Goal: Task Accomplishment & Management: Manage account settings

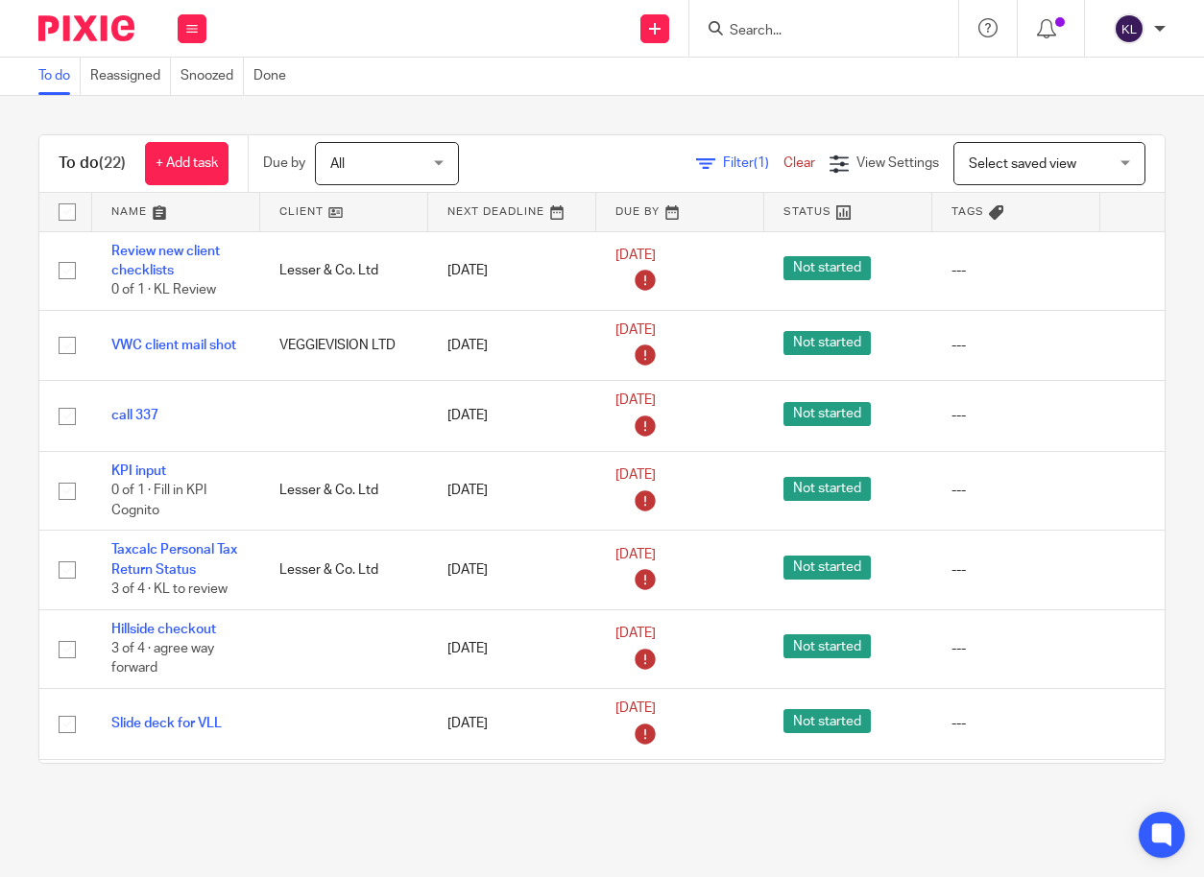
click at [755, 28] on input "Search" at bounding box center [814, 31] width 173 height 17
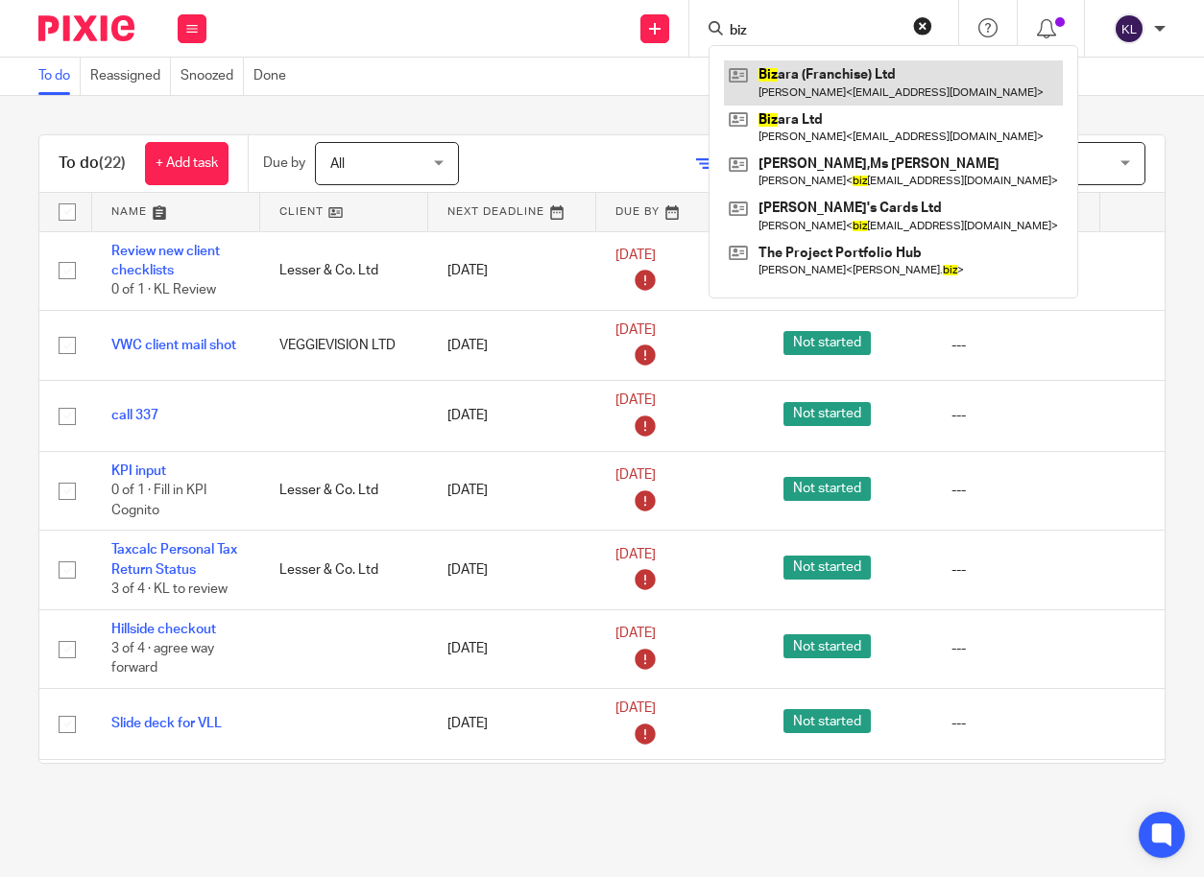
type input "biz"
click at [793, 71] on link at bounding box center [893, 82] width 339 height 44
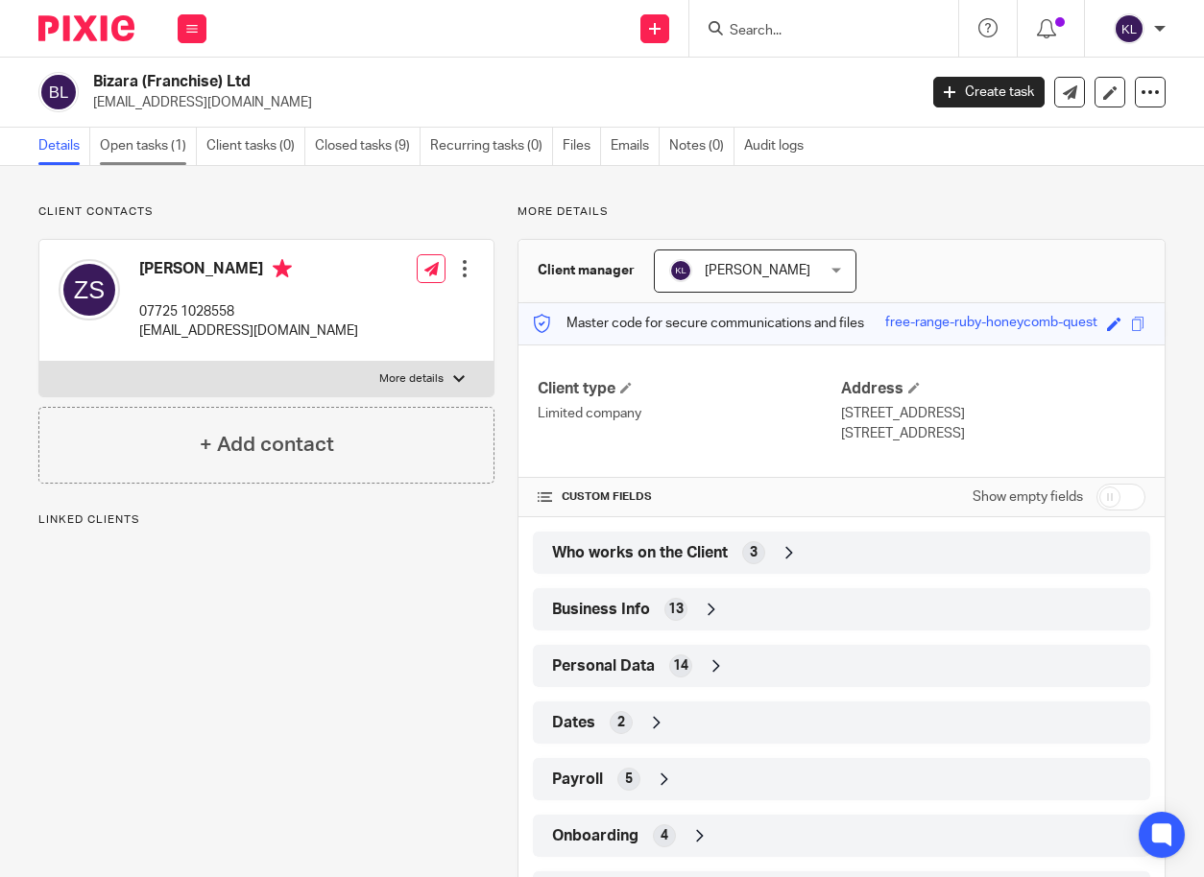
click at [147, 143] on link "Open tasks (1)" at bounding box center [148, 146] width 97 height 37
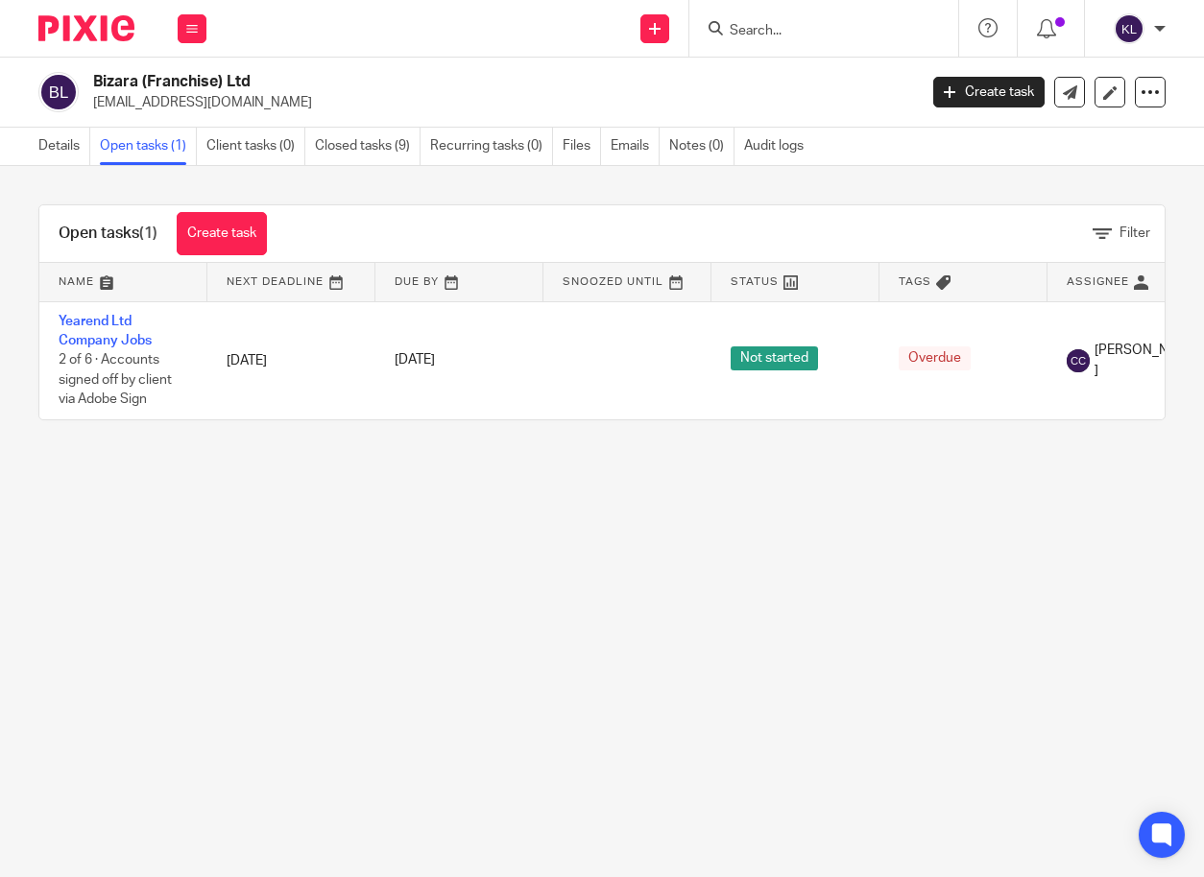
click at [800, 29] on input "Search" at bounding box center [814, 31] width 173 height 17
drag, startPoint x: 155, startPoint y: 643, endPoint x: 187, endPoint y: 638, distance: 33.0
click at [159, 641] on main "Bizara (Franchise) Ltd zara.swan@hotmail.co.uk Create task Update from Companie…" at bounding box center [602, 438] width 1204 height 877
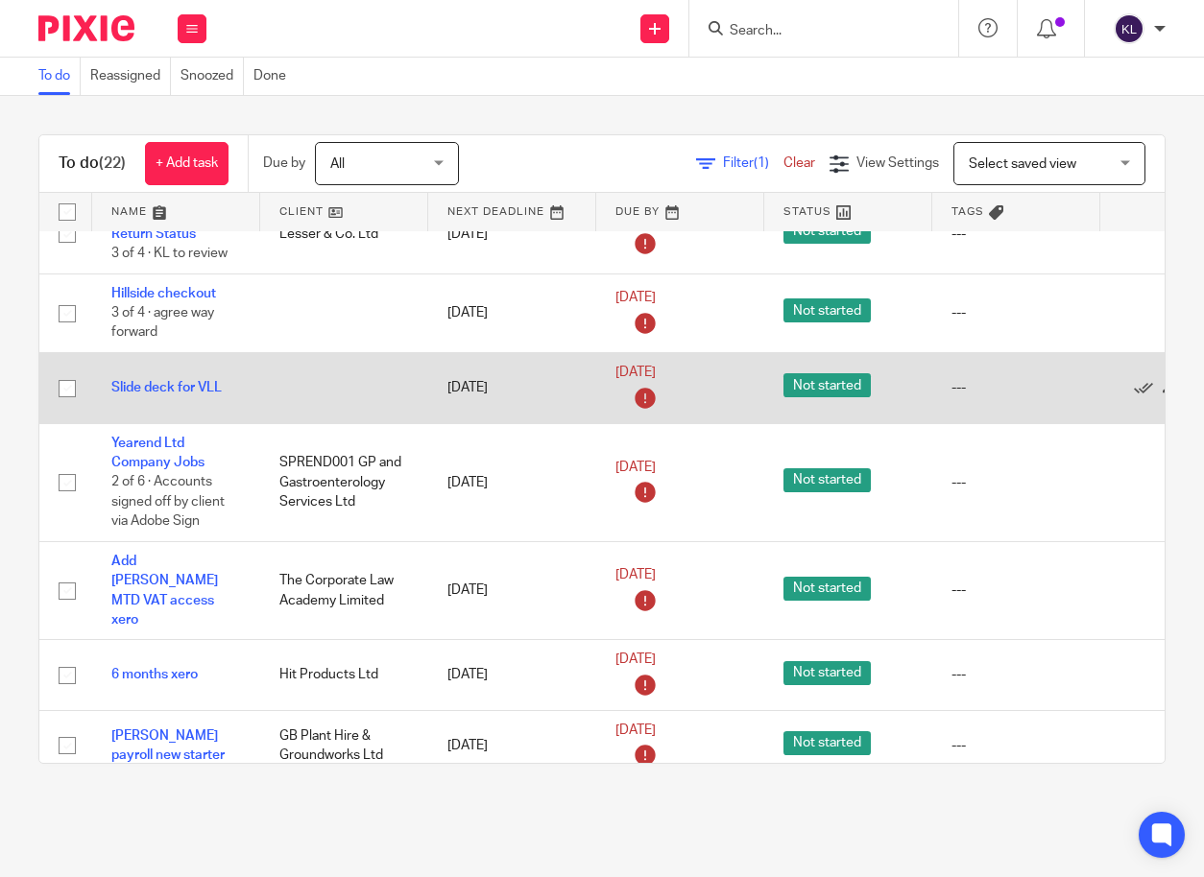
scroll to position [480, 0]
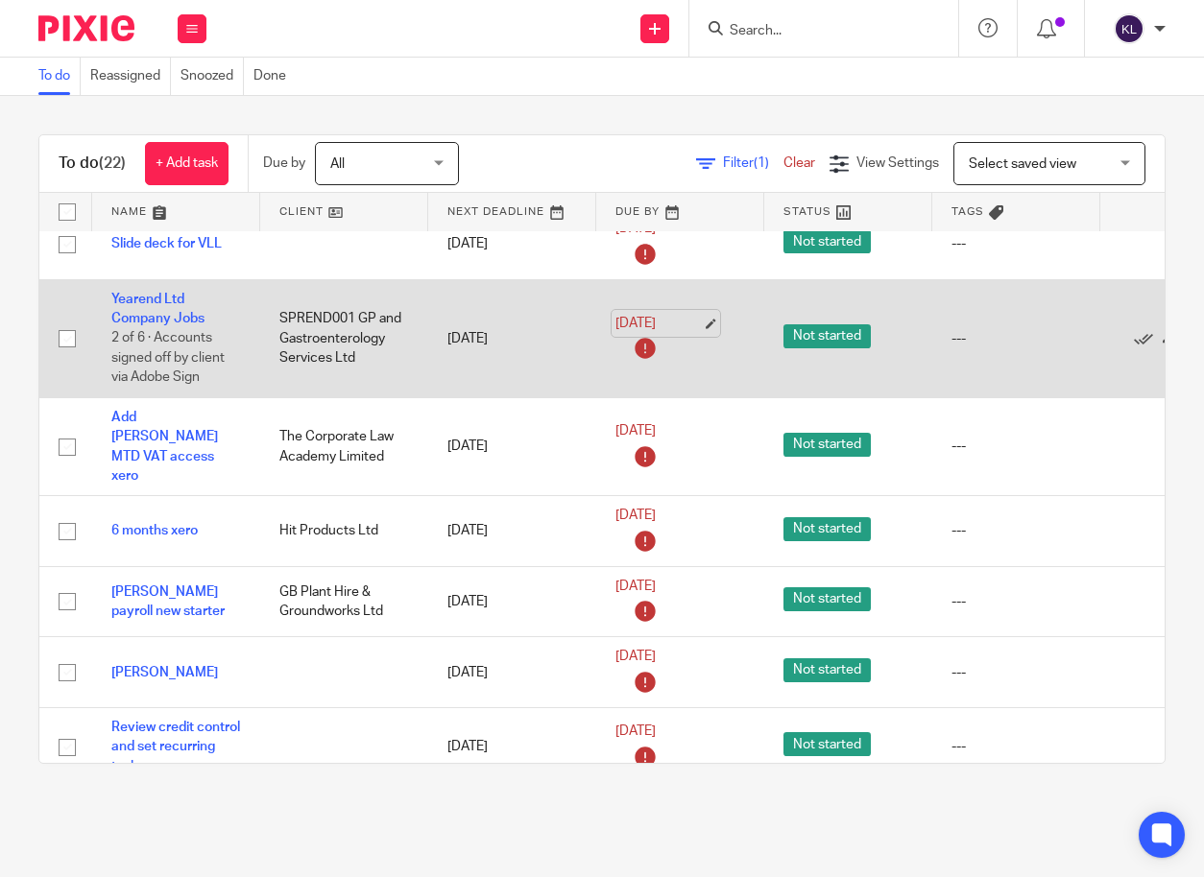
click at [660, 321] on link "[DATE]" at bounding box center [658, 324] width 86 height 20
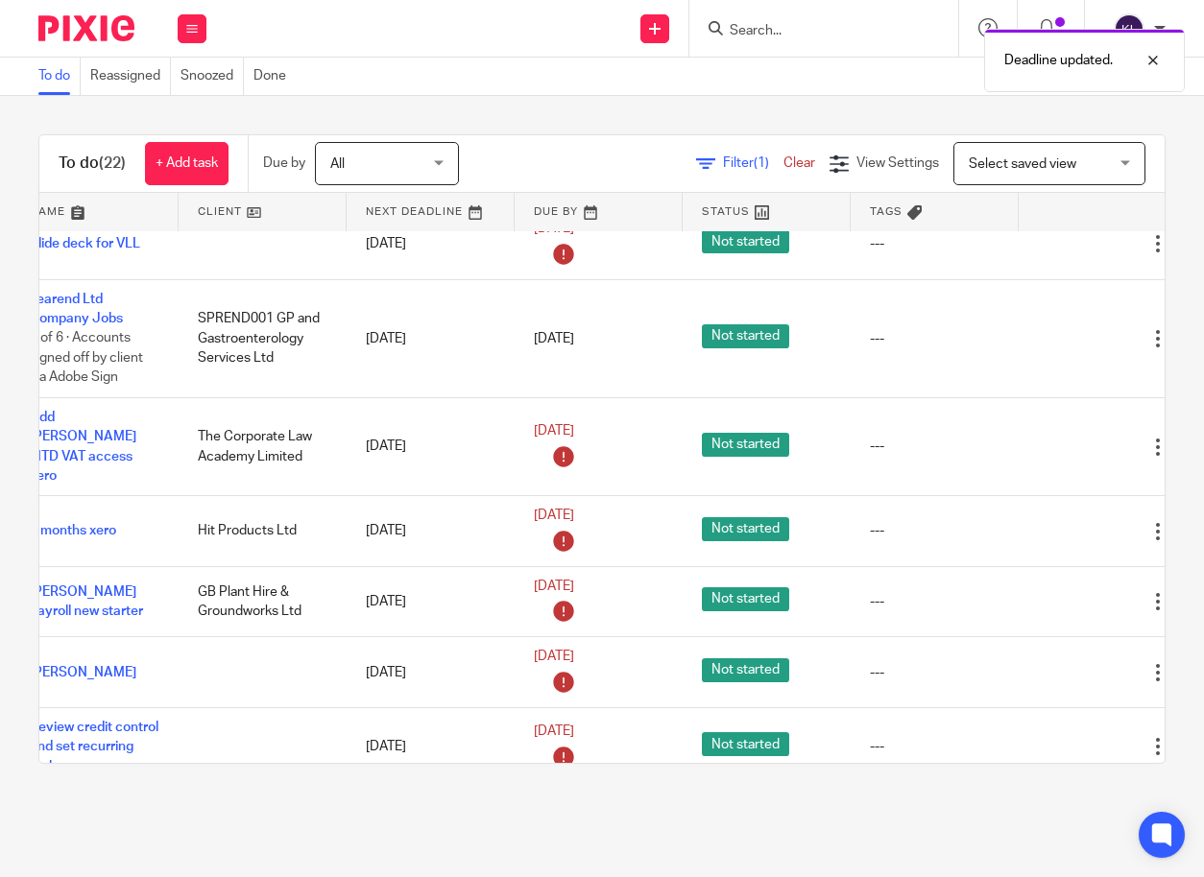
scroll to position [480, 147]
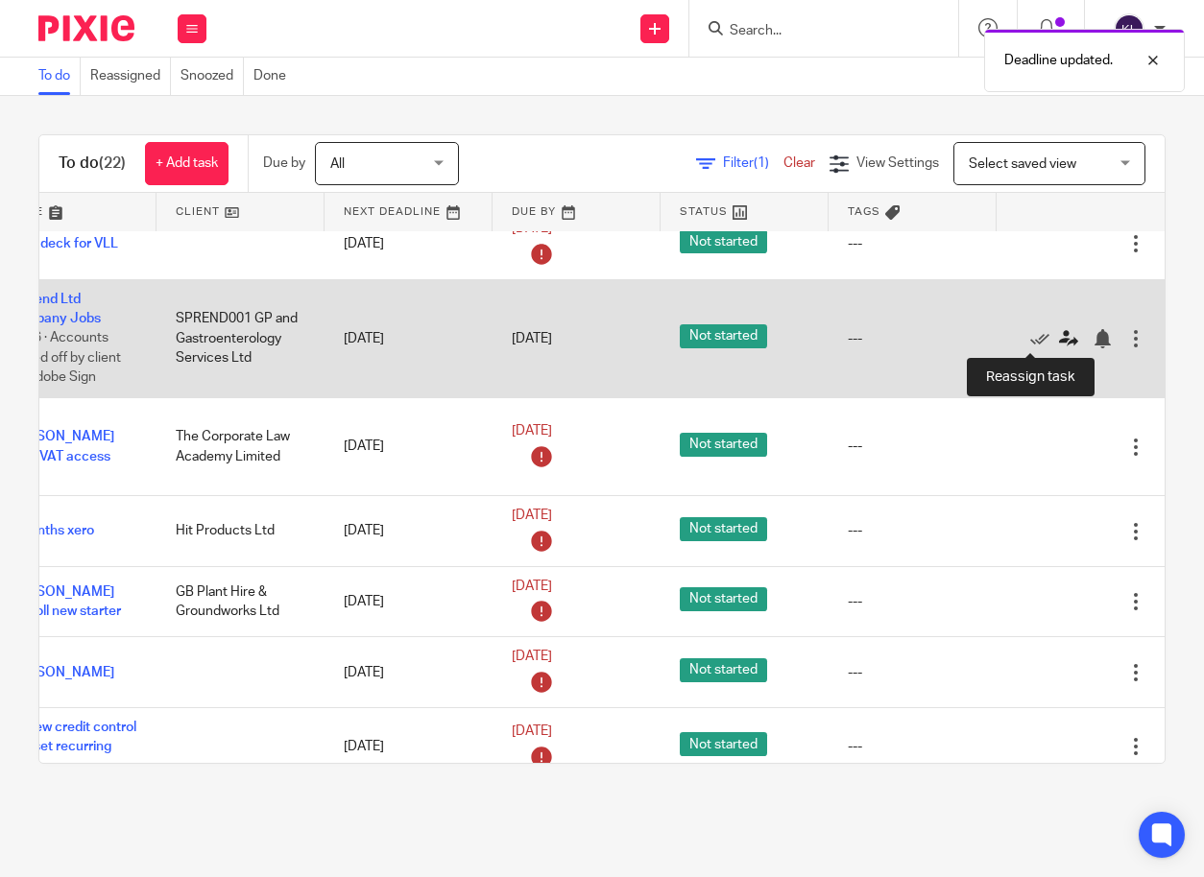
click at [1059, 333] on icon at bounding box center [1068, 338] width 19 height 19
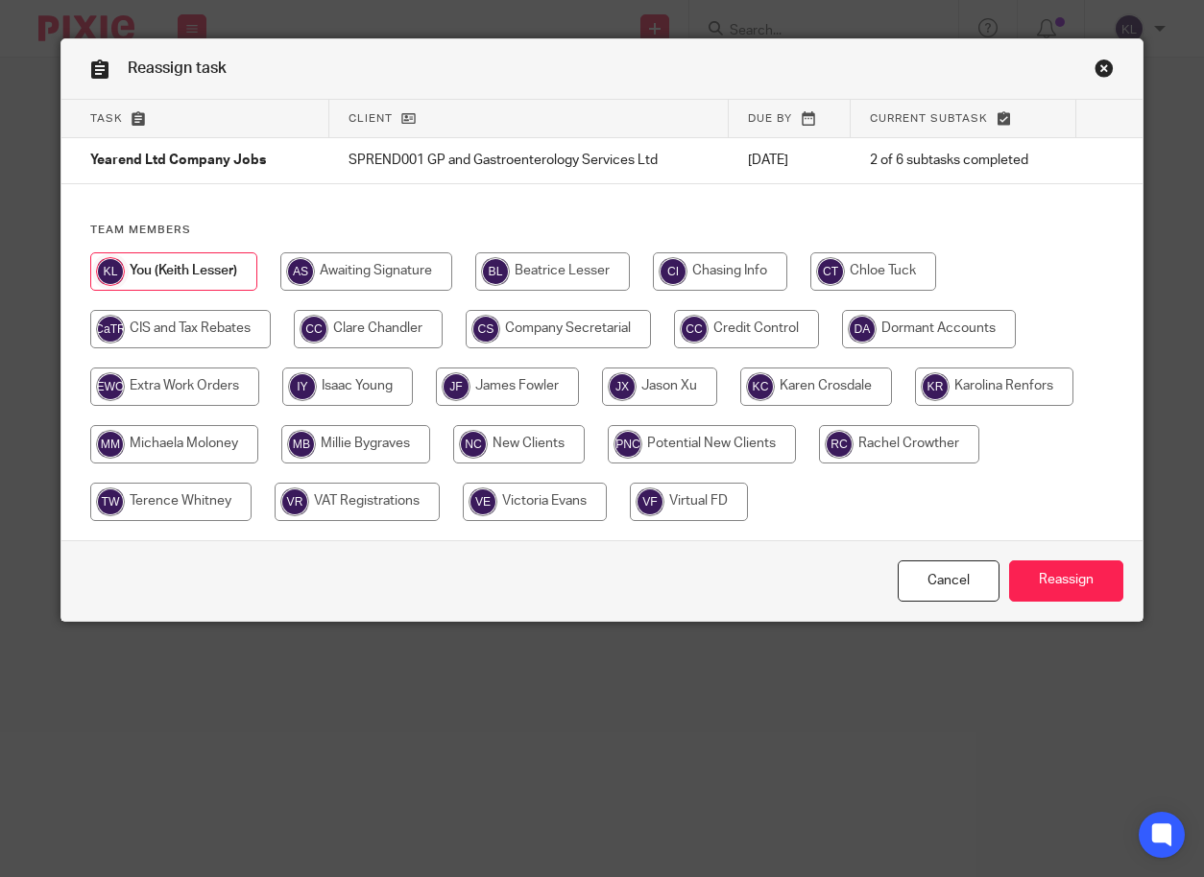
click at [202, 439] on input "radio" at bounding box center [174, 444] width 168 height 38
radio input "true"
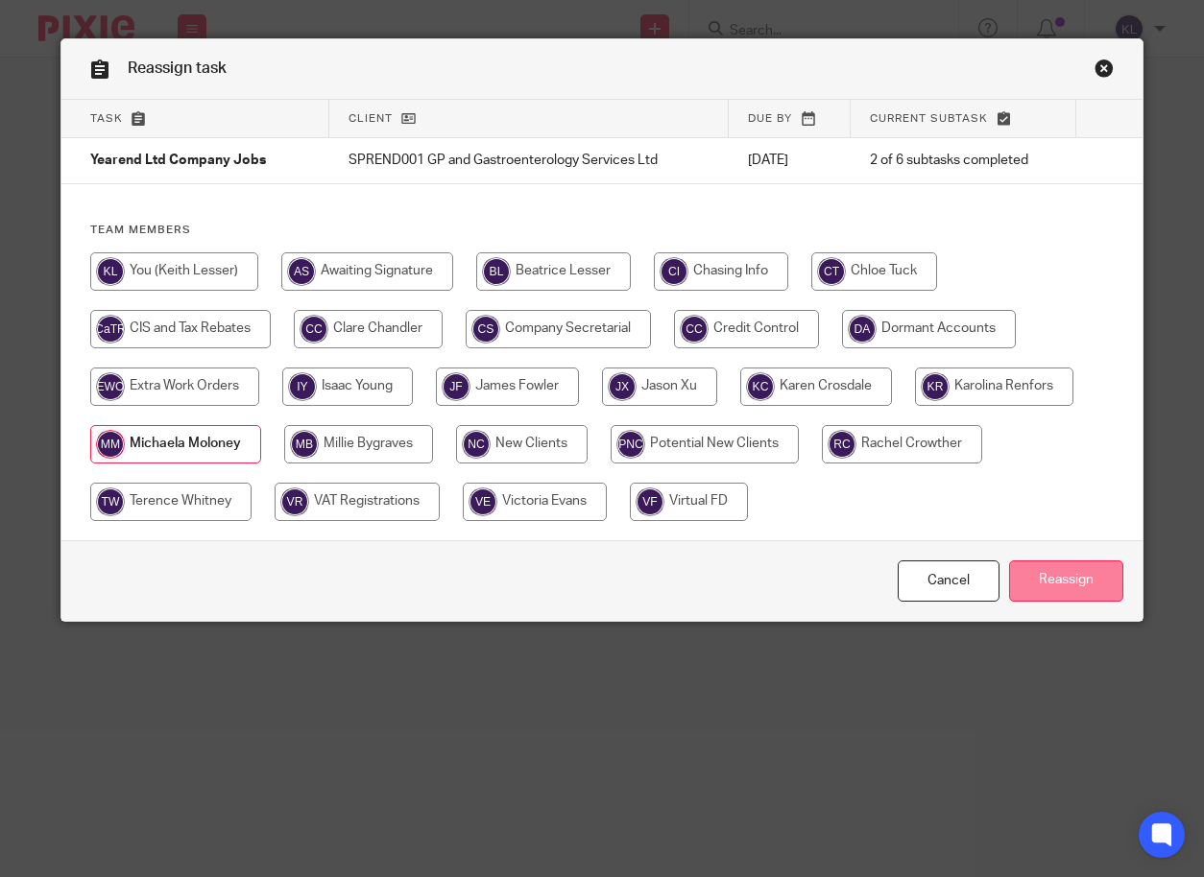
click at [1115, 580] on input "Reassign" at bounding box center [1066, 581] width 114 height 41
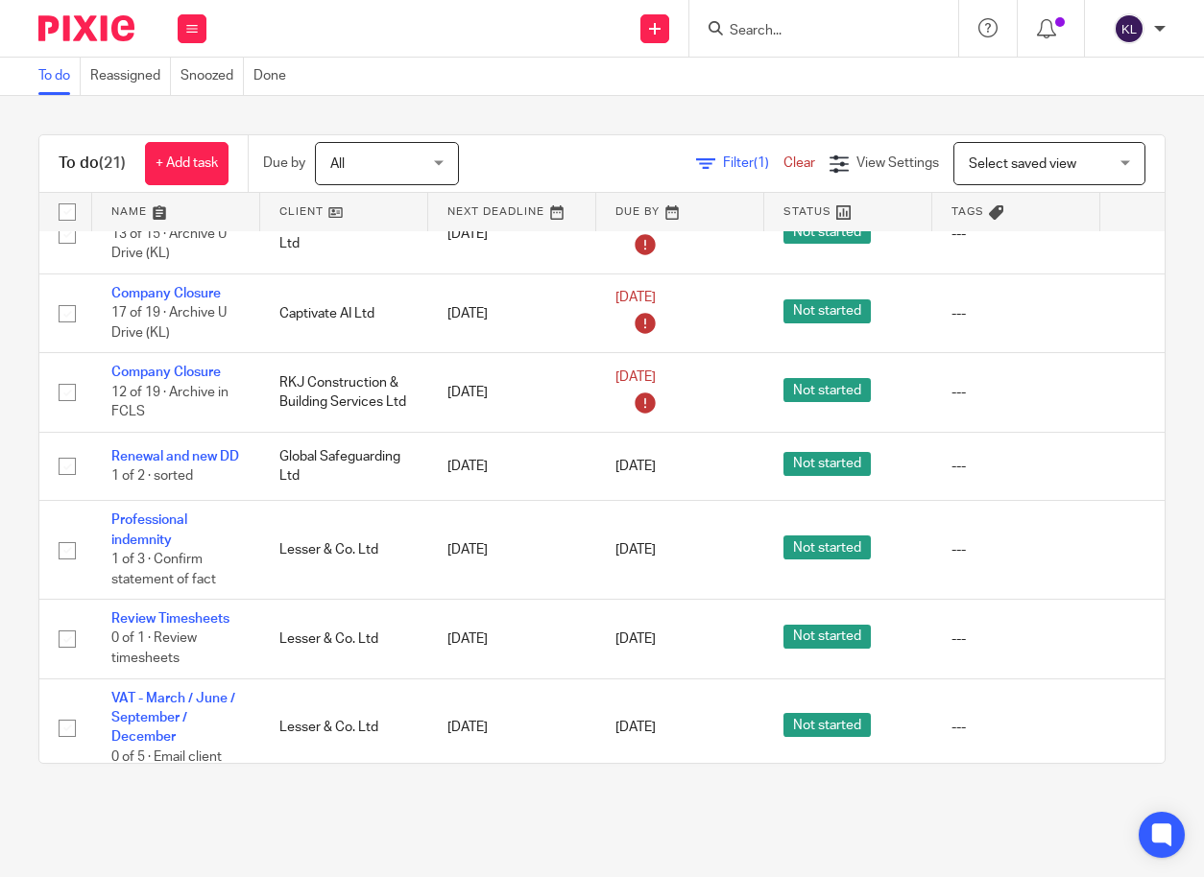
scroll to position [1112, 147]
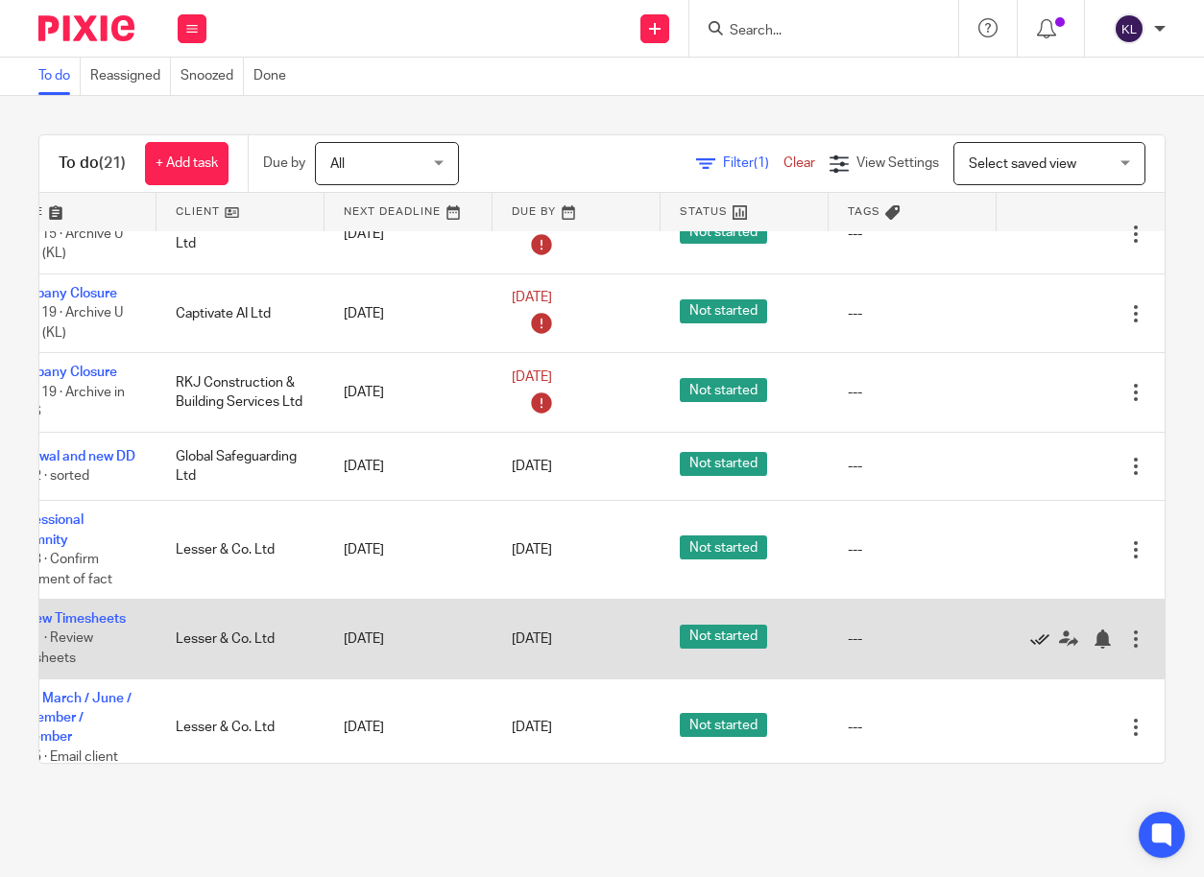
click at [1030, 630] on icon at bounding box center [1039, 639] width 19 height 19
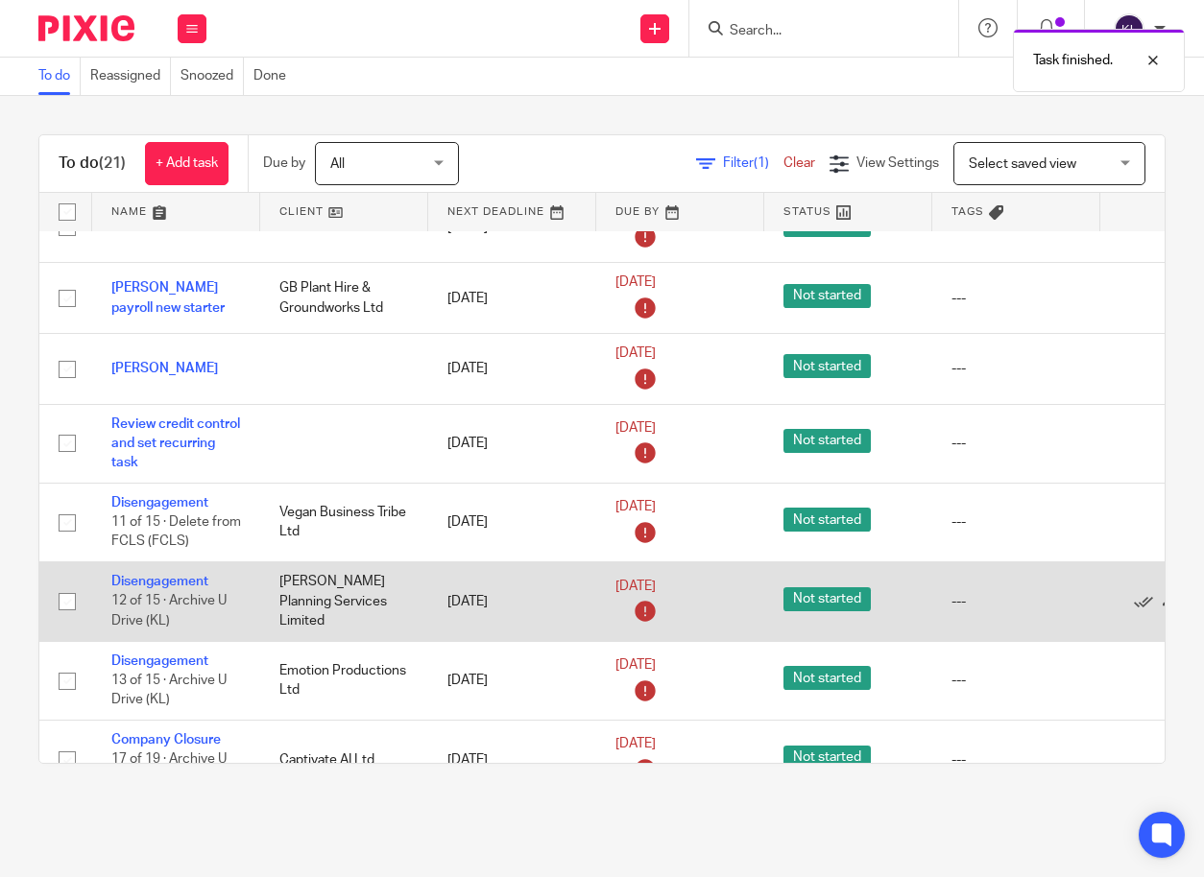
scroll to position [649, 0]
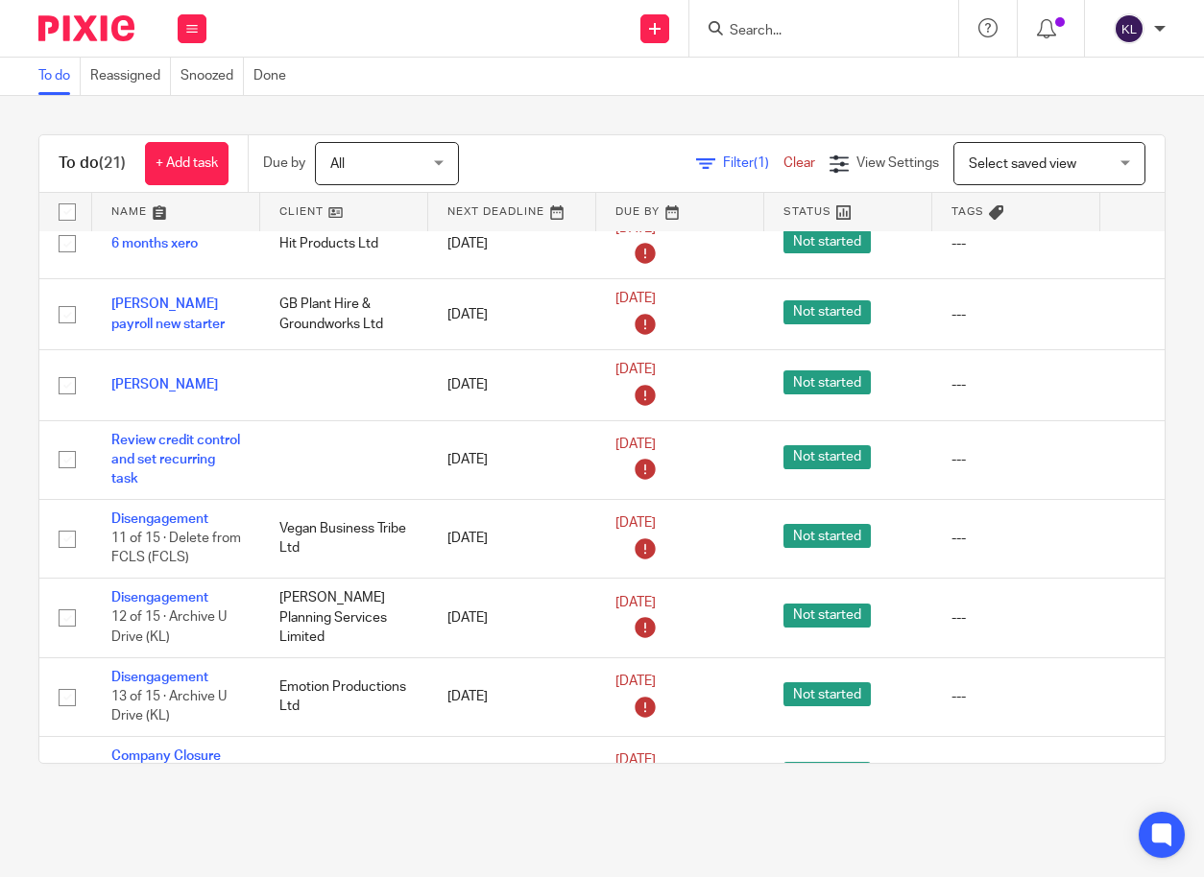
click at [744, 30] on input "Search" at bounding box center [814, 31] width 173 height 17
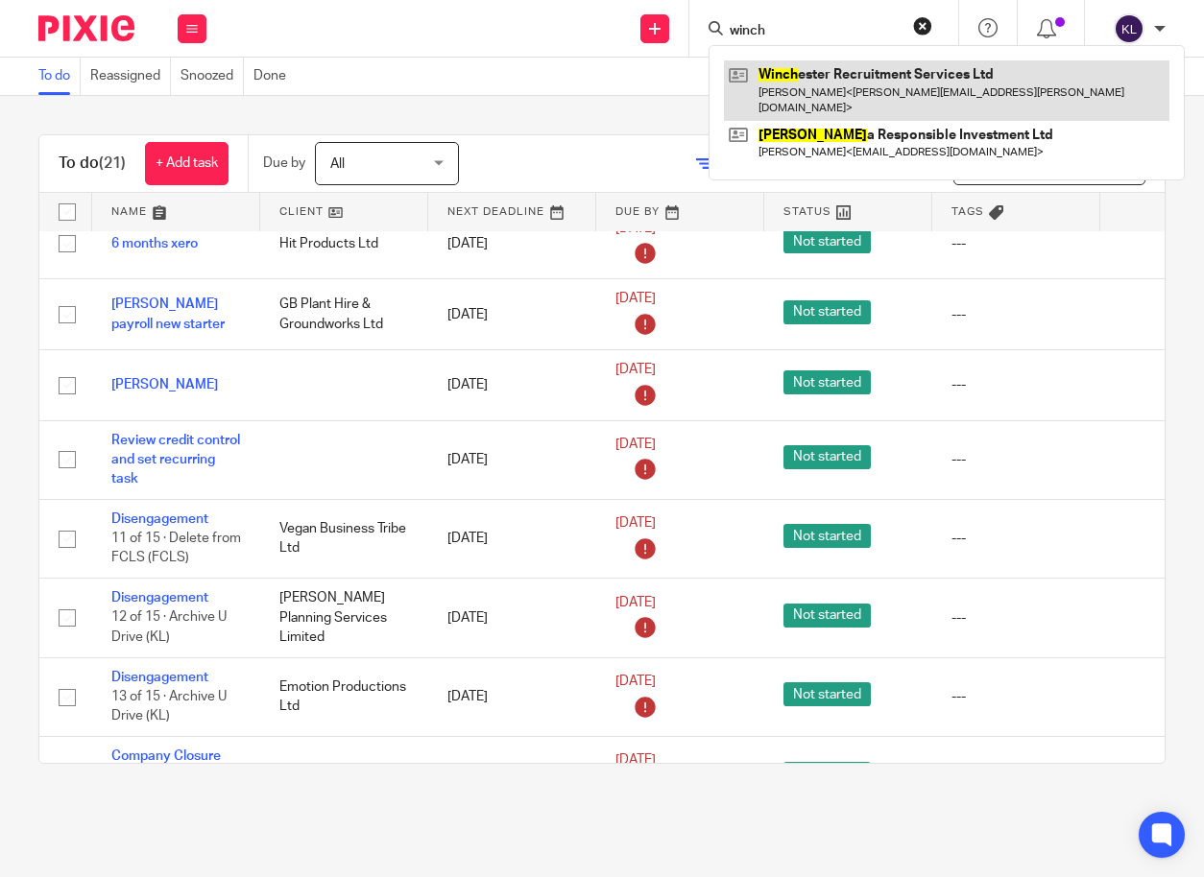
type input "winch"
click at [808, 86] on link at bounding box center [946, 90] width 445 height 60
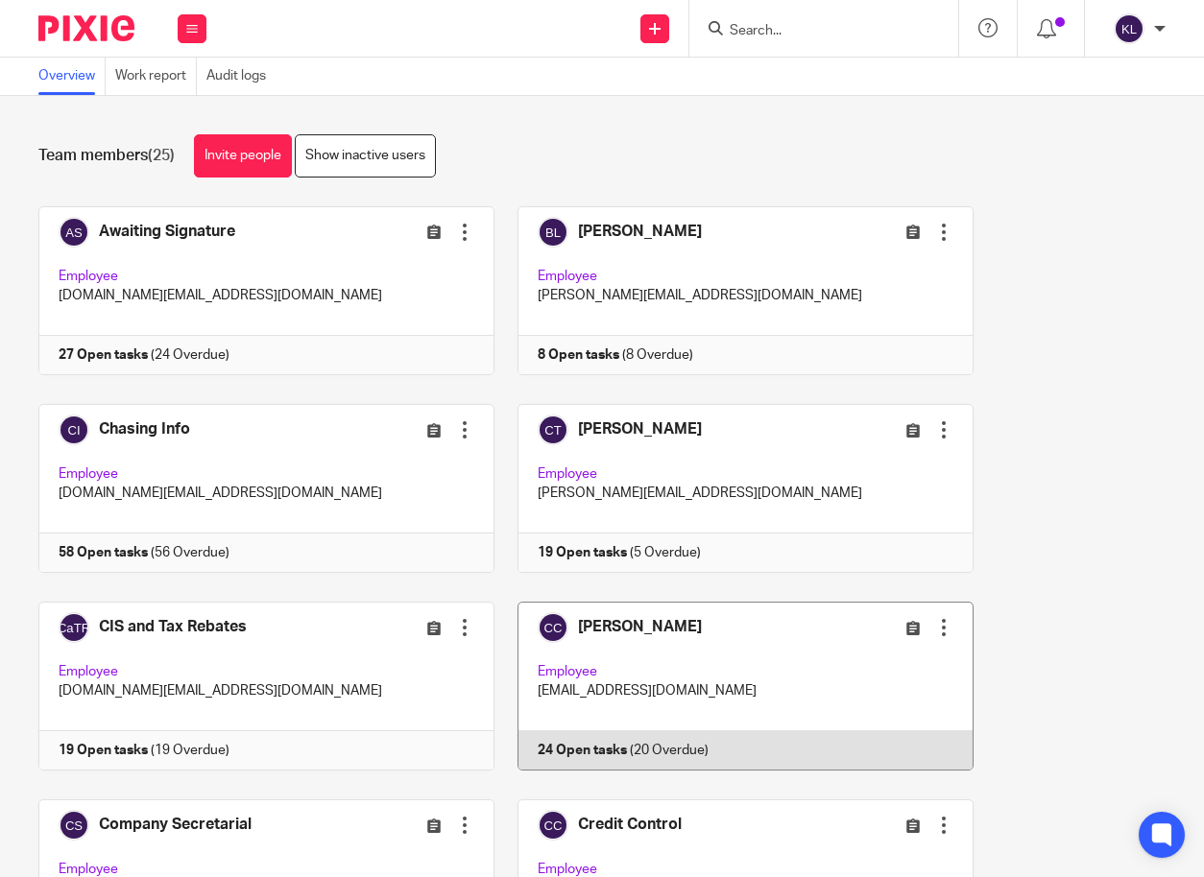
click at [661, 742] on link at bounding box center [733, 686] width 479 height 169
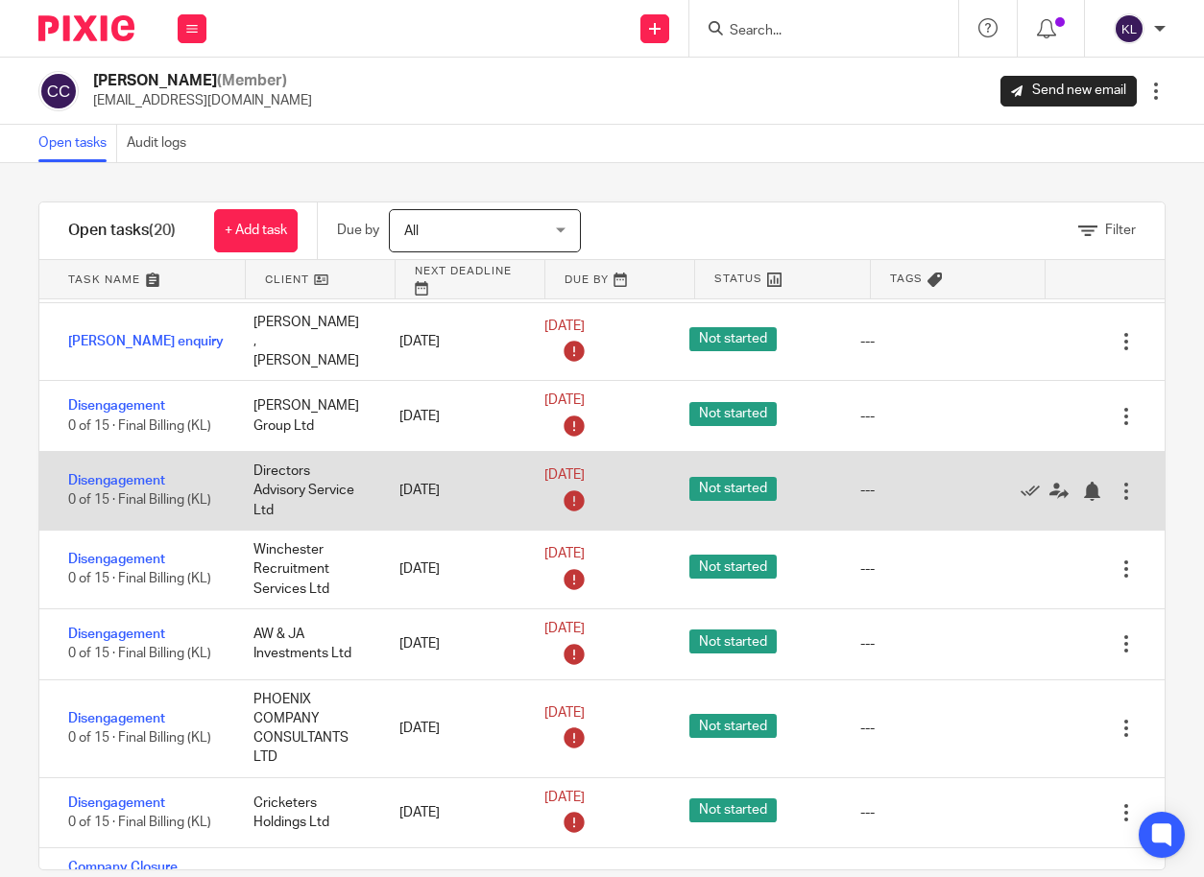
scroll to position [288, 0]
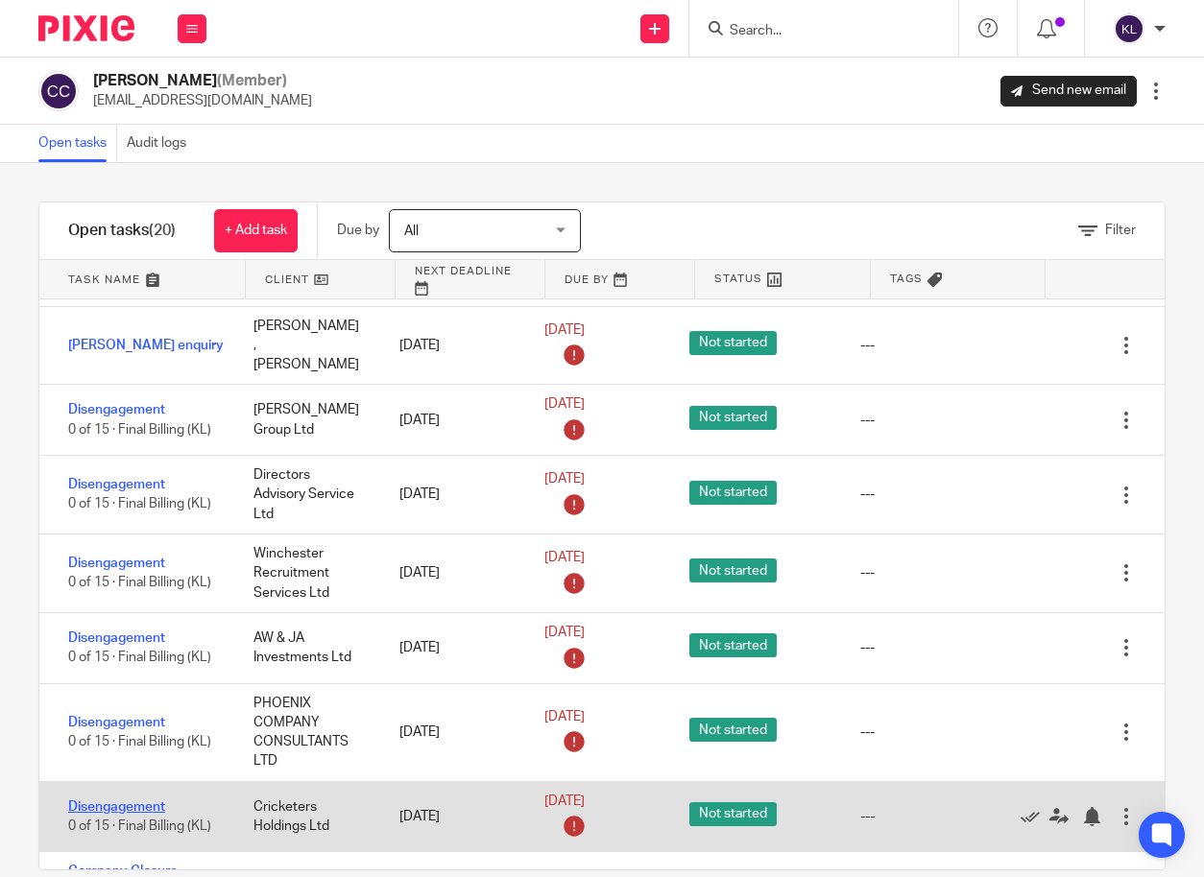
click at [131, 801] on link "Disengagement" at bounding box center [116, 807] width 97 height 13
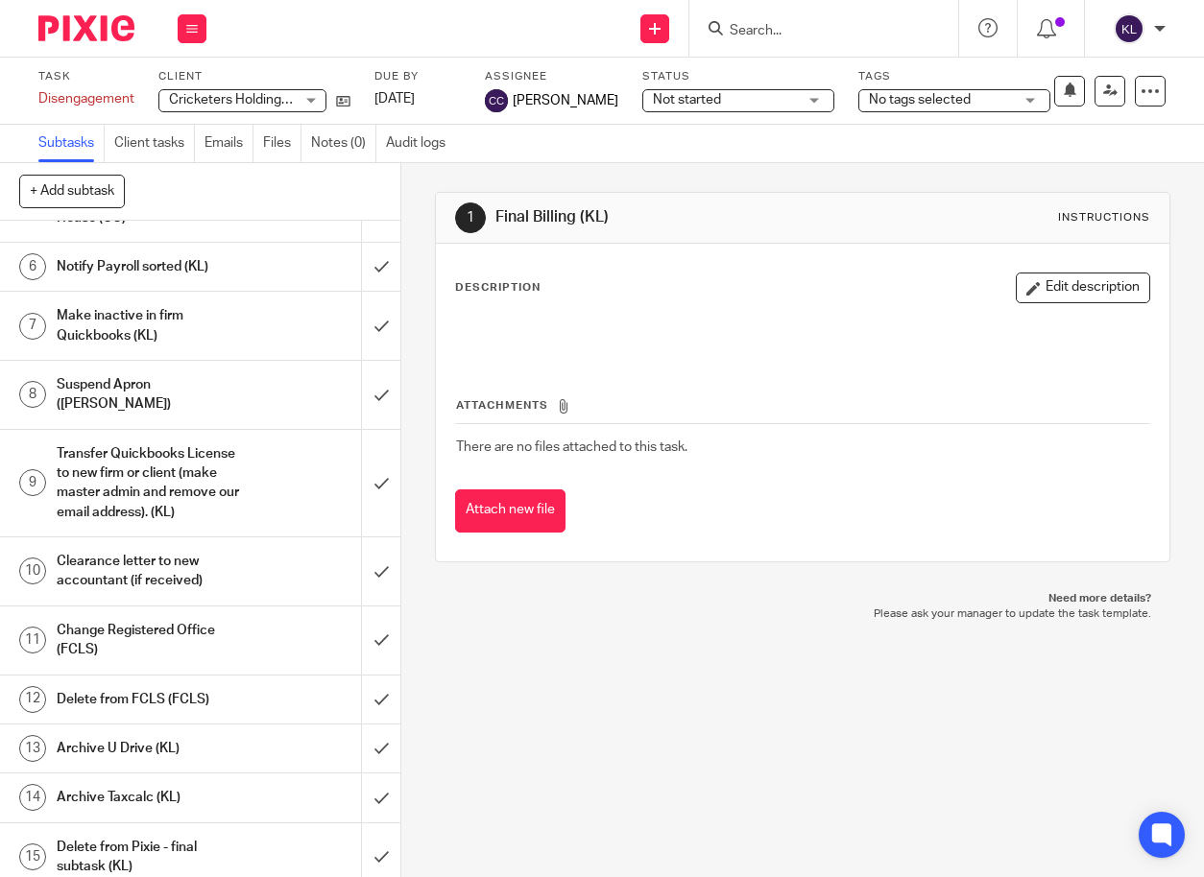
scroll to position [288, 0]
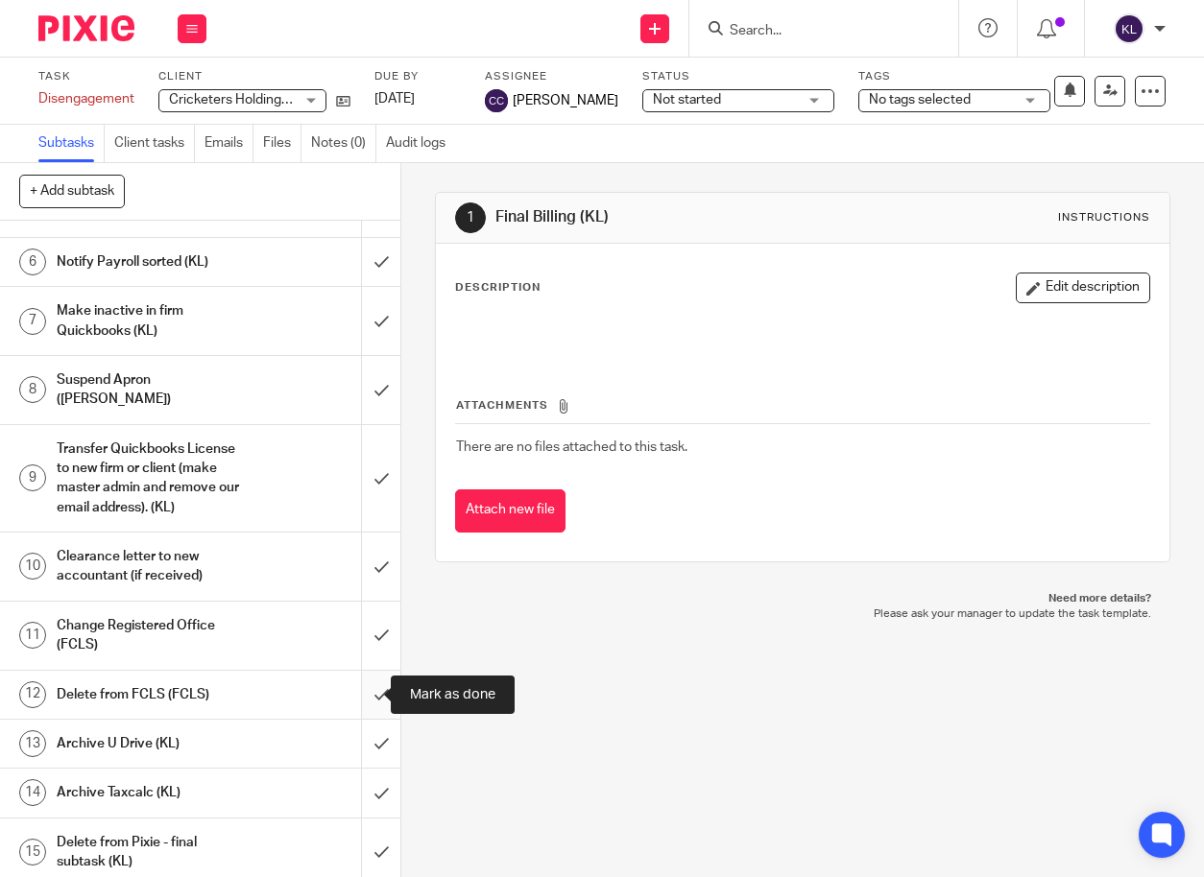
click at [364, 691] on input "submit" at bounding box center [200, 695] width 400 height 48
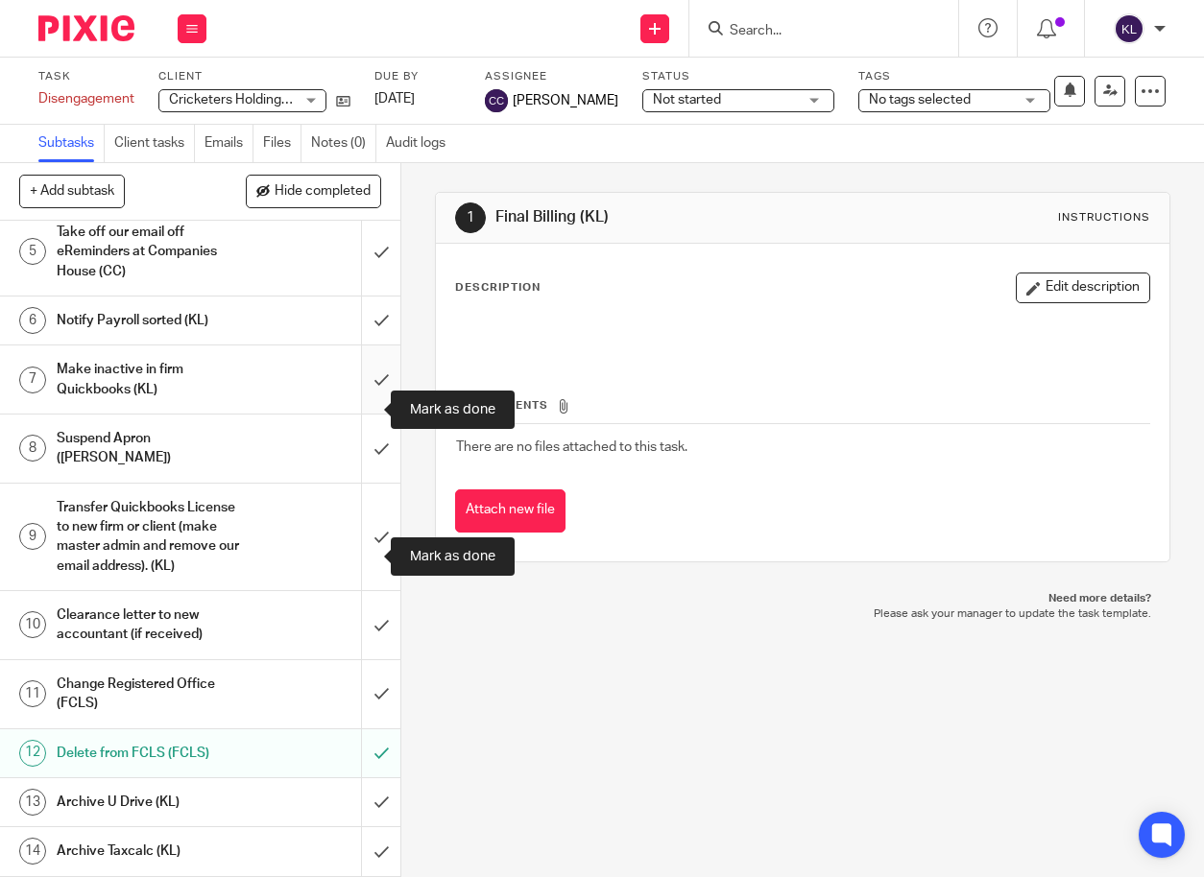
scroll to position [288, 0]
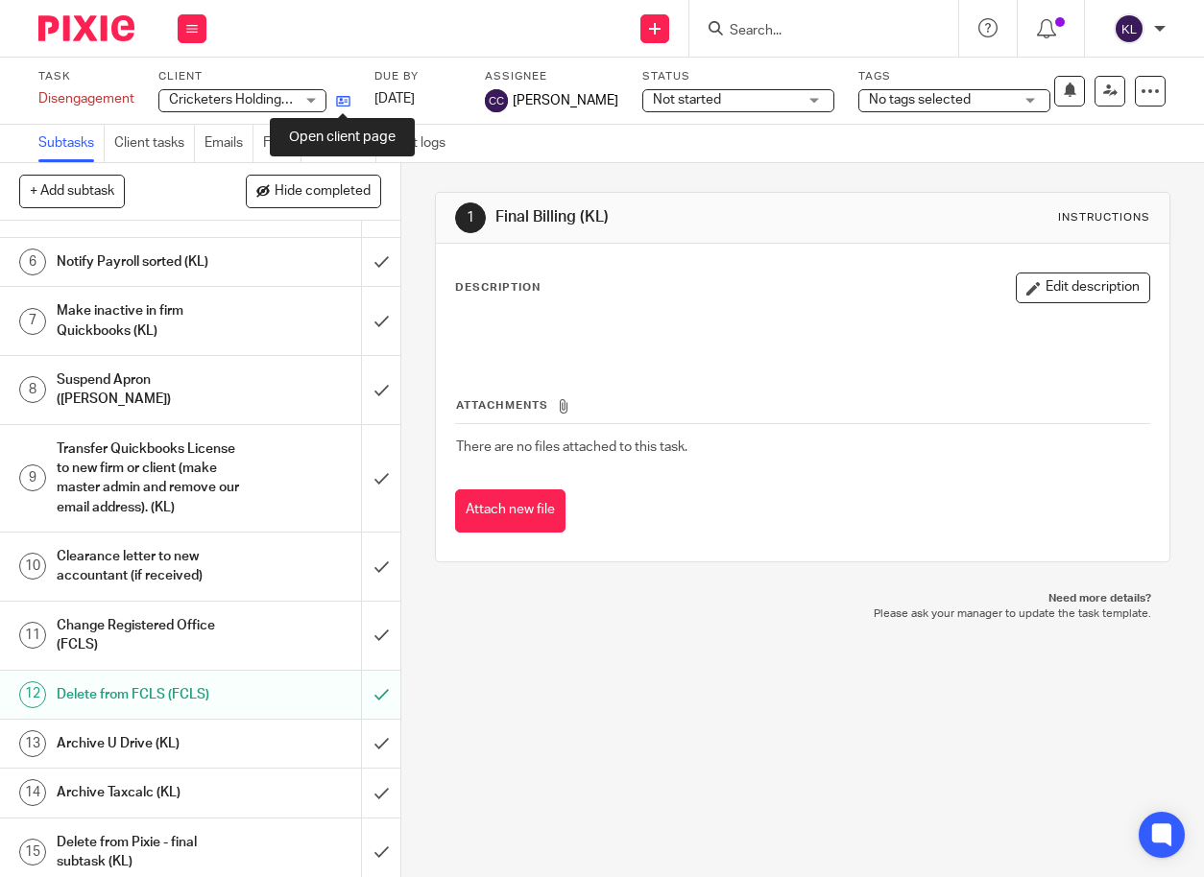
click at [347, 100] on icon at bounding box center [343, 101] width 14 height 14
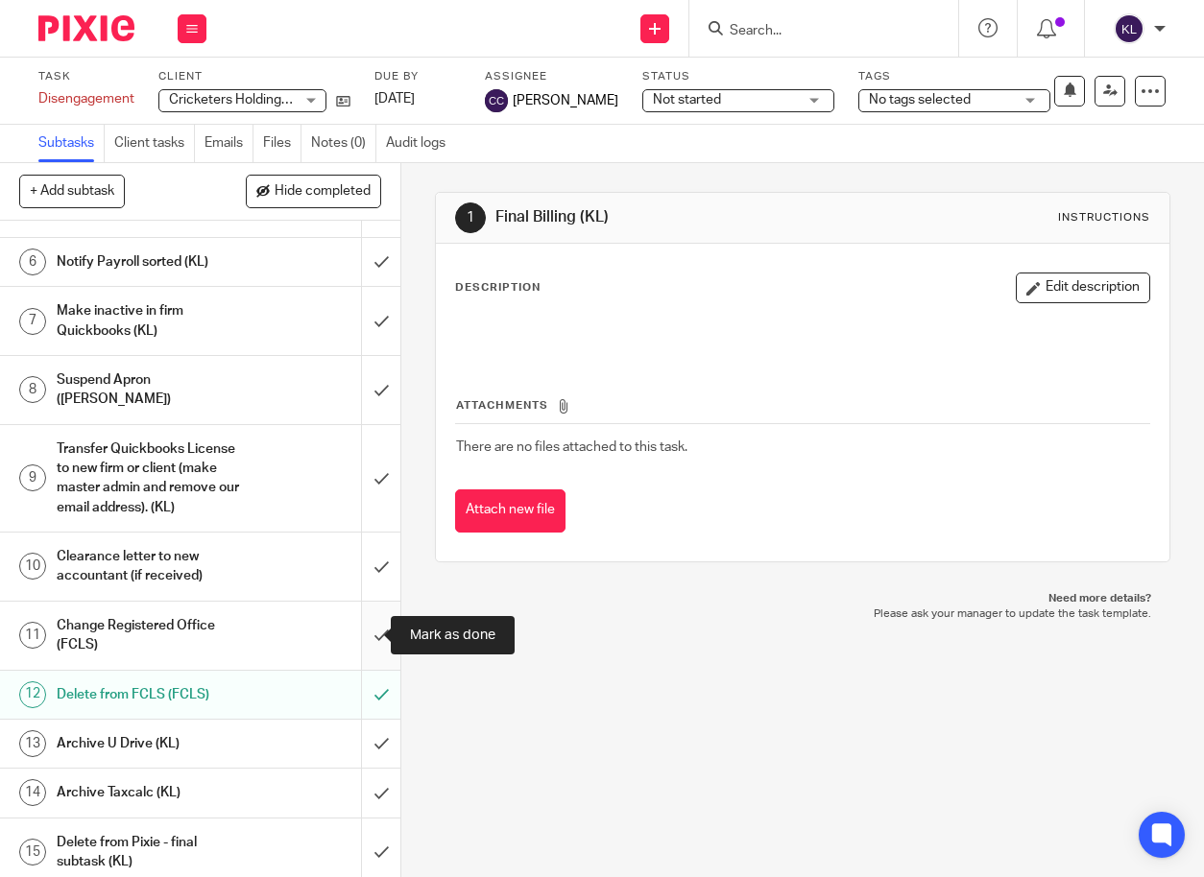
click at [357, 627] on input "submit" at bounding box center [200, 636] width 400 height 68
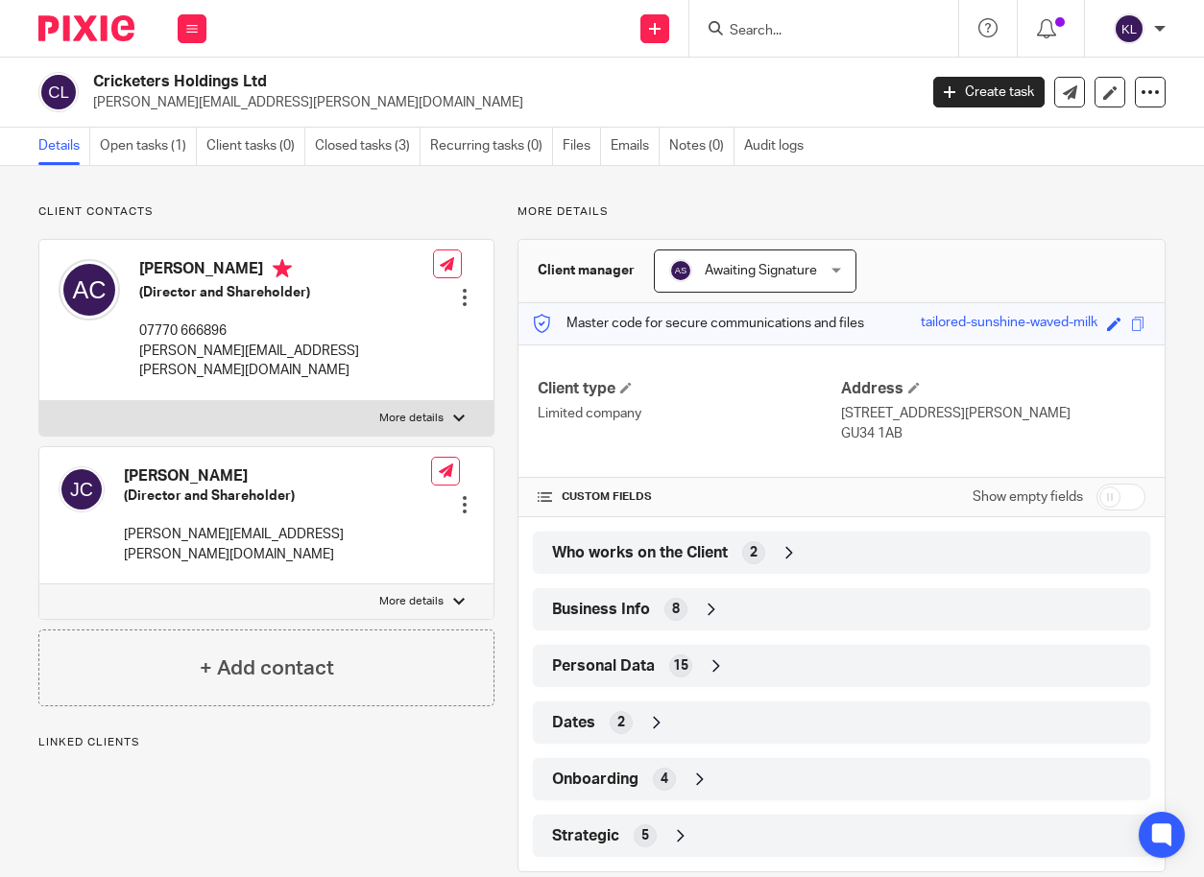
click at [750, 833] on div "Strategic 5" at bounding box center [841, 836] width 588 height 33
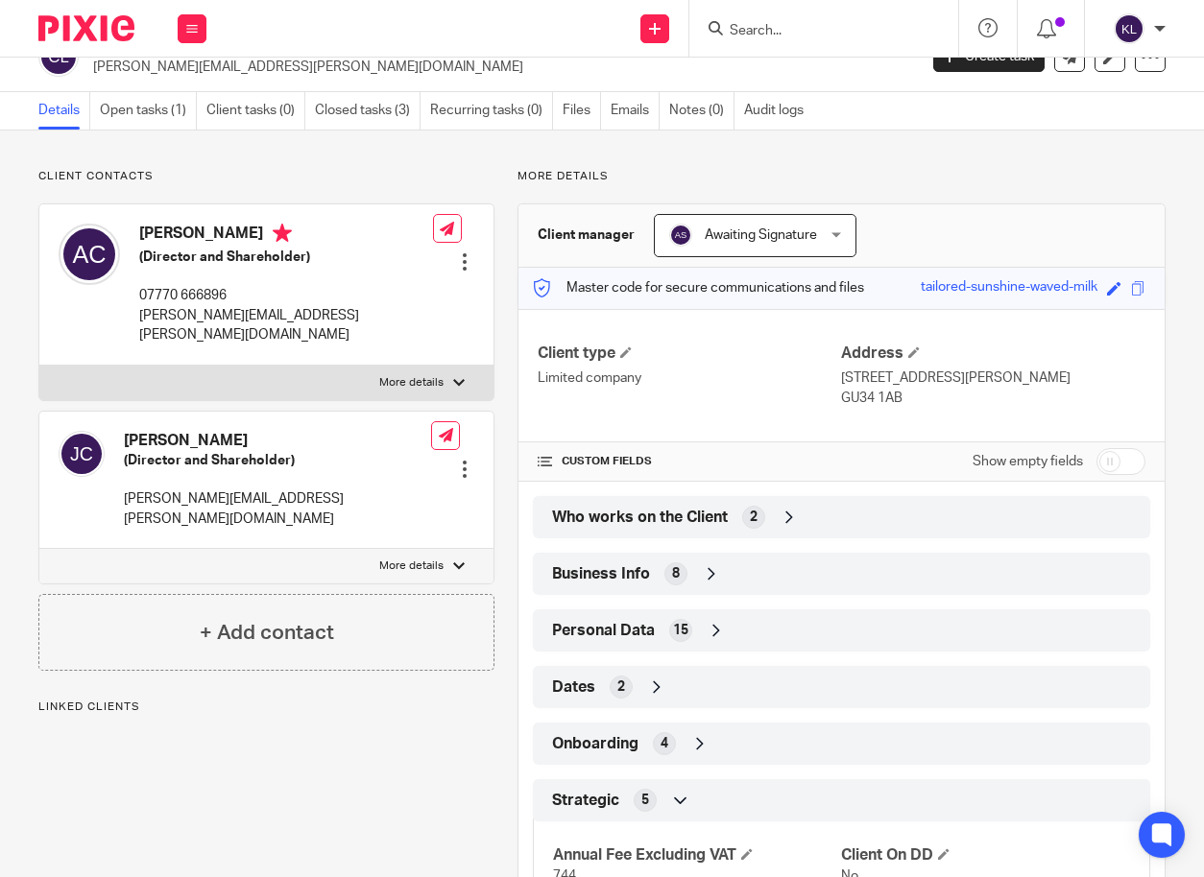
scroll to position [96, 0]
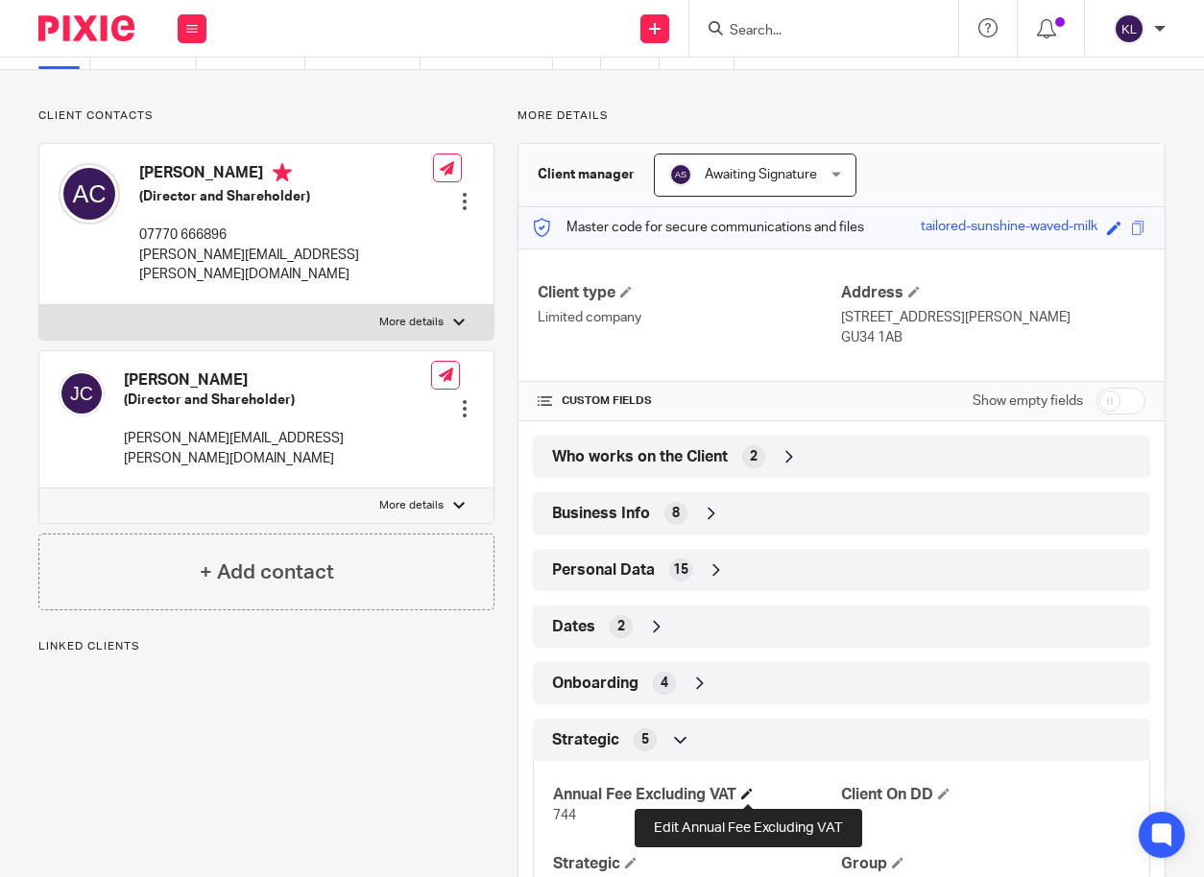
click at [753, 792] on span at bounding box center [747, 794] width 12 height 12
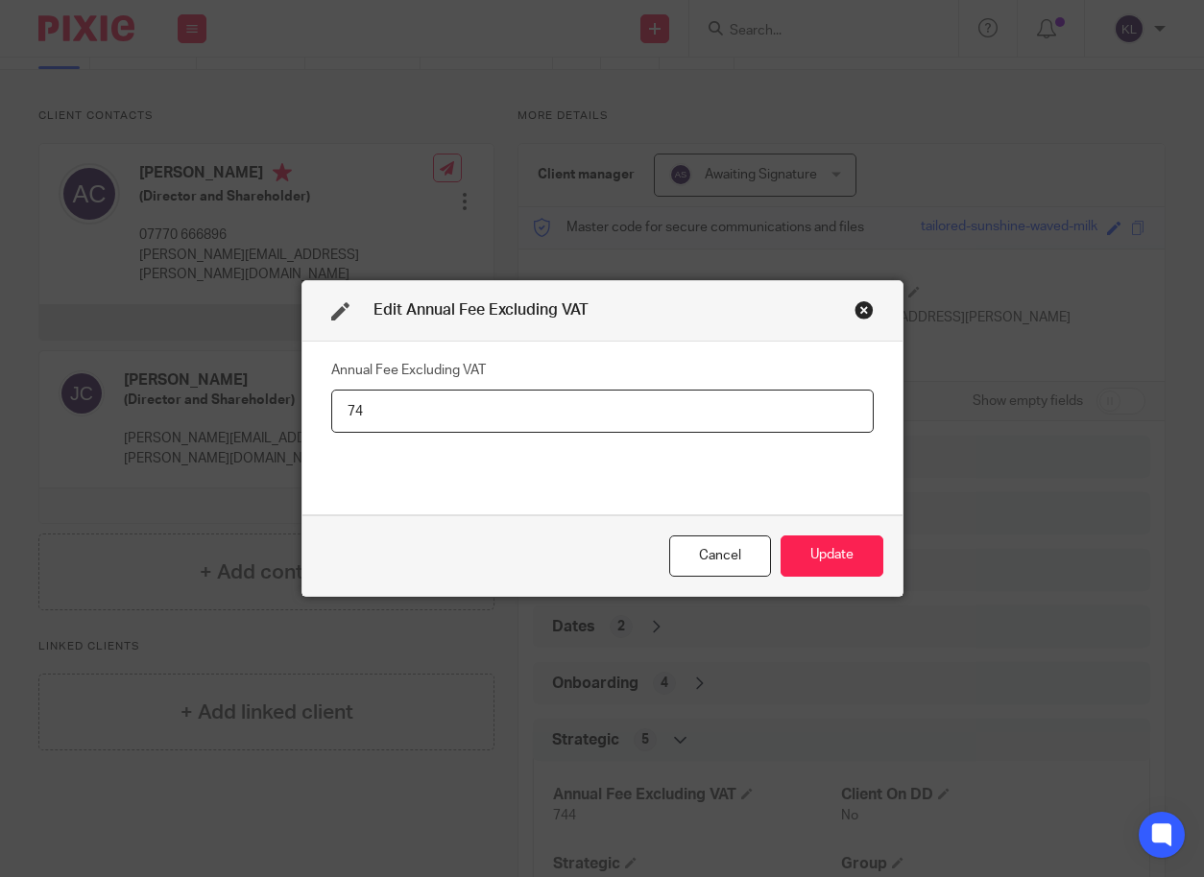
type input "7"
click at [849, 547] on button "Update" at bounding box center [831, 556] width 103 height 41
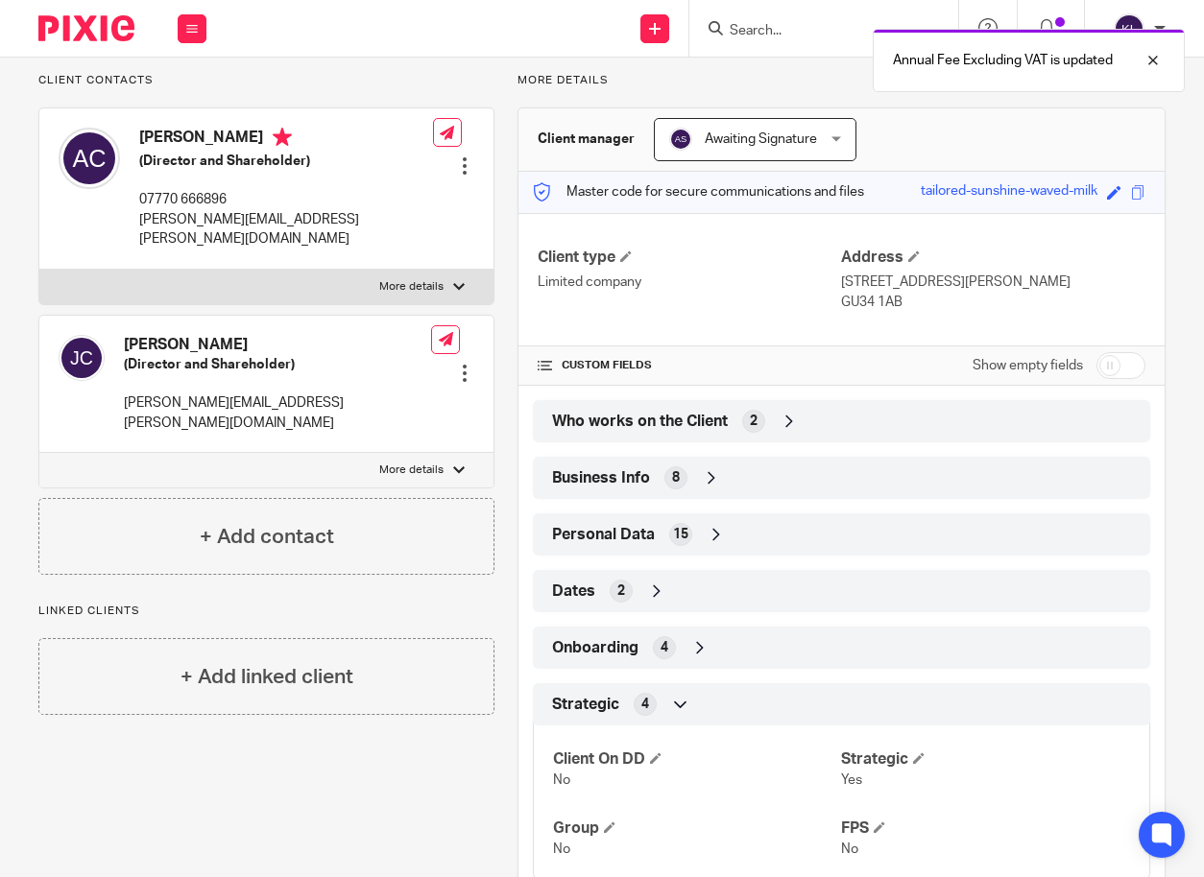
scroll to position [192, 0]
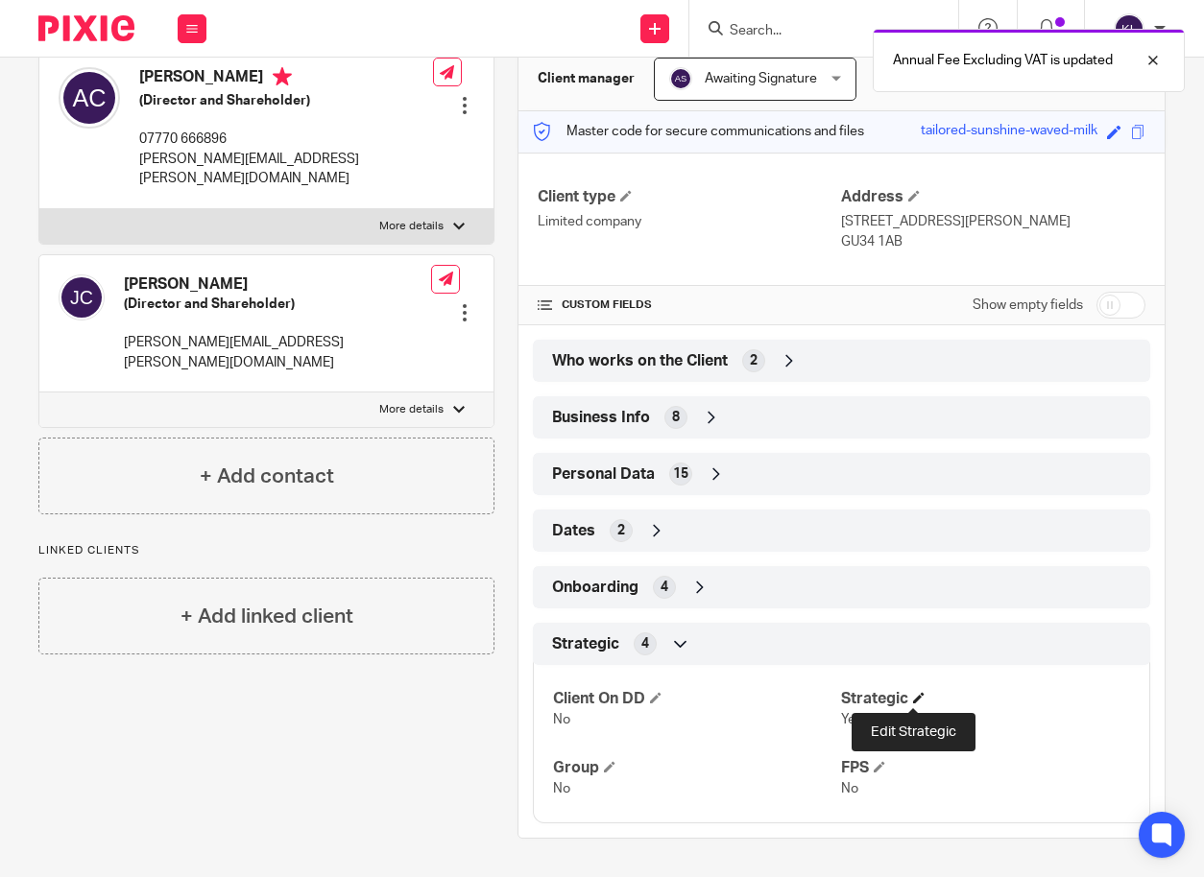
click at [918, 701] on span at bounding box center [919, 698] width 12 height 12
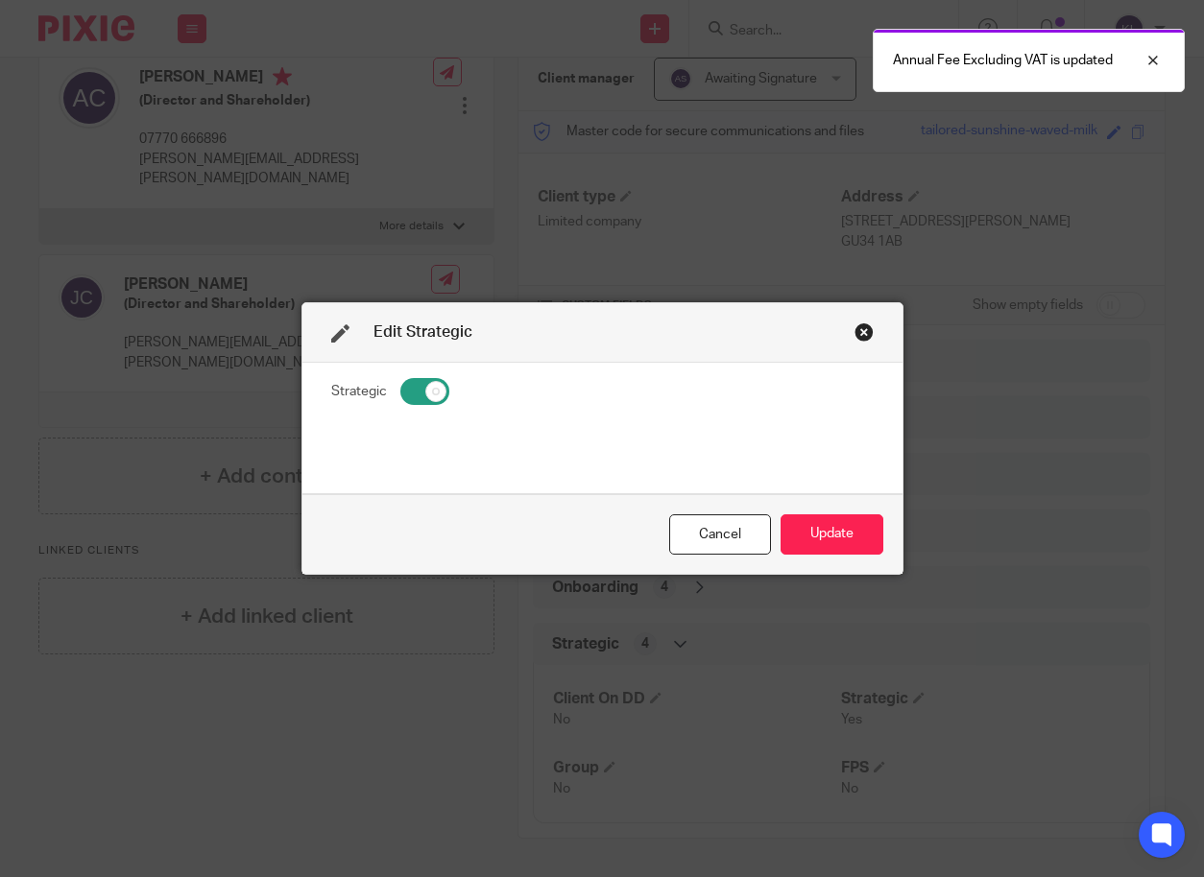
click at [418, 379] on input "checkbox" at bounding box center [424, 391] width 49 height 27
checkbox input "false"
click at [814, 544] on button "Update" at bounding box center [831, 534] width 103 height 41
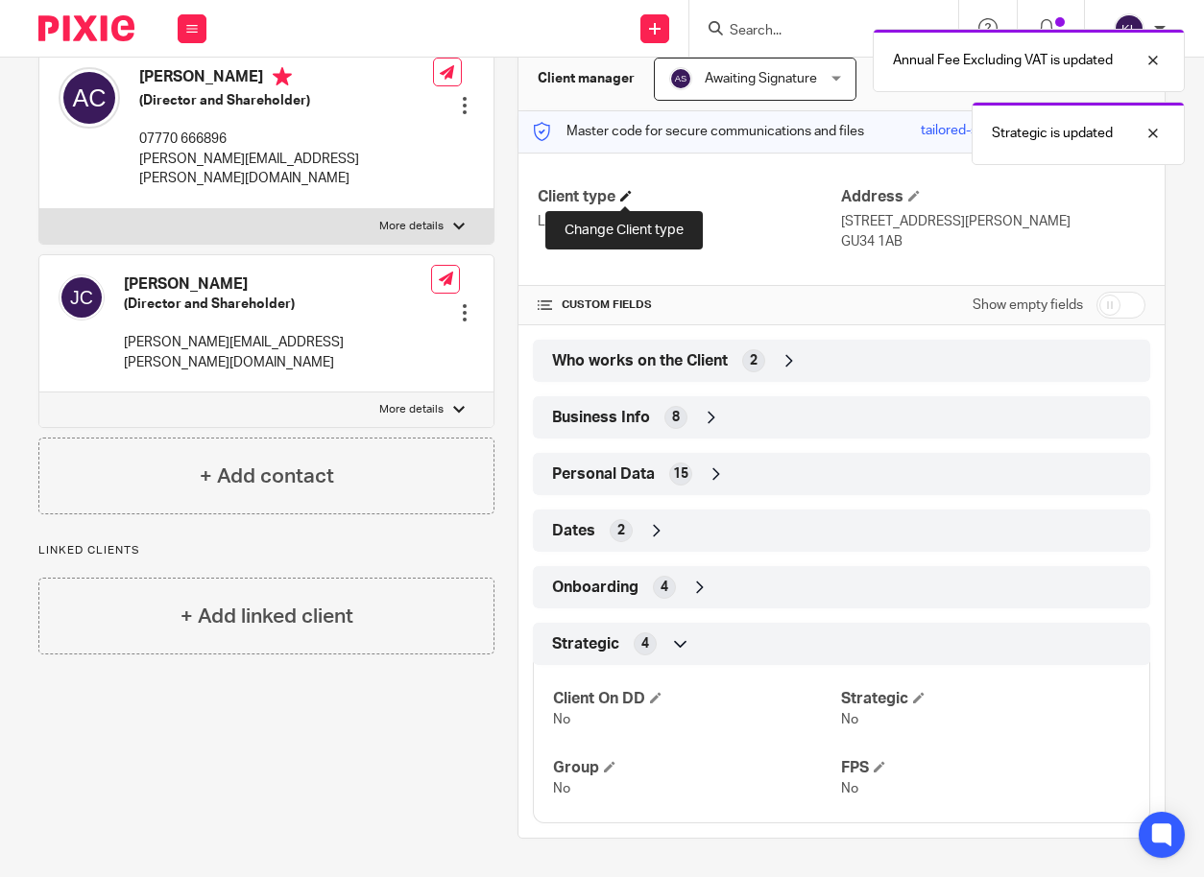
click at [620, 194] on span at bounding box center [626, 196] width 12 height 12
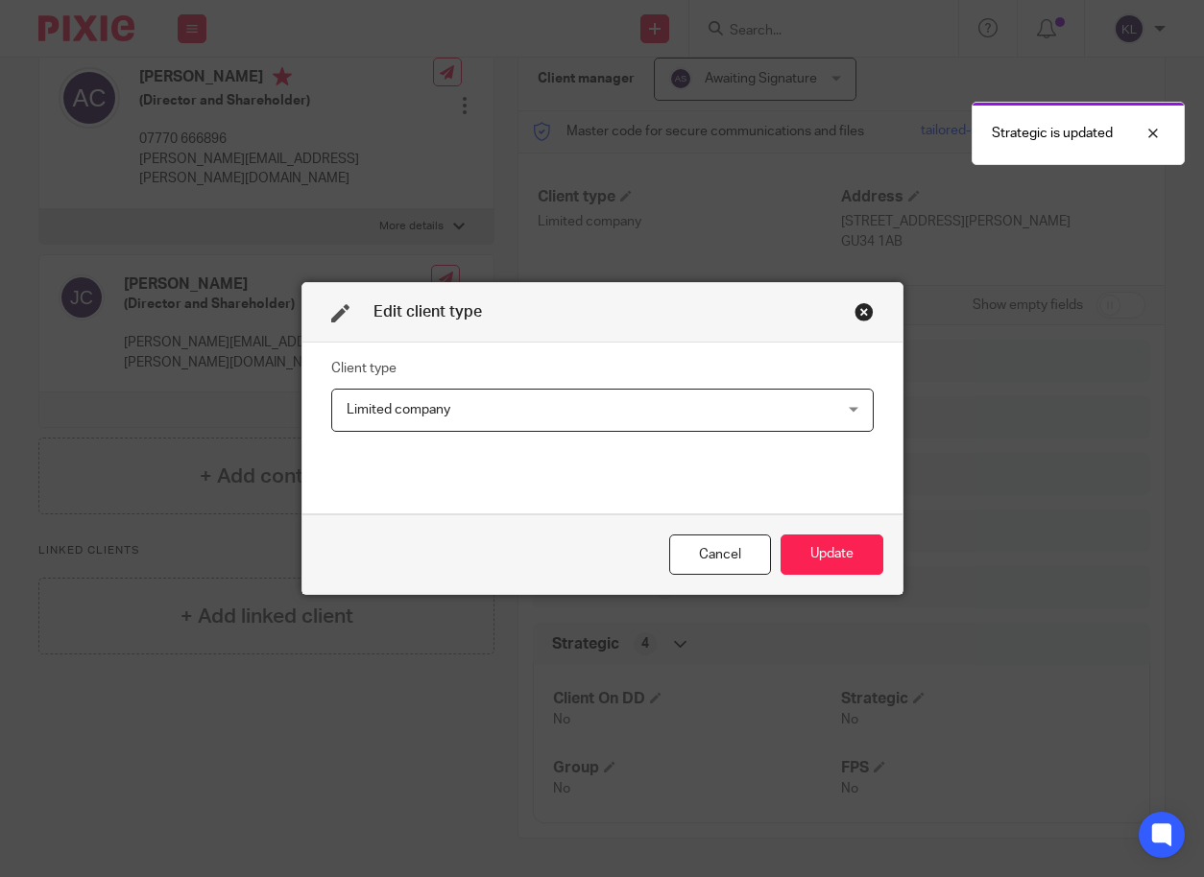
click at [468, 410] on span "Limited company" at bounding box center [557, 410] width 420 height 40
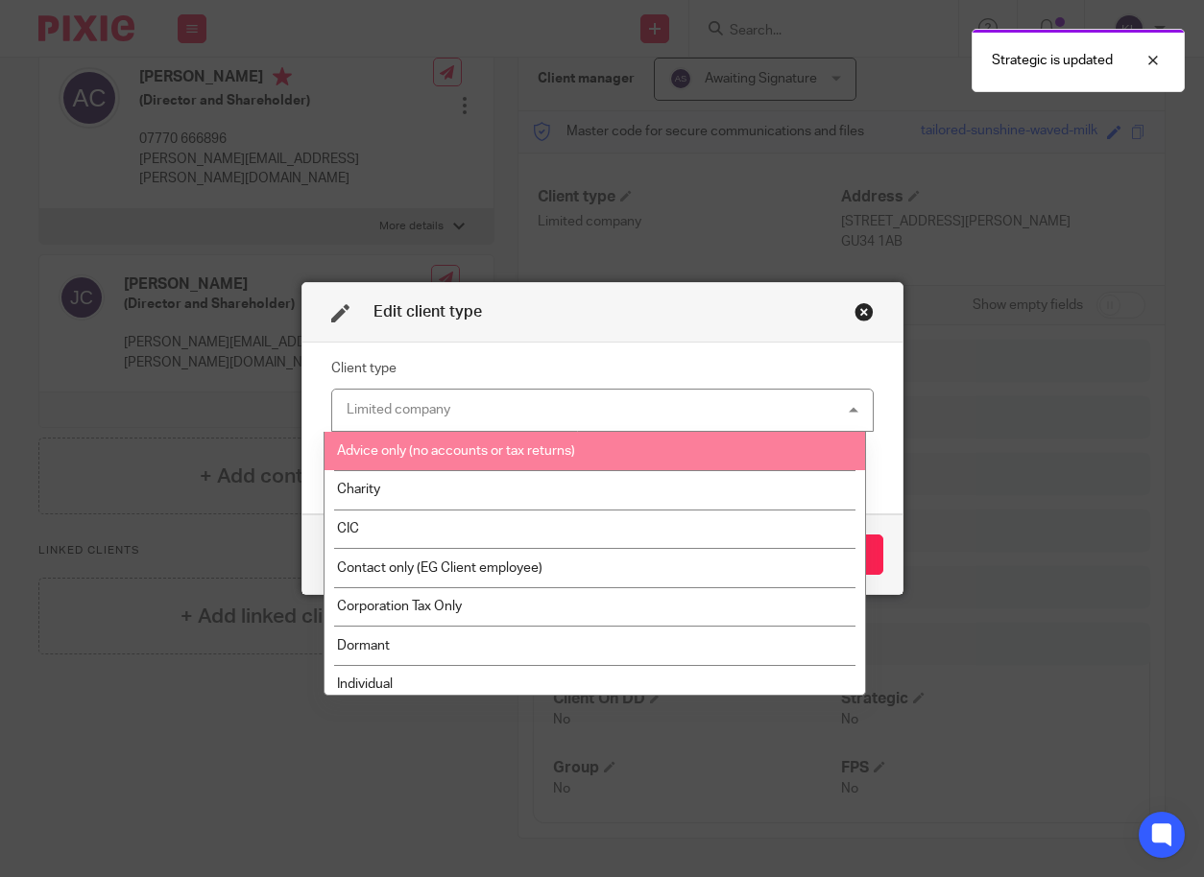
click at [477, 452] on span "Advice only (no accounts or tax returns)" at bounding box center [456, 450] width 238 height 13
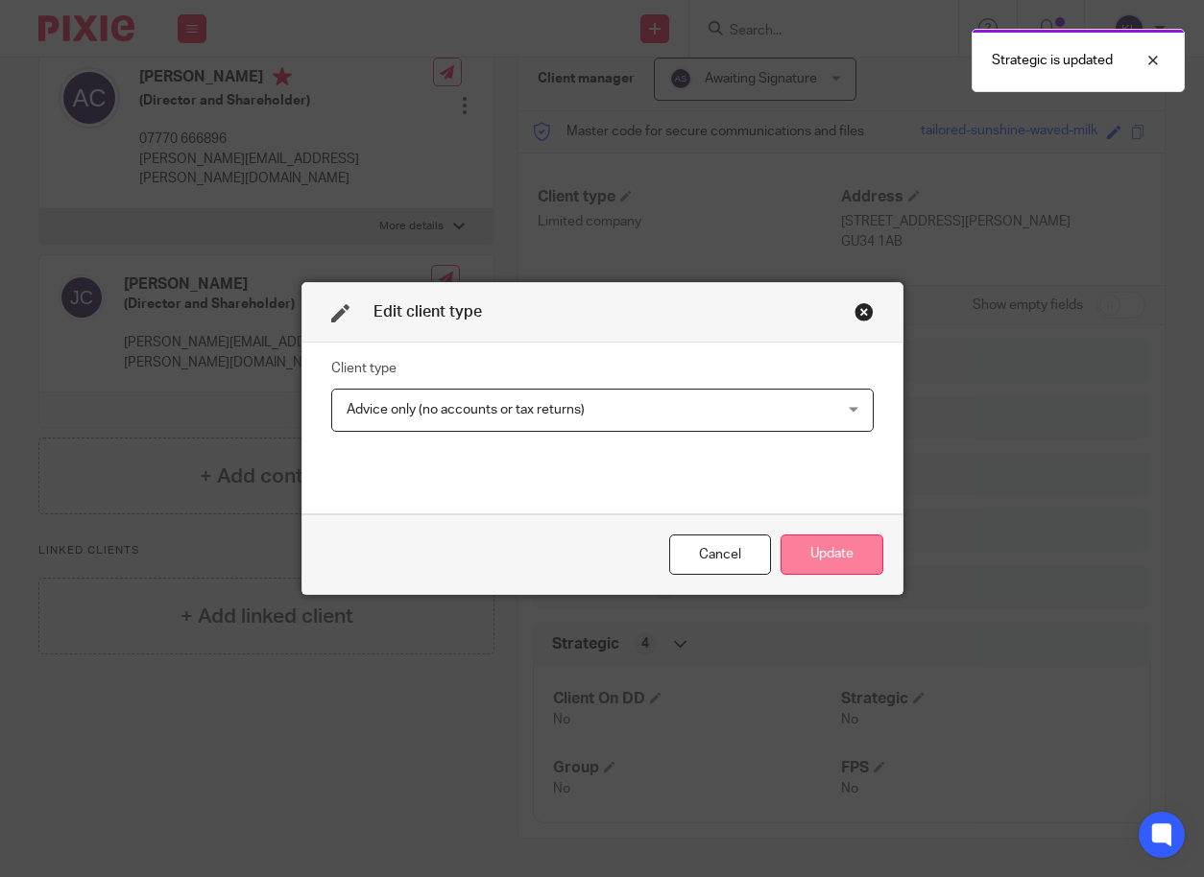
click at [822, 562] on button "Update" at bounding box center [831, 555] width 103 height 41
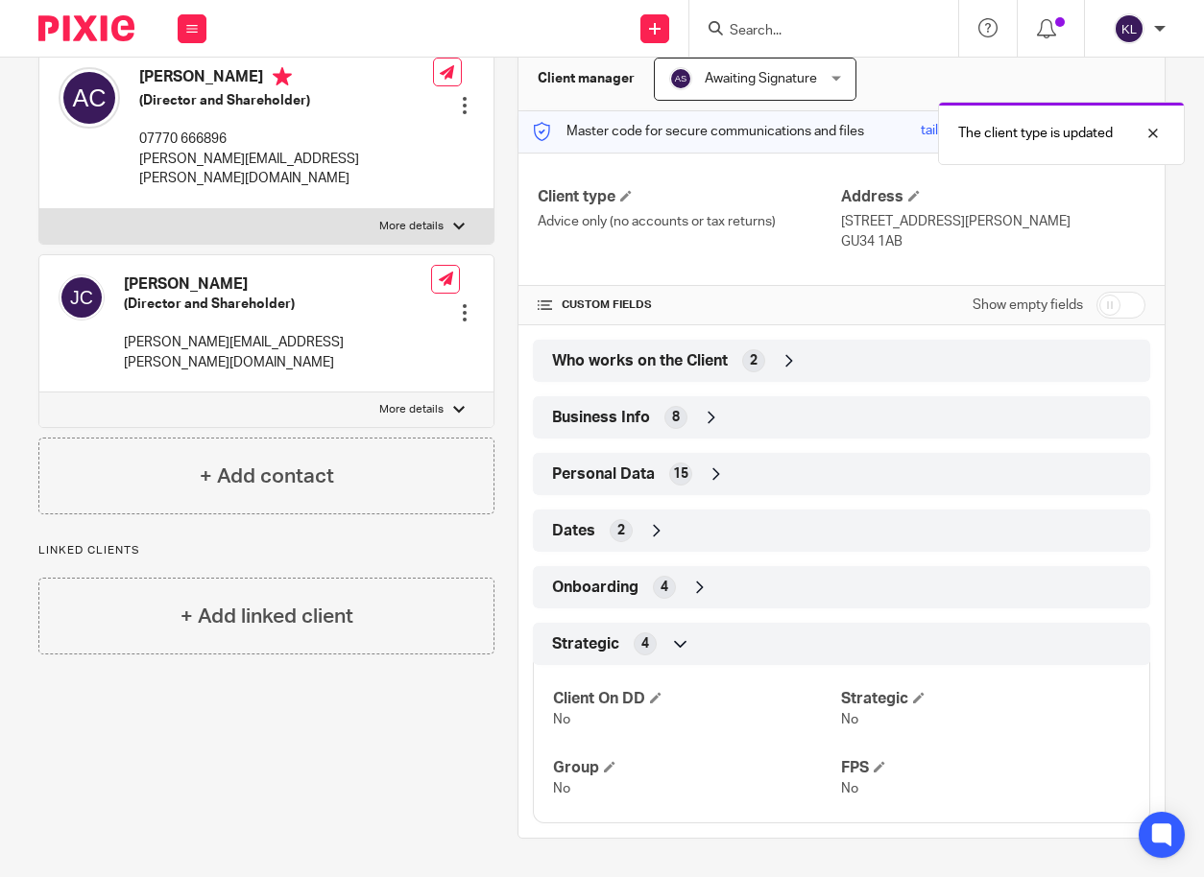
click at [652, 361] on span "Who works on the Client" at bounding box center [640, 361] width 176 height 20
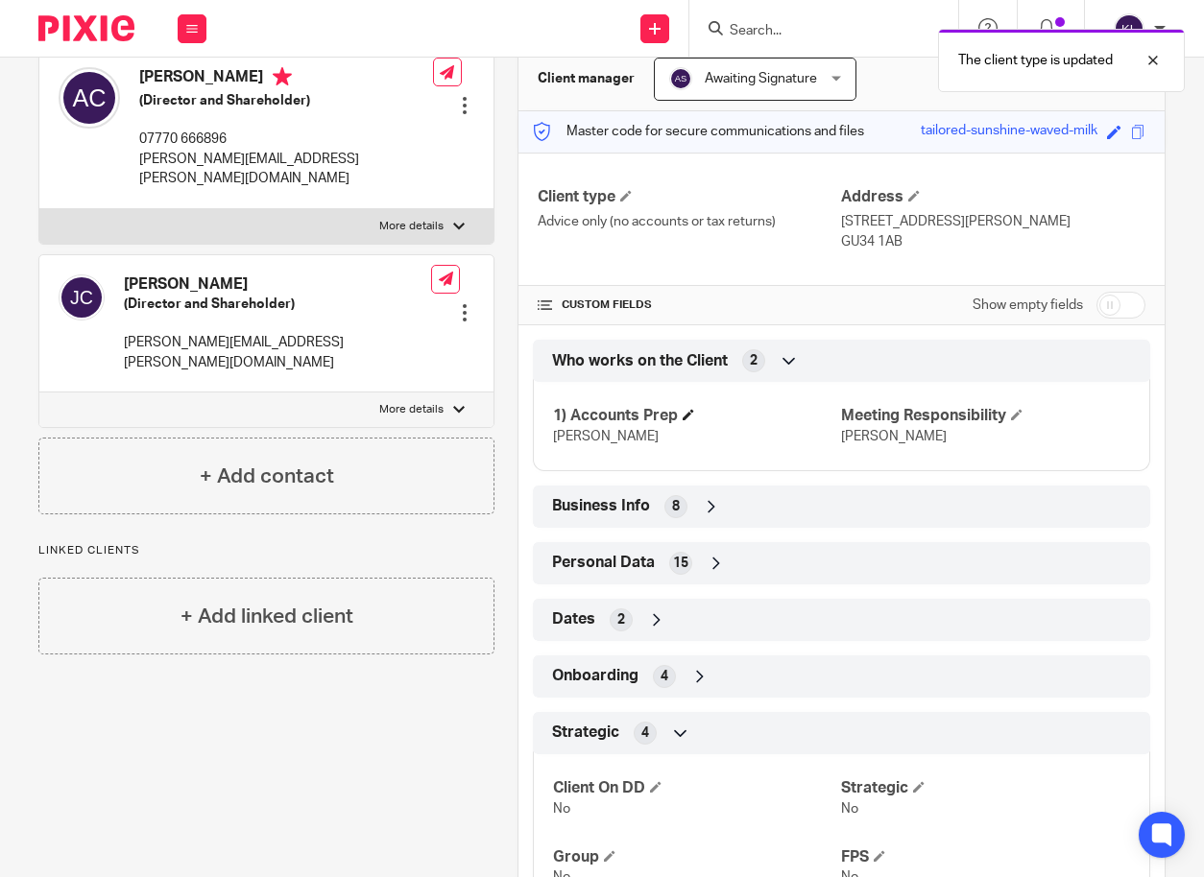
click at [678, 415] on h4 "1) Accounts Prep" at bounding box center [697, 416] width 289 height 20
click at [682, 415] on span at bounding box center [688, 415] width 12 height 12
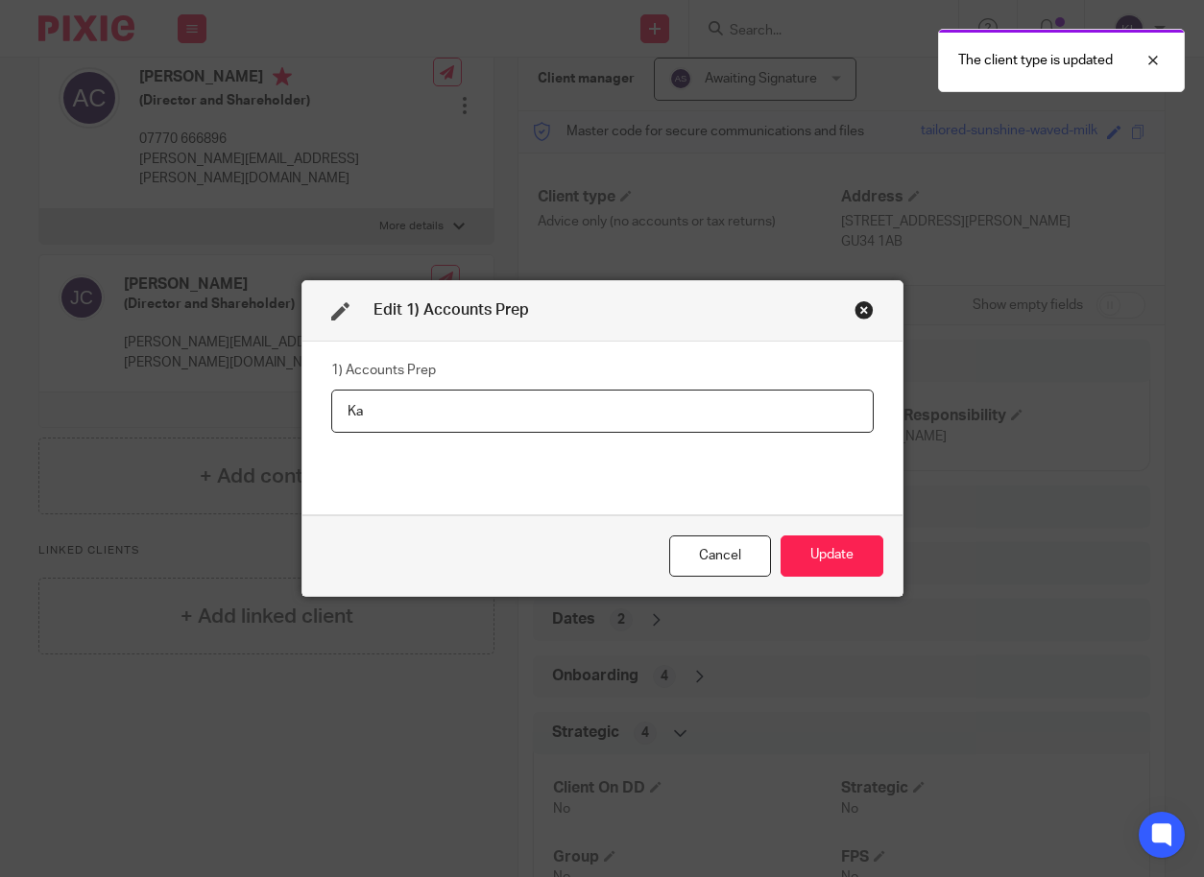
type input "K"
click at [837, 535] on div "Cancel Update" at bounding box center [602, 555] width 600 height 81
click at [832, 549] on button "Update" at bounding box center [831, 556] width 103 height 41
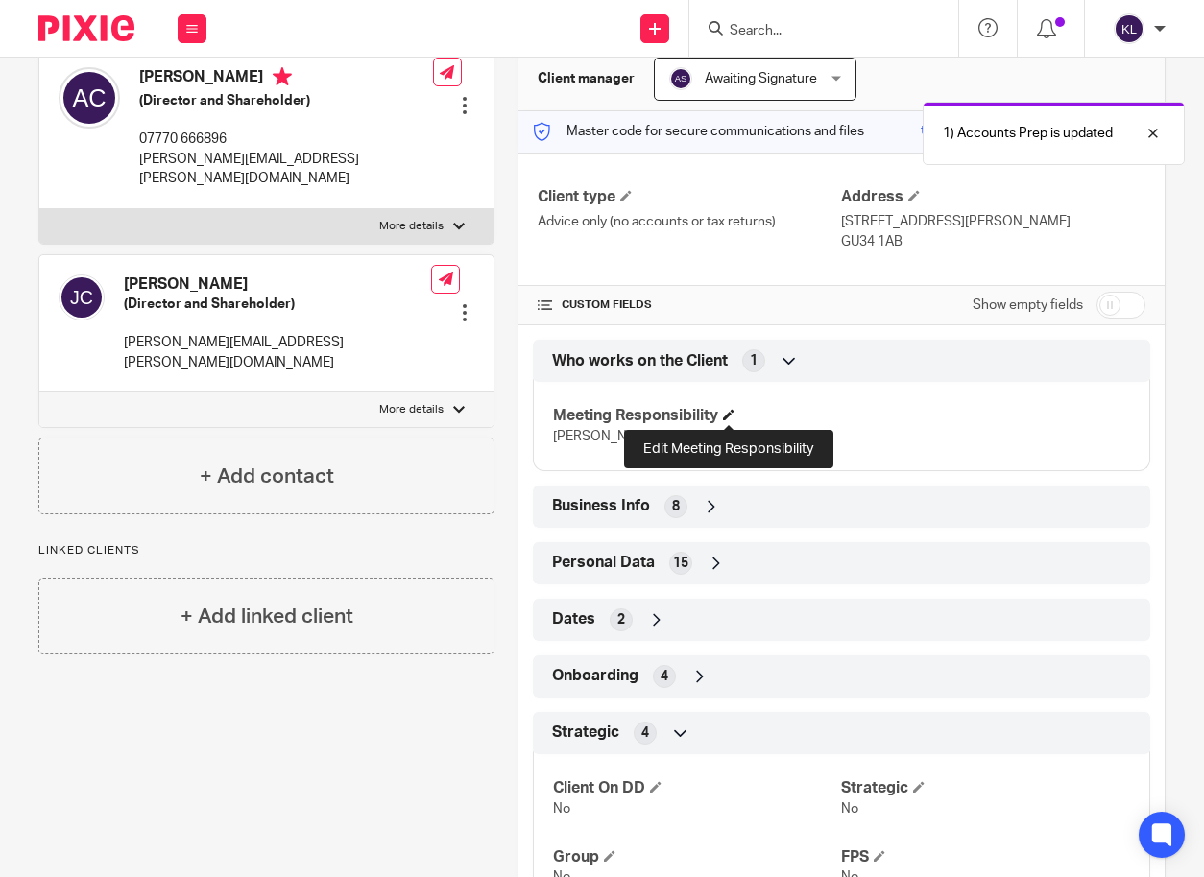
click at [729, 415] on span at bounding box center [729, 415] width 12 height 12
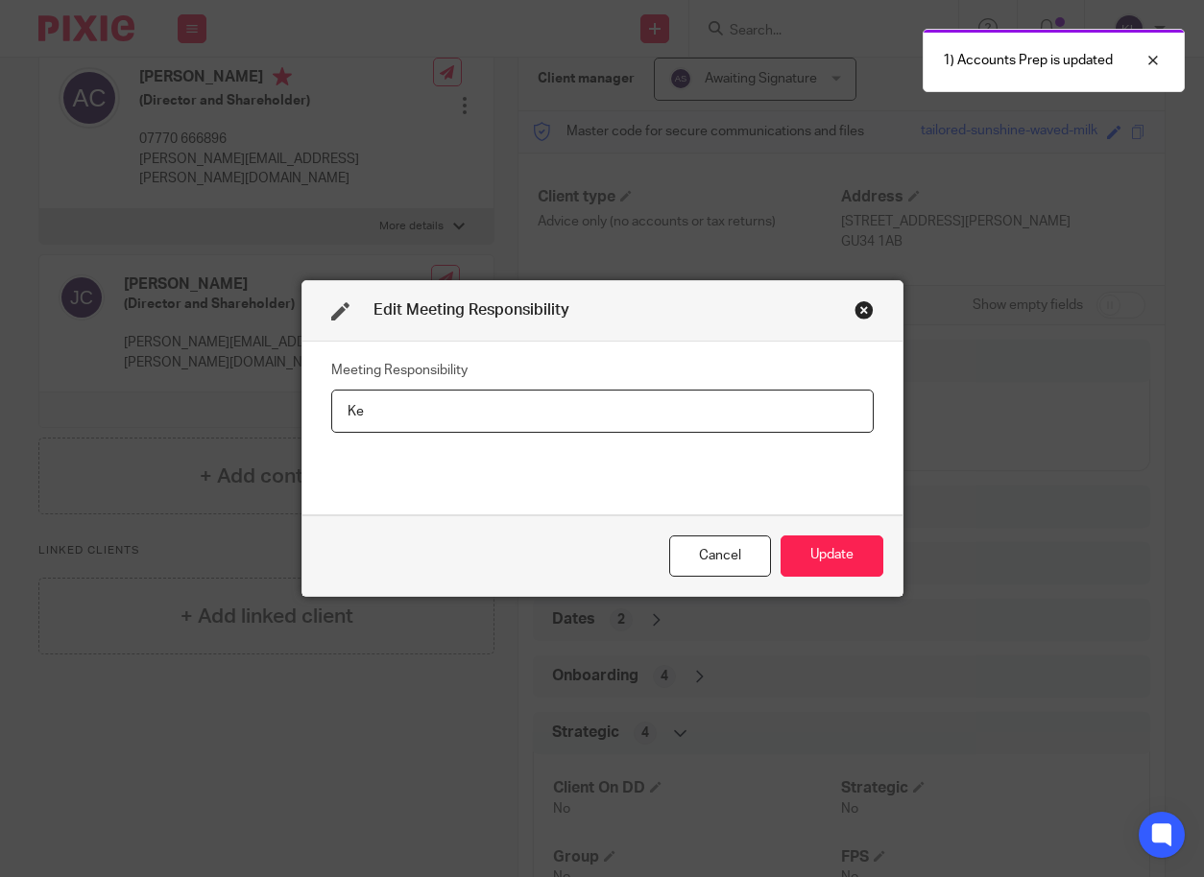
type input "K"
click at [807, 549] on button "Update" at bounding box center [831, 556] width 103 height 41
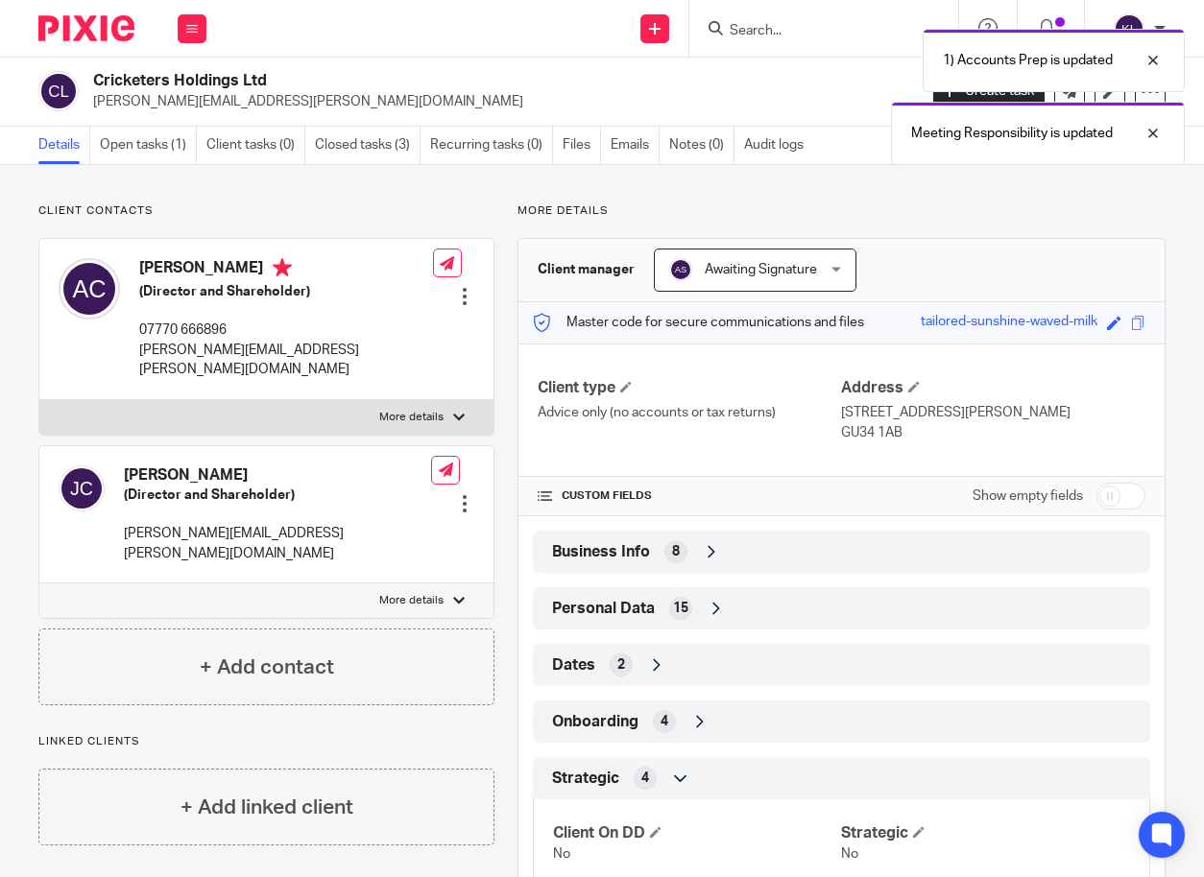
scroll to position [0, 0]
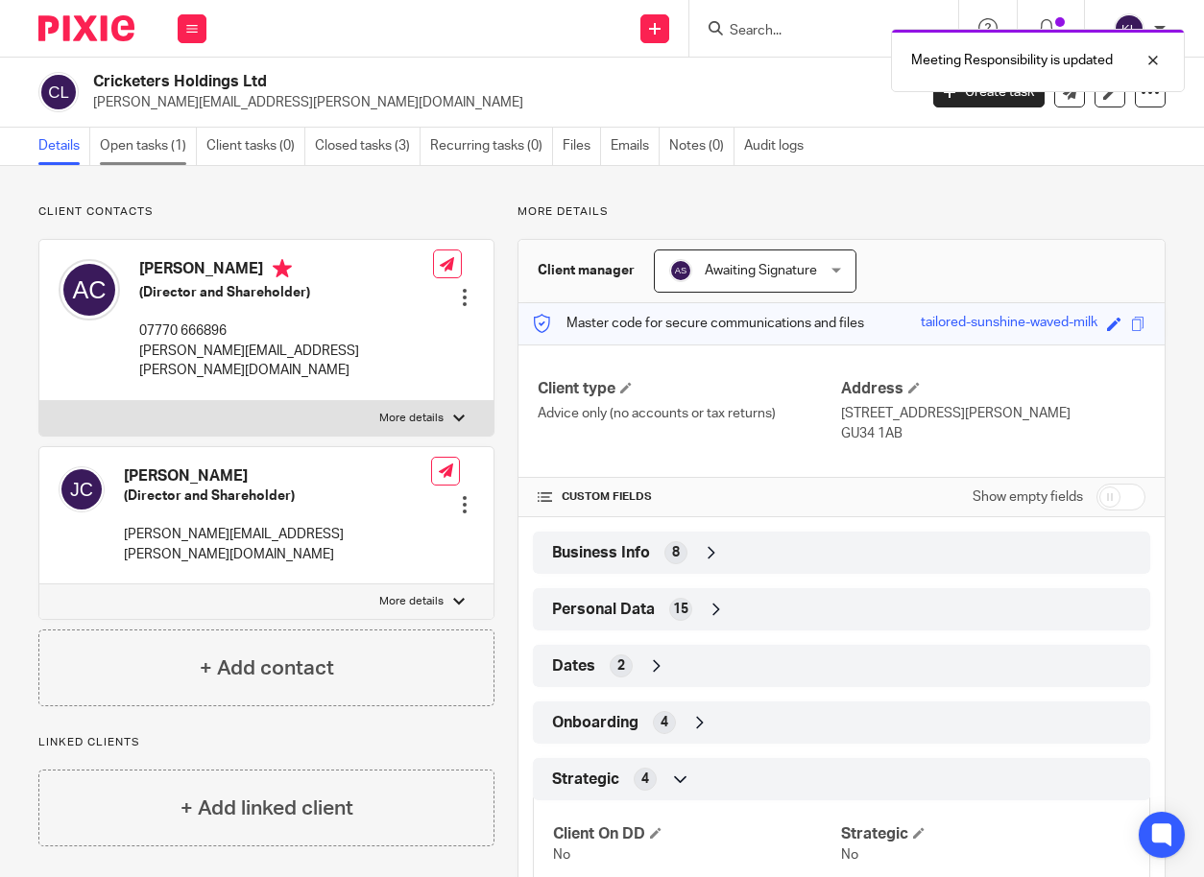
click at [156, 147] on link "Open tasks (1)" at bounding box center [148, 146] width 97 height 37
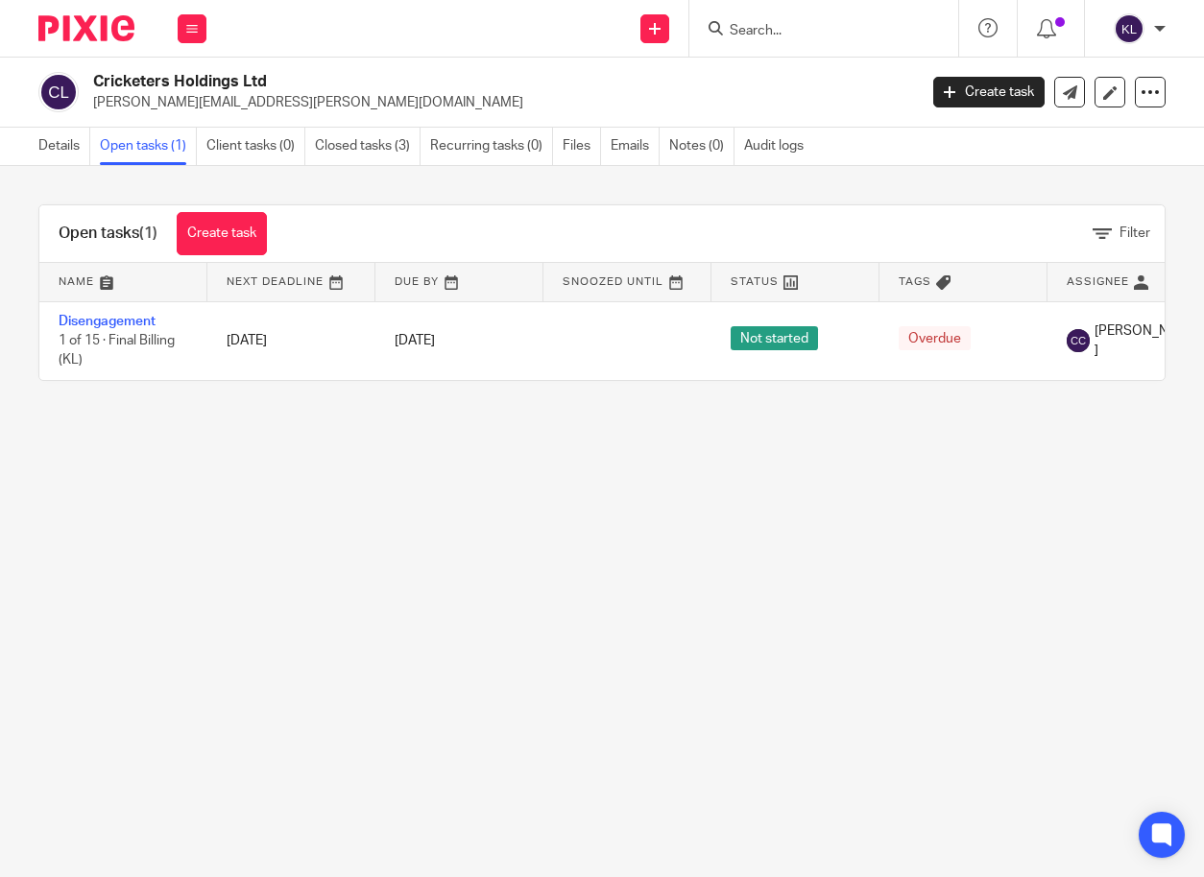
click at [770, 31] on input "Search" at bounding box center [814, 31] width 173 height 17
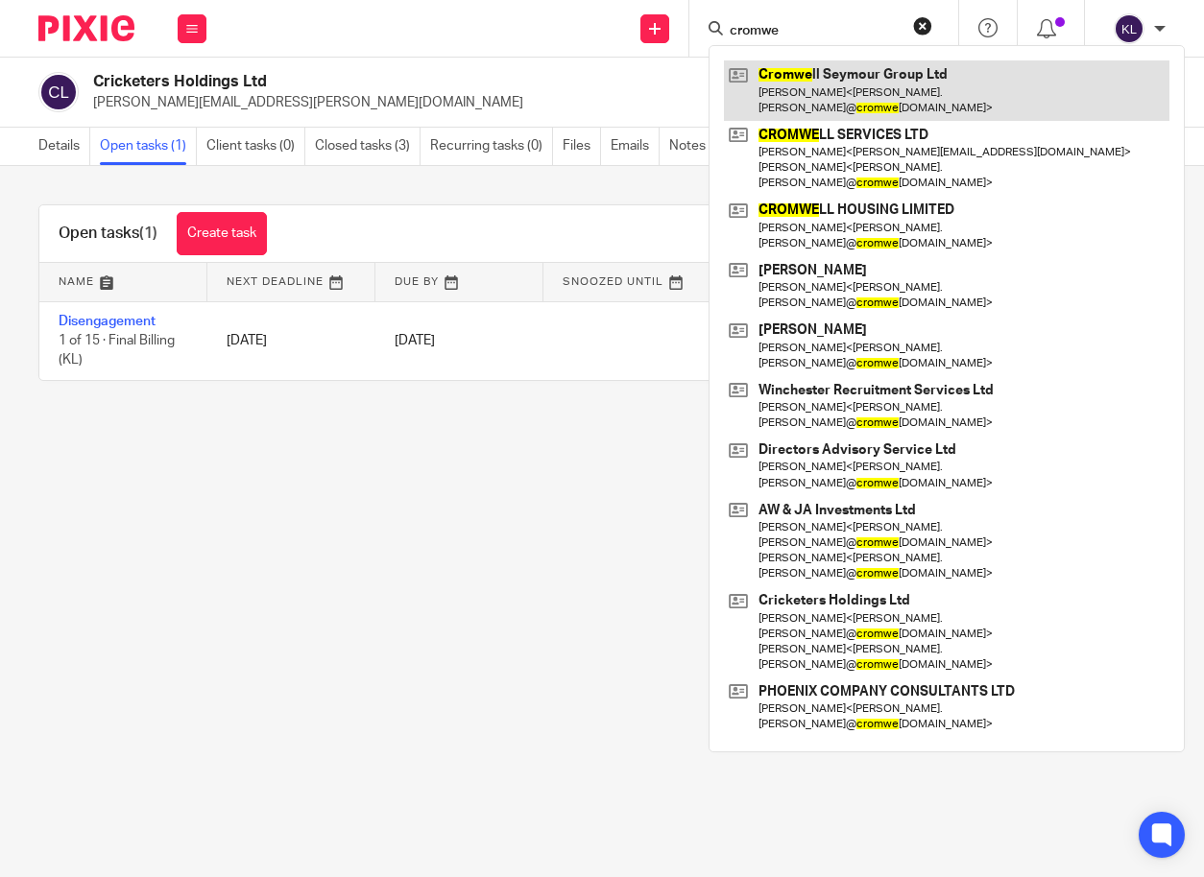
type input "cromwe"
click at [813, 81] on link at bounding box center [946, 90] width 445 height 60
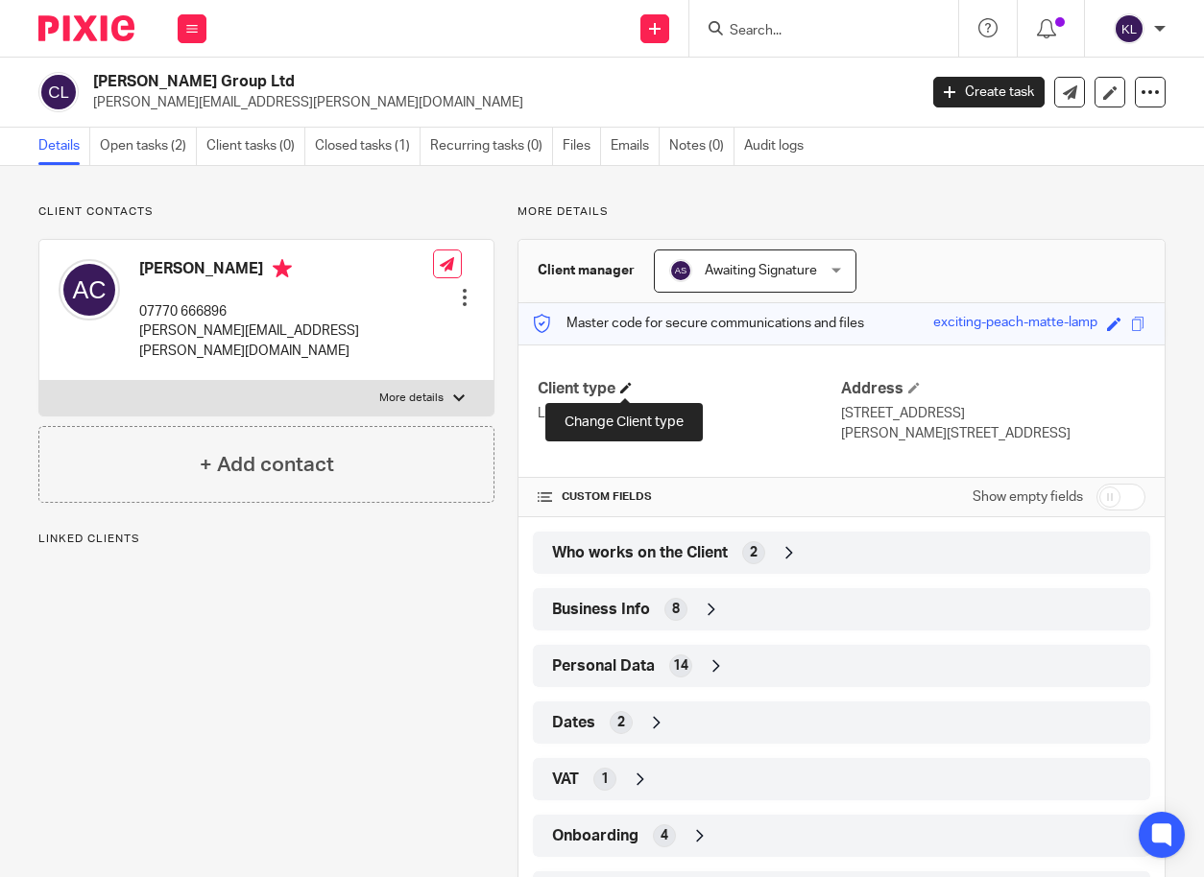
click at [628, 384] on span at bounding box center [626, 388] width 12 height 12
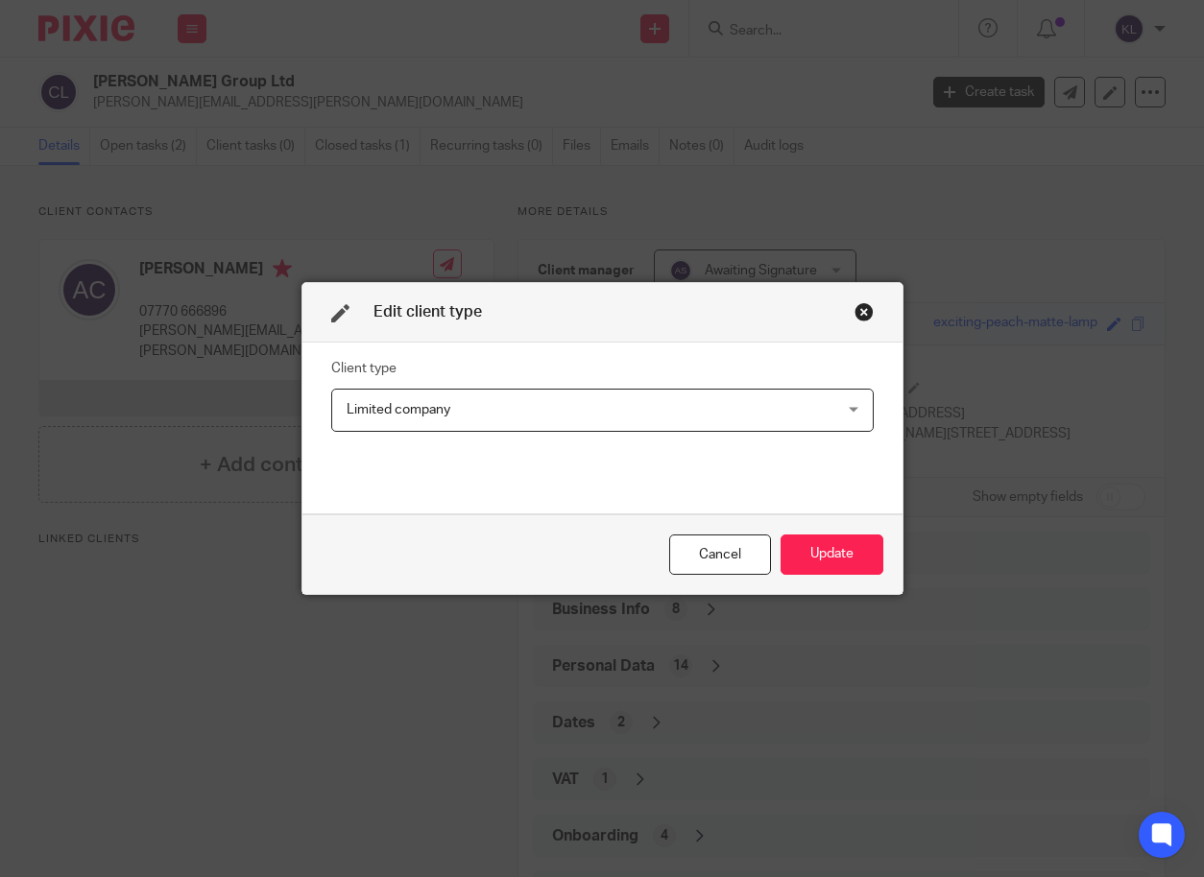
click at [524, 406] on span "Limited company" at bounding box center [557, 410] width 420 height 40
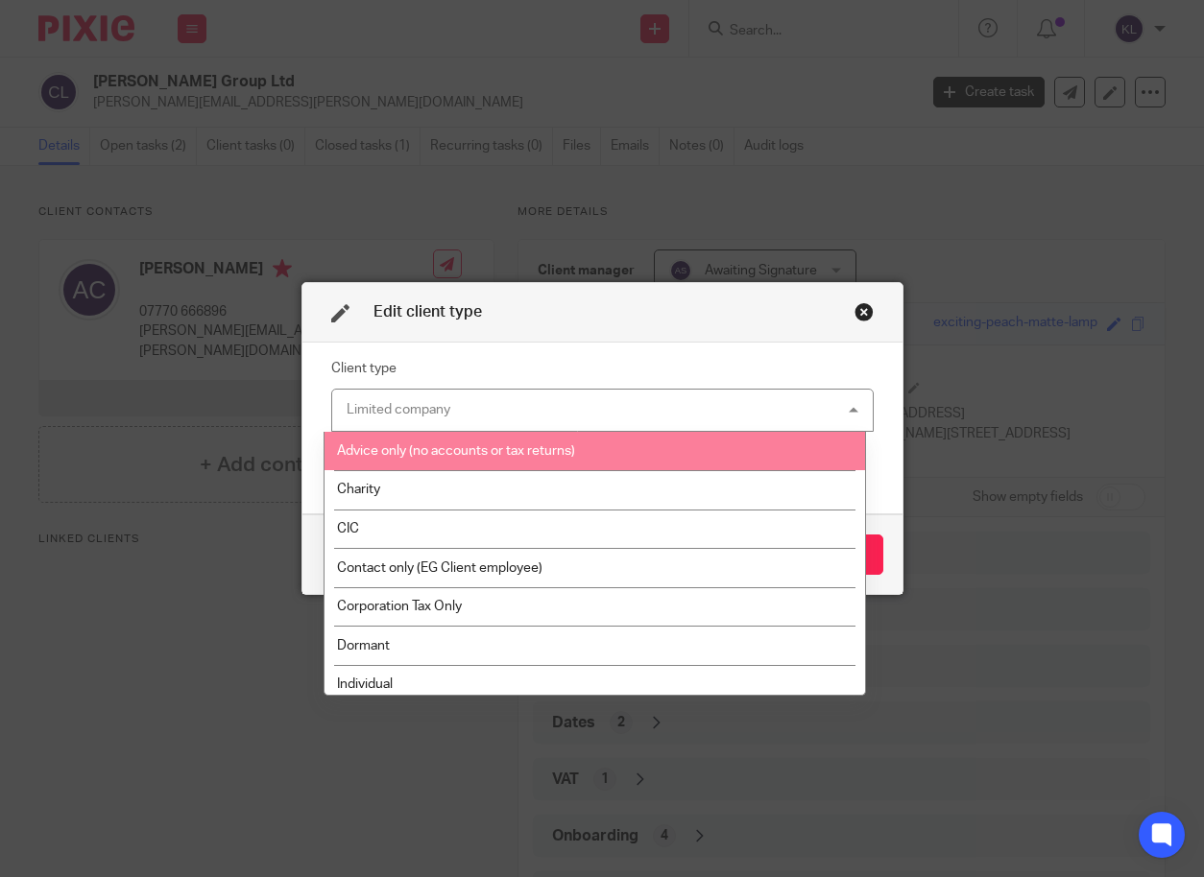
click at [524, 455] on span "Advice only (no accounts or tax returns)" at bounding box center [456, 450] width 238 height 13
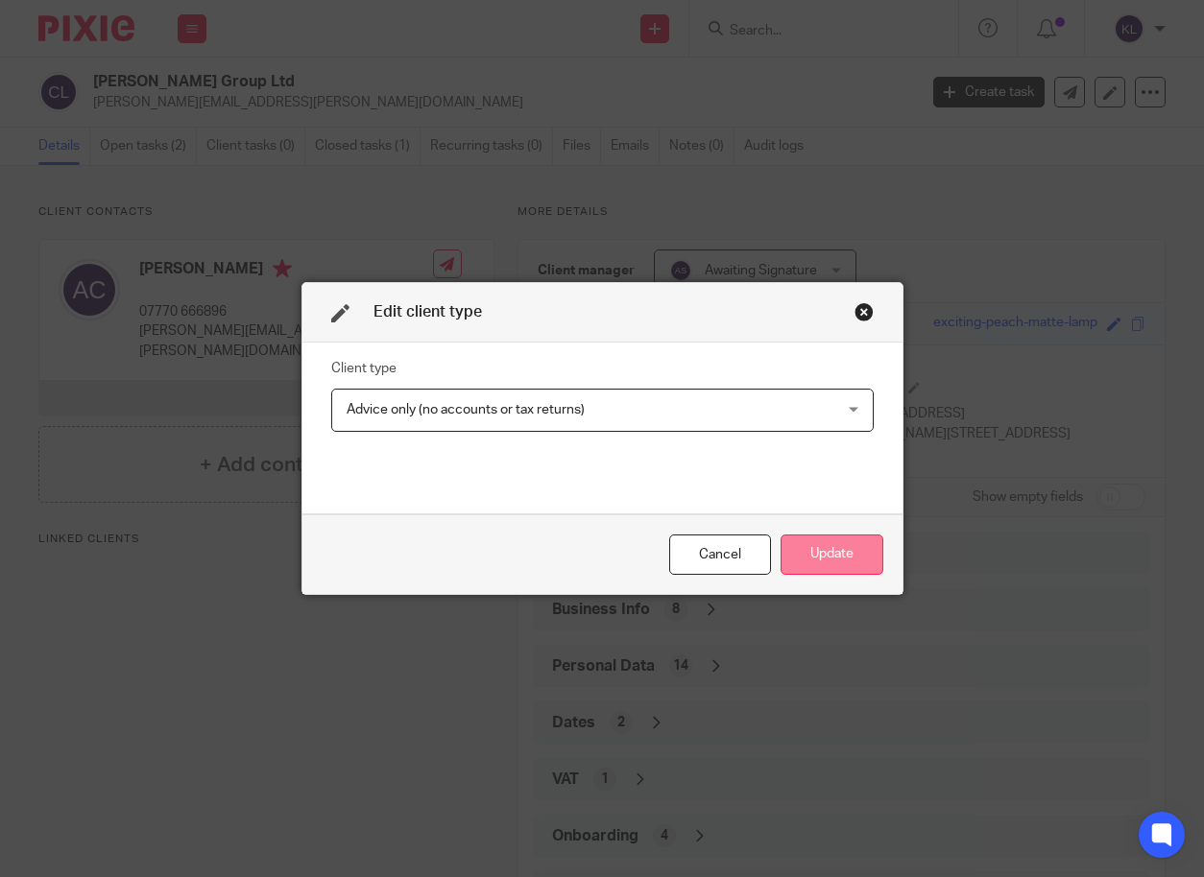
click at [825, 549] on button "Update" at bounding box center [831, 555] width 103 height 41
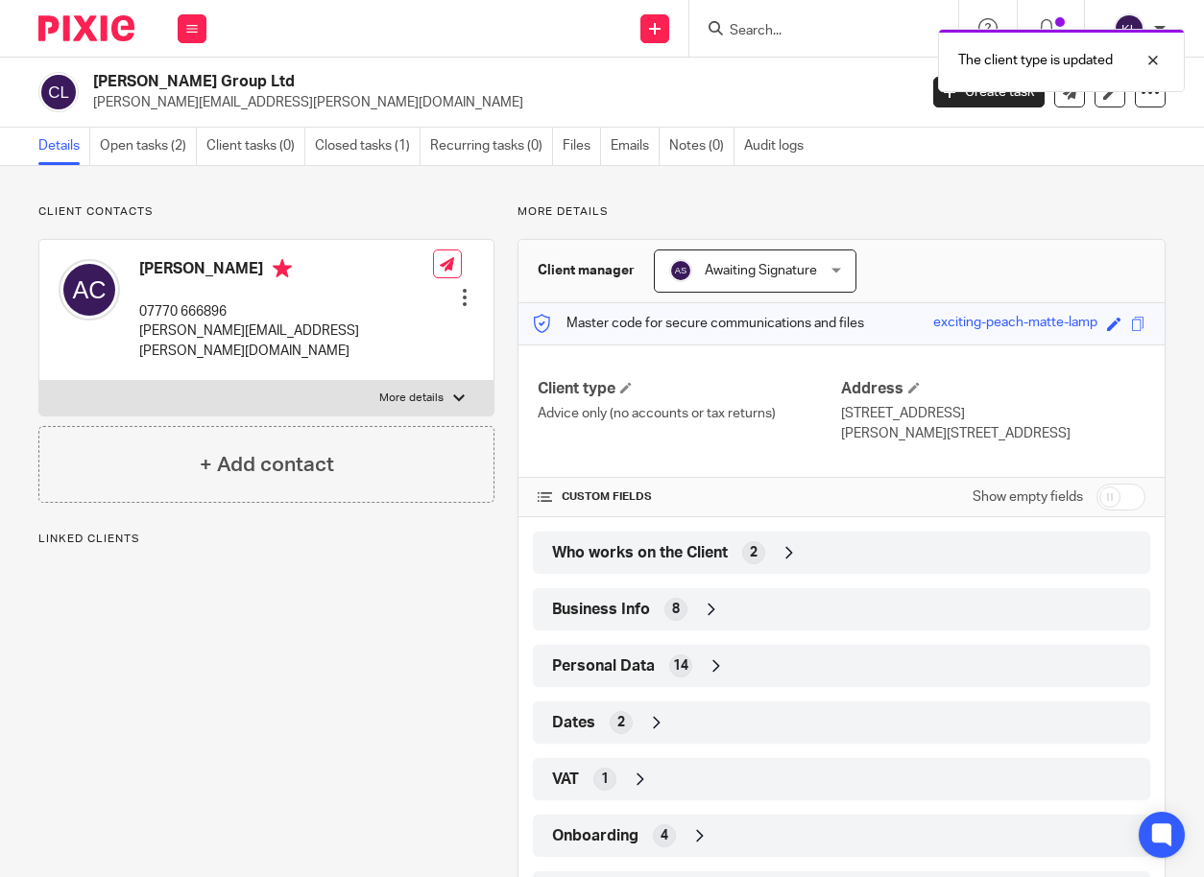
click at [799, 557] on div "Who works on the Client 2" at bounding box center [841, 553] width 588 height 33
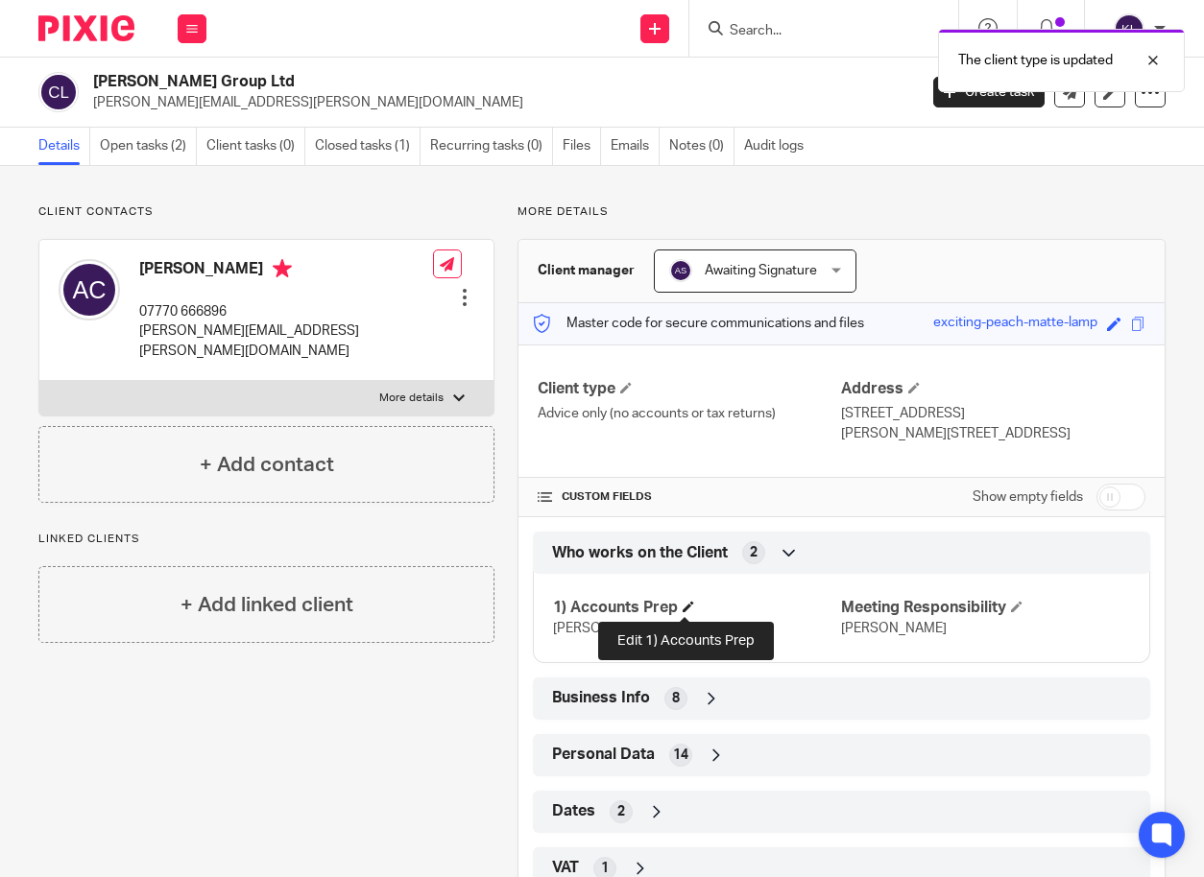
click at [682, 610] on span at bounding box center [688, 607] width 12 height 12
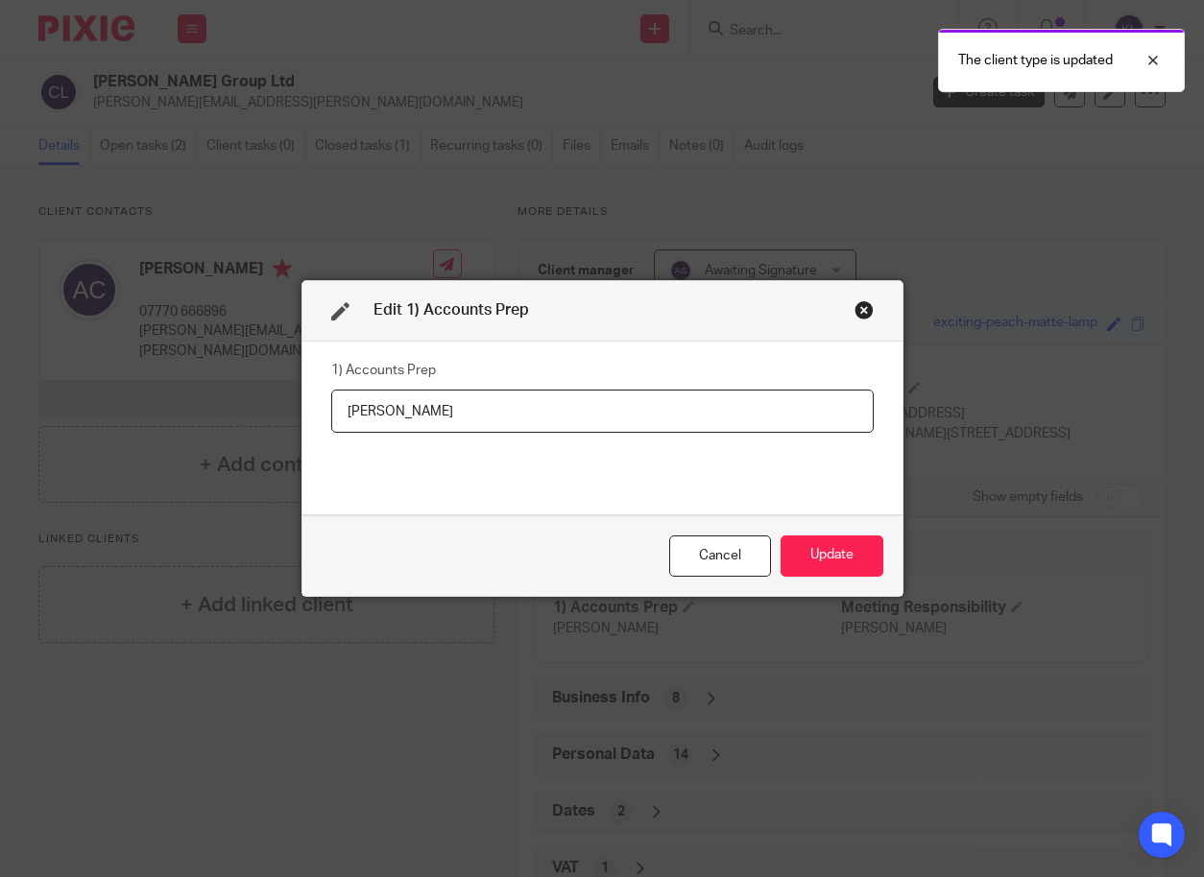
drag, startPoint x: 488, startPoint y: 411, endPoint x: 304, endPoint y: 398, distance: 183.8
click at [303, 398] on div "1) Accounts Prep [PERSON_NAME]" at bounding box center [602, 429] width 600 height 174
click at [844, 564] on button "Update" at bounding box center [831, 556] width 103 height 41
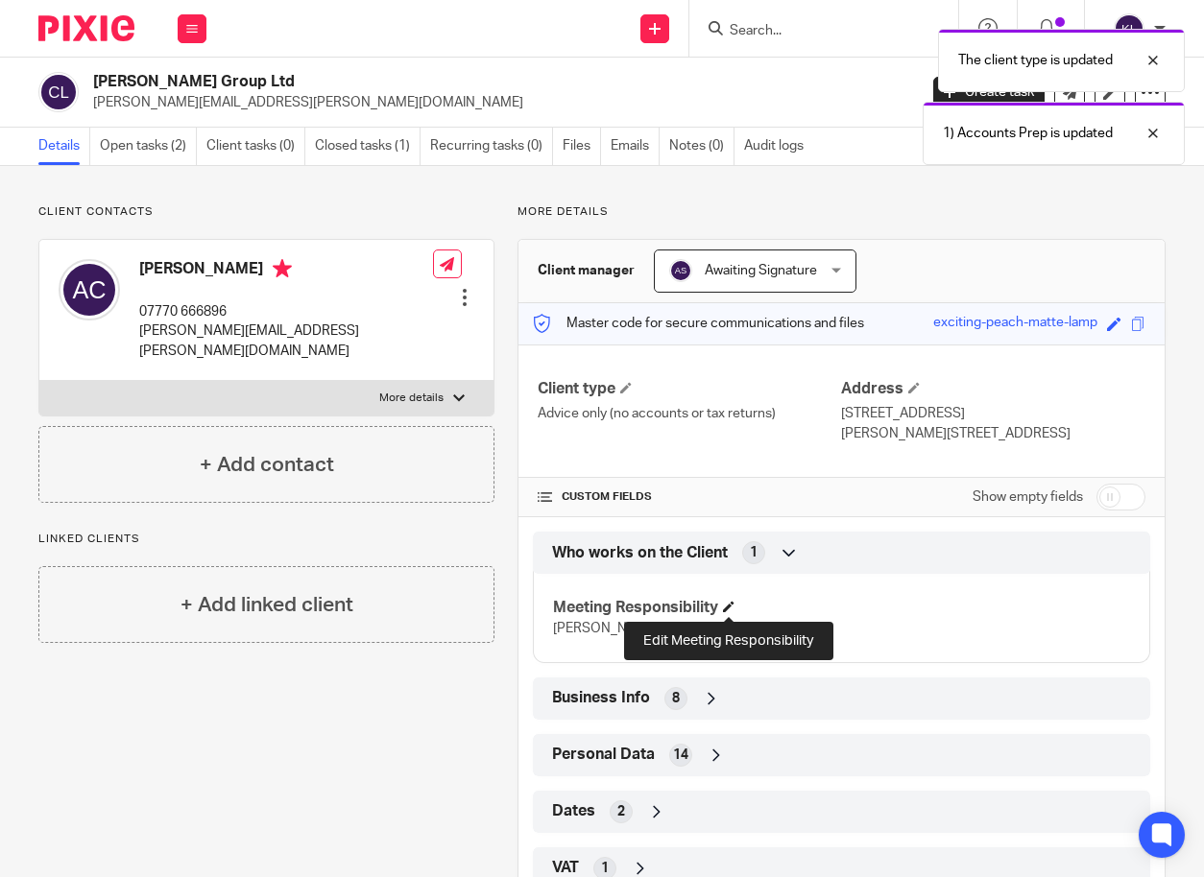
click at [732, 610] on span at bounding box center [729, 607] width 12 height 12
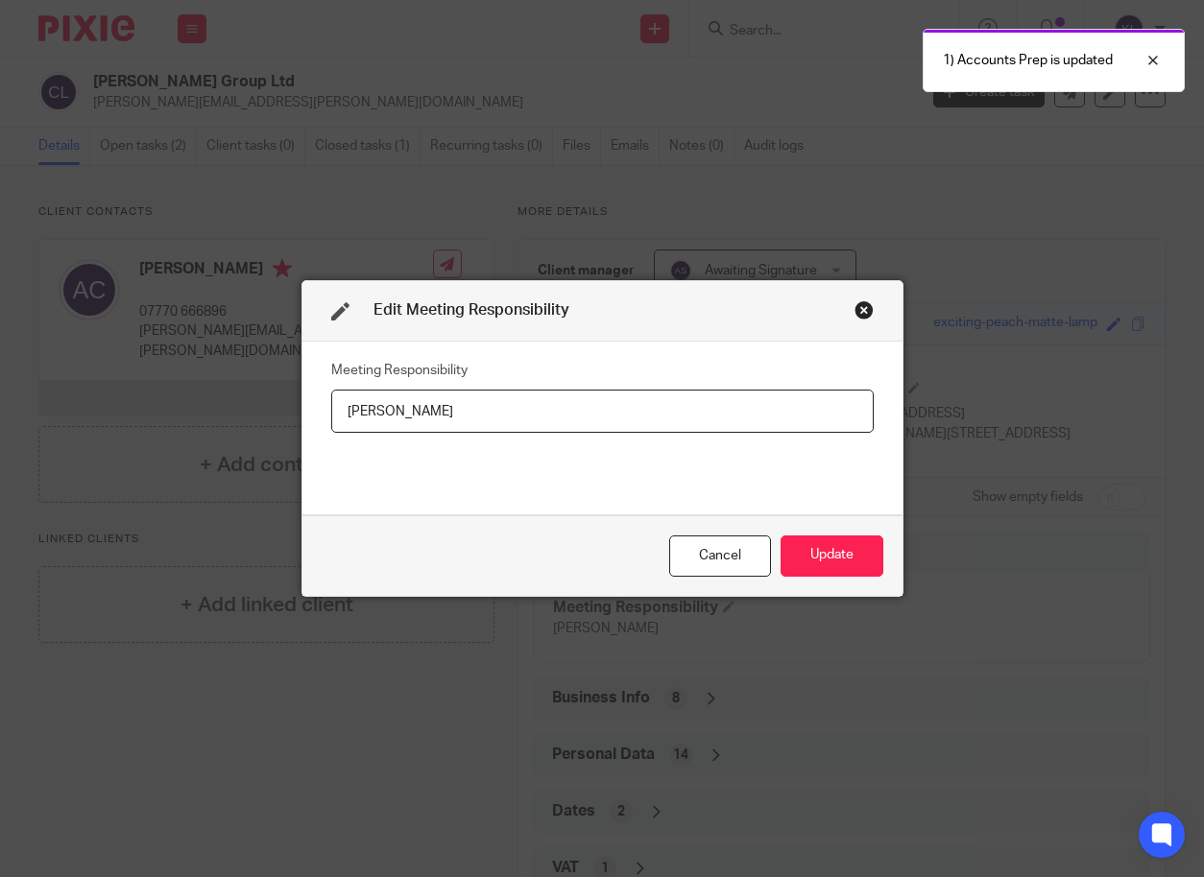
drag, startPoint x: 396, startPoint y: 413, endPoint x: 285, endPoint y: 407, distance: 111.5
click at [285, 407] on div "Edit Meeting Responsibility Meeting Responsibility [PERSON_NAME] Update" at bounding box center [602, 438] width 1204 height 877
click at [818, 548] on button "Update" at bounding box center [831, 556] width 103 height 41
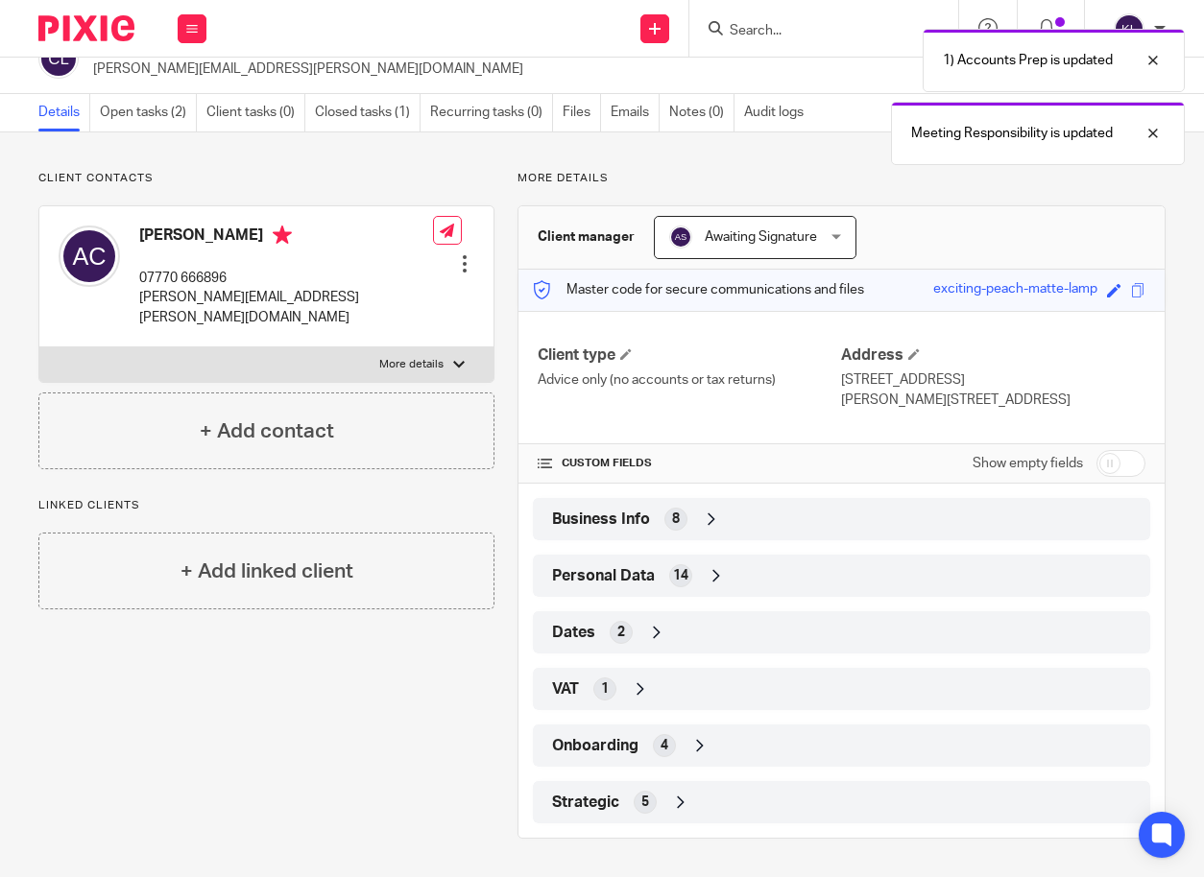
click at [771, 792] on div "Strategic 5" at bounding box center [841, 802] width 588 height 33
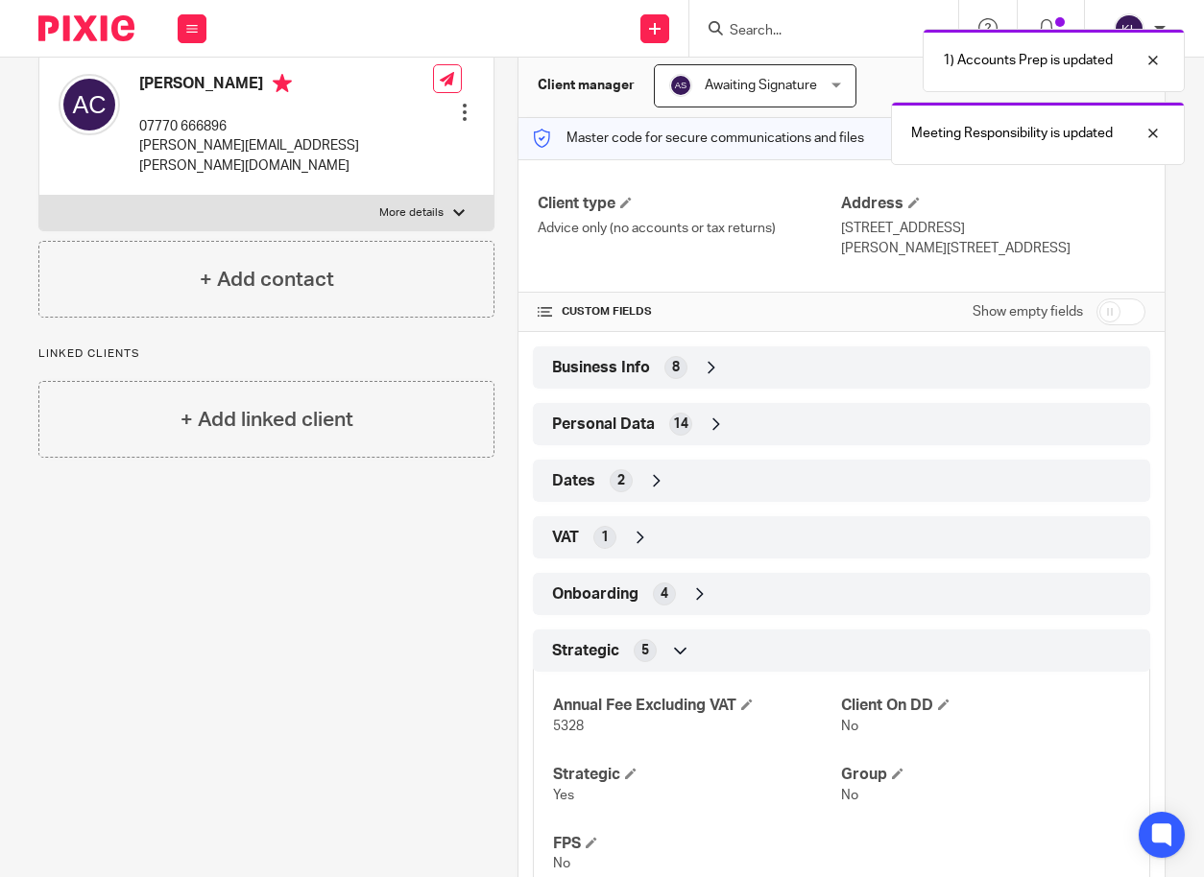
scroll to position [226, 0]
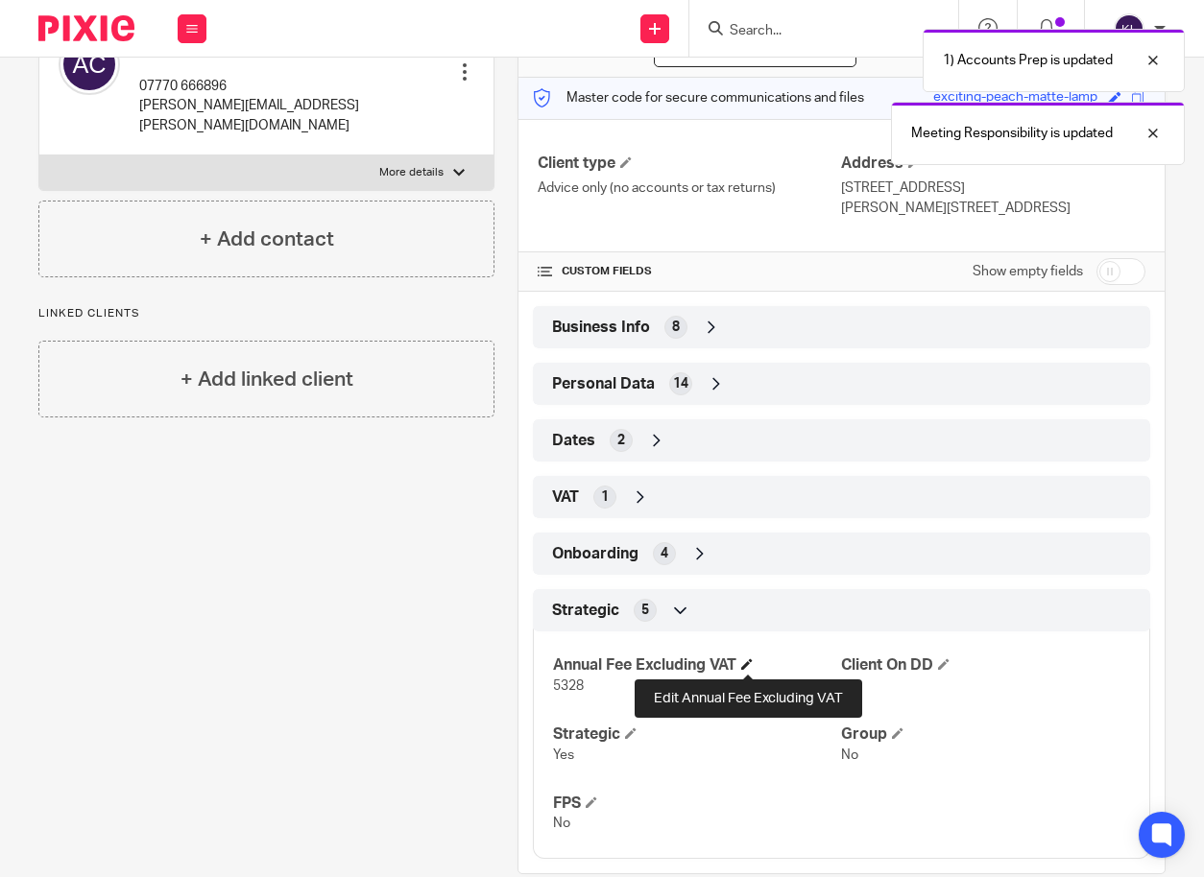
click at [748, 661] on span at bounding box center [747, 664] width 12 height 12
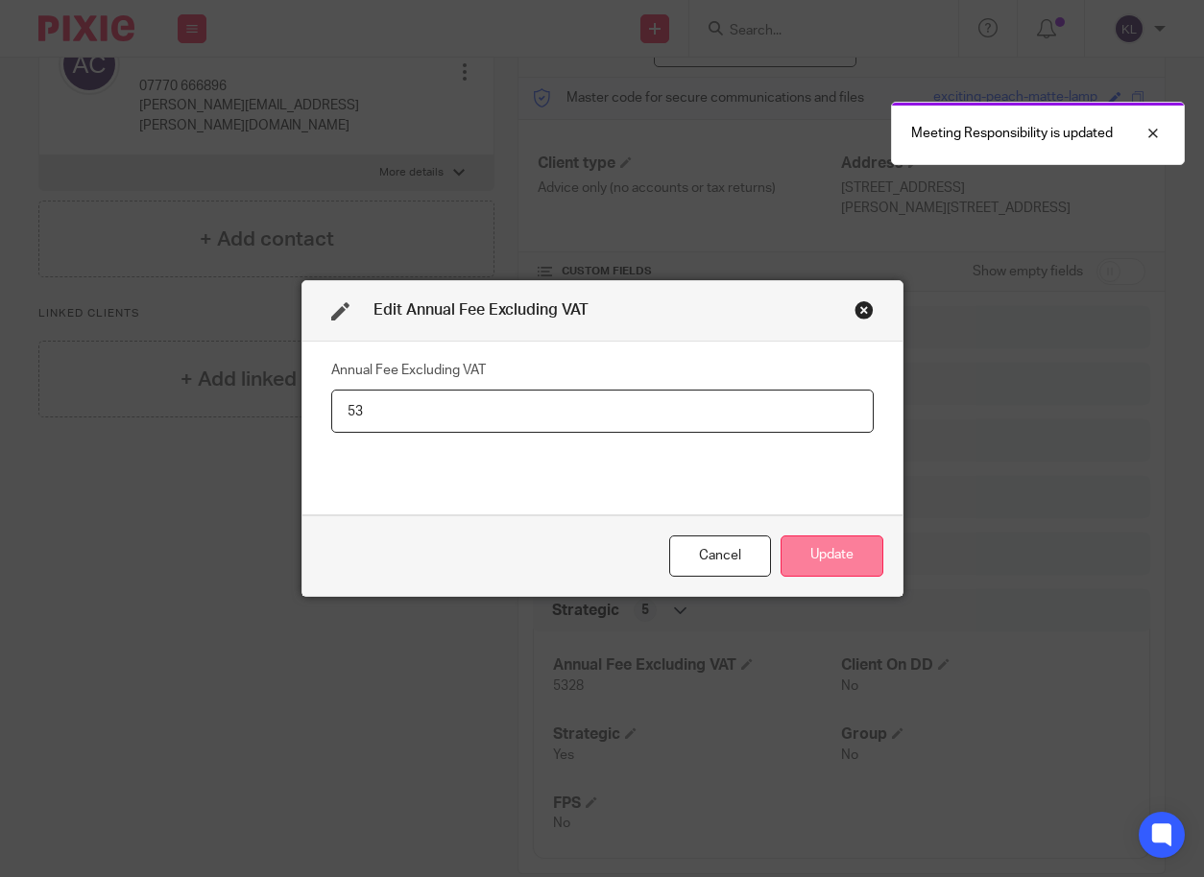
type input "5"
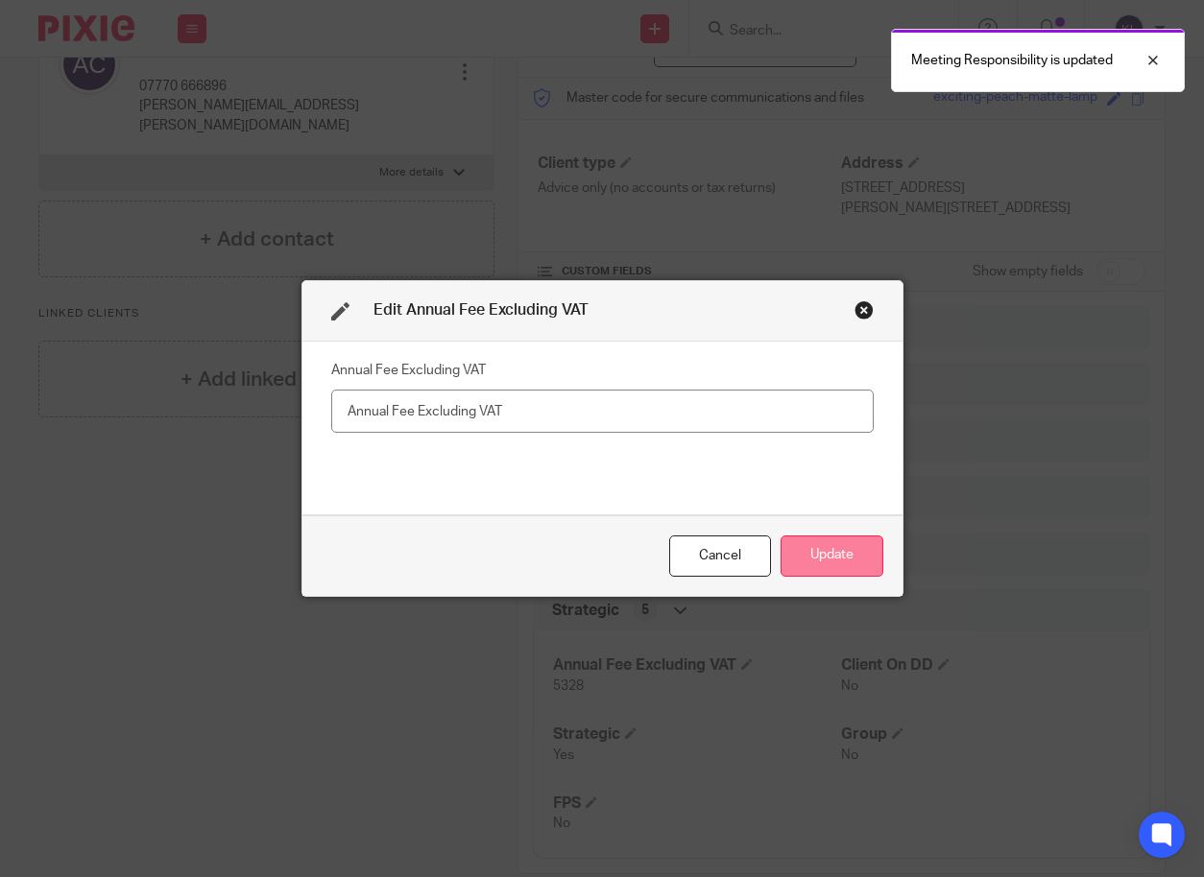
click at [841, 551] on button "Update" at bounding box center [831, 556] width 103 height 41
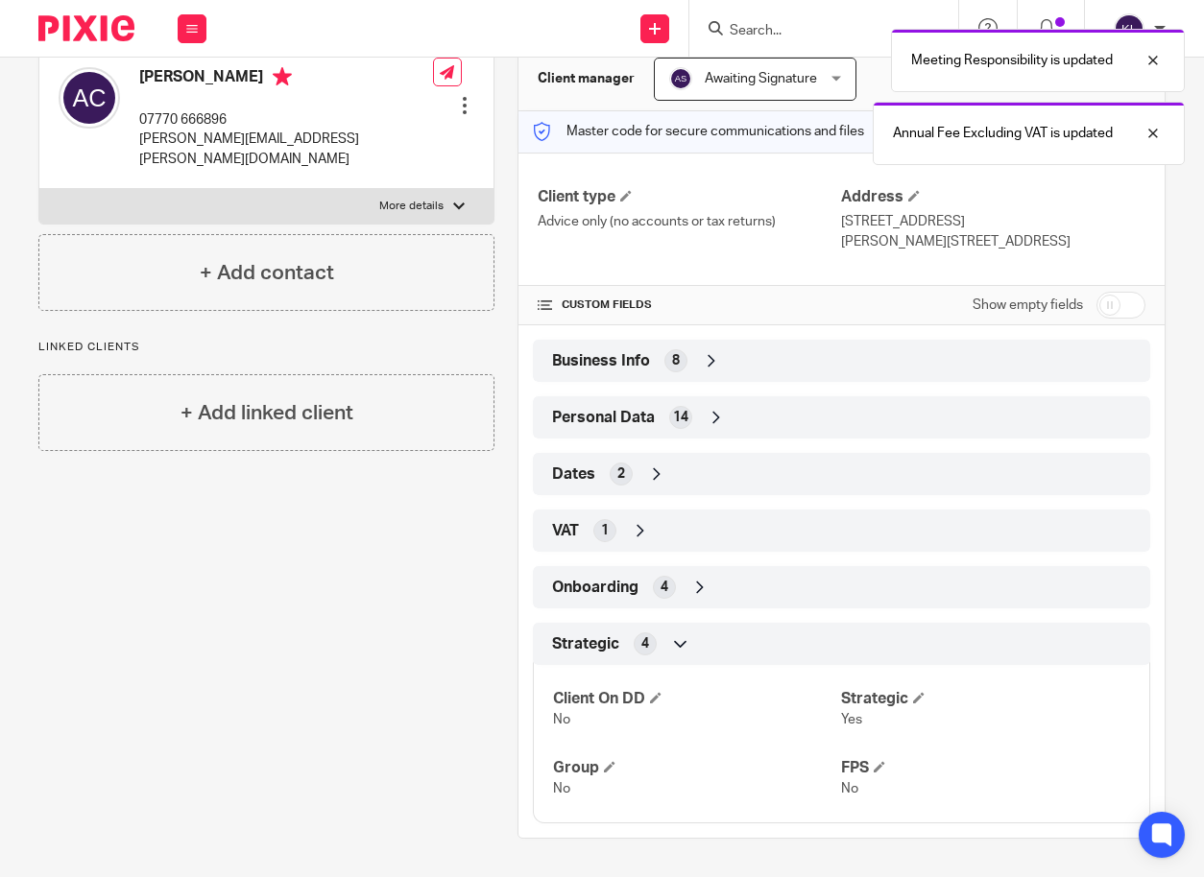
scroll to position [192, 0]
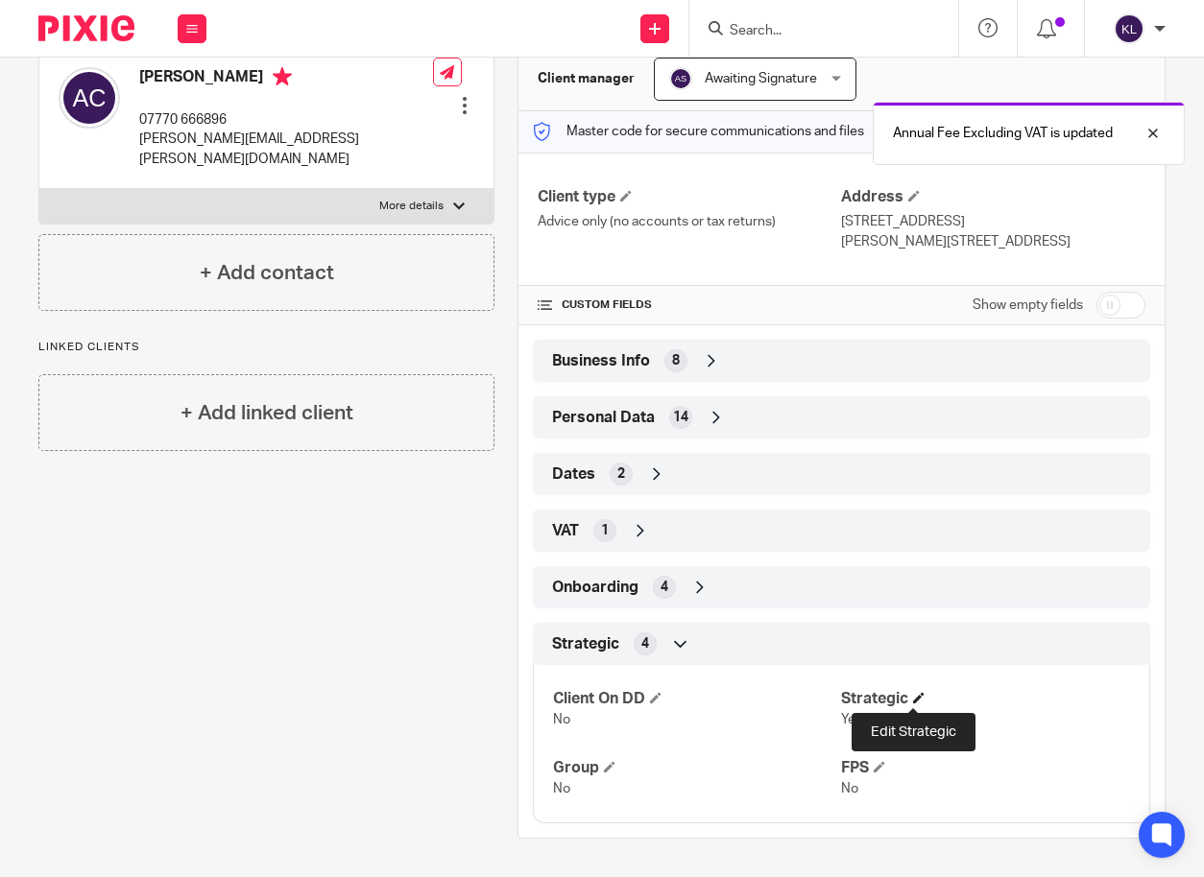
click at [918, 699] on span at bounding box center [919, 698] width 12 height 12
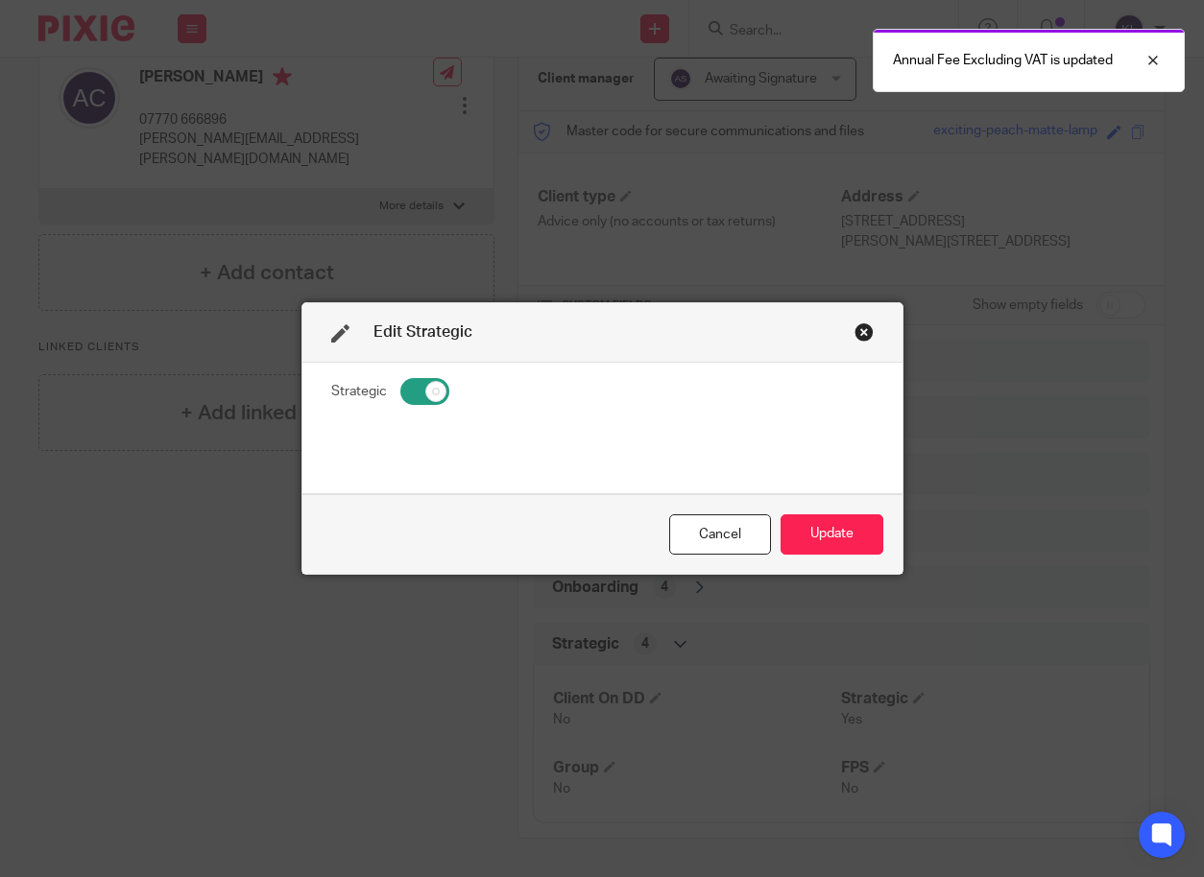
click at [424, 398] on input "checkbox" at bounding box center [424, 391] width 49 height 27
checkbox input "false"
click at [837, 534] on button "Update" at bounding box center [831, 534] width 103 height 41
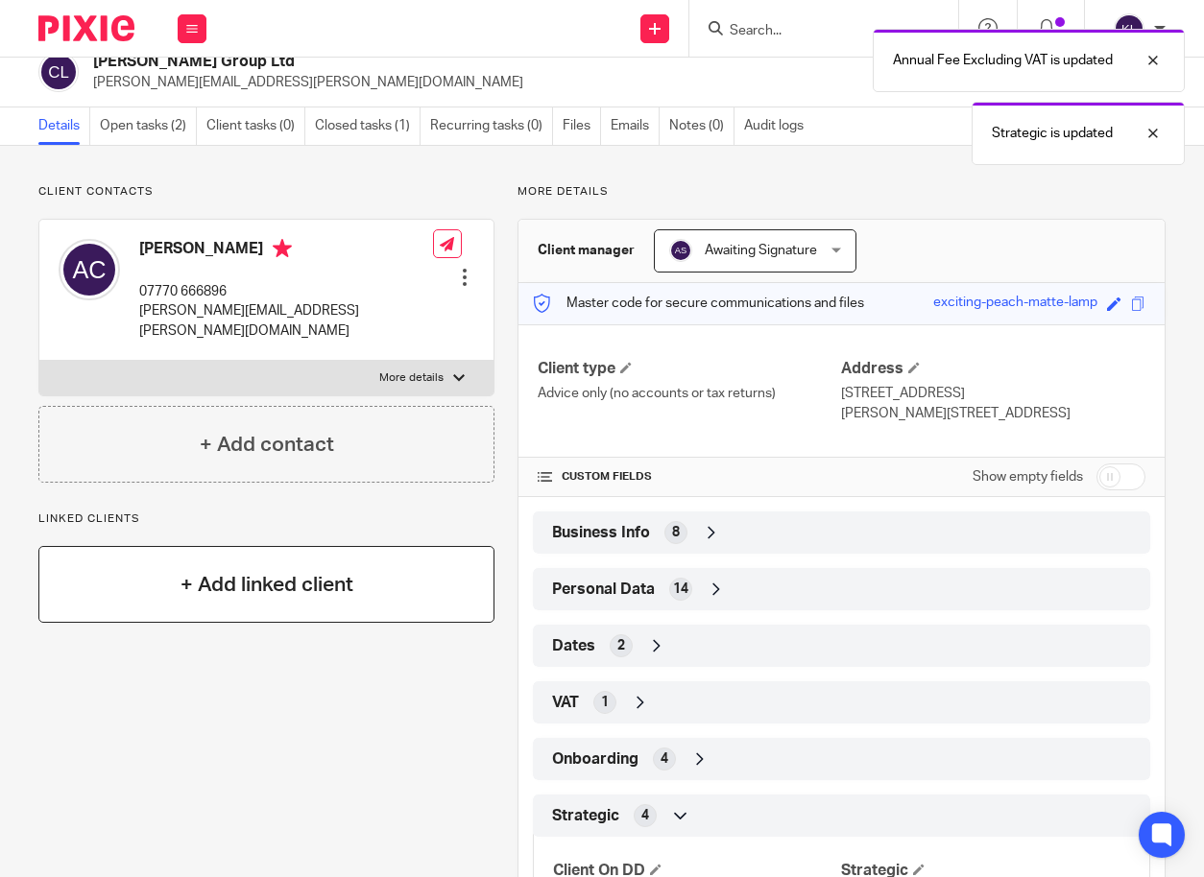
scroll to position [0, 0]
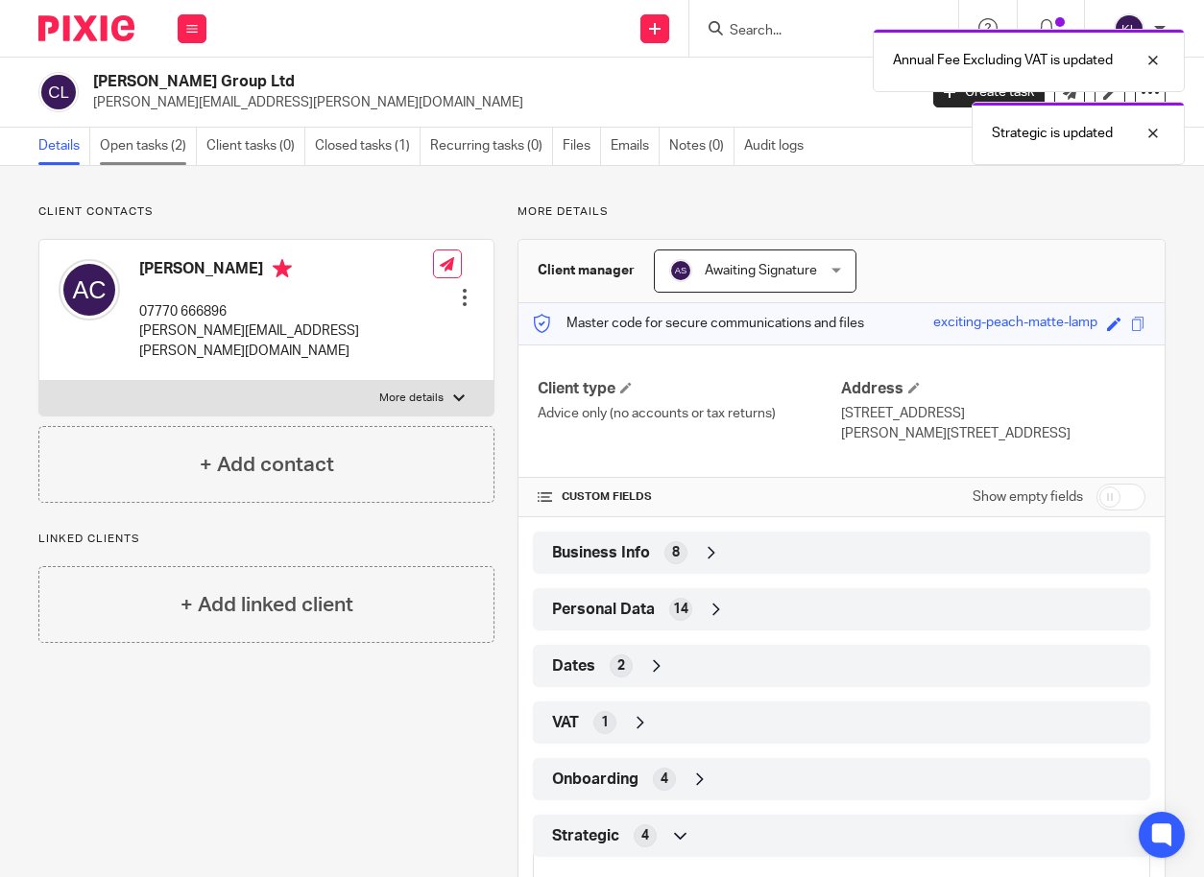
click at [158, 154] on link "Open tasks (2)" at bounding box center [148, 146] width 97 height 37
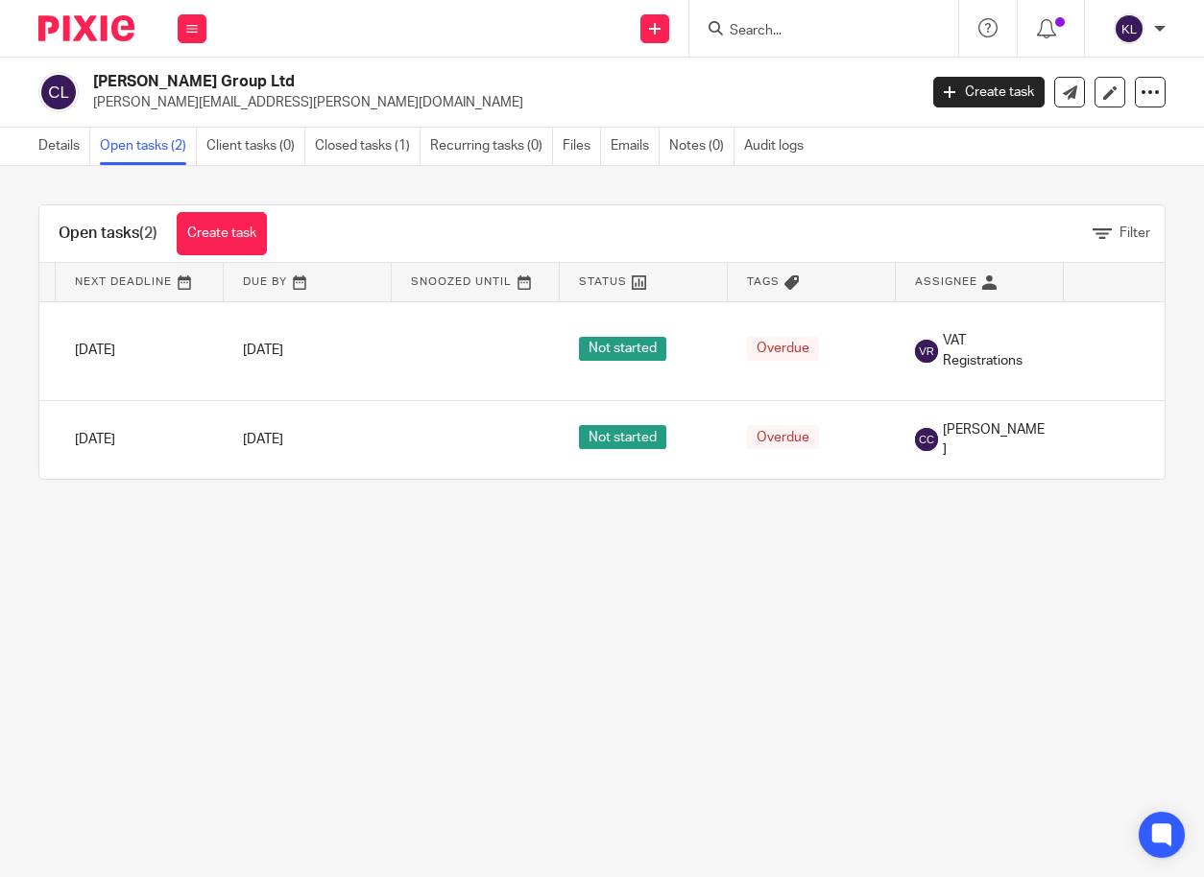
scroll to position [0, 248]
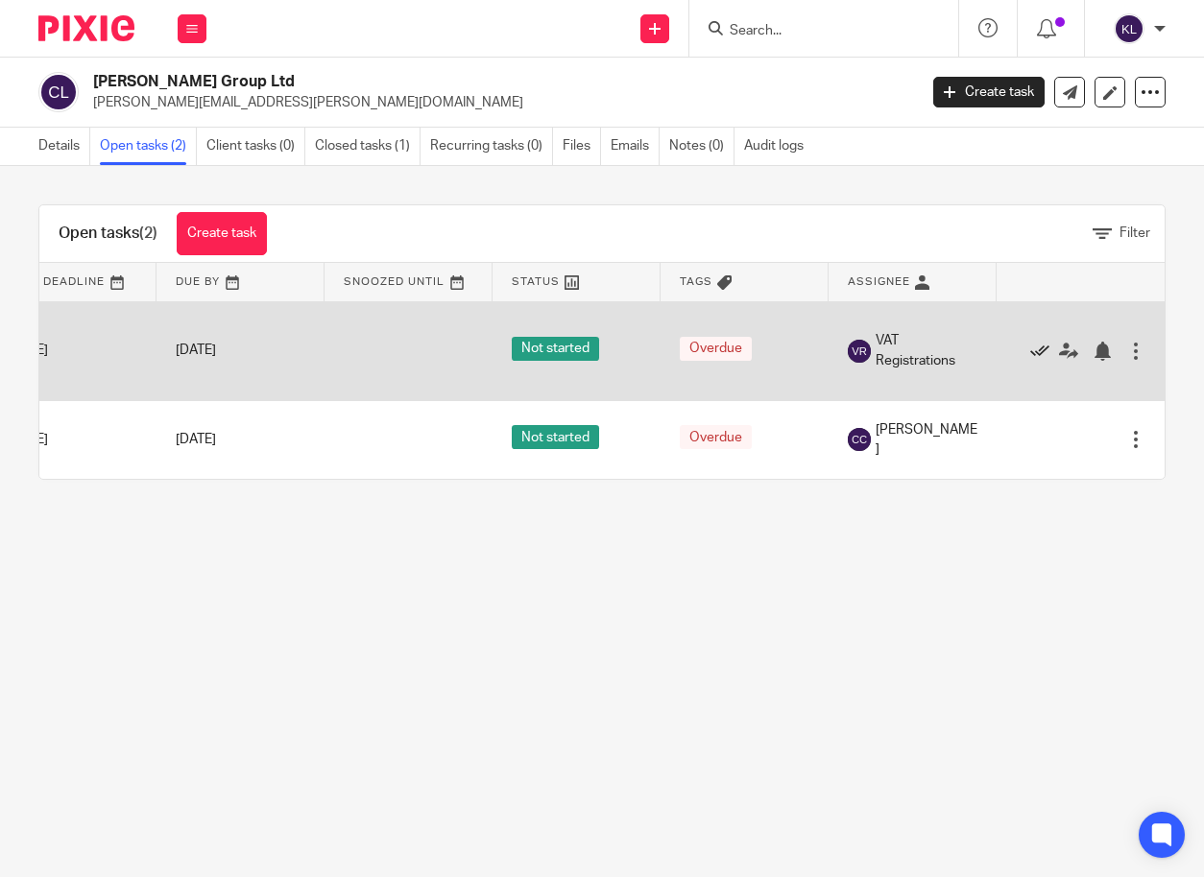
click at [1030, 352] on icon at bounding box center [1039, 351] width 19 height 19
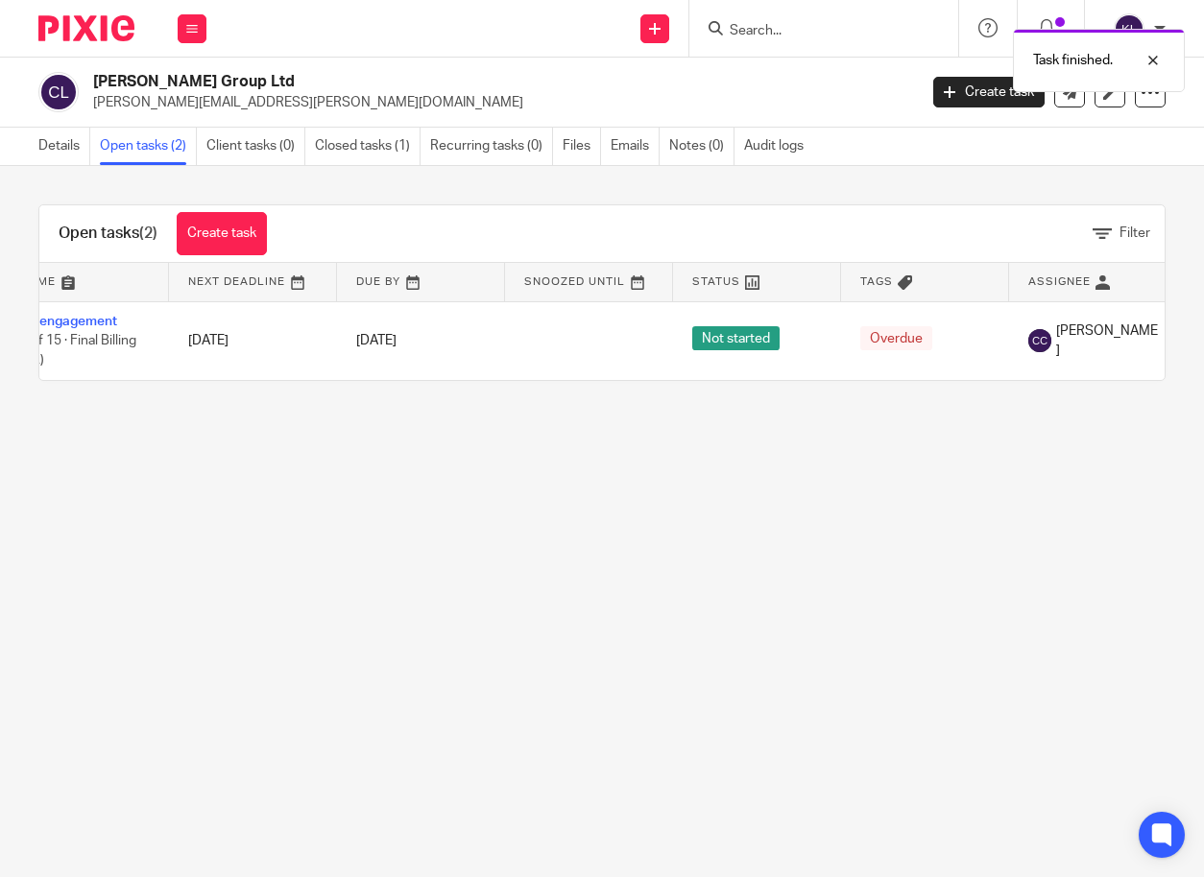
scroll to position [0, 0]
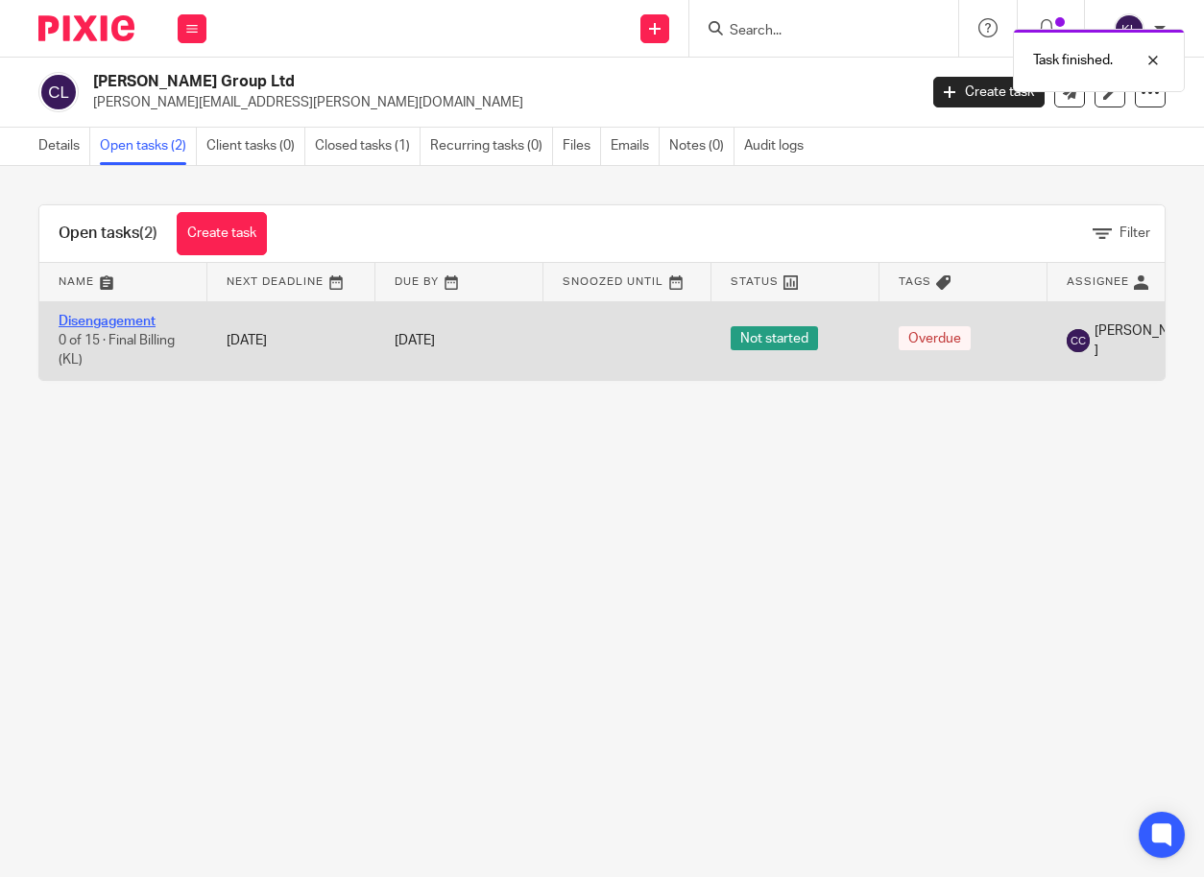
click at [116, 315] on link "Disengagement" at bounding box center [107, 321] width 97 height 13
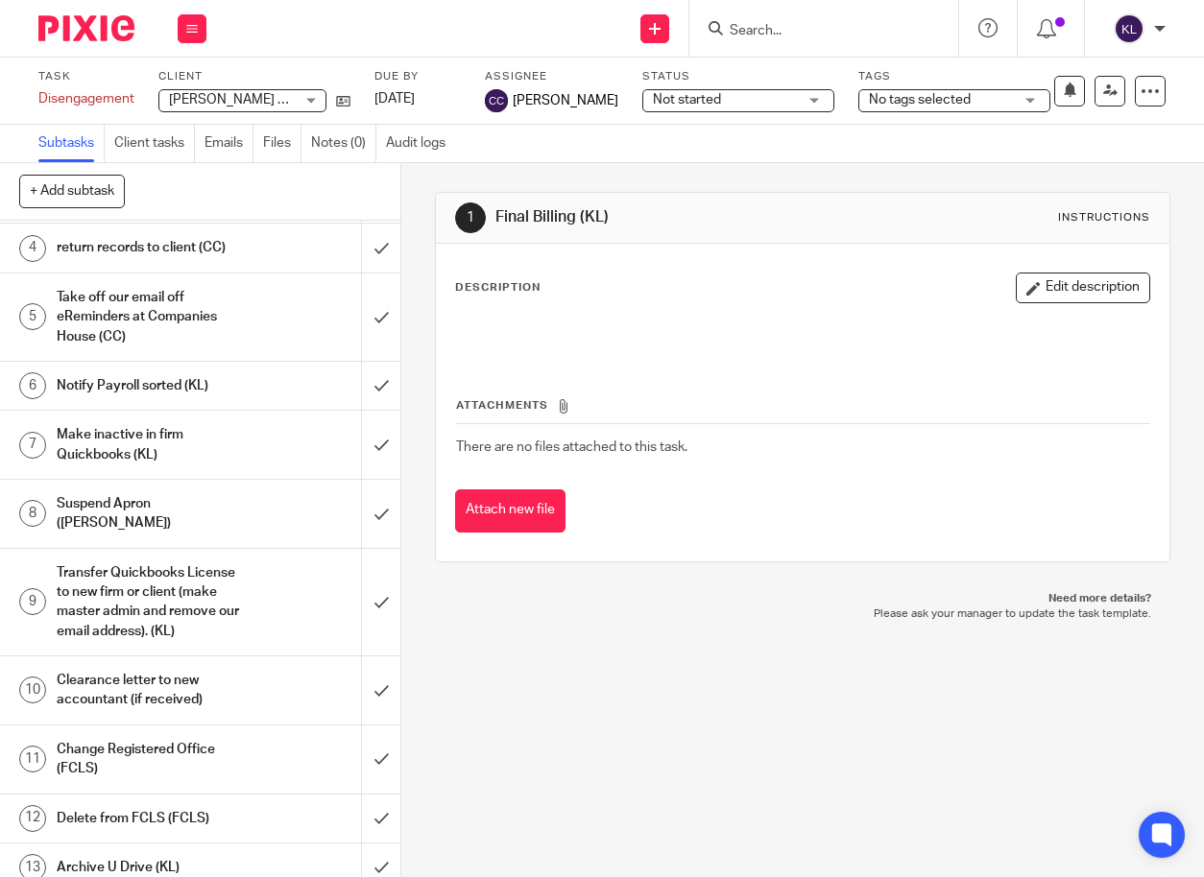
scroll to position [192, 0]
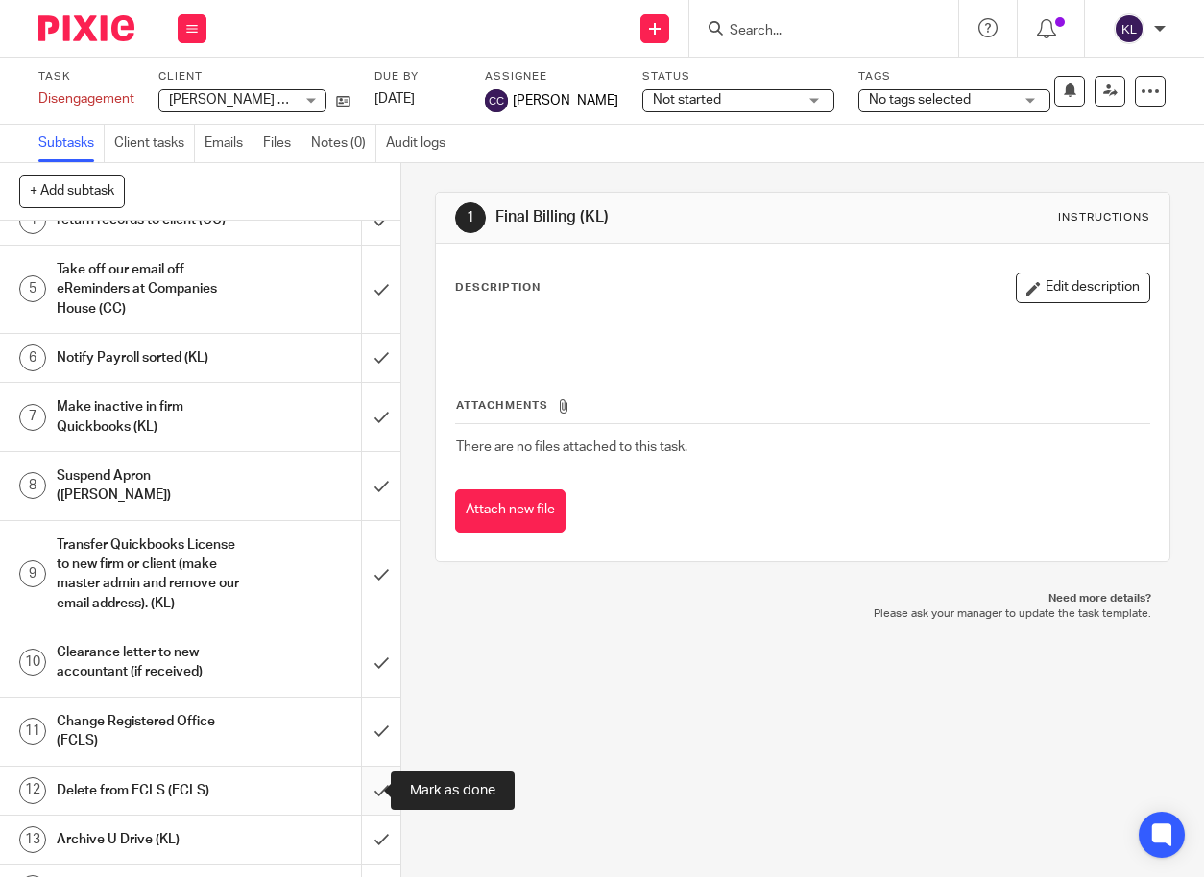
click at [364, 784] on input "submit" at bounding box center [200, 791] width 400 height 48
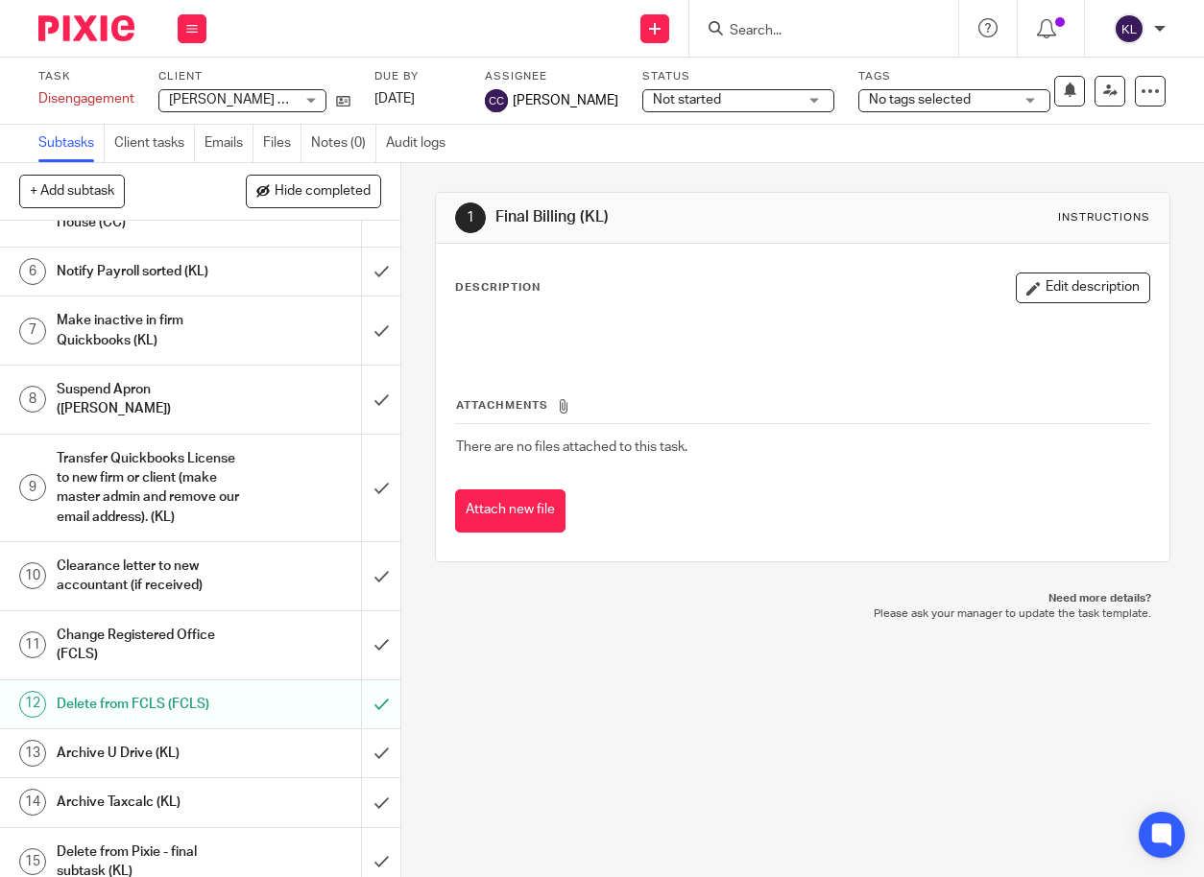
scroll to position [288, 0]
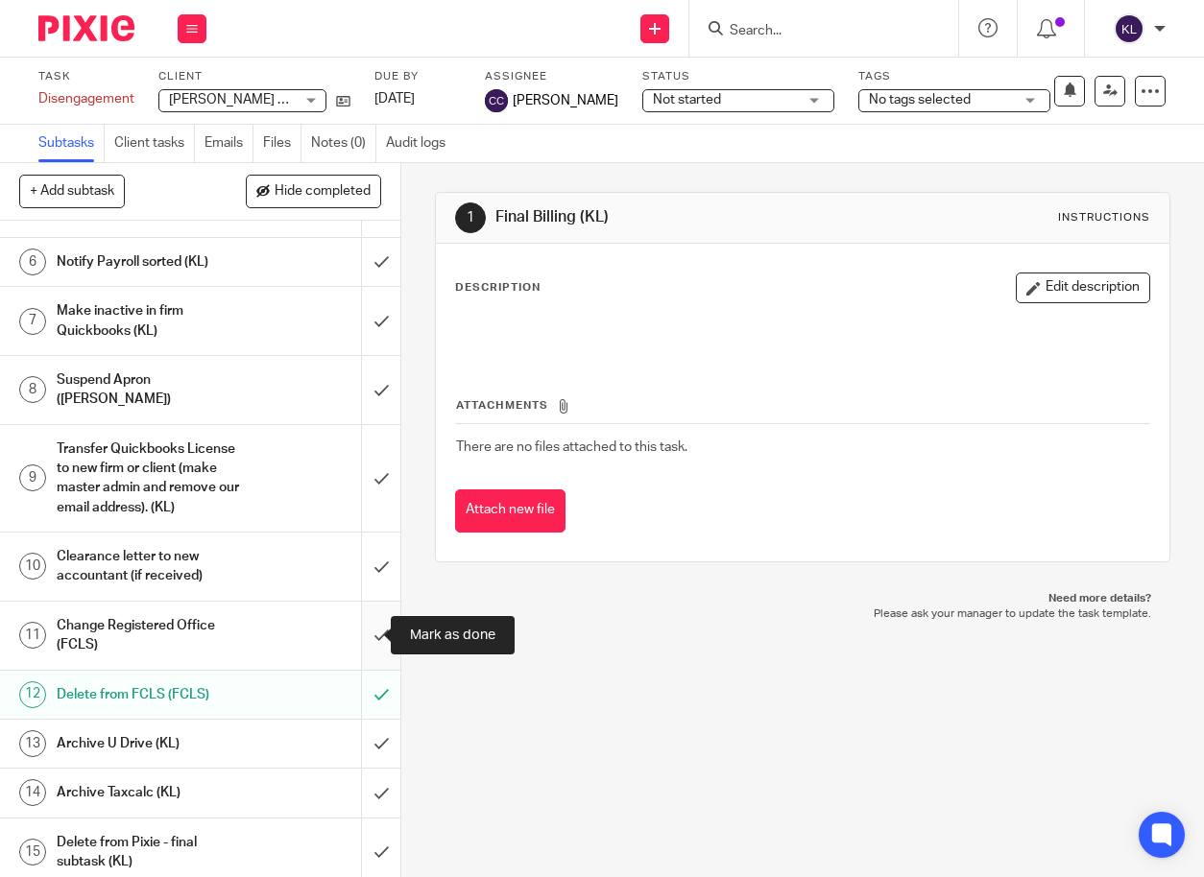
click at [364, 627] on input "submit" at bounding box center [200, 636] width 400 height 68
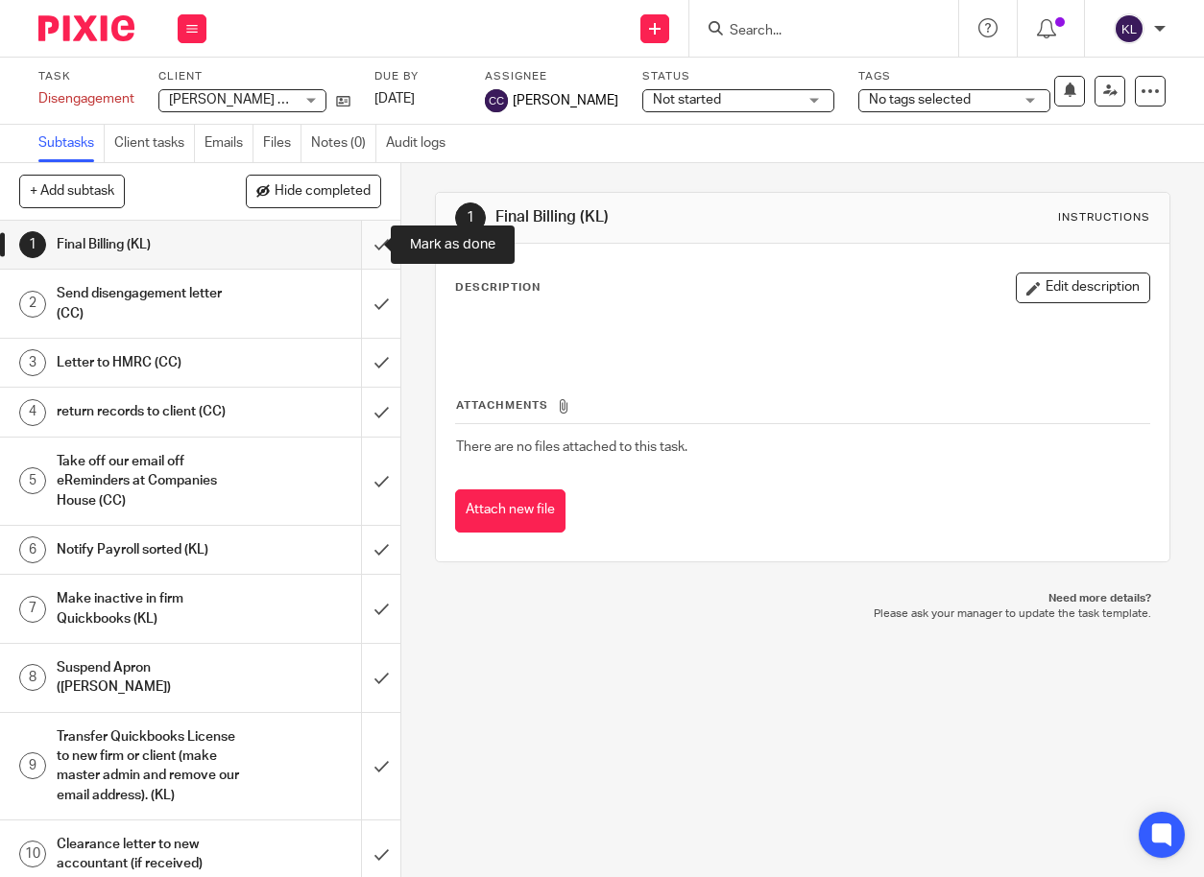
click at [364, 251] on input "submit" at bounding box center [200, 245] width 400 height 48
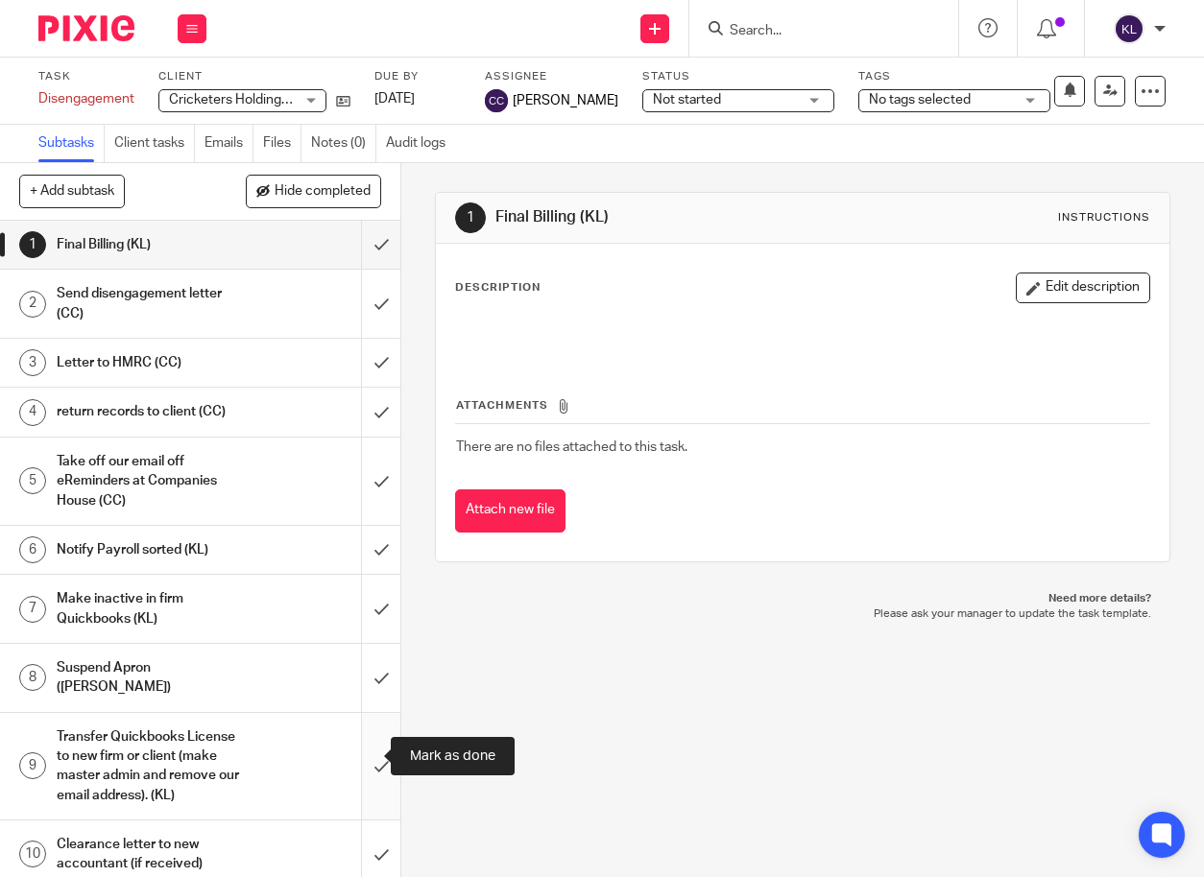
click at [356, 748] on input "submit" at bounding box center [200, 766] width 400 height 107
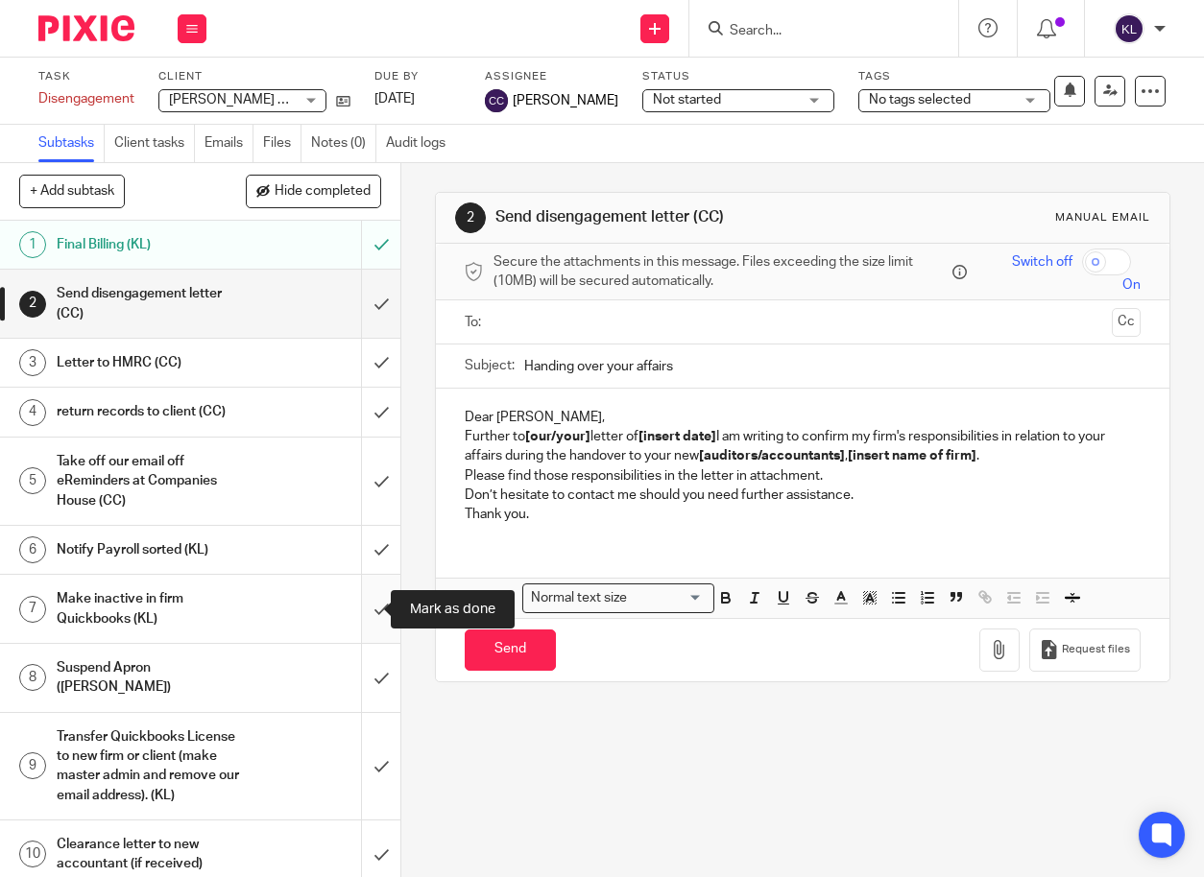
click at [362, 610] on input "submit" at bounding box center [200, 609] width 400 height 68
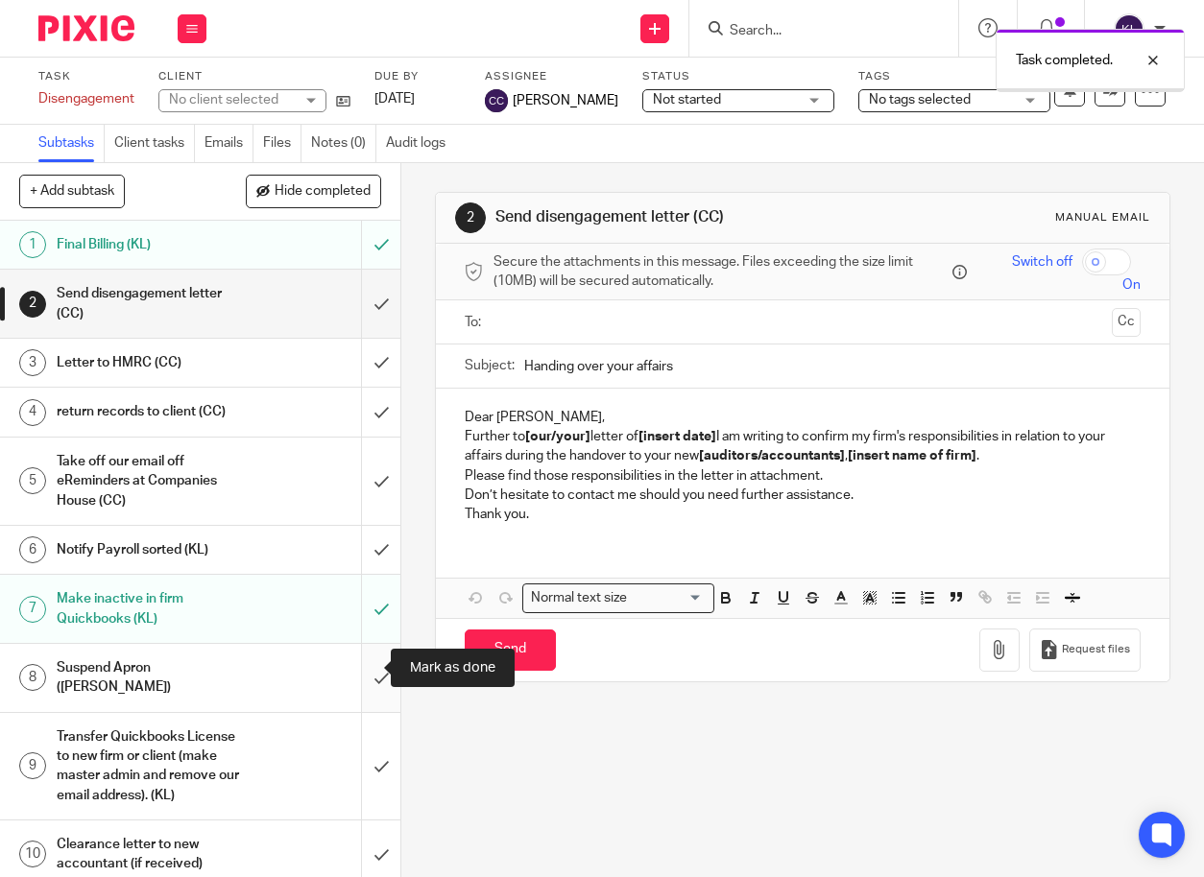
click at [369, 663] on input "submit" at bounding box center [200, 678] width 400 height 68
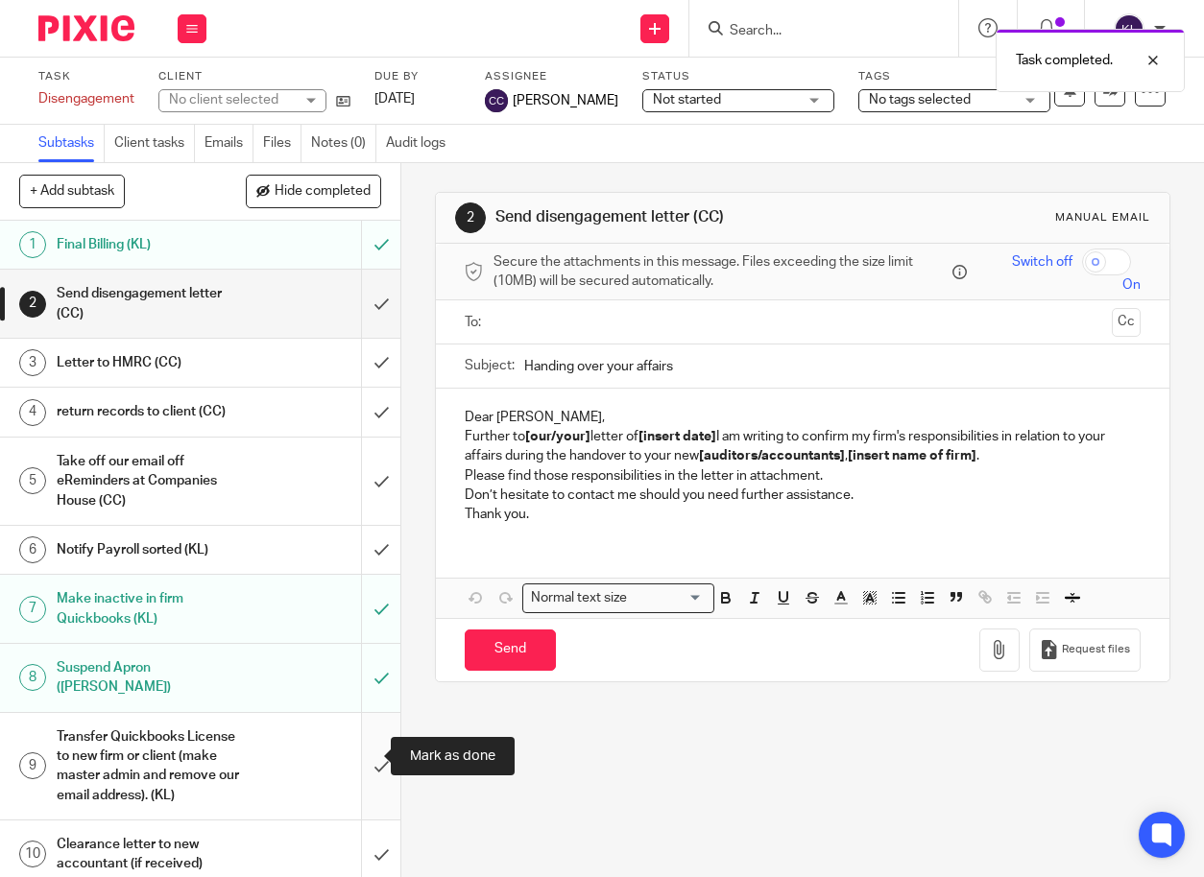
click at [363, 746] on input "submit" at bounding box center [200, 766] width 400 height 107
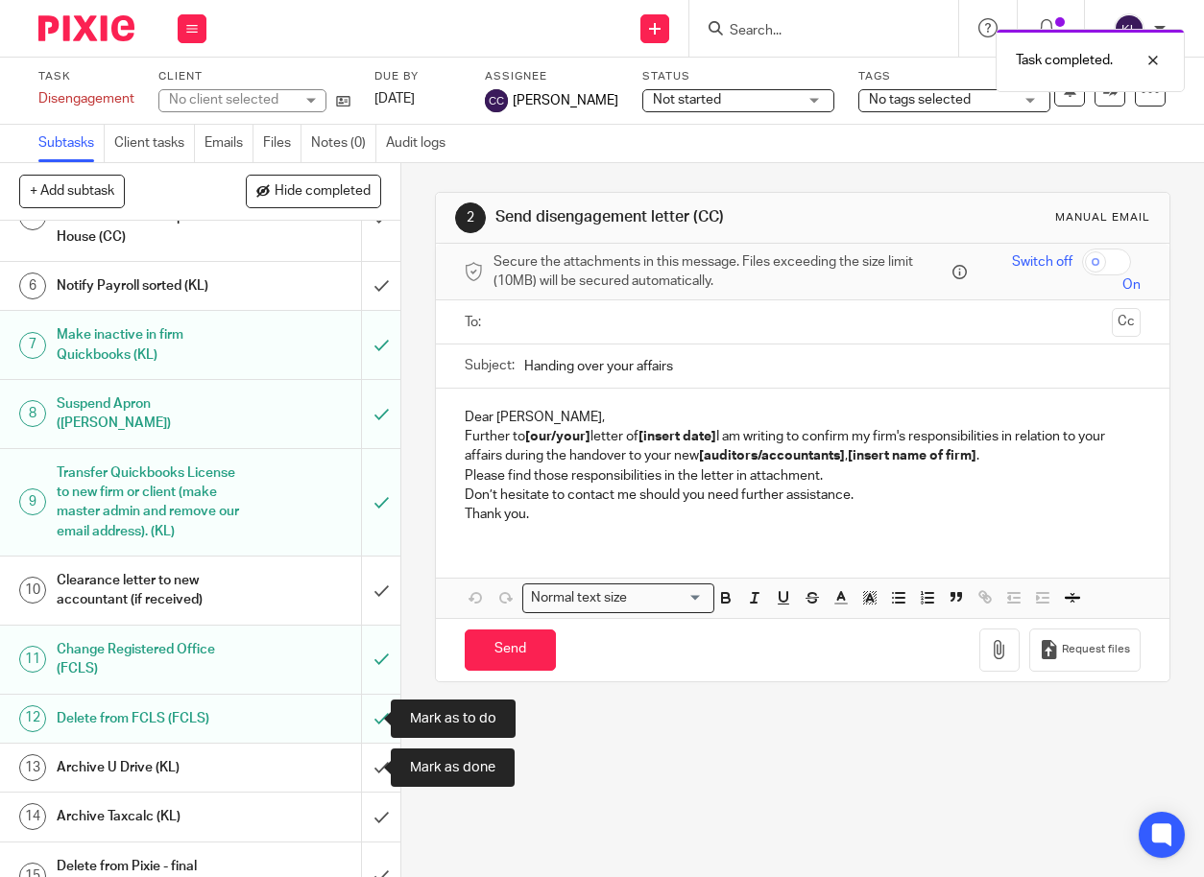
scroll to position [298, 0]
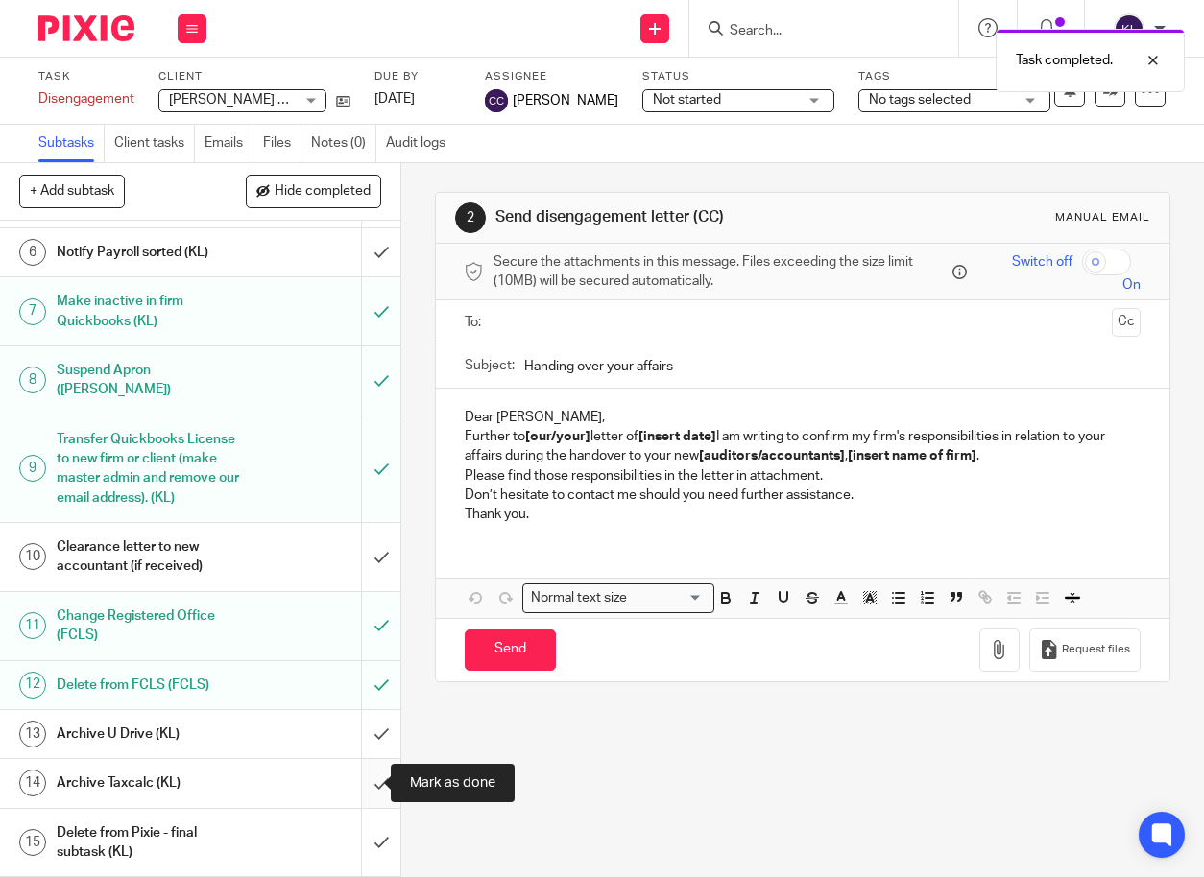
click at [362, 781] on input "submit" at bounding box center [200, 783] width 400 height 48
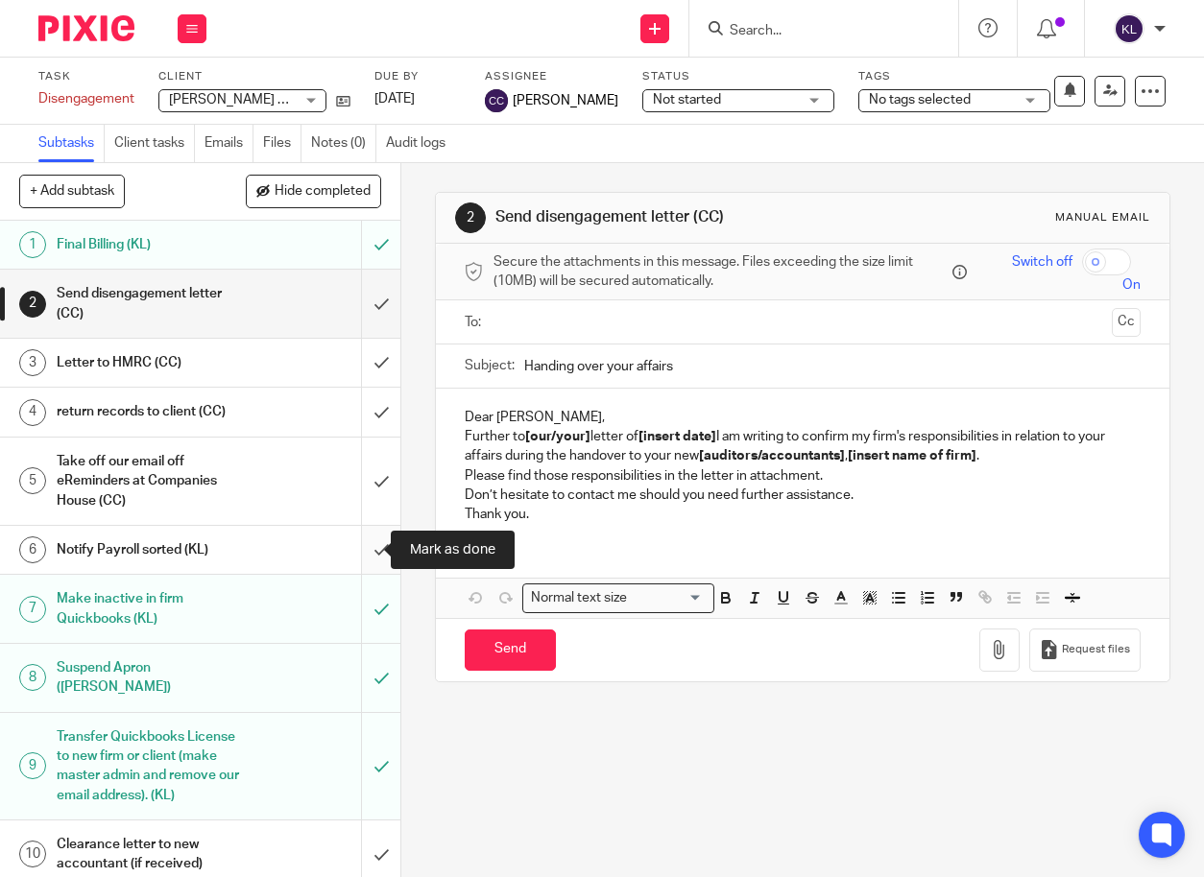
click at [355, 545] on input "submit" at bounding box center [200, 550] width 400 height 48
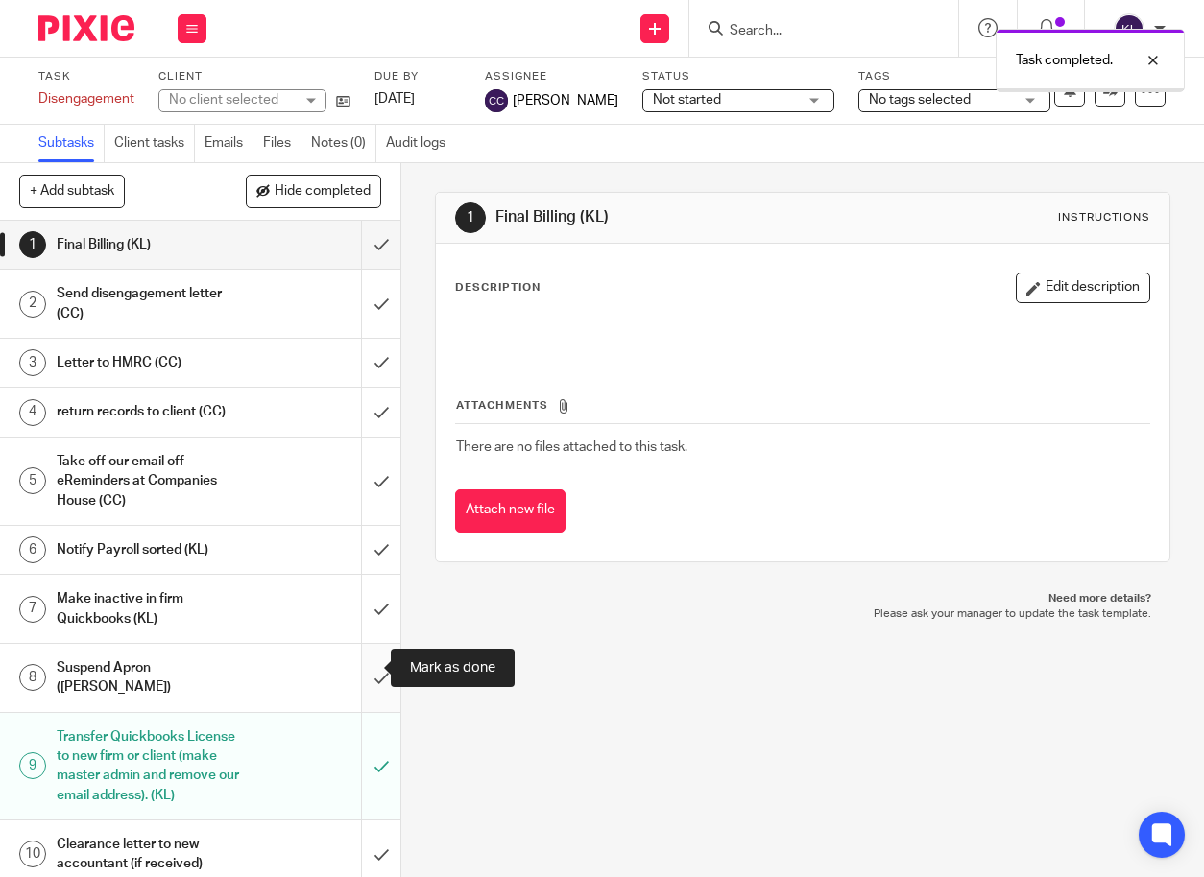
click at [363, 670] on input "submit" at bounding box center [200, 678] width 400 height 68
click at [364, 603] on input "submit" at bounding box center [200, 609] width 400 height 68
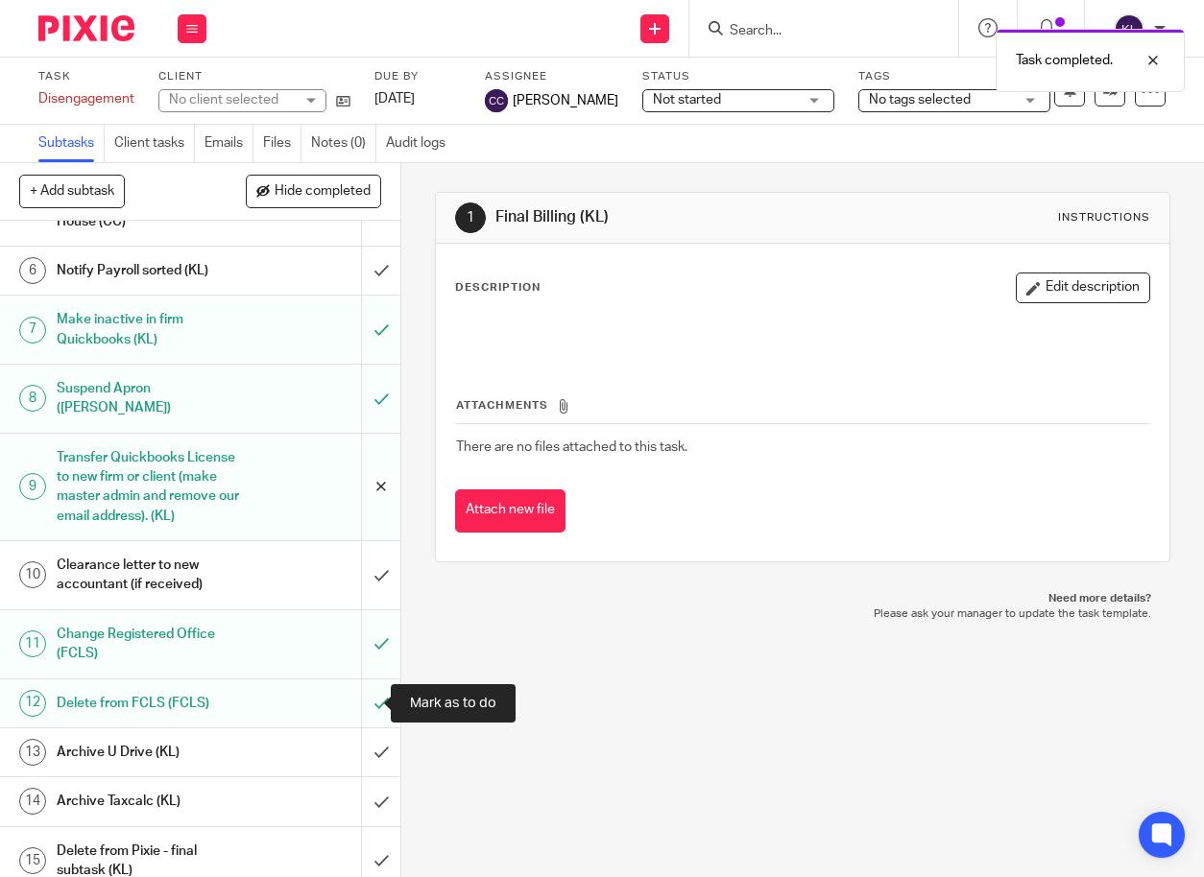
scroll to position [288, 0]
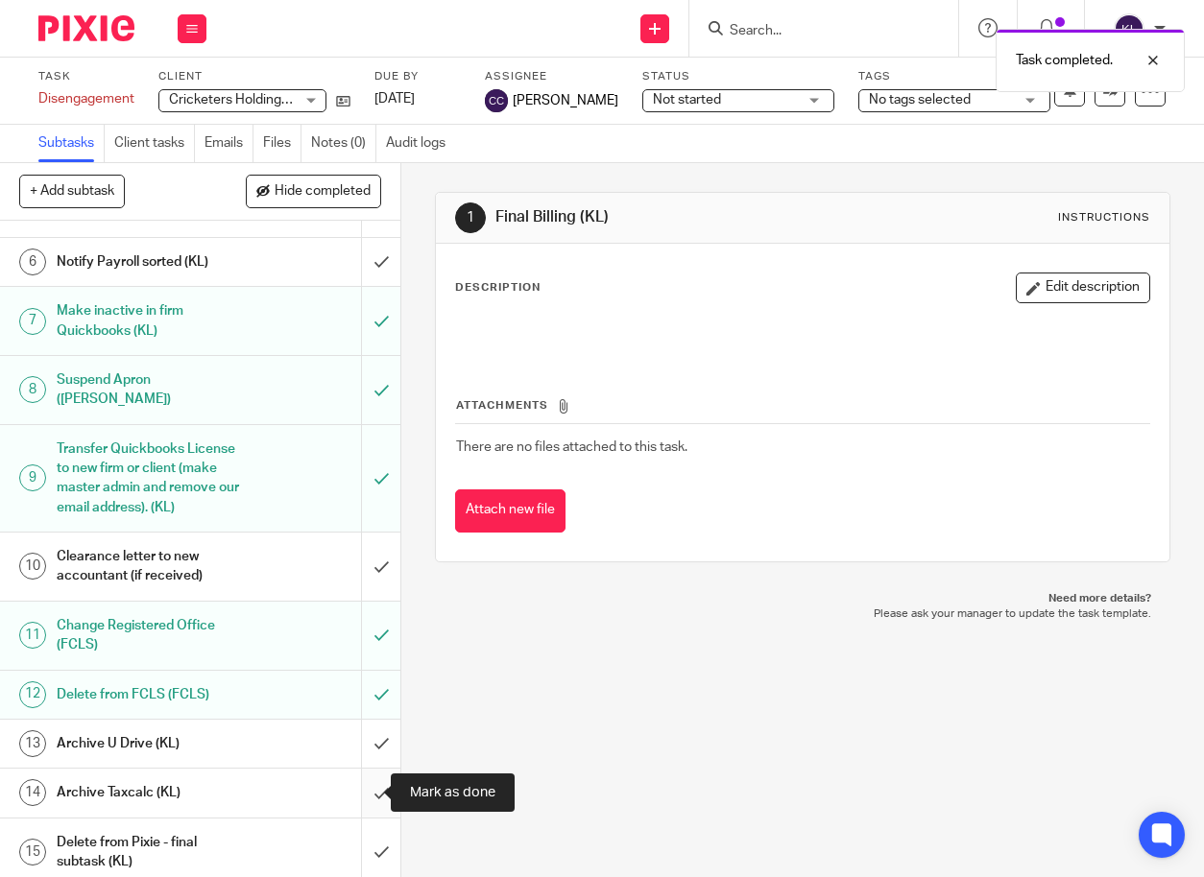
click at [357, 799] on input "submit" at bounding box center [200, 793] width 400 height 48
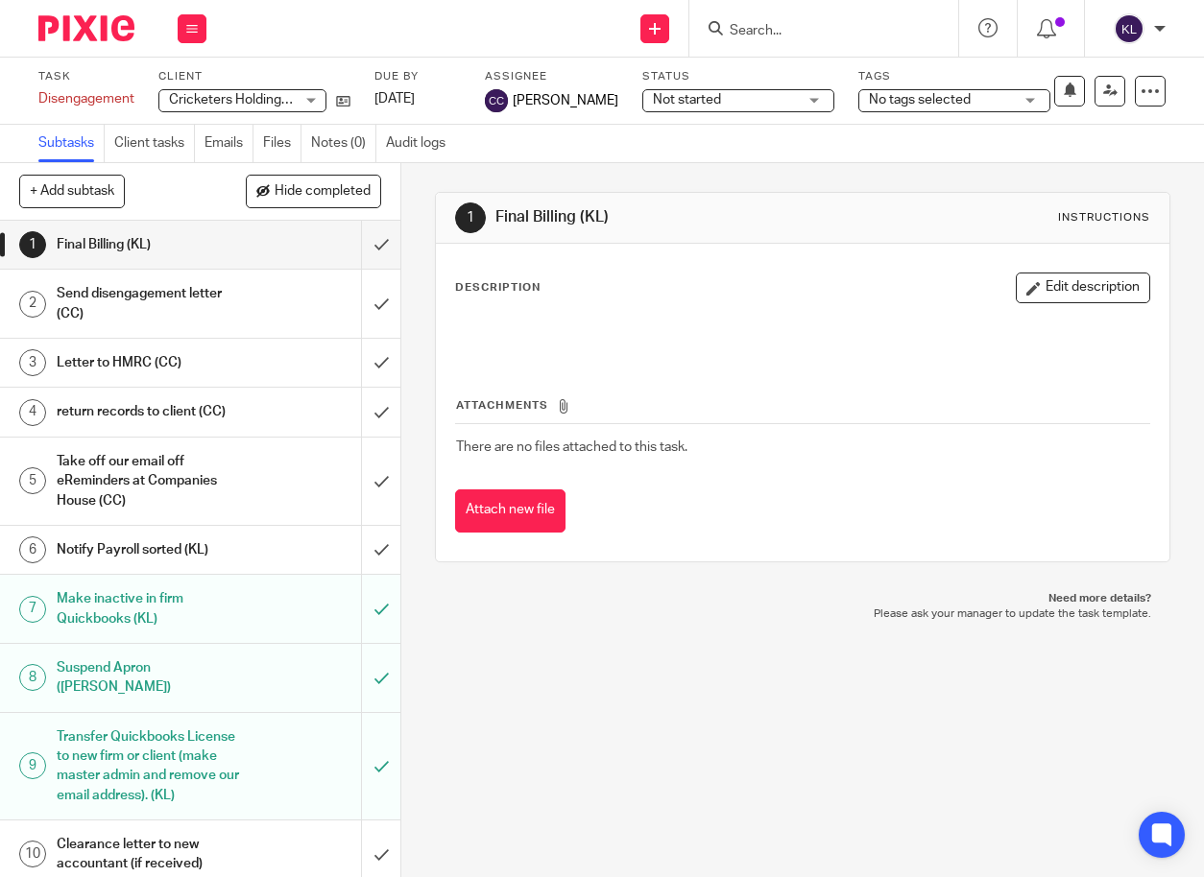
click at [794, 23] on input "Search" at bounding box center [814, 31] width 173 height 17
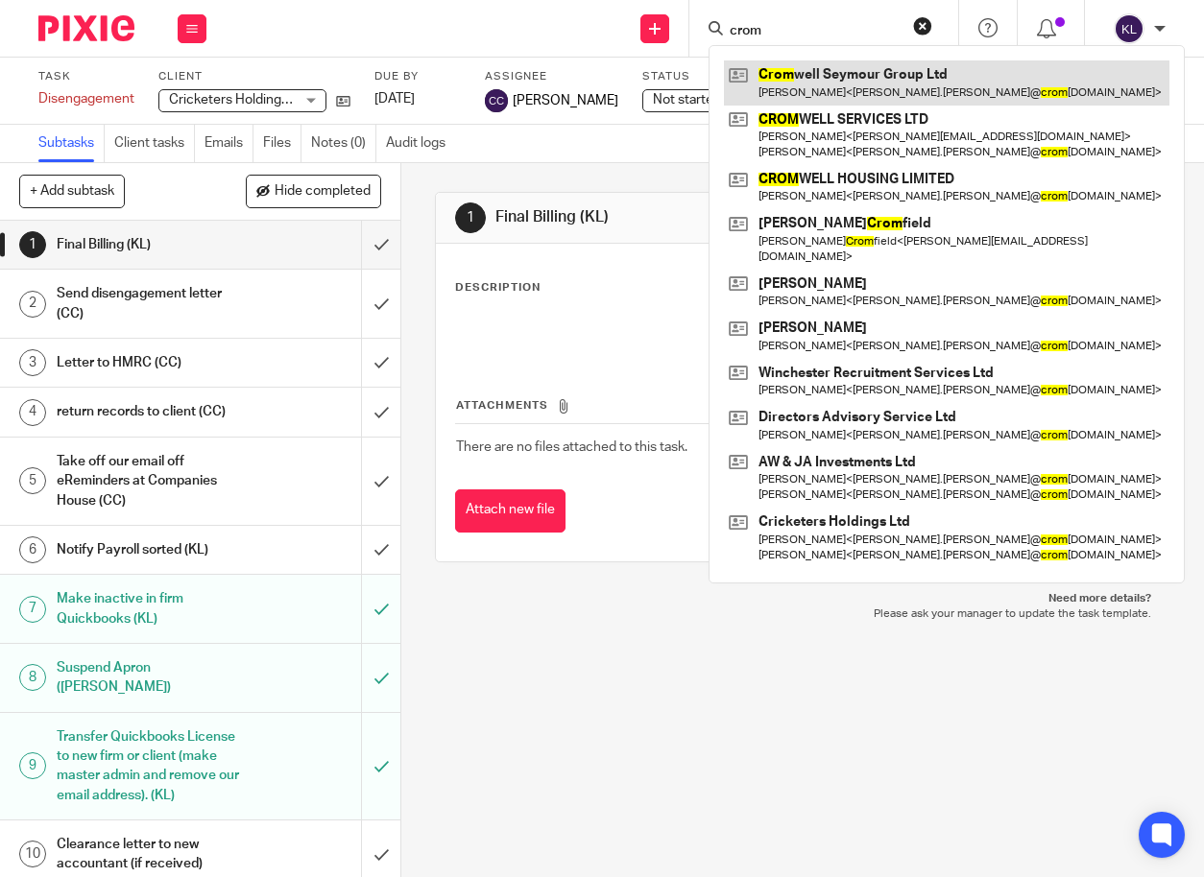
type input "crom"
click at [812, 96] on link at bounding box center [946, 82] width 445 height 44
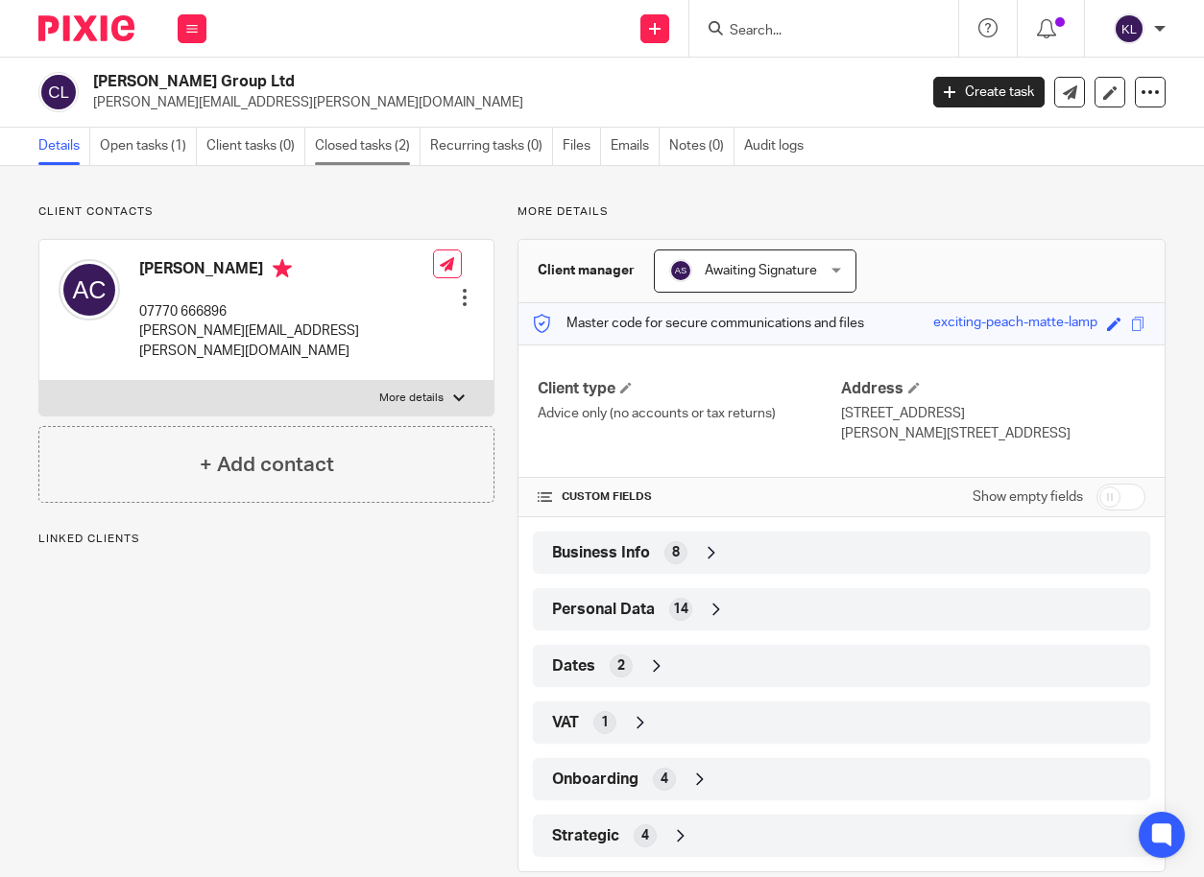
click at [371, 150] on link "Closed tasks (2)" at bounding box center [368, 146] width 106 height 37
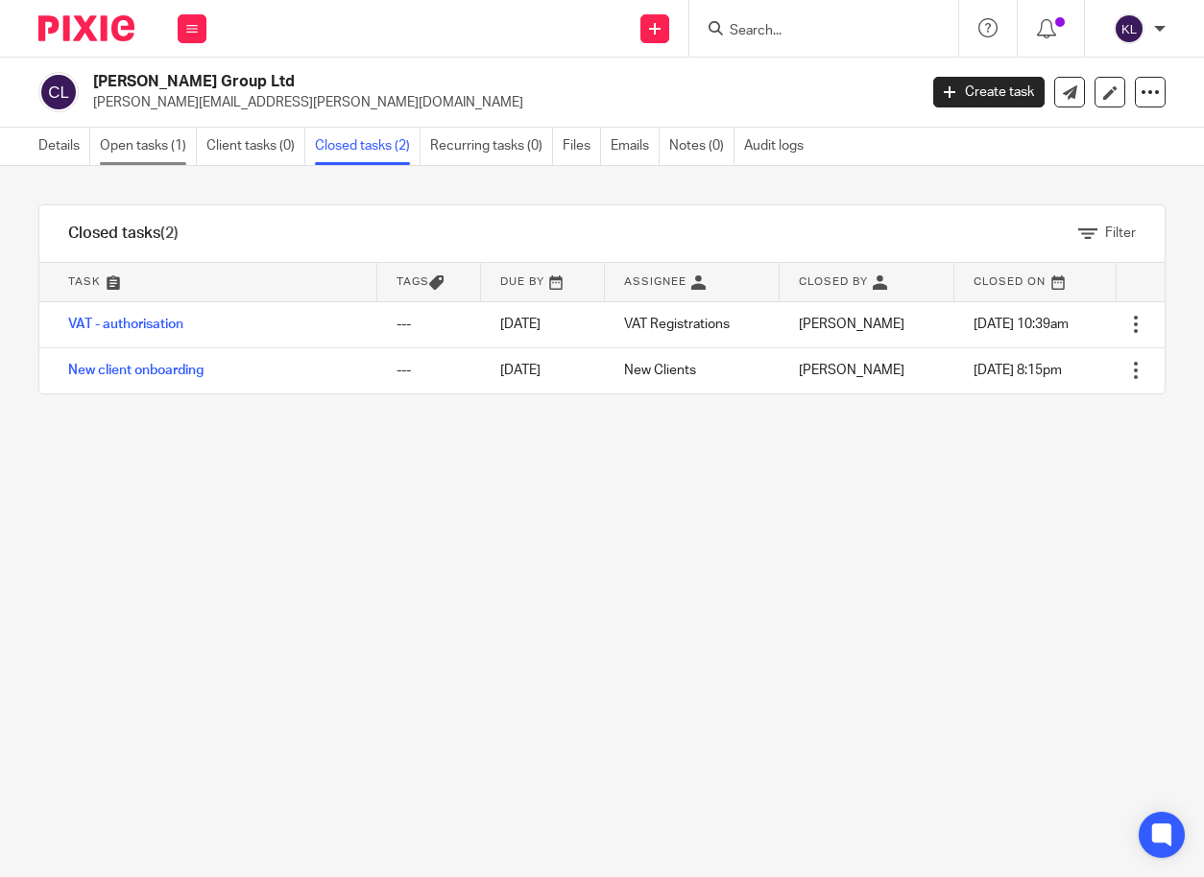
click at [118, 139] on link "Open tasks (1)" at bounding box center [148, 146] width 97 height 37
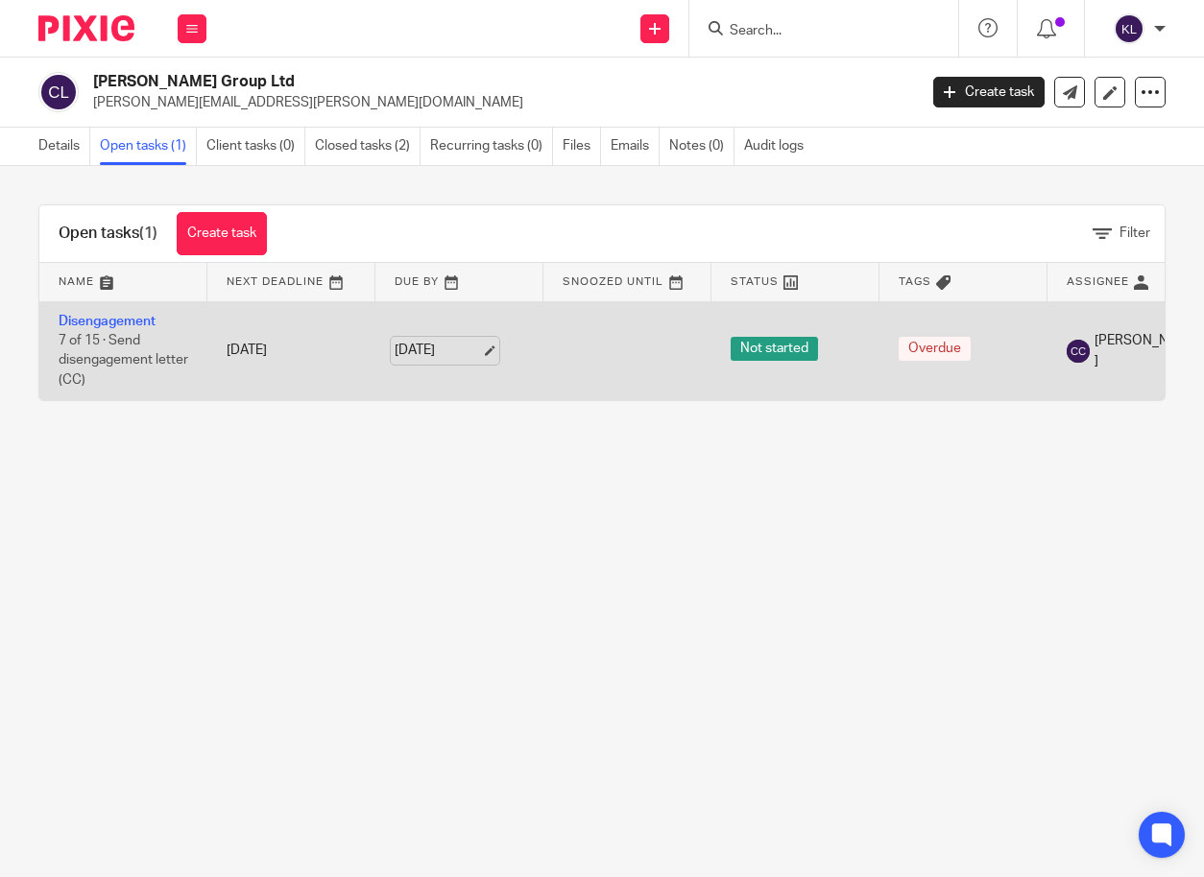
click at [447, 359] on link "30 Sep 2025" at bounding box center [437, 351] width 86 height 20
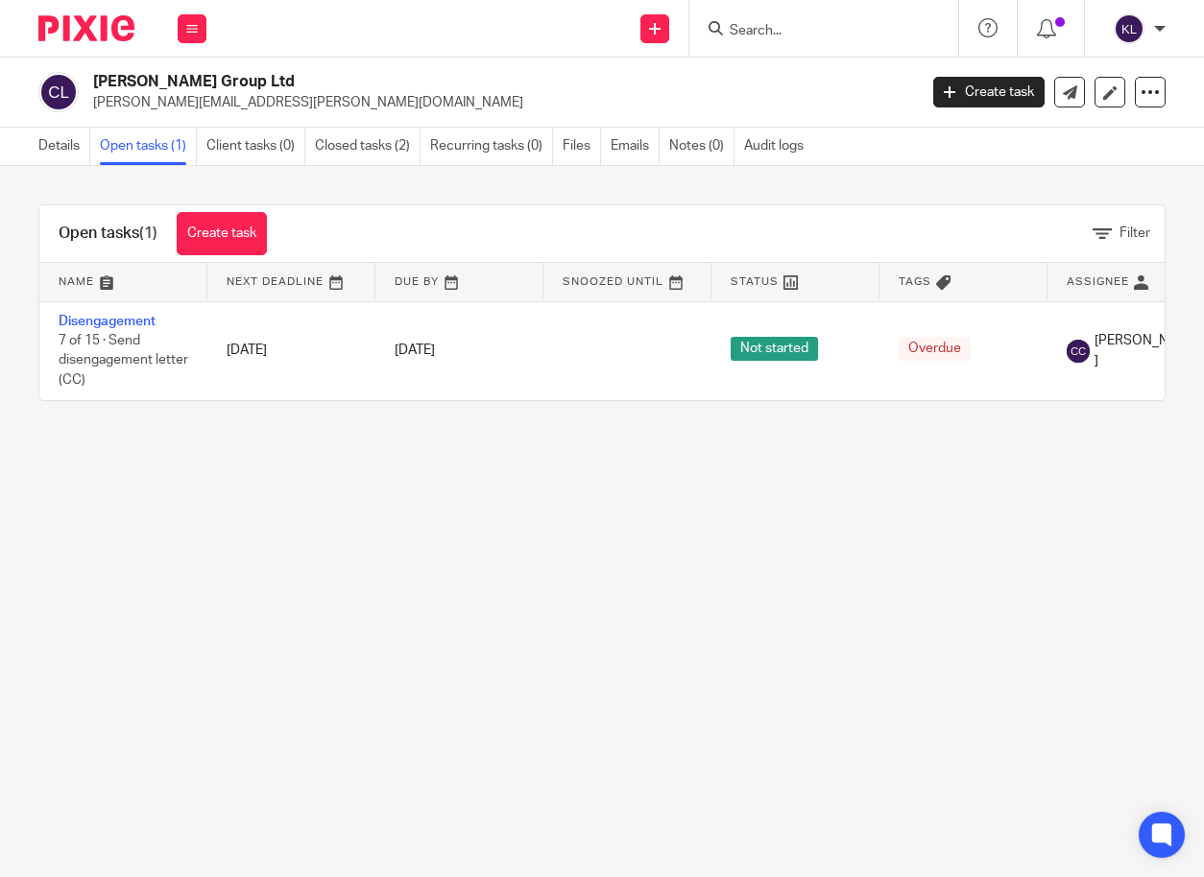
click at [751, 26] on input "Search" at bounding box center [814, 31] width 173 height 17
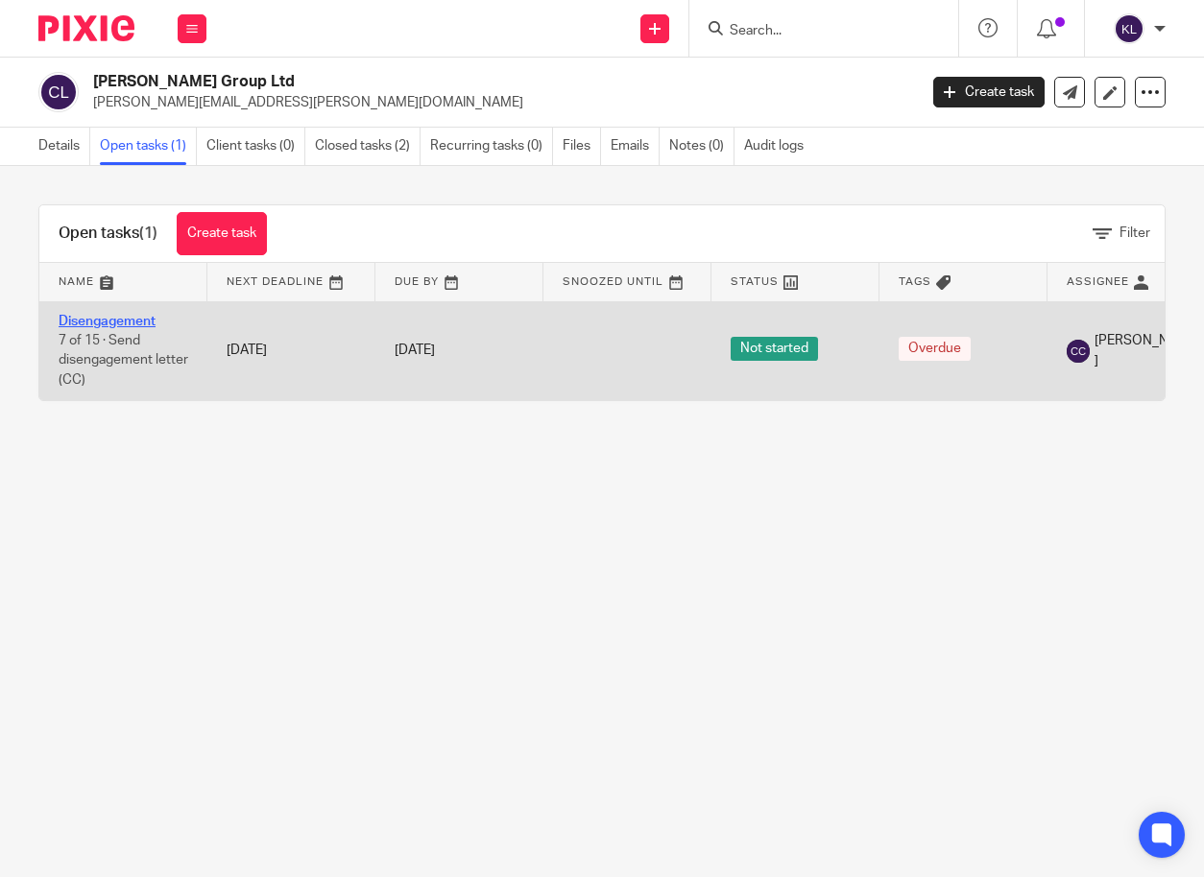
click at [109, 323] on link "Disengagement" at bounding box center [107, 321] width 97 height 13
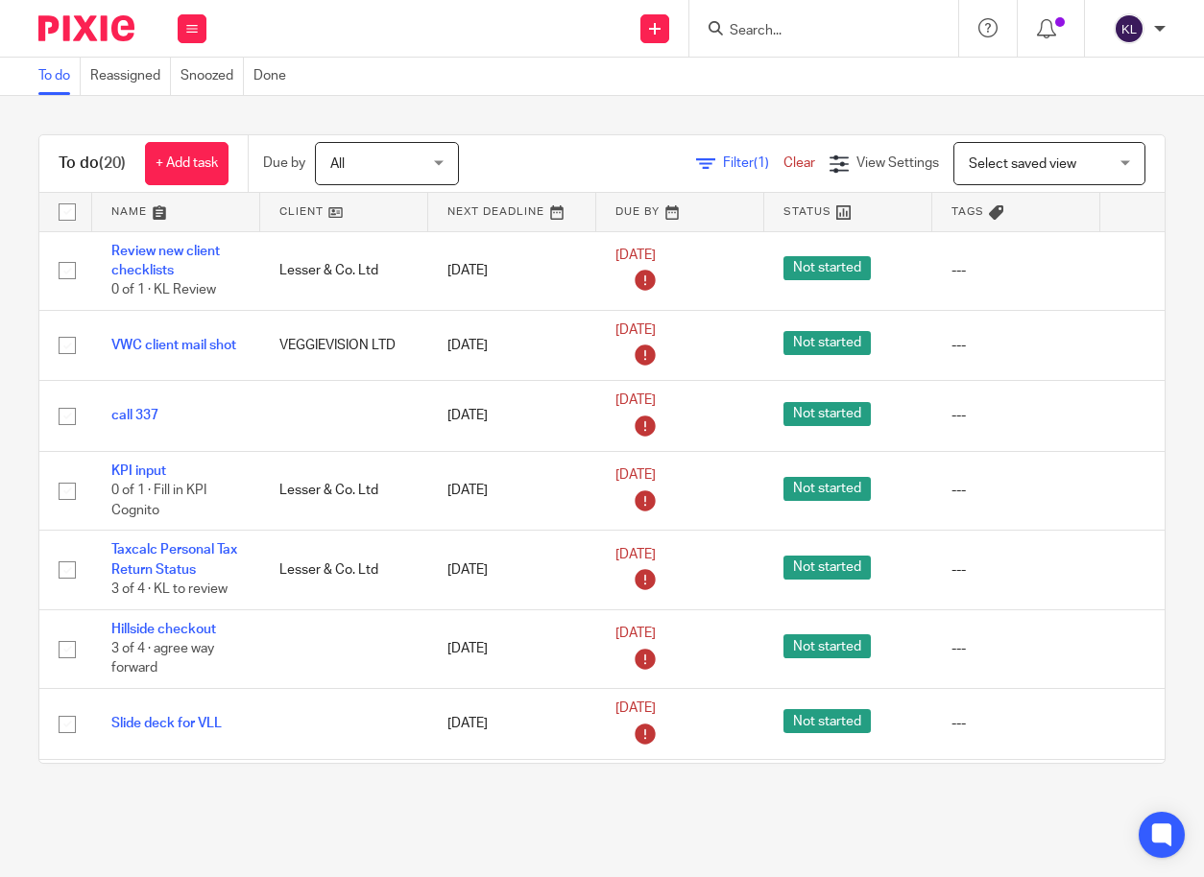
click at [778, 23] on input "Search" at bounding box center [814, 31] width 173 height 17
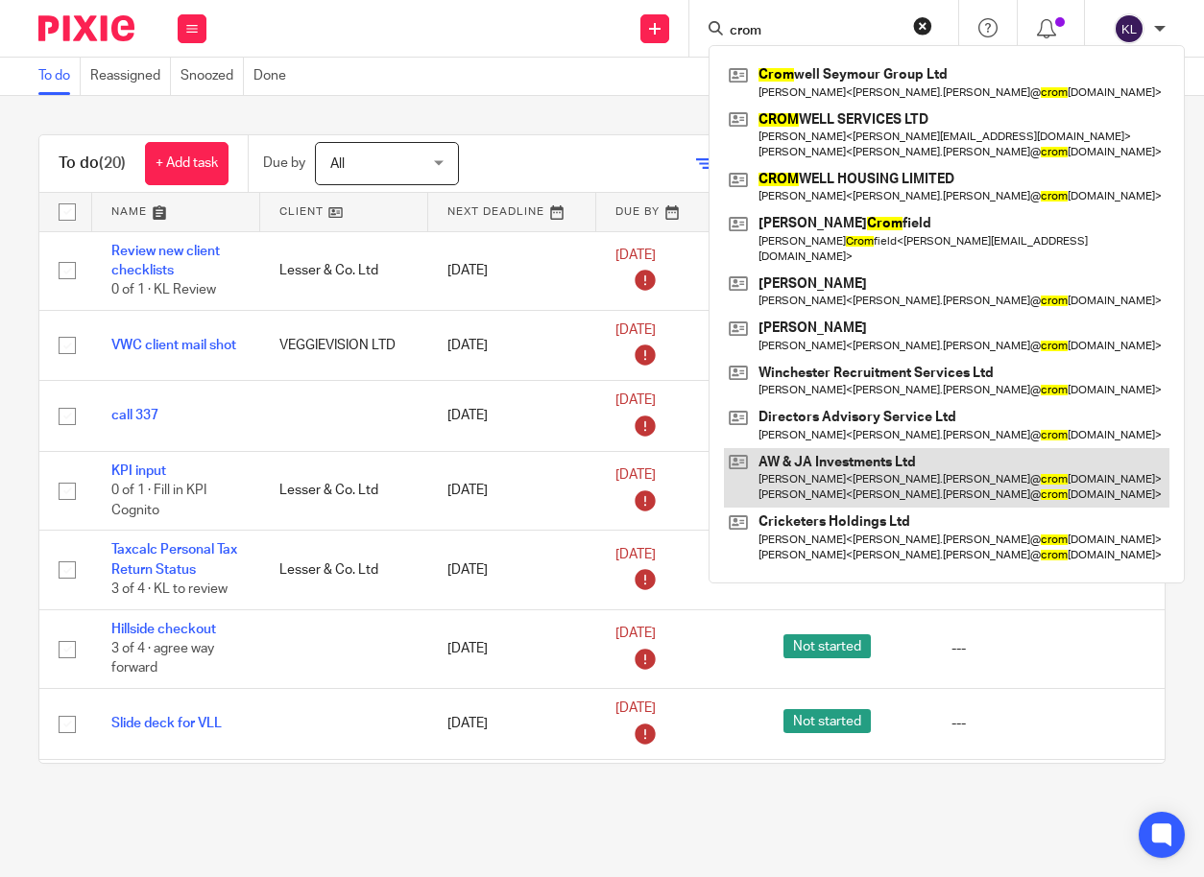
type input "crom"
click at [948, 487] on link at bounding box center [946, 478] width 445 height 60
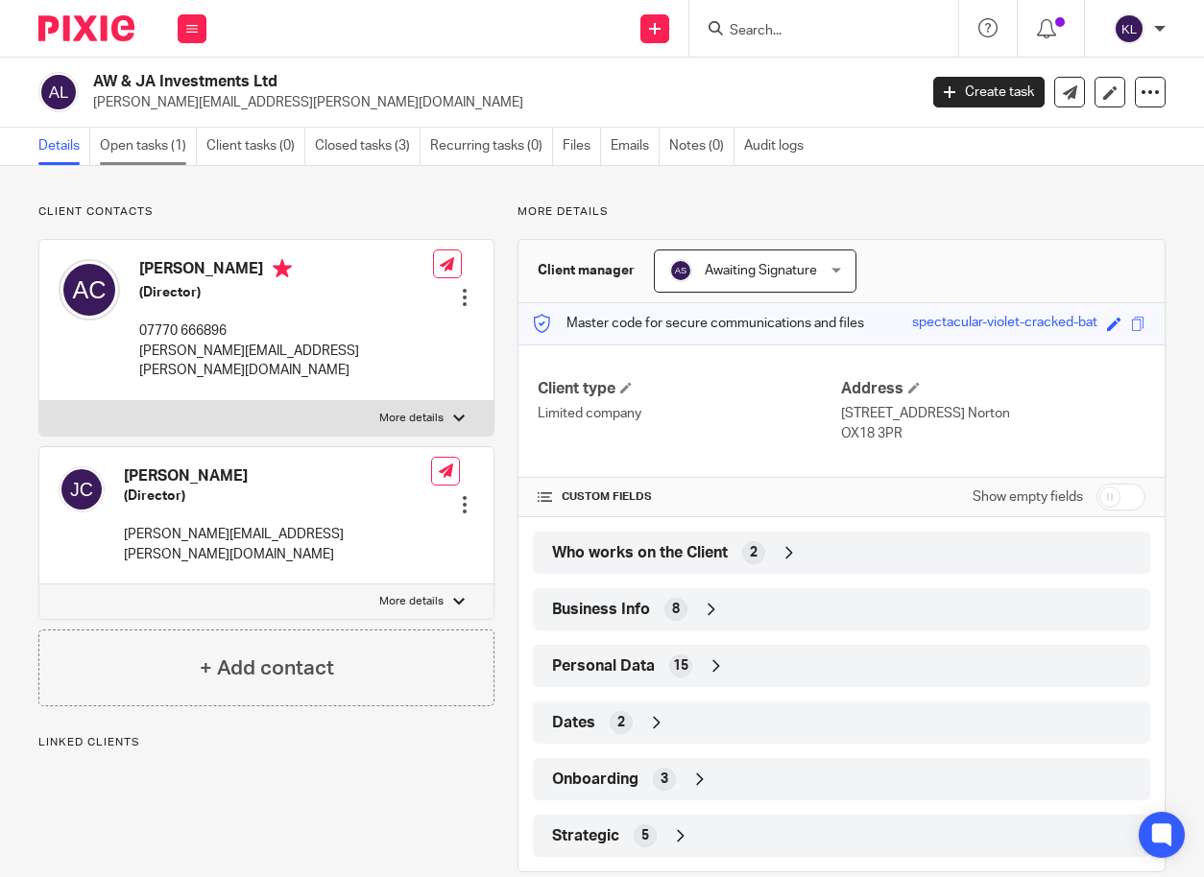
click at [137, 145] on link "Open tasks (1)" at bounding box center [148, 146] width 97 height 37
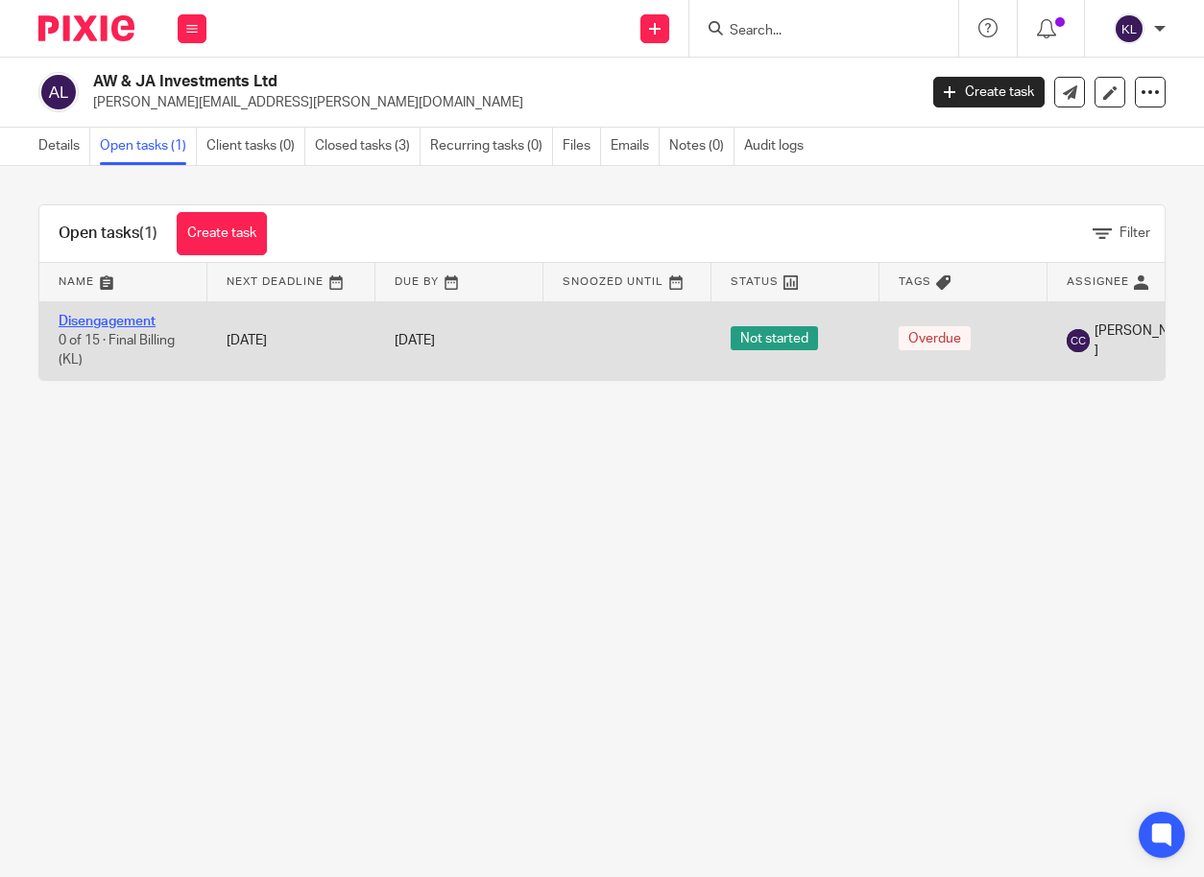
click at [109, 322] on link "Disengagement" at bounding box center [107, 321] width 97 height 13
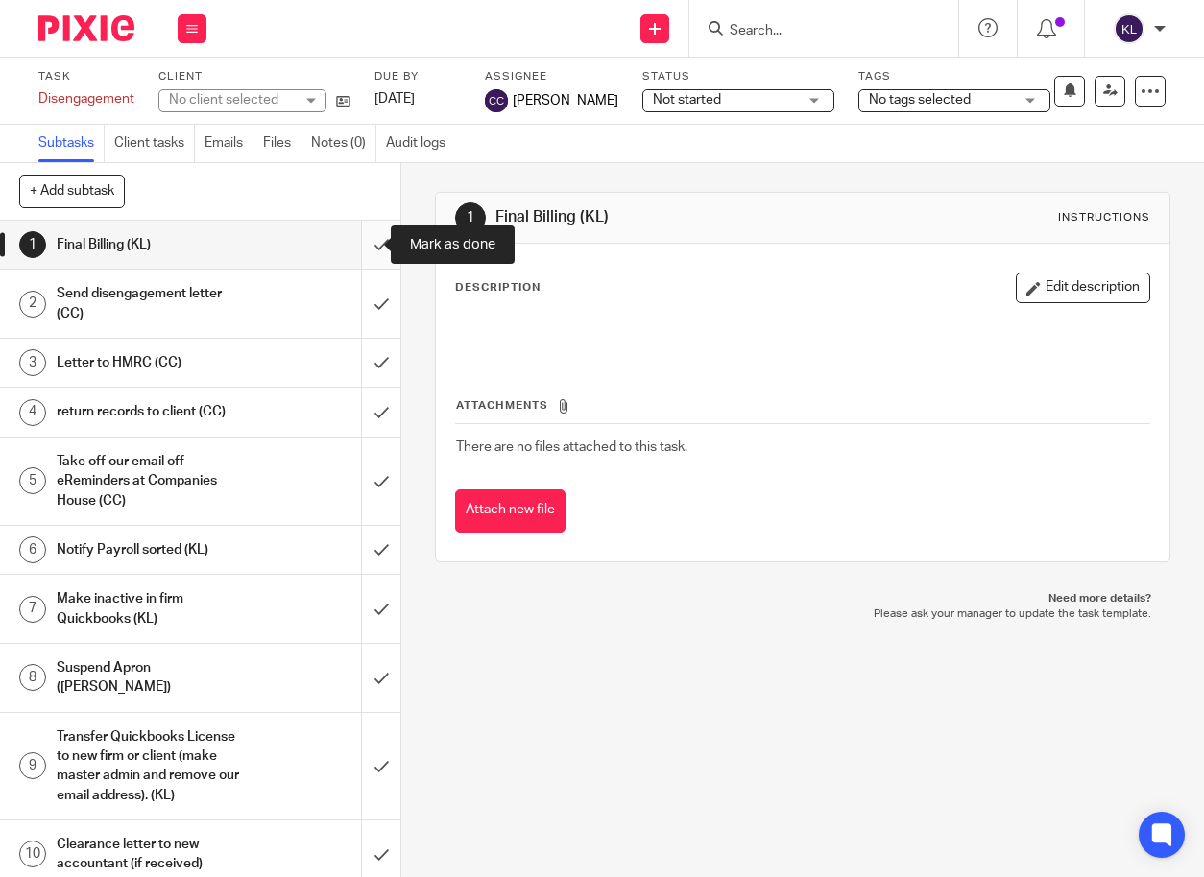
click at [360, 239] on input "submit" at bounding box center [200, 245] width 400 height 48
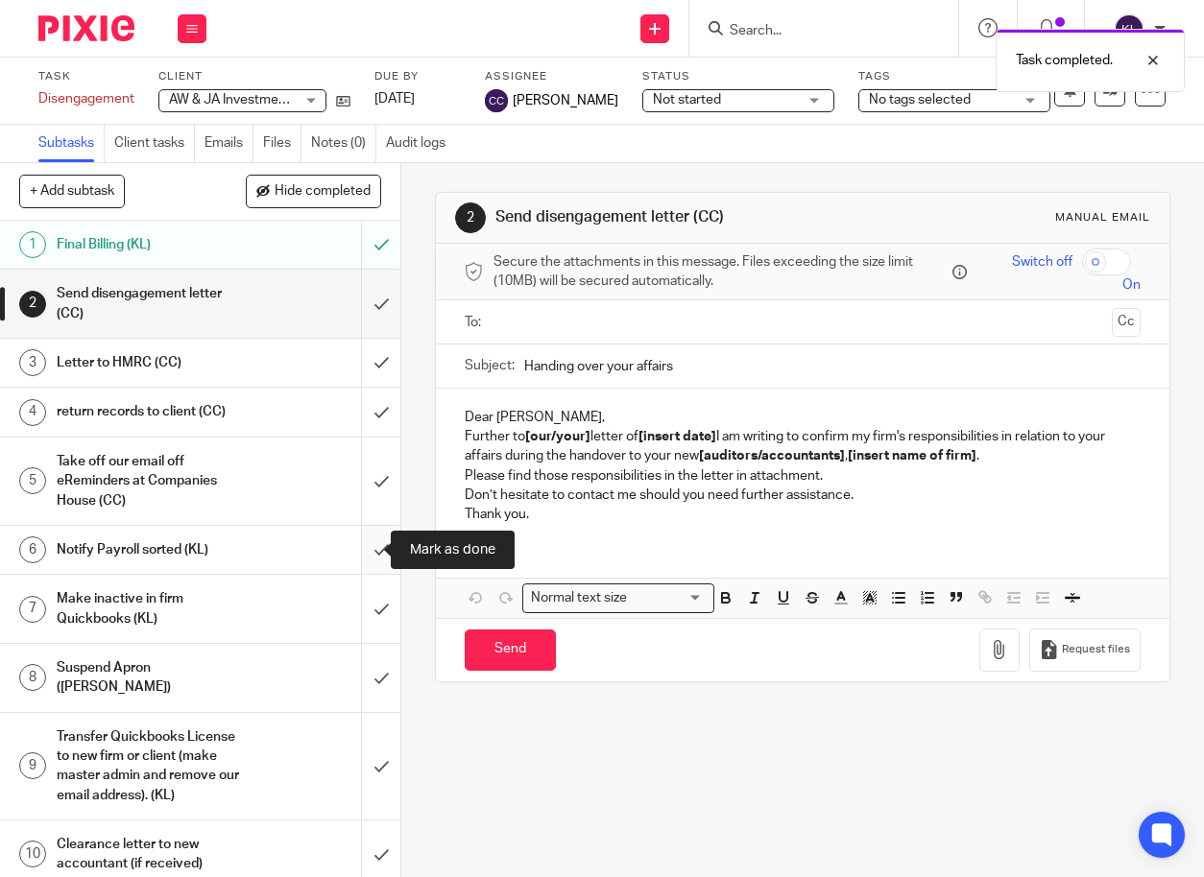
click at [357, 547] on input "submit" at bounding box center [200, 550] width 400 height 48
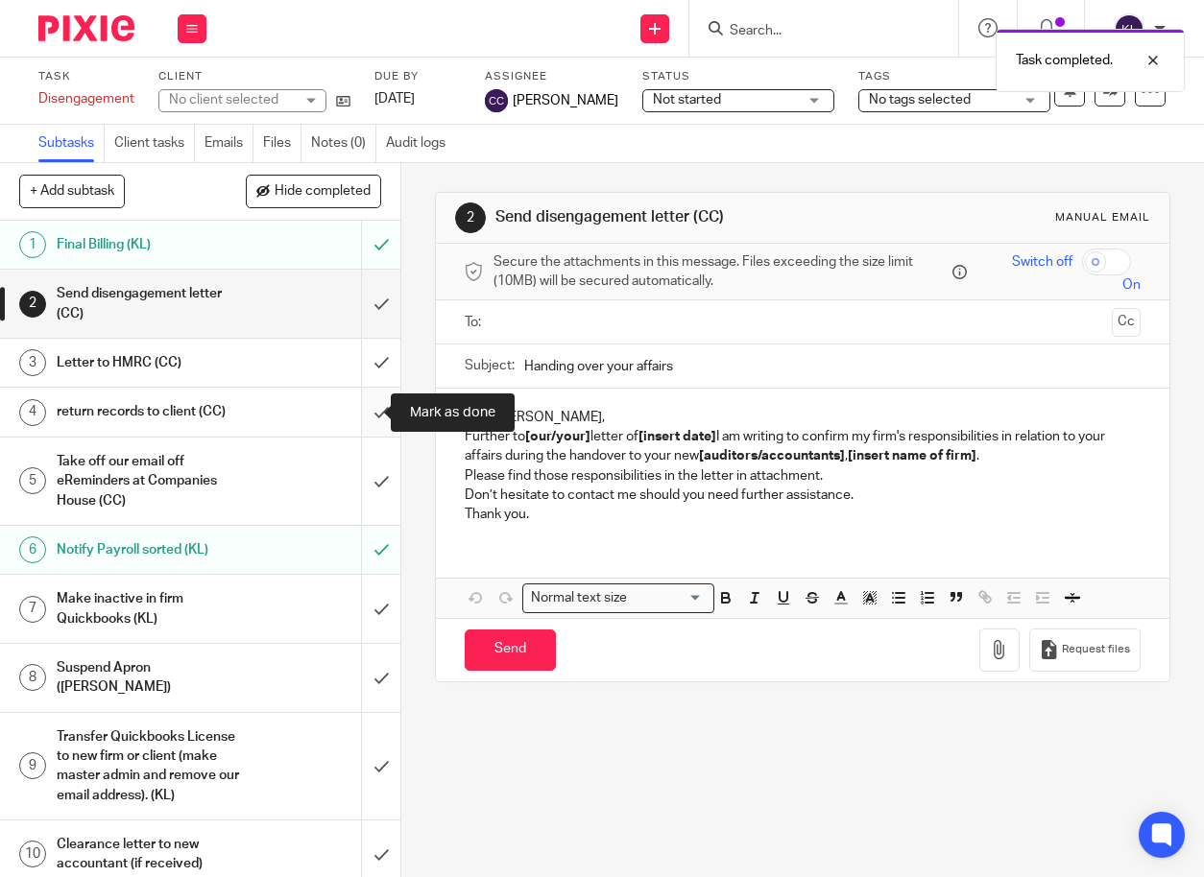
click at [356, 408] on input "submit" at bounding box center [200, 412] width 400 height 48
click at [362, 668] on input "submit" at bounding box center [200, 678] width 400 height 68
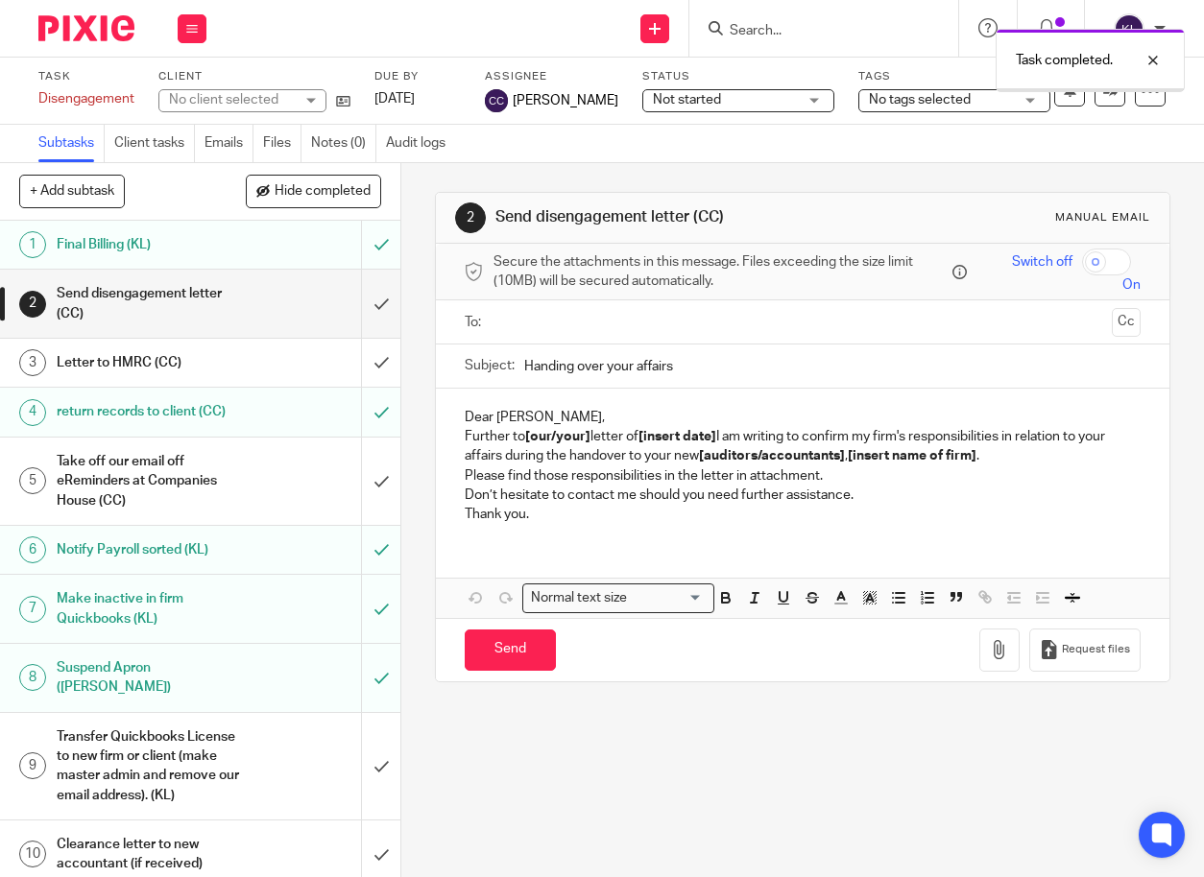
click at [363, 761] on input "submit" at bounding box center [200, 766] width 400 height 107
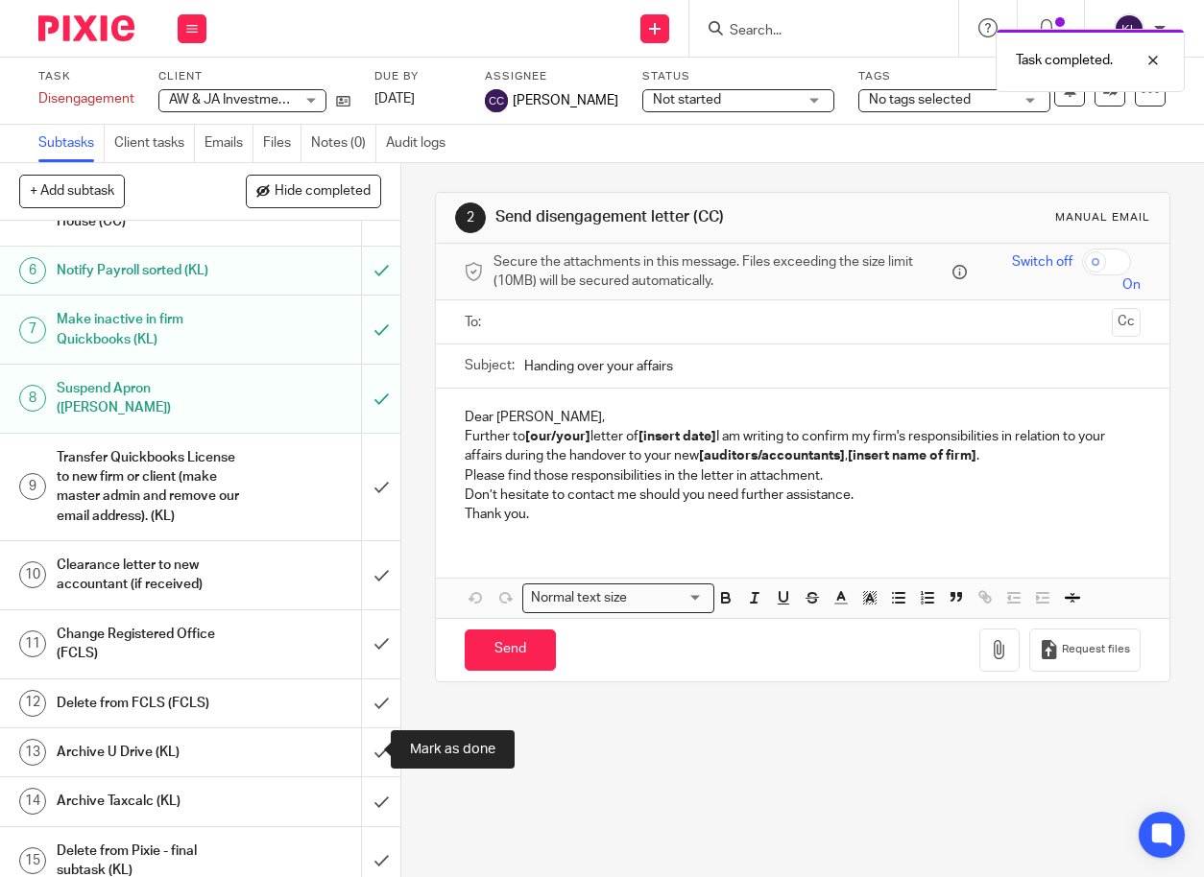
scroll to position [288, 0]
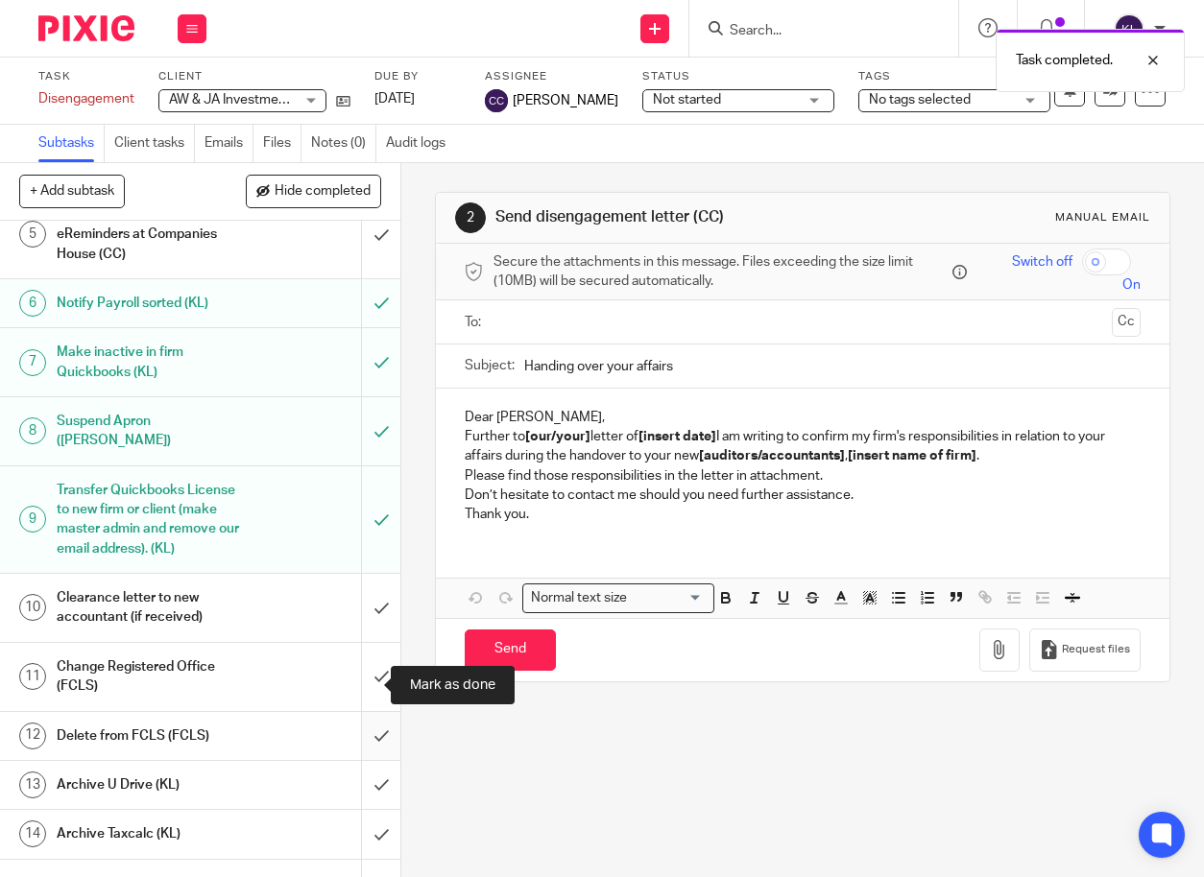
scroll to position [298, 0]
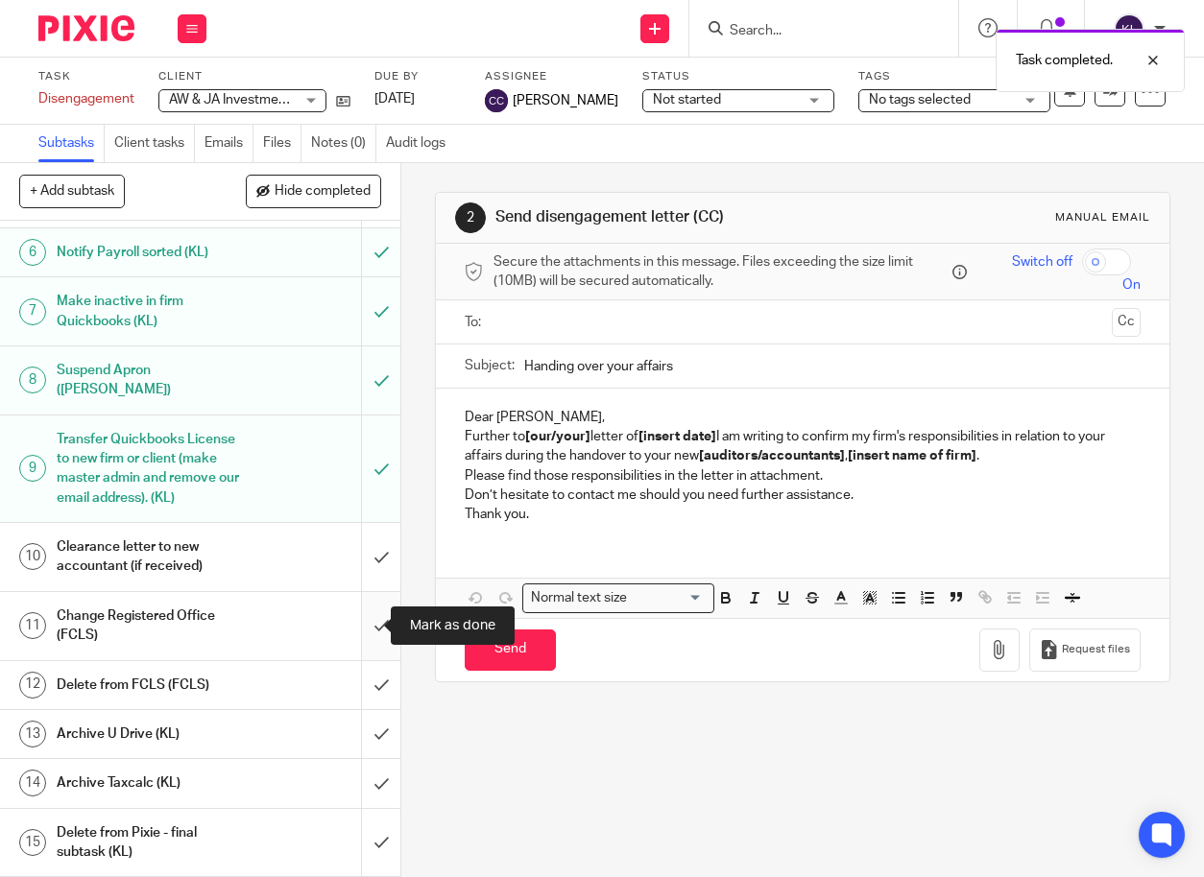
click at [360, 622] on input "submit" at bounding box center [200, 626] width 400 height 68
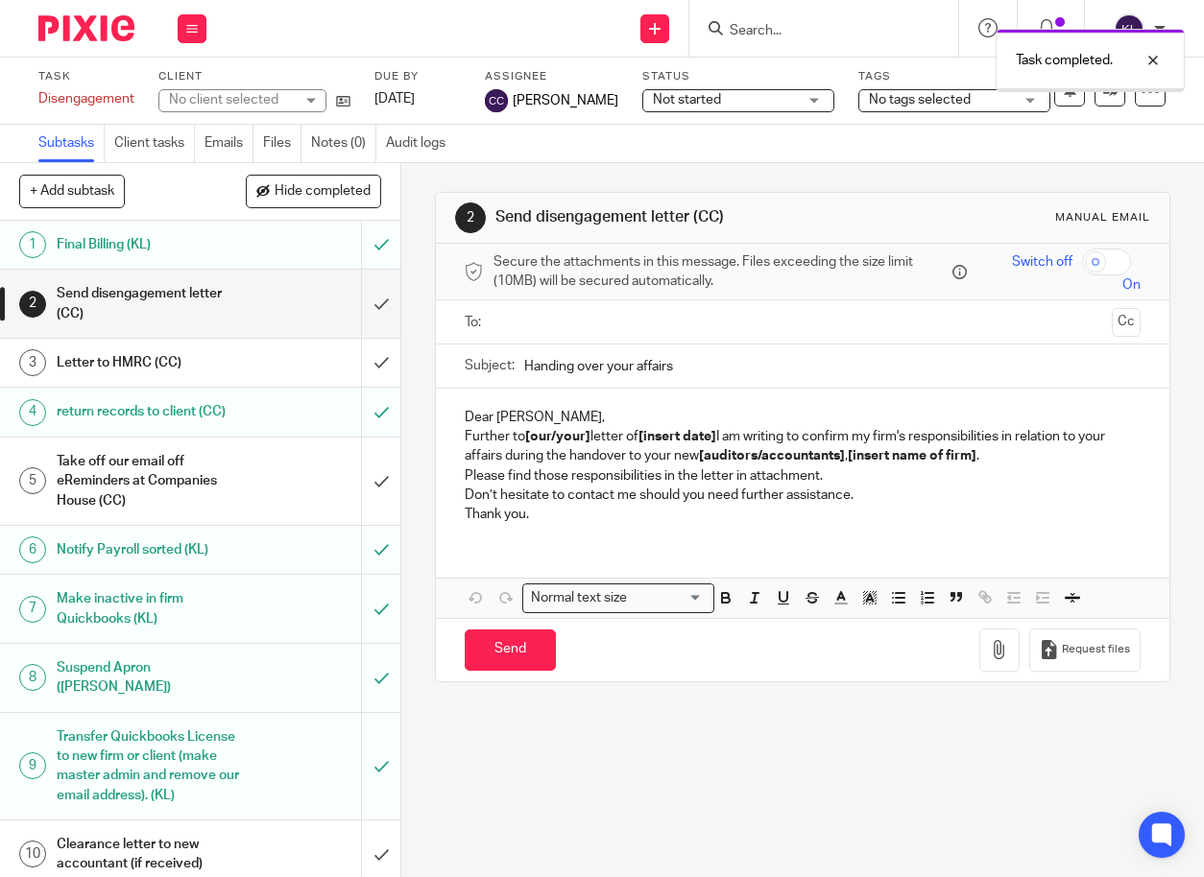
scroll to position [298, 0]
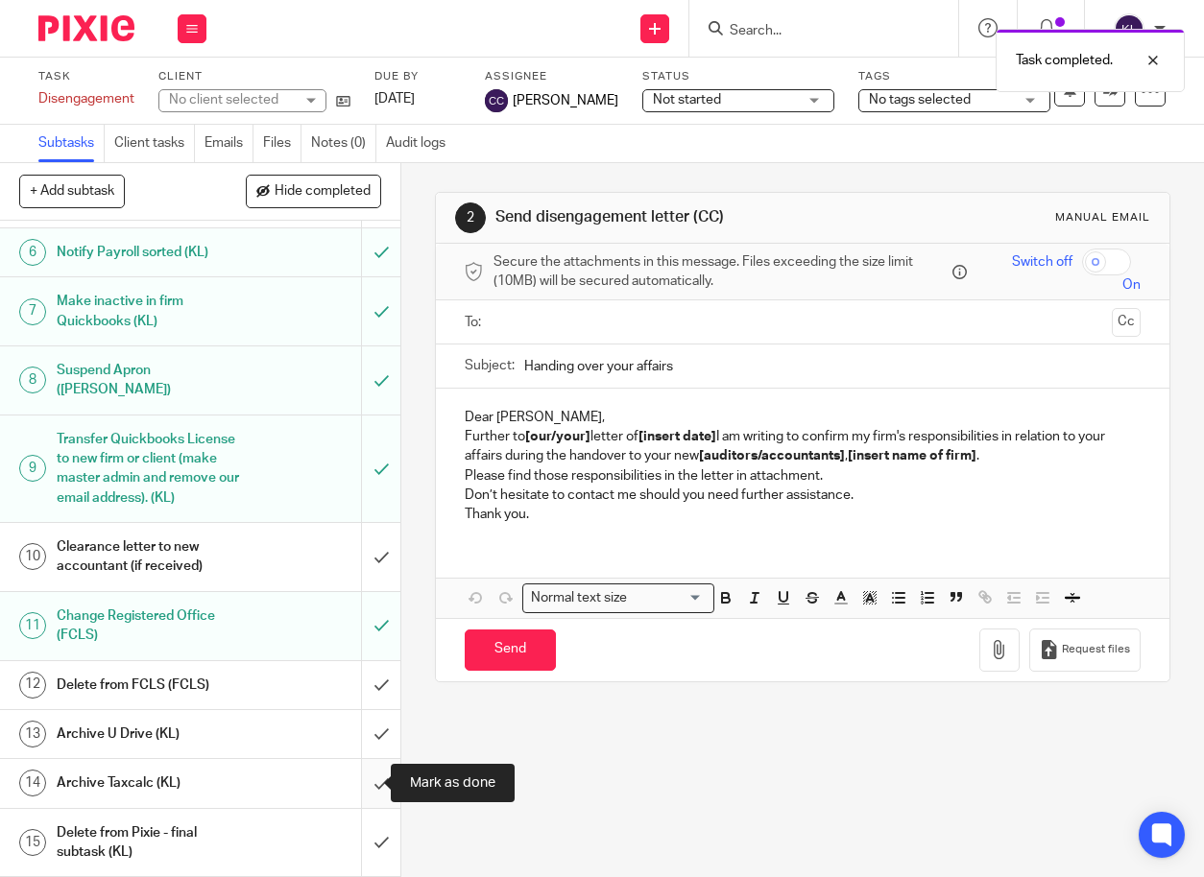
click at [368, 788] on input "submit" at bounding box center [200, 783] width 400 height 48
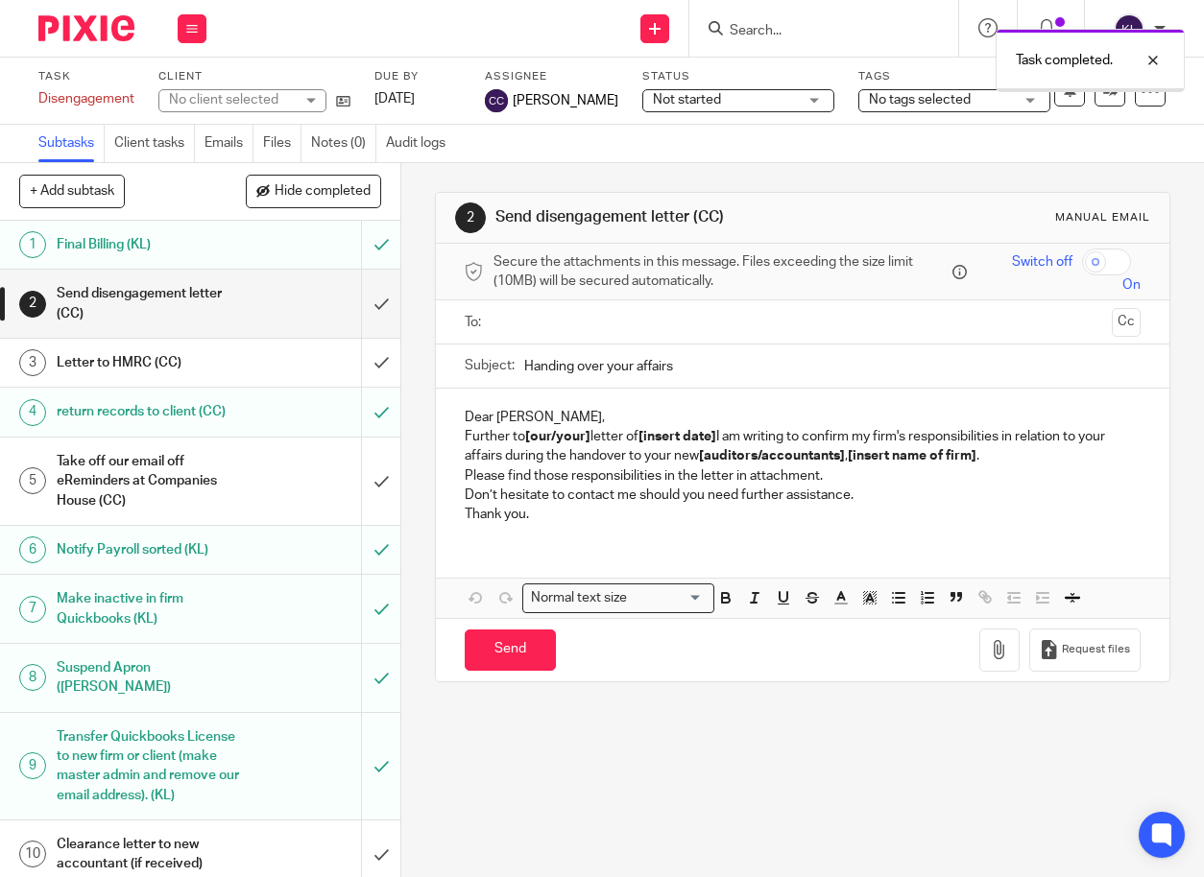
scroll to position [298, 0]
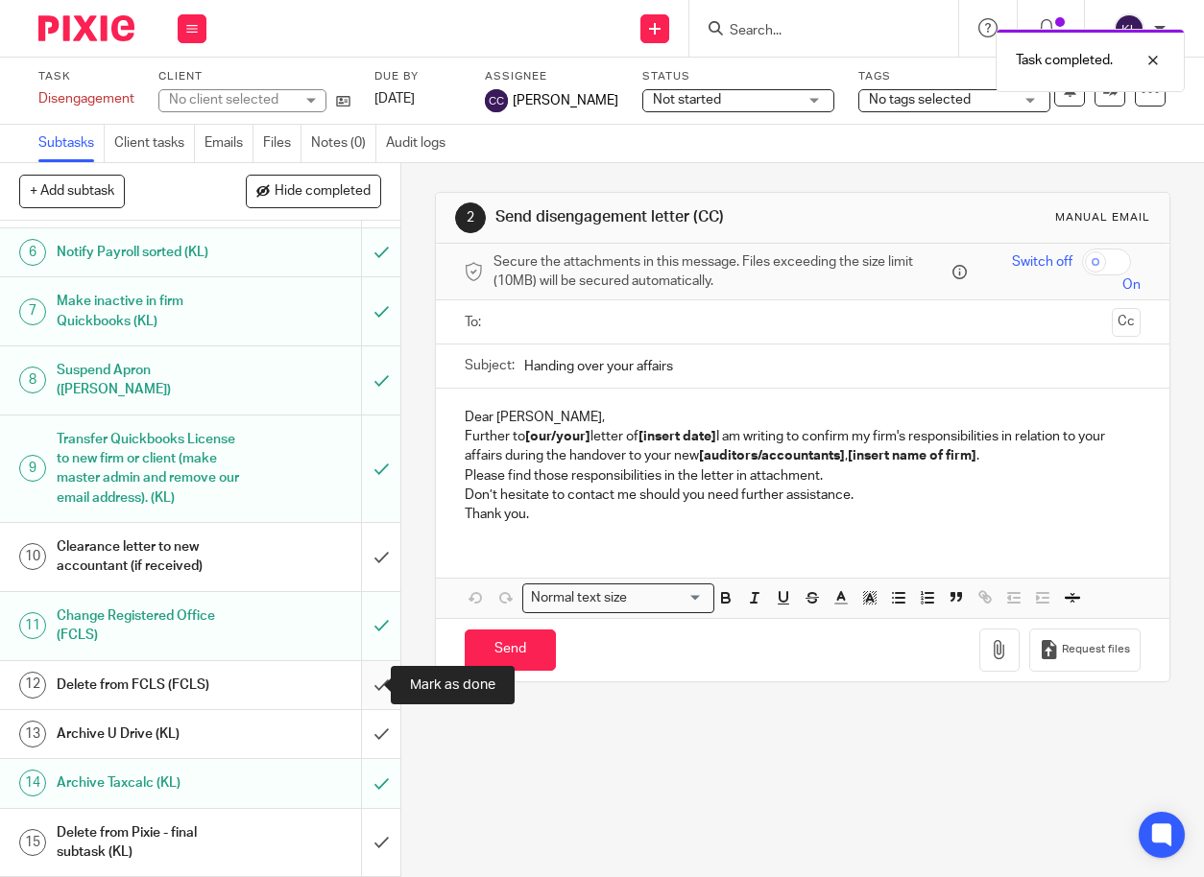
click at [360, 675] on input "submit" at bounding box center [200, 685] width 400 height 48
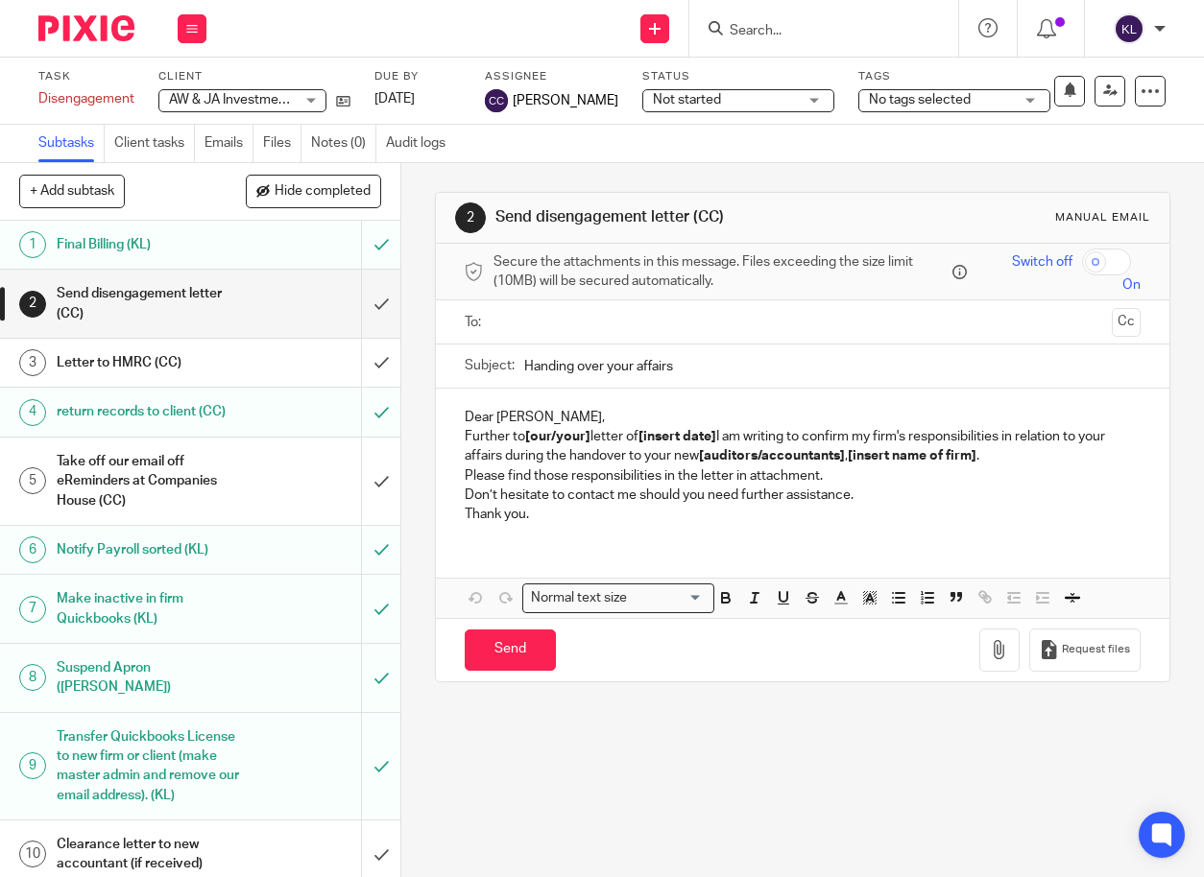
click at [775, 37] on input "Search" at bounding box center [814, 31] width 173 height 17
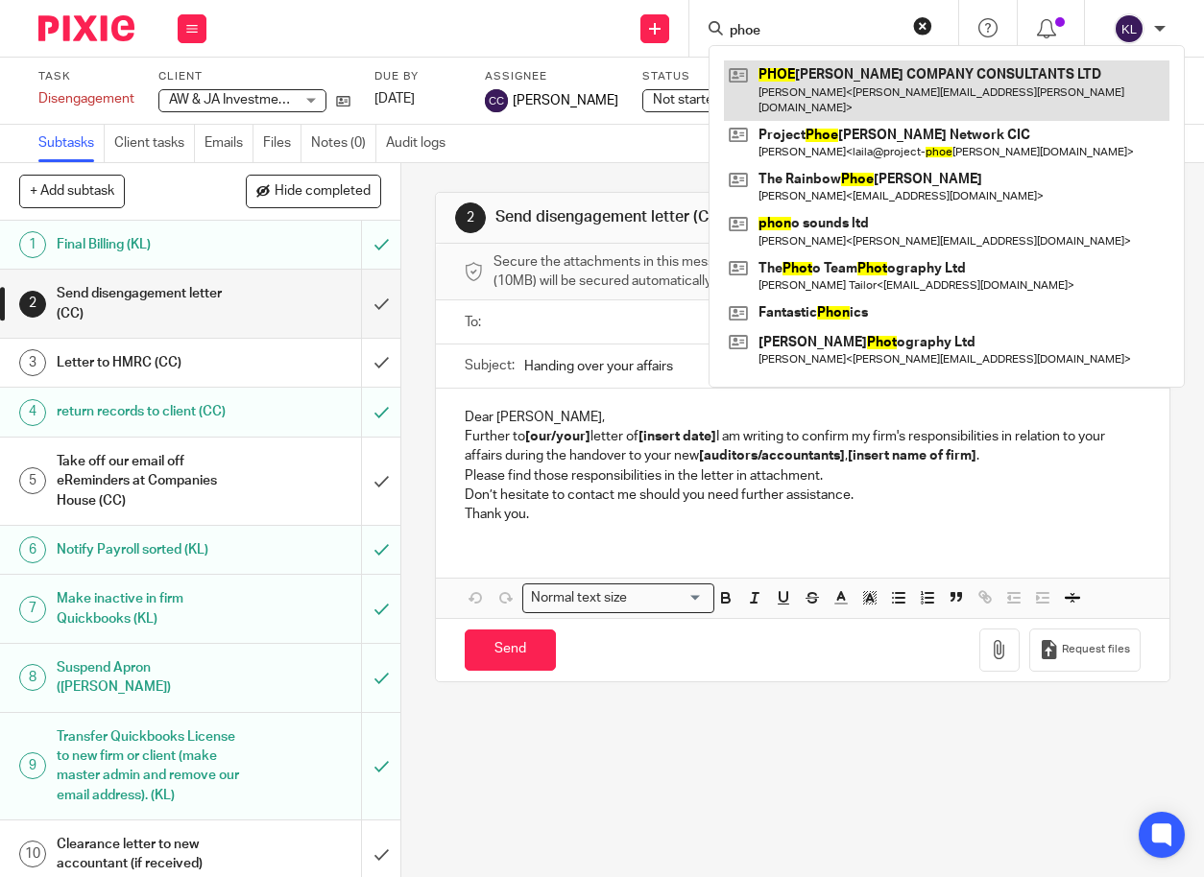
type input "phoe"
click at [860, 61] on link at bounding box center [946, 90] width 445 height 60
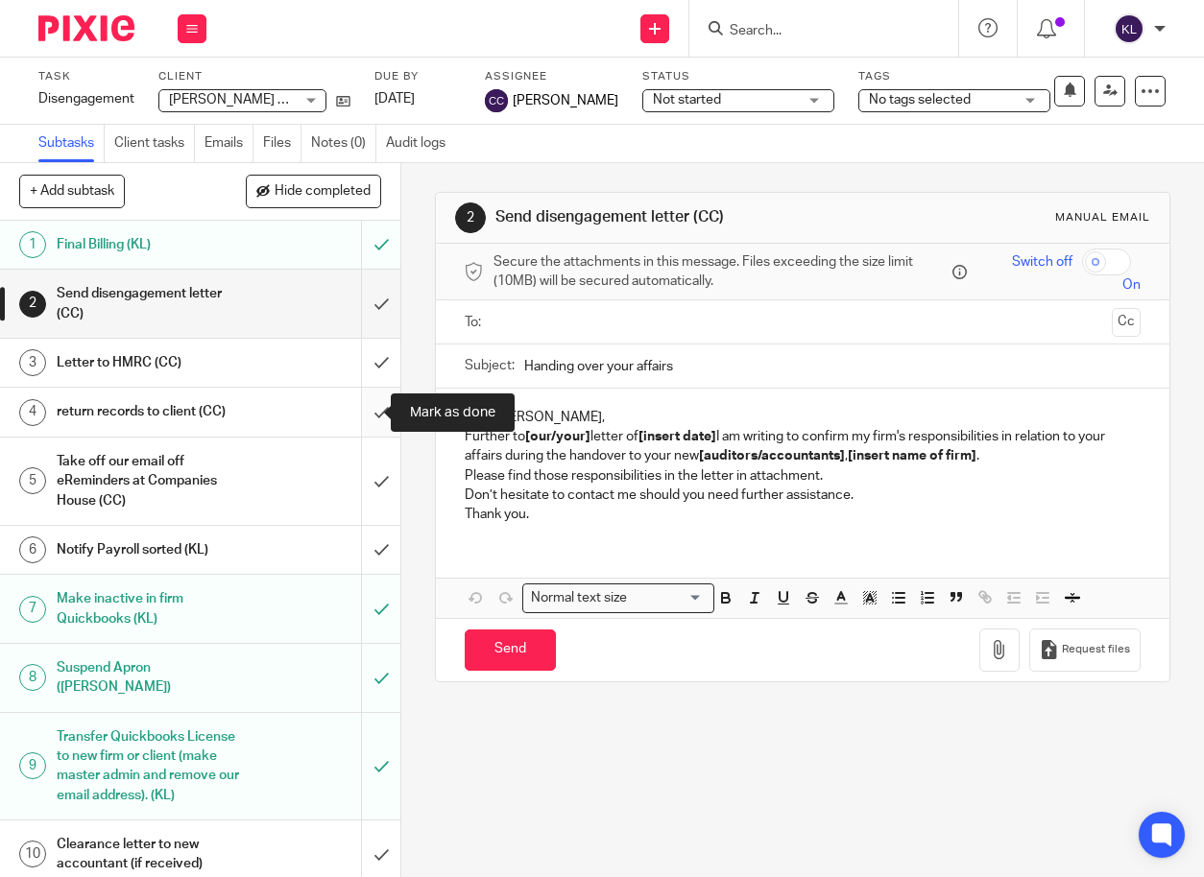
click at [368, 401] on input "submit" at bounding box center [200, 412] width 400 height 48
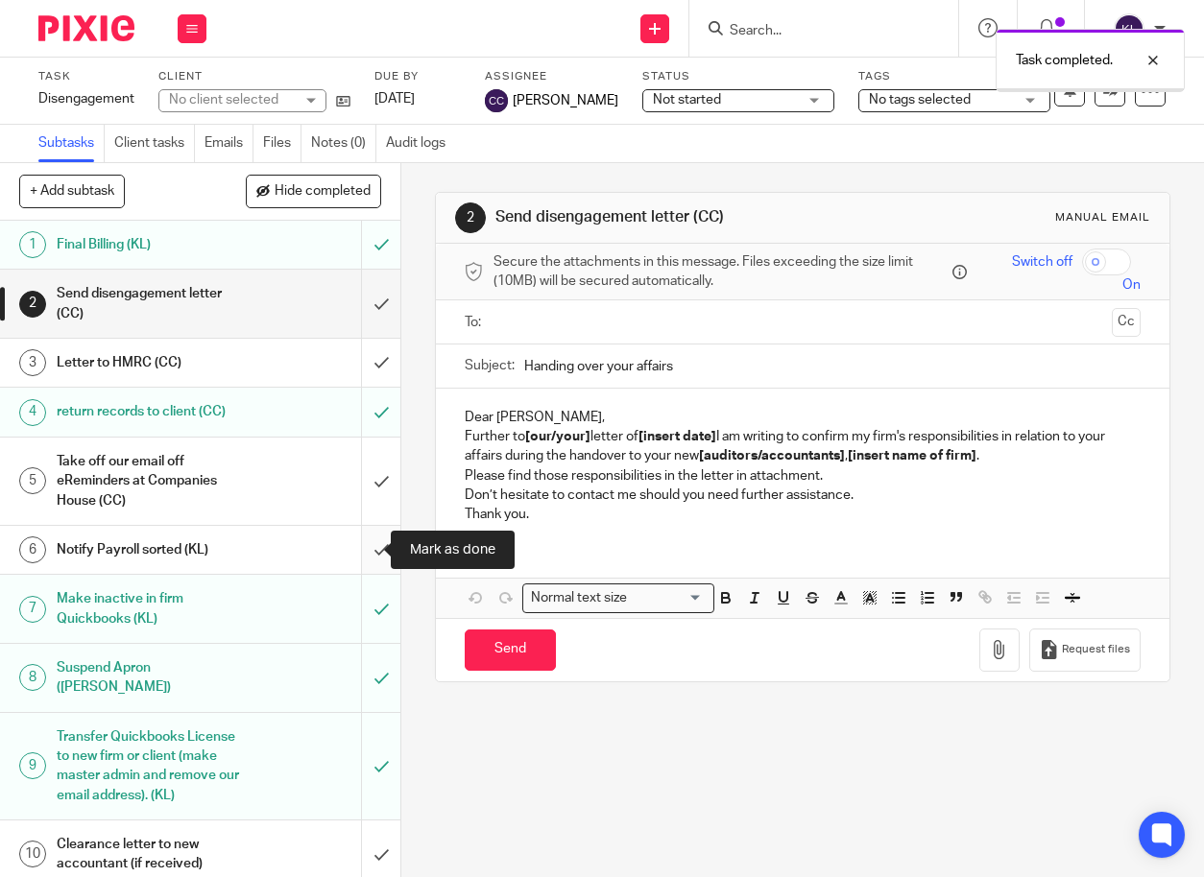
click at [369, 553] on input "submit" at bounding box center [200, 550] width 400 height 48
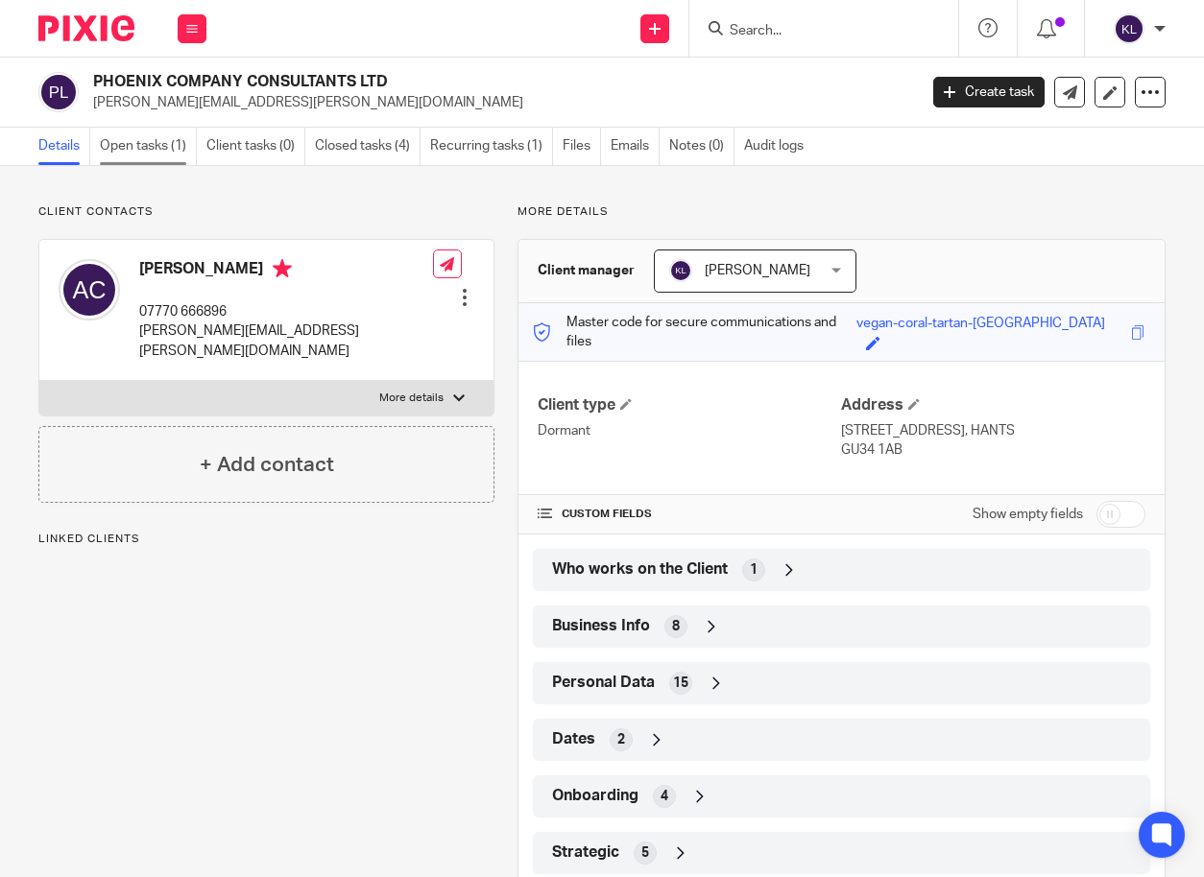
click at [160, 143] on link "Open tasks (1)" at bounding box center [148, 146] width 97 height 37
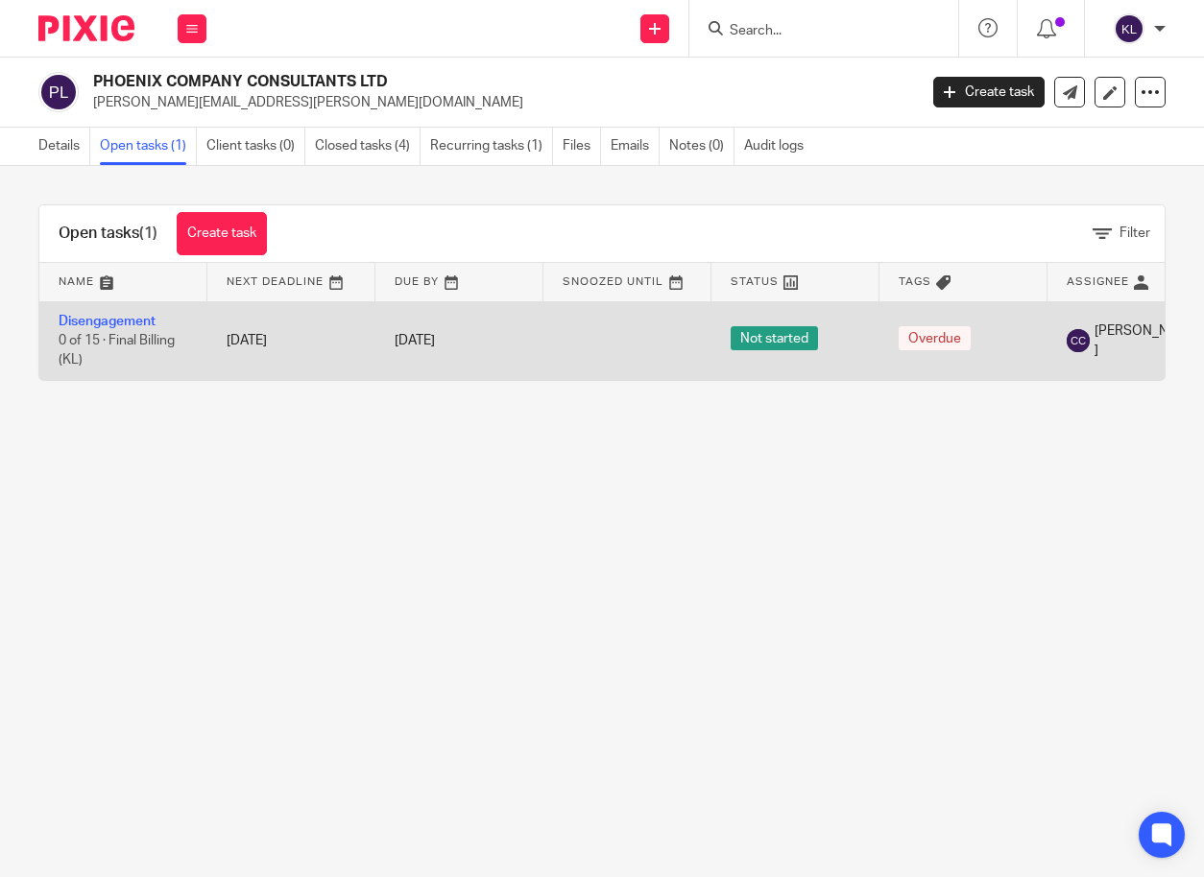
click at [134, 329] on td "Disengagement 0 of 15 · Final Billing (KL)" at bounding box center [123, 340] width 168 height 79
click at [134, 324] on link "Disengagement" at bounding box center [107, 321] width 97 height 13
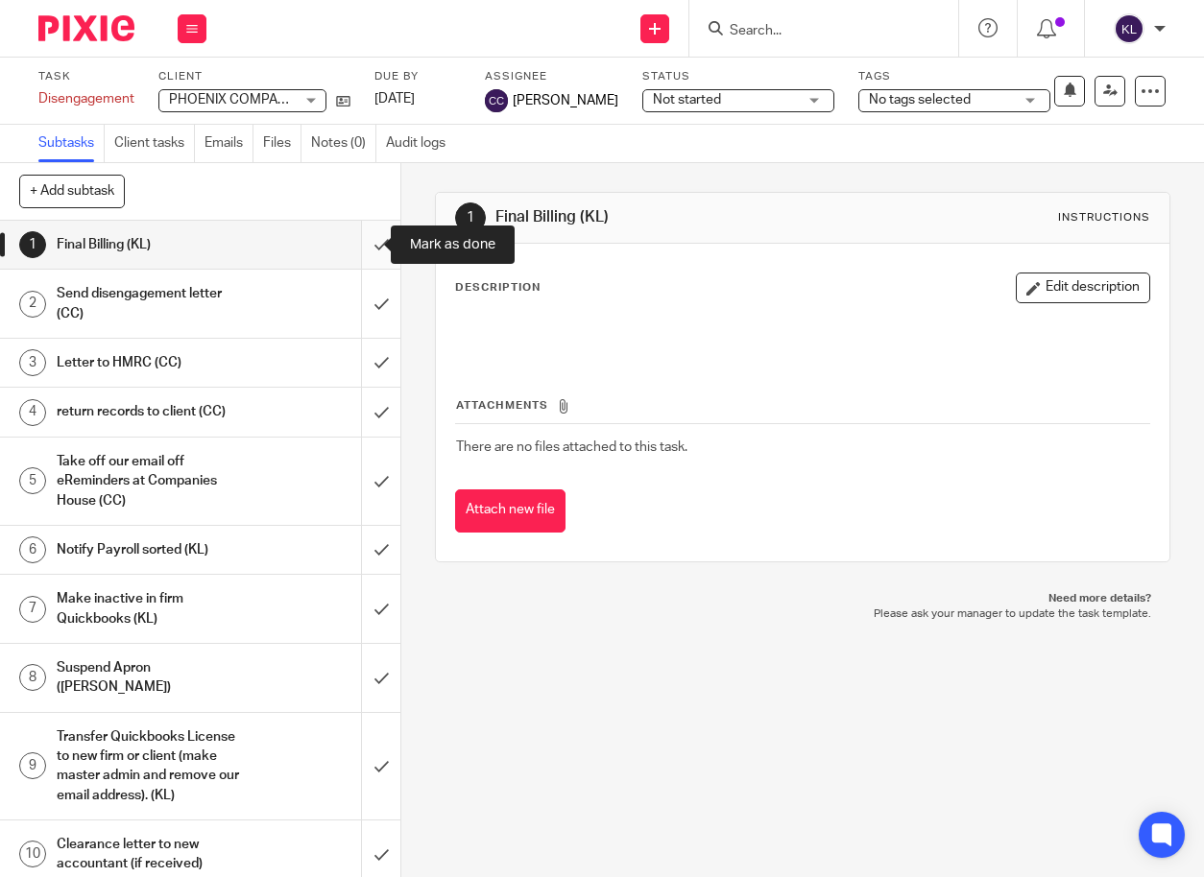
click at [365, 249] on input "submit" at bounding box center [200, 245] width 400 height 48
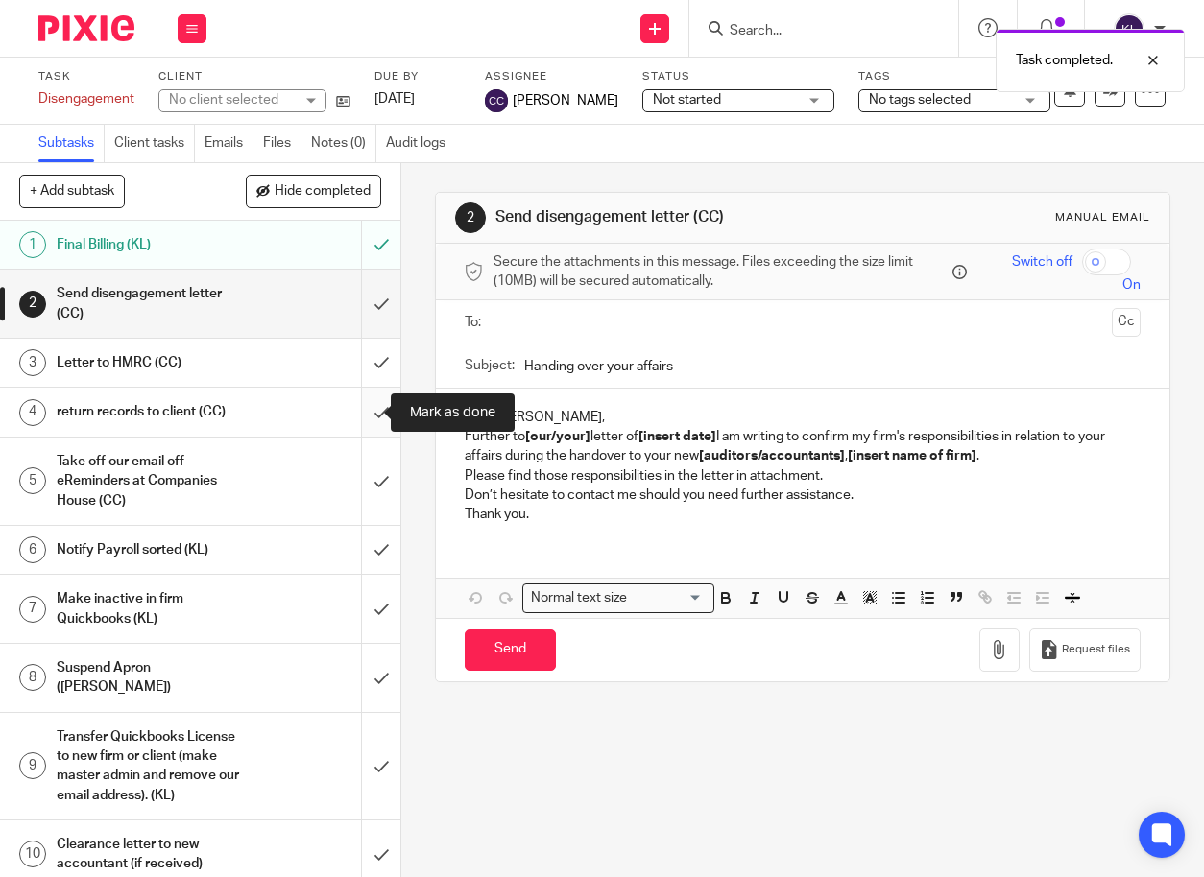
click at [367, 406] on input "submit" at bounding box center [200, 412] width 400 height 48
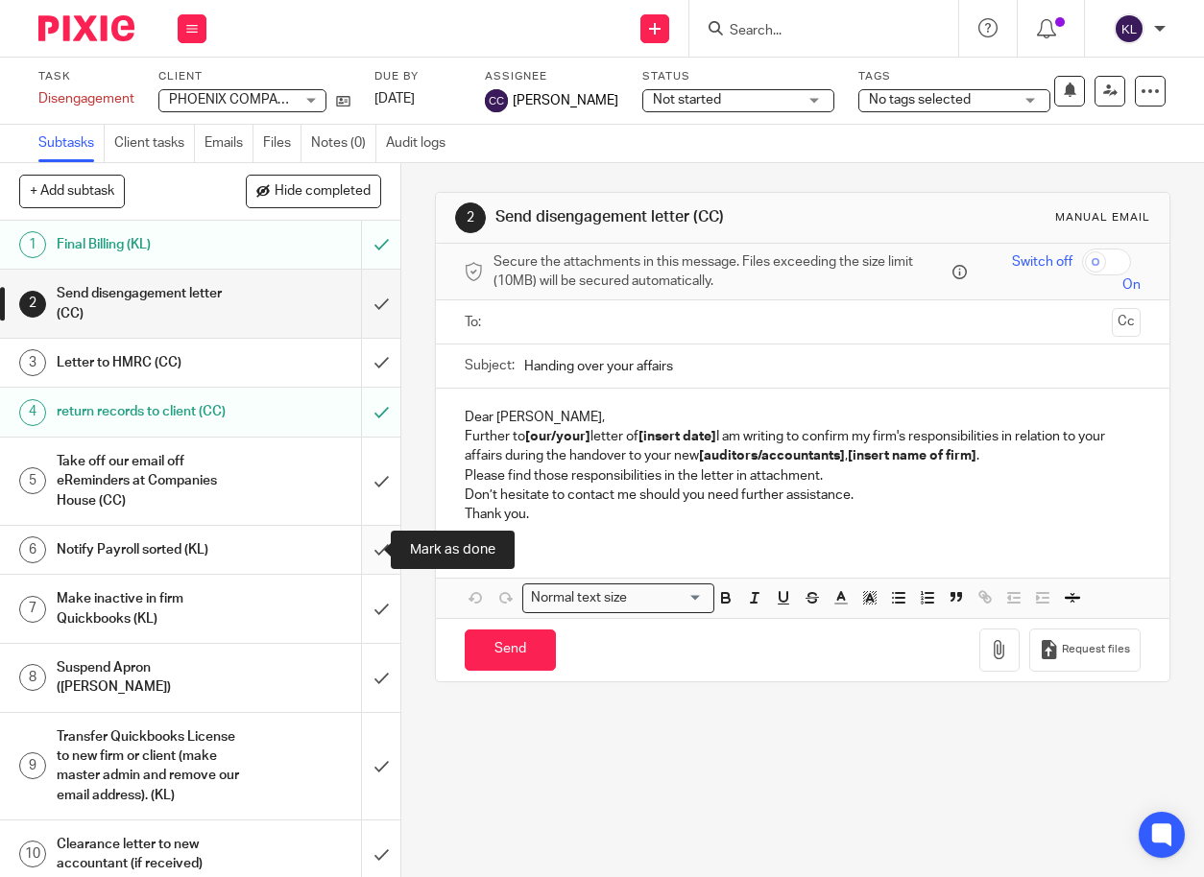
click at [360, 555] on input "submit" at bounding box center [200, 550] width 400 height 48
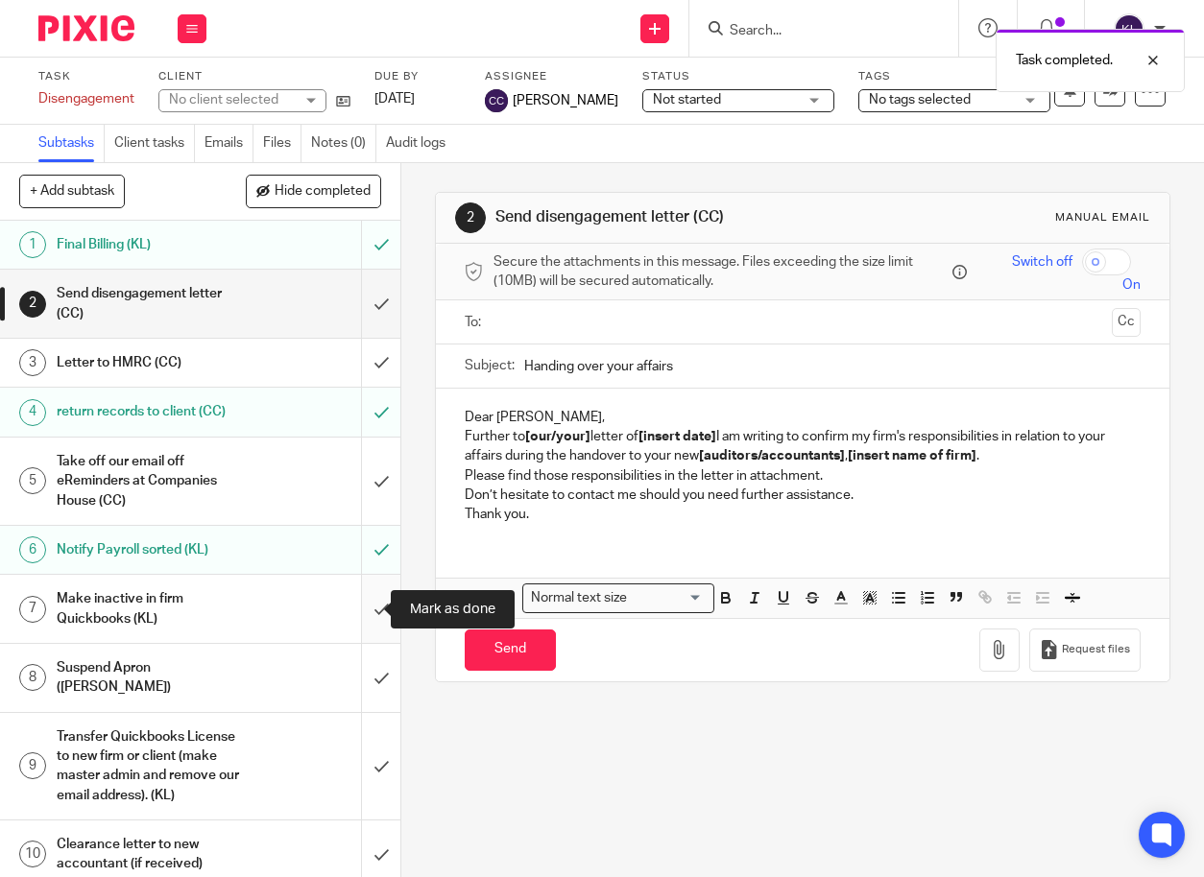
click at [362, 598] on input "submit" at bounding box center [200, 609] width 400 height 68
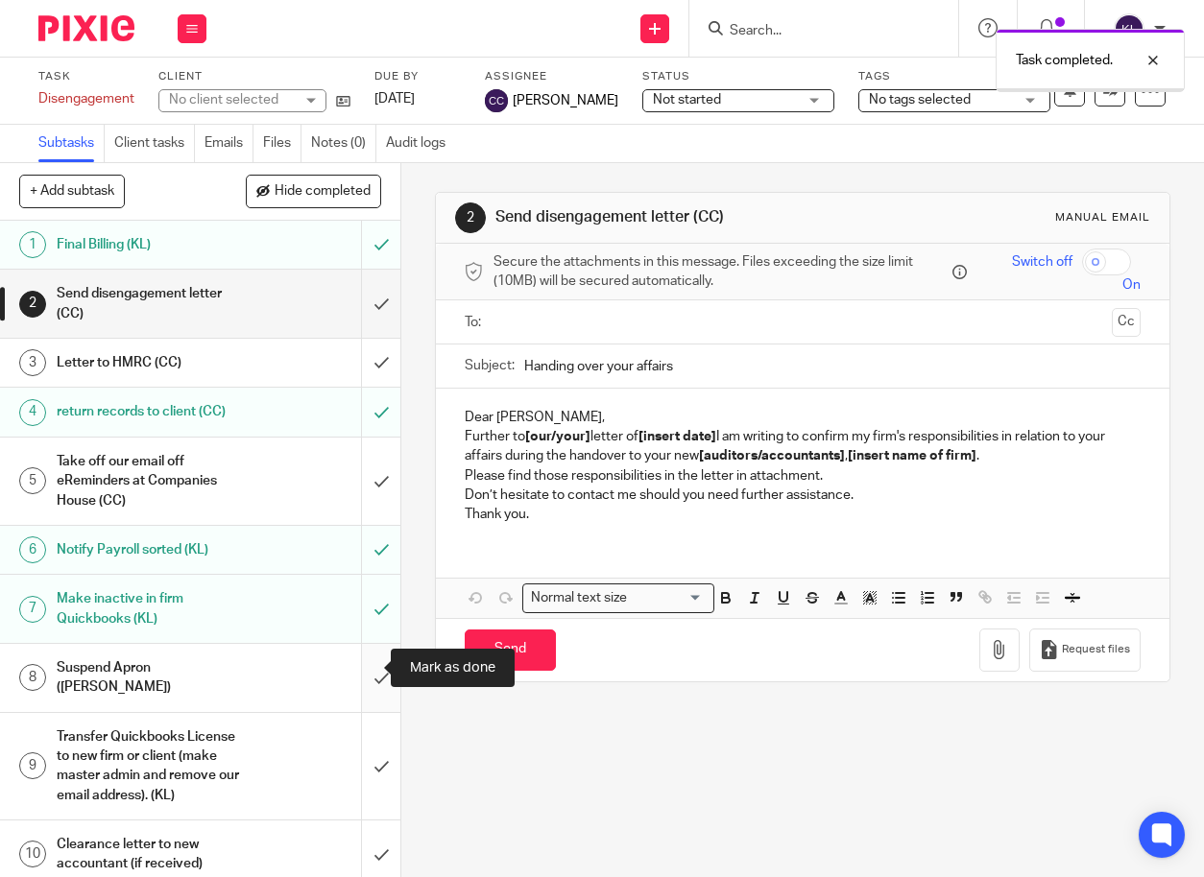
click at [366, 667] on input "submit" at bounding box center [200, 678] width 400 height 68
click at [366, 738] on input "submit" at bounding box center [200, 766] width 400 height 107
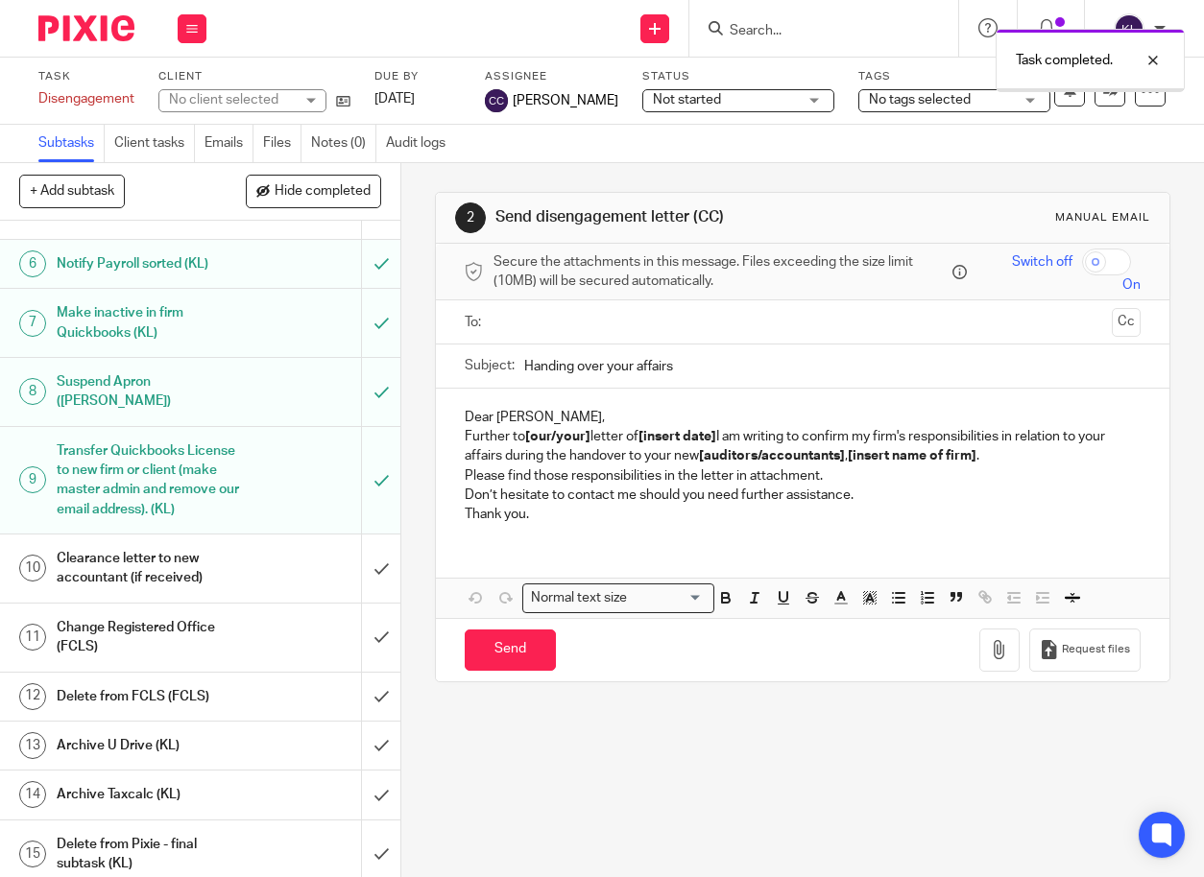
scroll to position [298, 0]
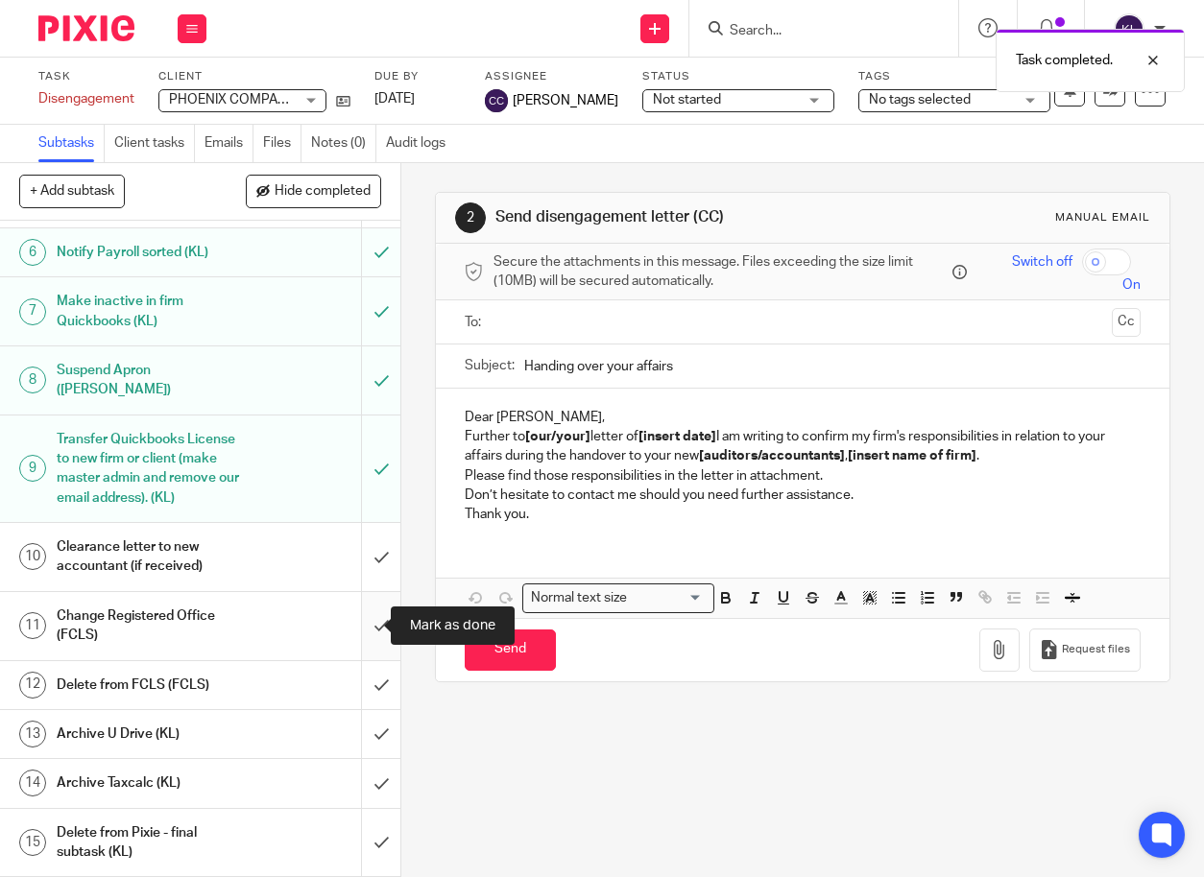
click at [369, 622] on input "submit" at bounding box center [200, 626] width 400 height 68
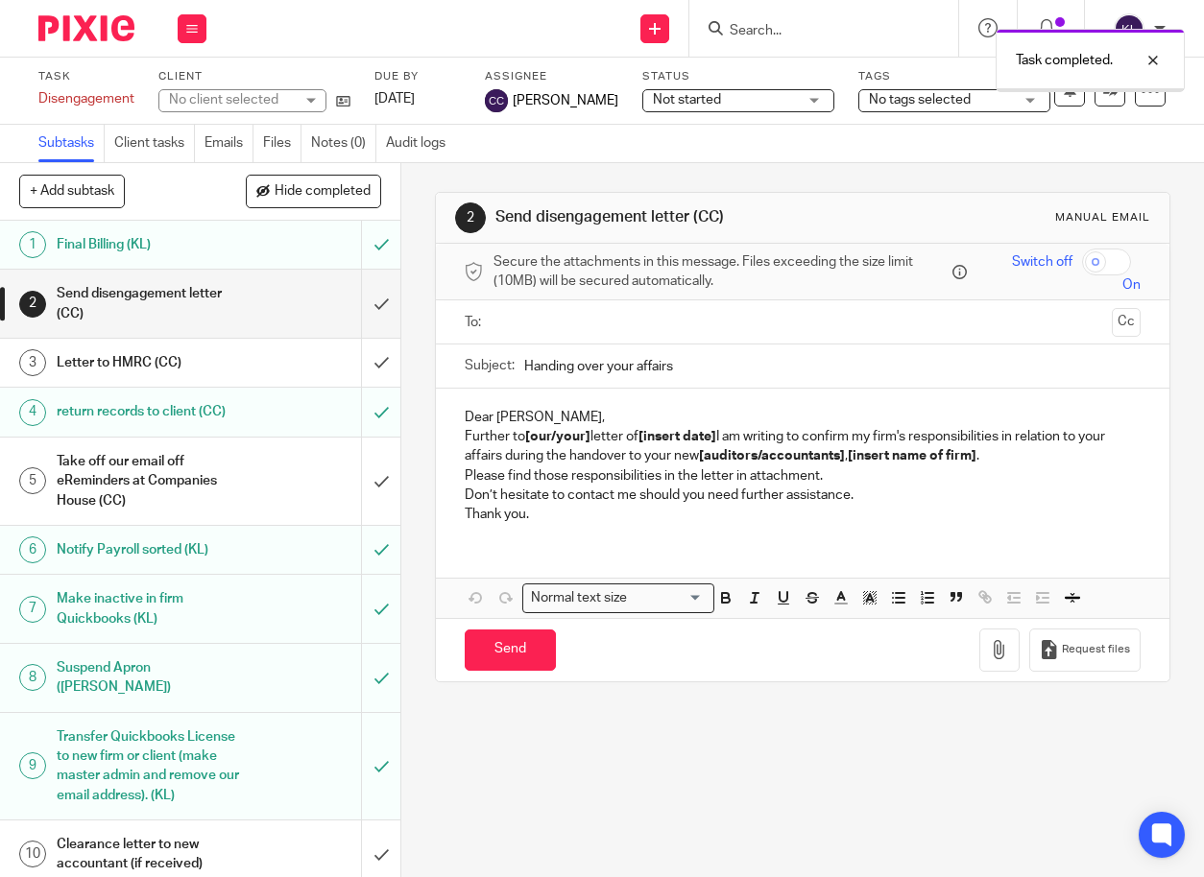
scroll to position [298, 0]
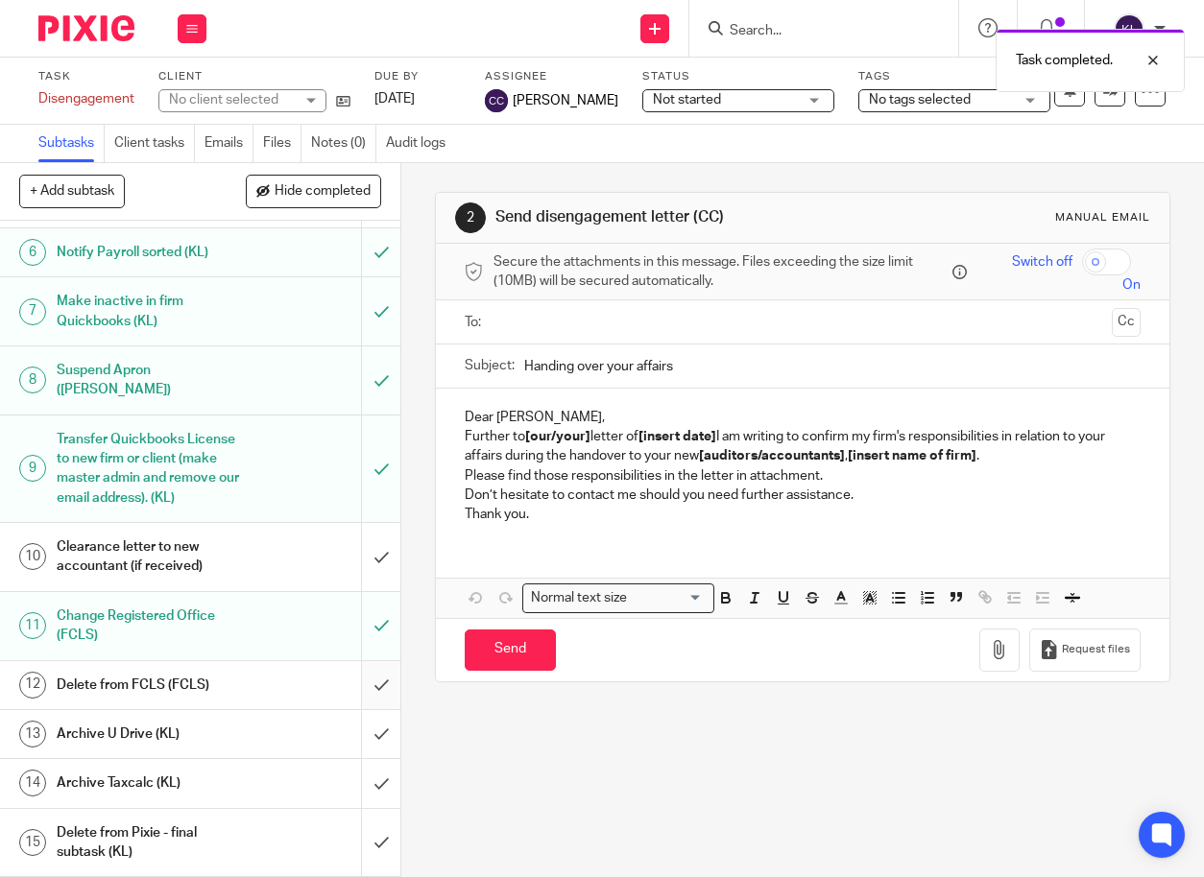
click at [357, 690] on input "submit" at bounding box center [200, 685] width 400 height 48
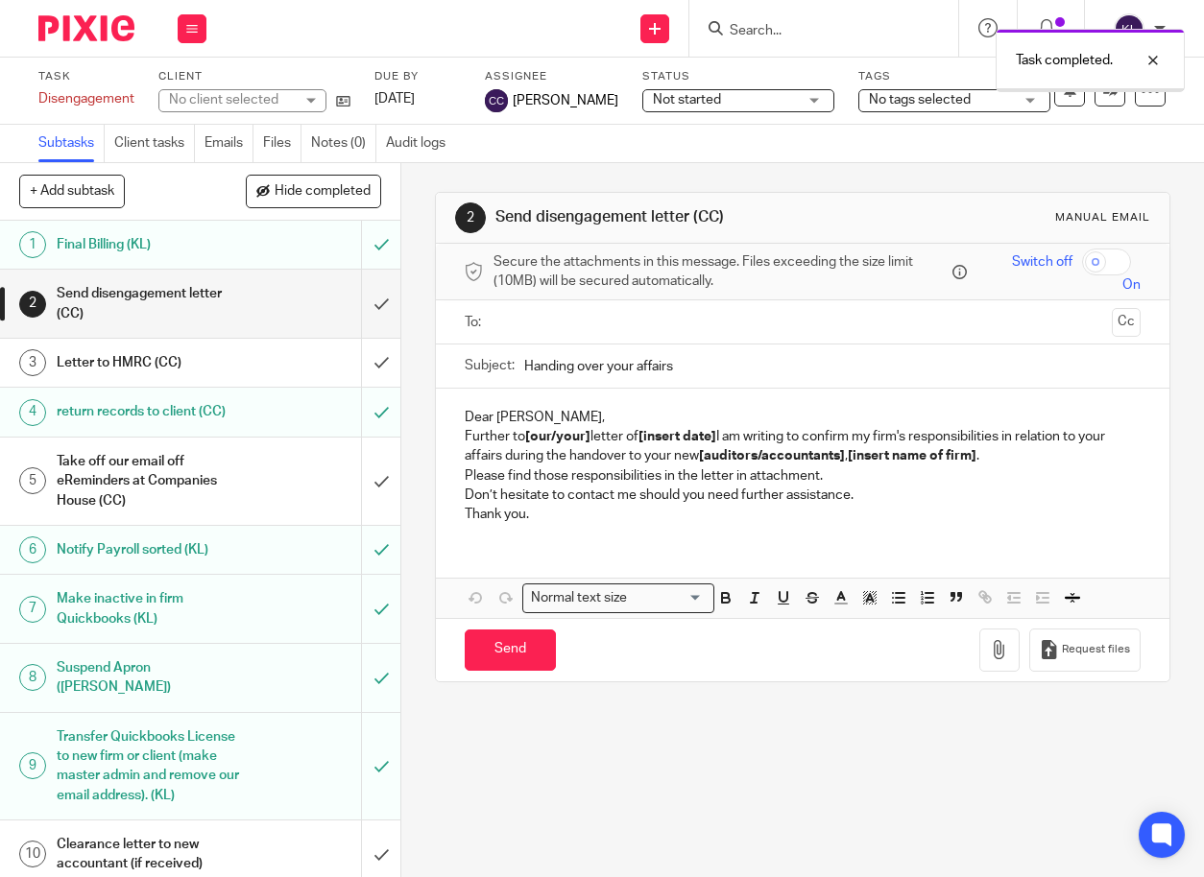
scroll to position [298, 0]
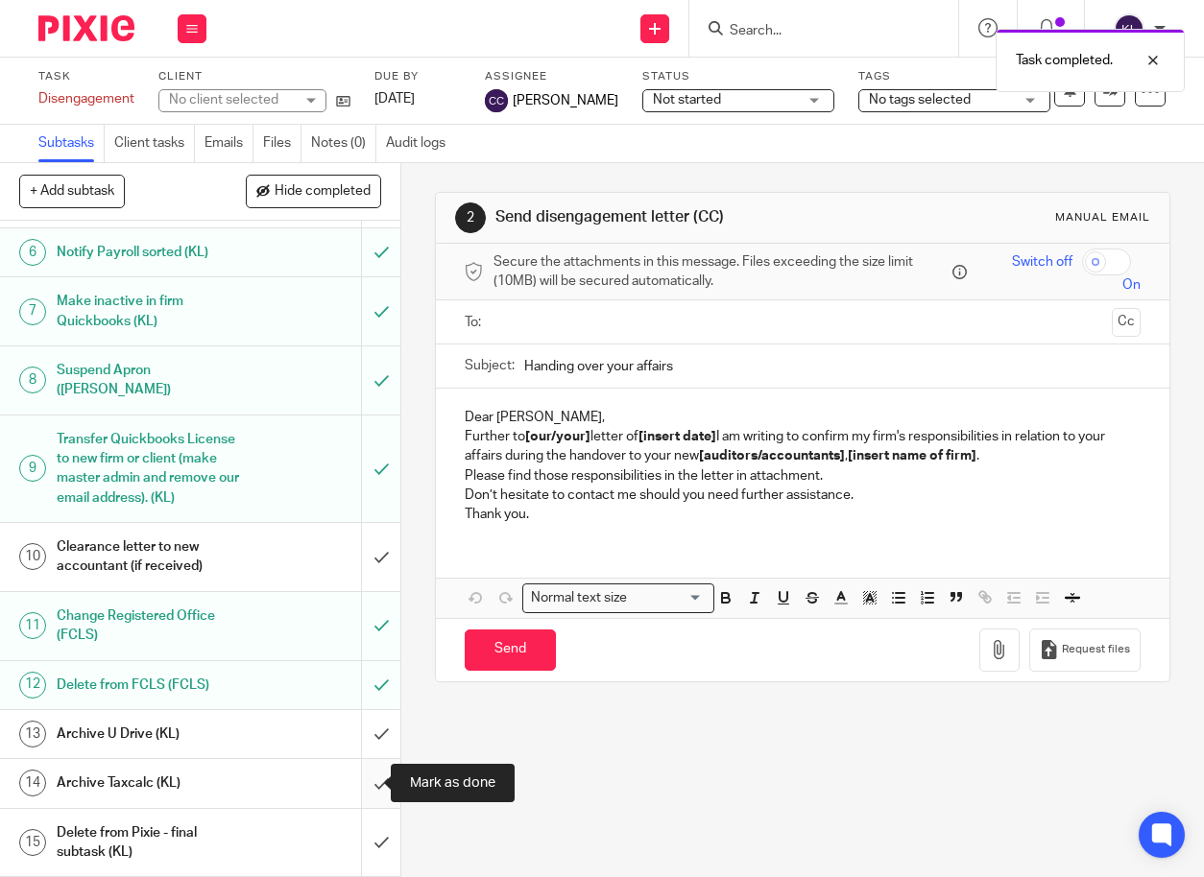
click at [357, 783] on input "submit" at bounding box center [200, 783] width 400 height 48
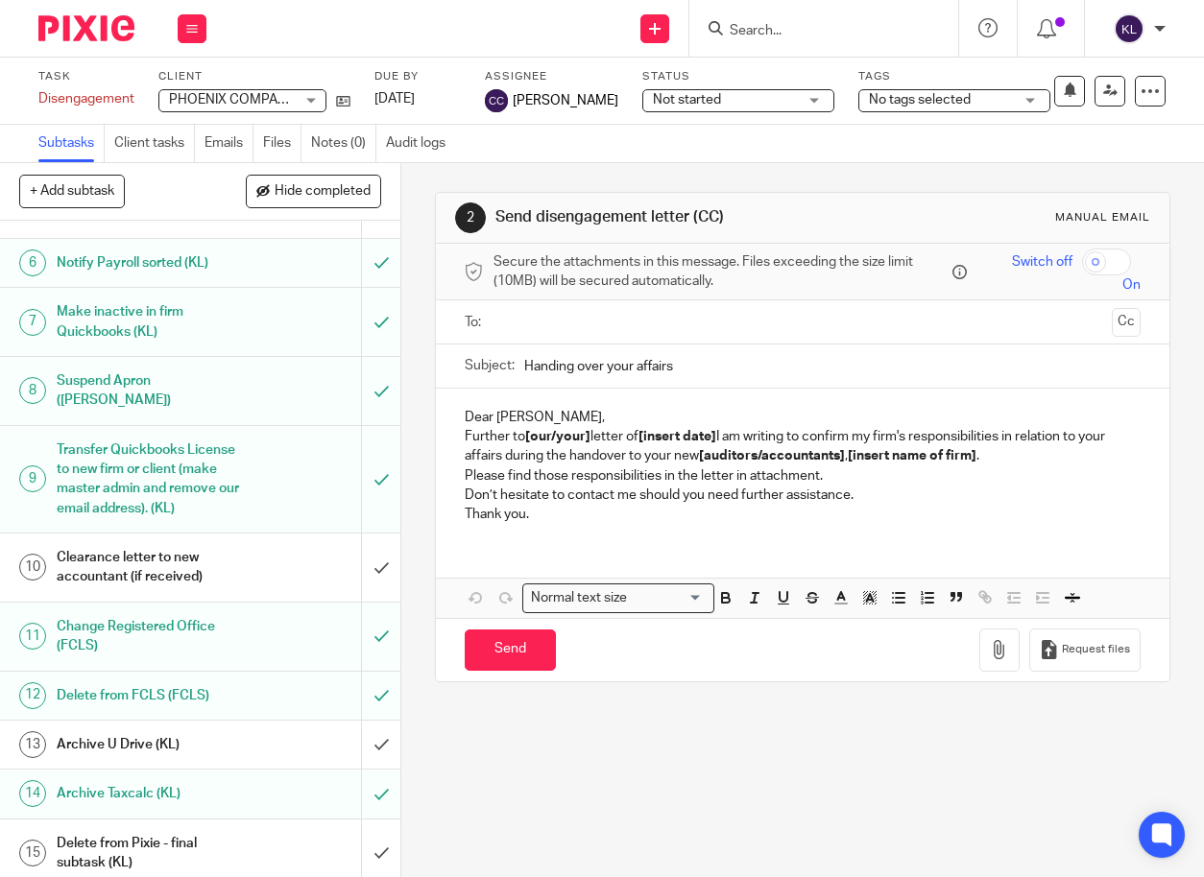
scroll to position [298, 0]
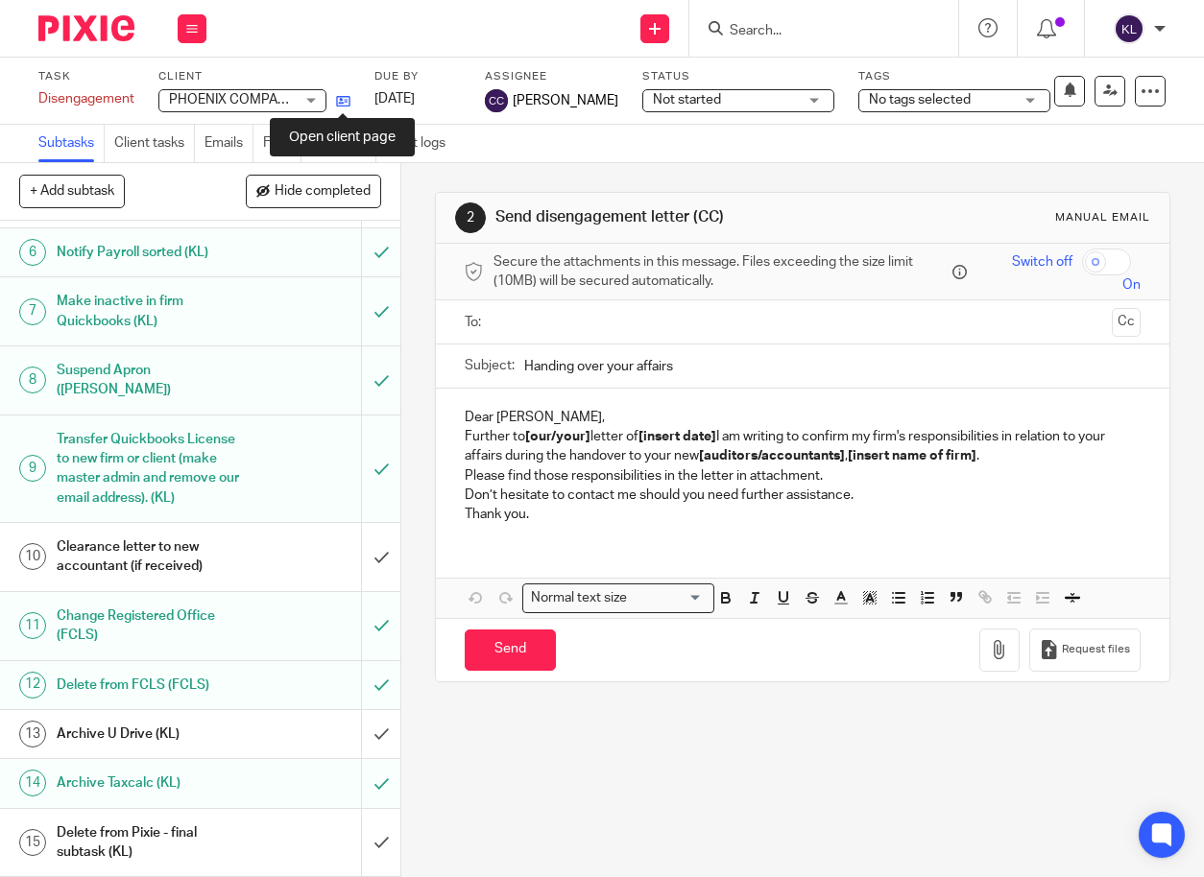
click at [339, 104] on icon at bounding box center [343, 101] width 14 height 14
click at [345, 101] on icon at bounding box center [343, 101] width 14 height 14
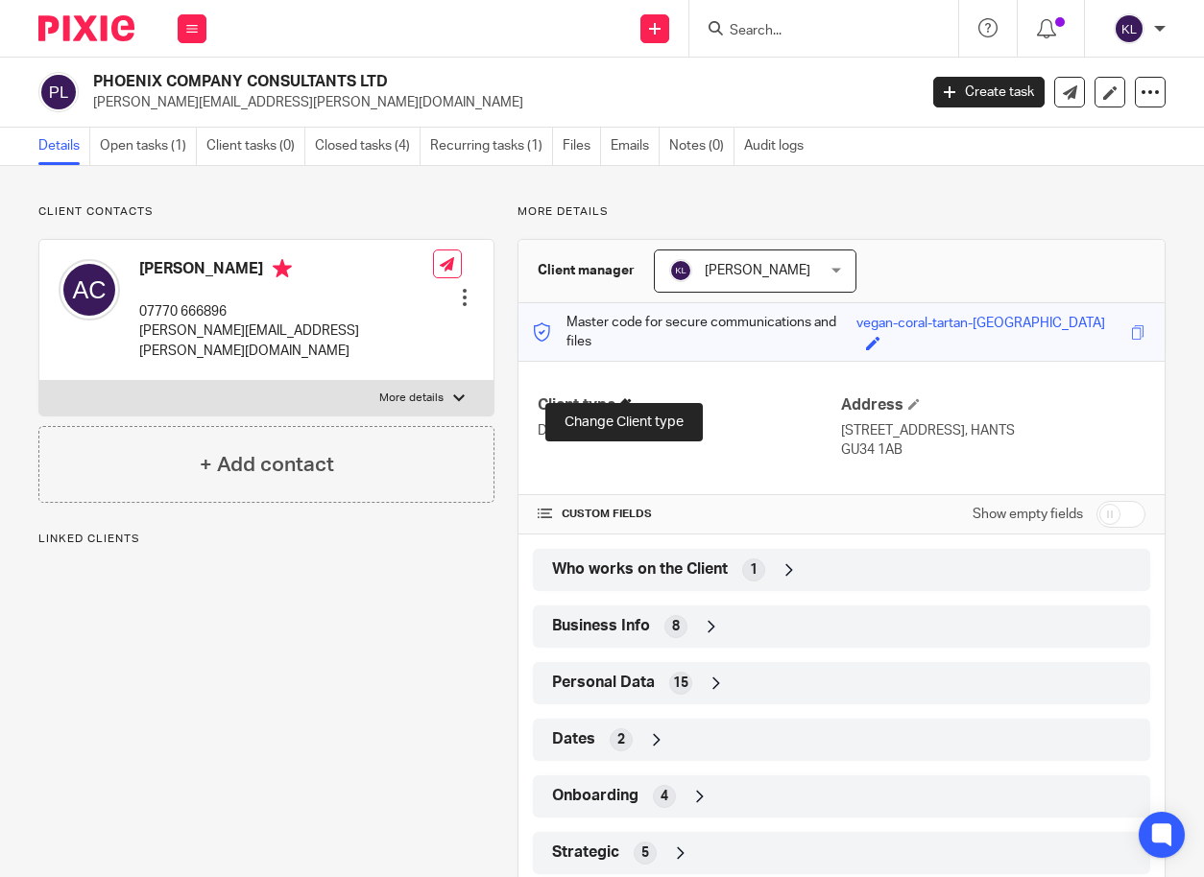
click at [624, 398] on span at bounding box center [626, 404] width 12 height 12
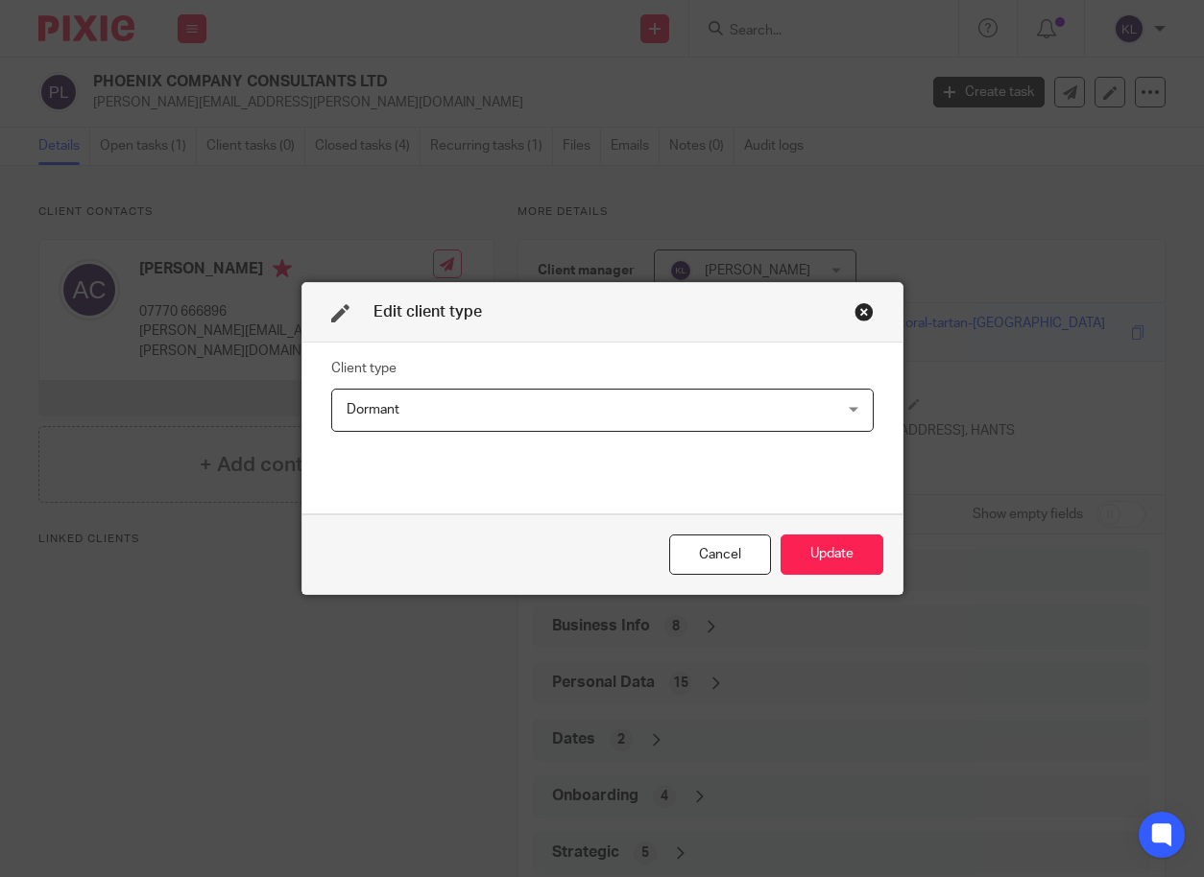
click at [446, 407] on span "Dormant" at bounding box center [557, 410] width 420 height 40
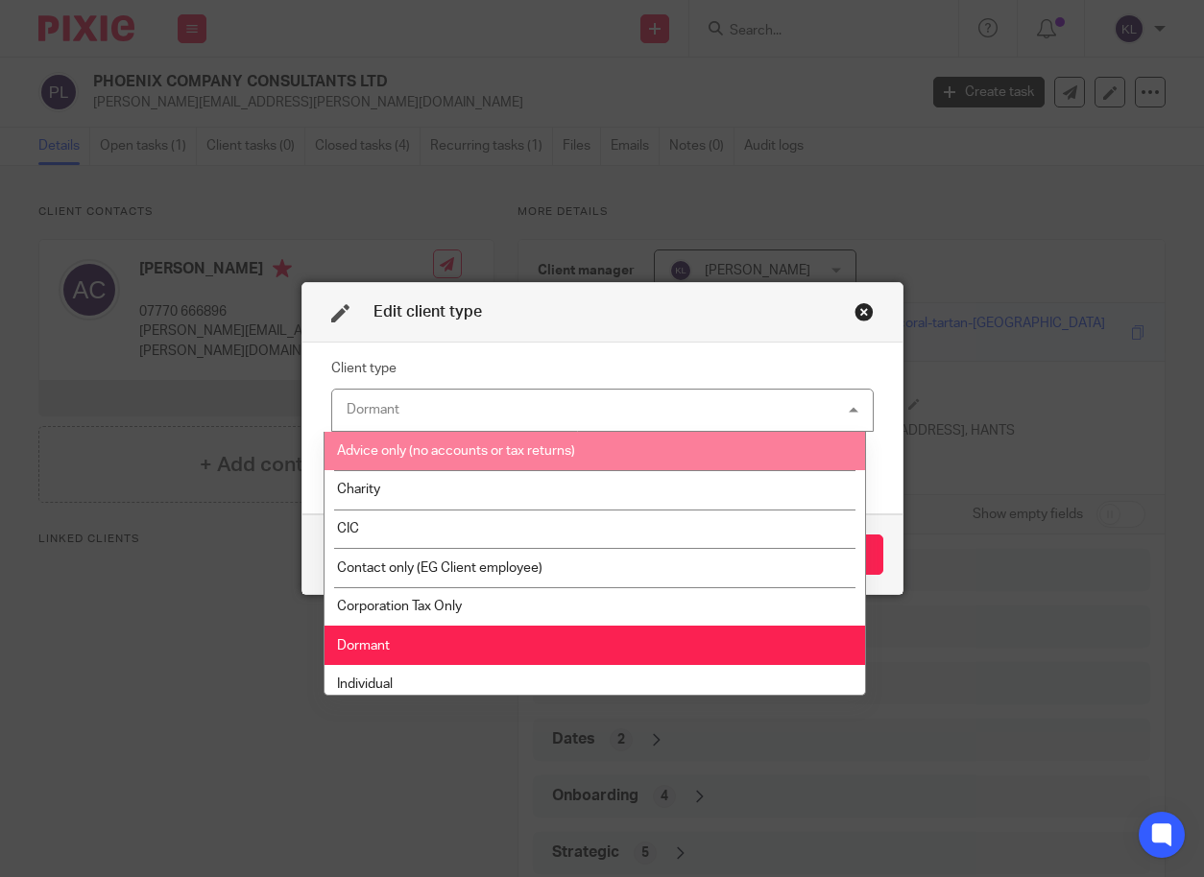
click at [443, 450] on span "Advice only (no accounts or tax returns)" at bounding box center [456, 450] width 238 height 13
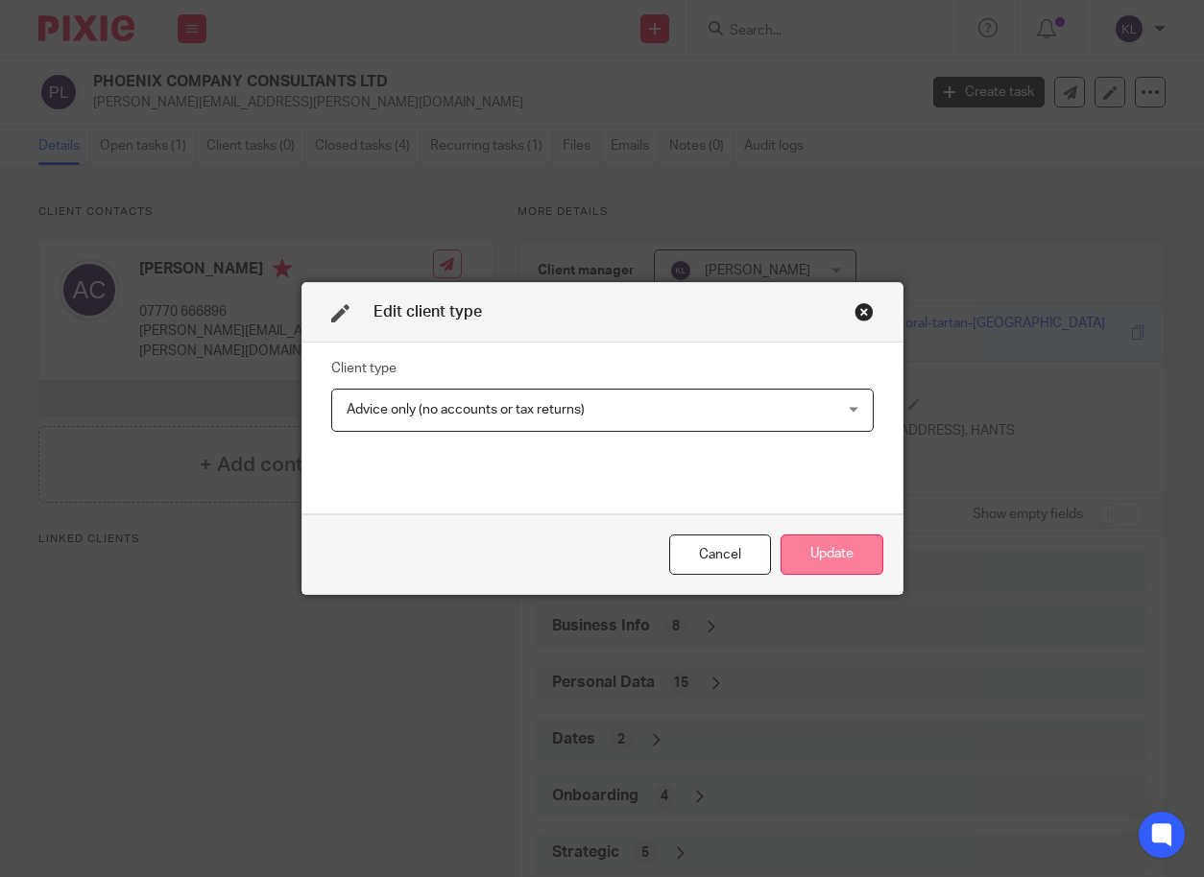
click at [842, 542] on button "Update" at bounding box center [831, 555] width 103 height 41
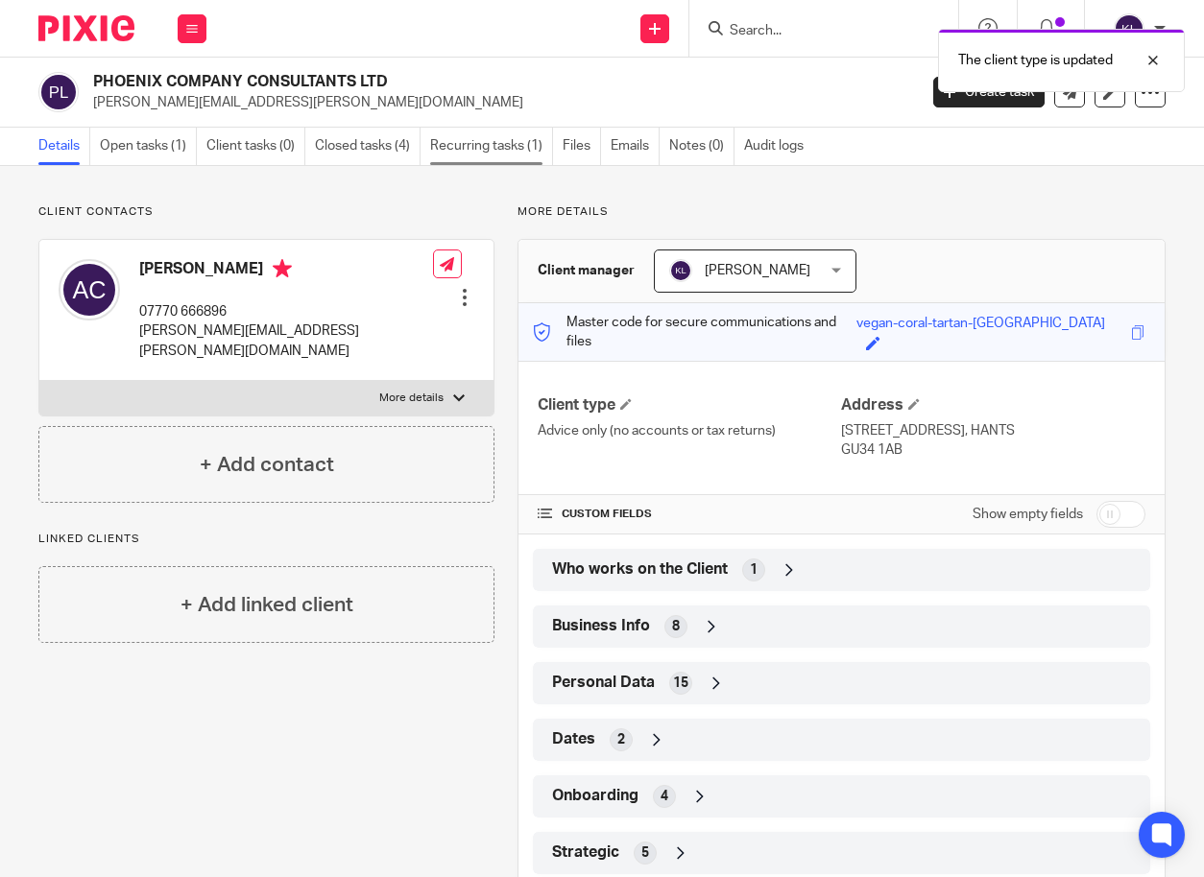
click at [489, 149] on link "Recurring tasks (1)" at bounding box center [491, 146] width 123 height 37
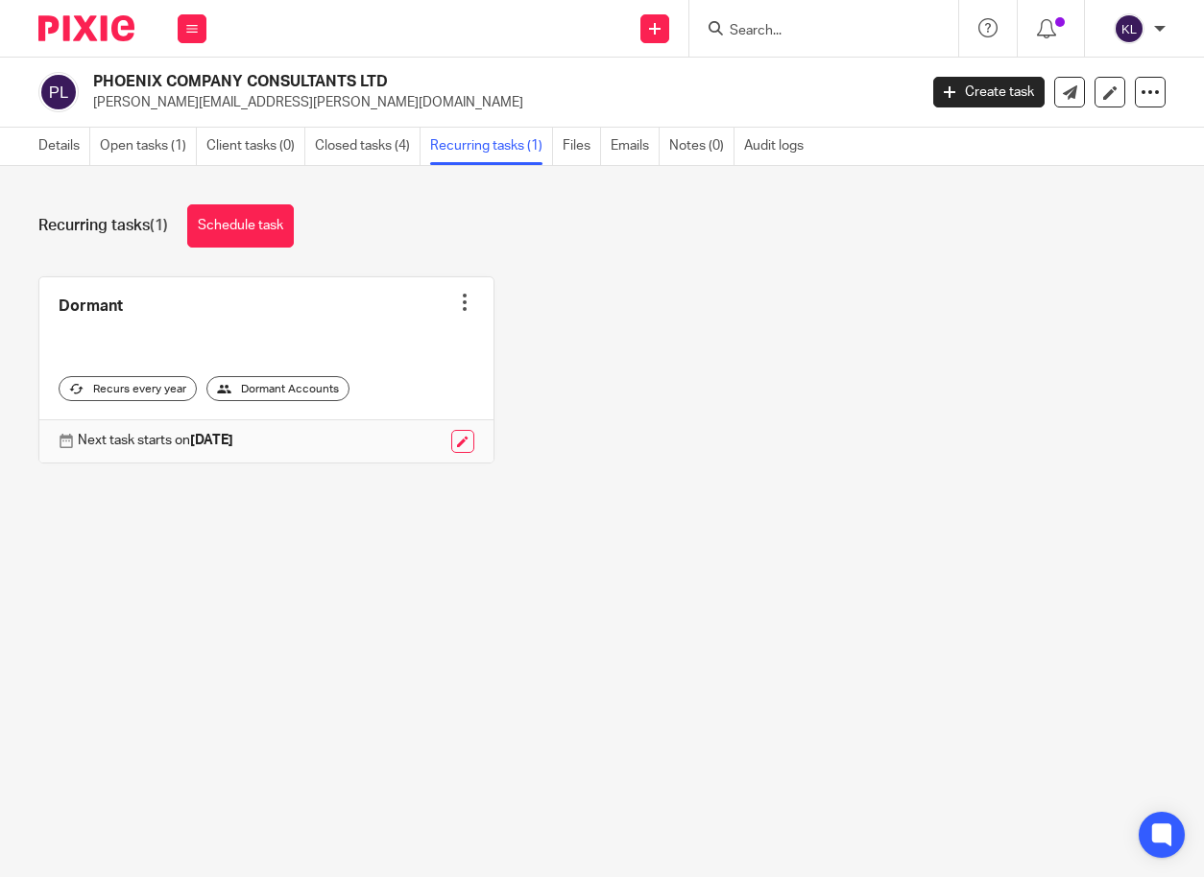
click at [457, 303] on div at bounding box center [464, 302] width 19 height 19
click at [390, 425] on span "Cancel schedule" at bounding box center [382, 424] width 101 height 13
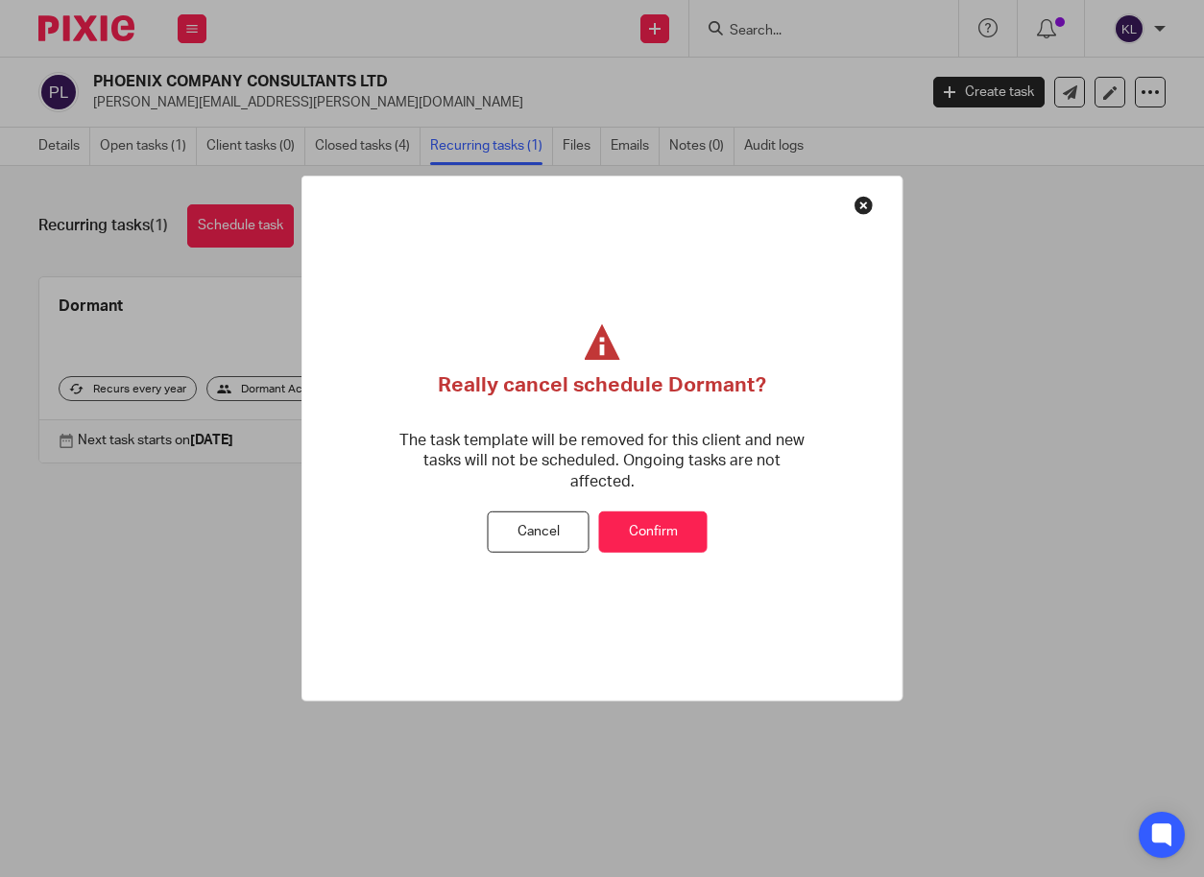
click at [636, 514] on button "Confirm" at bounding box center [653, 532] width 108 height 41
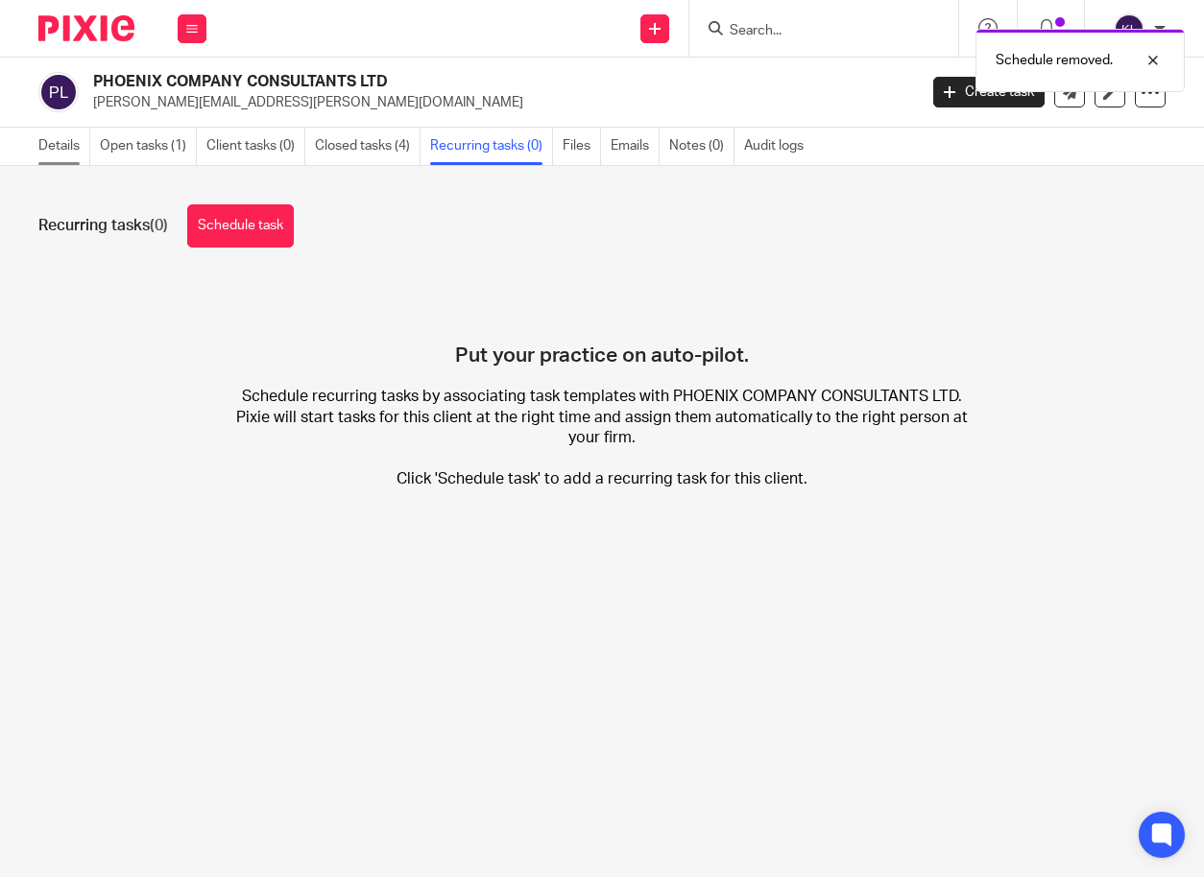
click at [51, 148] on link "Details" at bounding box center [64, 146] width 52 height 37
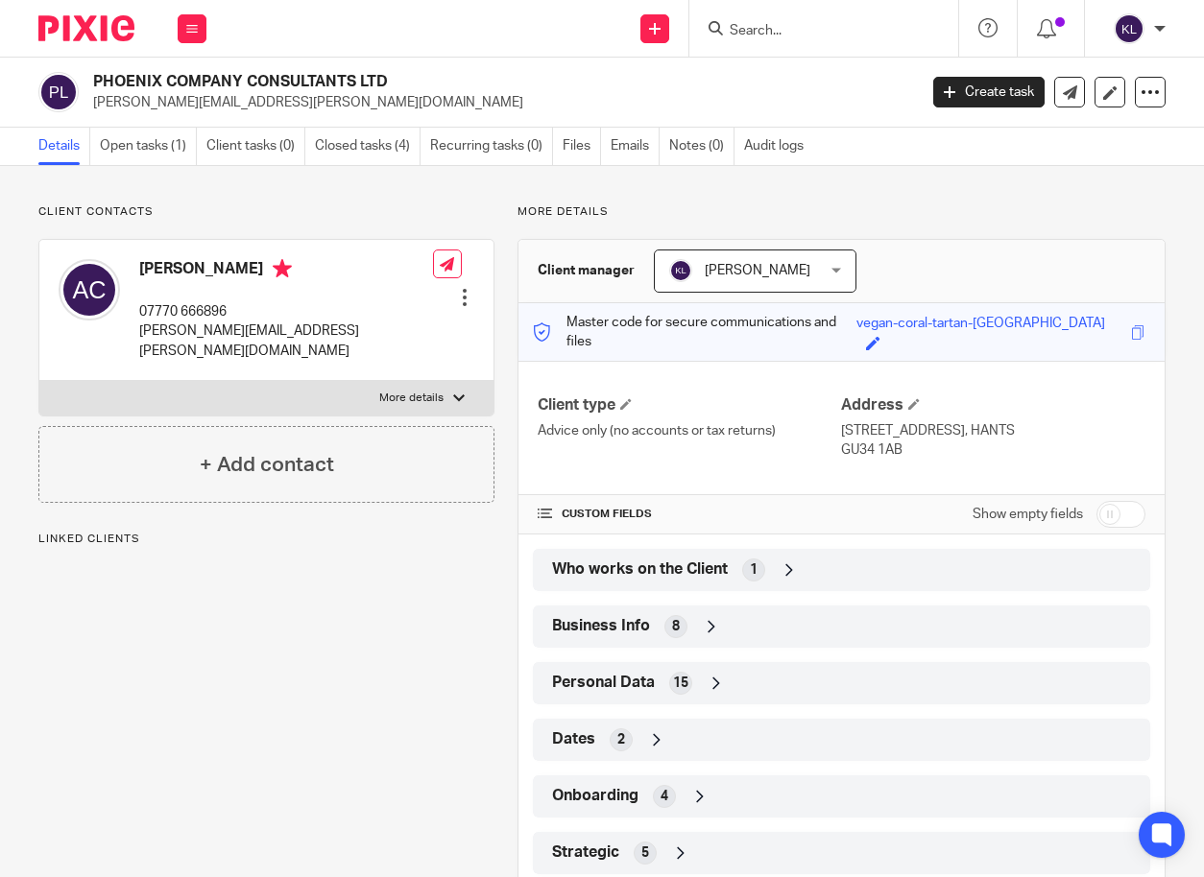
click at [721, 560] on span "Who works on the Client" at bounding box center [640, 570] width 176 height 20
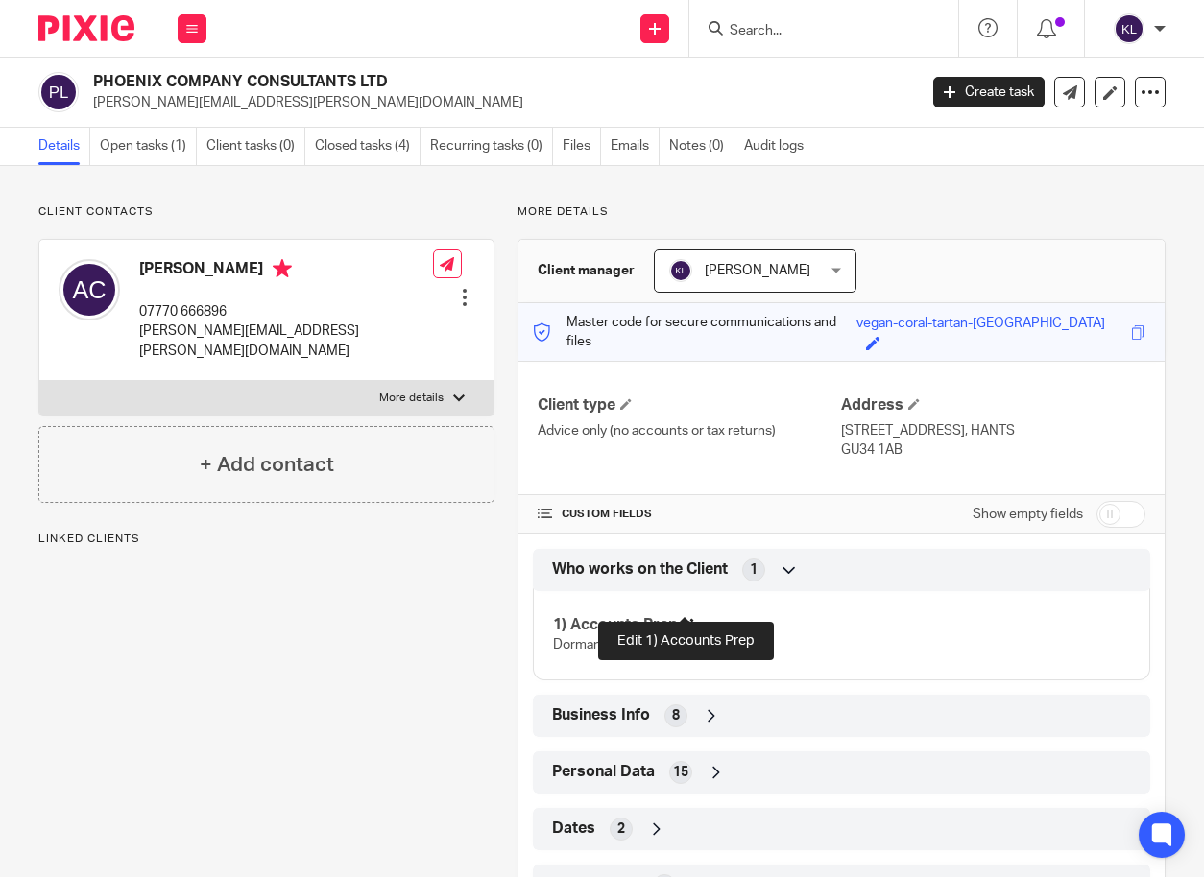
click at [685, 618] on span at bounding box center [688, 624] width 12 height 12
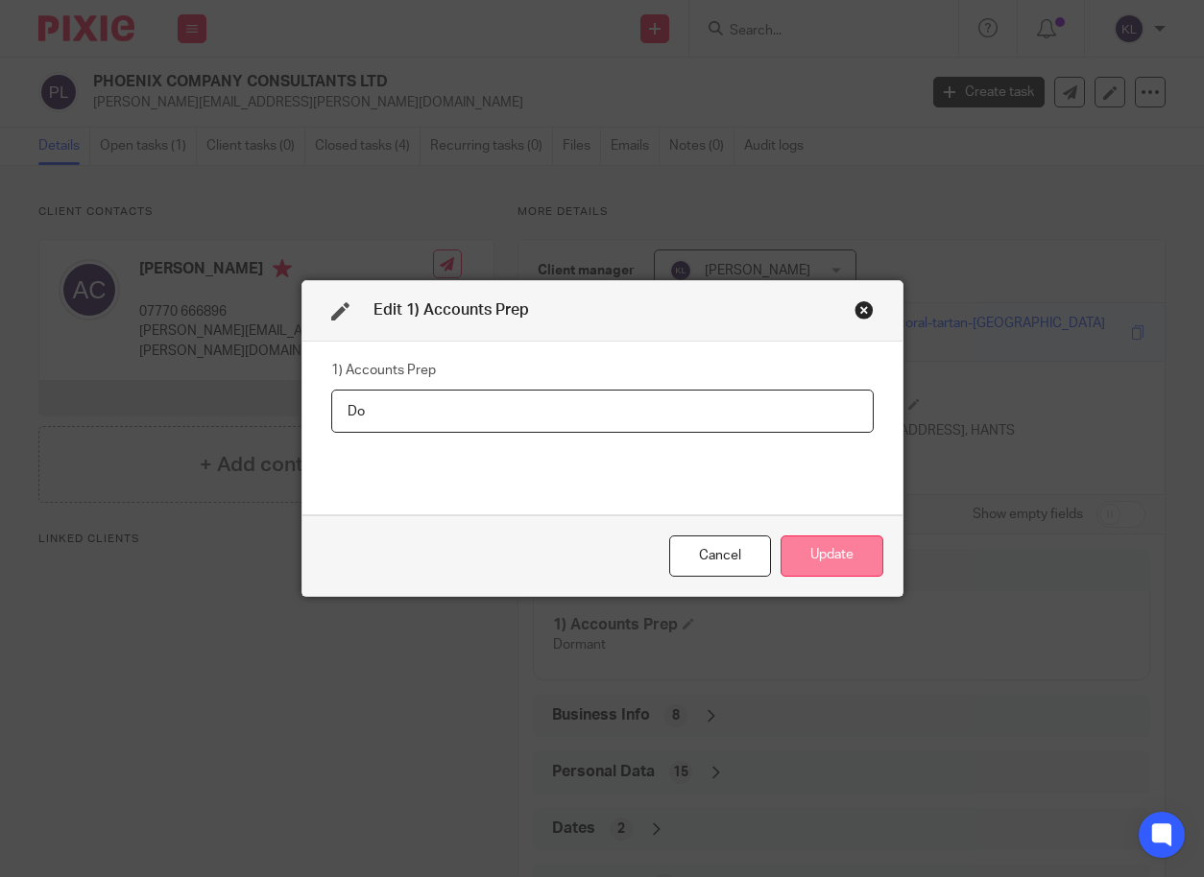
type input "D"
click at [817, 547] on button "Update" at bounding box center [831, 556] width 103 height 41
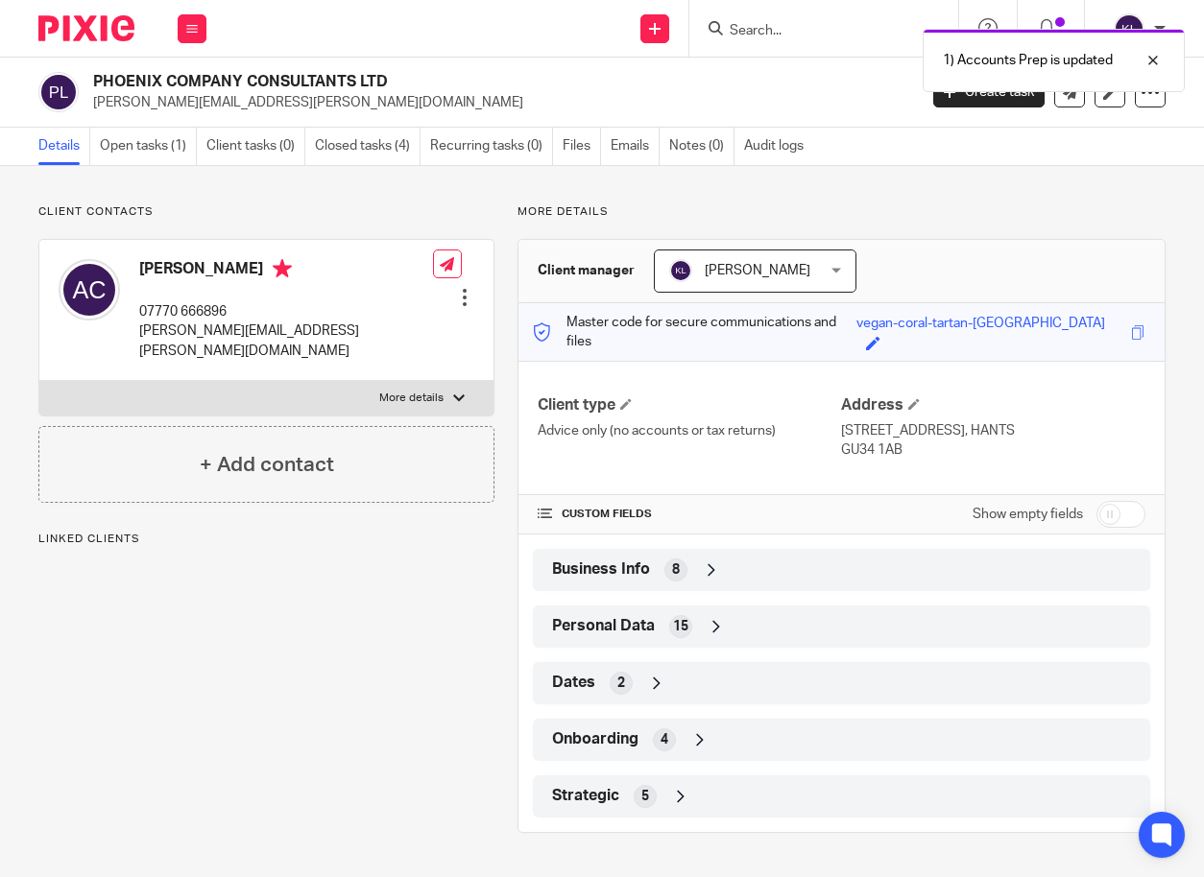
click at [743, 780] on div "Strategic 5" at bounding box center [841, 796] width 588 height 33
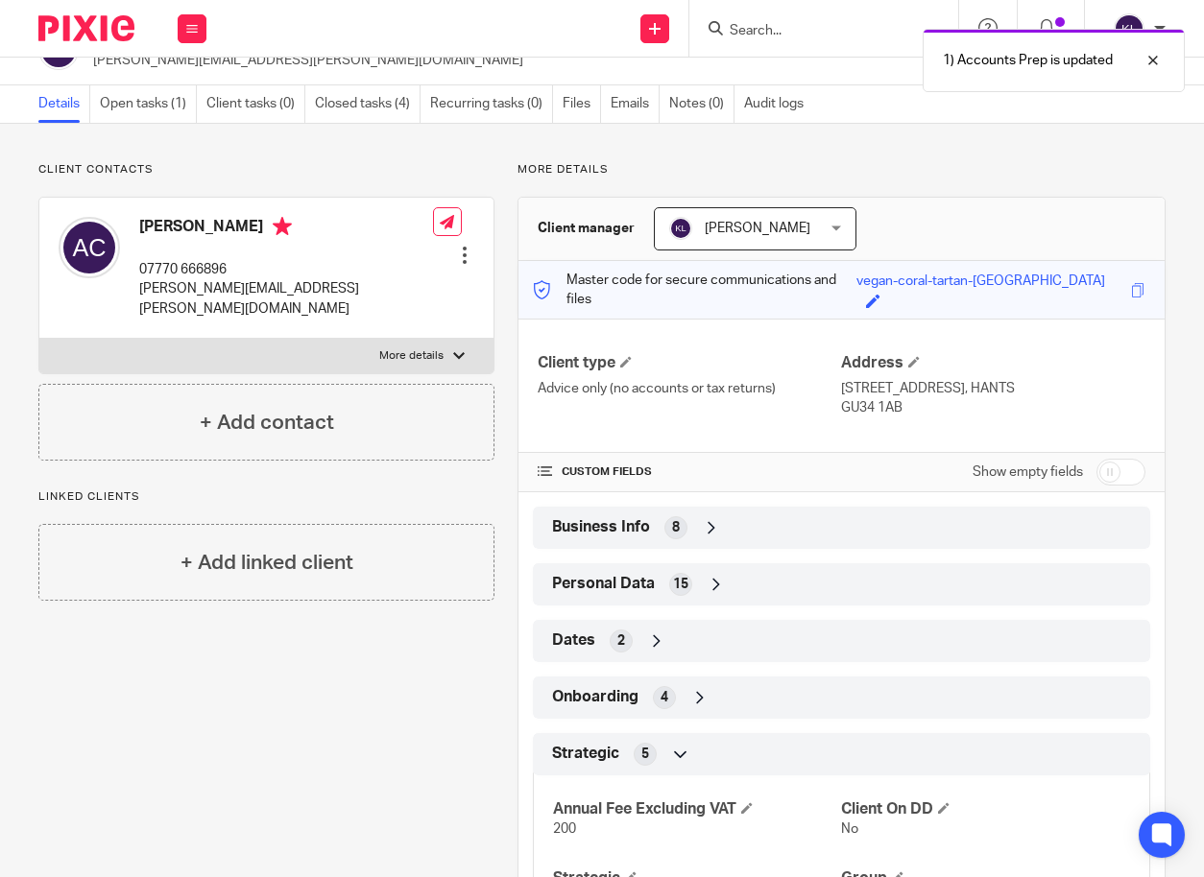
scroll to position [192, 0]
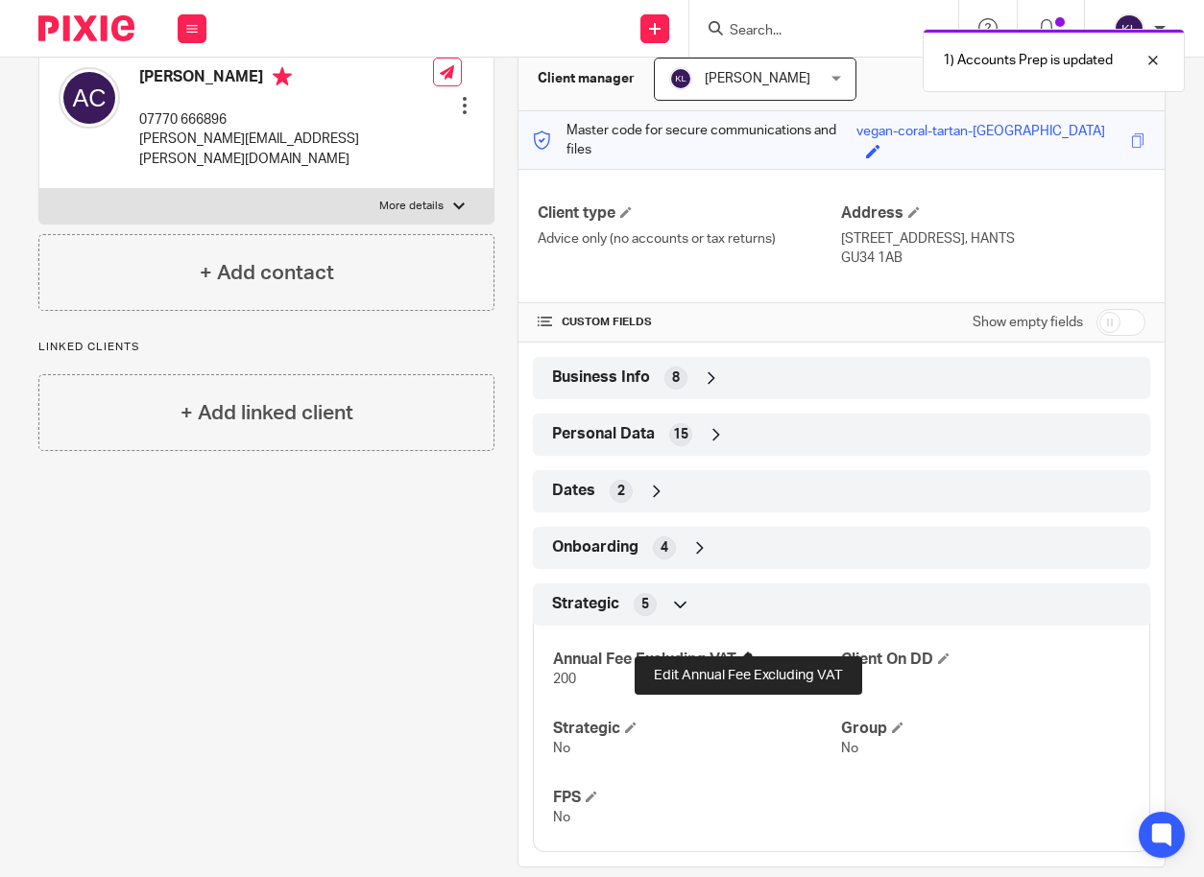
click at [750, 653] on span at bounding box center [747, 659] width 12 height 12
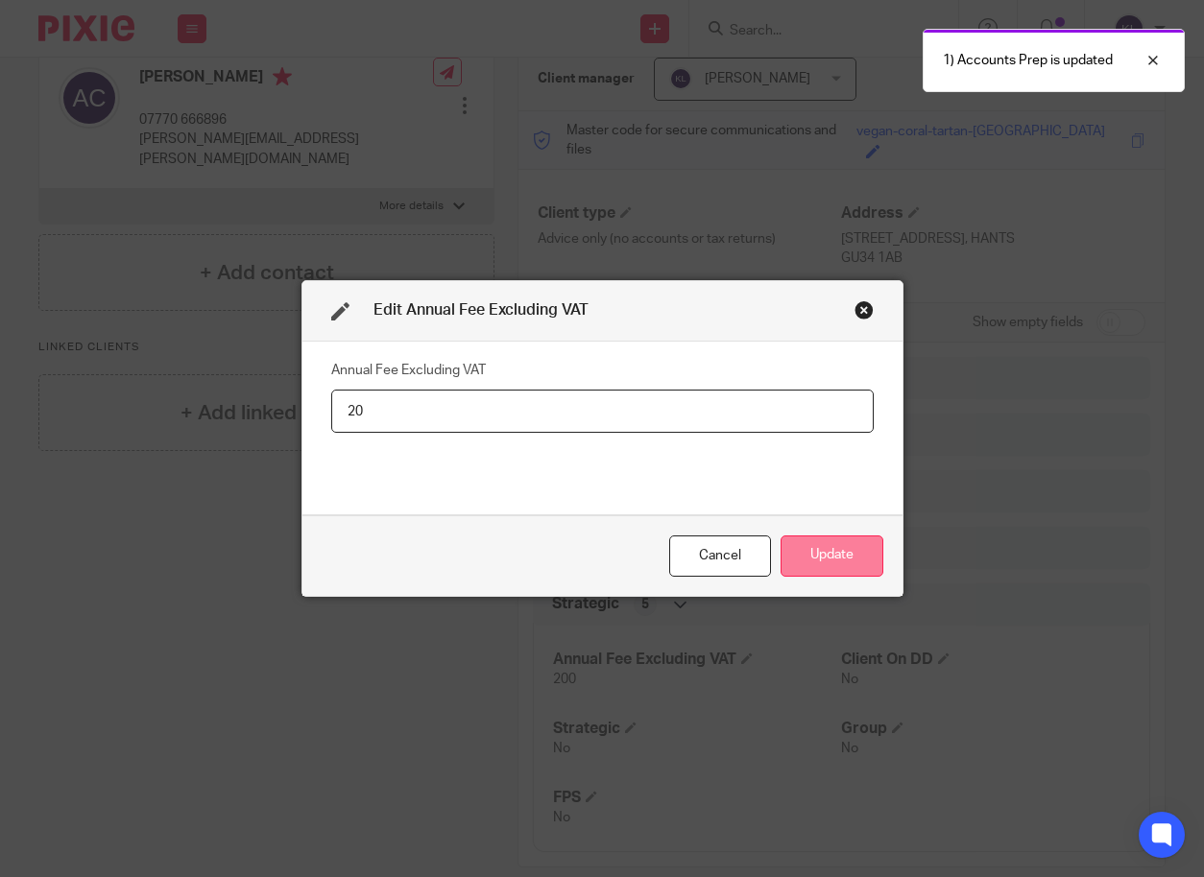
type input "2"
click at [834, 563] on button "Update" at bounding box center [831, 556] width 103 height 41
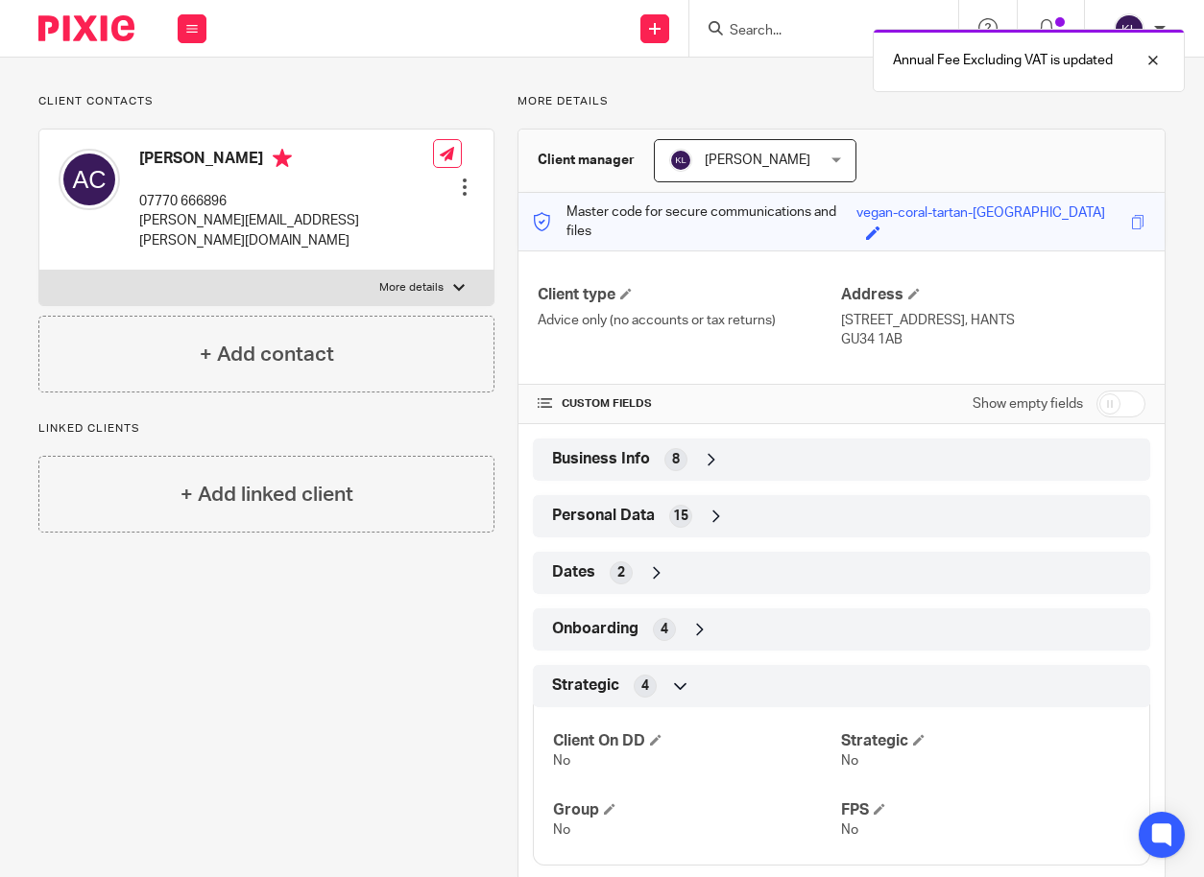
scroll to position [0, 0]
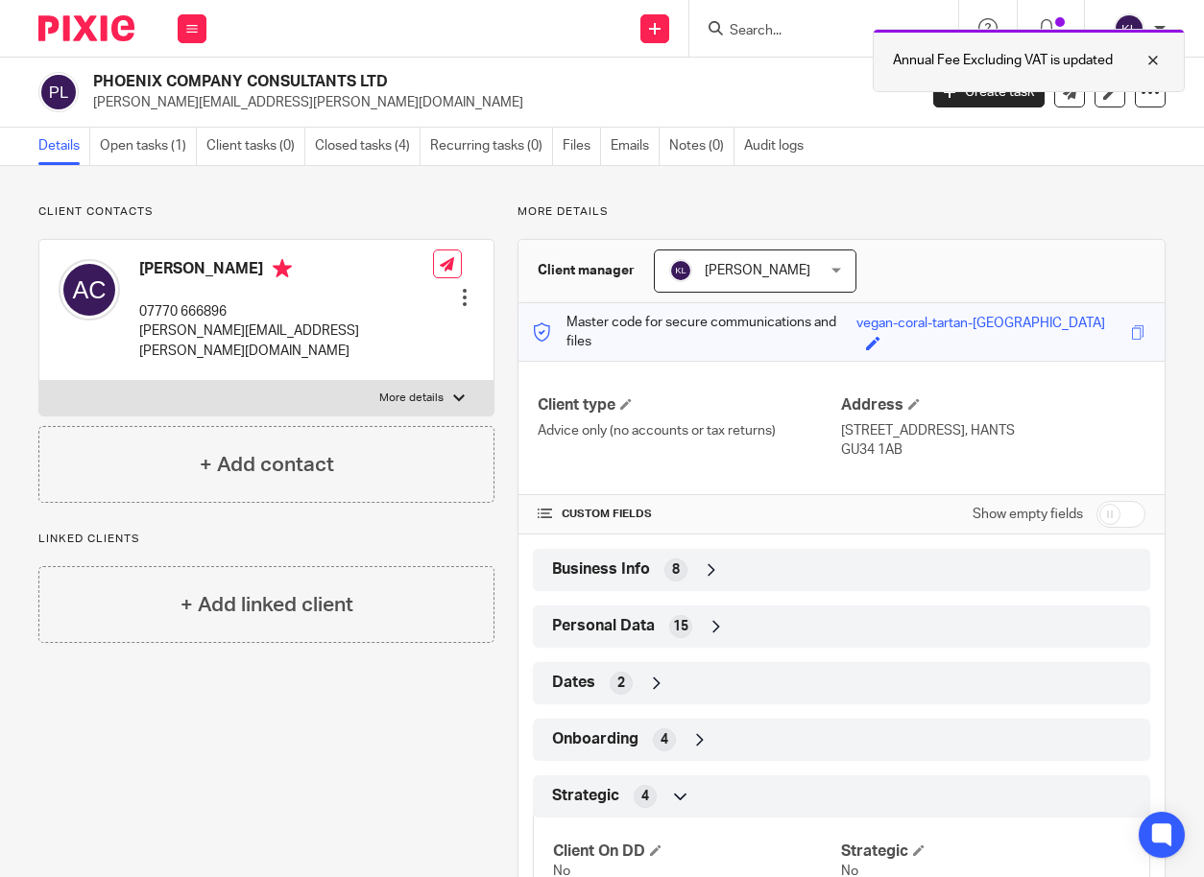
click at [1156, 60] on div at bounding box center [1138, 60] width 52 height 23
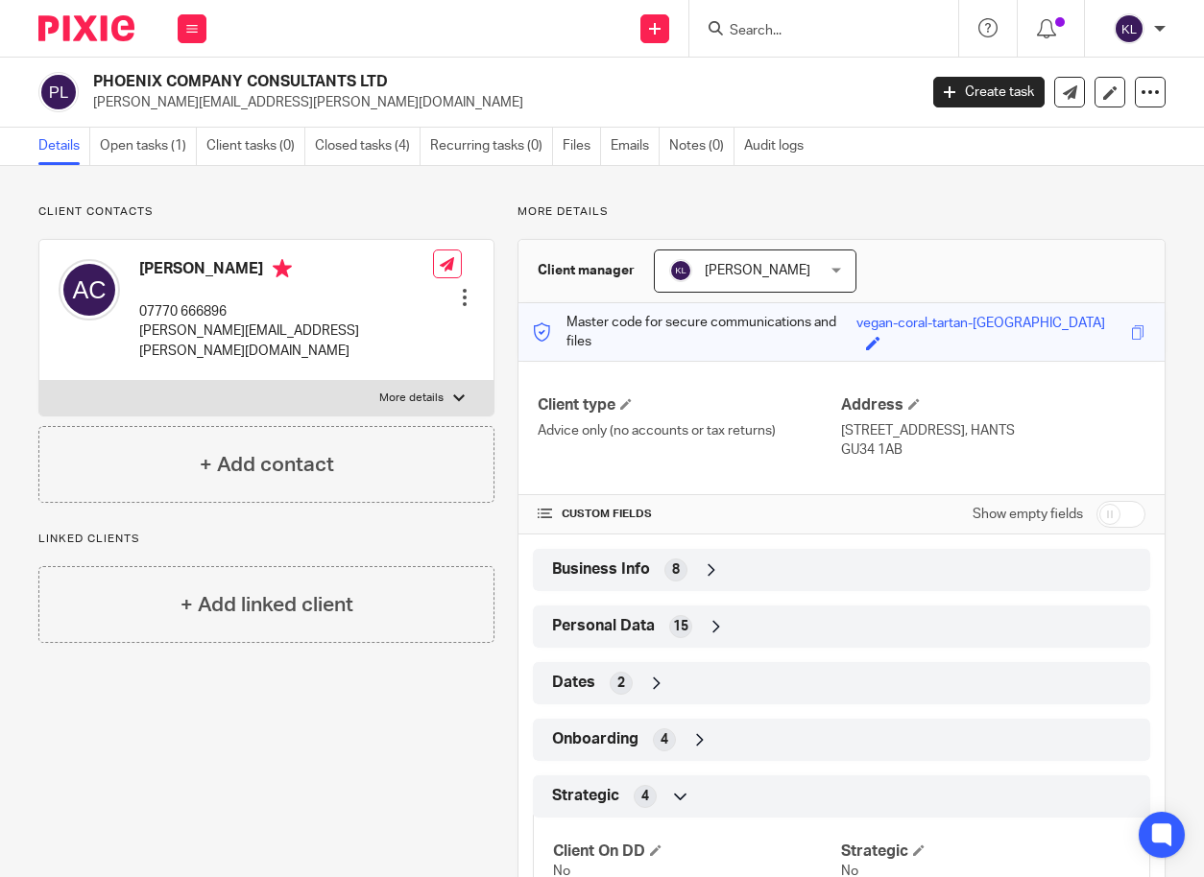
click at [786, 29] on input "Search" at bounding box center [814, 31] width 173 height 17
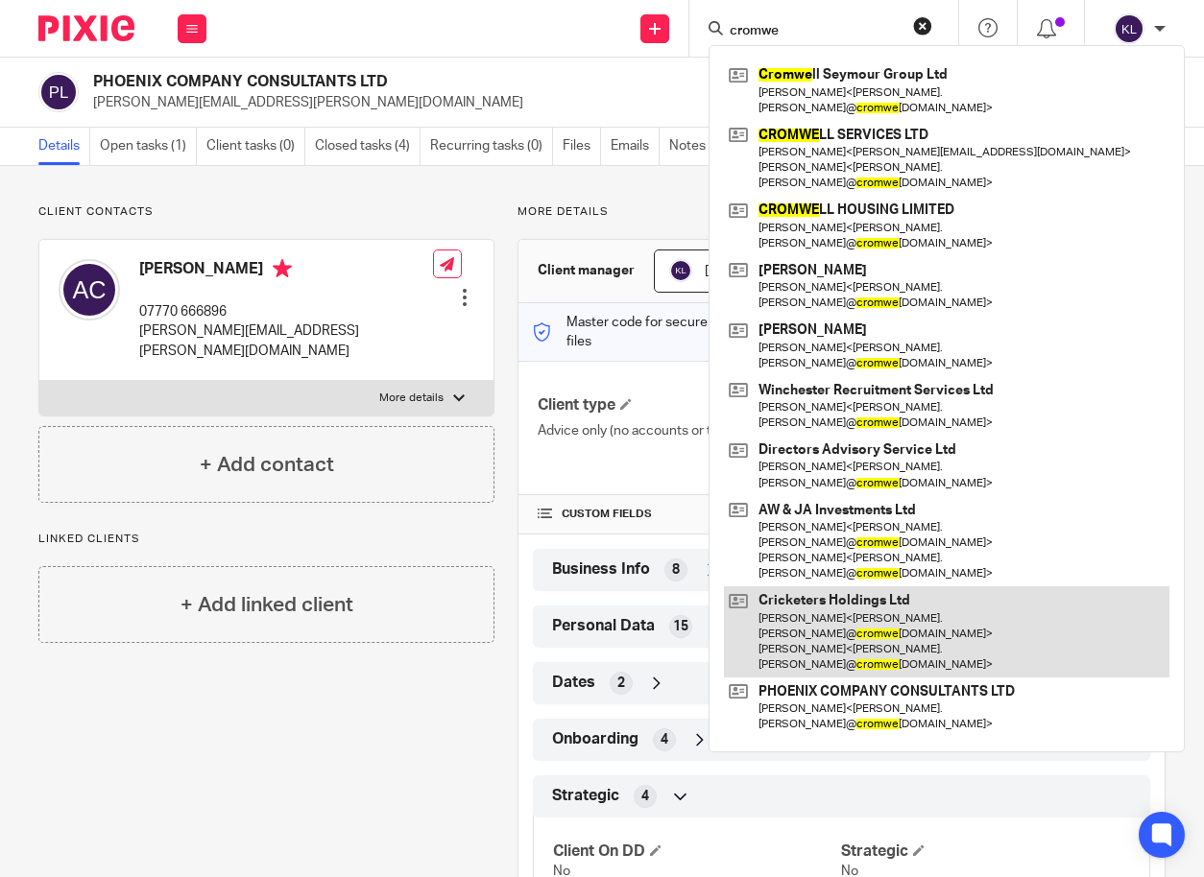
type input "cromwe"
click at [914, 586] on link at bounding box center [946, 631] width 445 height 91
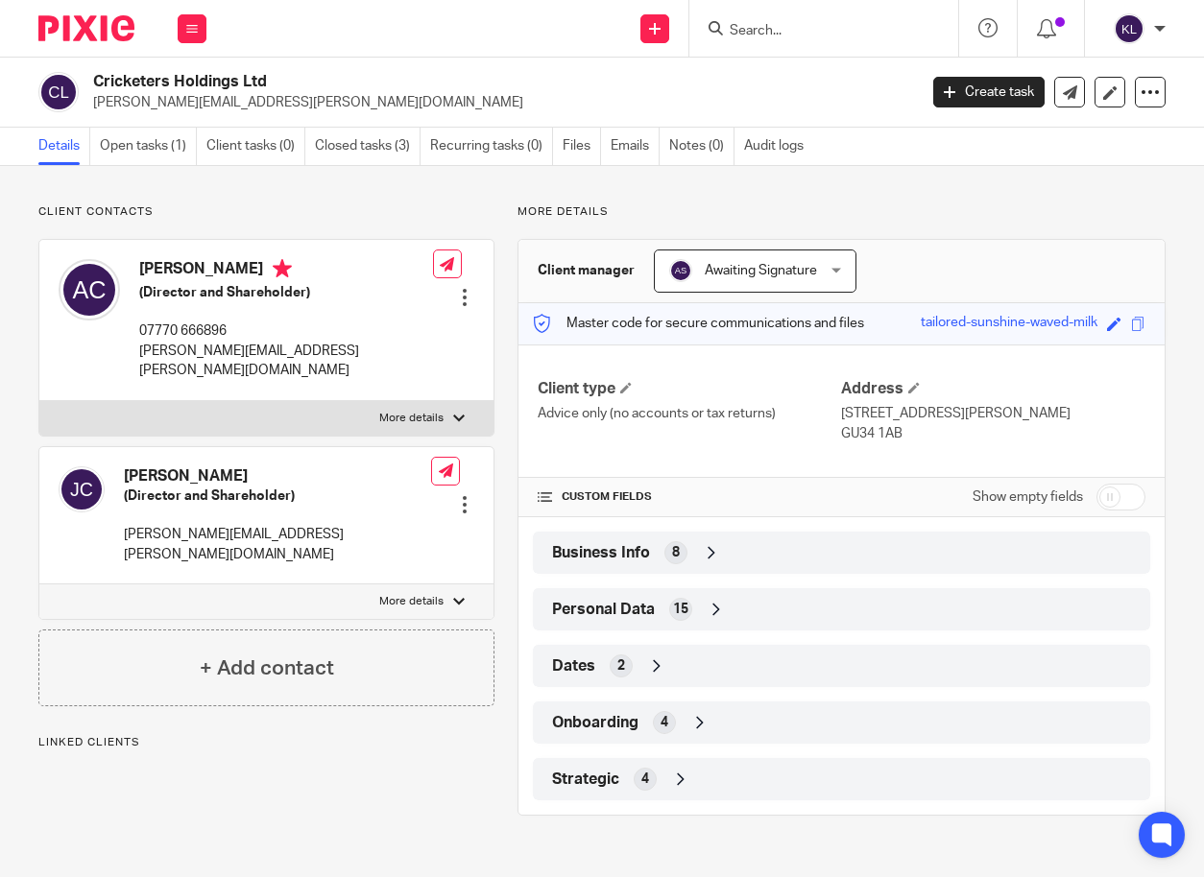
click at [739, 780] on div "Strategic 4" at bounding box center [841, 779] width 588 height 33
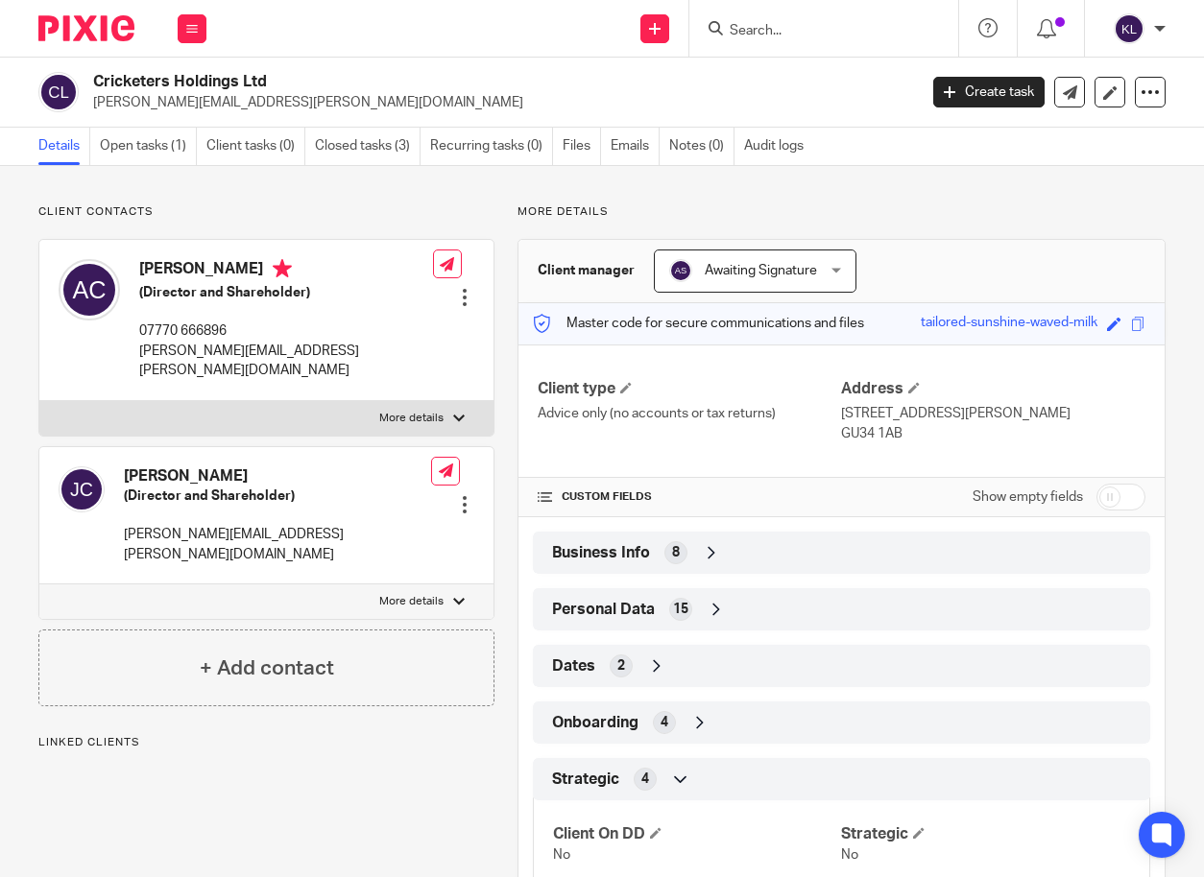
click at [759, 36] on input "Search" at bounding box center [814, 31] width 173 height 17
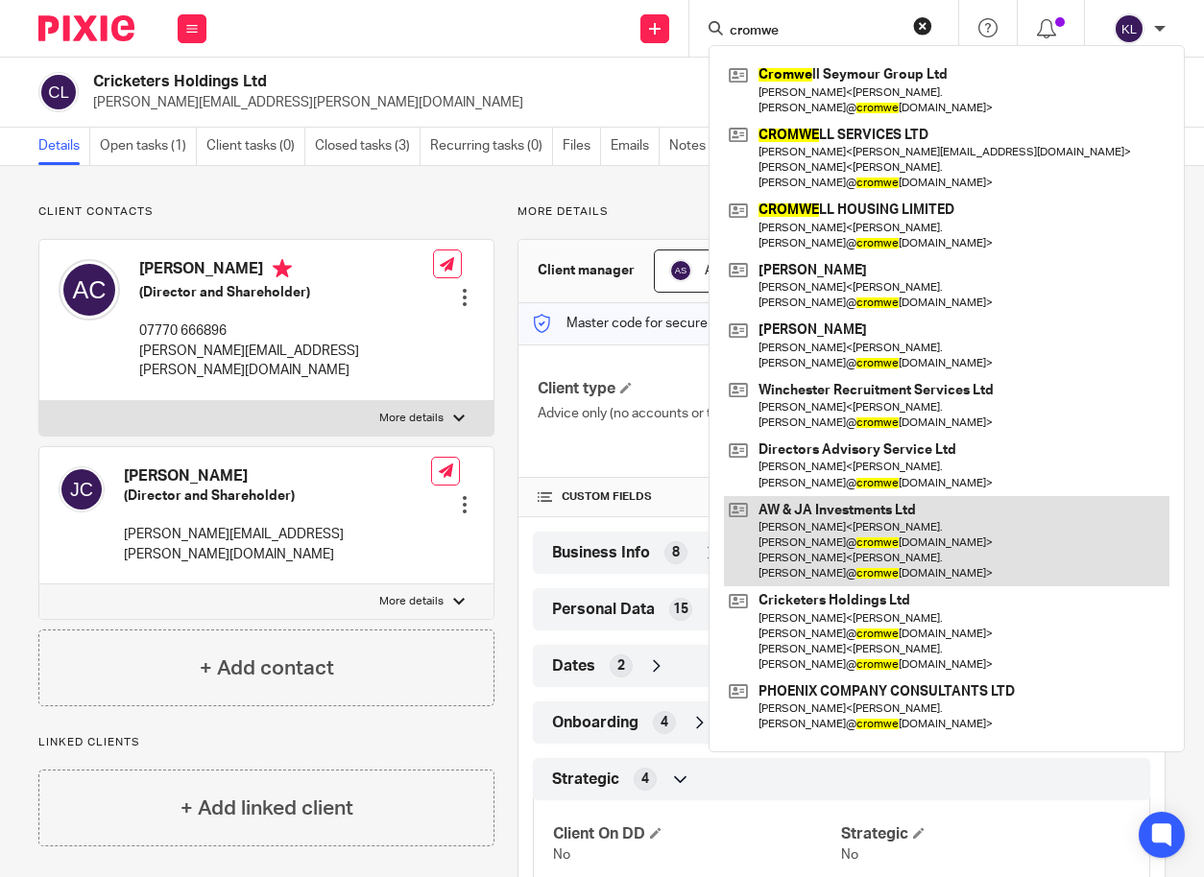
type input "cromwe"
click at [862, 496] on link at bounding box center [946, 541] width 445 height 91
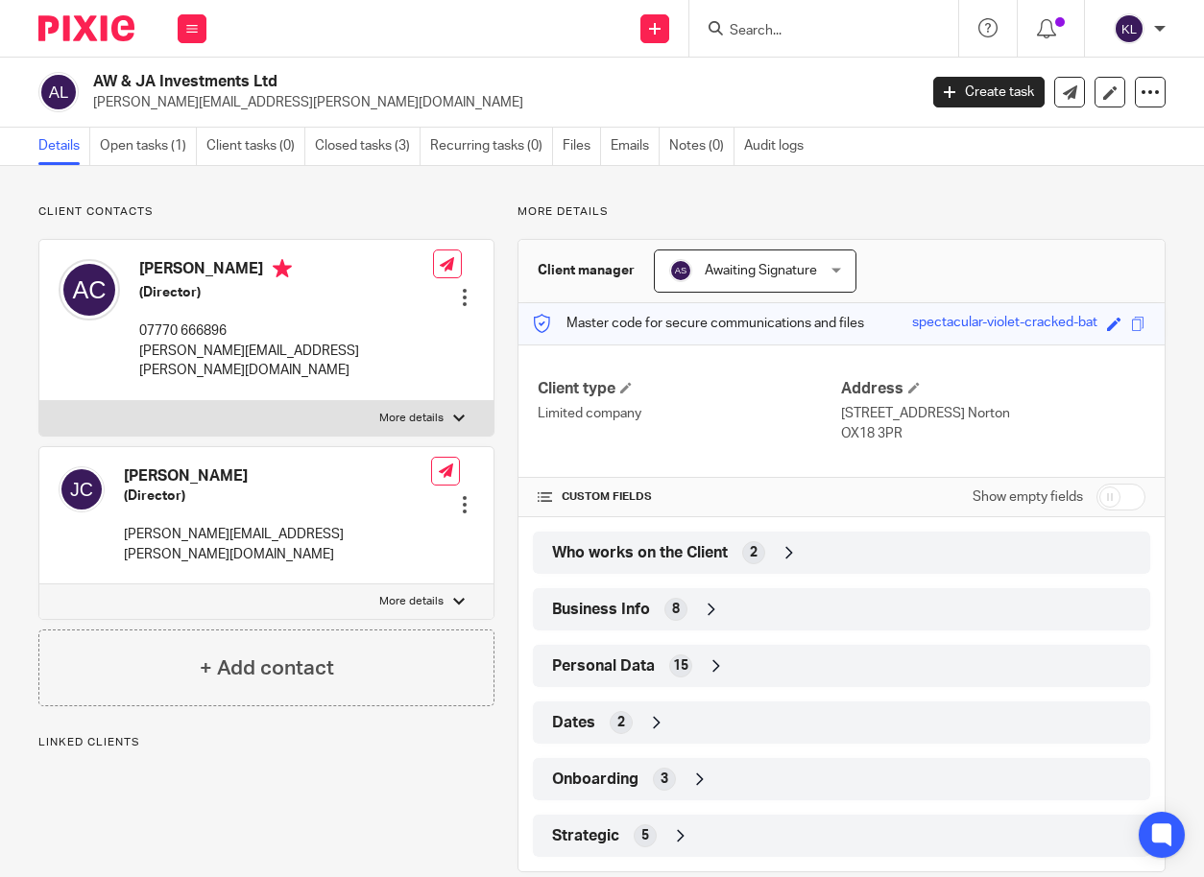
click at [646, 842] on div "5" at bounding box center [644, 836] width 23 height 23
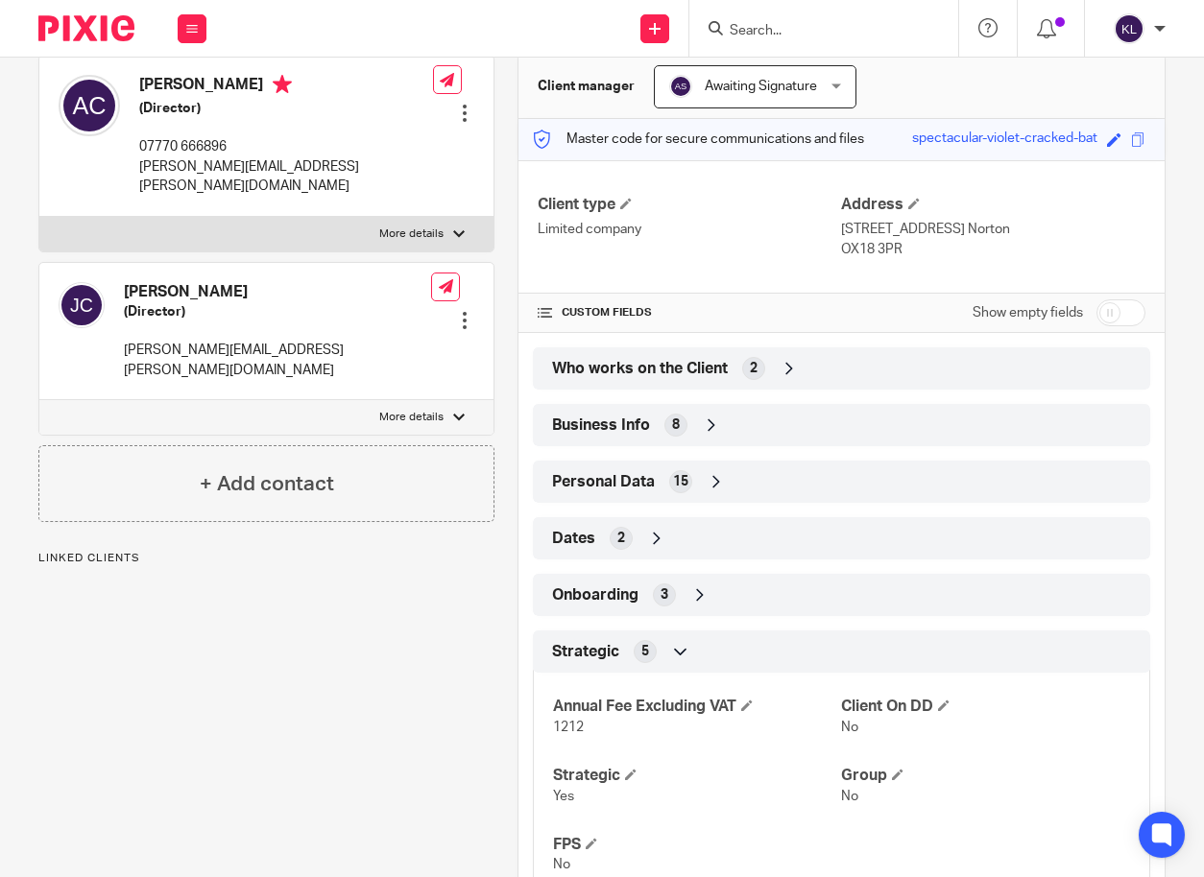
scroll to position [192, 0]
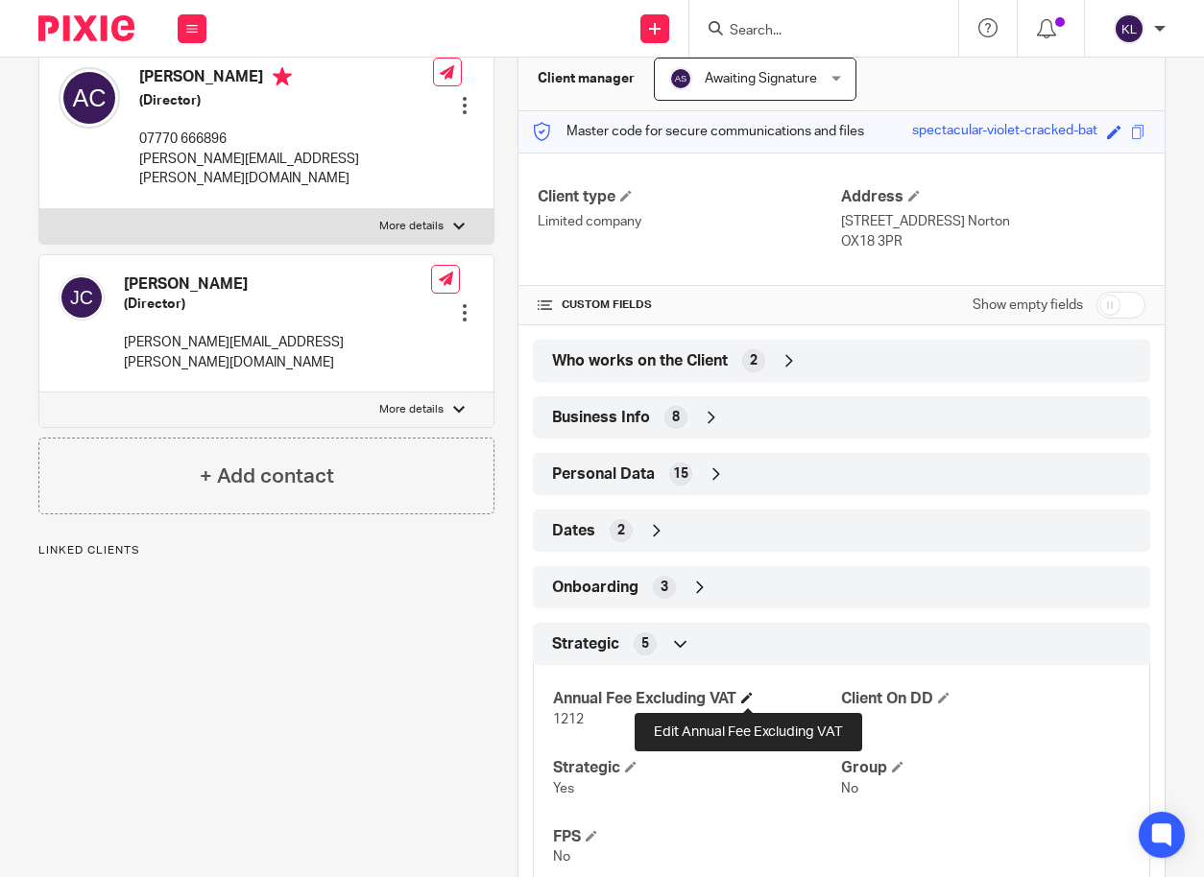
click at [745, 699] on span at bounding box center [747, 698] width 12 height 12
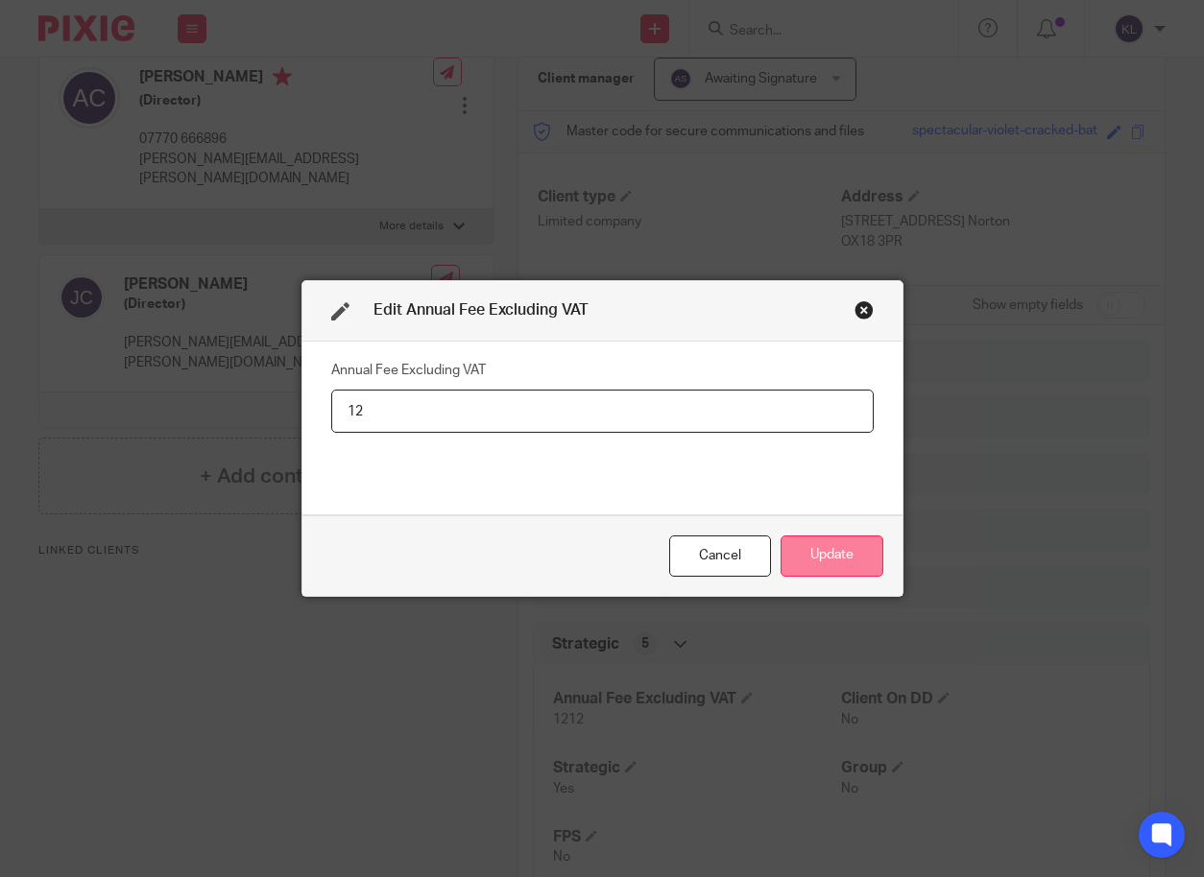
type input "1"
click at [843, 558] on button "Update" at bounding box center [831, 556] width 103 height 41
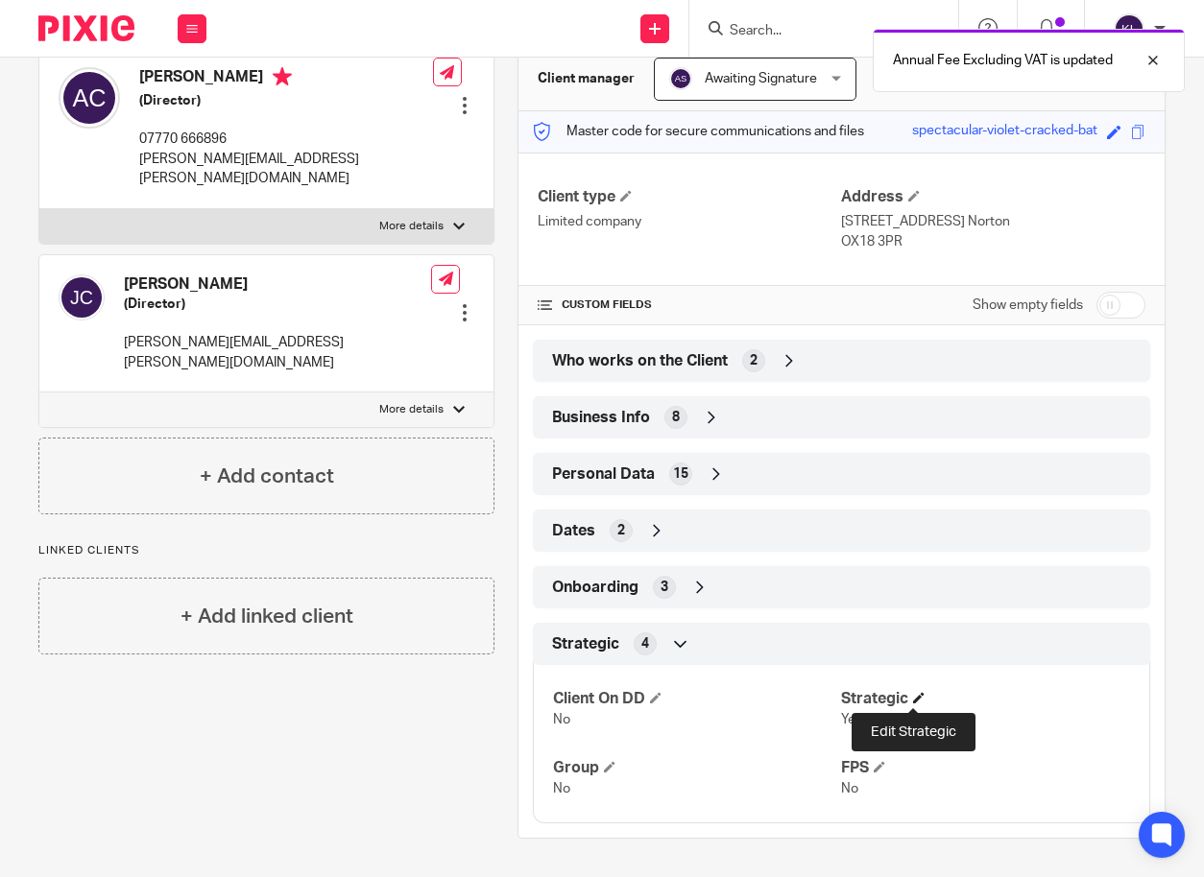
click at [914, 699] on span at bounding box center [919, 698] width 12 height 12
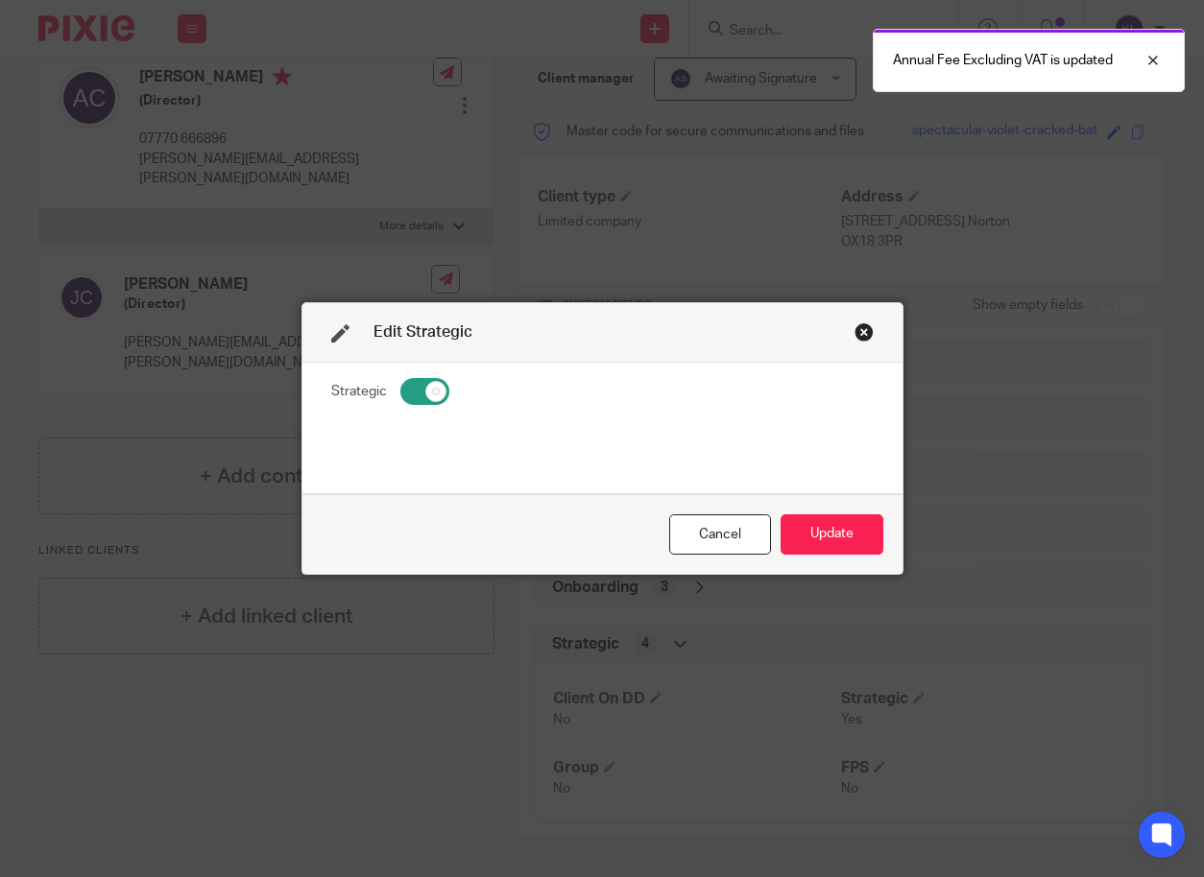
click at [415, 391] on input "checkbox" at bounding box center [424, 391] width 49 height 27
checkbox input "false"
click at [811, 522] on button "Update" at bounding box center [831, 534] width 103 height 41
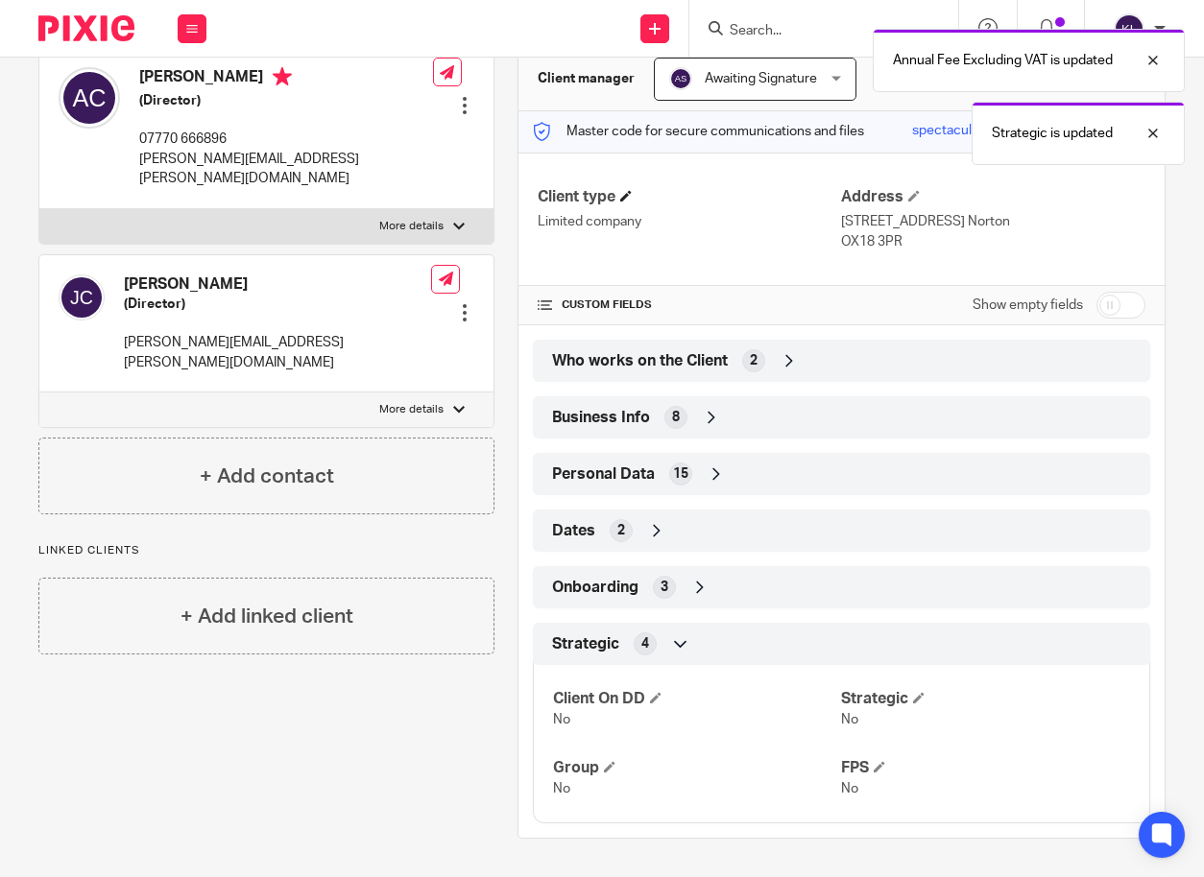
click at [618, 197] on h4 "Client type" at bounding box center [690, 197] width 304 height 20
click at [626, 202] on h4 "Client type" at bounding box center [690, 197] width 304 height 20
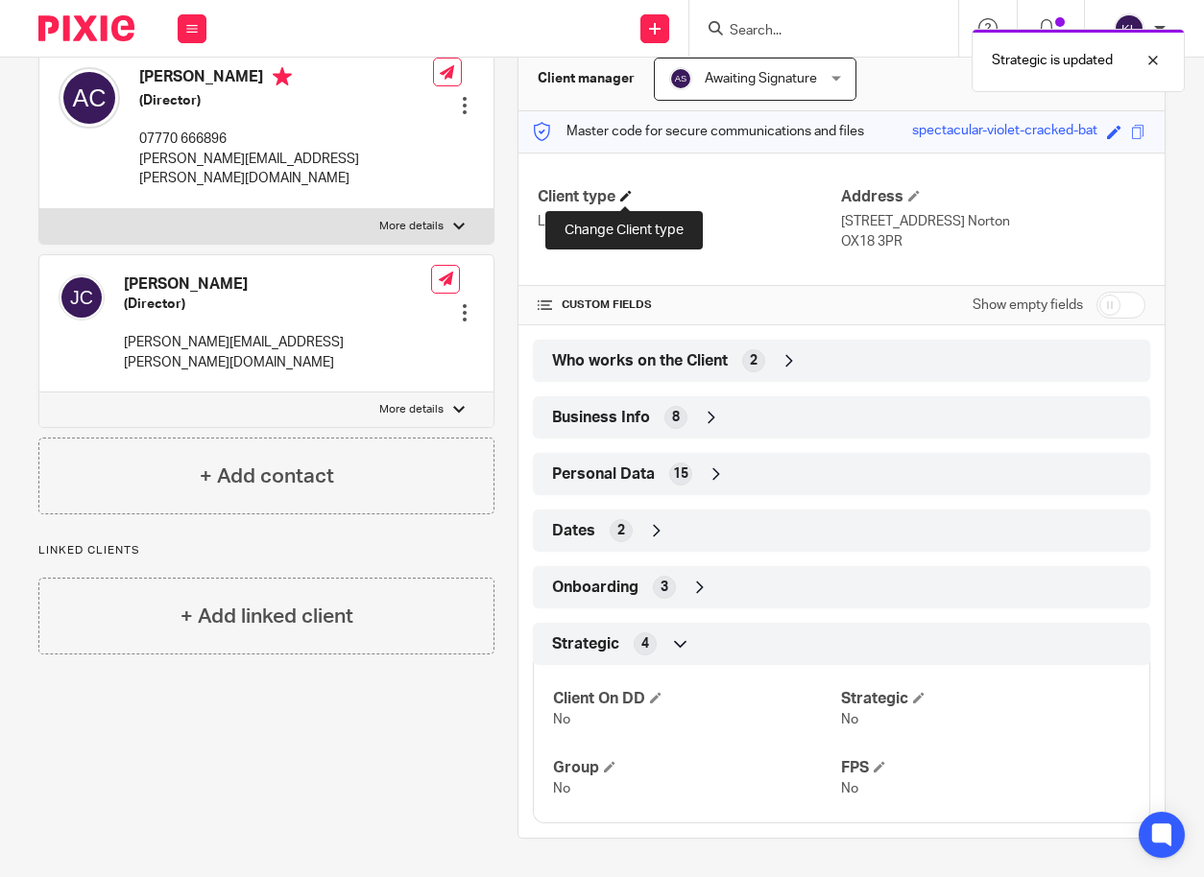
click at [624, 198] on span at bounding box center [626, 196] width 12 height 12
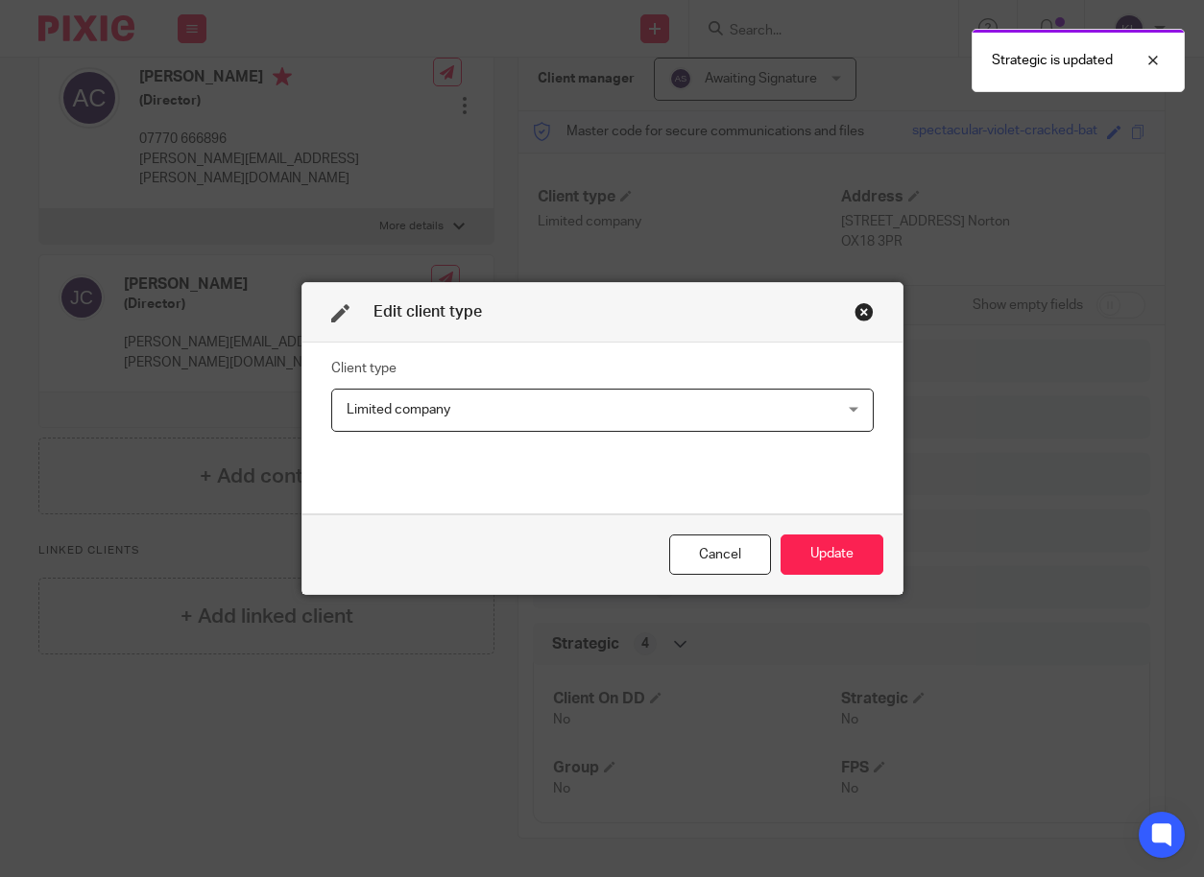
click at [538, 402] on span "Limited company" at bounding box center [557, 410] width 420 height 40
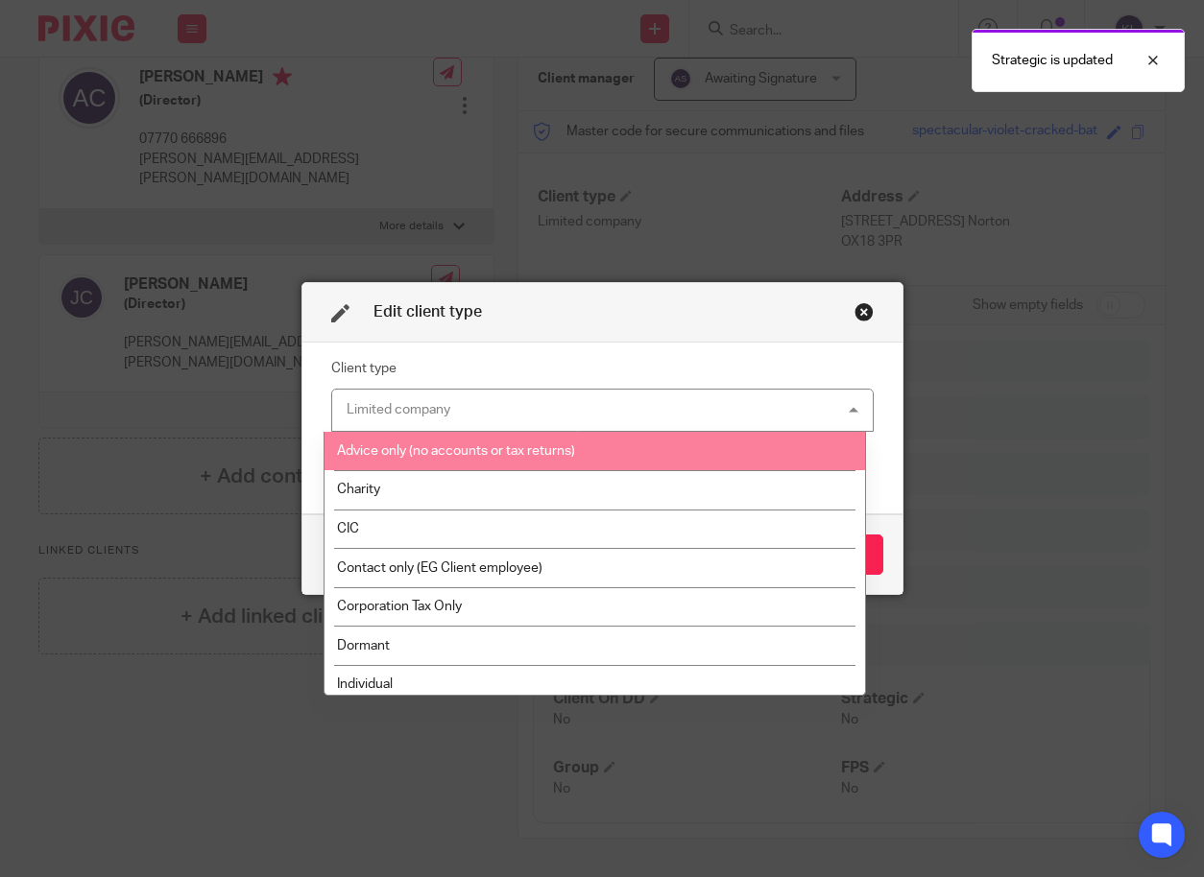
click at [528, 442] on li "Advice only (no accounts or tax returns)" at bounding box center [594, 451] width 540 height 39
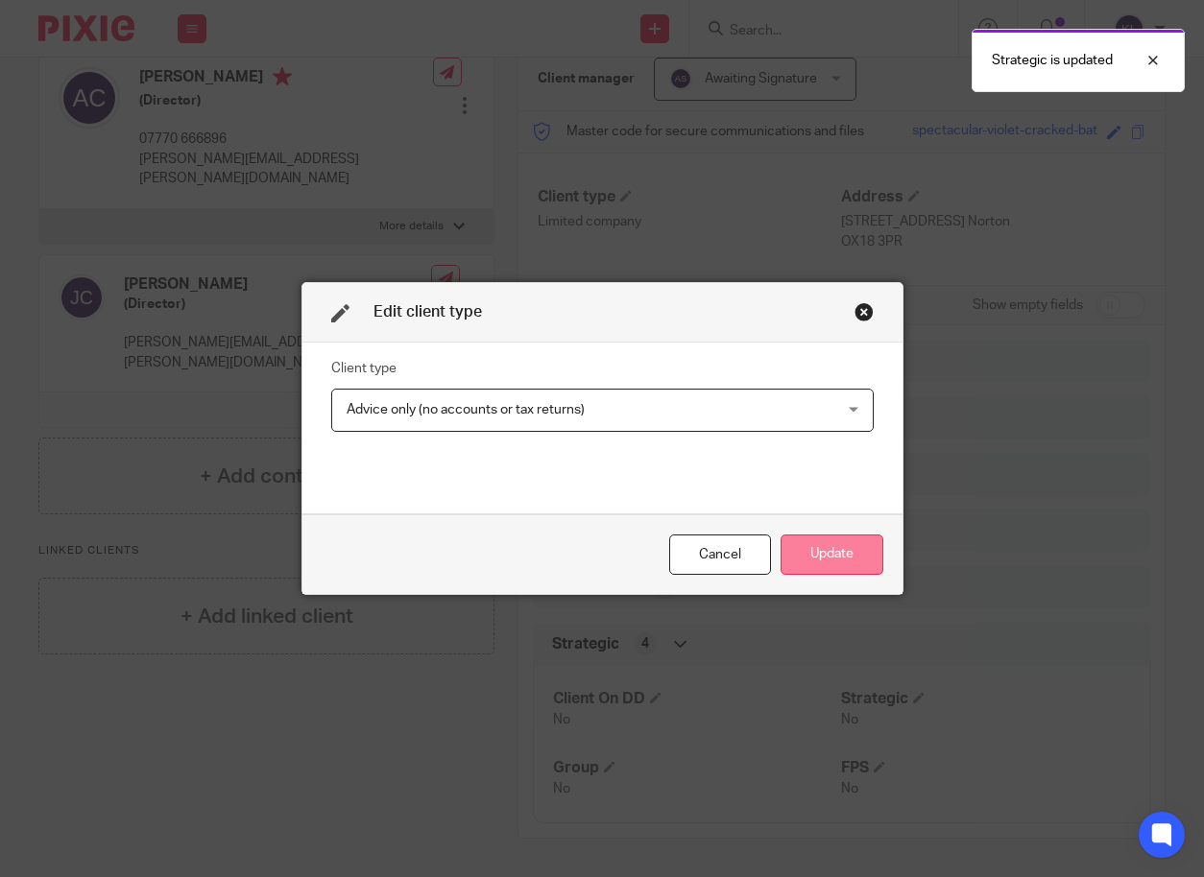
click at [849, 562] on button "Update" at bounding box center [831, 555] width 103 height 41
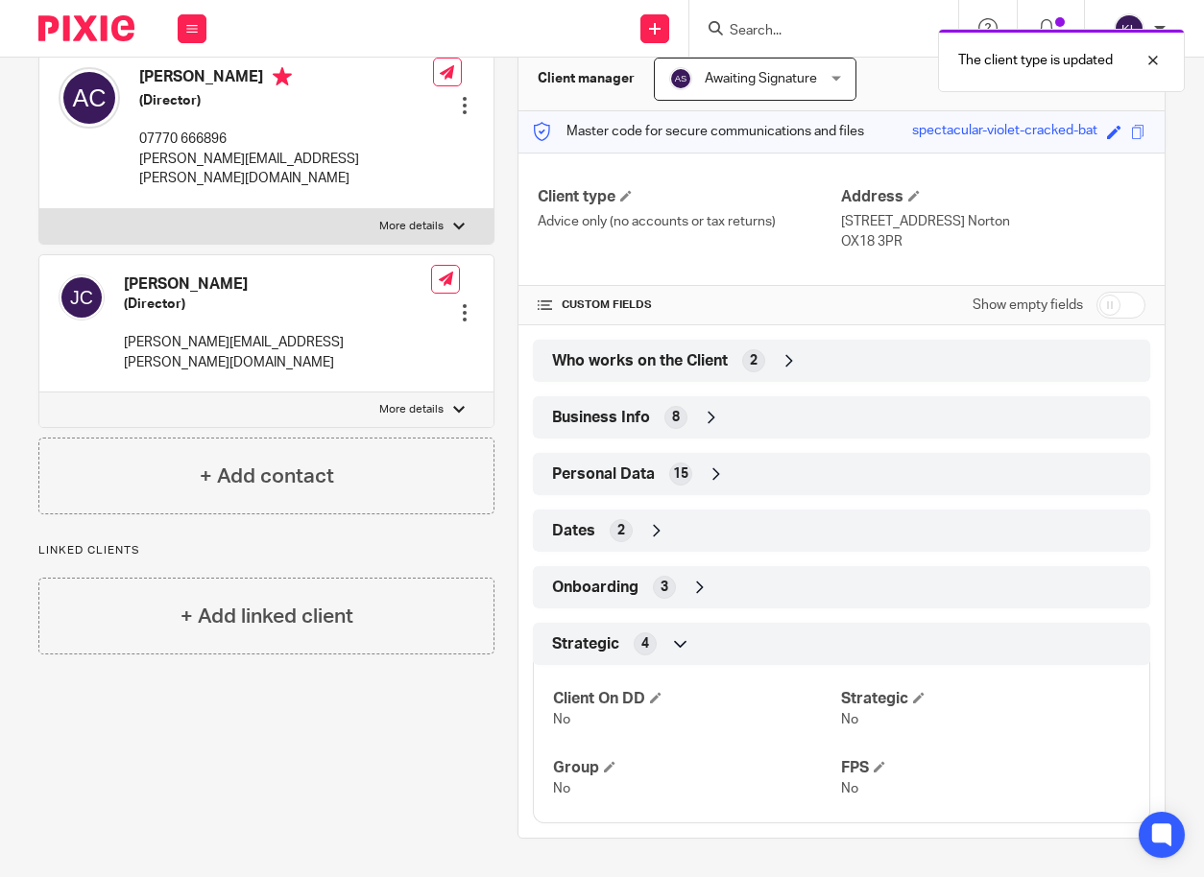
drag, startPoint x: 816, startPoint y: 364, endPoint x: 766, endPoint y: 381, distance: 52.8
click at [815, 364] on div "Who works on the Client 2" at bounding box center [841, 361] width 588 height 33
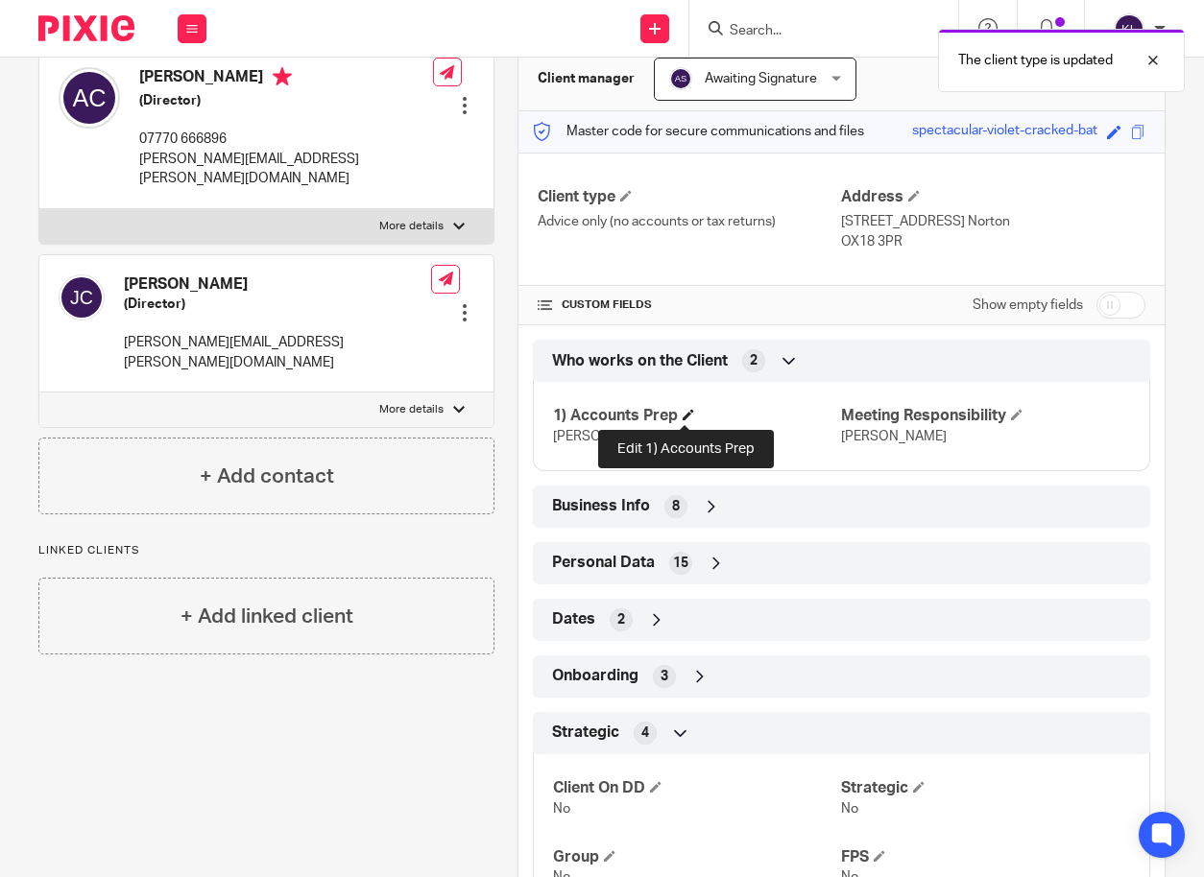
click at [684, 417] on span at bounding box center [688, 415] width 12 height 12
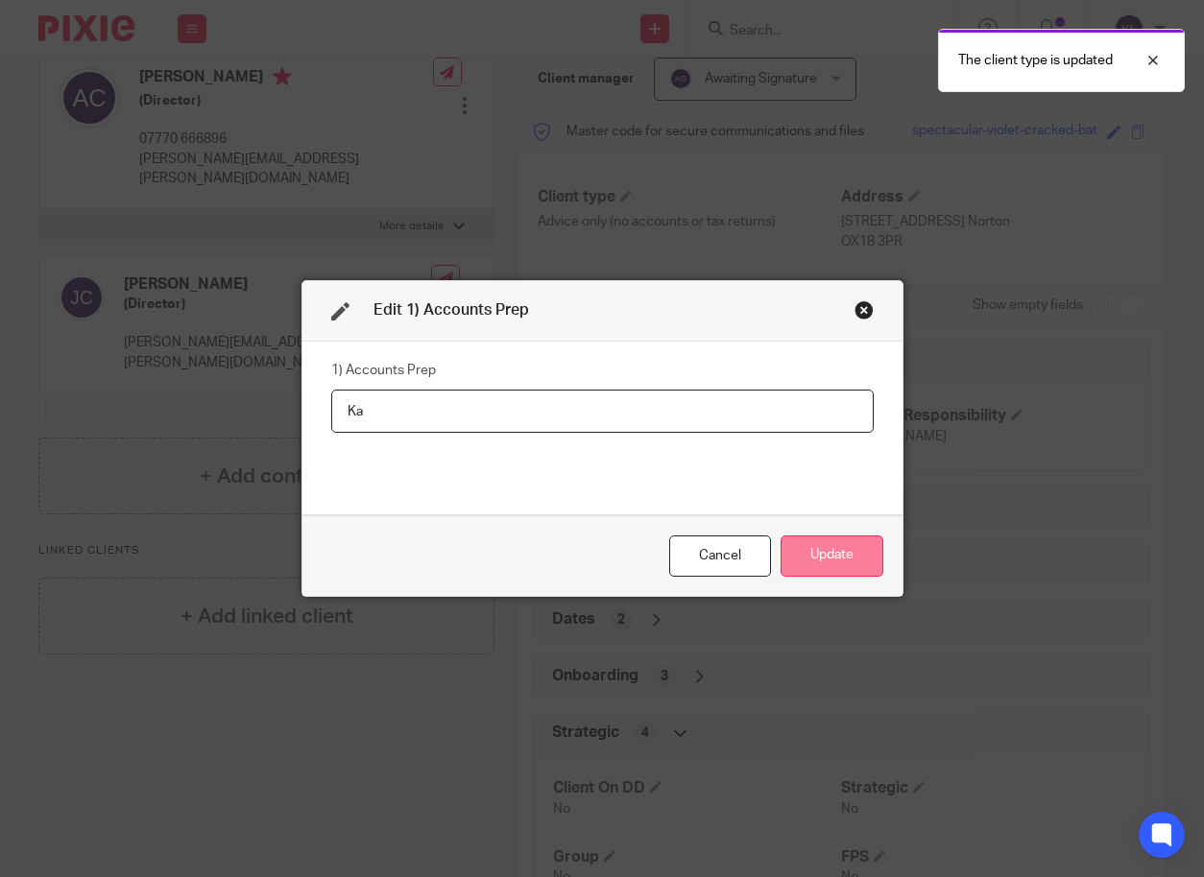
type input "K"
click at [830, 561] on button "Update" at bounding box center [831, 556] width 103 height 41
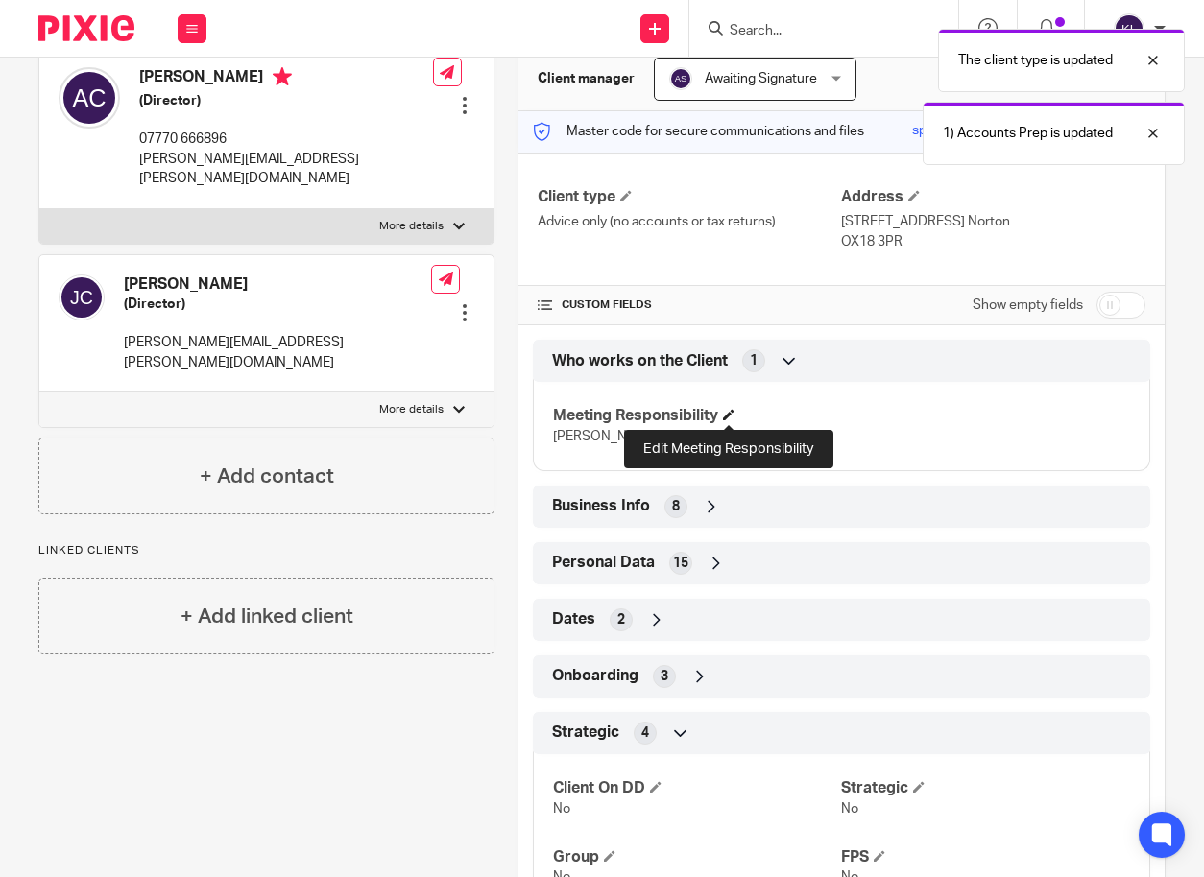
click at [723, 416] on span at bounding box center [729, 415] width 12 height 12
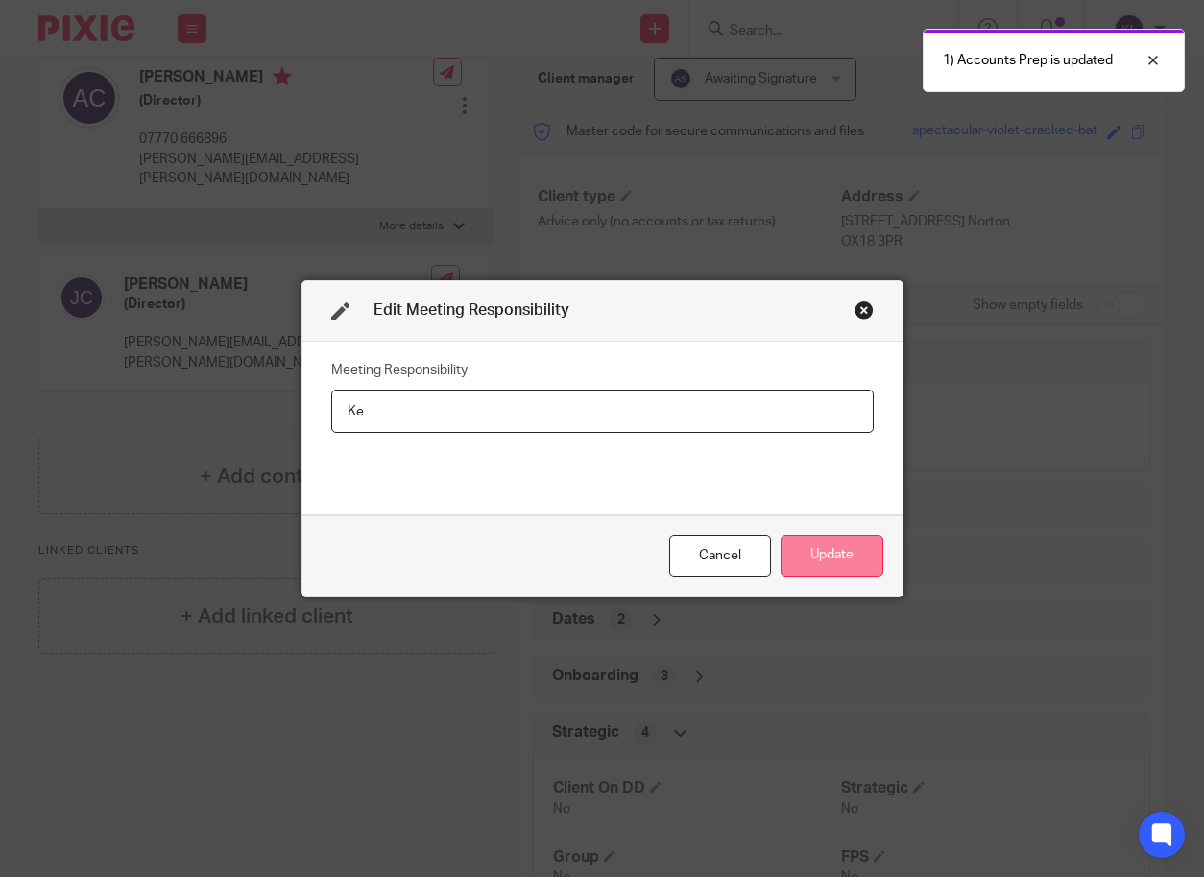
type input "K"
click at [812, 556] on button "Update" at bounding box center [831, 556] width 103 height 41
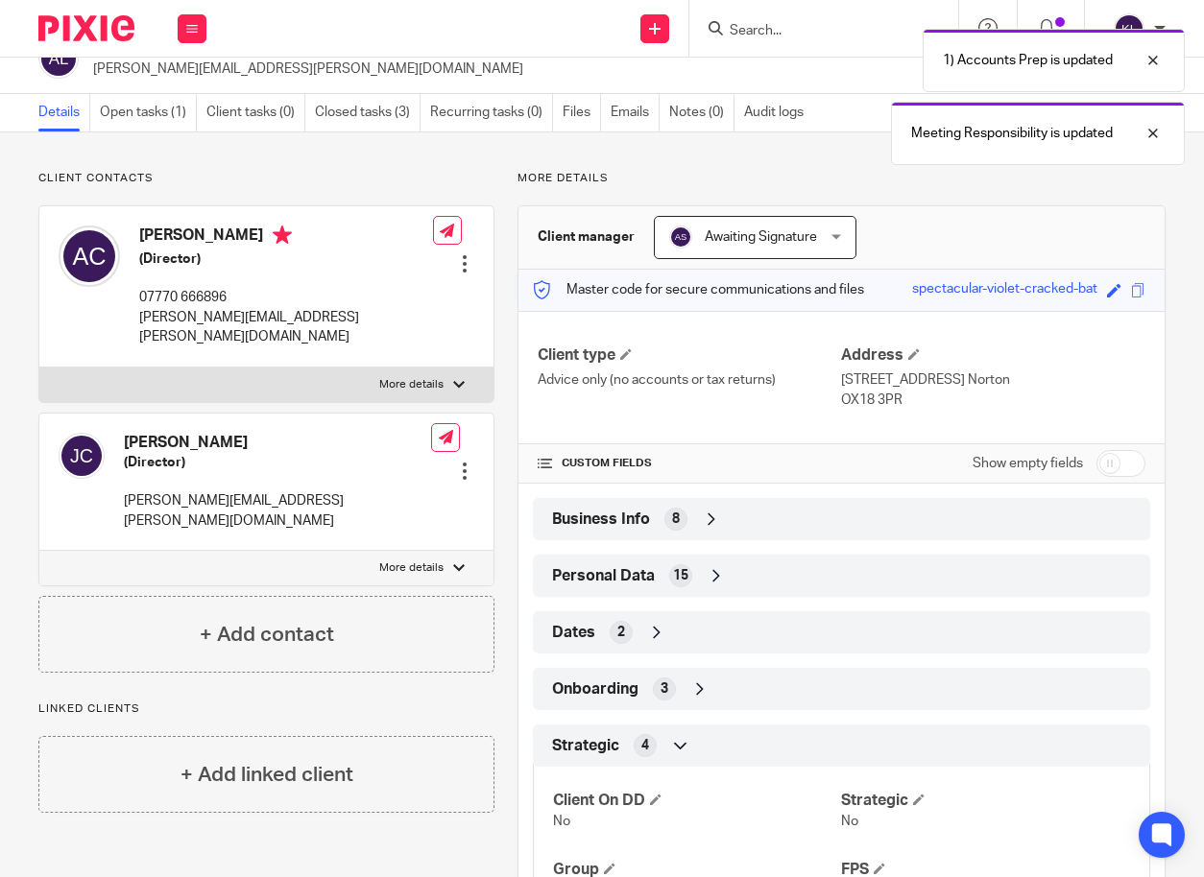
scroll to position [0, 0]
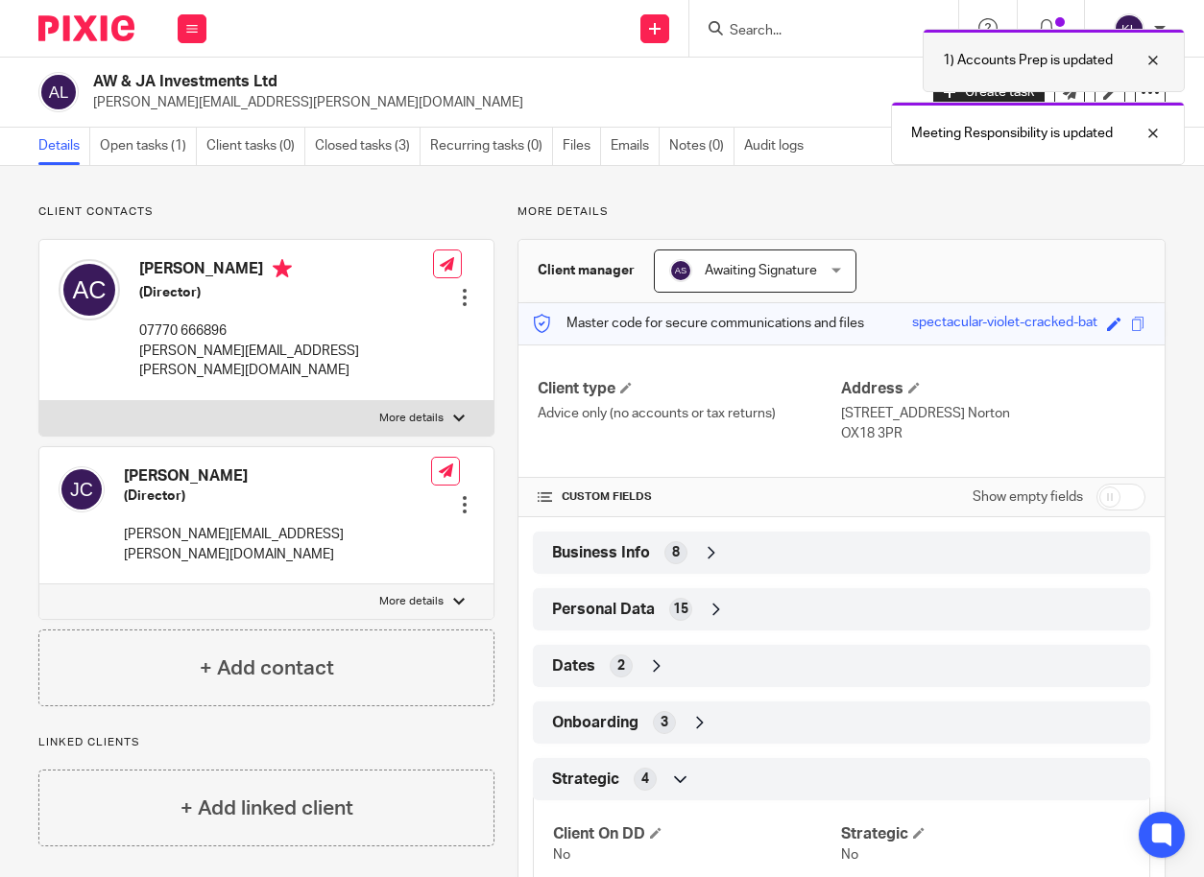
click at [1157, 63] on div at bounding box center [1138, 60] width 52 height 23
click at [1153, 65] on div at bounding box center [1138, 60] width 52 height 23
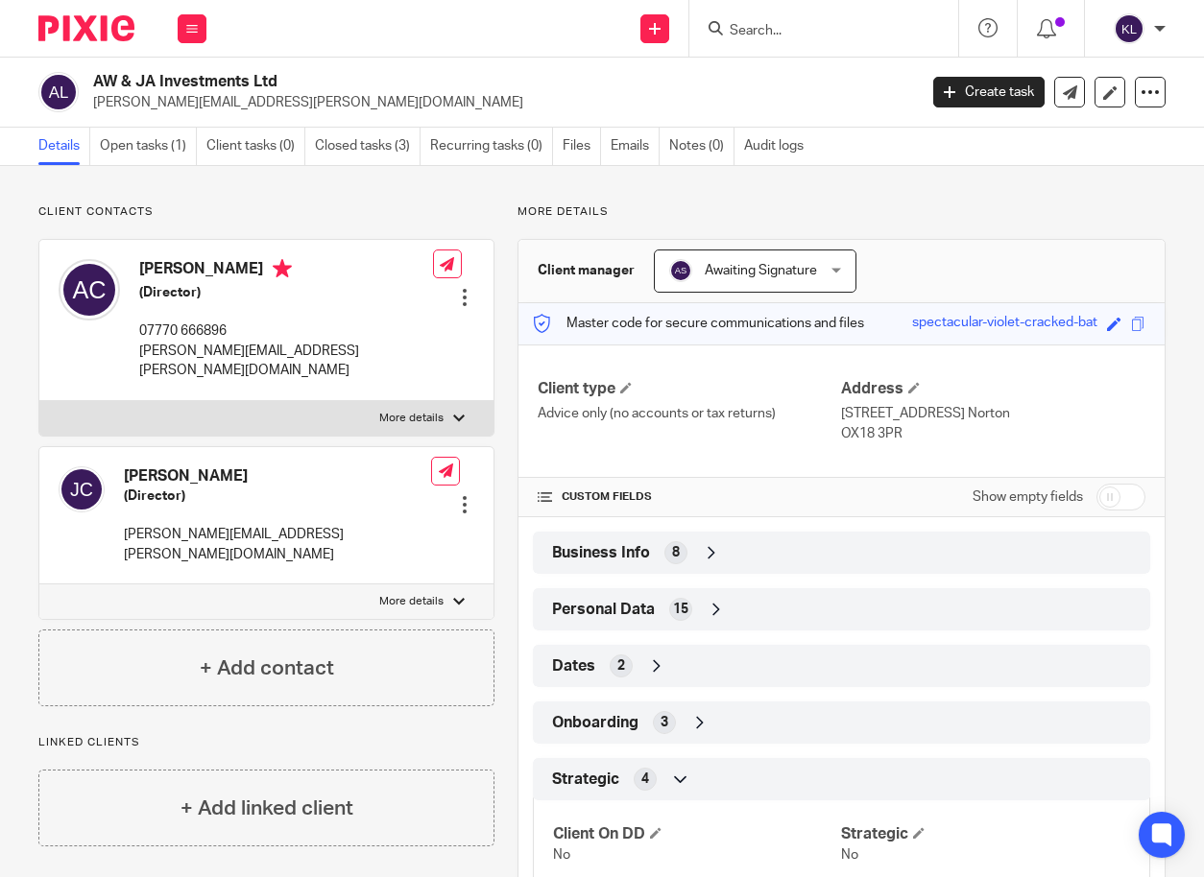
click at [796, 34] on input "Search" at bounding box center [814, 31] width 173 height 17
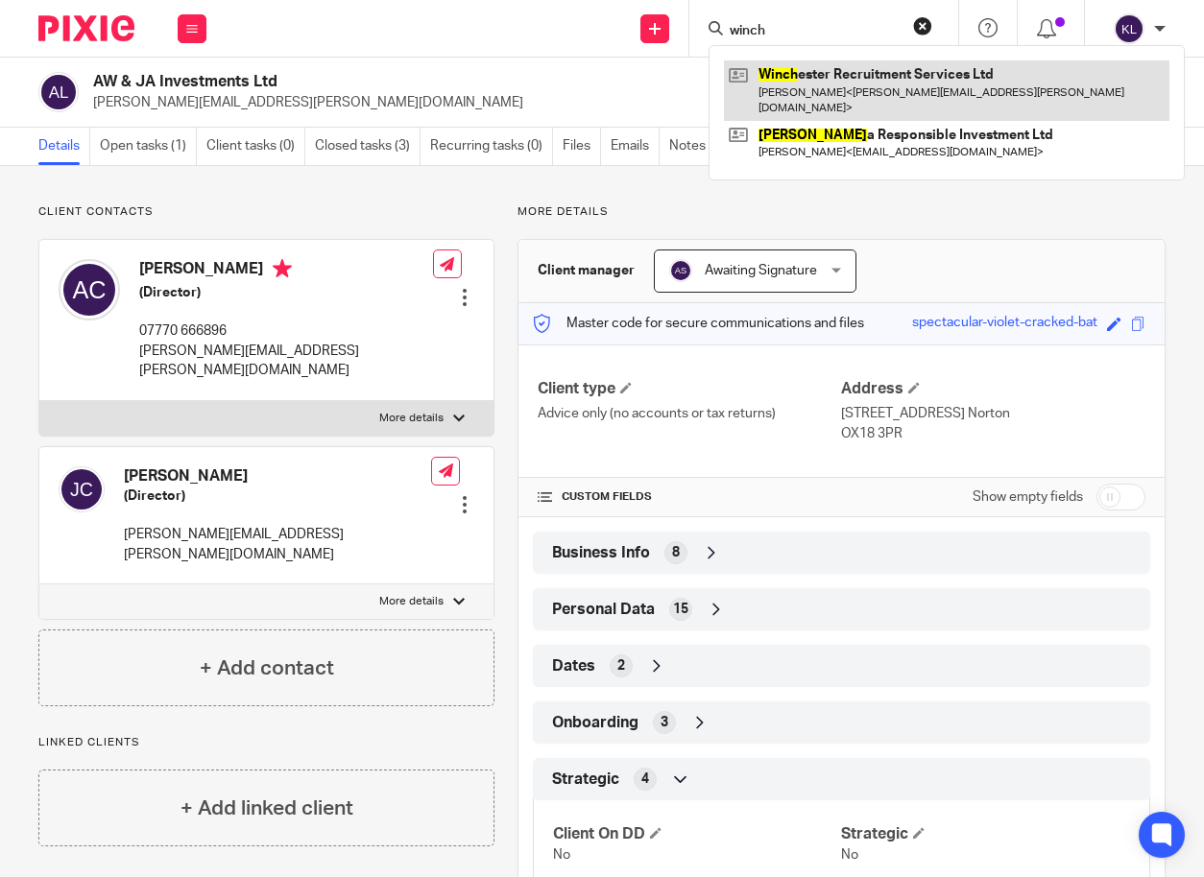
type input "winch"
click at [809, 71] on link at bounding box center [946, 90] width 445 height 60
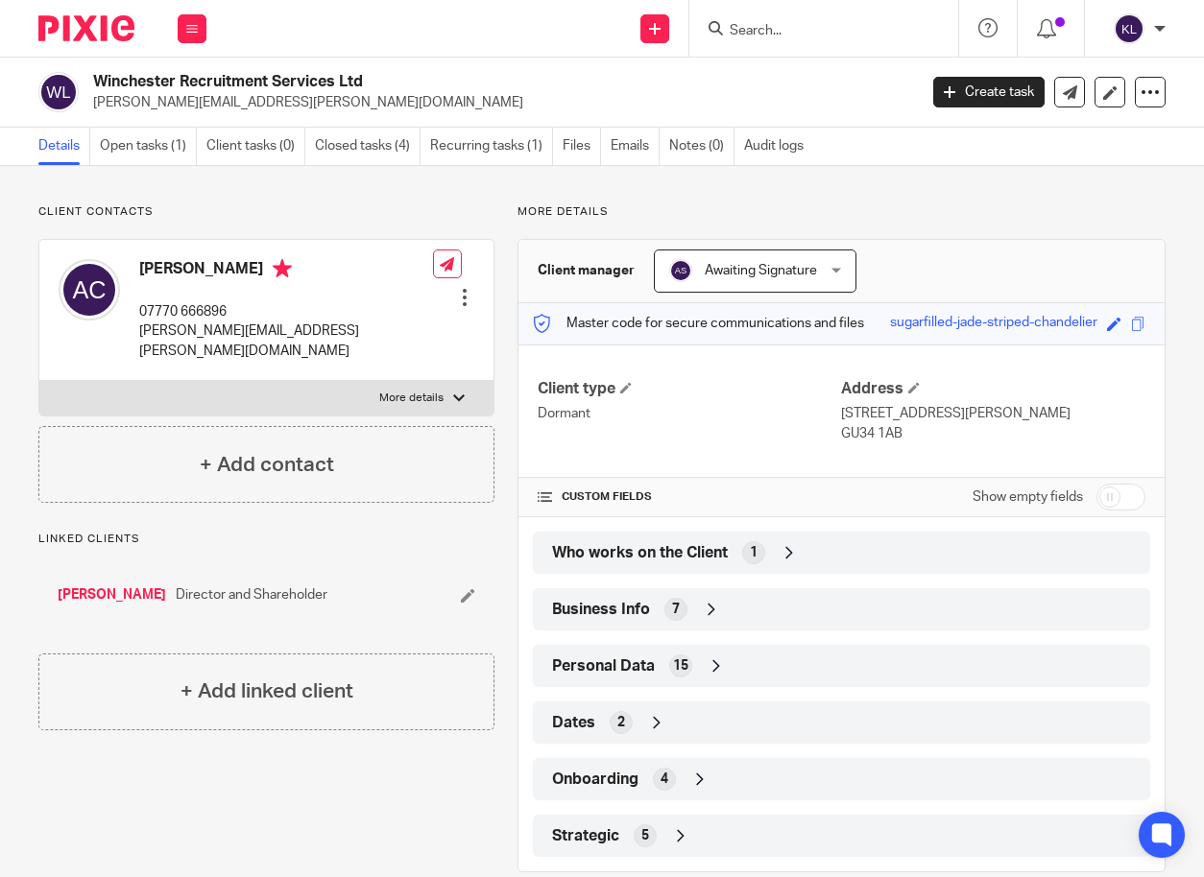
click at [709, 838] on div "Strategic 5" at bounding box center [841, 836] width 588 height 33
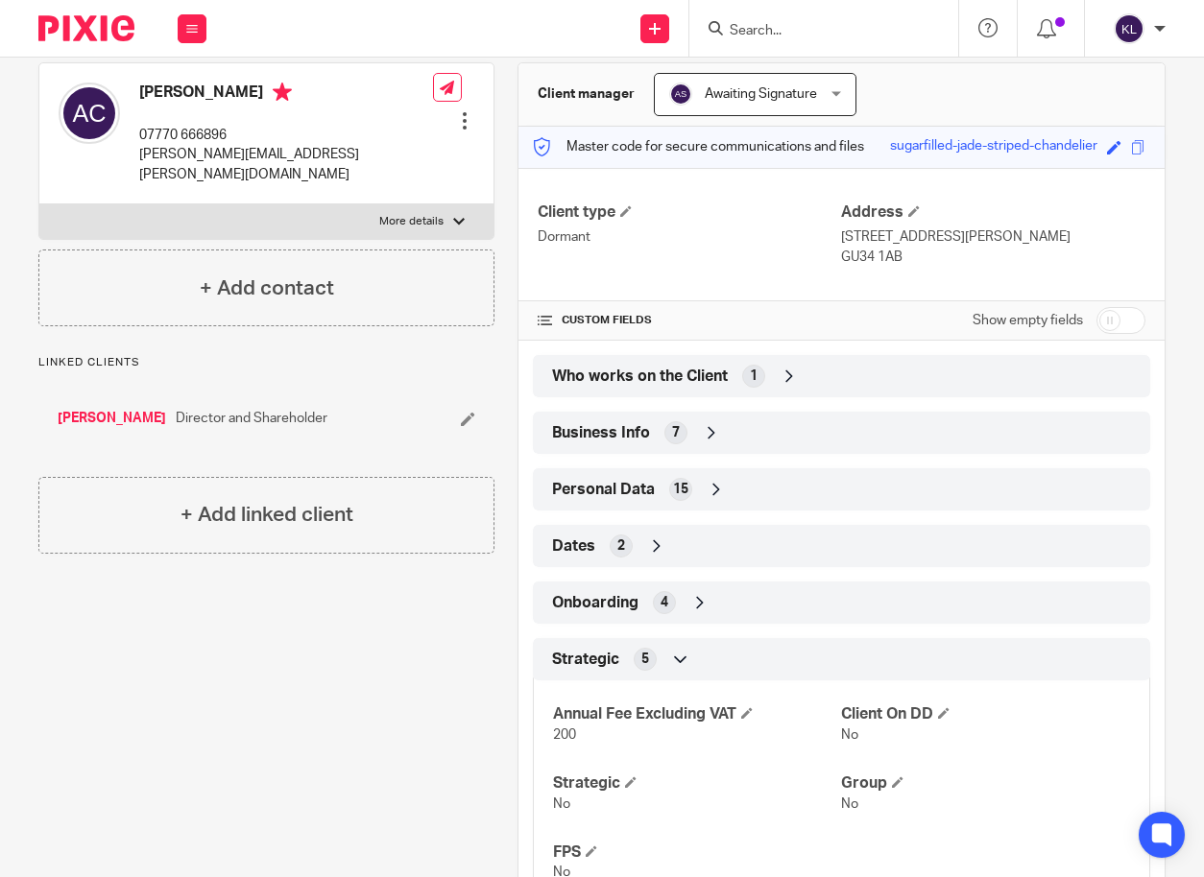
scroll to position [261, 0]
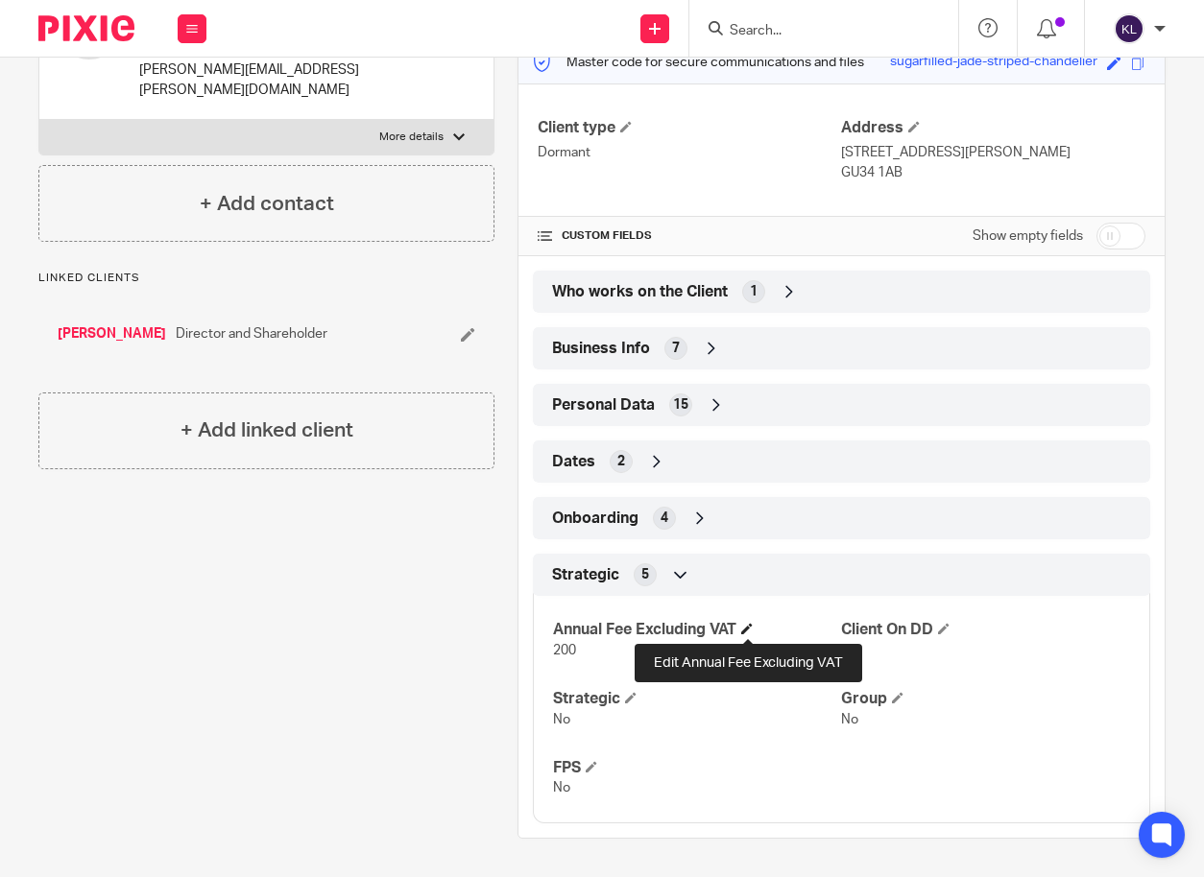
click at [750, 624] on span at bounding box center [747, 629] width 12 height 12
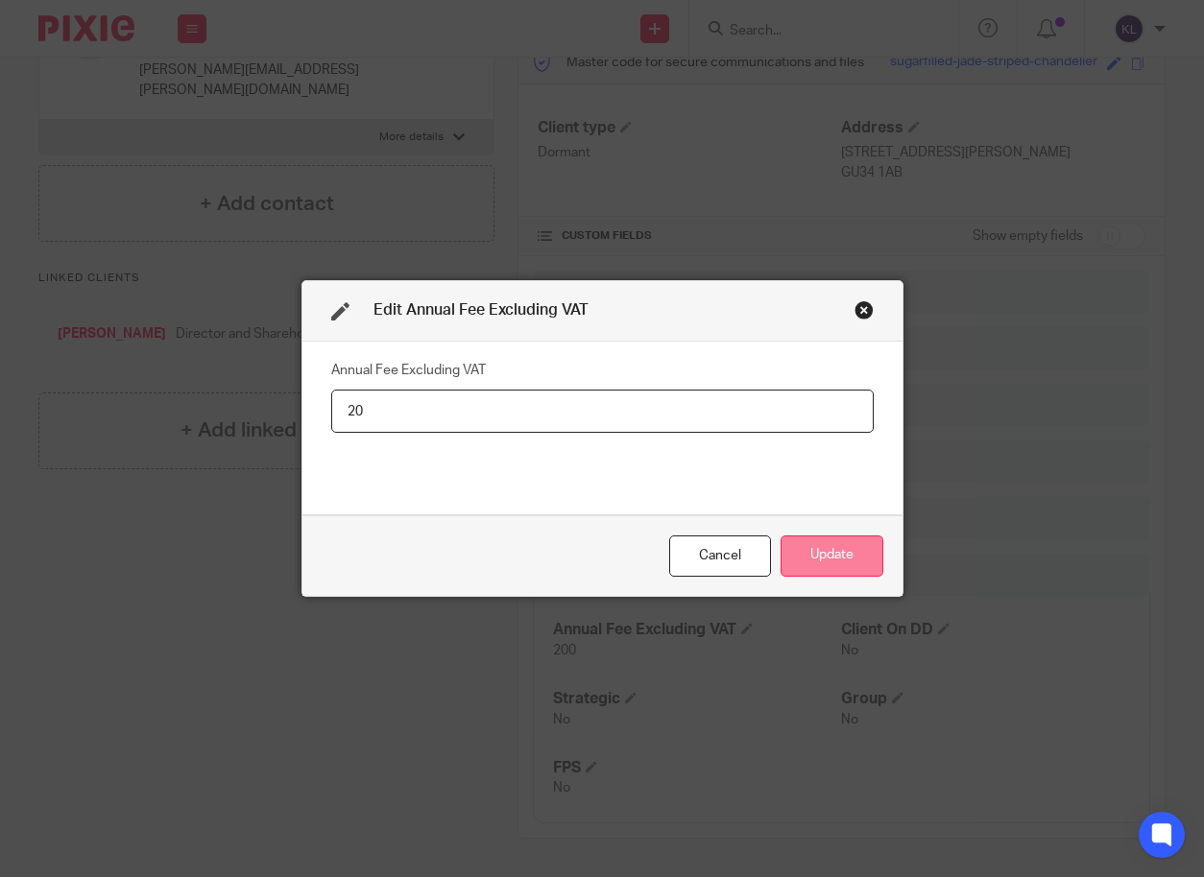
type input "2"
click at [830, 556] on button "Update" at bounding box center [831, 556] width 103 height 41
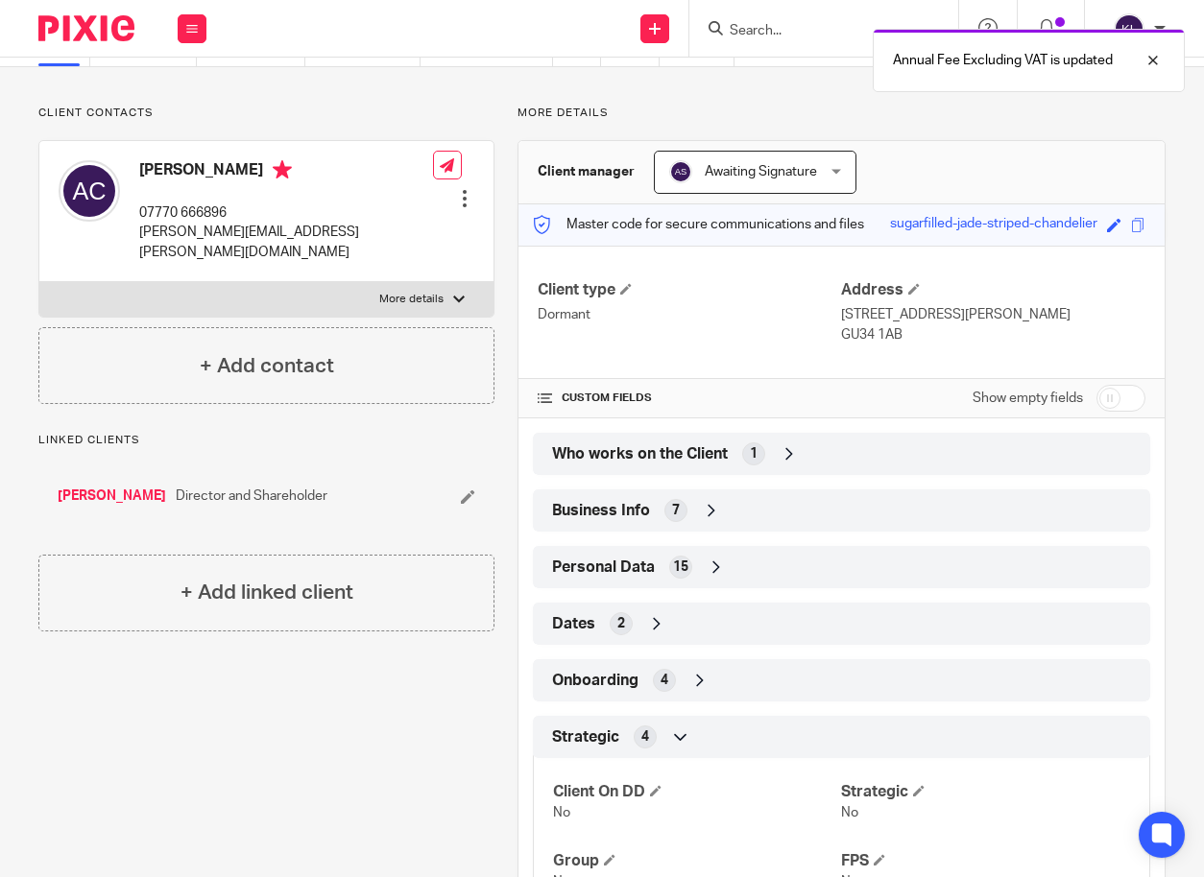
scroll to position [96, 0]
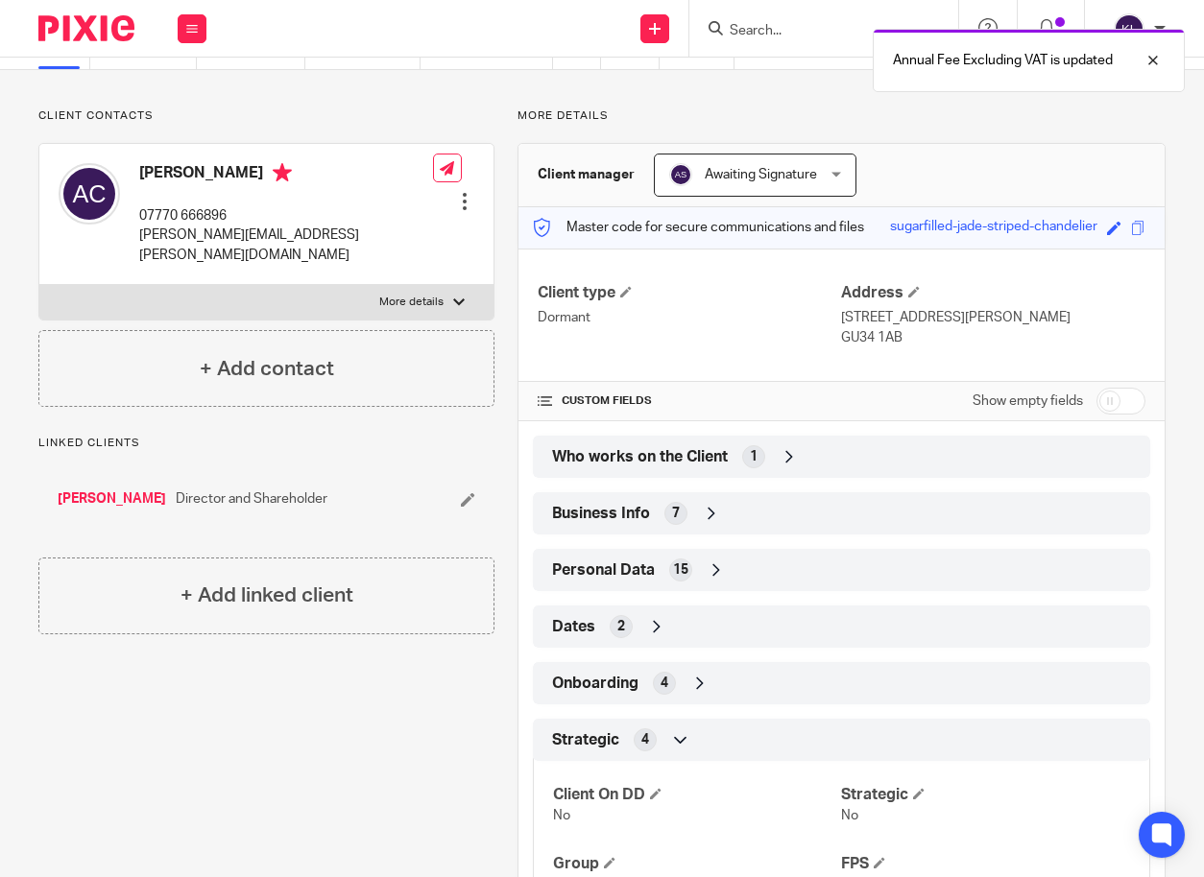
click at [834, 460] on div "Who works on the Client 1" at bounding box center [841, 457] width 588 height 33
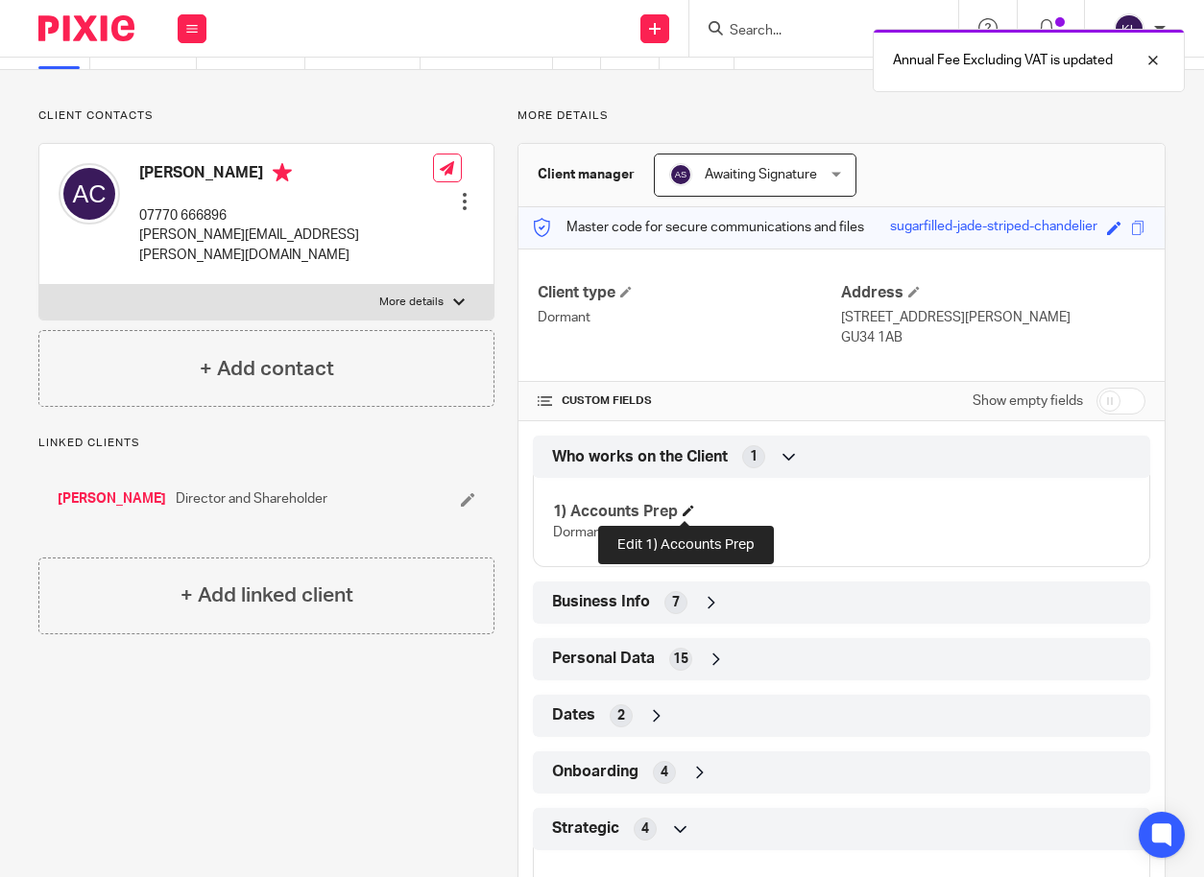
click at [683, 505] on span at bounding box center [688, 511] width 12 height 12
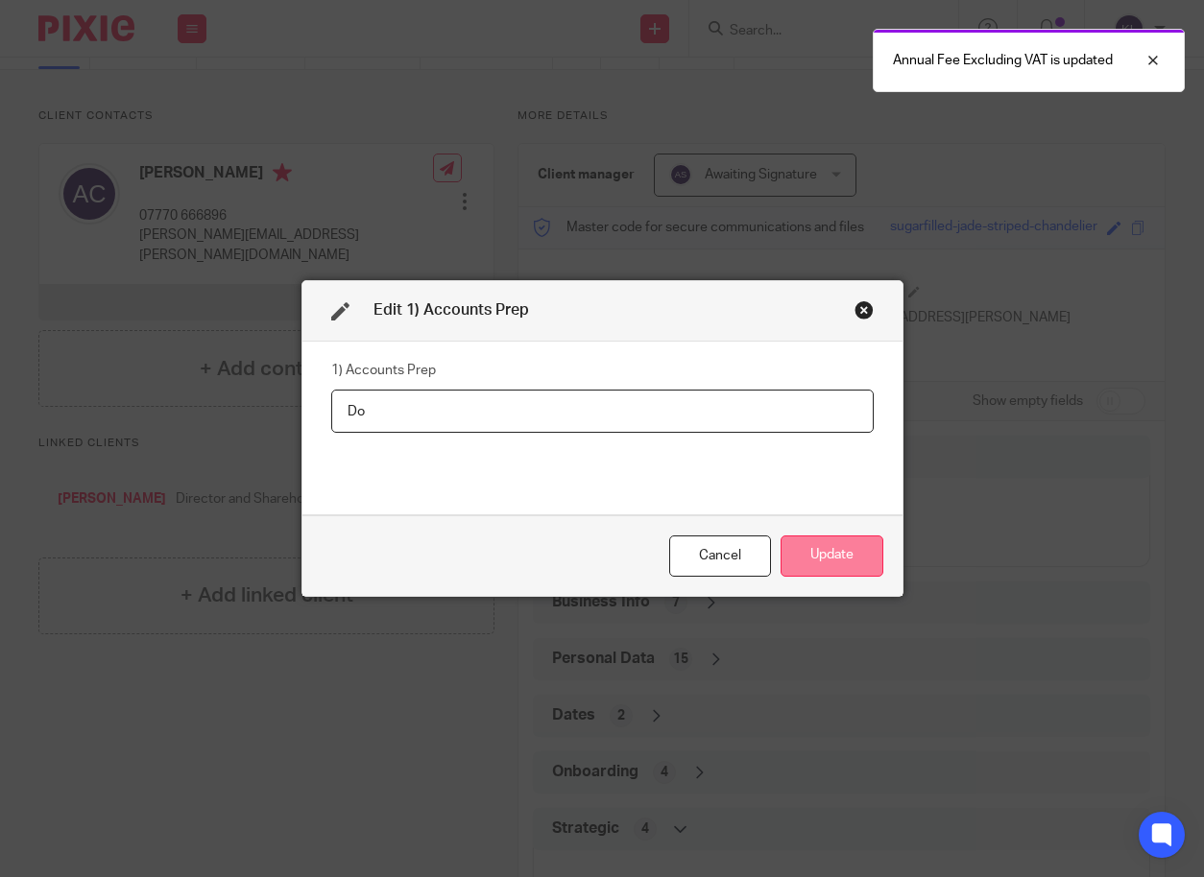
type input "D"
click at [821, 553] on button "Update" at bounding box center [831, 556] width 103 height 41
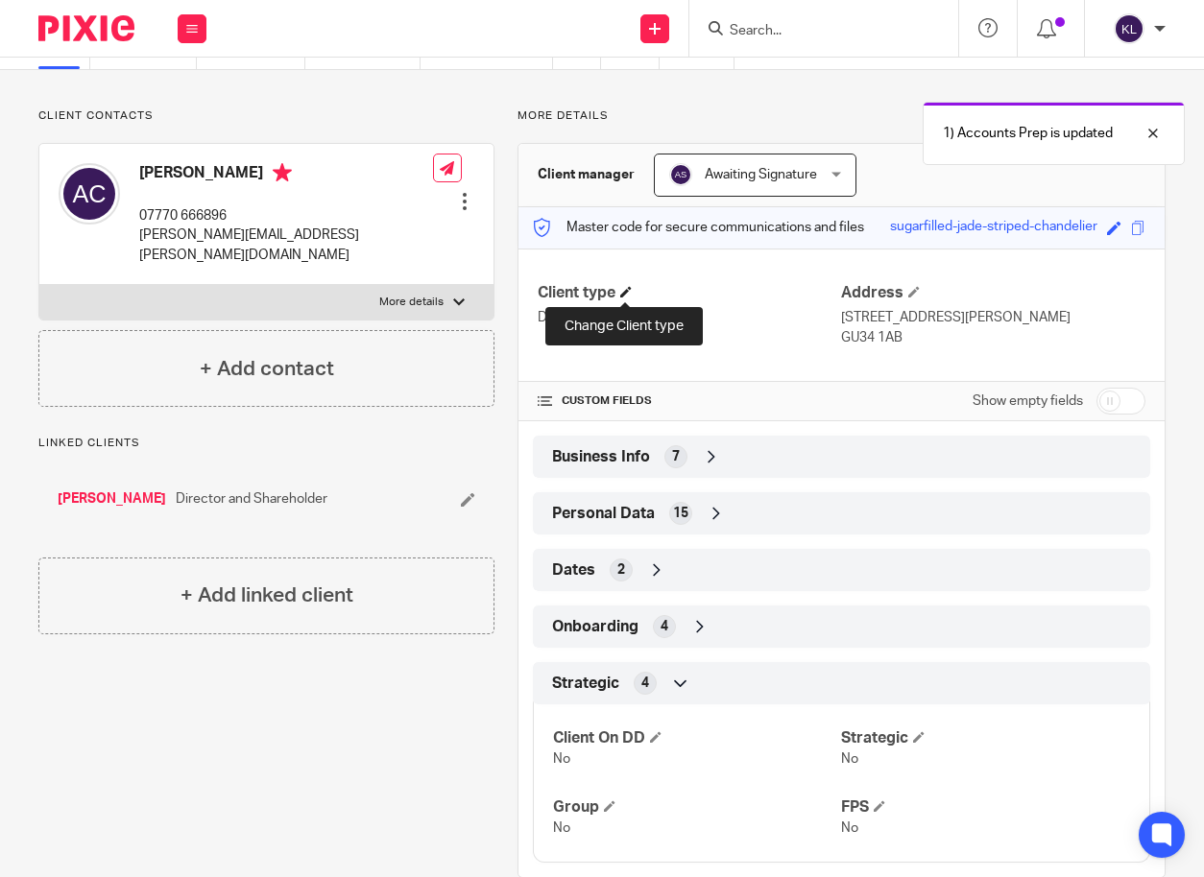
click at [628, 290] on span at bounding box center [626, 292] width 12 height 12
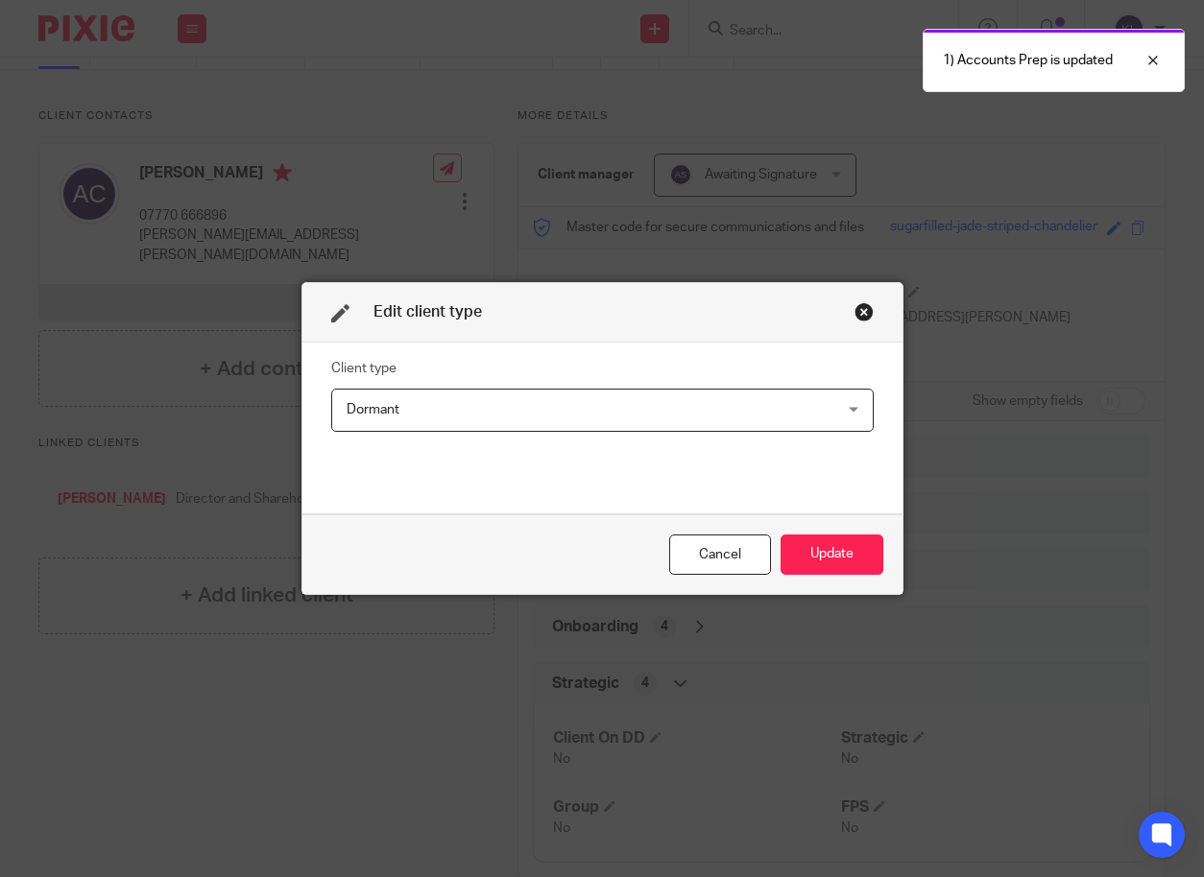
click at [490, 392] on span "Dormant" at bounding box center [557, 410] width 420 height 40
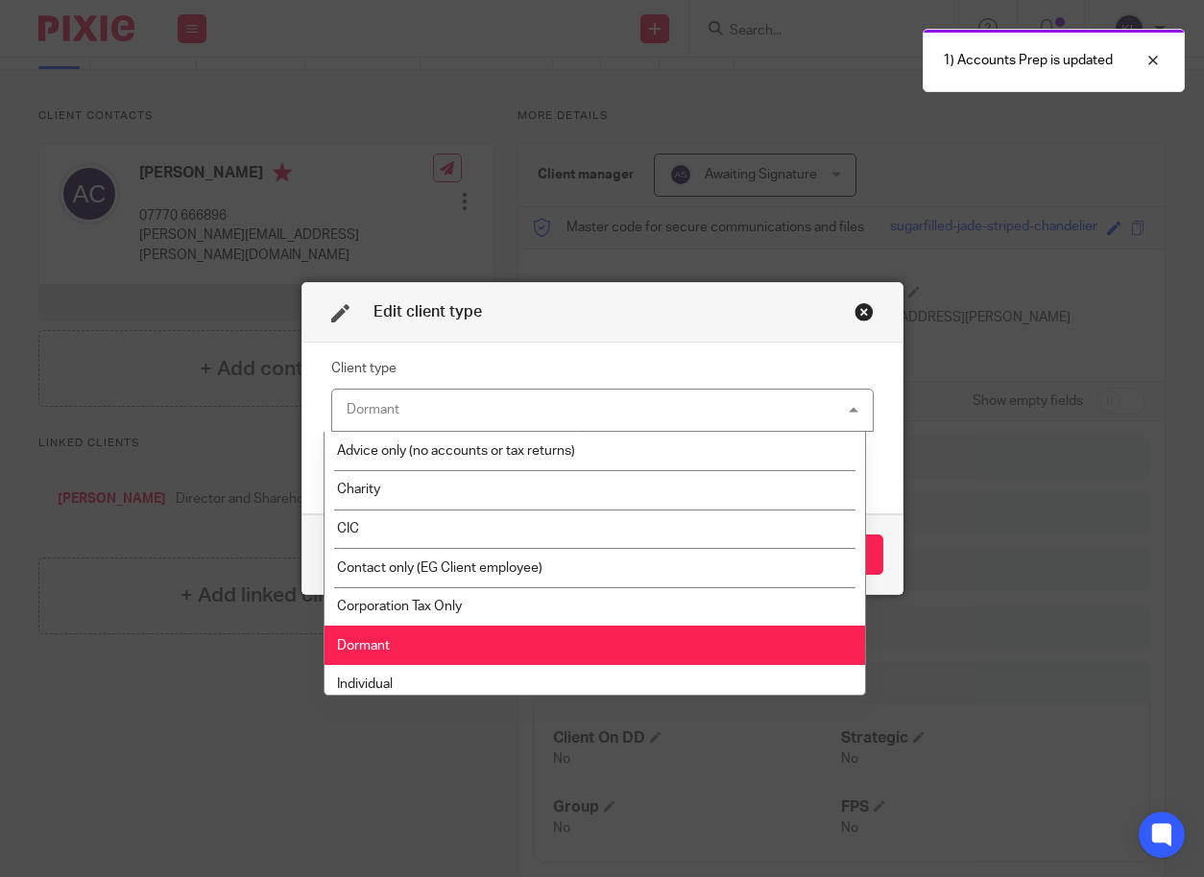
click at [489, 398] on div "Dormant Dormant" at bounding box center [602, 410] width 542 height 43
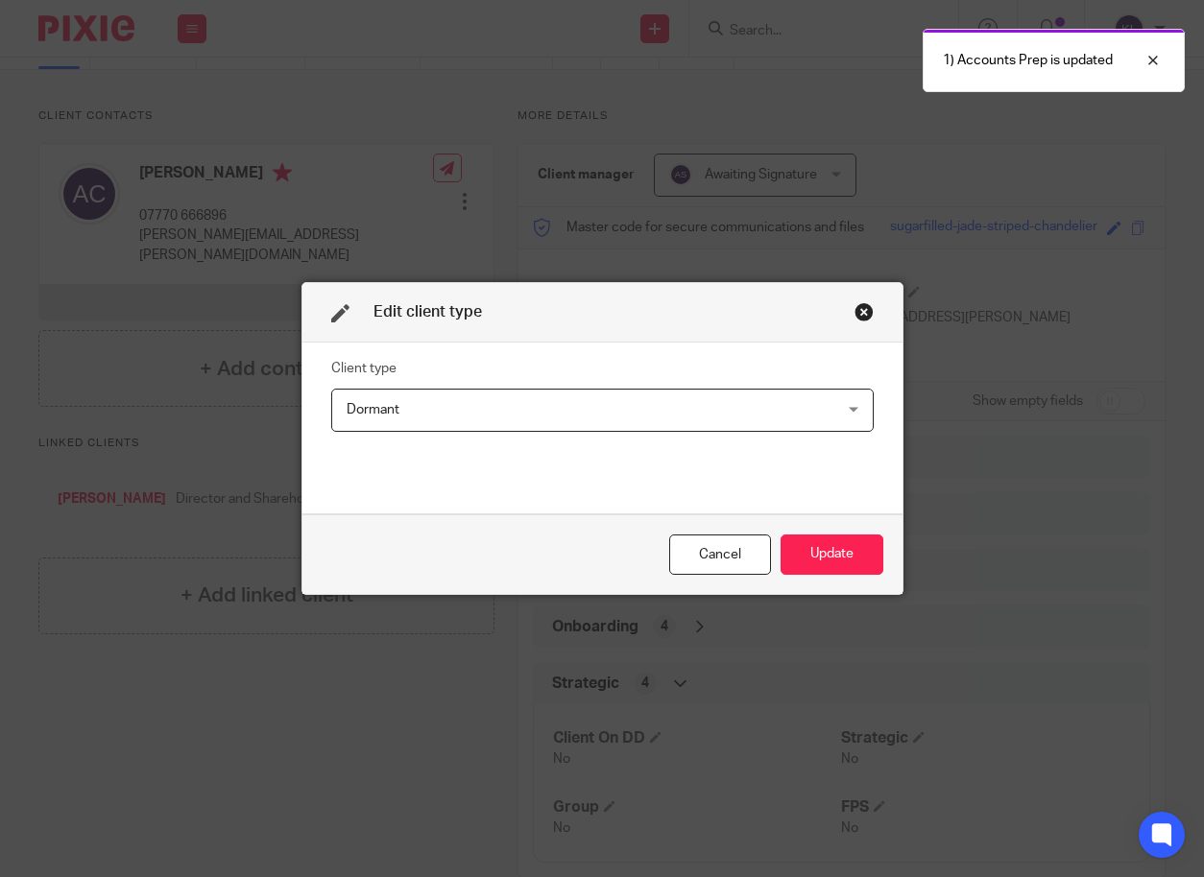
click at [488, 398] on span "Dormant" at bounding box center [557, 410] width 420 height 40
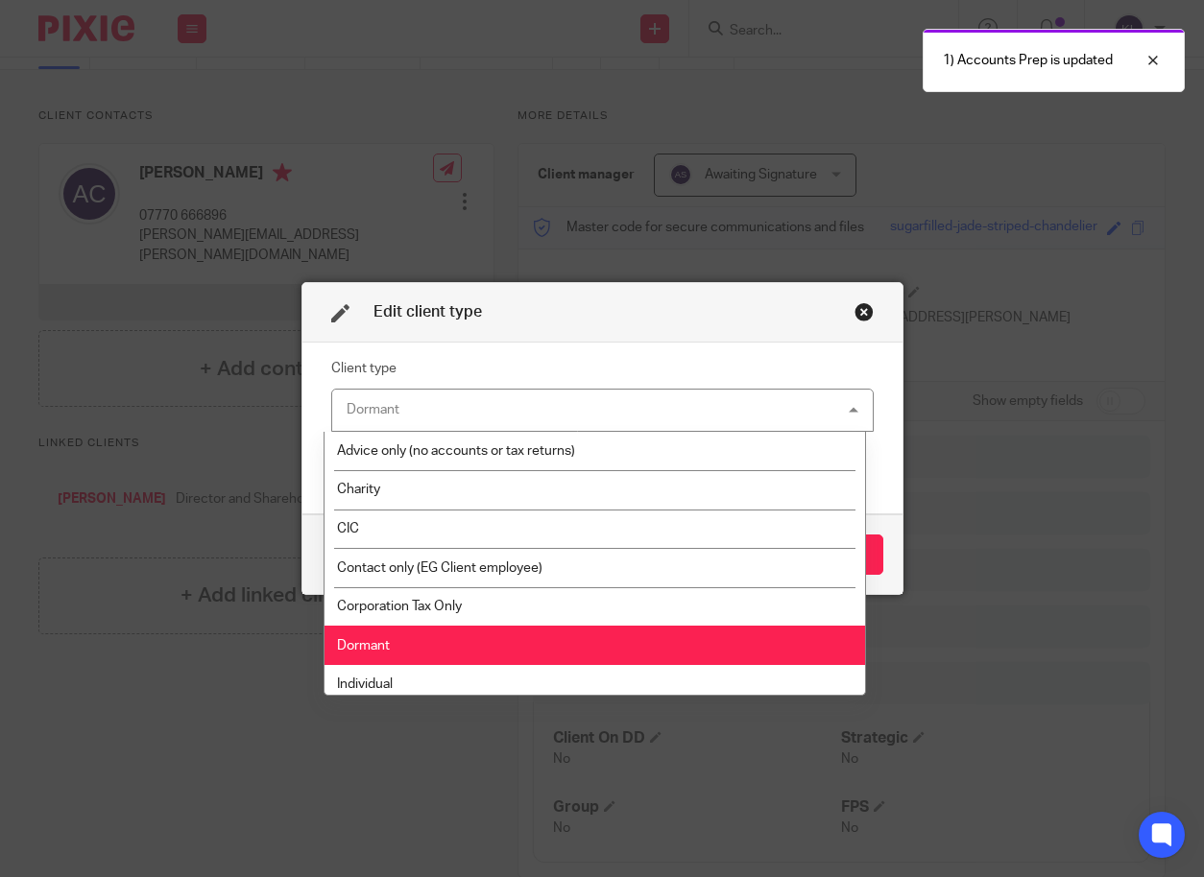
click at [478, 453] on span "Advice only (no accounts or tax returns)" at bounding box center [456, 450] width 238 height 13
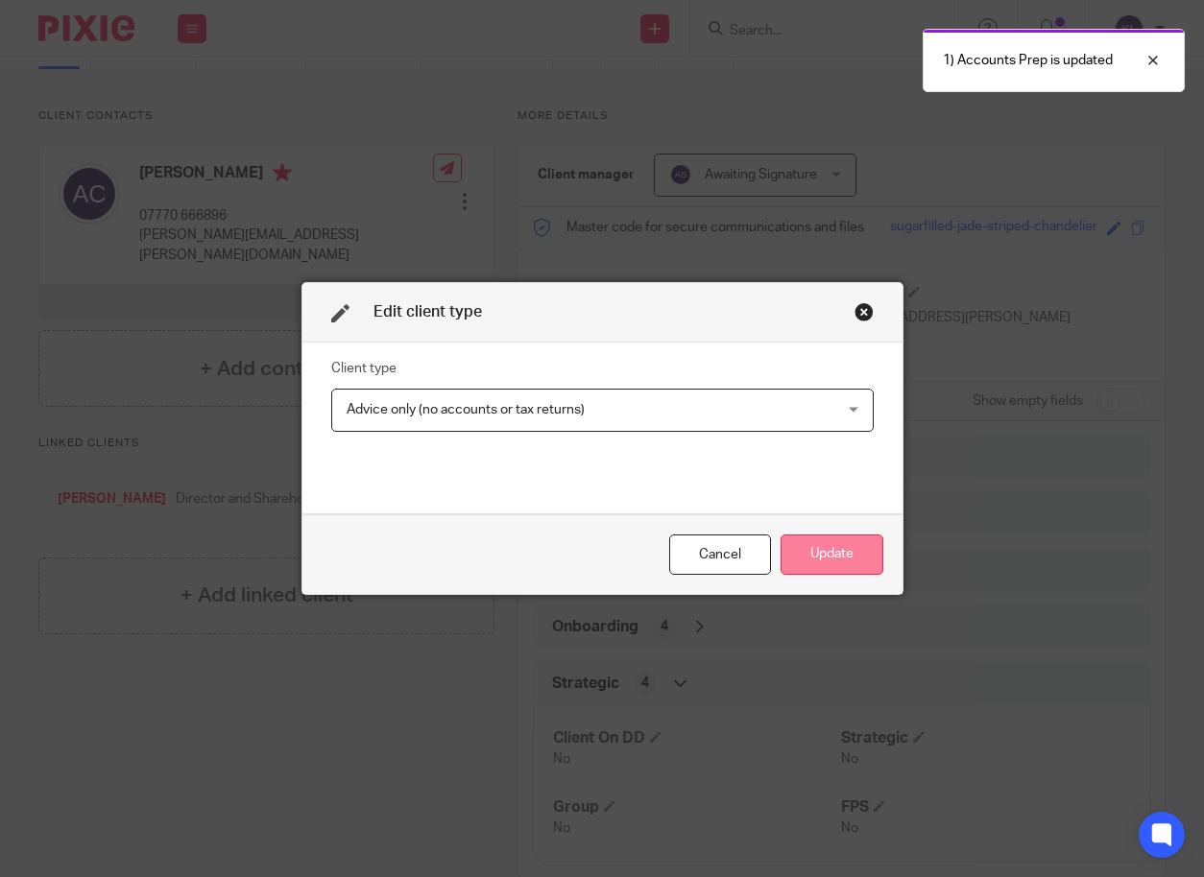
click at [821, 565] on button "Update" at bounding box center [831, 555] width 103 height 41
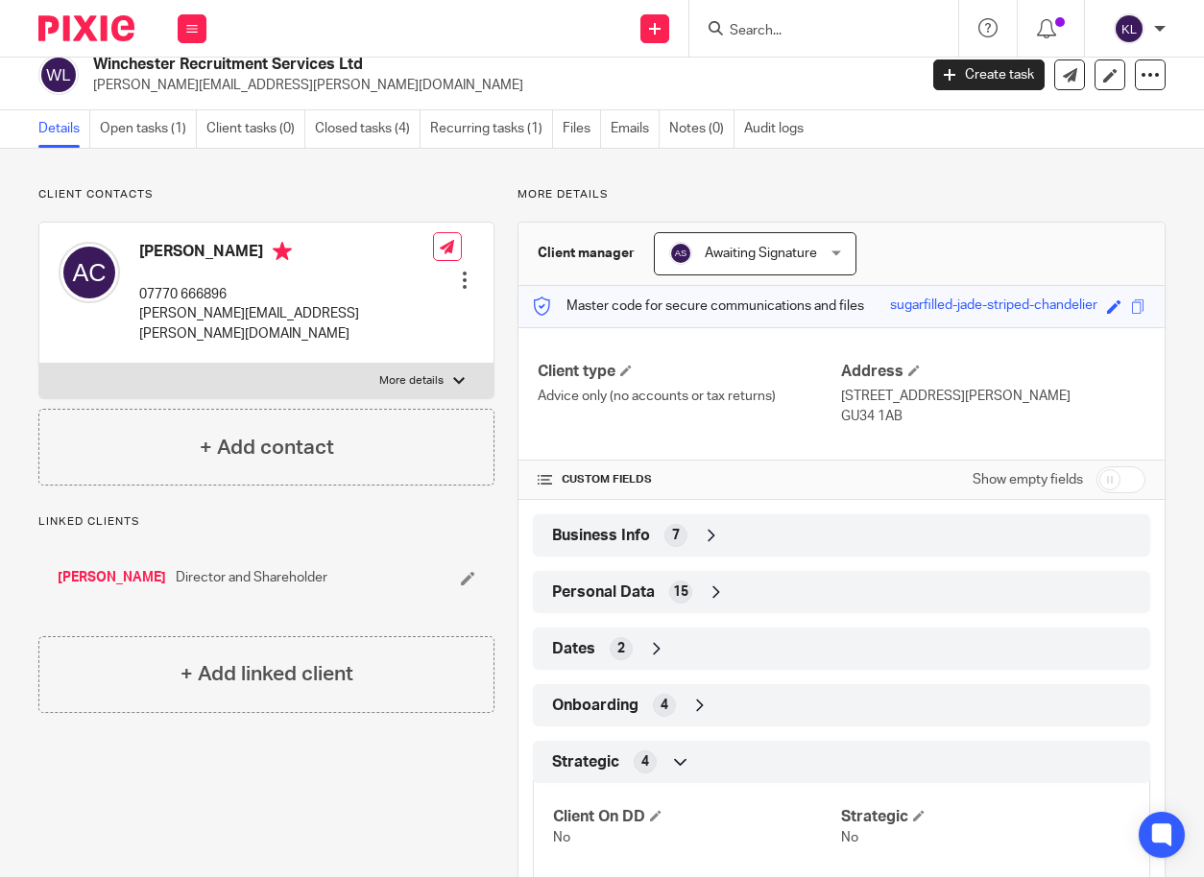
scroll to position [0, 0]
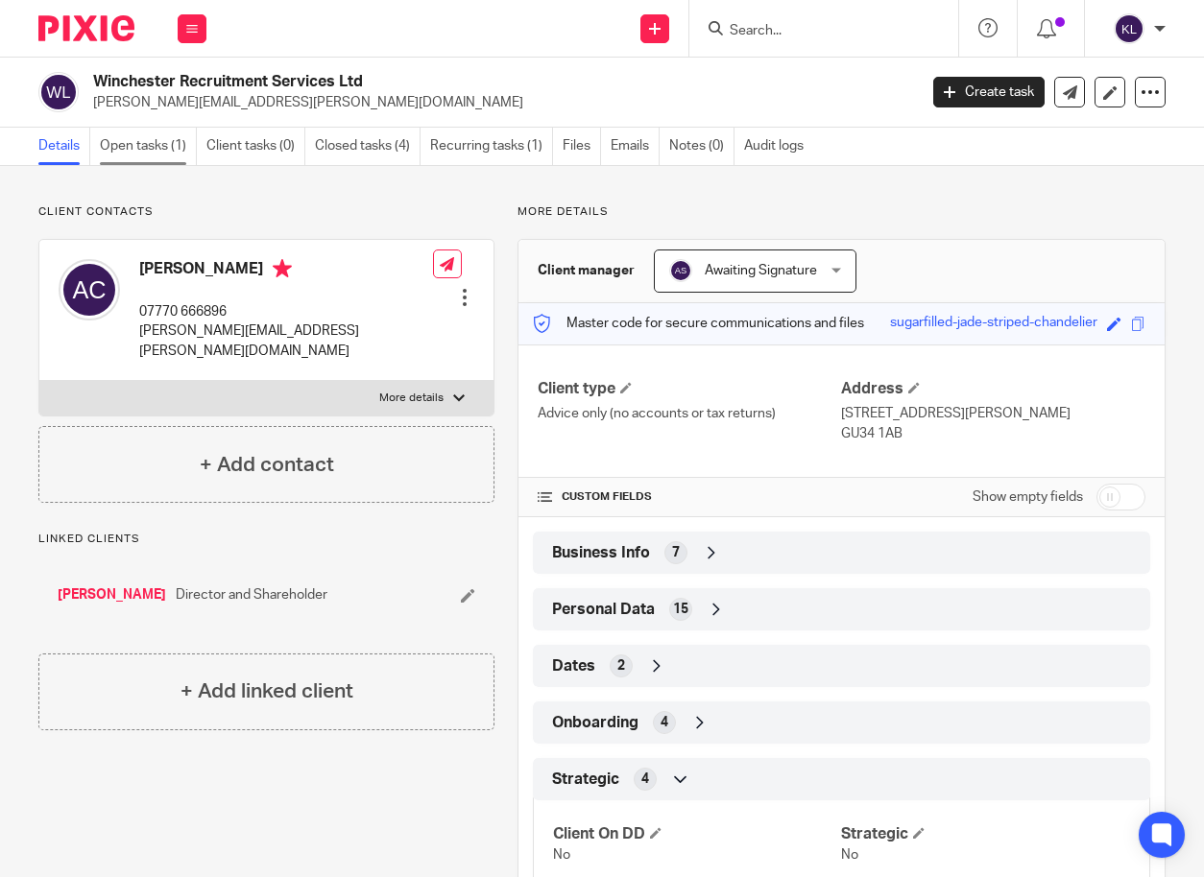
click at [161, 154] on link "Open tasks (1)" at bounding box center [148, 146] width 97 height 37
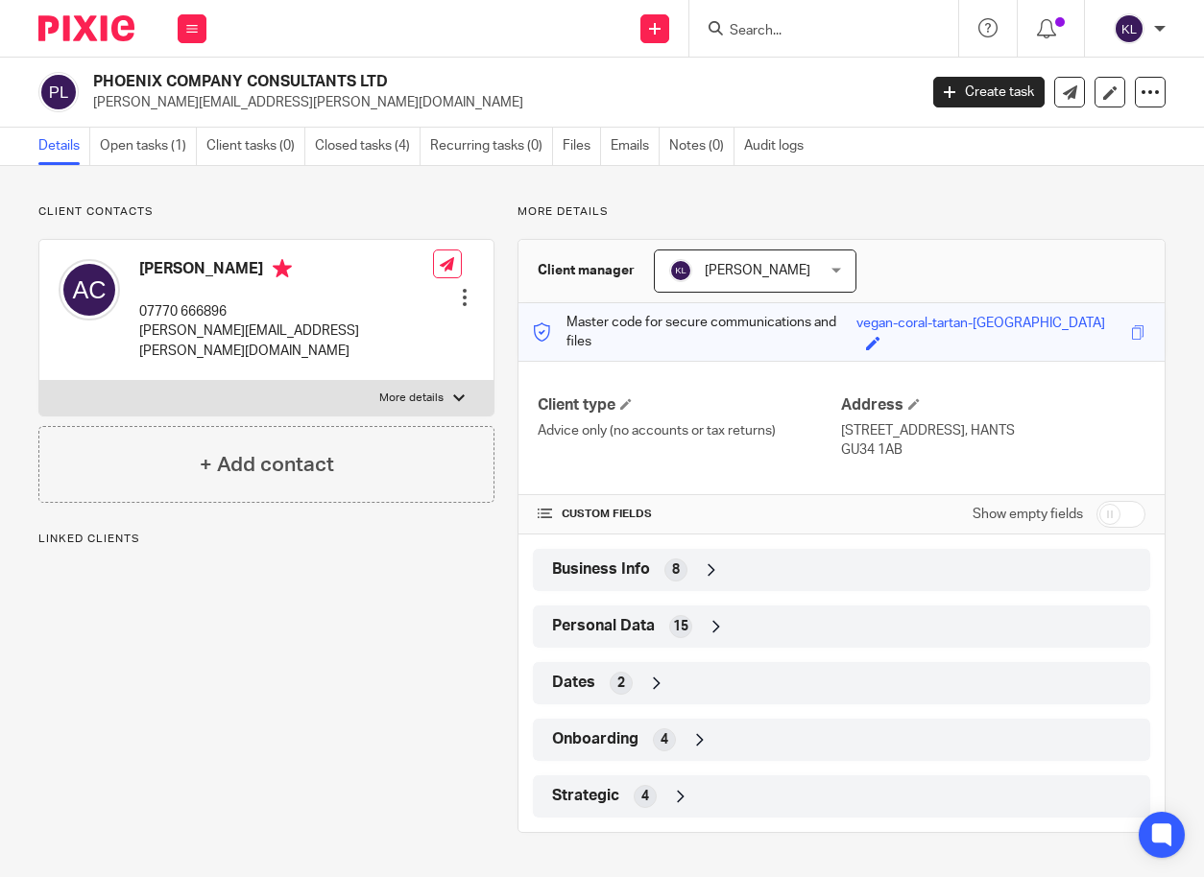
click at [737, 780] on div "Strategic 4" at bounding box center [841, 796] width 588 height 33
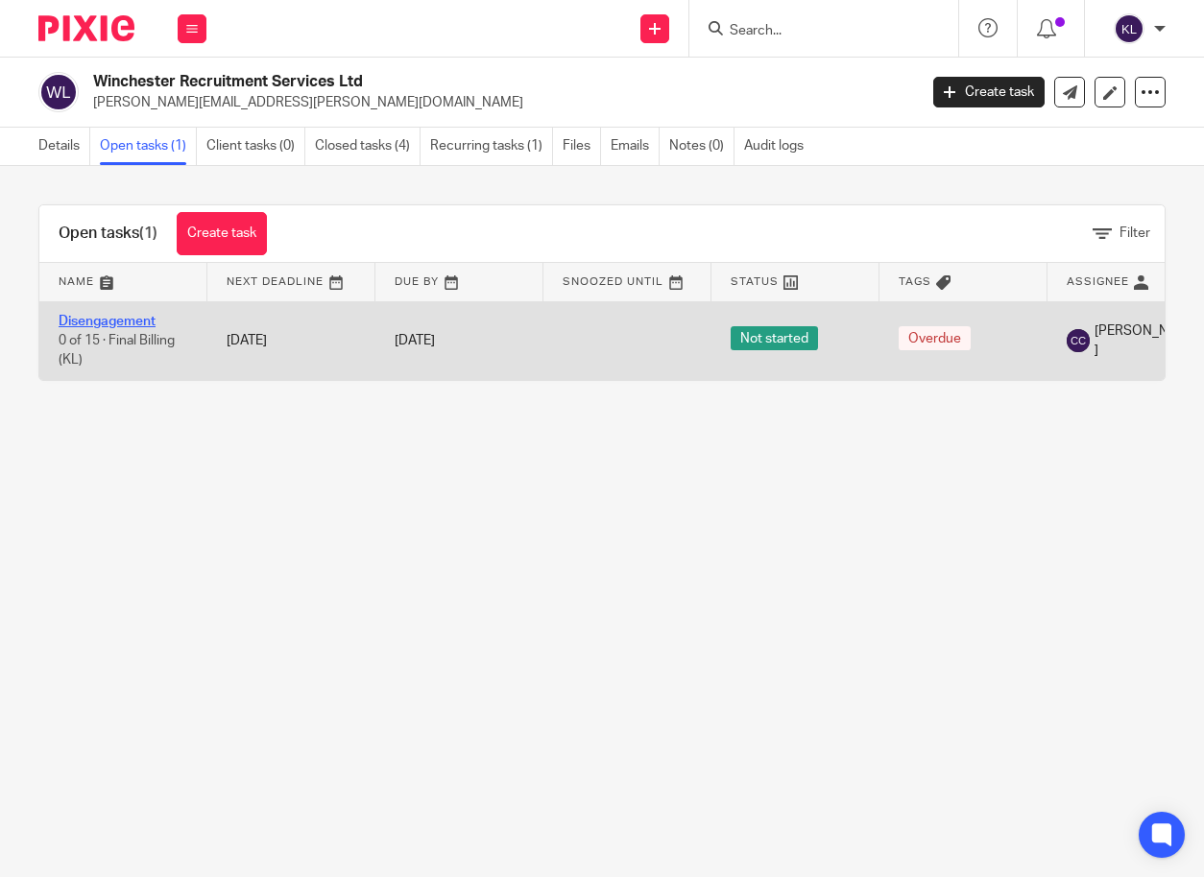
click at [146, 321] on link "Disengagement" at bounding box center [107, 321] width 97 height 13
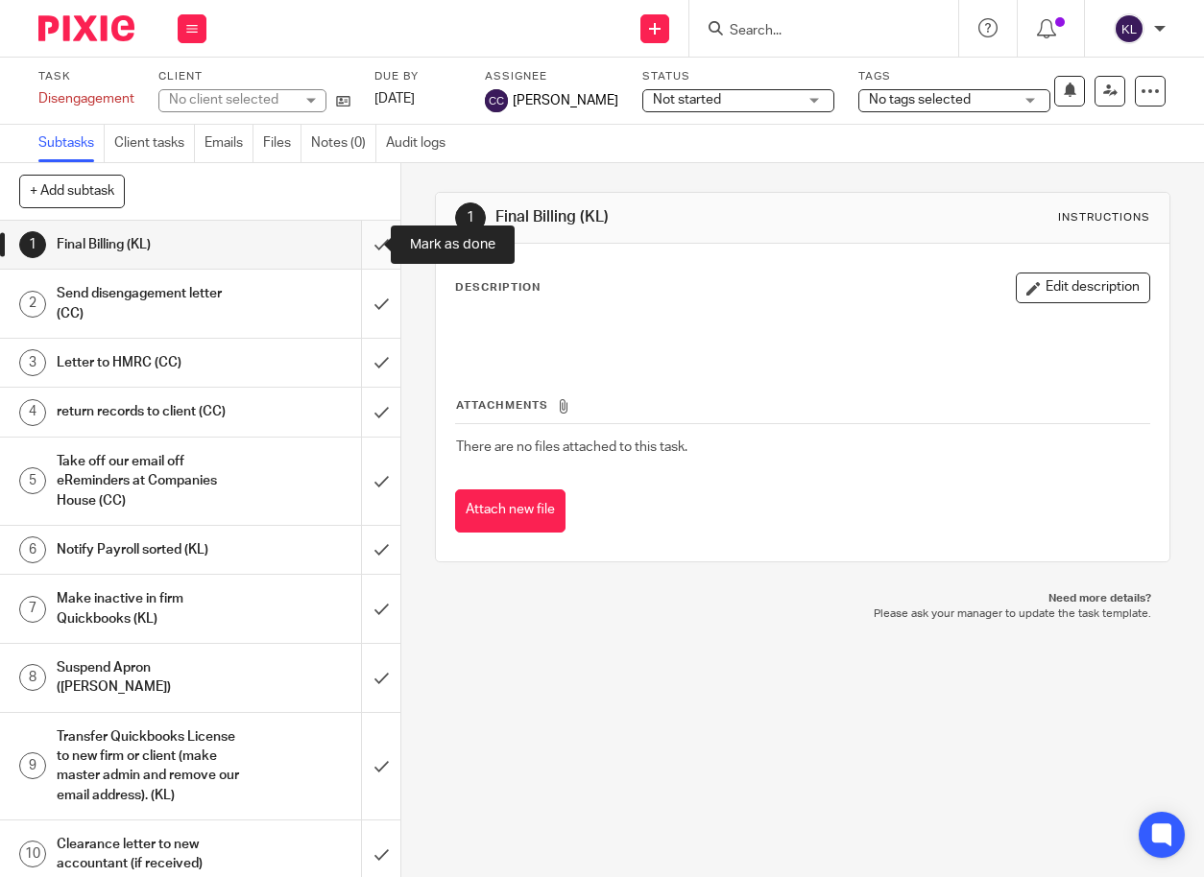
click at [362, 243] on input "submit" at bounding box center [200, 245] width 400 height 48
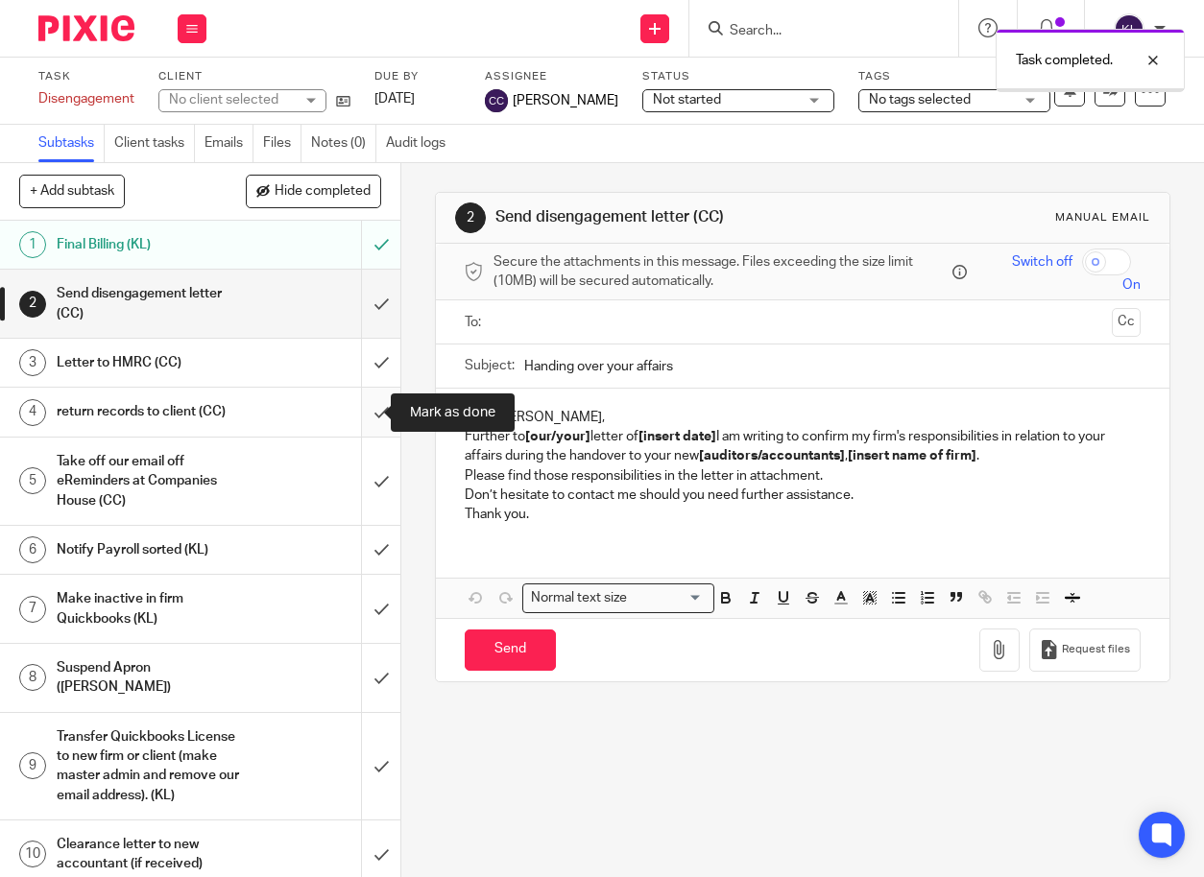
click at [361, 410] on input "submit" at bounding box center [200, 412] width 400 height 48
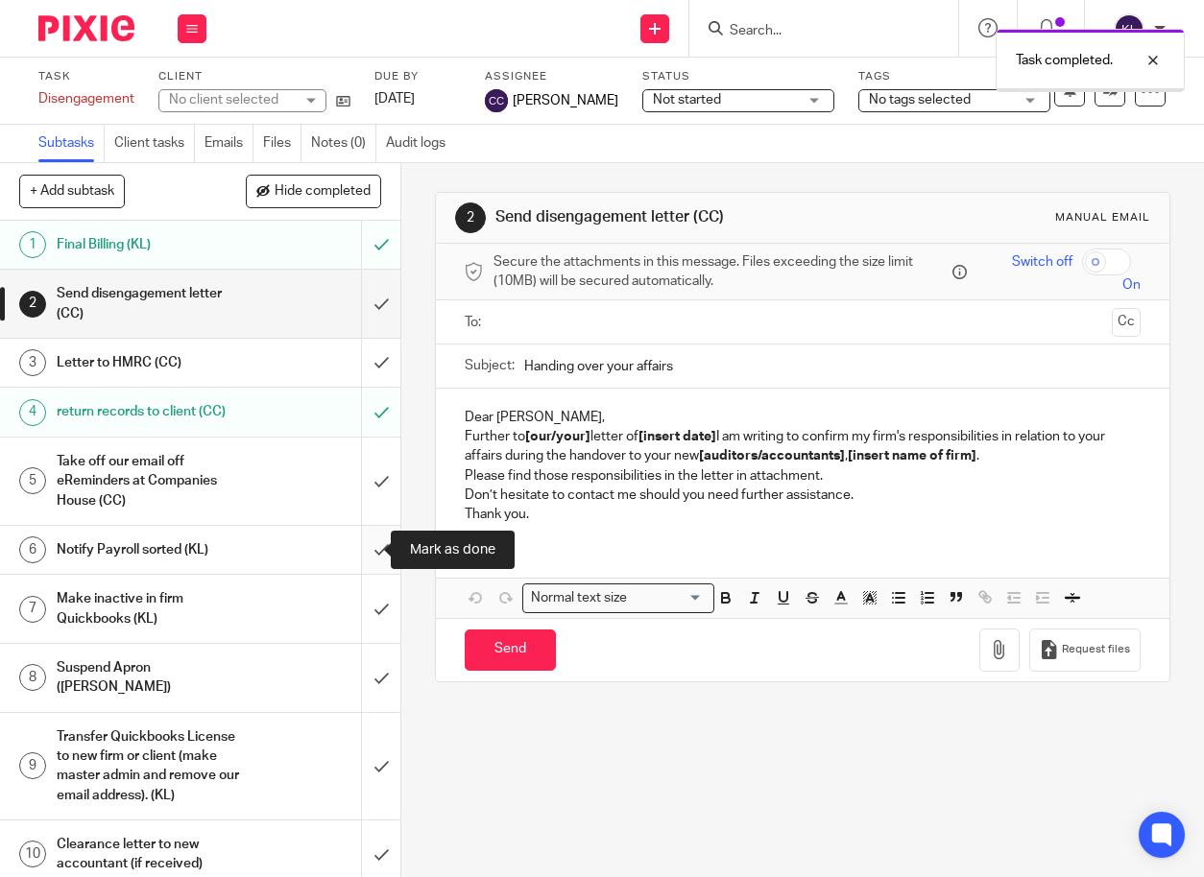
click at [365, 546] on input "submit" at bounding box center [200, 550] width 400 height 48
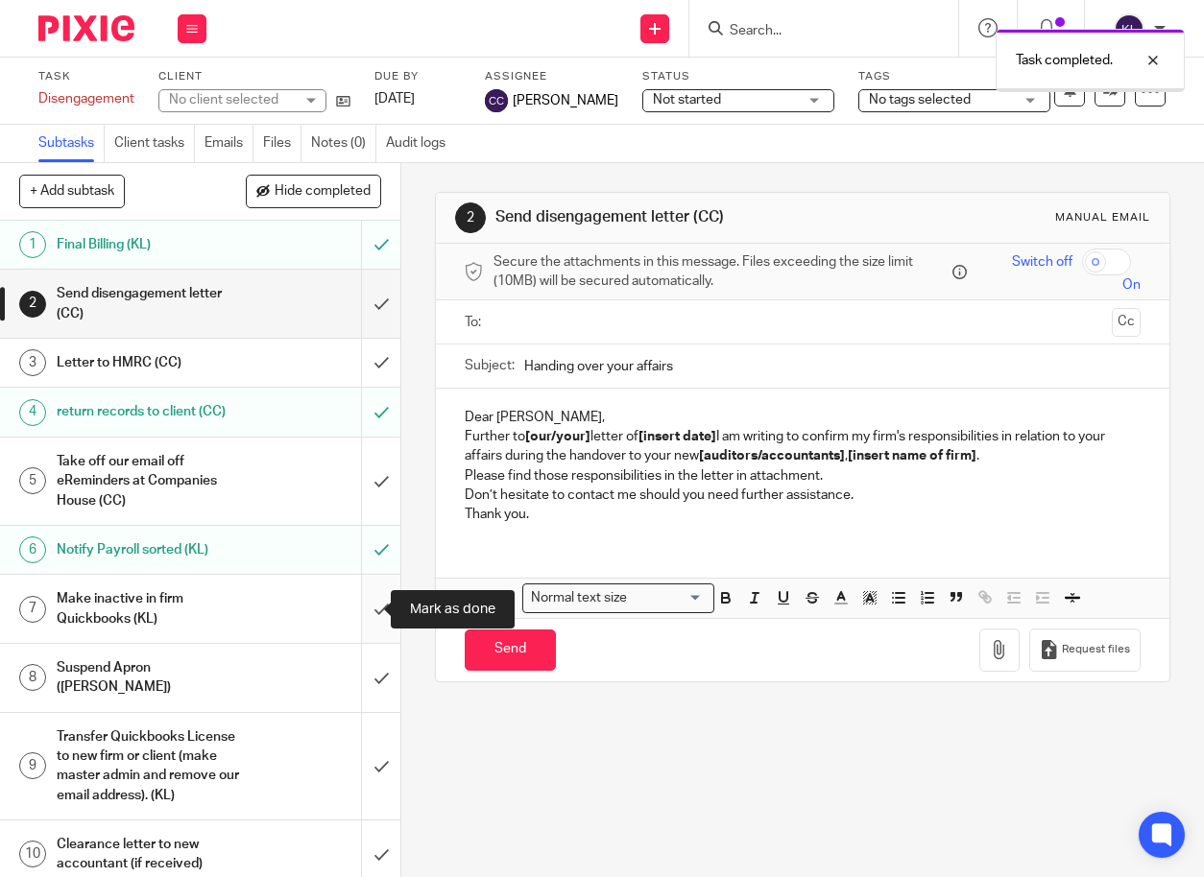
click at [366, 600] on input "submit" at bounding box center [200, 609] width 400 height 68
click at [357, 659] on input "submit" at bounding box center [200, 678] width 400 height 68
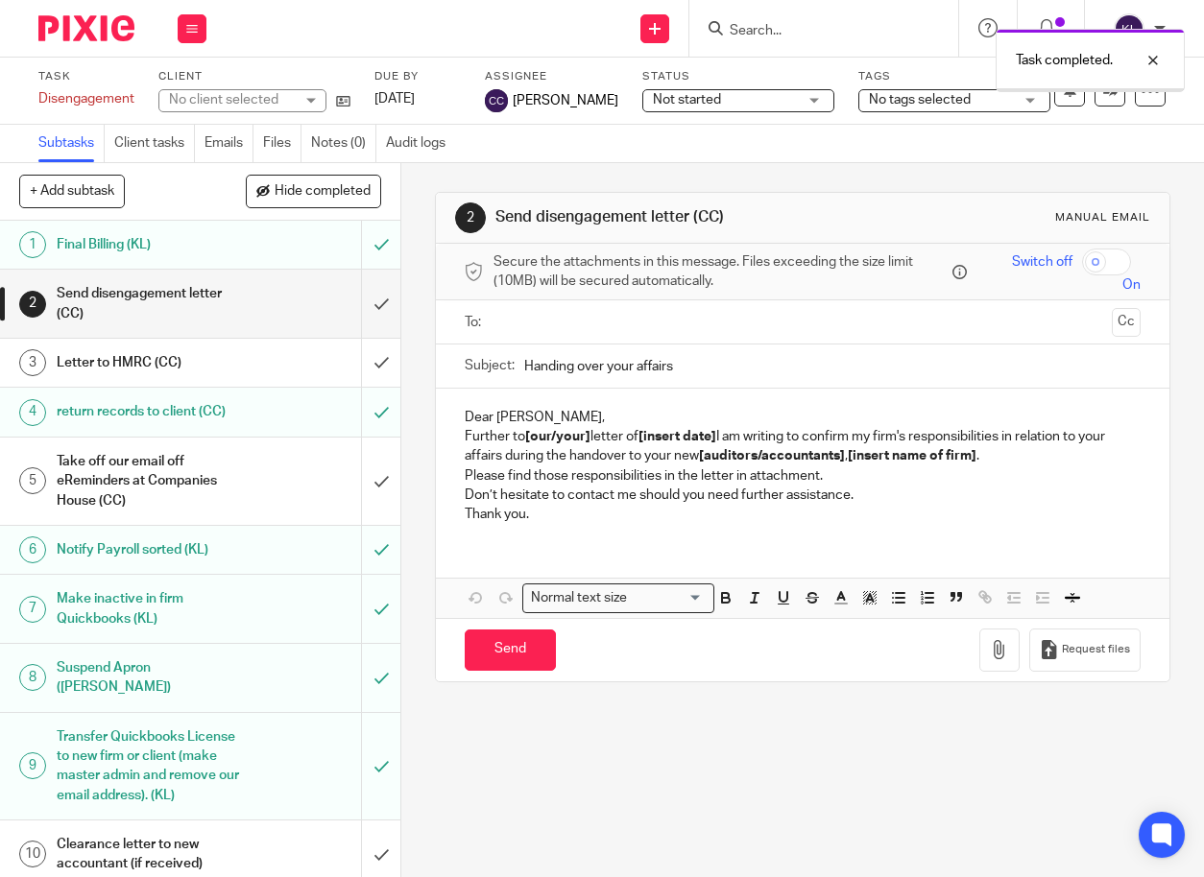
scroll to position [298, 0]
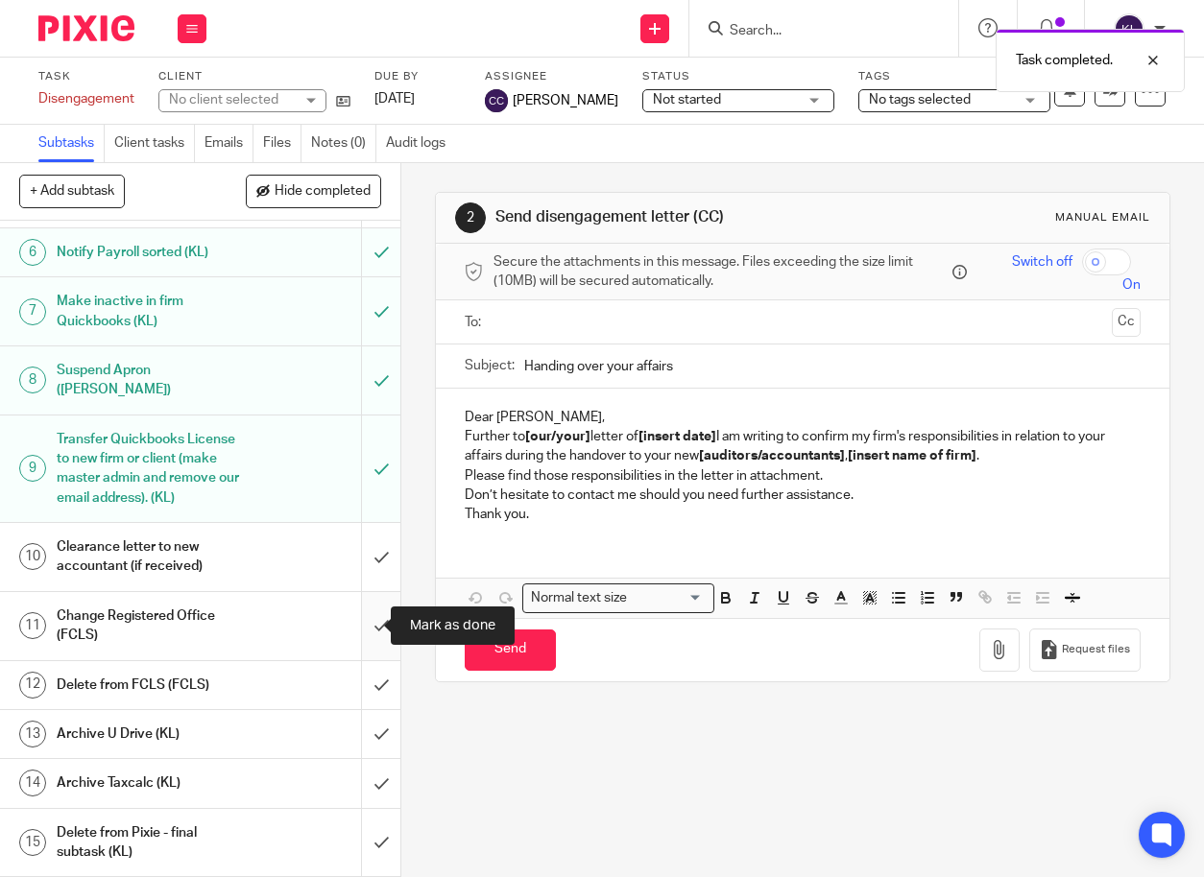
click at [373, 634] on input "submit" at bounding box center [200, 626] width 400 height 68
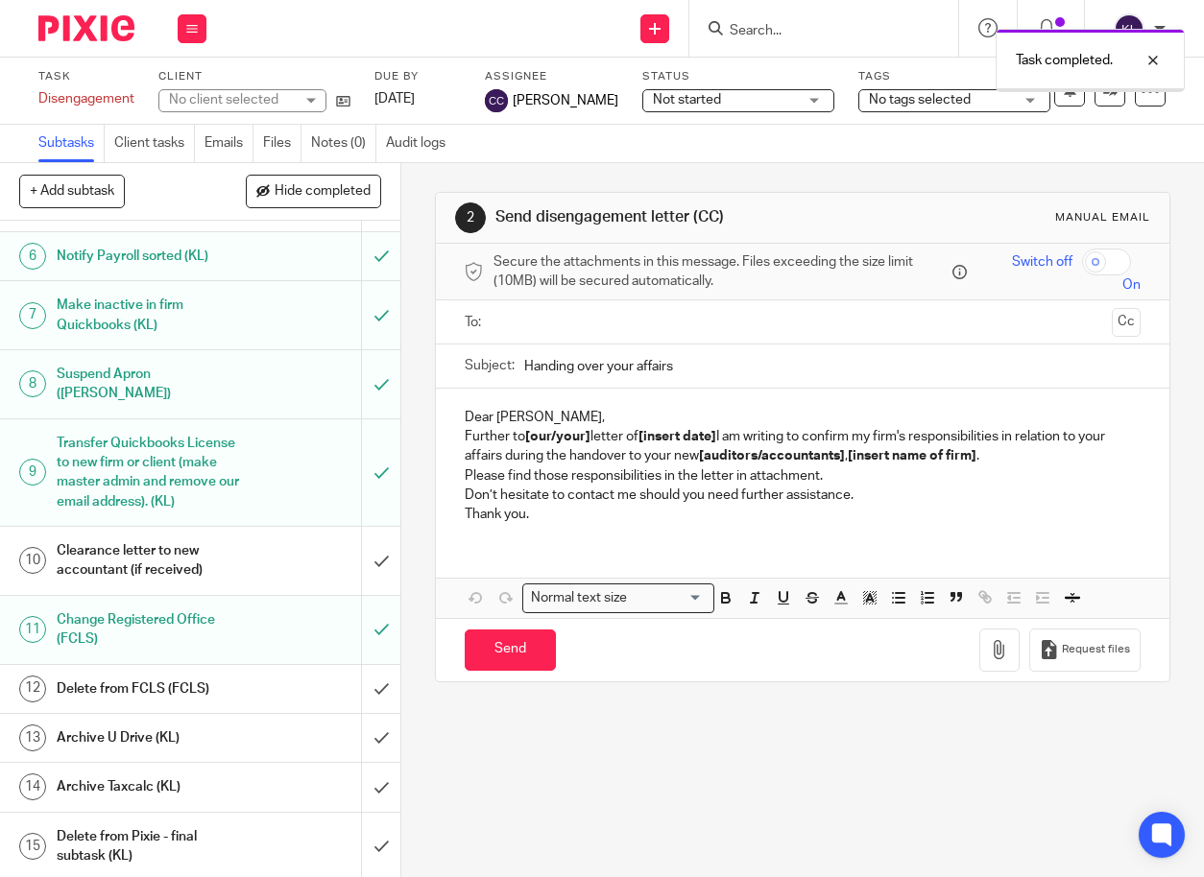
scroll to position [298, 0]
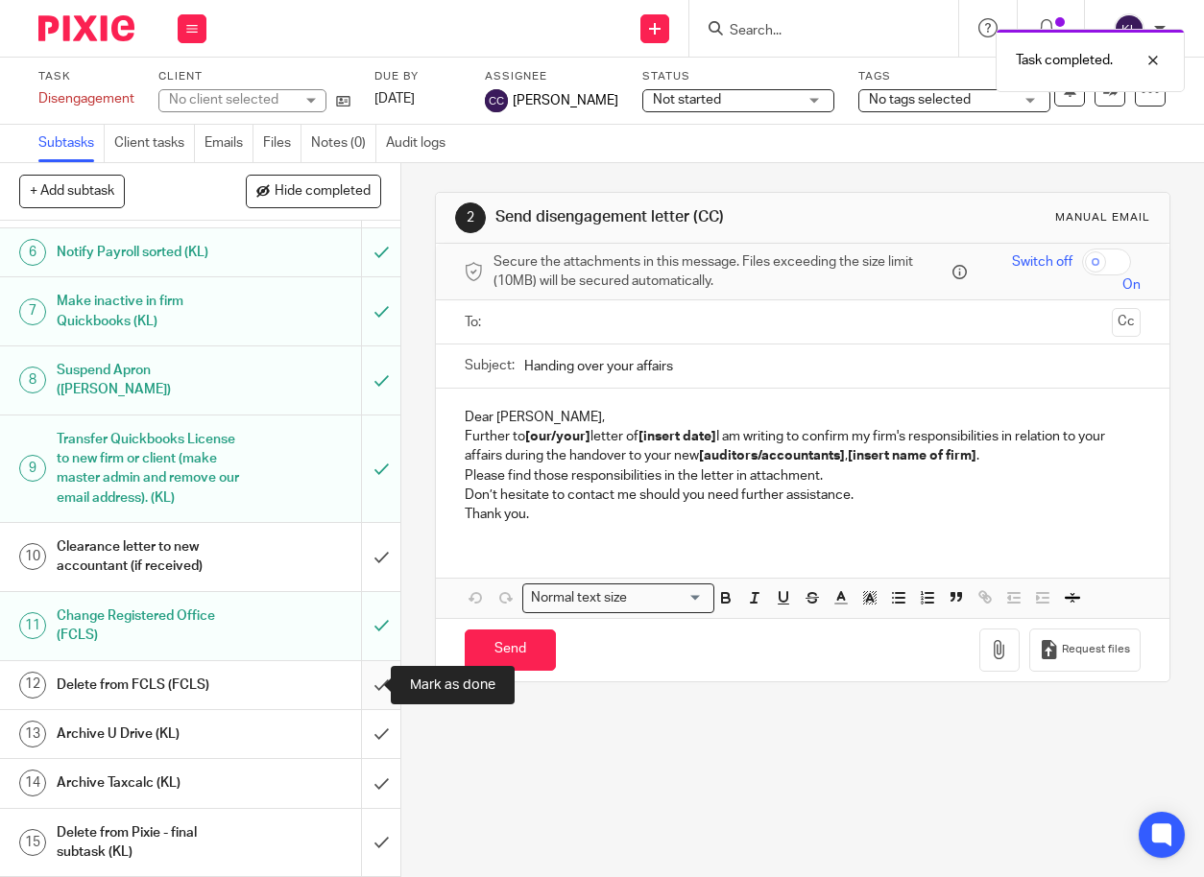
click at [367, 681] on input "submit" at bounding box center [200, 685] width 400 height 48
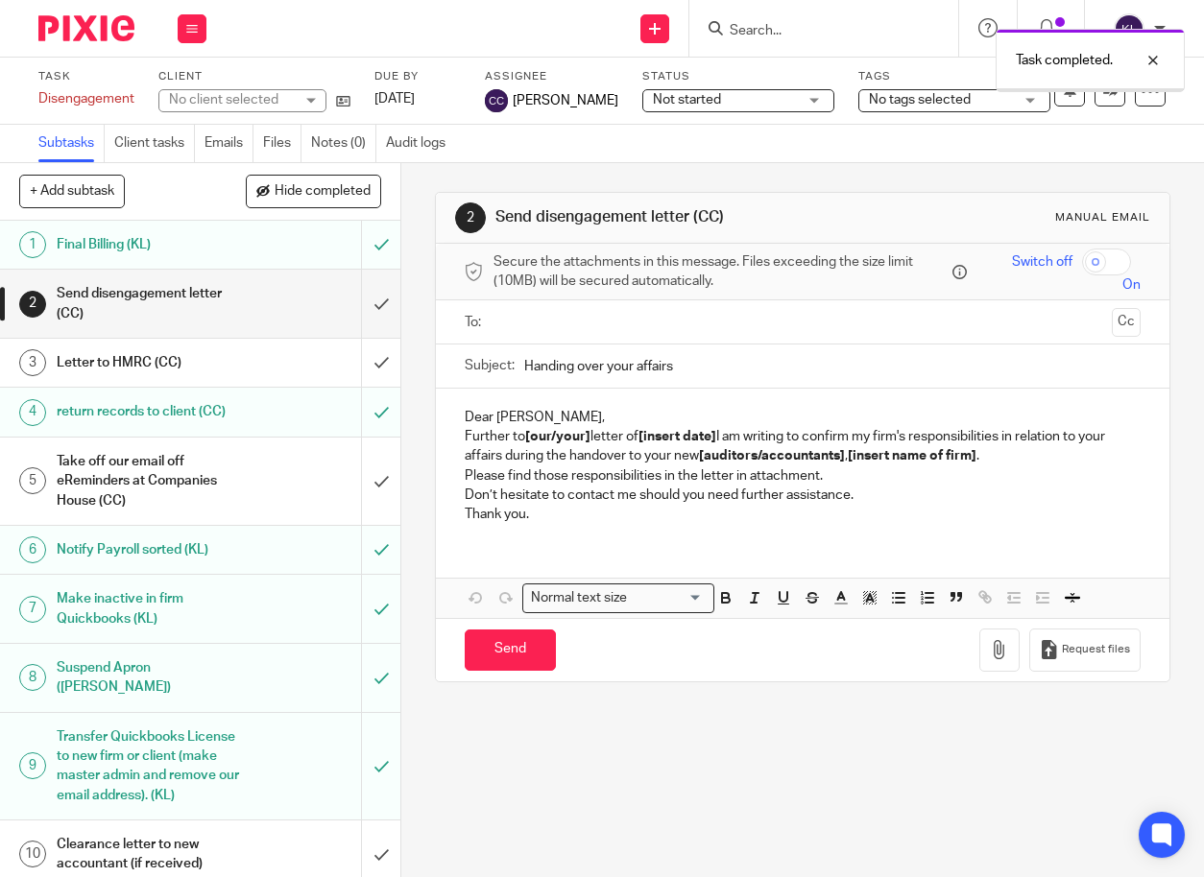
scroll to position [288, 0]
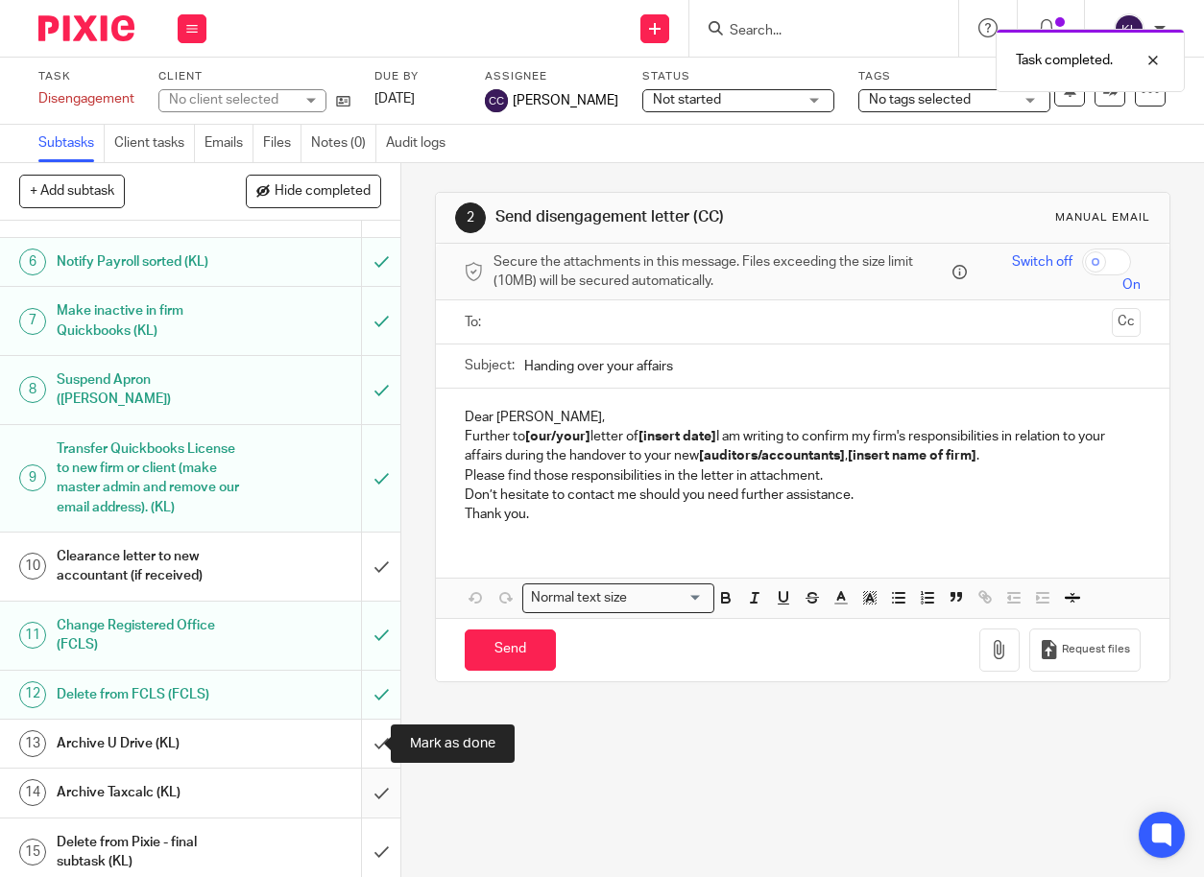
click at [360, 780] on input "submit" at bounding box center [200, 793] width 400 height 48
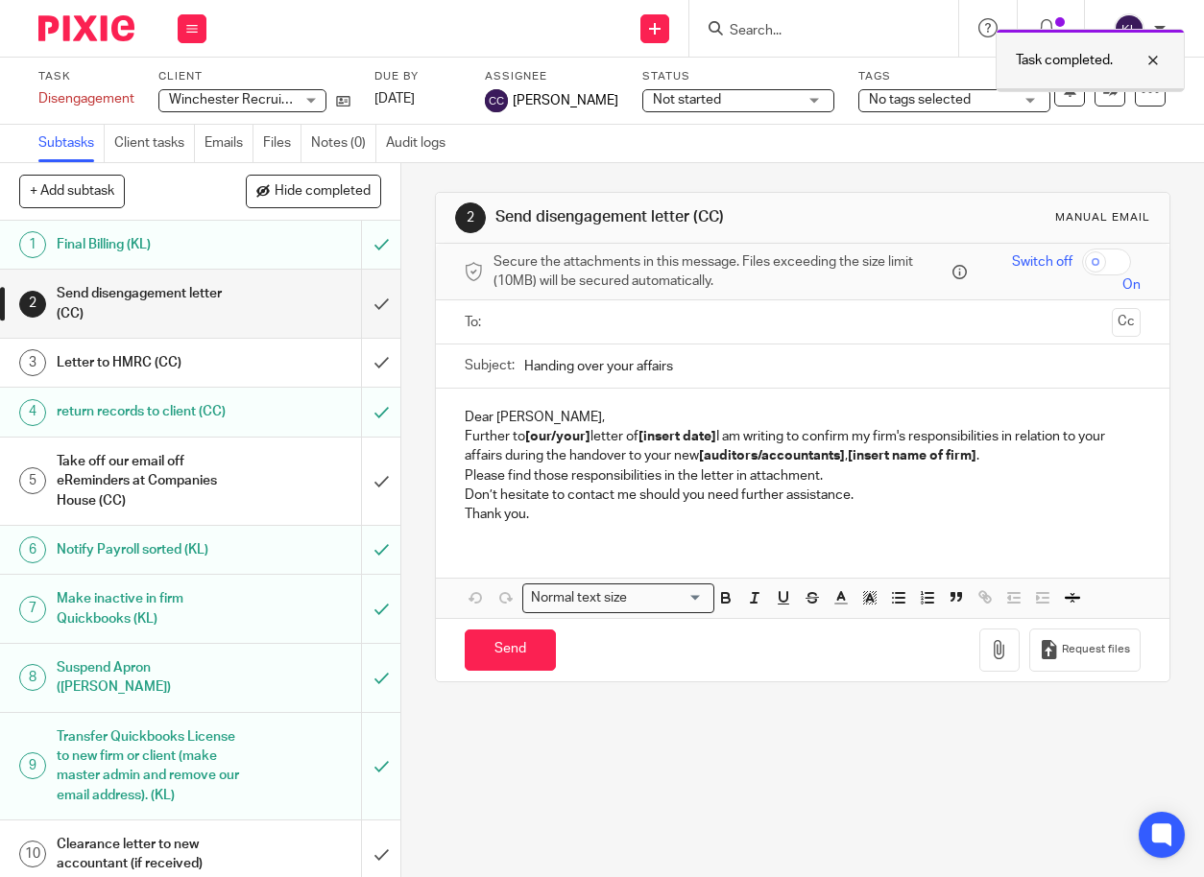
click at [1152, 60] on div at bounding box center [1138, 60] width 52 height 23
click at [801, 29] on input "Search" at bounding box center [814, 31] width 173 height 17
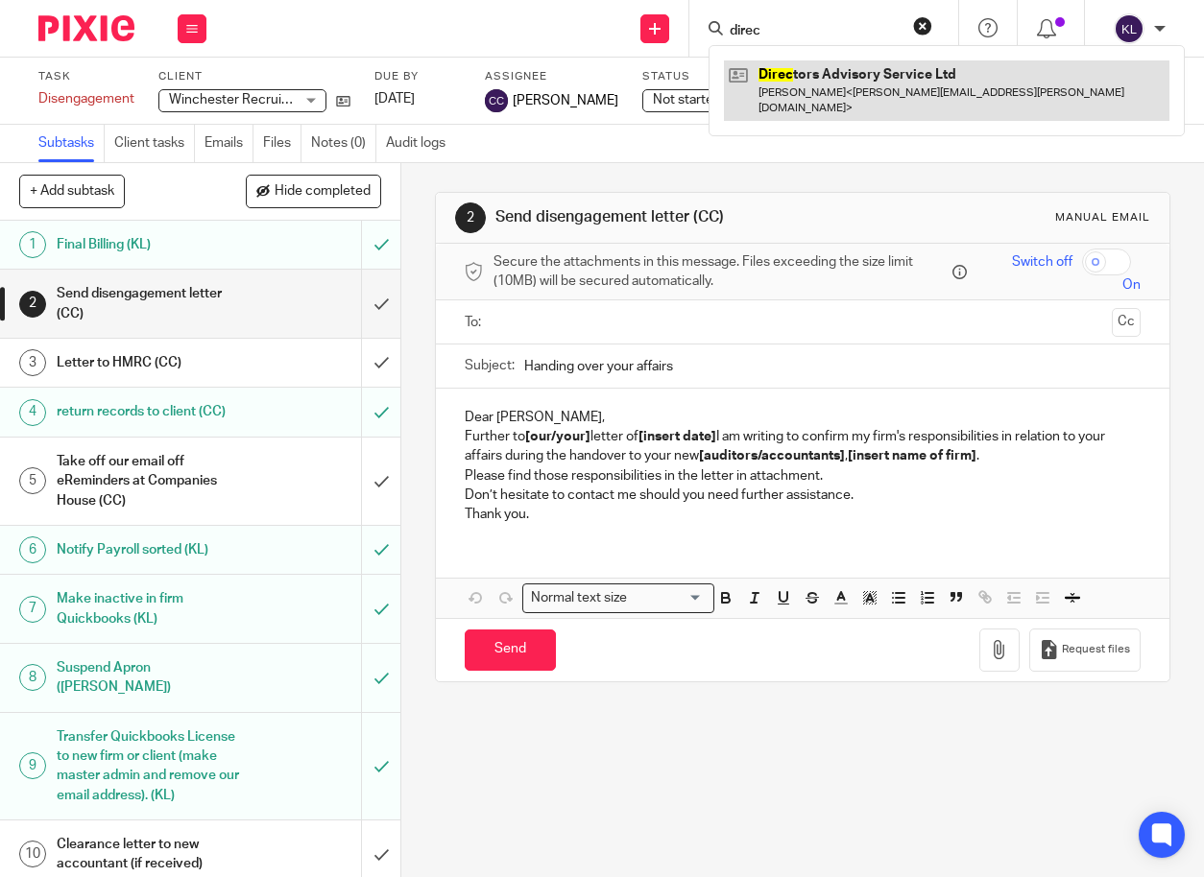
type input "direc"
click at [827, 77] on link at bounding box center [946, 90] width 445 height 60
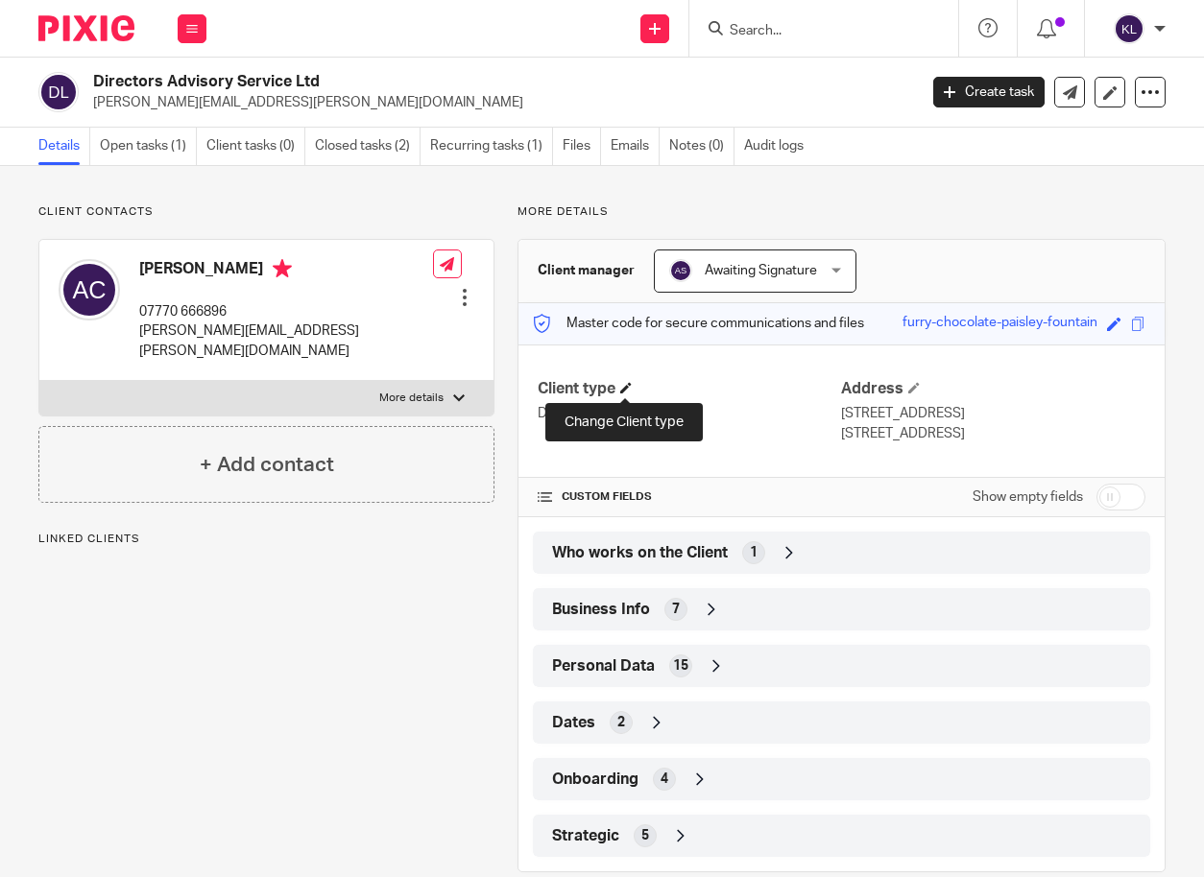
click at [627, 385] on span at bounding box center [626, 388] width 12 height 12
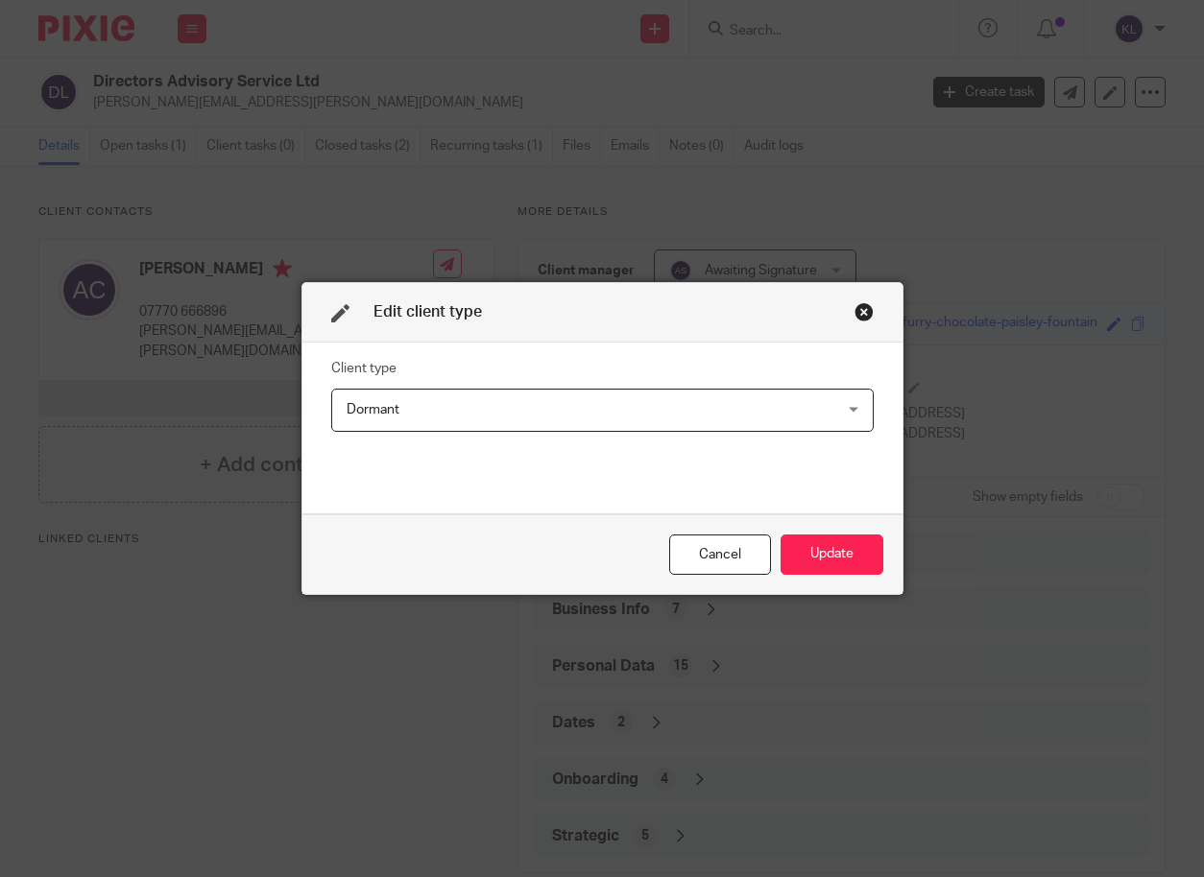
click at [472, 405] on span "Dormant" at bounding box center [557, 410] width 420 height 40
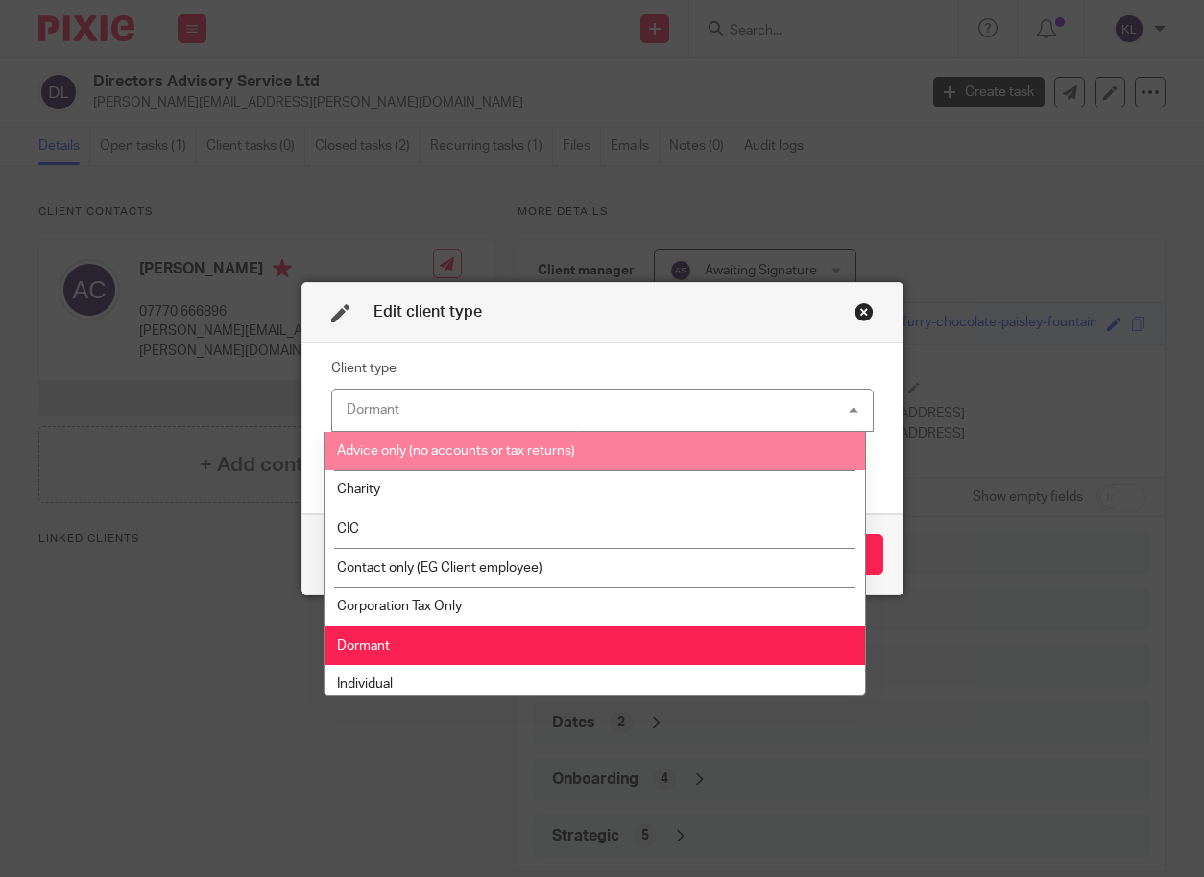
click at [453, 446] on span "Advice only (no accounts or tax returns)" at bounding box center [456, 450] width 238 height 13
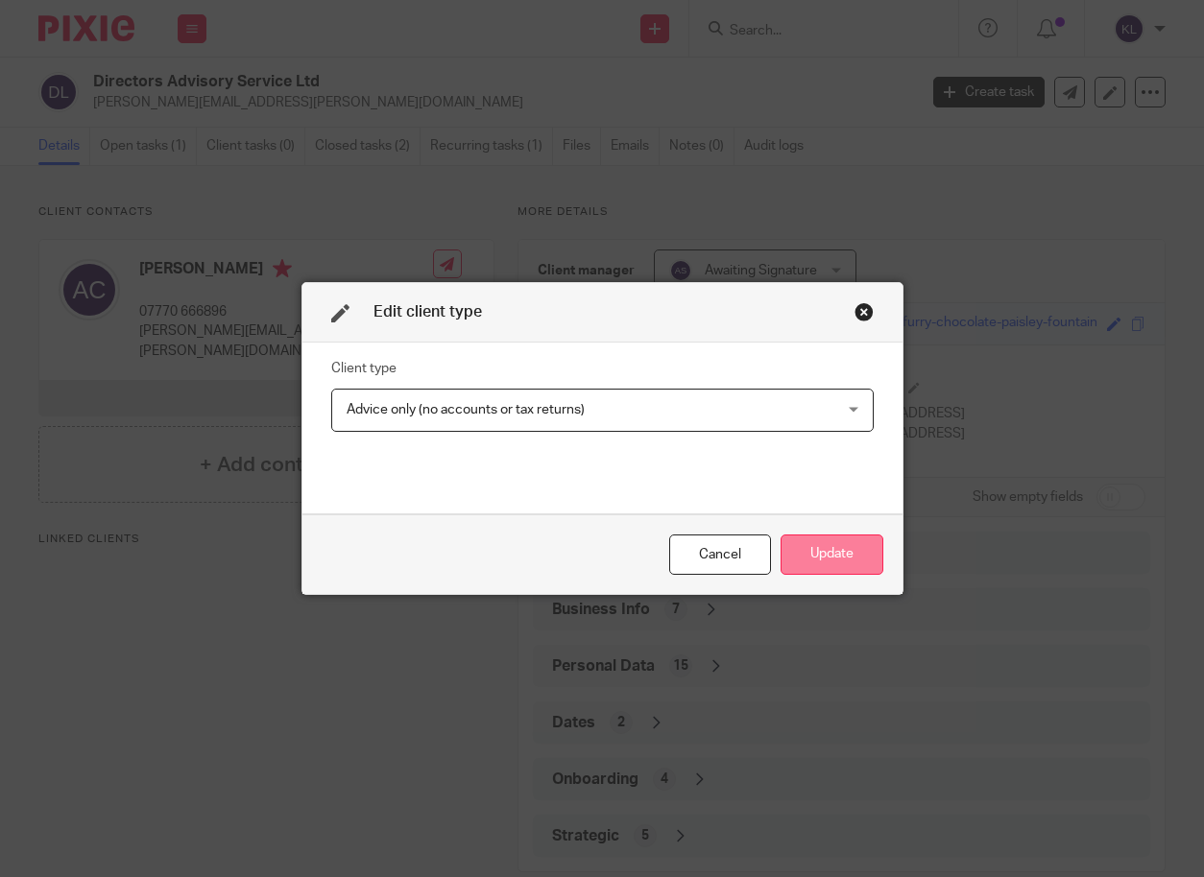
click at [850, 551] on button "Update" at bounding box center [831, 555] width 103 height 41
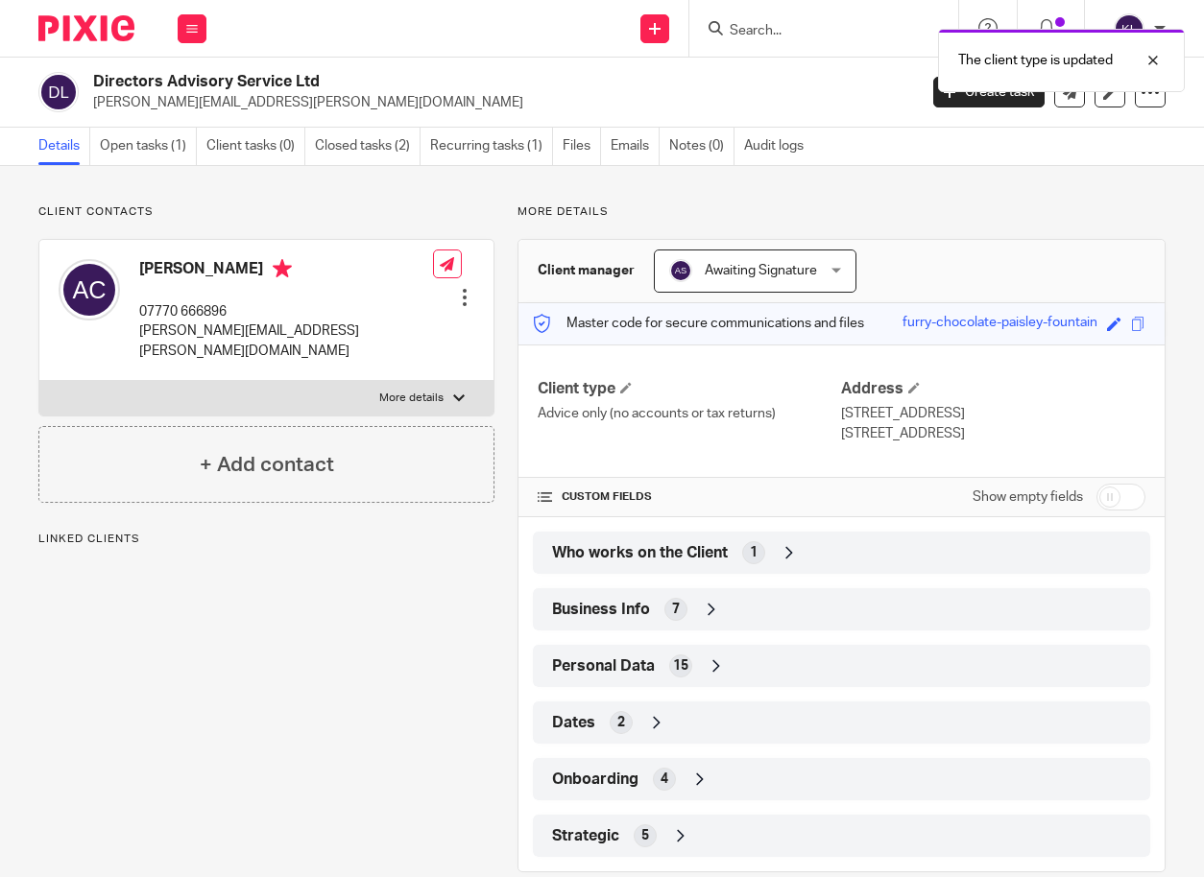
click at [672, 556] on span "Who works on the Client" at bounding box center [640, 553] width 176 height 20
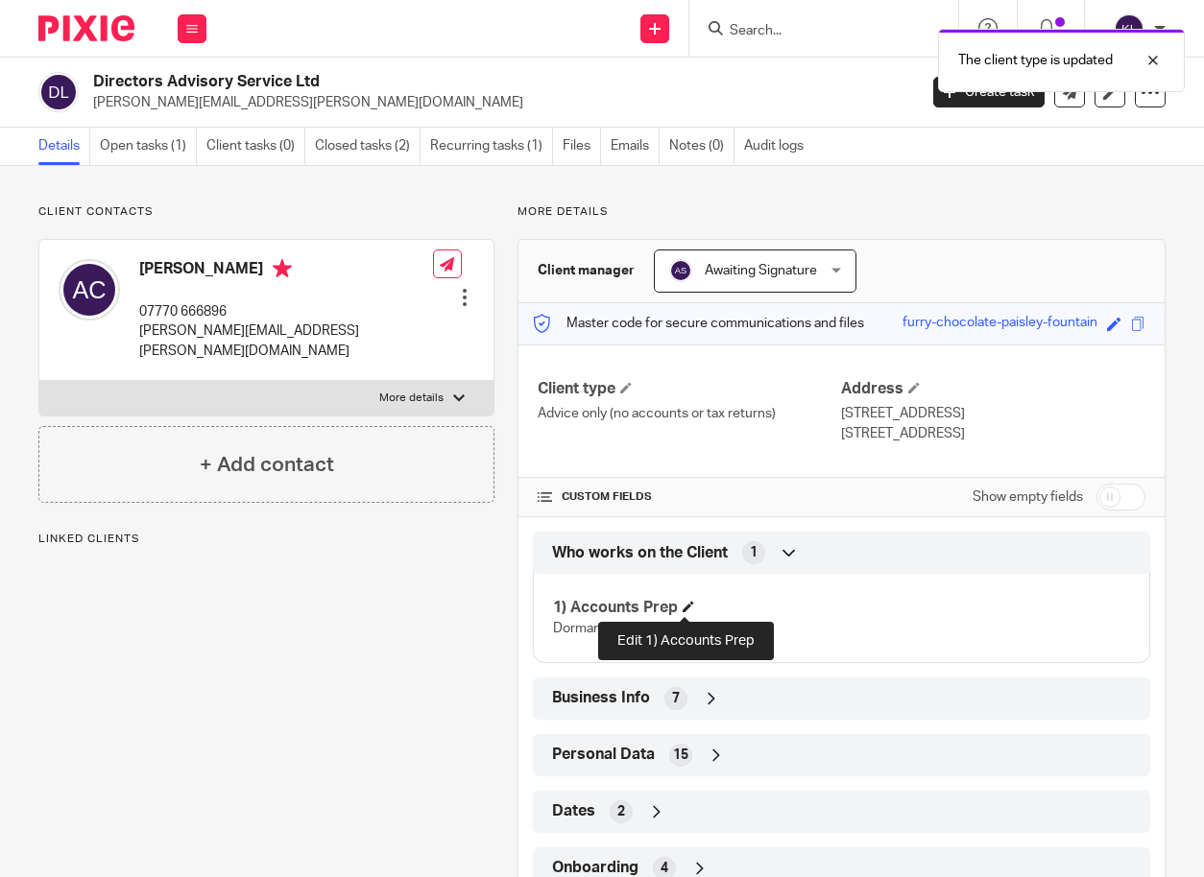
click at [688, 603] on span at bounding box center [688, 607] width 12 height 12
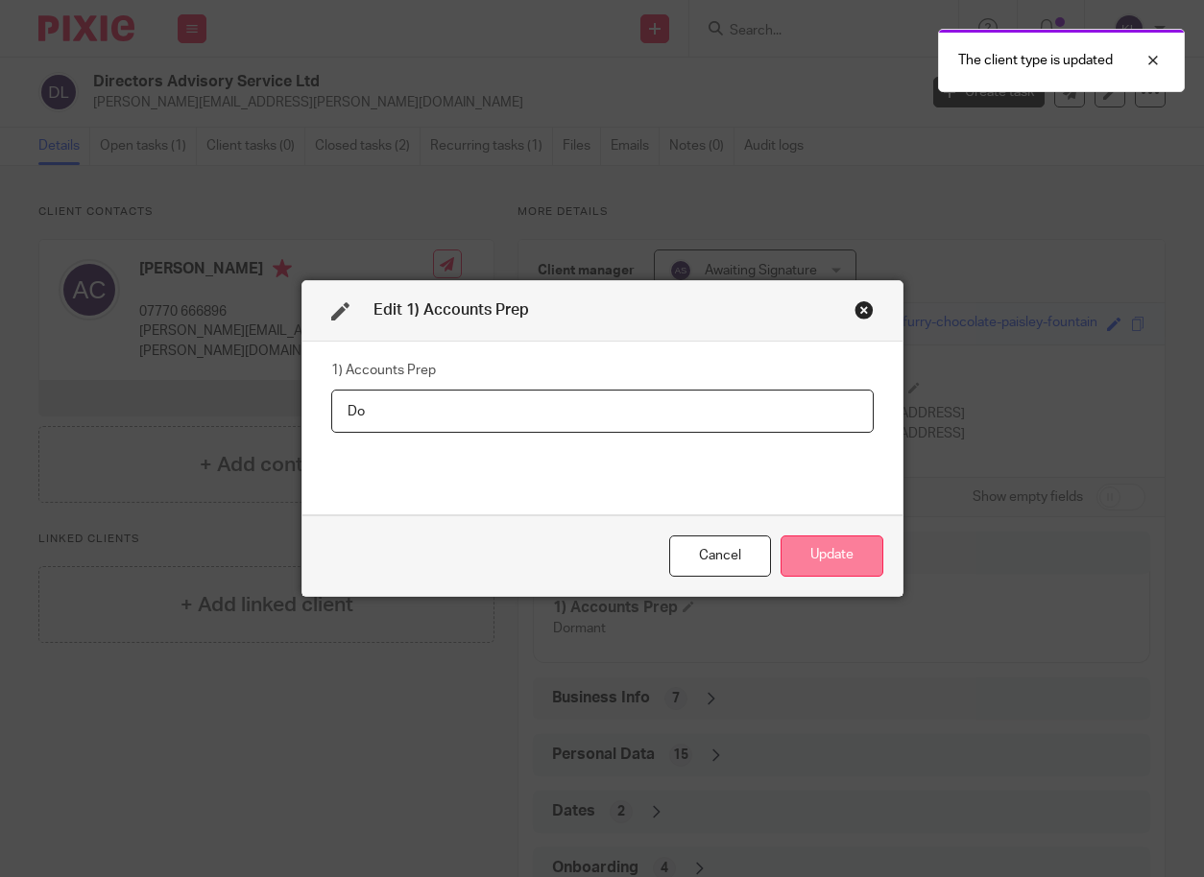
type input "D"
click at [803, 549] on button "Update" at bounding box center [831, 556] width 103 height 41
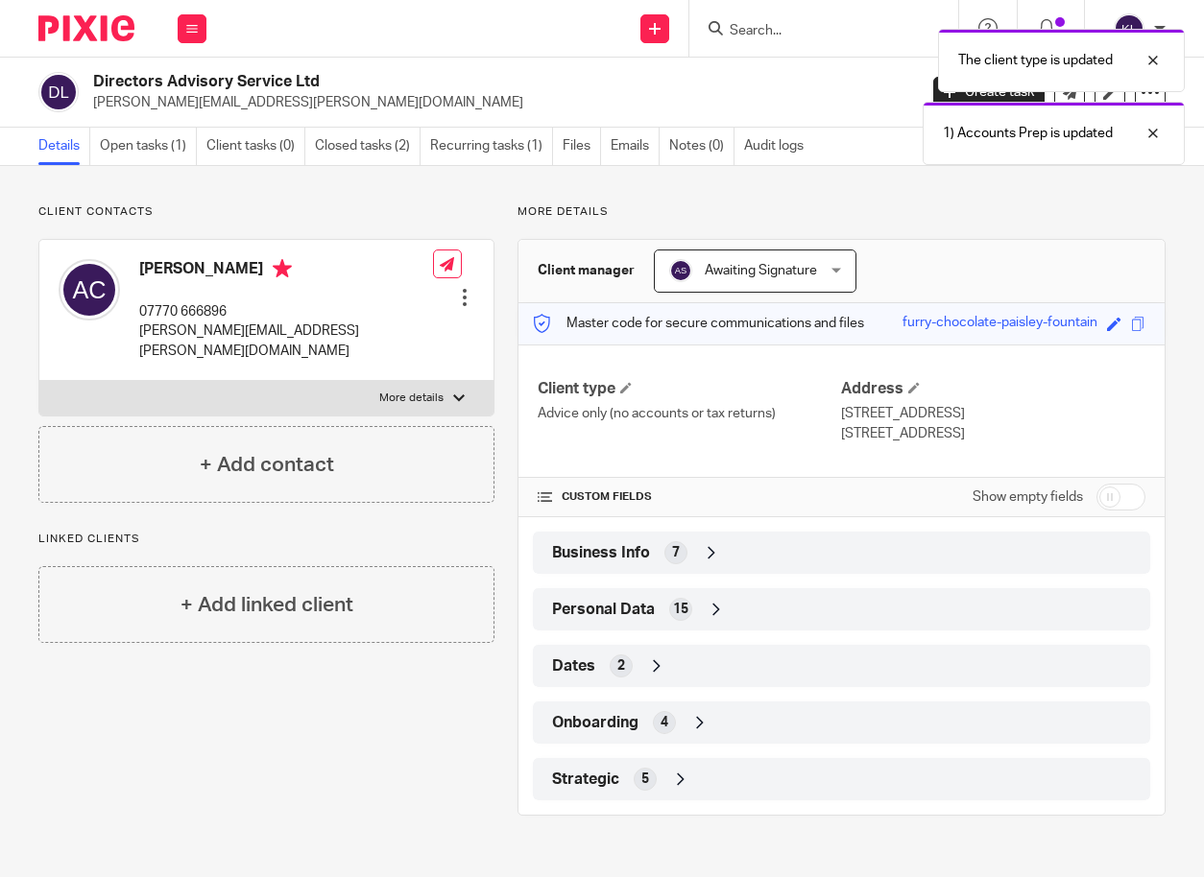
click at [789, 791] on div "Strategic 5" at bounding box center [841, 779] width 588 height 33
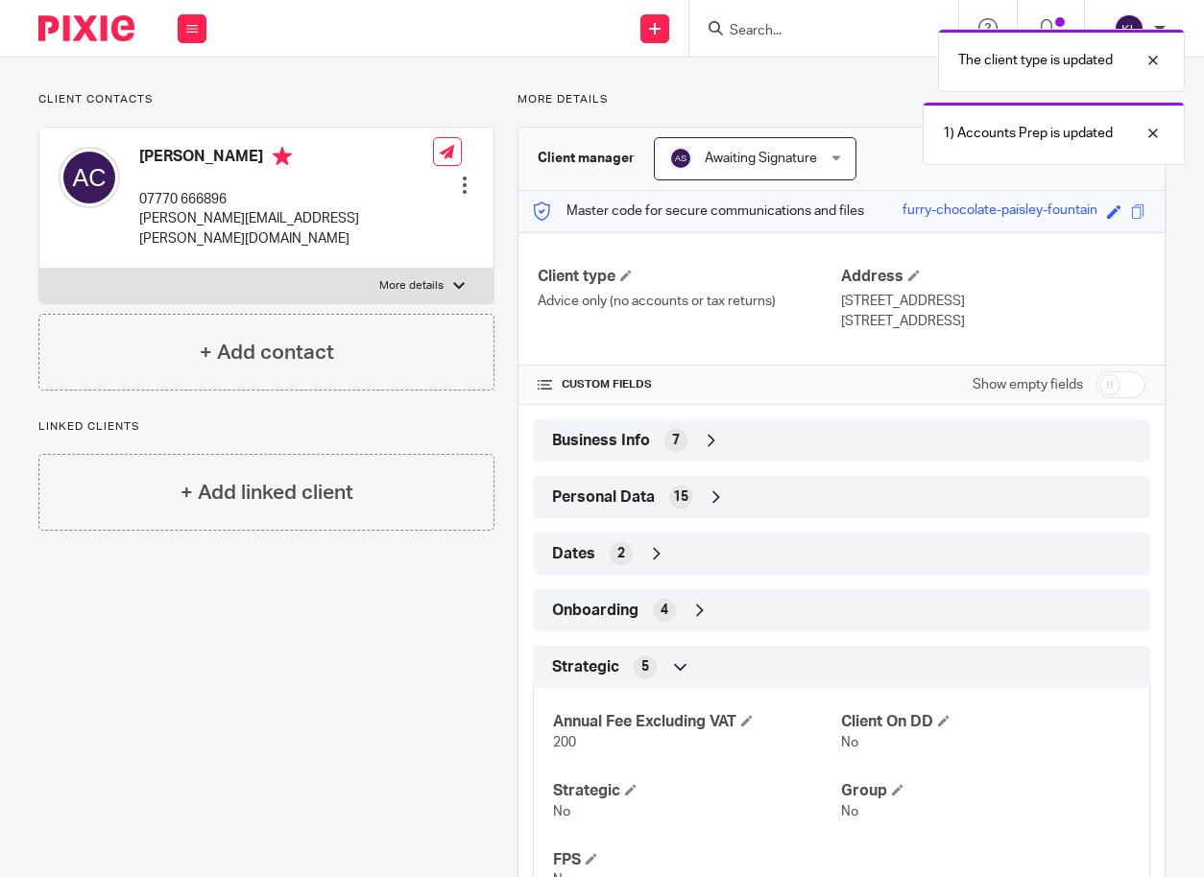
scroll to position [204, 0]
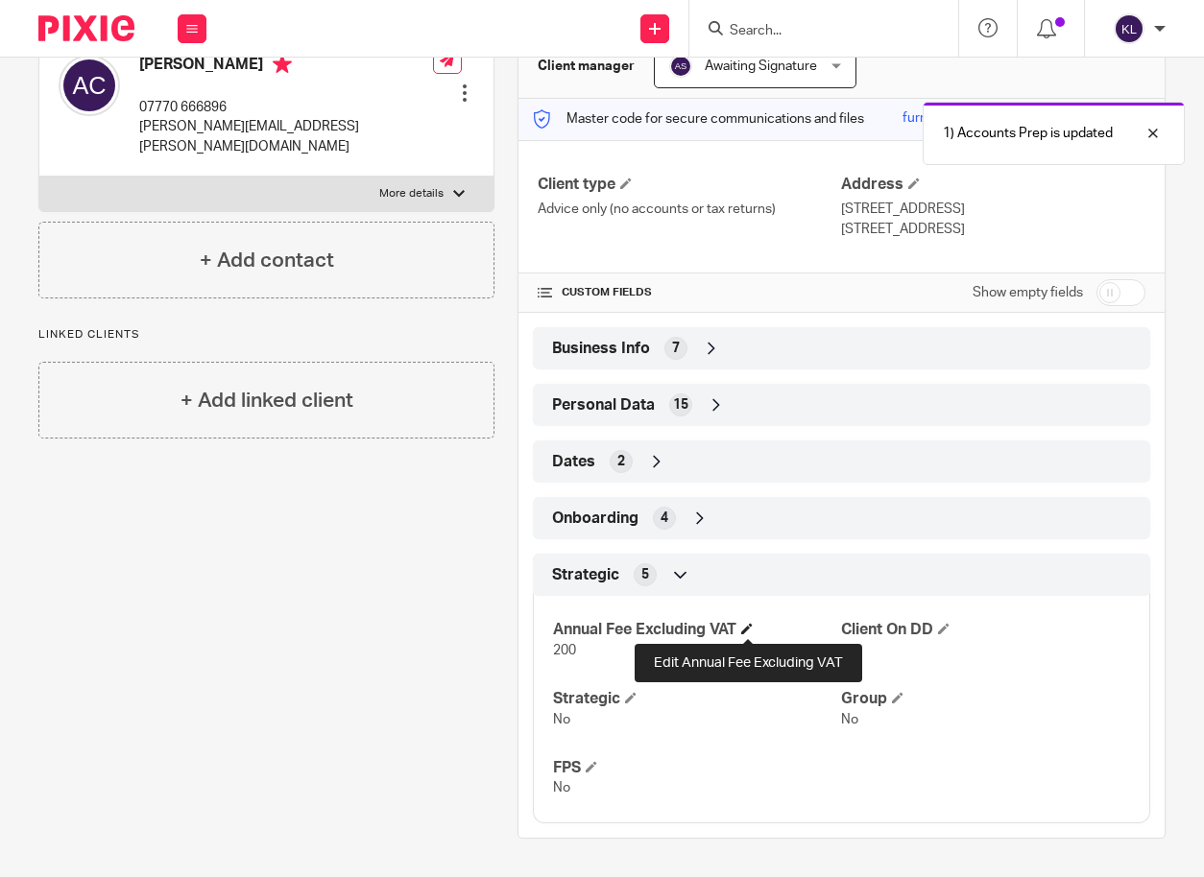
click at [746, 632] on span at bounding box center [747, 629] width 12 height 12
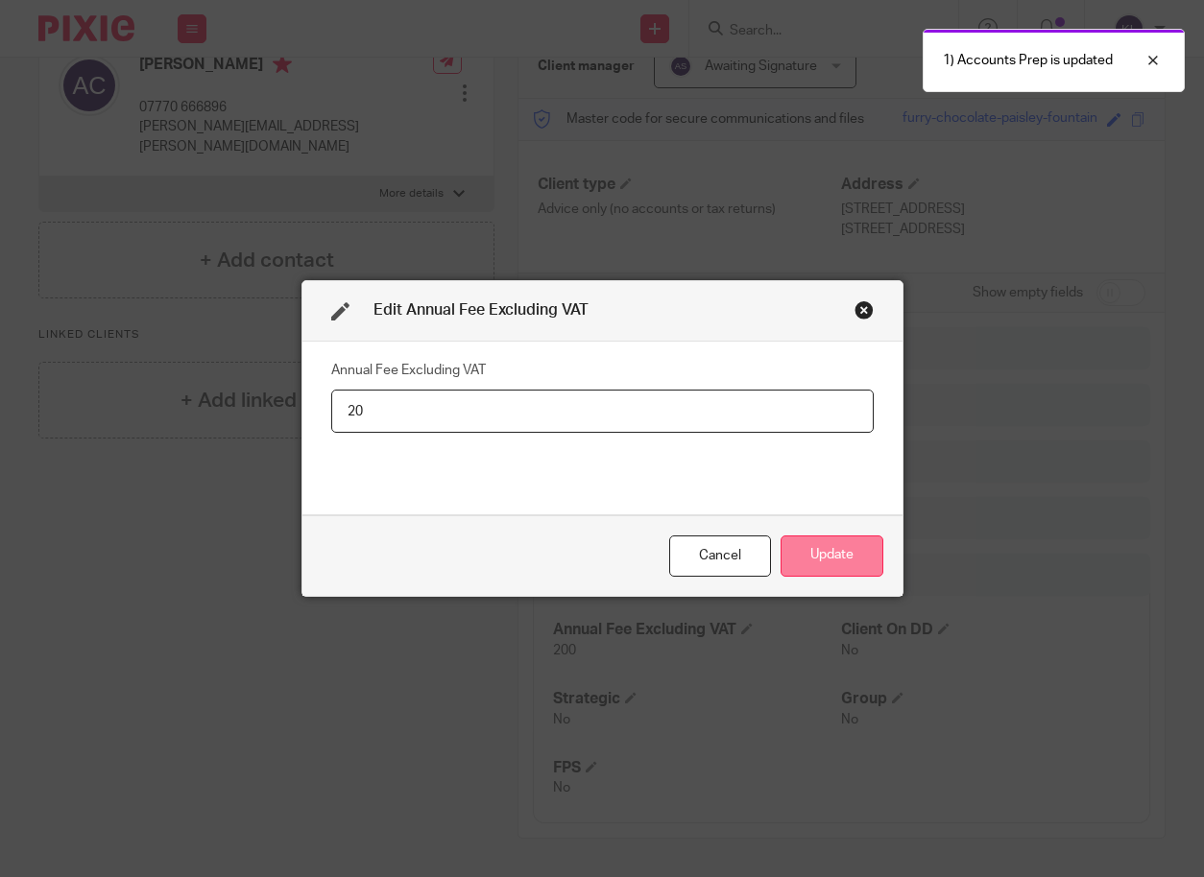
type input "2"
click at [840, 558] on button "Update" at bounding box center [831, 556] width 103 height 41
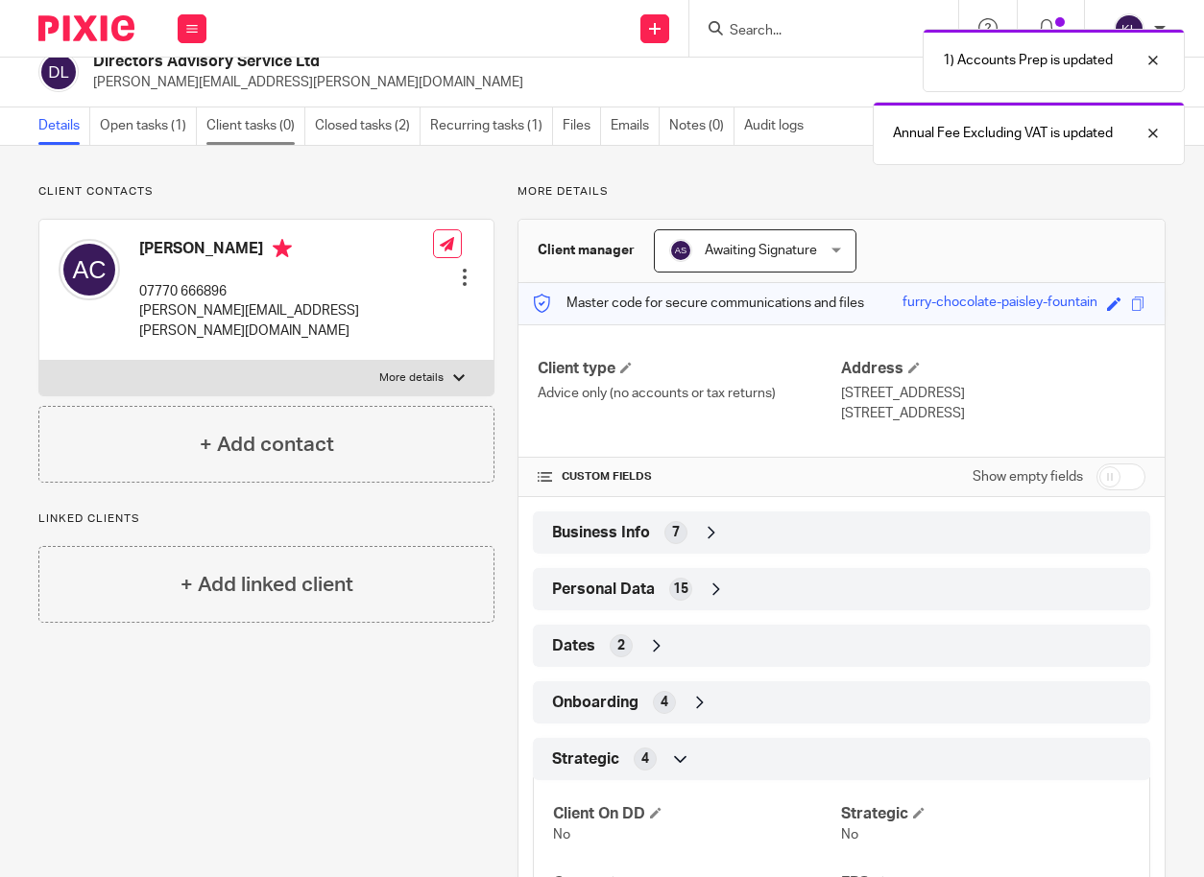
scroll to position [0, 0]
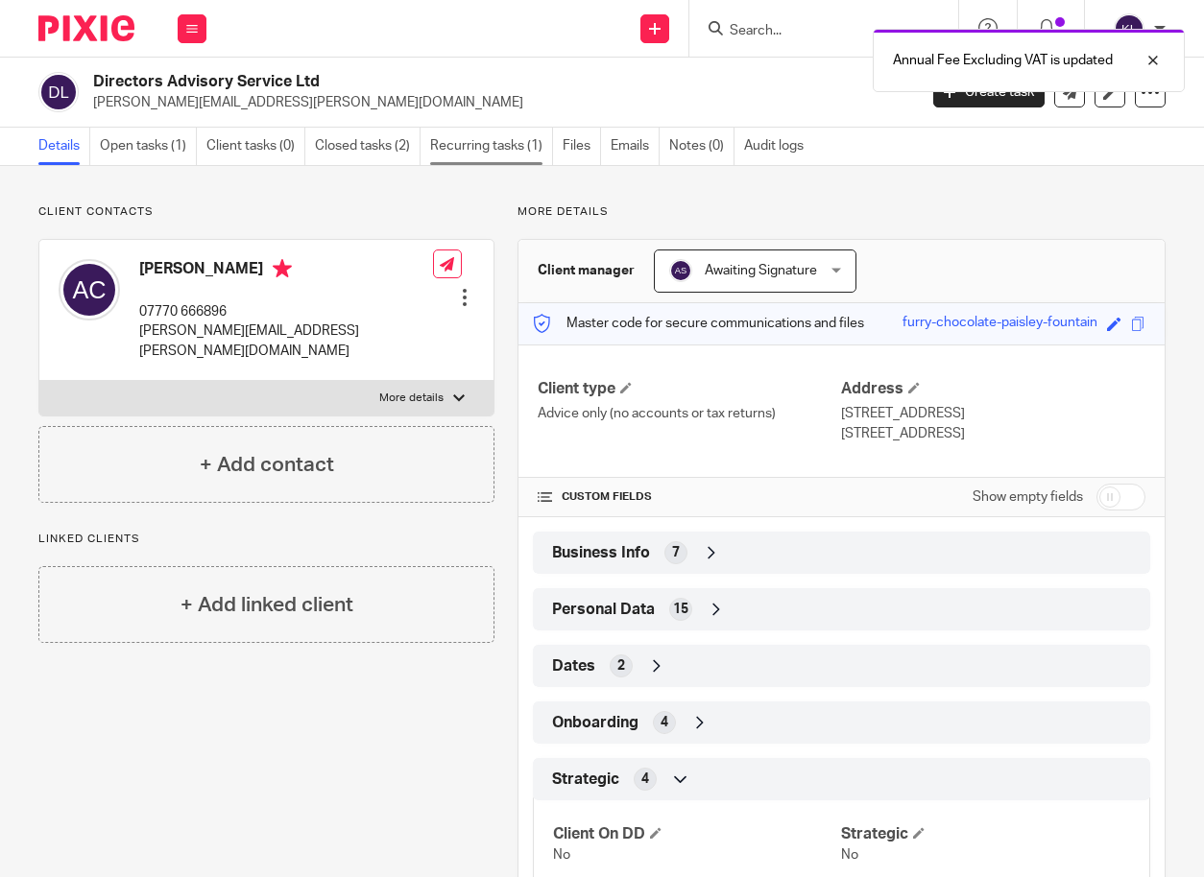
click at [481, 152] on link "Recurring tasks (1)" at bounding box center [491, 146] width 123 height 37
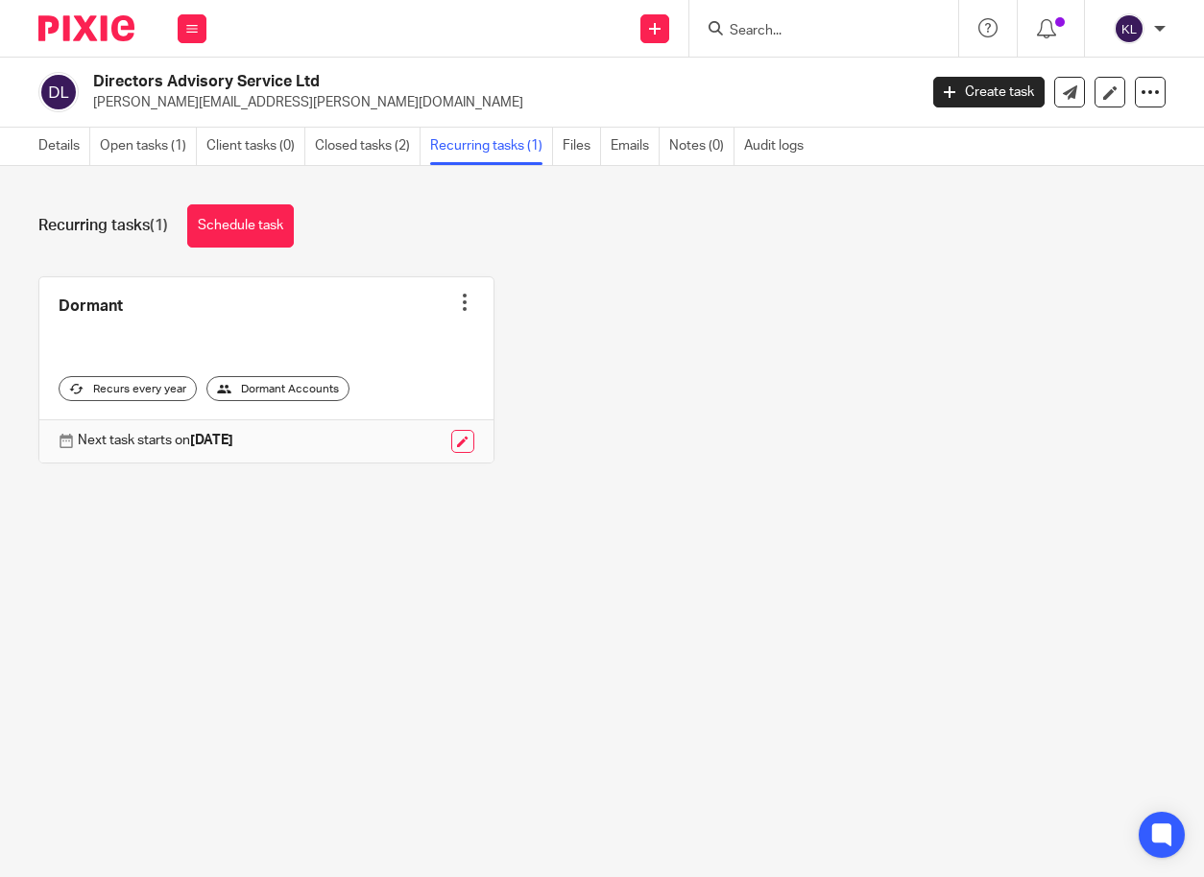
click at [455, 303] on div at bounding box center [464, 302] width 19 height 19
click at [403, 421] on span "Cancel schedule" at bounding box center [382, 424] width 101 height 13
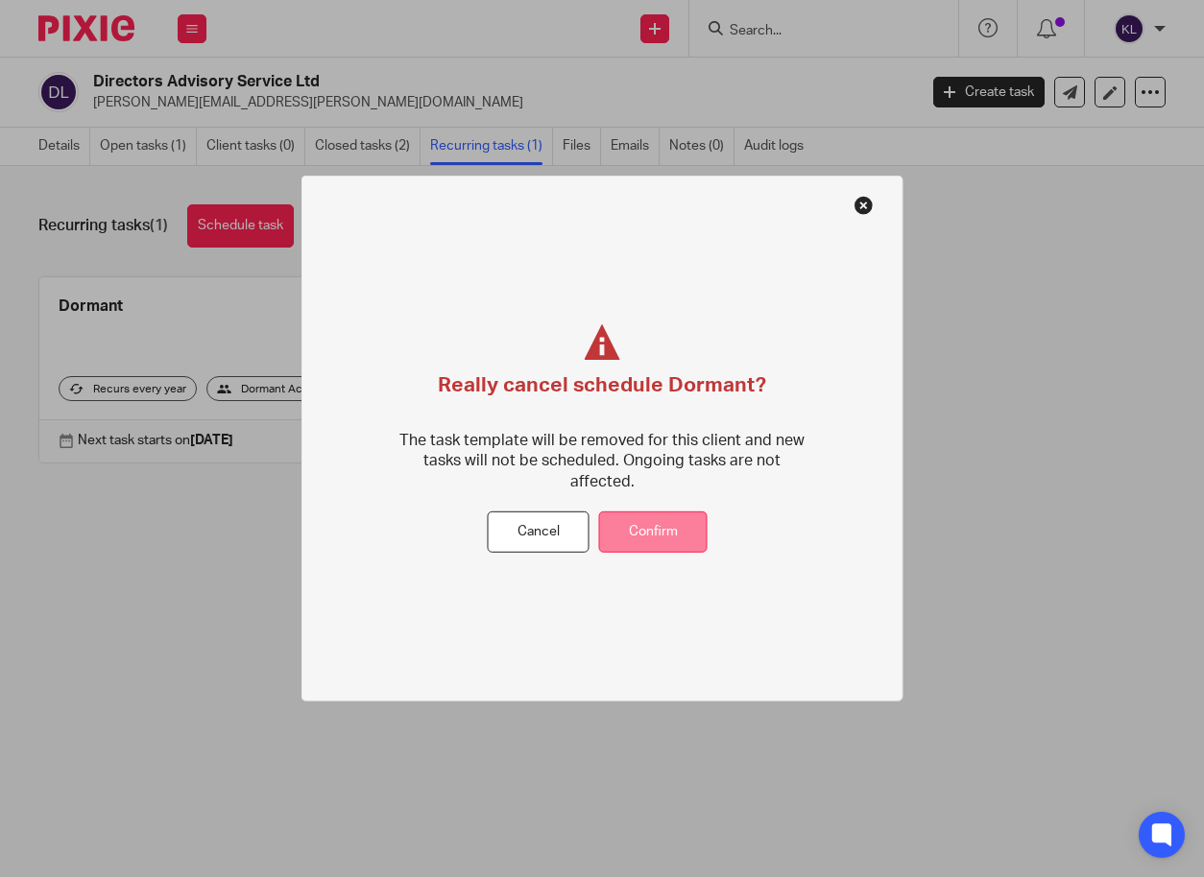
click at [656, 512] on button "Confirm" at bounding box center [653, 532] width 108 height 41
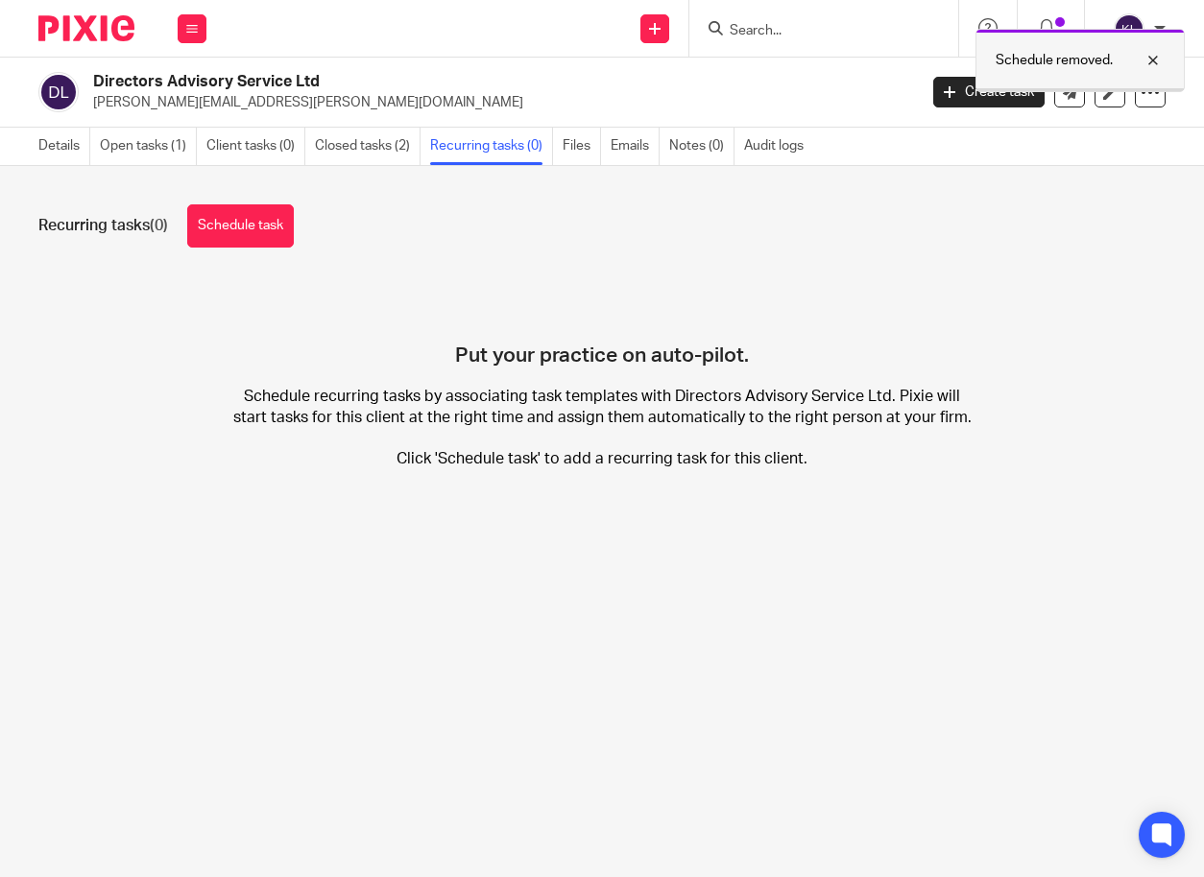
click at [1159, 59] on div at bounding box center [1138, 60] width 52 height 23
click at [772, 31] on input "Search" at bounding box center [814, 31] width 173 height 17
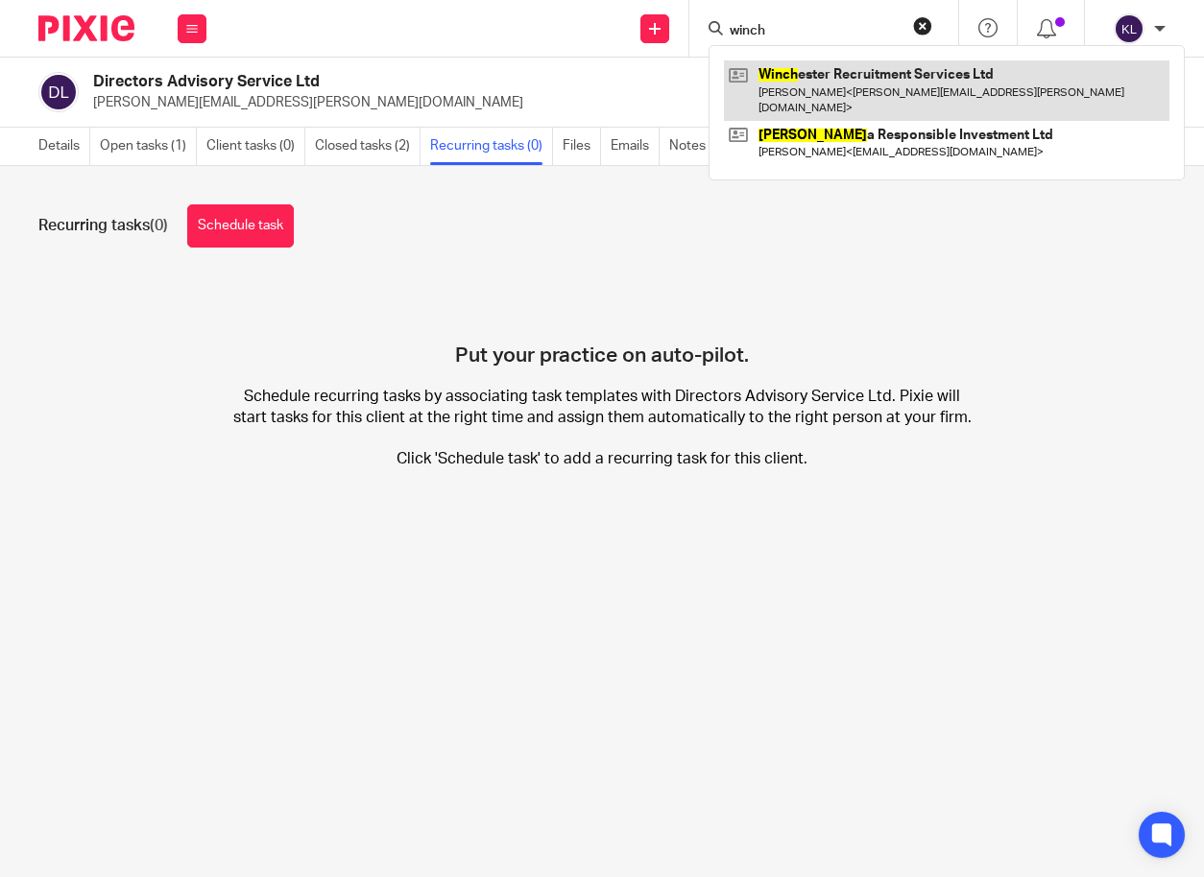
type input "winch"
click at [809, 83] on link at bounding box center [946, 90] width 445 height 60
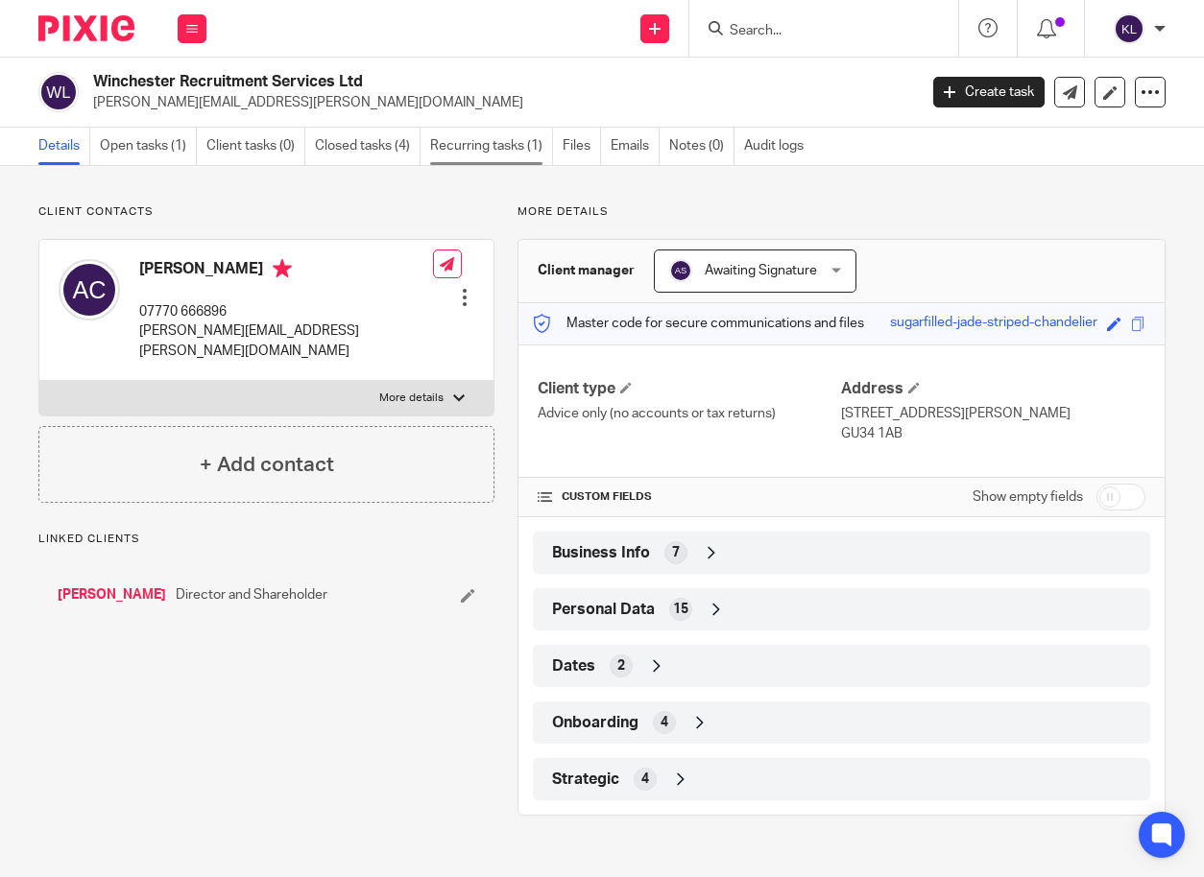
click at [519, 141] on link "Recurring tasks (1)" at bounding box center [491, 146] width 123 height 37
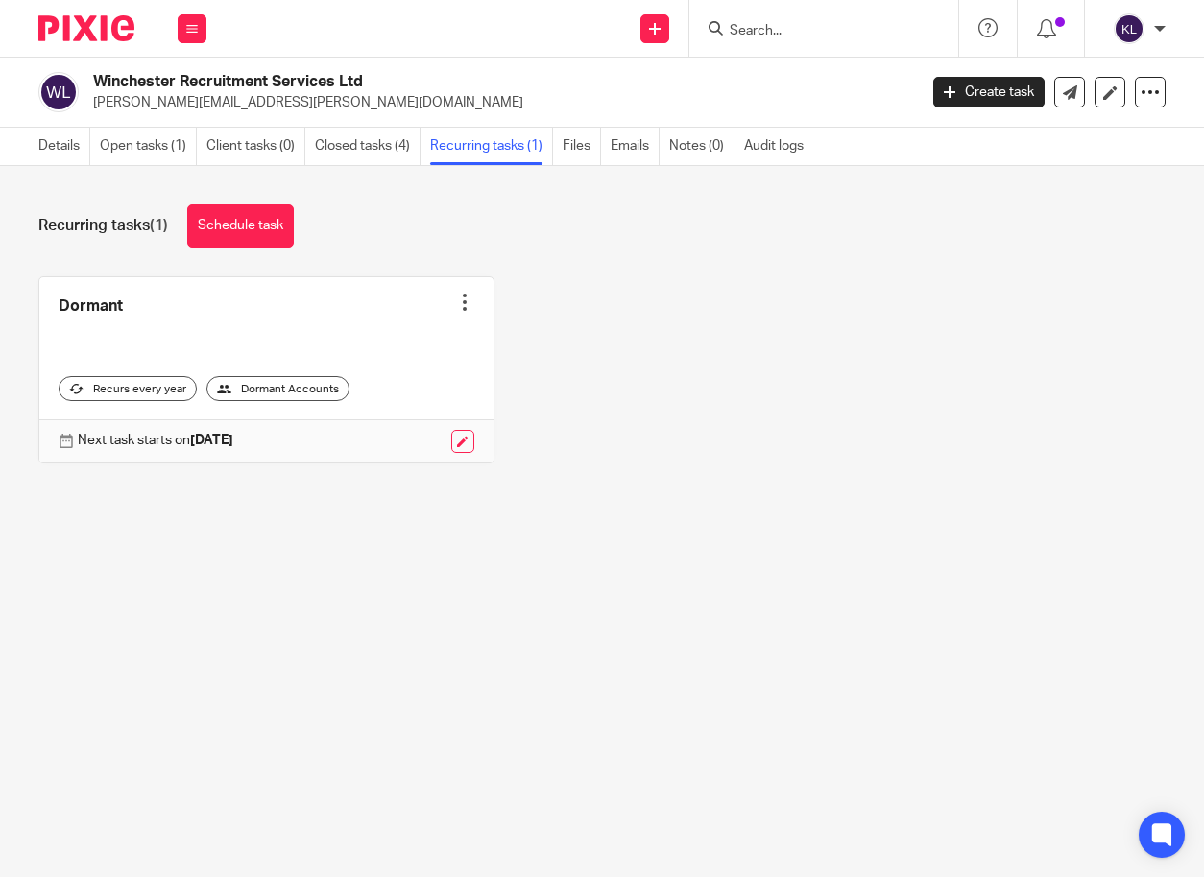
click at [455, 304] on div at bounding box center [464, 302] width 19 height 19
click at [391, 426] on span "Cancel schedule" at bounding box center [382, 424] width 101 height 13
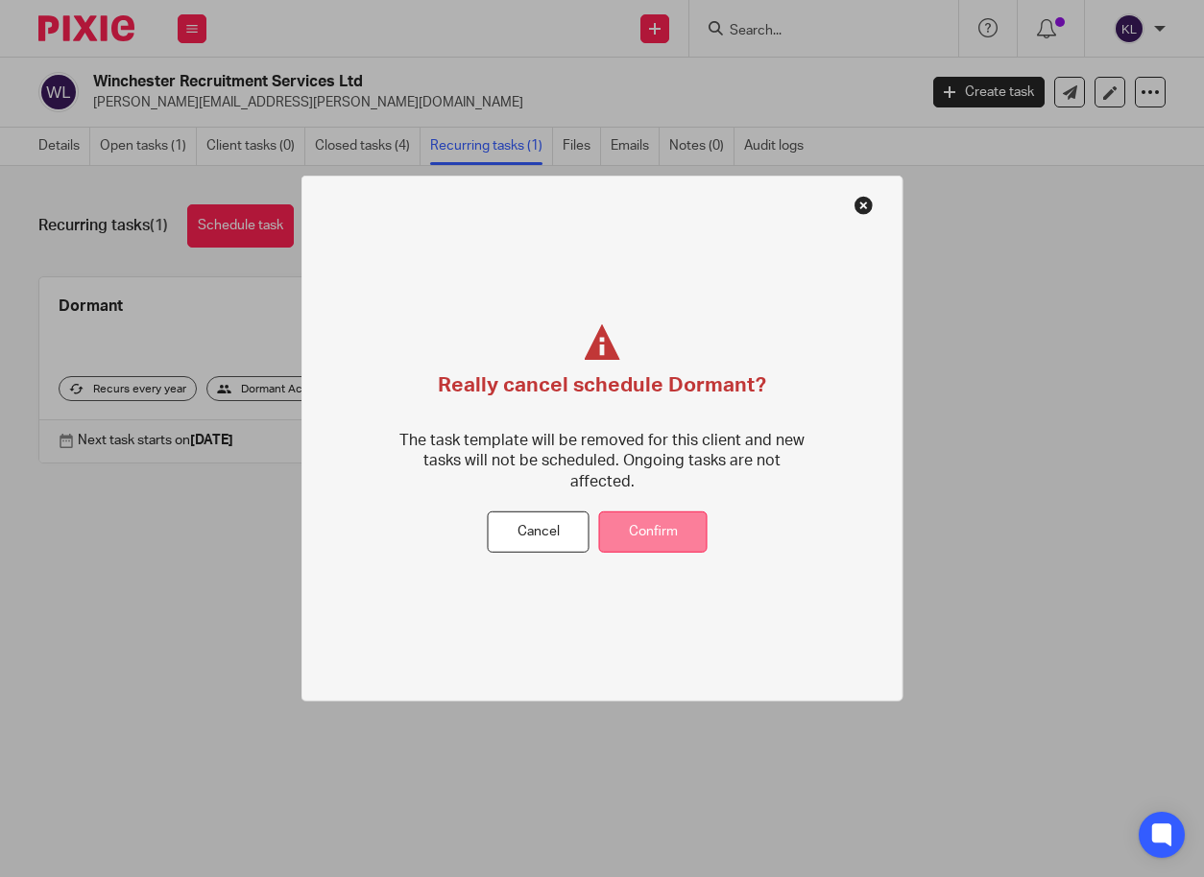
click at [668, 527] on button "Confirm" at bounding box center [653, 532] width 108 height 41
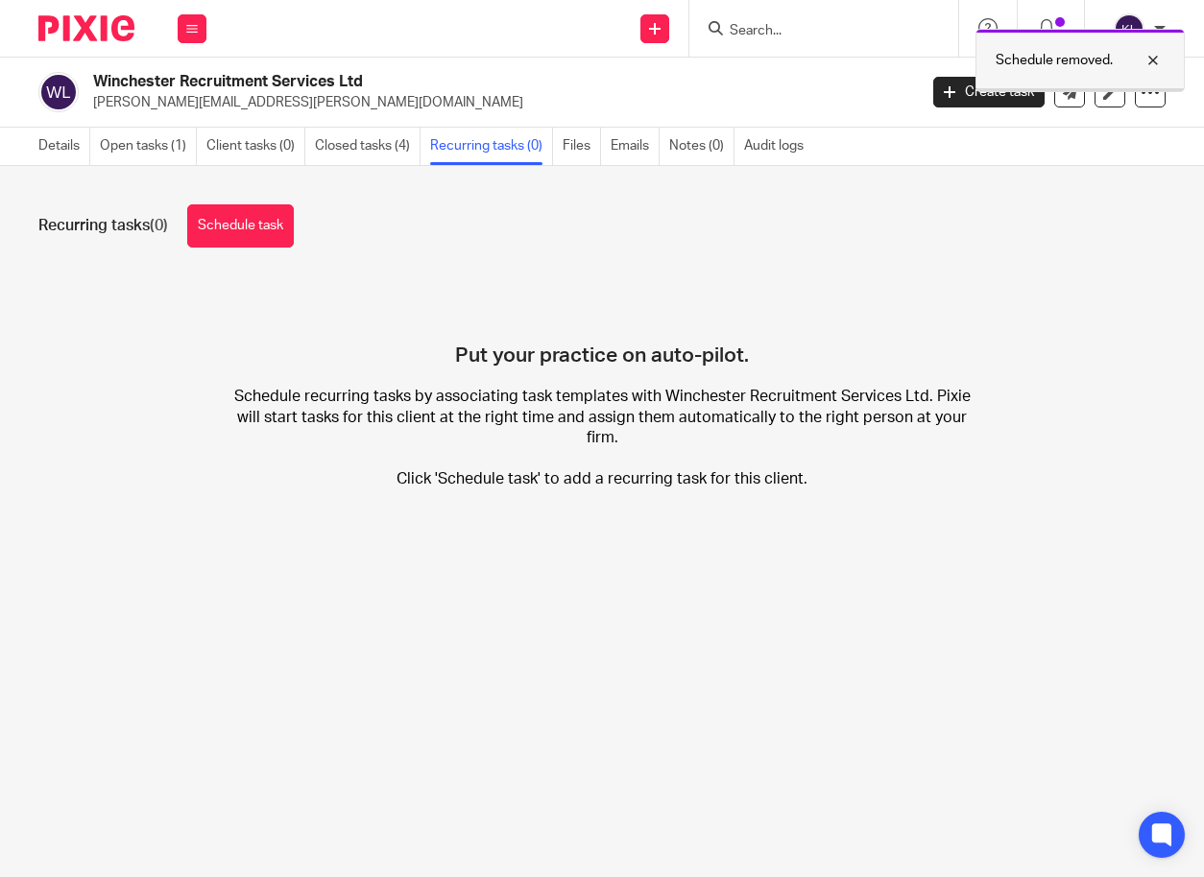
click at [1159, 55] on div at bounding box center [1138, 60] width 52 height 23
click at [763, 26] on input "Search" at bounding box center [814, 31] width 173 height 17
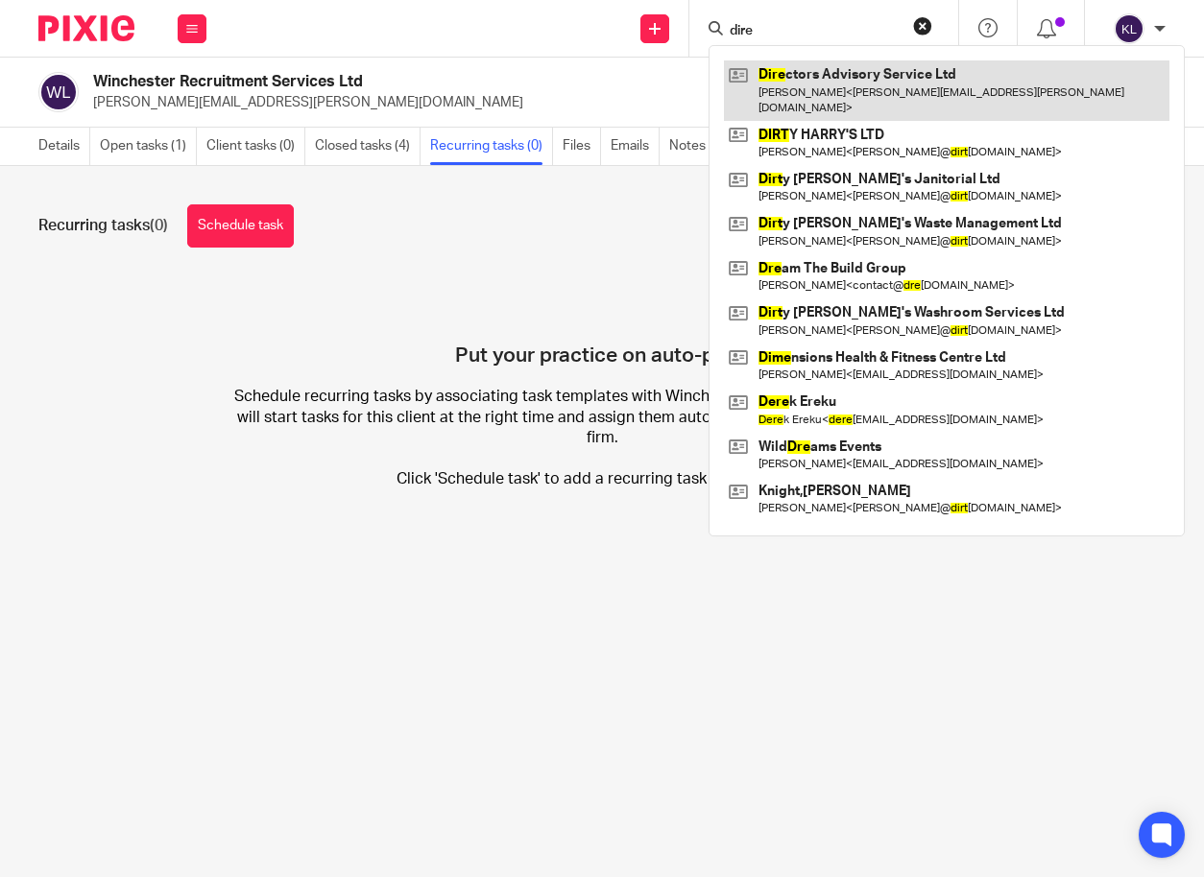
type input "dire"
click at [816, 77] on link at bounding box center [946, 90] width 445 height 60
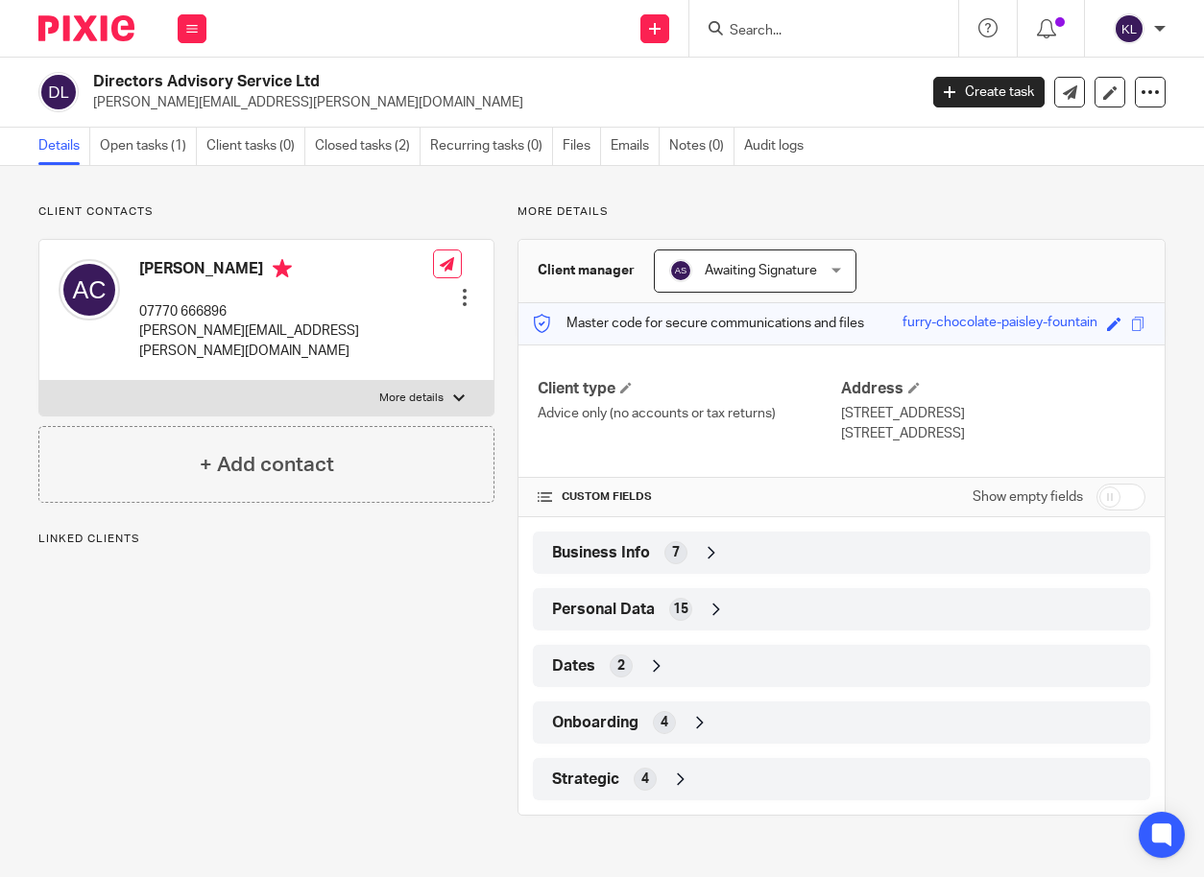
click at [719, 777] on div "Strategic 4" at bounding box center [841, 779] width 588 height 33
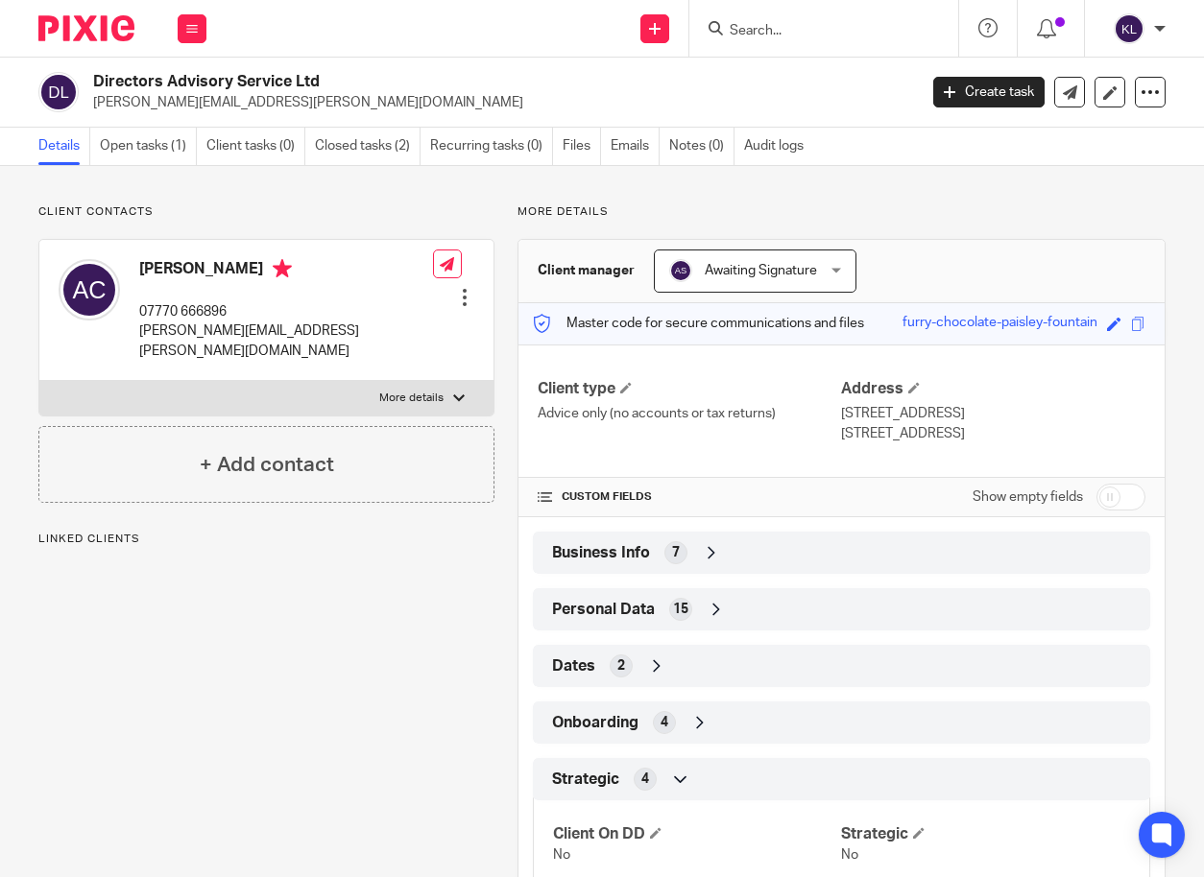
click at [705, 550] on icon at bounding box center [711, 552] width 19 height 19
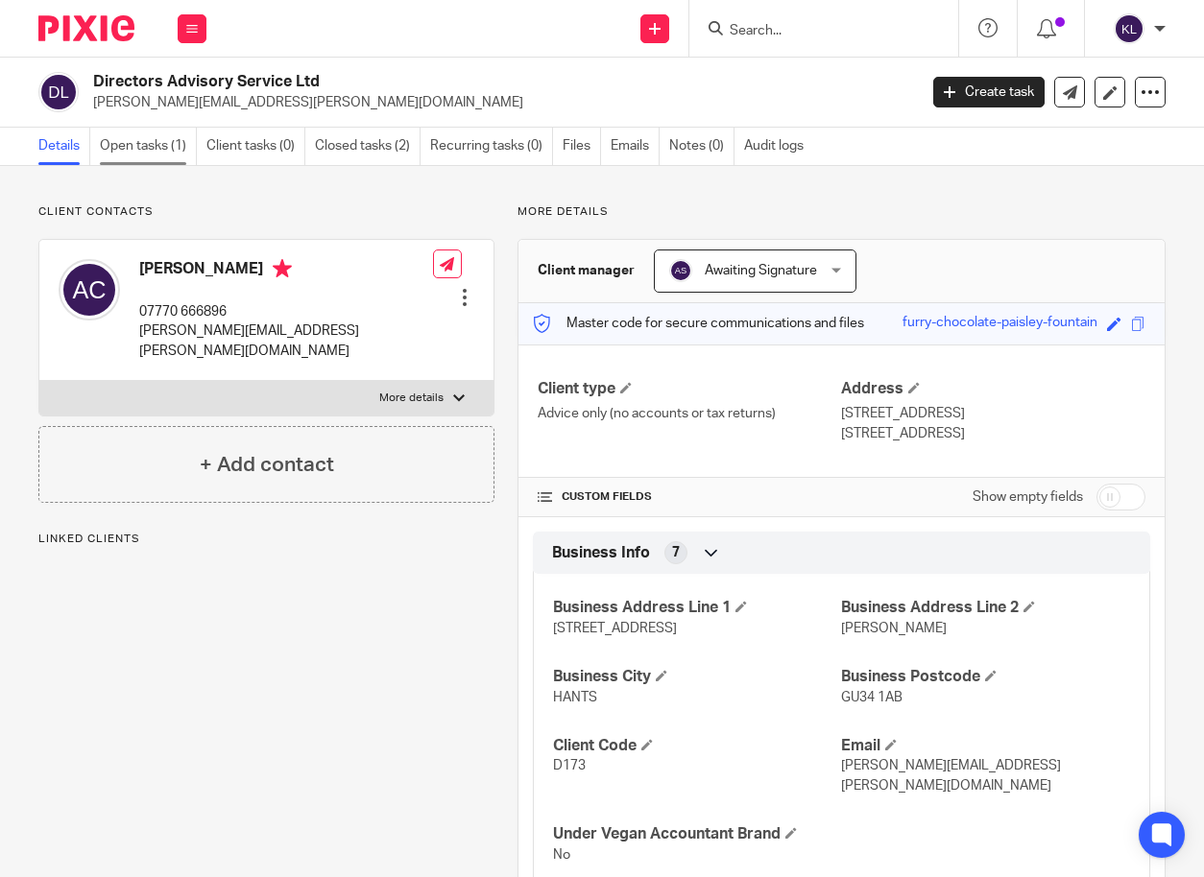
click at [127, 150] on link "Open tasks (1)" at bounding box center [148, 146] width 97 height 37
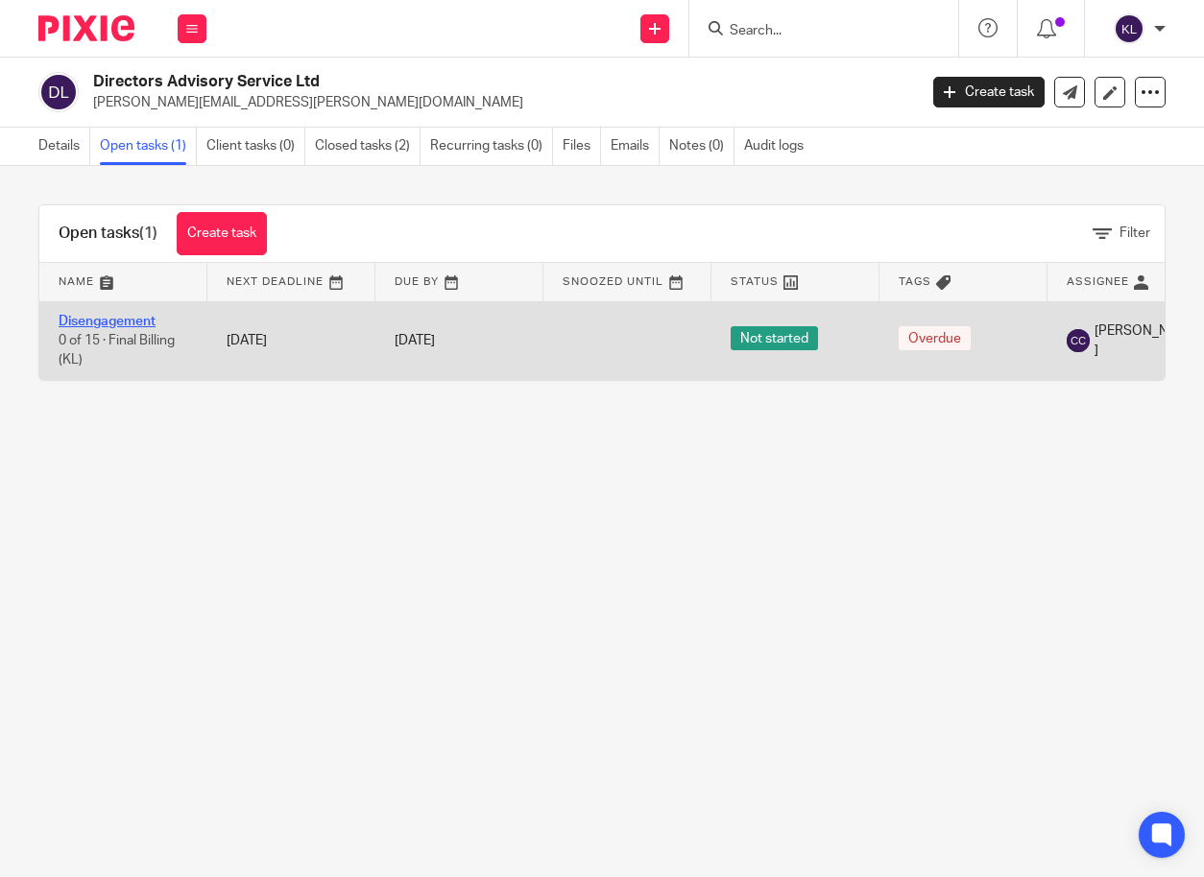
click at [93, 320] on link "Disengagement" at bounding box center [107, 321] width 97 height 13
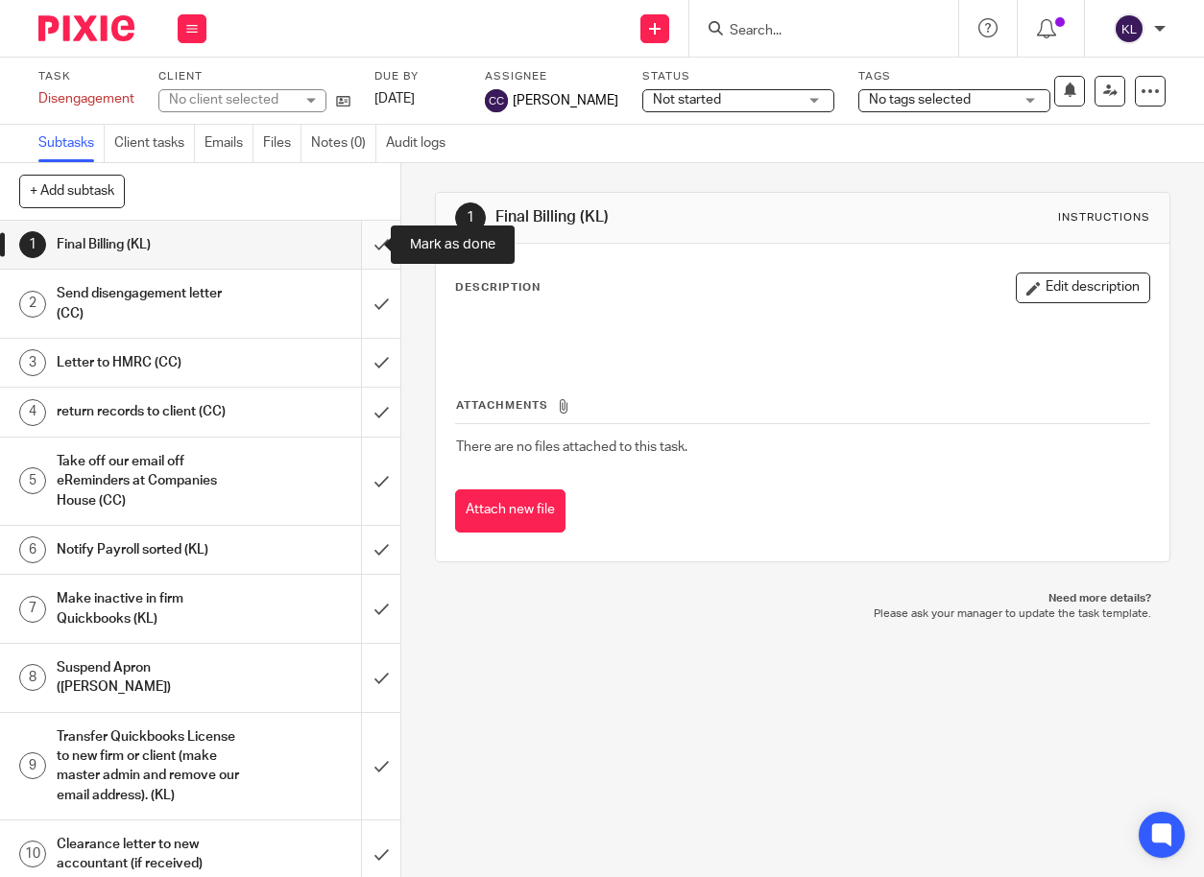
click at [356, 238] on input "submit" at bounding box center [200, 245] width 400 height 48
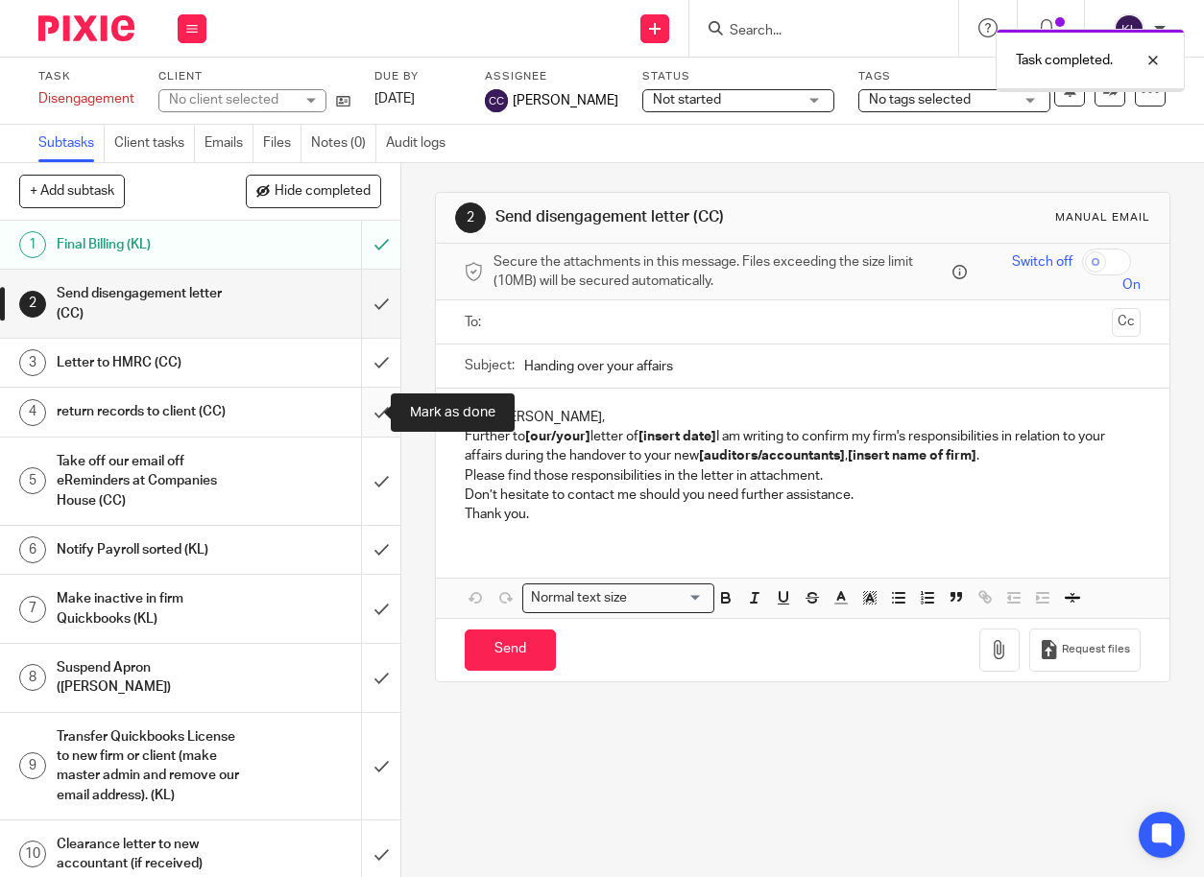
click at [364, 414] on input "submit" at bounding box center [200, 412] width 400 height 48
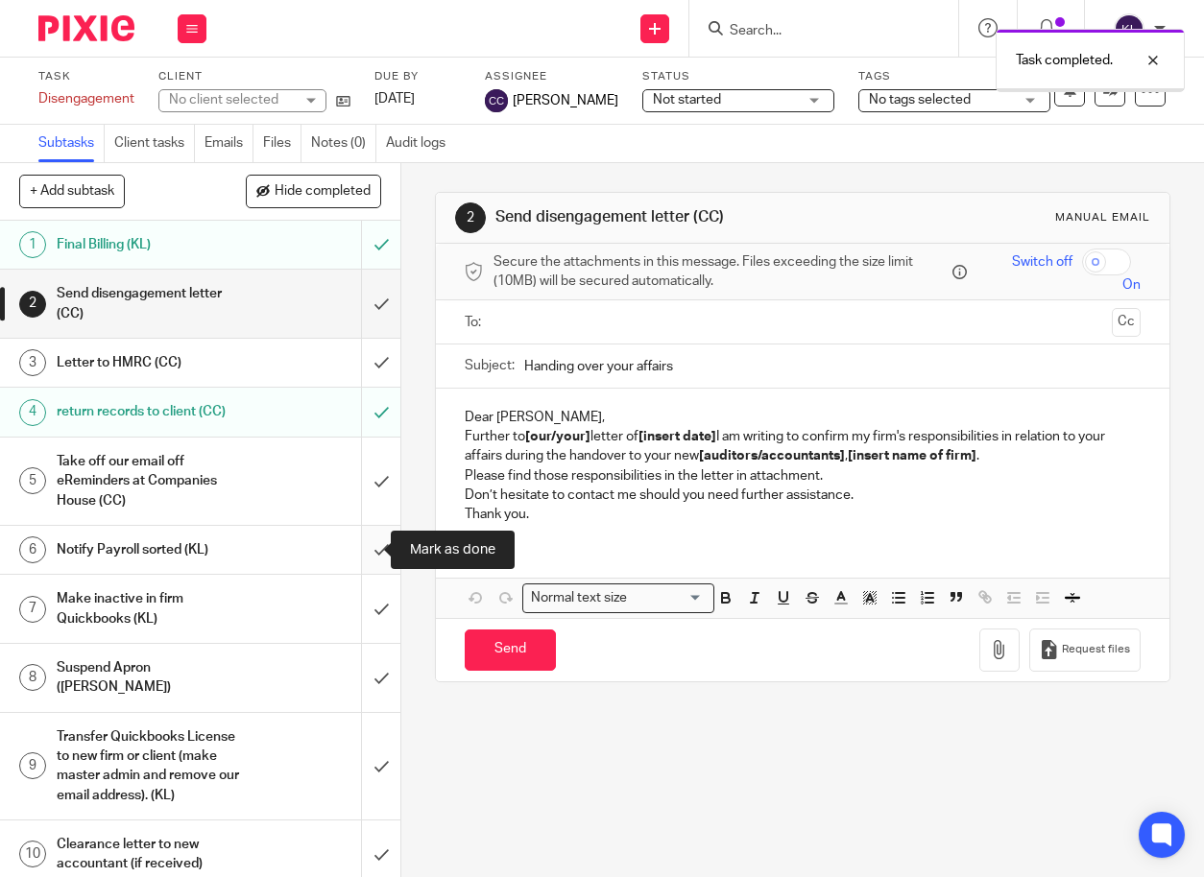
click at [350, 550] on input "submit" at bounding box center [200, 550] width 400 height 48
click at [362, 596] on input "submit" at bounding box center [200, 609] width 400 height 68
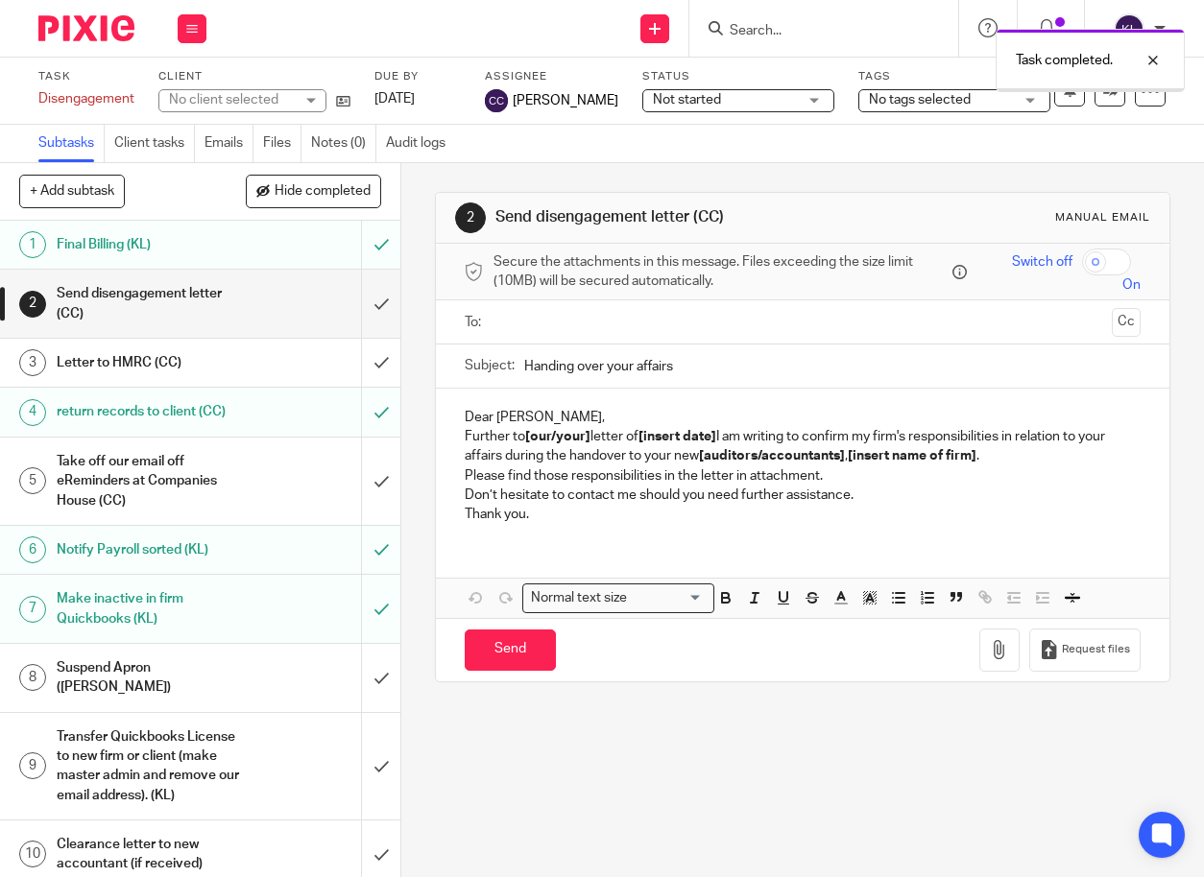
click at [356, 676] on input "submit" at bounding box center [200, 678] width 400 height 68
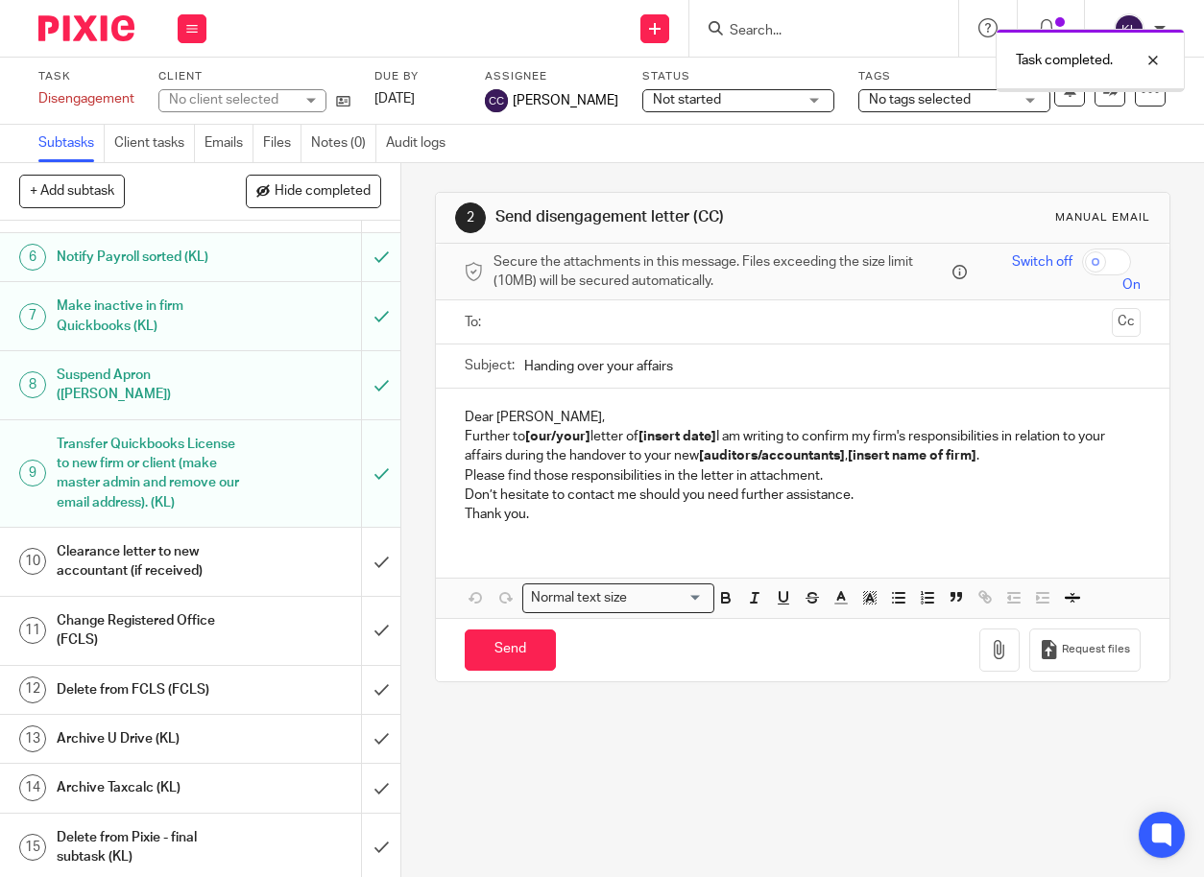
scroll to position [298, 0]
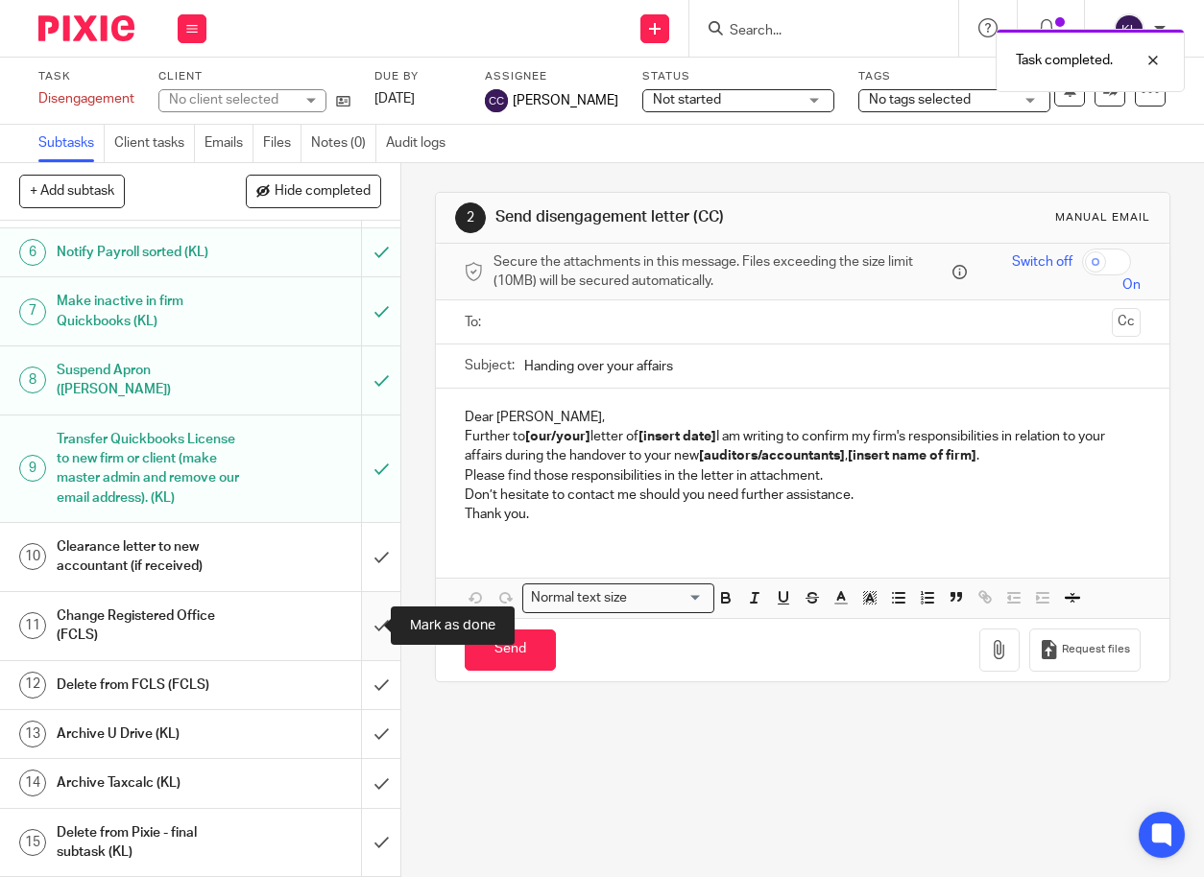
click at [364, 625] on input "submit" at bounding box center [200, 626] width 400 height 68
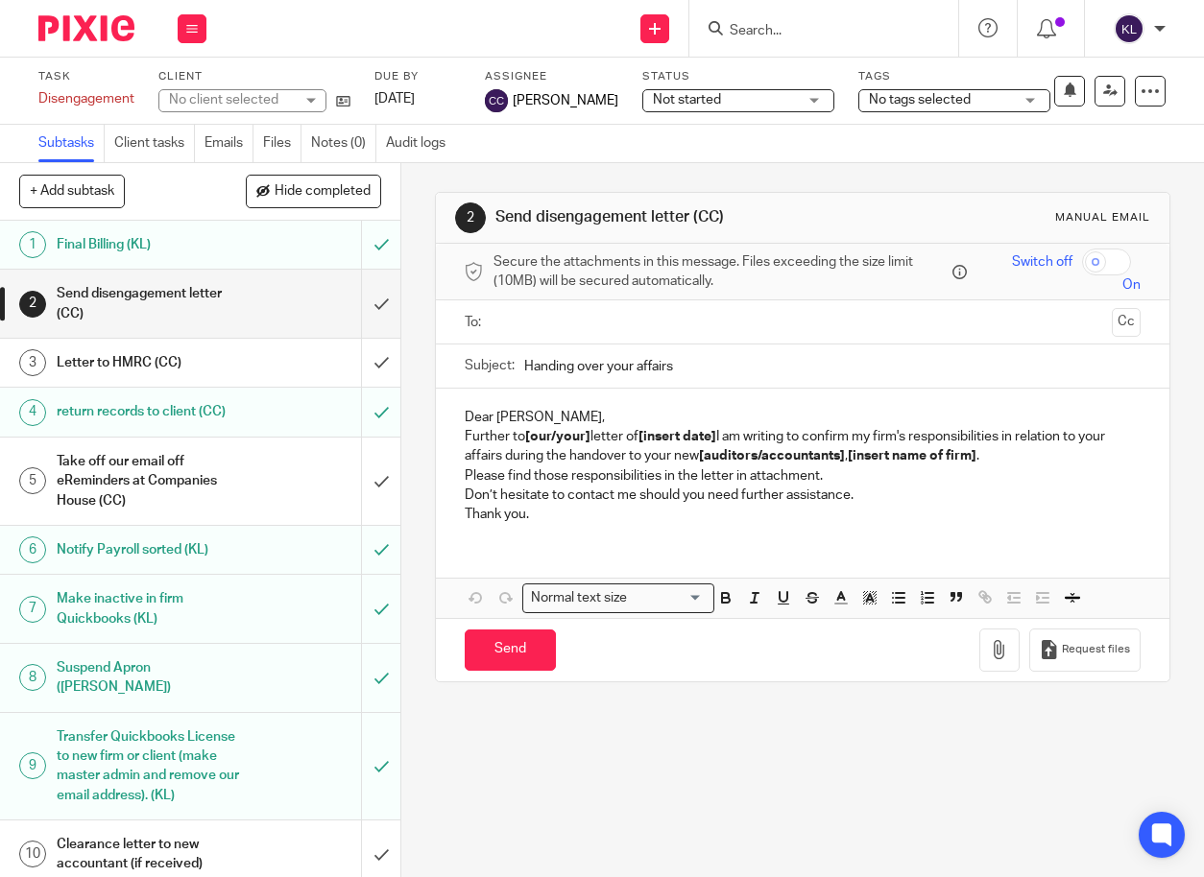
scroll to position [298, 0]
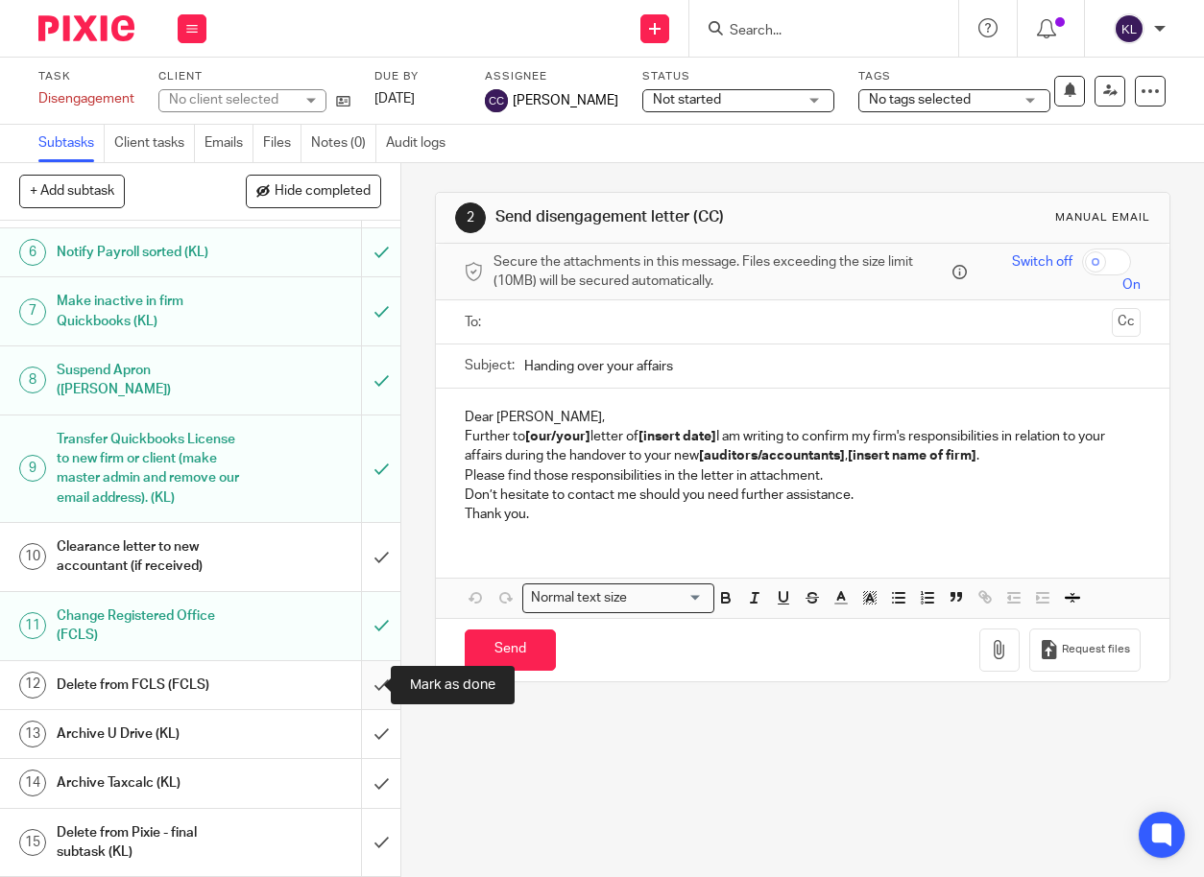
click at [367, 674] on input "submit" at bounding box center [200, 685] width 400 height 48
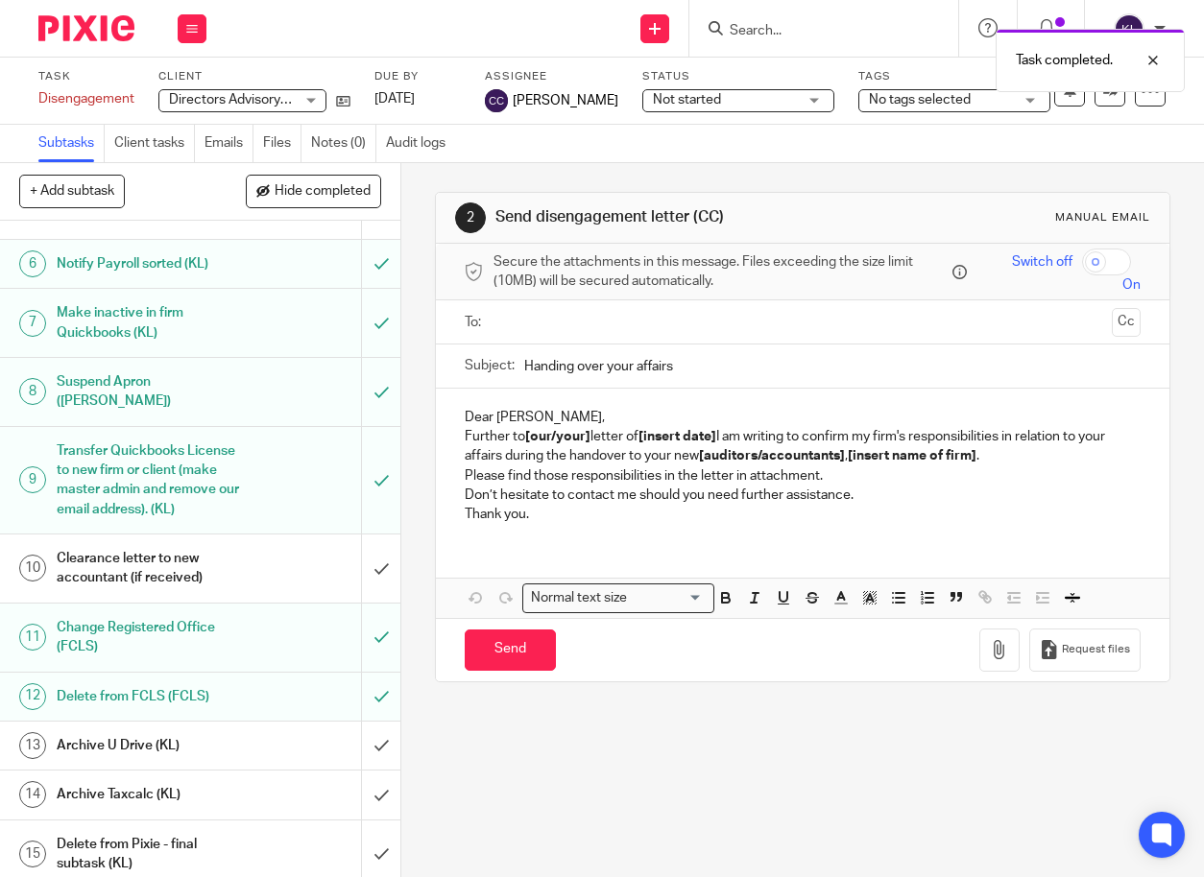
scroll to position [298, 0]
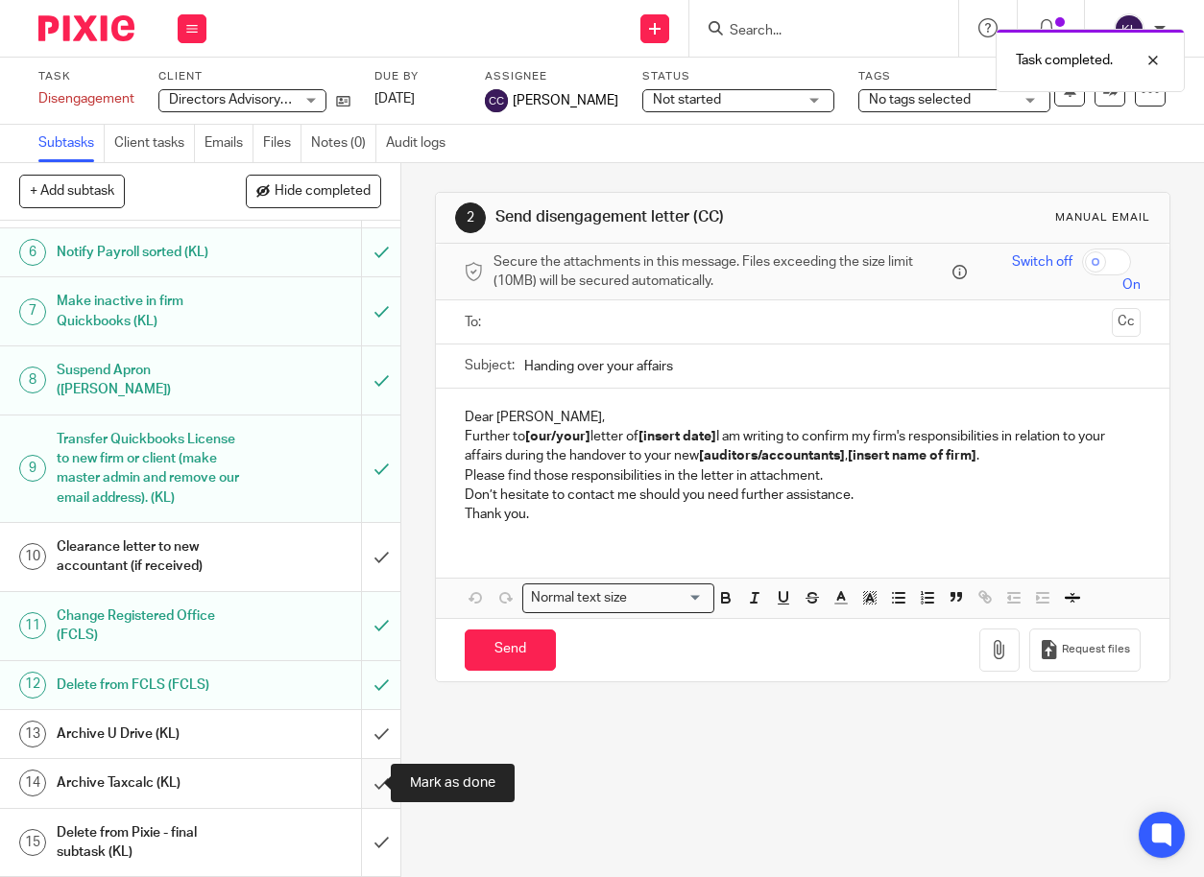
click at [376, 792] on input "submit" at bounding box center [200, 783] width 400 height 48
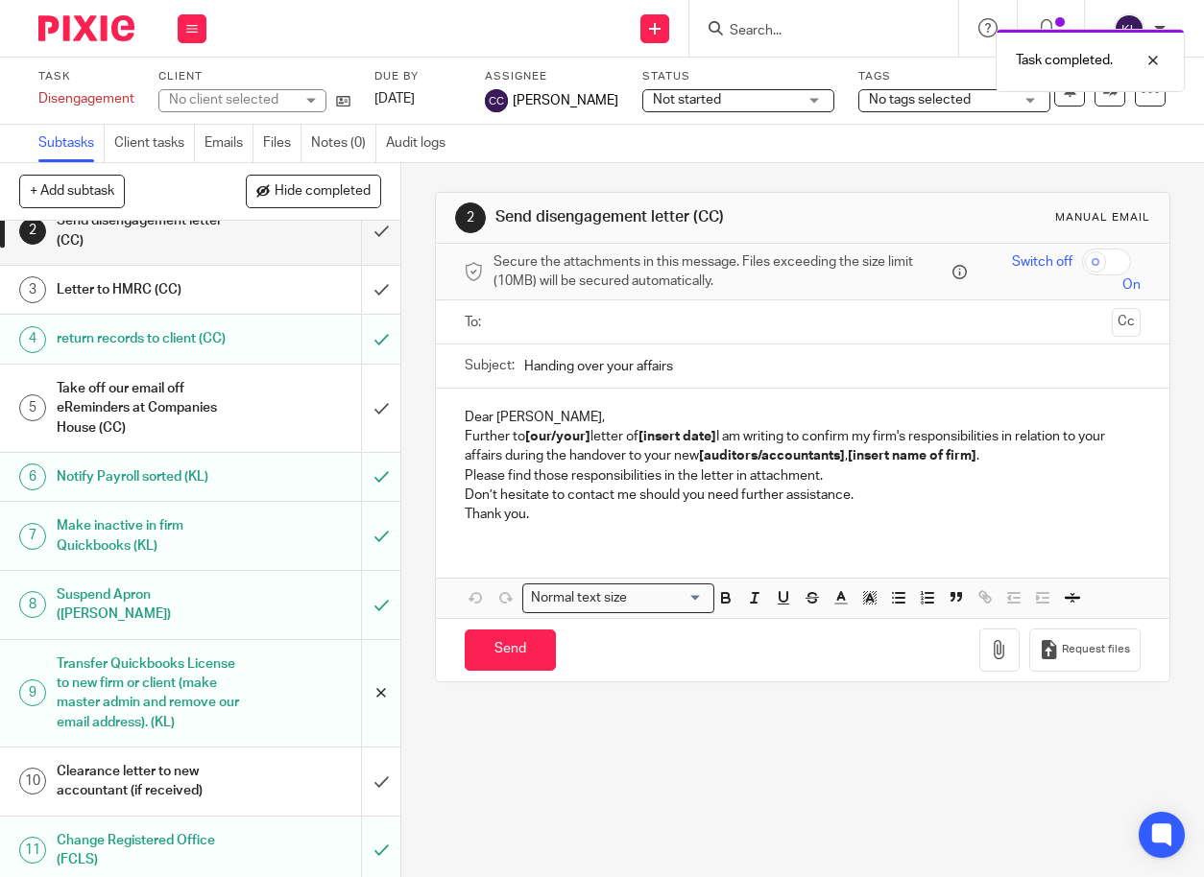
scroll to position [298, 0]
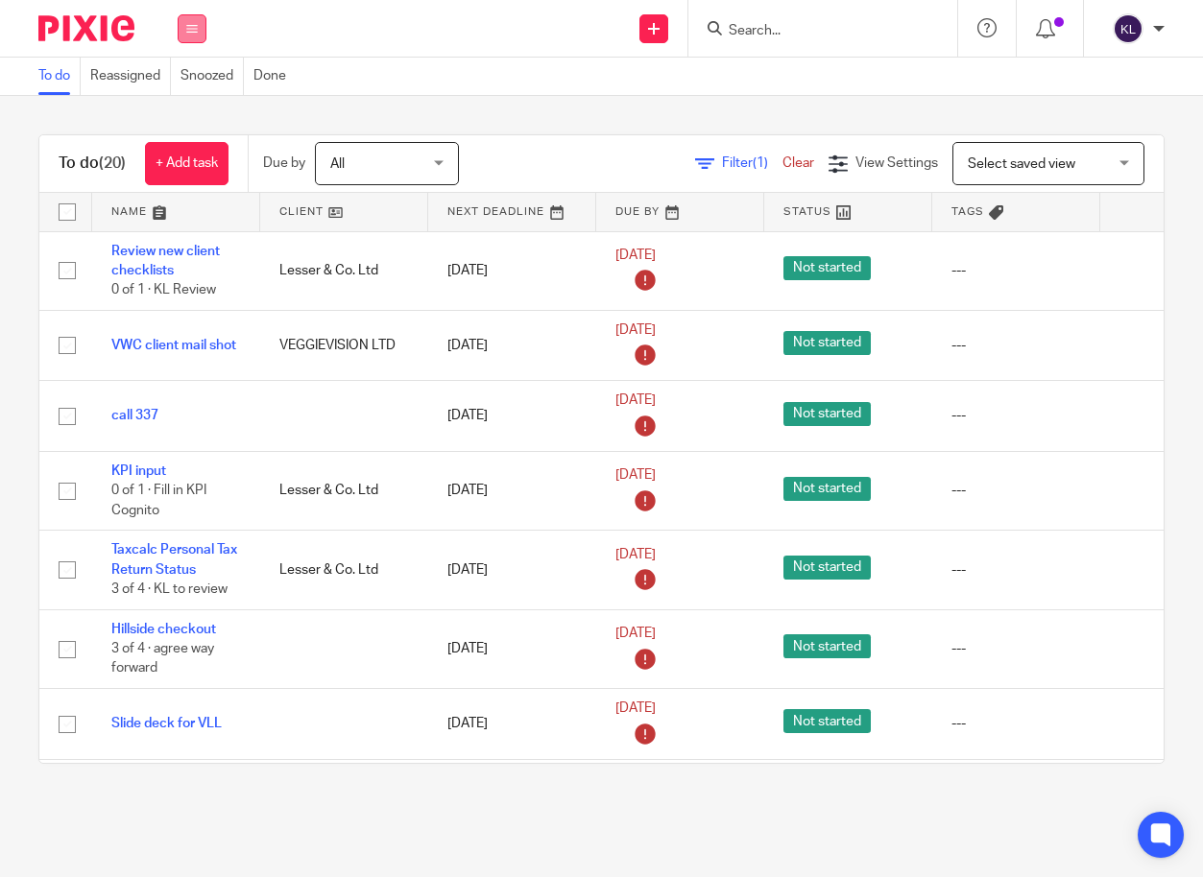
click at [193, 23] on icon at bounding box center [192, 29] width 12 height 12
click at [193, 145] on link "Clients" at bounding box center [187, 145] width 42 height 13
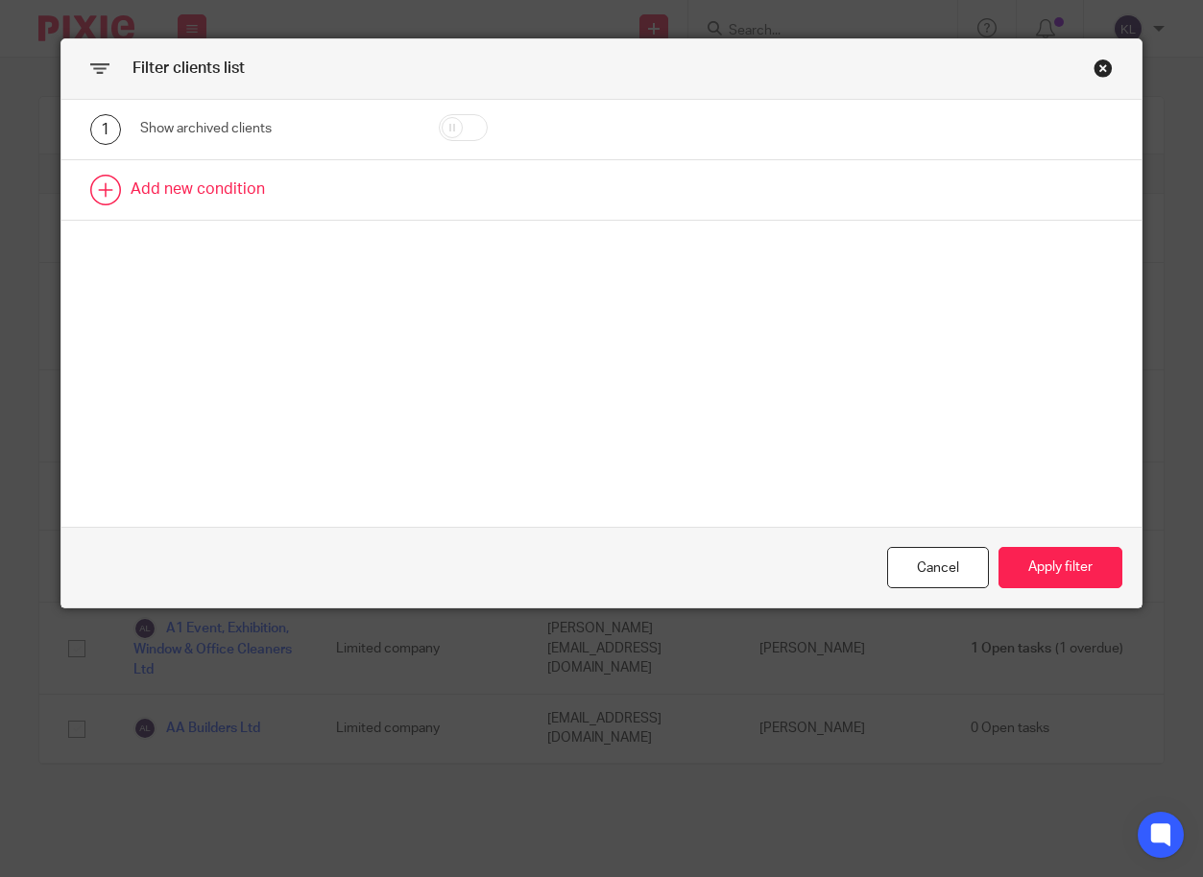
click at [234, 171] on link at bounding box center [601, 190] width 1081 height 60
click at [230, 190] on div "Field" at bounding box center [258, 196] width 207 height 40
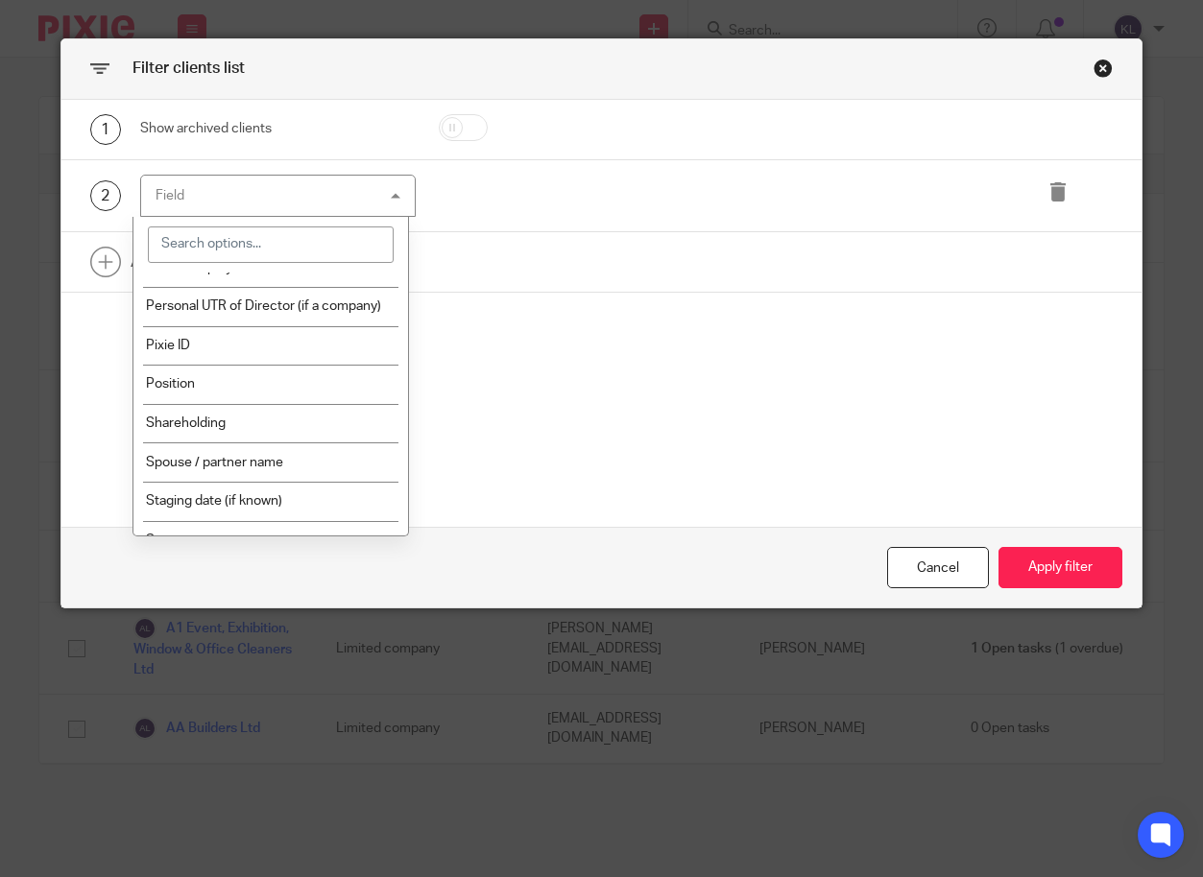
scroll to position [2894, 0]
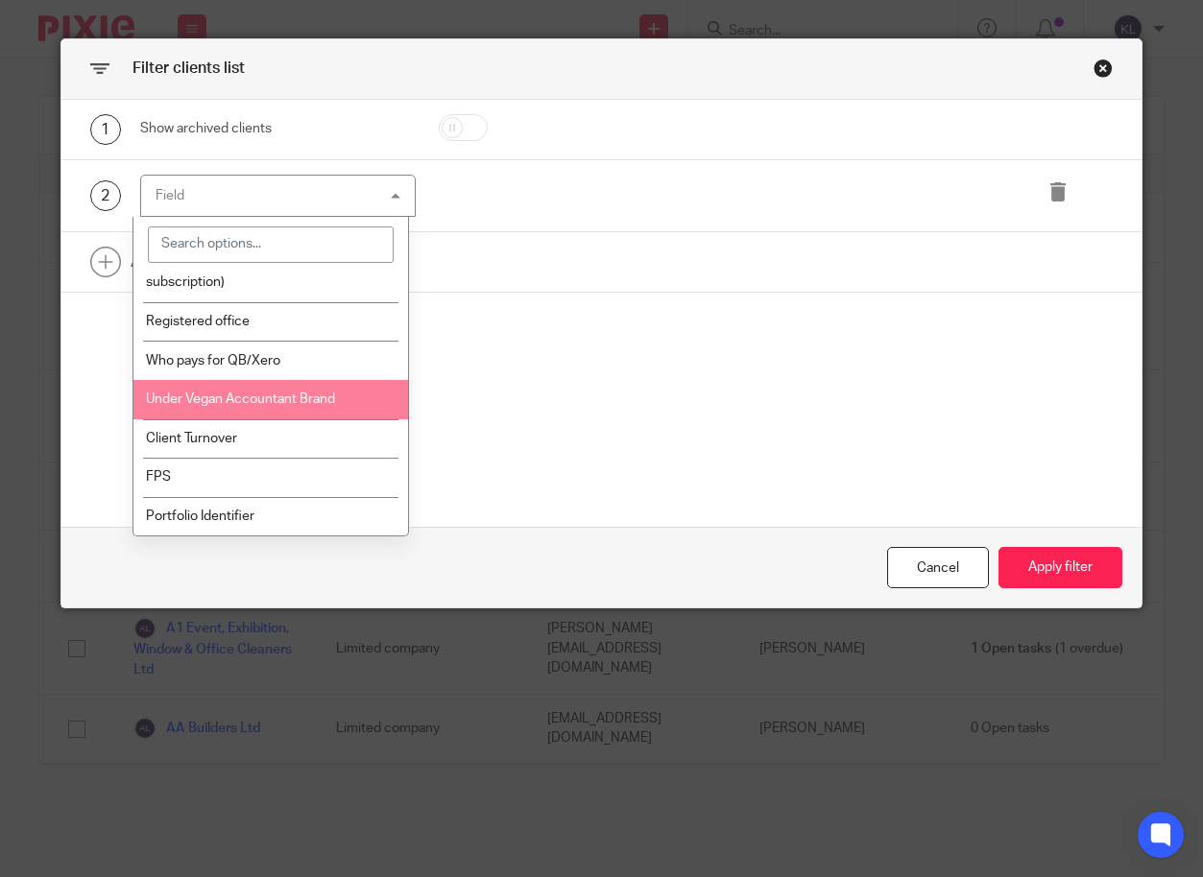
click at [309, 398] on span "Under Vegan Accountant Brand" at bounding box center [240, 399] width 189 height 13
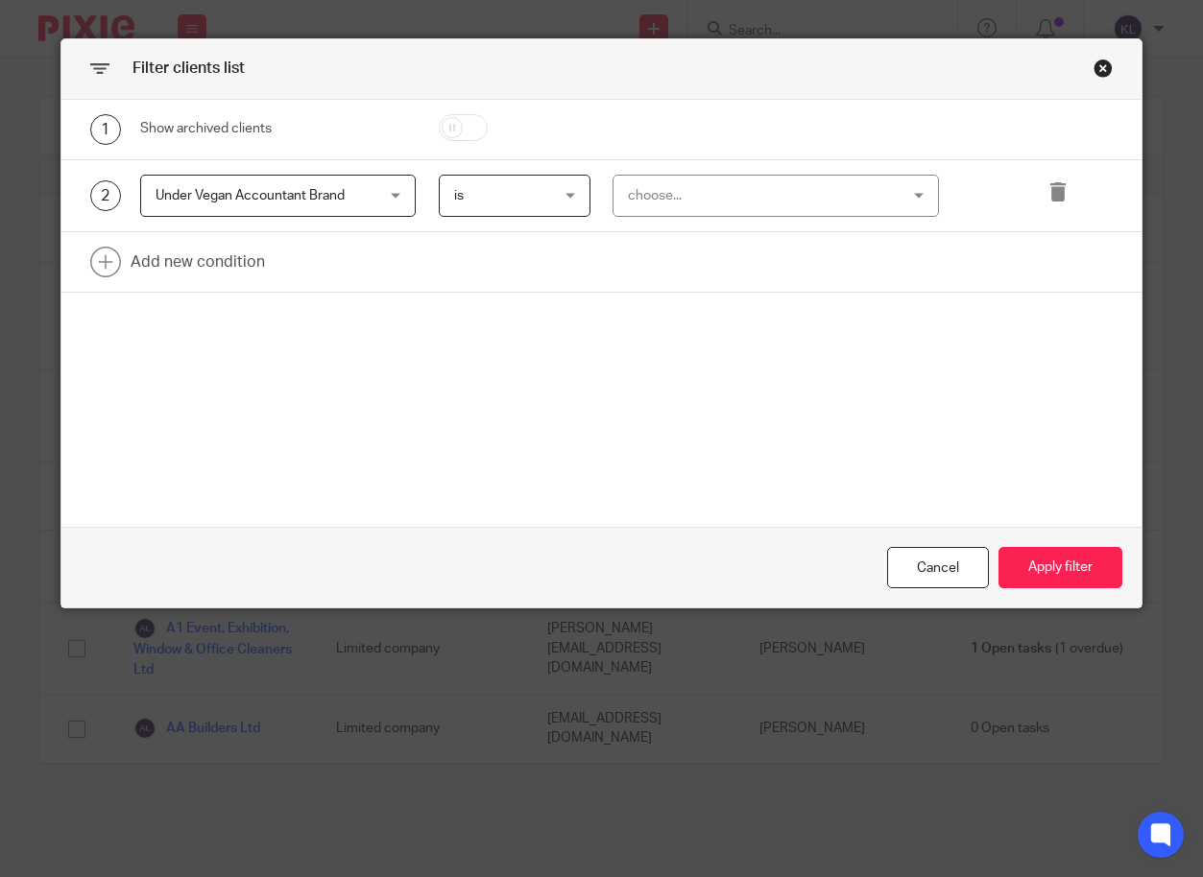
click at [682, 197] on div "choose..." at bounding box center [752, 196] width 248 height 40
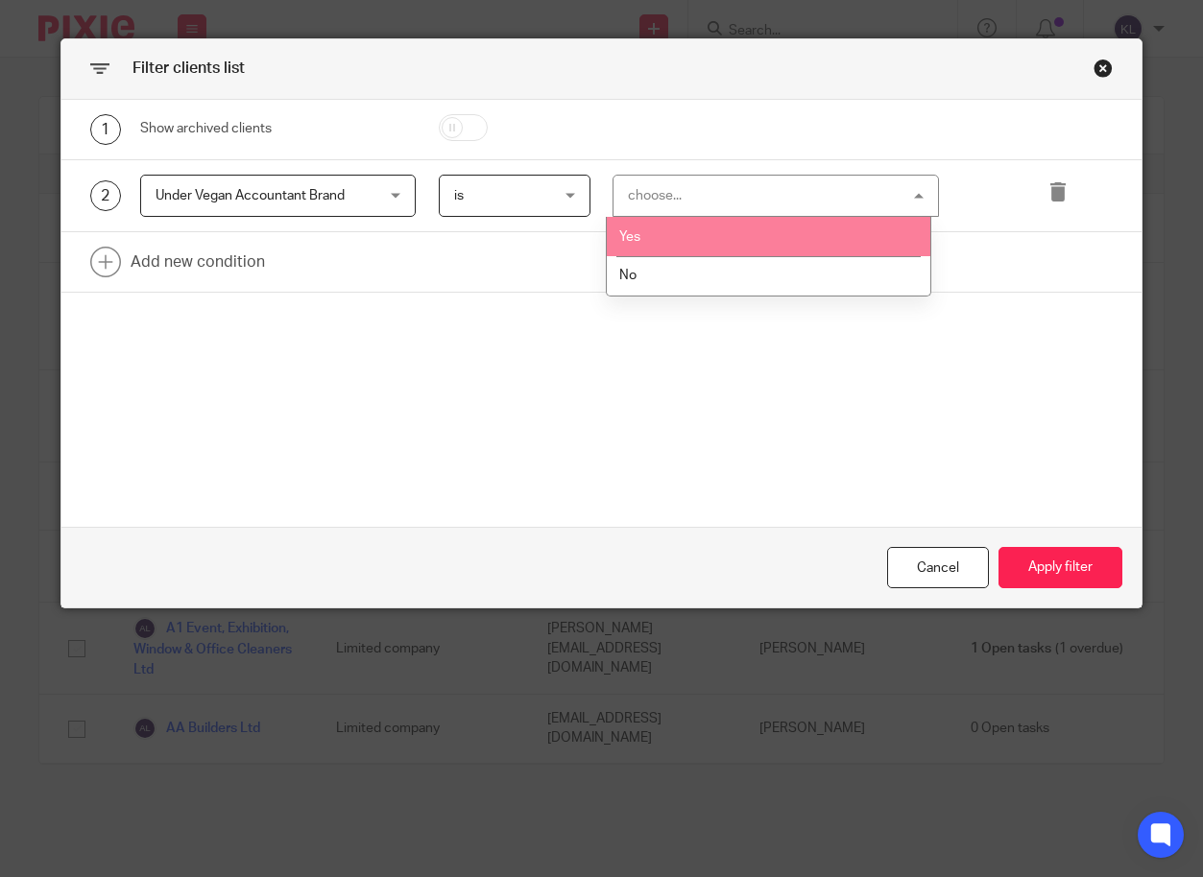
click at [681, 242] on li "Yes" at bounding box center [769, 236] width 324 height 39
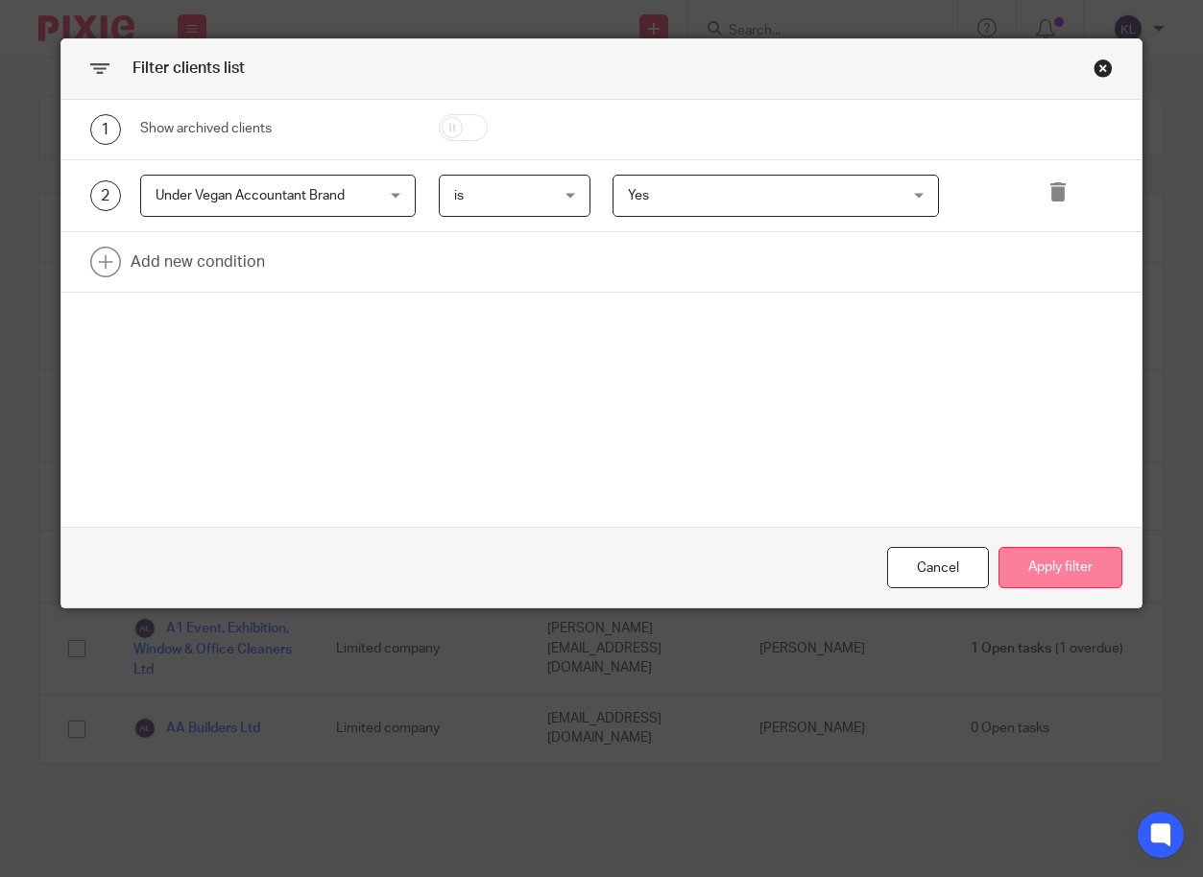
click at [1042, 569] on button "Apply filter" at bounding box center [1060, 567] width 124 height 41
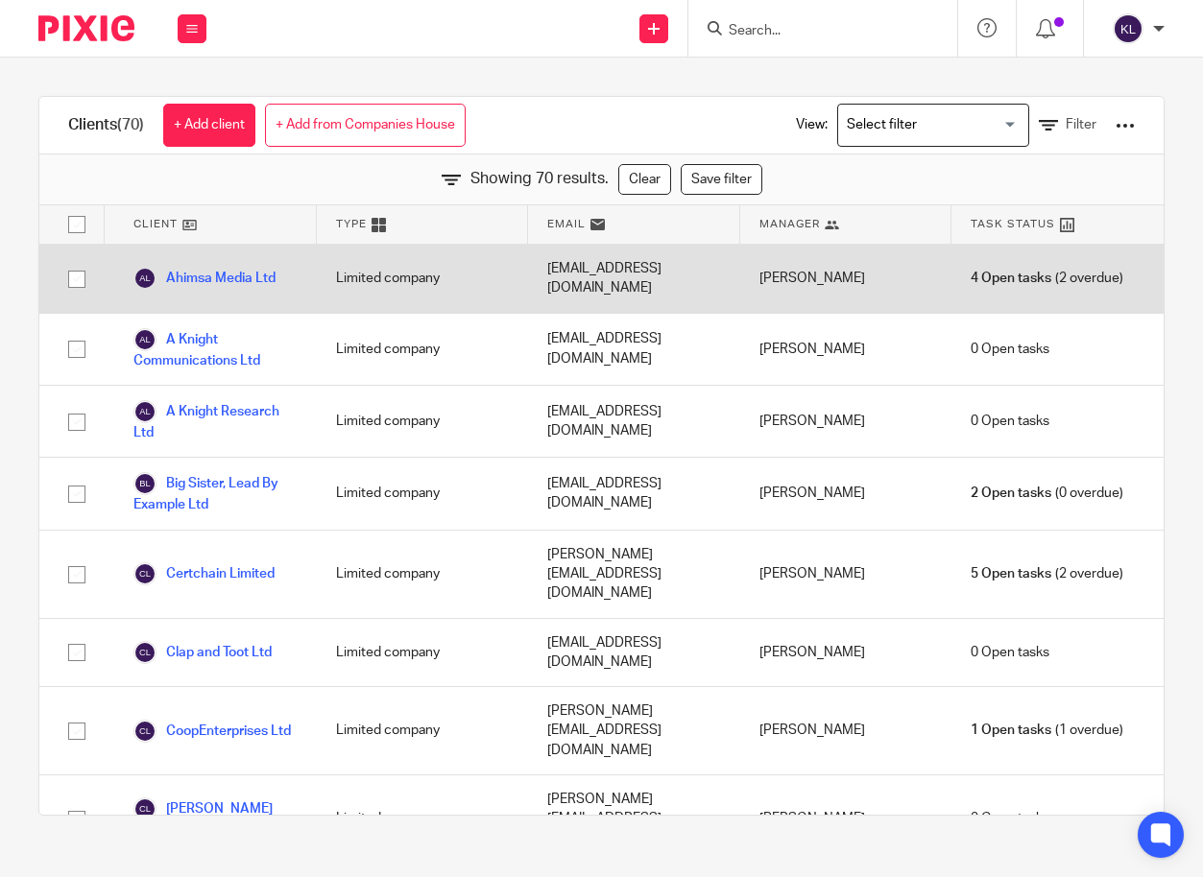
click at [73, 270] on input "checkbox" at bounding box center [77, 279] width 36 height 36
checkbox input "true"
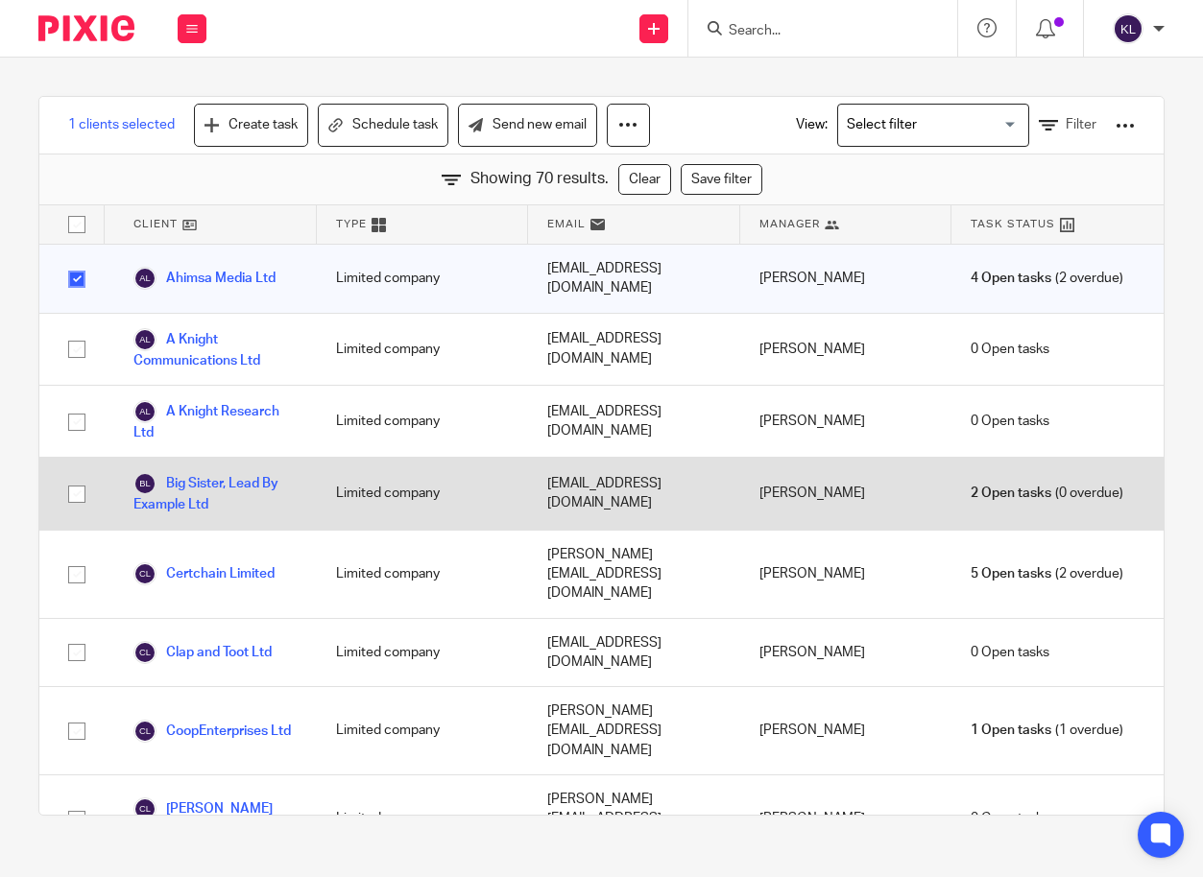
click at [80, 481] on input "checkbox" at bounding box center [77, 494] width 36 height 36
checkbox input "true"
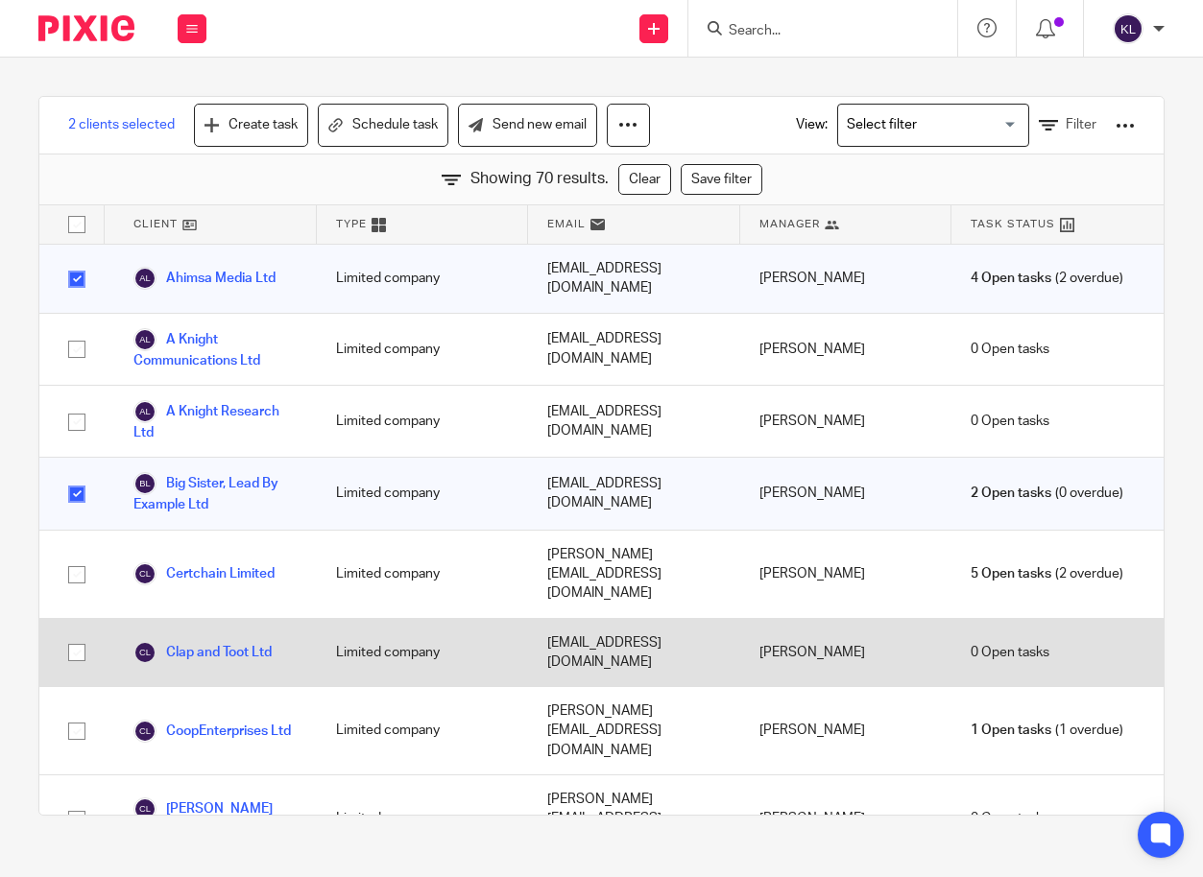
click at [77, 634] on input "checkbox" at bounding box center [77, 652] width 36 height 36
checkbox input "true"
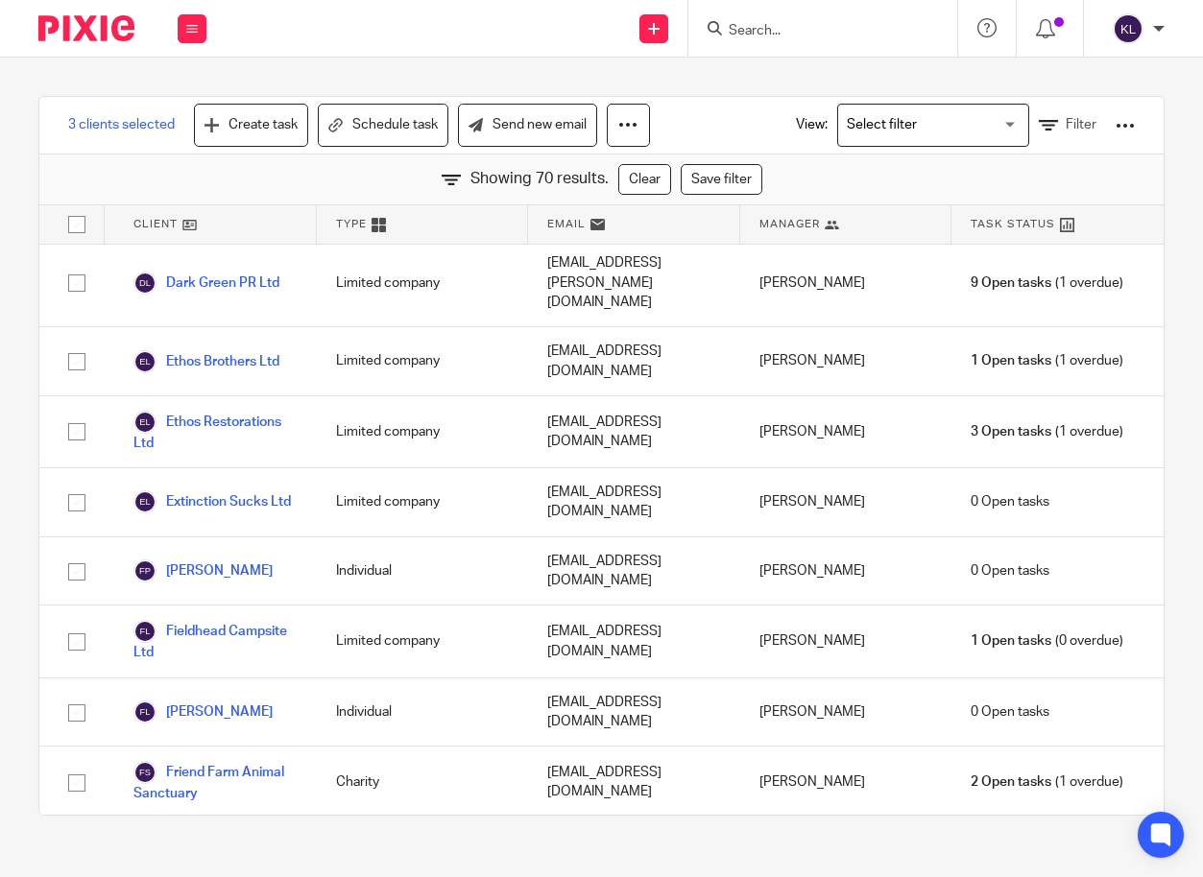
scroll to position [864, 0]
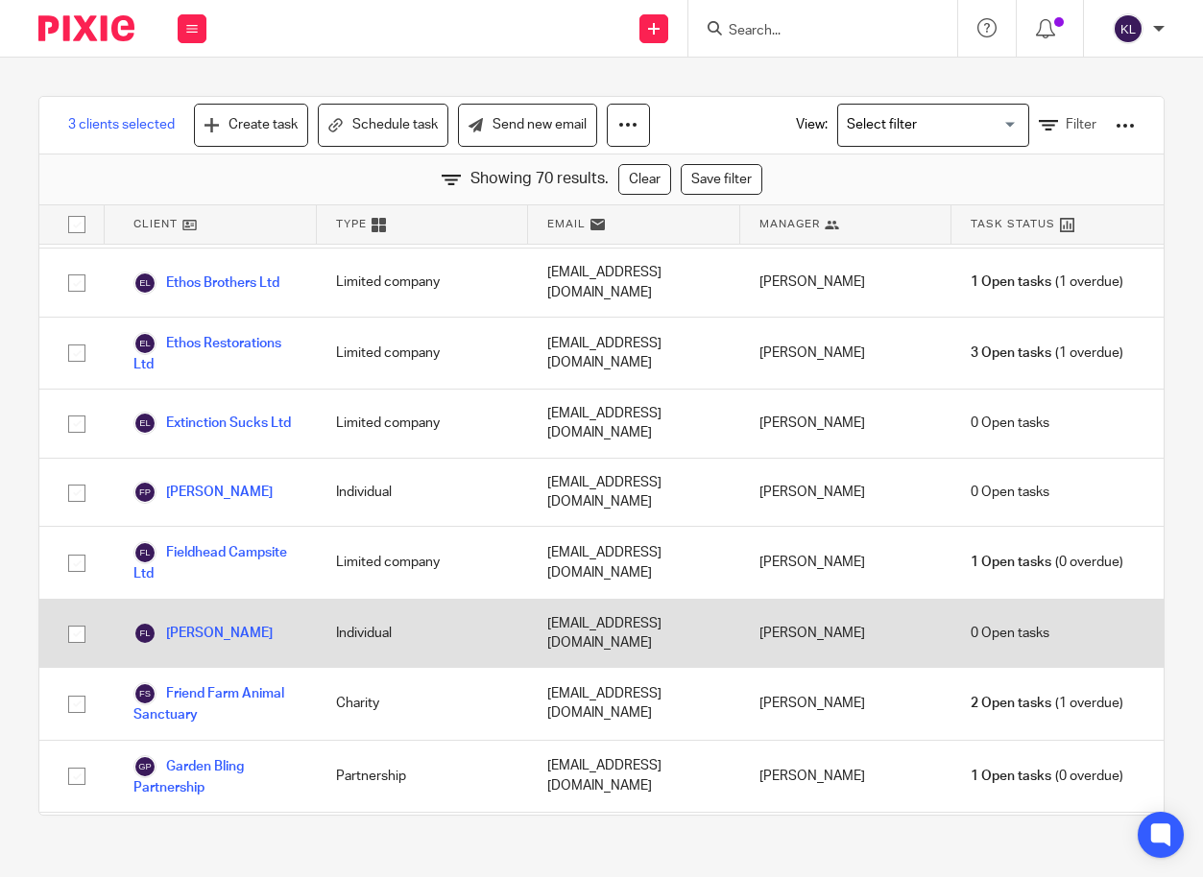
click at [76, 616] on input "checkbox" at bounding box center [77, 634] width 36 height 36
checkbox input "true"
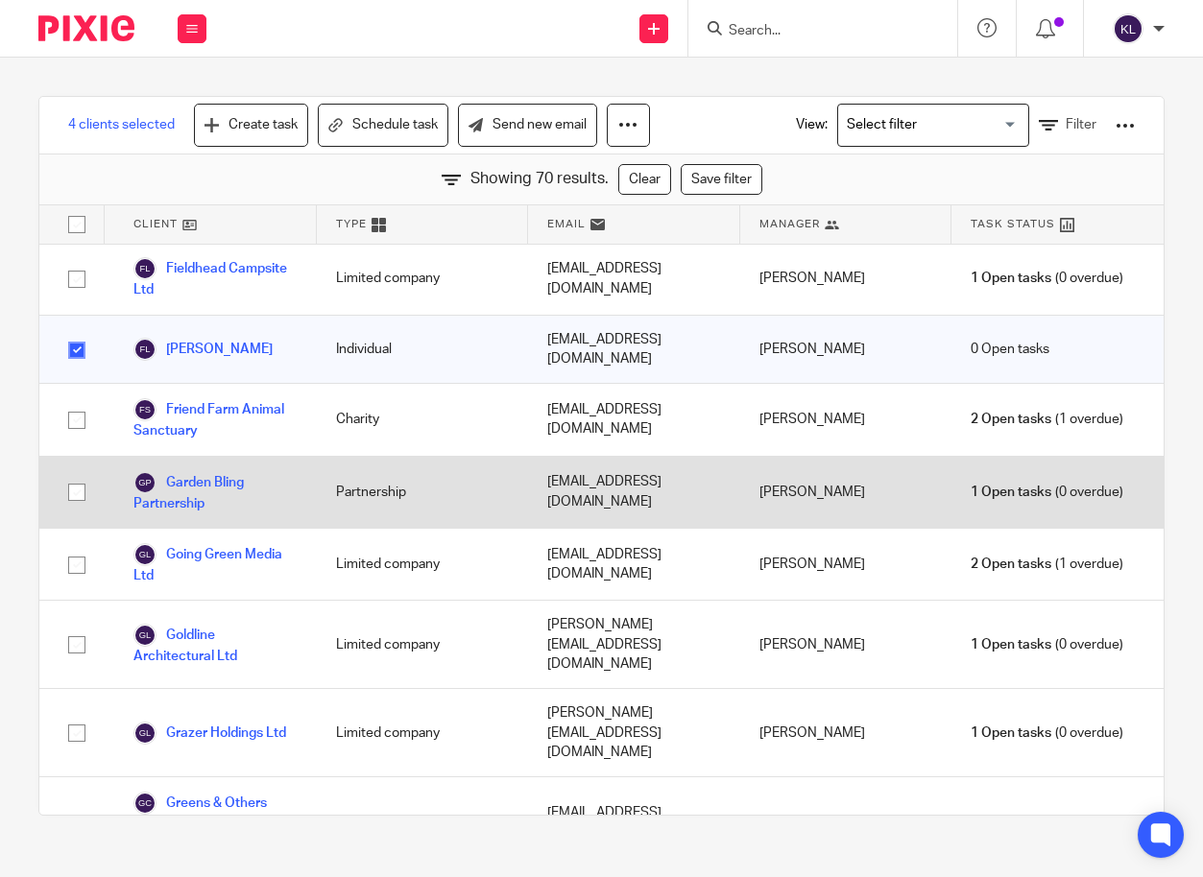
scroll to position [1152, 0]
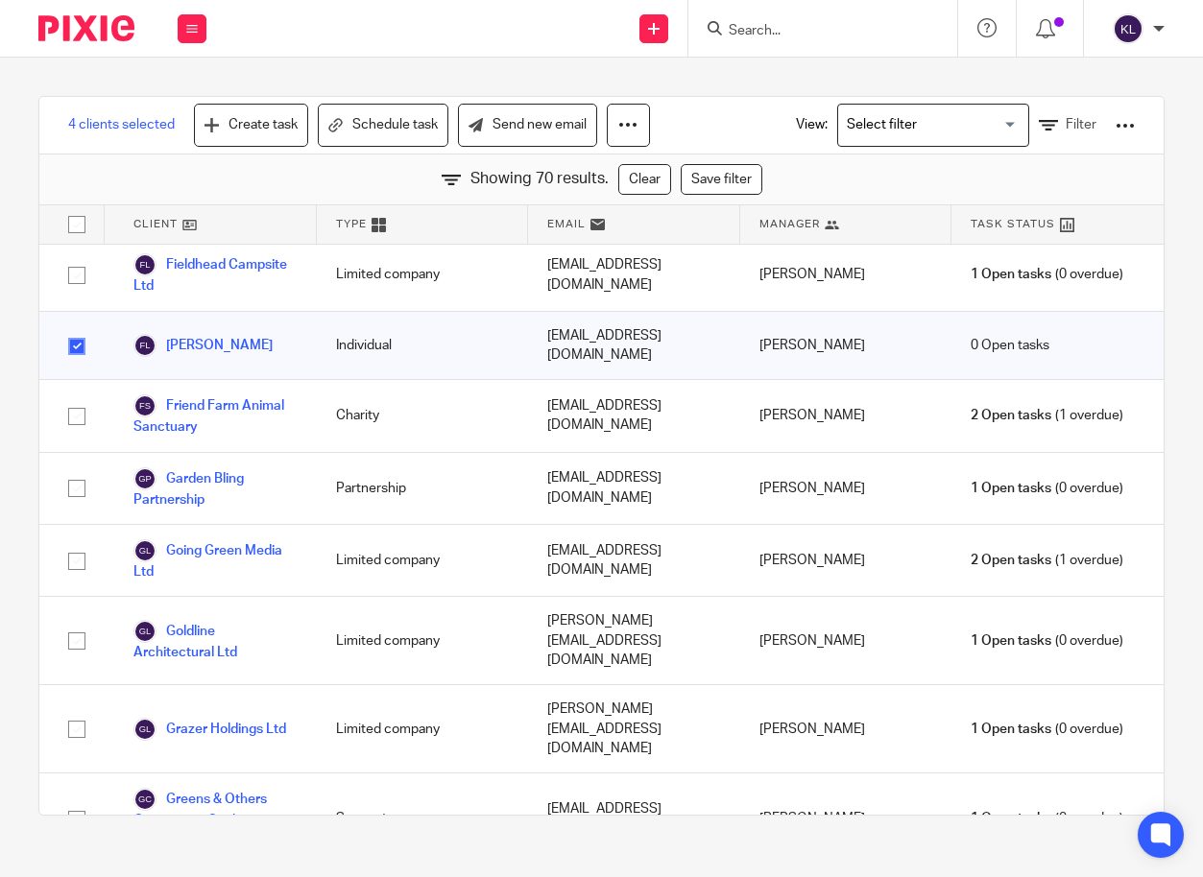
click at [1045, 111] on div "View: Loading... Filter" at bounding box center [951, 125] width 368 height 57
click at [1065, 120] on span "Filter" at bounding box center [1080, 124] width 31 height 13
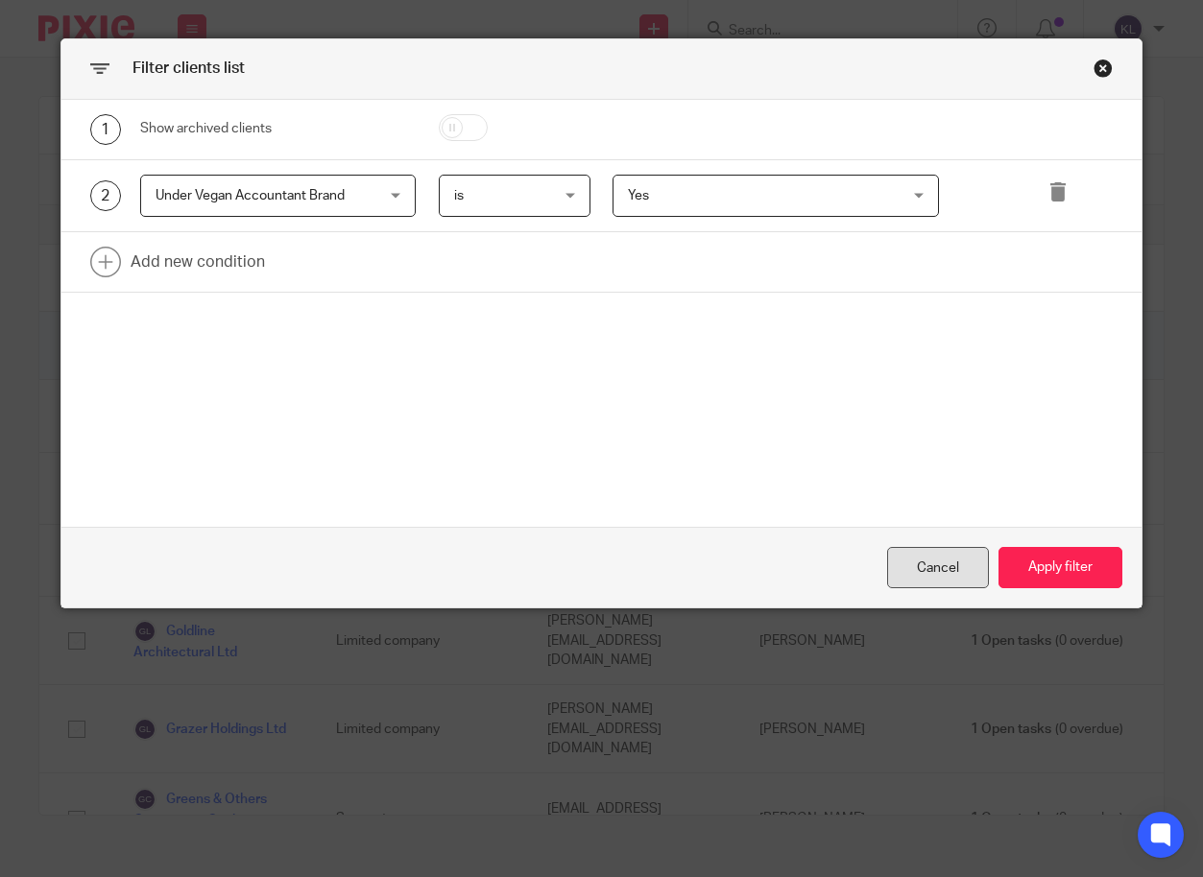
click at [944, 552] on div "Cancel" at bounding box center [938, 567] width 102 height 41
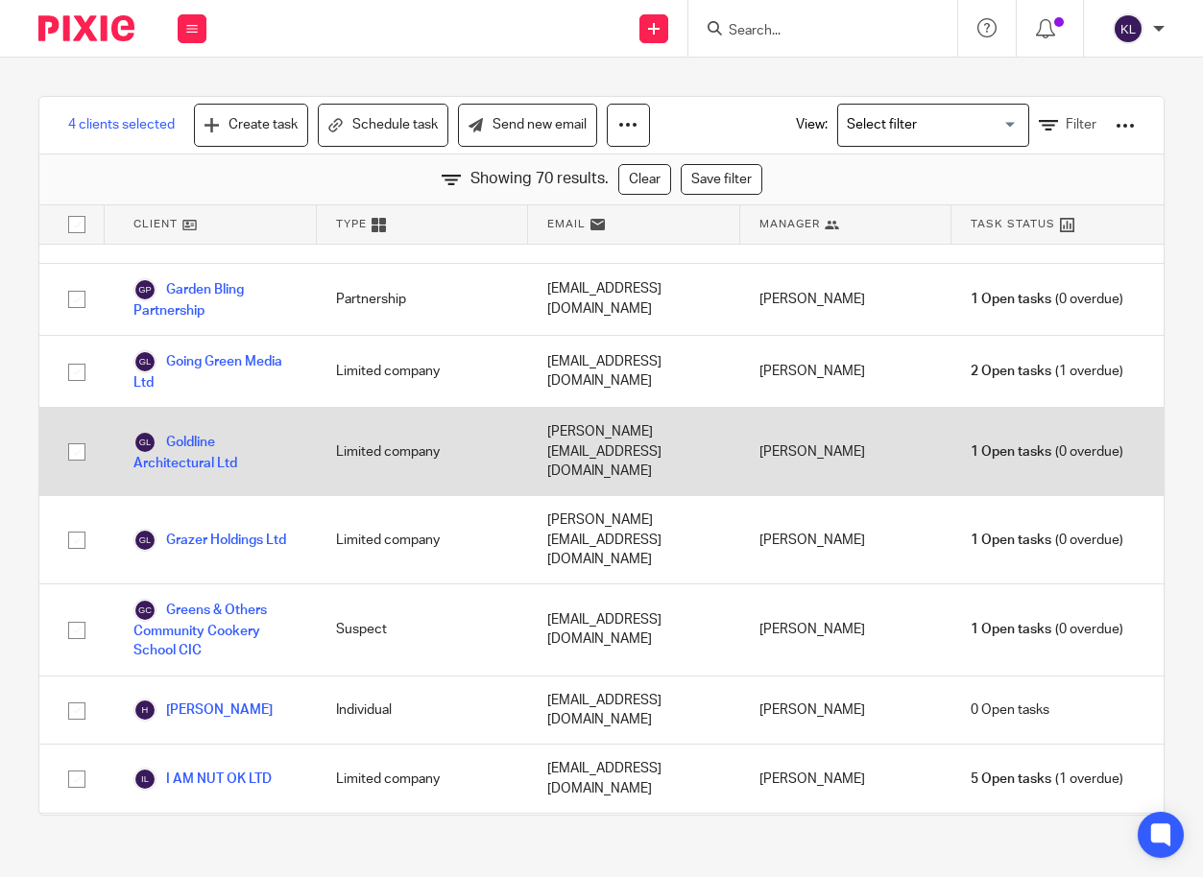
scroll to position [1344, 0]
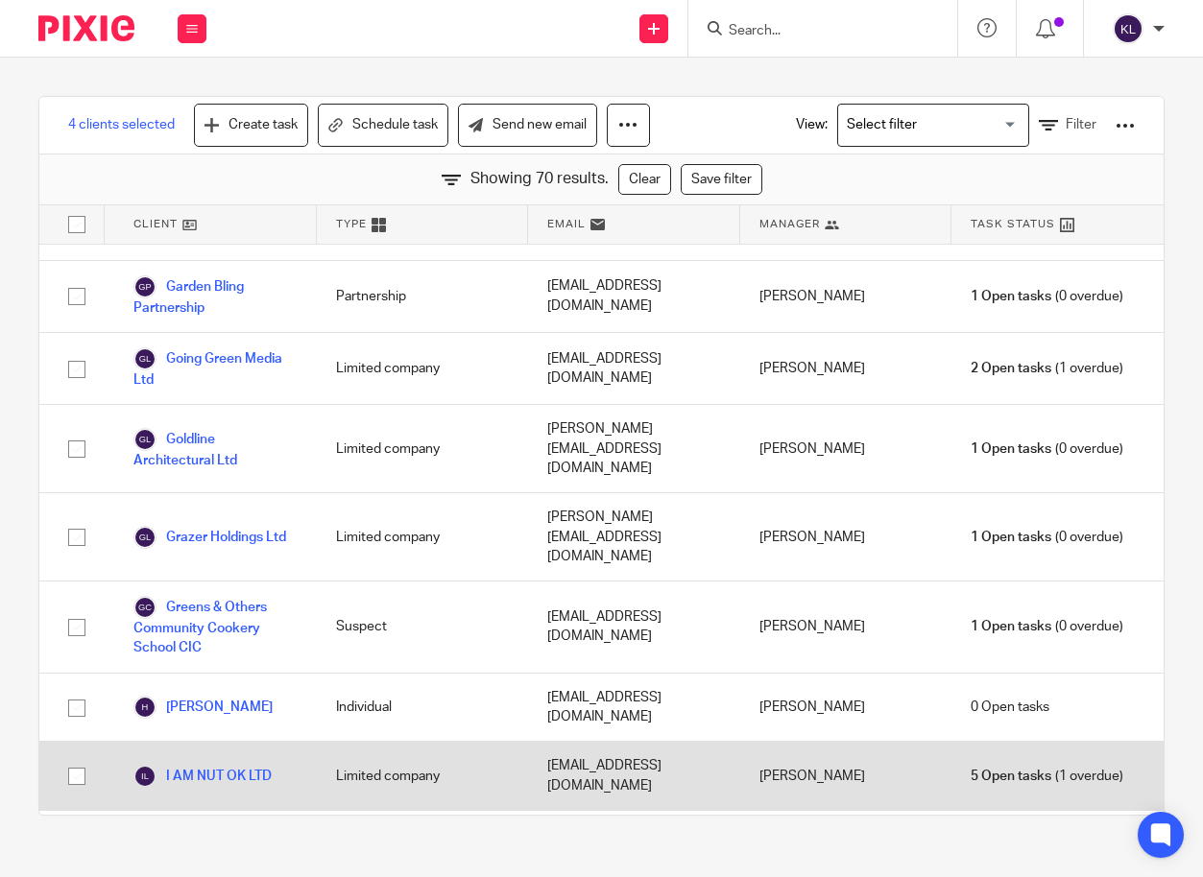
click at [79, 758] on input "checkbox" at bounding box center [77, 776] width 36 height 36
checkbox input "true"
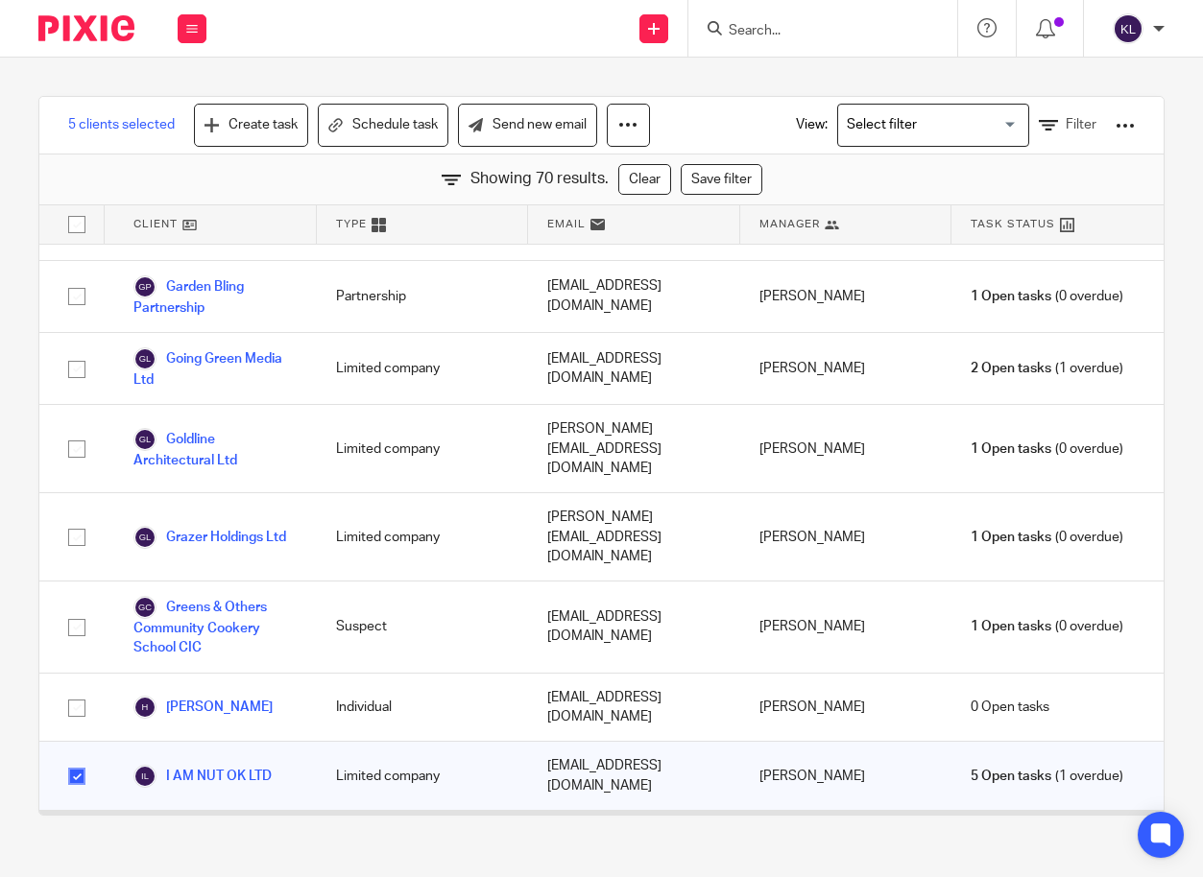
click at [79, 827] on input "checkbox" at bounding box center [77, 845] width 36 height 36
checkbox input "true"
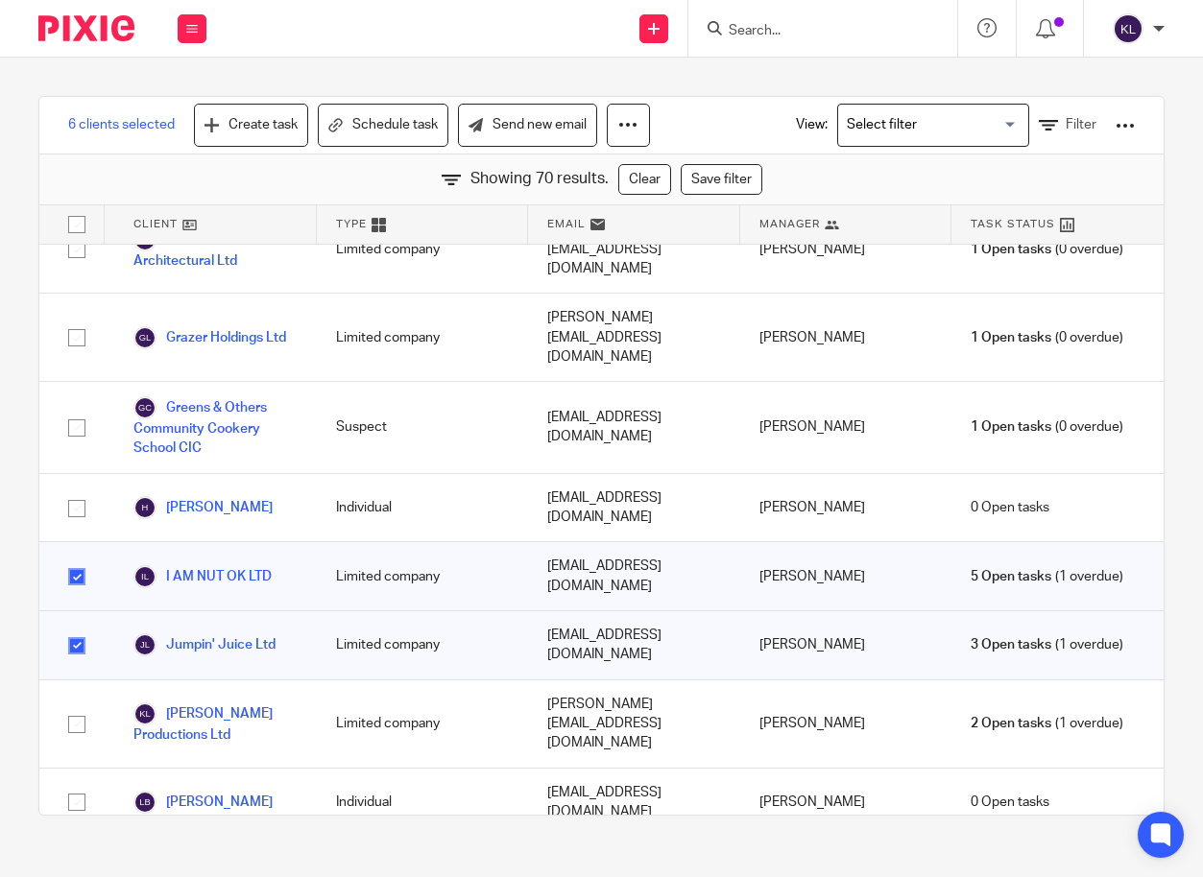
scroll to position [1536, 0]
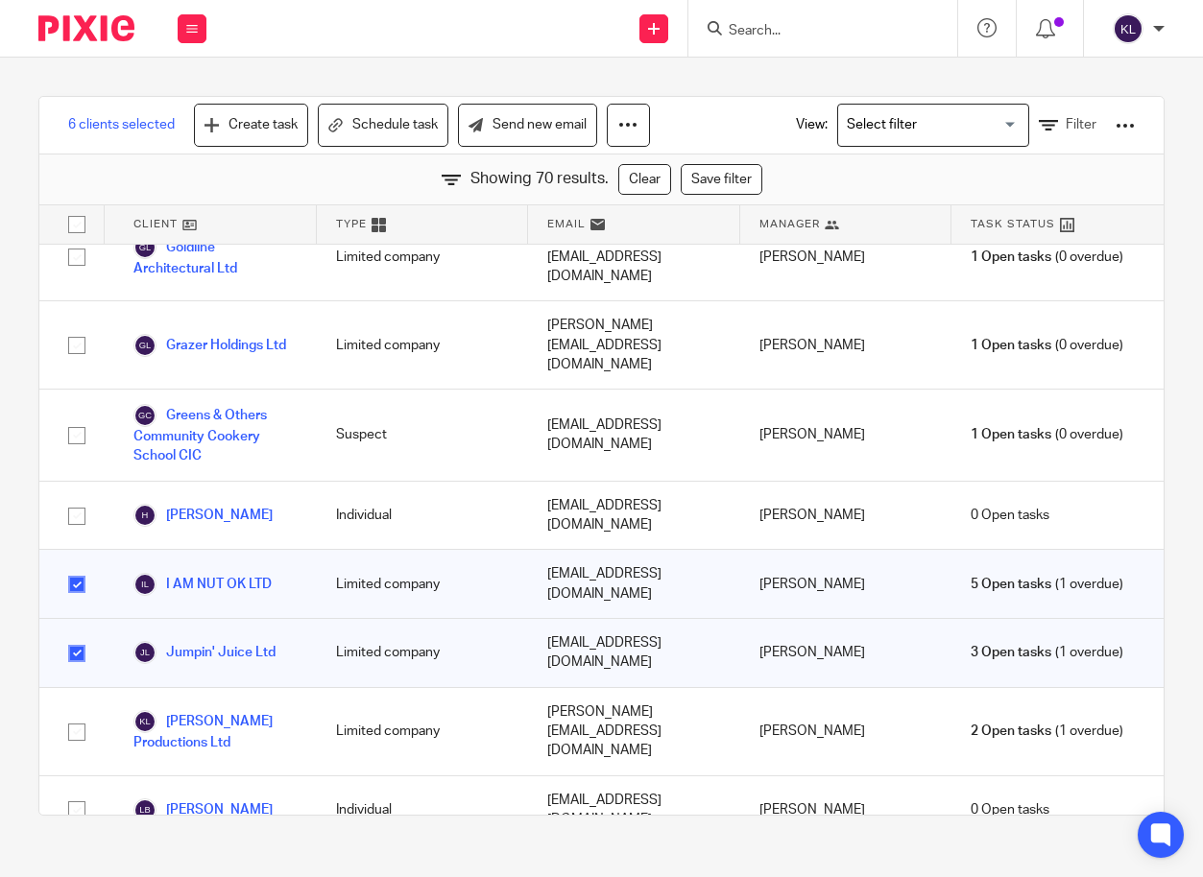
click at [77, 566] on input "checkbox" at bounding box center [77, 584] width 36 height 36
checkbox input "false"
click at [79, 635] on input "checkbox" at bounding box center [77, 653] width 36 height 36
checkbox input "false"
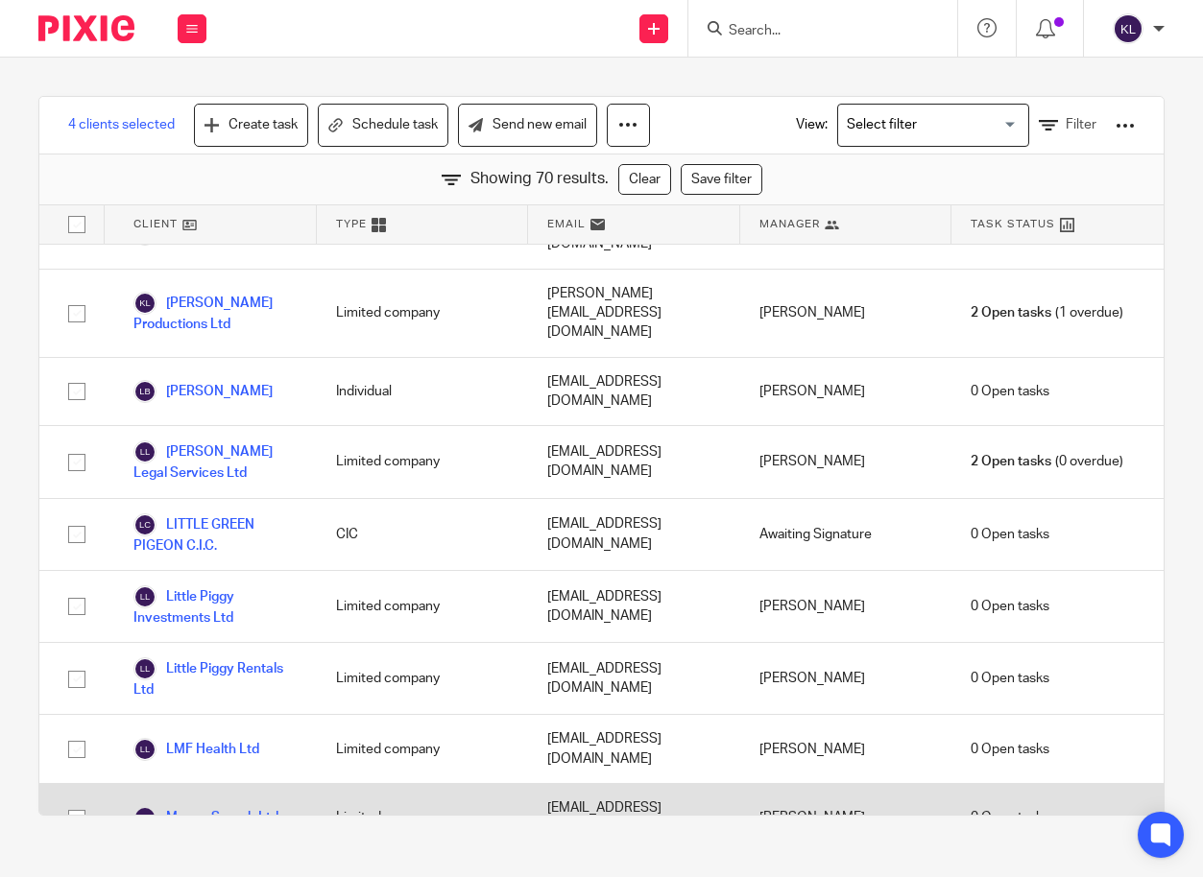
scroll to position [2016, 0]
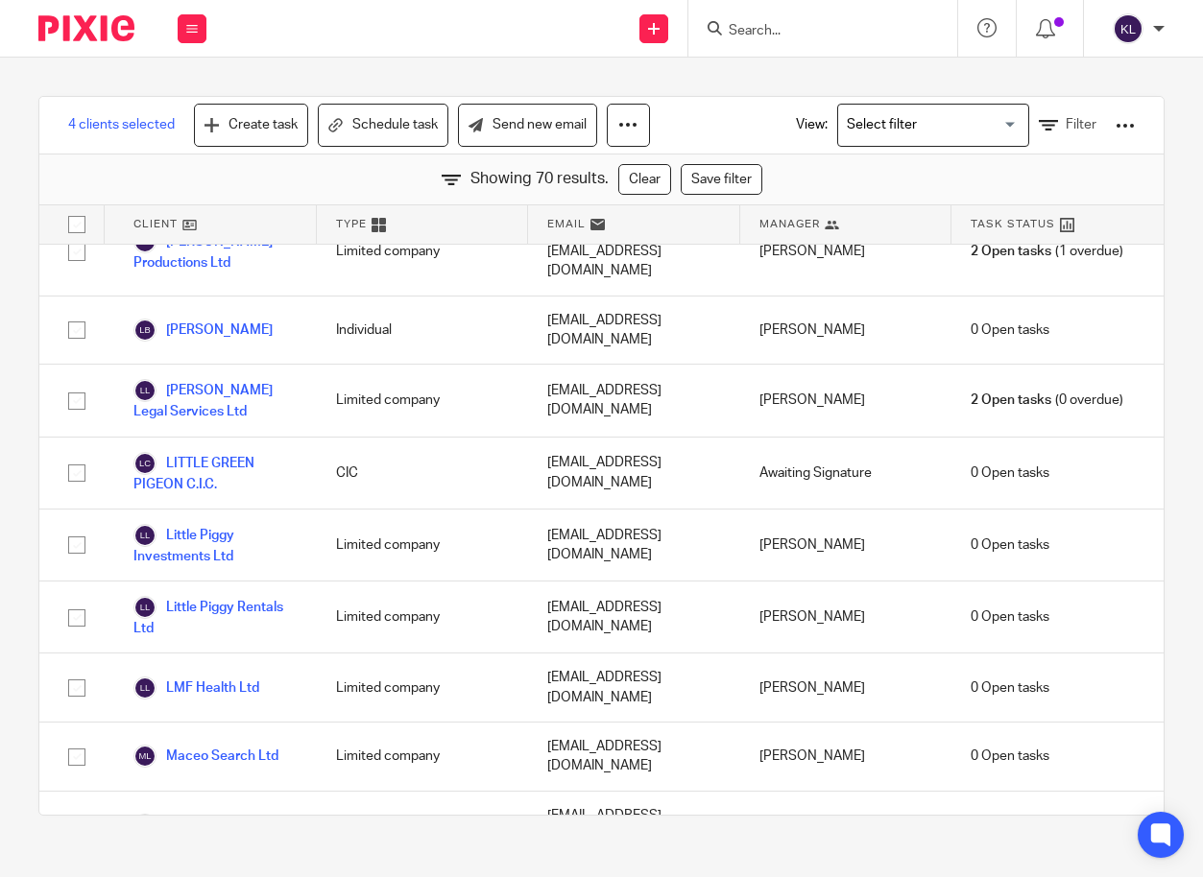
checkbox input "true"
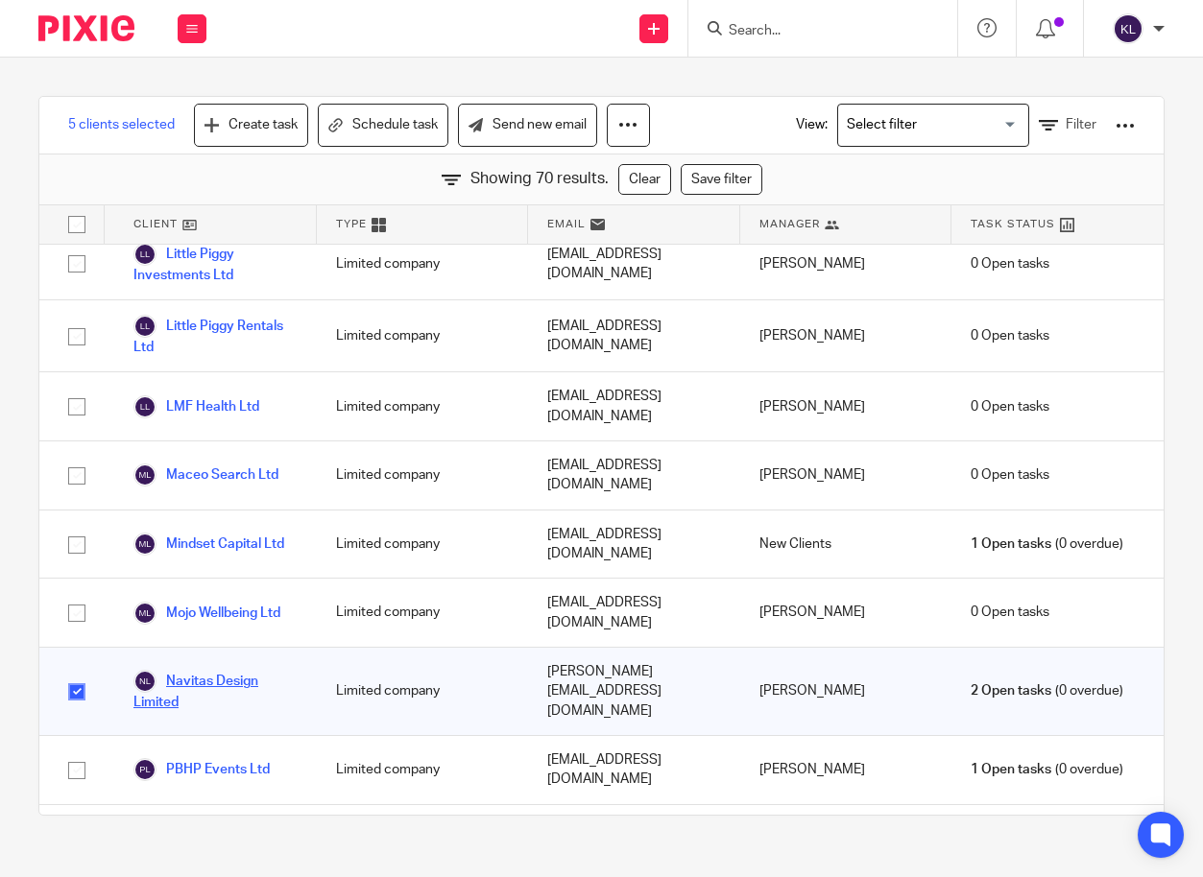
scroll to position [2304, 0]
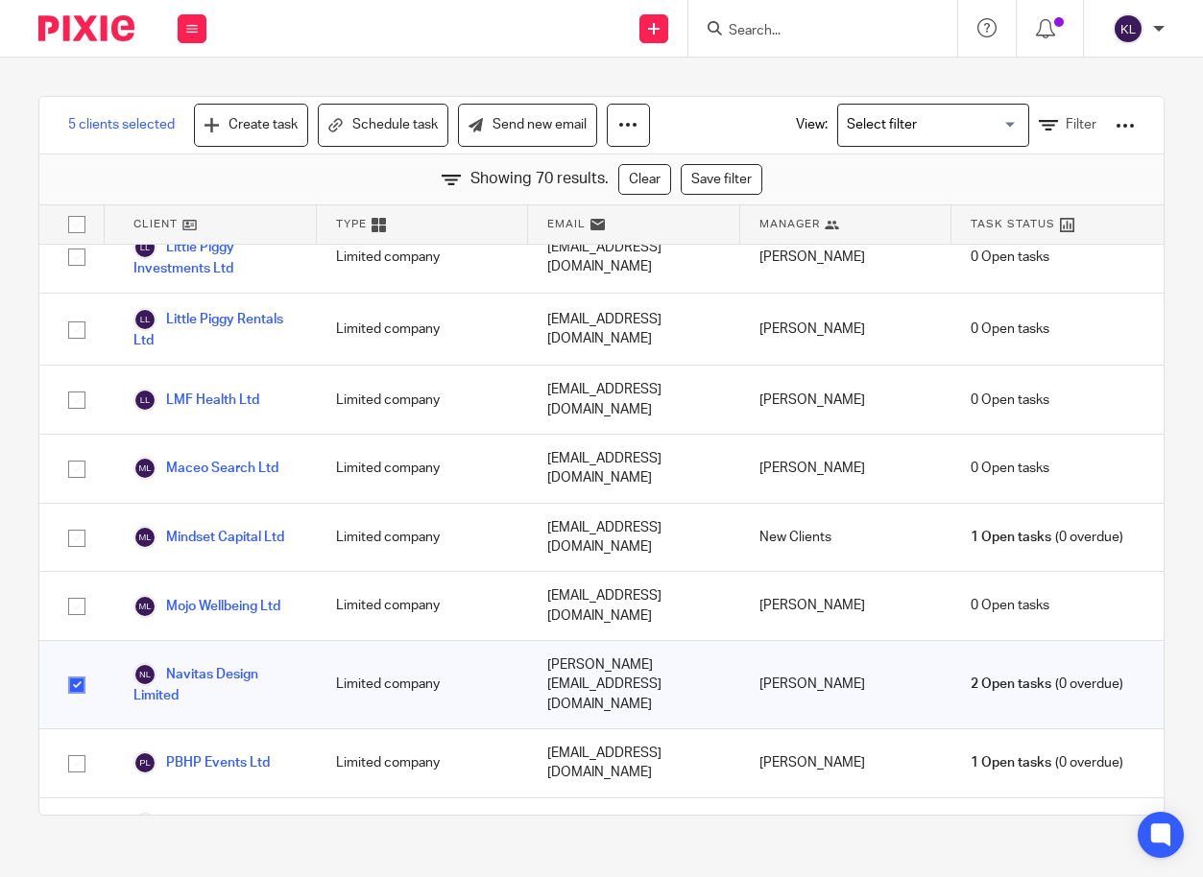
checkbox input "true"
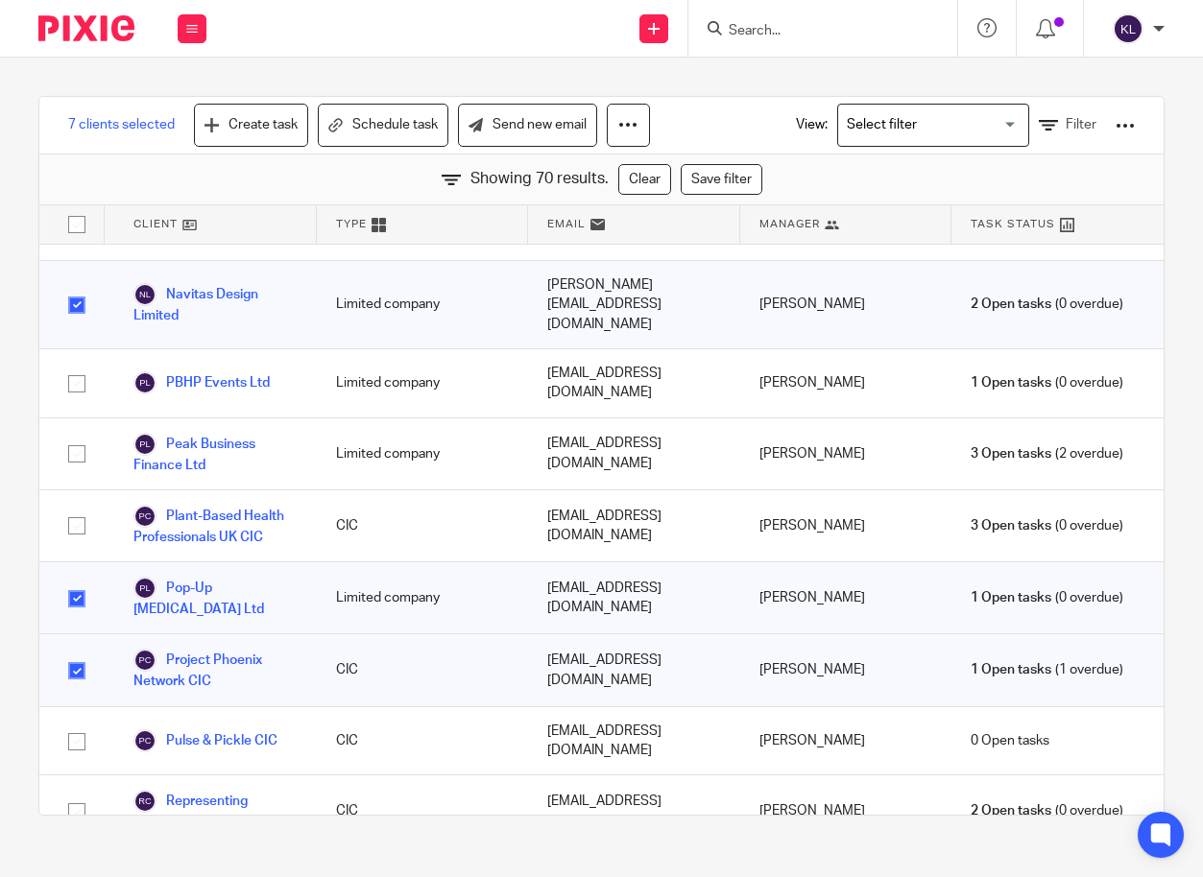
scroll to position [2688, 0]
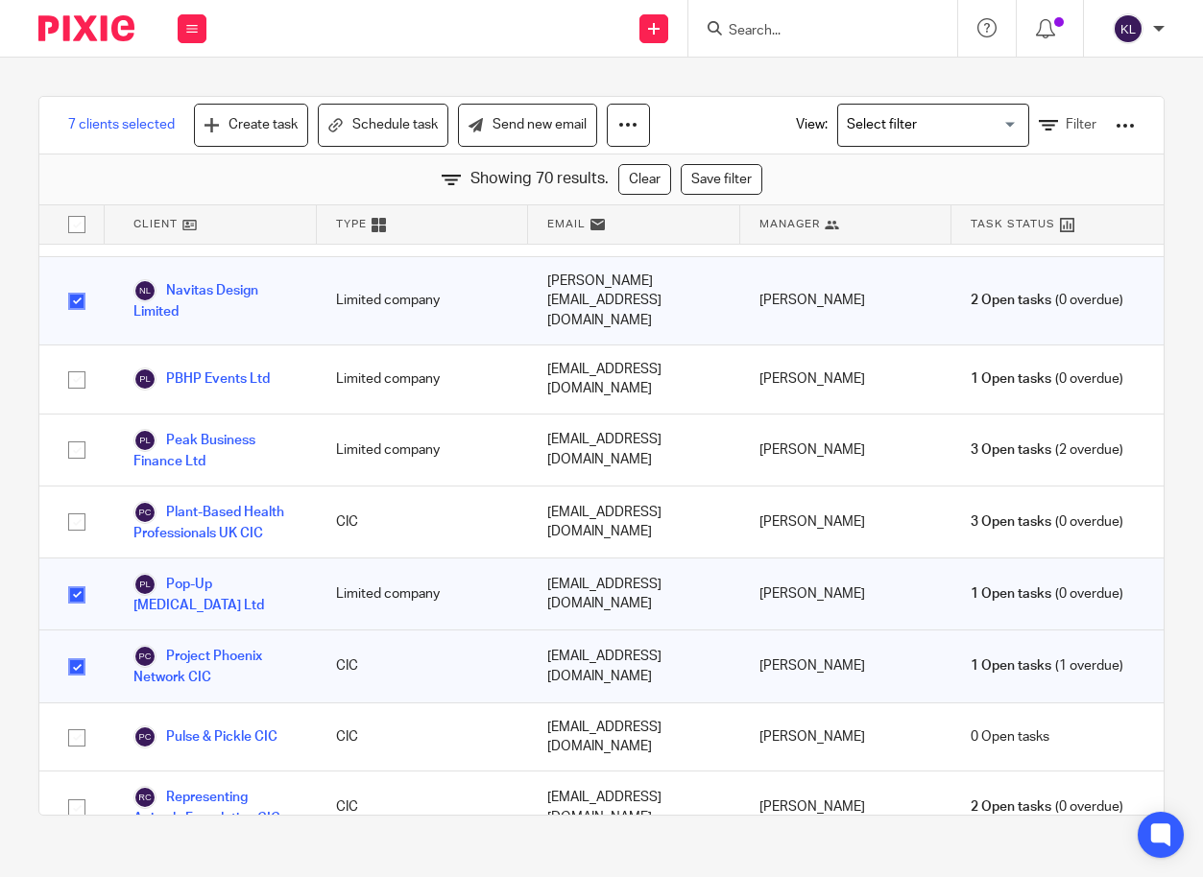
checkbox input "true"
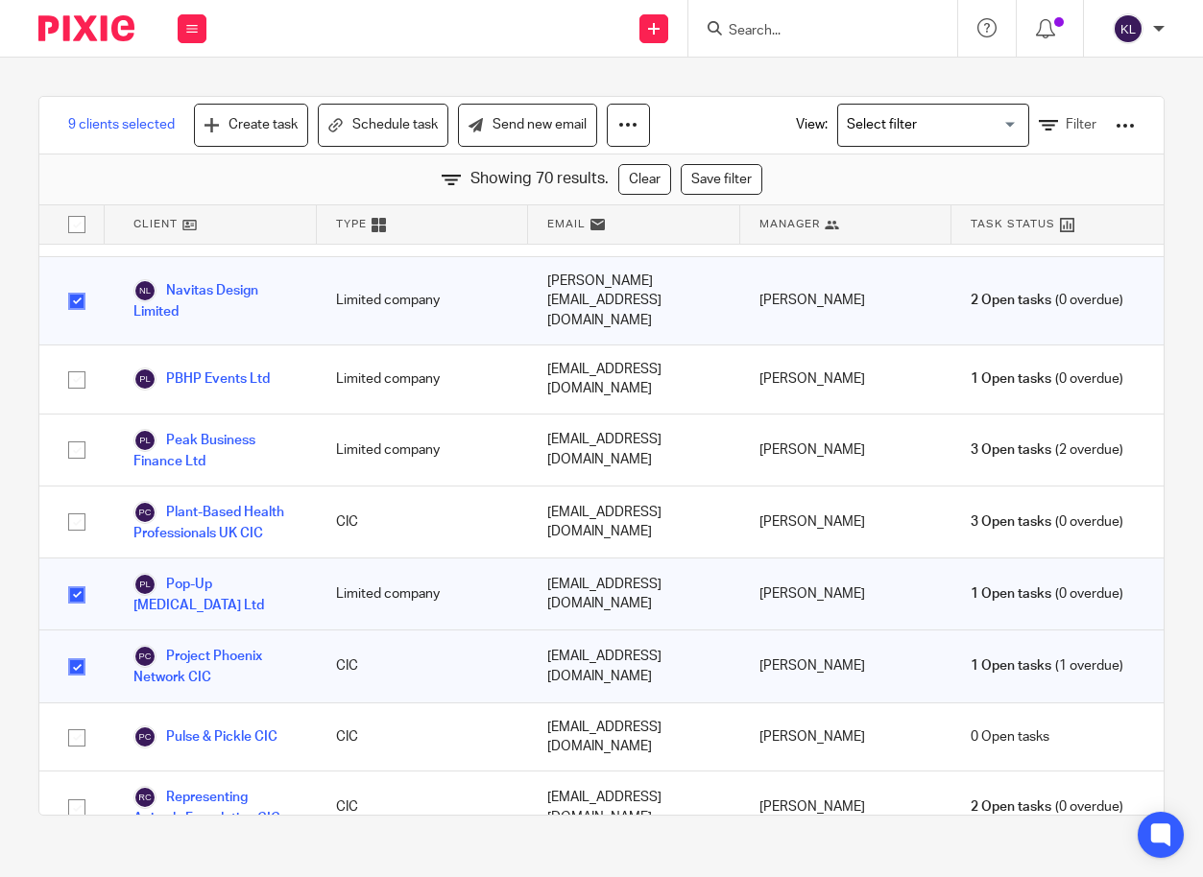
checkbox input "true"
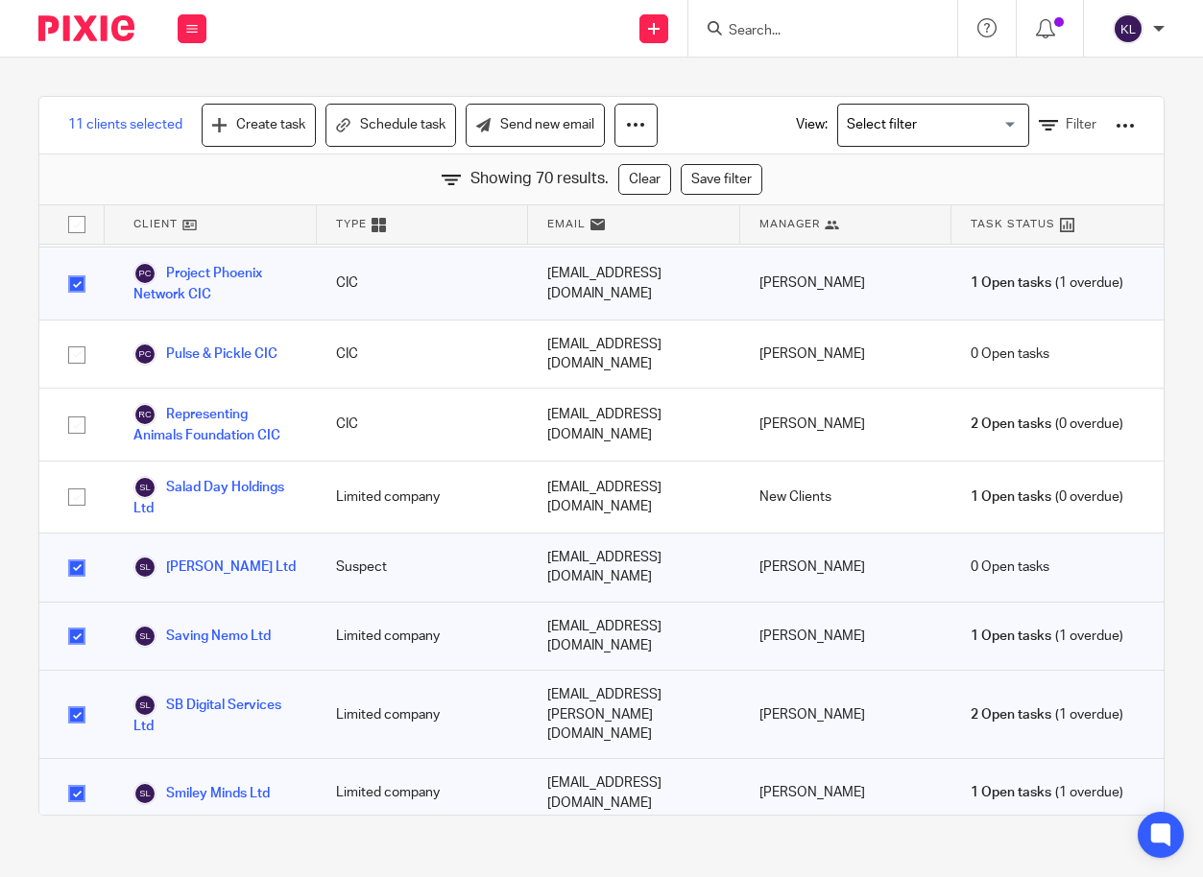
scroll to position [3072, 0]
checkbox input "true"
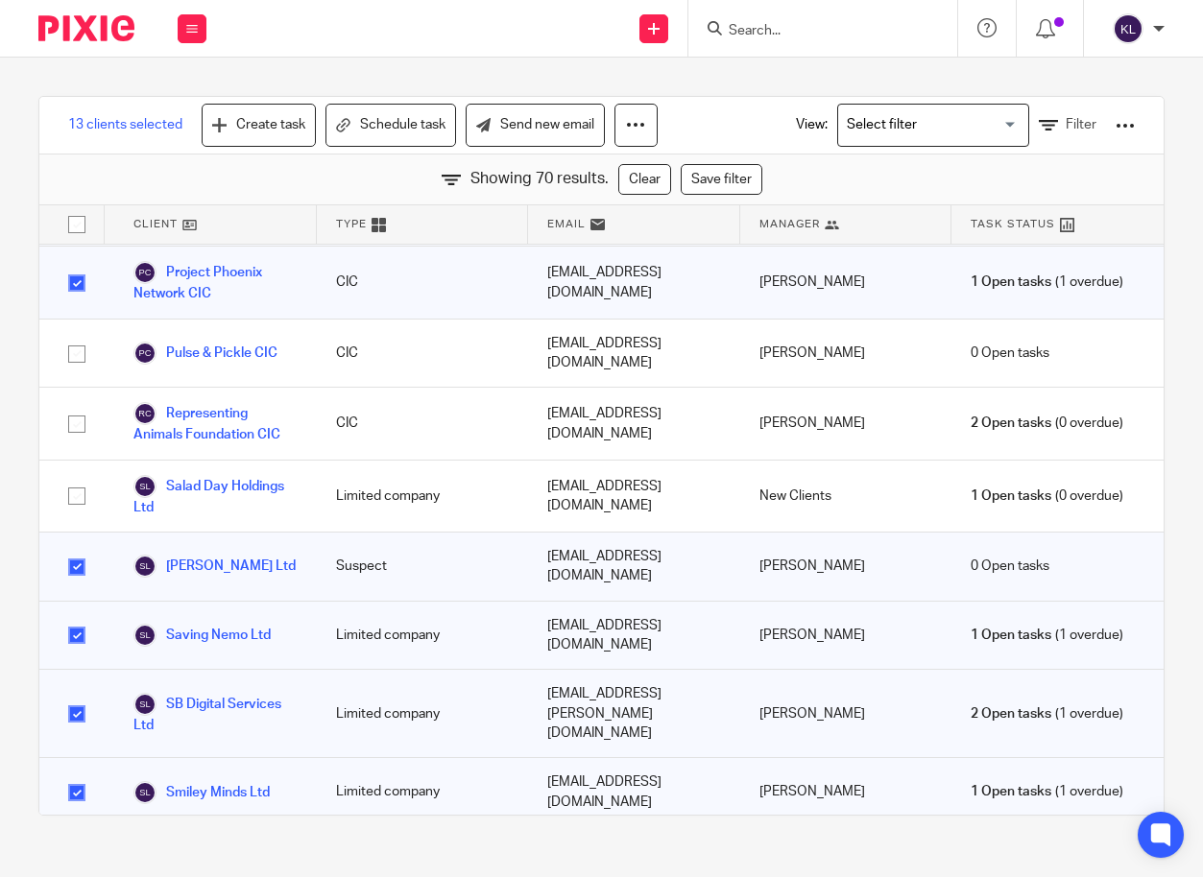
checkbox input "false"
checkbox input "true"
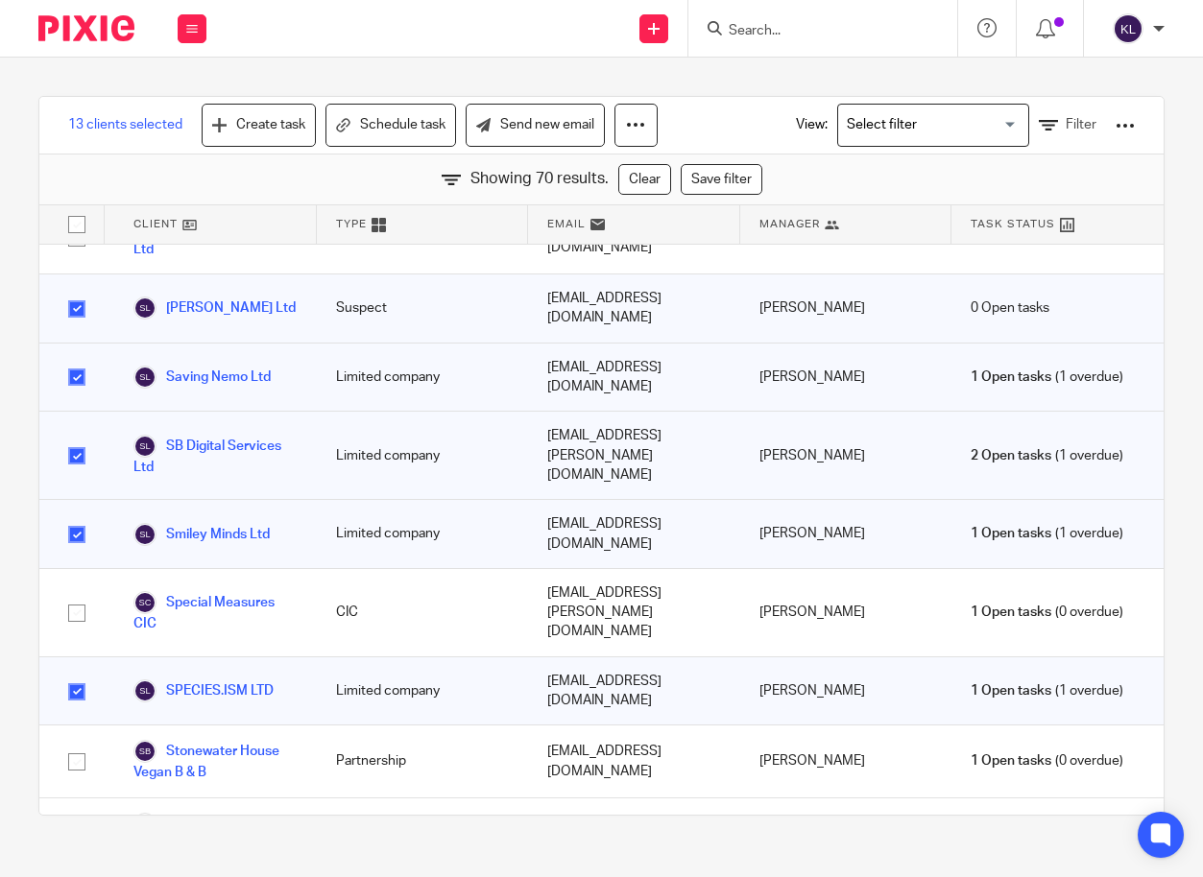
scroll to position [3551, 0]
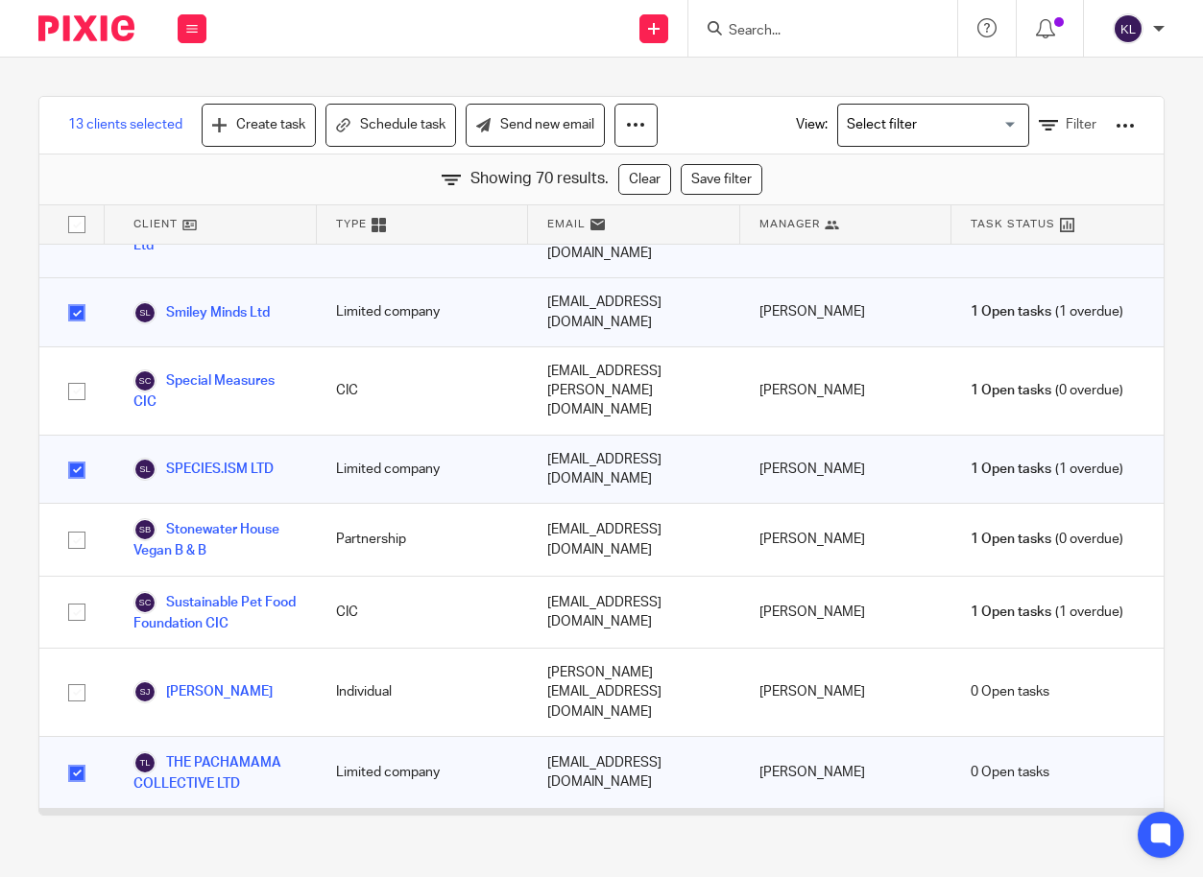
click at [78, 827] on input "checkbox" at bounding box center [77, 845] width 36 height 36
checkbox input "true"
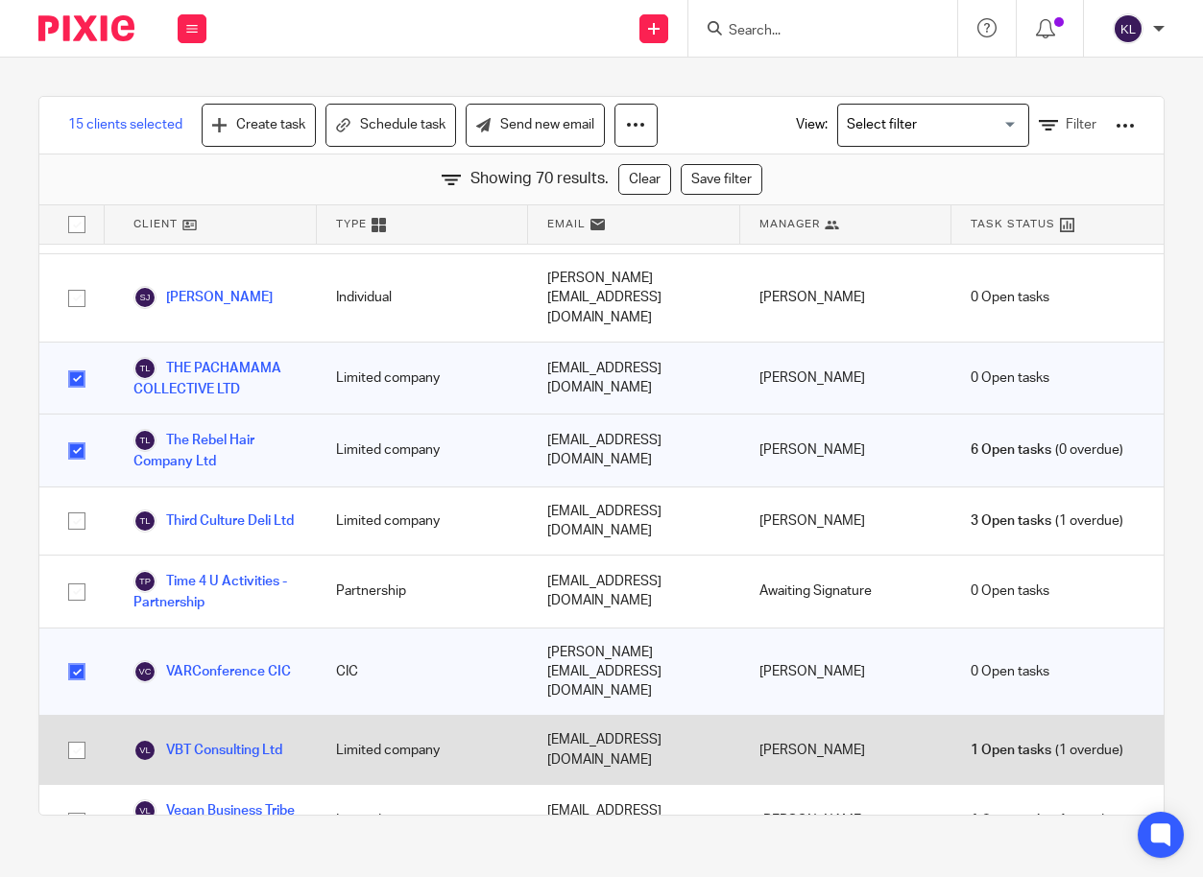
scroll to position [4023, 0]
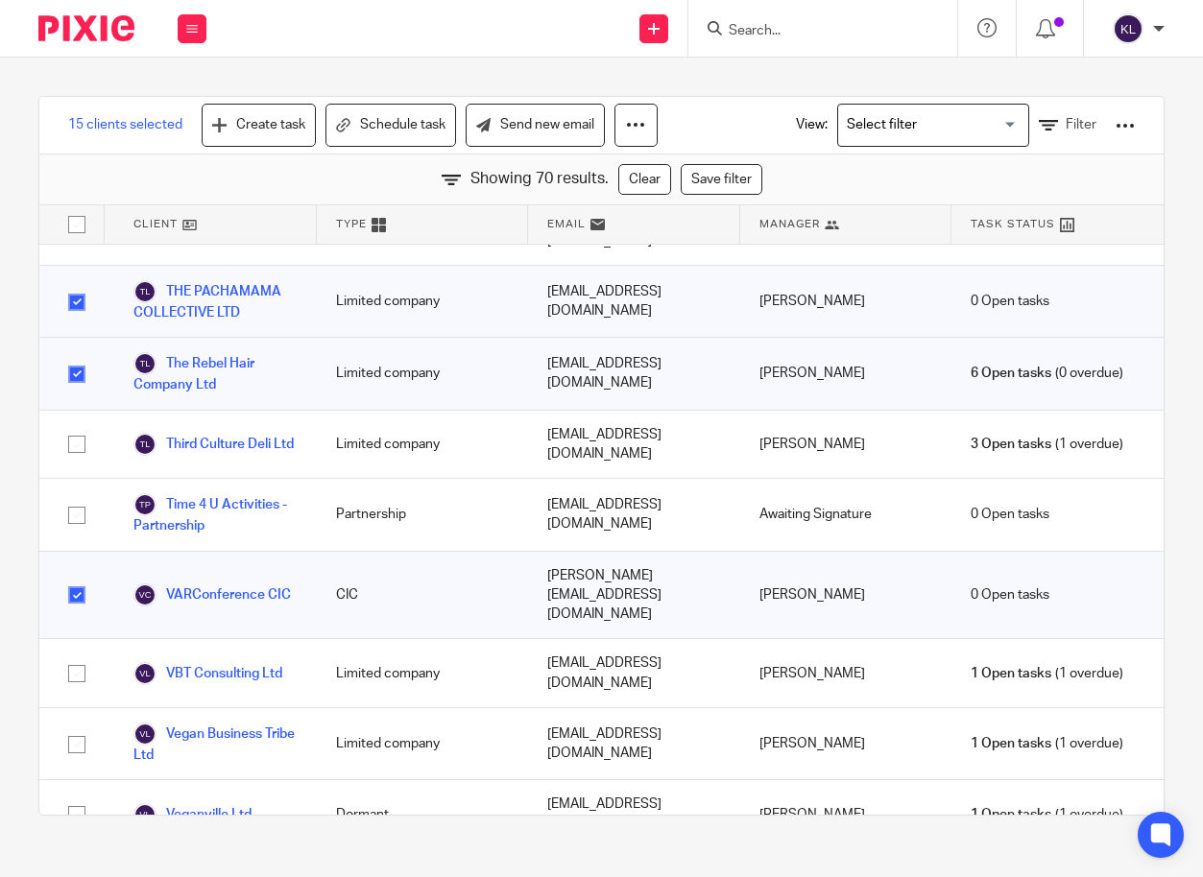
checkbox input "true"
click at [529, 130] on link "Send new email" at bounding box center [535, 125] width 139 height 43
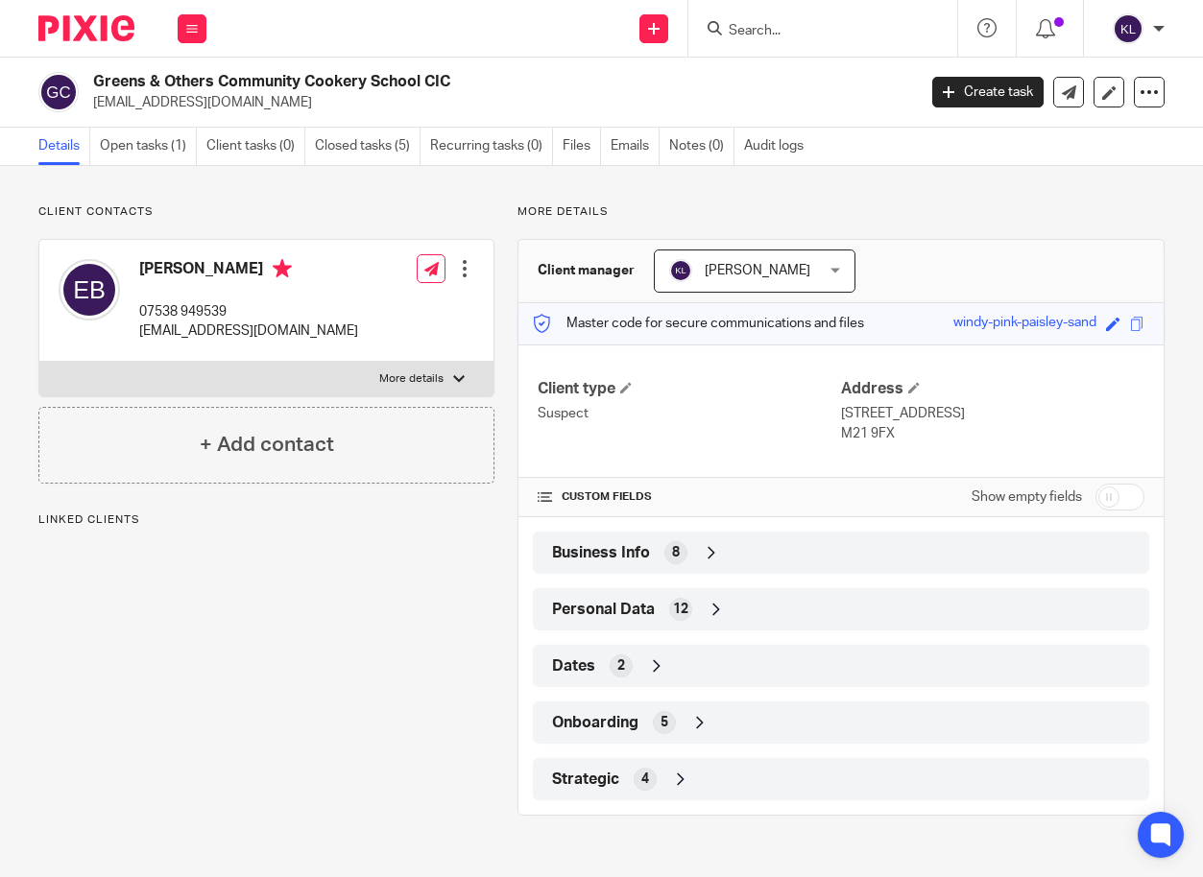
click at [726, 569] on div "Business Info 8" at bounding box center [840, 553] width 587 height 33
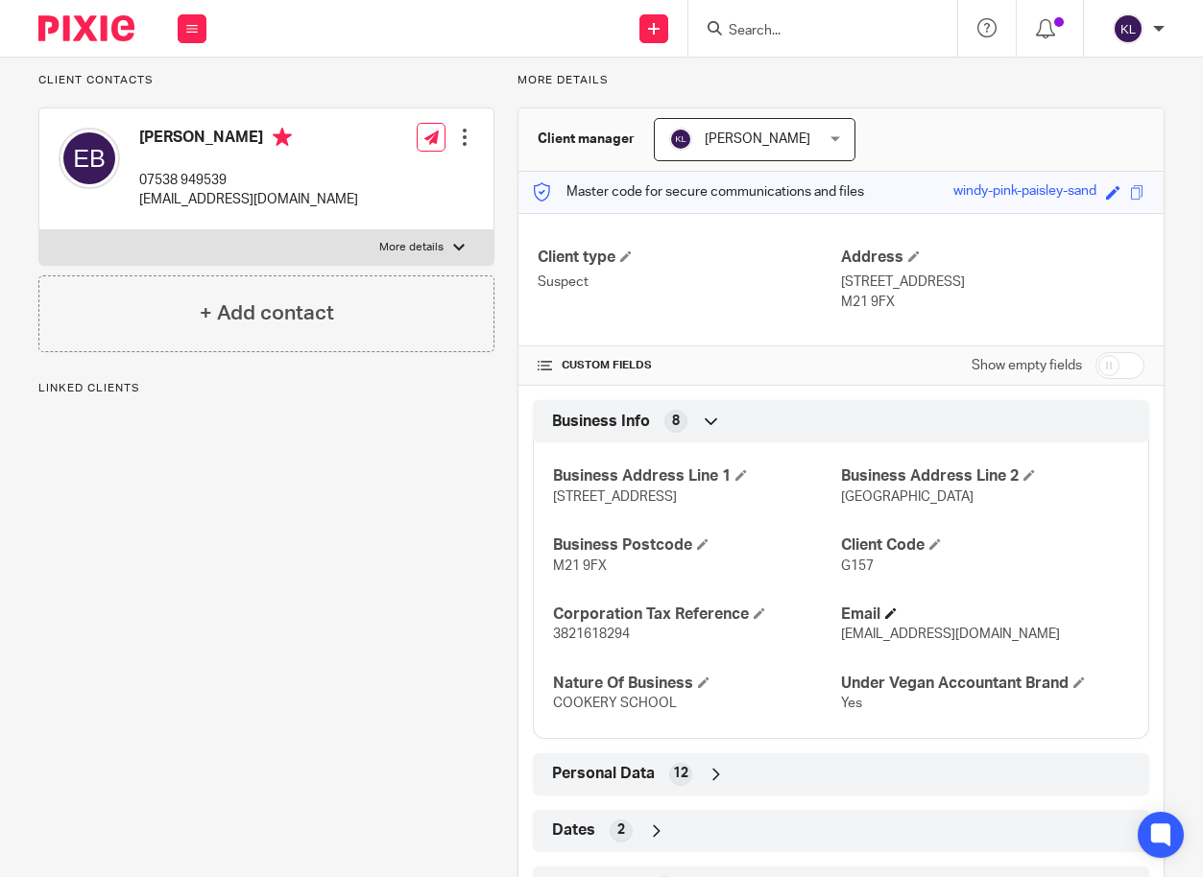
scroll to position [192, 0]
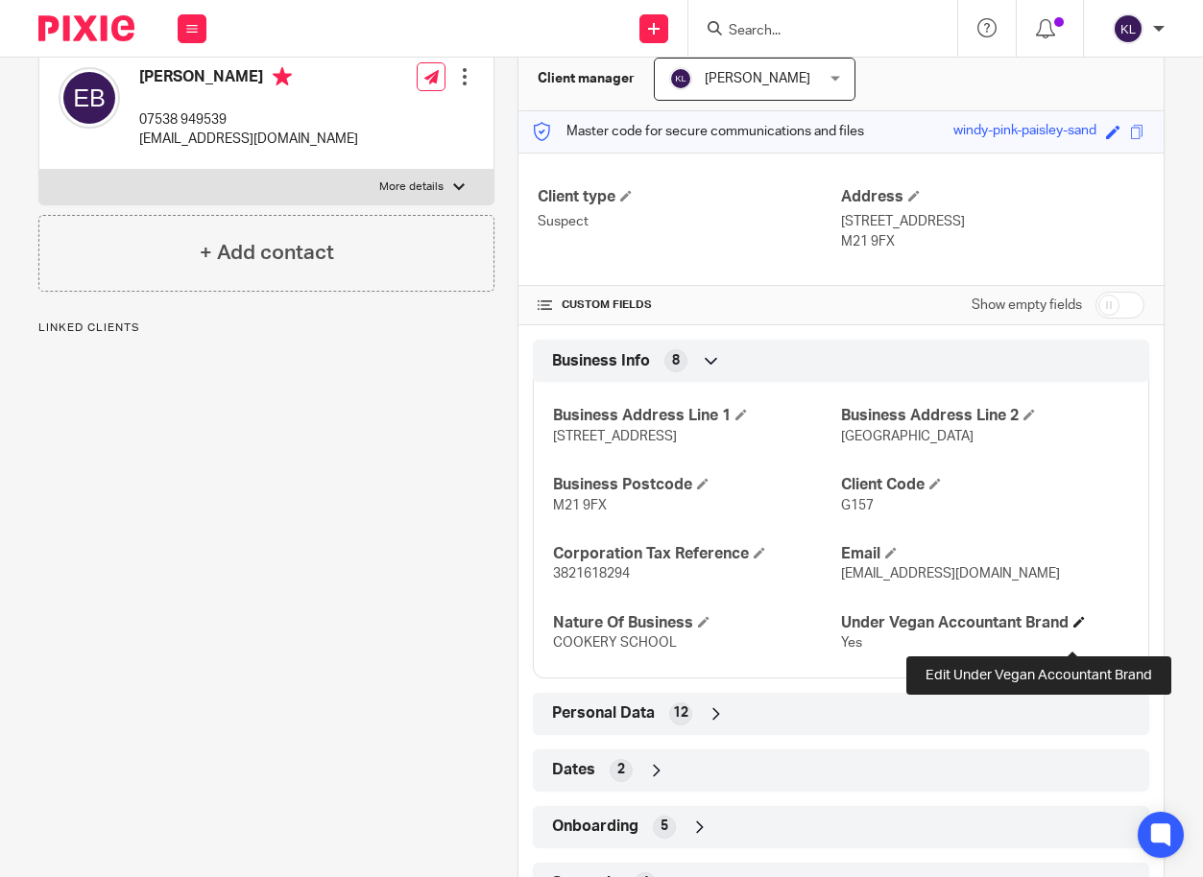
click at [1075, 628] on span at bounding box center [1079, 622] width 12 height 12
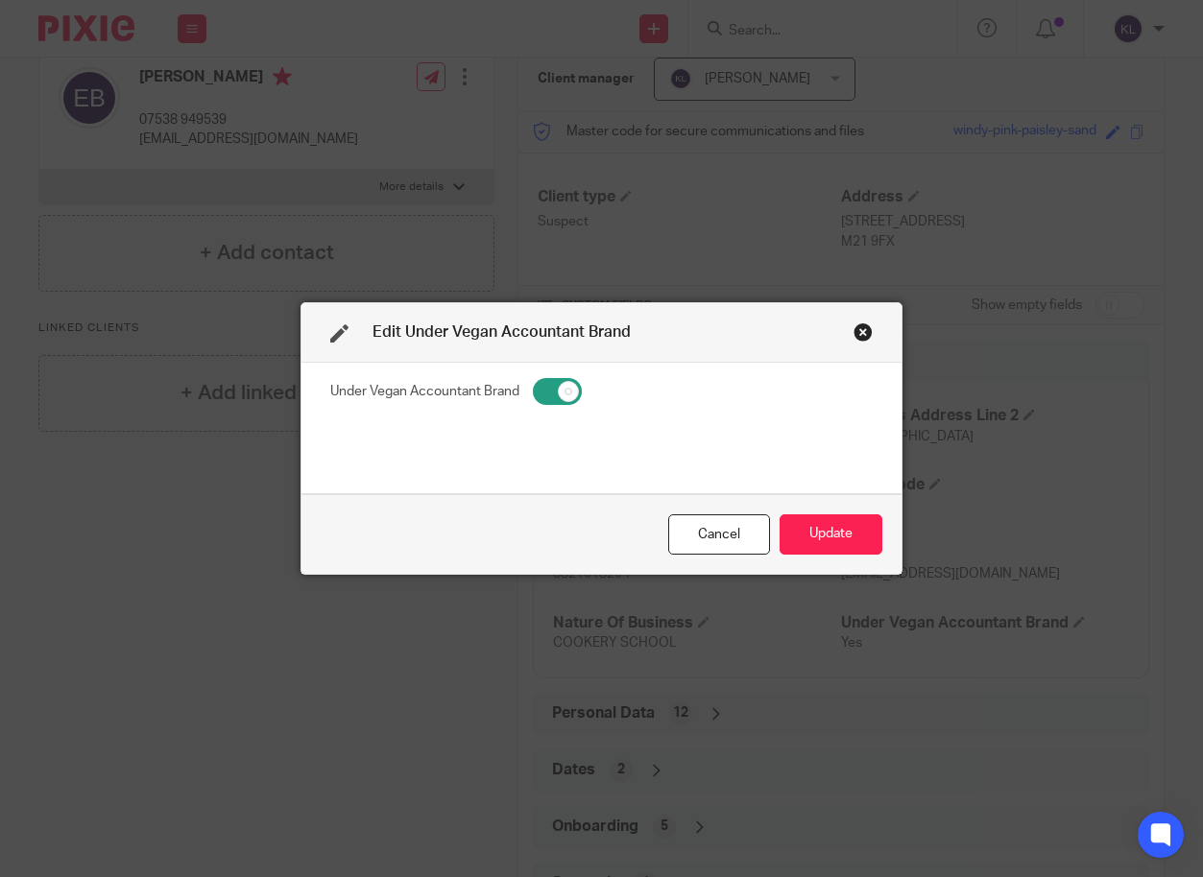
click at [546, 392] on input "checkbox" at bounding box center [557, 391] width 49 height 27
checkbox input "false"
click at [799, 522] on button "Update" at bounding box center [830, 534] width 103 height 41
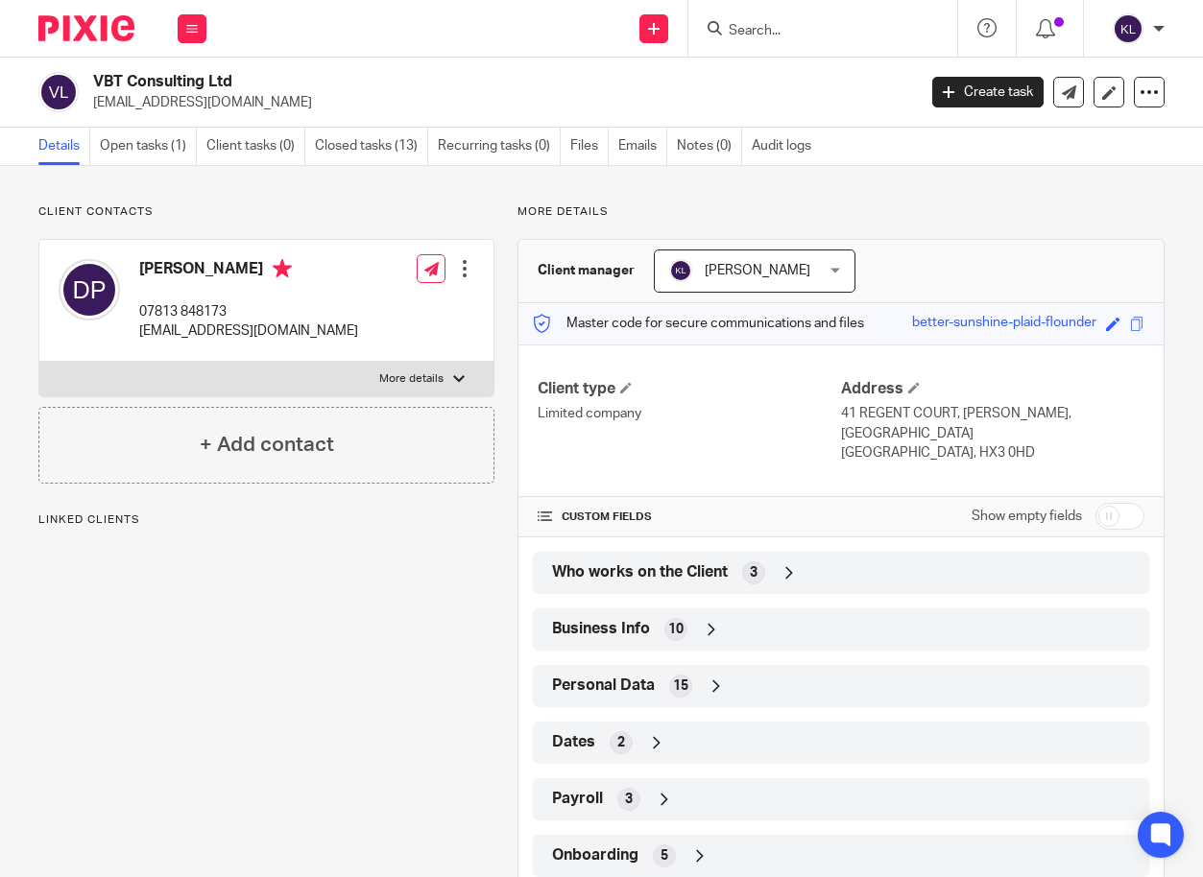
click at [746, 632] on div "Business Info 10" at bounding box center [840, 629] width 587 height 33
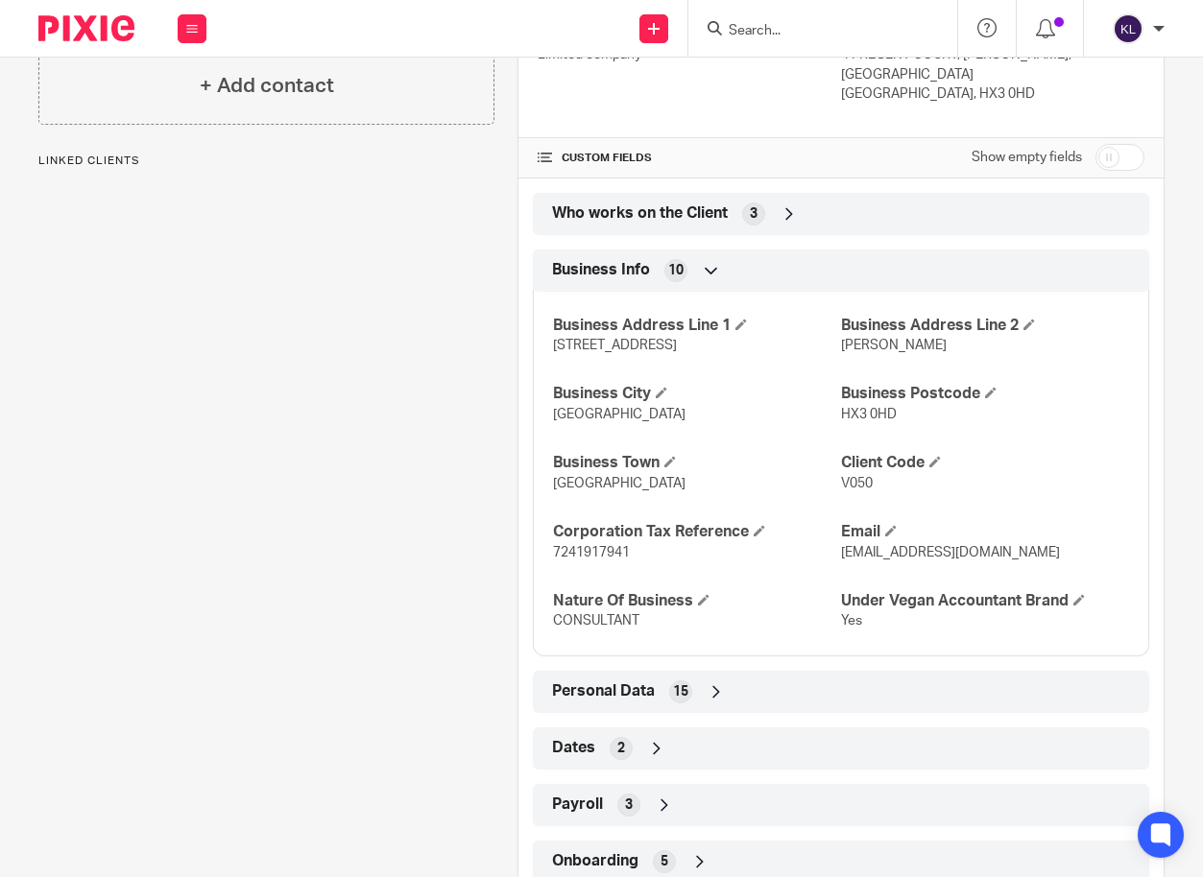
scroll to position [384, 0]
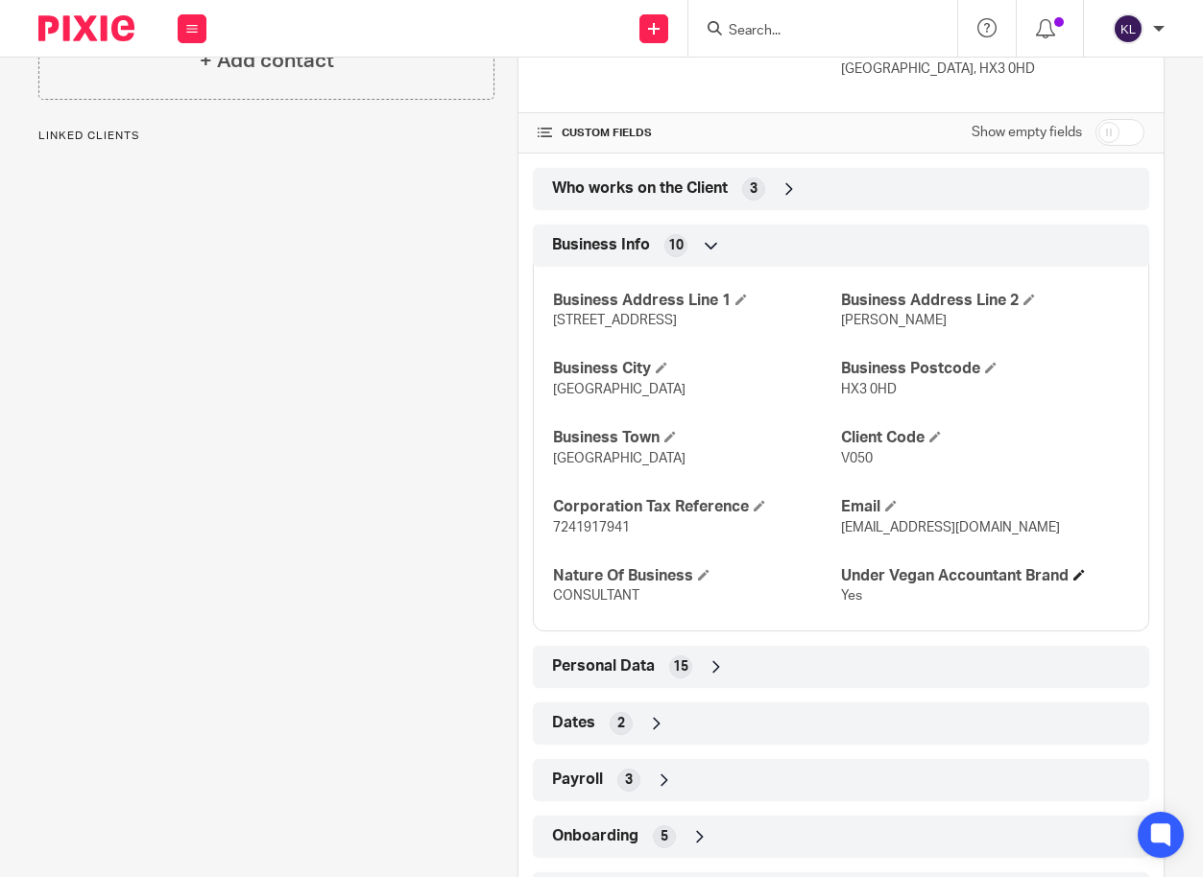
click at [1073, 579] on span at bounding box center [1079, 575] width 12 height 12
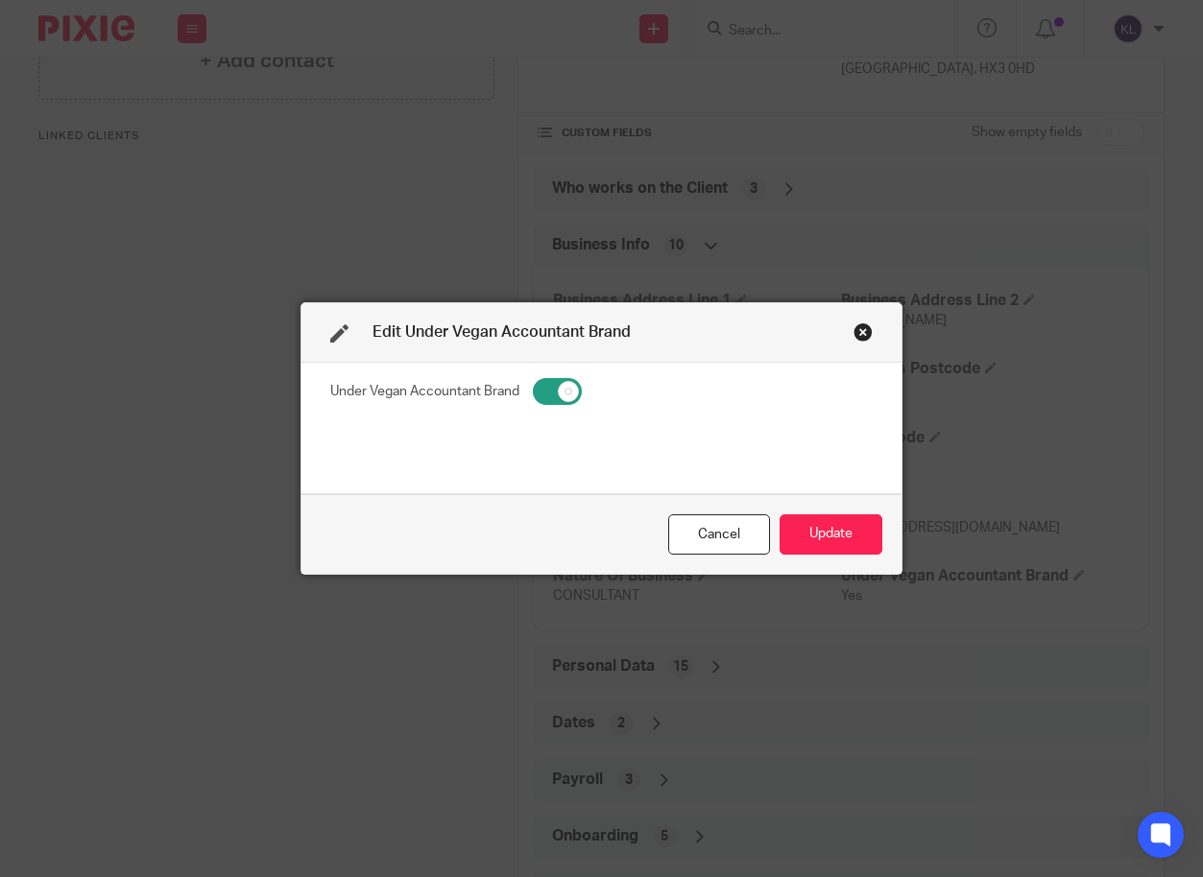
click at [547, 396] on input "checkbox" at bounding box center [557, 391] width 49 height 27
checkbox input "false"
click at [826, 529] on button "Update" at bounding box center [830, 534] width 103 height 41
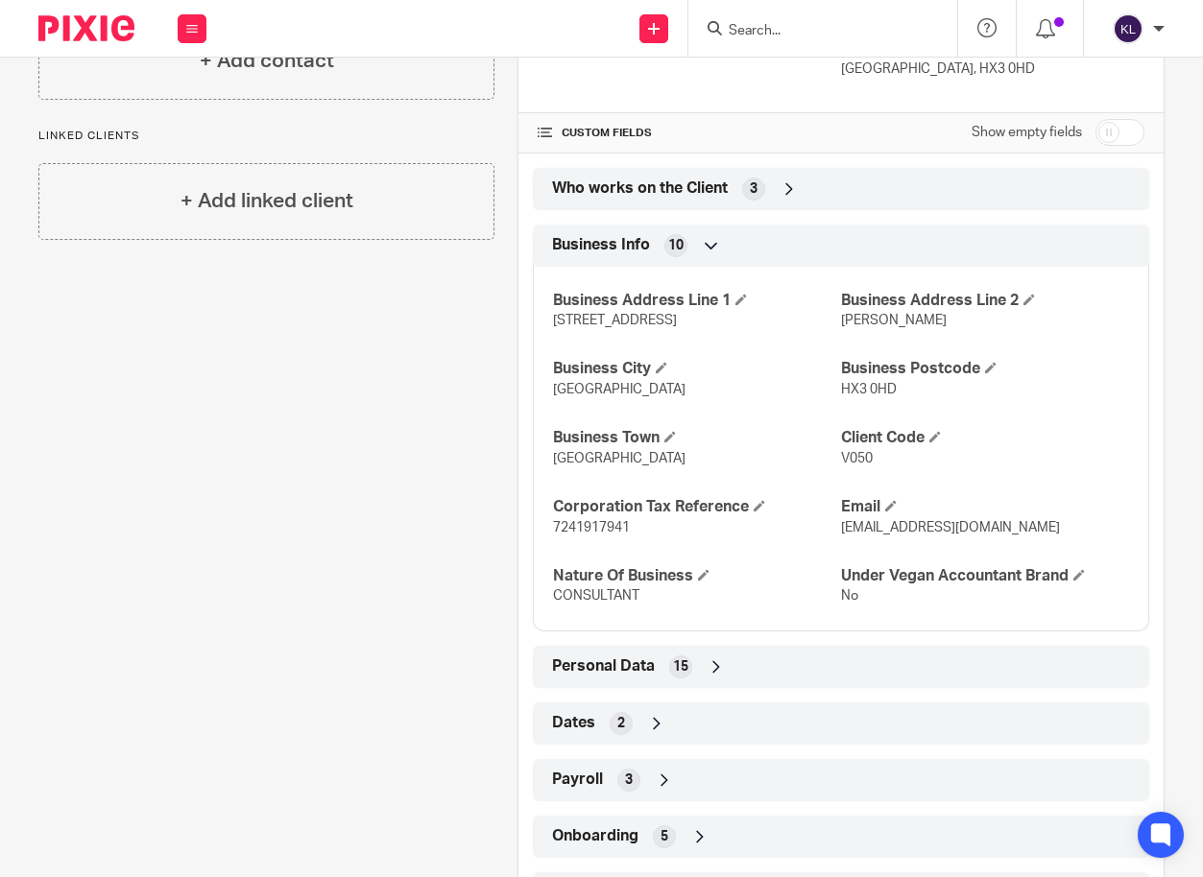
click at [683, 193] on span "Who works on the Client" at bounding box center [640, 189] width 176 height 20
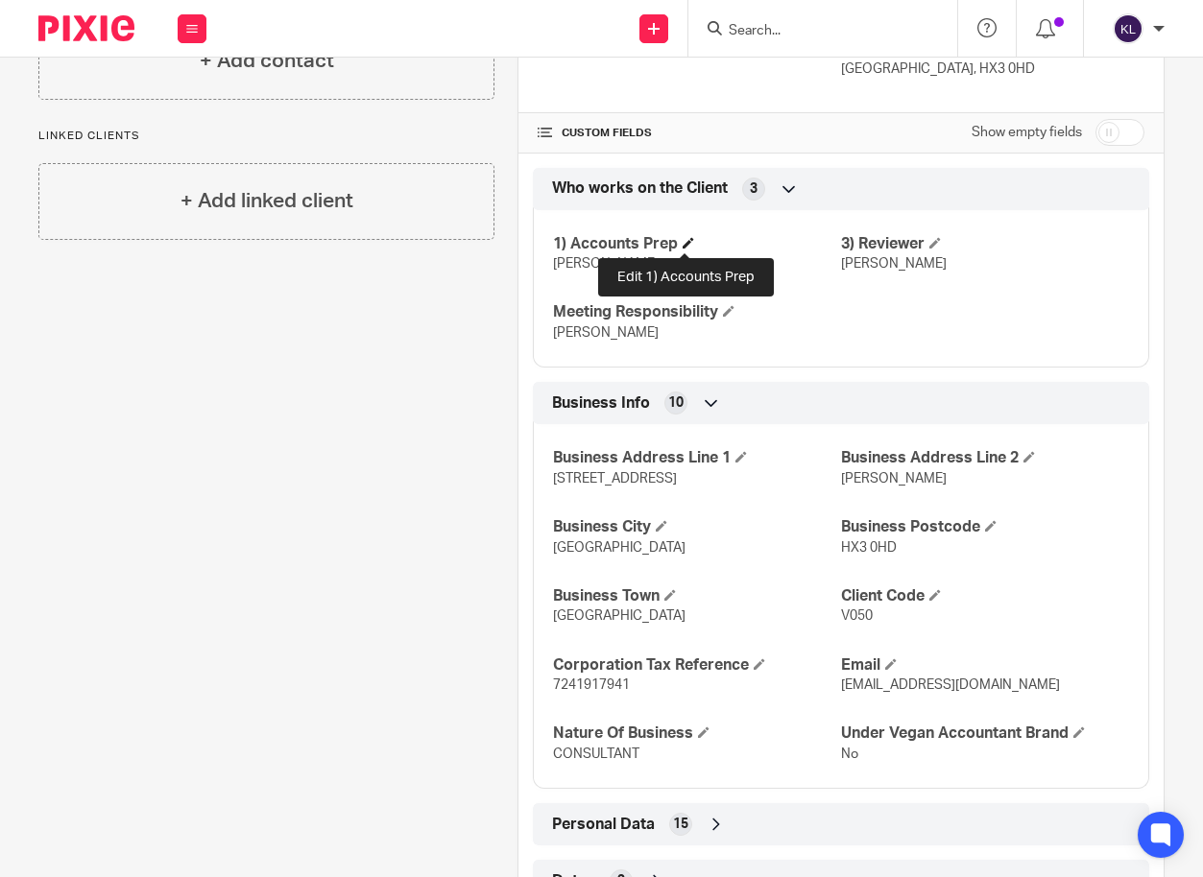
click at [685, 247] on span at bounding box center [688, 243] width 12 height 12
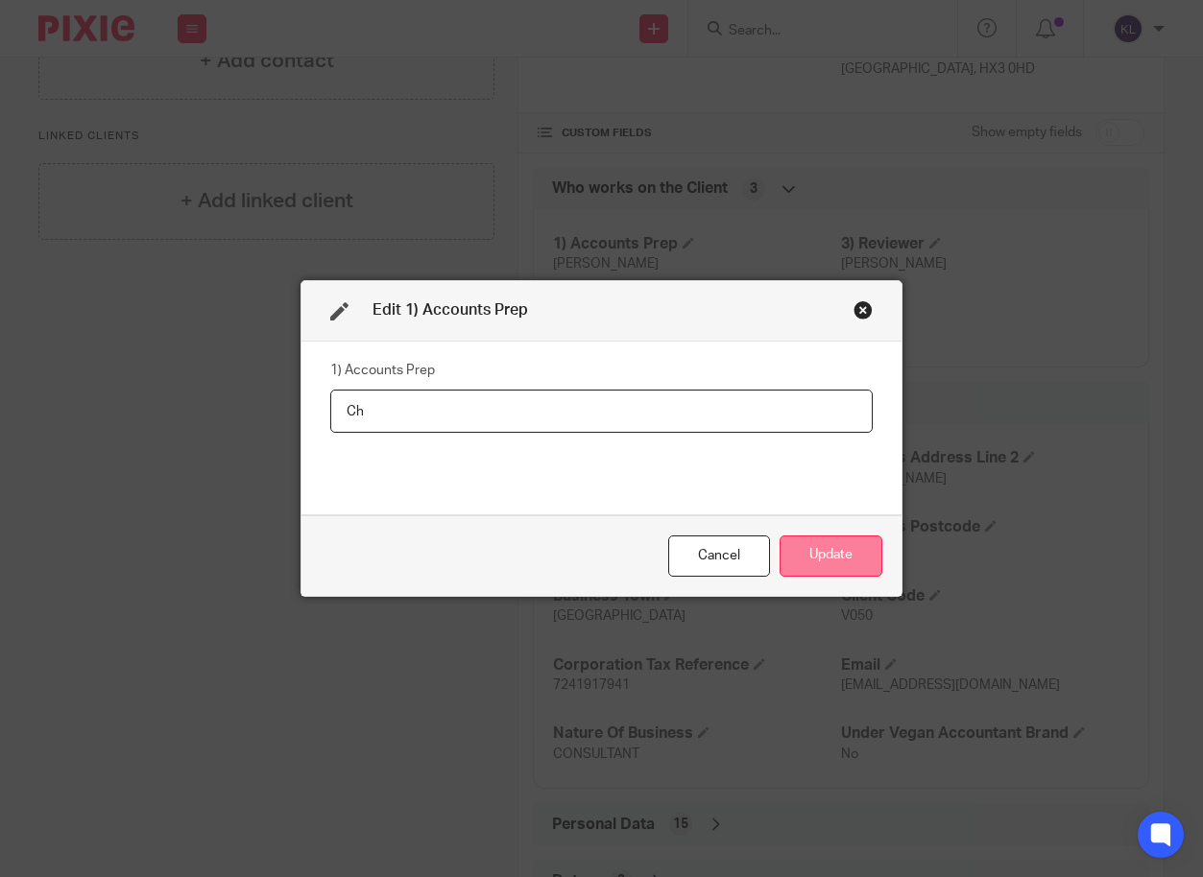
type input "C"
click at [795, 558] on button "Update" at bounding box center [830, 556] width 103 height 41
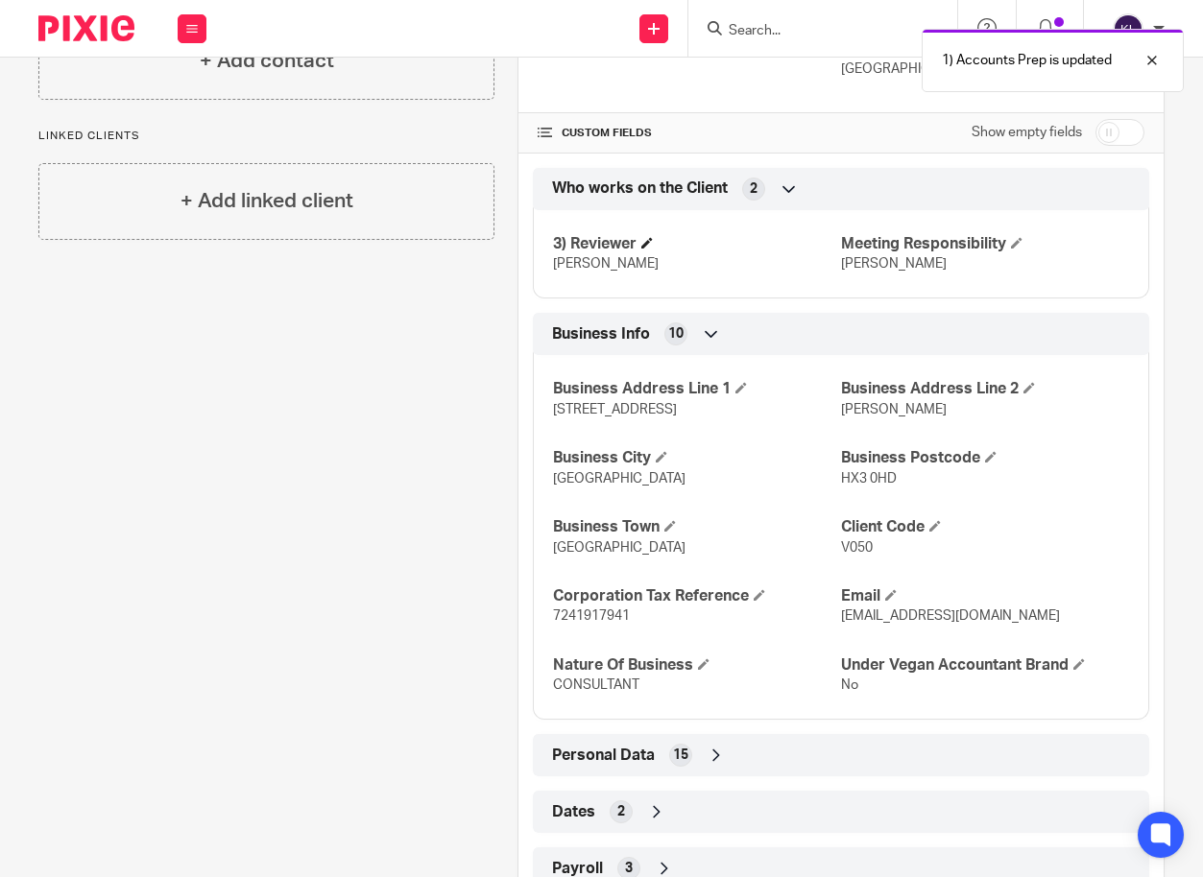
click at [641, 249] on h4 "3) Reviewer" at bounding box center [697, 244] width 288 height 20
click at [643, 244] on span at bounding box center [647, 243] width 12 height 12
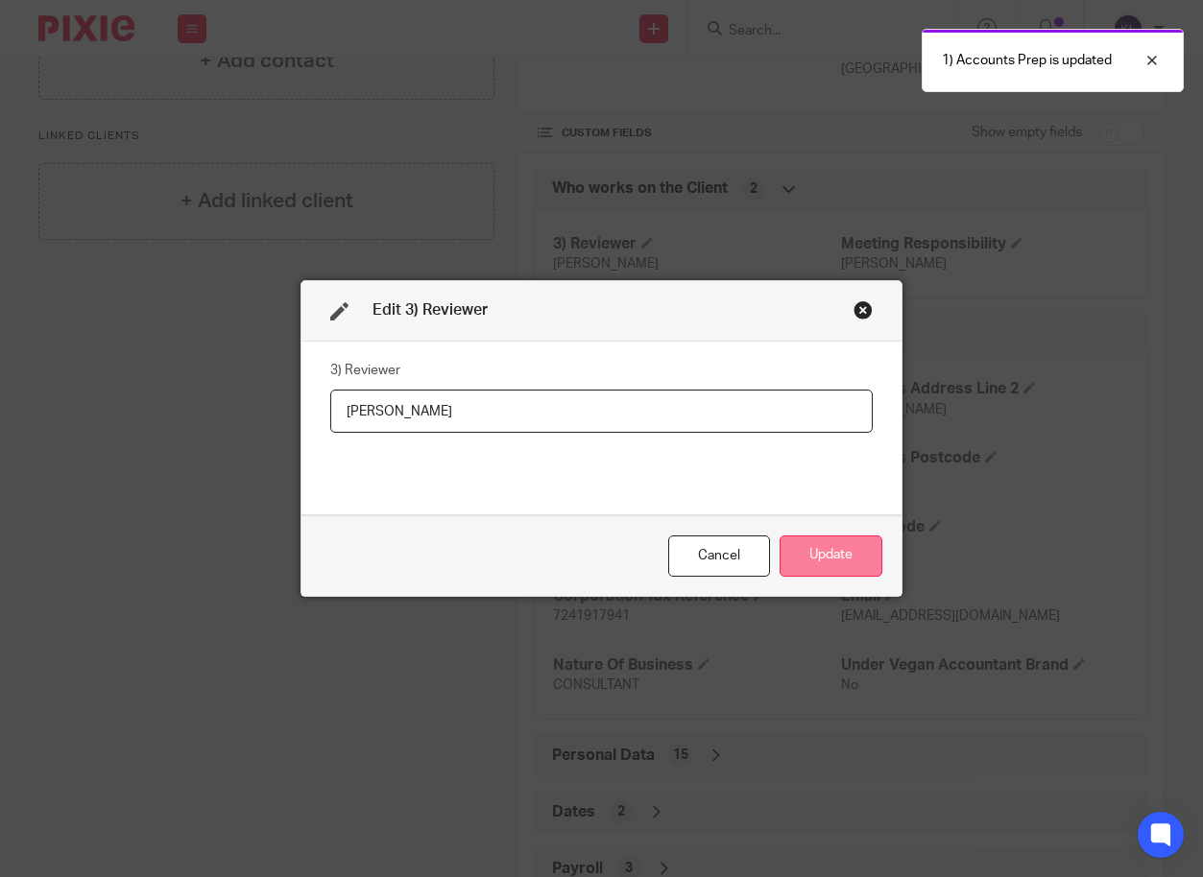
type input "J"
click at [803, 557] on button "Update" at bounding box center [830, 556] width 103 height 41
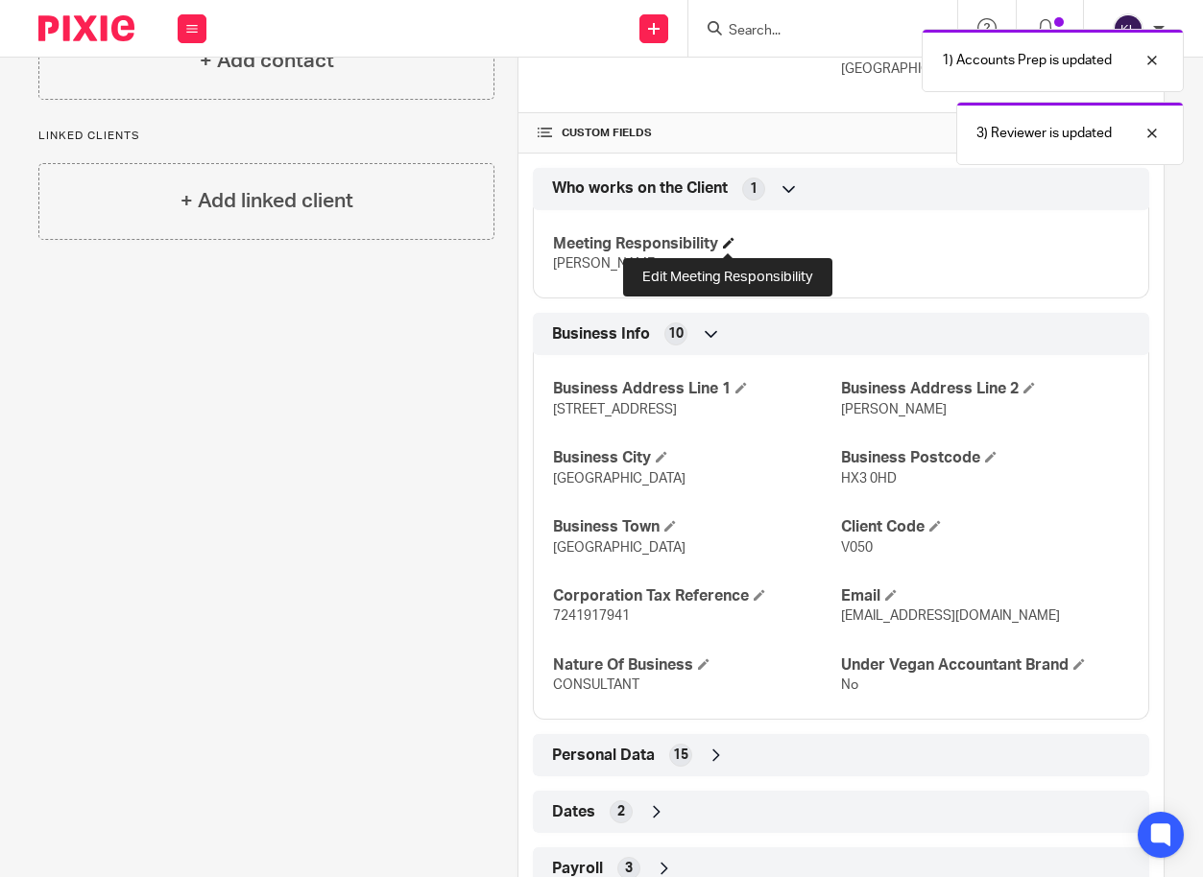
click at [723, 248] on span at bounding box center [729, 243] width 12 height 12
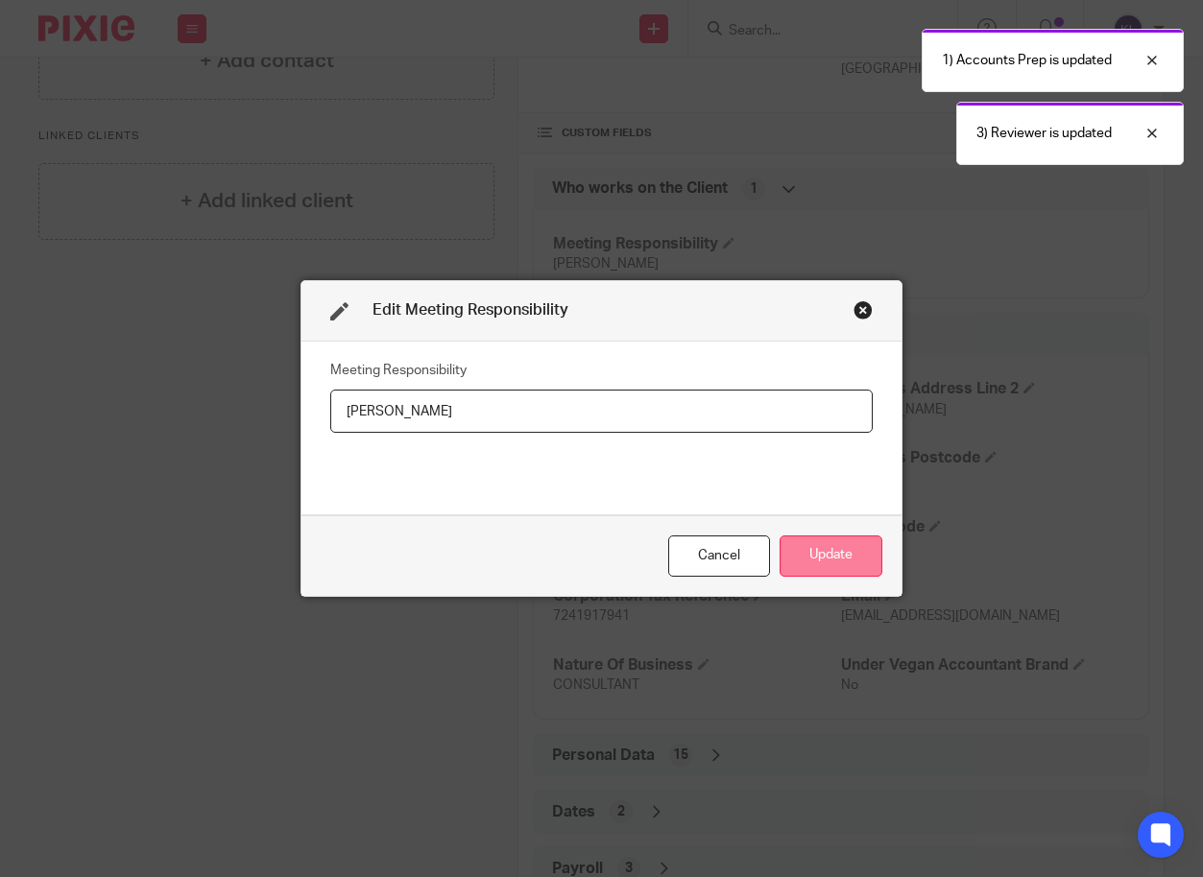
type input "J"
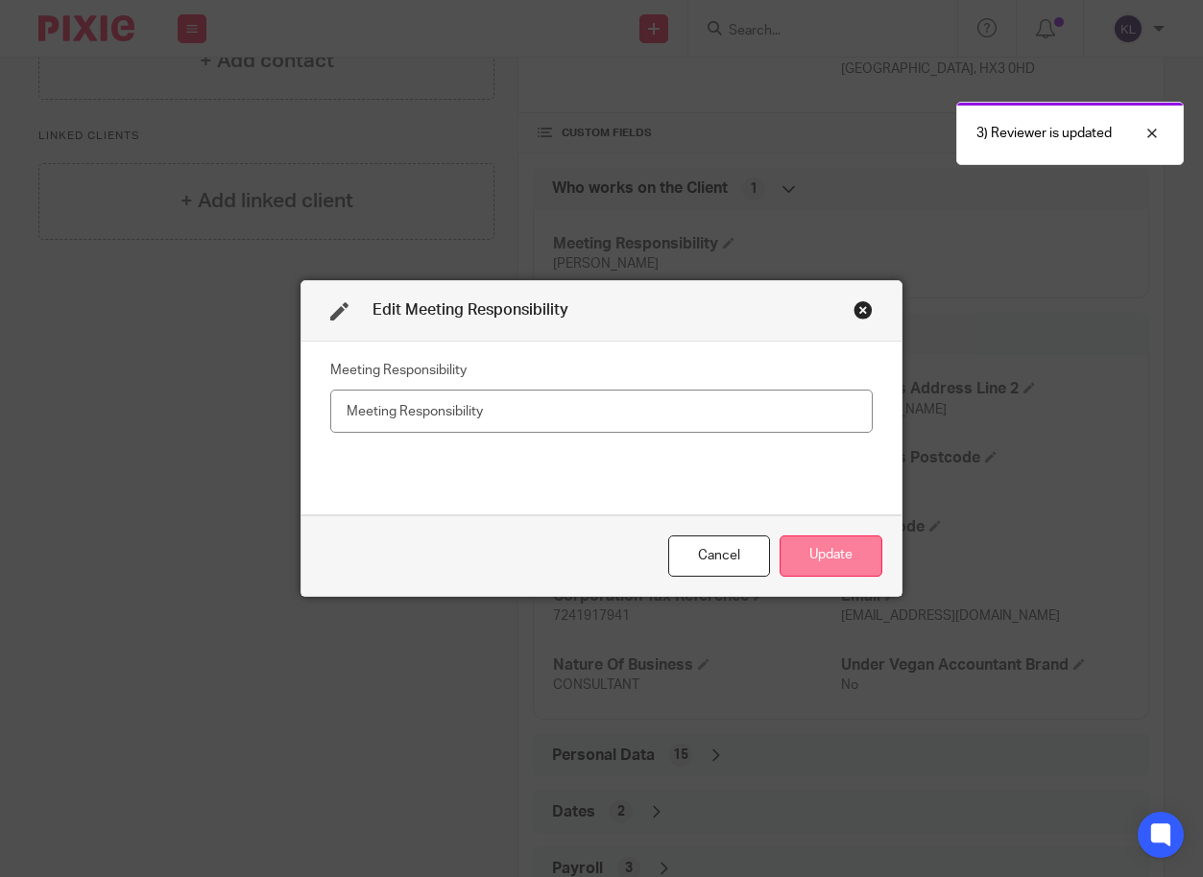
click at [805, 570] on button "Update" at bounding box center [830, 556] width 103 height 41
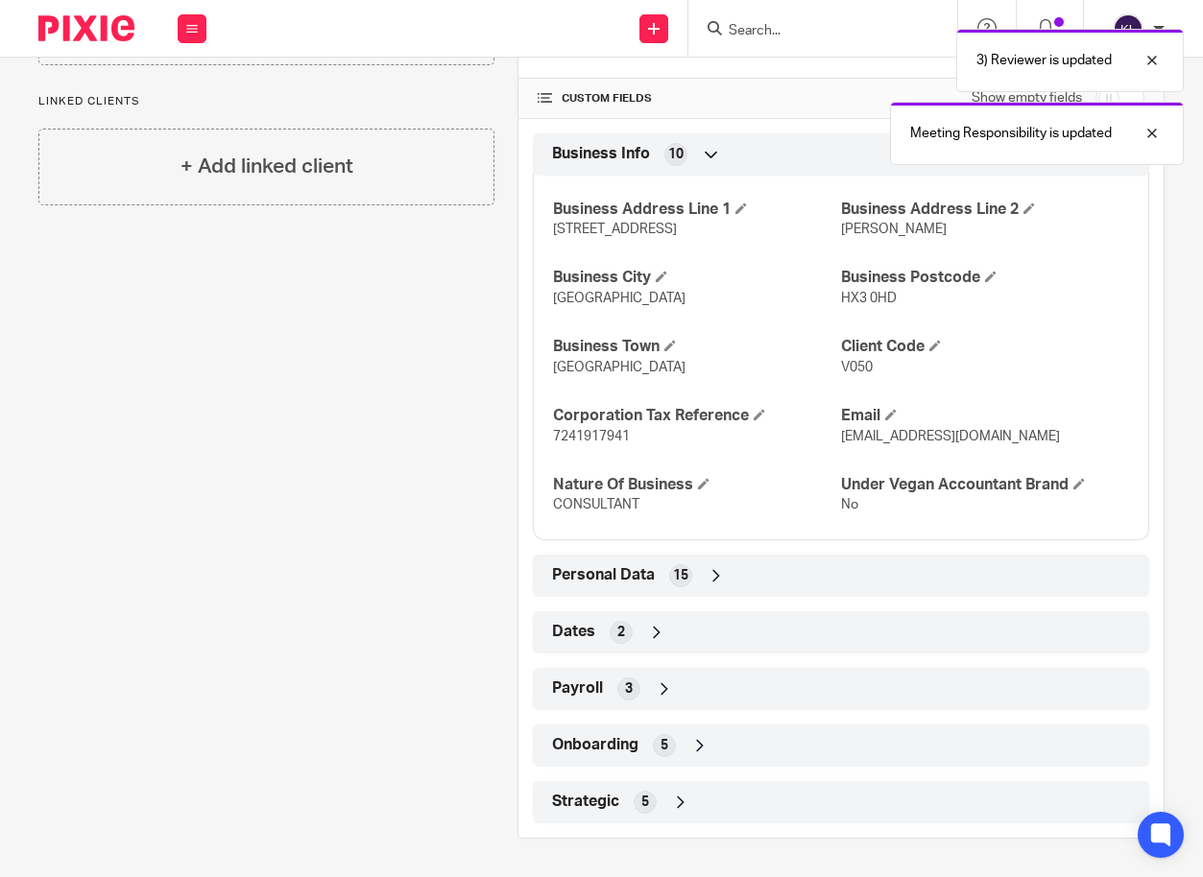
click at [739, 804] on div "Strategic 5" at bounding box center [840, 802] width 587 height 33
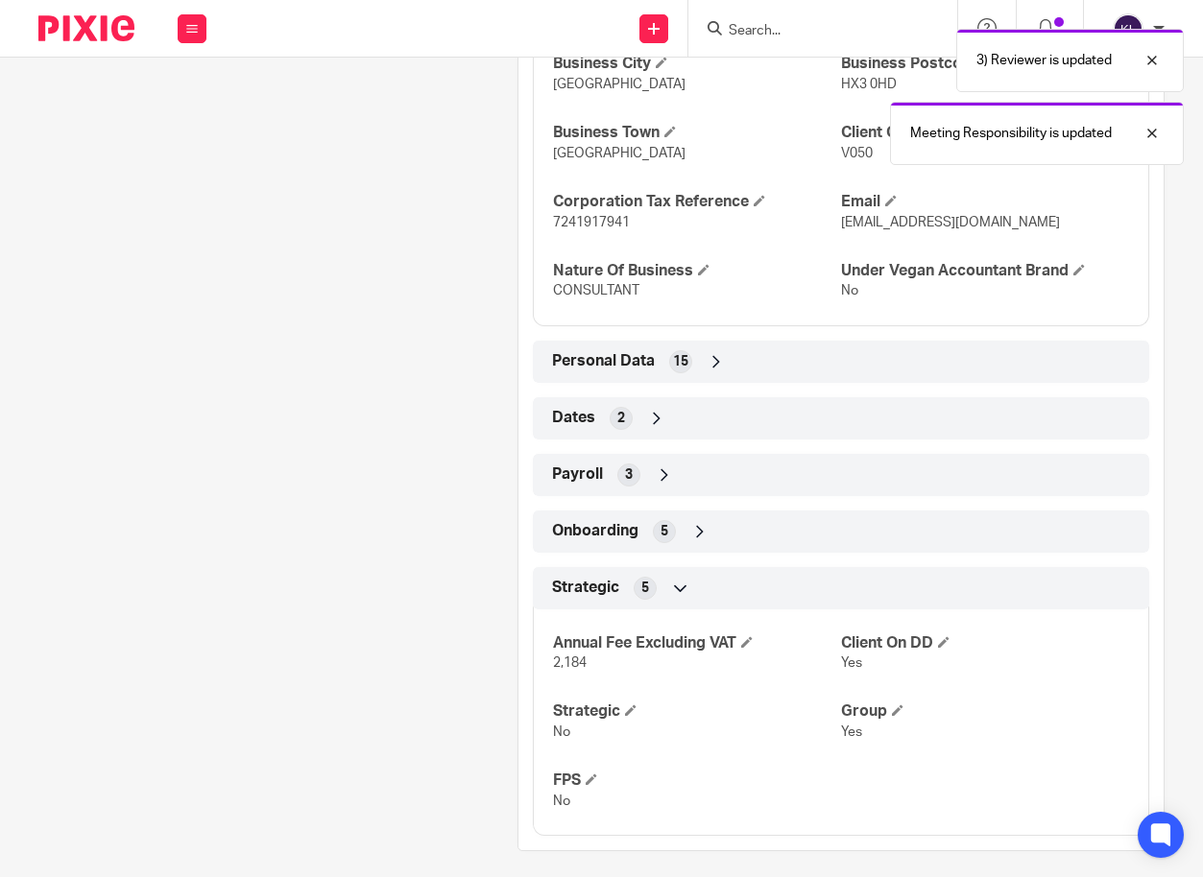
scroll to position [645, 0]
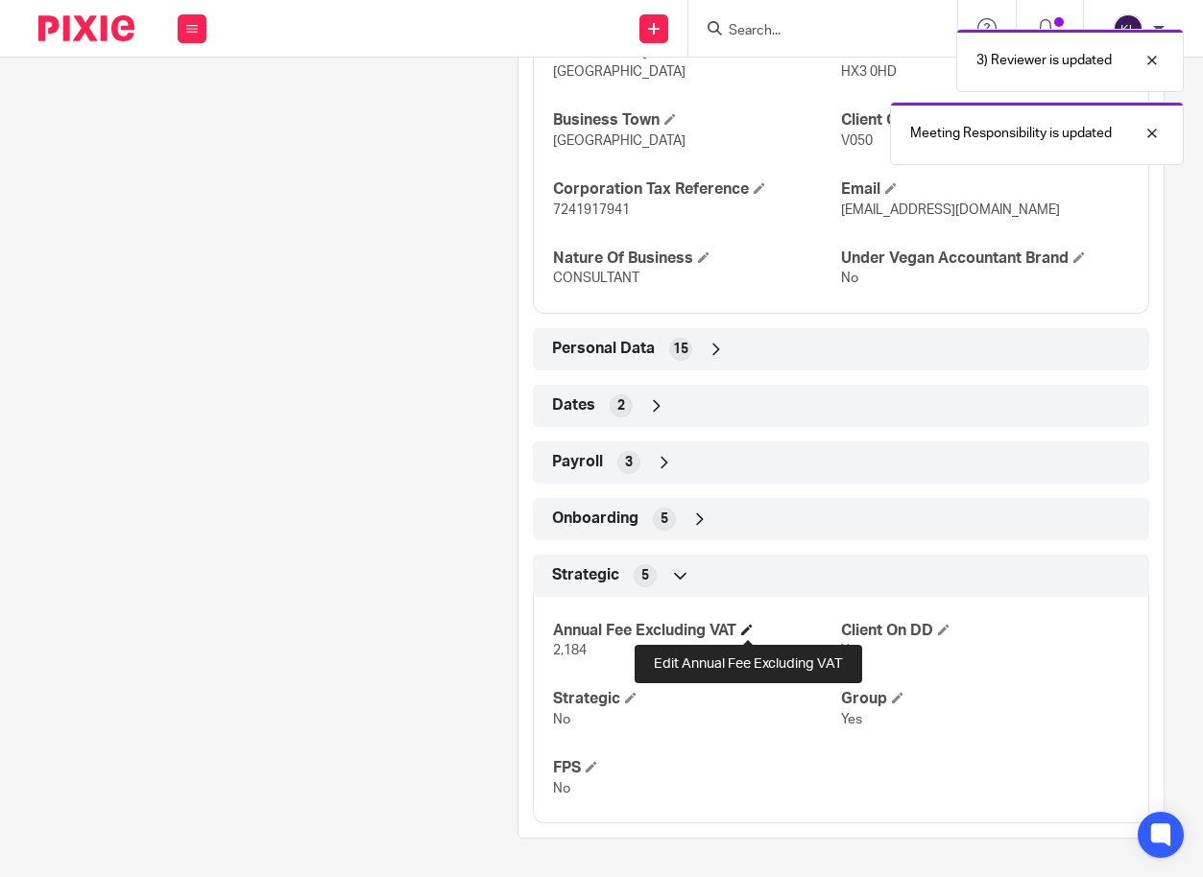
click at [746, 624] on span at bounding box center [747, 630] width 12 height 12
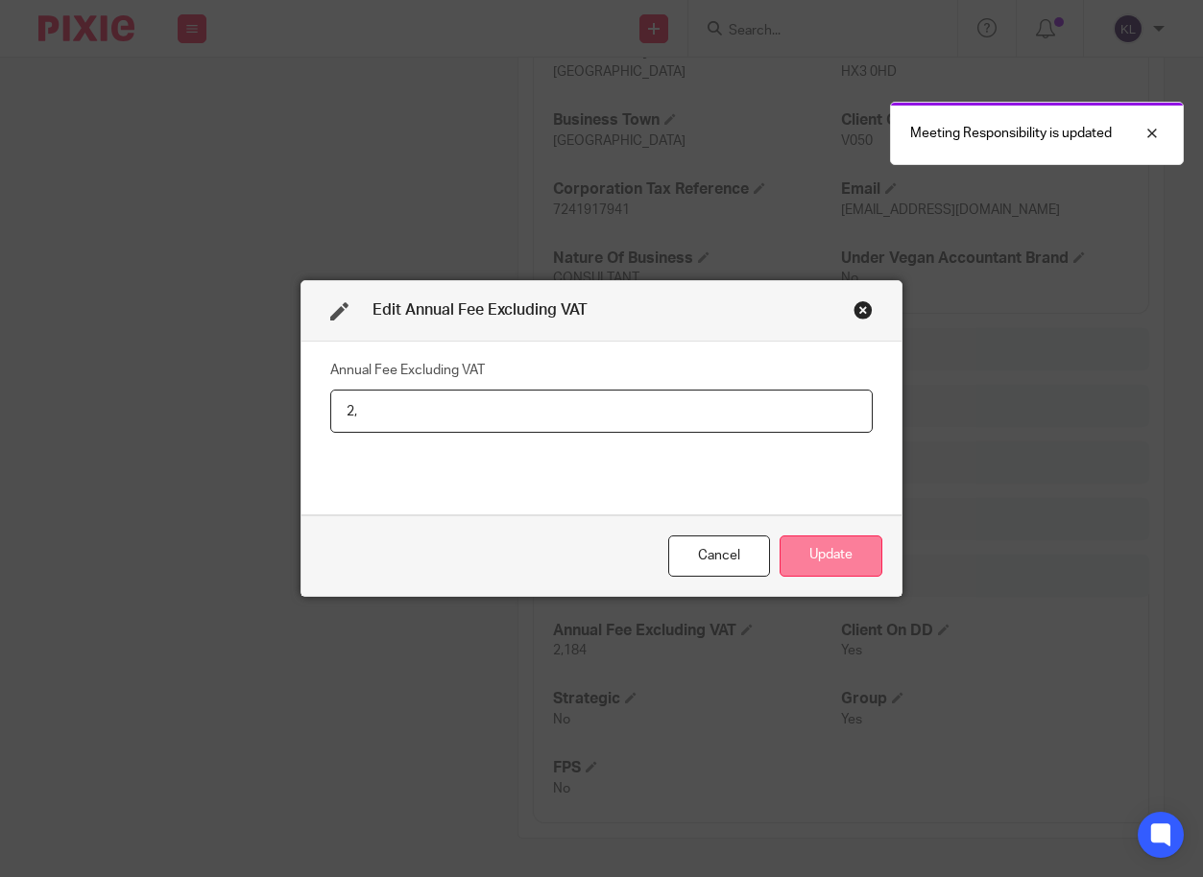
type input "2"
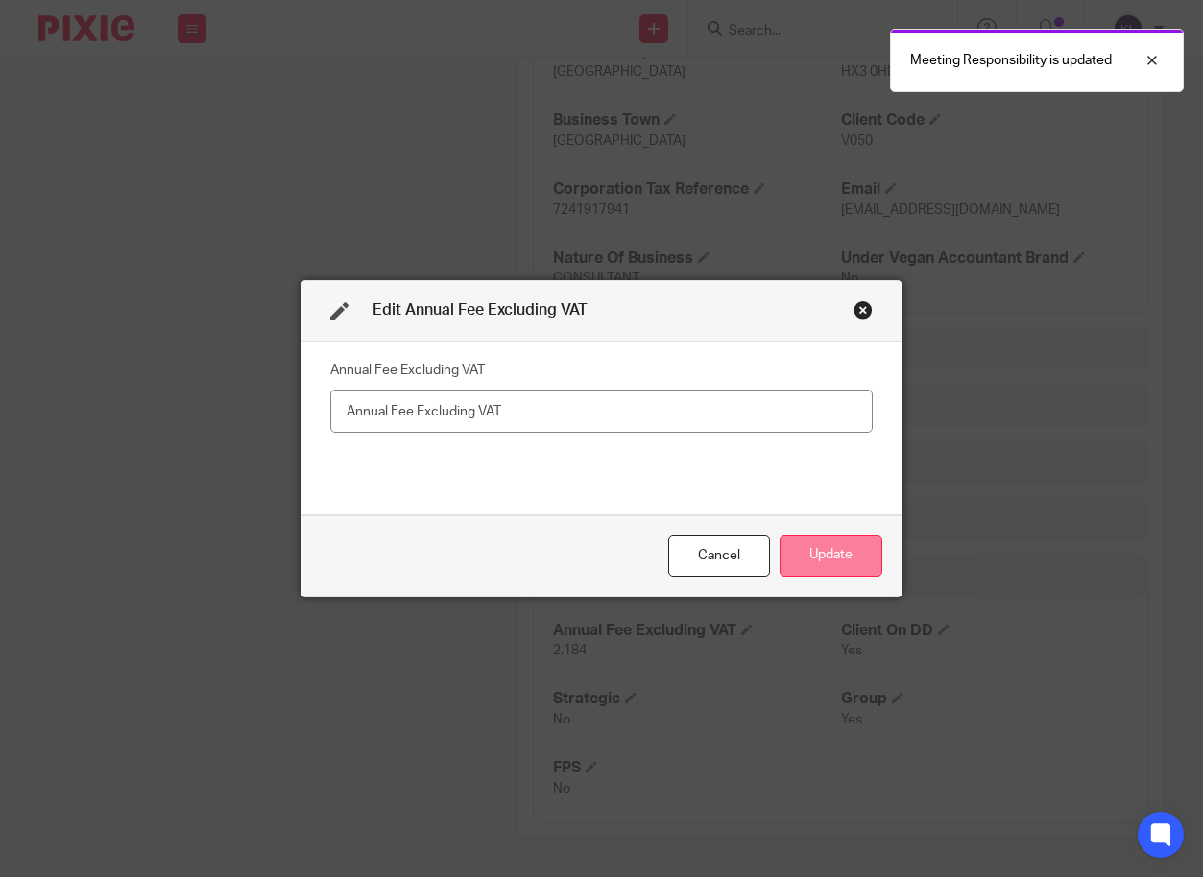
click at [819, 550] on button "Update" at bounding box center [830, 556] width 103 height 41
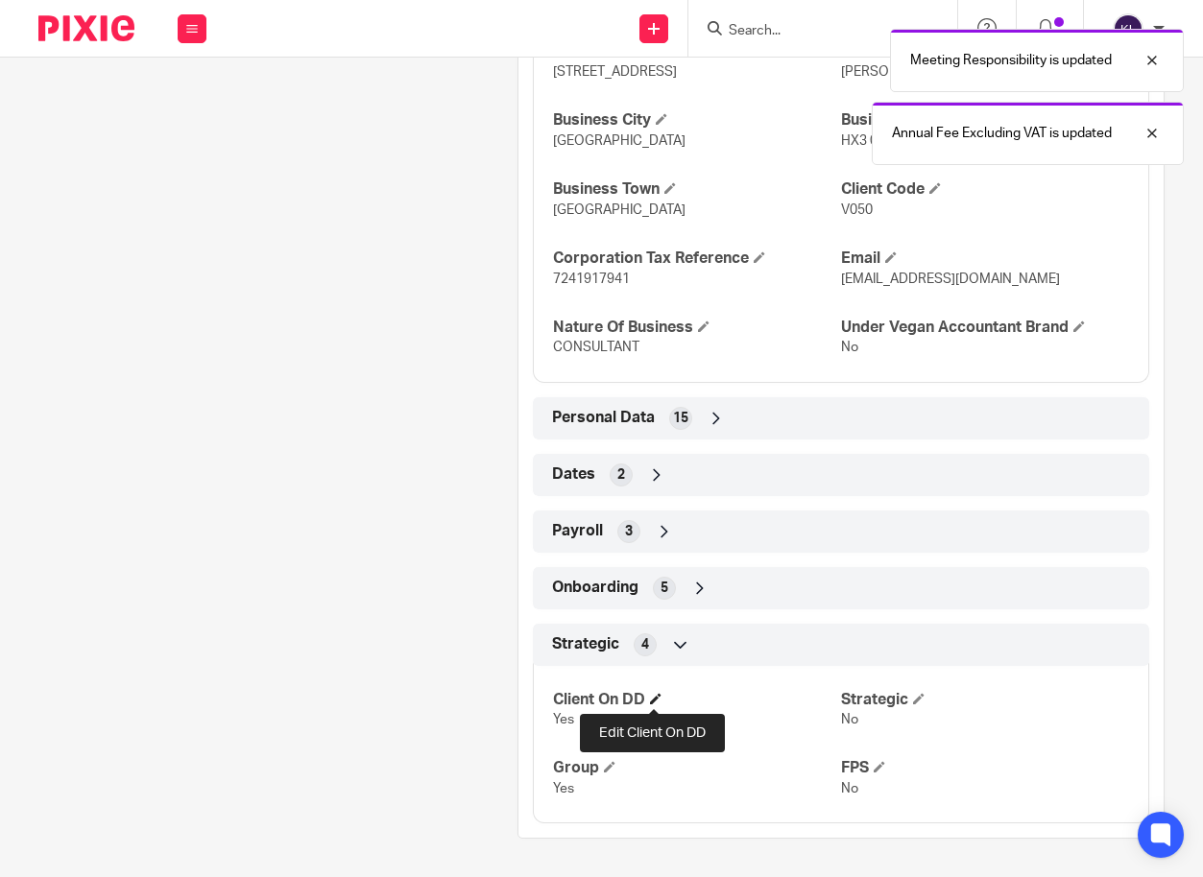
click at [654, 697] on span at bounding box center [656, 699] width 12 height 12
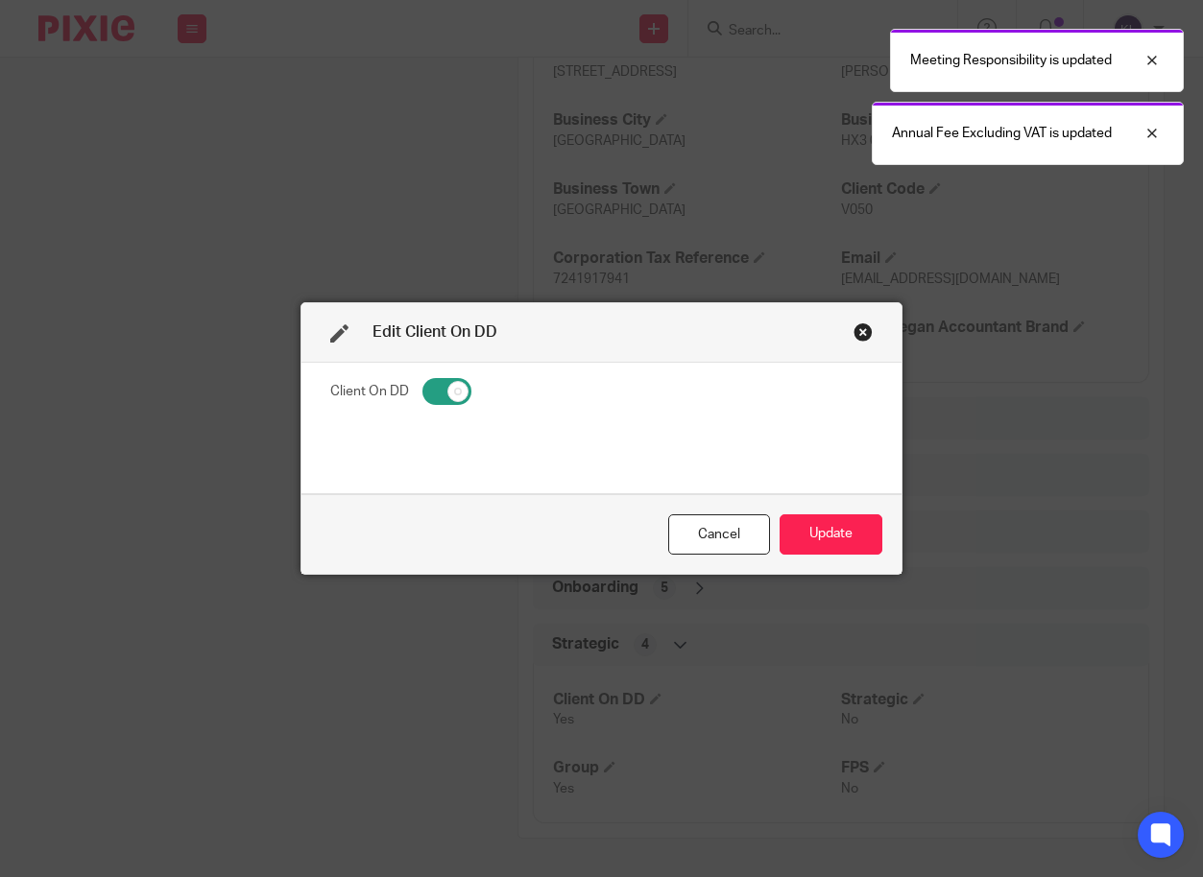
click at [436, 399] on input "checkbox" at bounding box center [446, 391] width 49 height 27
checkbox input "false"
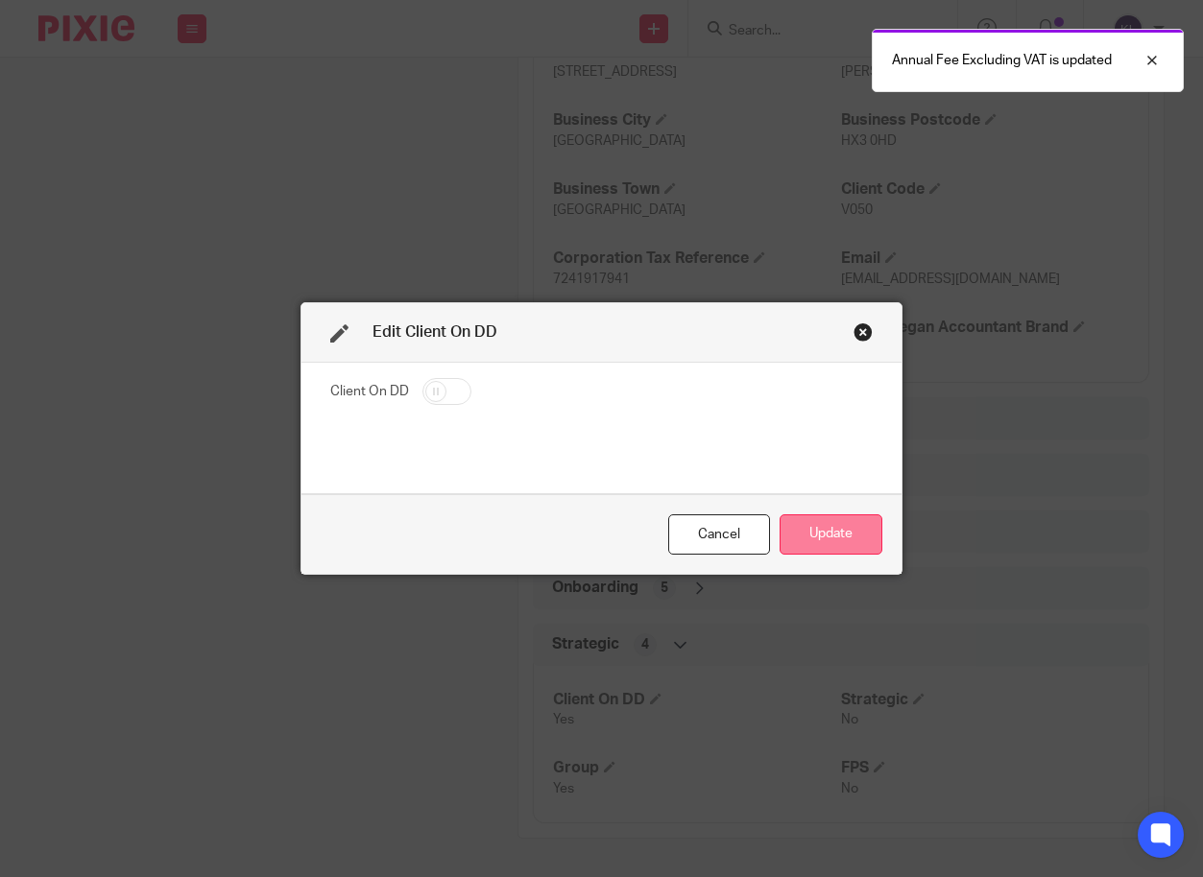
click at [825, 550] on button "Update" at bounding box center [830, 534] width 103 height 41
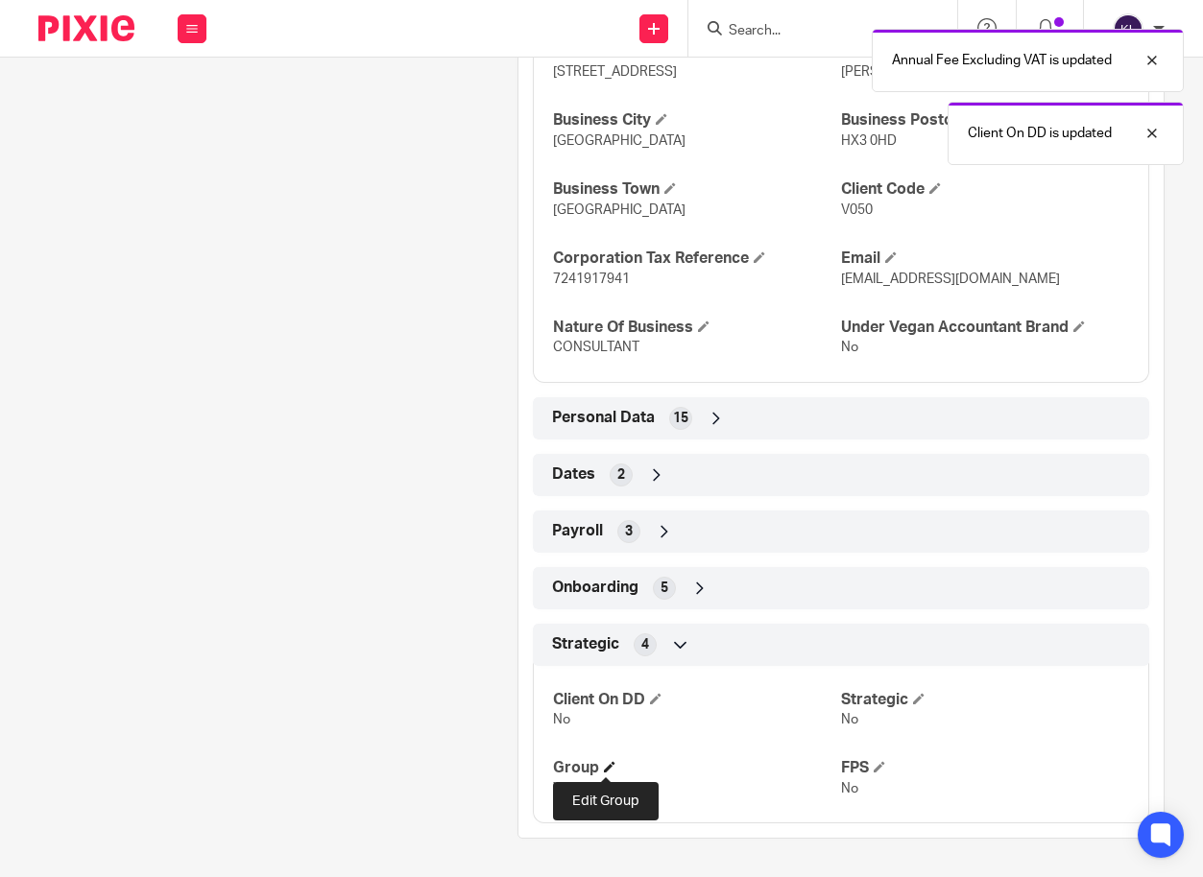
click at [609, 769] on span at bounding box center [610, 767] width 12 height 12
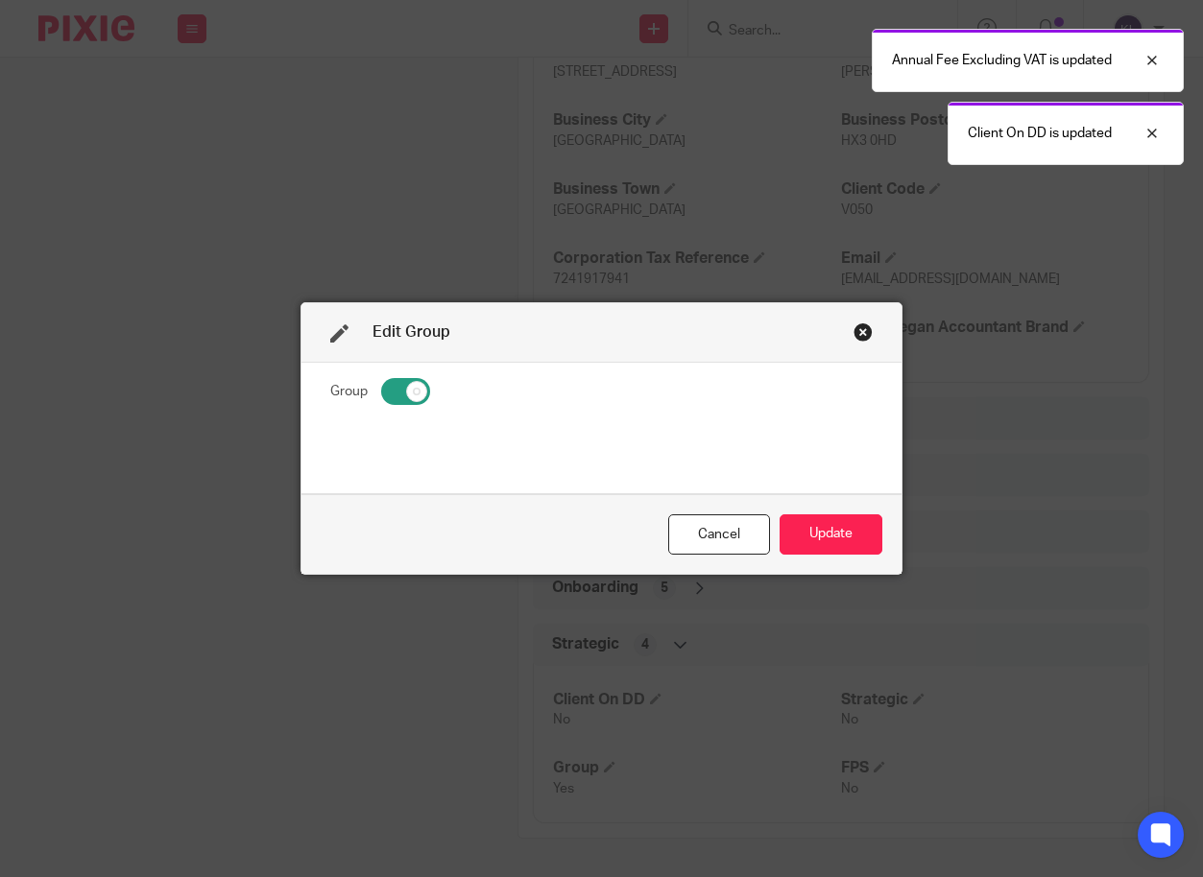
click at [419, 403] on fieldset "Group" at bounding box center [601, 394] width 542 height 34
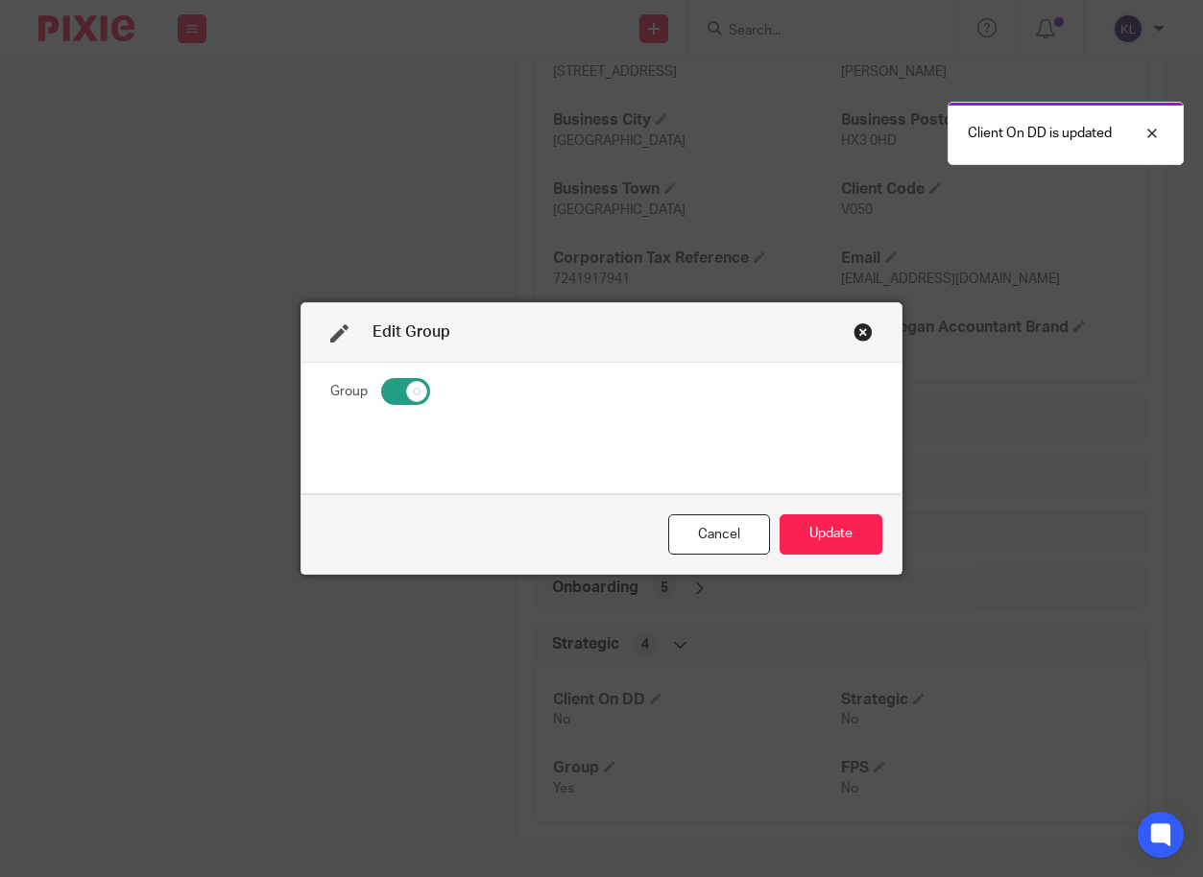
drag, startPoint x: 413, startPoint y: 388, endPoint x: 446, endPoint y: 396, distance: 34.7
click at [413, 387] on input "checkbox" at bounding box center [405, 391] width 49 height 27
checkbox input "false"
click at [818, 537] on button "Update" at bounding box center [830, 534] width 103 height 41
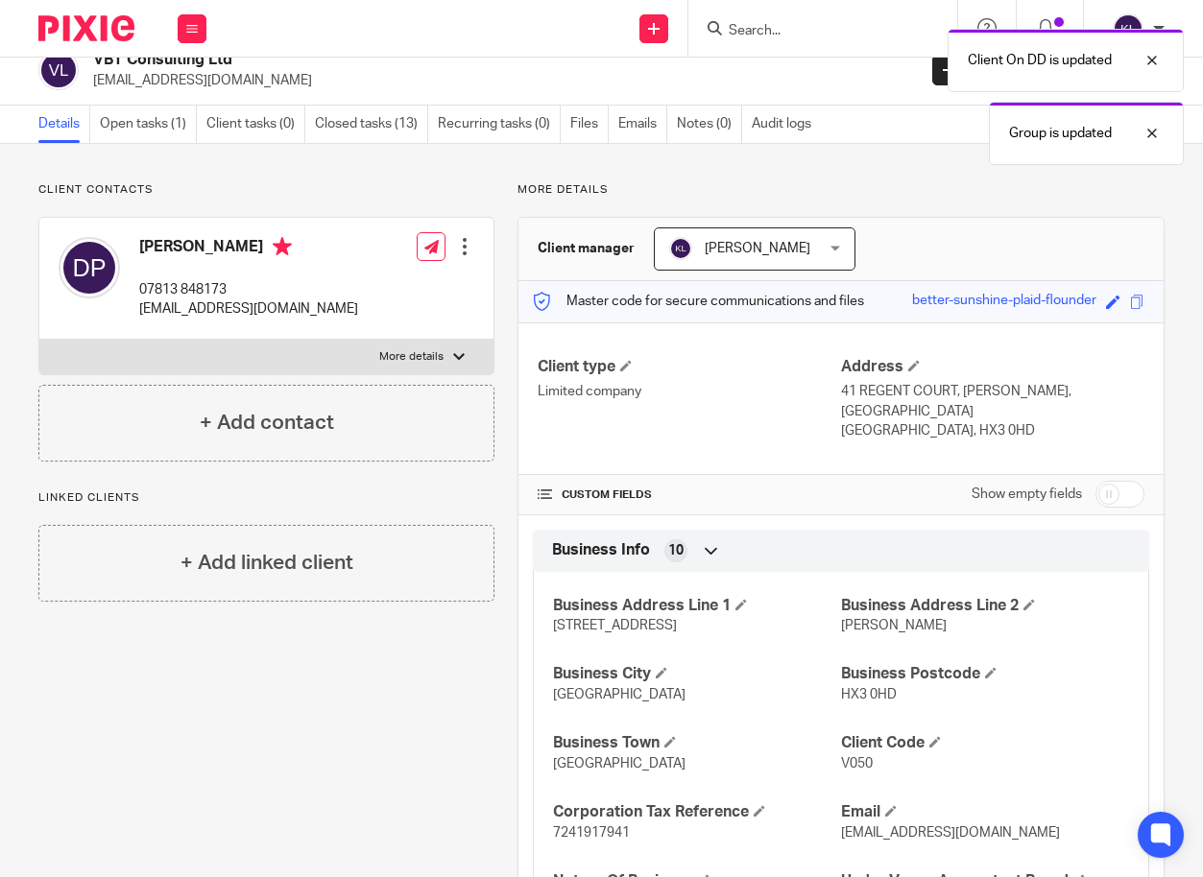
scroll to position [0, 0]
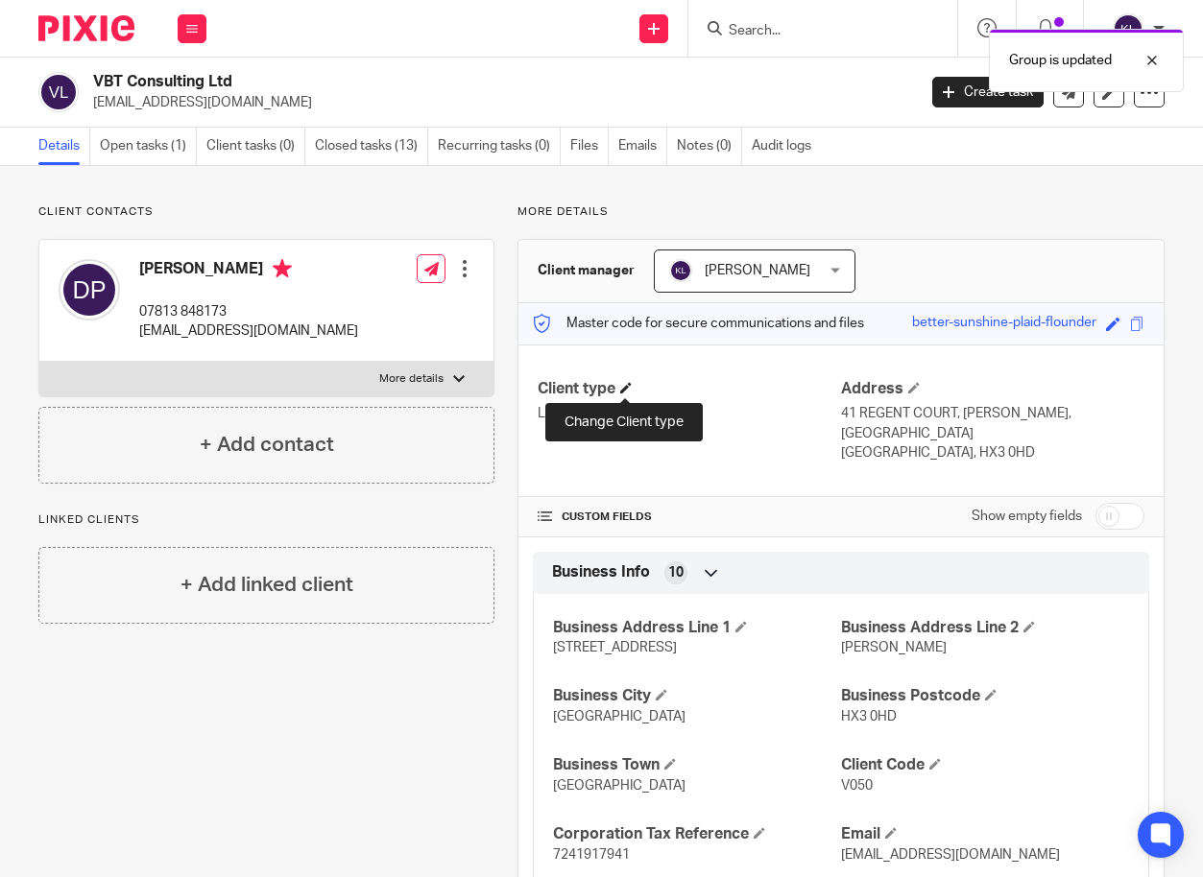
click at [620, 386] on span at bounding box center [626, 388] width 12 height 12
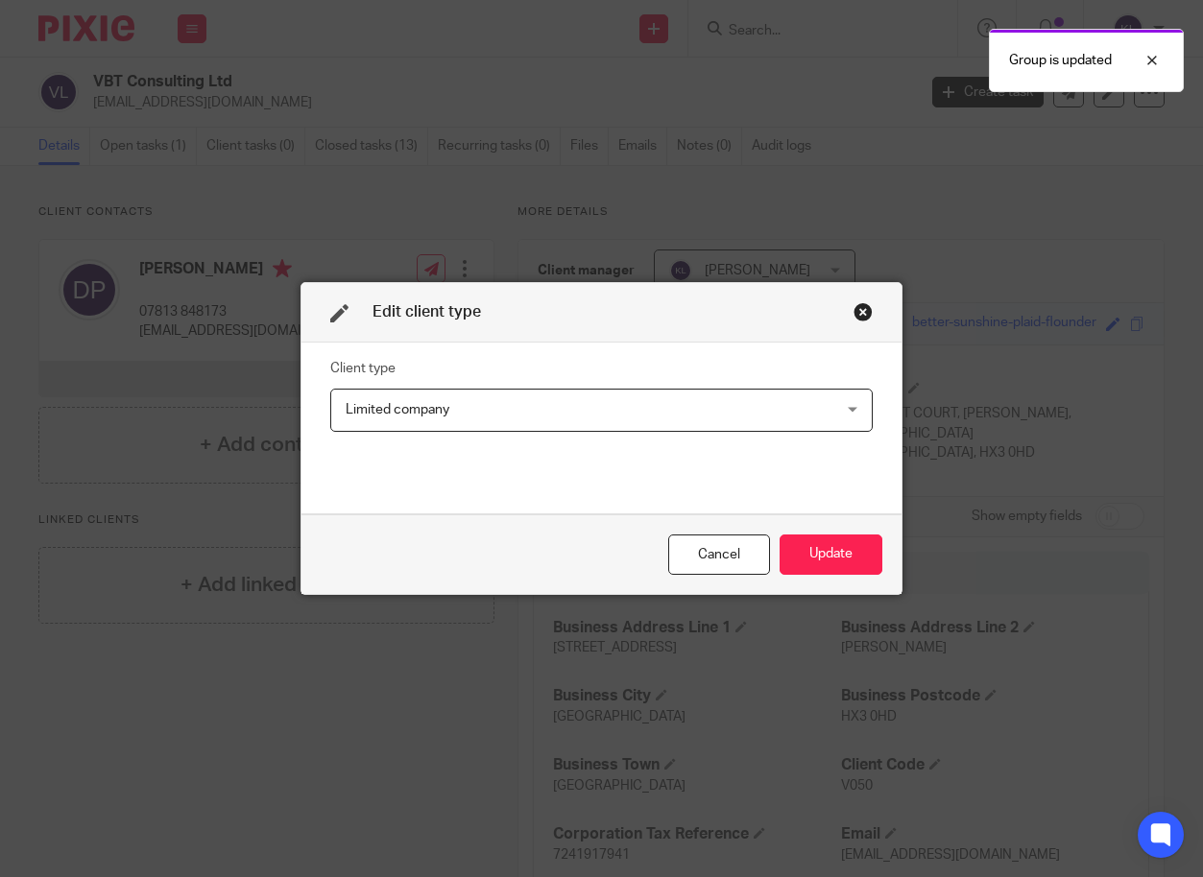
click at [440, 414] on span "Limited company" at bounding box center [398, 409] width 104 height 13
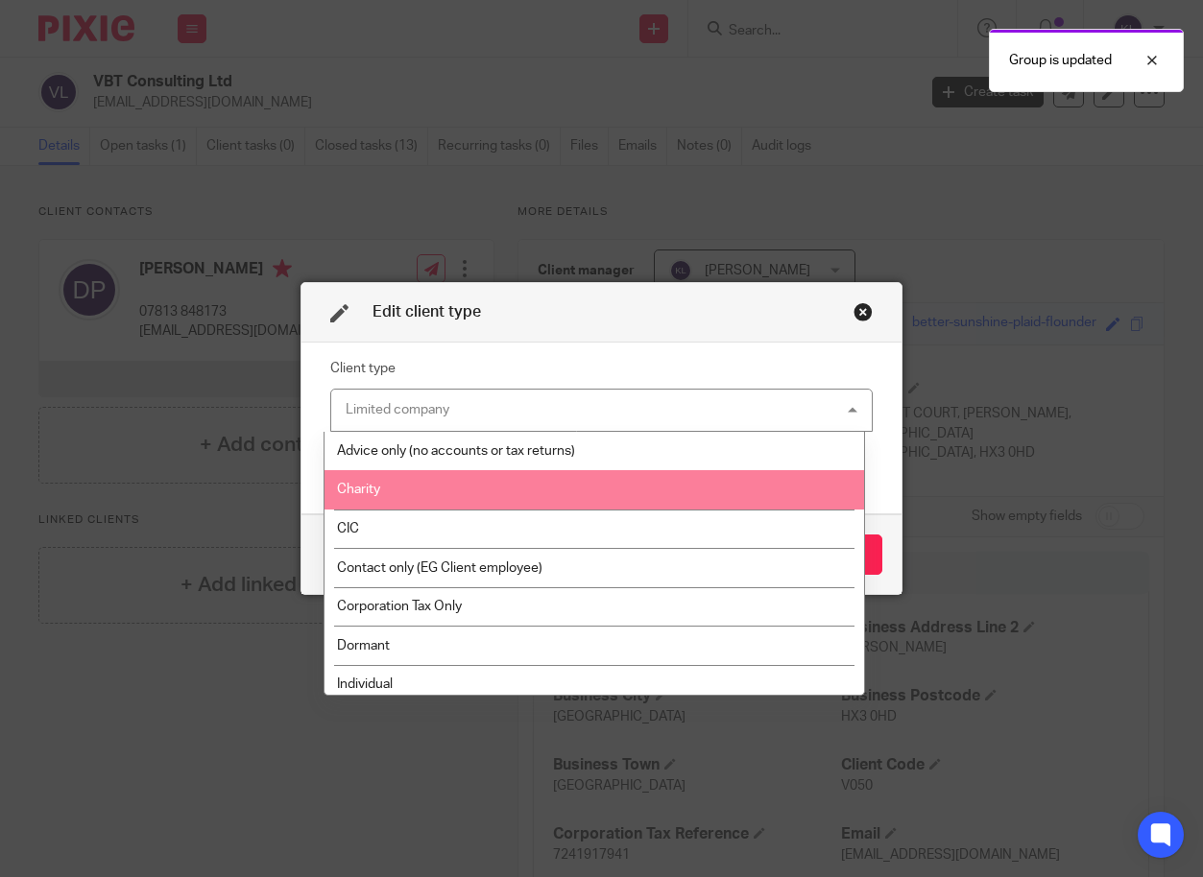
click at [437, 453] on span "Advice only (no accounts or tax returns)" at bounding box center [456, 450] width 238 height 13
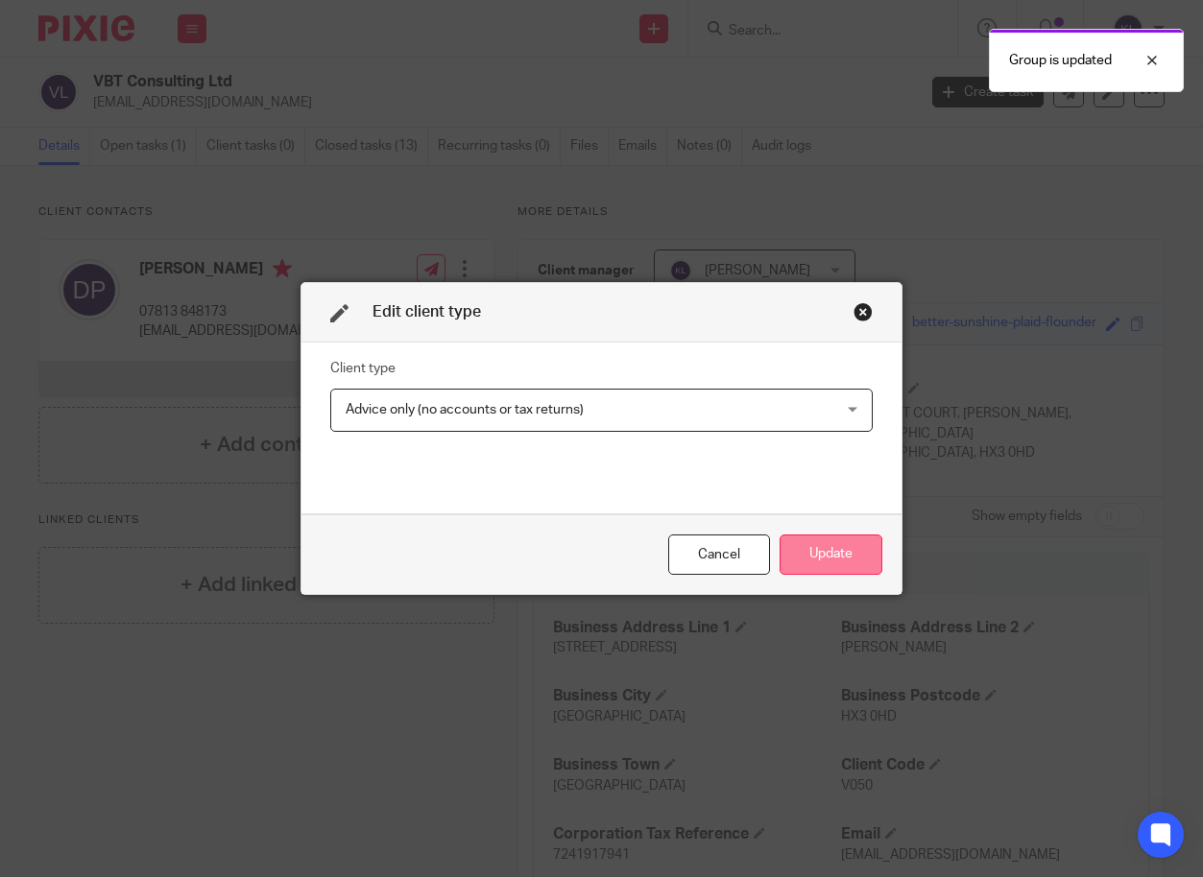
click at [846, 565] on button "Update" at bounding box center [830, 555] width 103 height 41
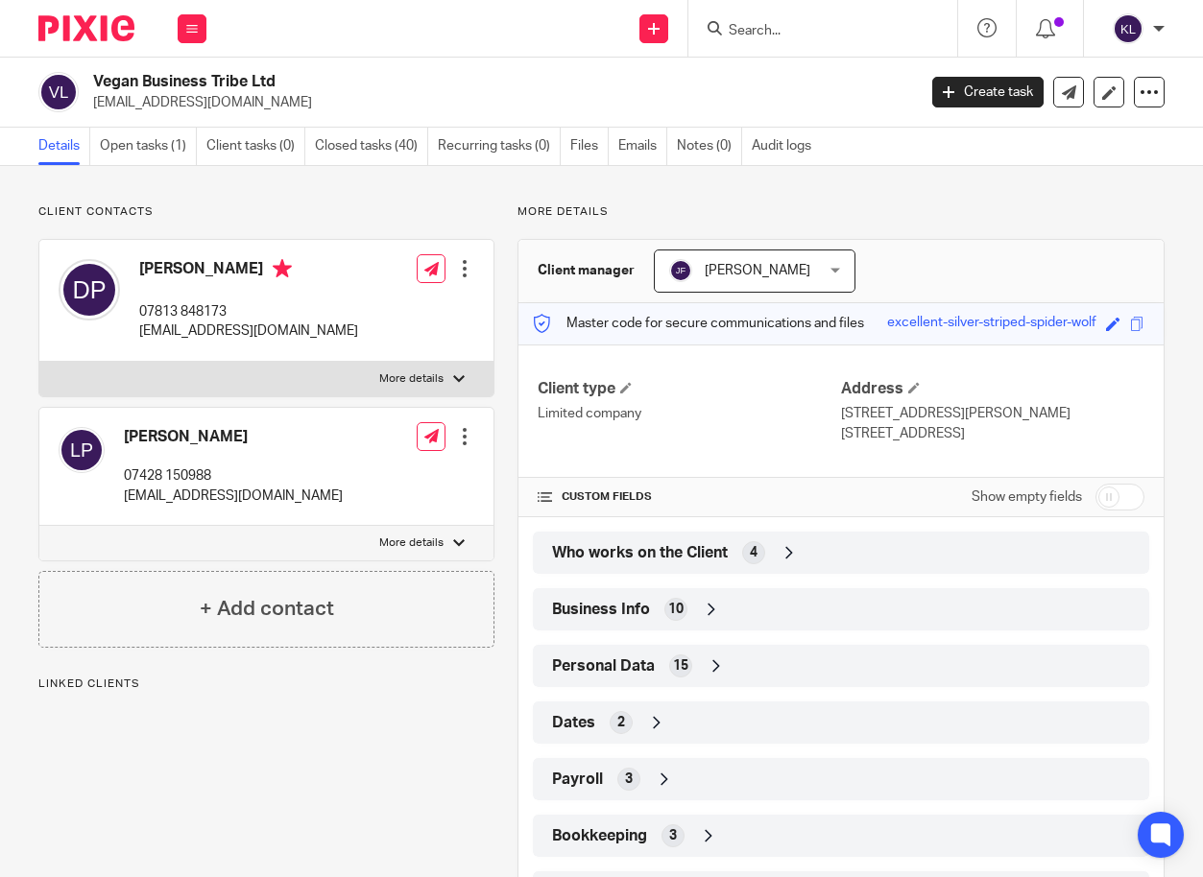
click at [748, 603] on div "Business Info 10" at bounding box center [840, 609] width 587 height 33
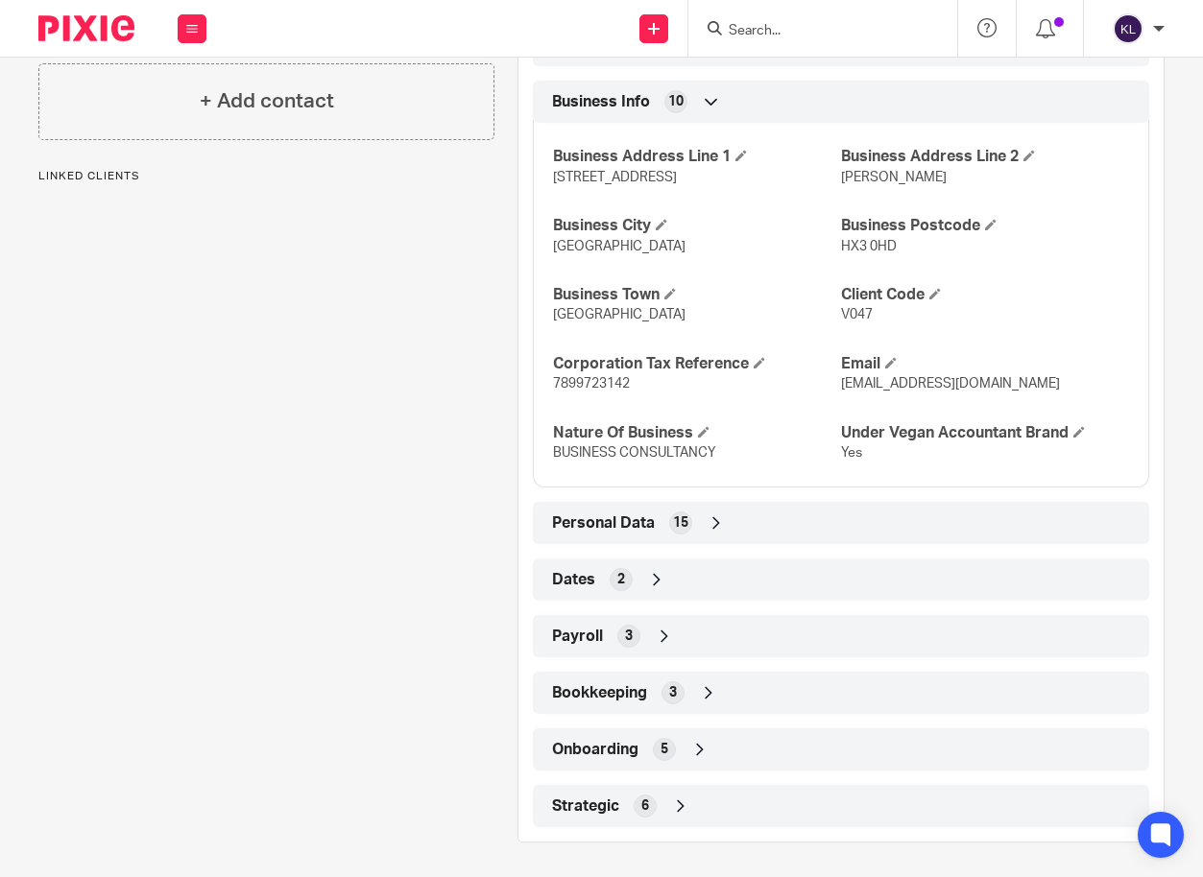
scroll to position [512, 0]
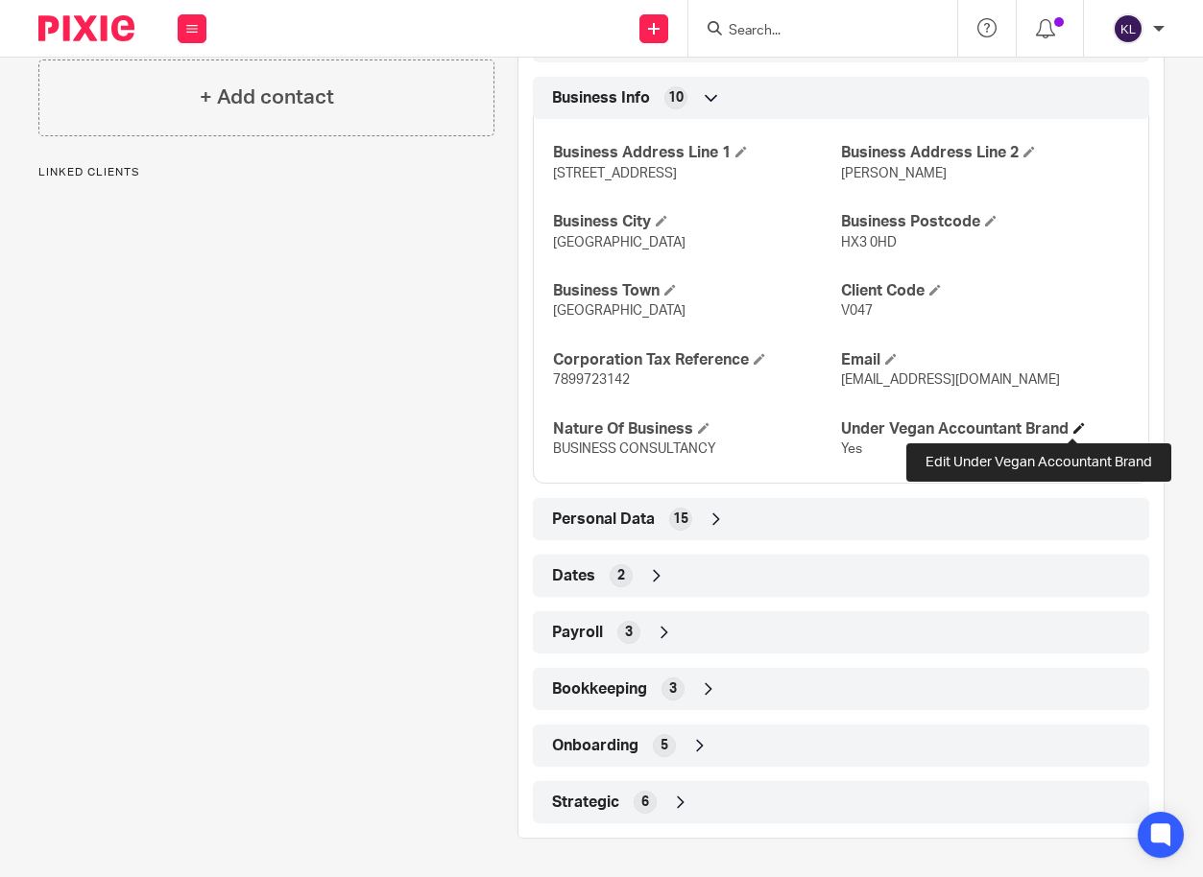
click at [1073, 424] on span at bounding box center [1079, 428] width 12 height 12
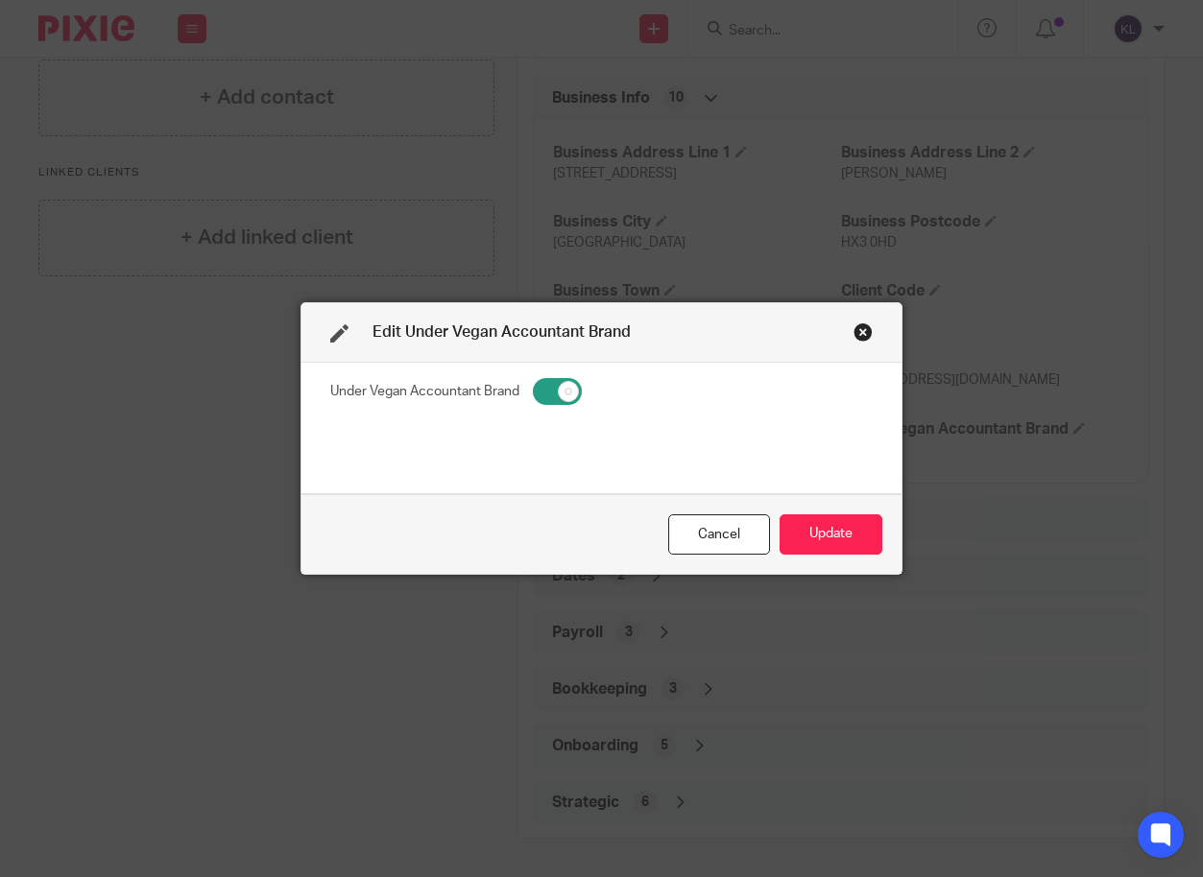
click at [553, 388] on input "checkbox" at bounding box center [557, 391] width 49 height 27
checkbox input "false"
click at [815, 533] on button "Update" at bounding box center [830, 534] width 103 height 41
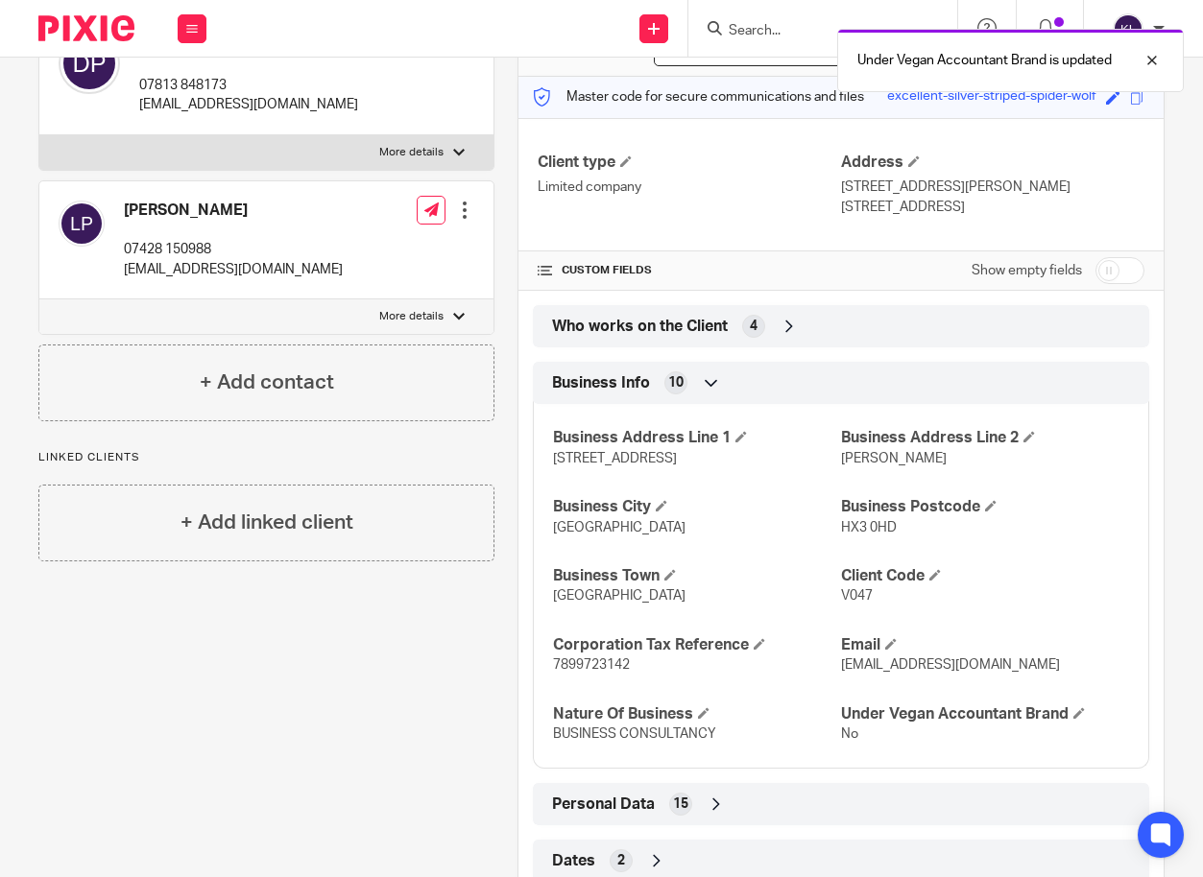
scroll to position [224, 0]
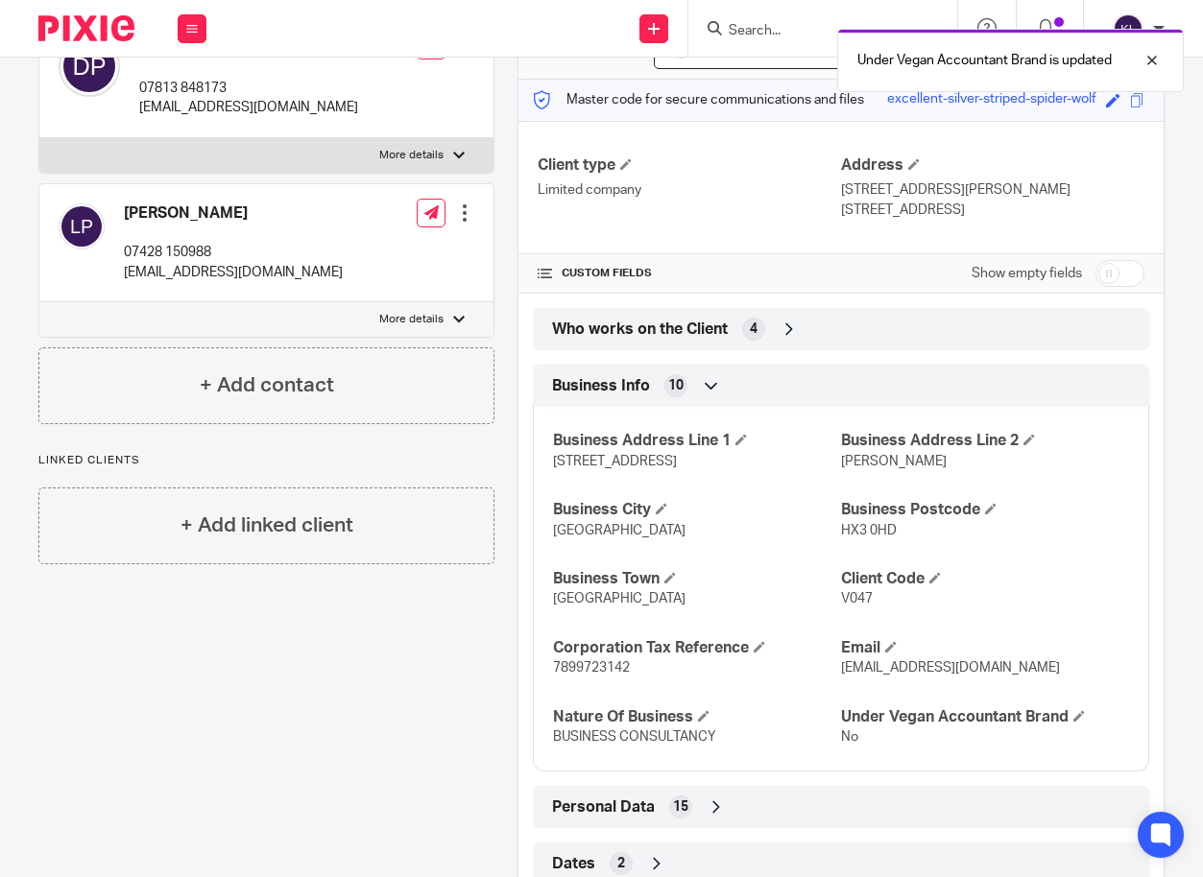
click at [720, 323] on span "Who works on the Client" at bounding box center [640, 330] width 176 height 20
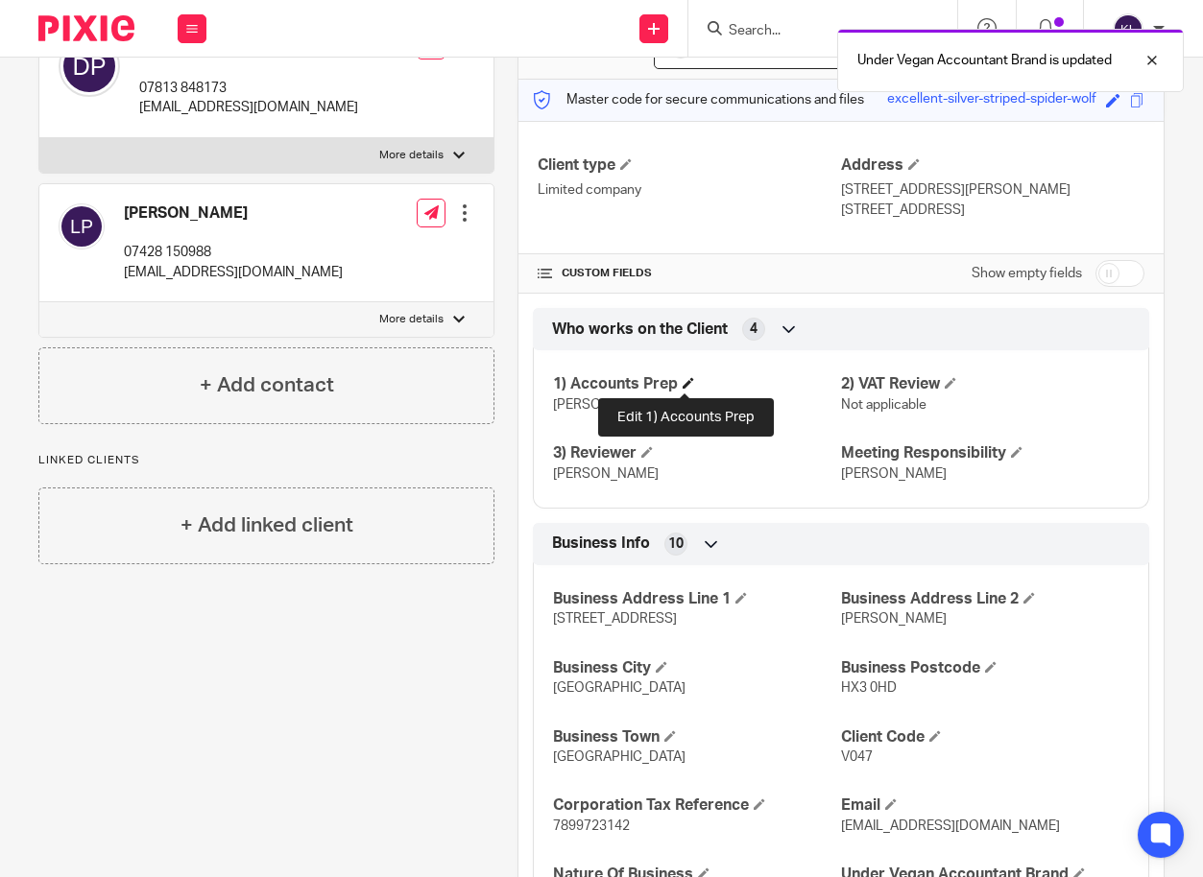
click at [684, 383] on span at bounding box center [688, 383] width 12 height 12
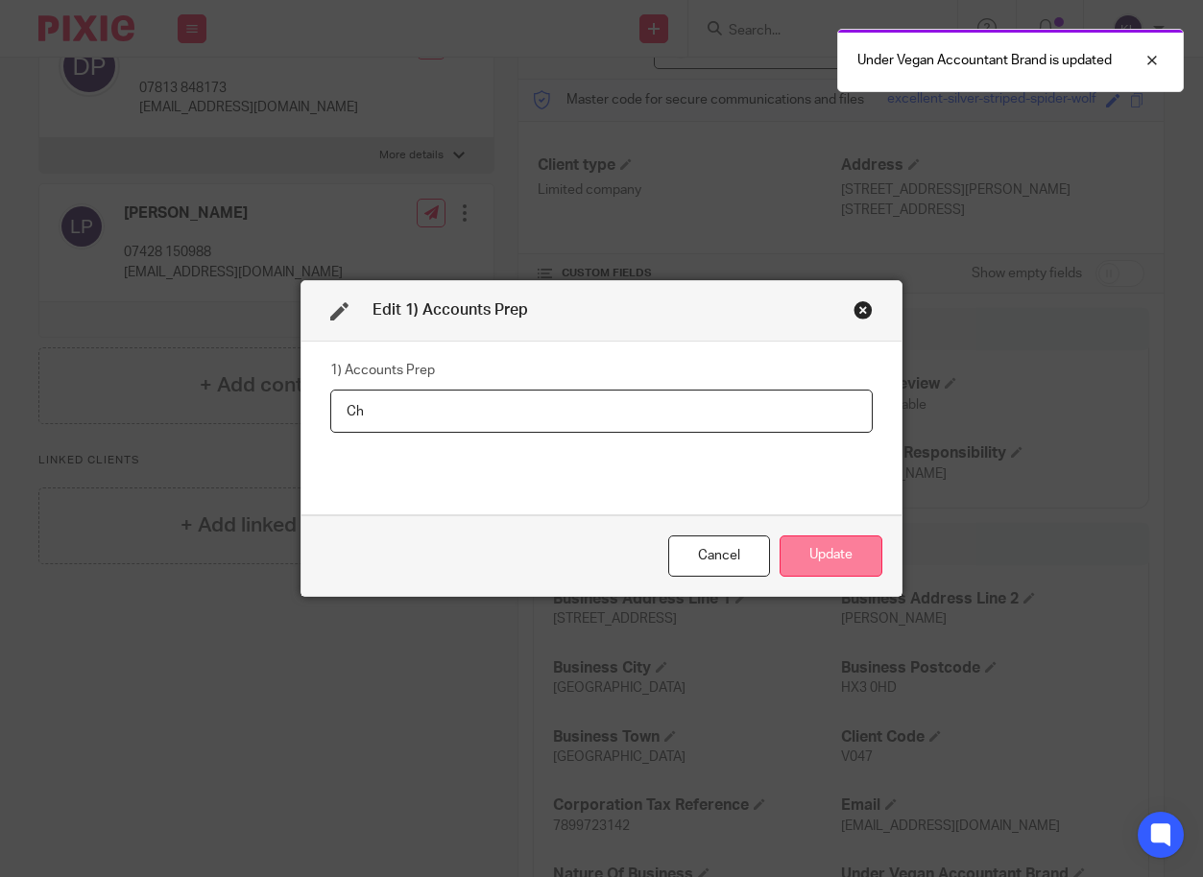
type input "C"
click at [803, 563] on button "Update" at bounding box center [830, 556] width 103 height 41
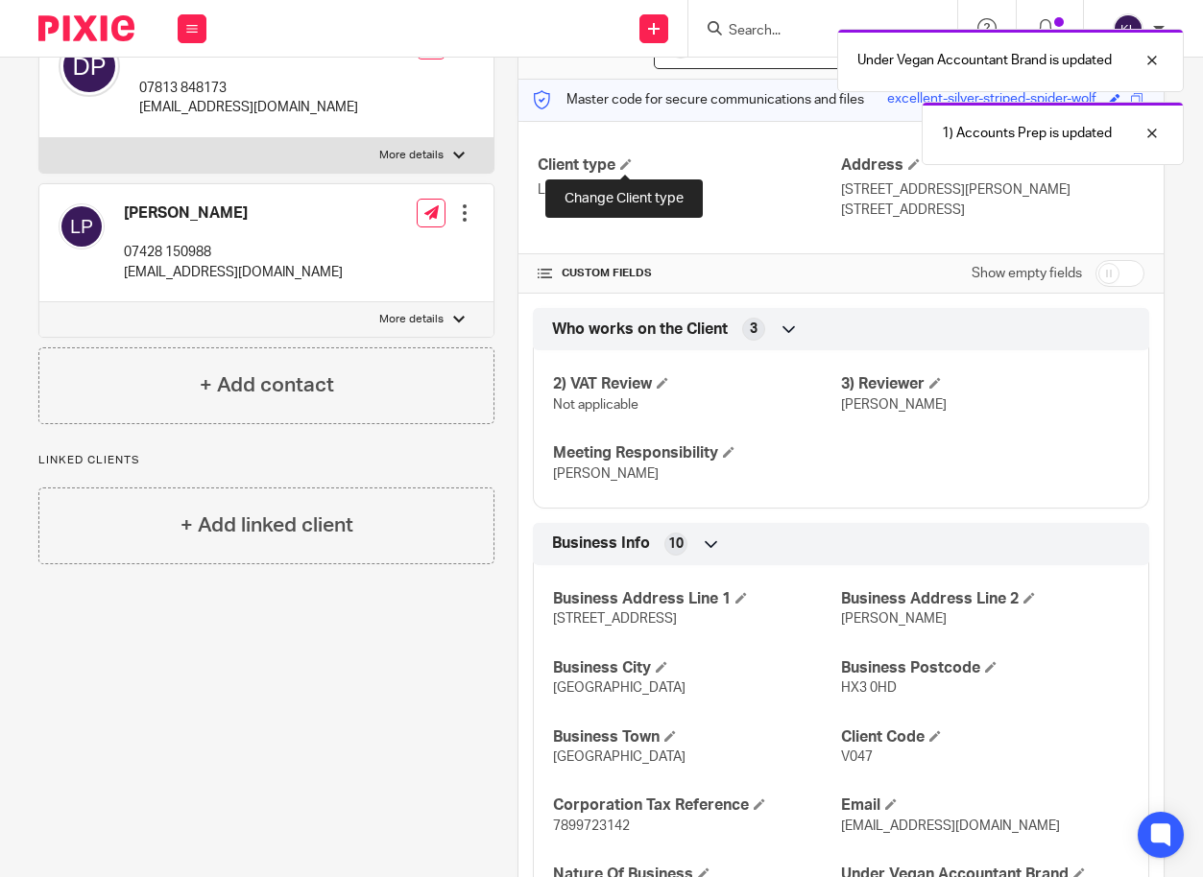
click at [623, 164] on div "Under Vegan Accountant Brand is updated 1) Accounts Prep is updated" at bounding box center [893, 92] width 583 height 146
click at [623, 167] on span at bounding box center [626, 164] width 12 height 12
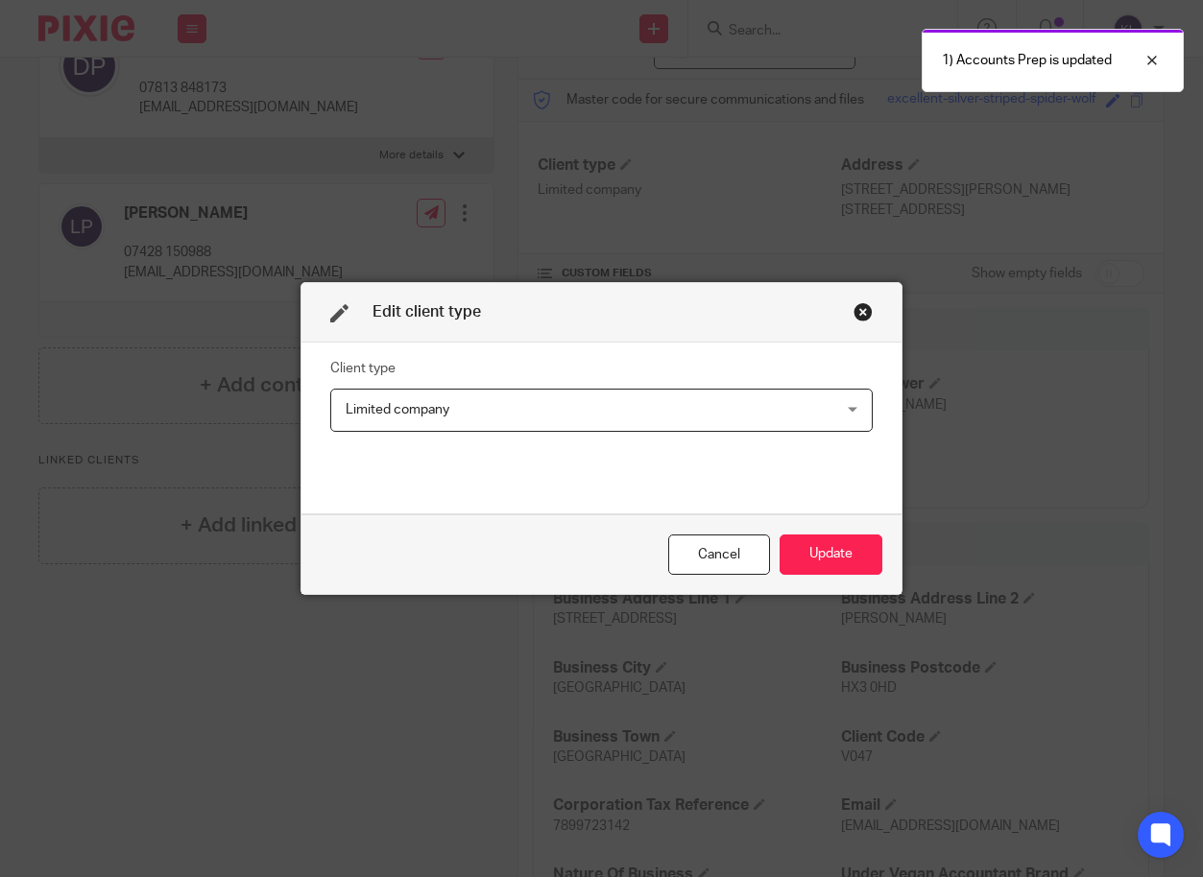
click at [484, 403] on span "Limited company" at bounding box center [556, 410] width 420 height 40
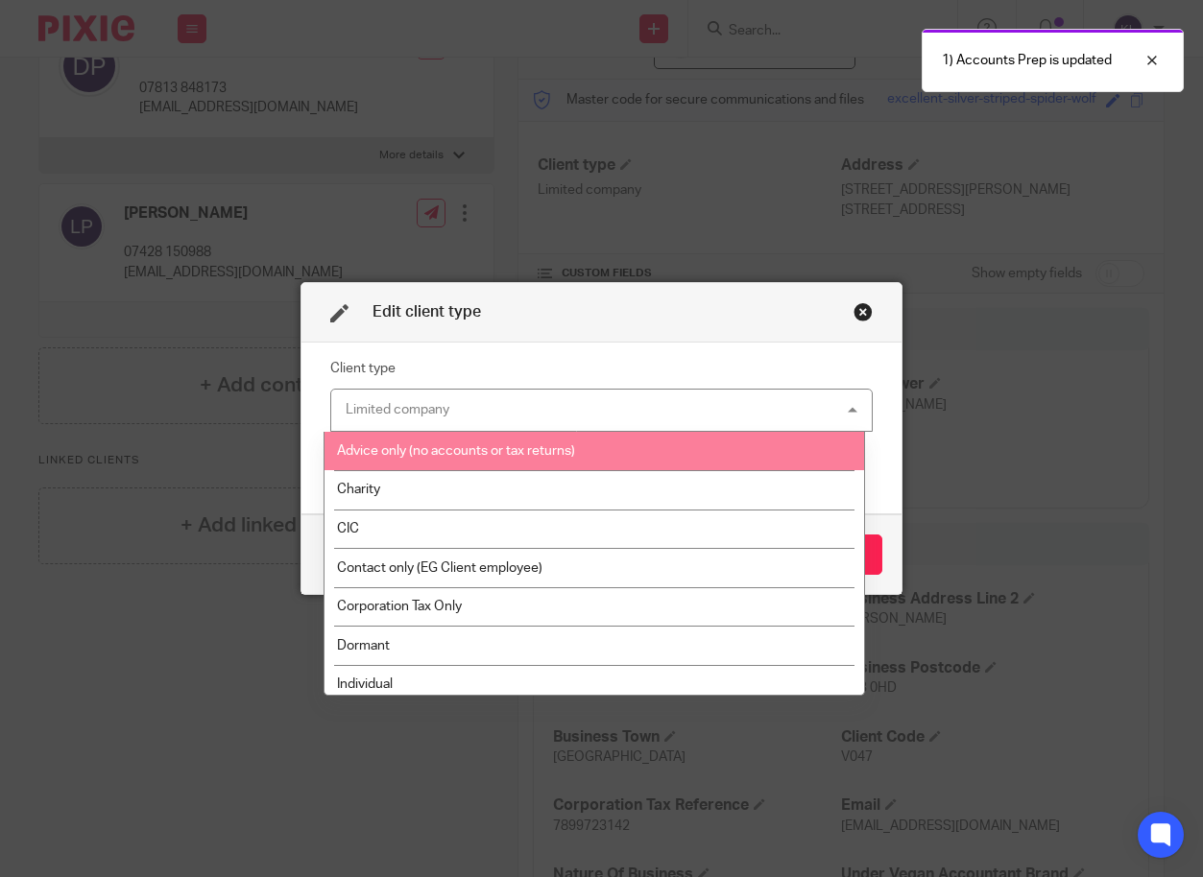
click at [452, 455] on span "Advice only (no accounts or tax returns)" at bounding box center [456, 450] width 238 height 13
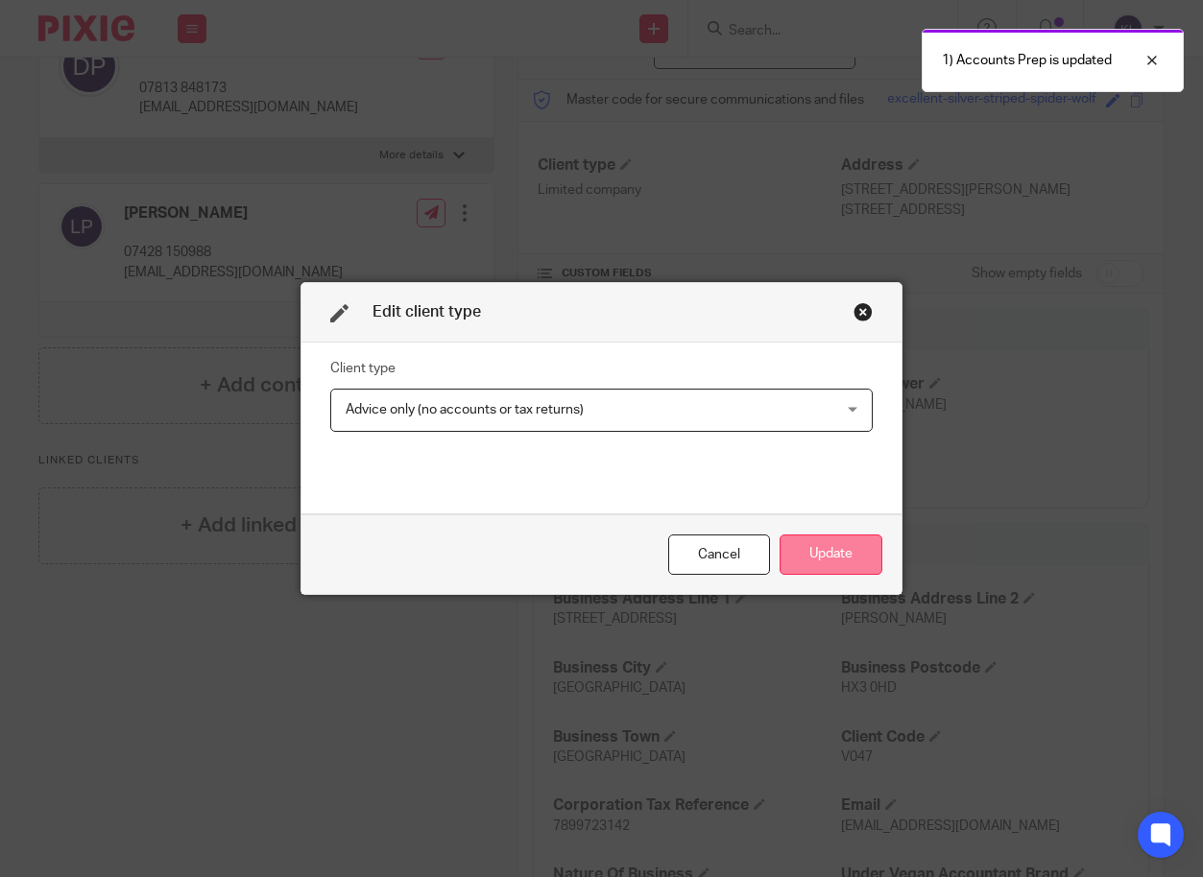
click at [825, 557] on button "Update" at bounding box center [830, 555] width 103 height 41
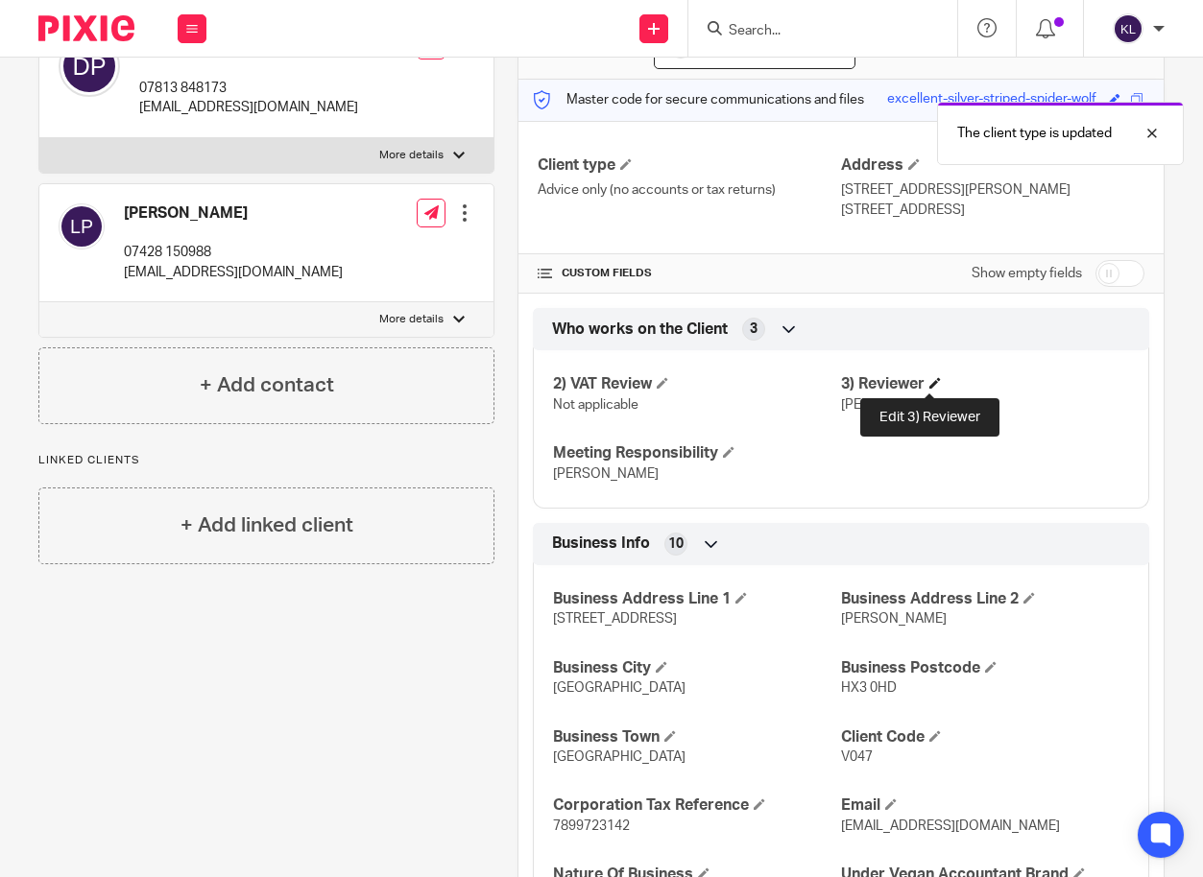
click at [929, 382] on span at bounding box center [935, 383] width 12 height 12
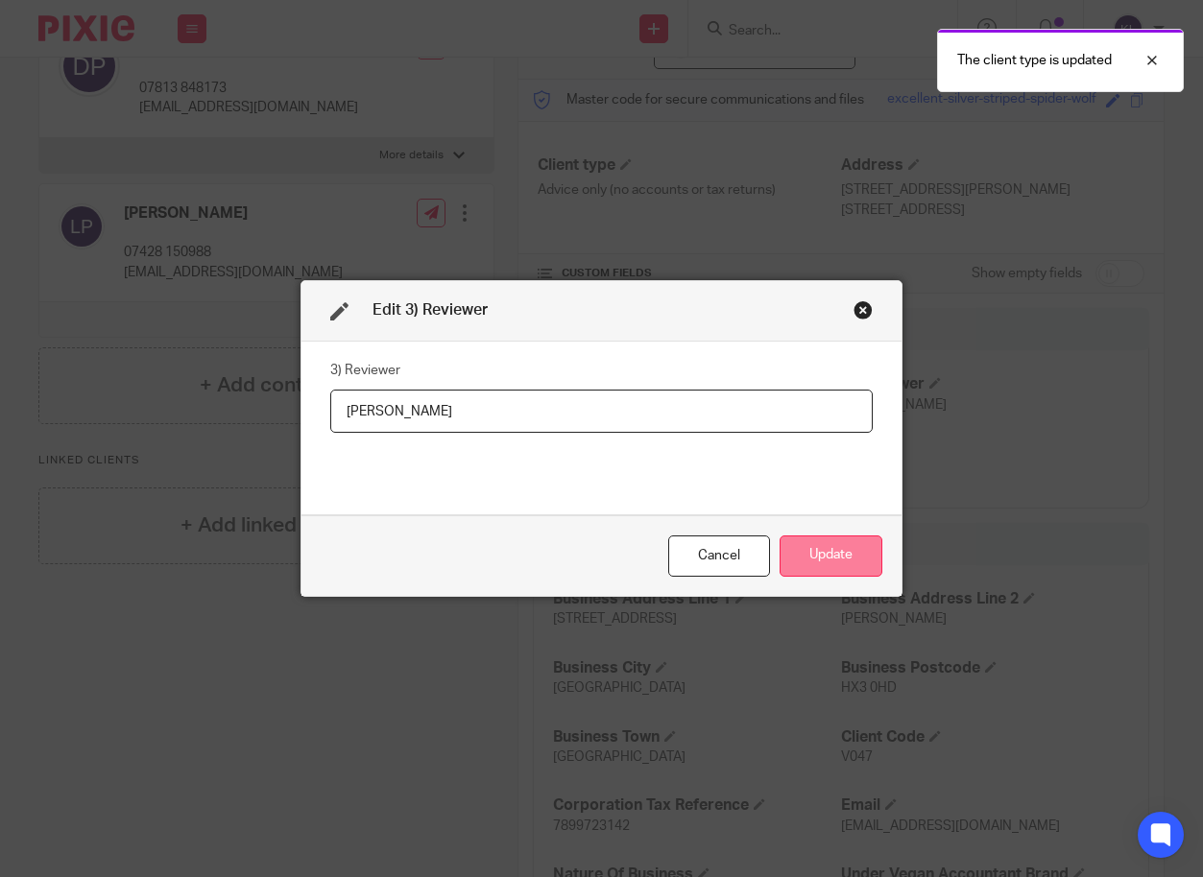
type input "J"
click at [837, 557] on button "Update" at bounding box center [830, 556] width 103 height 41
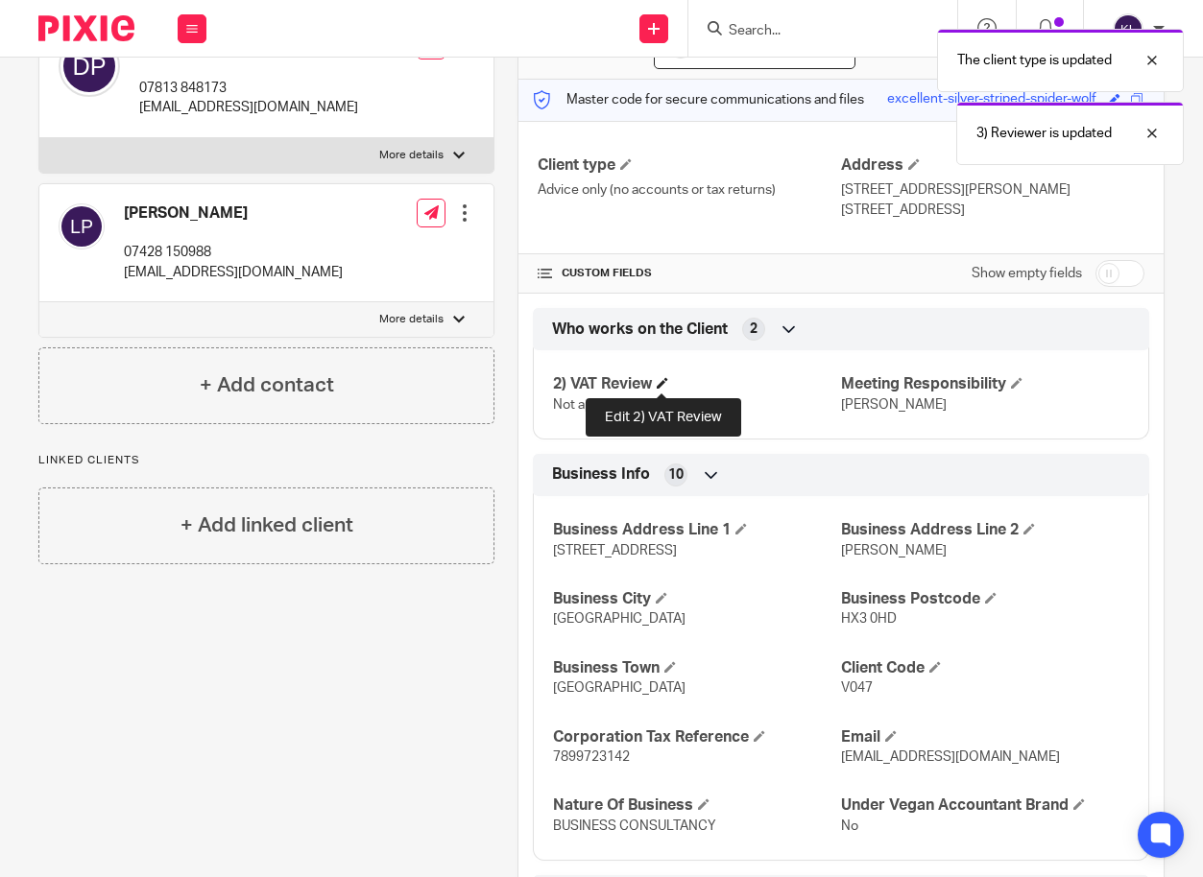
click at [661, 381] on span at bounding box center [663, 383] width 12 height 12
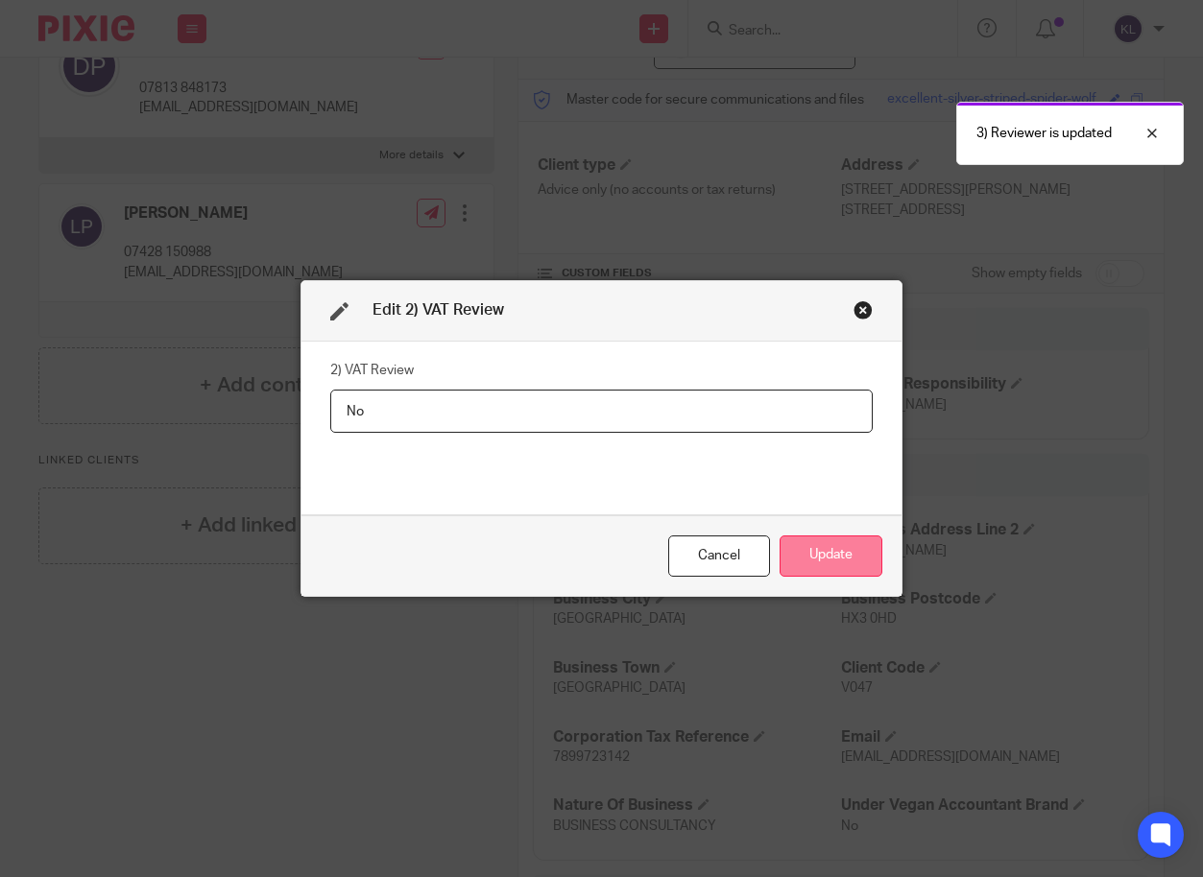
type input "N"
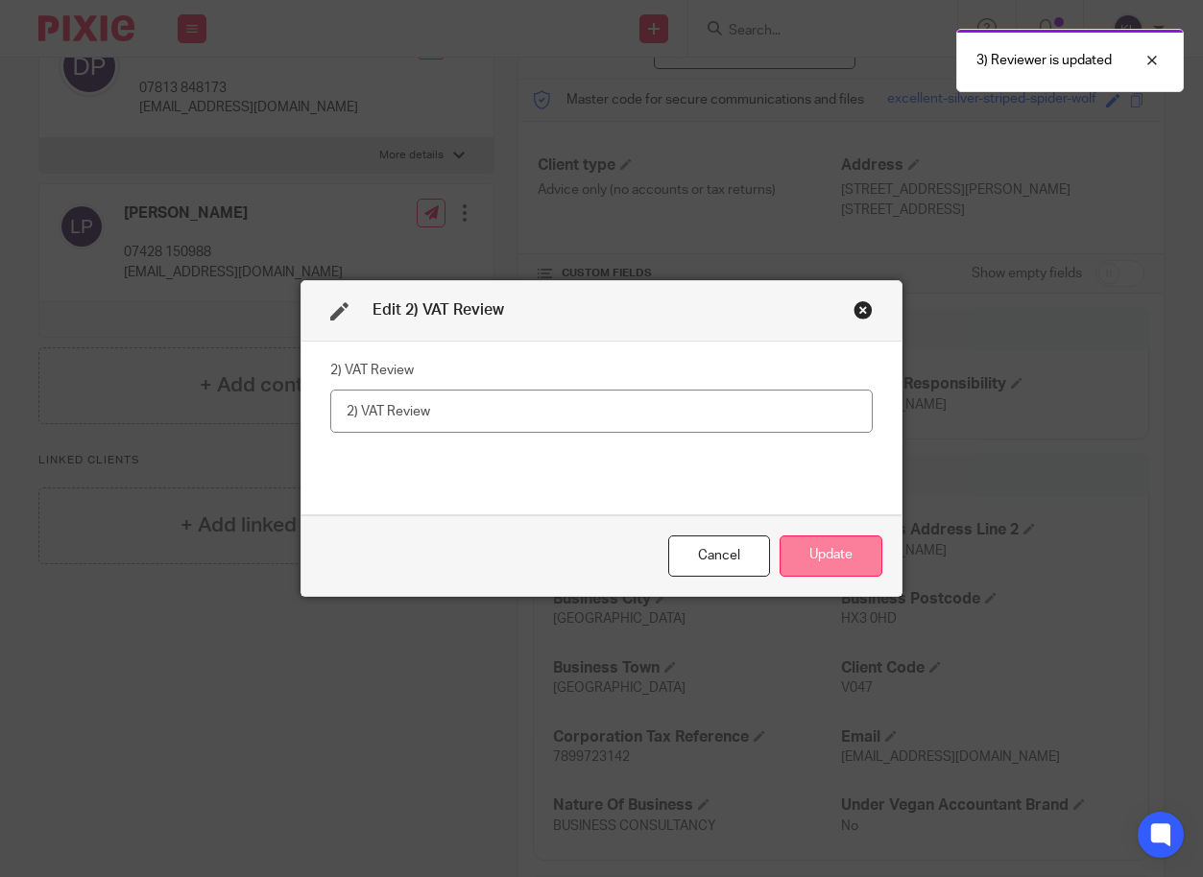
click at [817, 554] on button "Update" at bounding box center [830, 556] width 103 height 41
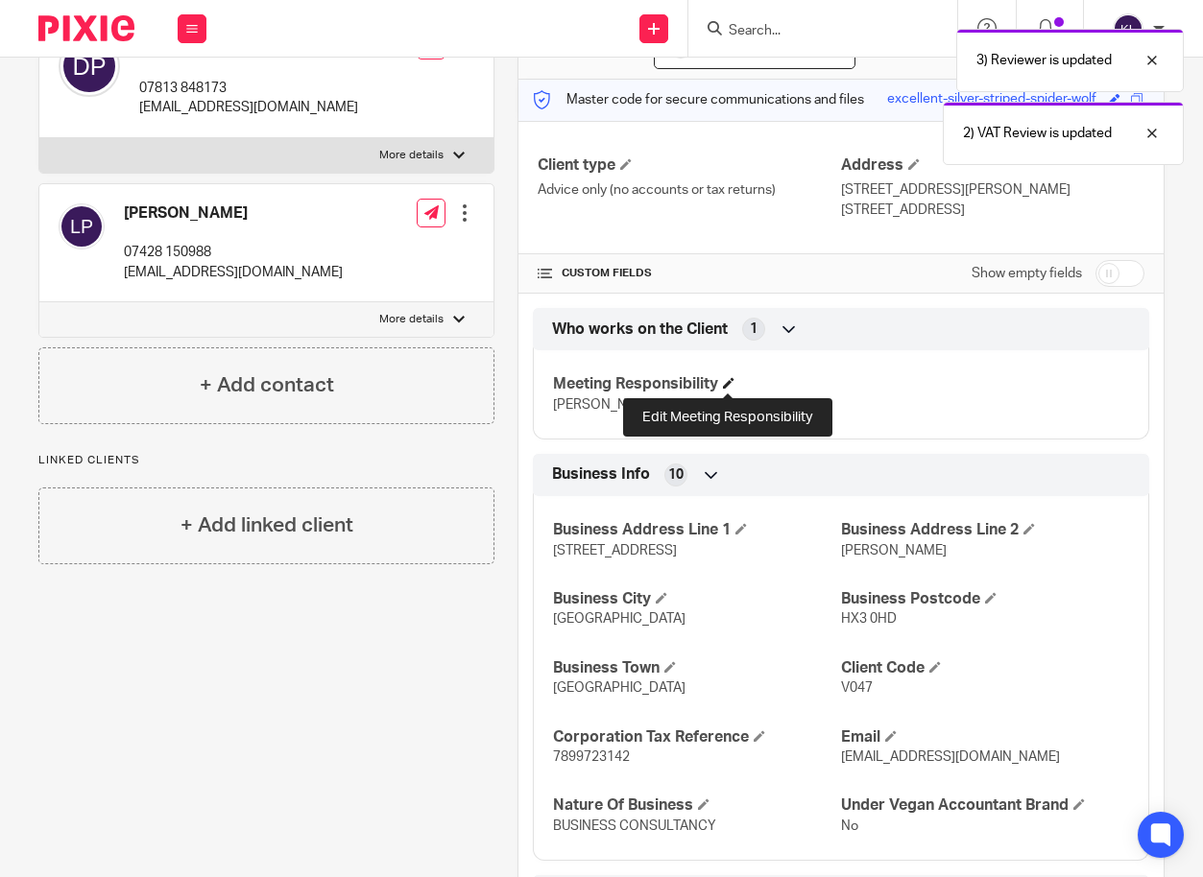
click at [725, 381] on span at bounding box center [729, 383] width 12 height 12
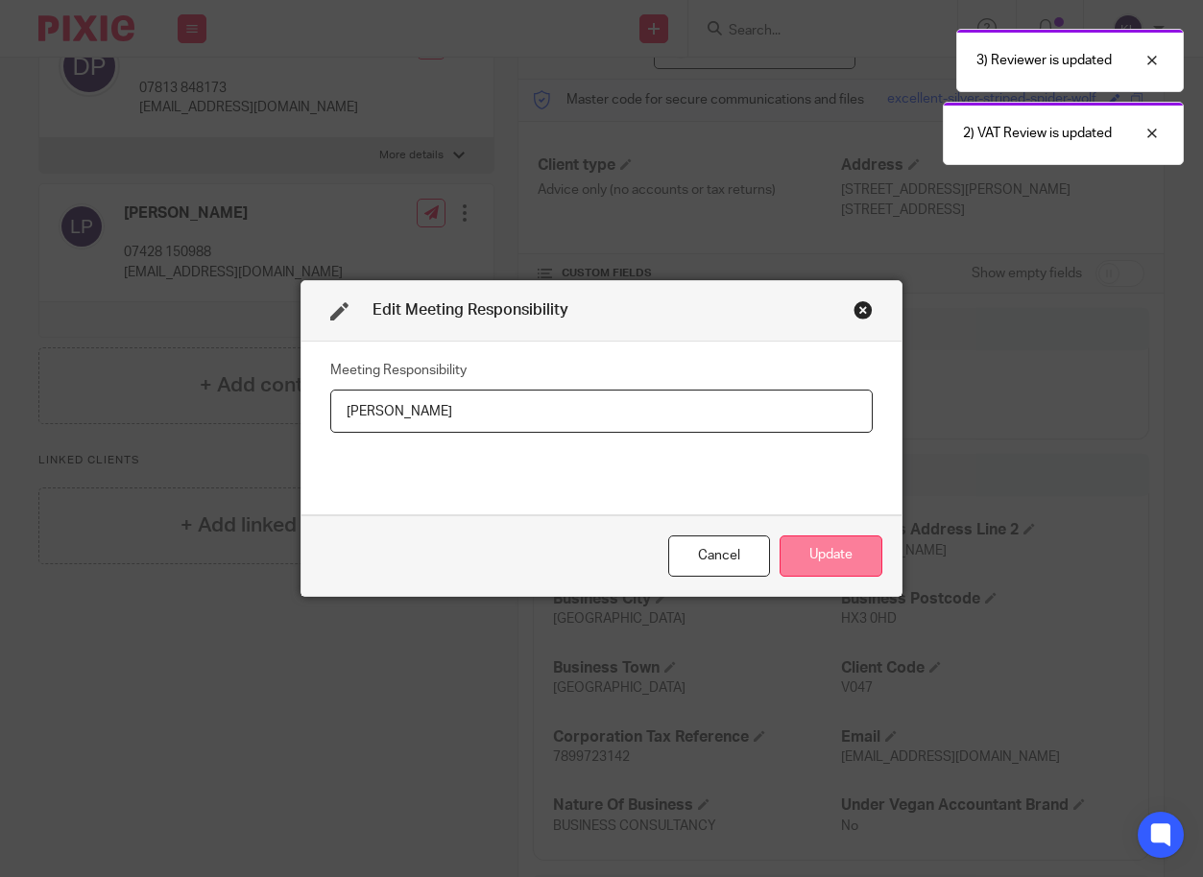
type input "J"
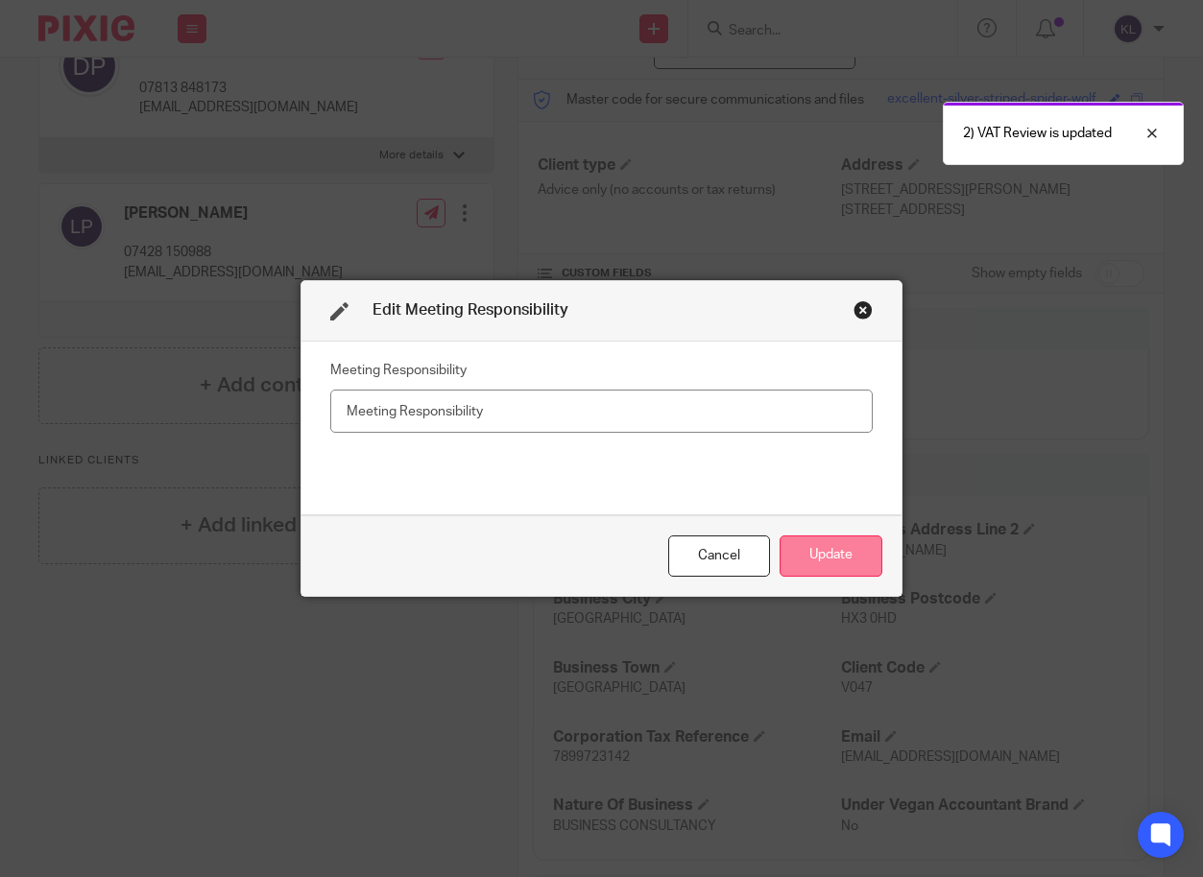
click at [825, 562] on button "Update" at bounding box center [830, 556] width 103 height 41
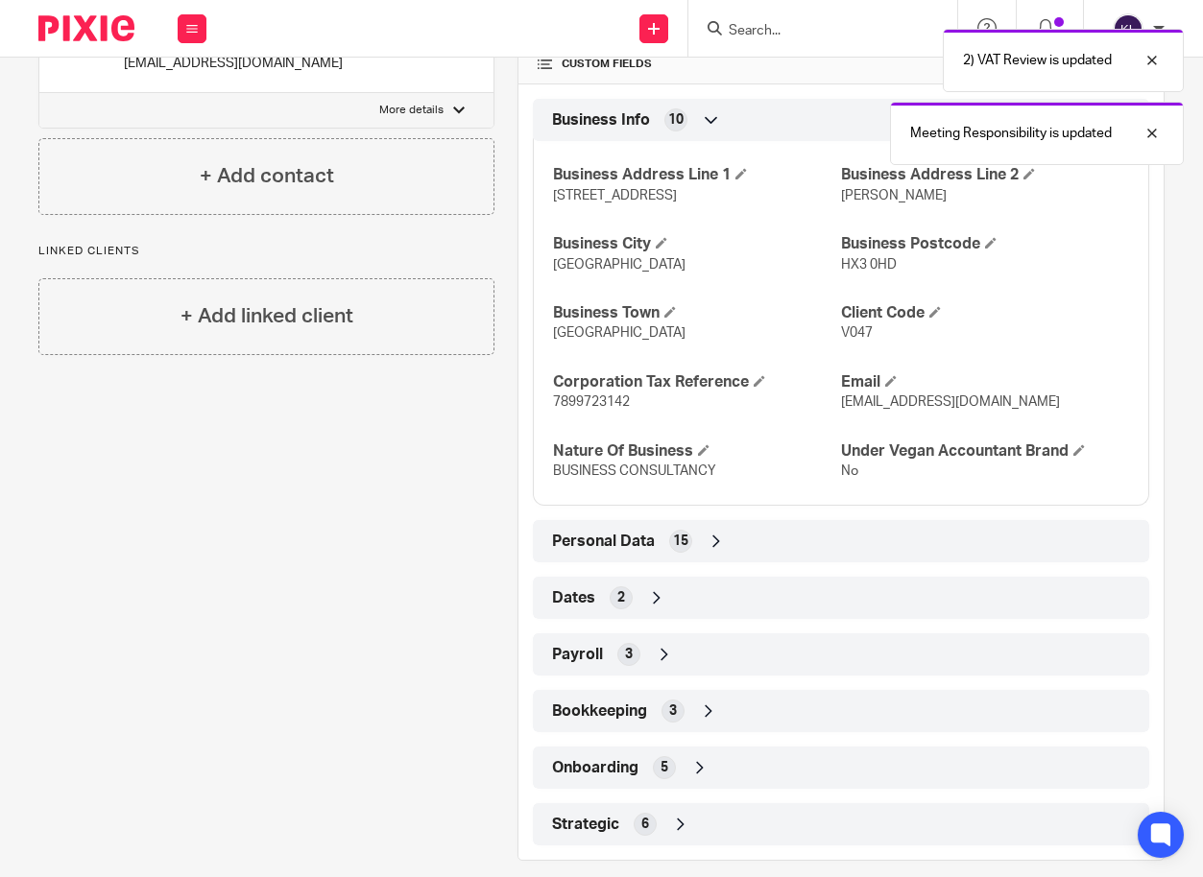
scroll to position [455, 0]
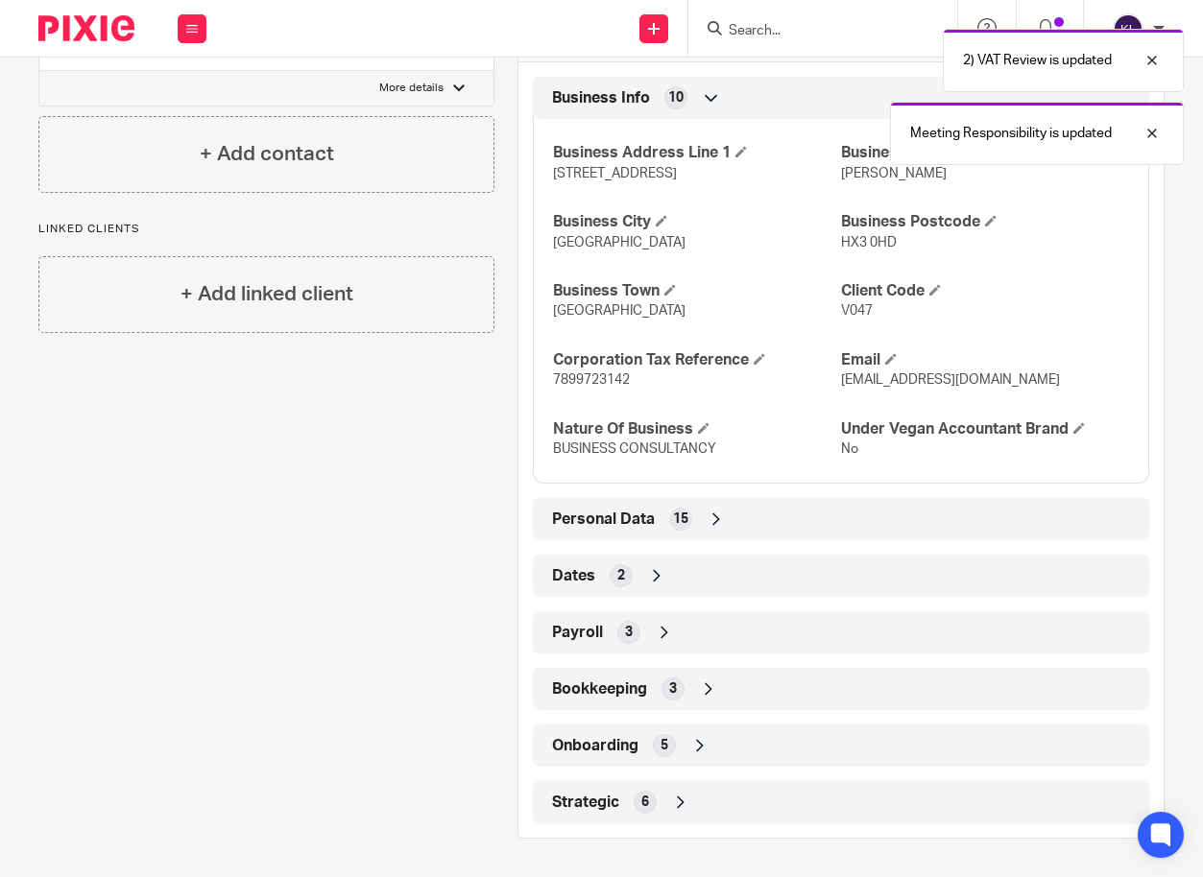
click at [730, 801] on div "Strategic 6" at bounding box center [840, 802] width 587 height 33
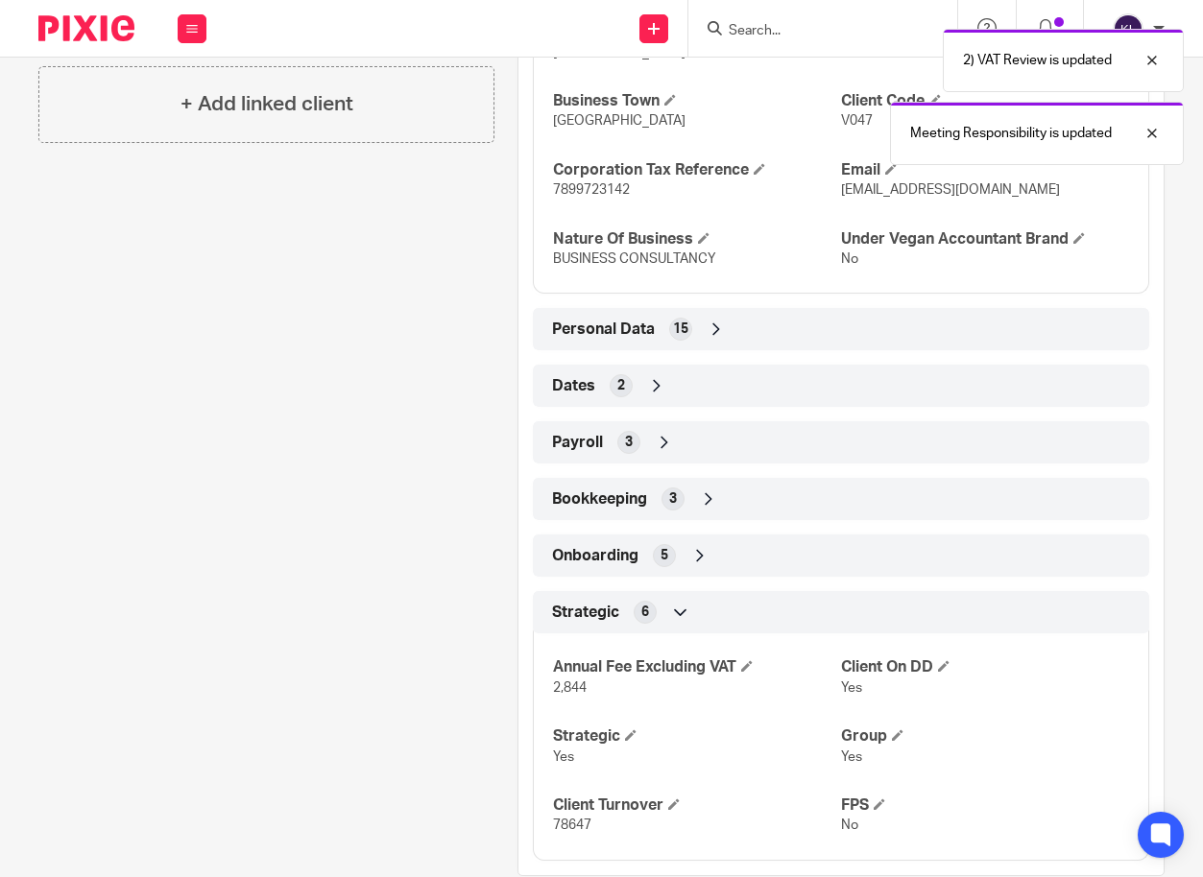
scroll to position [682, 0]
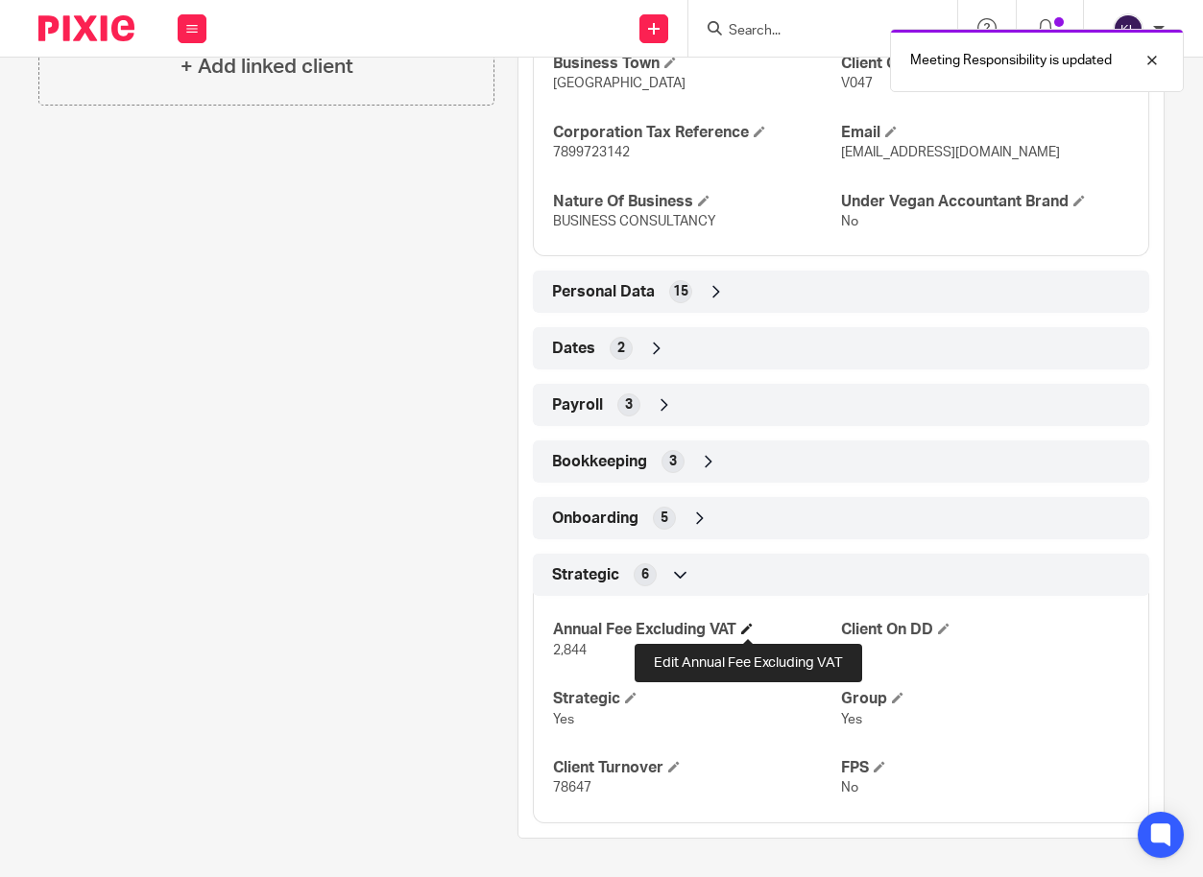
click at [745, 627] on span at bounding box center [747, 629] width 12 height 12
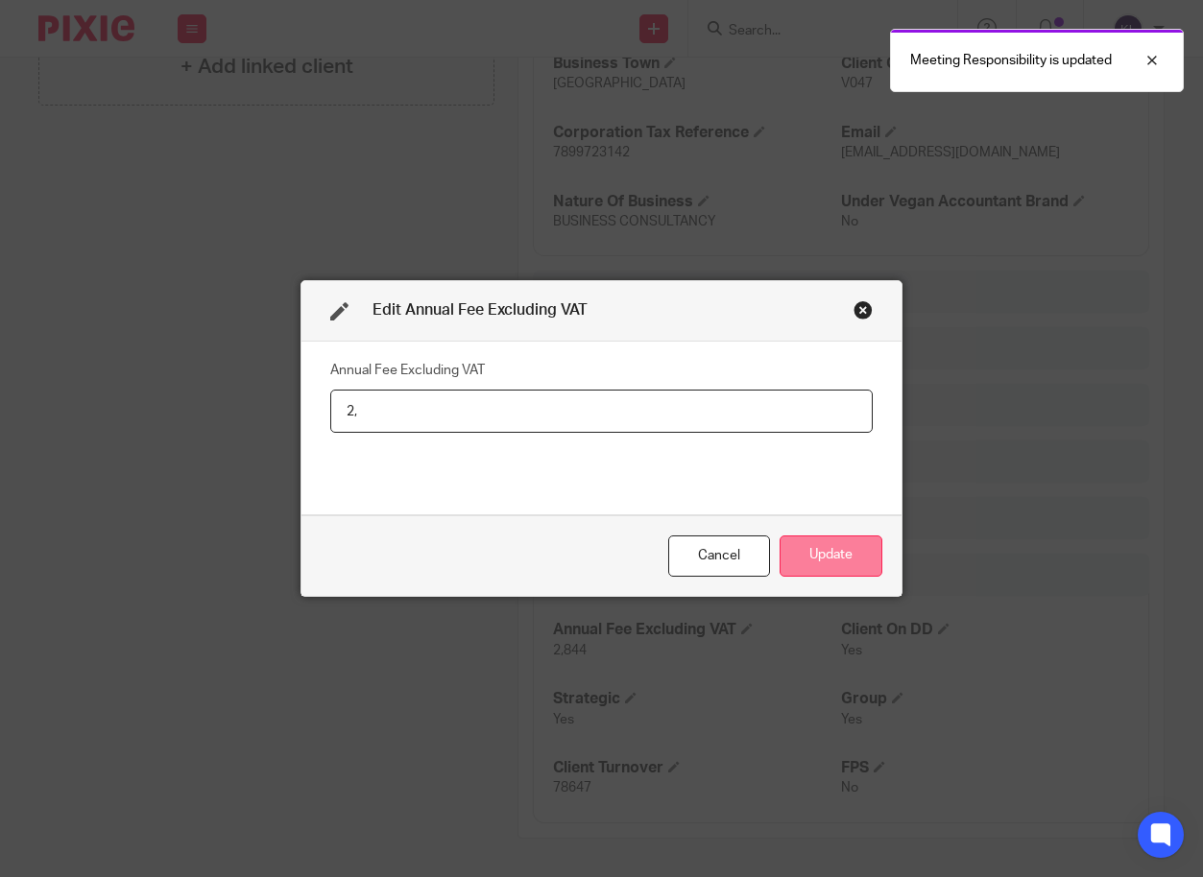
type input "2"
click at [846, 547] on button "Update" at bounding box center [830, 556] width 103 height 41
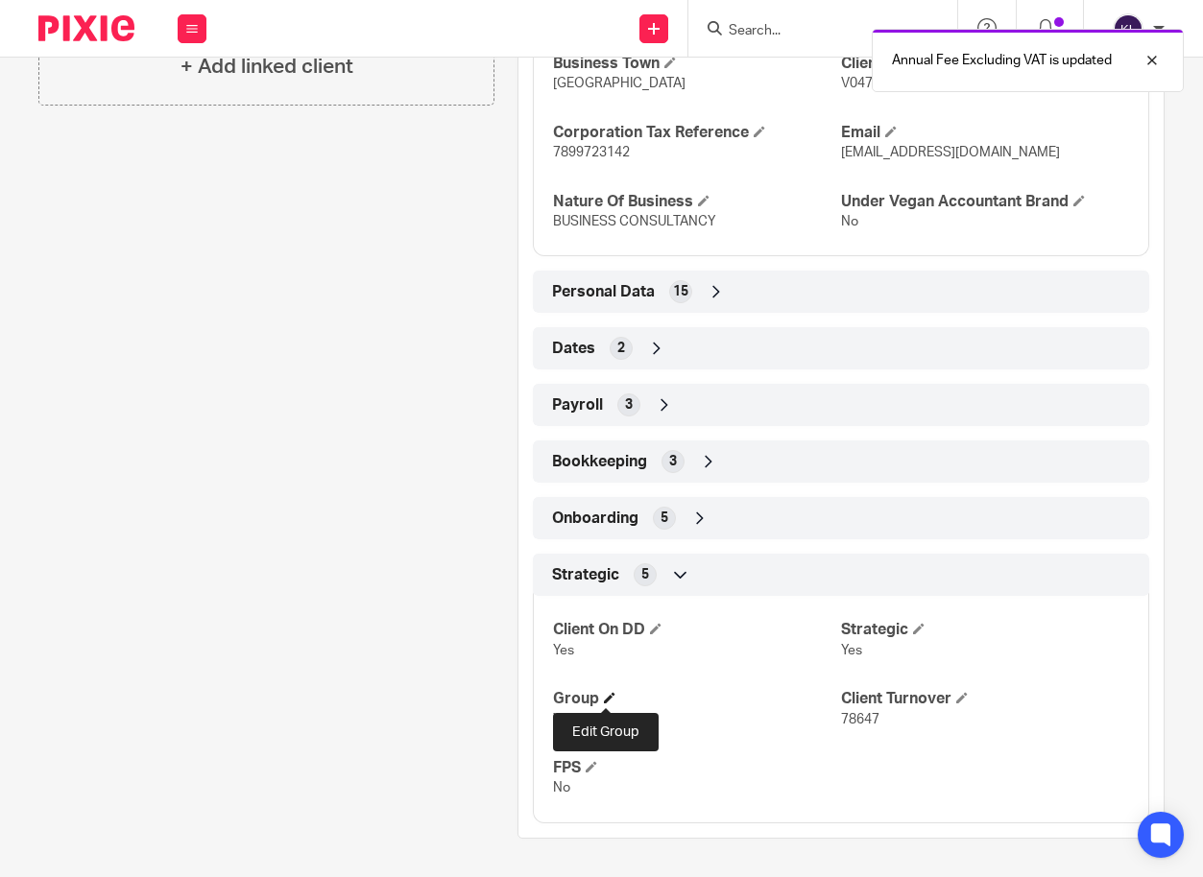
click at [605, 699] on span at bounding box center [610, 698] width 12 height 12
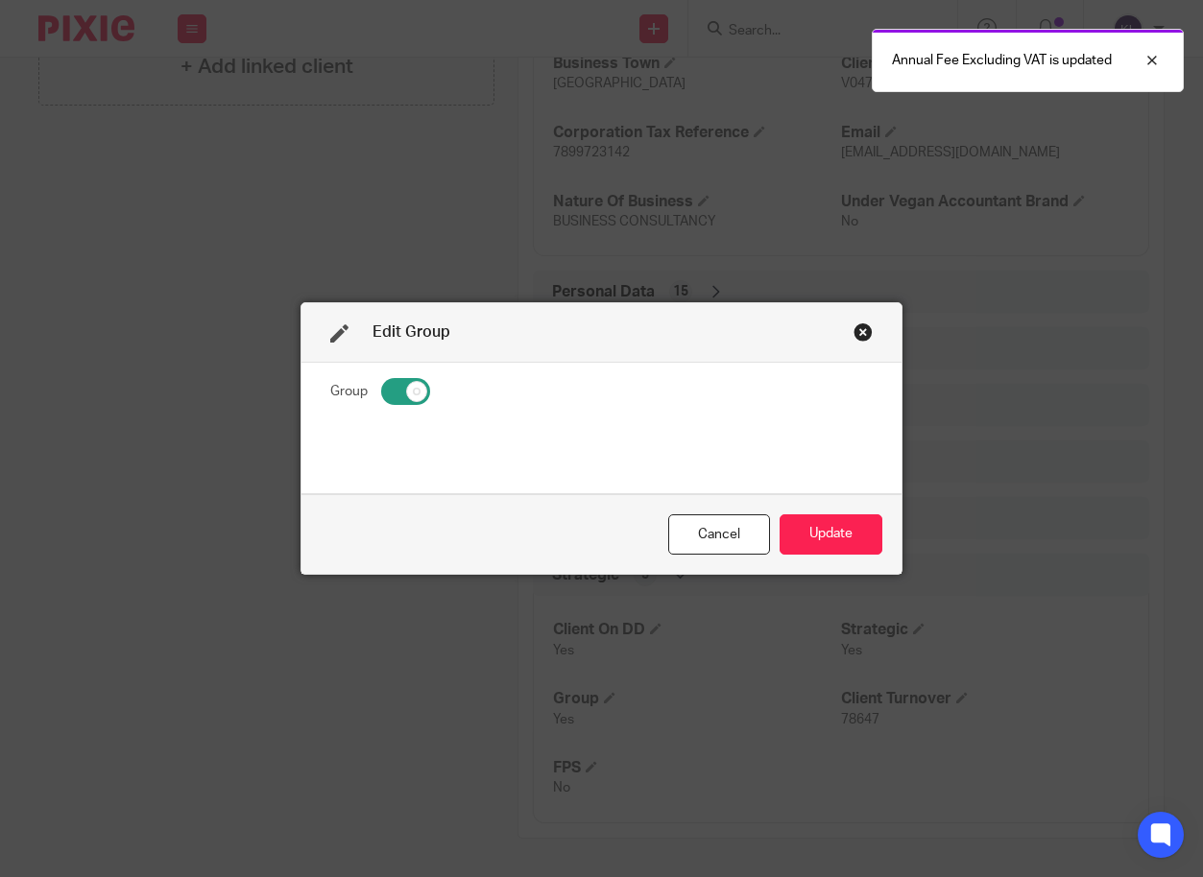
click at [407, 390] on input "checkbox" at bounding box center [405, 391] width 49 height 27
checkbox input "false"
click at [806, 530] on button "Update" at bounding box center [830, 534] width 103 height 41
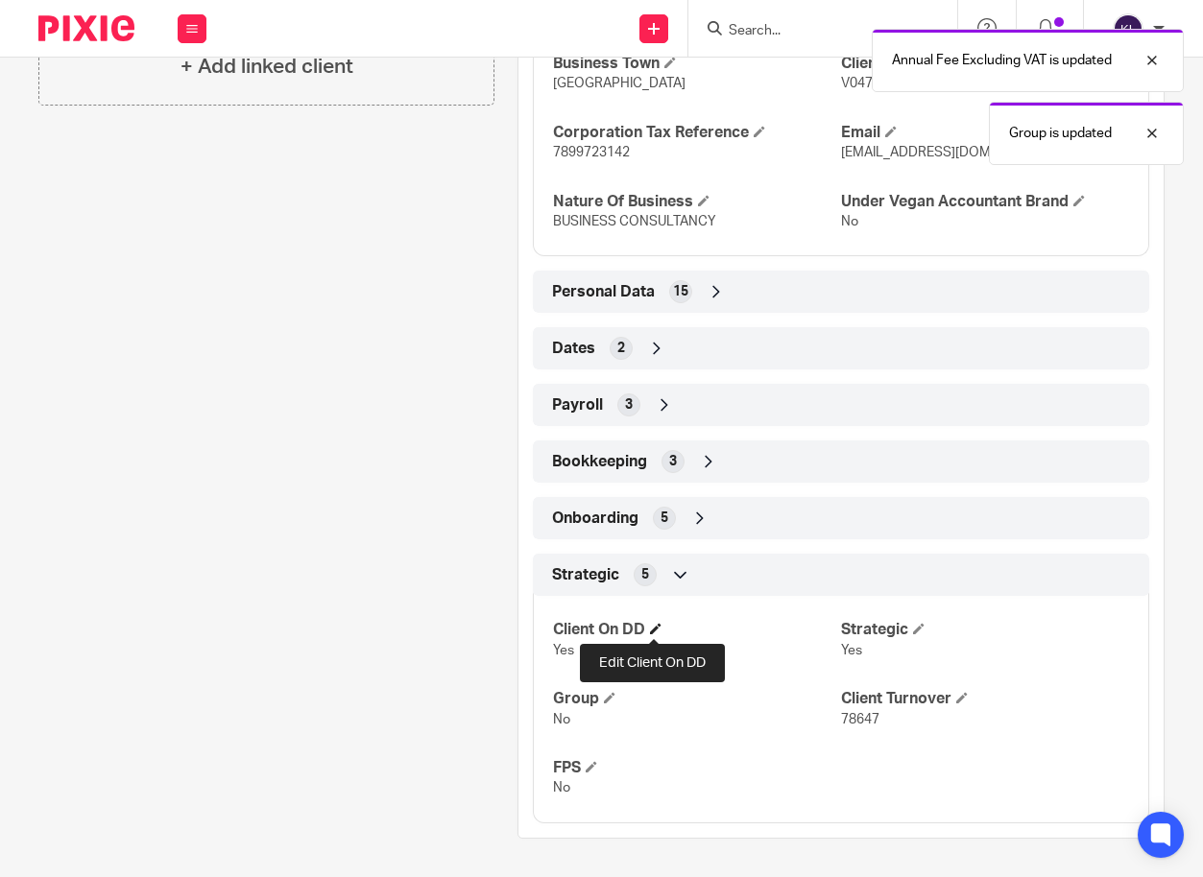
click at [654, 630] on span at bounding box center [656, 629] width 12 height 12
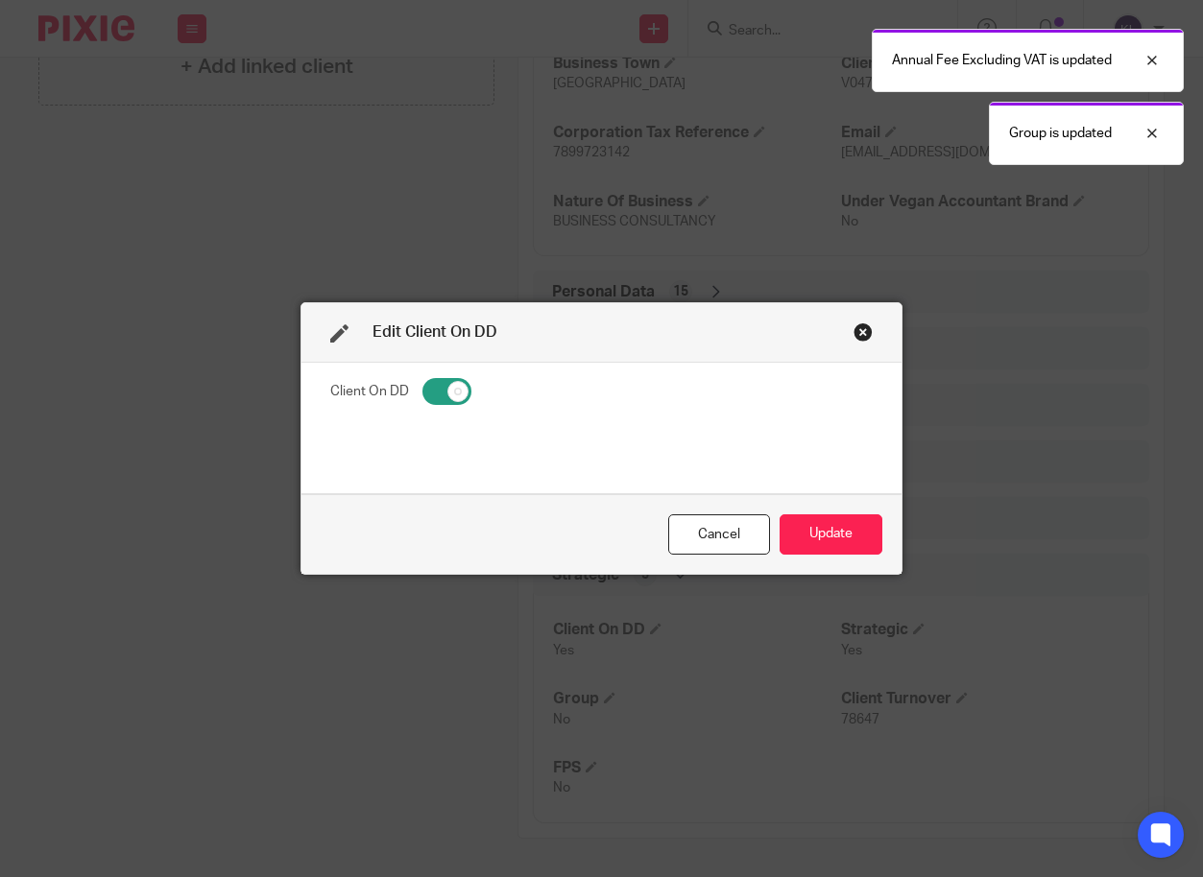
click at [434, 378] on input "checkbox" at bounding box center [446, 391] width 49 height 27
checkbox input "false"
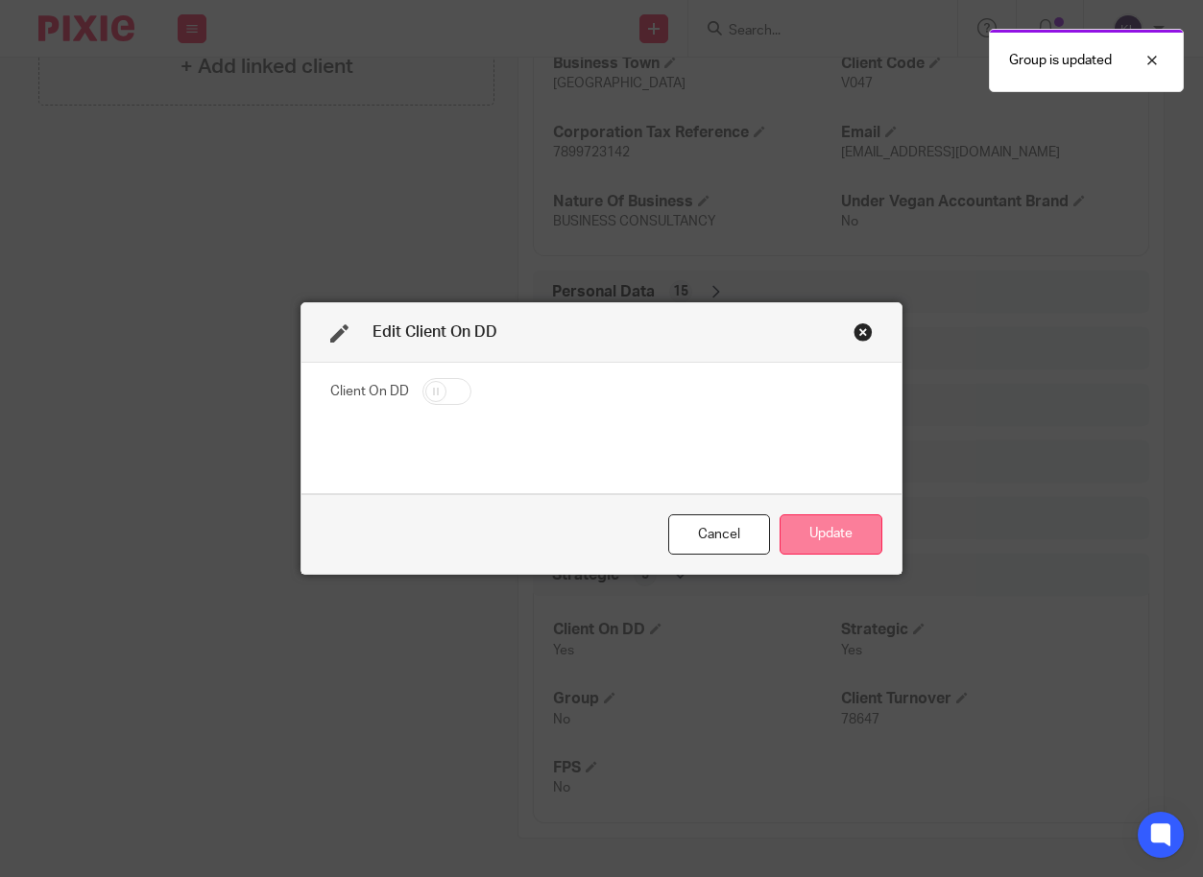
click at [801, 515] on button "Update" at bounding box center [830, 534] width 103 height 41
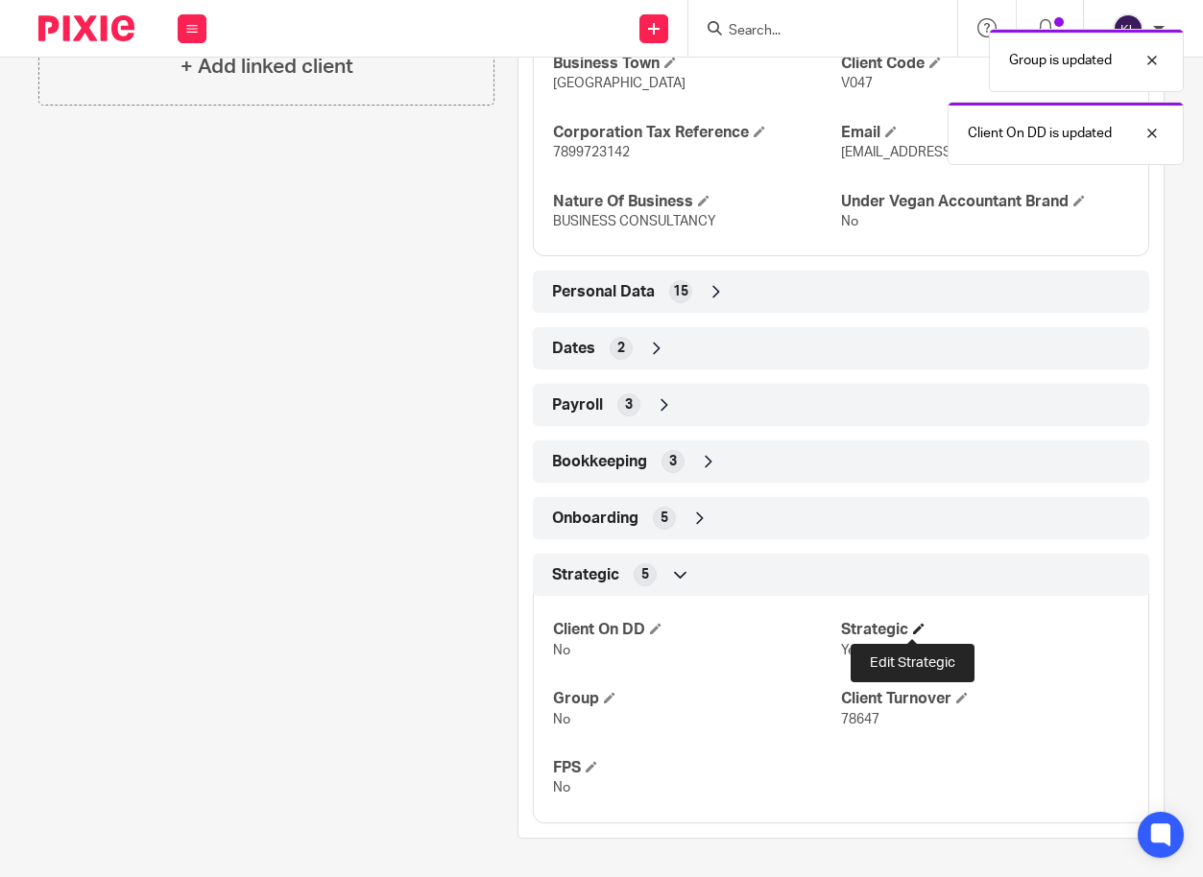
click at [913, 627] on span at bounding box center [919, 629] width 12 height 12
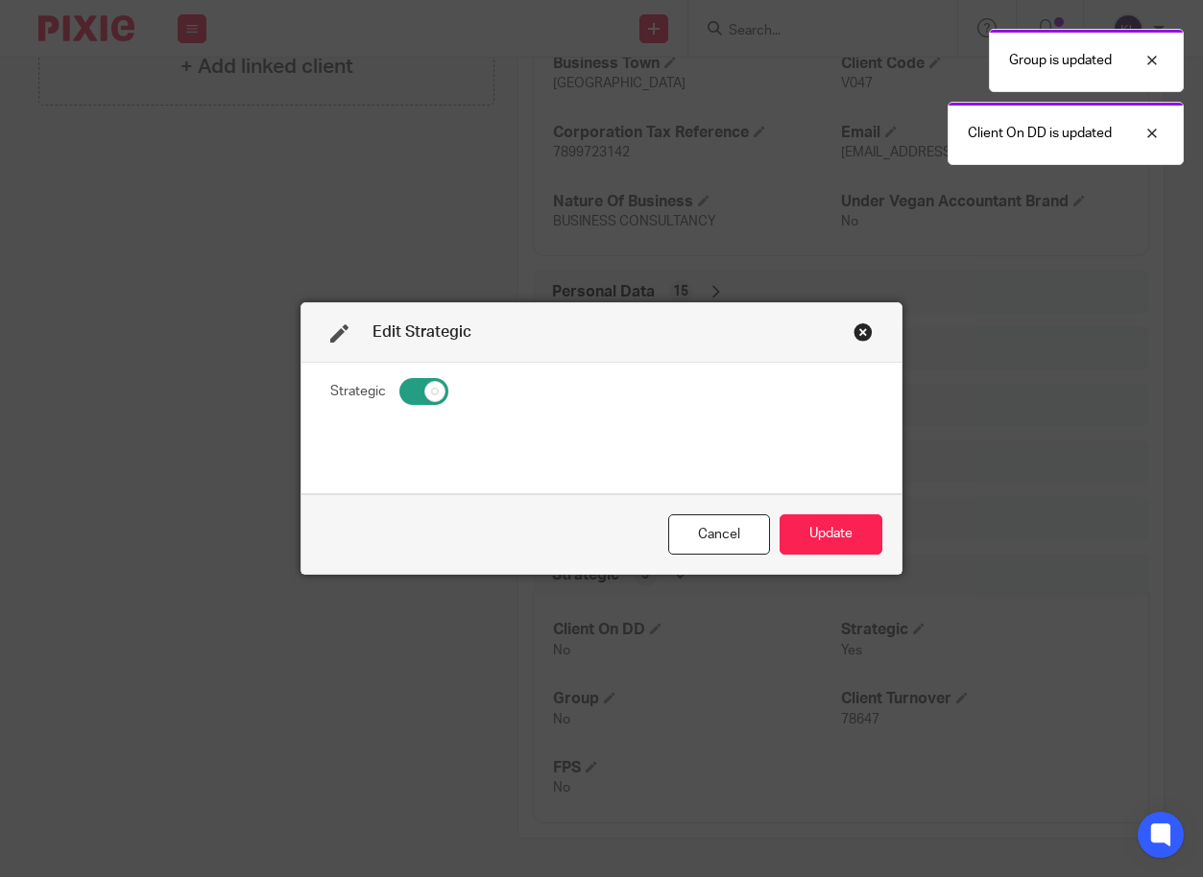
click at [420, 385] on input "checkbox" at bounding box center [423, 391] width 49 height 27
checkbox input "false"
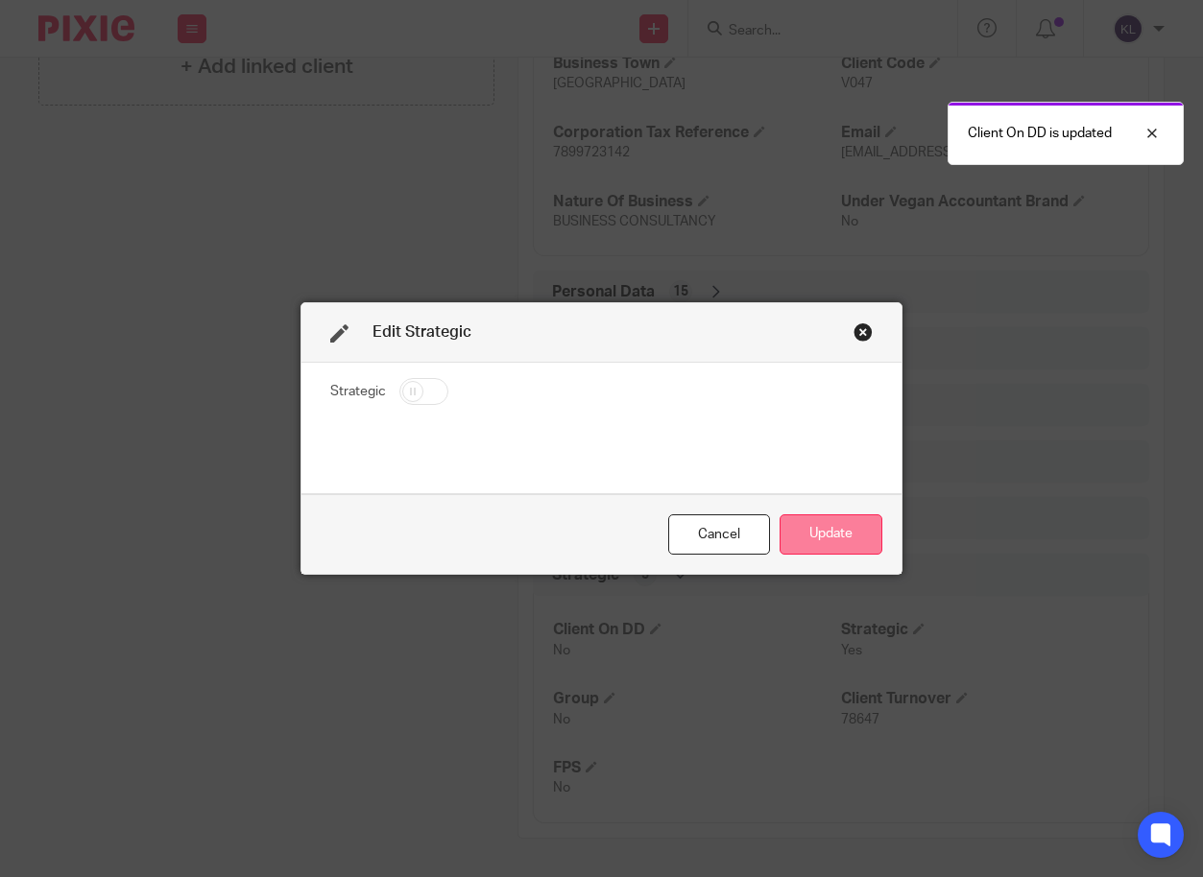
click at [818, 538] on button "Update" at bounding box center [830, 534] width 103 height 41
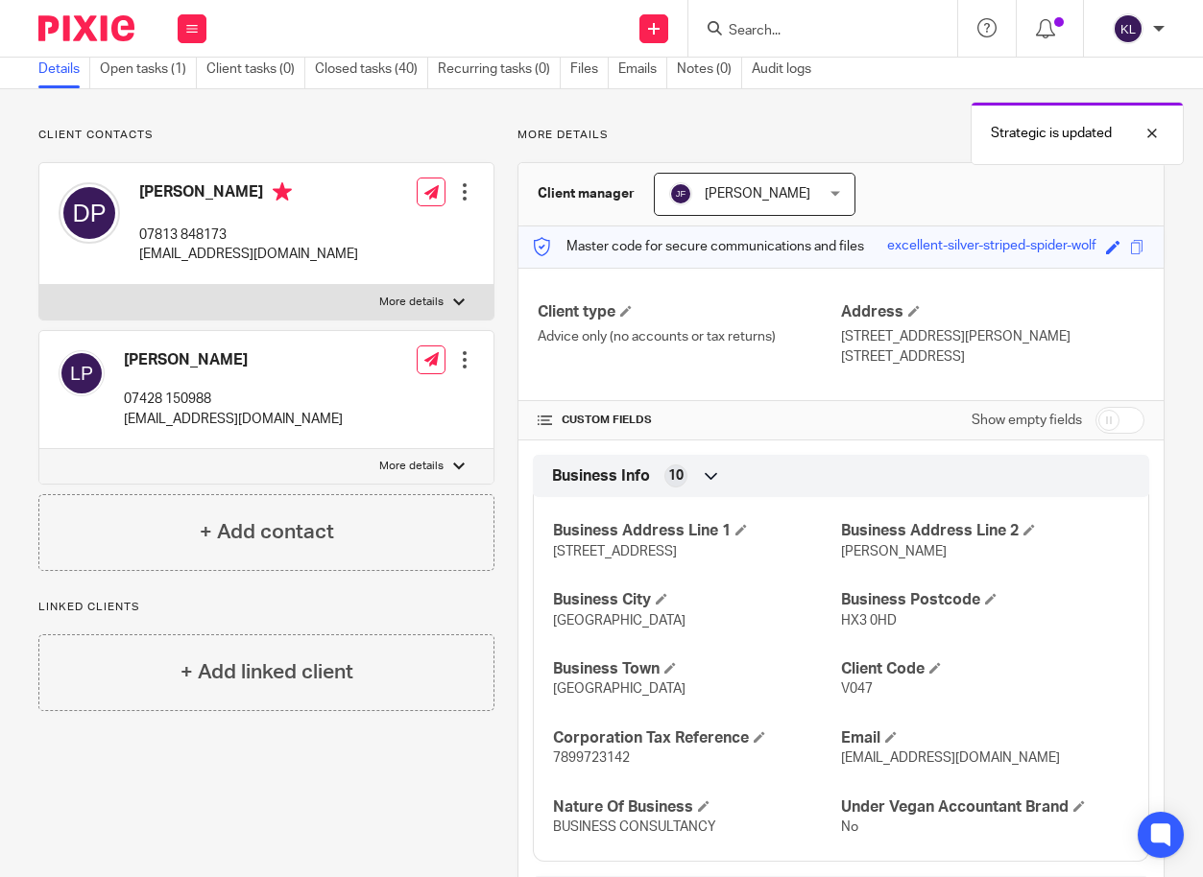
scroll to position [0, 0]
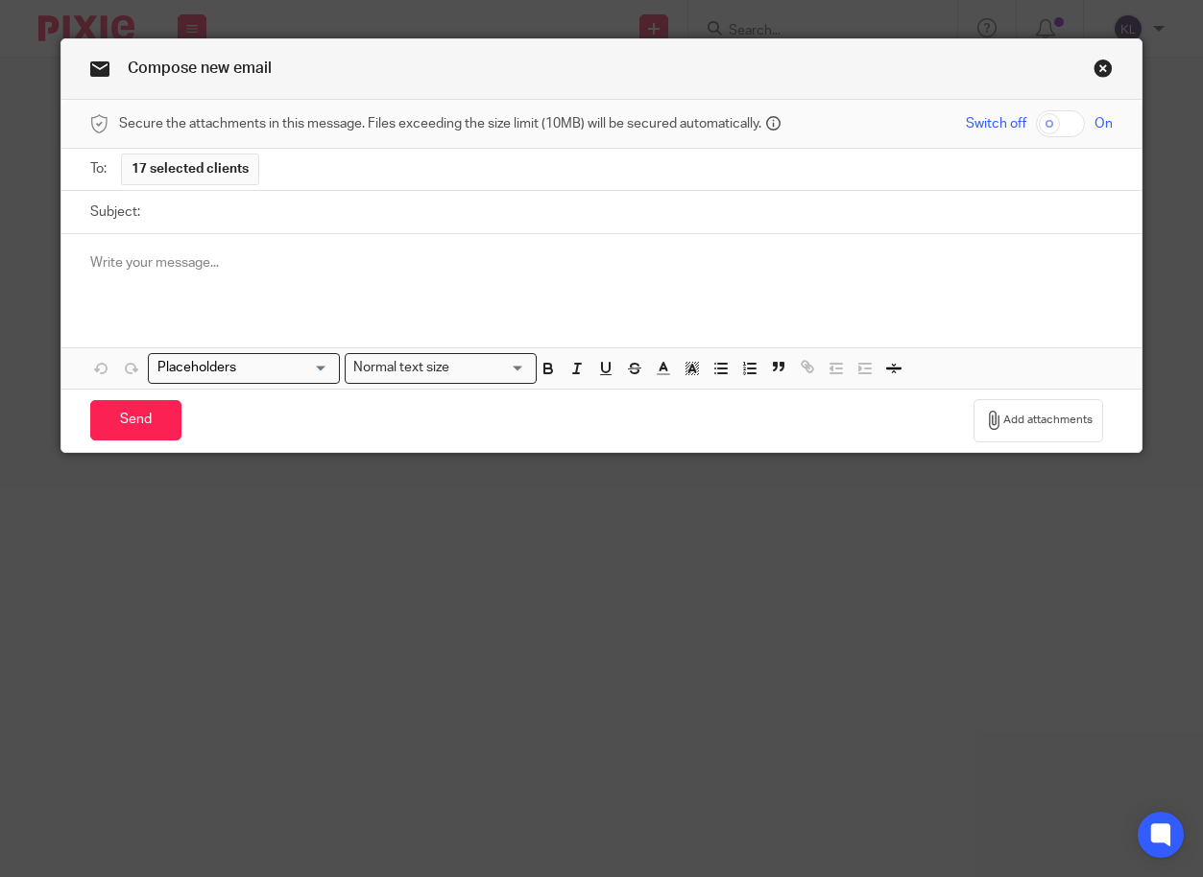
click at [239, 217] on input "Subject:" at bounding box center [632, 212] width 964 height 43
click at [204, 159] on span "17 selected clients" at bounding box center [189, 168] width 117 height 19
click at [1012, 410] on button "Add attachments" at bounding box center [1038, 420] width 130 height 43
click at [273, 215] on input "Subject:" at bounding box center [632, 212] width 964 height 43
type input "Vegan Women's Club Launch"
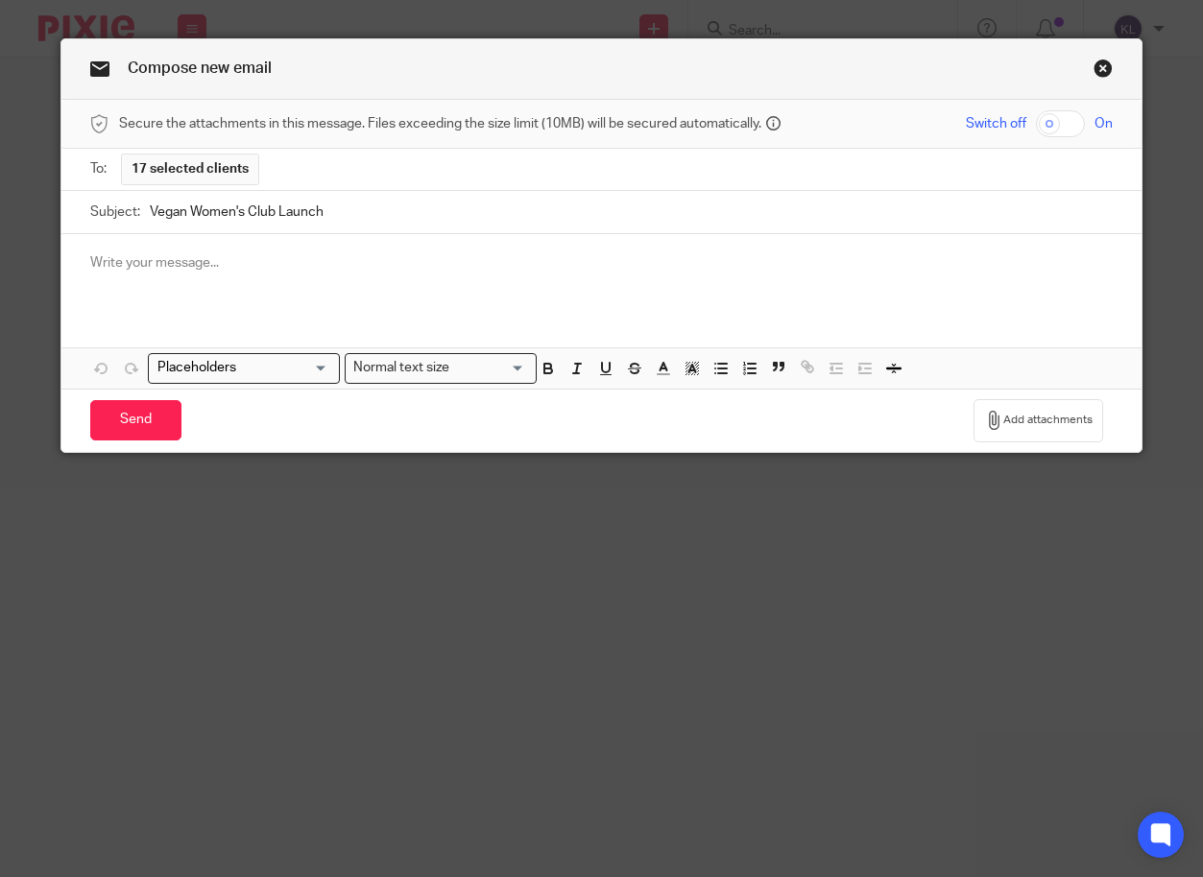
click at [227, 260] on p at bounding box center [601, 262] width 1023 height 19
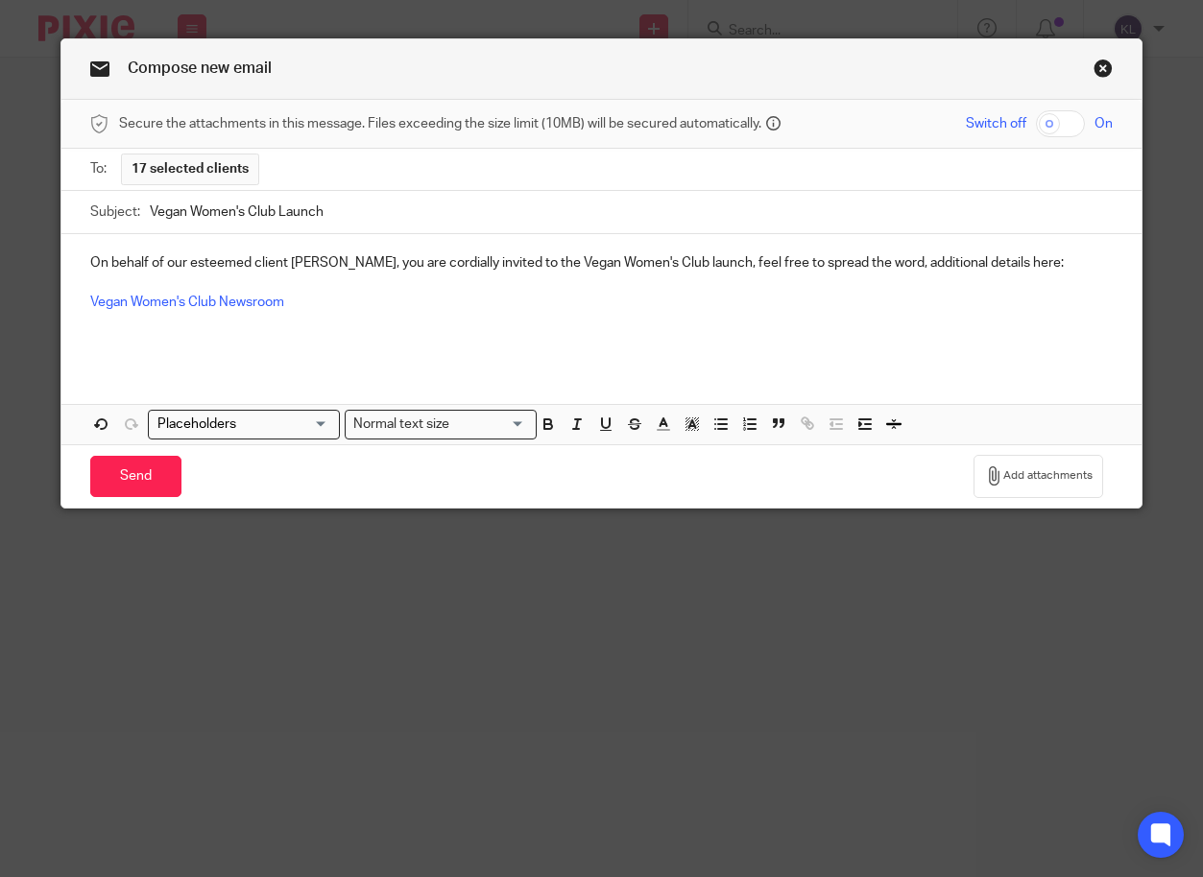
click at [1085, 263] on p "On behalf of our esteemed client [PERSON_NAME], you are cordially invited to th…" at bounding box center [601, 262] width 1023 height 19
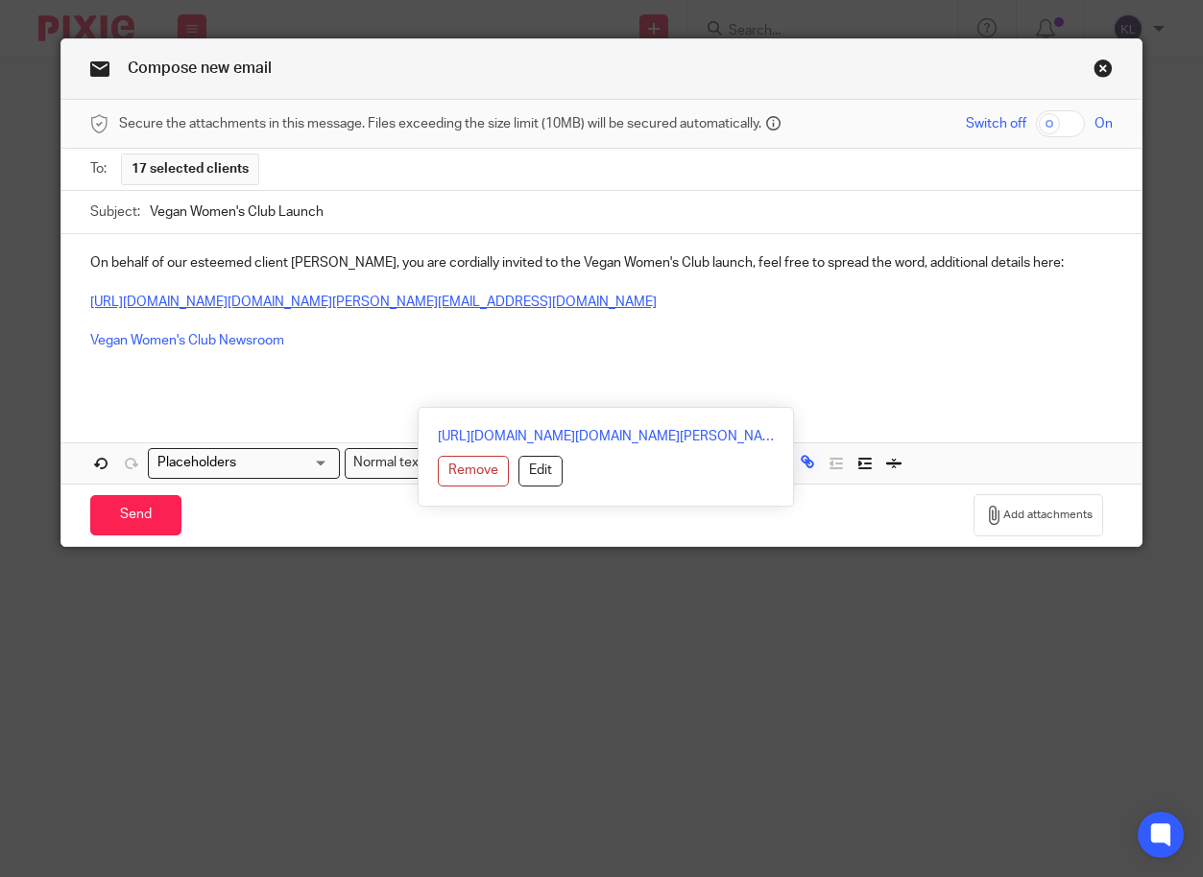
drag, startPoint x: 947, startPoint y: 401, endPoint x: 295, endPoint y: 377, distance: 653.1
click at [295, 312] on p "[URL][DOMAIN_NAME][DOMAIN_NAME][PERSON_NAME][EMAIL_ADDRESS][DOMAIN_NAME]" at bounding box center [601, 302] width 1023 height 19
click at [476, 469] on button "Remove" at bounding box center [473, 471] width 71 height 31
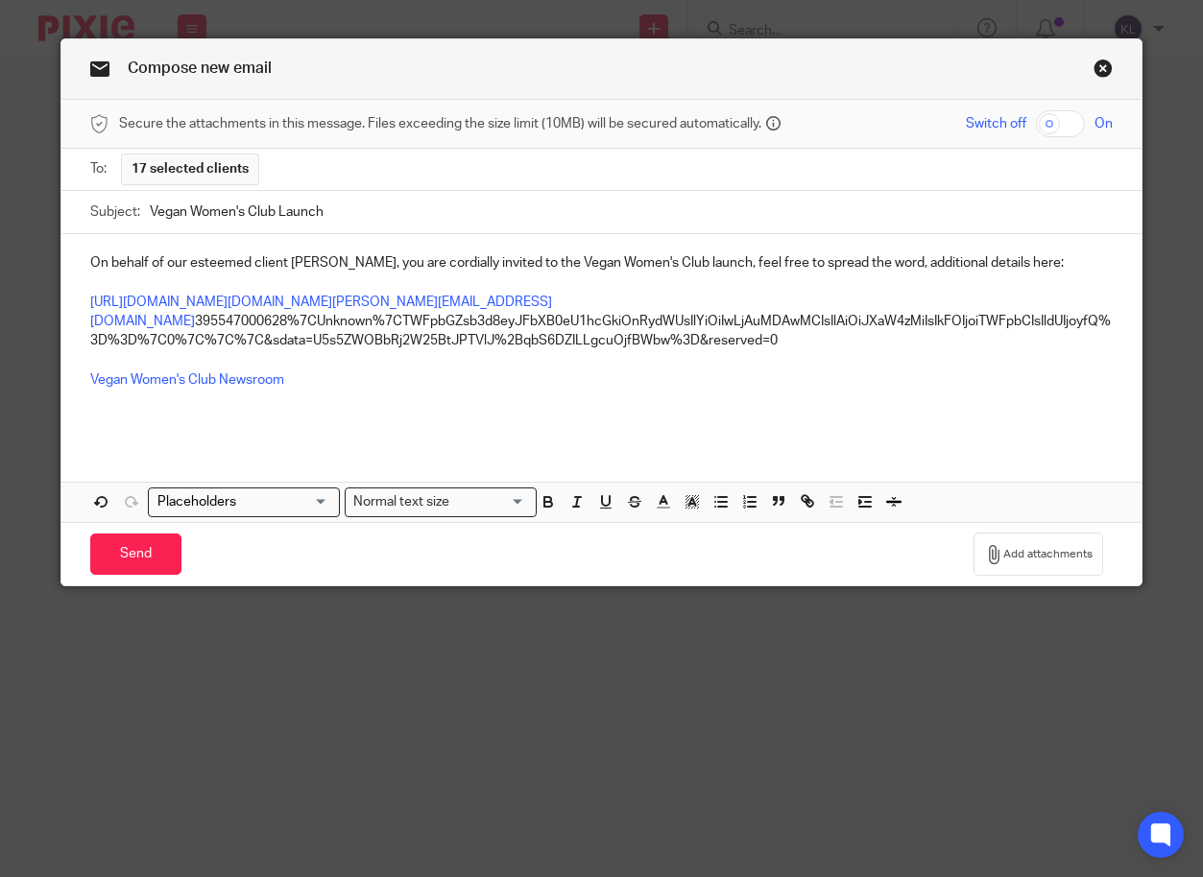
click at [936, 351] on p "[URL][DOMAIN_NAME][DOMAIN_NAME][PERSON_NAME][EMAIL_ADDRESS][DOMAIN_NAME] 395547…" at bounding box center [601, 322] width 1023 height 59
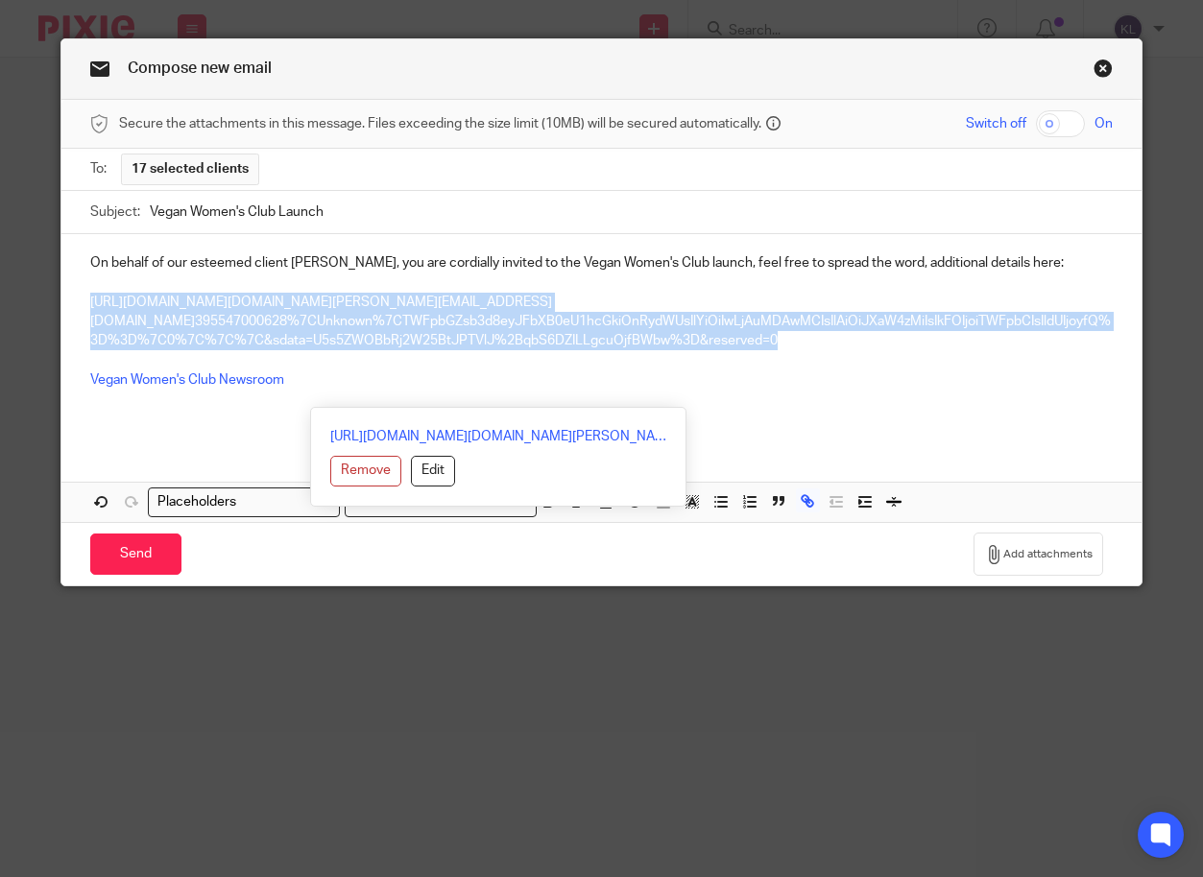
drag, startPoint x: 926, startPoint y: 400, endPoint x: 82, endPoint y: 296, distance: 851.1
click at [82, 296] on div "On behalf of our esteemed client [PERSON_NAME], you are cordially invited to th…" at bounding box center [601, 338] width 1081 height 208
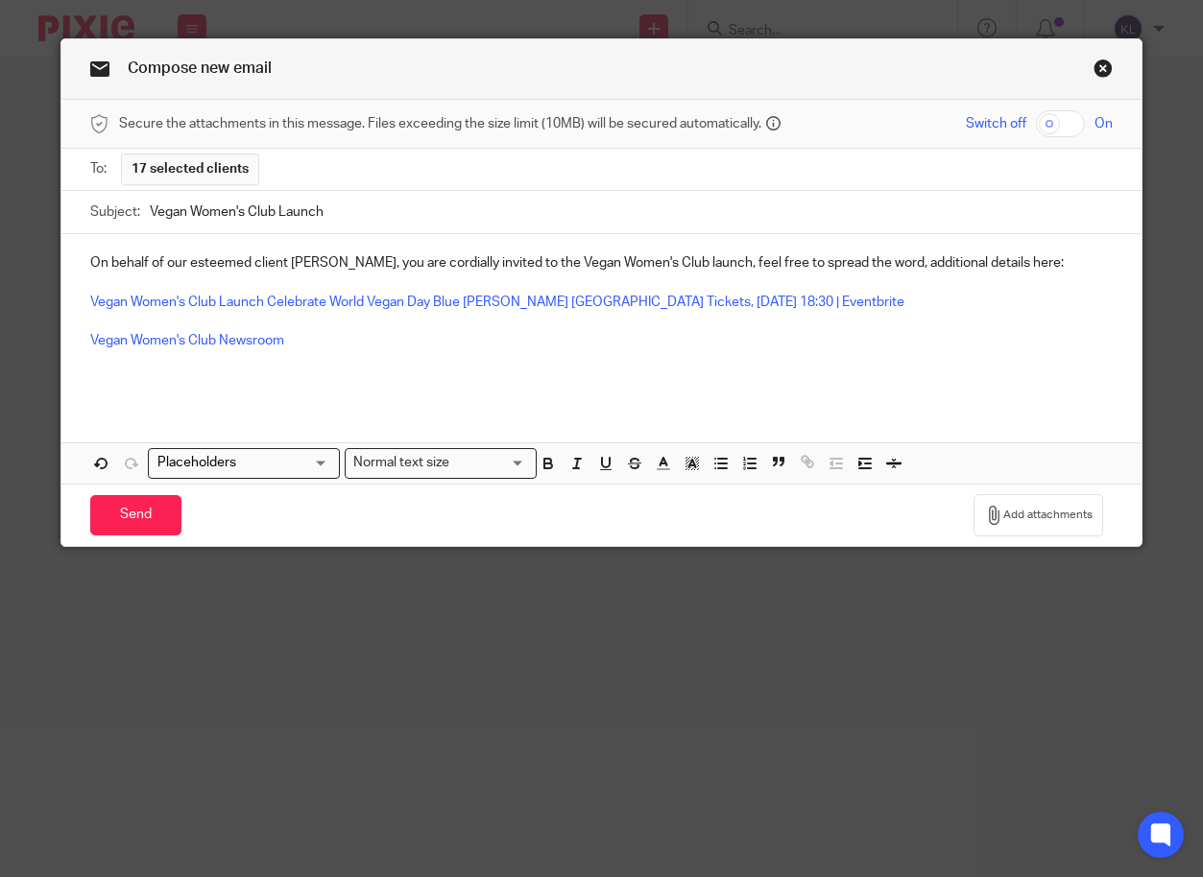
click at [1047, 265] on p "On behalf of our esteemed client [PERSON_NAME], you are cordially invited to th…" at bounding box center [601, 262] width 1023 height 19
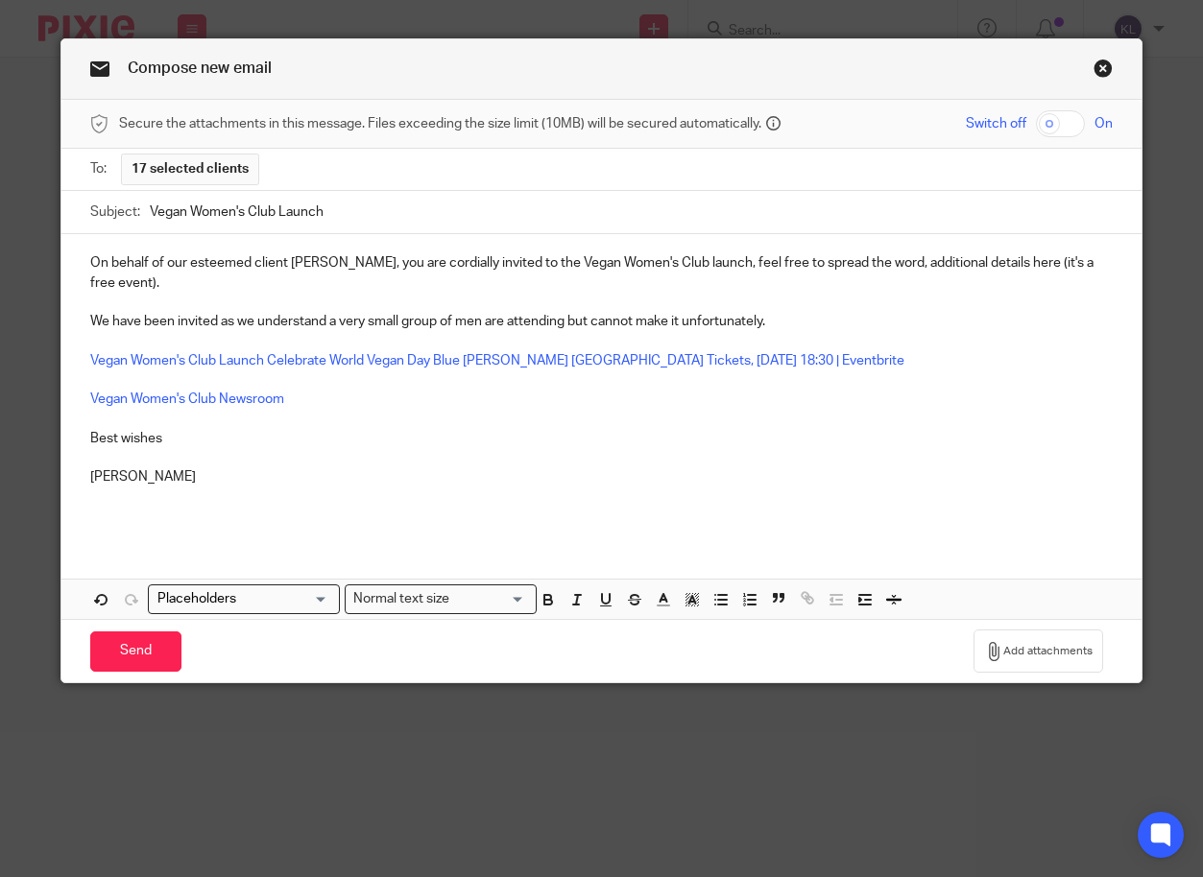
click at [590, 319] on p "We have been invited as we understand a very small group of men are attending b…" at bounding box center [601, 321] width 1023 height 19
click at [524, 358] on link "Vegan Women's Club Launch Celebrate World Vegan Day Blue [PERSON_NAME] [GEOGRAP…" at bounding box center [497, 360] width 814 height 13
click at [124, 651] on input "Send" at bounding box center [135, 652] width 91 height 41
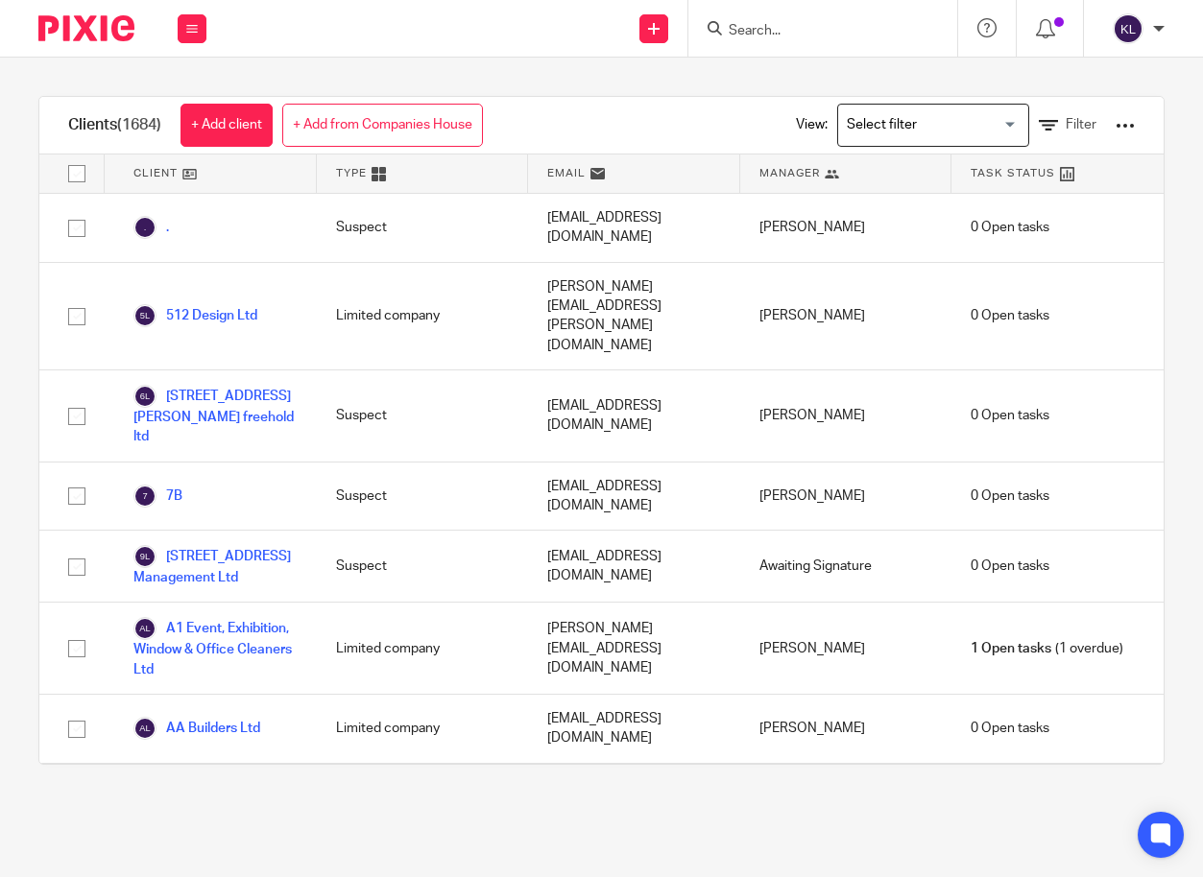
click at [804, 34] on input "Search" at bounding box center [813, 31] width 173 height 17
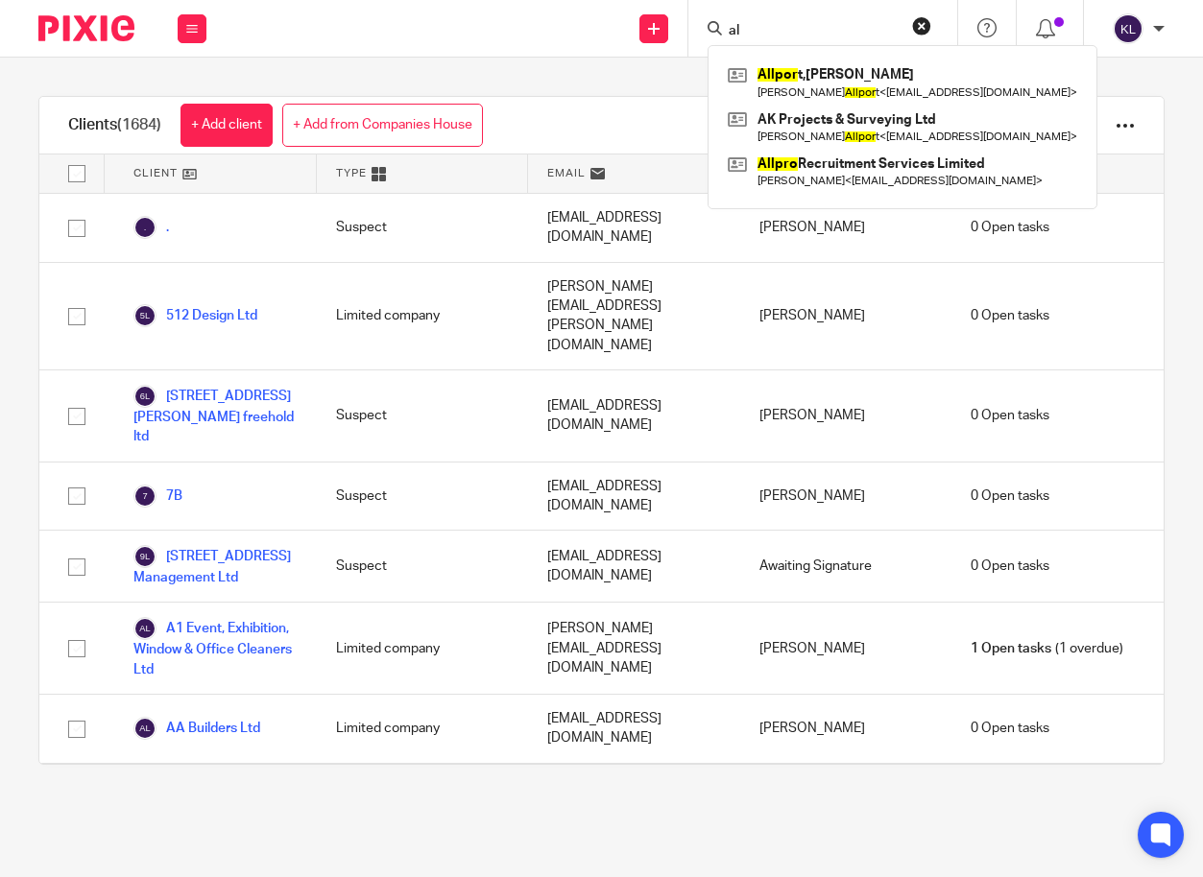
type input "a"
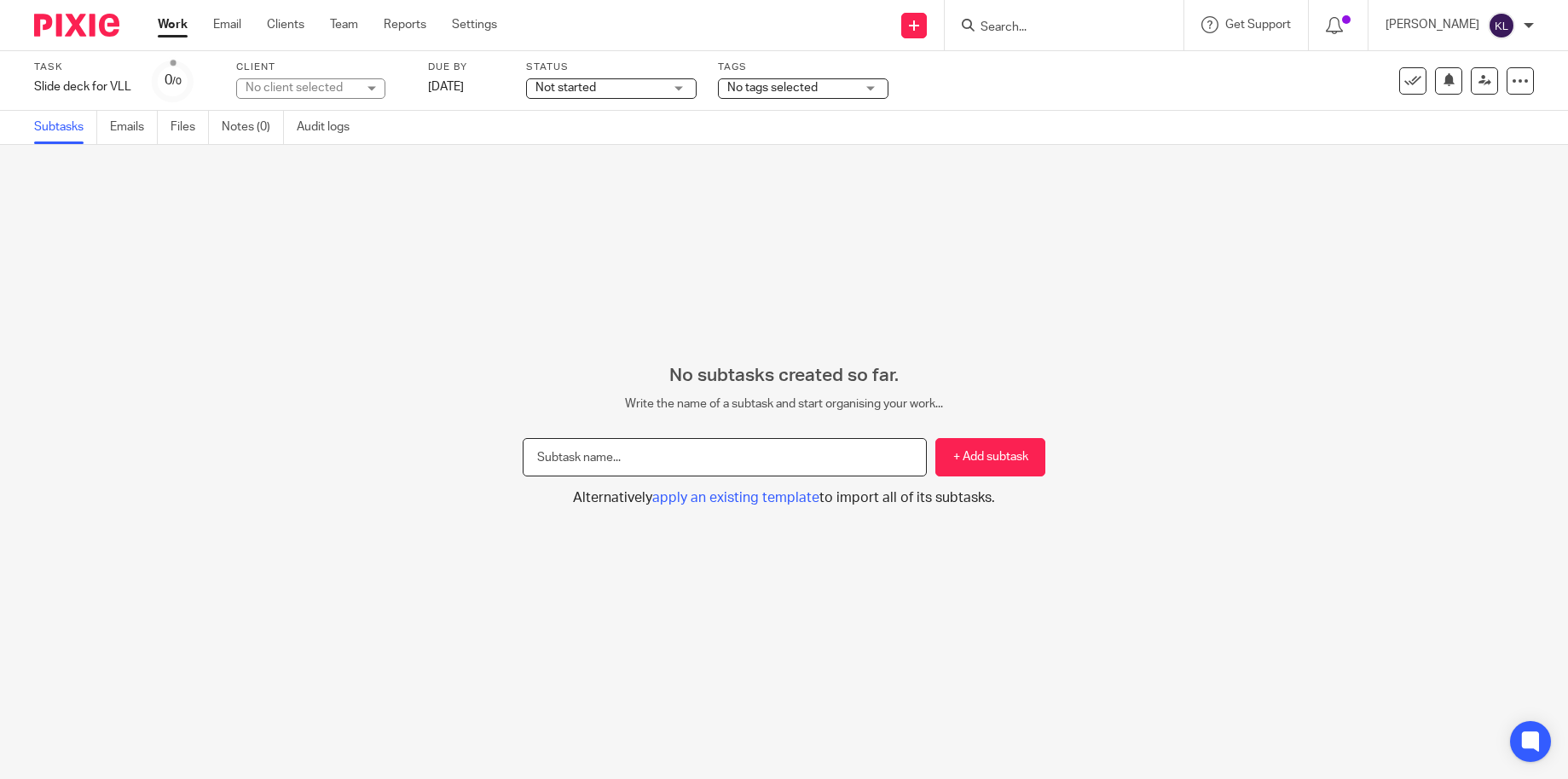
click at [663, 448] on input "text" at bounding box center [724, 457] width 404 height 38
type input "drafted"
click at [993, 449] on button "+ Add subtask" at bounding box center [991, 457] width 110 height 38
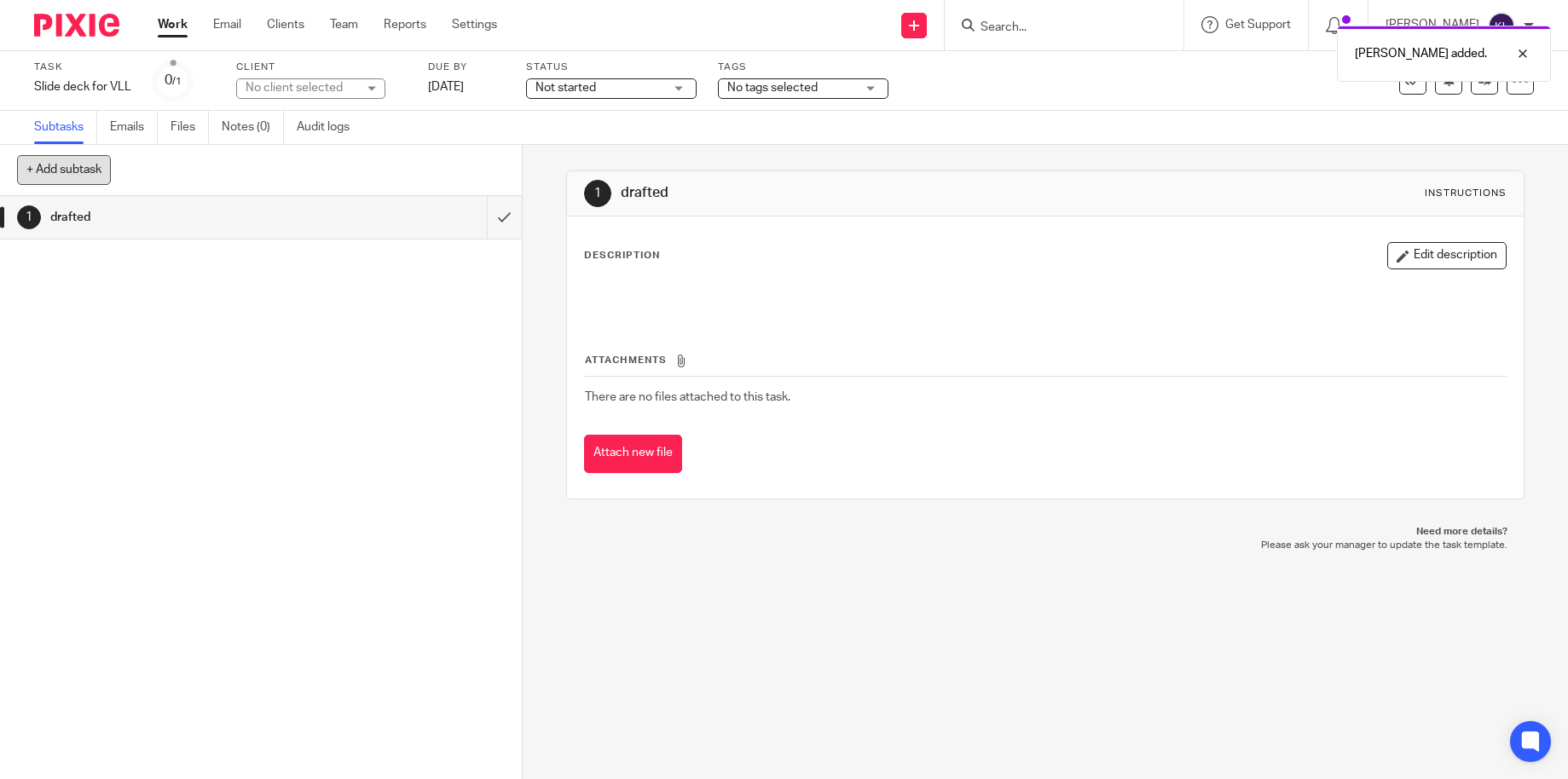
click at [59, 175] on button "+ Add subtask" at bounding box center [64, 170] width 94 height 29
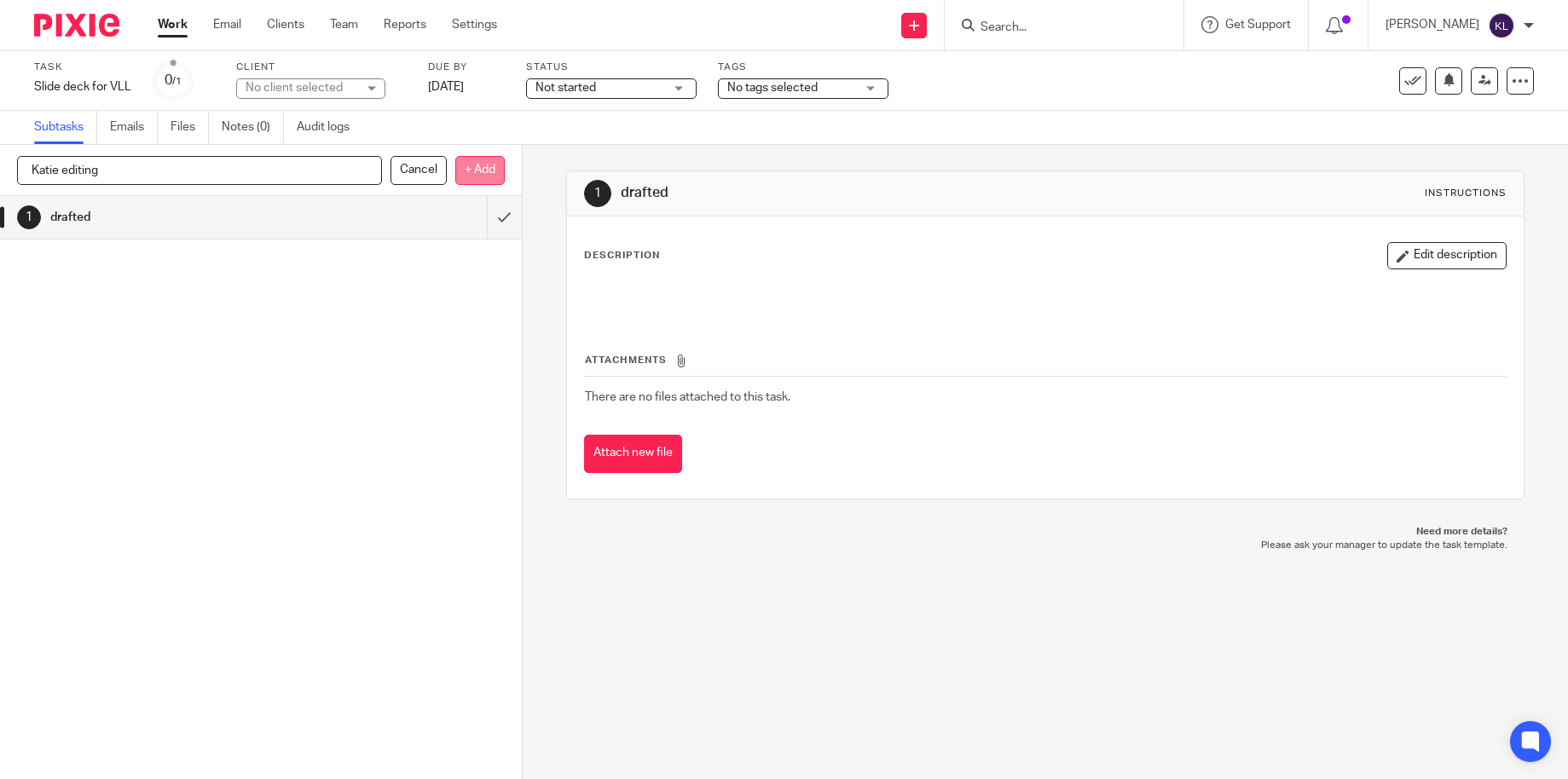
type input "Katie editing"
click at [468, 166] on p "+ Add" at bounding box center [481, 171] width 50 height 29
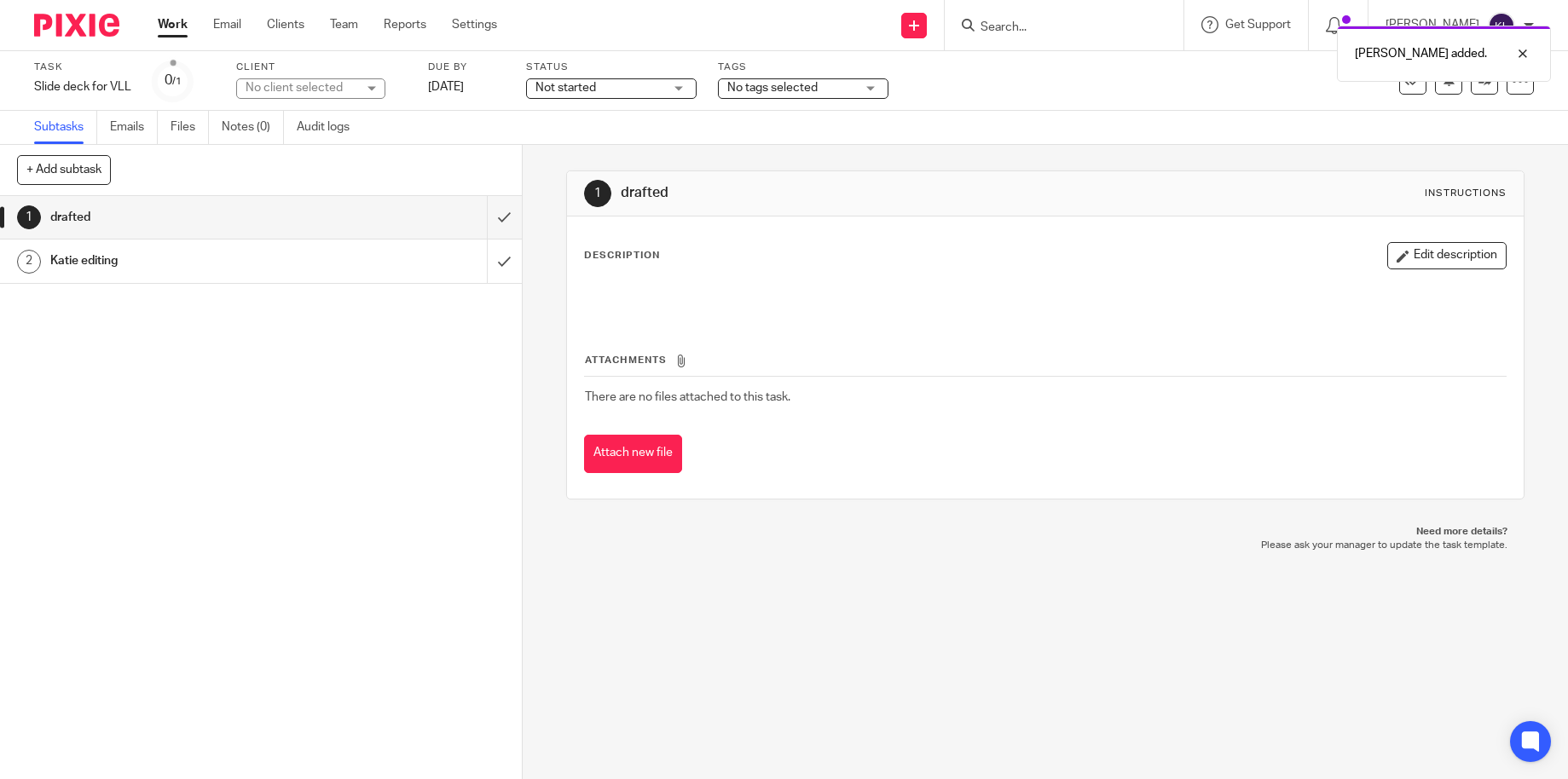
click at [50, 155] on div "+ Add subtask Cancel + Add" at bounding box center [260, 171] width 521 height 52
click at [50, 159] on button "+ Add subtask" at bounding box center [64, 170] width 94 height 29
type input "further edit"
click at [470, 173] on p "+ Add" at bounding box center [481, 171] width 50 height 29
click at [30, 174] on button "+ Add subtask" at bounding box center [64, 170] width 94 height 29
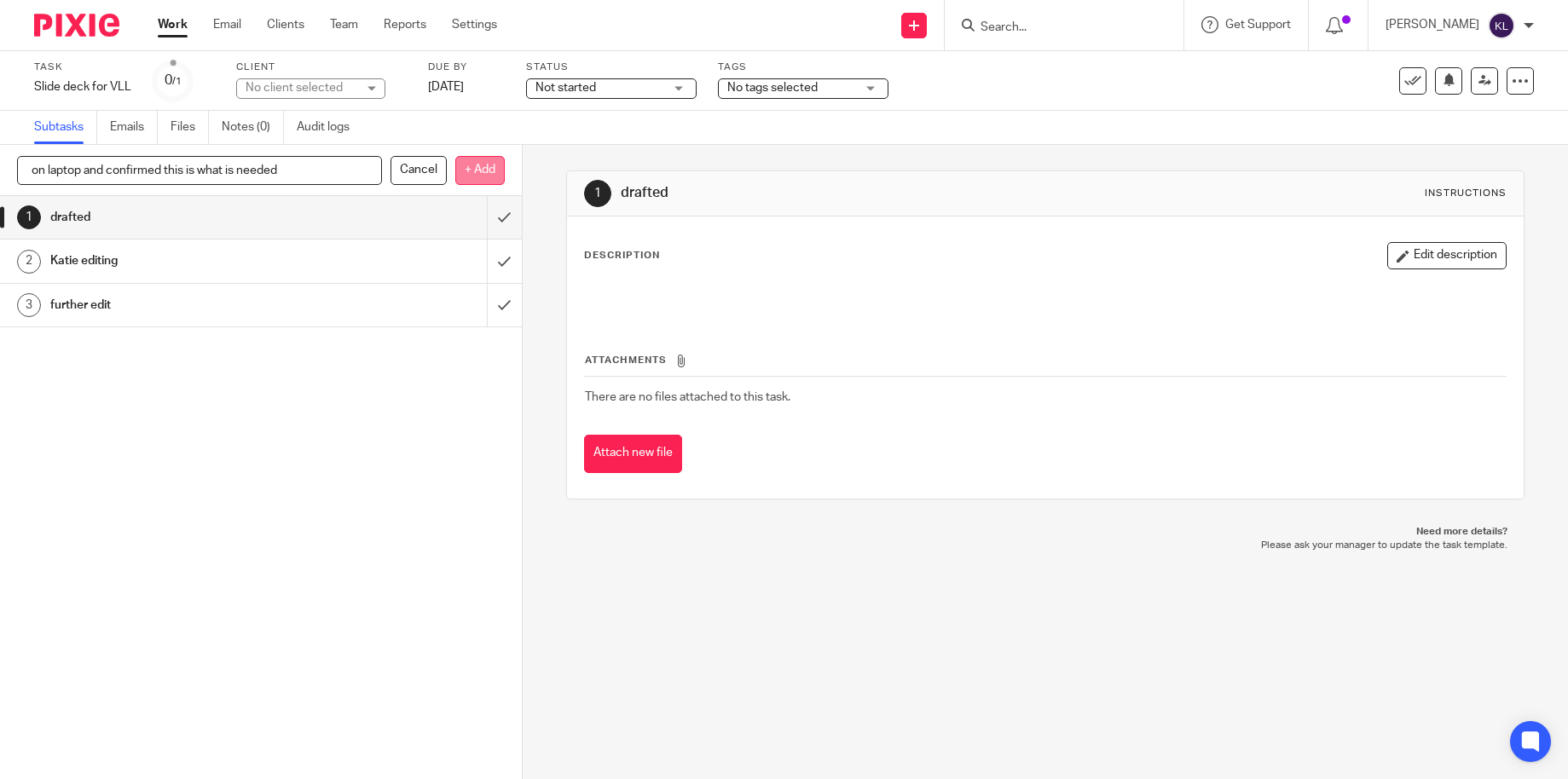
type input "on laptop and confirmed this is what is needed"
click at [475, 164] on p "+ Add" at bounding box center [481, 171] width 50 height 29
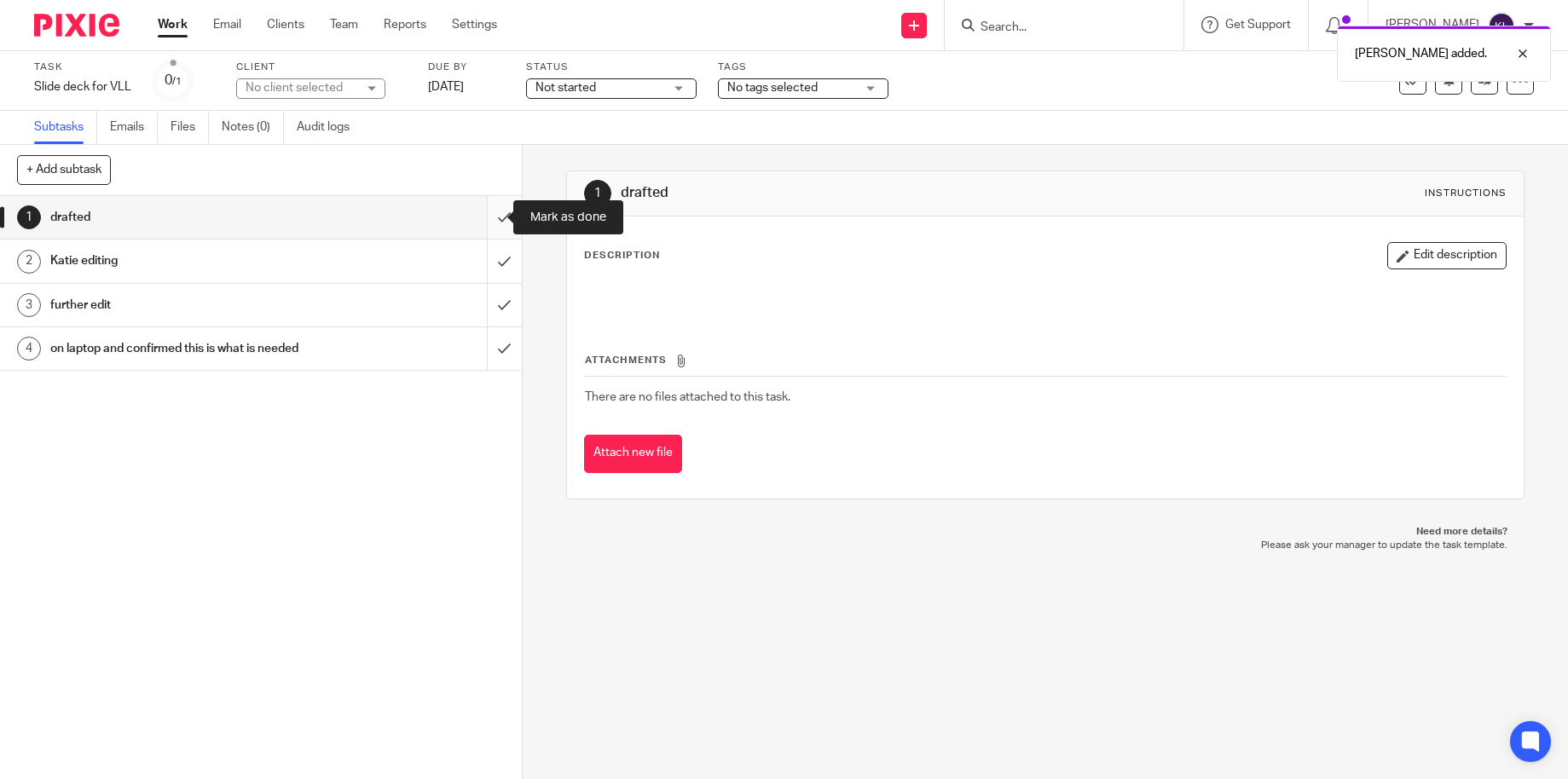
click at [490, 206] on input "submit" at bounding box center [260, 218] width 521 height 43
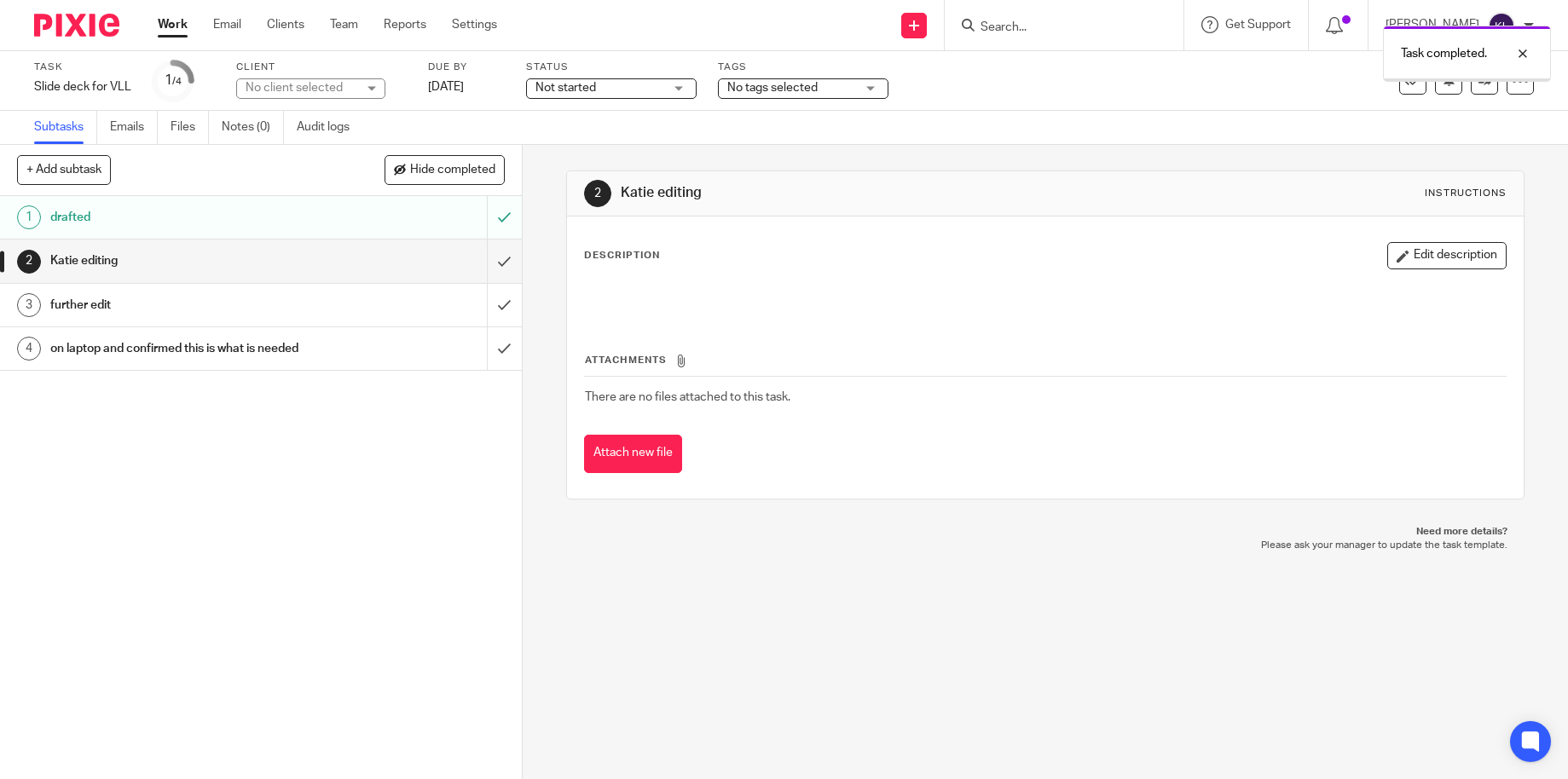
click at [454, 89] on link "[DATE]" at bounding box center [466, 87] width 76 height 18
click at [1521, 119] on div at bounding box center [1510, 118] width 46 height 20
click at [1522, 60] on div at bounding box center [1510, 53] width 46 height 20
click at [1443, 83] on icon at bounding box center [1449, 80] width 12 height 12
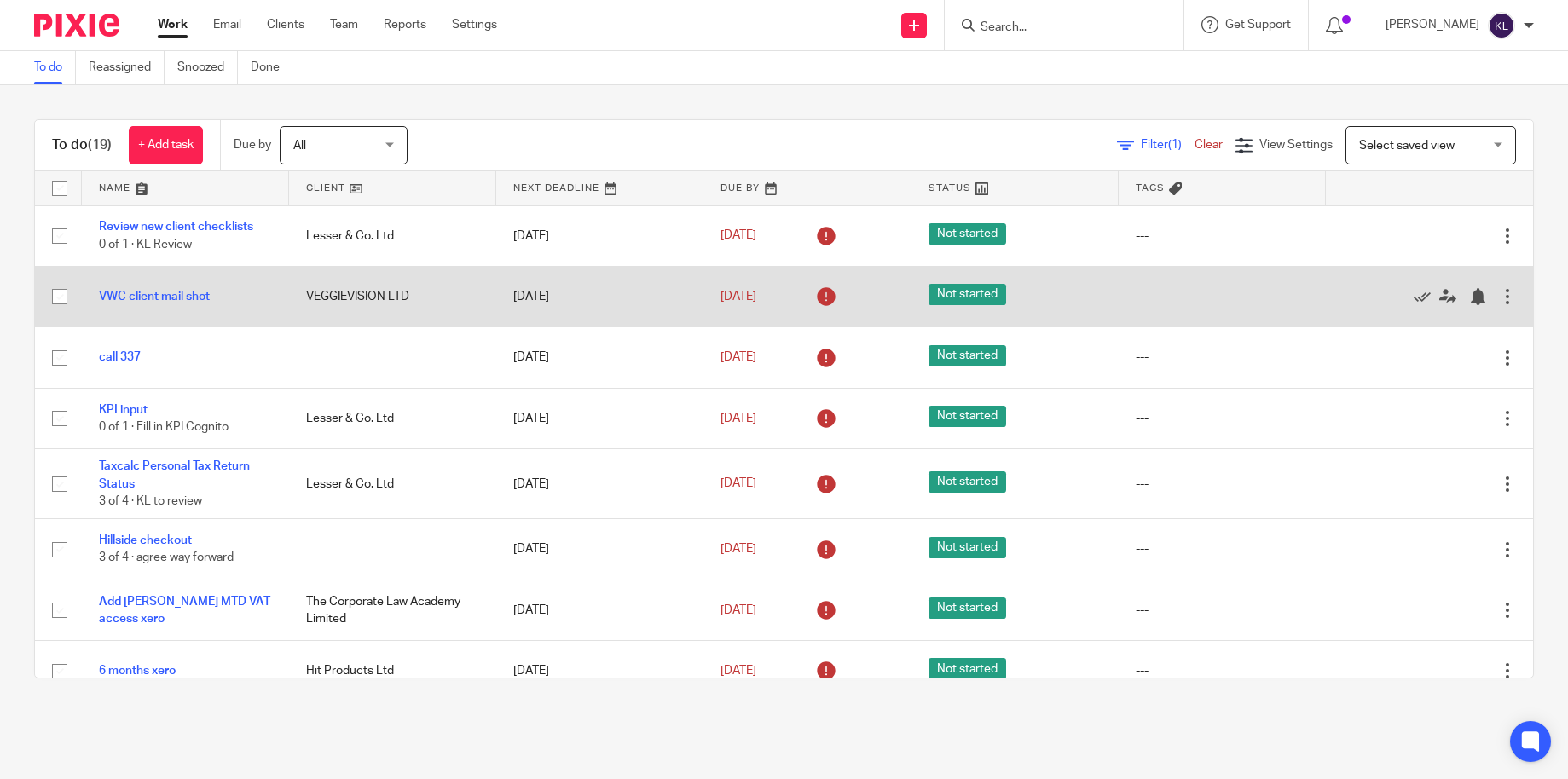
click at [410, 286] on td "VEGGIEVISION LTD" at bounding box center [392, 296] width 207 height 60
click at [1413, 291] on icon at bounding box center [1421, 296] width 17 height 17
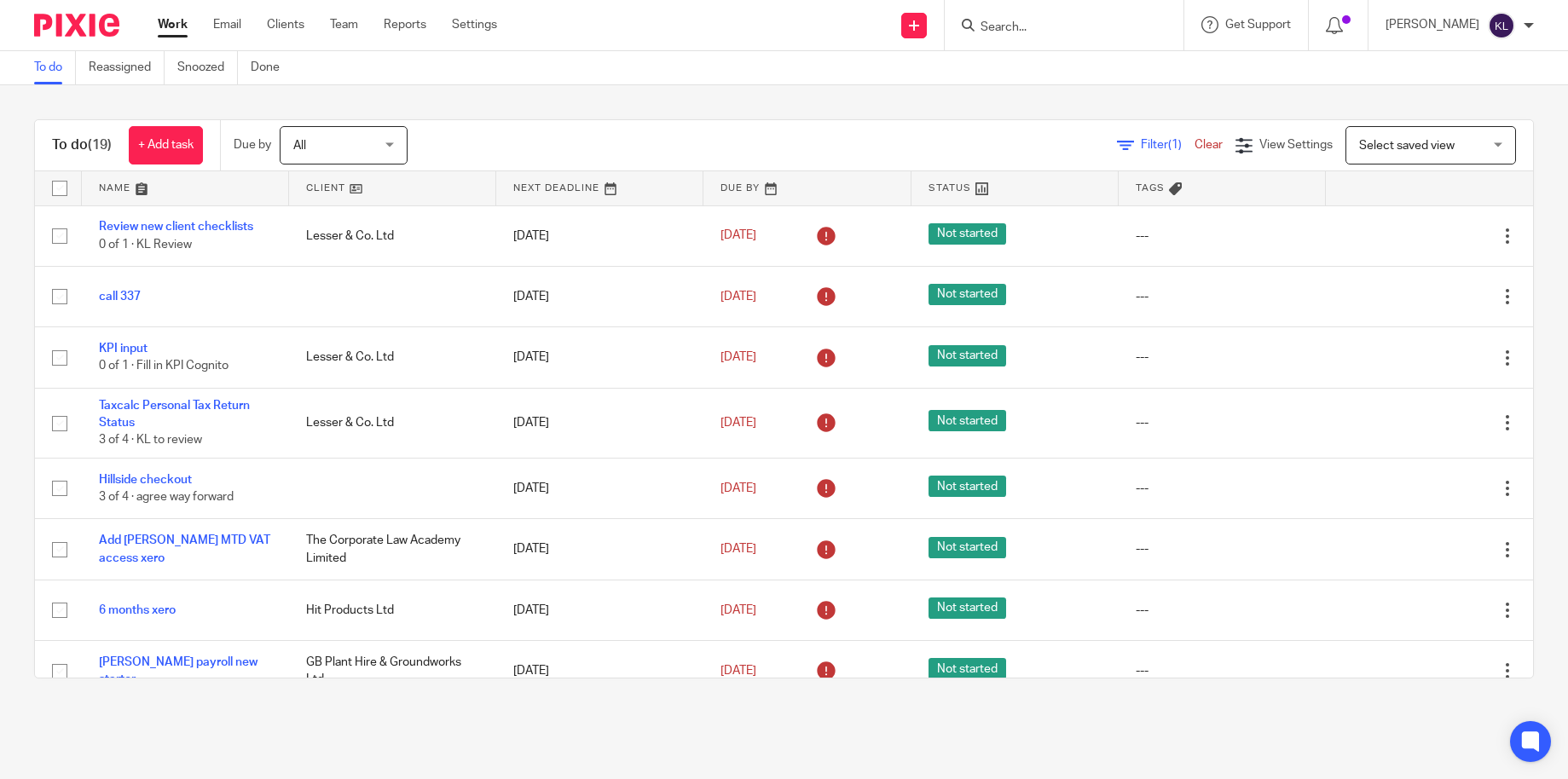
drag, startPoint x: 530, startPoint y: 107, endPoint x: 665, endPoint y: 98, distance: 135.3
click at [530, 107] on div "To do (19) + Add task Due by All All Today Tomorrow This week Next week This mo…" at bounding box center [784, 399] width 1568 height 627
click at [1040, 28] on input "Search" at bounding box center [1055, 28] width 154 height 15
click at [1014, 27] on input "Search" at bounding box center [1055, 28] width 154 height 15
click at [1007, 30] on input "Search" at bounding box center [1055, 28] width 154 height 15
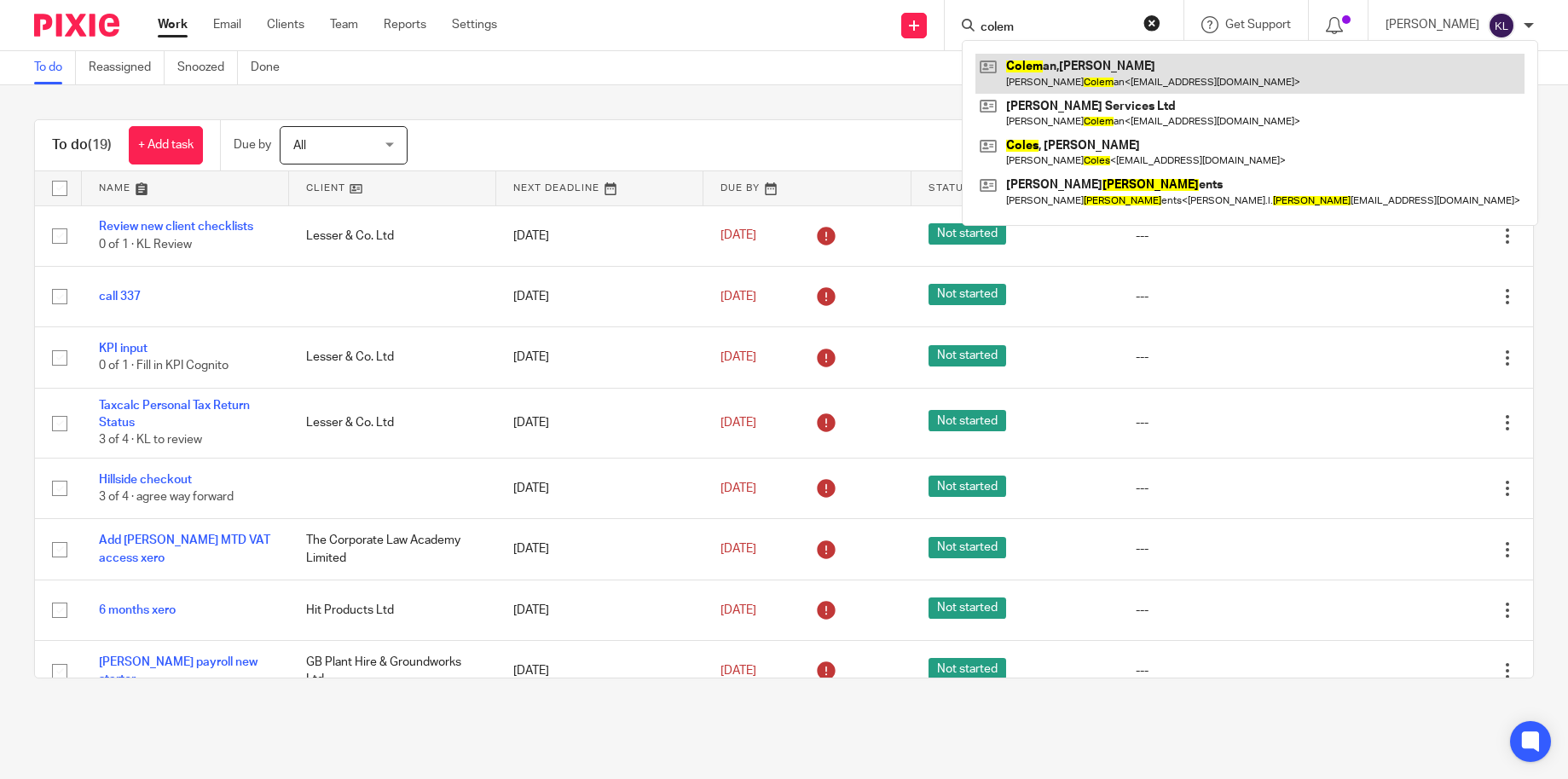
type input "colem"
click at [1060, 60] on link at bounding box center [1250, 73] width 549 height 39
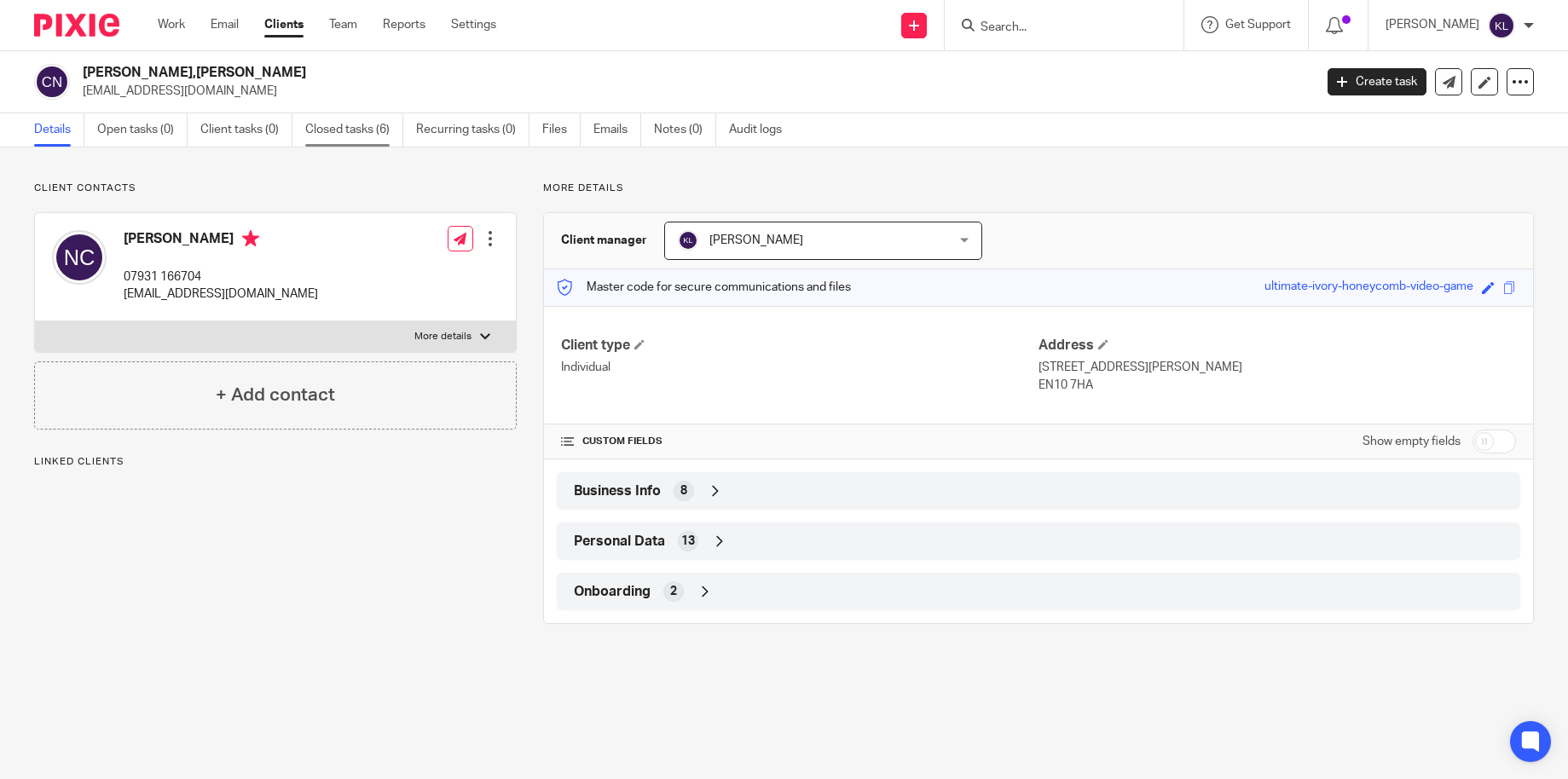
click at [365, 123] on link "Closed tasks (6)" at bounding box center [354, 130] width 98 height 33
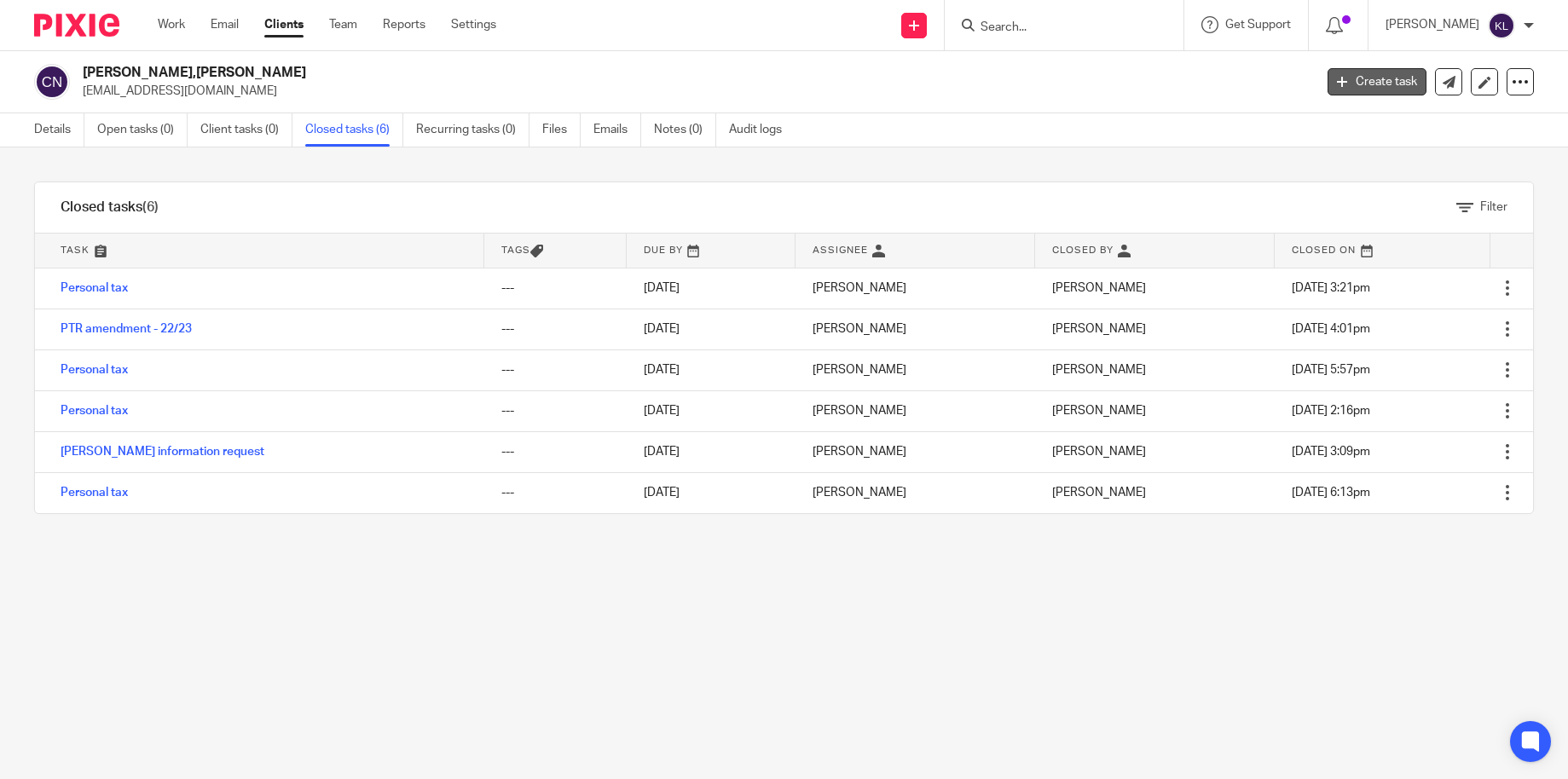
click at [1345, 82] on link "Create task" at bounding box center [1376, 82] width 99 height 28
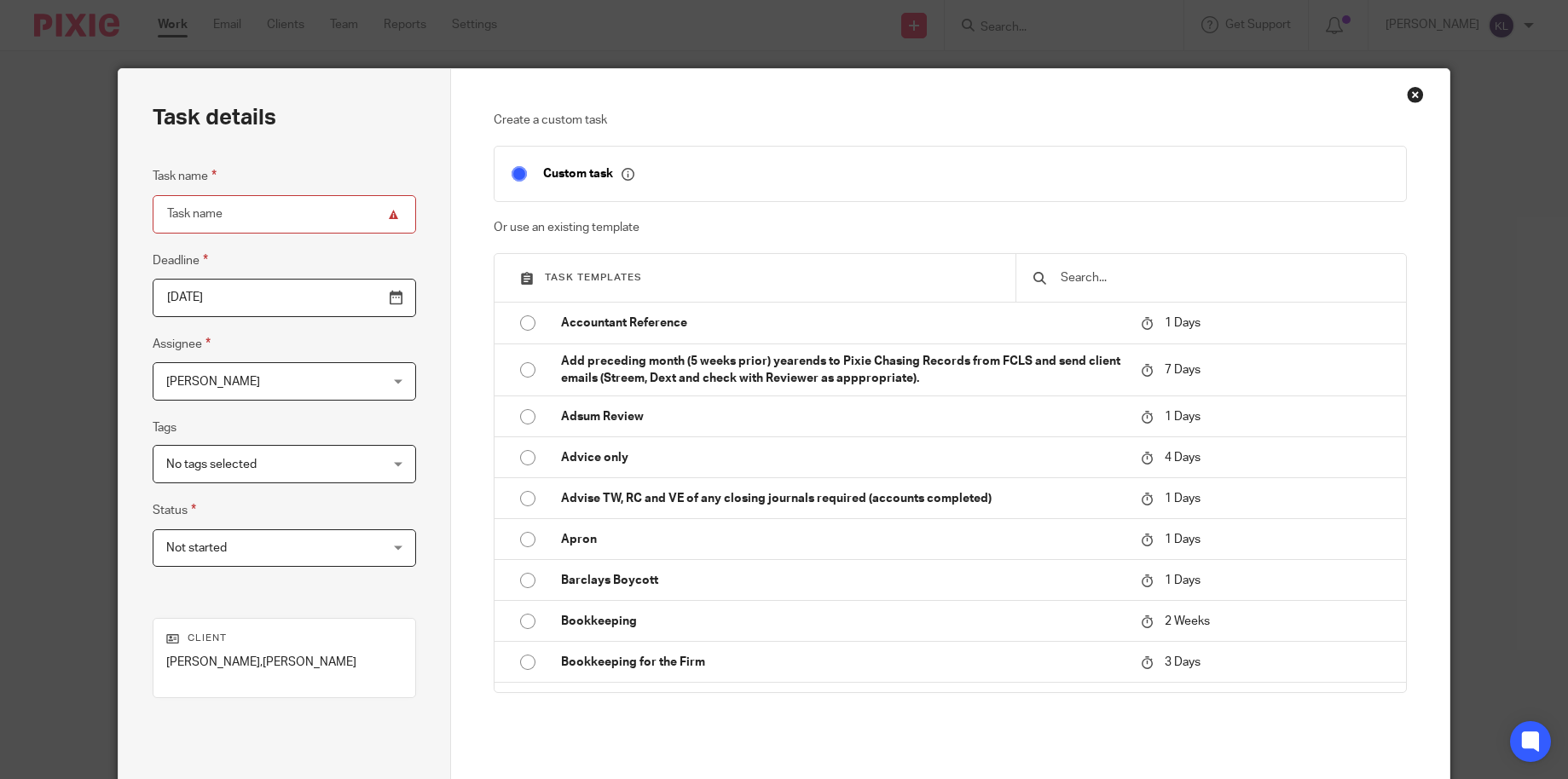
click at [1412, 96] on div "Close this dialog window" at bounding box center [1415, 94] width 17 height 17
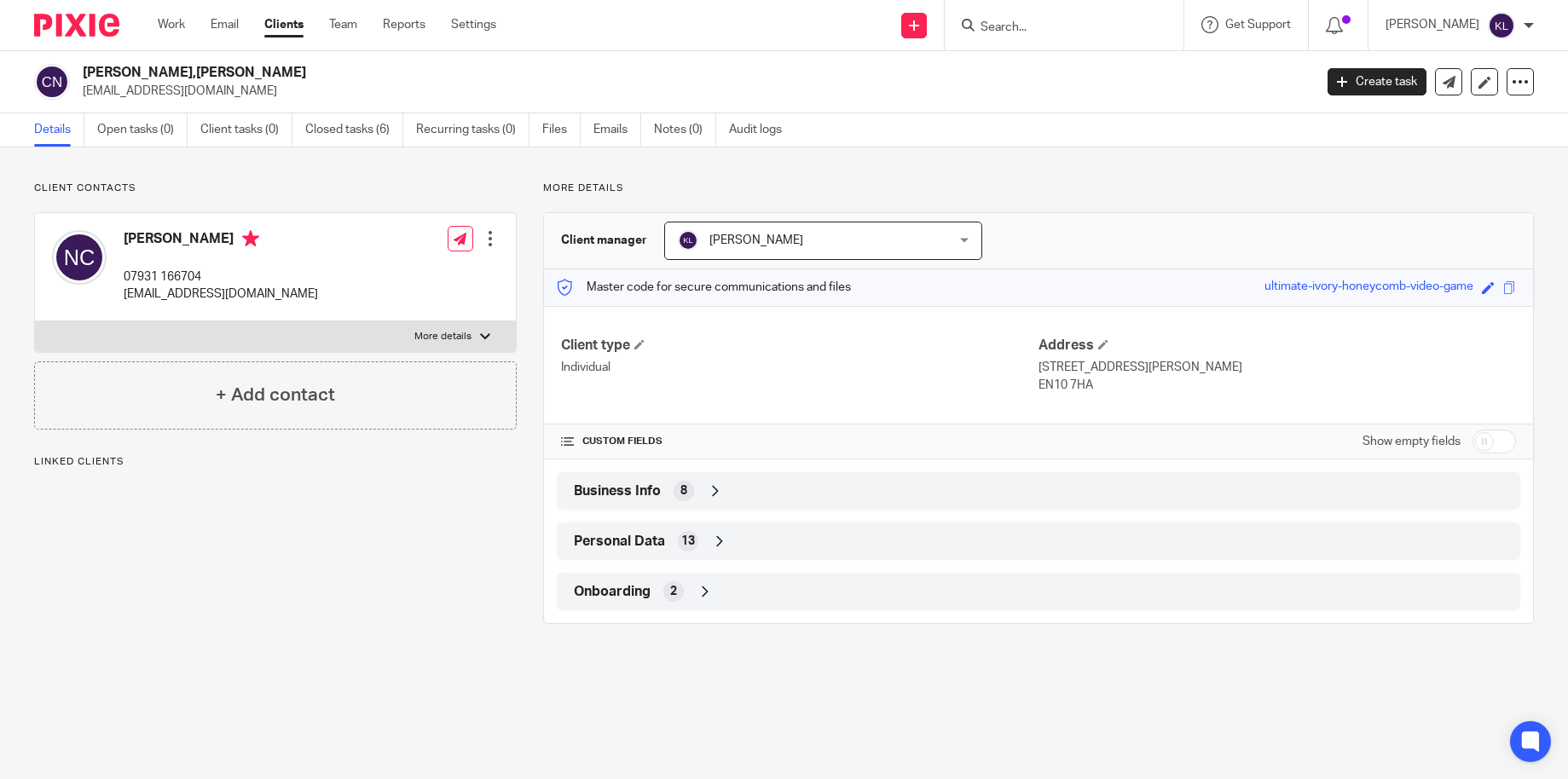
click at [1054, 22] on input "Search" at bounding box center [1055, 28] width 154 height 15
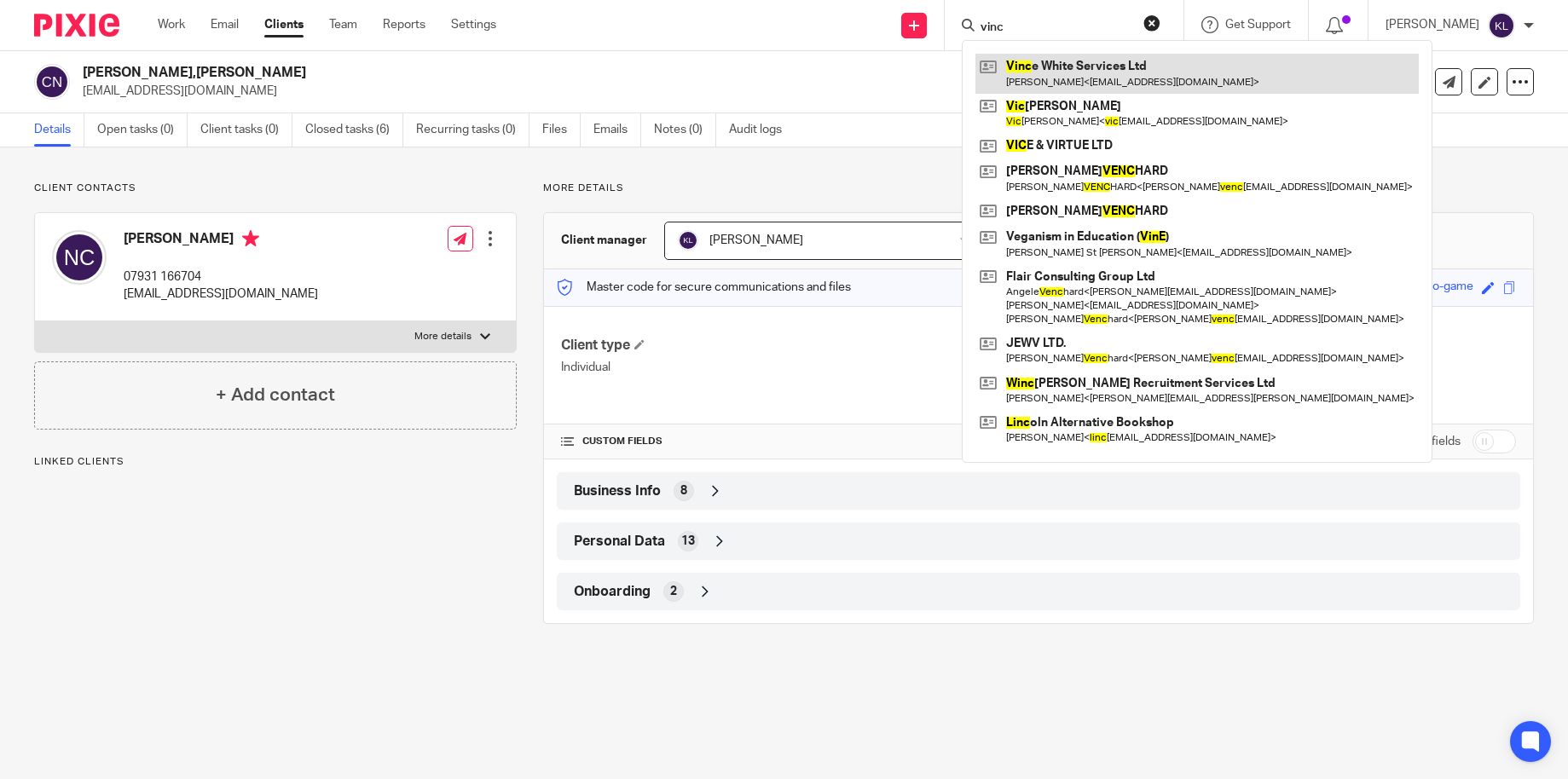
type input "vinc"
click at [1085, 66] on link at bounding box center [1197, 73] width 443 height 39
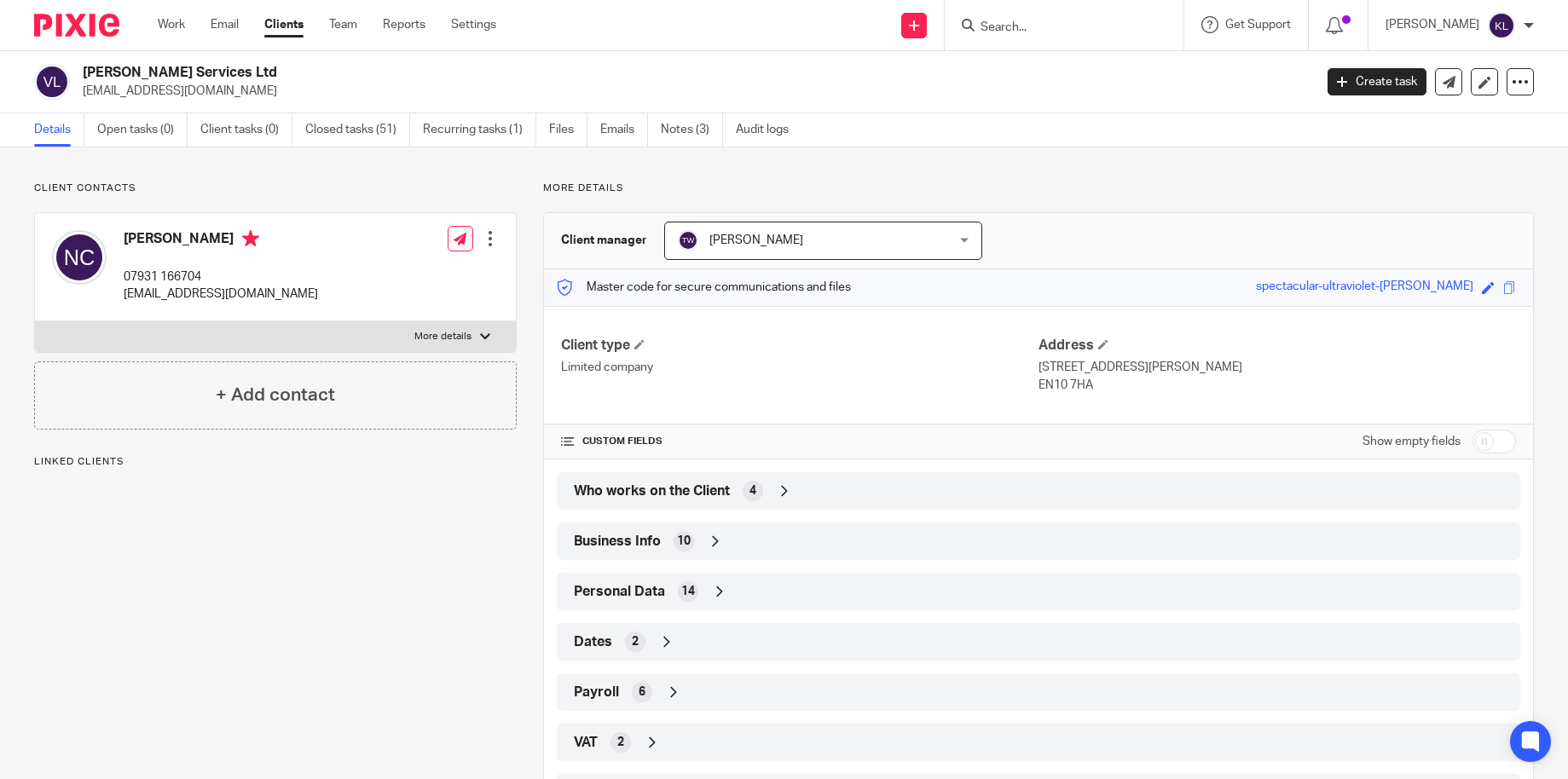
click at [816, 481] on div "Who works on the Client 4" at bounding box center [1039, 491] width 938 height 29
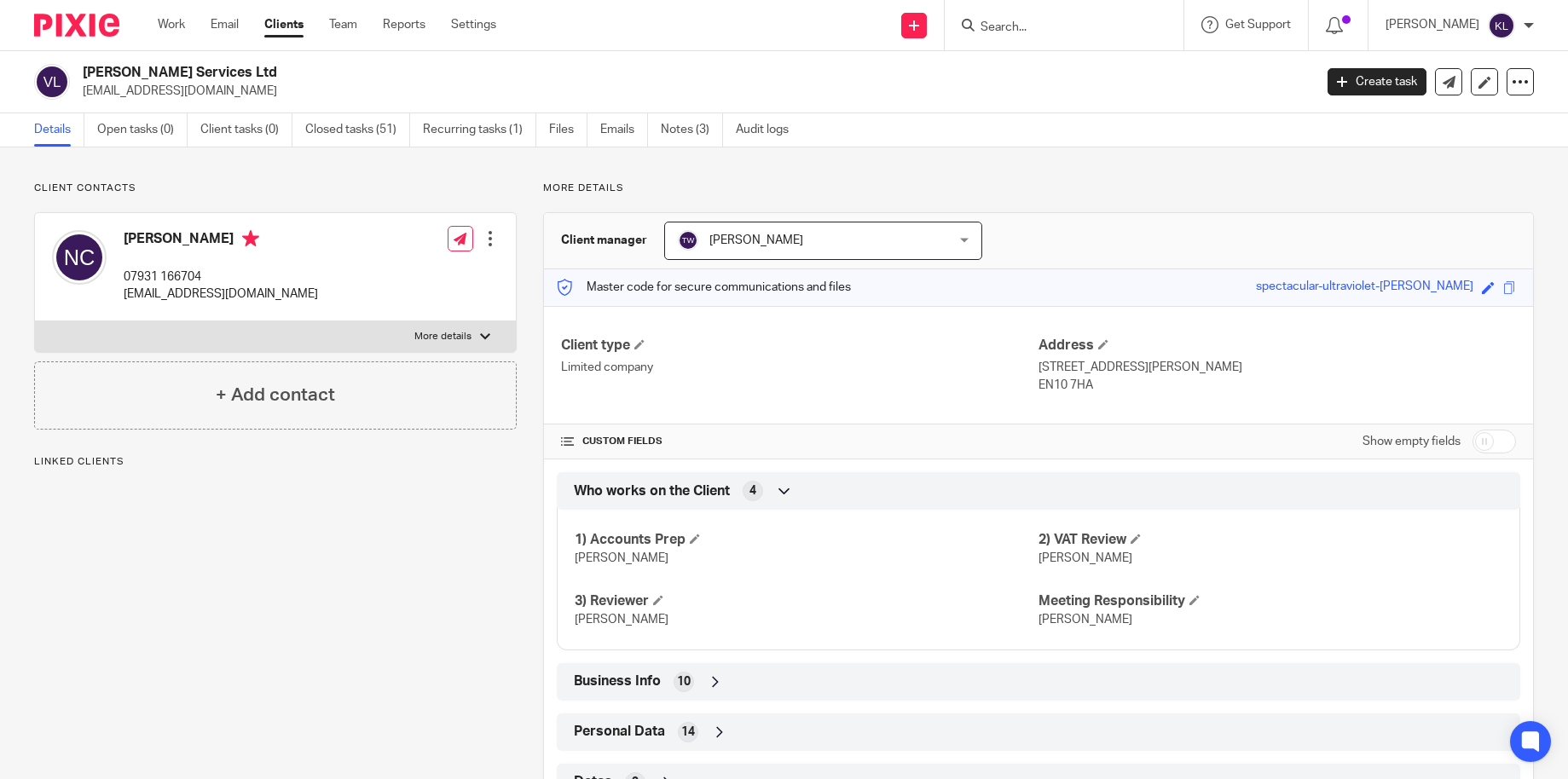
click at [1046, 23] on input "Search" at bounding box center [1055, 28] width 154 height 15
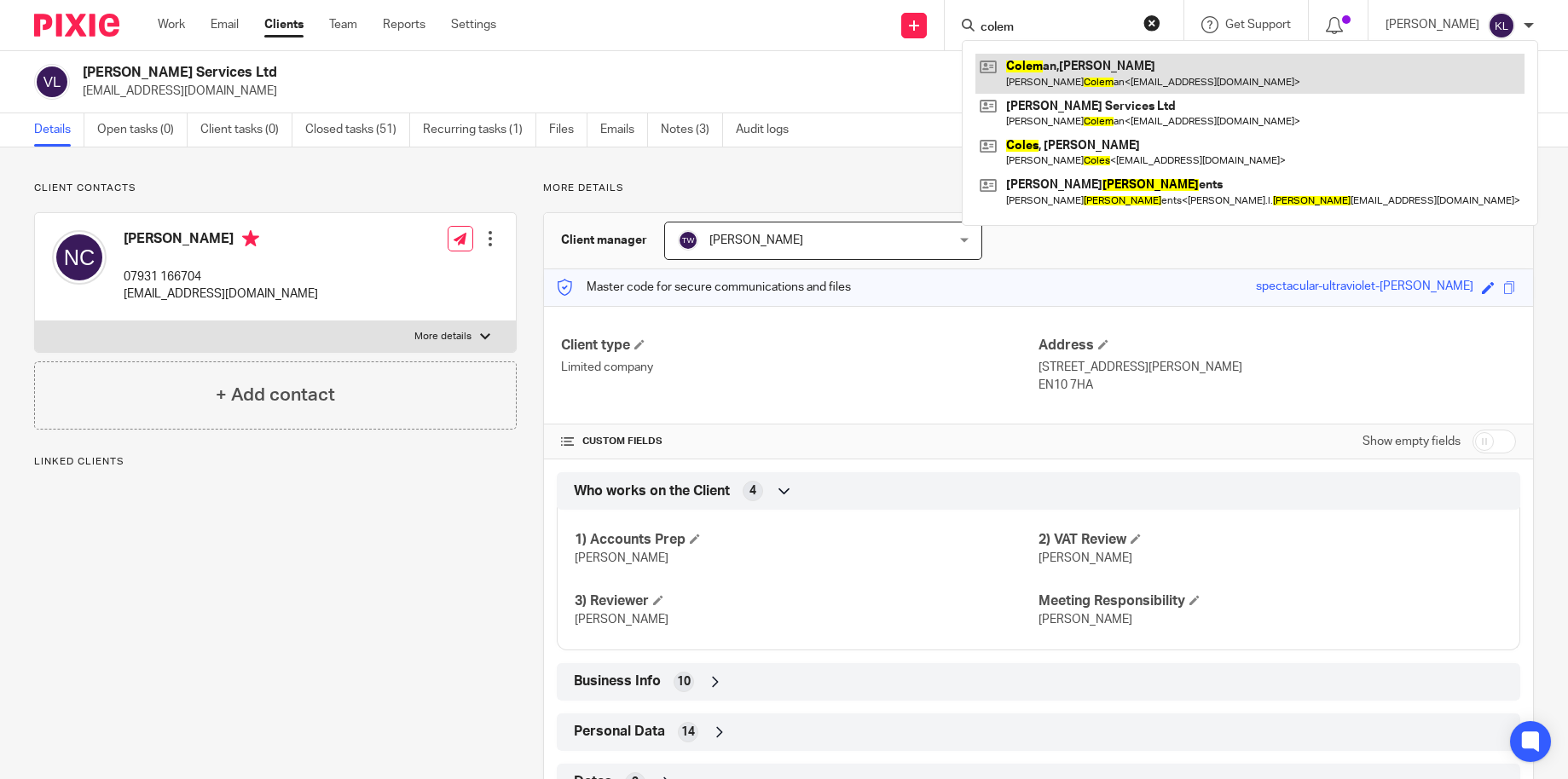
type input "colem"
click at [1064, 67] on link at bounding box center [1250, 73] width 549 height 39
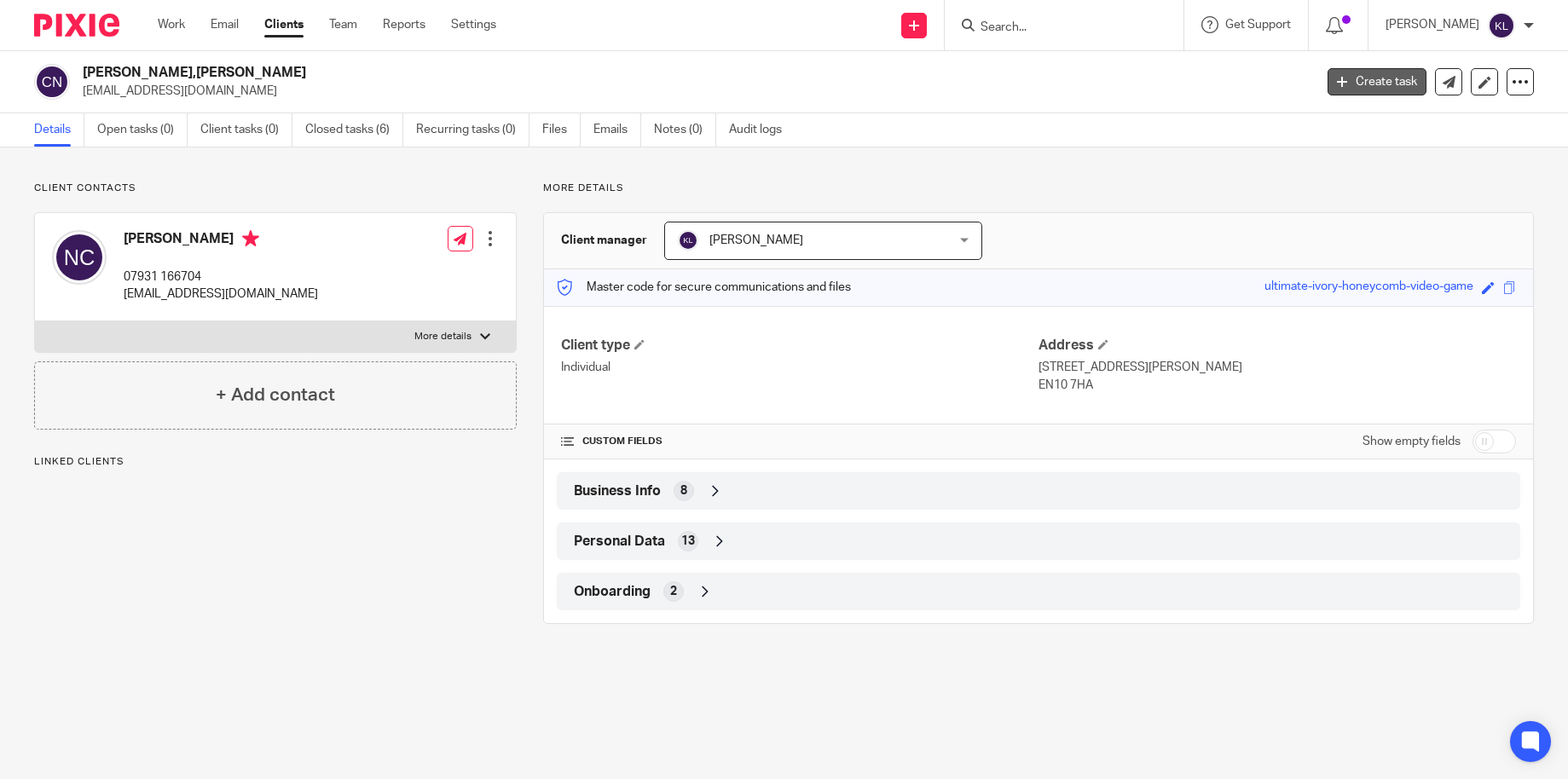
click at [1335, 85] on link "Create task" at bounding box center [1376, 82] width 99 height 28
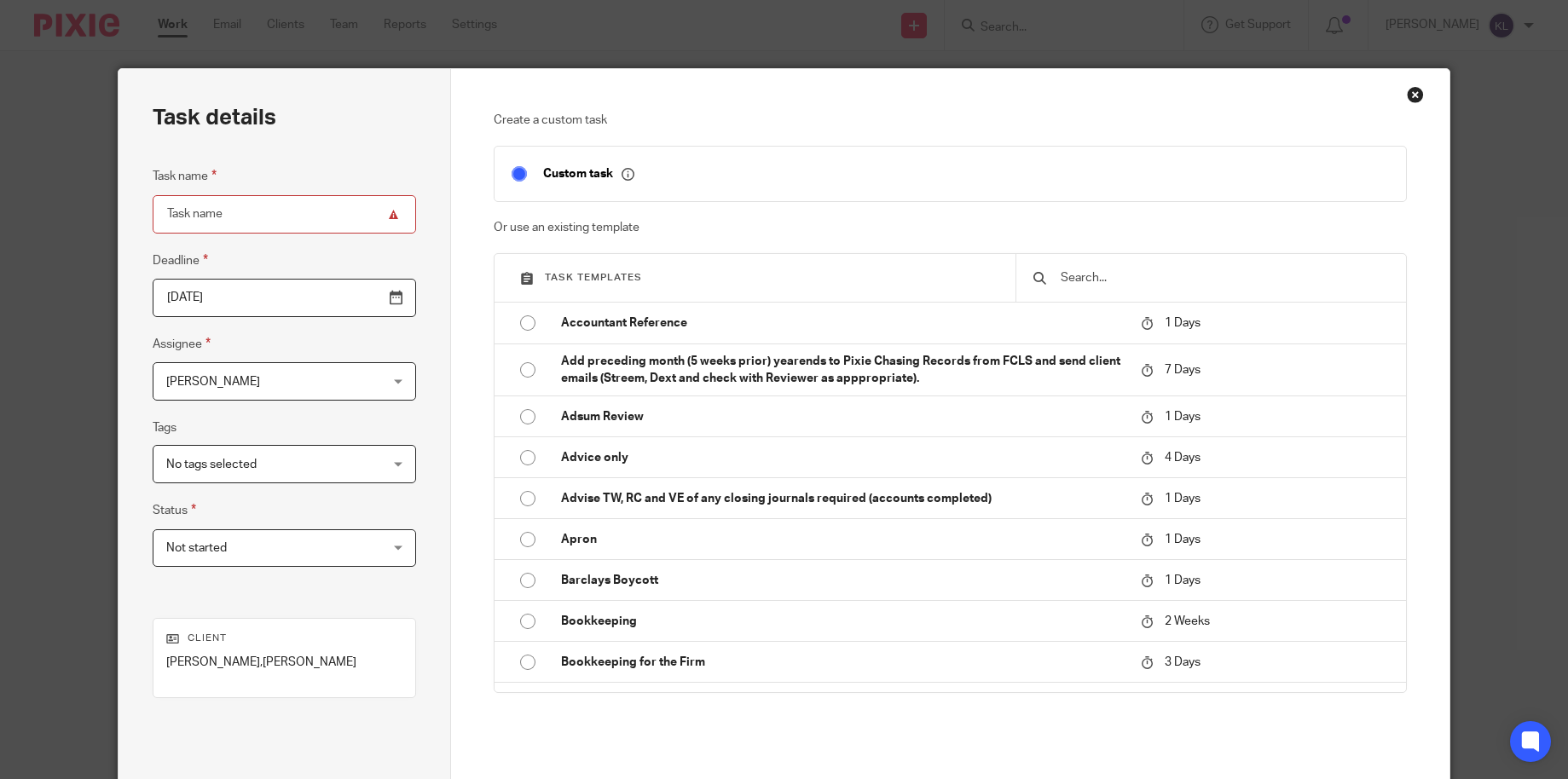
click at [1127, 280] on input "text" at bounding box center [1223, 277] width 330 height 19
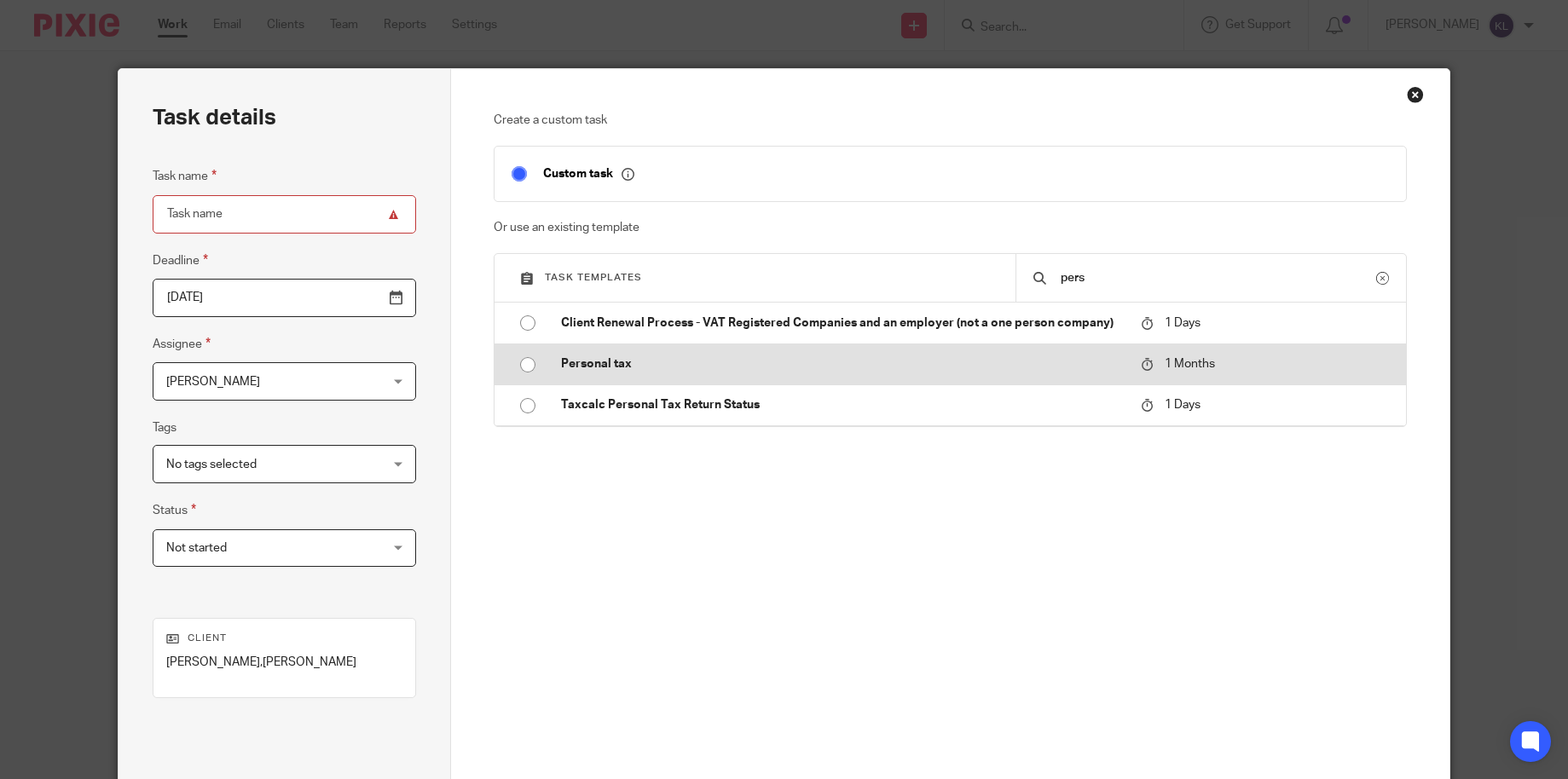
type input "pers"
click at [634, 361] on p "Personal tax" at bounding box center [842, 363] width 562 height 17
type input "[DATE]"
type input "Personal tax"
checkbox input "false"
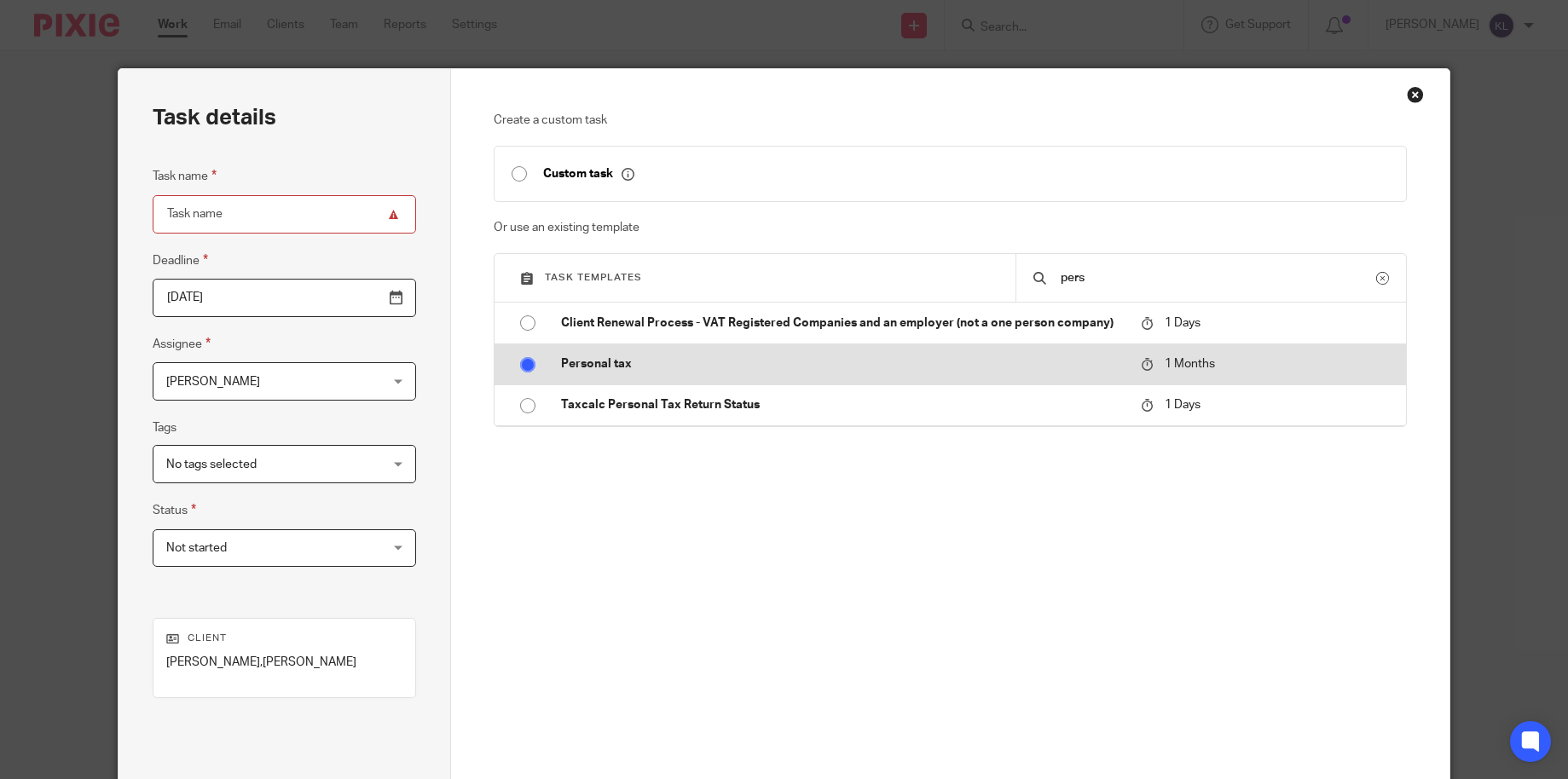
radio input "true"
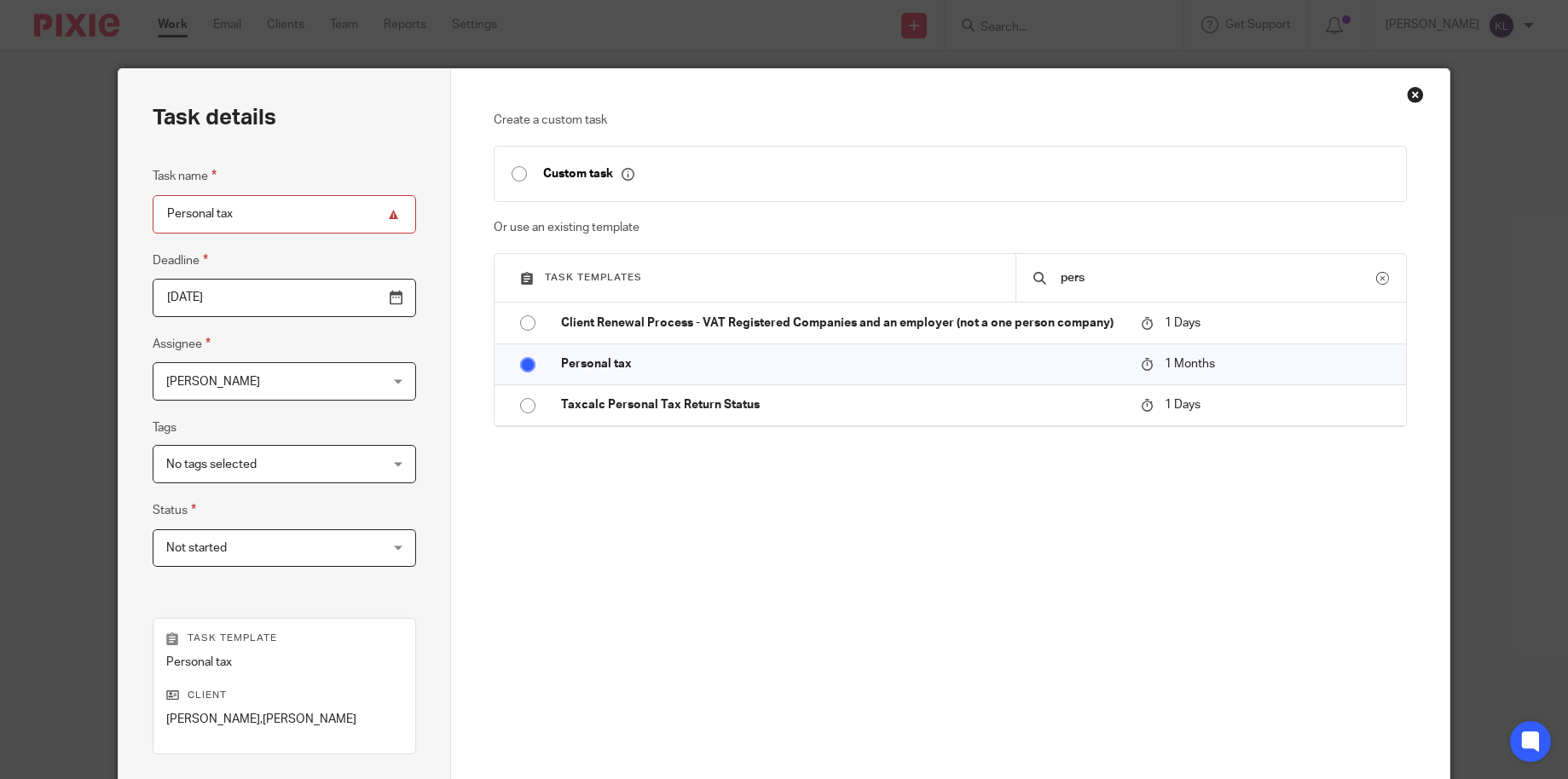
click at [227, 392] on span "[PERSON_NAME]" at bounding box center [266, 381] width 200 height 36
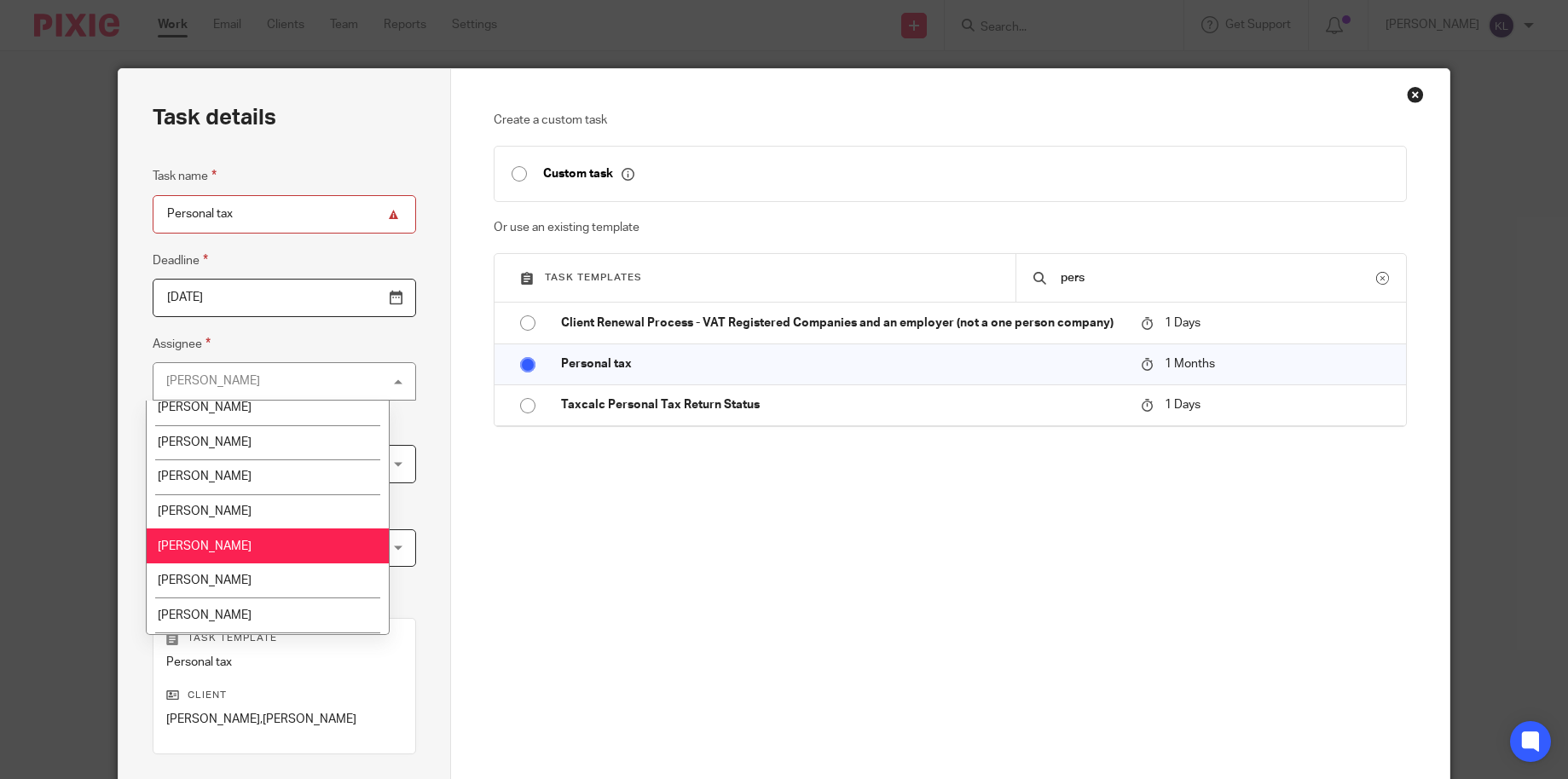
scroll to position [426, 0]
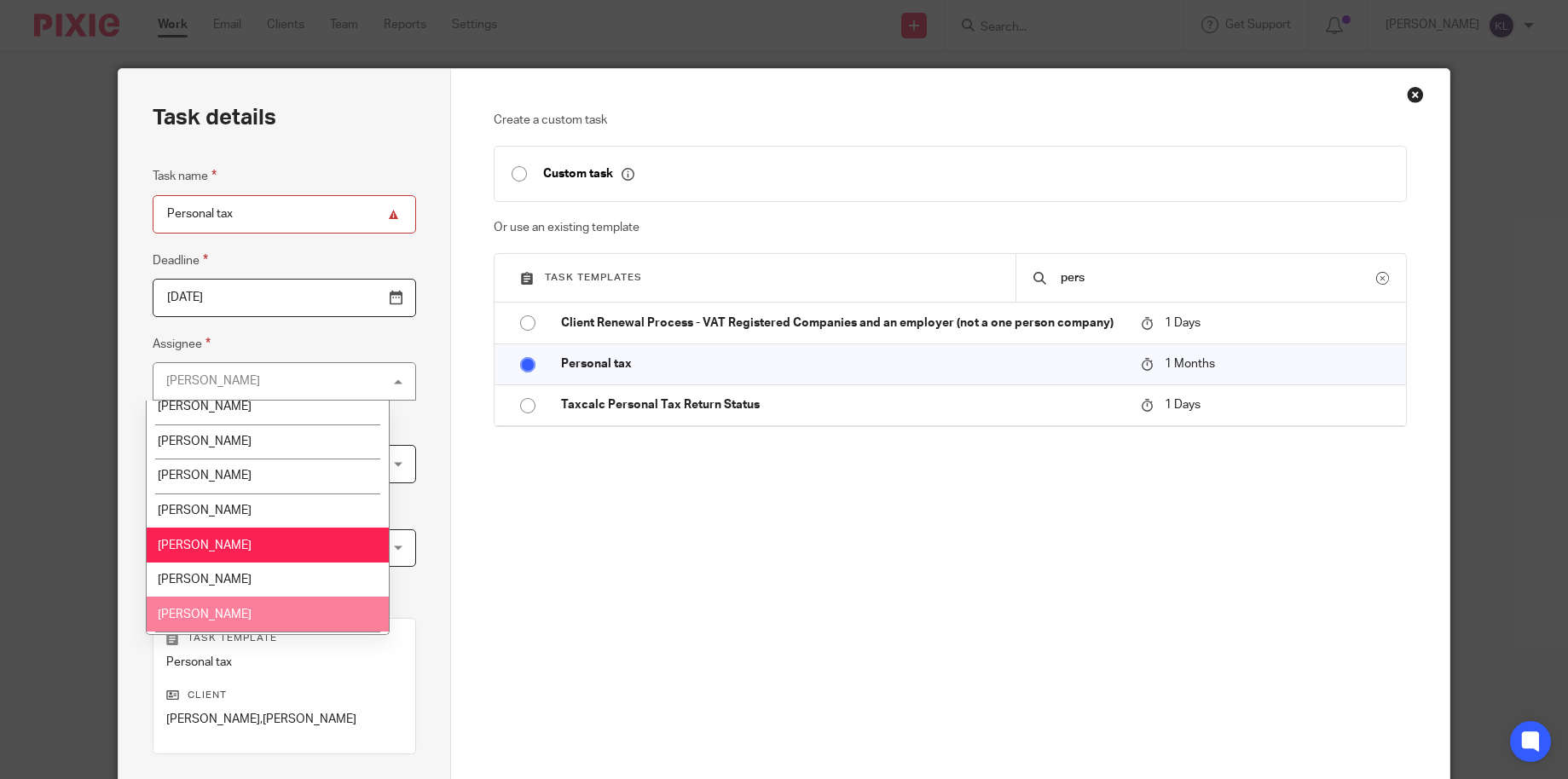
click at [251, 600] on li "[PERSON_NAME]" at bounding box center [267, 614] width 242 height 35
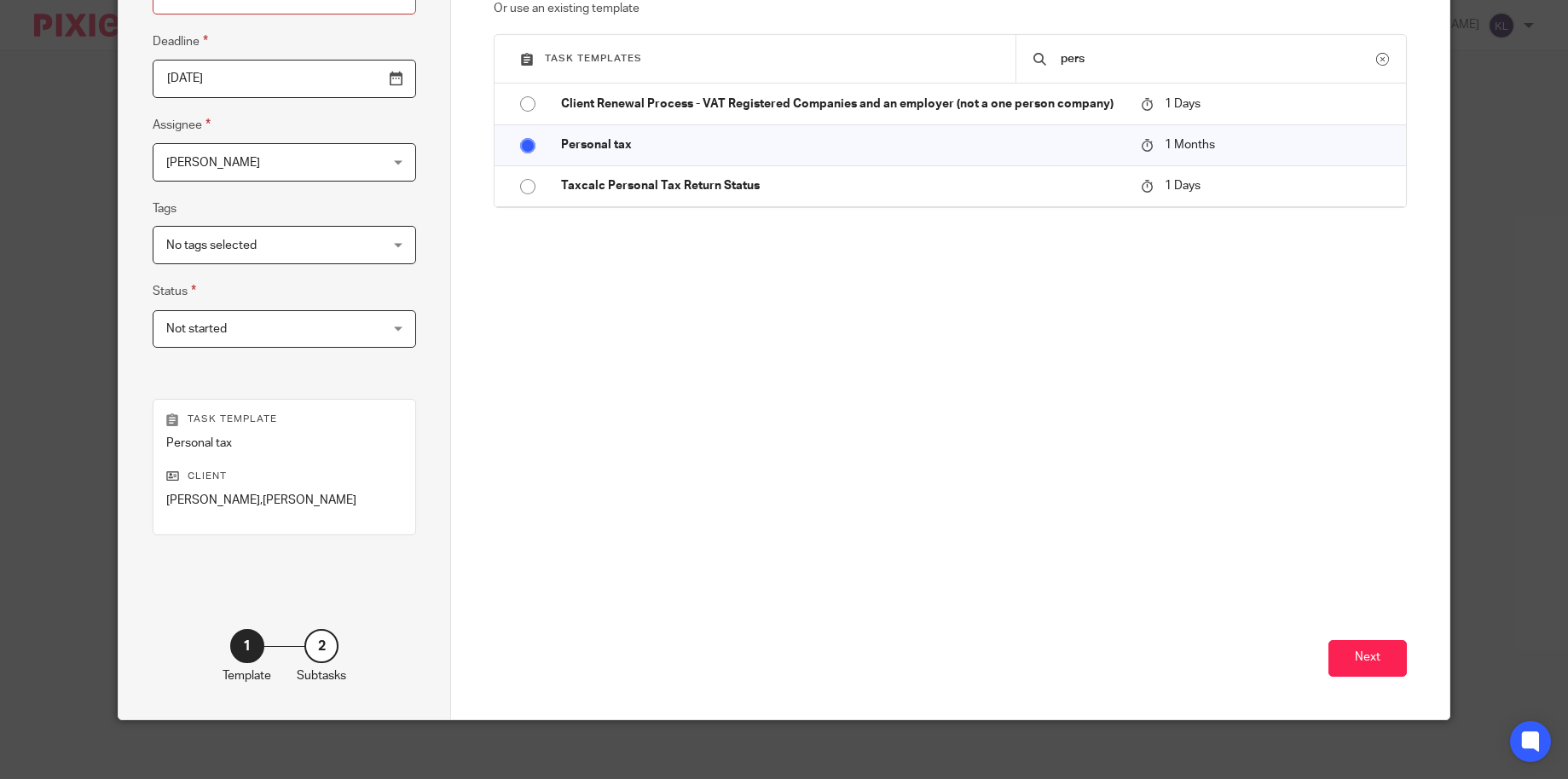
scroll to position [228, 0]
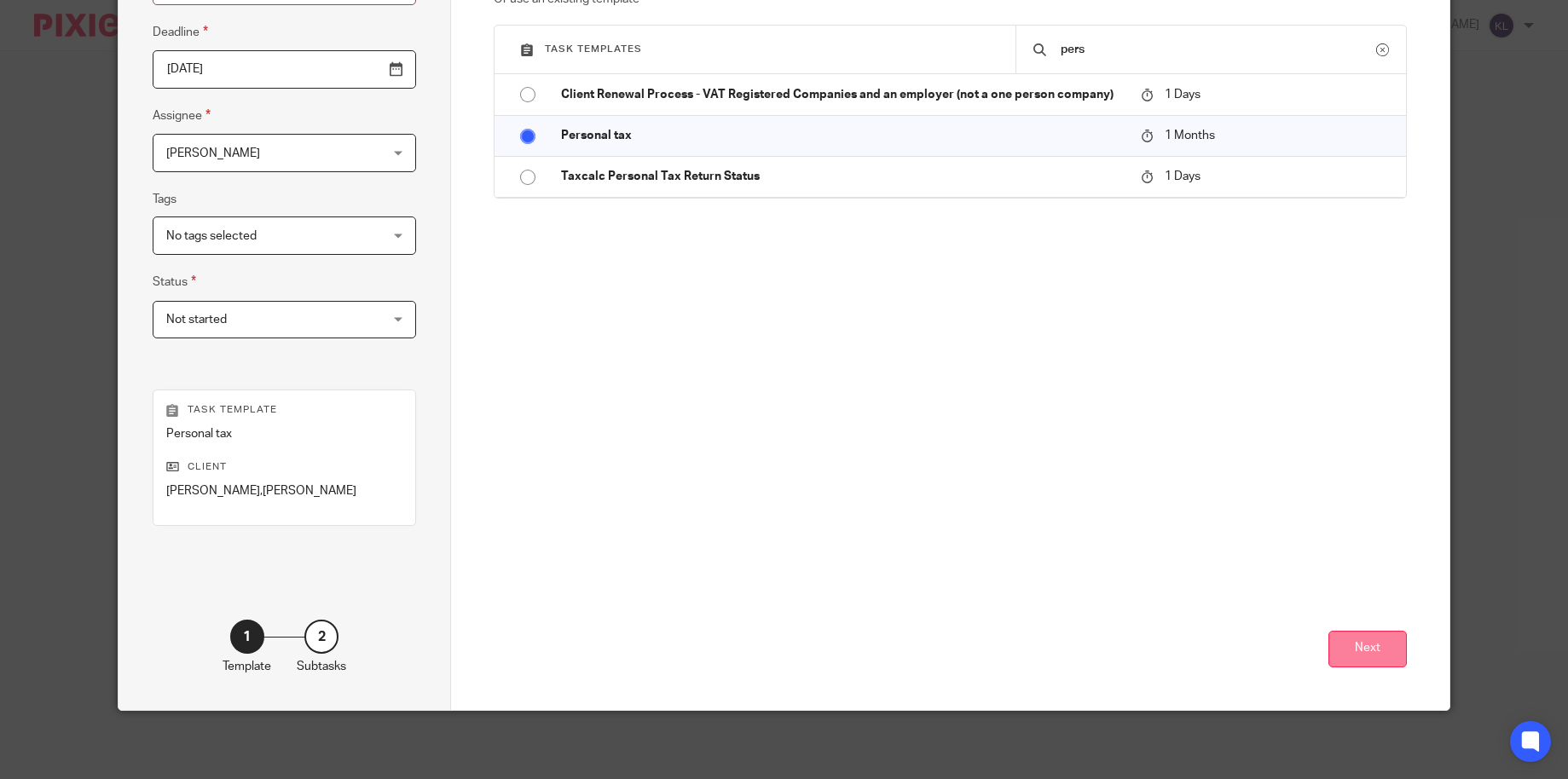
click at [1368, 648] on button "Next" at bounding box center [1367, 648] width 78 height 36
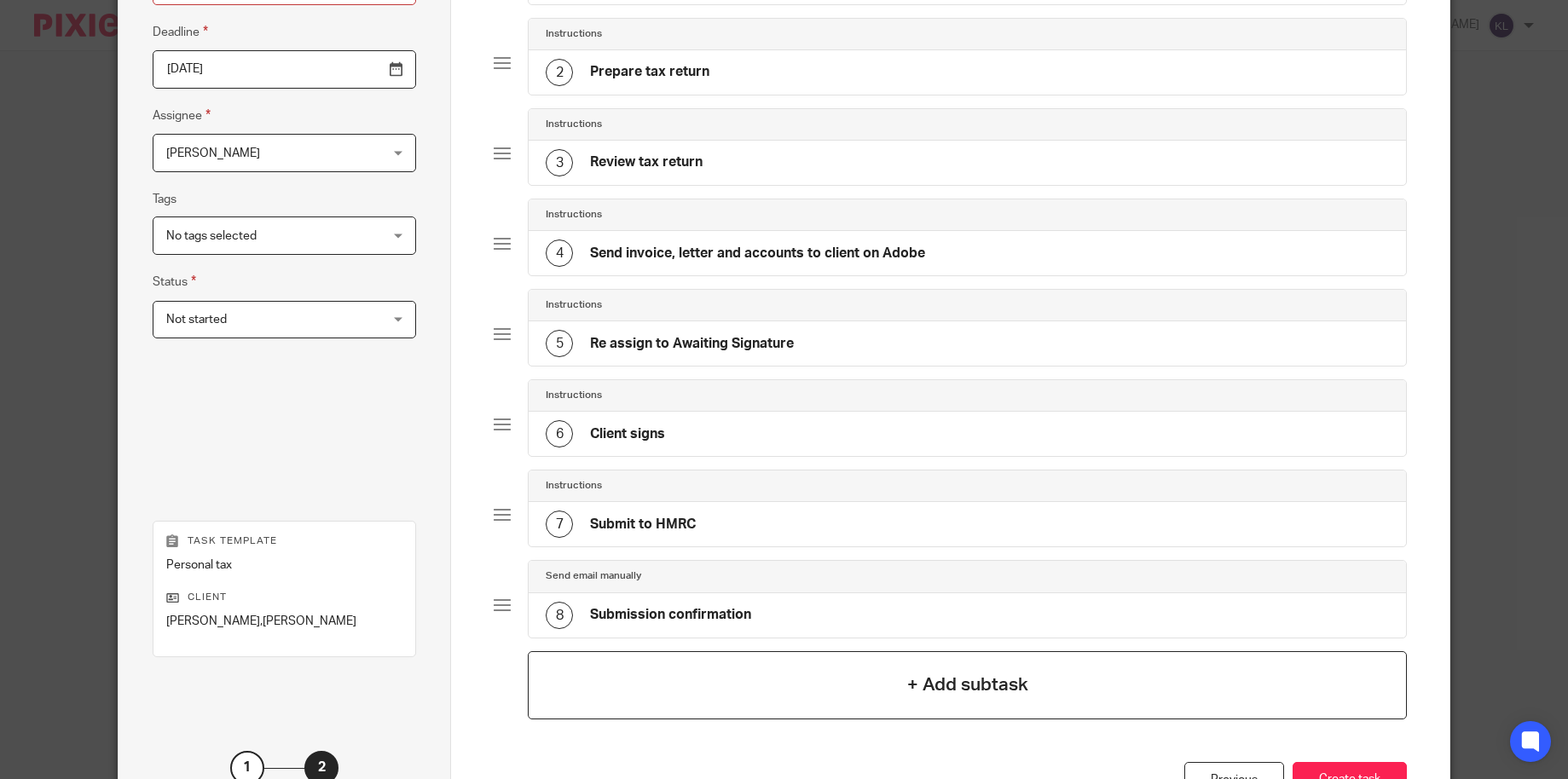
scroll to position [359, 0]
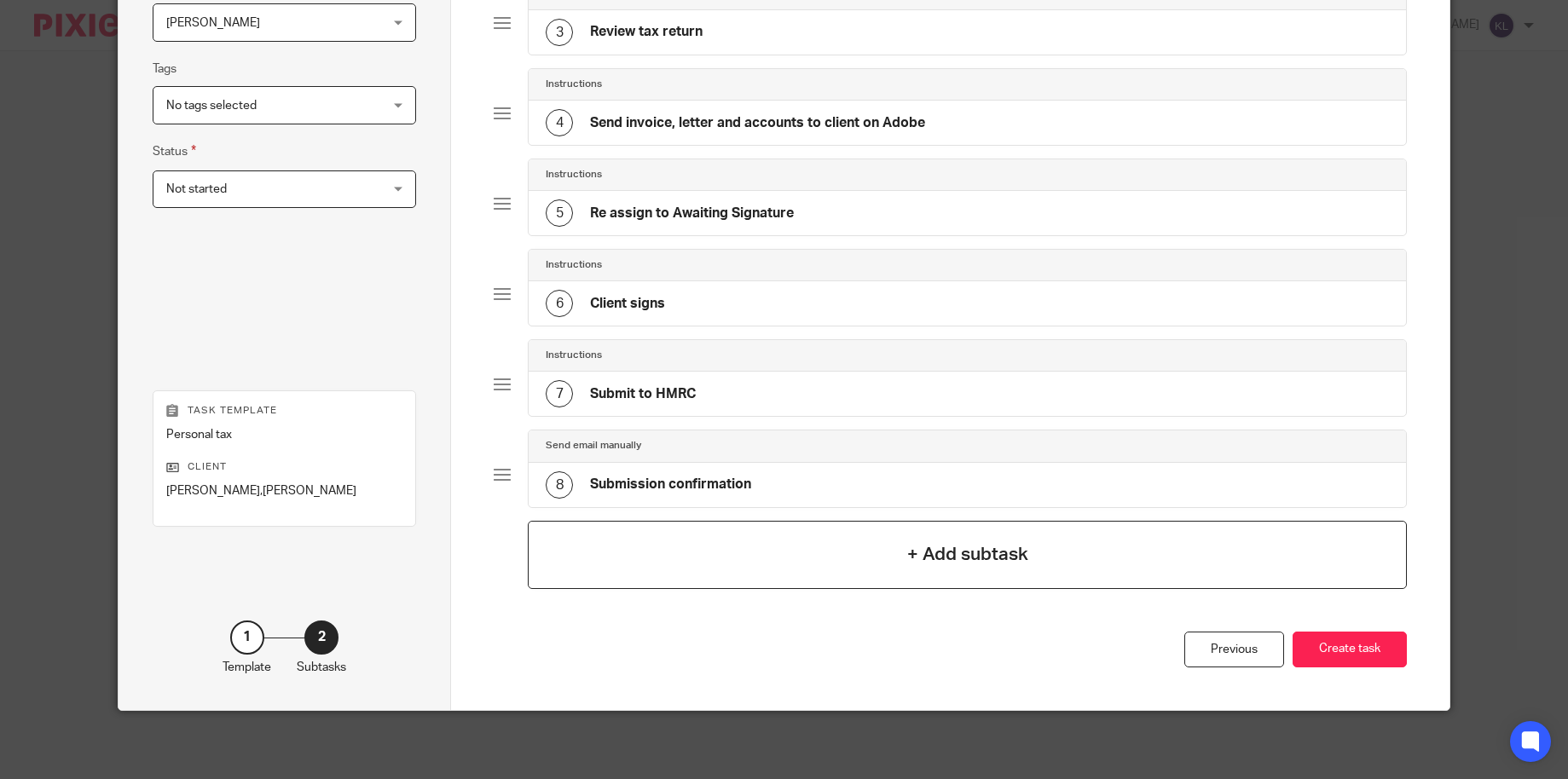
click at [1351, 656] on button "Create task" at bounding box center [1349, 649] width 115 height 36
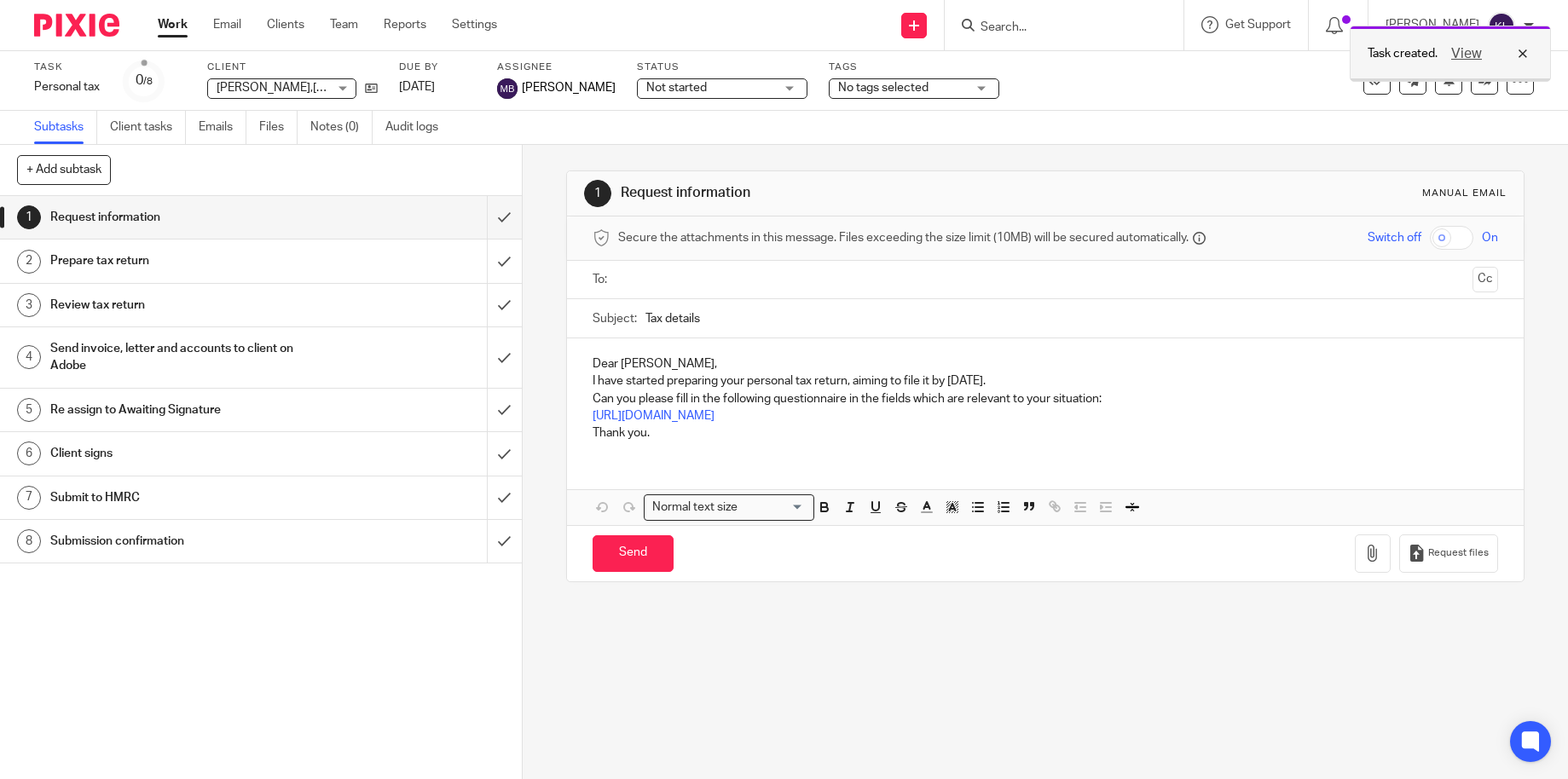
click at [1529, 46] on div "View" at bounding box center [1485, 53] width 96 height 20
click at [1074, 35] on input "Search" at bounding box center [1055, 28] width 154 height 15
type input "b"
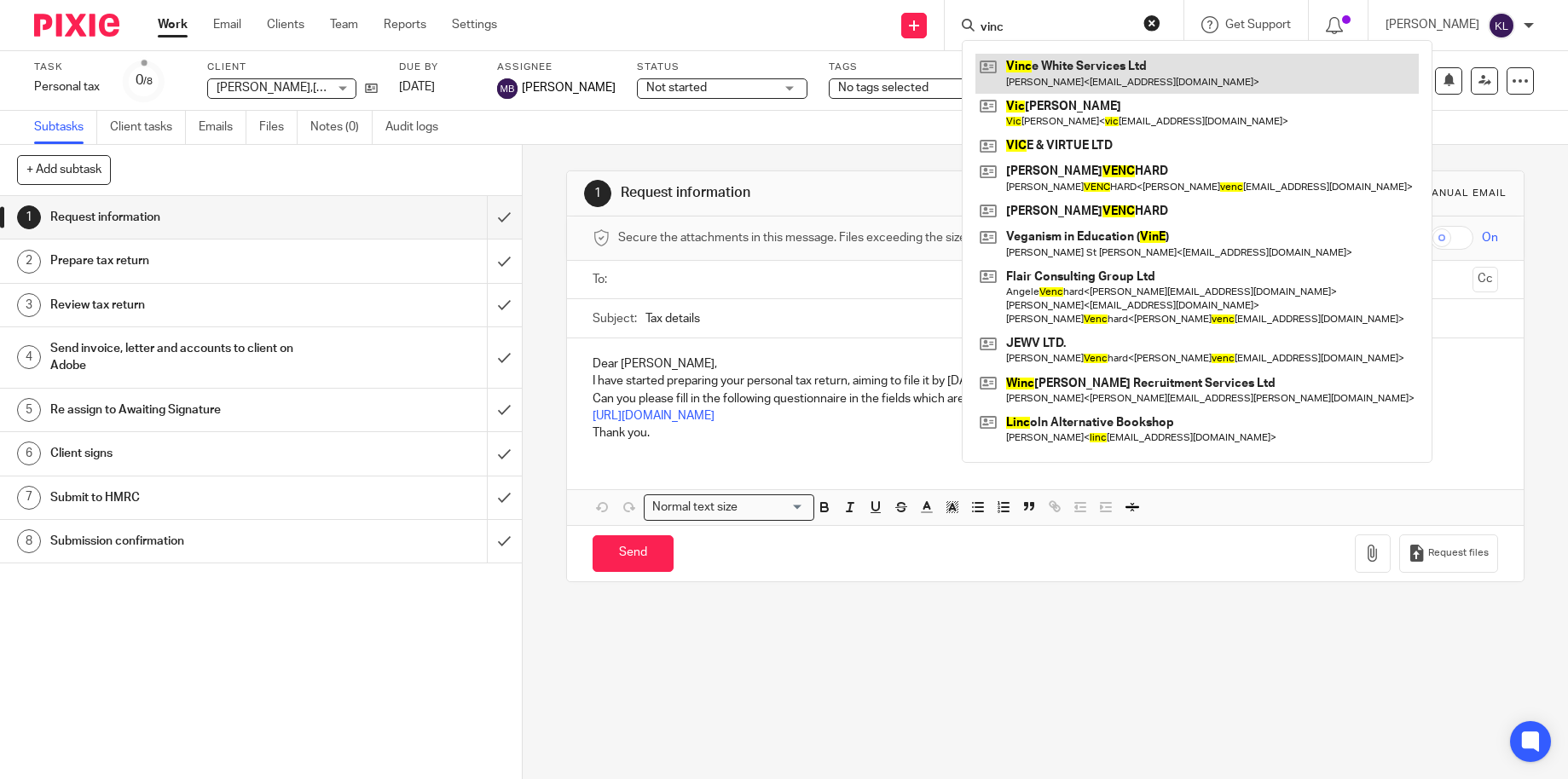
type input "vinc"
click at [1059, 77] on link at bounding box center [1197, 73] width 443 height 39
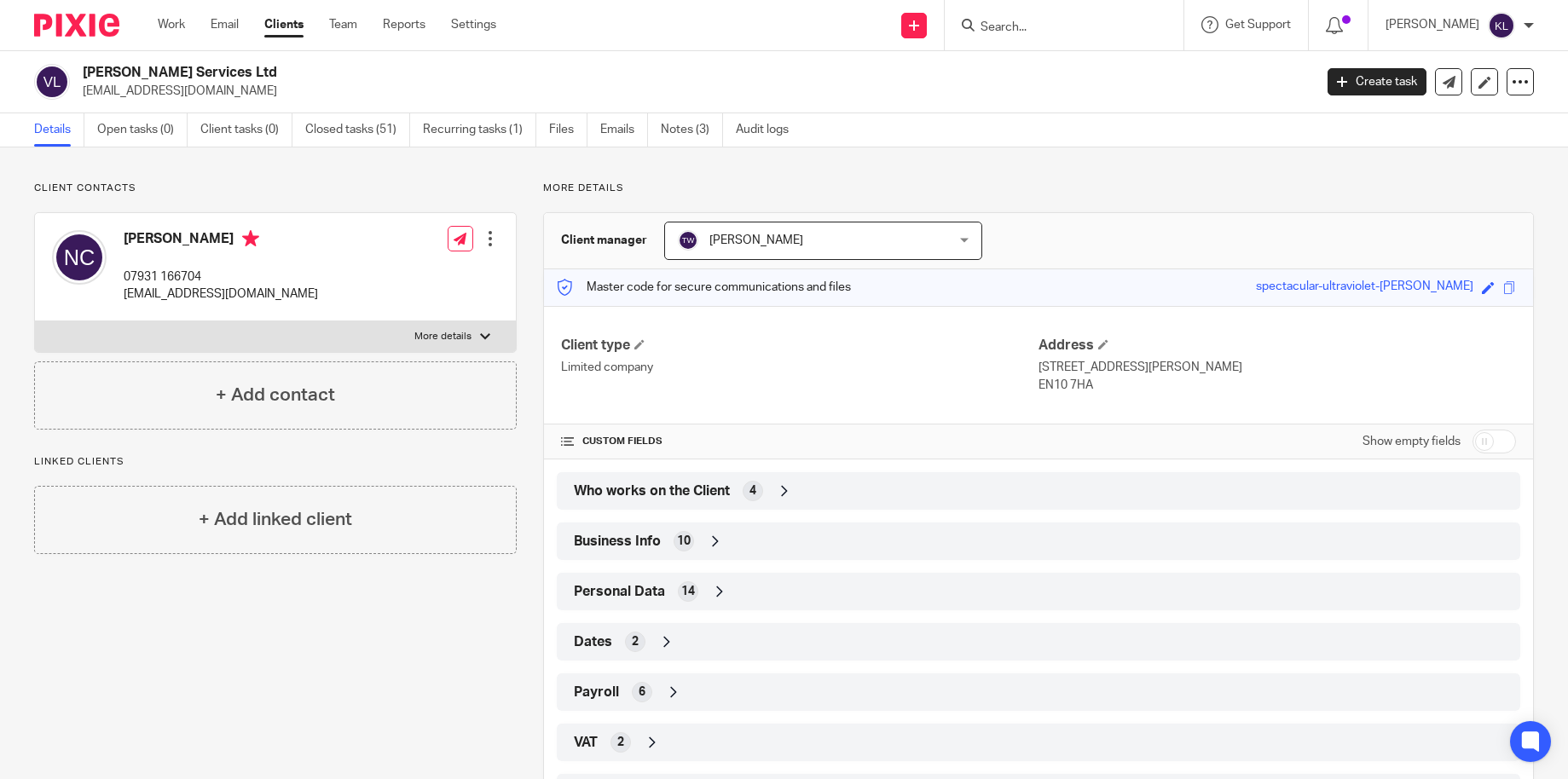
click at [874, 63] on div "Vince White Services Ltd nicko1983@hotmail.co.uk Create task Update from Compan…" at bounding box center [784, 83] width 1568 height 62
click at [1047, 25] on input "Search" at bounding box center [1055, 28] width 154 height 15
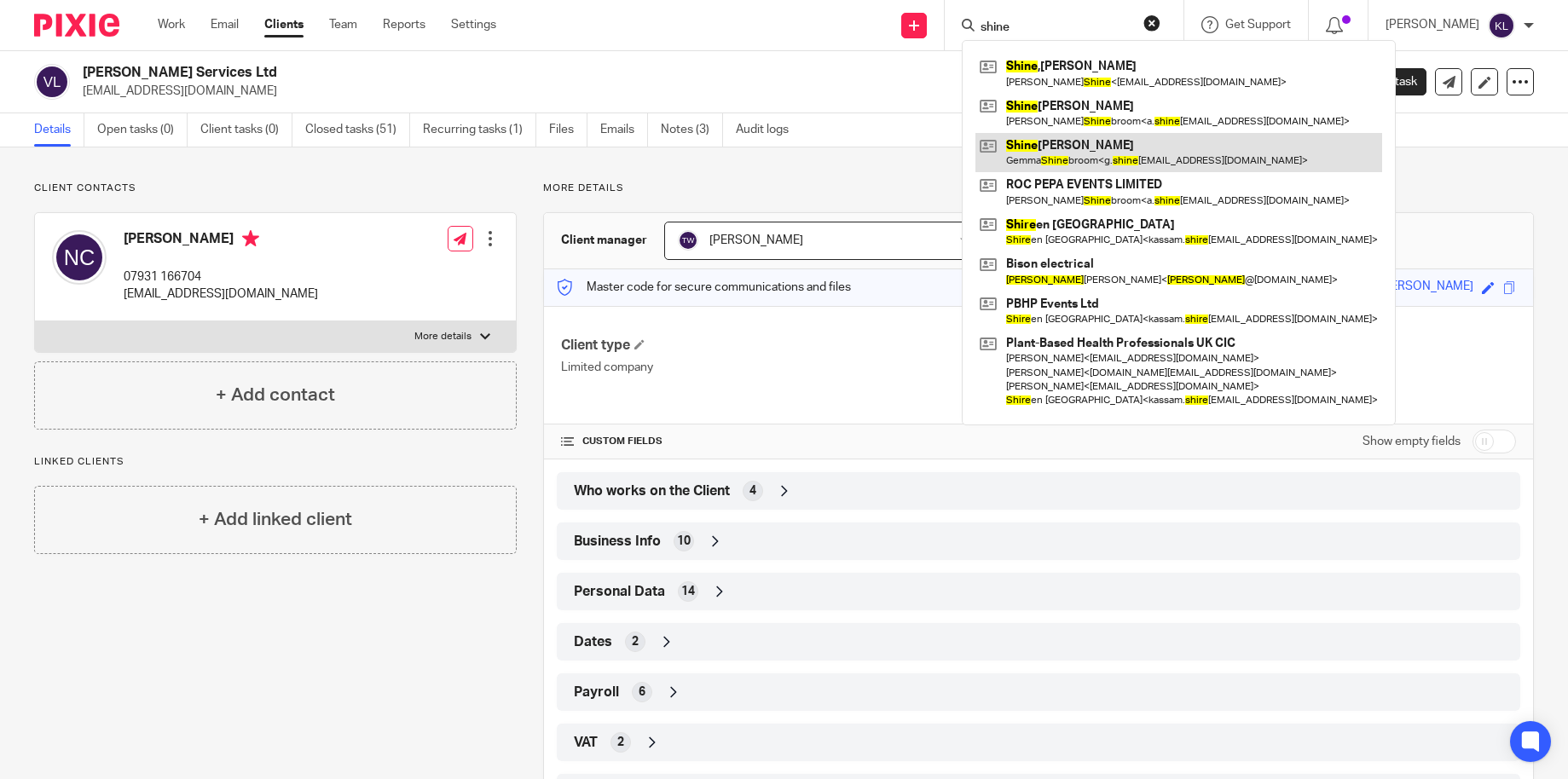
type input "shine"
click at [1088, 142] on link at bounding box center [1179, 153] width 407 height 39
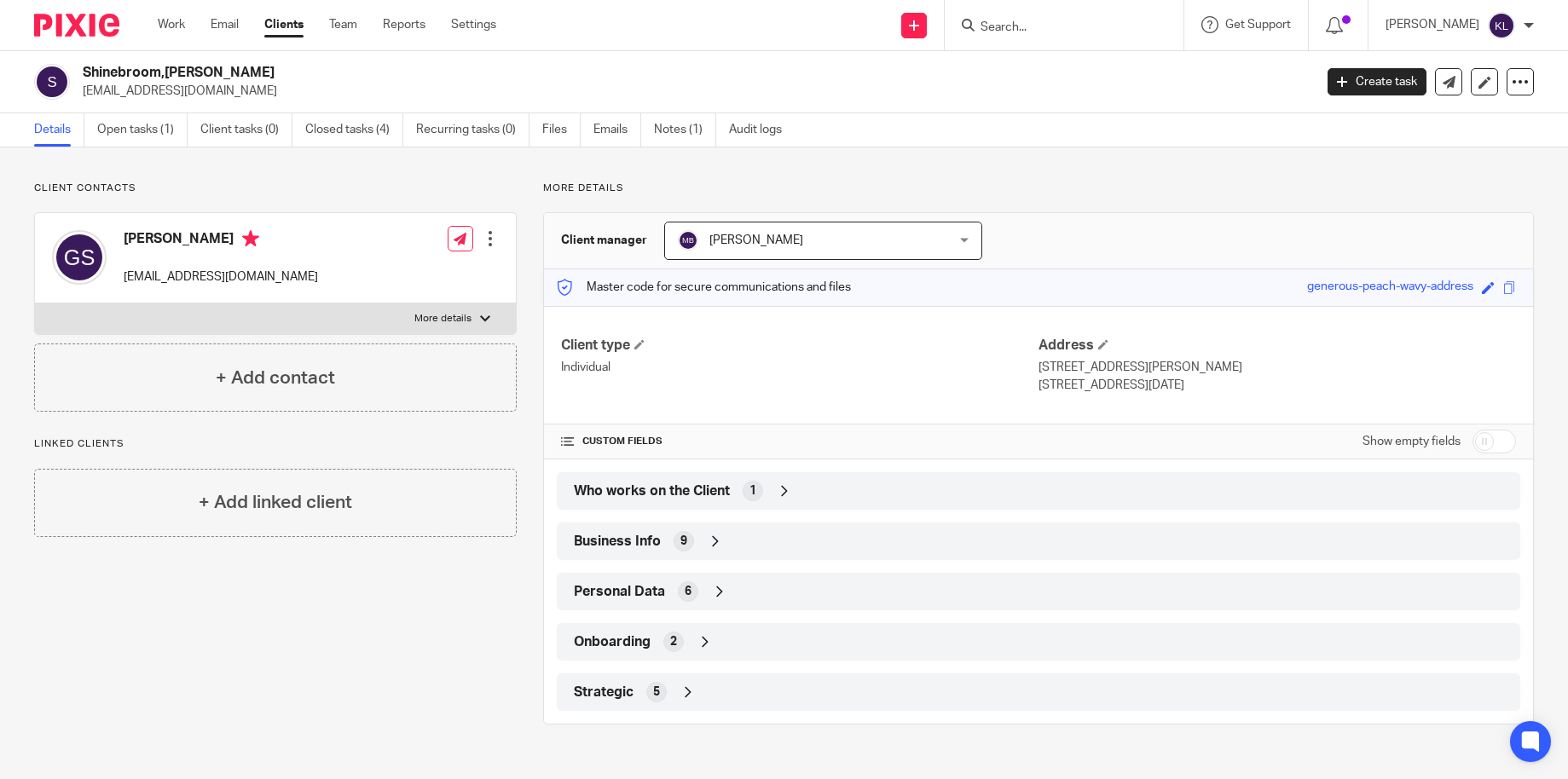
click at [967, 94] on p "[EMAIL_ADDRESS][DOMAIN_NAME]" at bounding box center [692, 91] width 1220 height 17
click at [1020, 28] on input "Search" at bounding box center [1055, 28] width 154 height 15
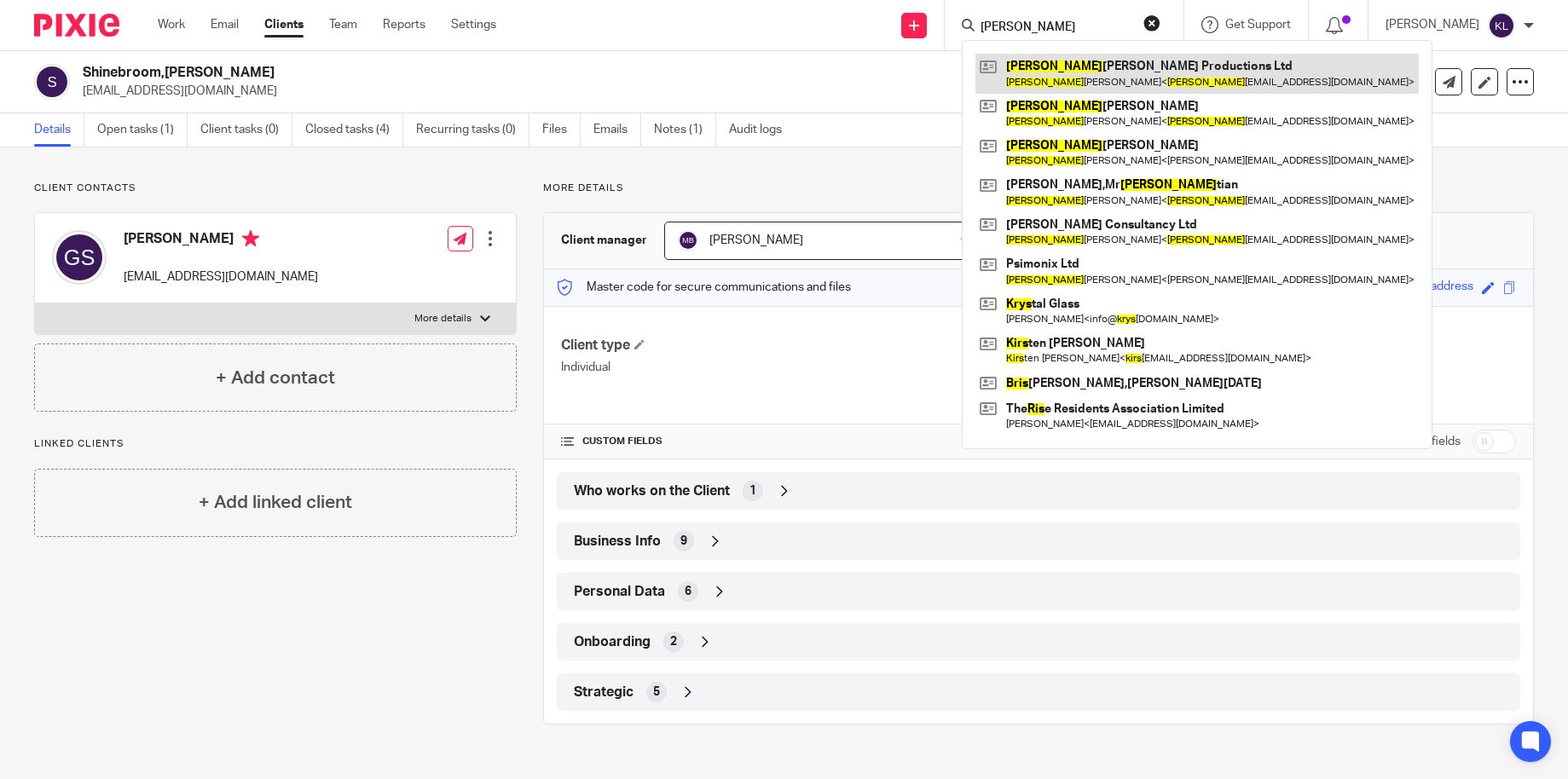
type input "kris"
click at [1072, 64] on link at bounding box center [1197, 73] width 443 height 39
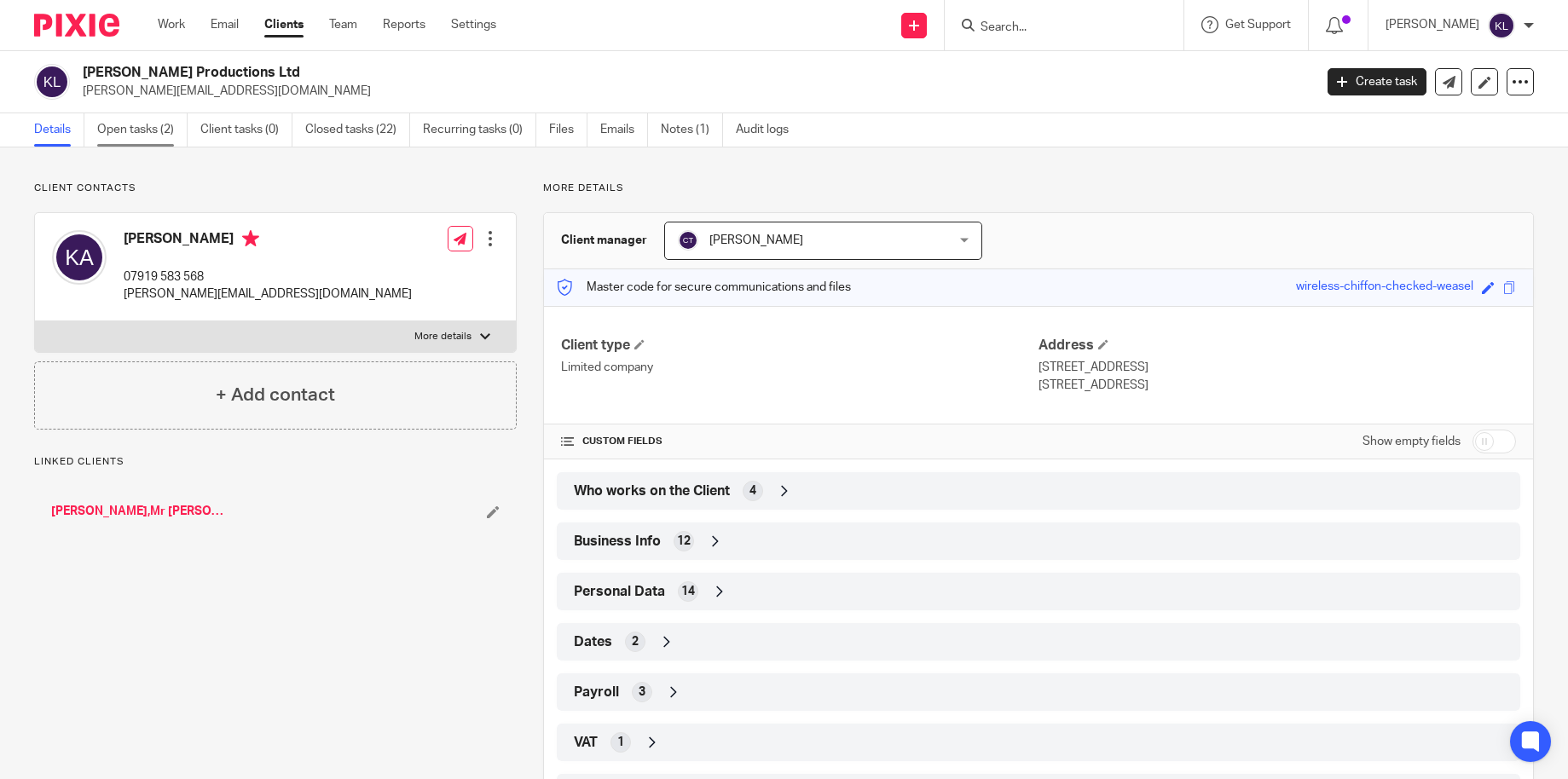
click at [130, 138] on link "Open tasks (2)" at bounding box center [142, 130] width 91 height 33
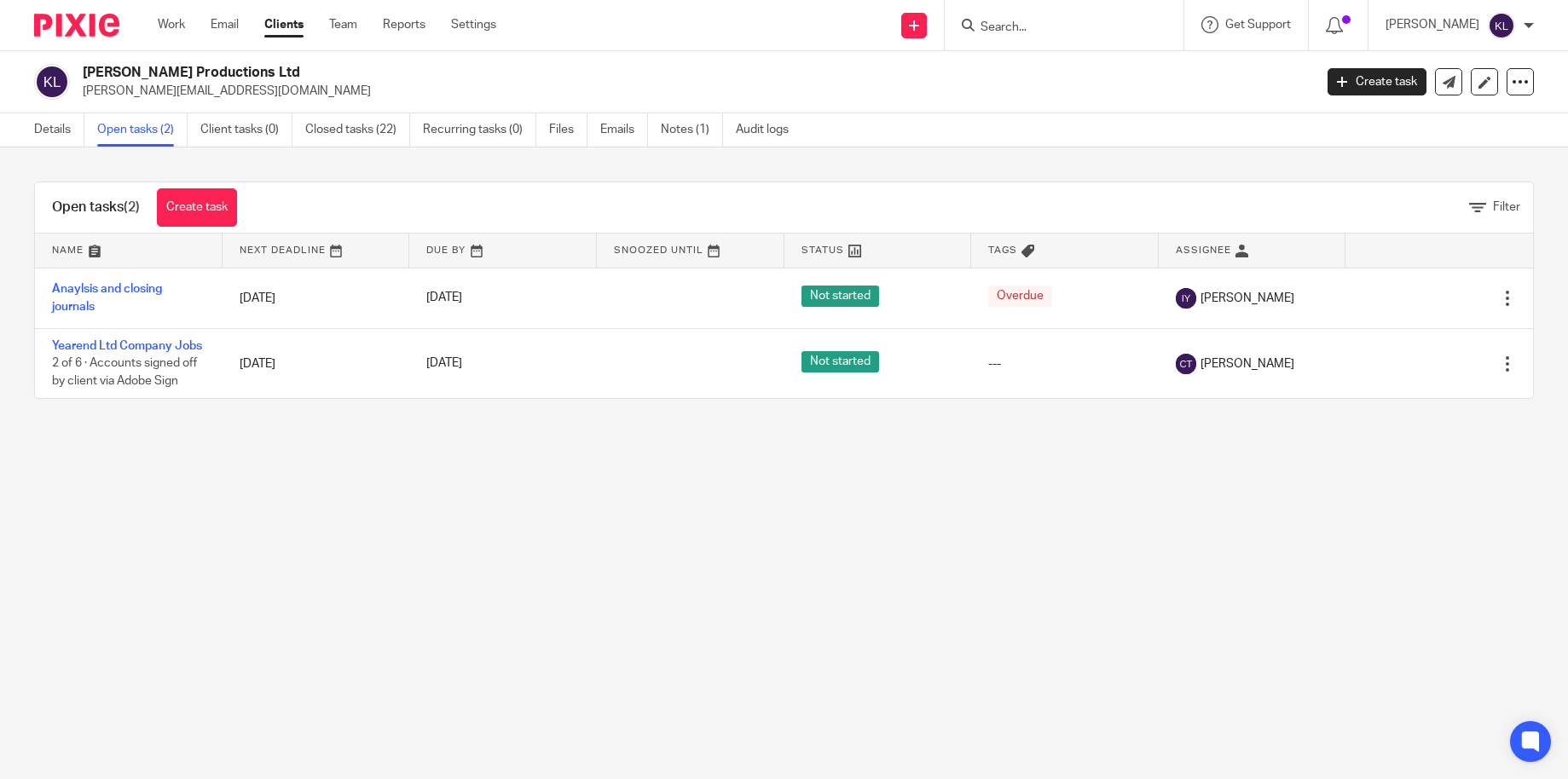
click at [1121, 29] on input "Search" at bounding box center [1055, 28] width 154 height 15
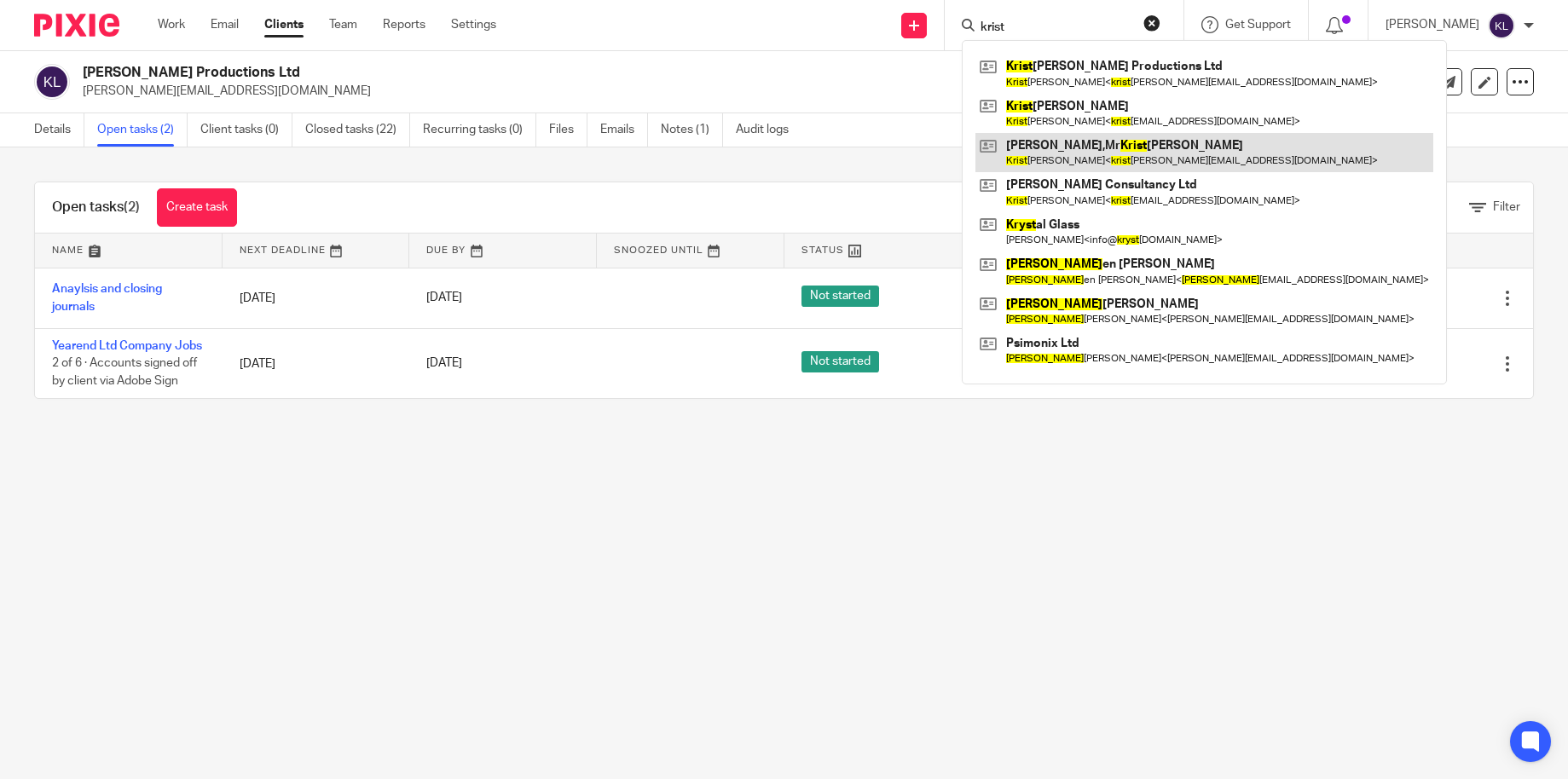
type input "krist"
click at [1133, 145] on link at bounding box center [1204, 153] width 458 height 39
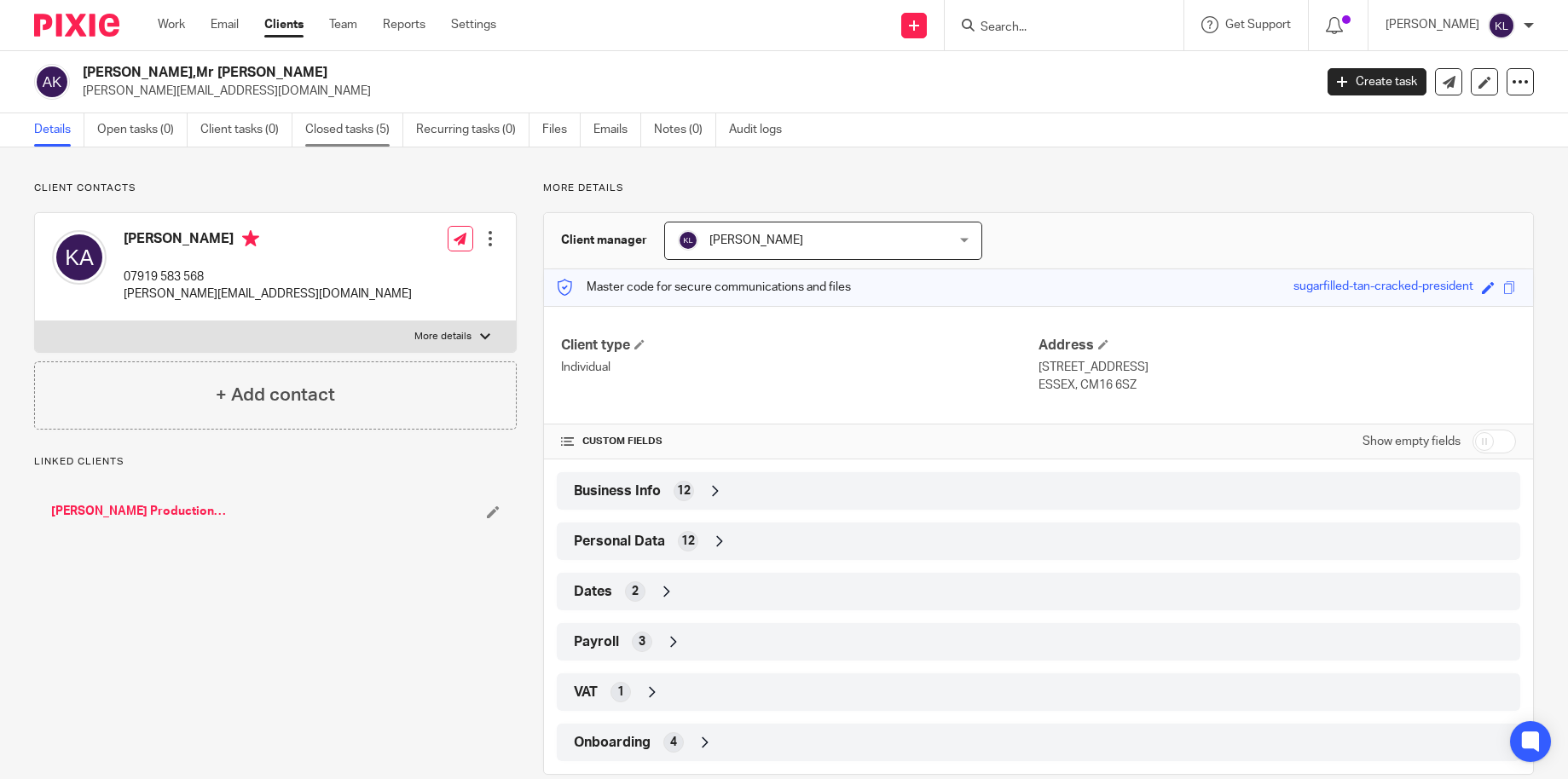
click at [342, 115] on link "Closed tasks (5)" at bounding box center [354, 130] width 98 height 33
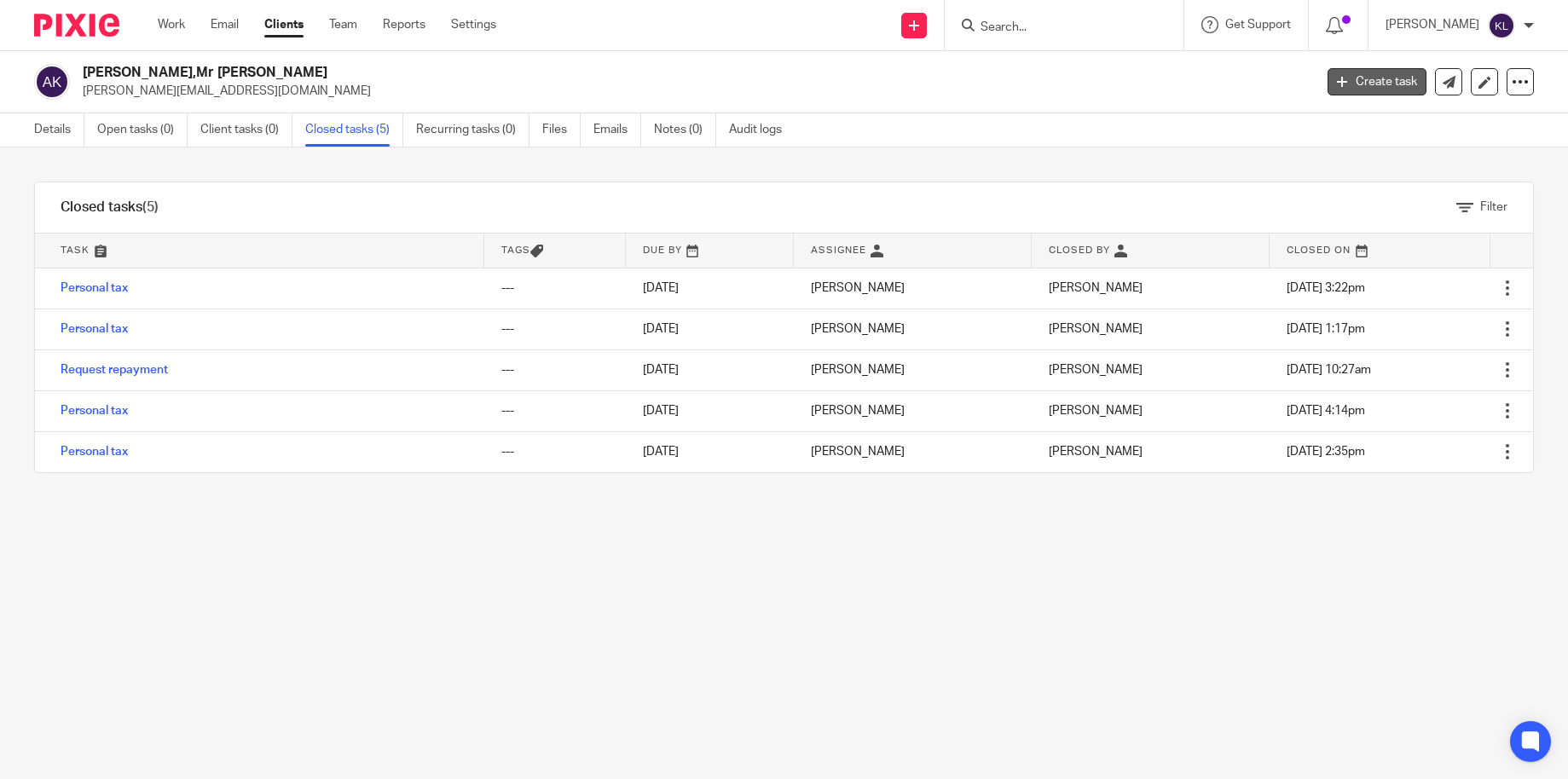
click at [1346, 90] on link "Create task" at bounding box center [1376, 82] width 99 height 28
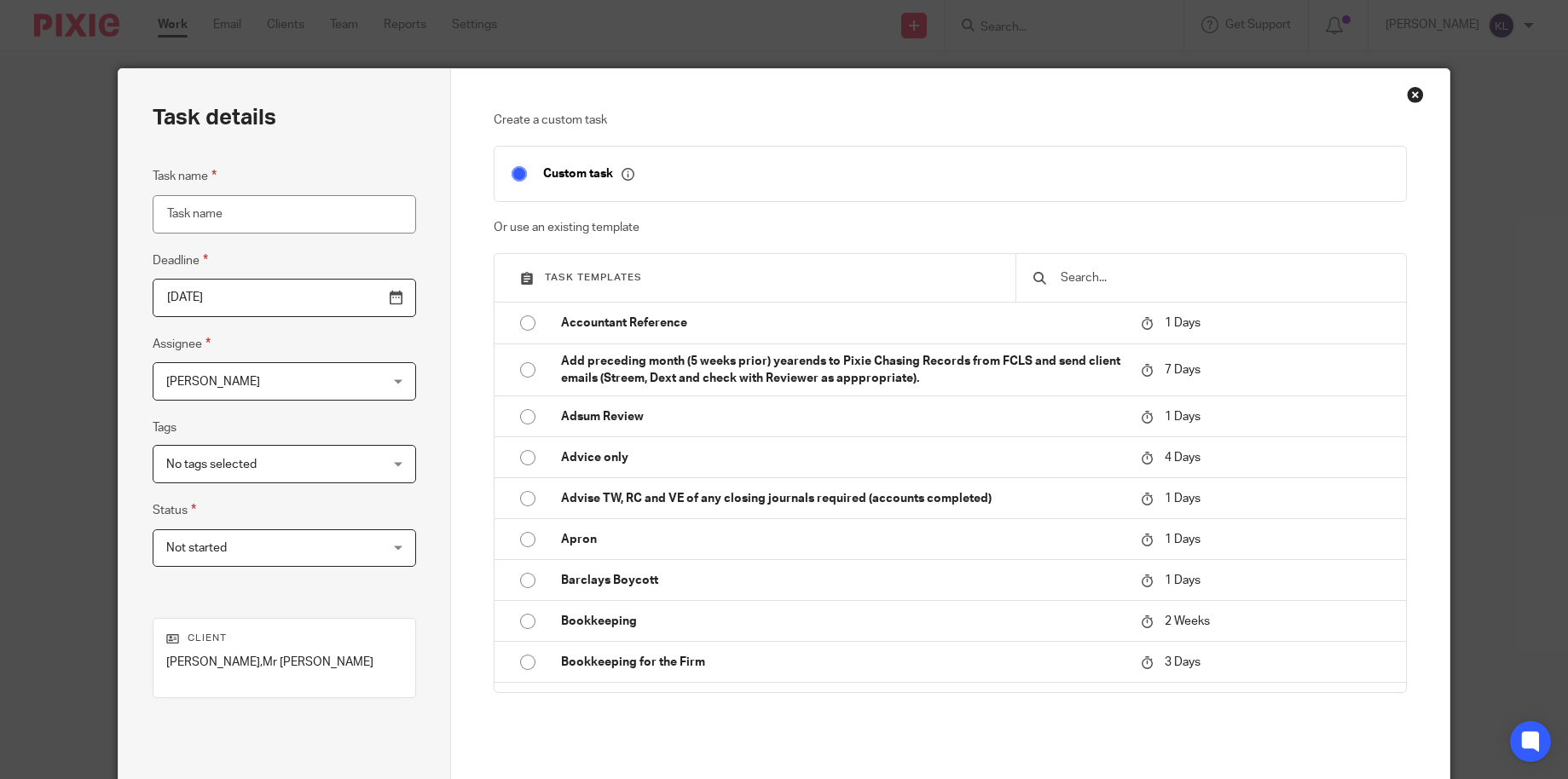
click at [1211, 286] on input "text" at bounding box center [1223, 277] width 330 height 19
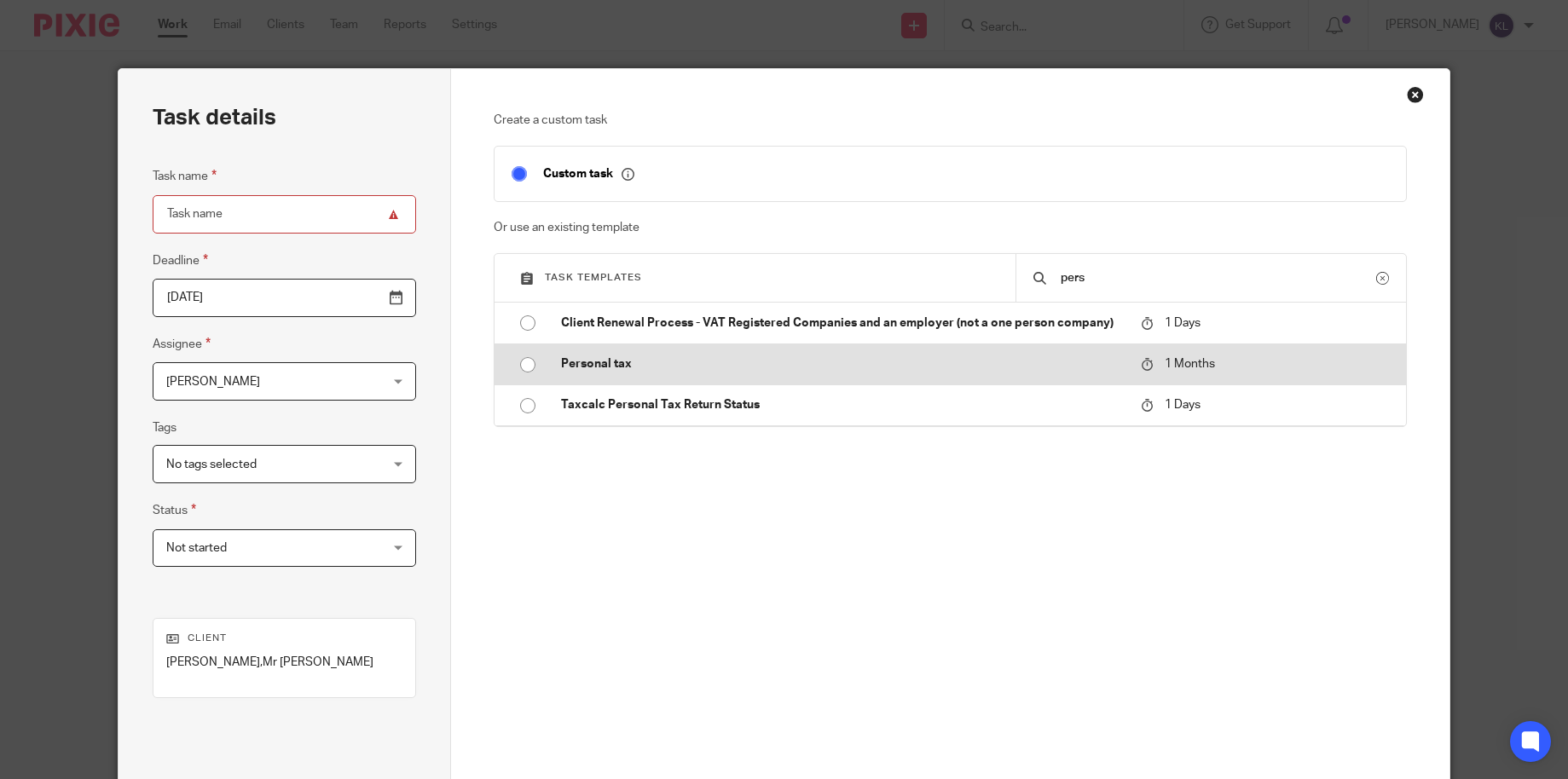
type input "pers"
click at [654, 365] on p "Personal tax" at bounding box center [842, 363] width 562 height 17
type input "2025-11-13"
type input "Personal tax"
checkbox input "false"
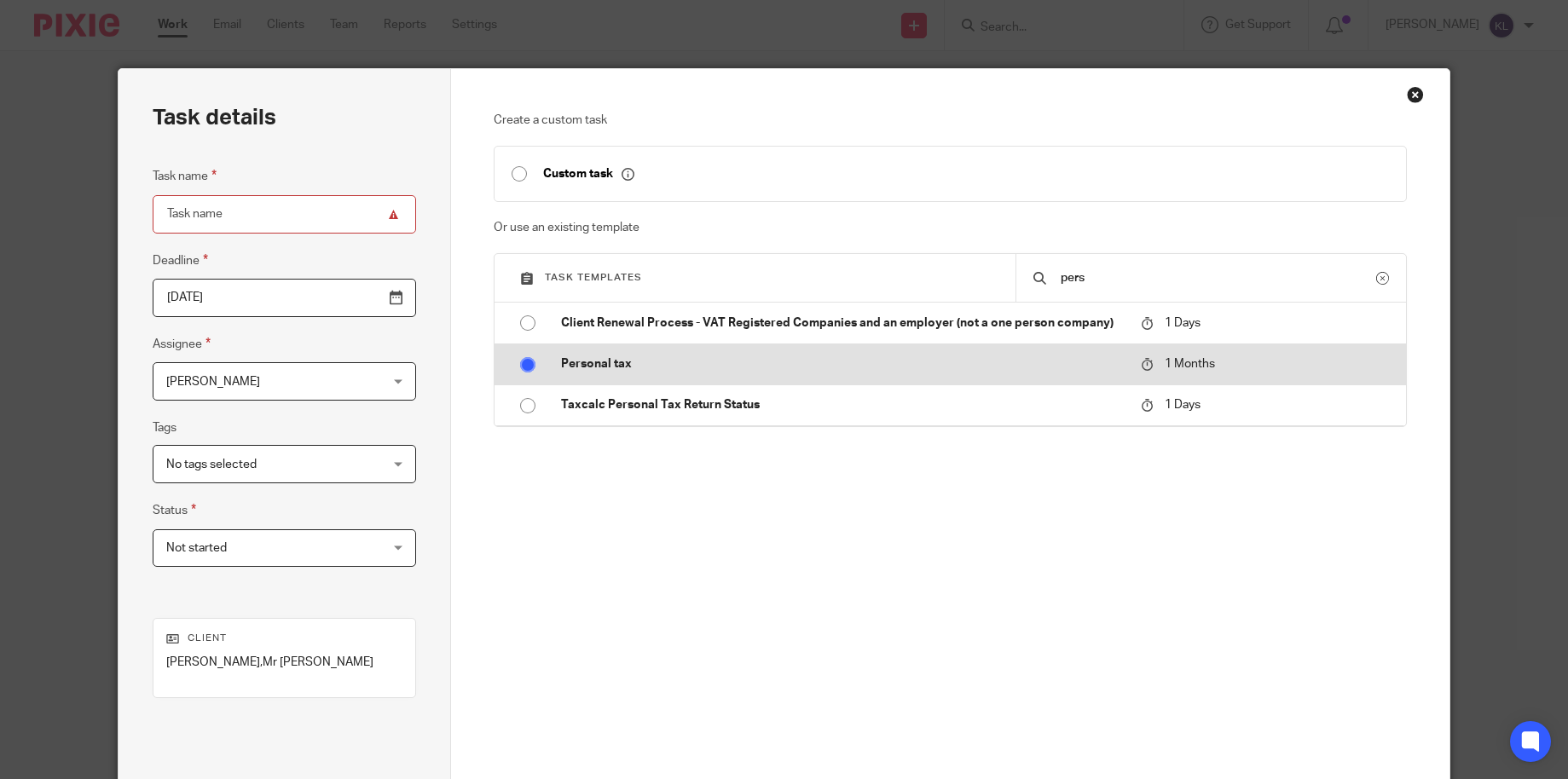
radio input "true"
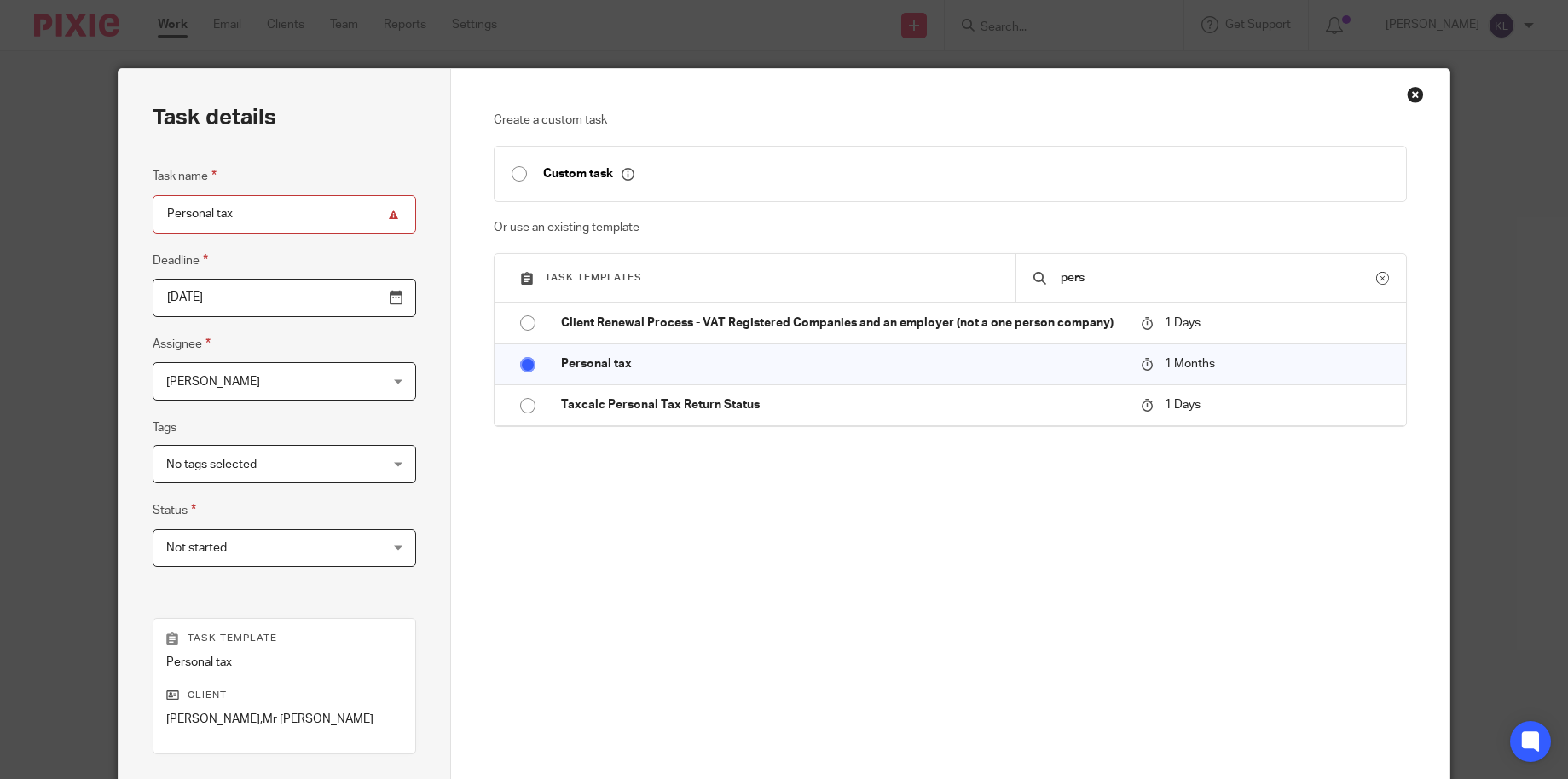
click at [230, 387] on span "[PERSON_NAME]" at bounding box center [266, 381] width 200 height 36
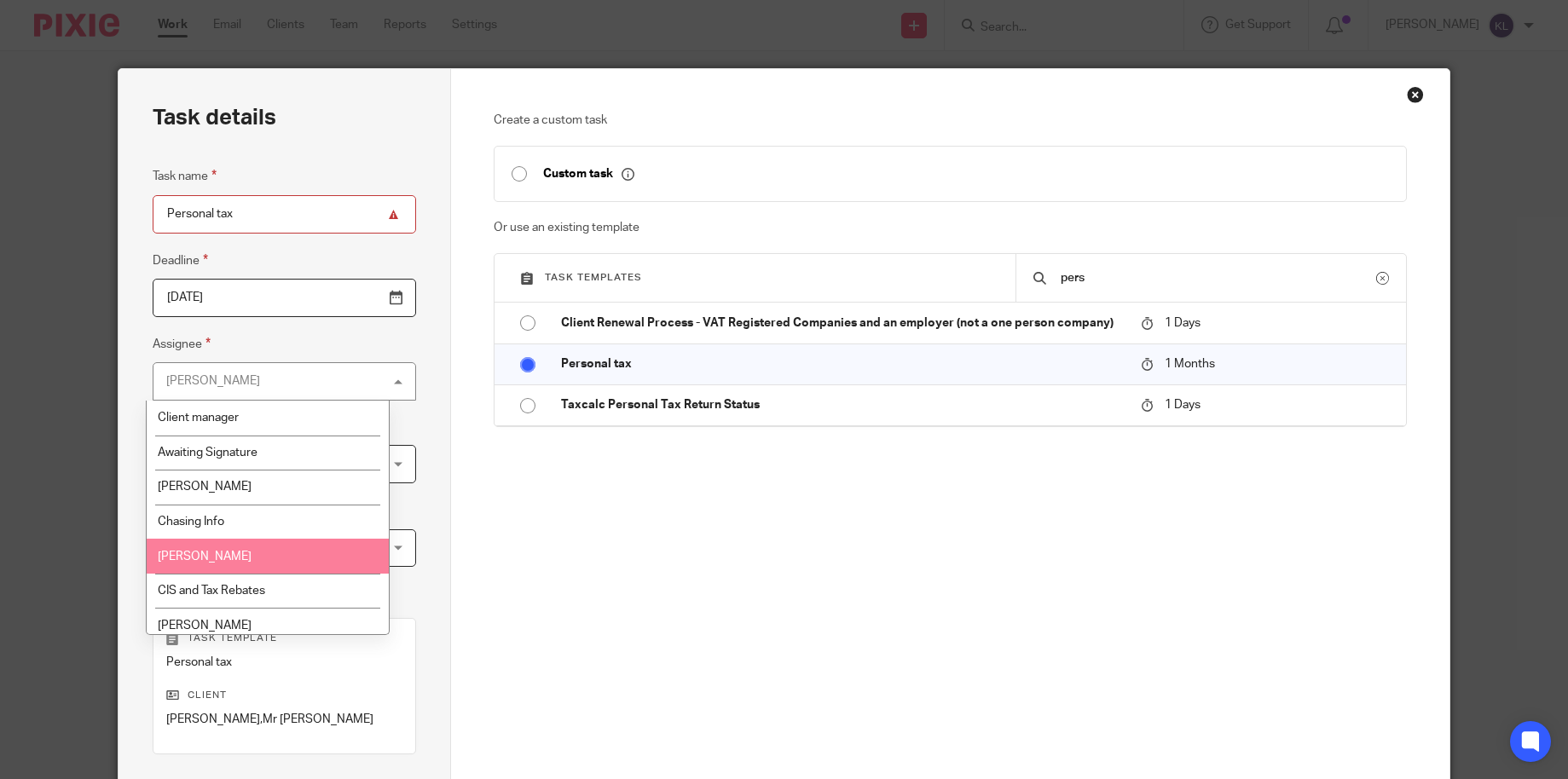
click at [241, 545] on li "[PERSON_NAME]" at bounding box center [267, 556] width 242 height 35
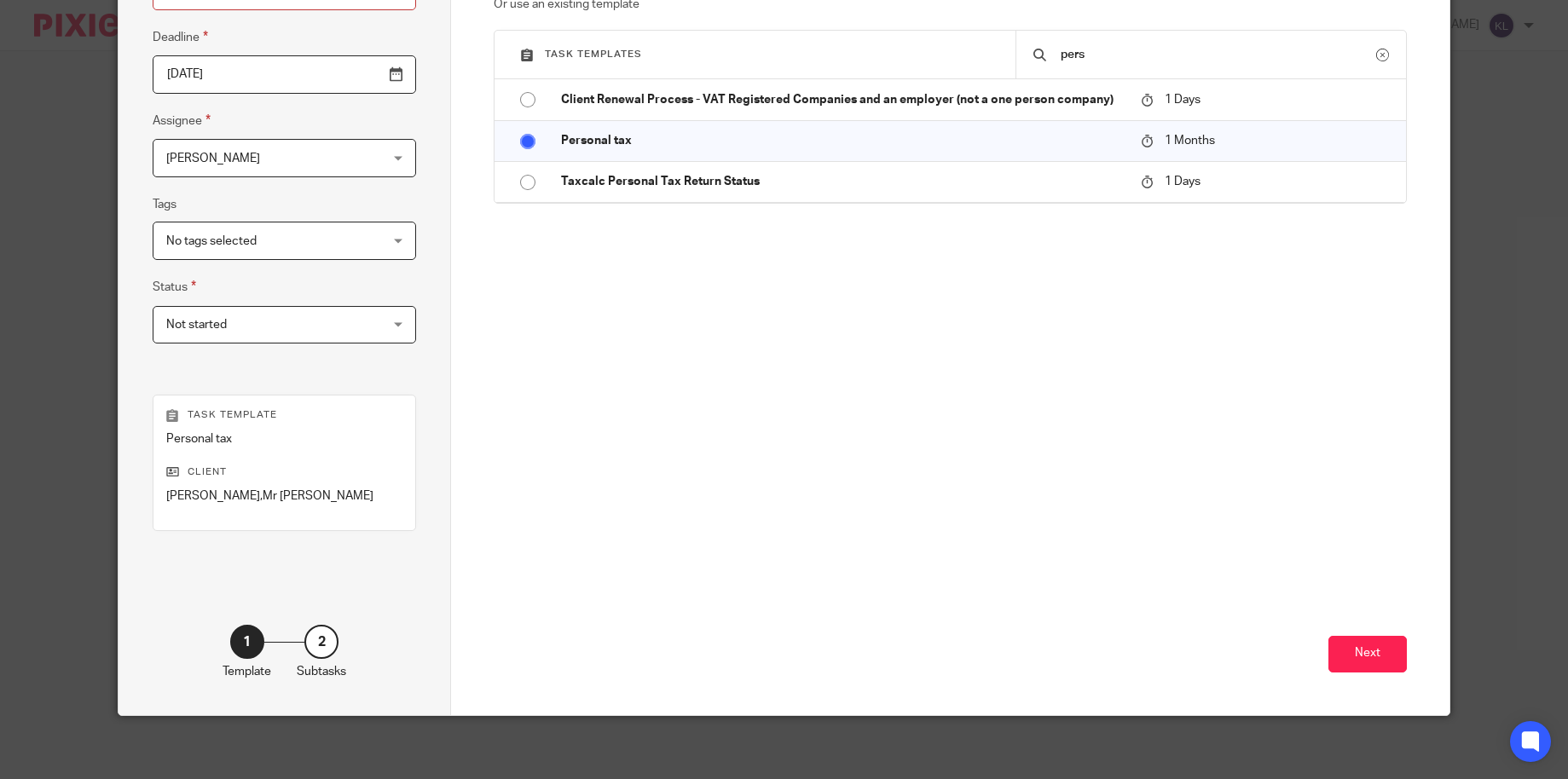
scroll to position [228, 0]
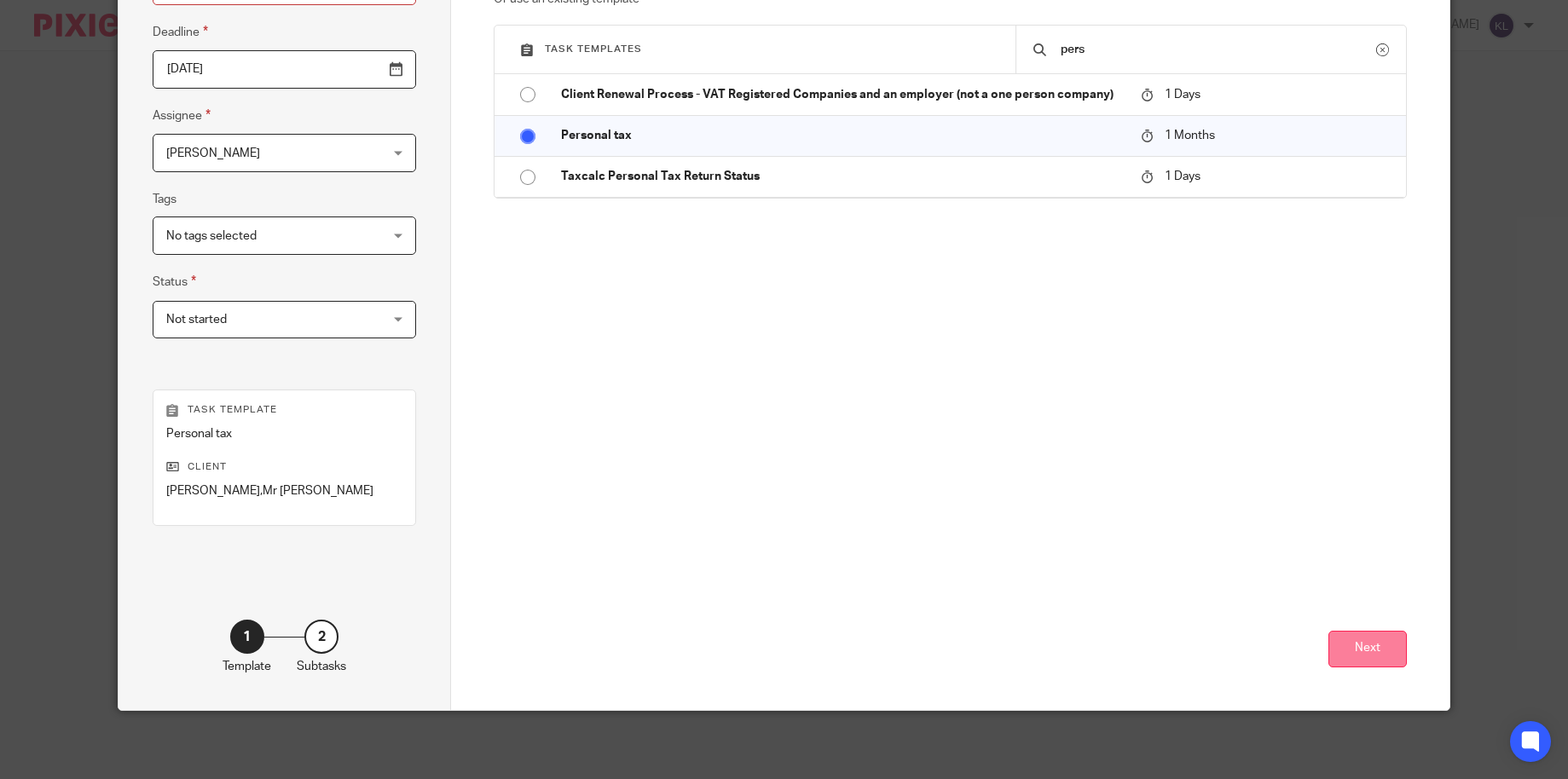
click at [1338, 640] on button "Next" at bounding box center [1367, 648] width 78 height 36
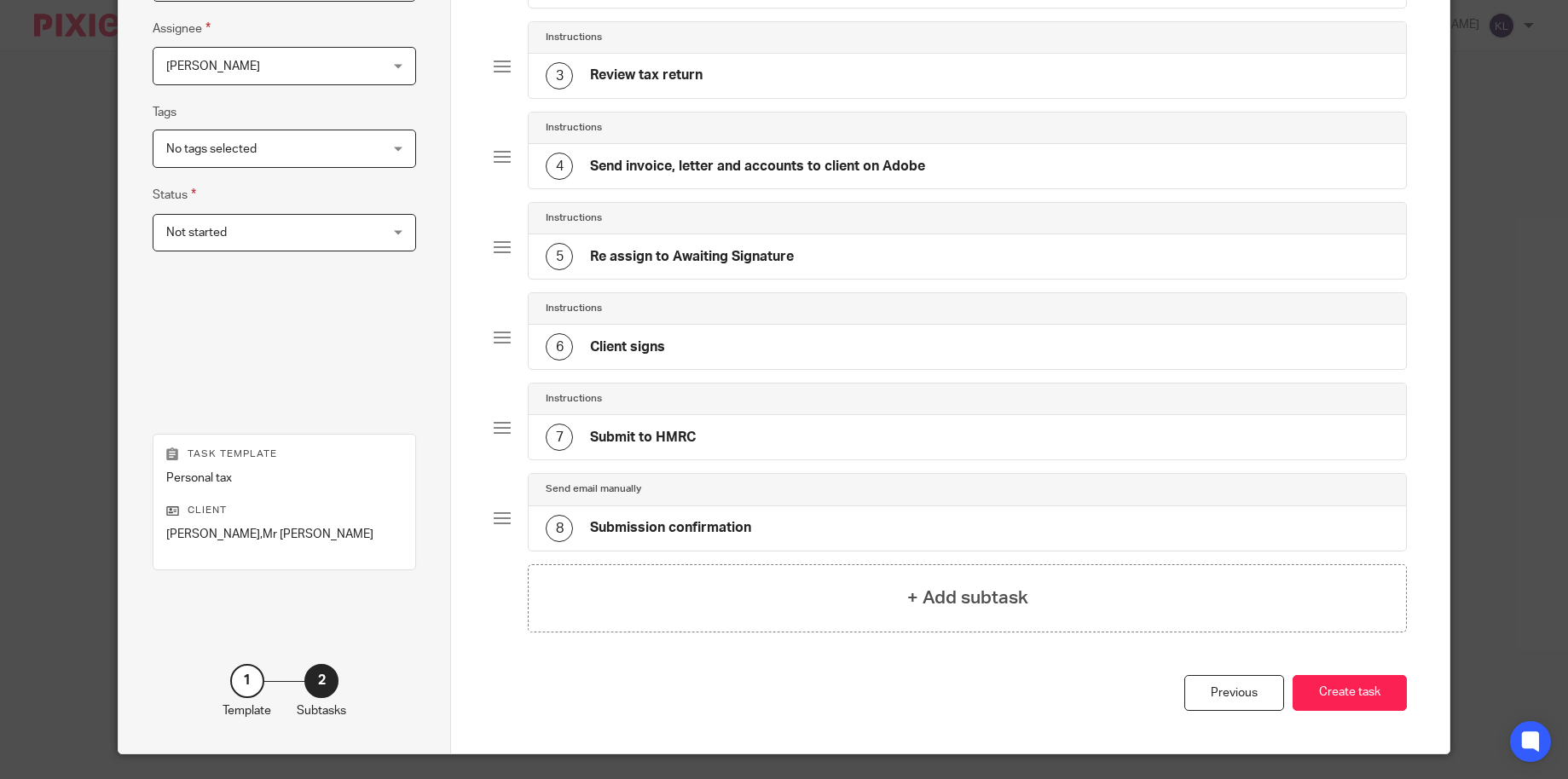
scroll to position [359, 0]
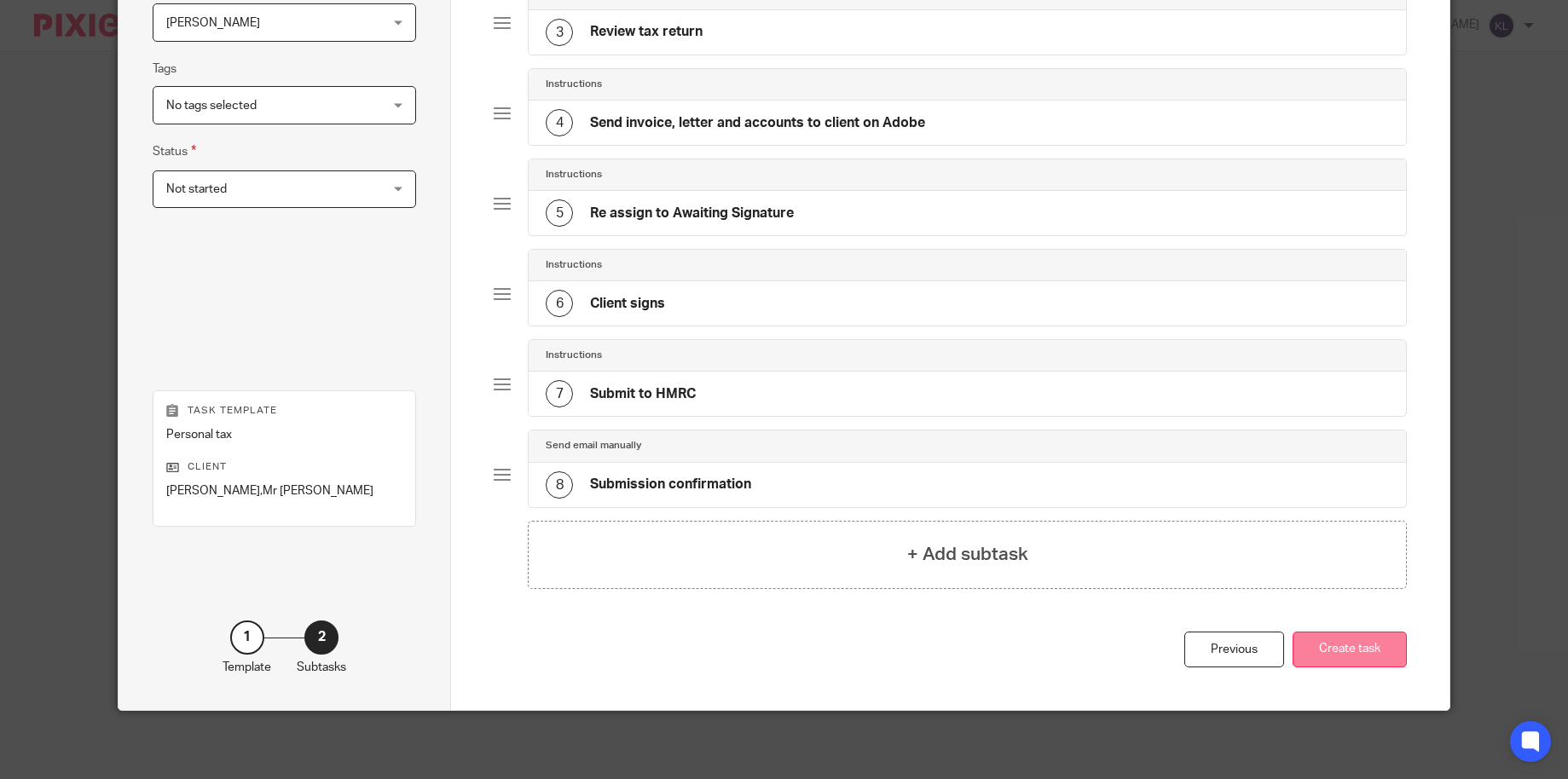
click at [1344, 648] on button "Create task" at bounding box center [1349, 649] width 115 height 36
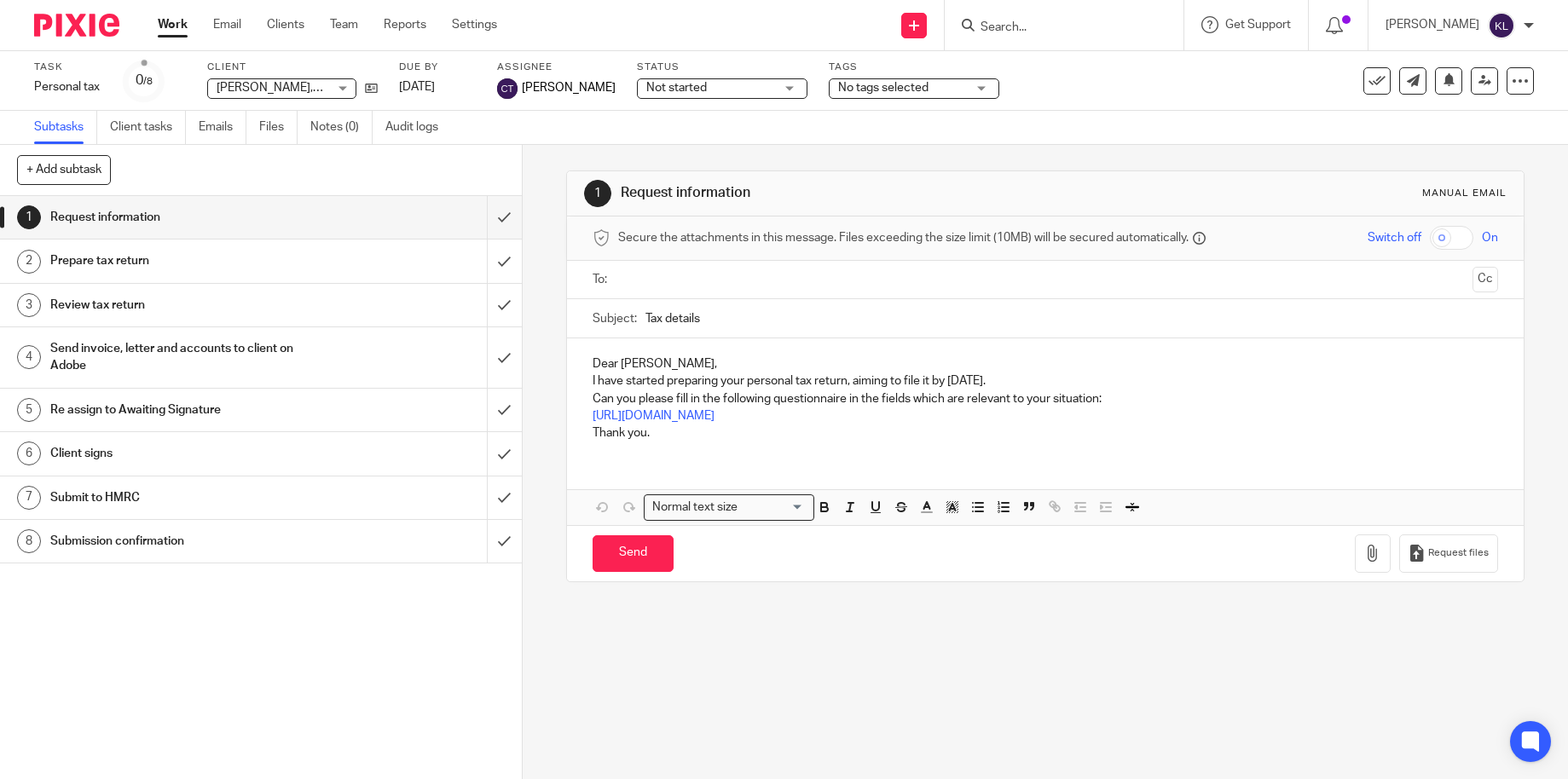
click at [1028, 16] on form at bounding box center [1070, 25] width 181 height 21
click at [1031, 23] on input "Search" at bounding box center [1055, 28] width 154 height 15
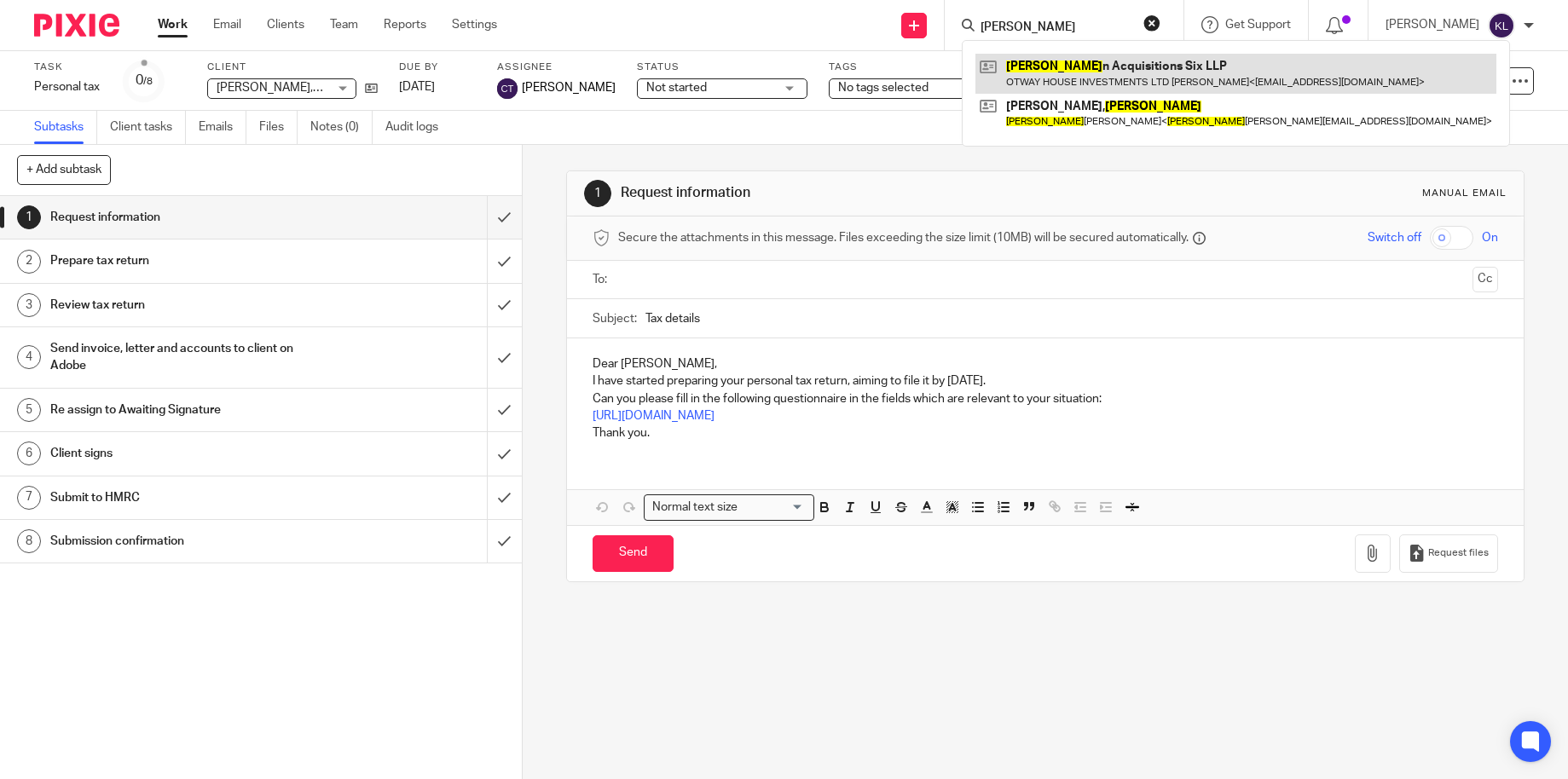
type input "brenna"
click at [1111, 62] on link at bounding box center [1236, 73] width 521 height 39
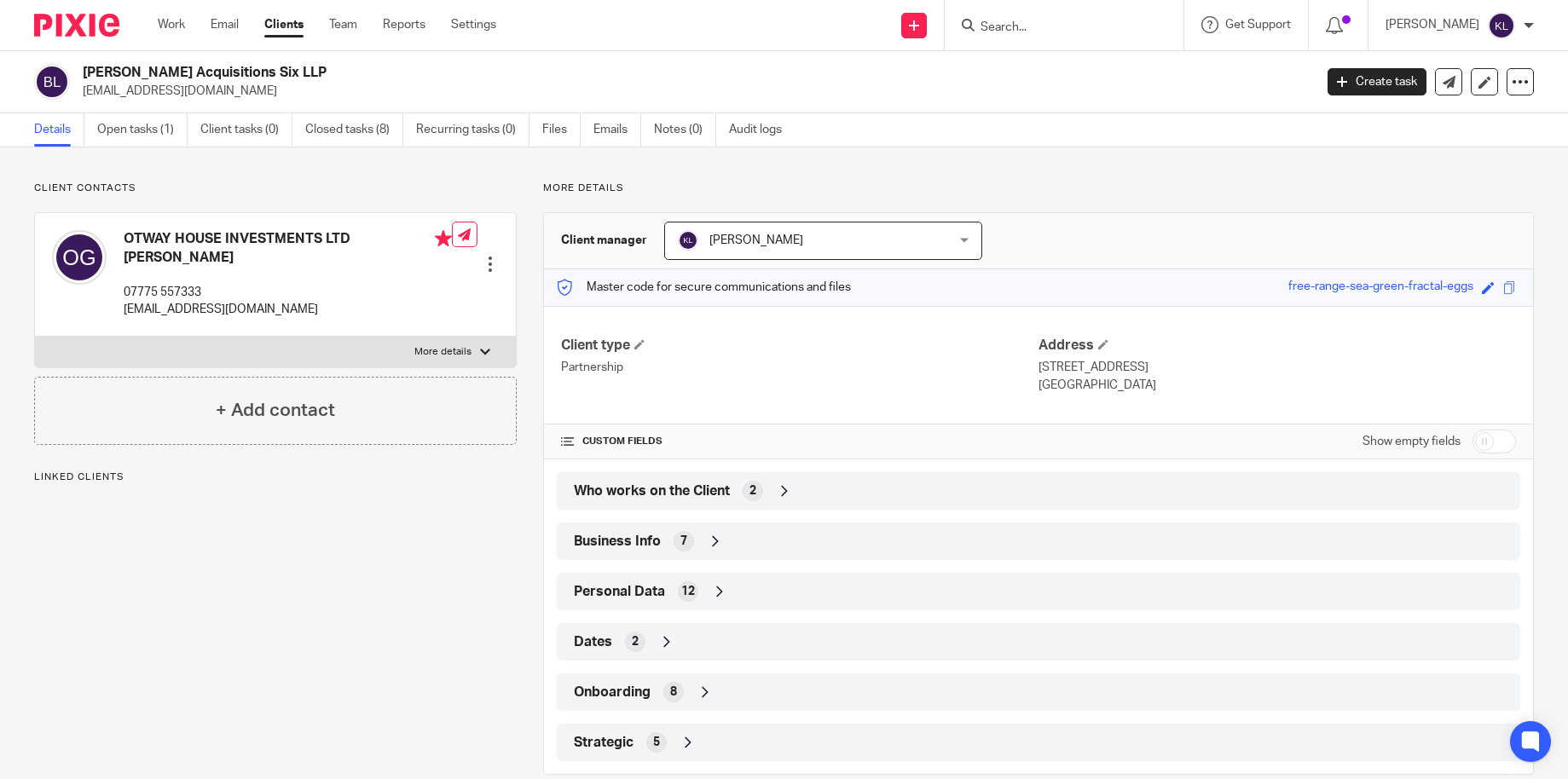
drag, startPoint x: 295, startPoint y: 68, endPoint x: 83, endPoint y: 72, distance: 212.0
click at [83, 72] on h2 "Brennan Acquisitions Six LLP" at bounding box center [570, 73] width 975 height 18
copy h2 "Brennan Acquisitions Six LLP"
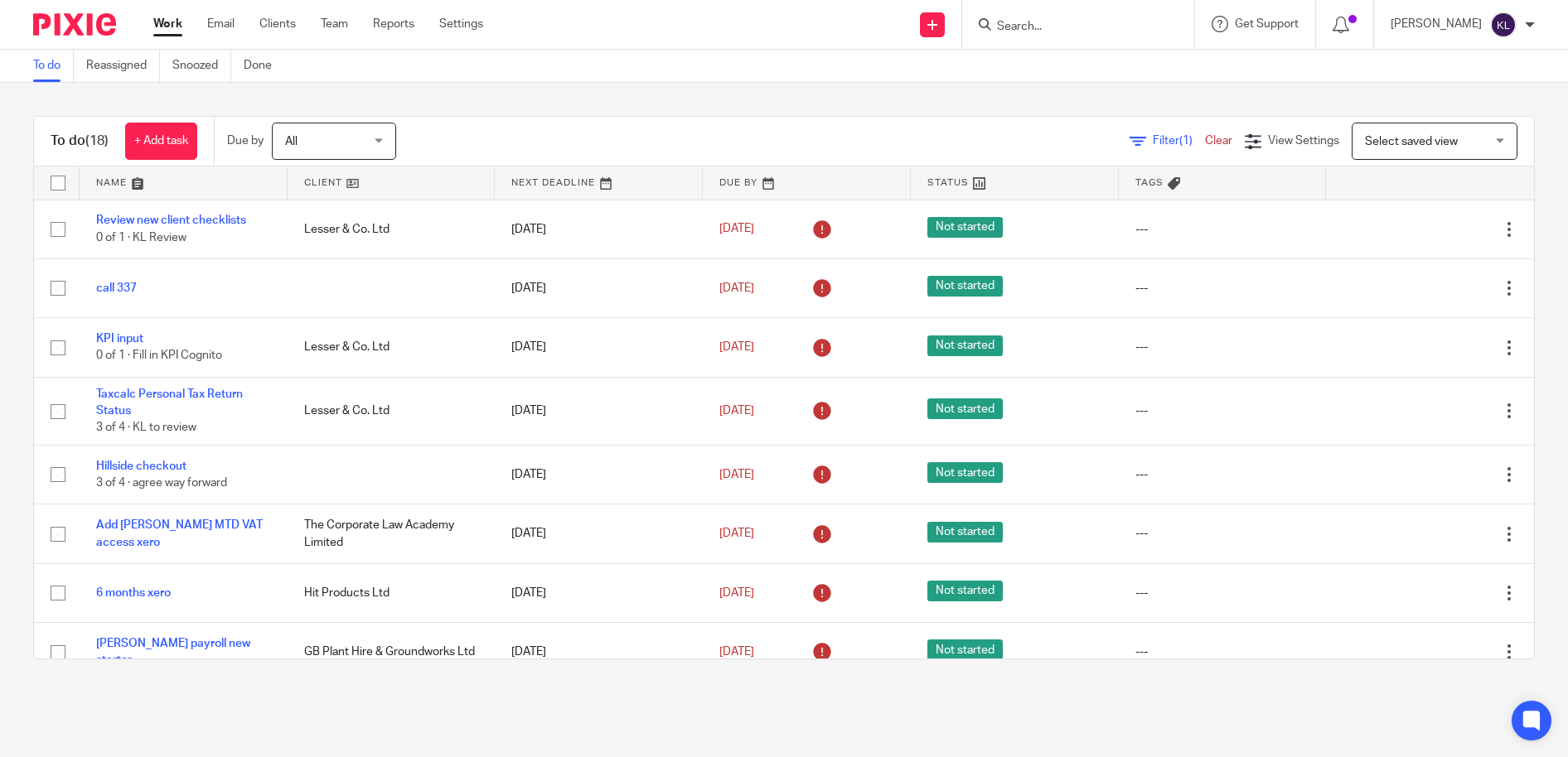
click at [326, 27] on link "Team" at bounding box center [334, 23] width 28 height 16
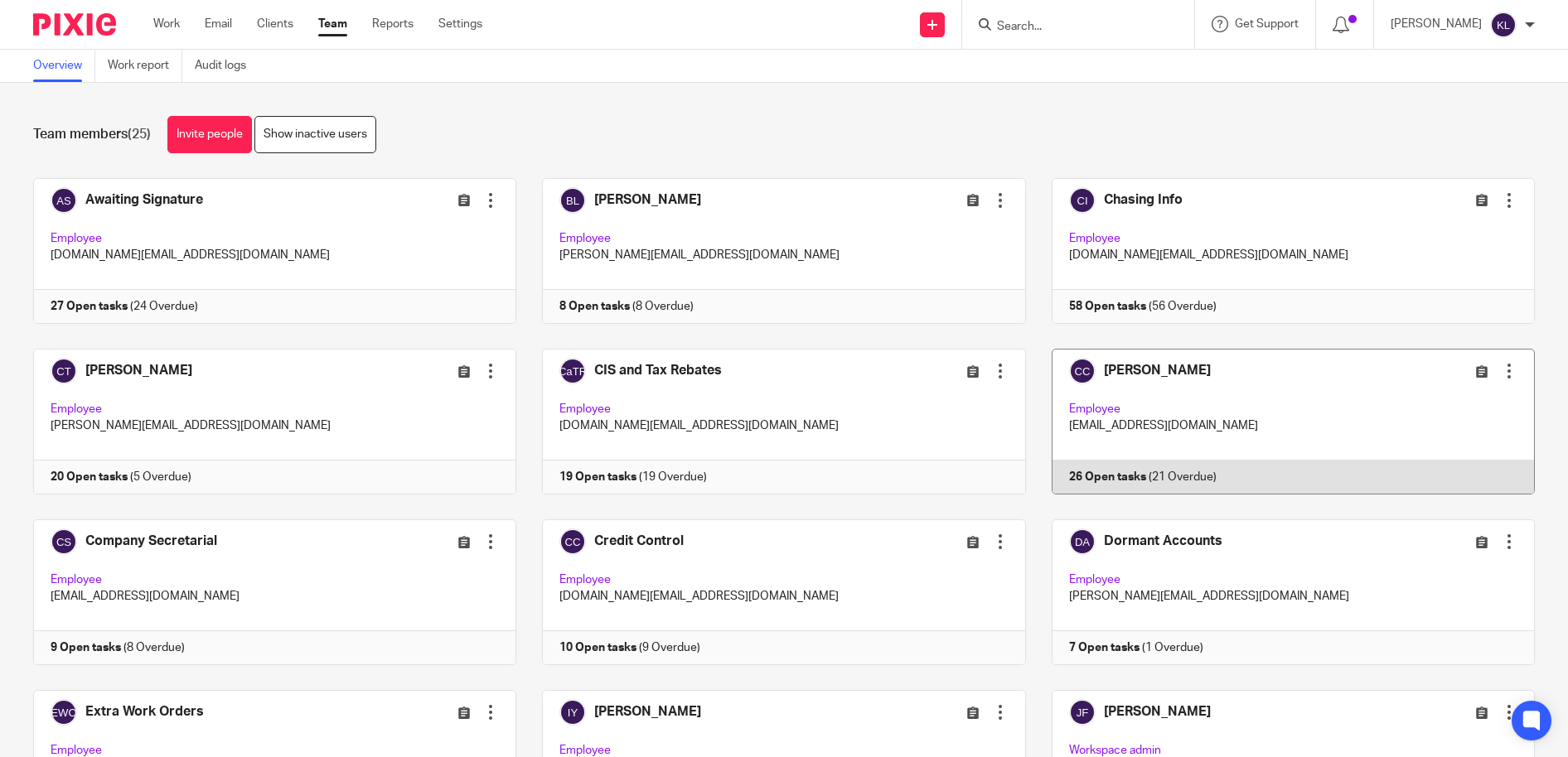
click at [1108, 469] on link at bounding box center [1280, 421] width 509 height 146
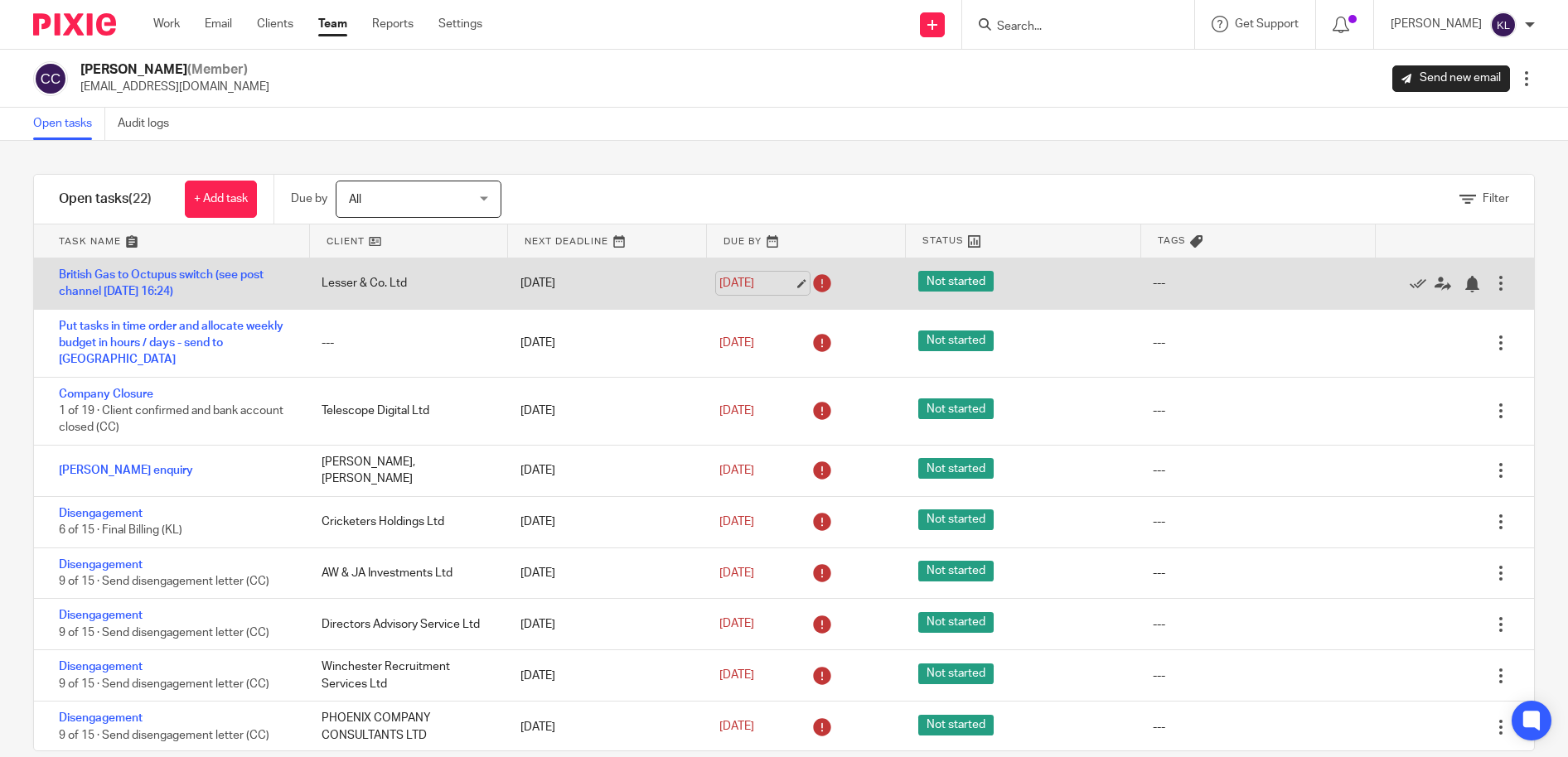
click at [733, 290] on link "[DATE]" at bounding box center [756, 284] width 74 height 17
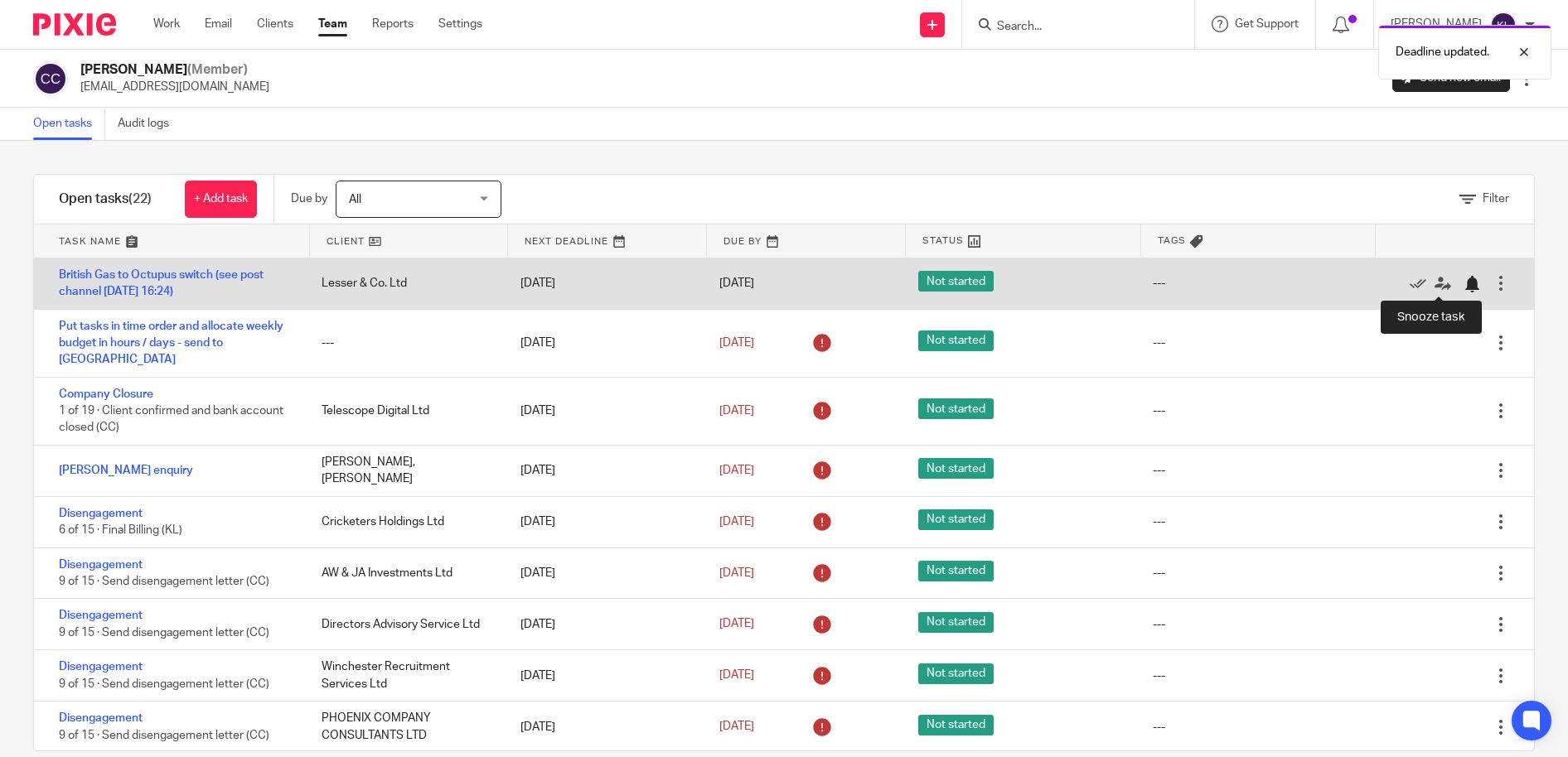
click at [1464, 278] on div at bounding box center [1471, 284] width 16 height 16
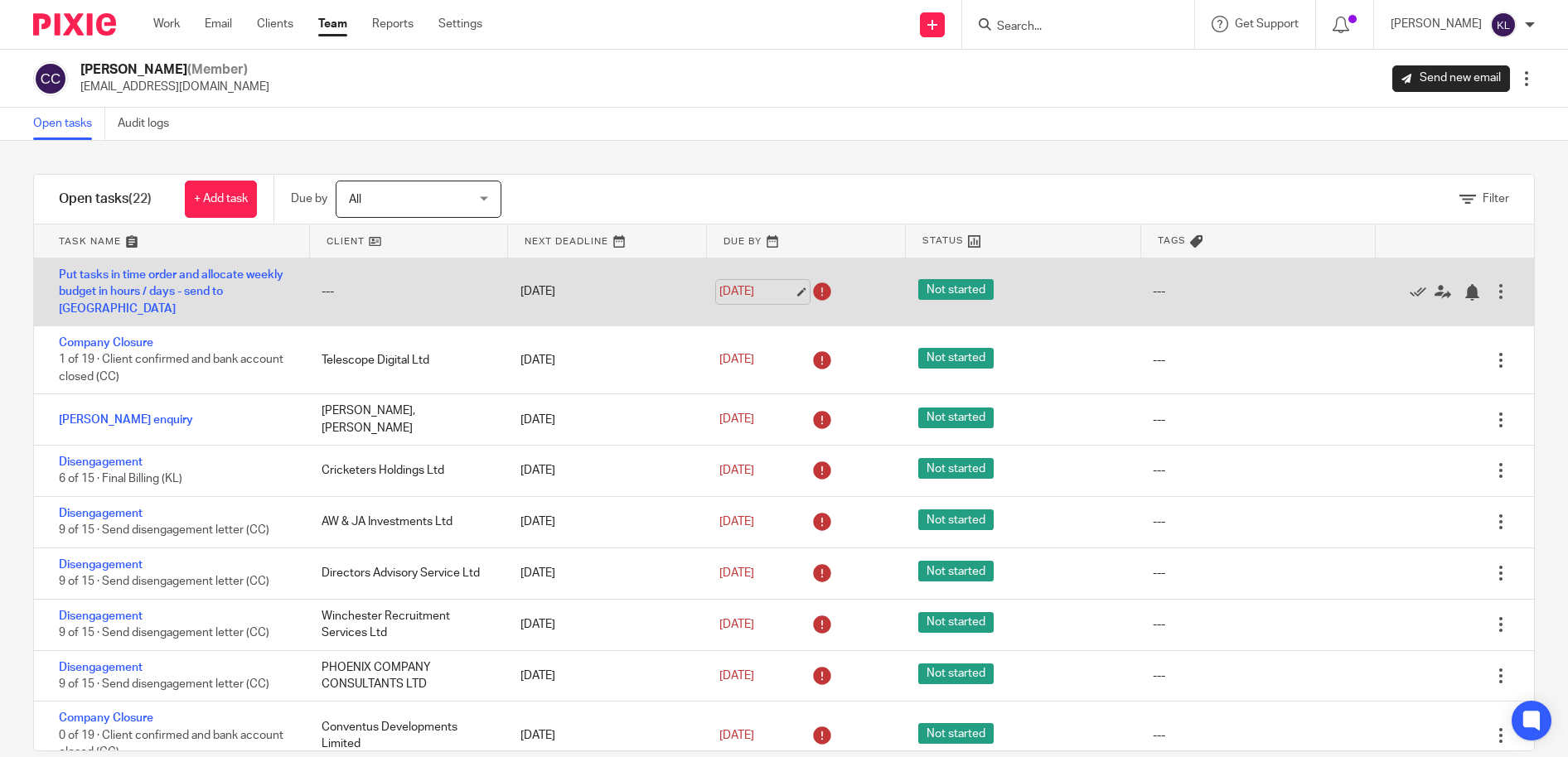
click at [737, 283] on link "2 Sep 2025" at bounding box center [756, 292] width 74 height 17
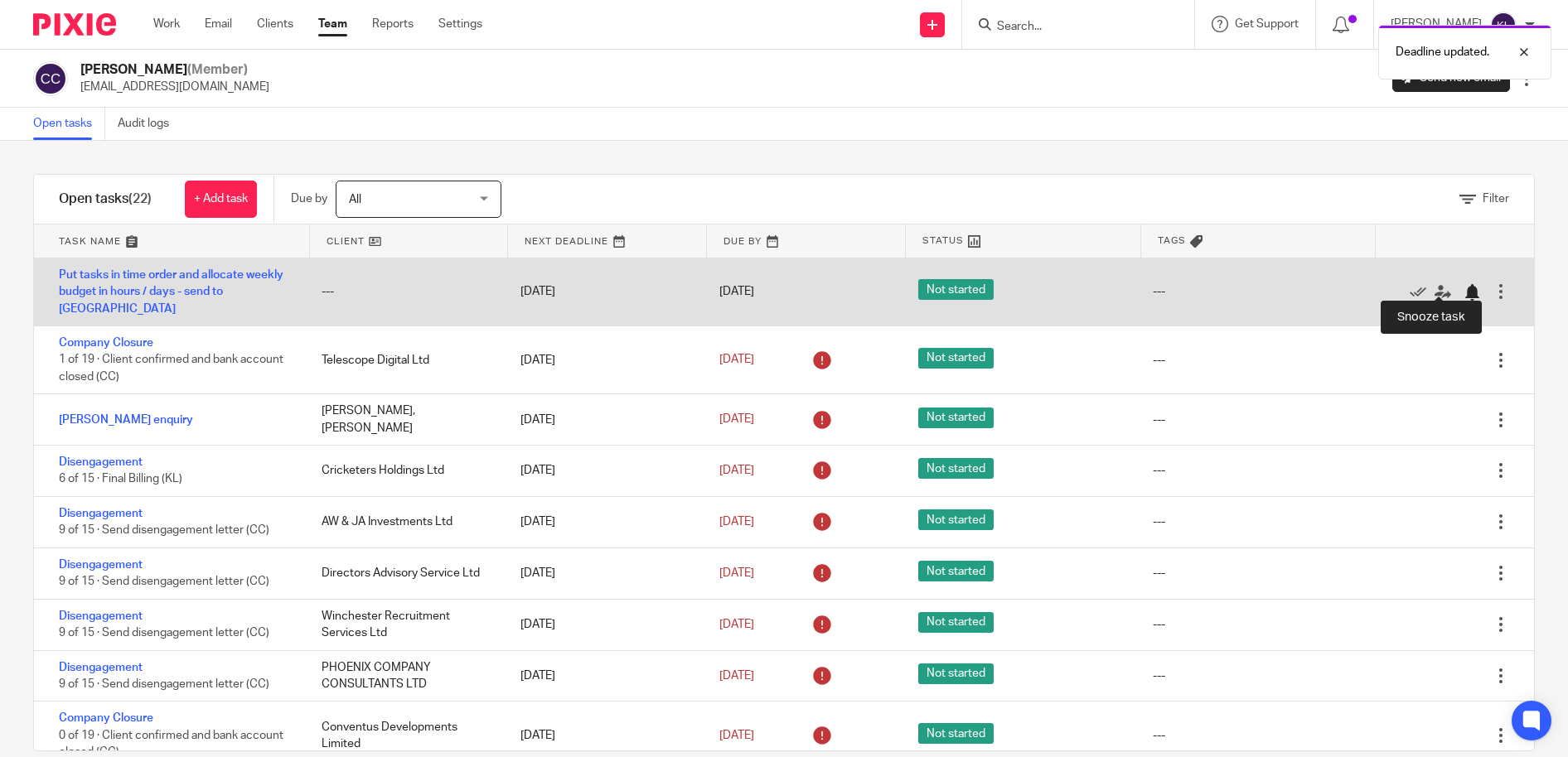
click at [1464, 289] on div at bounding box center [1471, 292] width 16 height 16
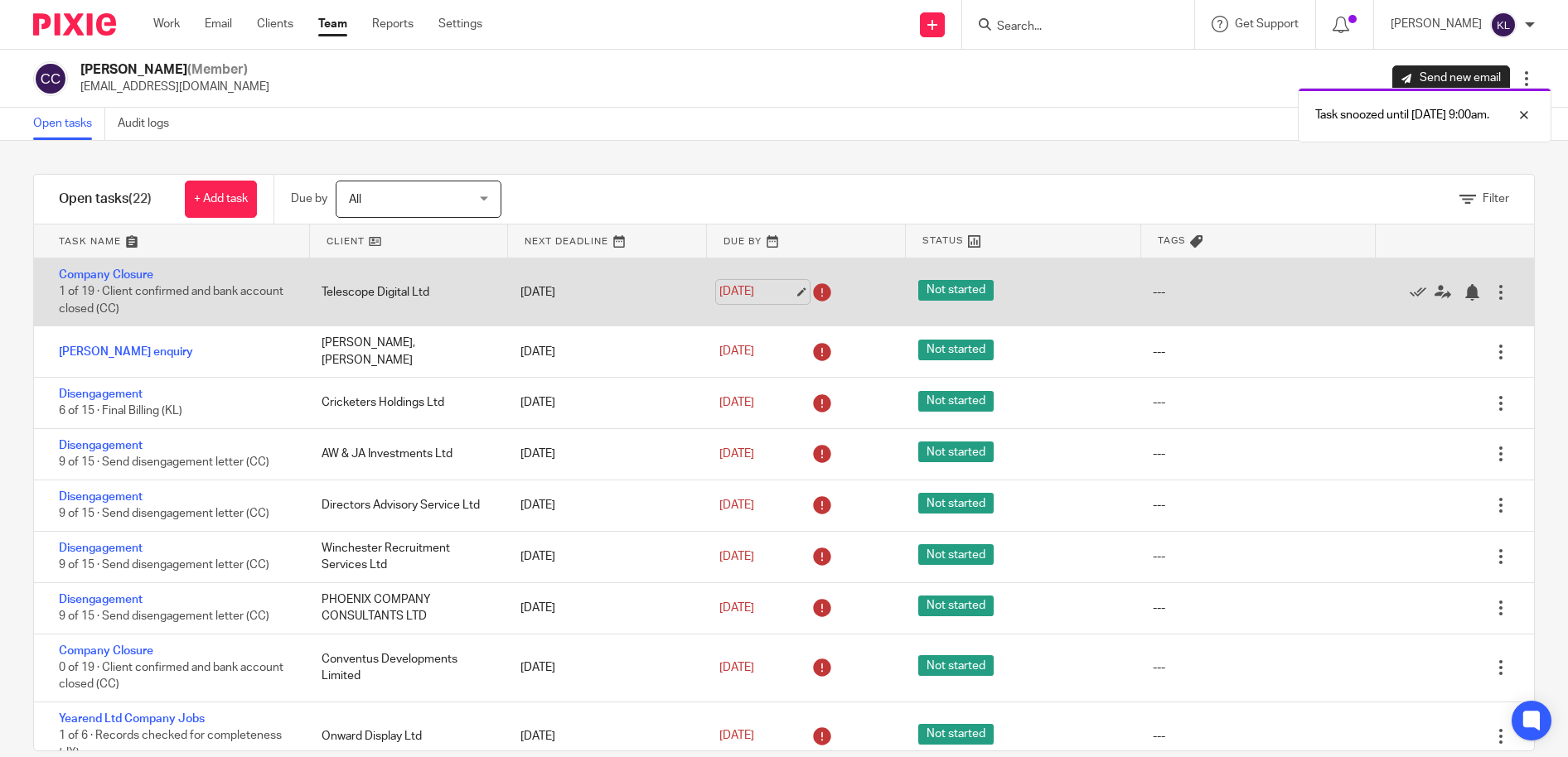
click at [753, 294] on link "15 Sep 2025" at bounding box center [756, 292] width 74 height 17
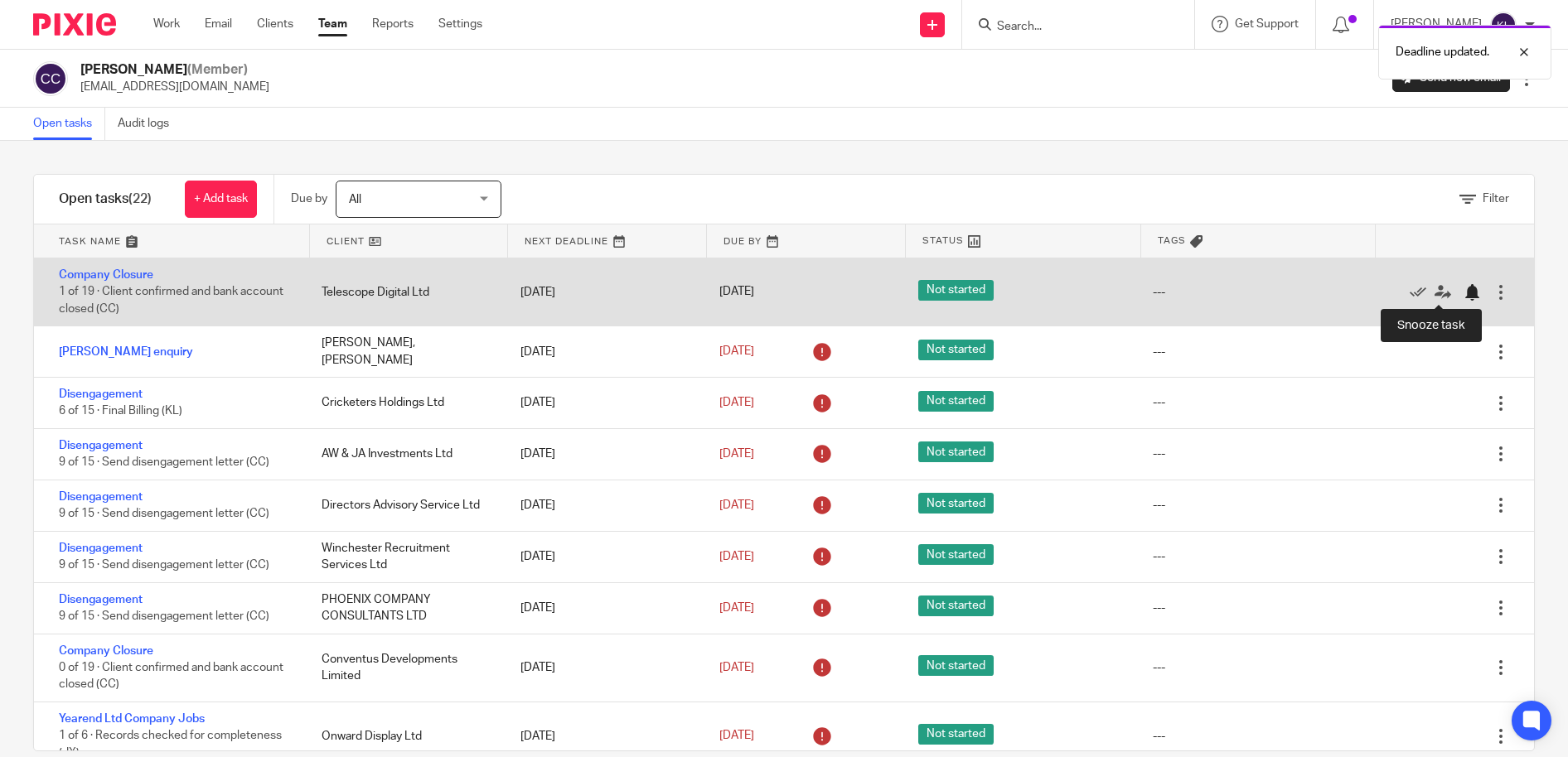
click at [1464, 294] on div at bounding box center [1471, 292] width 16 height 16
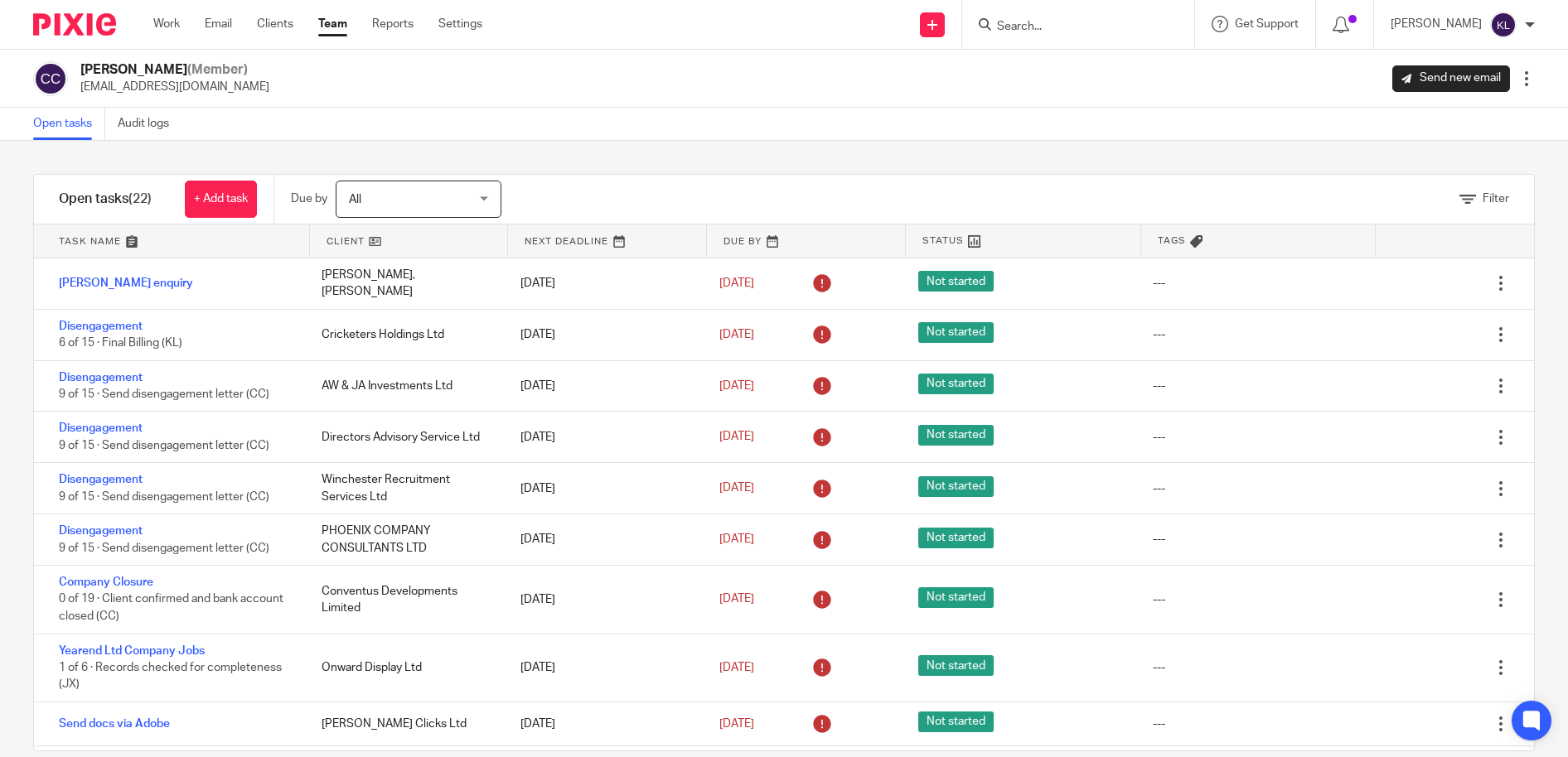
click at [1265, 197] on div "Filter" at bounding box center [1039, 199] width 991 height 49
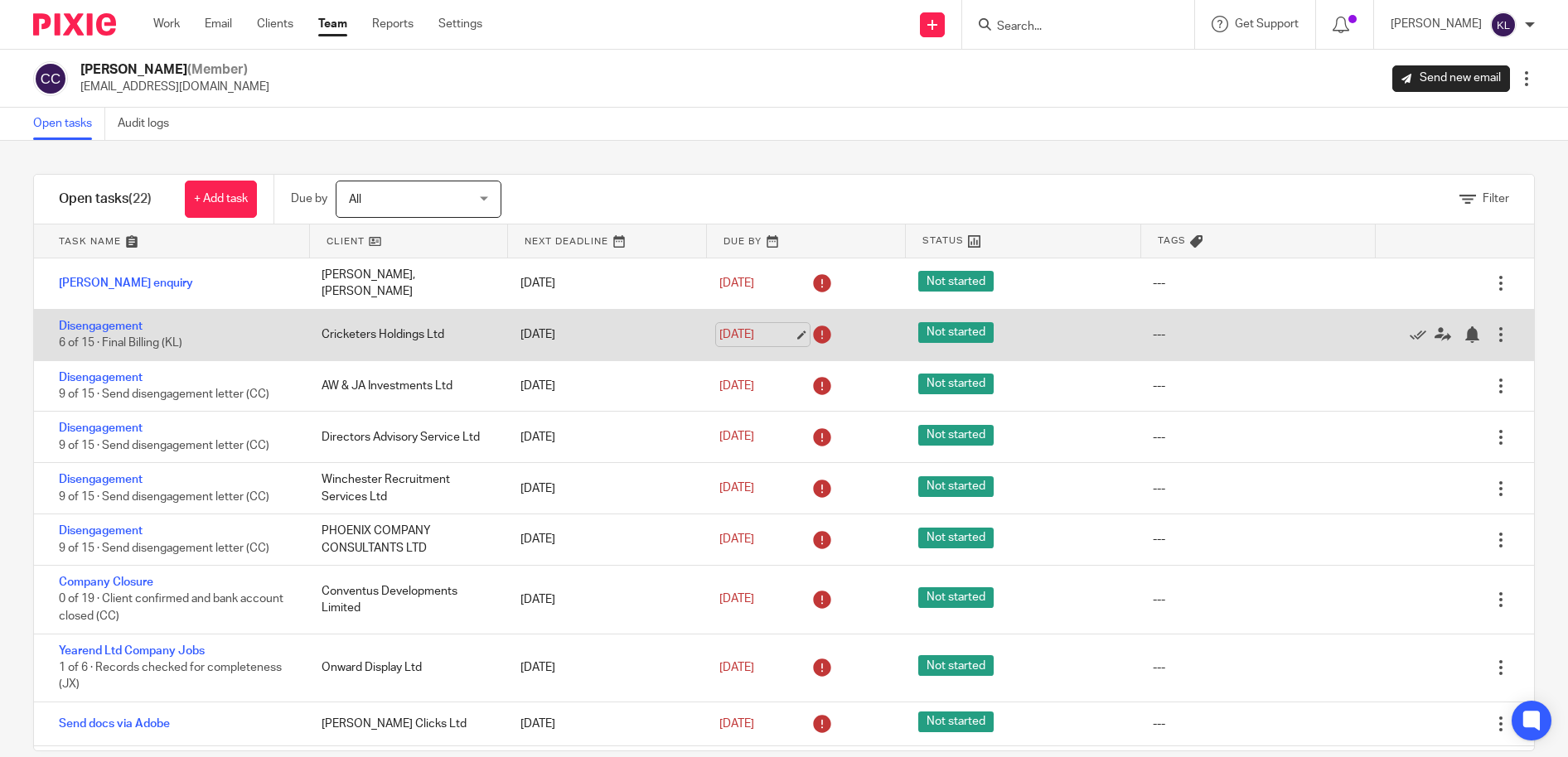
click at [728, 330] on link "30 Sep 2025" at bounding box center [756, 335] width 74 height 17
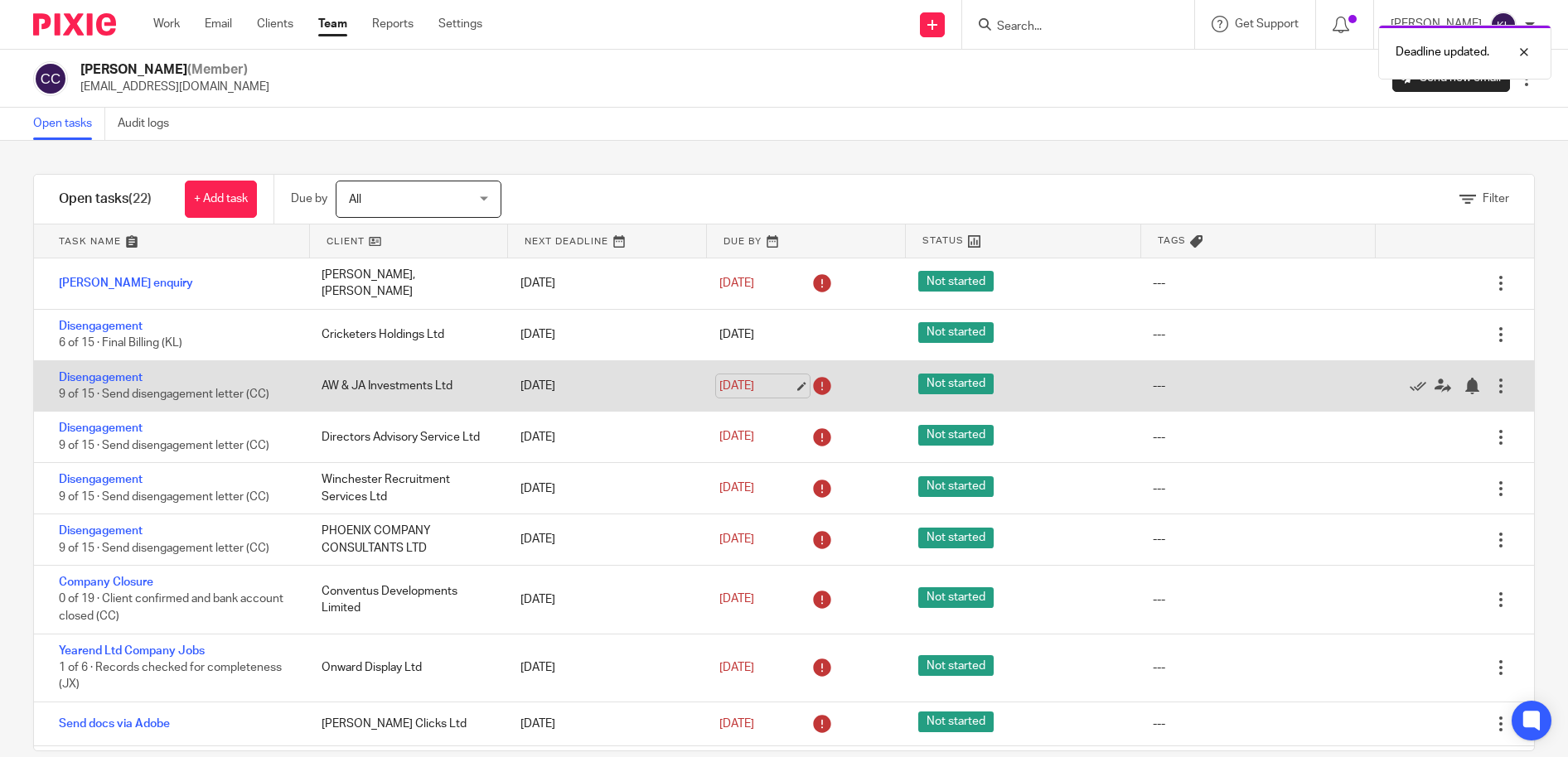
click at [719, 378] on link "30 Sep 2025" at bounding box center [756, 387] width 74 height 17
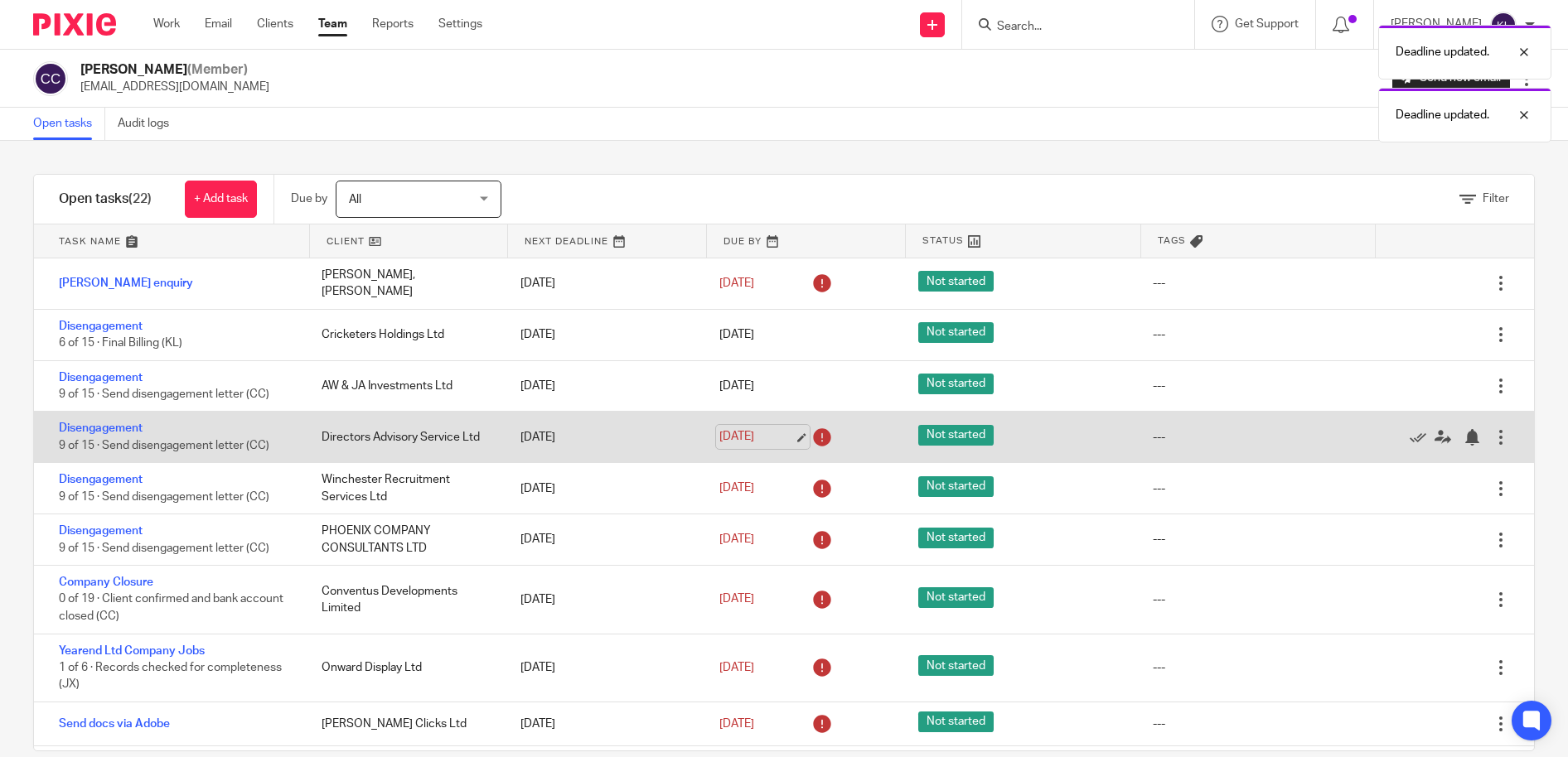
click at [747, 428] on link "30 Sep 2025" at bounding box center [756, 437] width 74 height 17
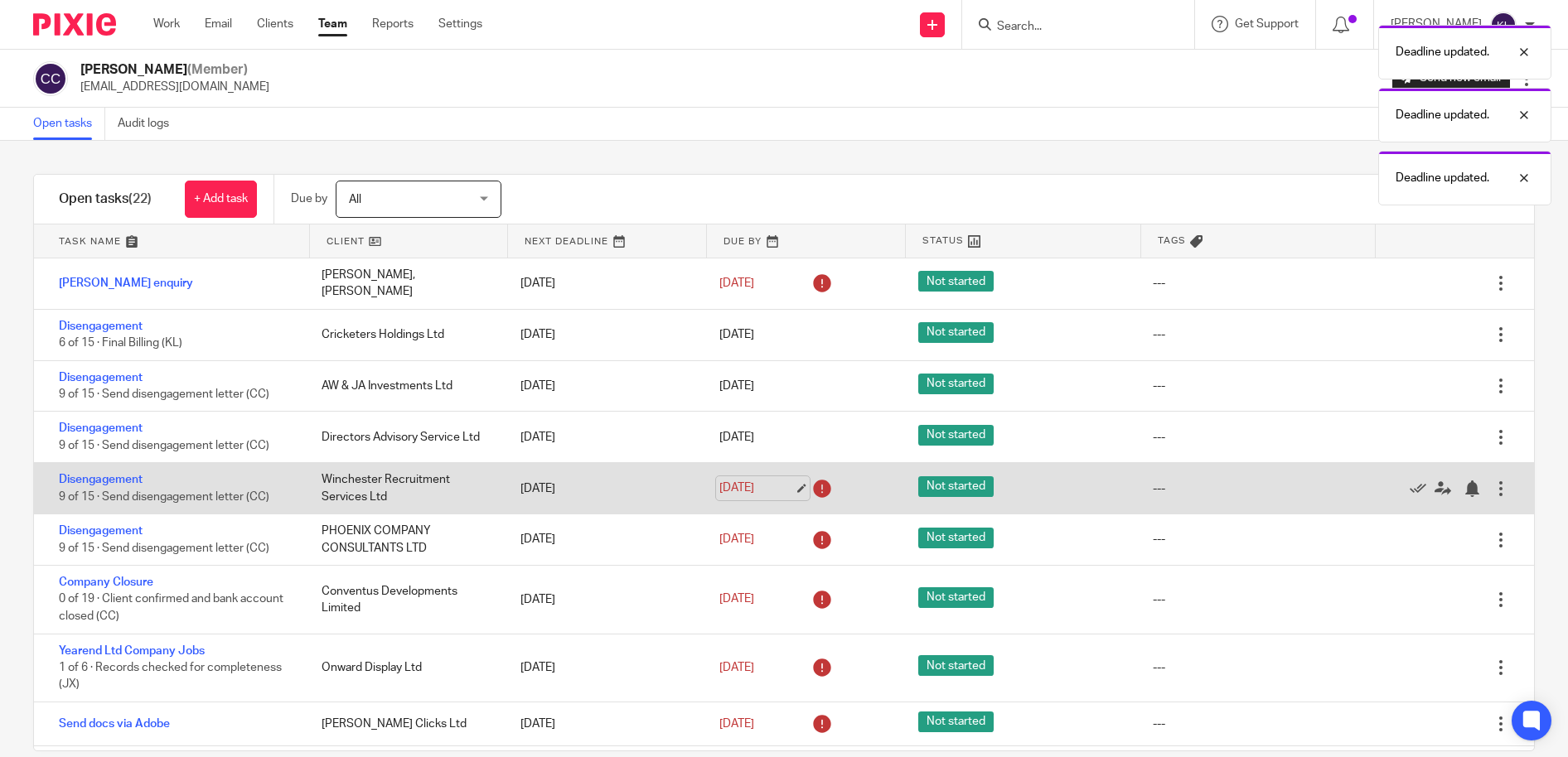
click at [742, 480] on link "30 Sep 2025" at bounding box center [756, 489] width 74 height 17
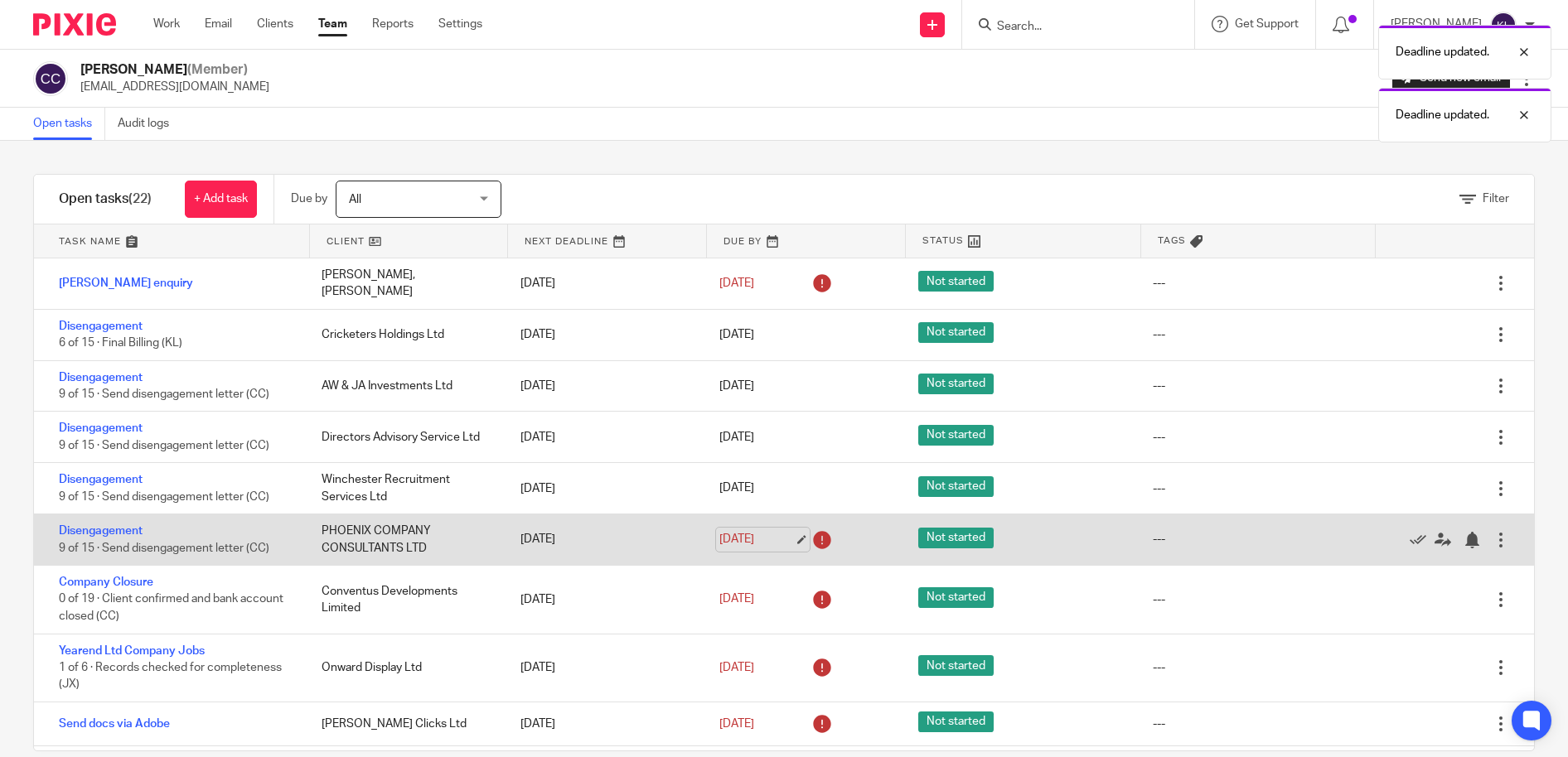
click at [749, 533] on link "30 Sep 2025" at bounding box center [756, 539] width 74 height 17
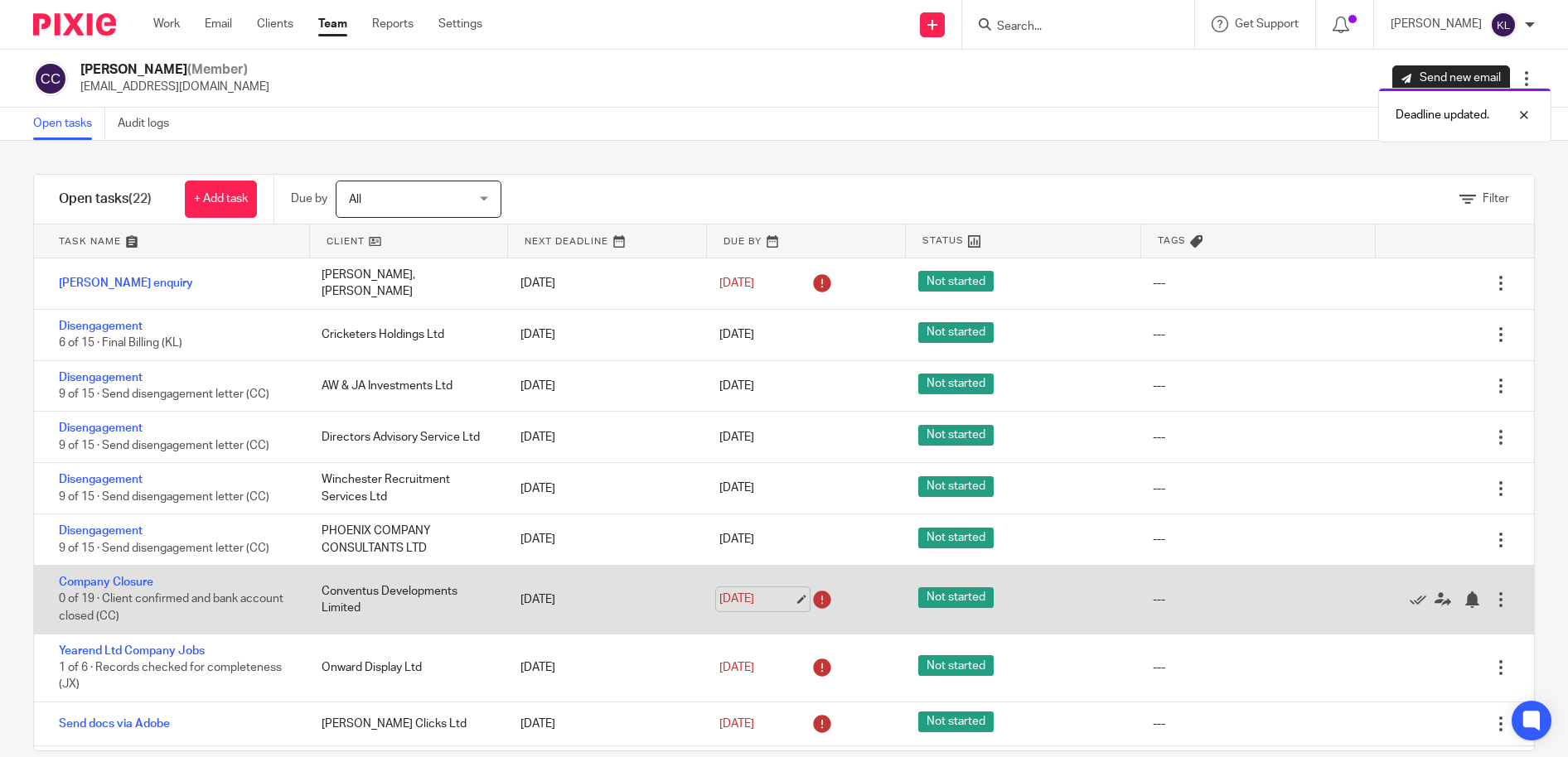
click at [742, 596] on link "2 Oct 2025" at bounding box center [756, 599] width 74 height 17
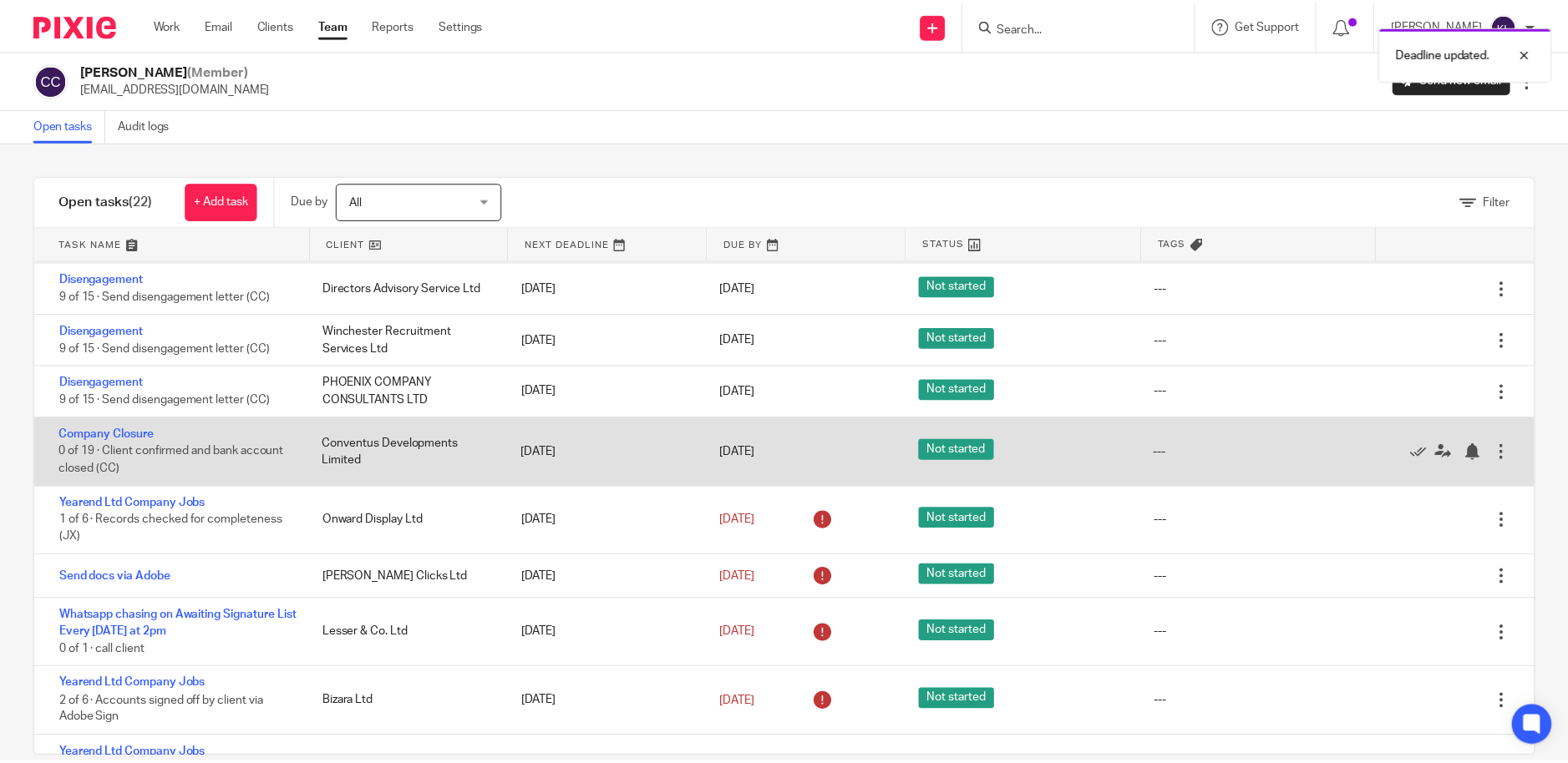
scroll to position [167, 0]
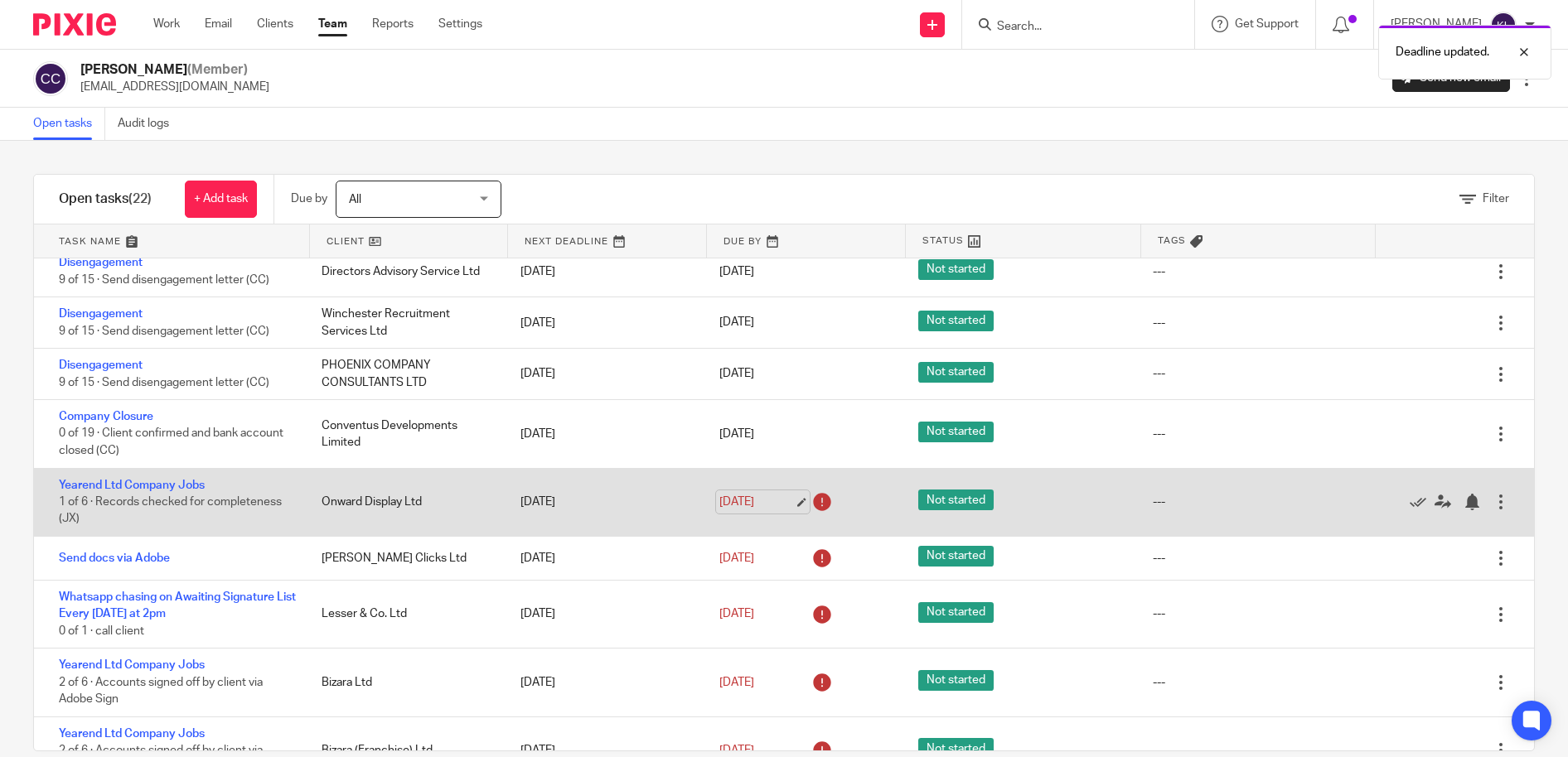
click at [723, 495] on link "3 Oct 2025" at bounding box center [756, 502] width 74 height 17
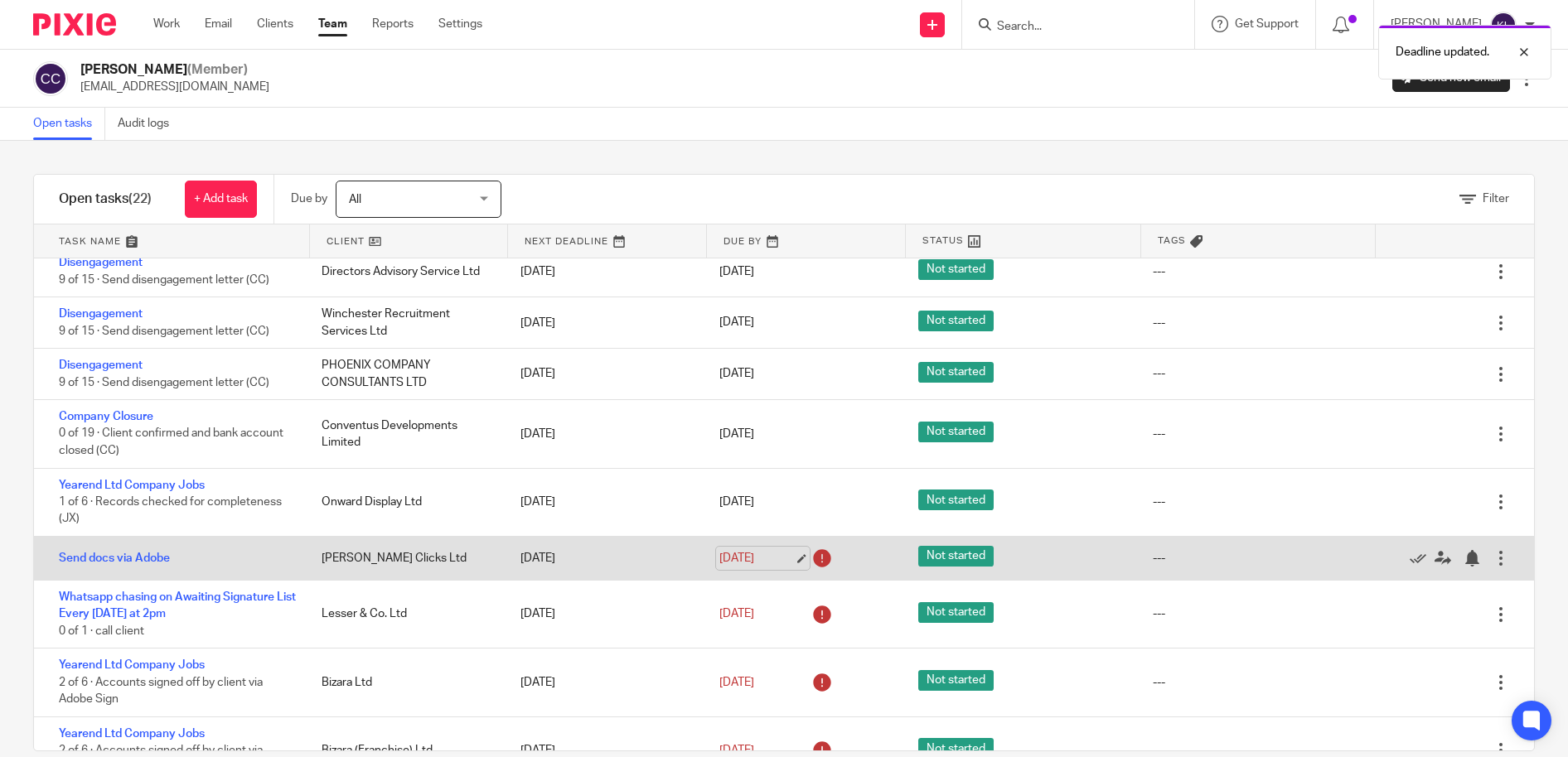
click at [723, 552] on link "8 Oct 2025" at bounding box center [756, 558] width 74 height 17
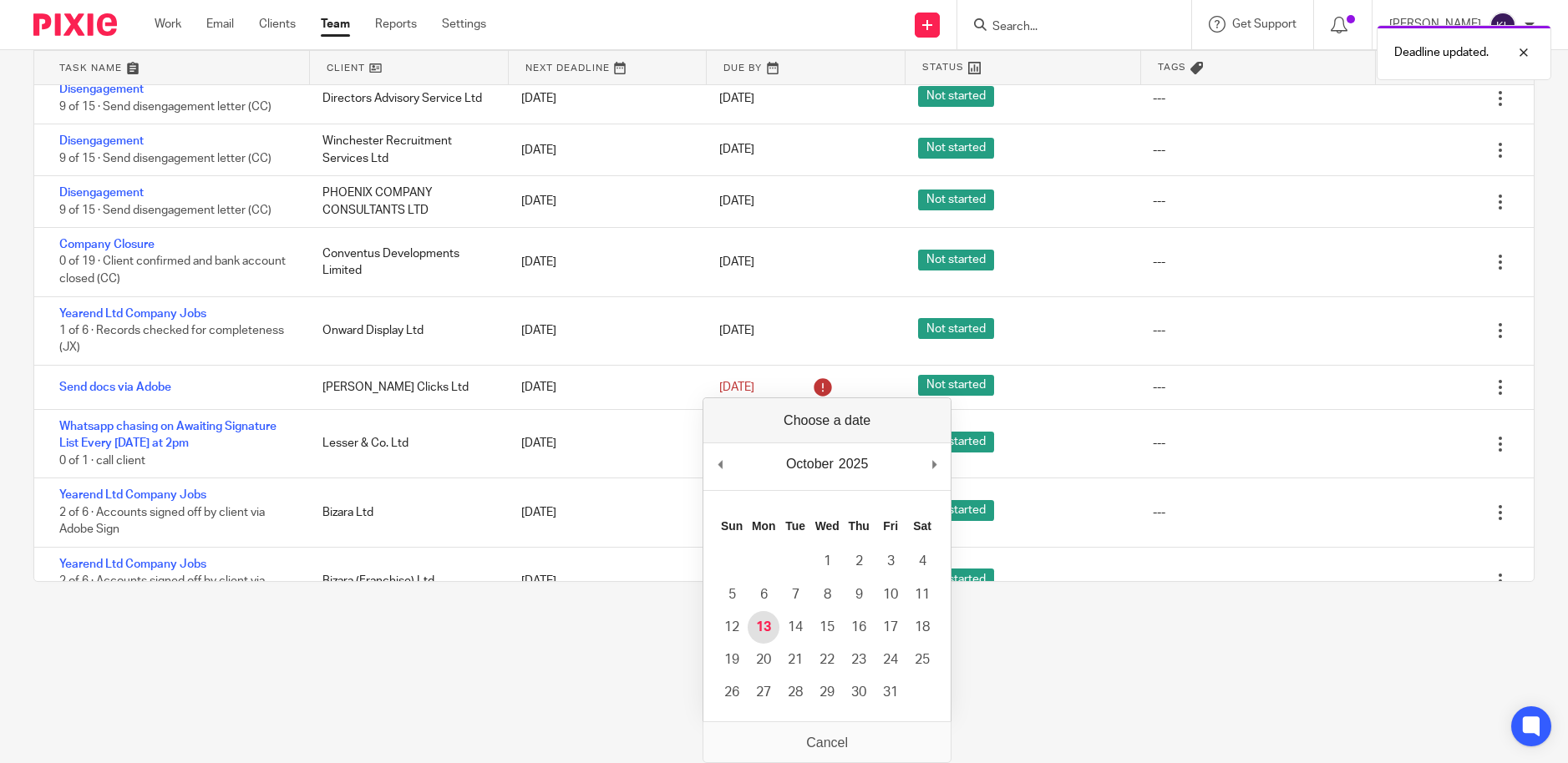
scroll to position [0, 0]
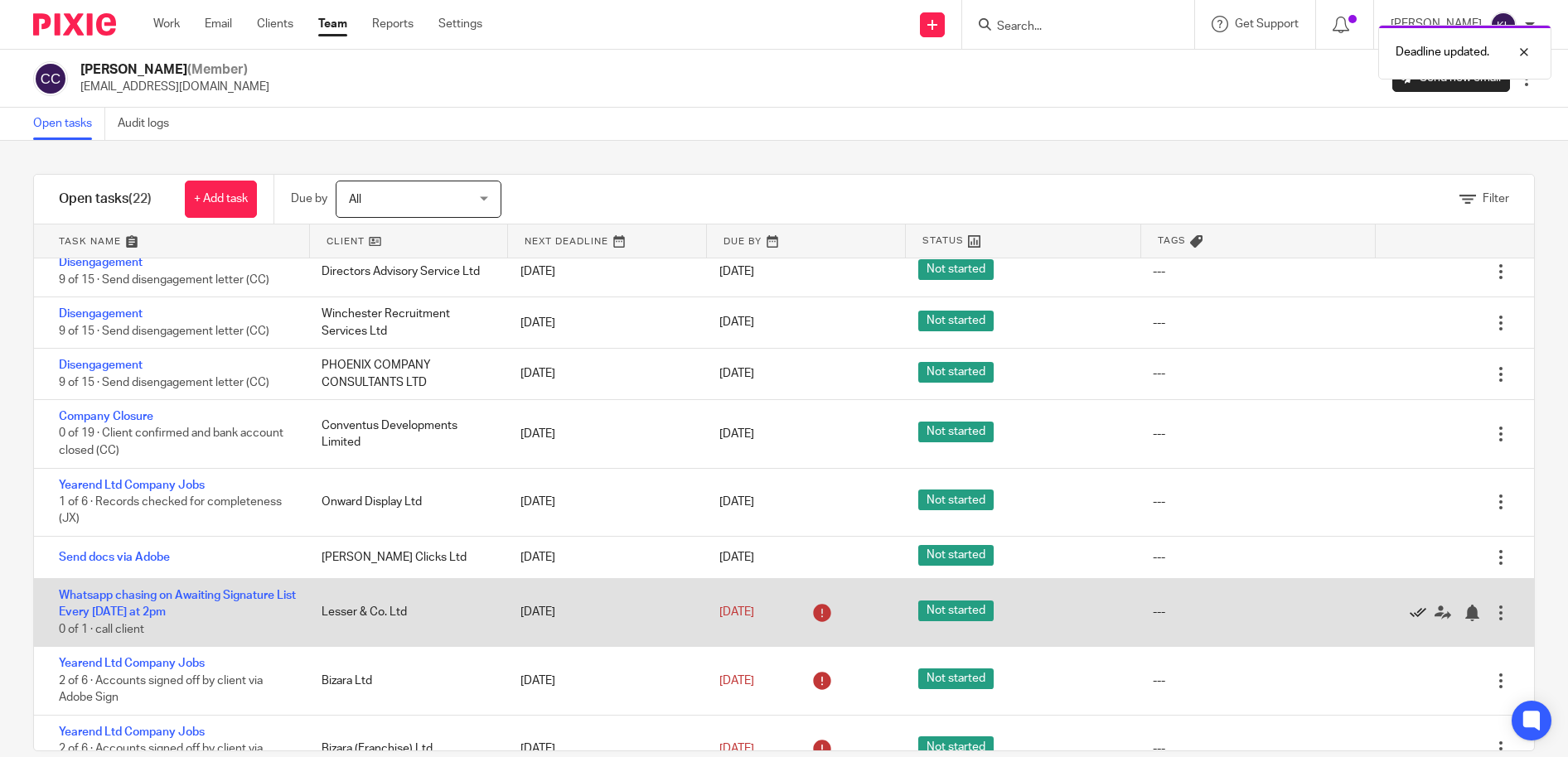
click at [1410, 605] on icon at bounding box center [1418, 613] width 16 height 16
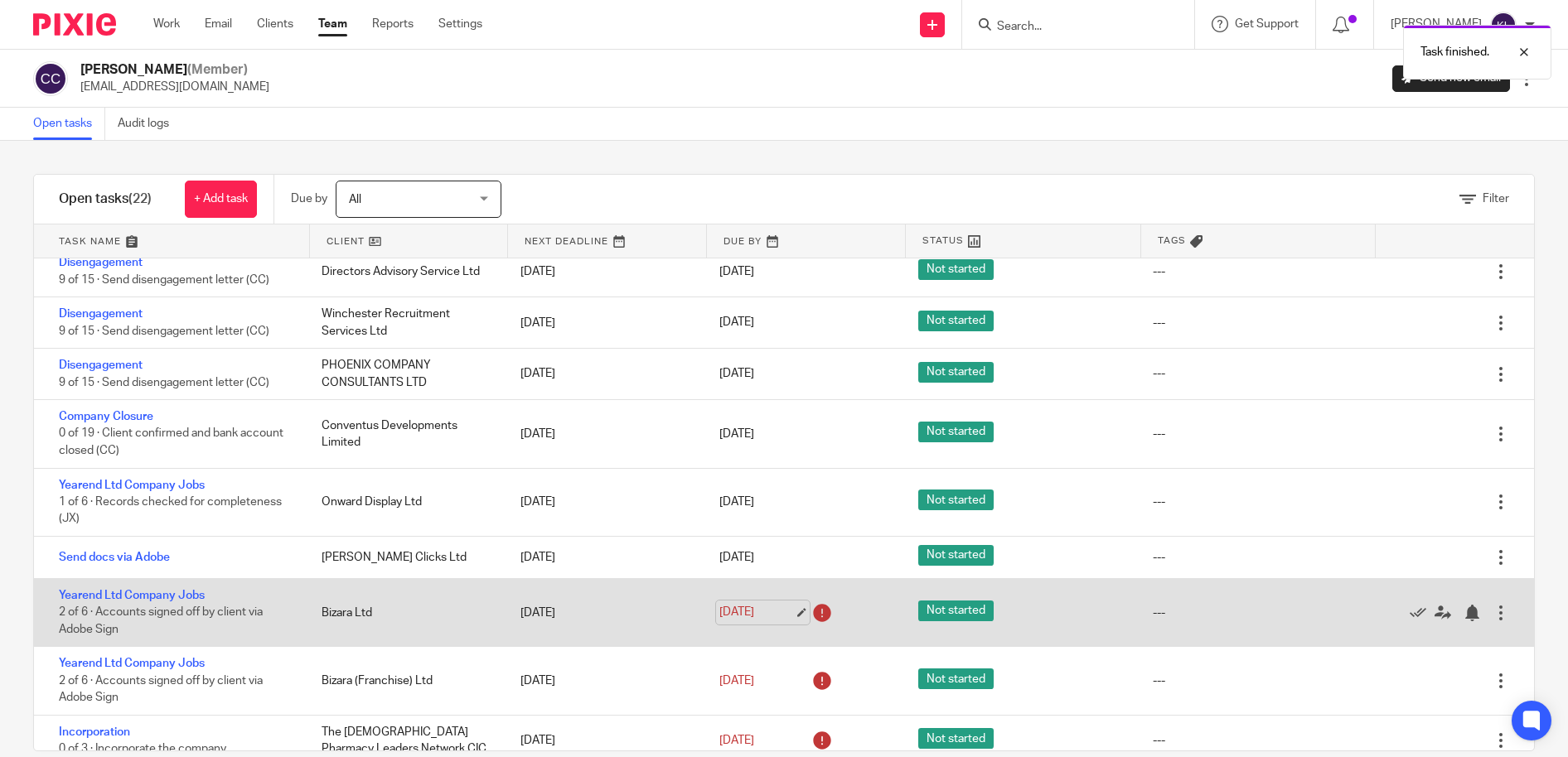
click at [731, 606] on link "9 Oct 2025" at bounding box center [756, 613] width 74 height 17
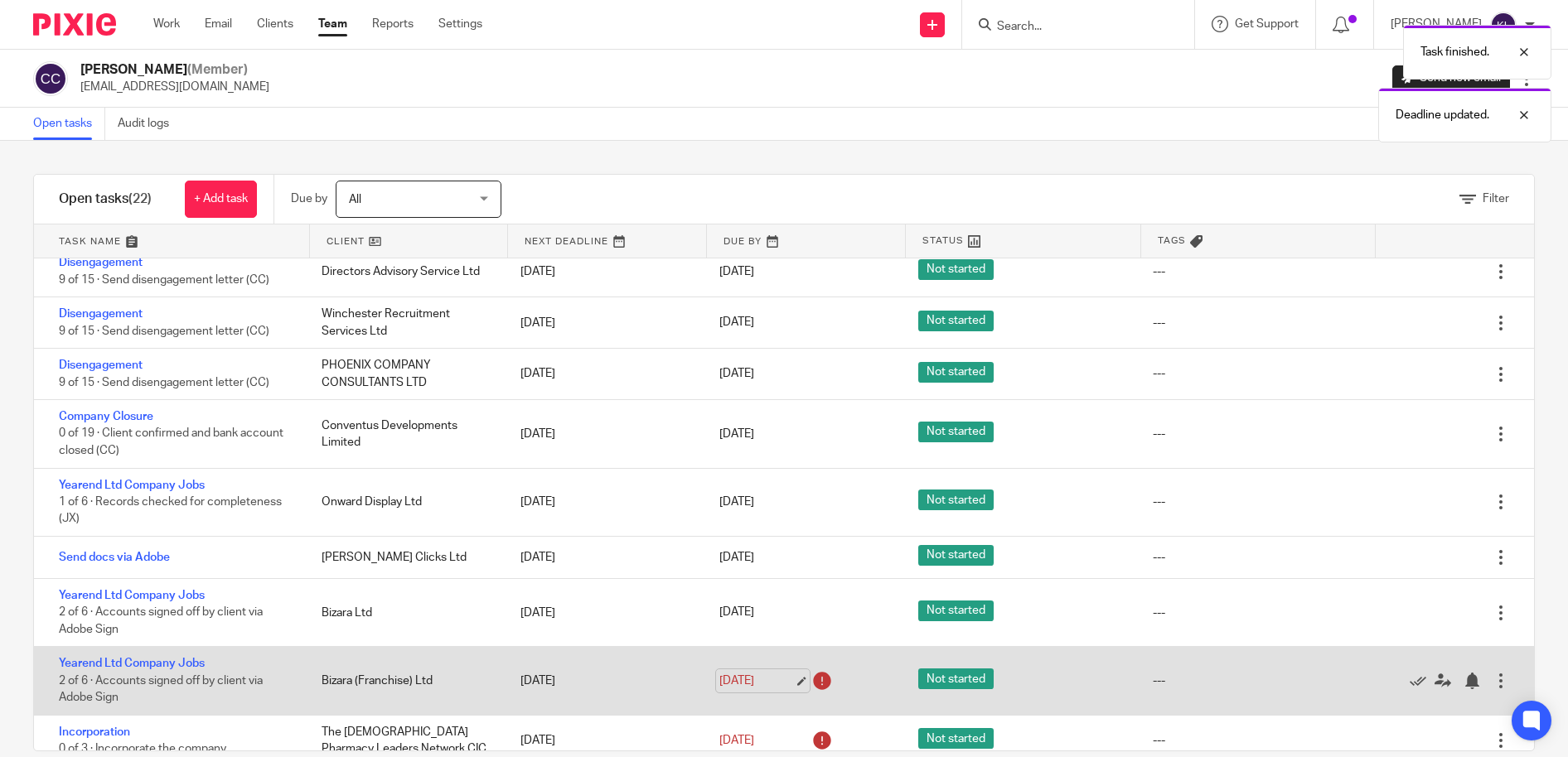
click at [730, 672] on link "9 Oct 2025" at bounding box center [756, 681] width 74 height 17
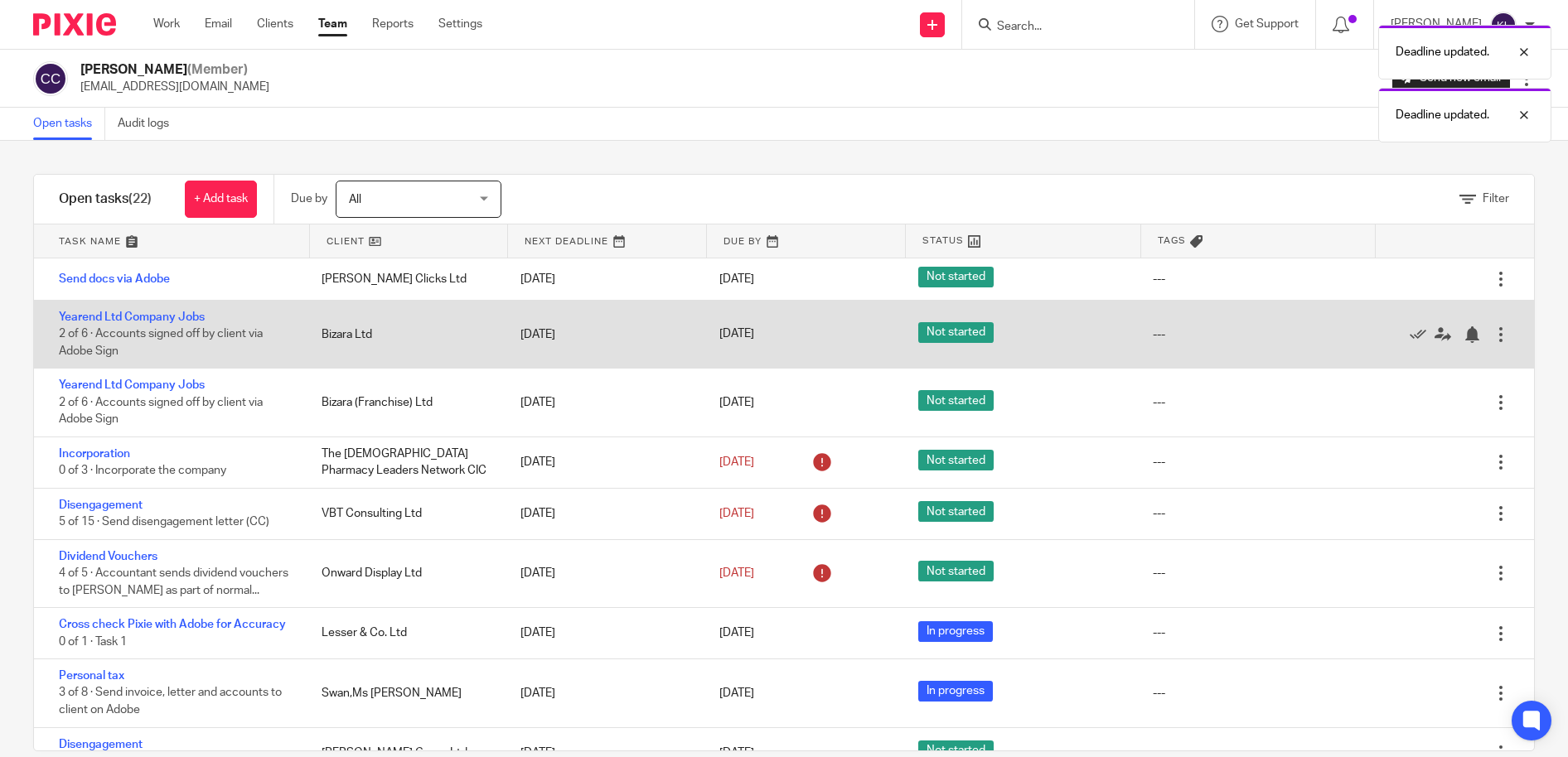
scroll to position [497, 0]
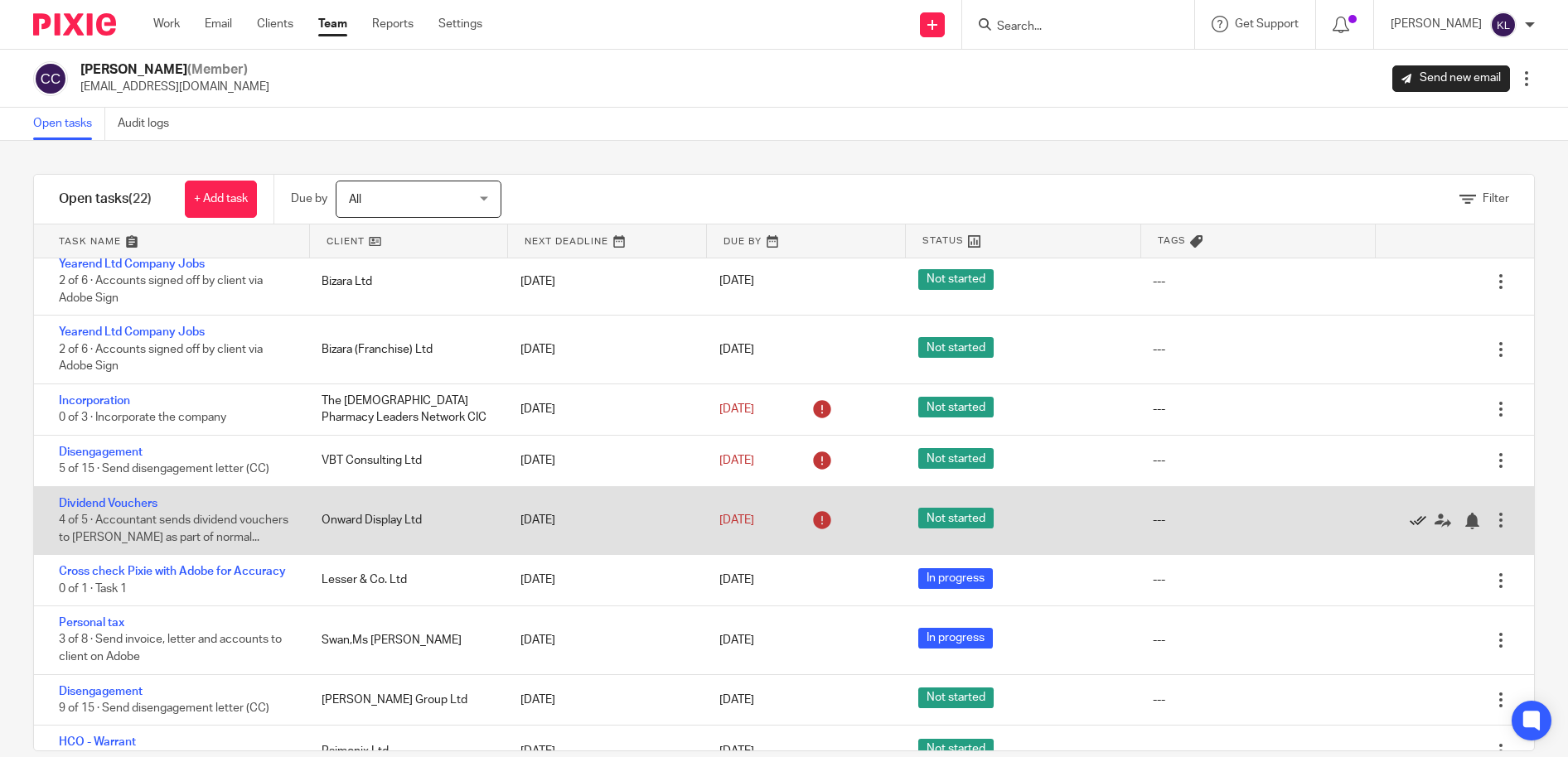
click at [1410, 513] on icon at bounding box center [1418, 520] width 16 height 16
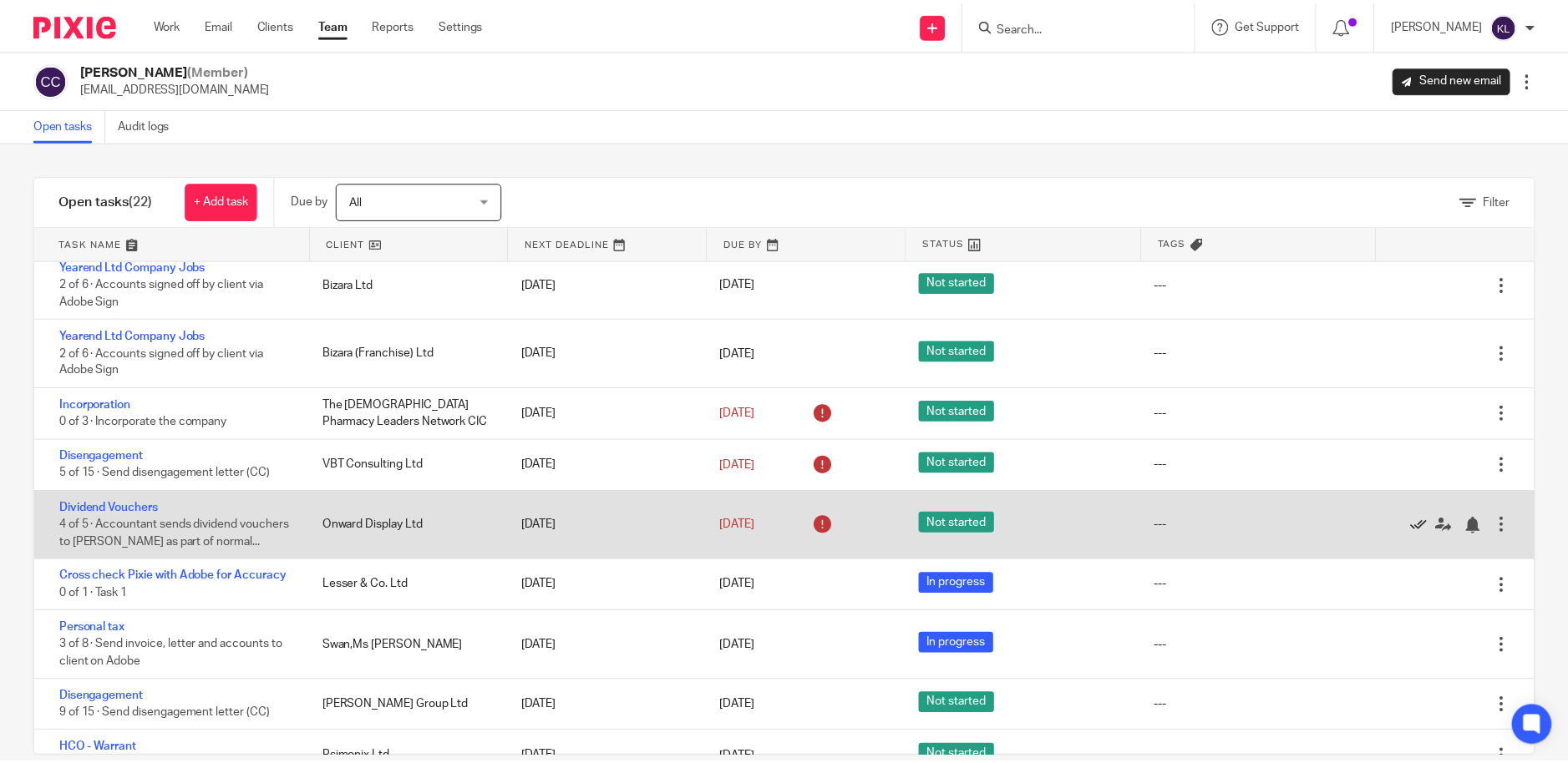
scroll to position [451, 0]
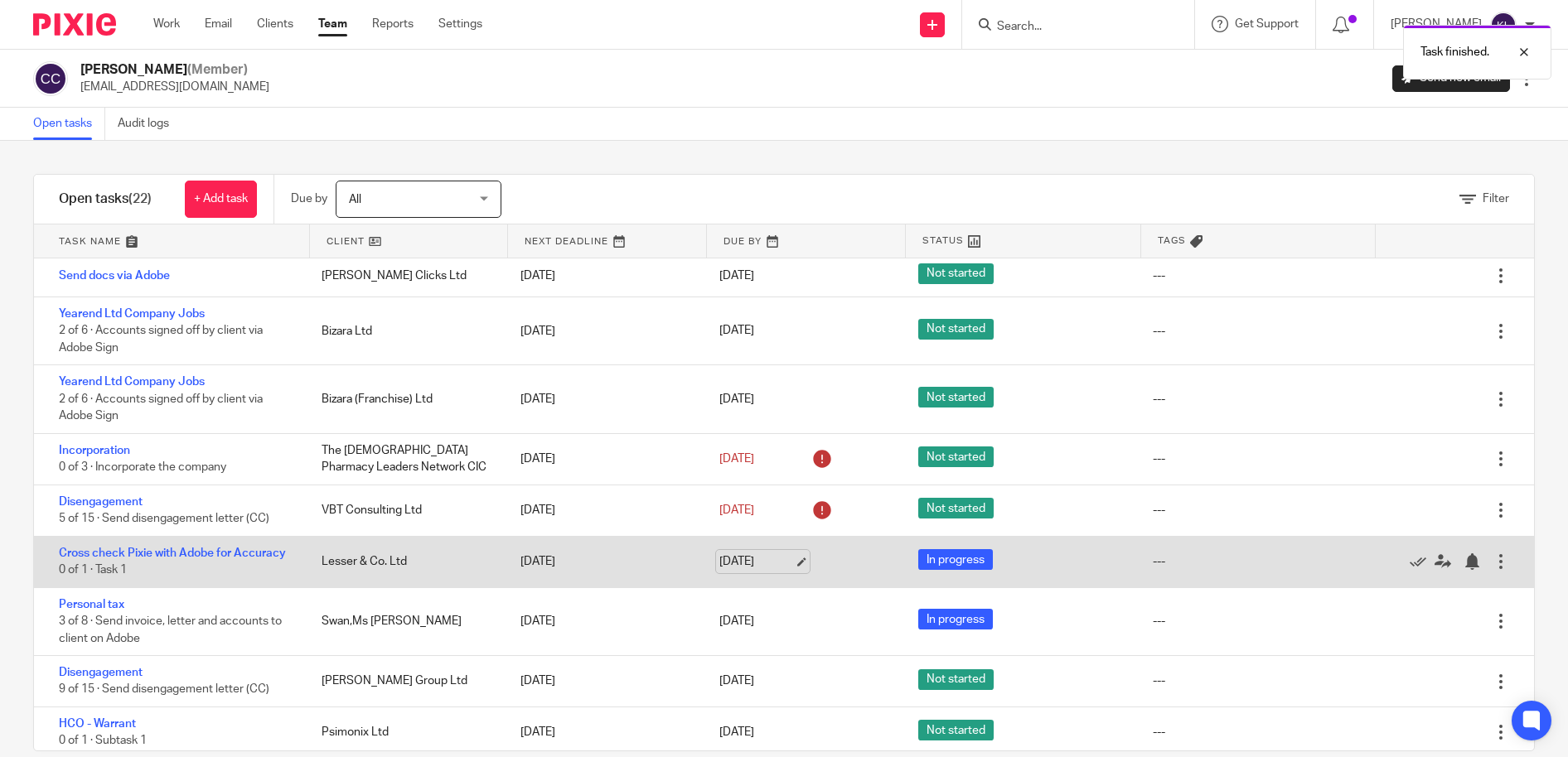
click at [719, 555] on link "13 Oct 2025" at bounding box center [756, 562] width 74 height 17
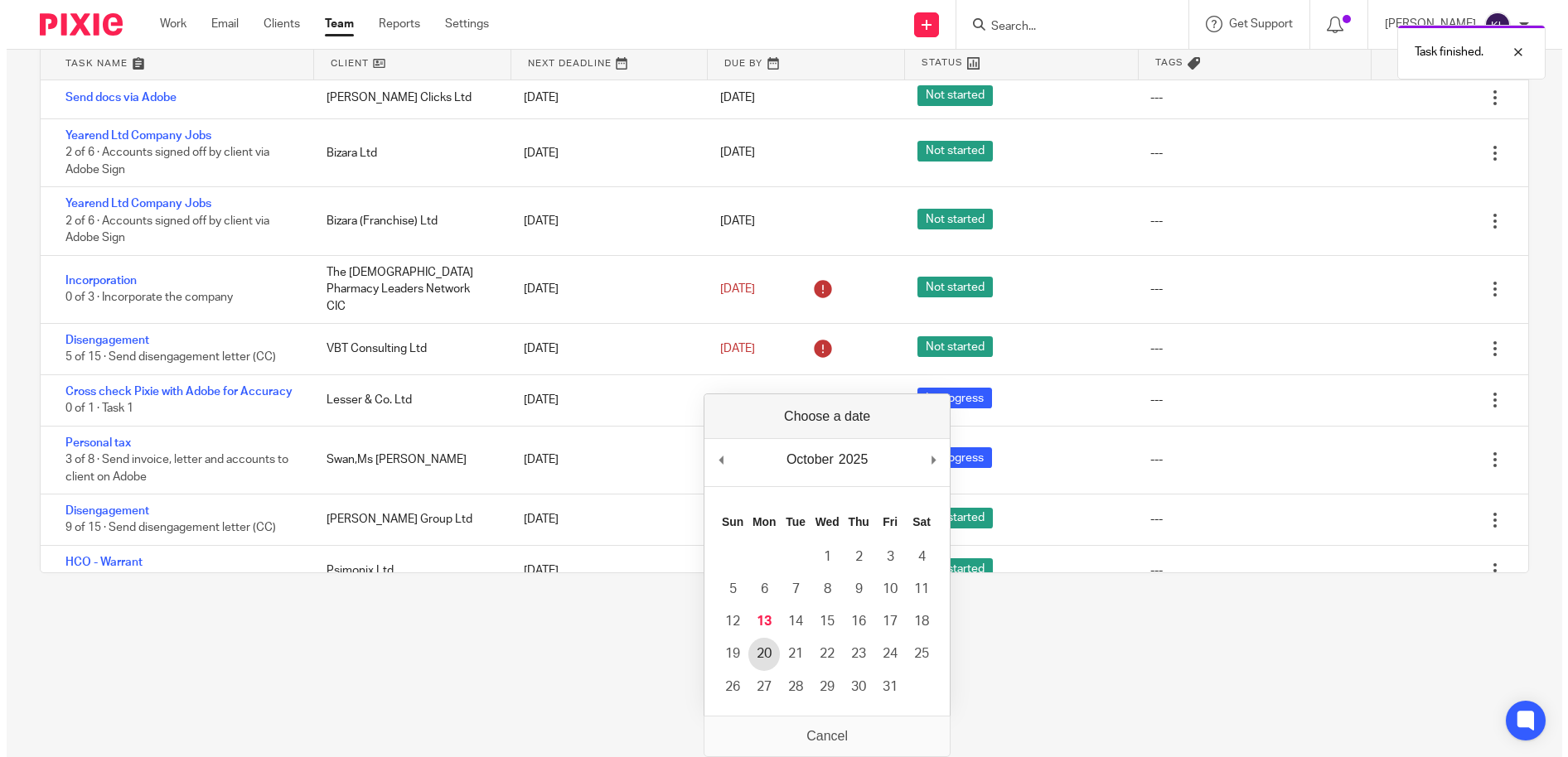
scroll to position [0, 0]
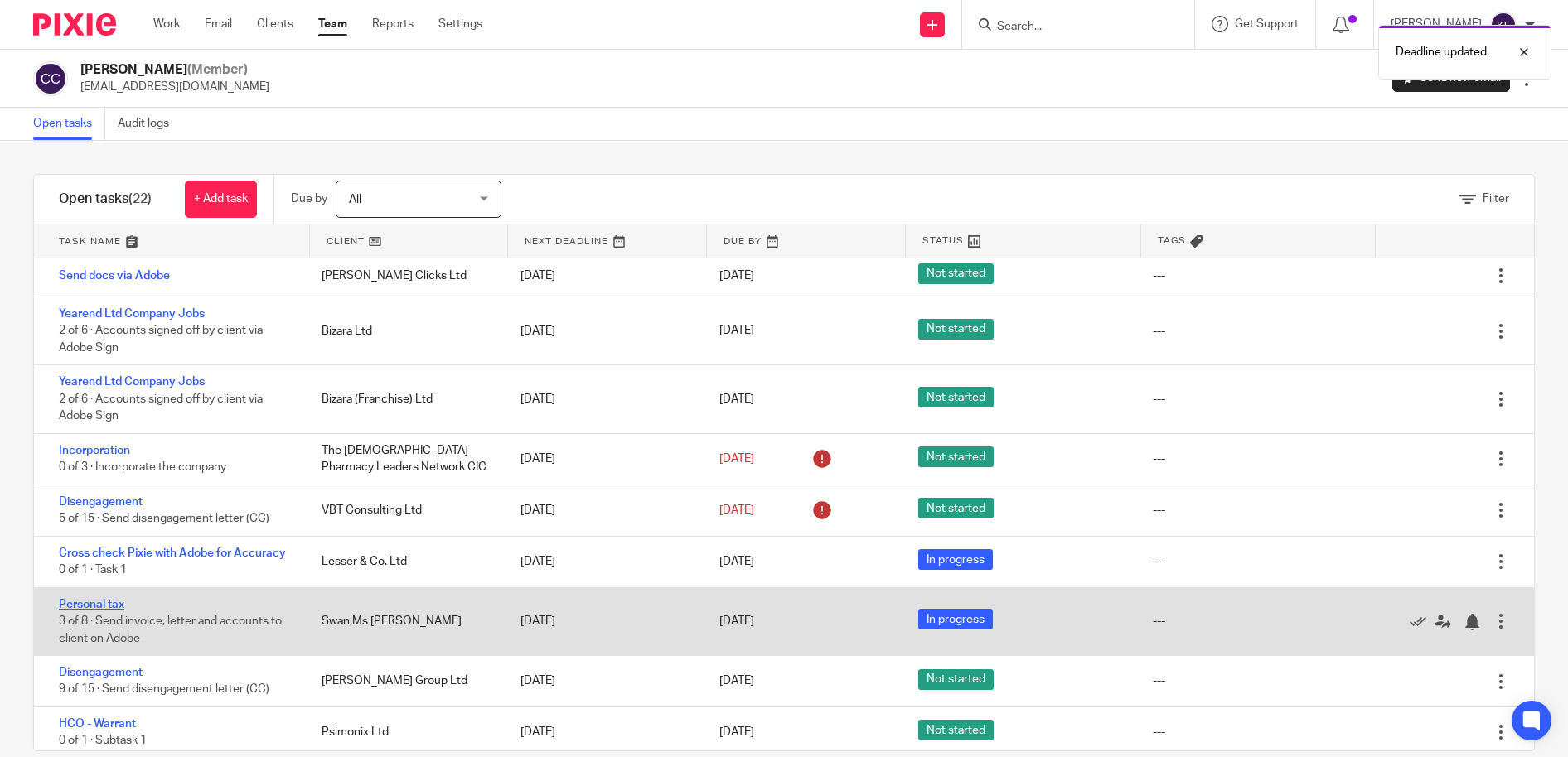
click at [85, 599] on link "Personal tax" at bounding box center [92, 604] width 66 height 11
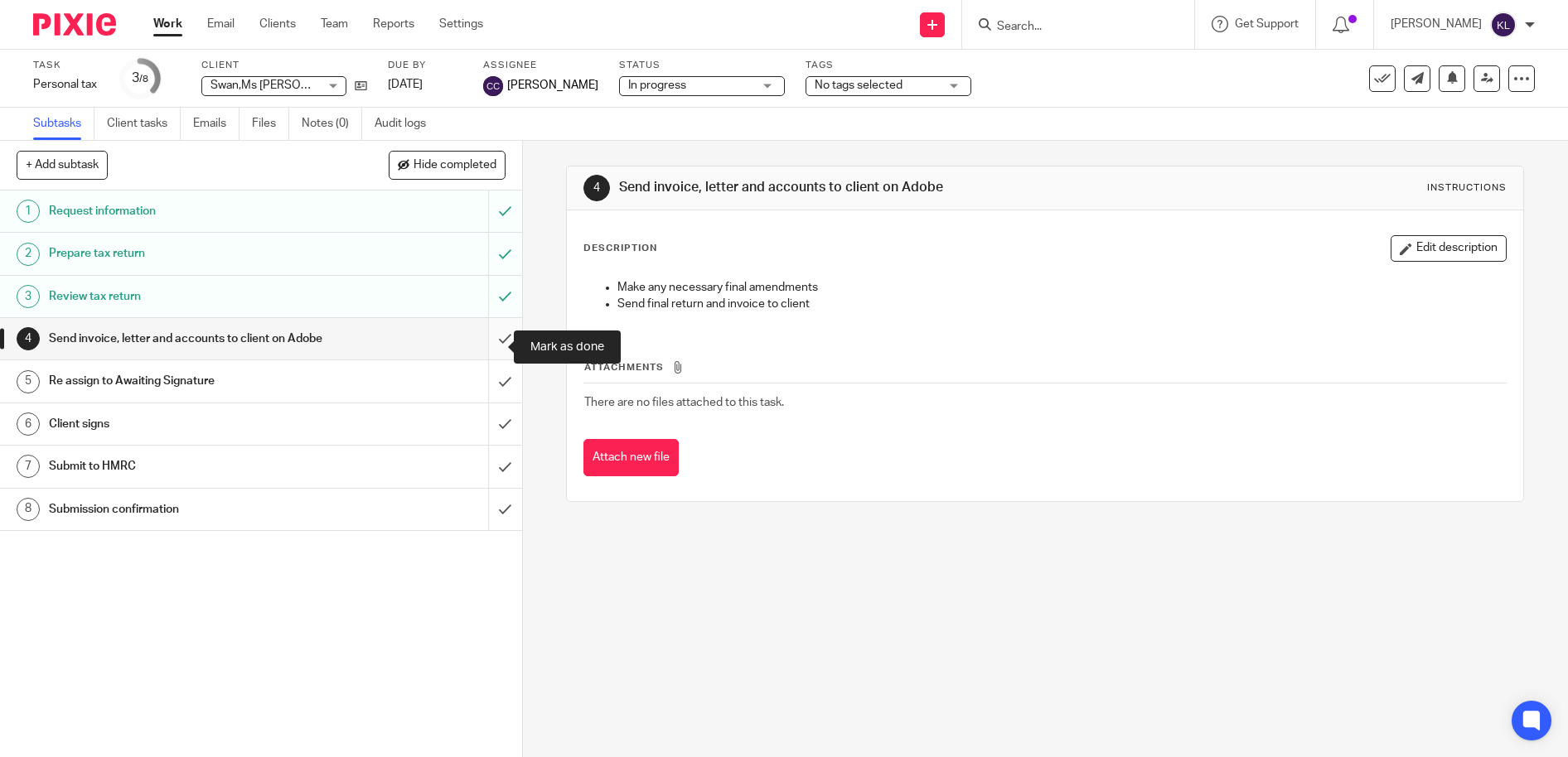
click at [491, 340] on input "submit" at bounding box center [261, 339] width 522 height 41
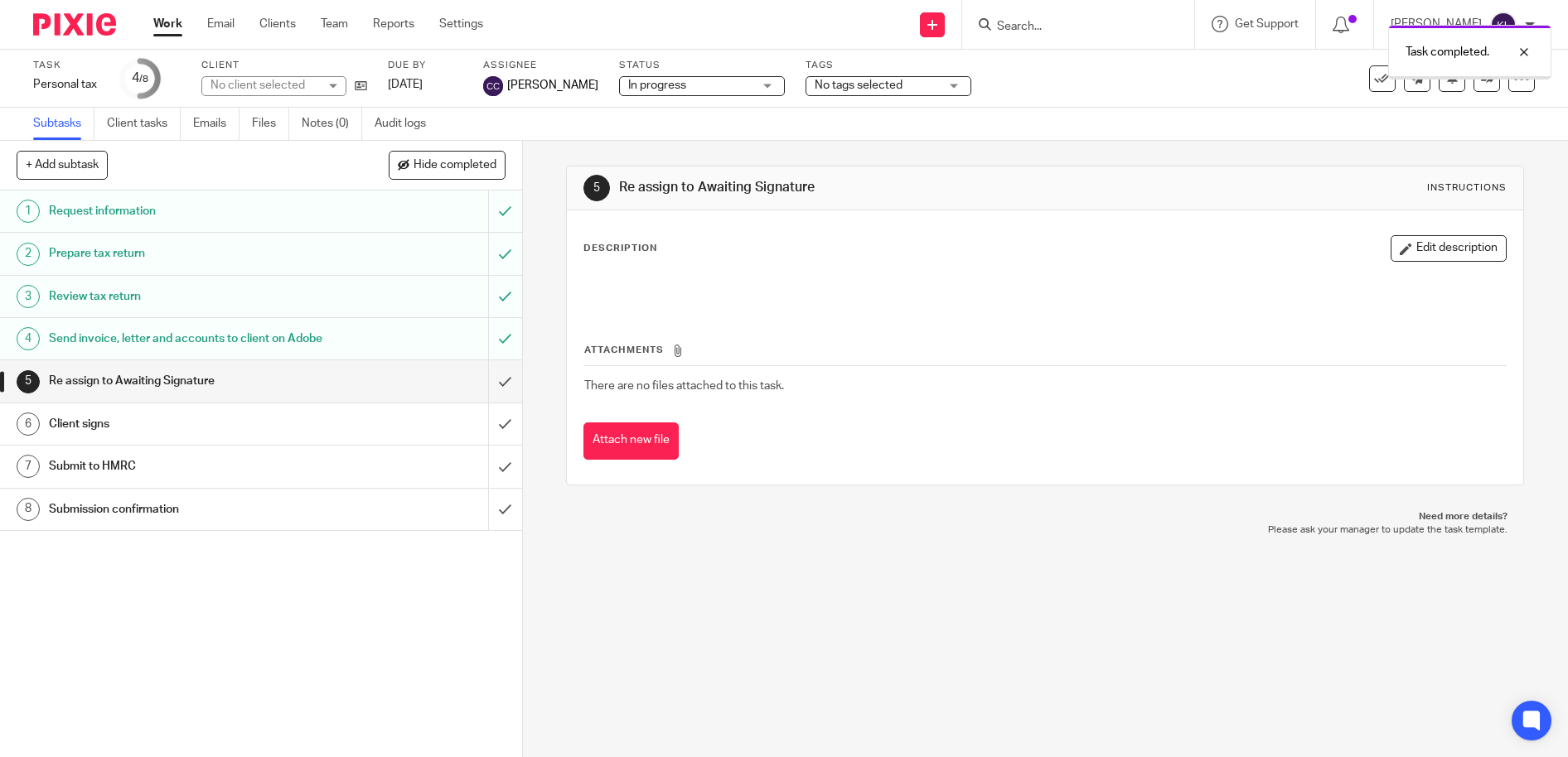
click at [486, 390] on input "submit" at bounding box center [261, 382] width 522 height 41
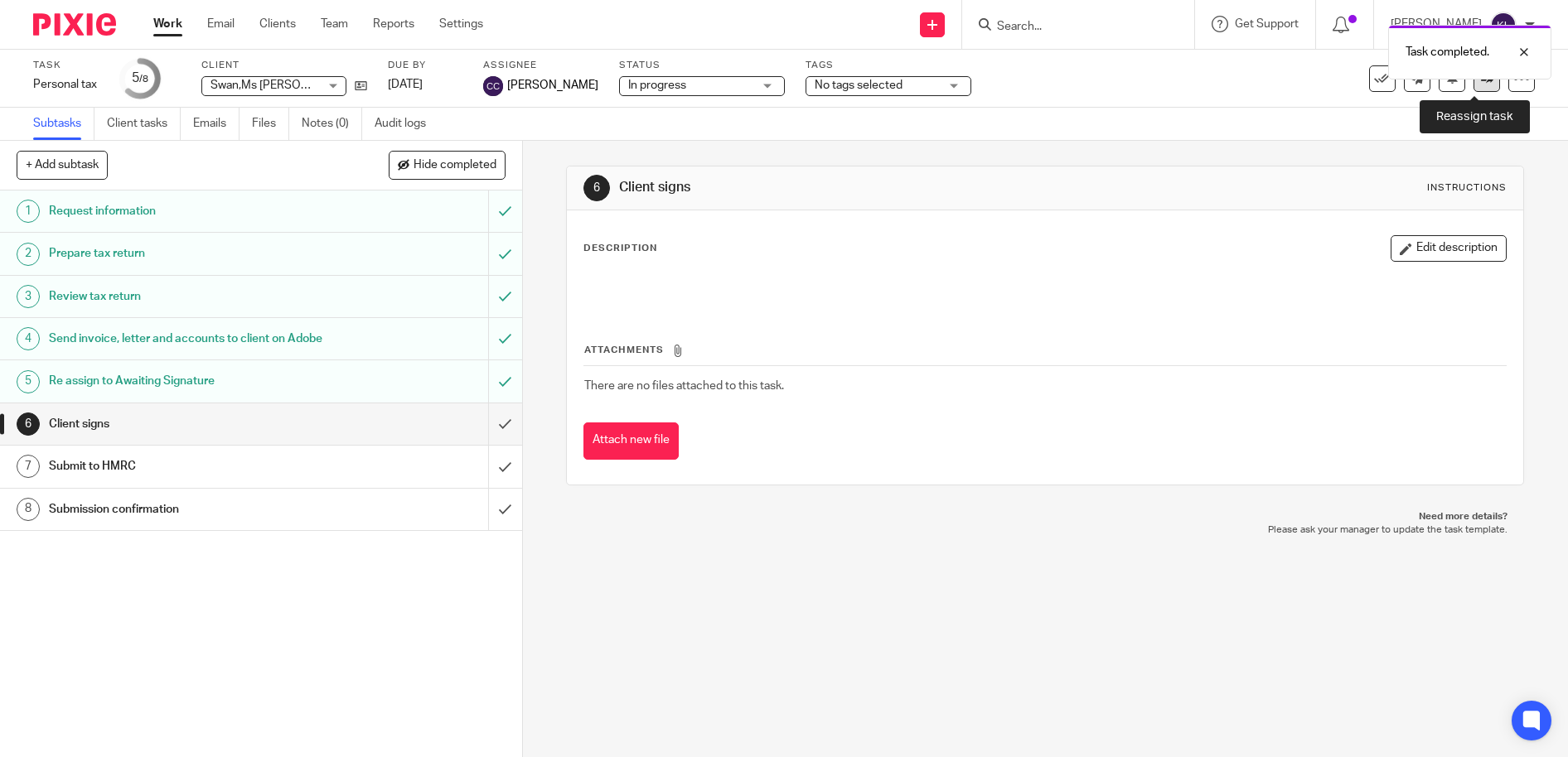
click at [1481, 83] on icon at bounding box center [1487, 79] width 12 height 12
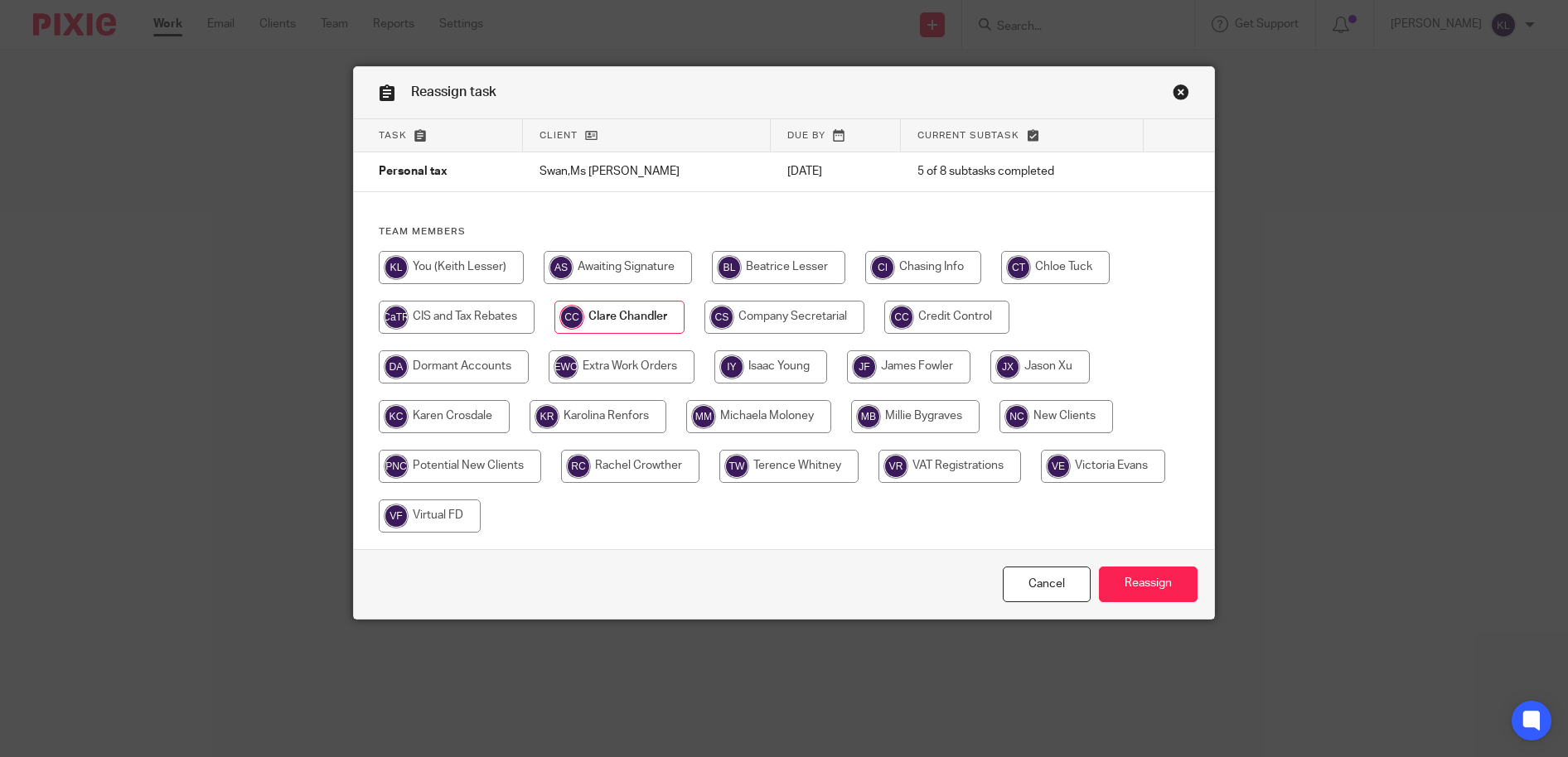
click at [585, 266] on input "radio" at bounding box center [618, 268] width 149 height 33
radio input "true"
click at [1146, 576] on input "Reassign" at bounding box center [1148, 584] width 98 height 35
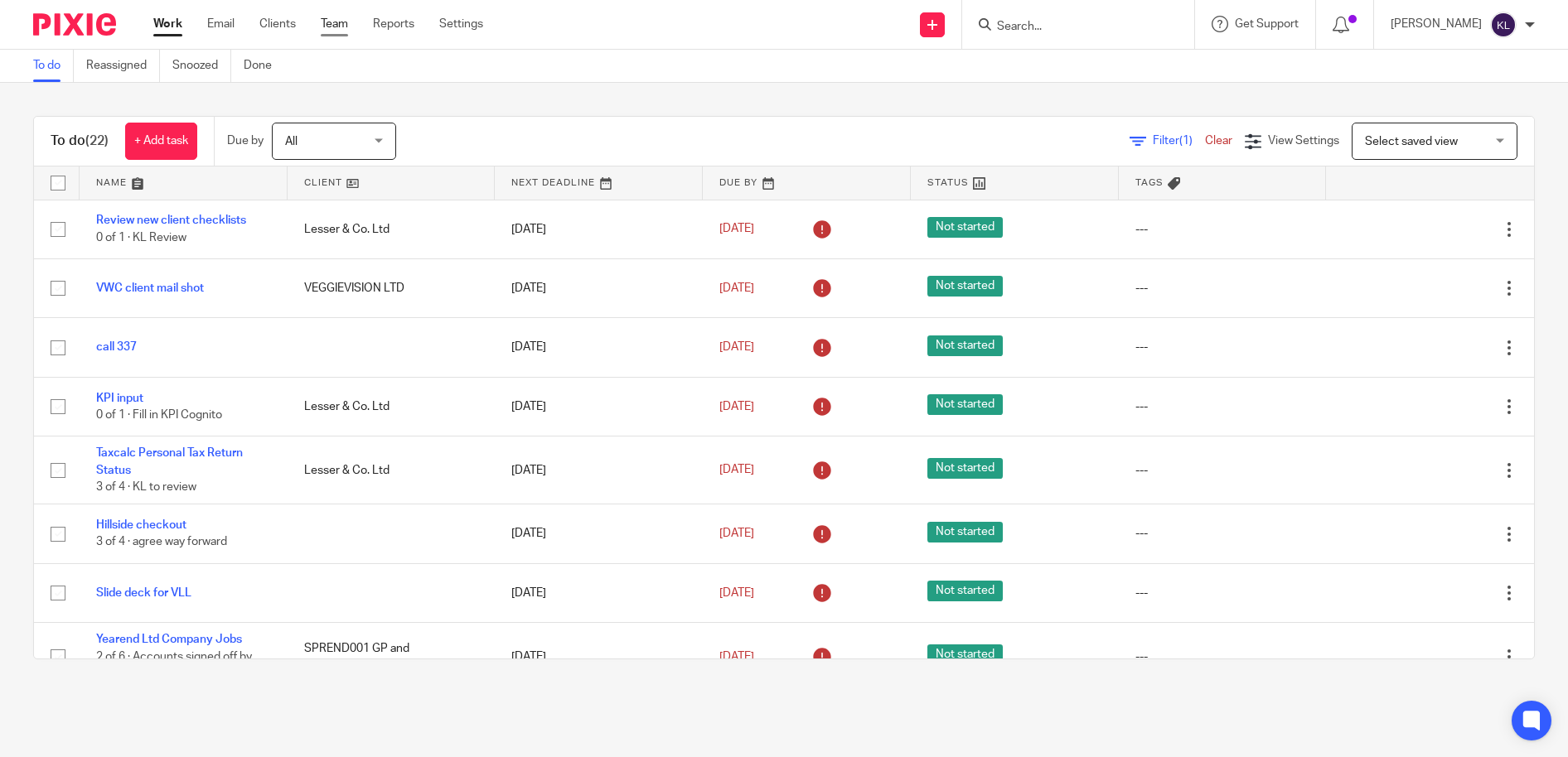
drag, startPoint x: 0, startPoint y: 0, endPoint x: 329, endPoint y: 22, distance: 329.7
click at [329, 22] on link "Team" at bounding box center [334, 23] width 28 height 16
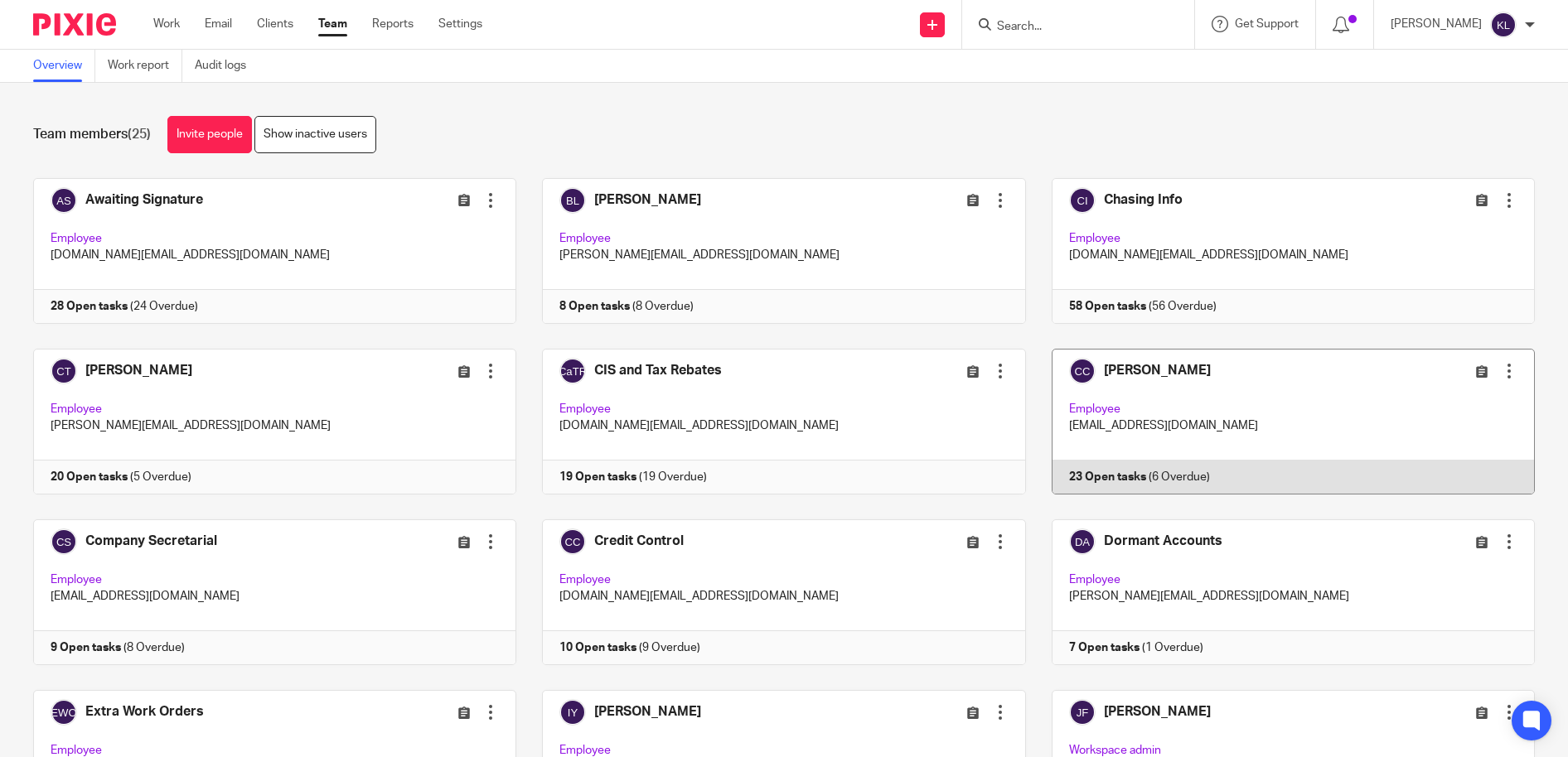
click at [1152, 455] on link at bounding box center [1280, 421] width 509 height 146
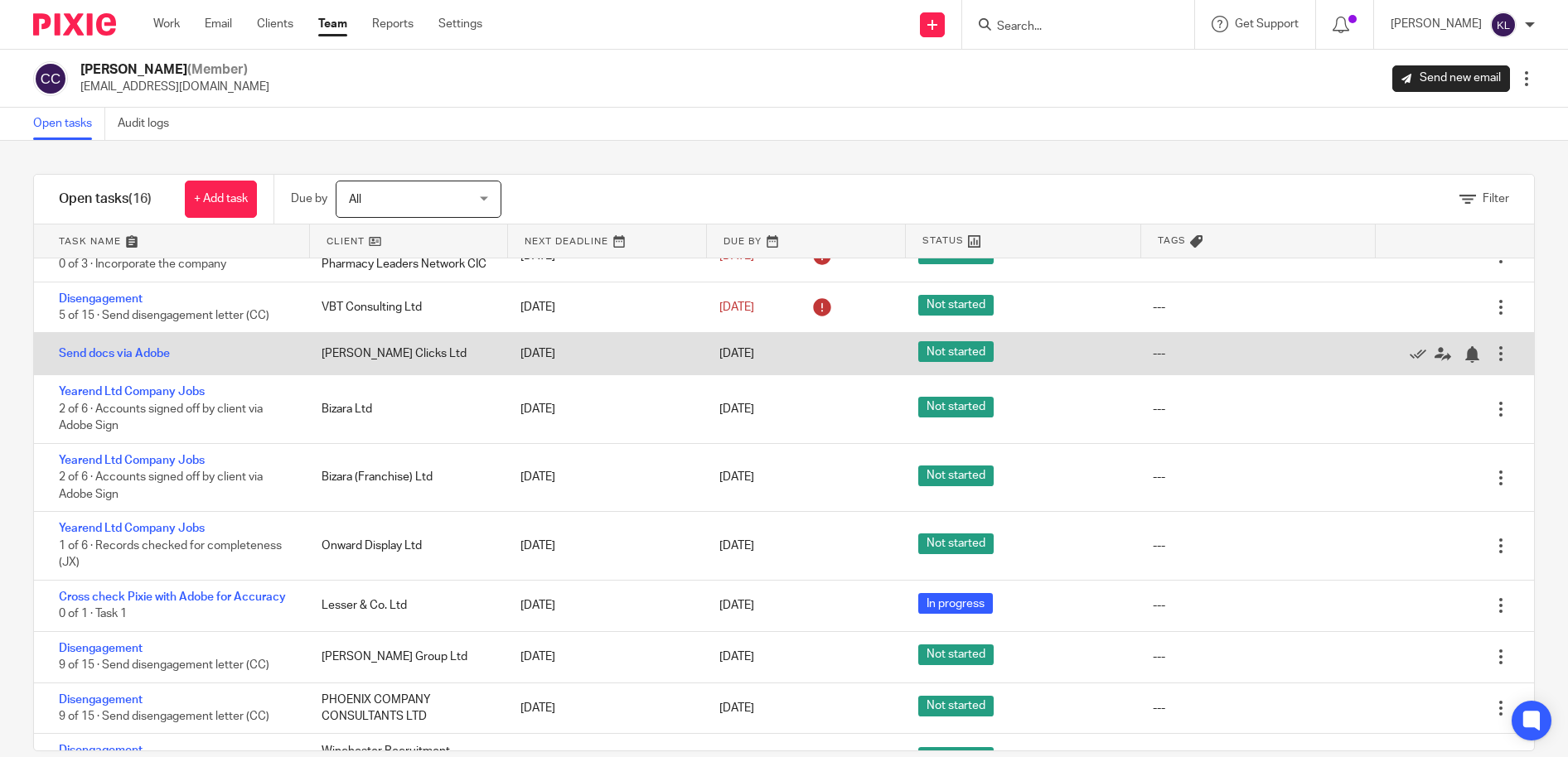
scroll to position [83, 0]
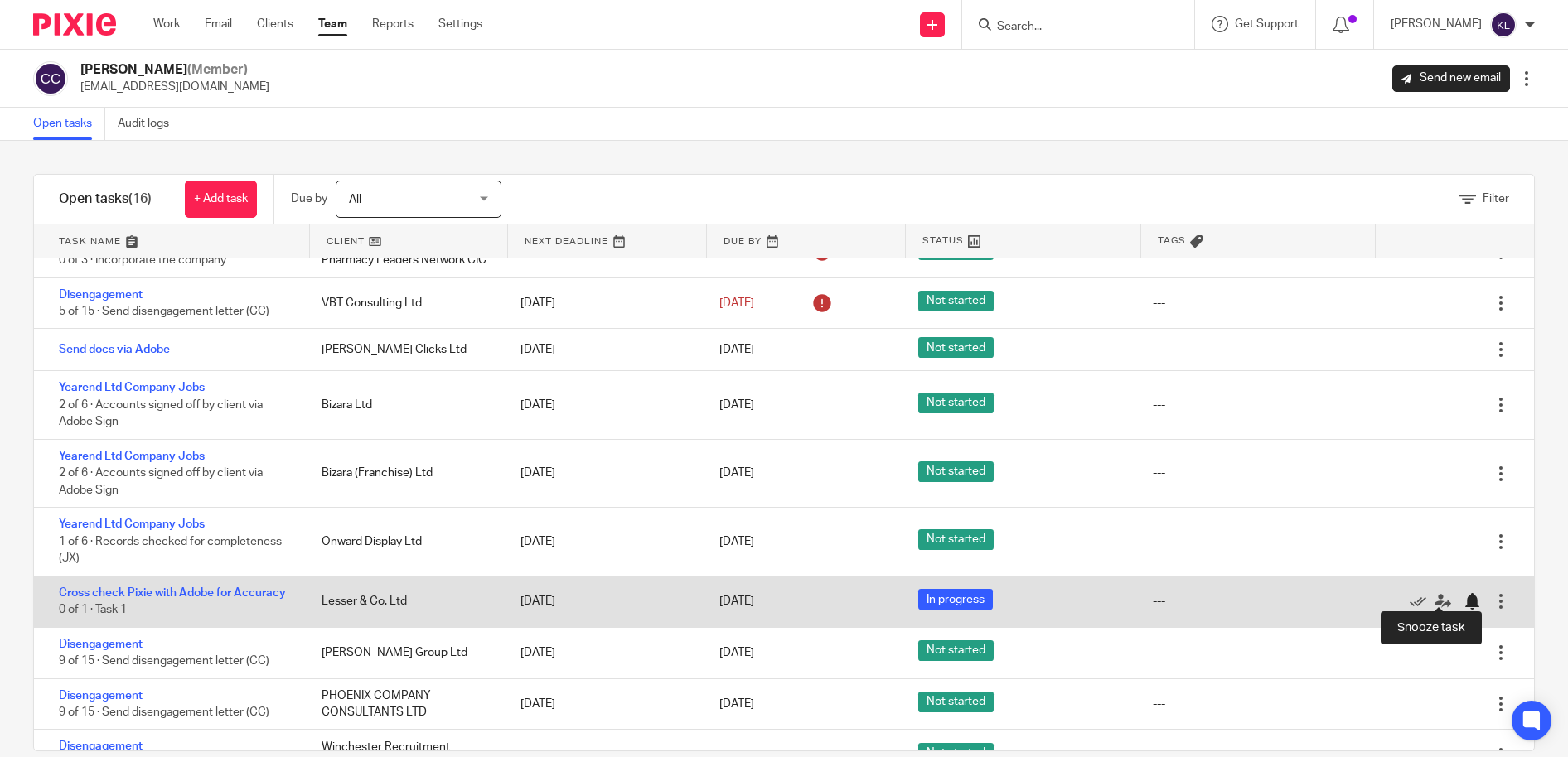
click at [1464, 593] on div at bounding box center [1471, 601] width 16 height 16
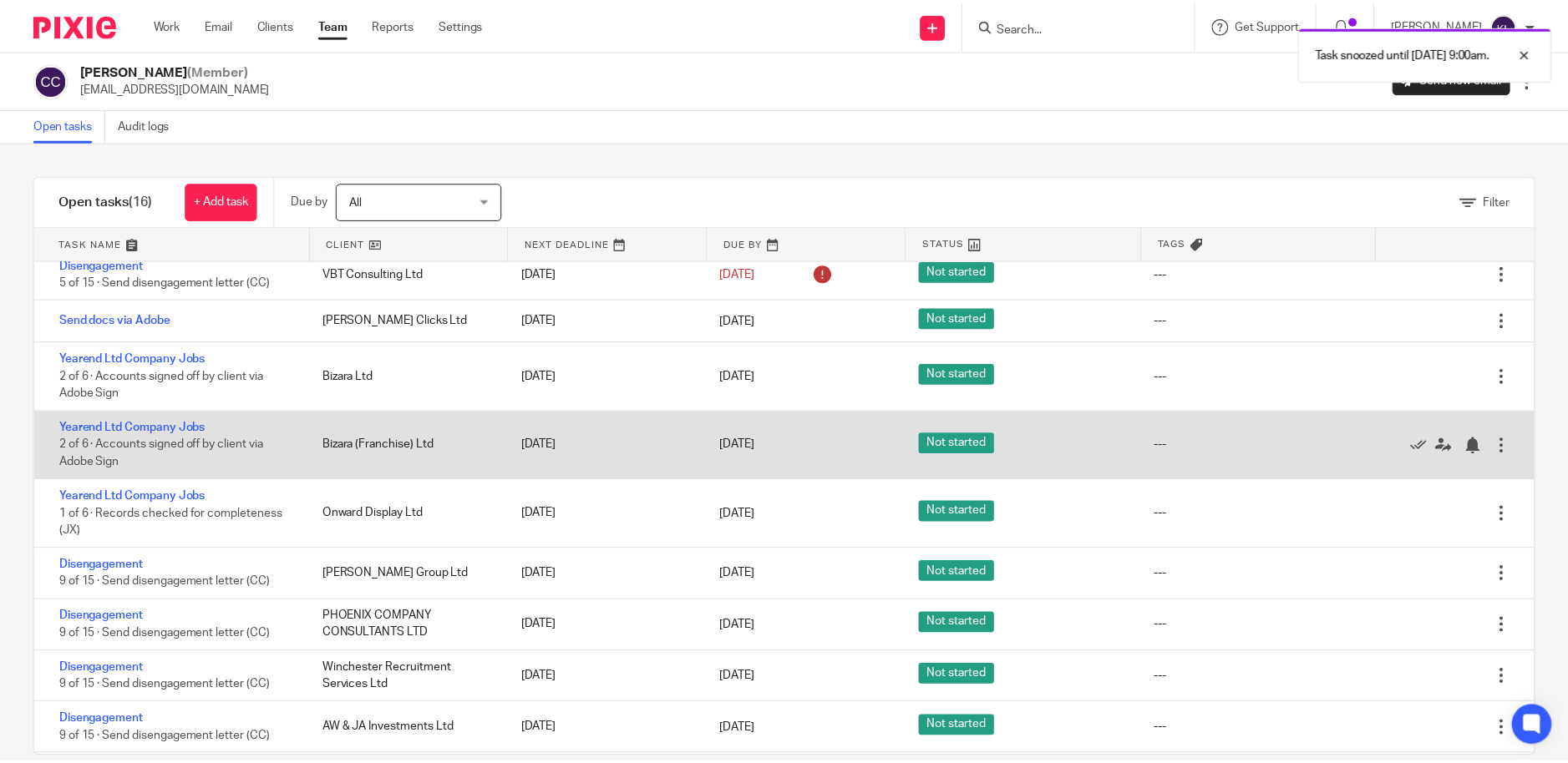
scroll to position [167, 0]
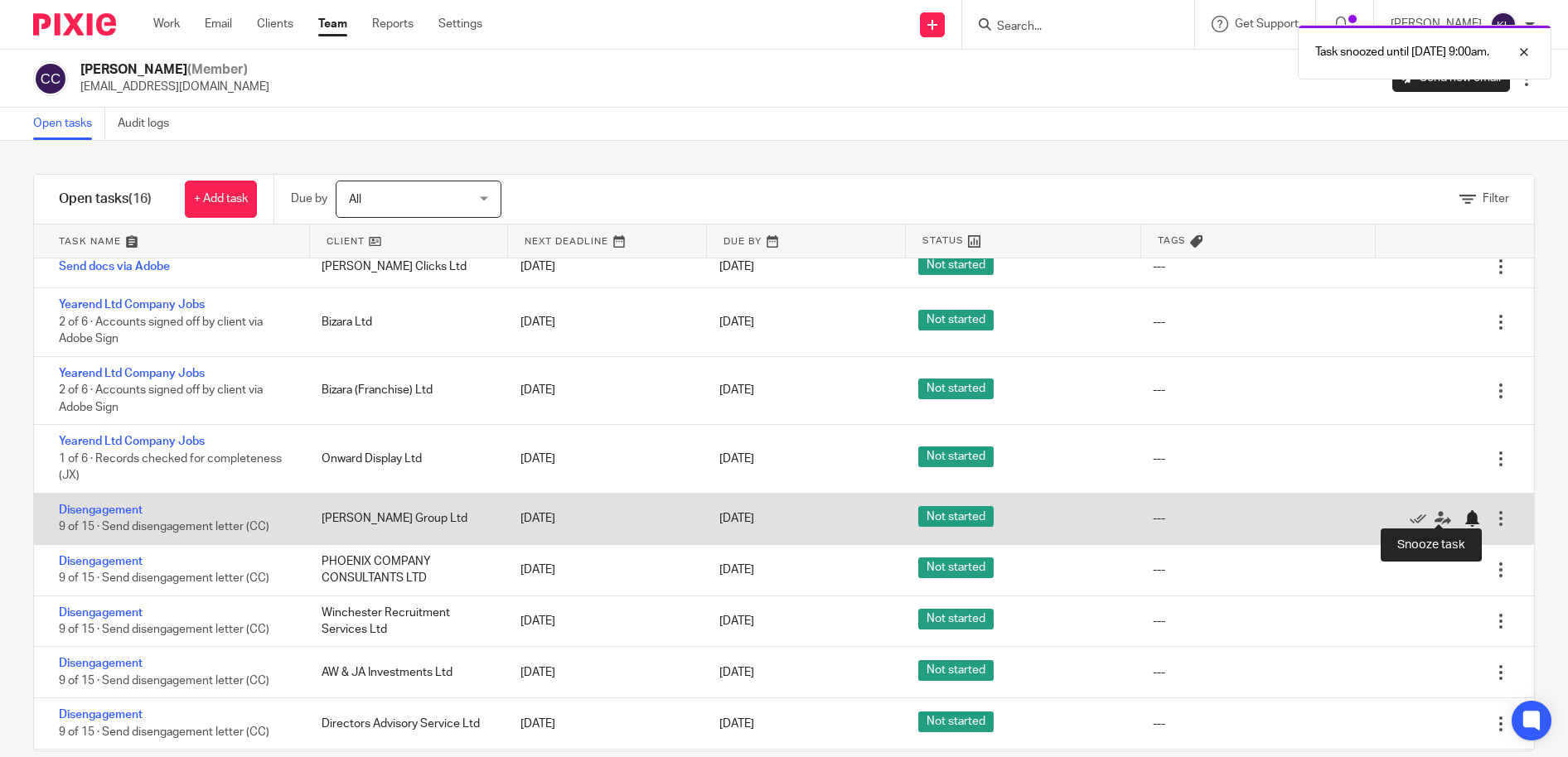
click at [1464, 513] on div at bounding box center [1471, 518] width 16 height 16
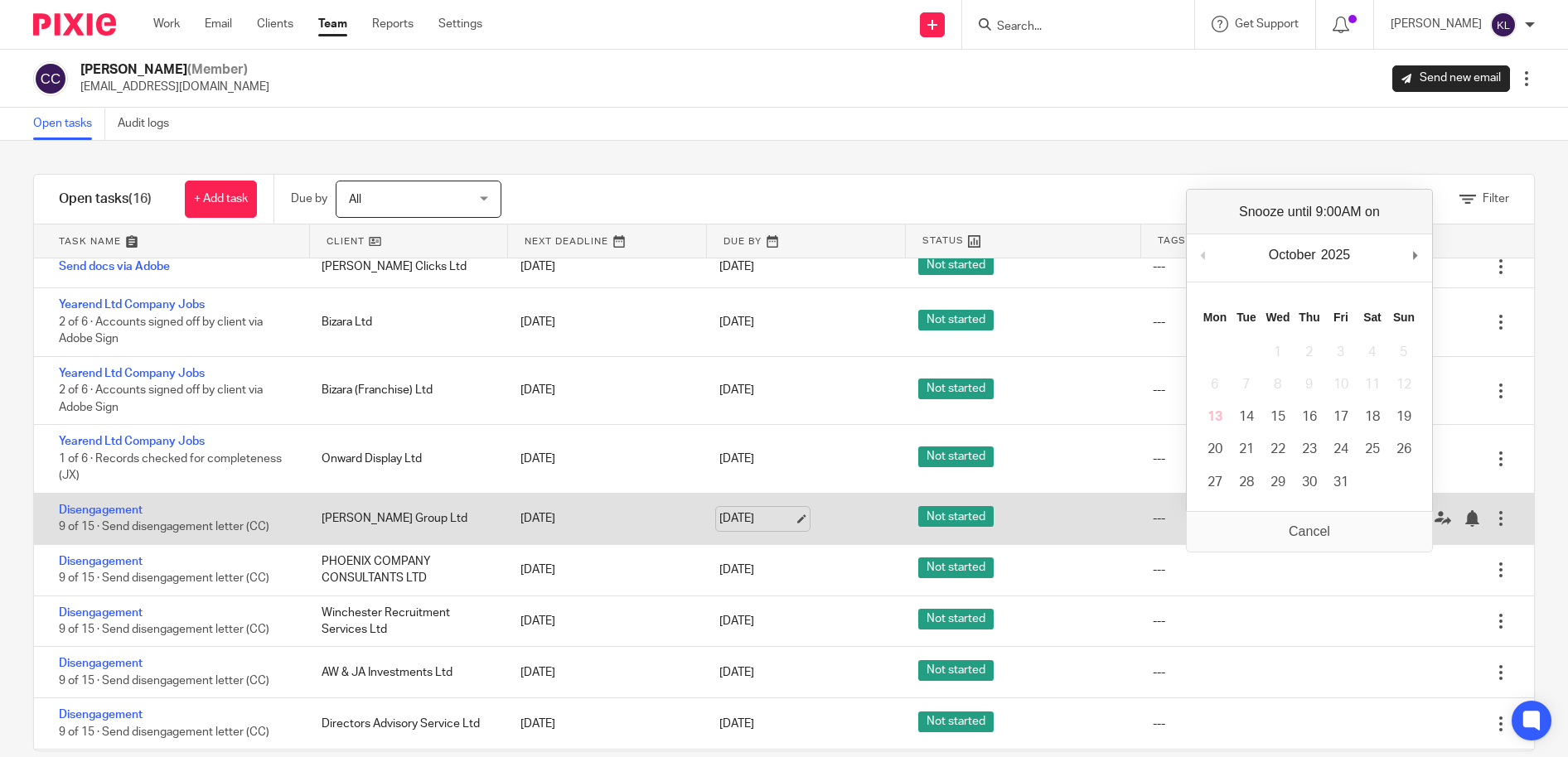
click at [722, 510] on link "20 Oct 2025" at bounding box center [756, 519] width 74 height 17
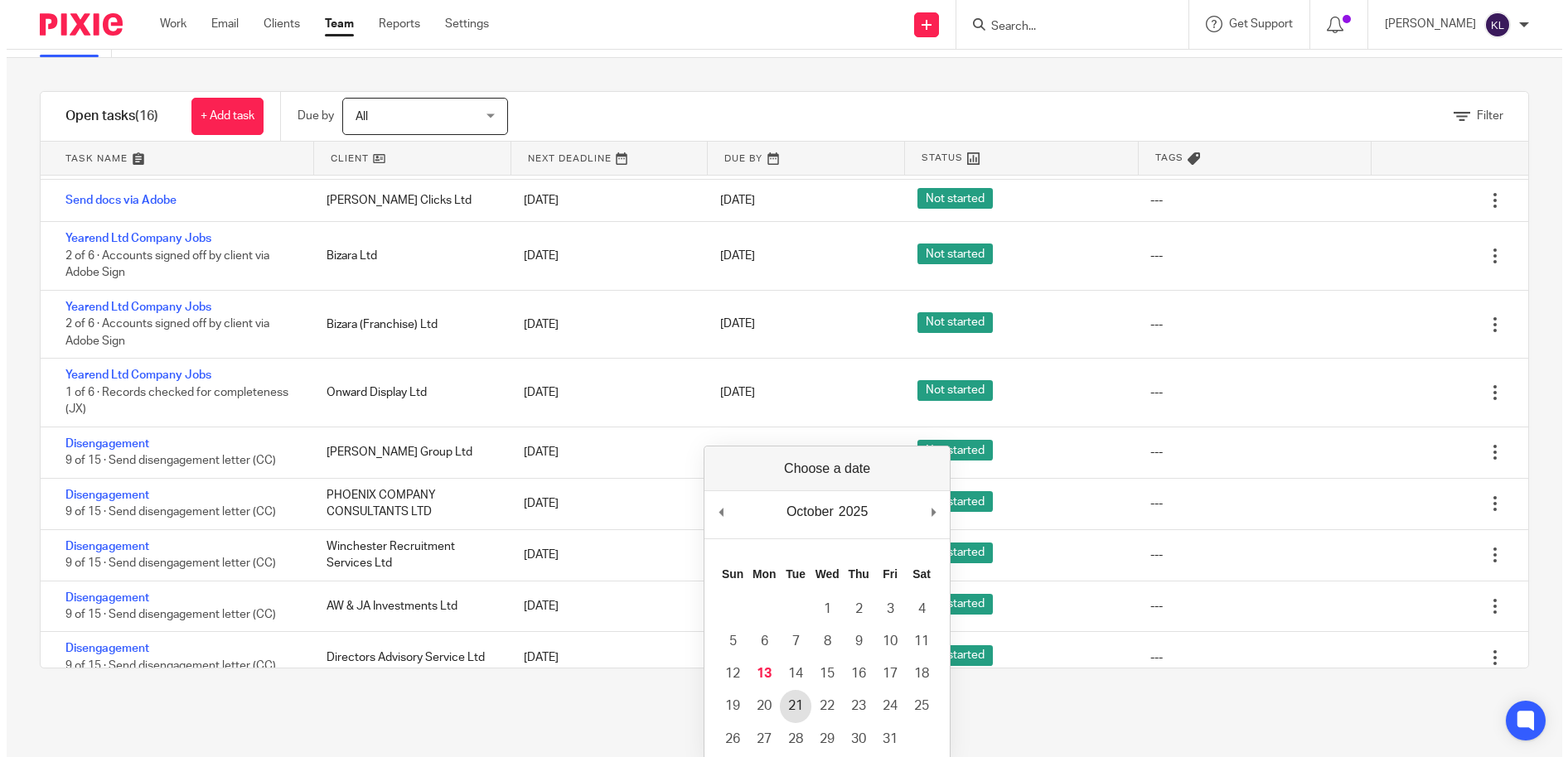
scroll to position [0, 0]
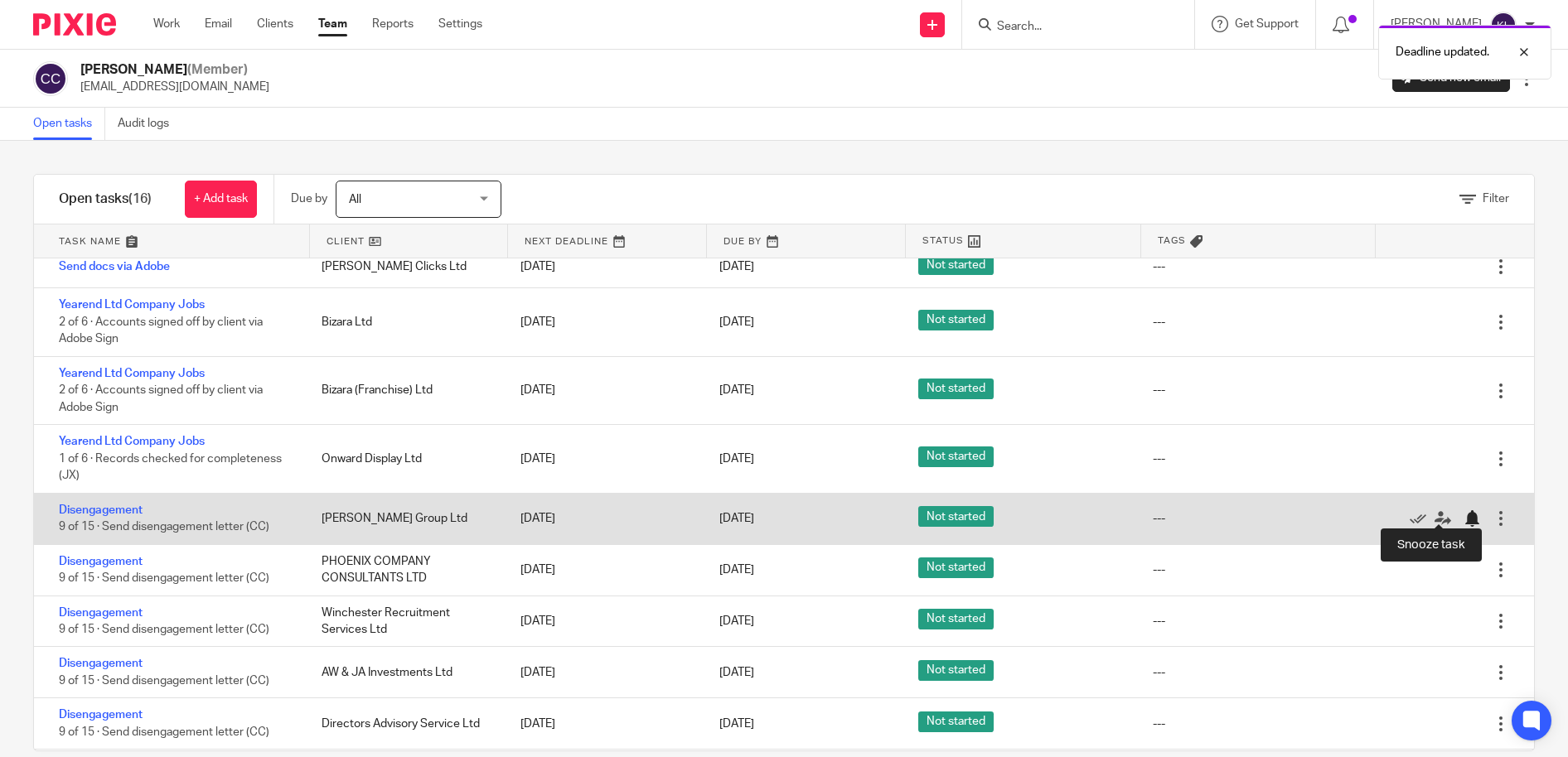
click at [1464, 512] on div at bounding box center [1471, 518] width 16 height 16
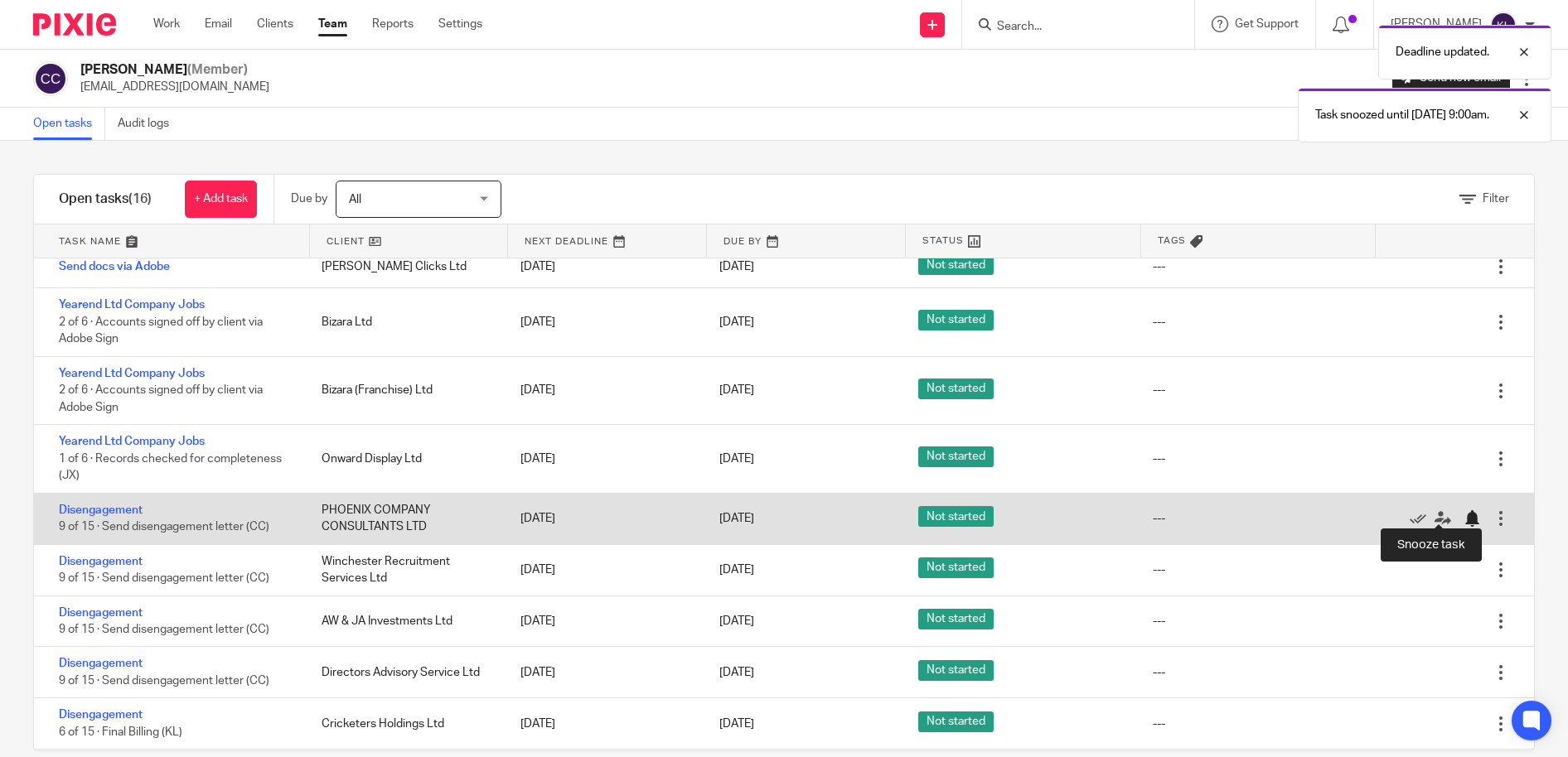
click at [1464, 512] on div at bounding box center [1471, 518] width 16 height 16
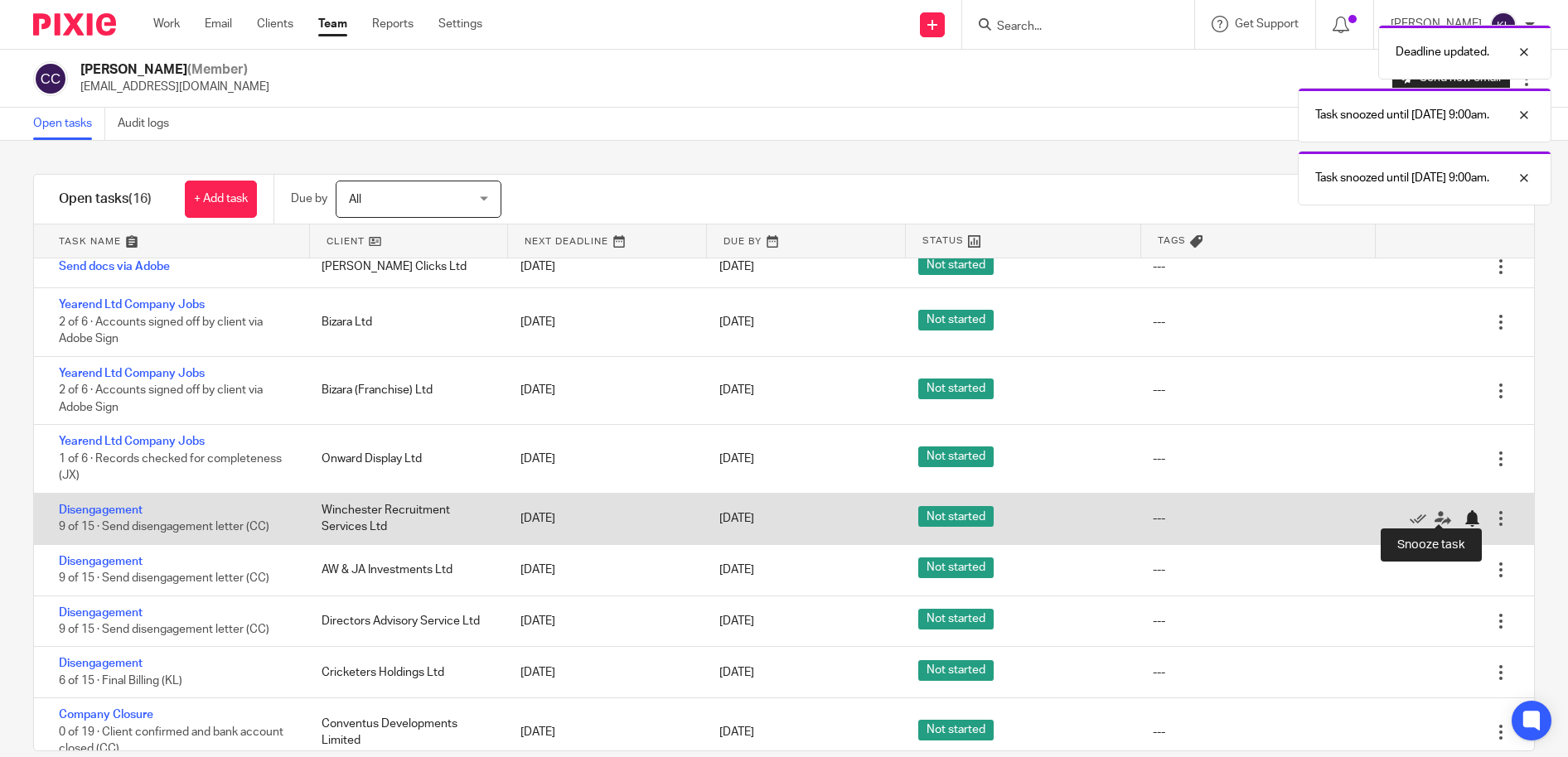
click at [1464, 511] on div at bounding box center [1471, 518] width 16 height 16
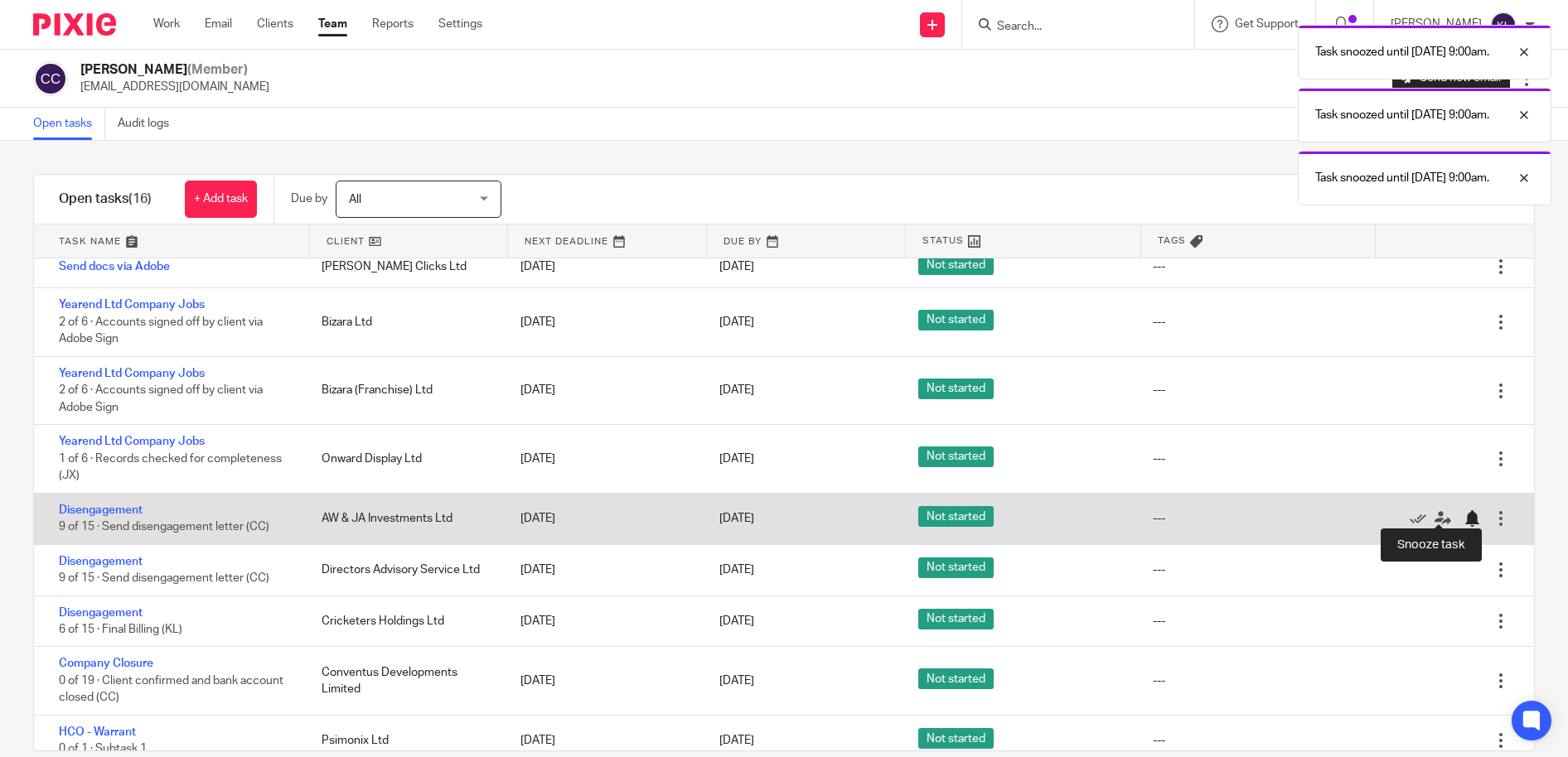
click at [1464, 510] on div at bounding box center [1471, 518] width 16 height 16
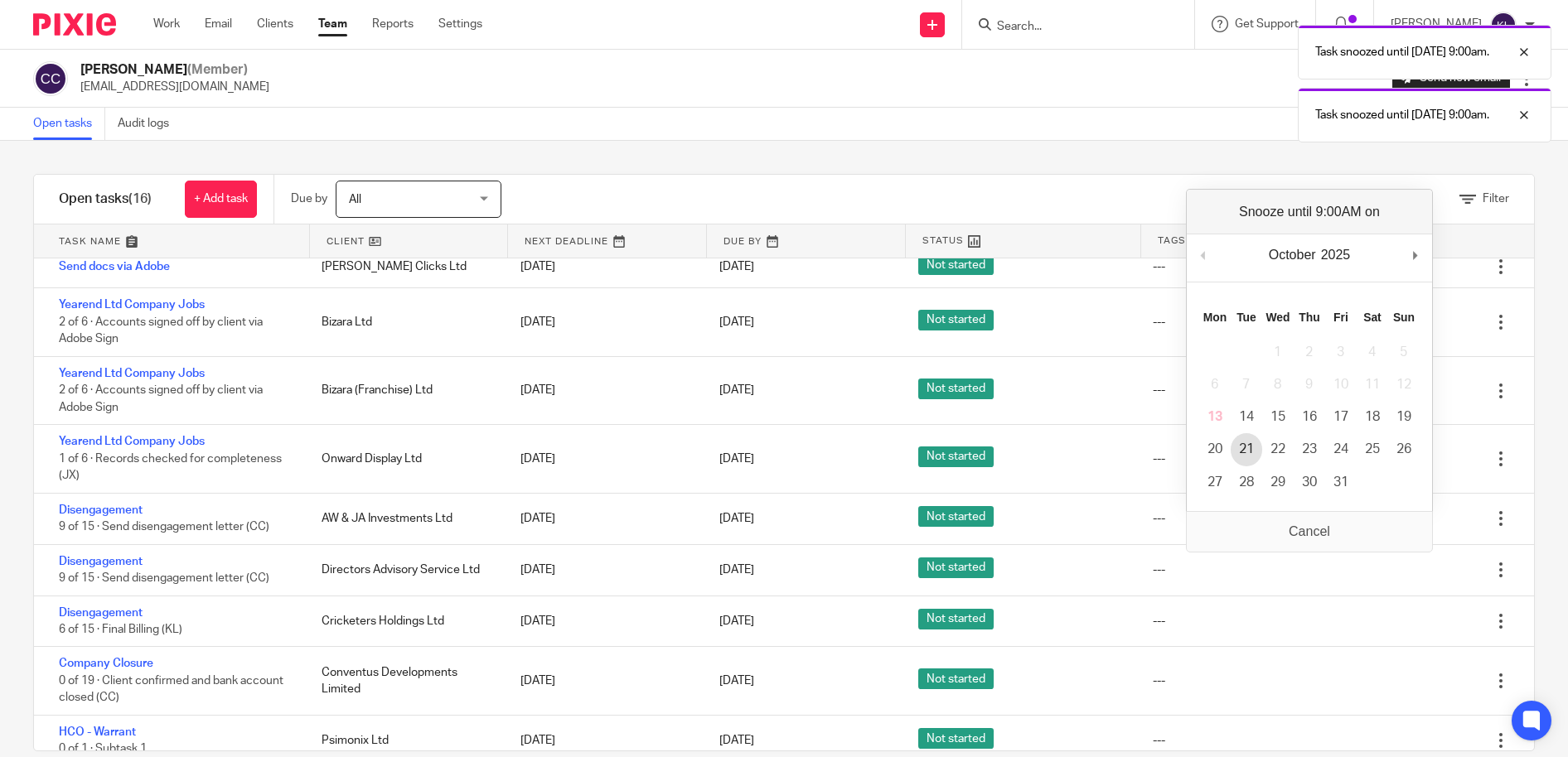
scroll to position [123, 0]
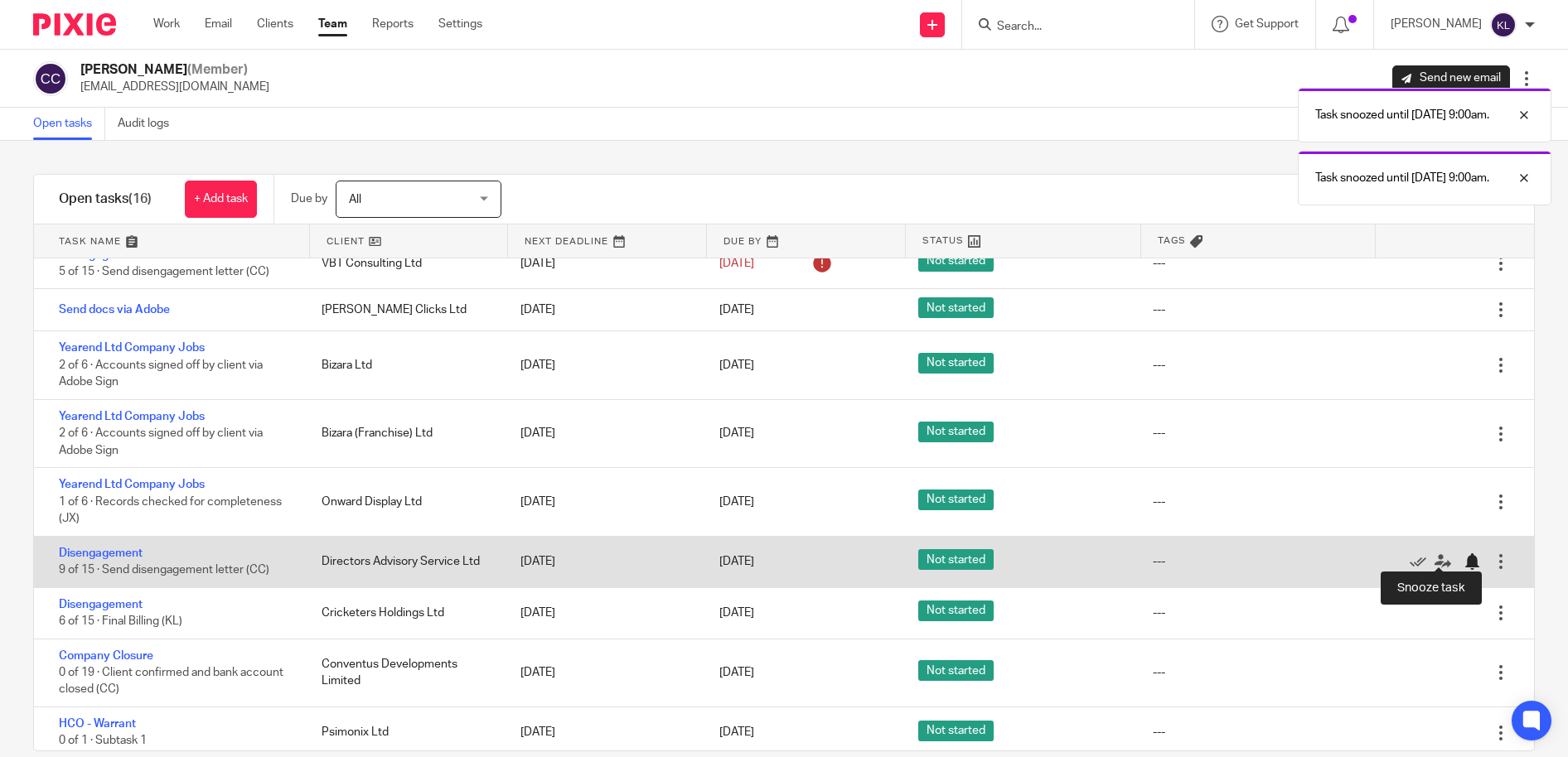
click at [1464, 555] on div at bounding box center [1471, 561] width 16 height 16
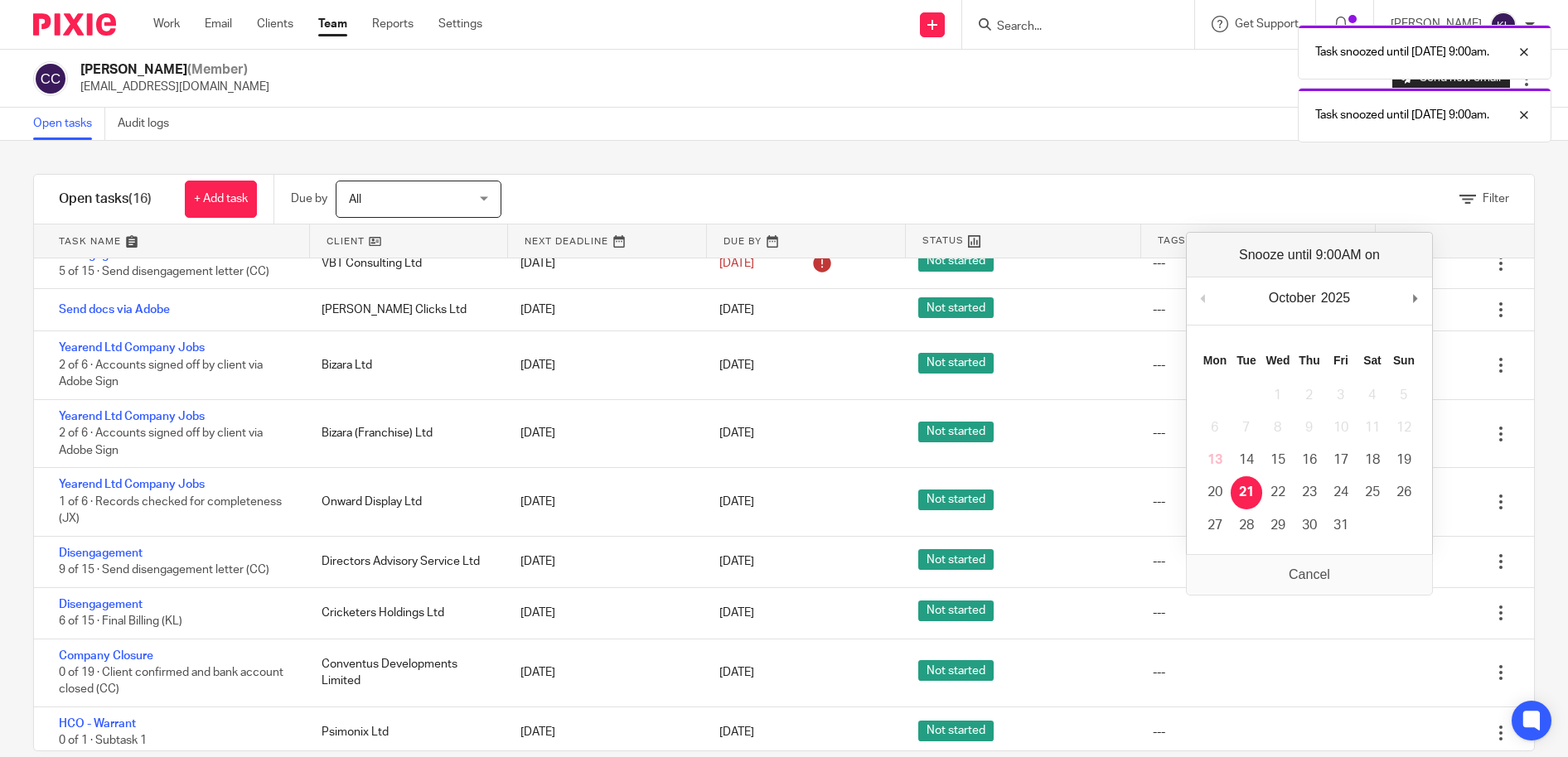
scroll to position [72, 0]
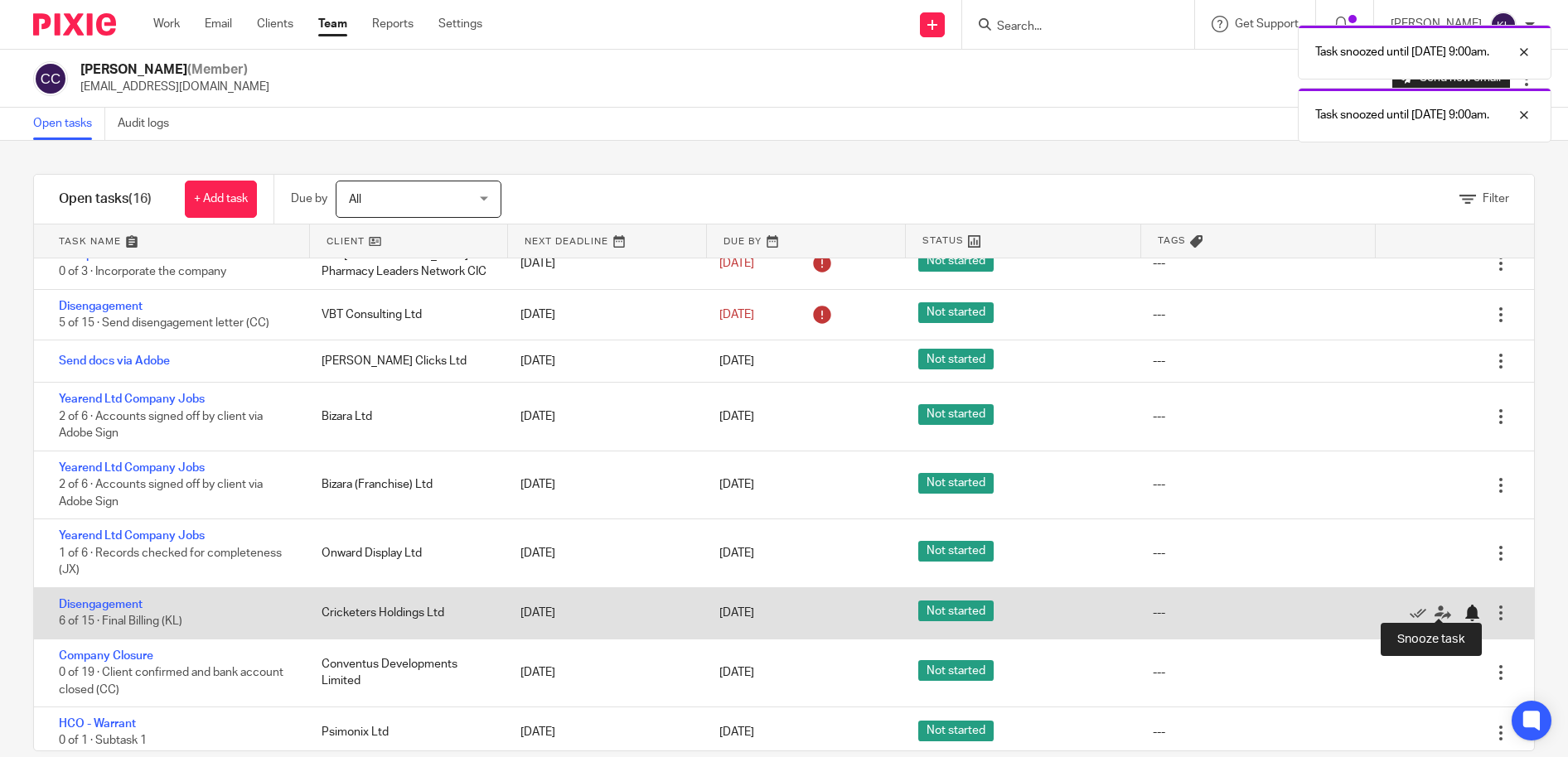
click at [1464, 609] on div at bounding box center [1471, 613] width 16 height 16
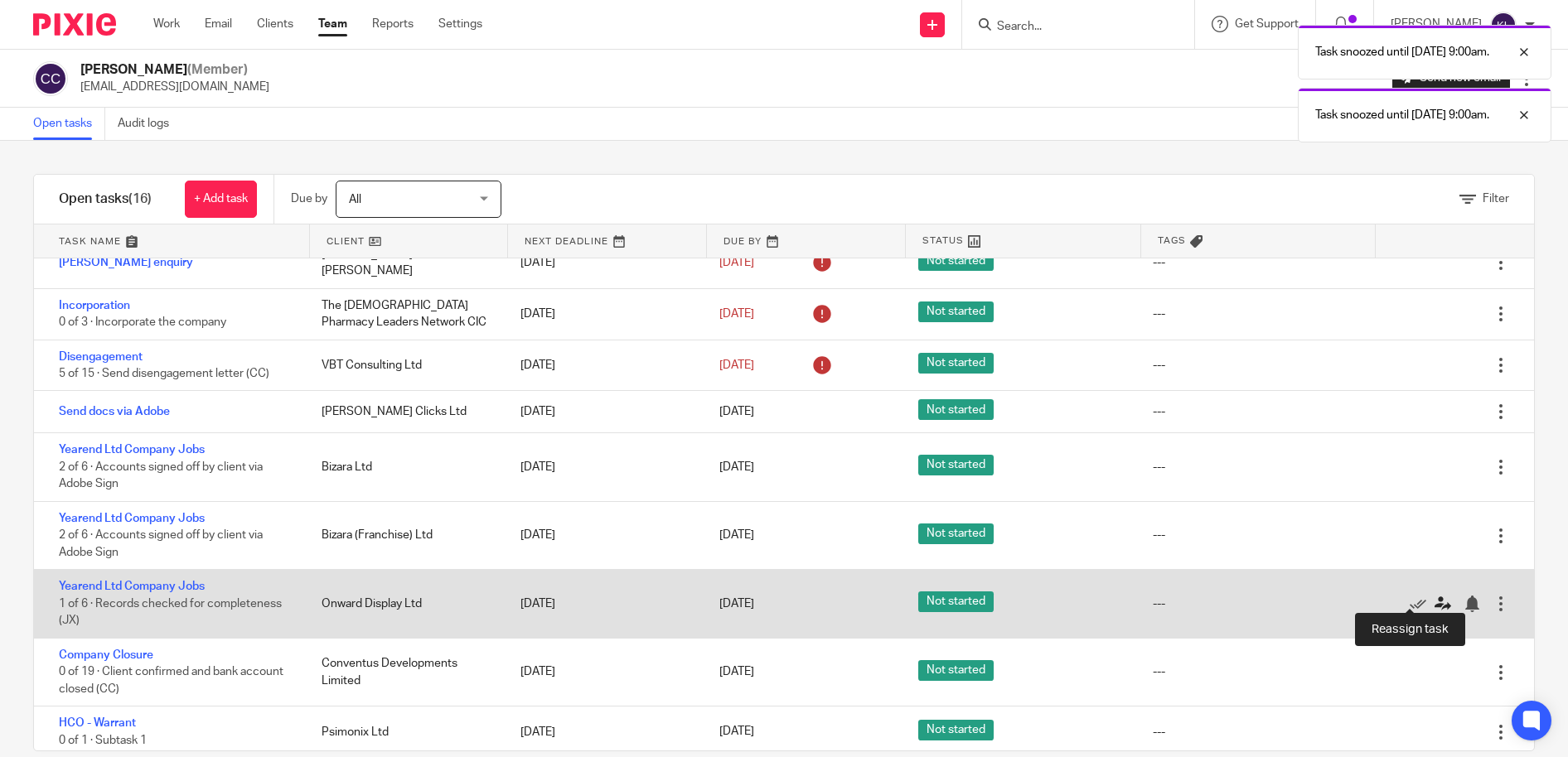
scroll to position [28, 0]
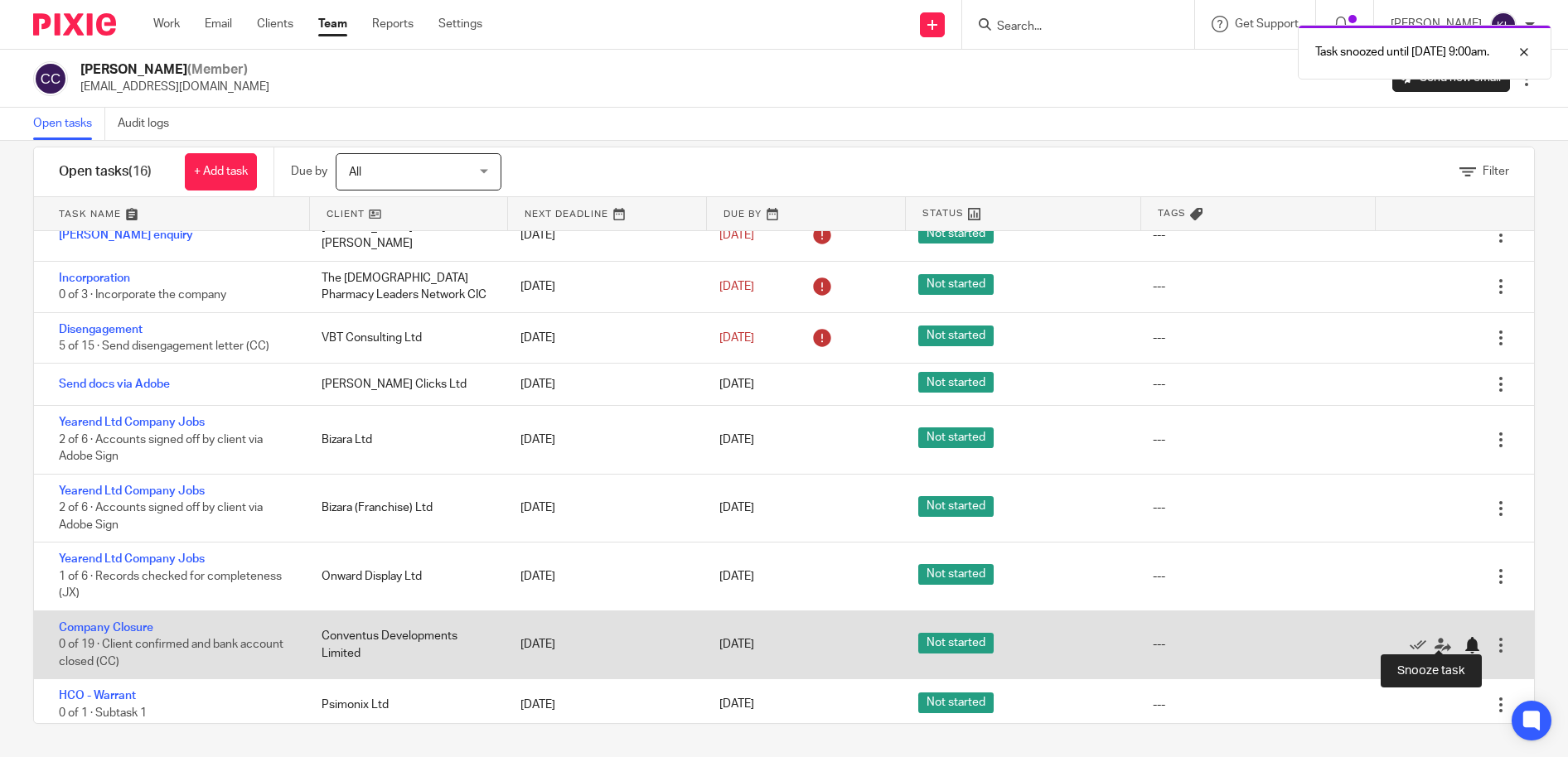
click at [1464, 637] on div at bounding box center [1471, 645] width 16 height 16
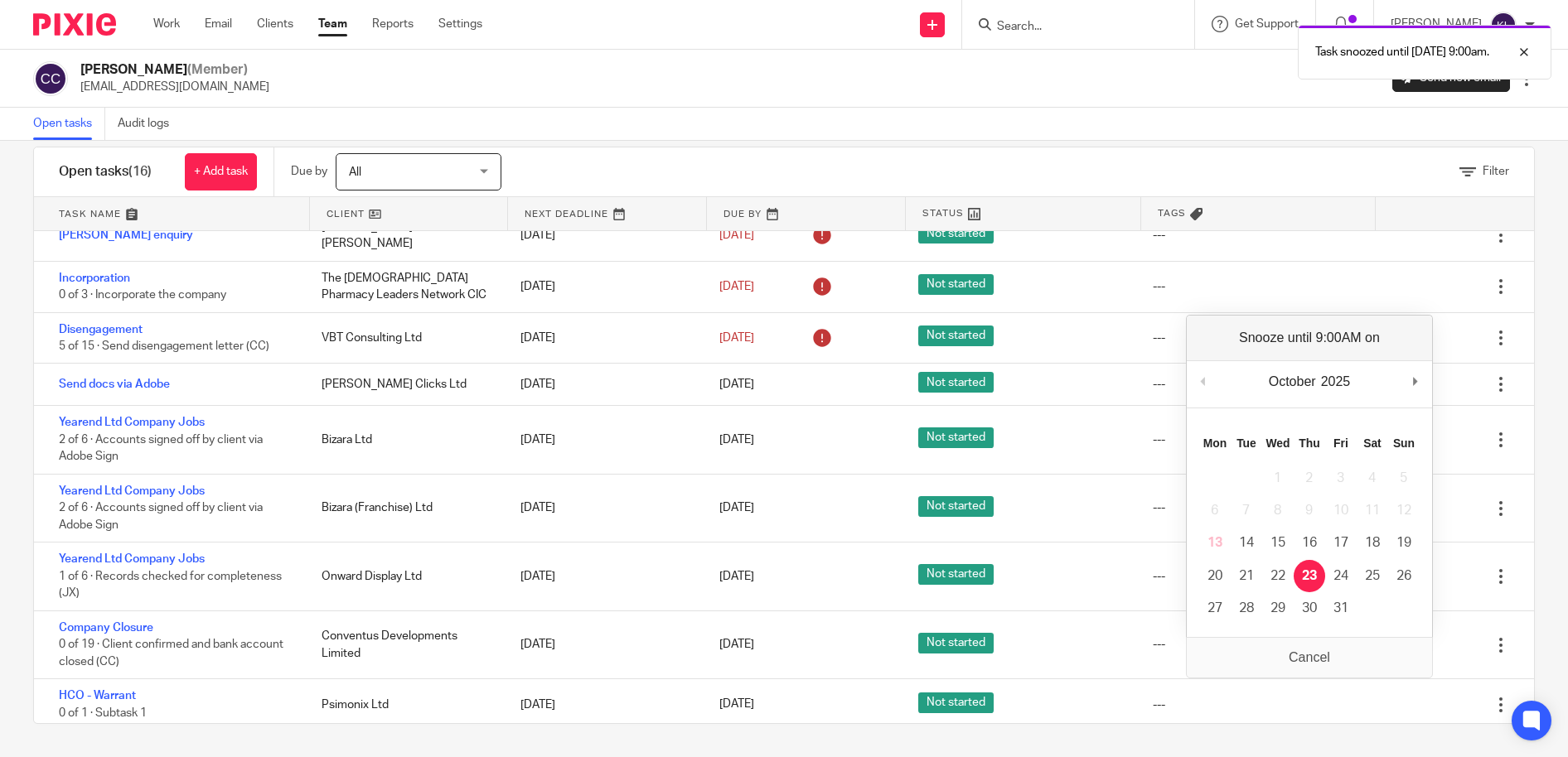
scroll to position [0, 0]
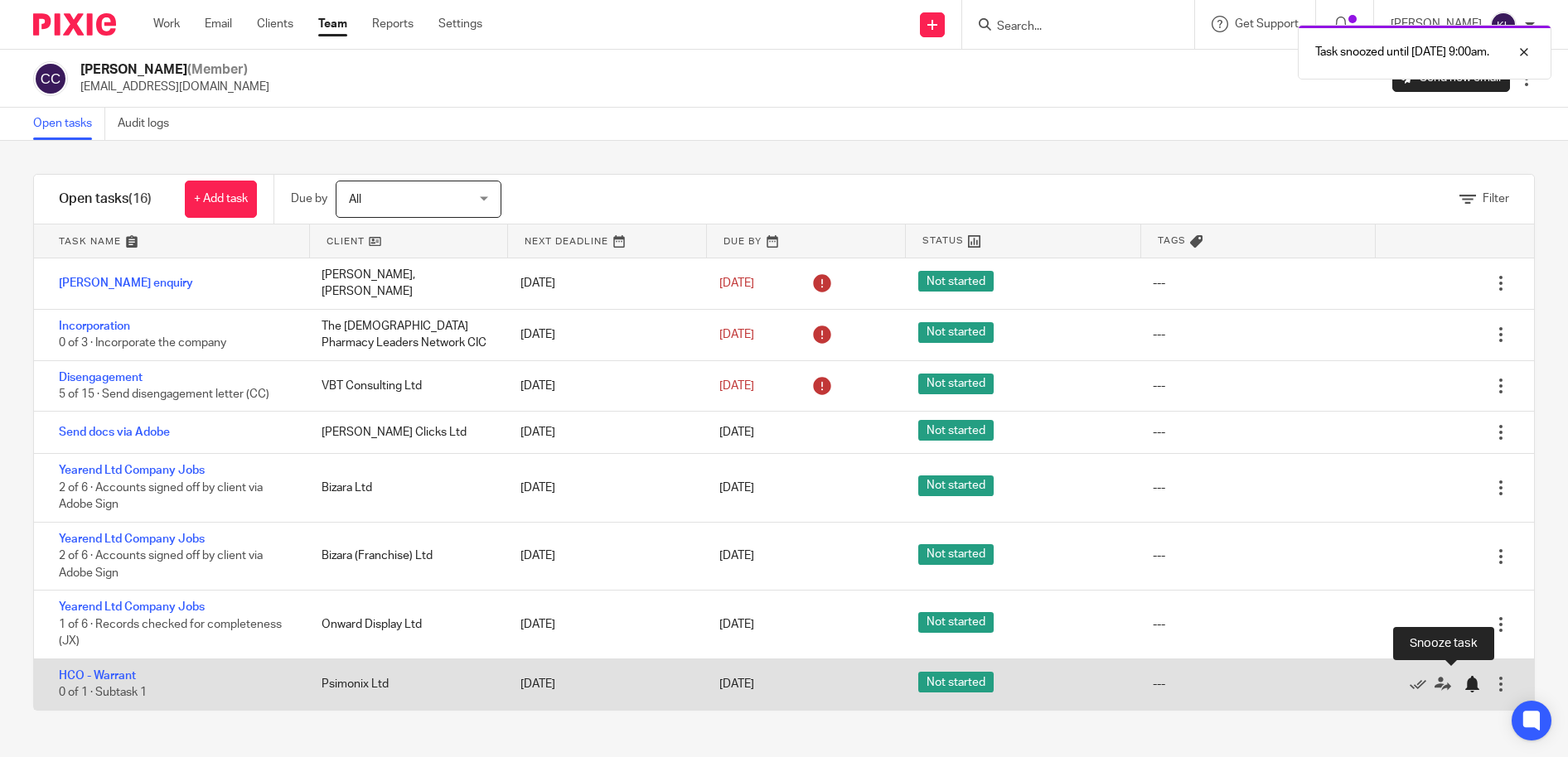
click at [1464, 677] on div at bounding box center [1471, 684] width 16 height 16
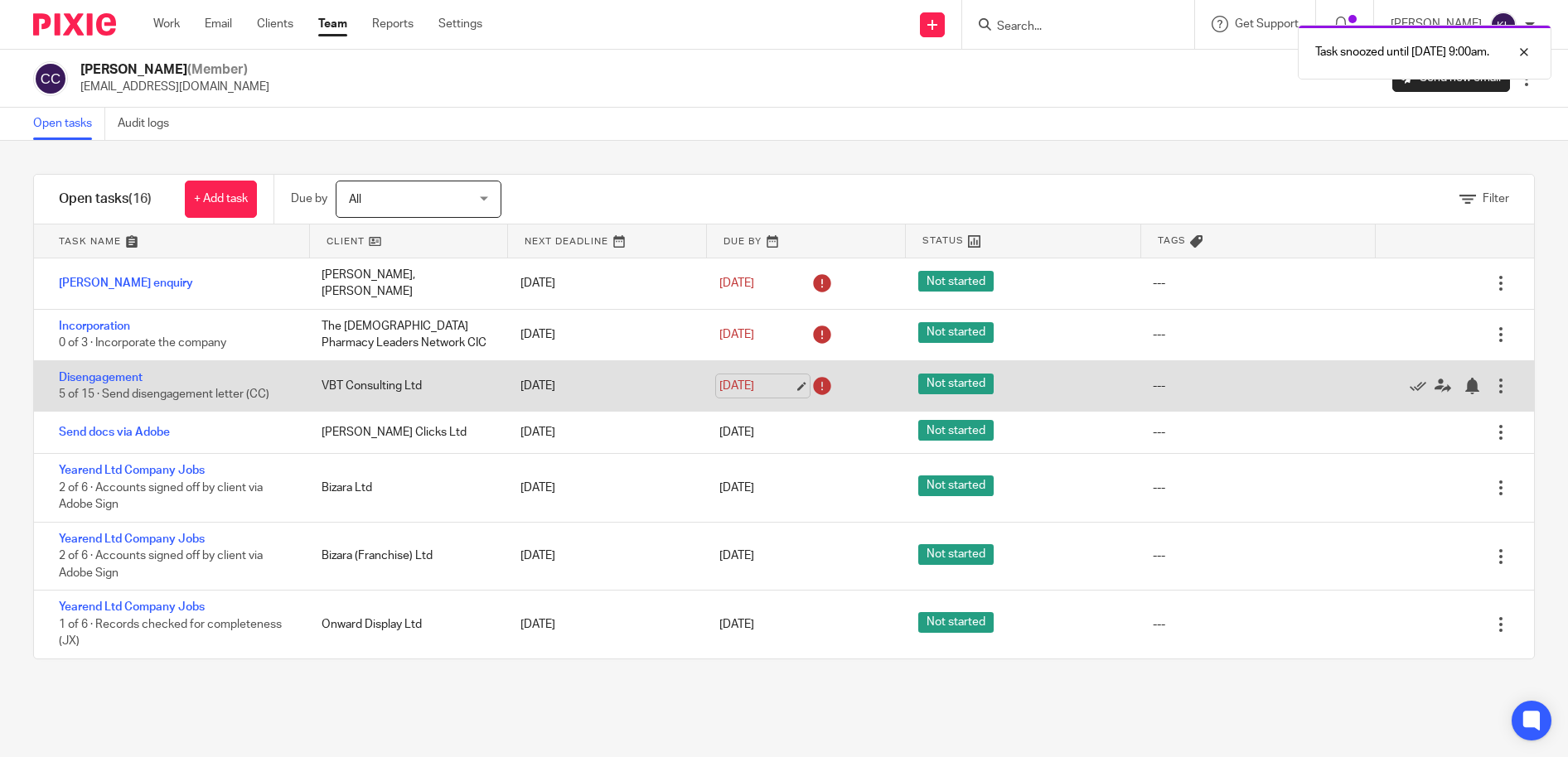
click at [737, 378] on link "11 Oct 2025" at bounding box center [756, 387] width 74 height 17
click at [1464, 378] on div at bounding box center [1471, 386] width 16 height 16
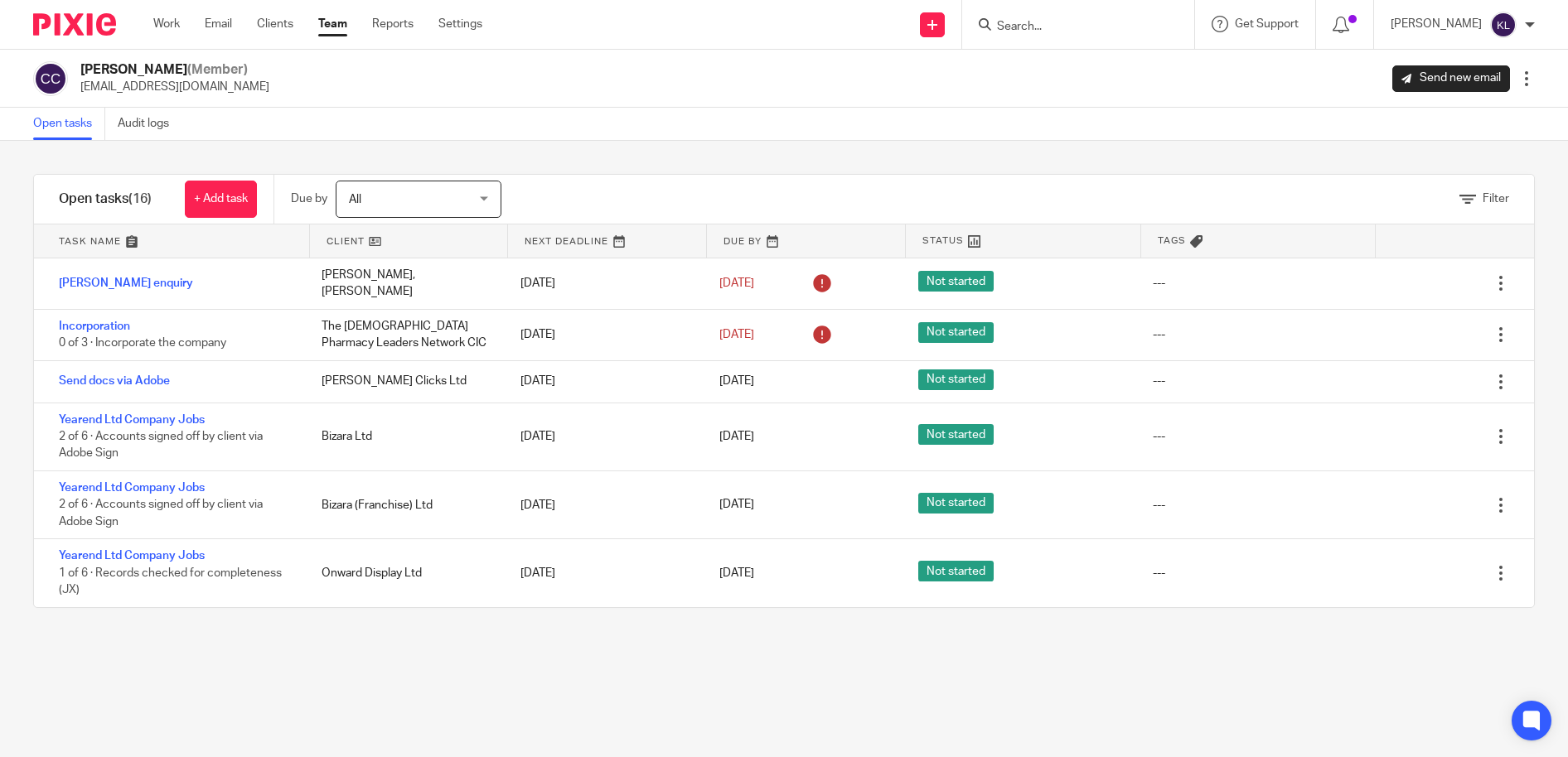
click at [1091, 31] on input "Search" at bounding box center [1070, 27] width 149 height 15
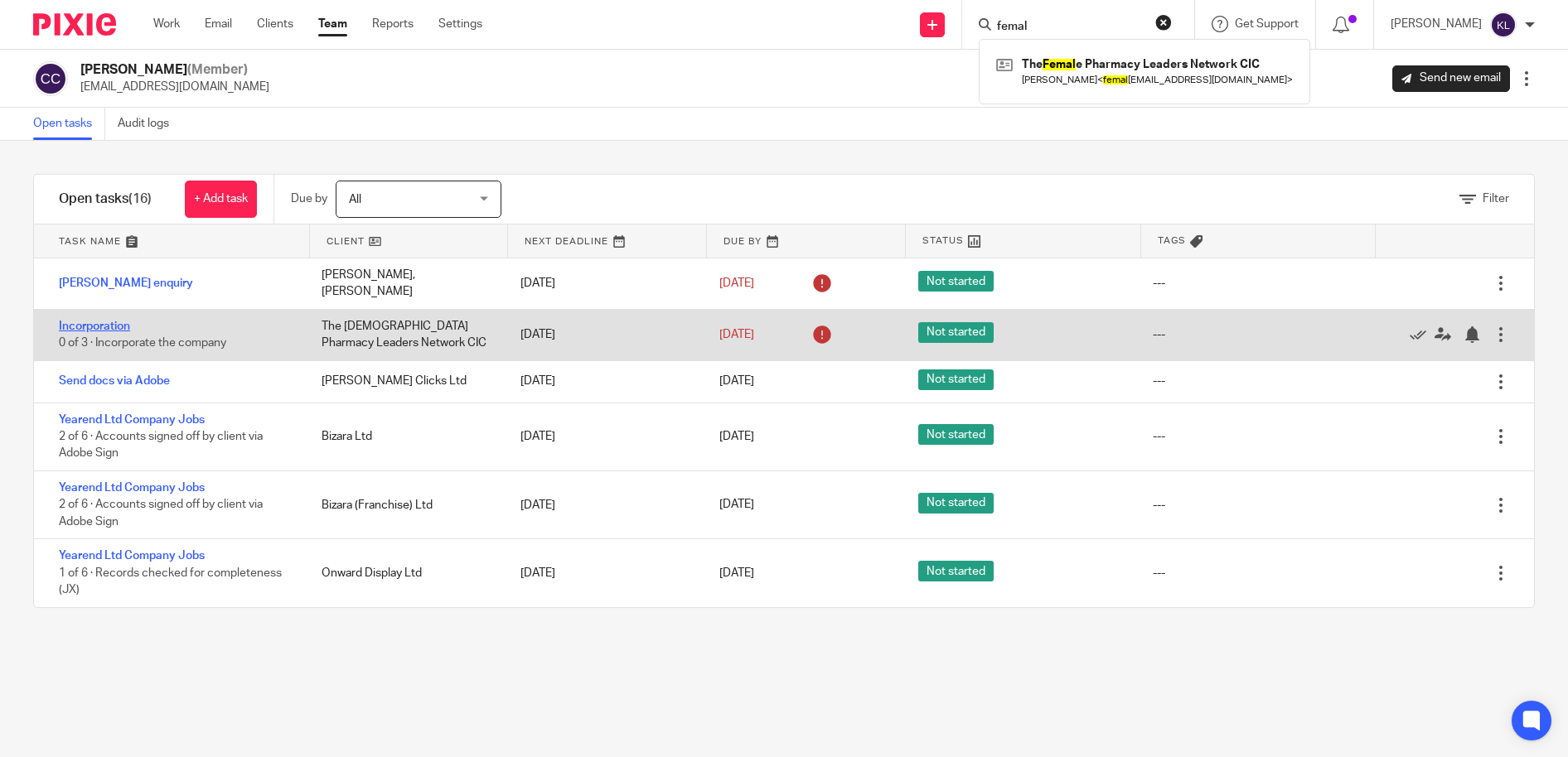
type input "femal"
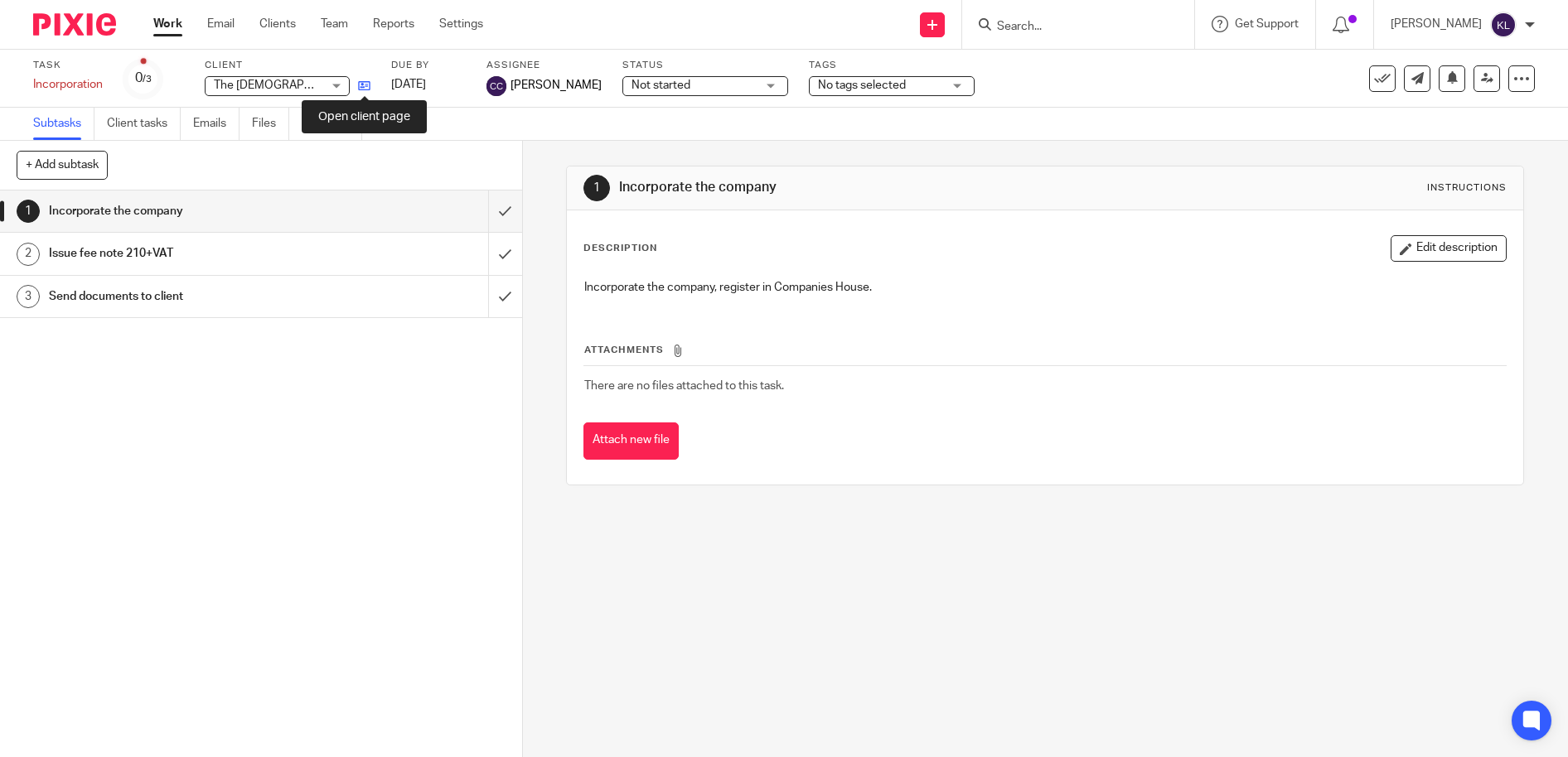
click at [360, 85] on icon at bounding box center [364, 85] width 12 height 12
click at [1108, 31] on input "Search" at bounding box center [1070, 27] width 149 height 15
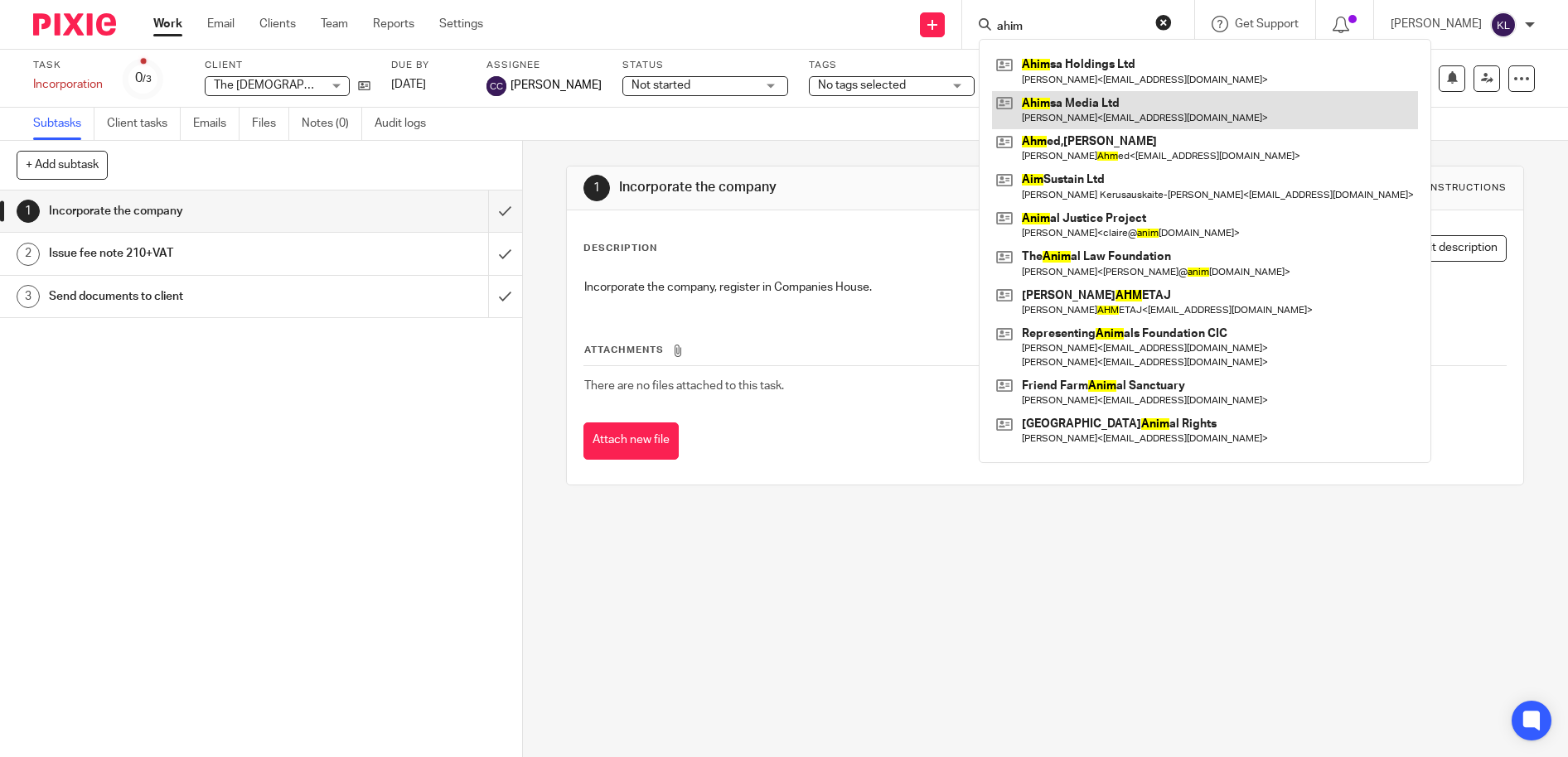
type input "ahim"
click at [1085, 98] on link at bounding box center [1204, 110] width 426 height 38
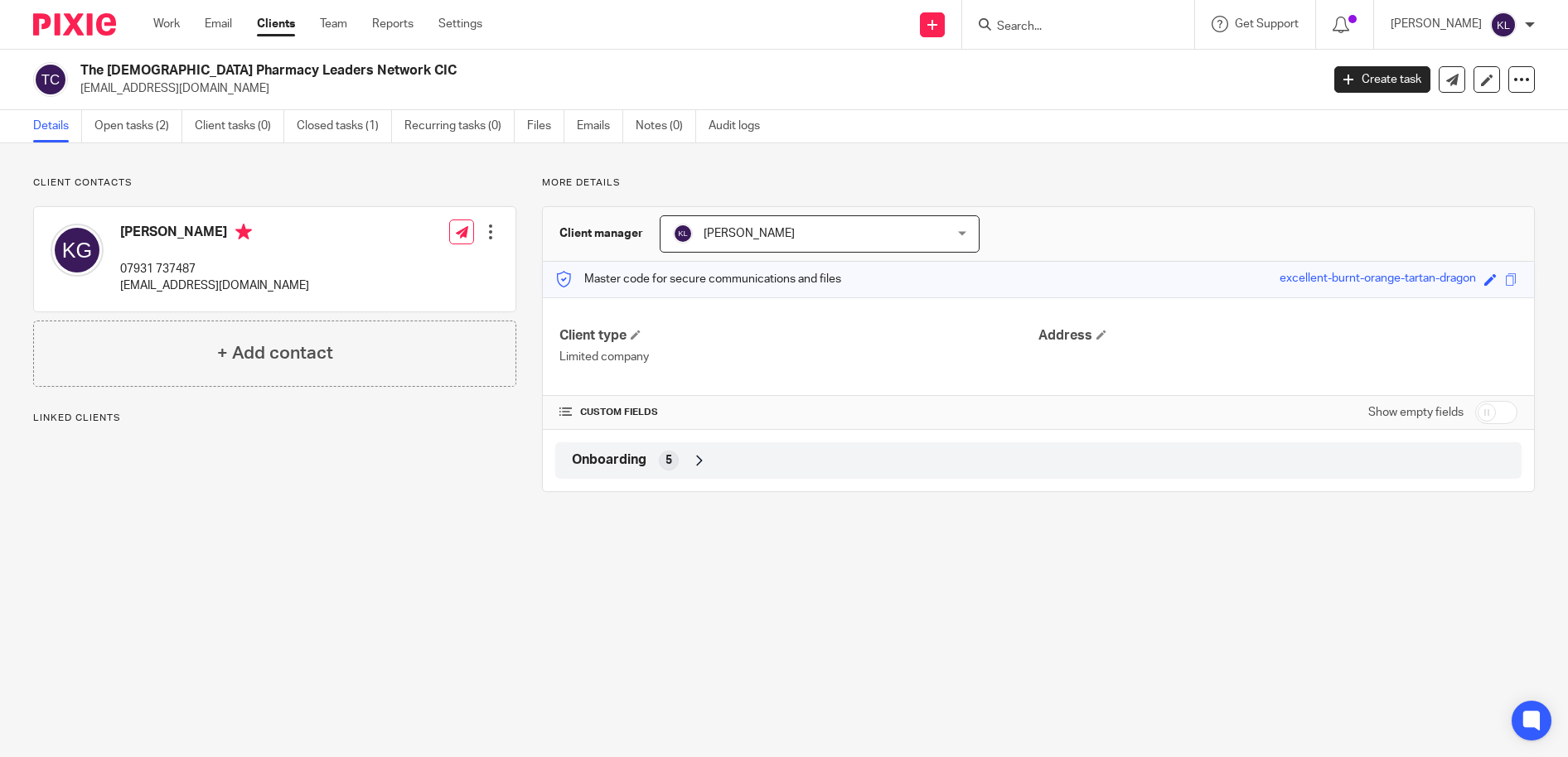
drag, startPoint x: 367, startPoint y: 69, endPoint x: 84, endPoint y: 73, distance: 283.0
click at [84, 73] on h2 "The [DEMOGRAPHIC_DATA] Pharmacy Leaders Network CIC" at bounding box center [572, 71] width 983 height 17
copy h2 "The [DEMOGRAPHIC_DATA] Pharmacy Leaders Network CIC"
click at [1308, 149] on div "Client contacts [PERSON_NAME] 07931 737487 [EMAIL_ADDRESS][DOMAIN_NAME] Edit co…" at bounding box center [784, 342] width 1568 height 398
click at [135, 127] on link "Open tasks (2)" at bounding box center [138, 126] width 88 height 32
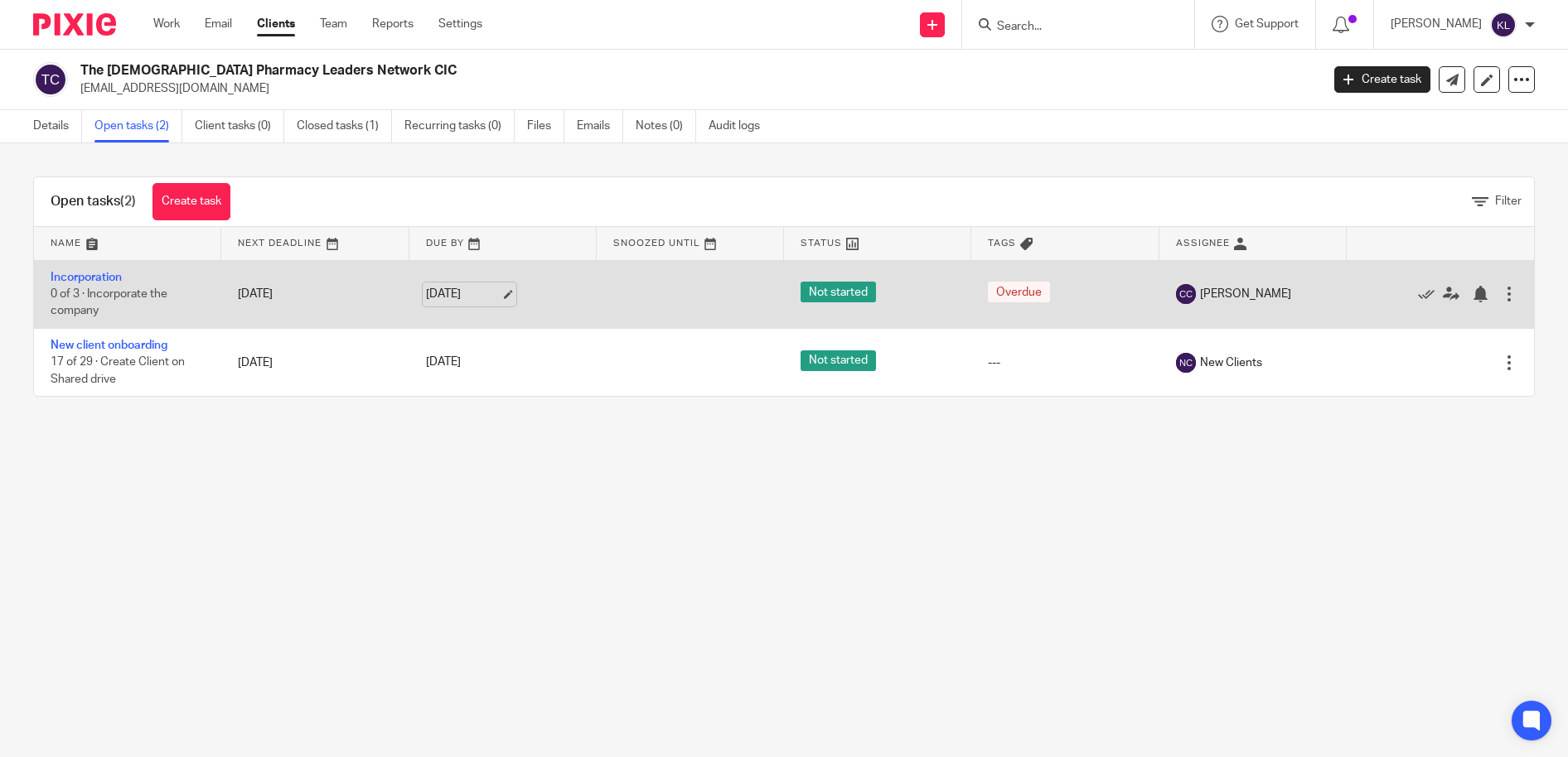
click at [444, 298] on link "[DATE]" at bounding box center [463, 294] width 74 height 17
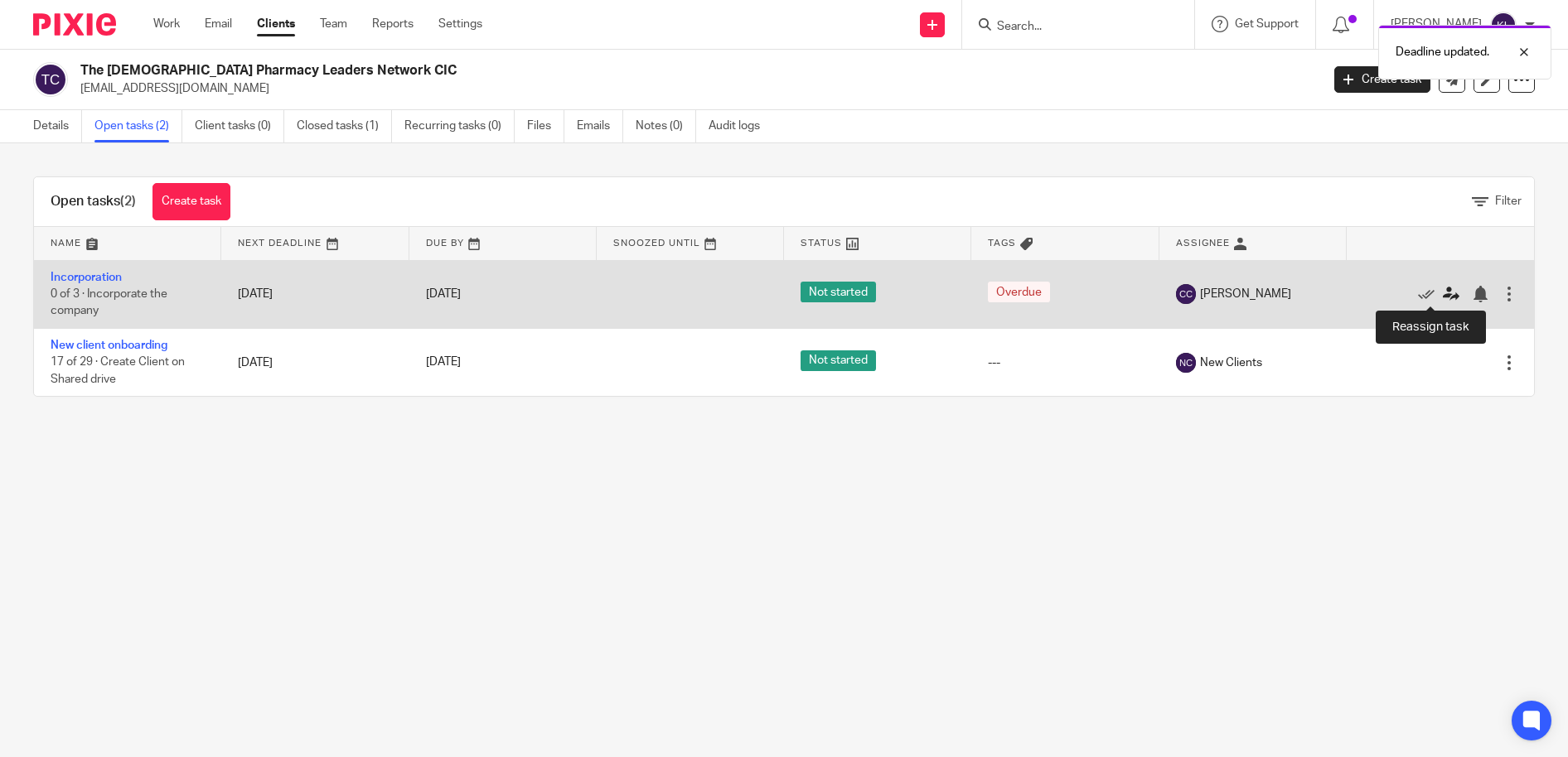
click at [1443, 292] on icon at bounding box center [1451, 293] width 16 height 16
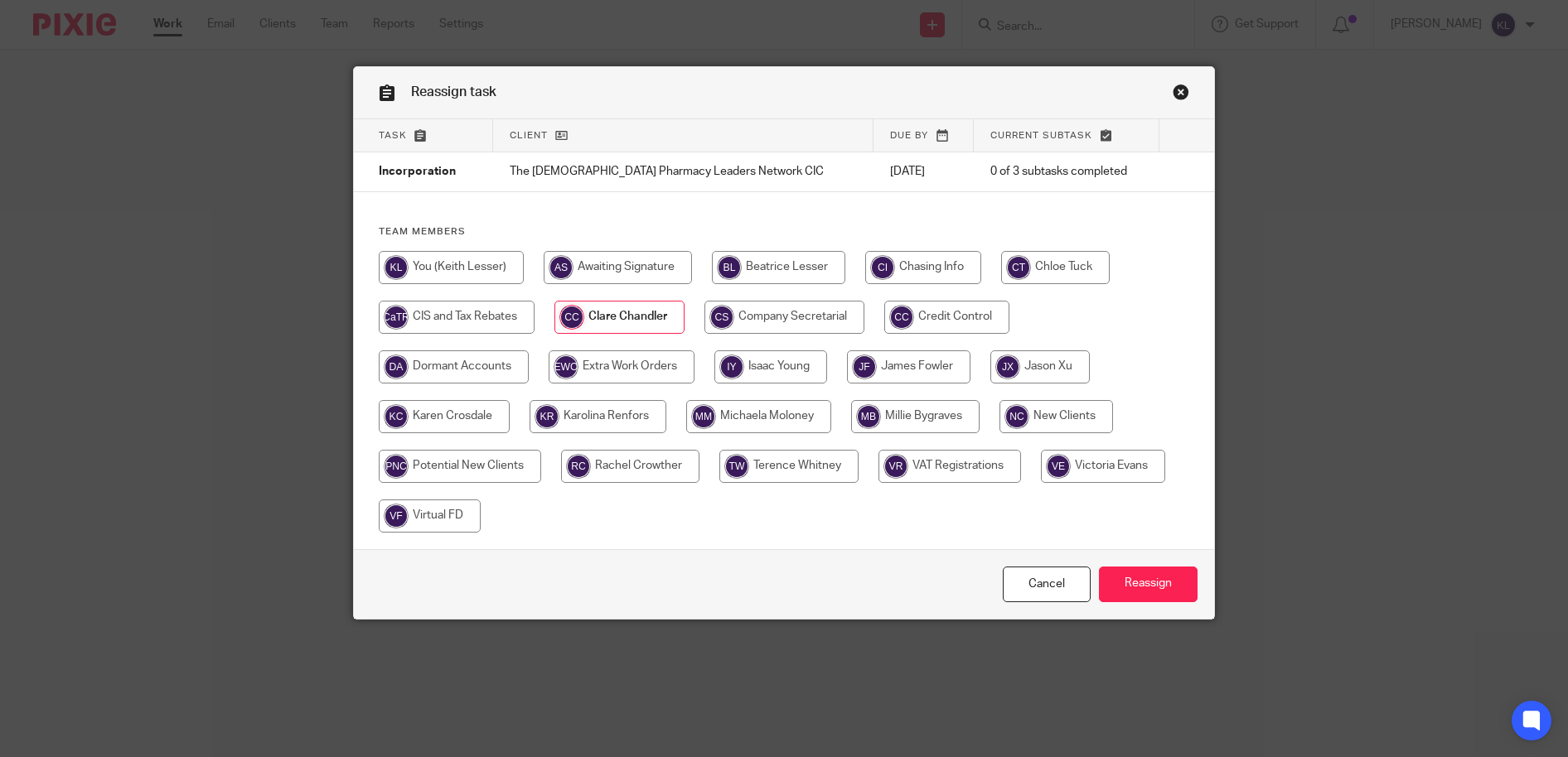
click at [491, 267] on input "radio" at bounding box center [452, 268] width 145 height 33
radio input "true"
click at [1152, 588] on input "Reassign" at bounding box center [1148, 584] width 98 height 35
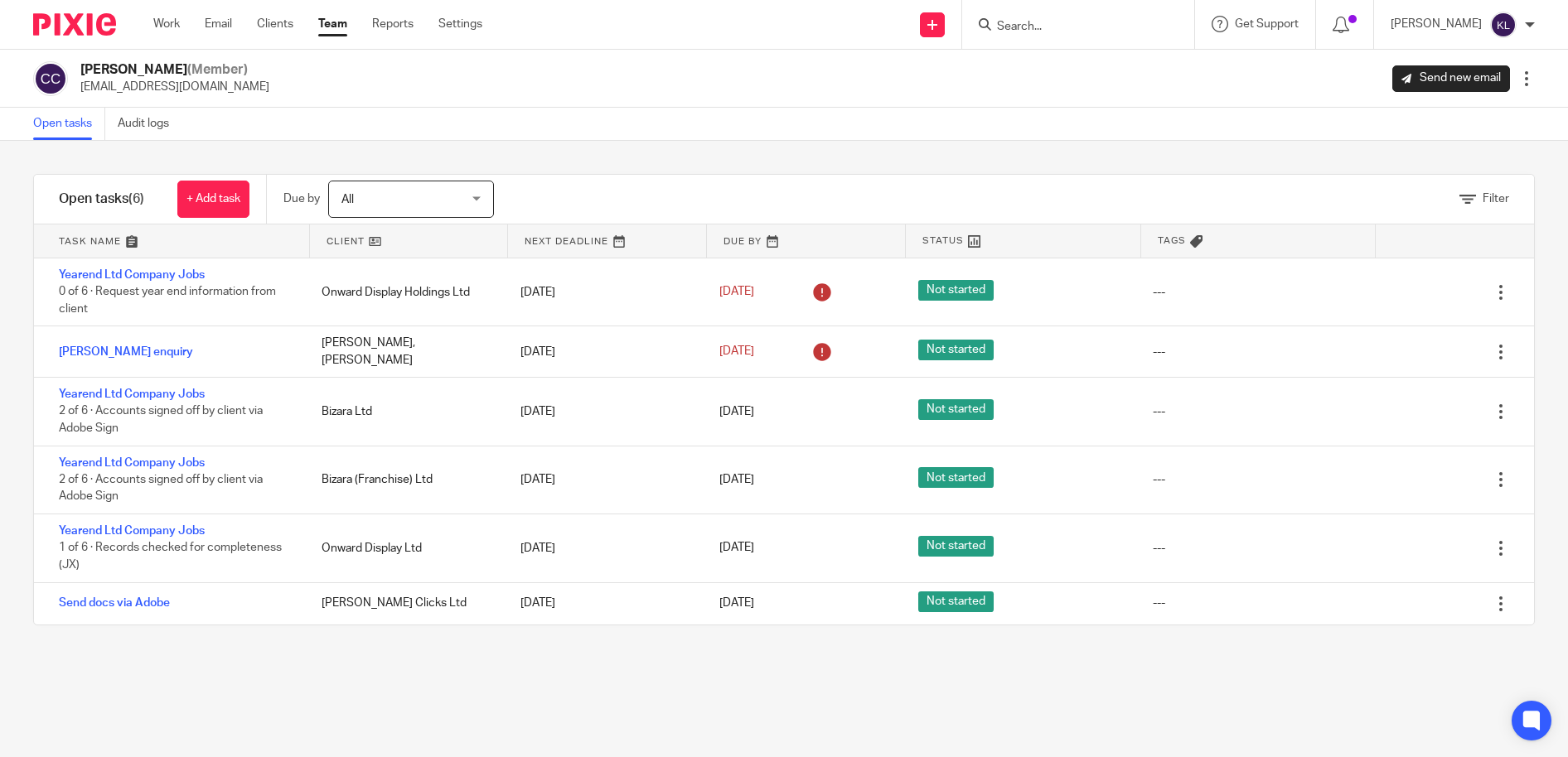
click at [1185, 158] on div "Filter tasks Only show tasks matching all of these conditions 1 Client name Is …" at bounding box center [784, 449] width 1568 height 616
click at [1065, 28] on input "Search" at bounding box center [1070, 27] width 149 height 15
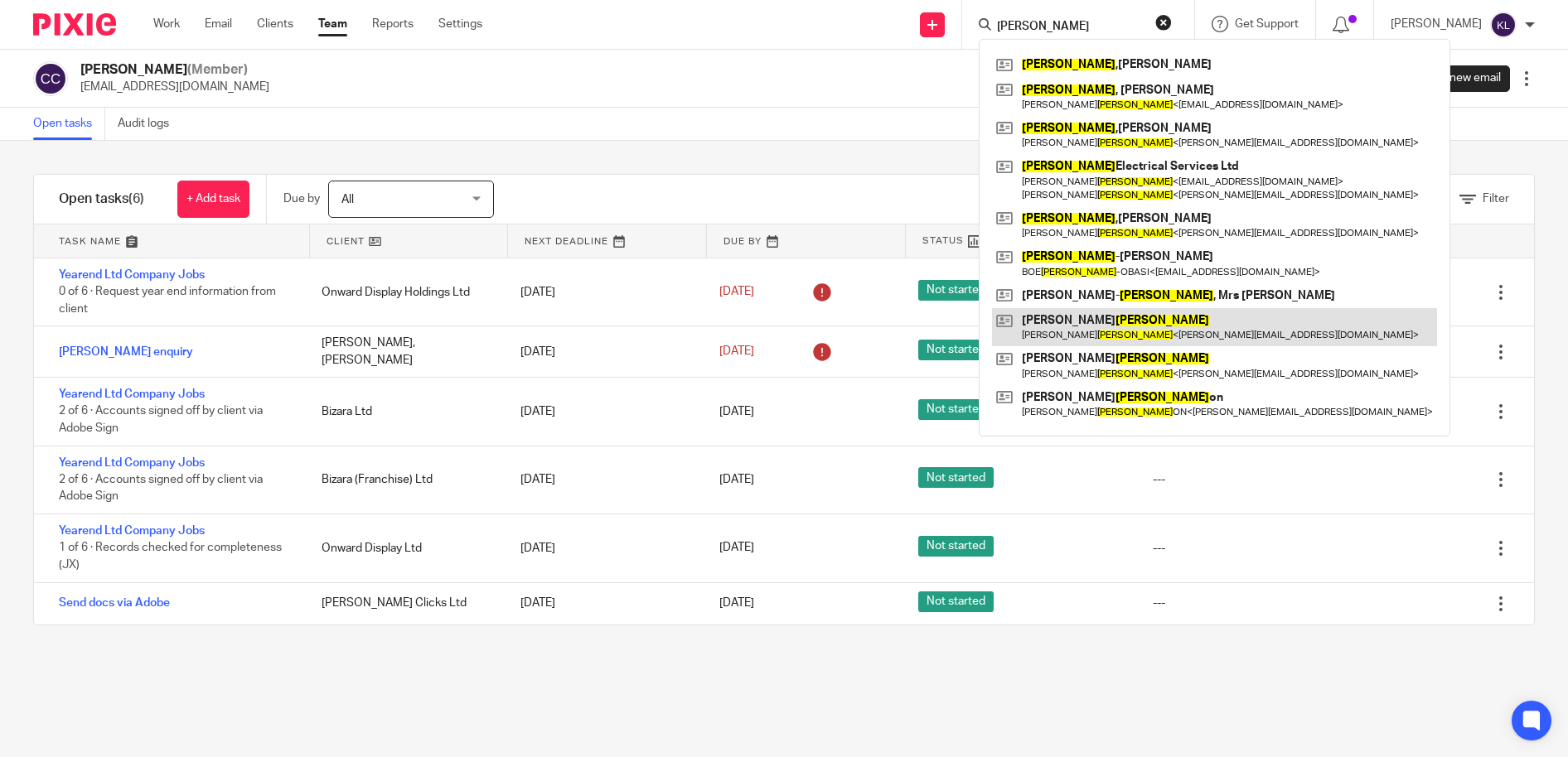
type input "williams"
click at [1154, 320] on link at bounding box center [1214, 327] width 445 height 38
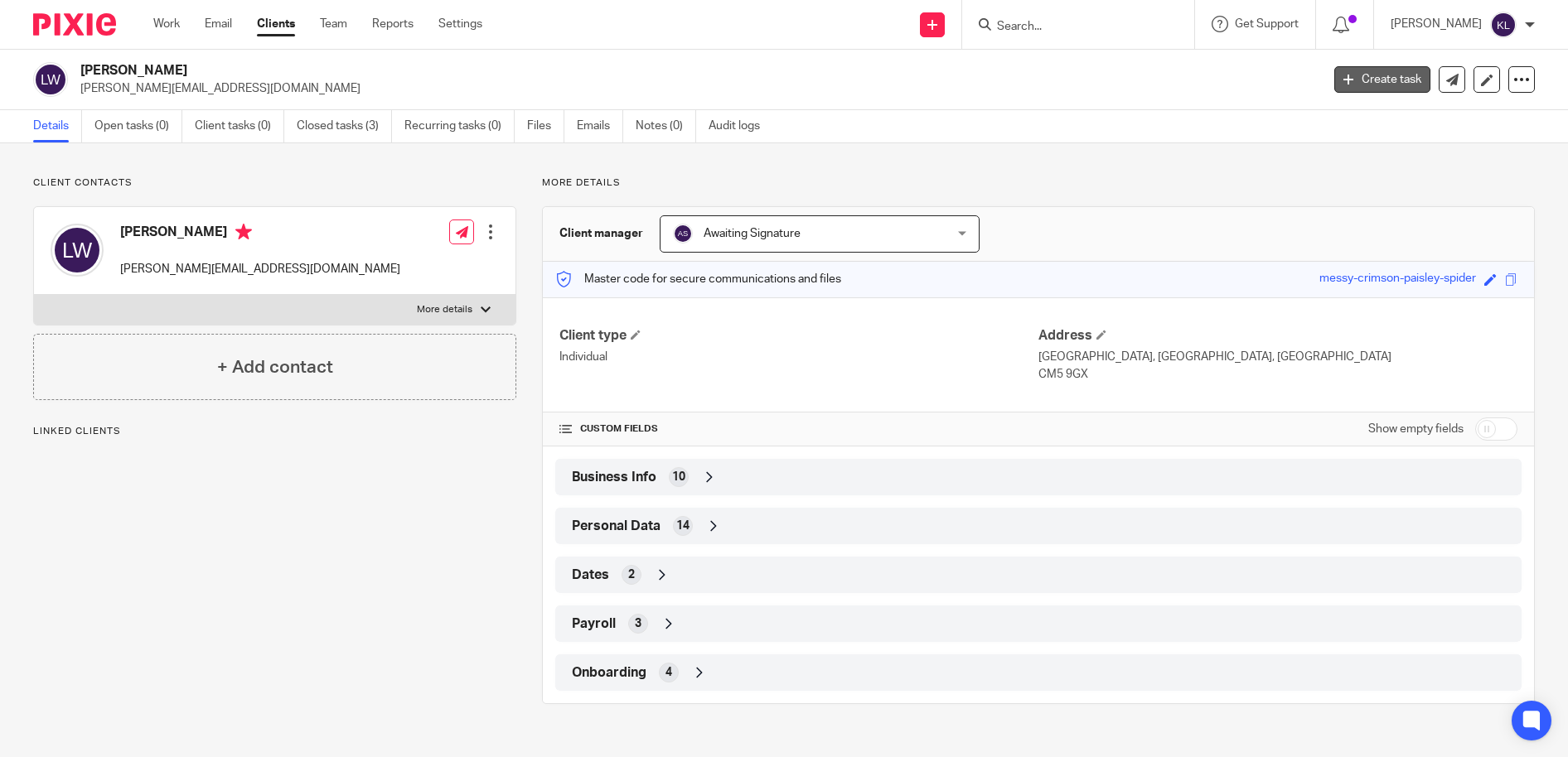
click at [1344, 88] on link "Create task" at bounding box center [1381, 79] width 96 height 27
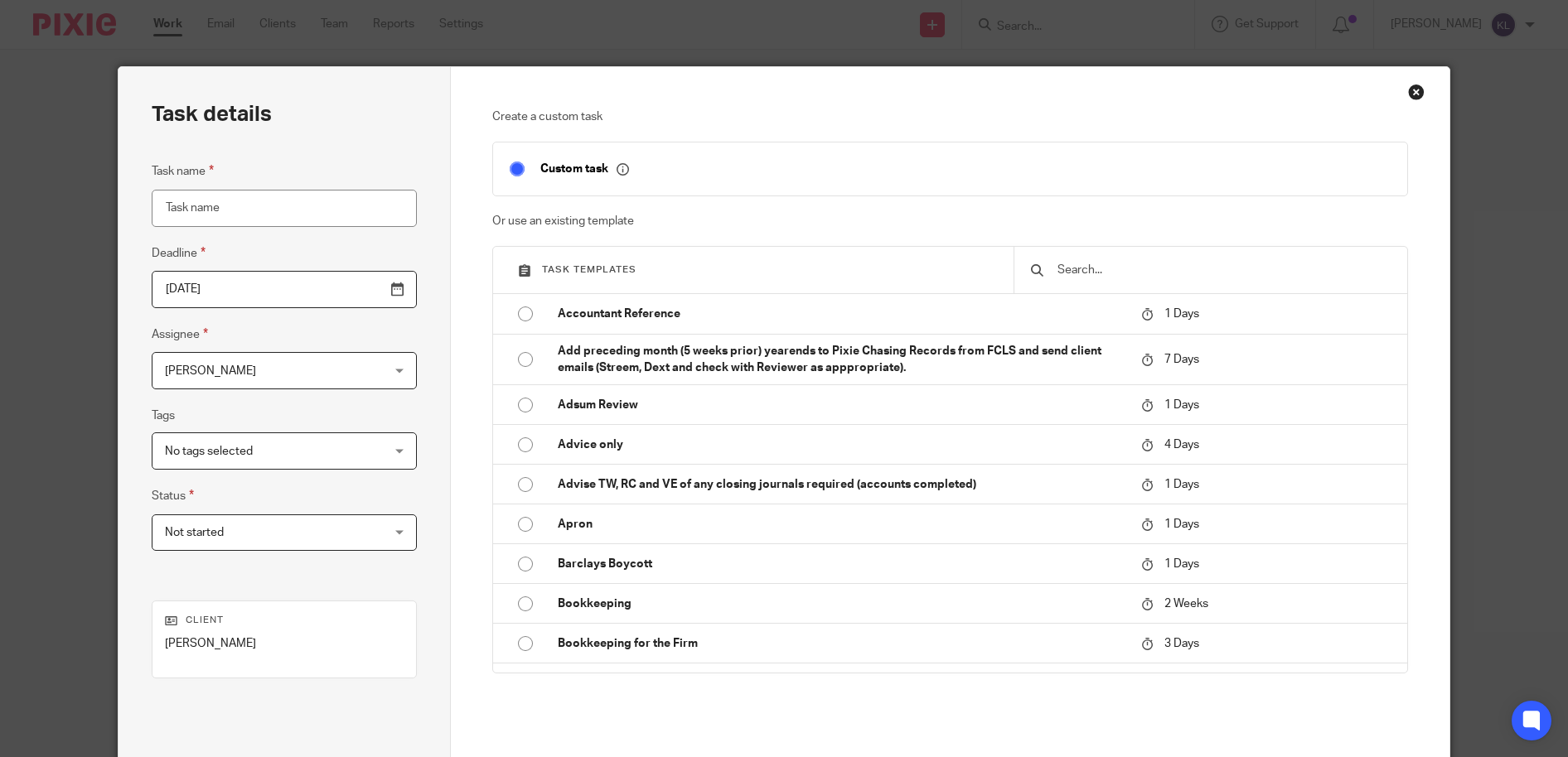
click at [1210, 274] on input "text" at bounding box center [1223, 269] width 335 height 18
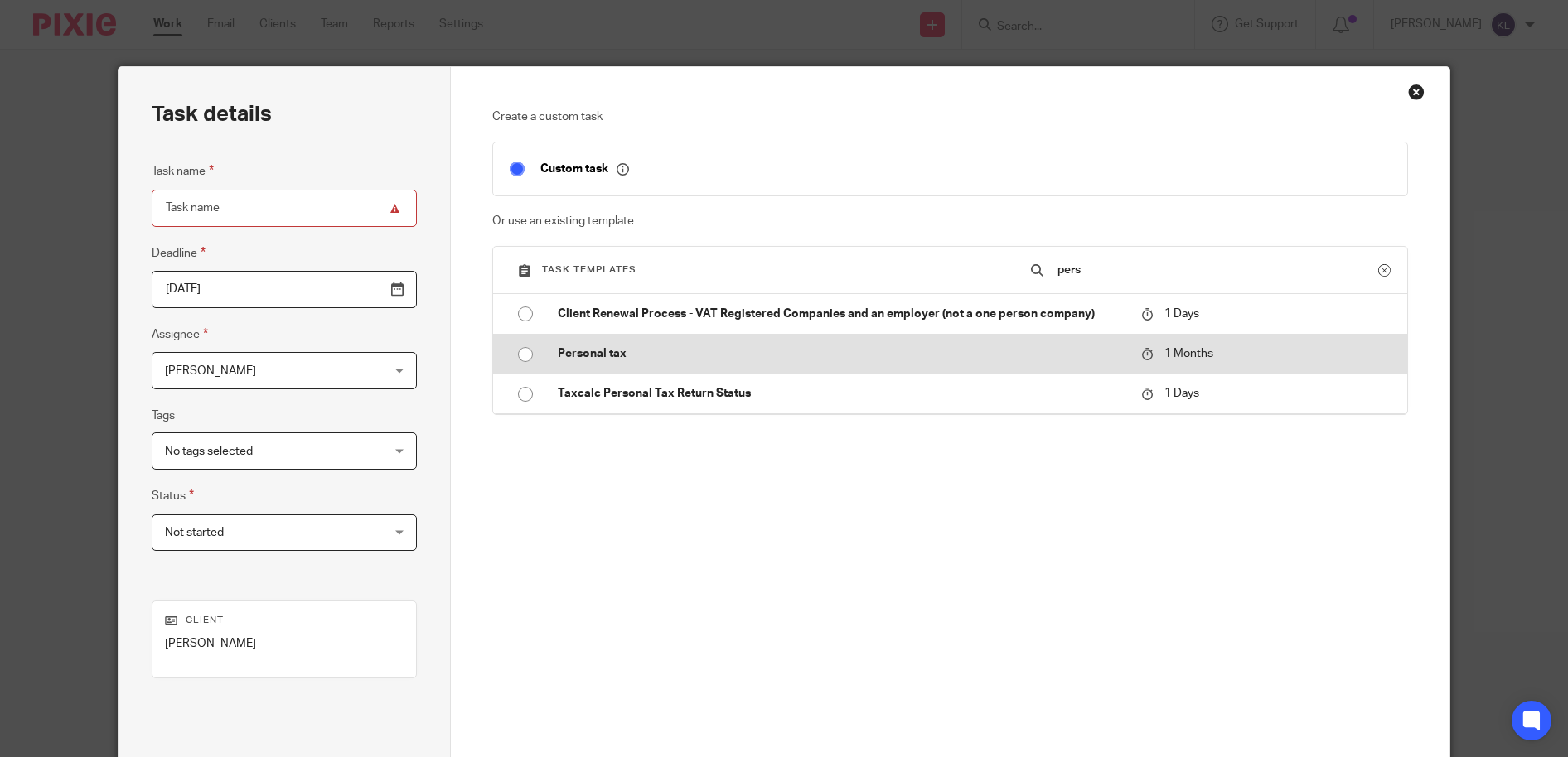
type input "pers"
click at [718, 350] on p "Personal tax" at bounding box center [841, 353] width 567 height 16
type input "[DATE]"
type input "Personal tax"
checkbox input "false"
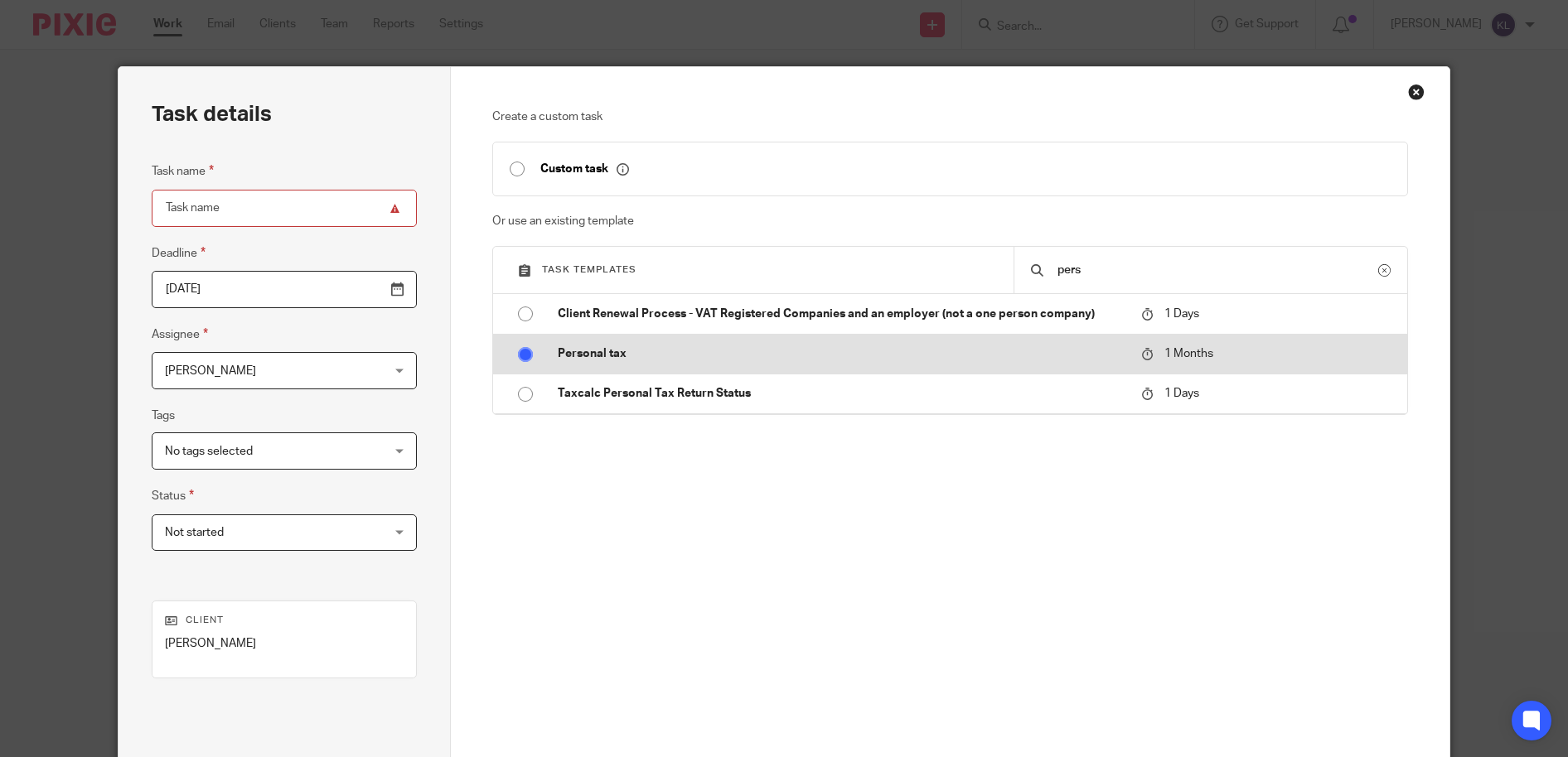
radio input "true"
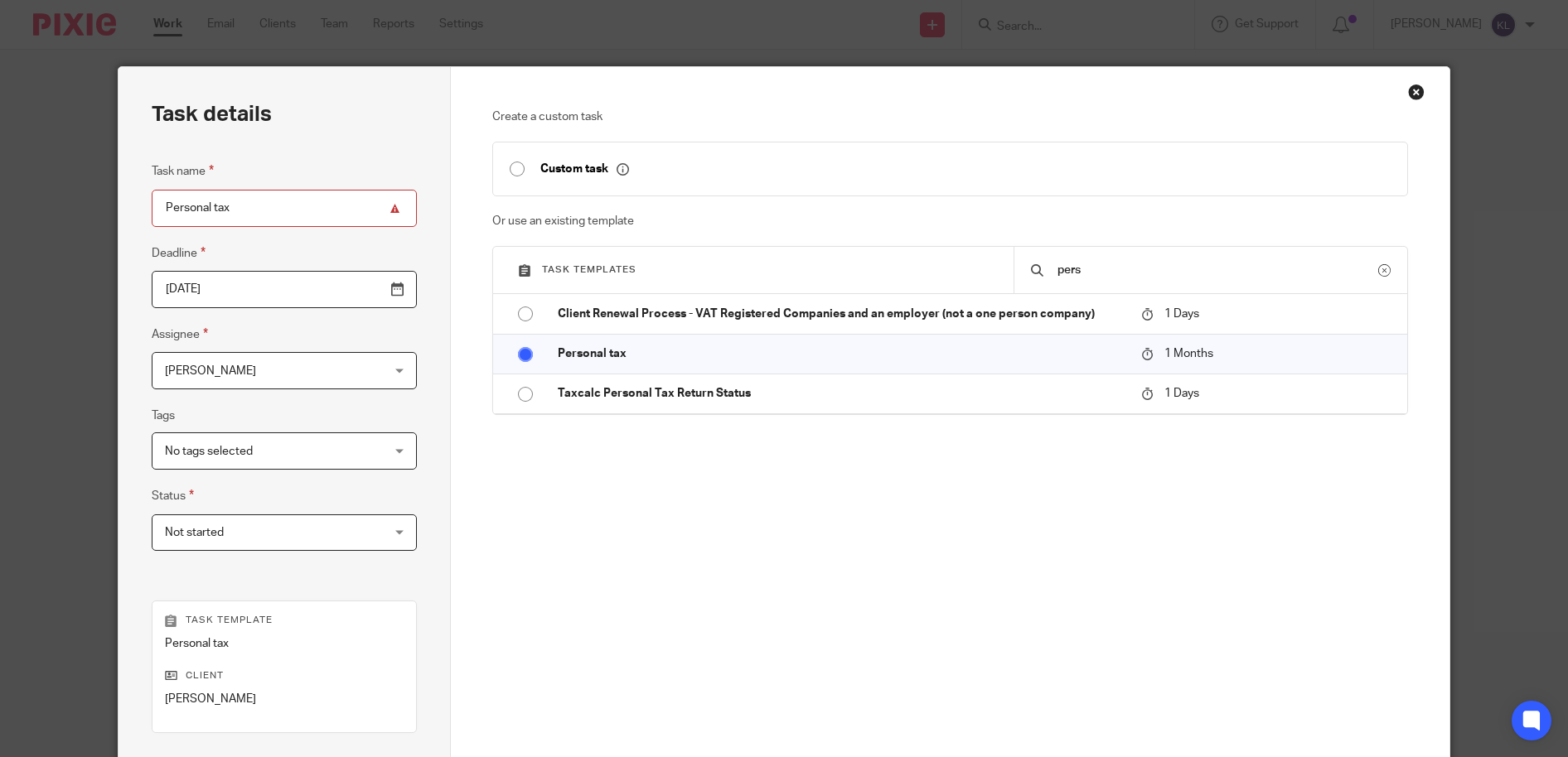
click at [362, 288] on input "[DATE]" at bounding box center [285, 289] width 266 height 37
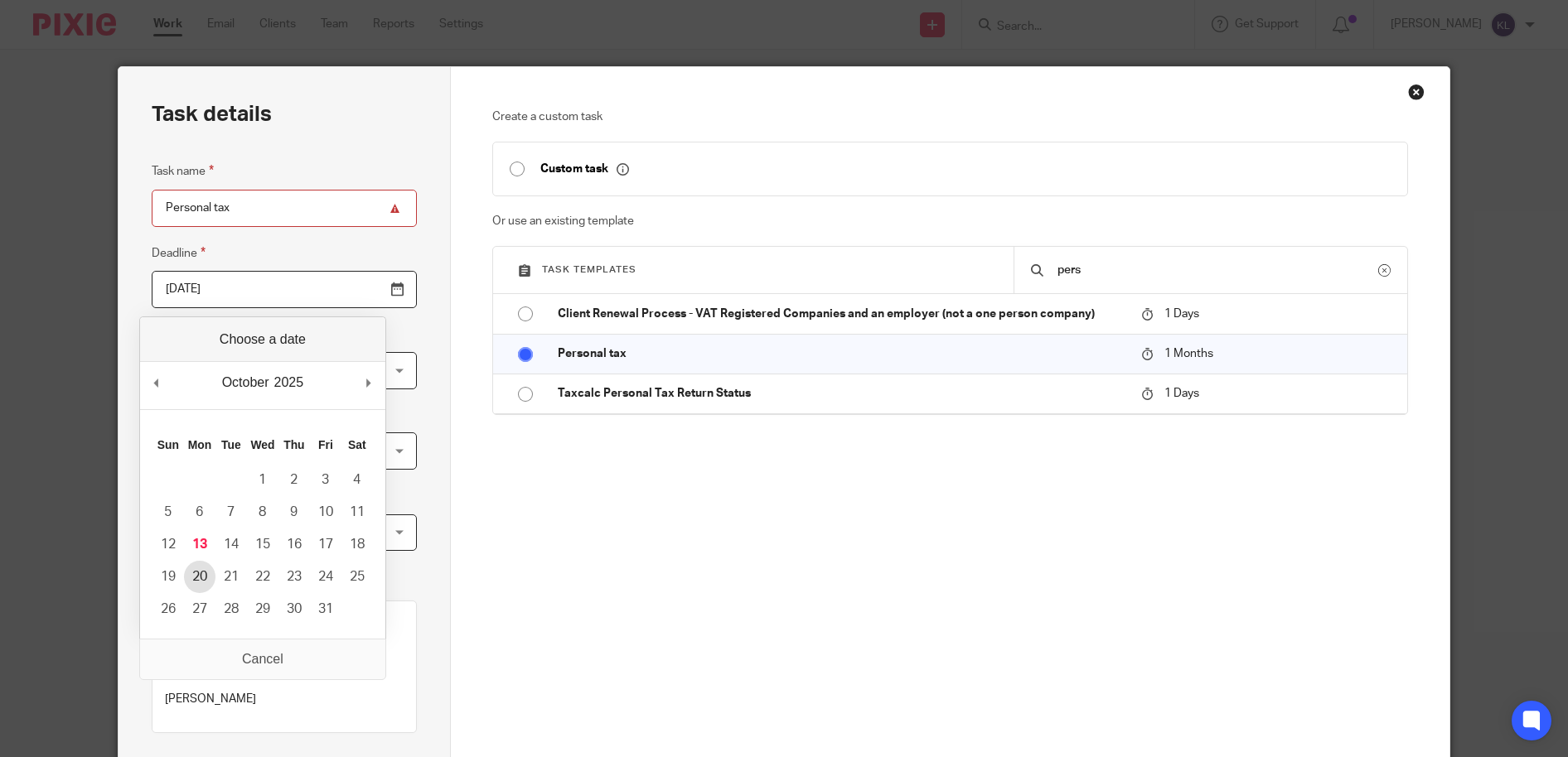
type input "2025-10-20"
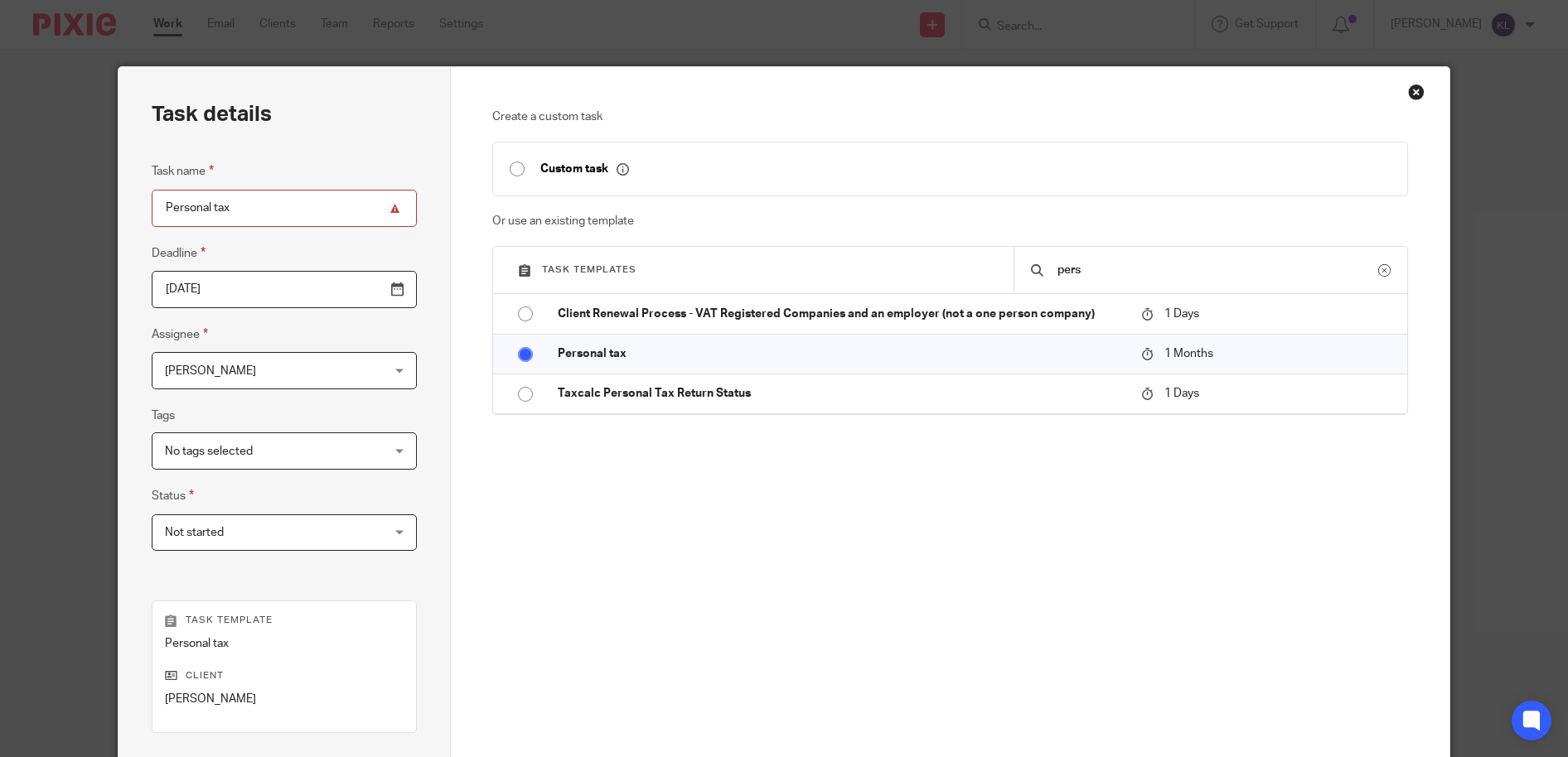
click at [258, 377] on span "[PERSON_NAME]" at bounding box center [265, 370] width 201 height 35
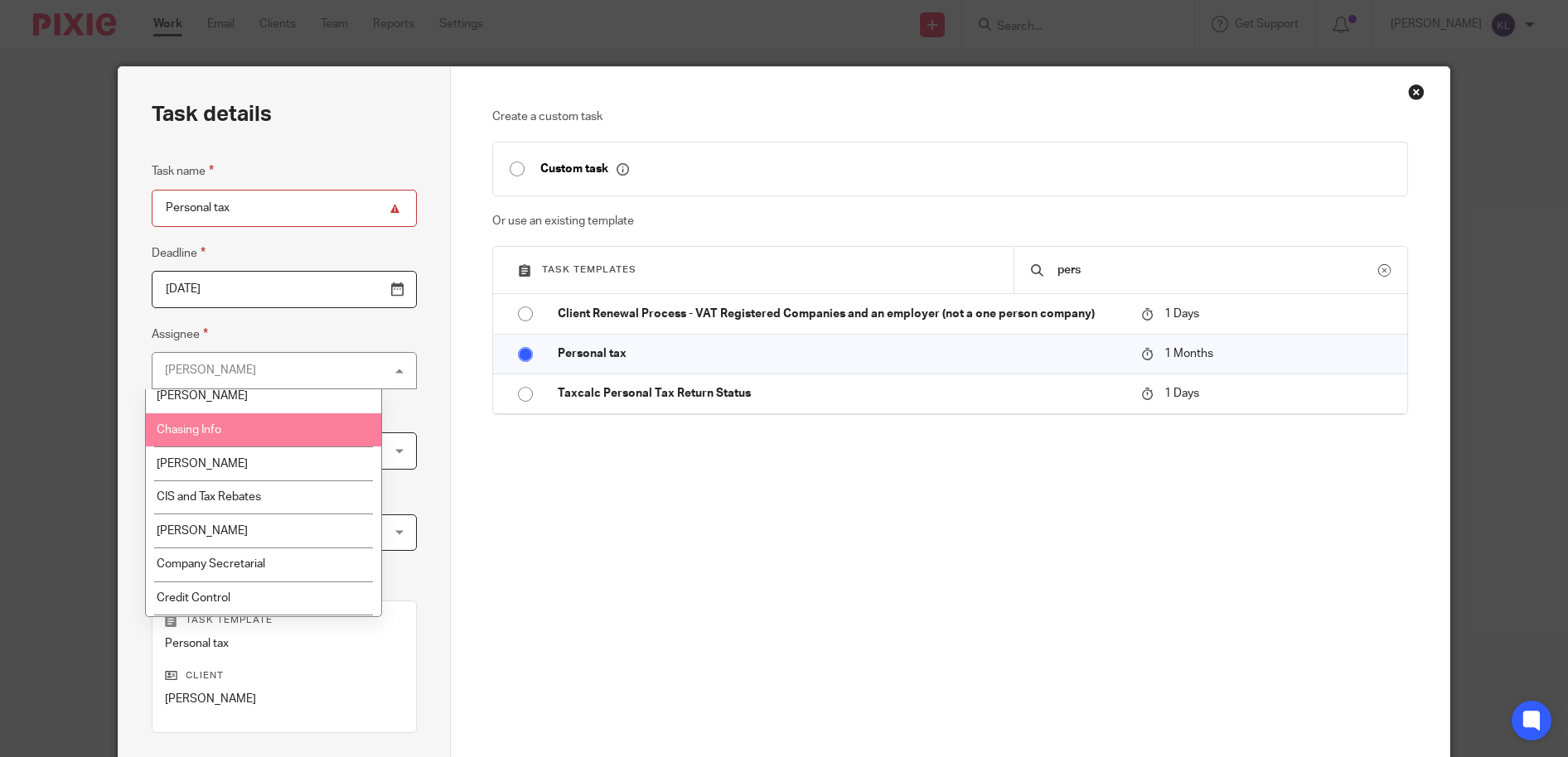
scroll to position [83, 0]
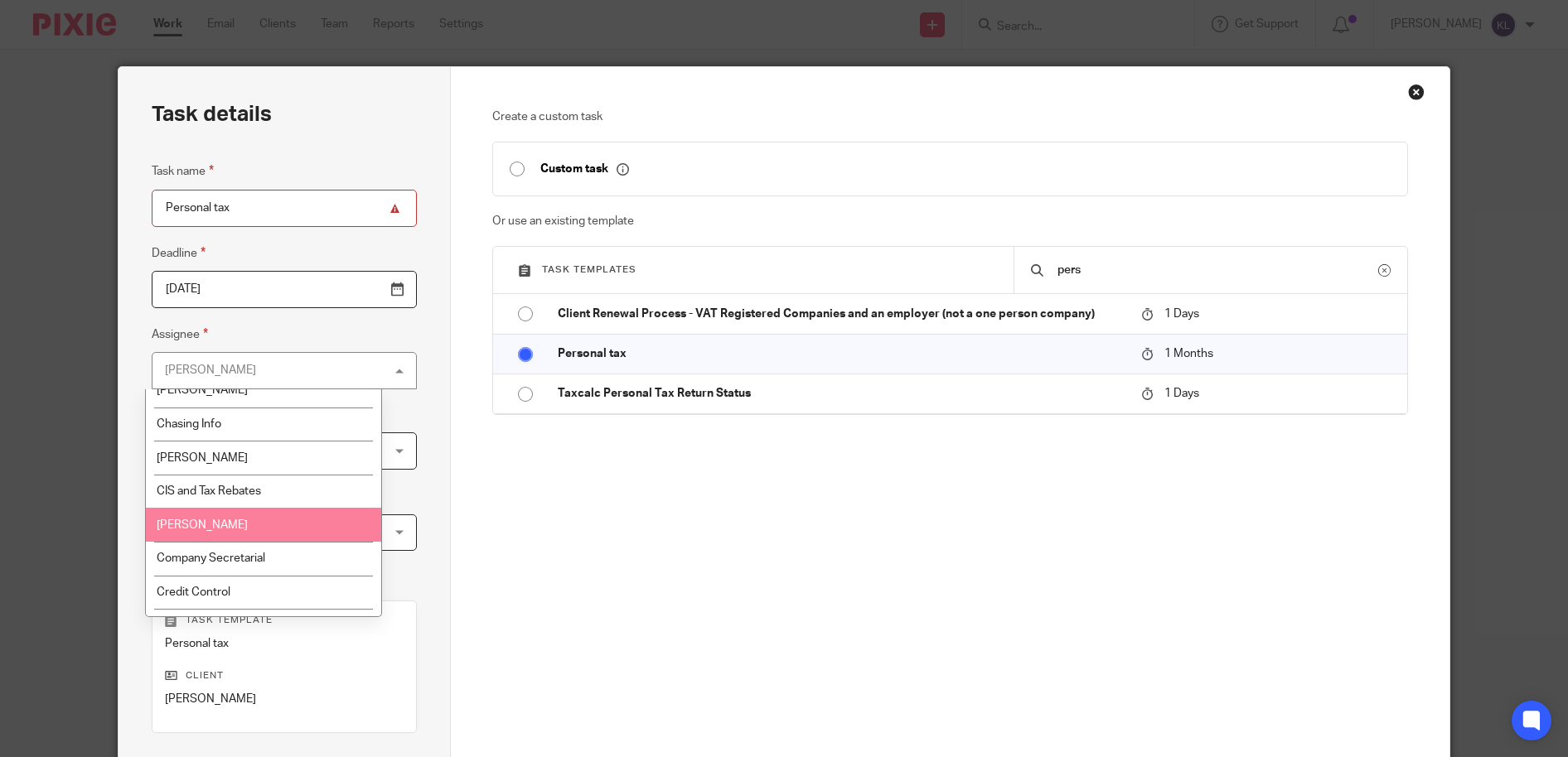
click at [240, 520] on li "[PERSON_NAME]" at bounding box center [263, 524] width 235 height 34
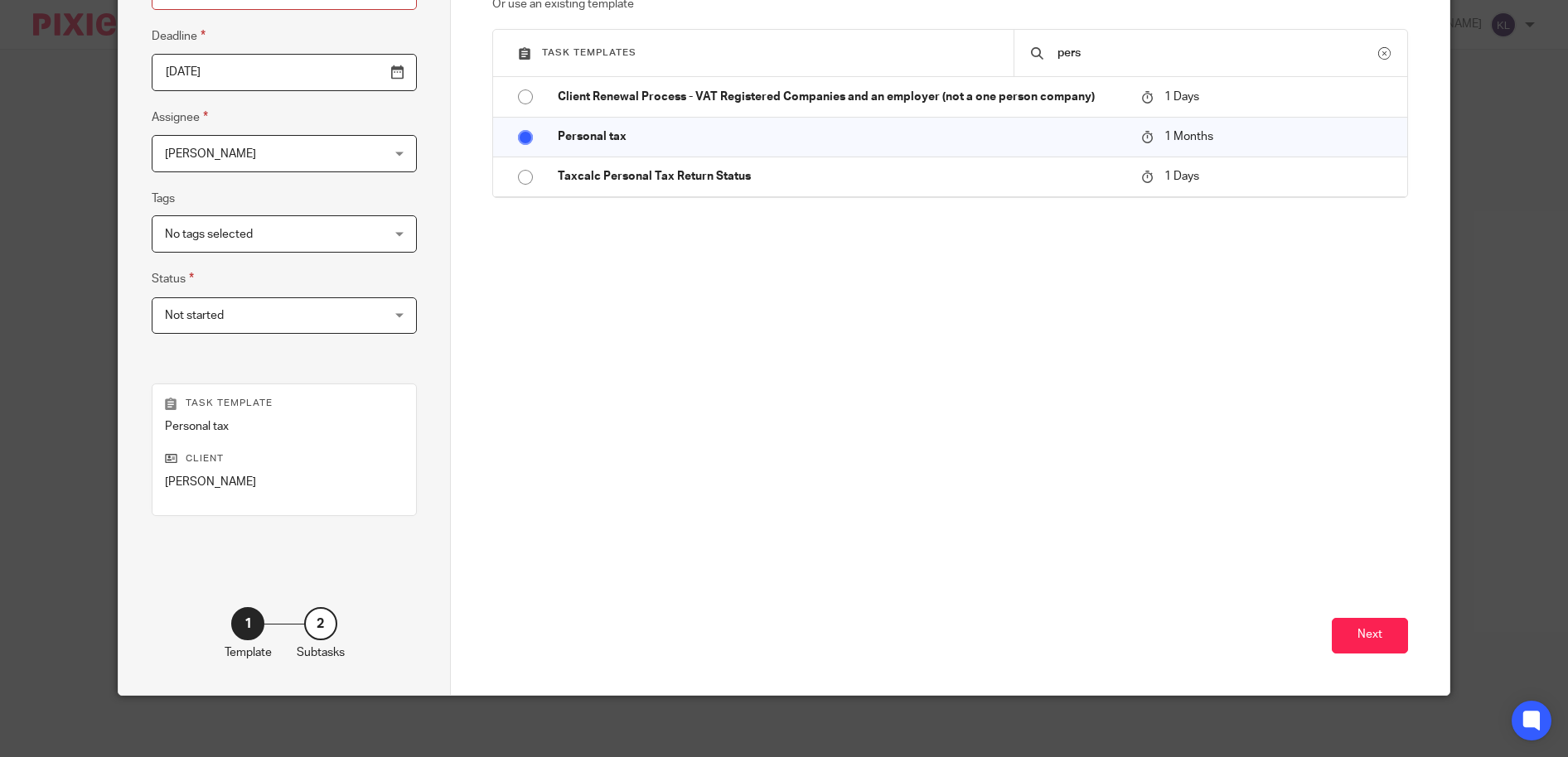
scroll to position [222, 0]
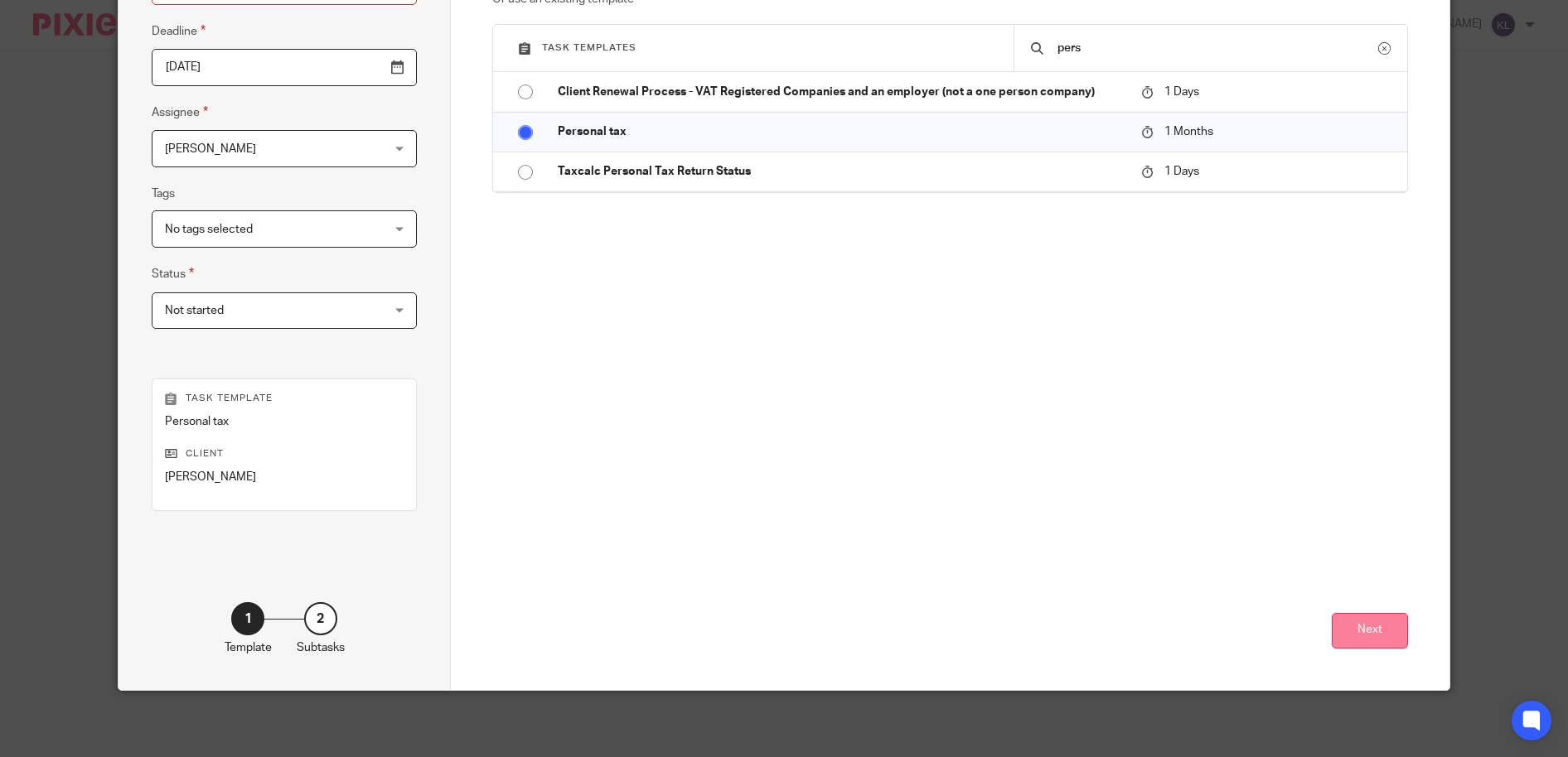
click at [1375, 636] on button "Next" at bounding box center [1369, 630] width 76 height 35
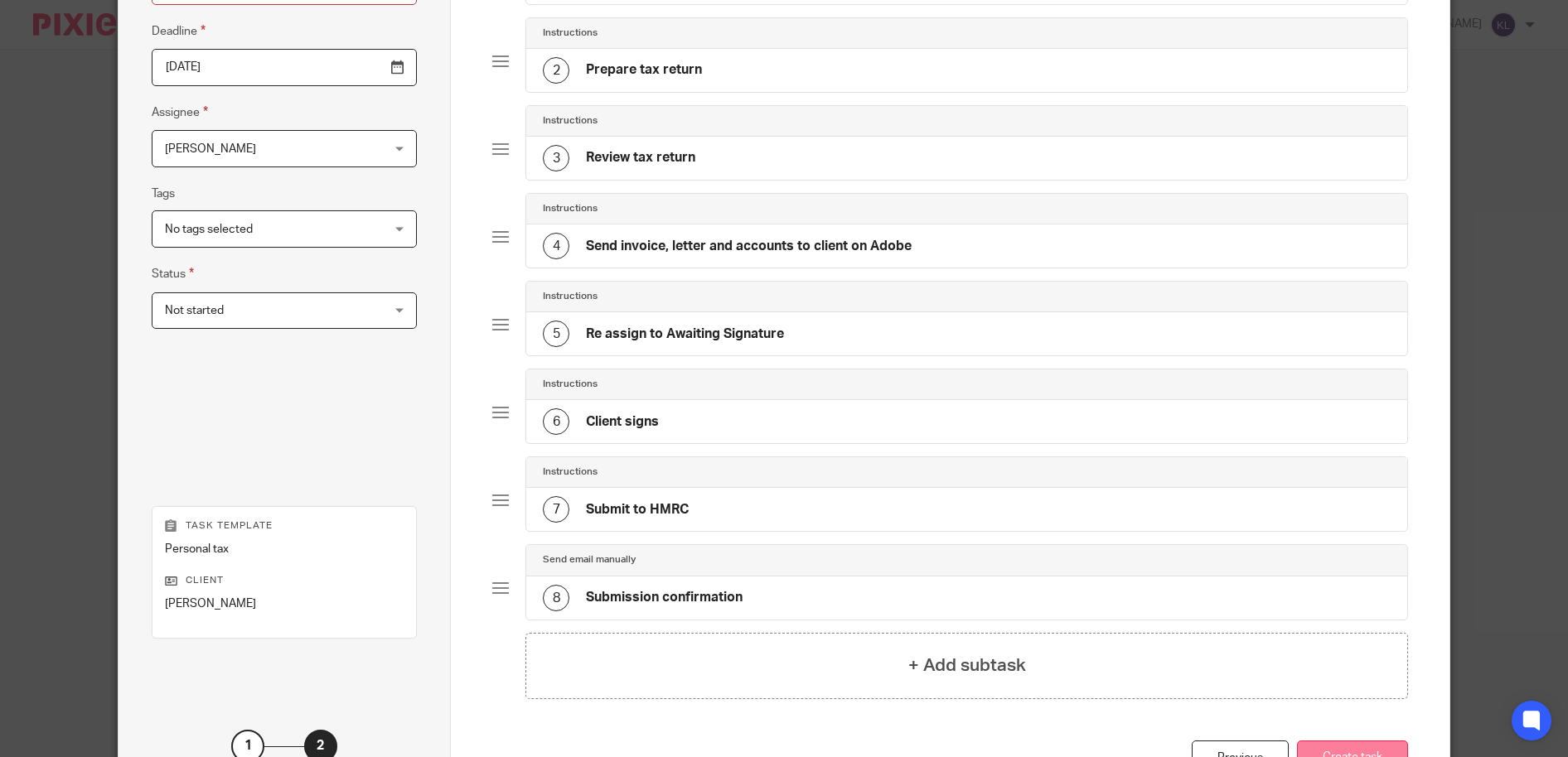
click at [1337, 745] on button "Create task" at bounding box center [1352, 758] width 111 height 35
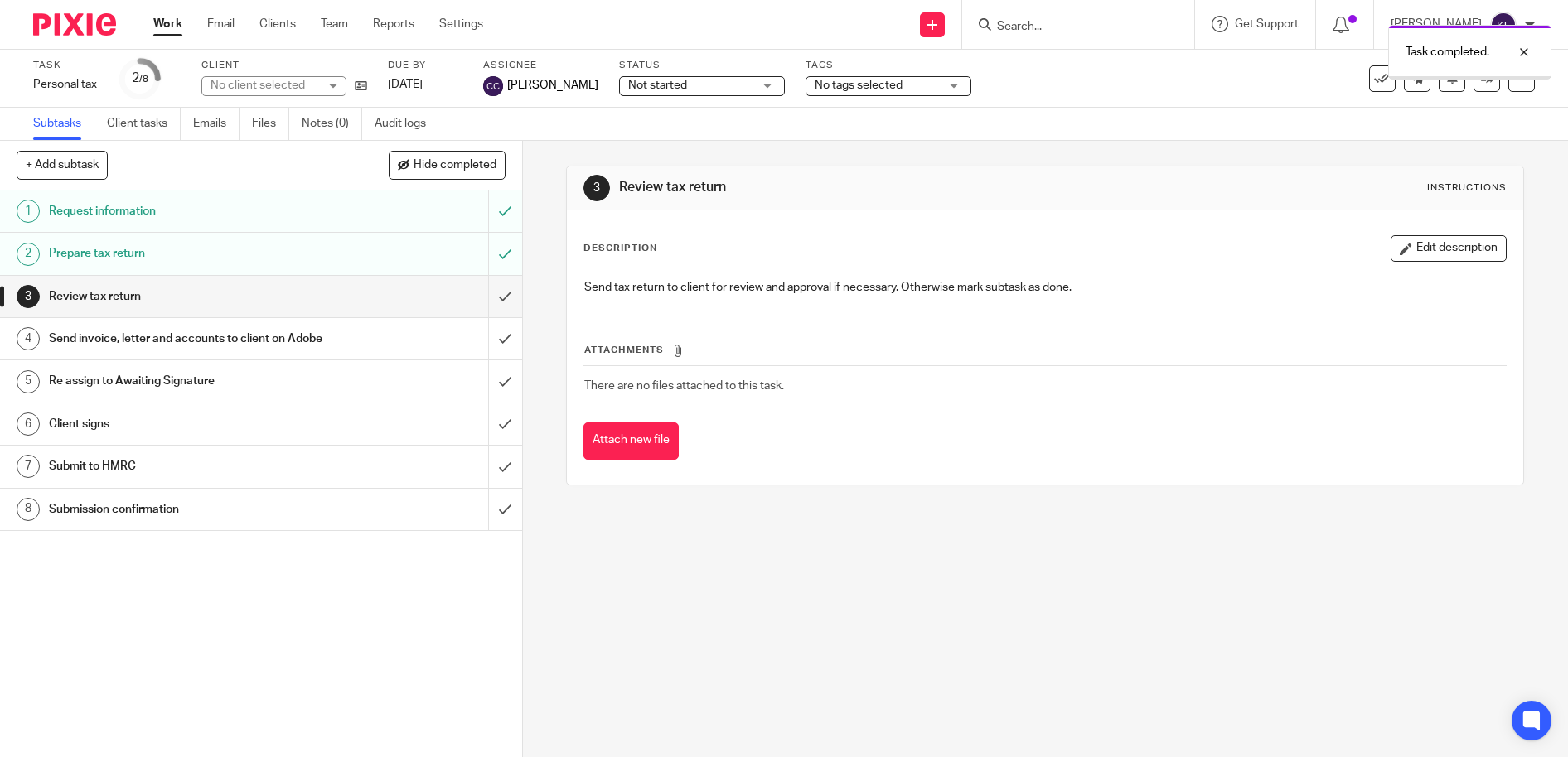
click at [489, 282] on input "submit" at bounding box center [261, 297] width 522 height 41
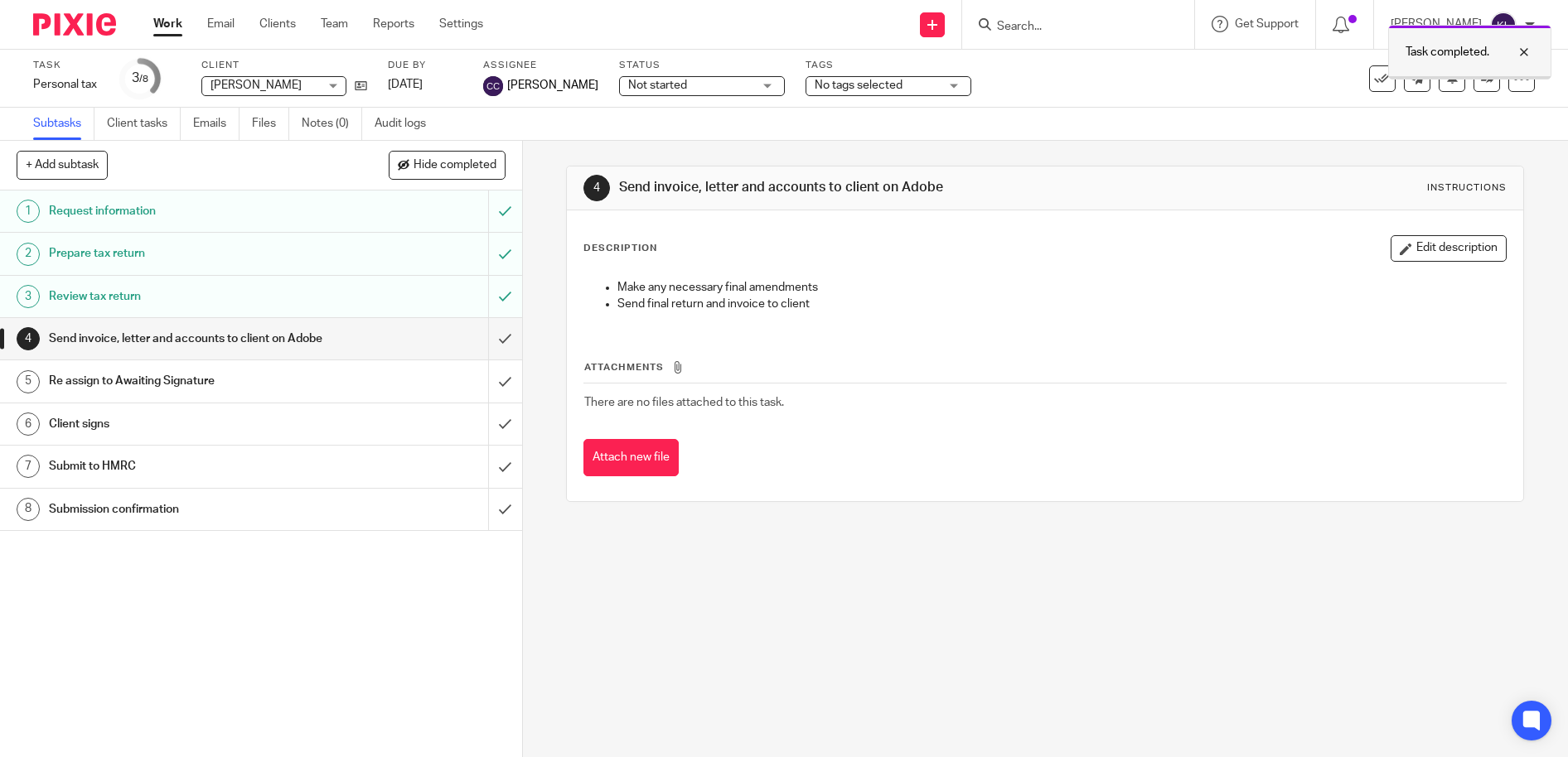
click at [1516, 48] on div at bounding box center [1512, 52] width 45 height 20
click at [1074, 24] on input "Search" at bounding box center [1070, 27] width 149 height 15
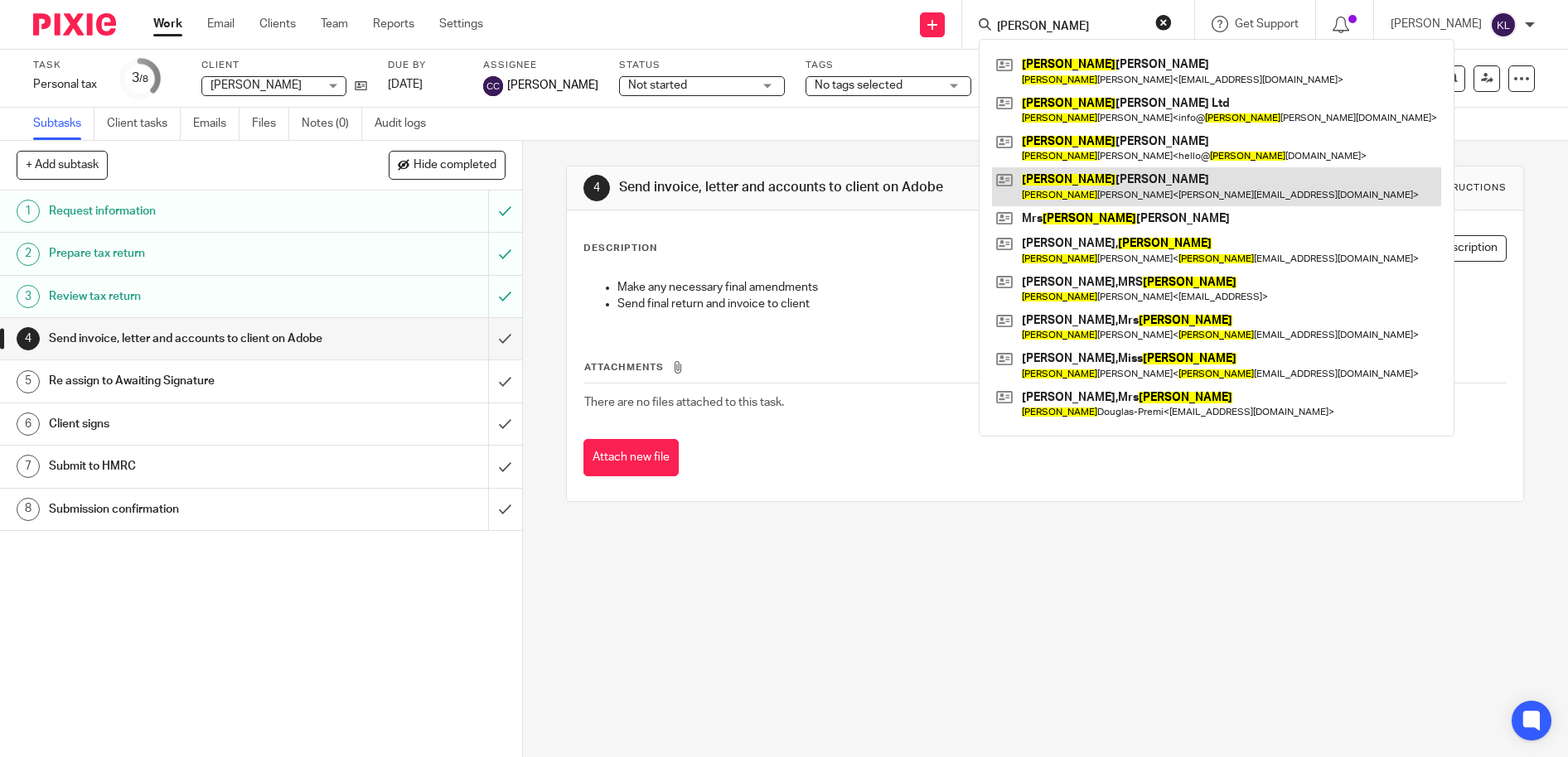
type input "[PERSON_NAME]"
click at [1087, 185] on link at bounding box center [1217, 186] width 449 height 38
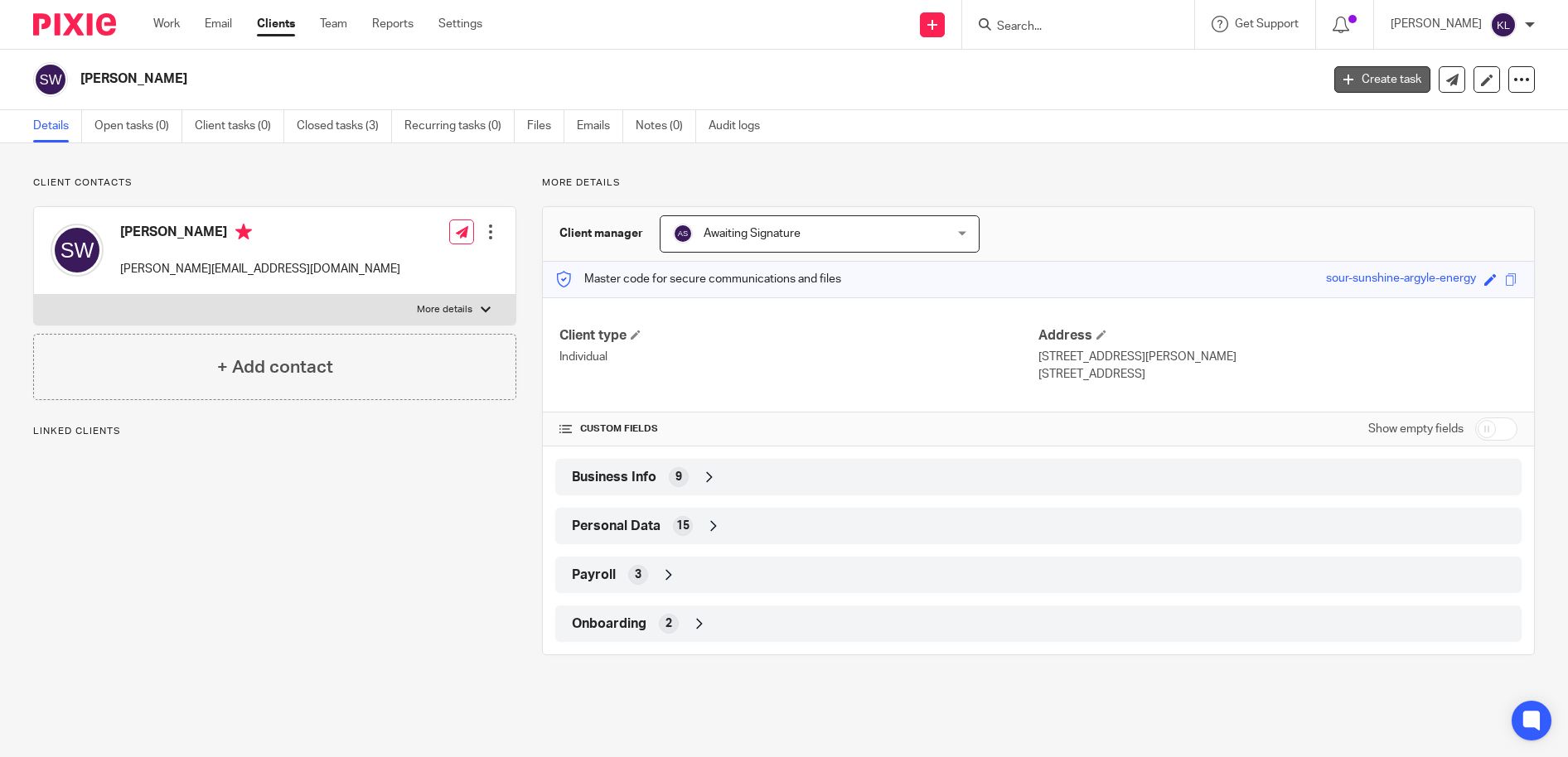
click at [1352, 74] on link "Create task" at bounding box center [1381, 79] width 96 height 27
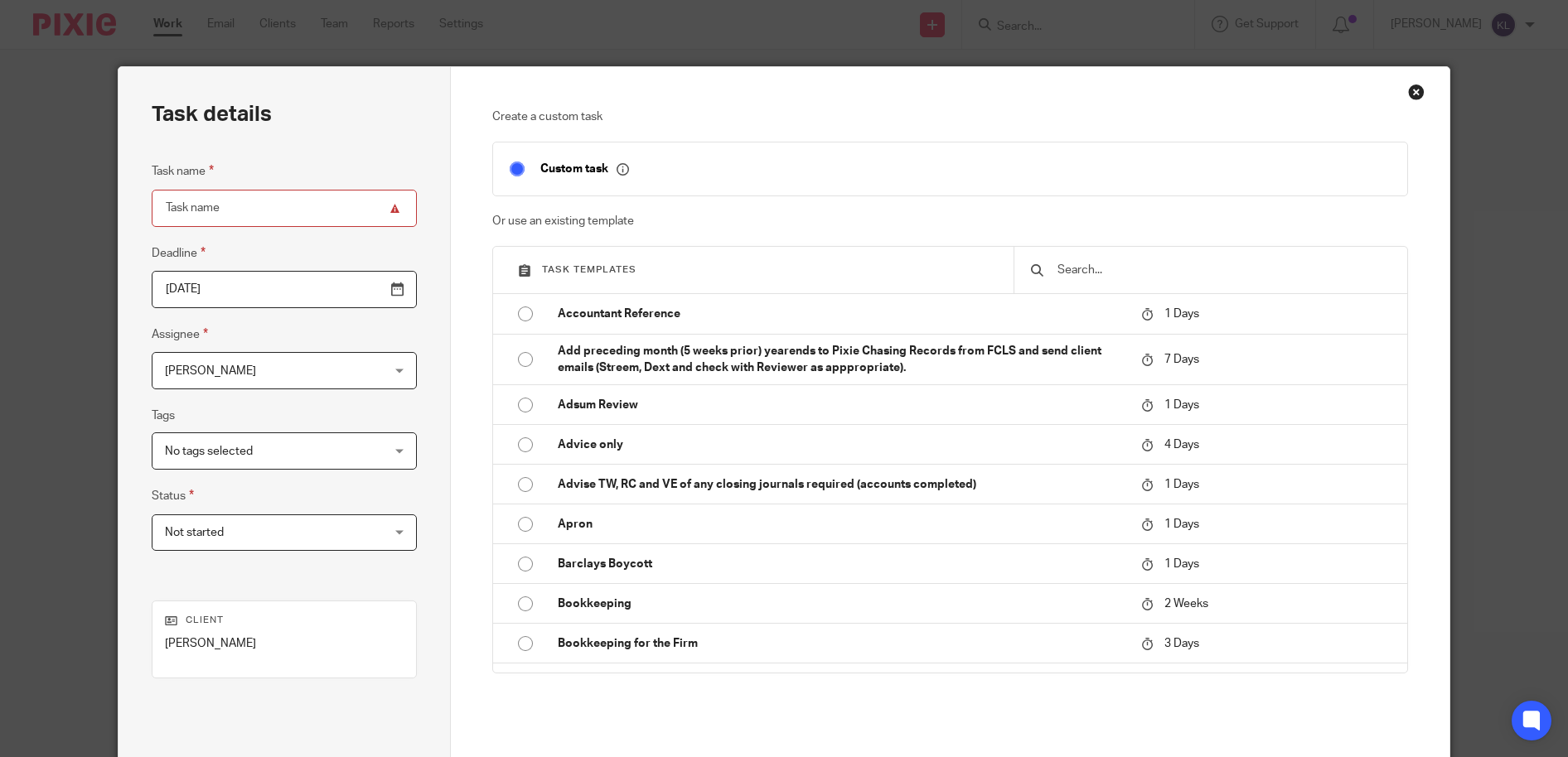
click at [1228, 276] on input "text" at bounding box center [1223, 269] width 335 height 18
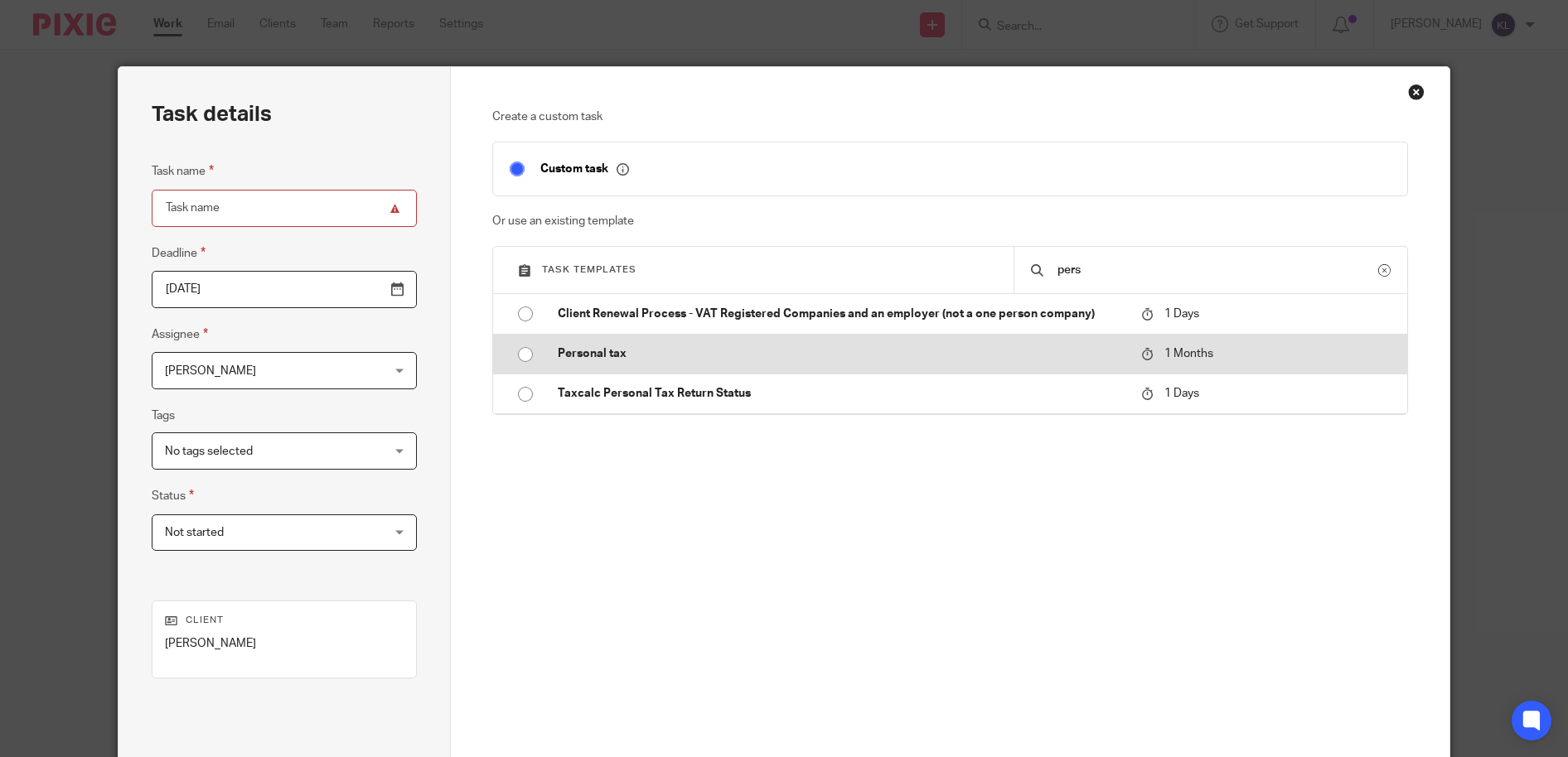
type input "pers"
click at [692, 355] on p "Personal tax" at bounding box center [841, 353] width 567 height 16
type input "2025-11-13"
type input "Personal tax"
checkbox input "false"
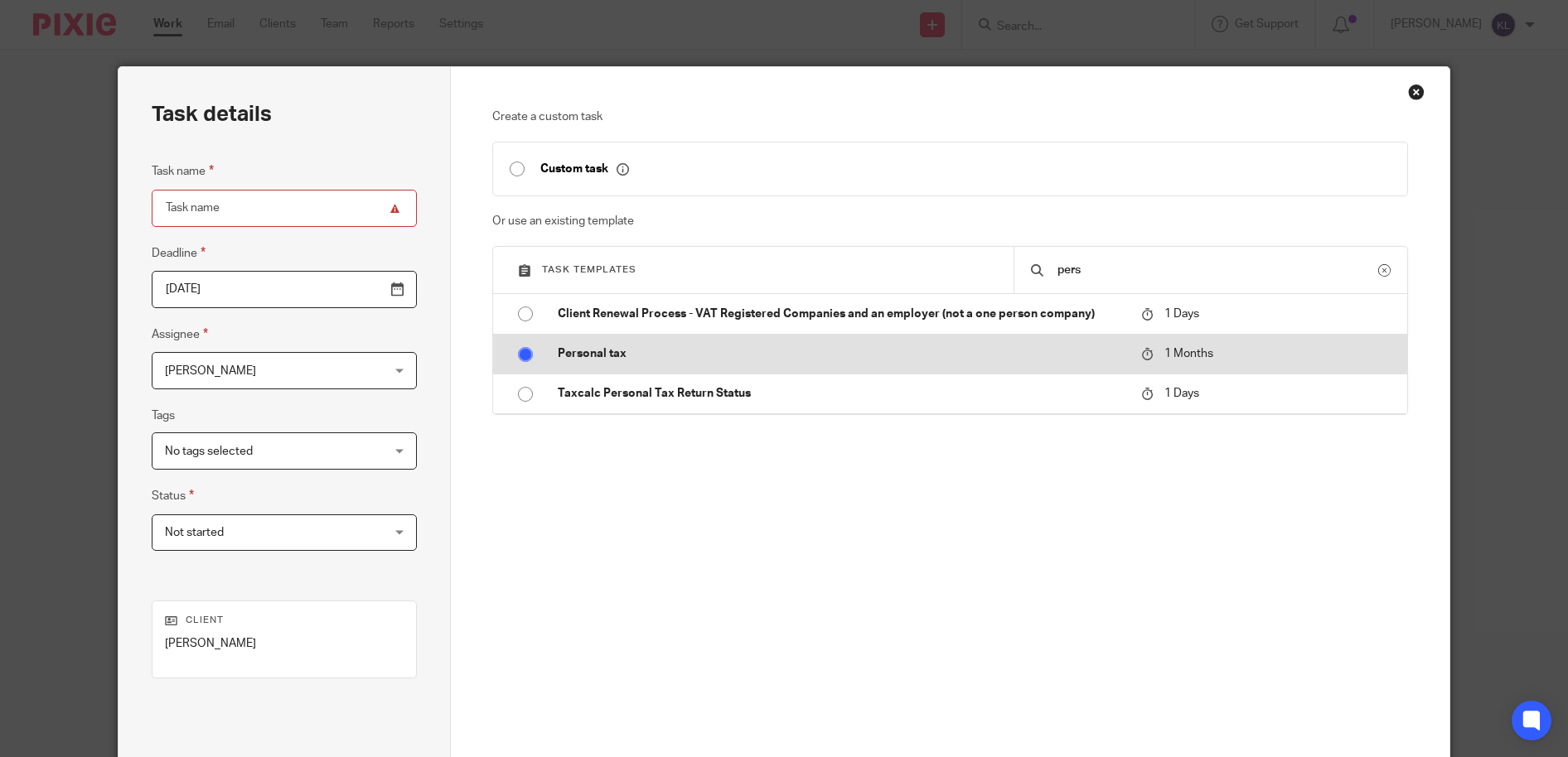
radio input "true"
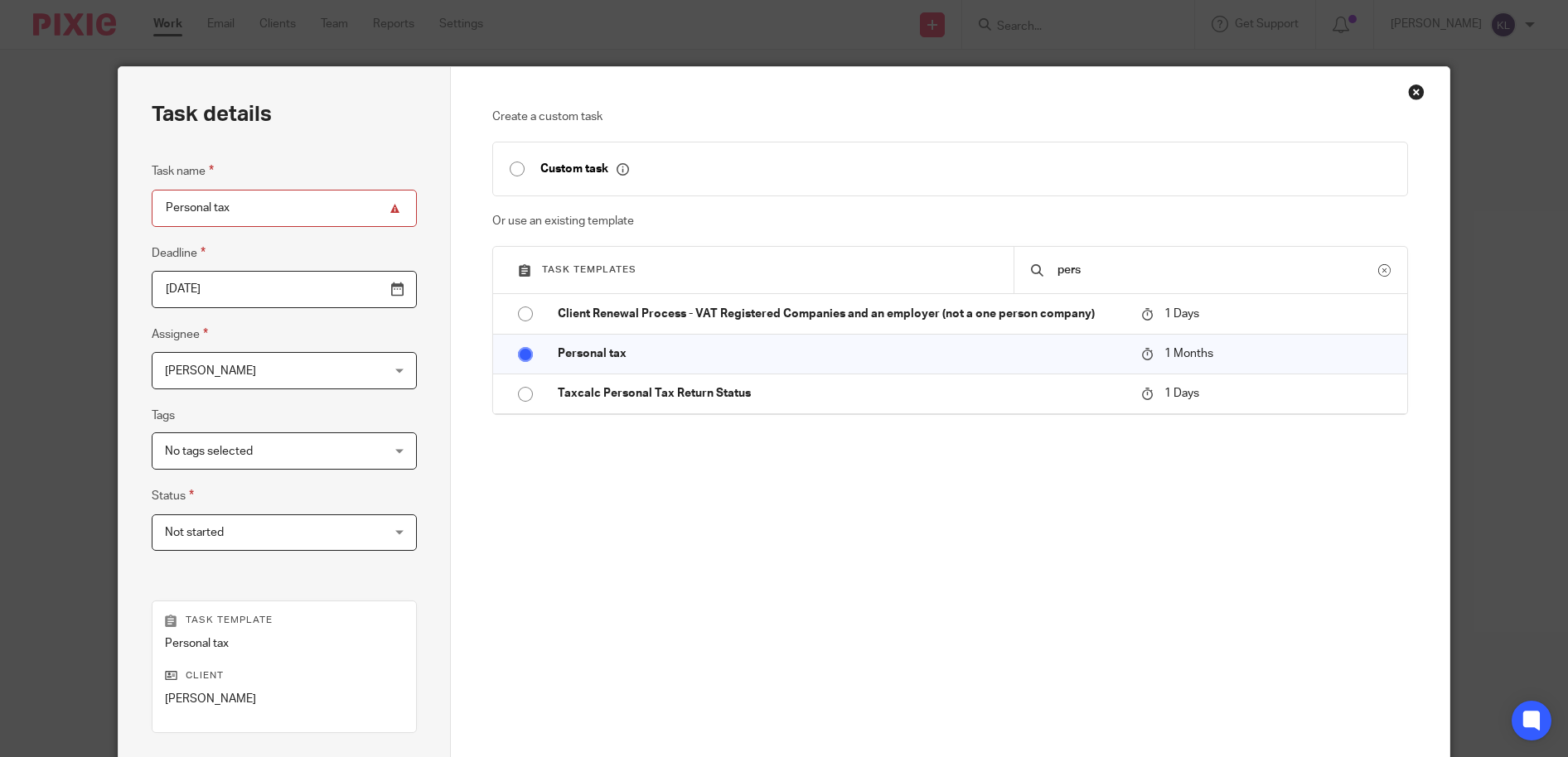
click at [257, 354] on span "[PERSON_NAME]" at bounding box center [265, 370] width 201 height 35
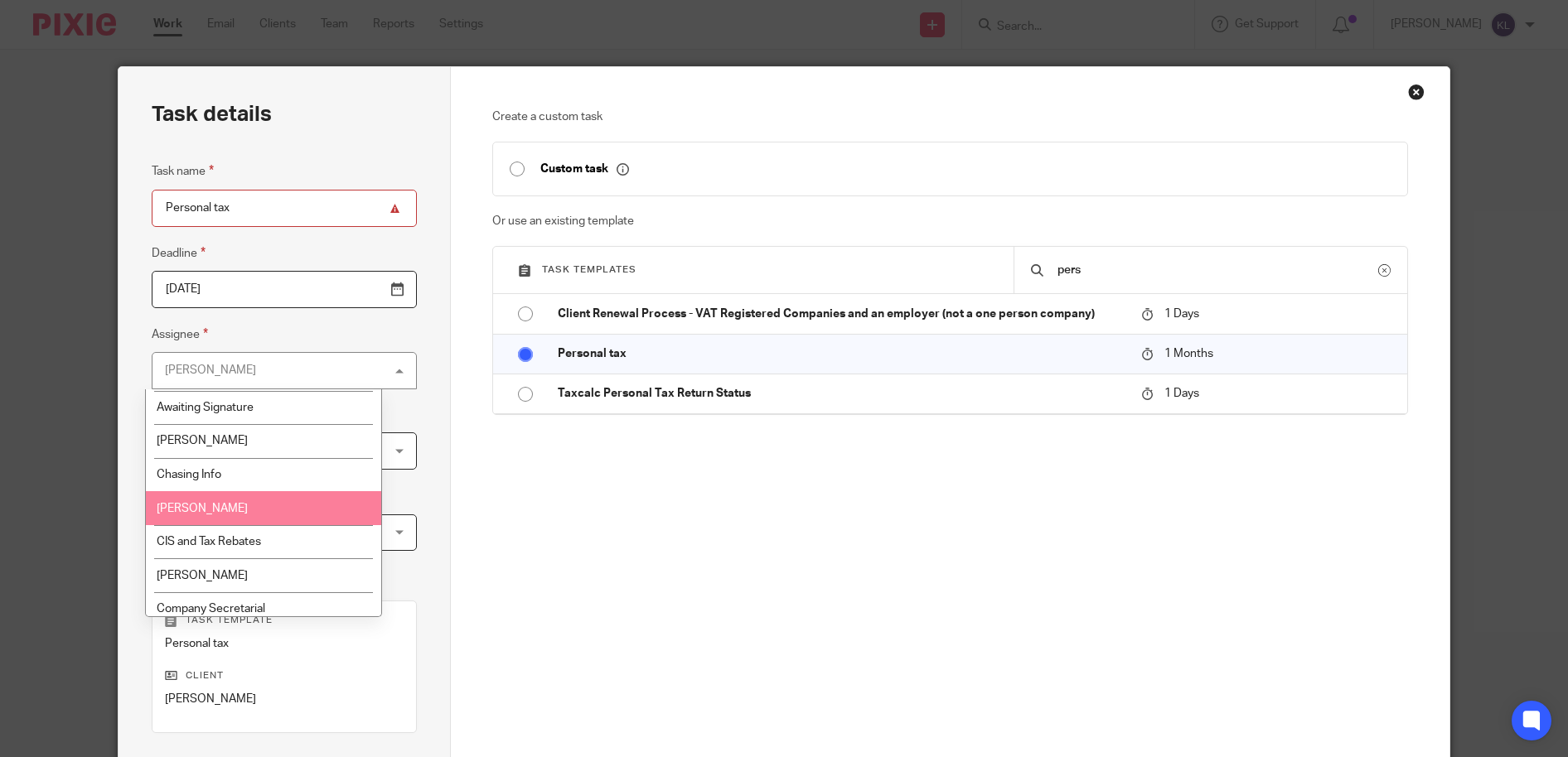
scroll to position [83, 0]
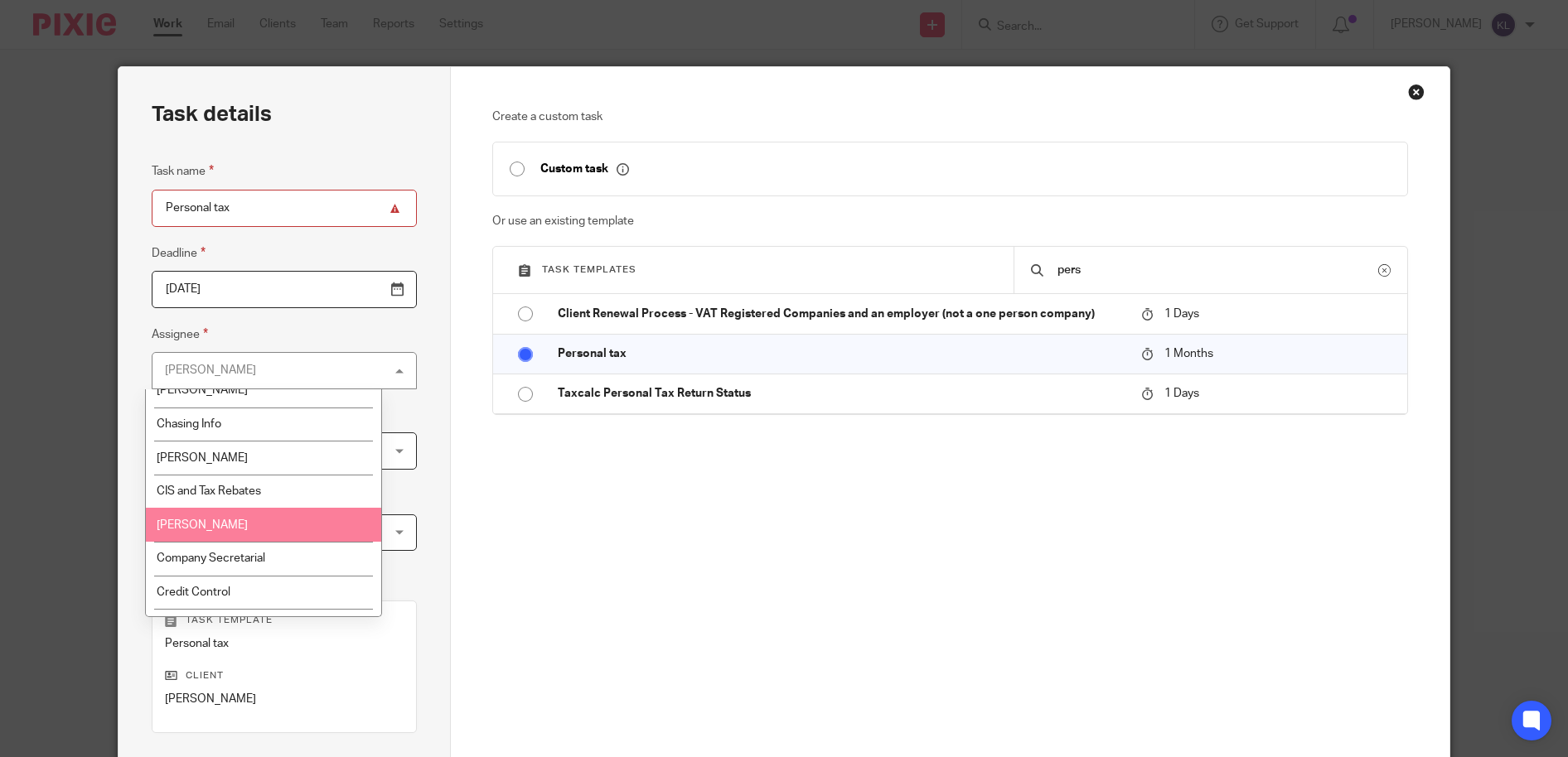
click at [279, 534] on li "[PERSON_NAME]" at bounding box center [263, 524] width 235 height 34
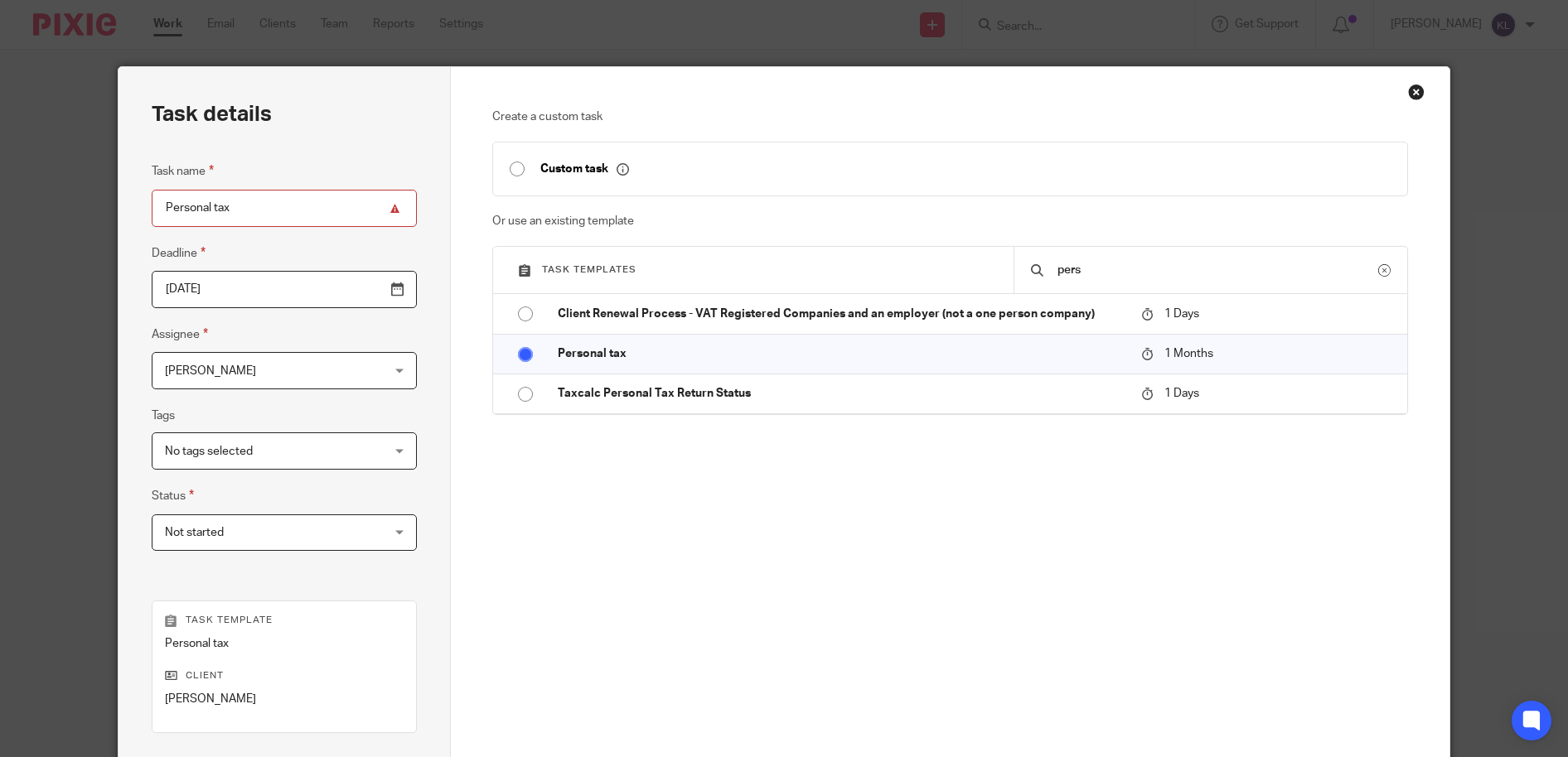
click at [360, 297] on input "2025-11-13" at bounding box center [285, 289] width 266 height 37
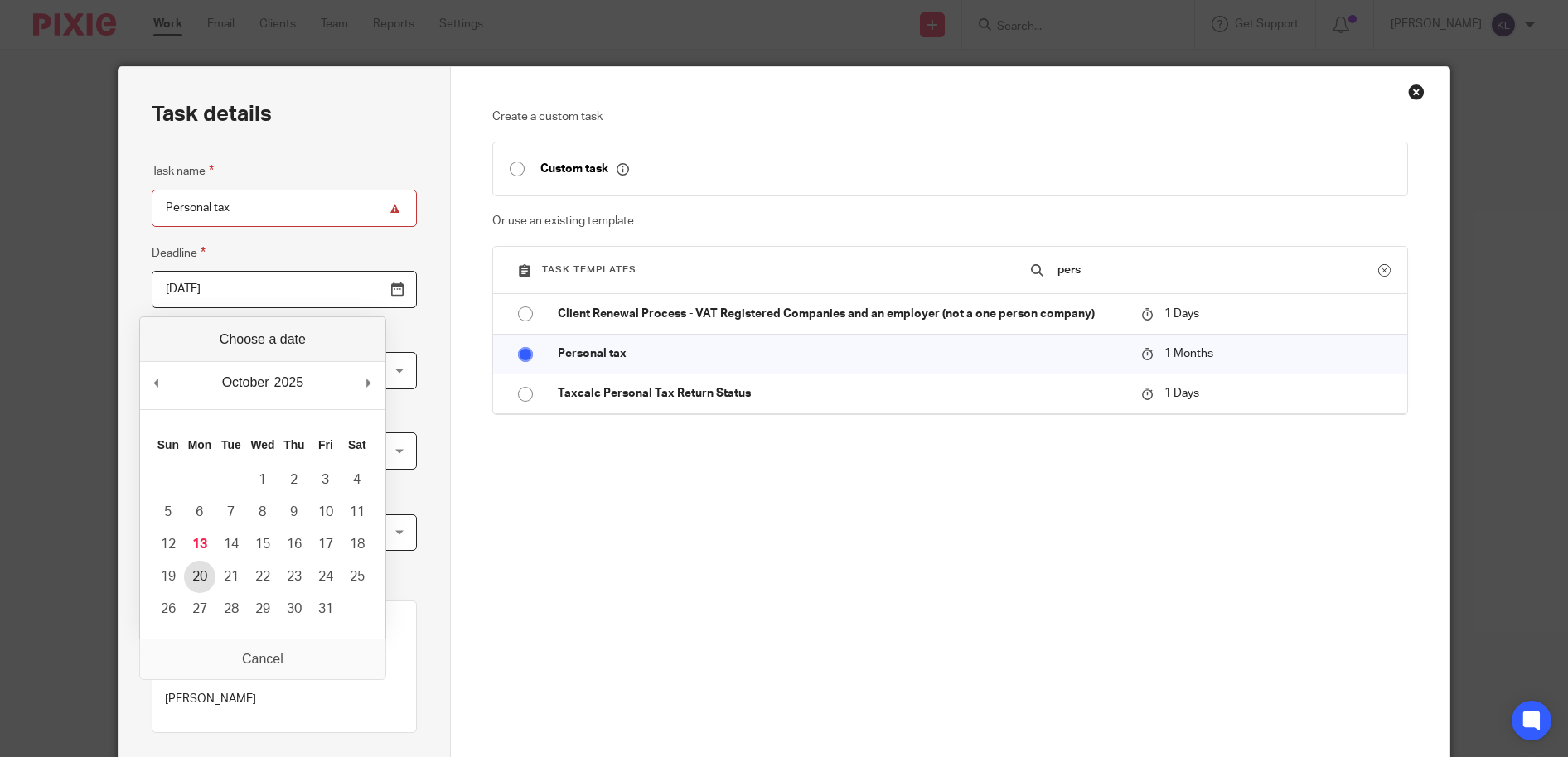
type input "2025-10-20"
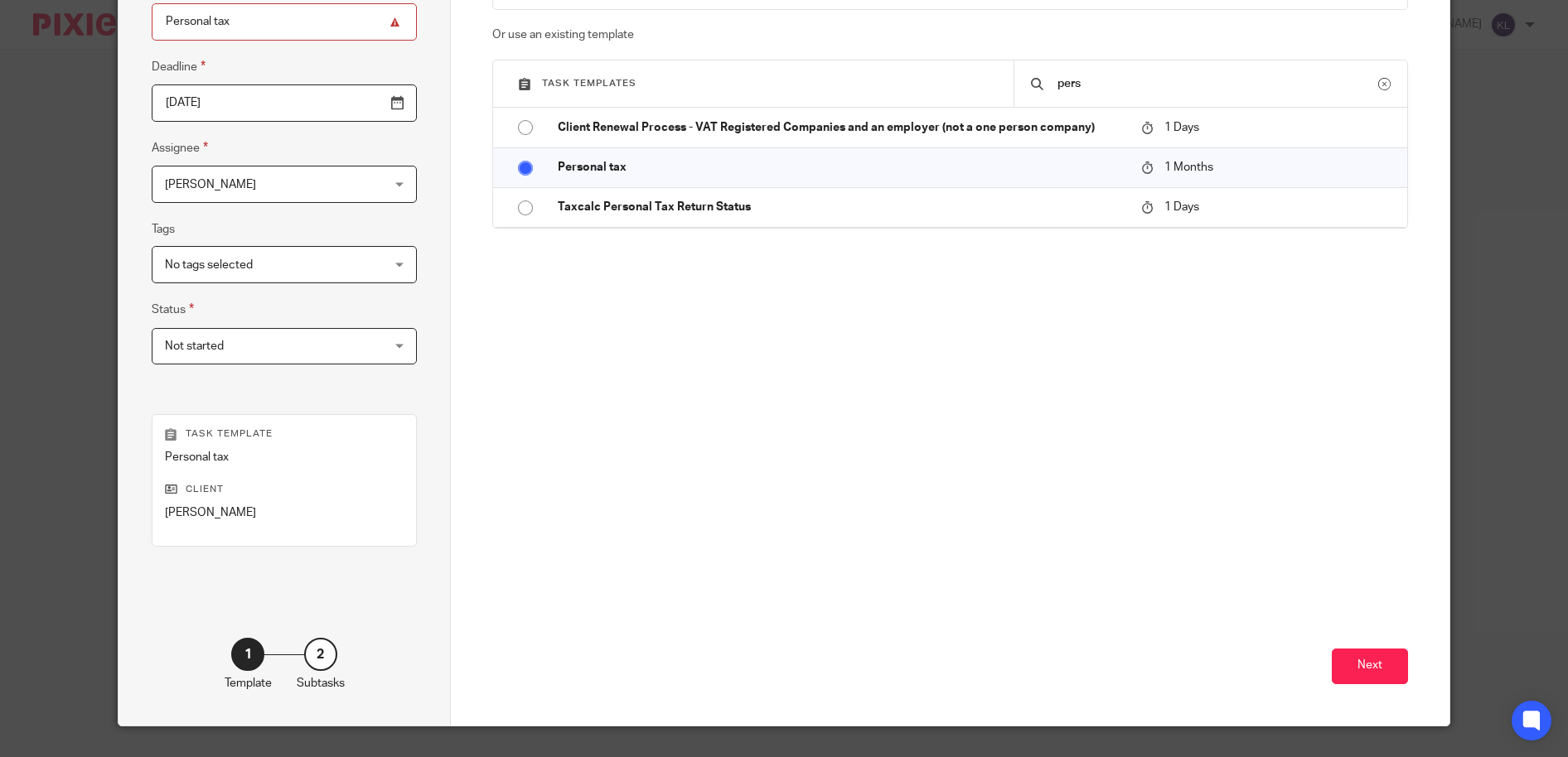
scroll to position [222, 0]
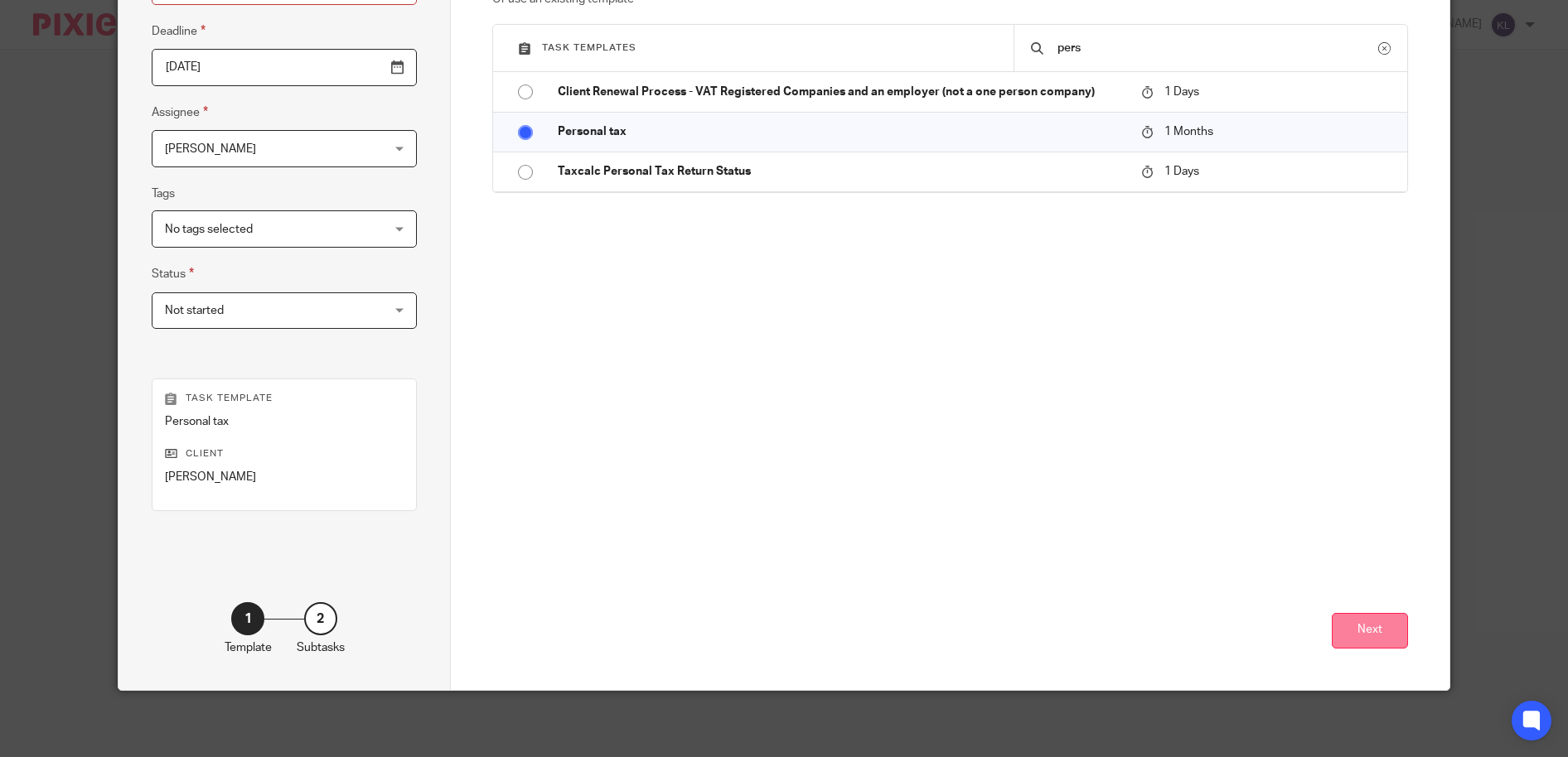
click at [1362, 619] on button "Next" at bounding box center [1369, 630] width 76 height 35
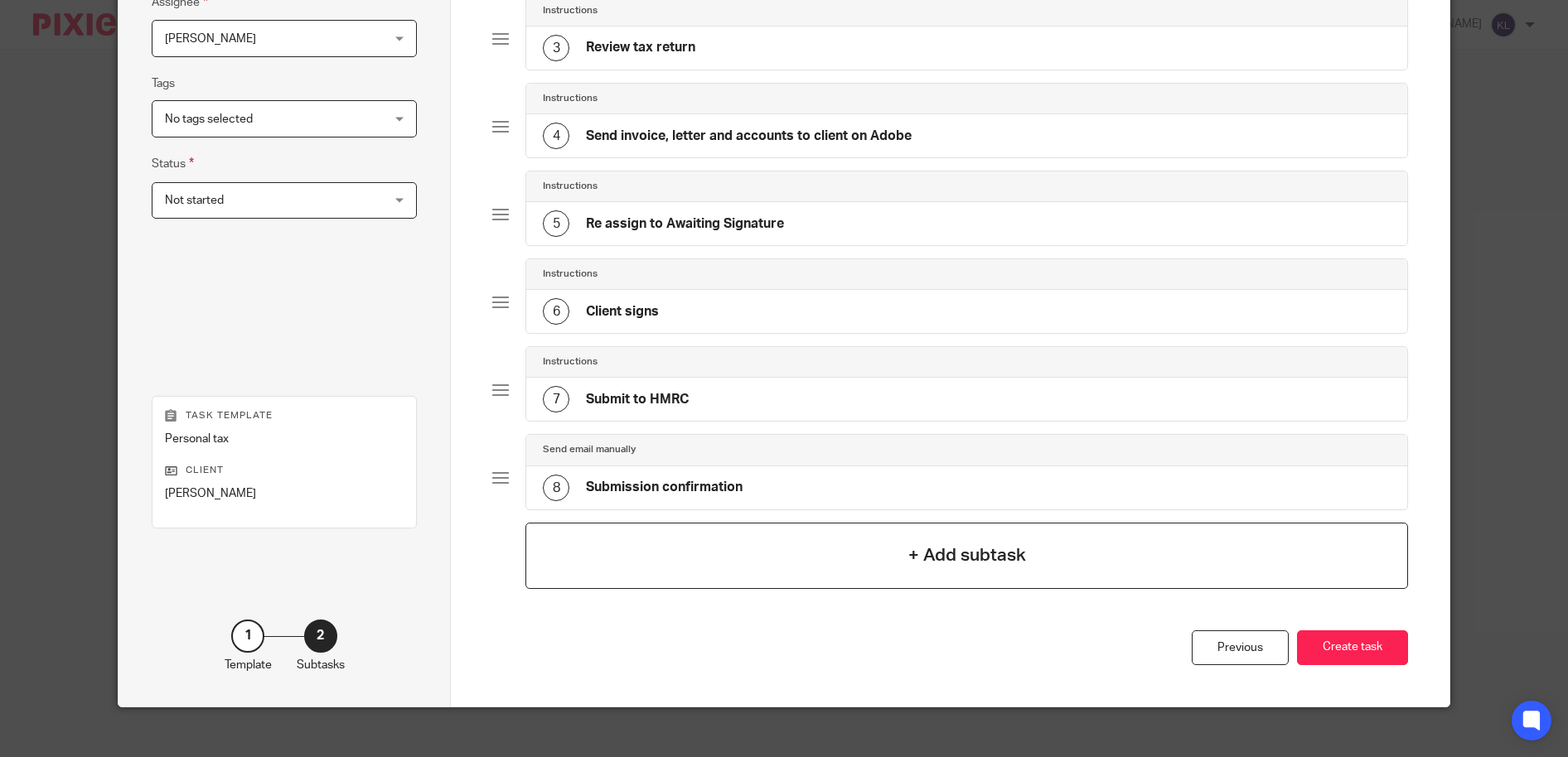
scroll to position [349, 0]
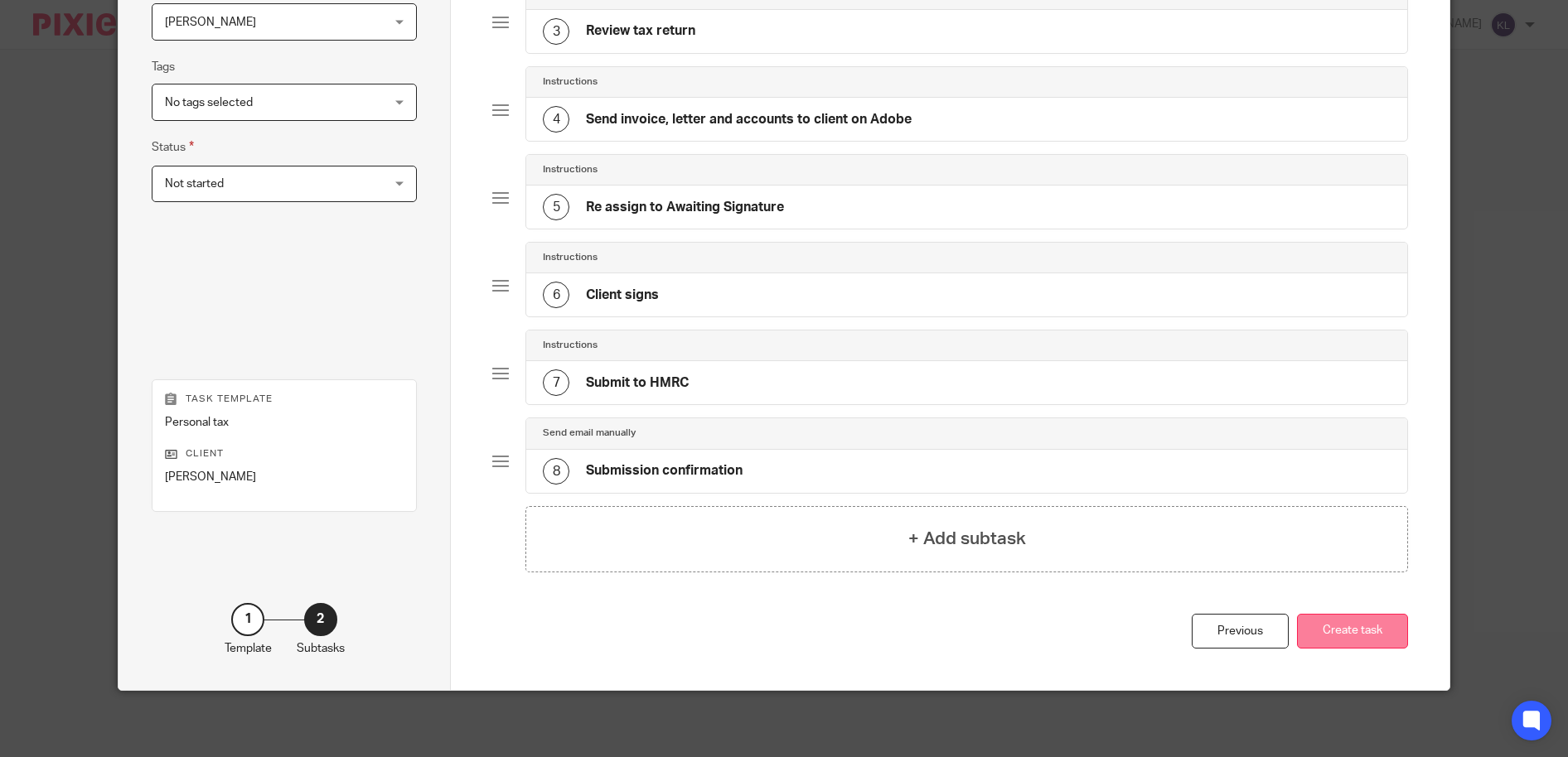
click at [1352, 627] on button "Create task" at bounding box center [1352, 631] width 111 height 35
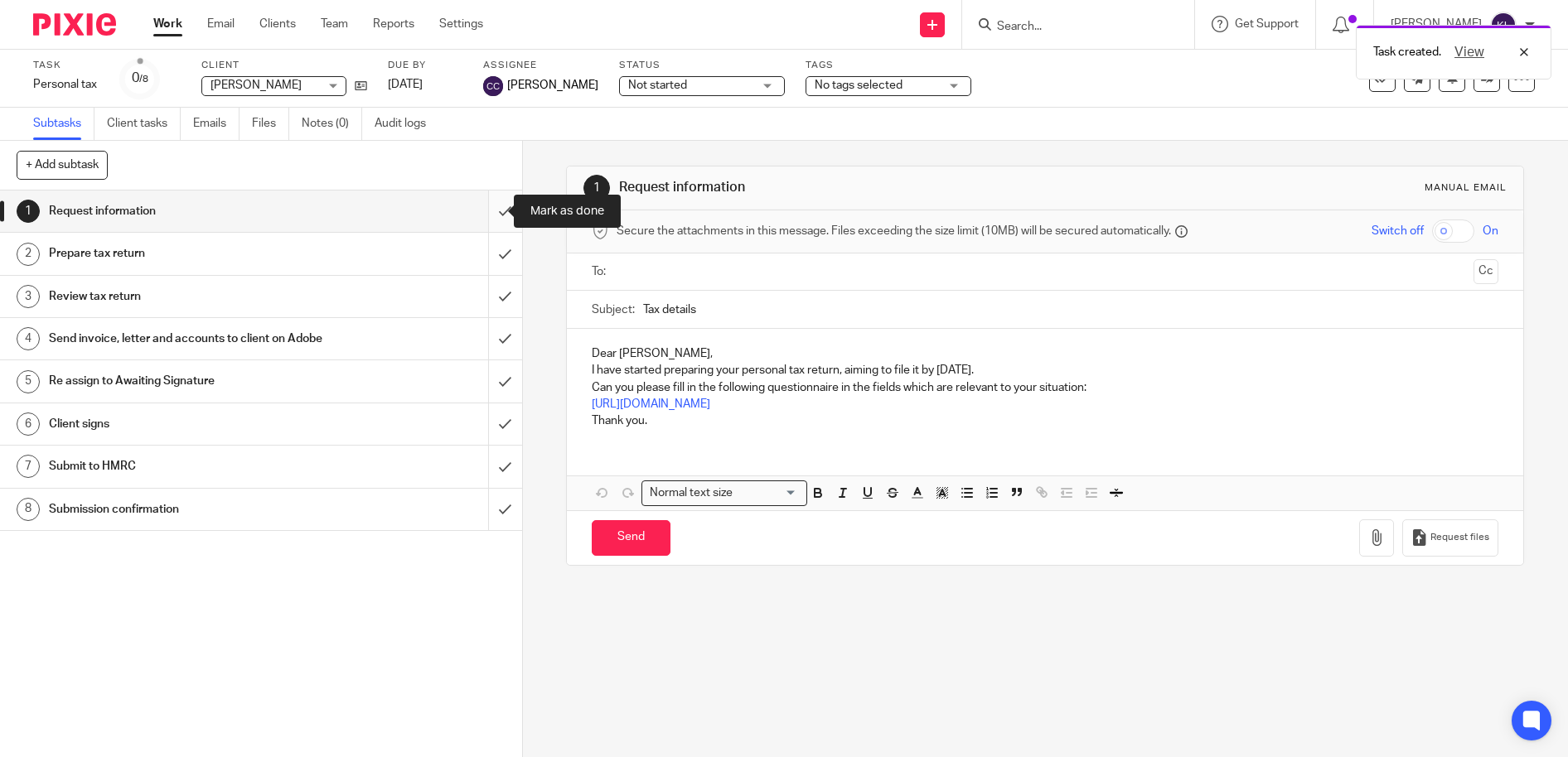
click at [477, 215] on input "submit" at bounding box center [261, 211] width 522 height 41
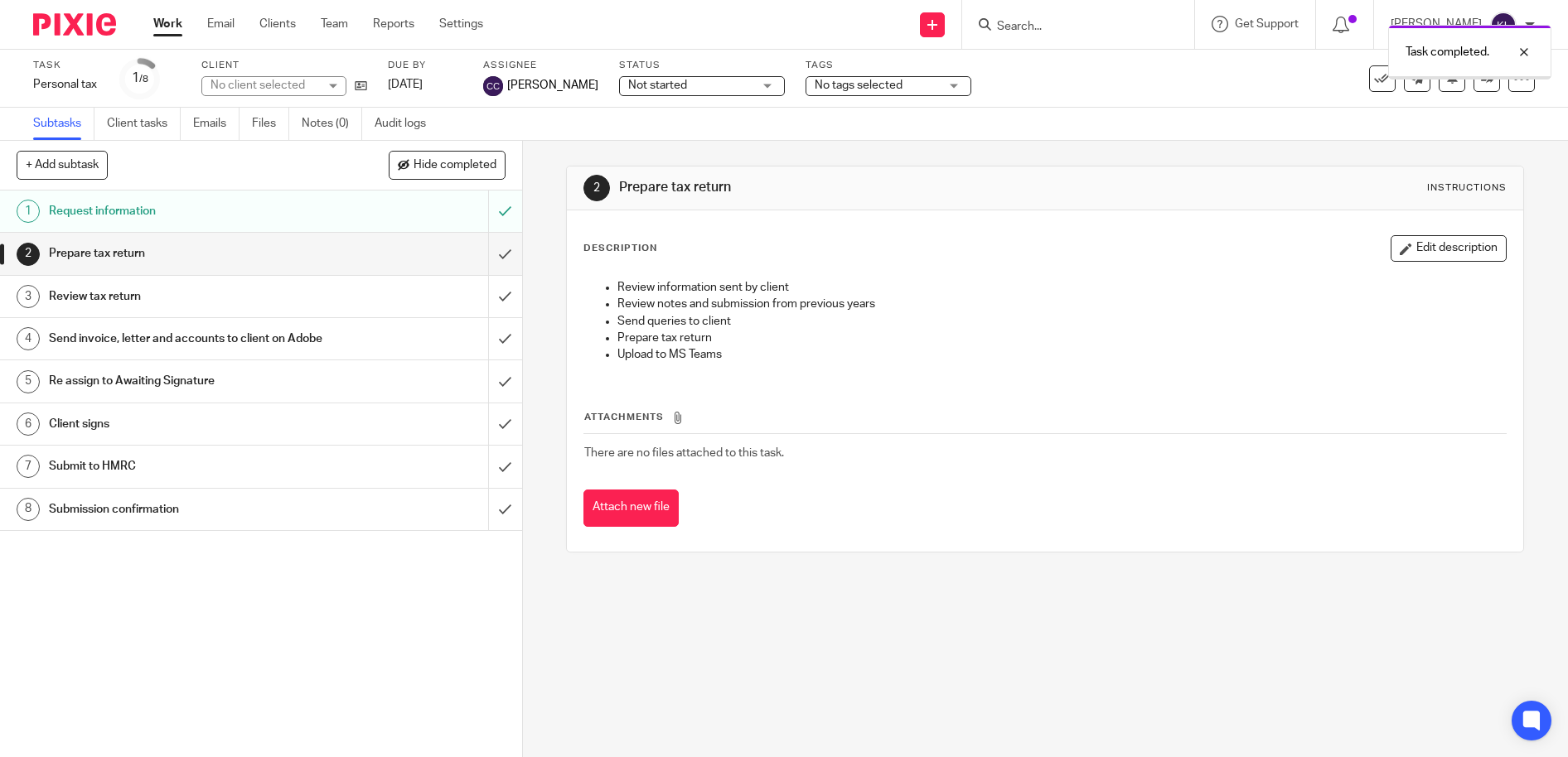
click at [482, 250] on input "submit" at bounding box center [261, 254] width 522 height 41
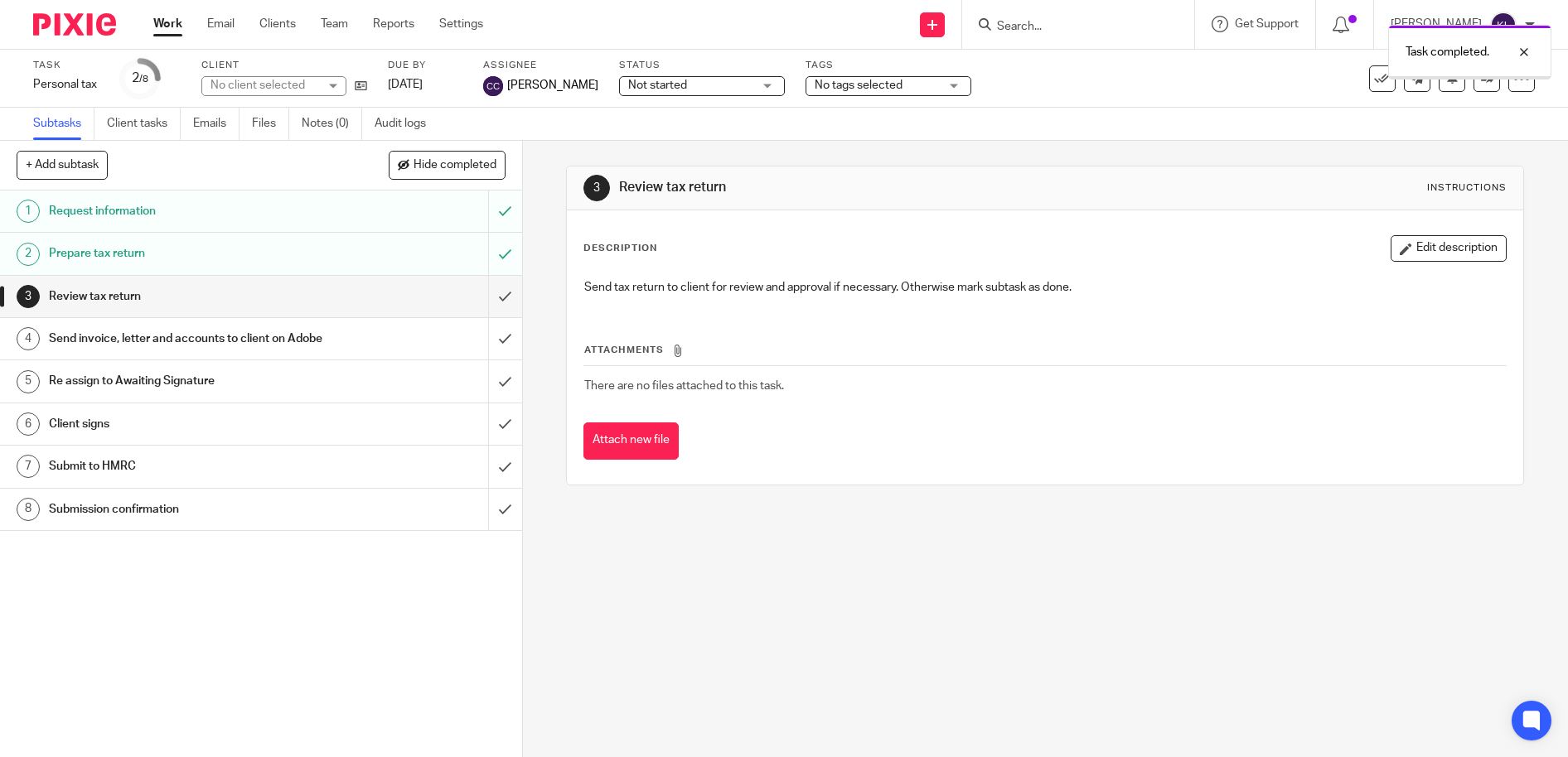
click at [491, 301] on input "submit" at bounding box center [261, 297] width 522 height 41
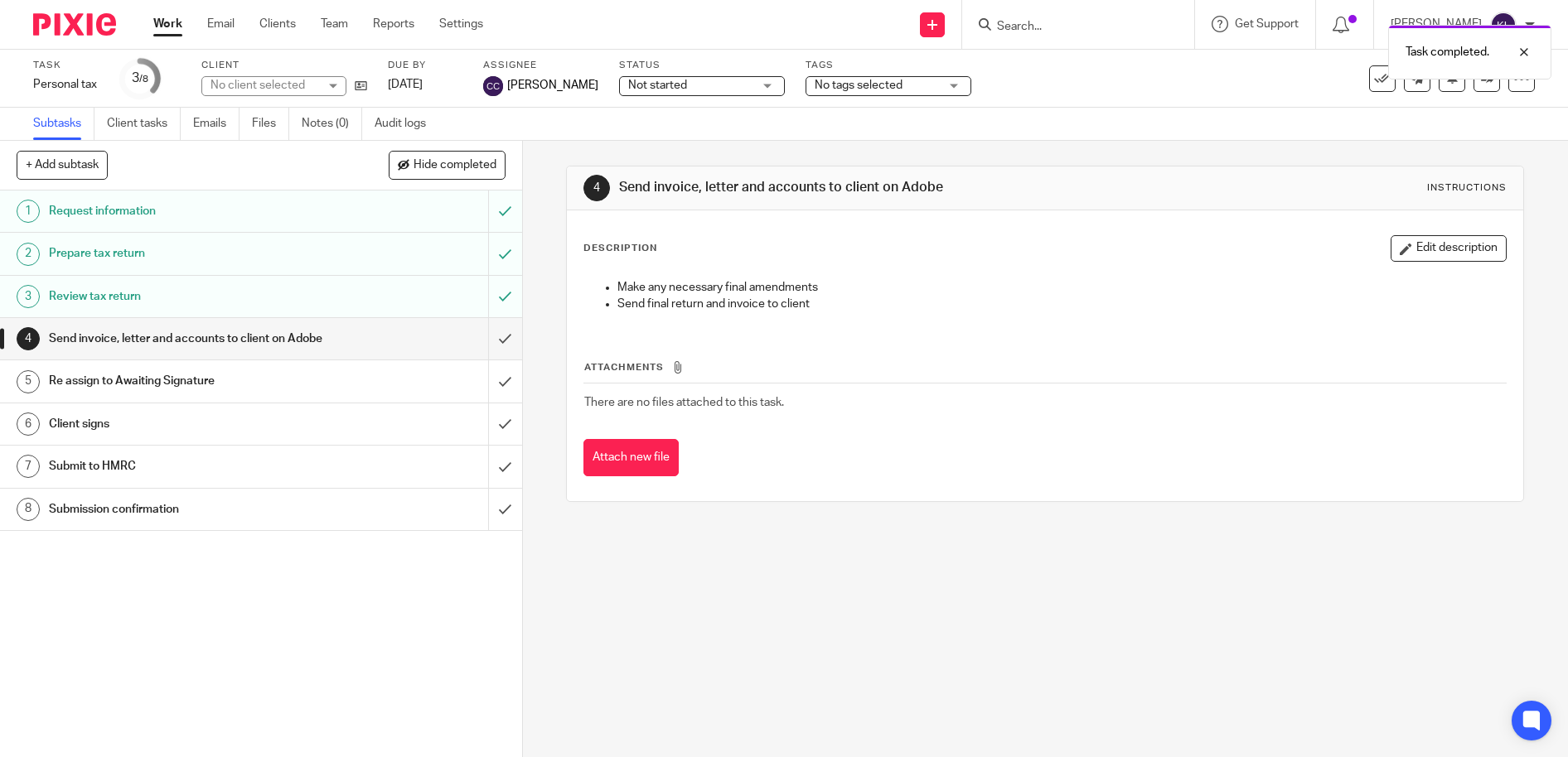
drag, startPoint x: 0, startPoint y: 0, endPoint x: 161, endPoint y: 28, distance: 163.4
click at [161, 28] on link "Work" at bounding box center [168, 23] width 29 height 16
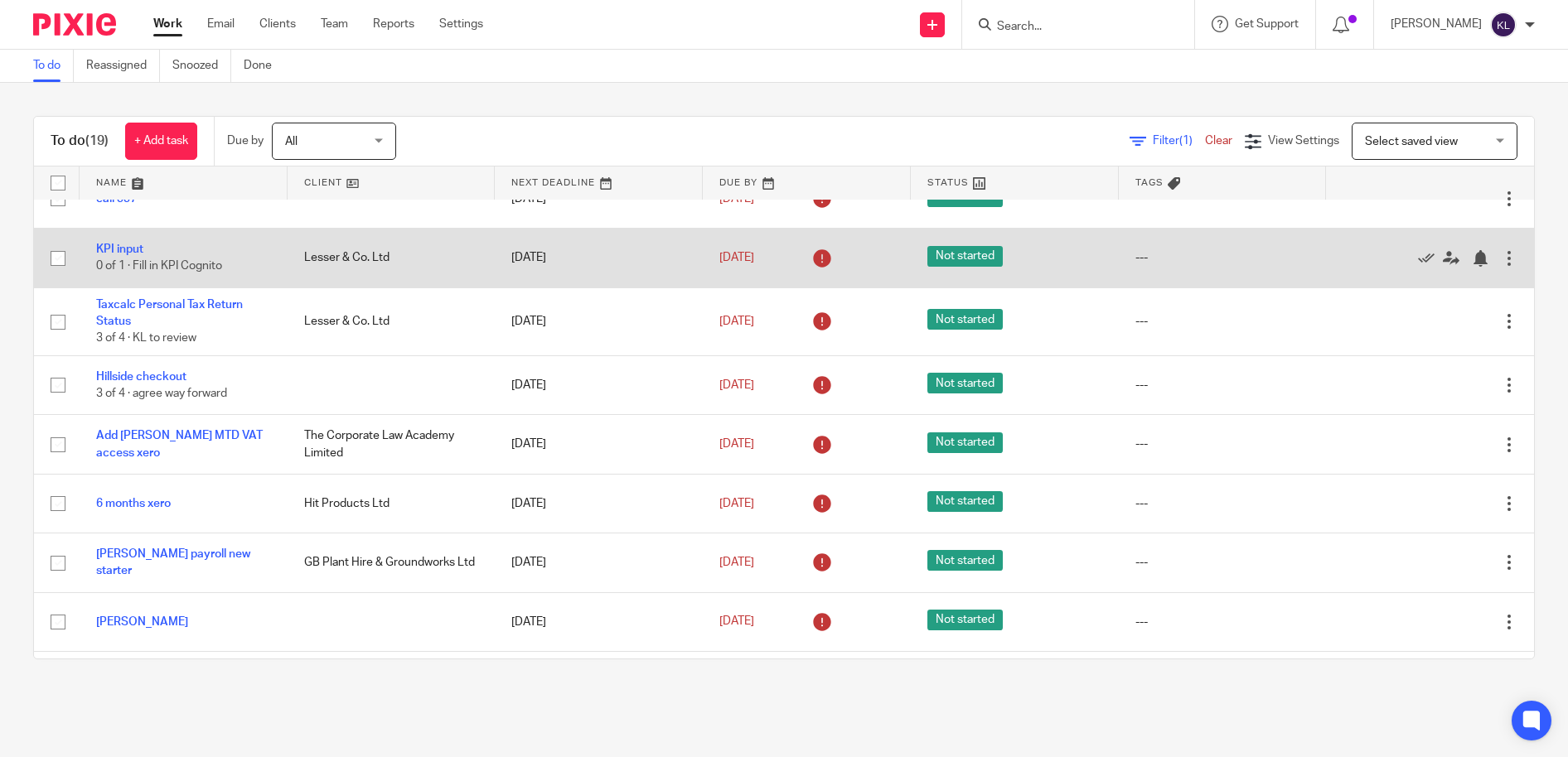
scroll to position [166, 0]
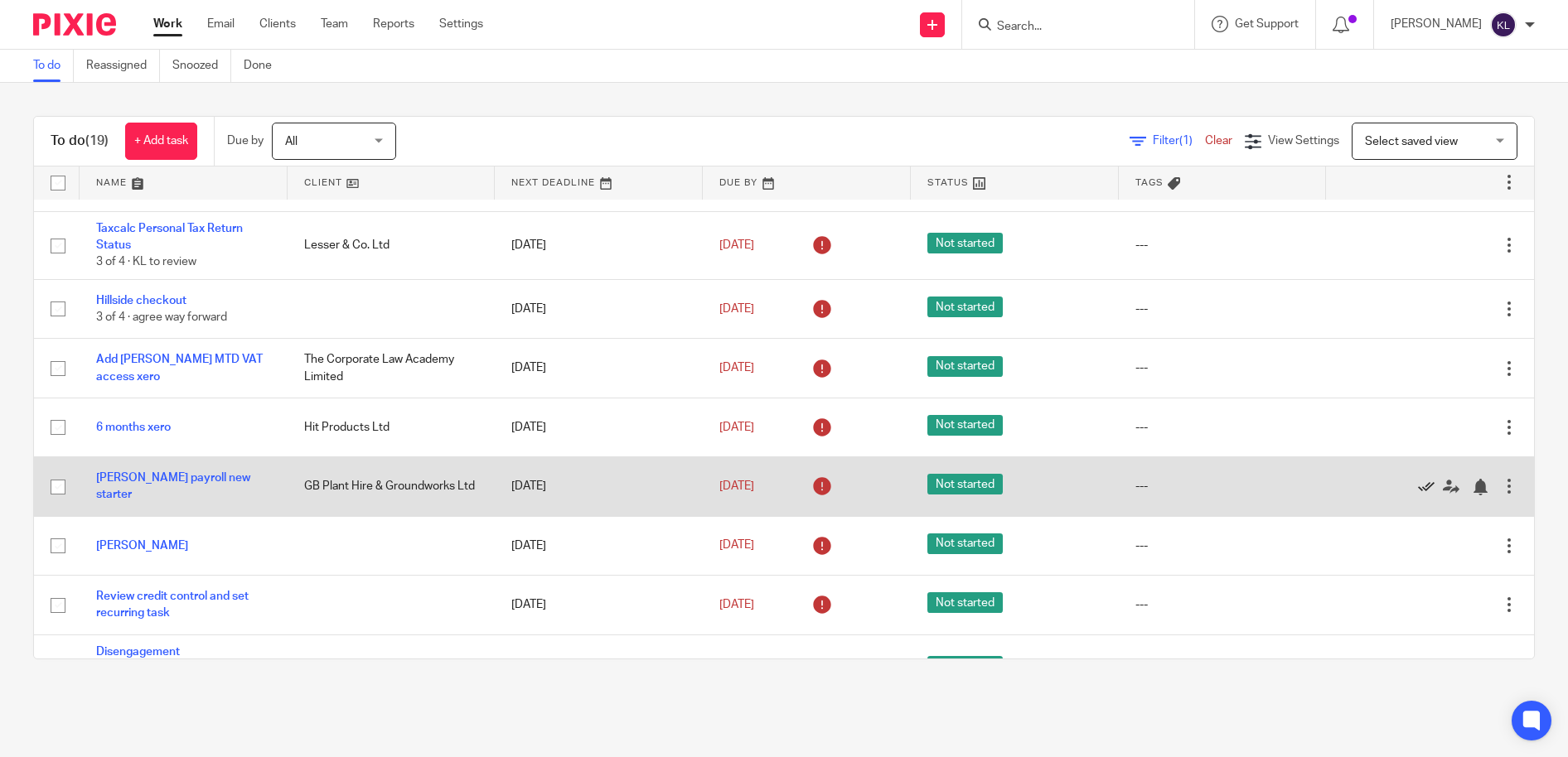
click at [1418, 484] on icon at bounding box center [1426, 487] width 16 height 16
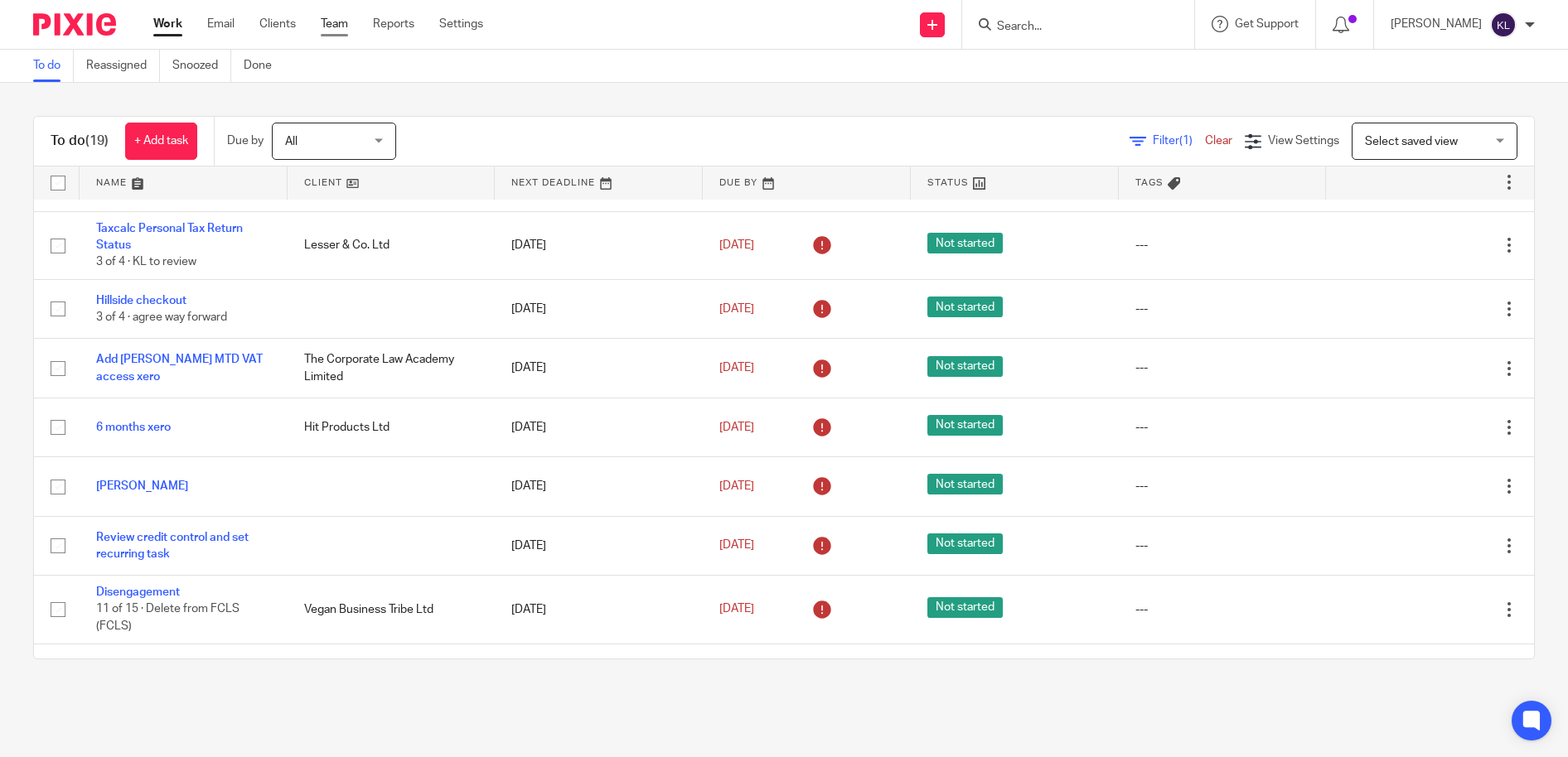
click at [340, 24] on link "Team" at bounding box center [334, 23] width 28 height 16
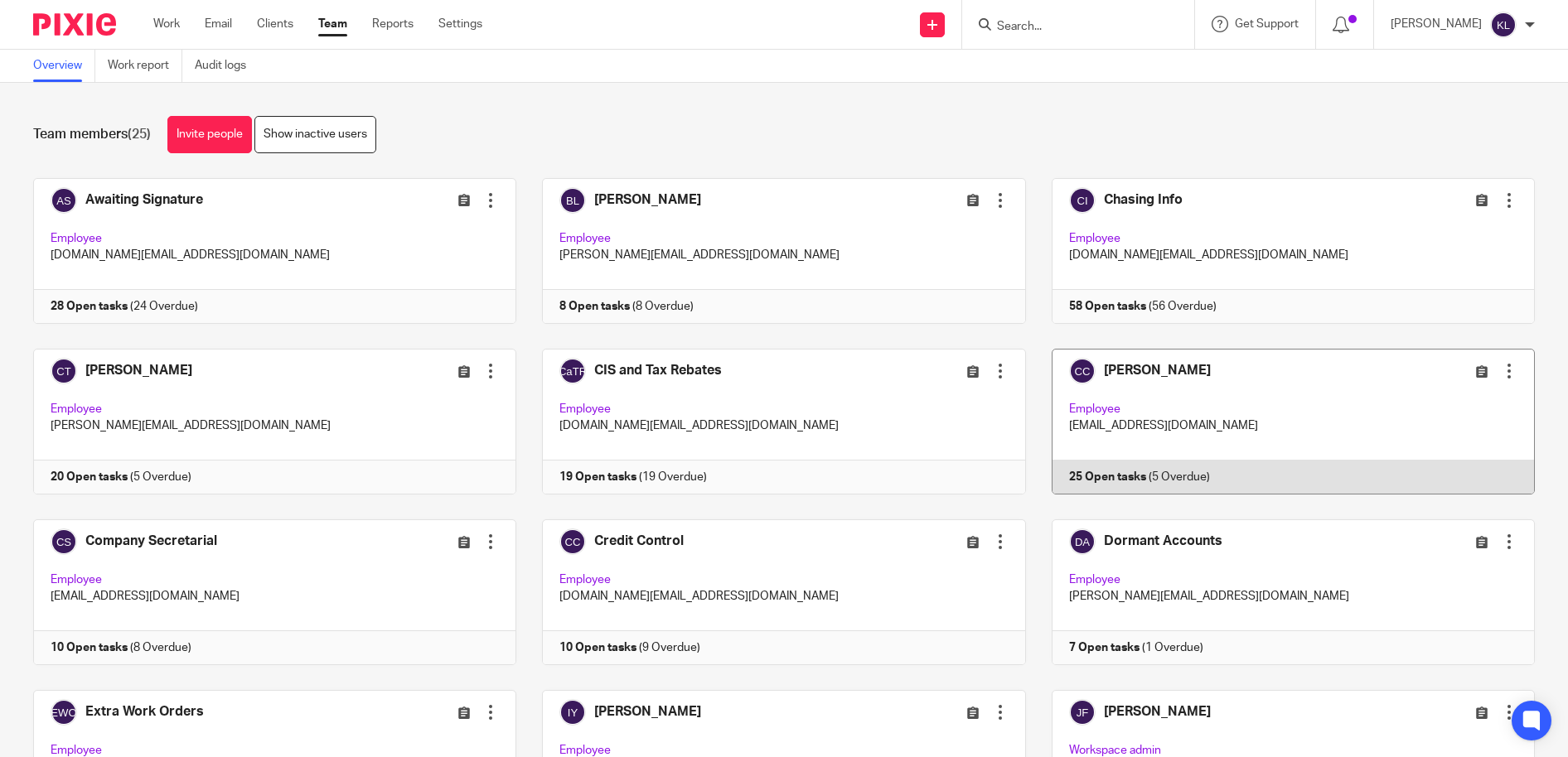
click at [1089, 467] on link at bounding box center [1280, 421] width 509 height 146
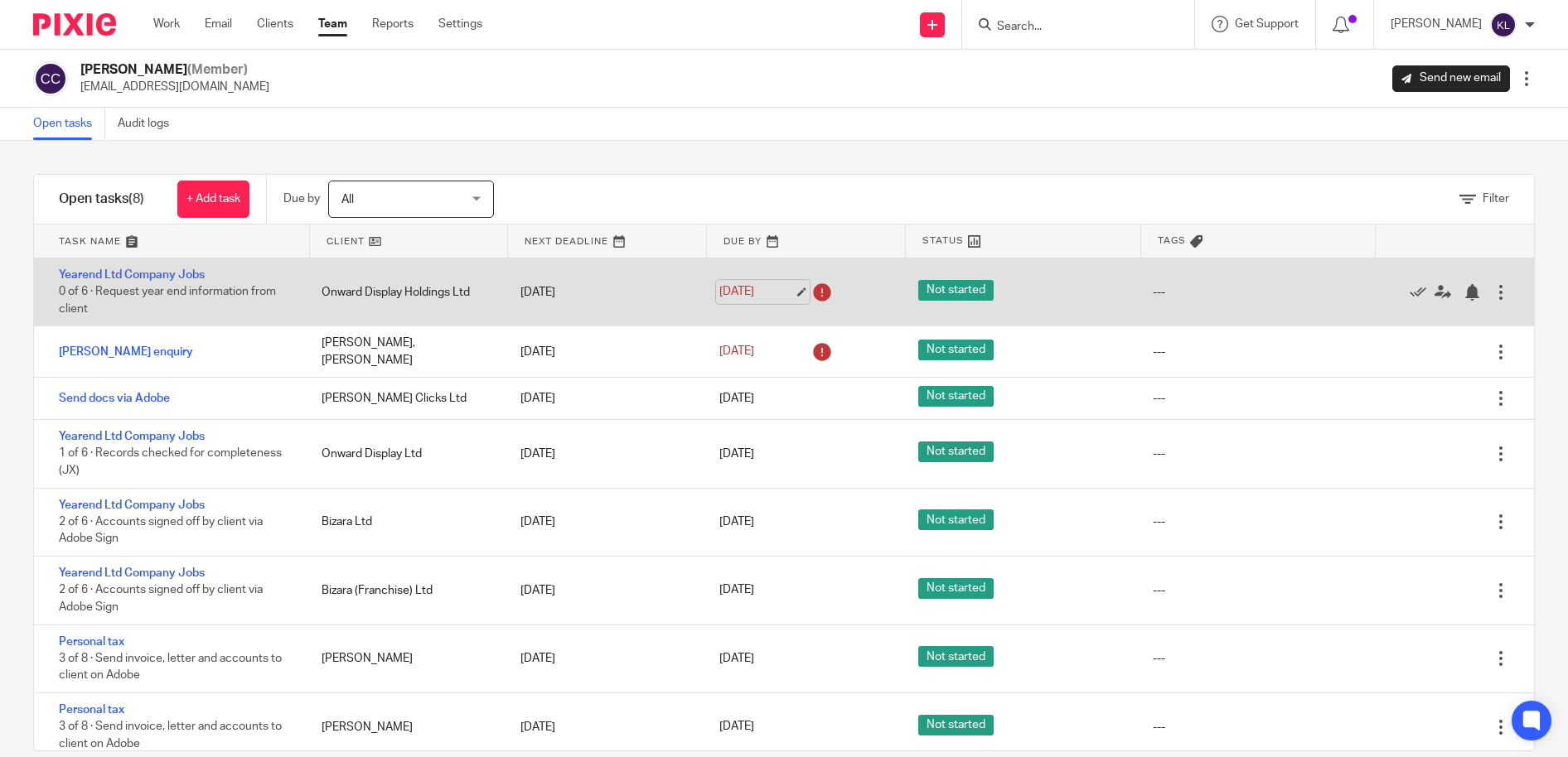
click at [741, 294] on link "[DATE]" at bounding box center [756, 292] width 74 height 17
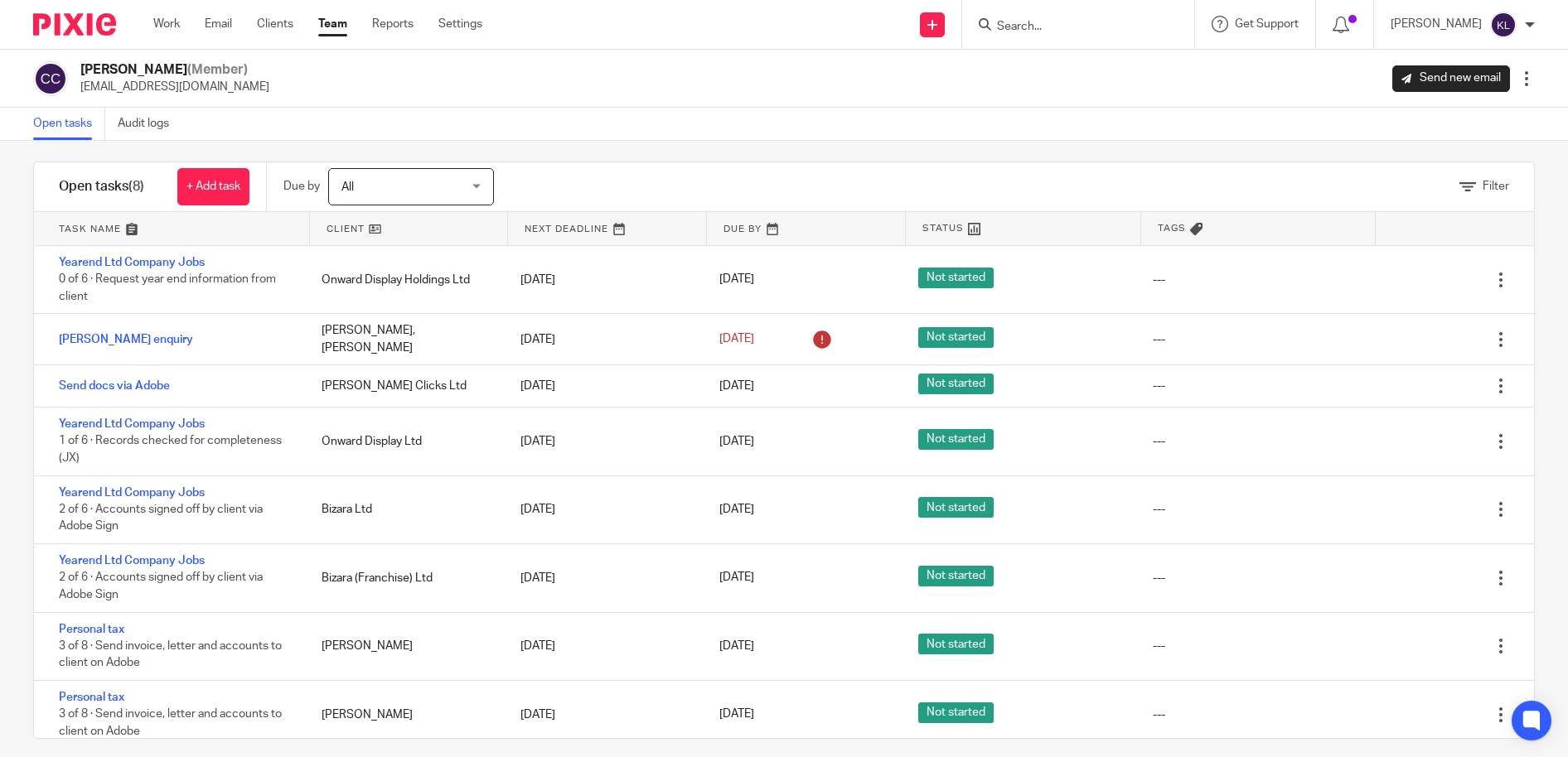
scroll to position [28, 0]
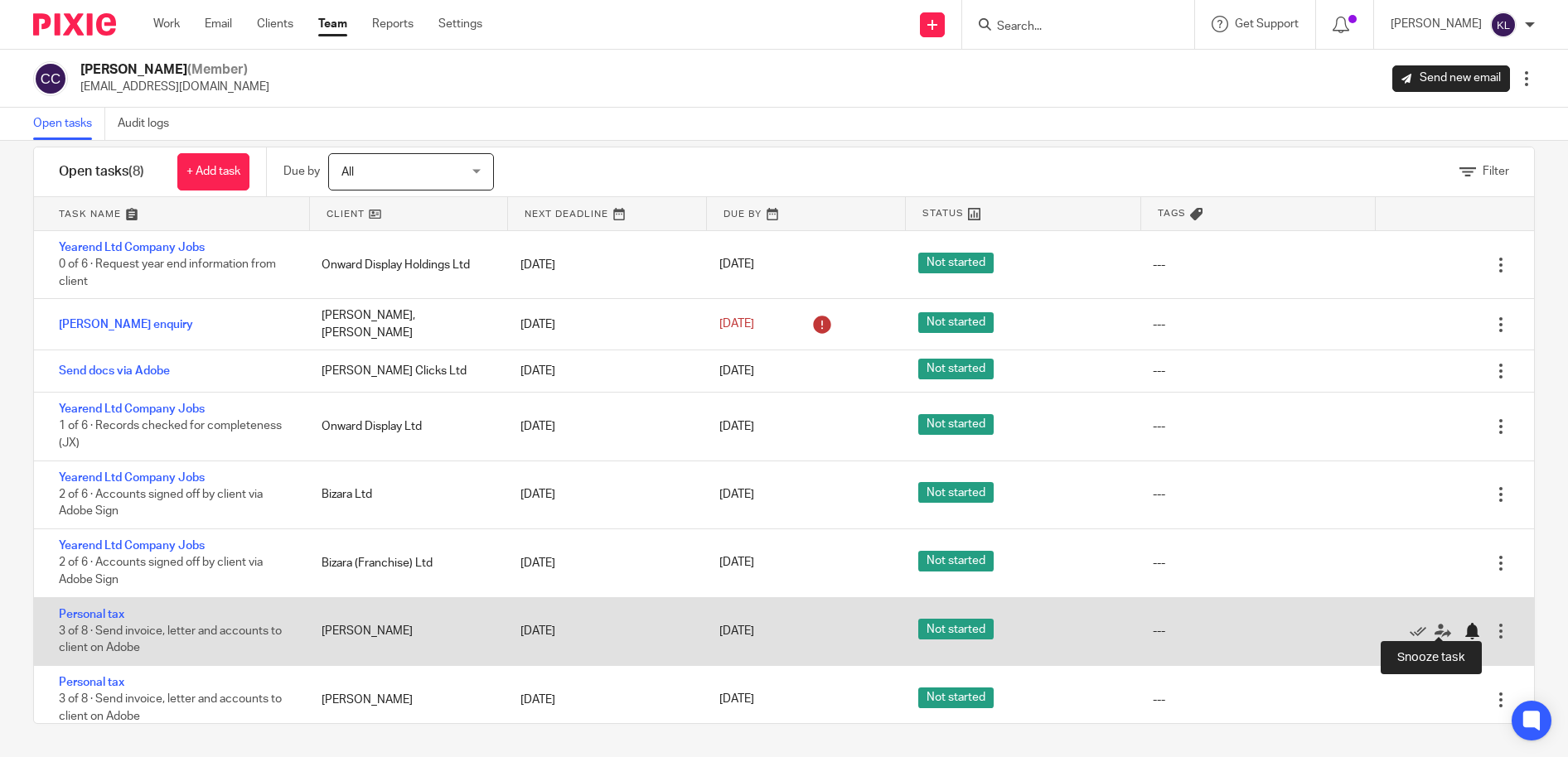
click at [1464, 624] on div at bounding box center [1471, 631] width 16 height 16
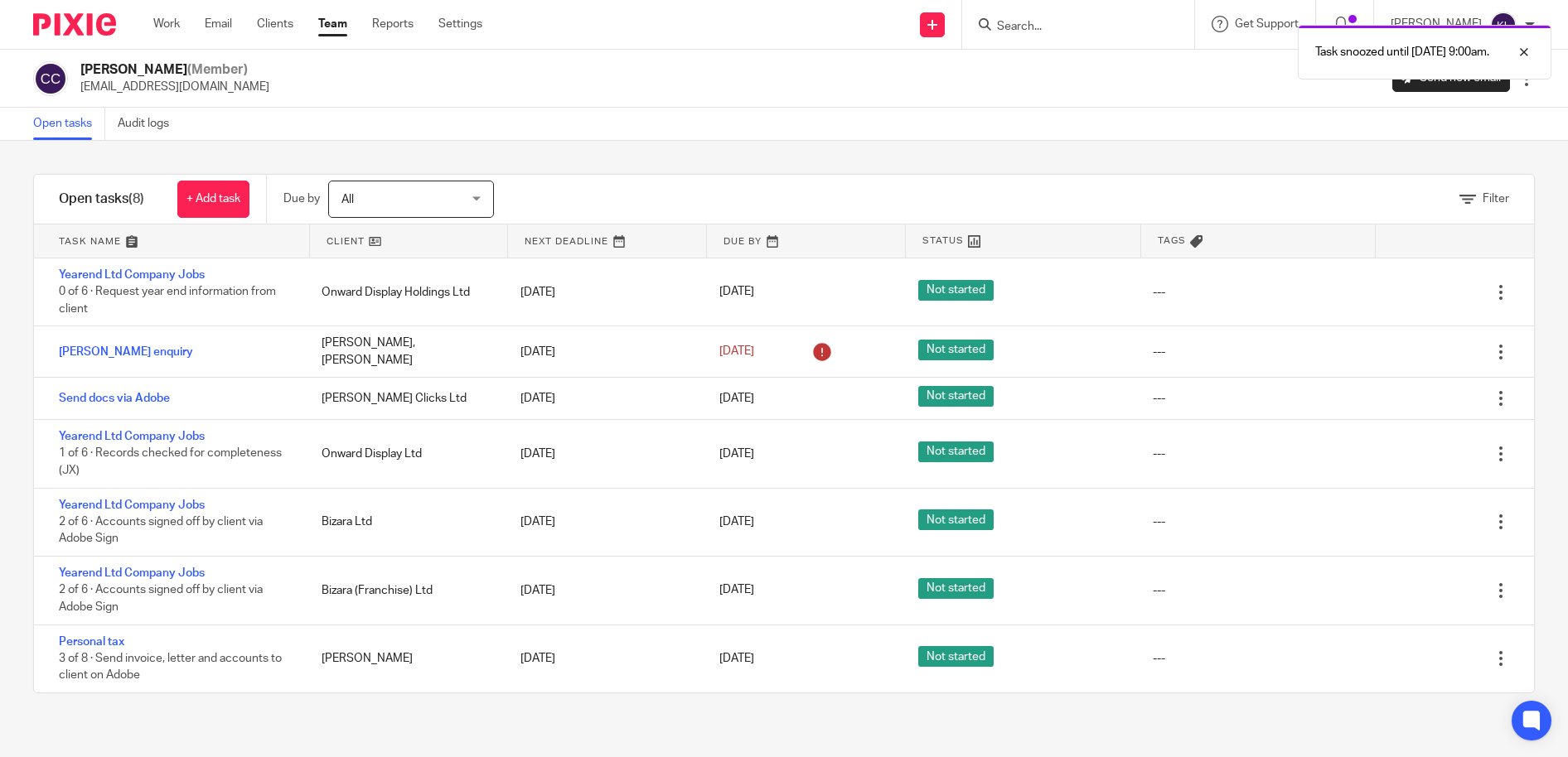
scroll to position [0, 0]
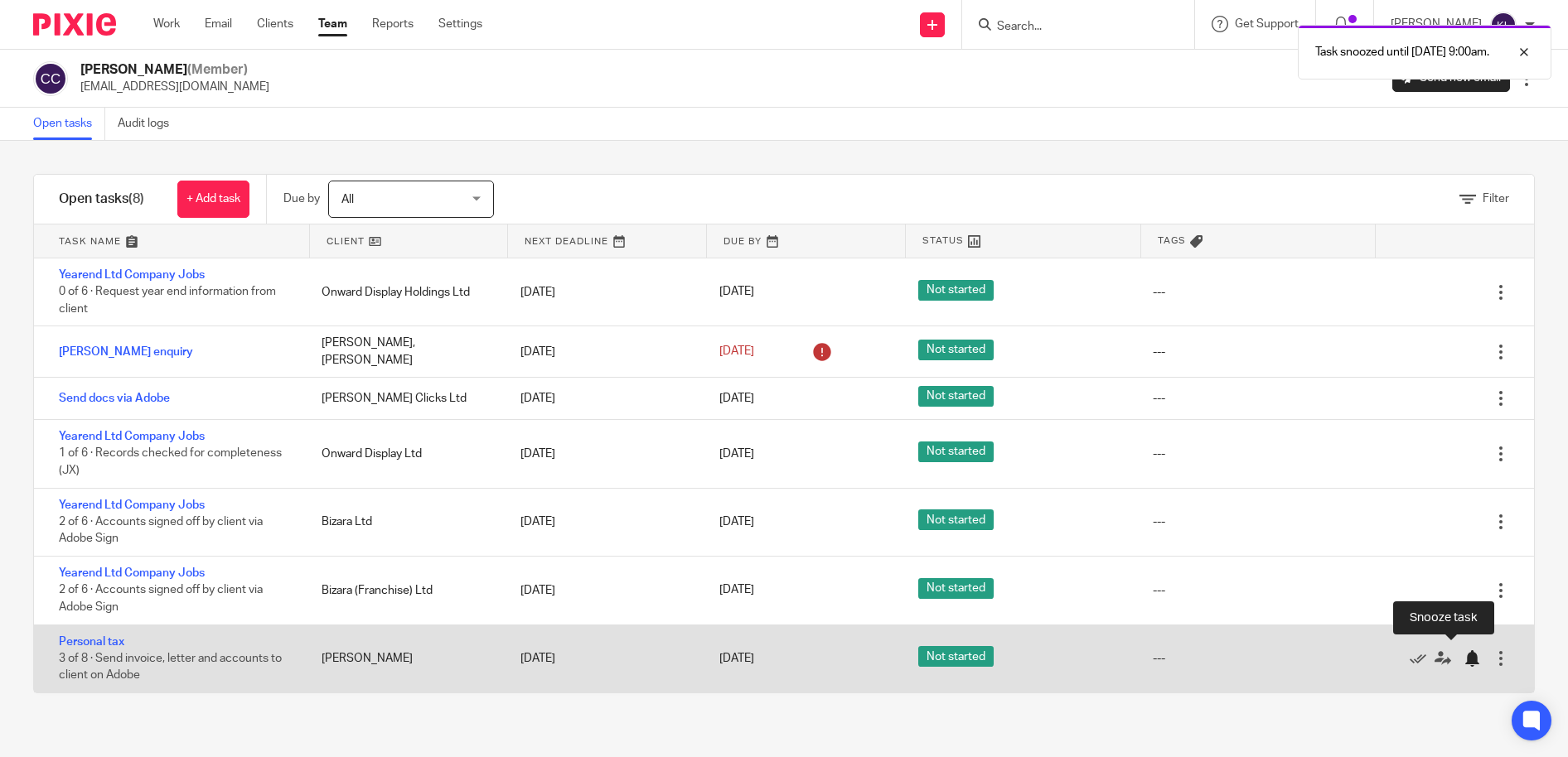
click at [1464, 655] on div at bounding box center [1471, 658] width 16 height 16
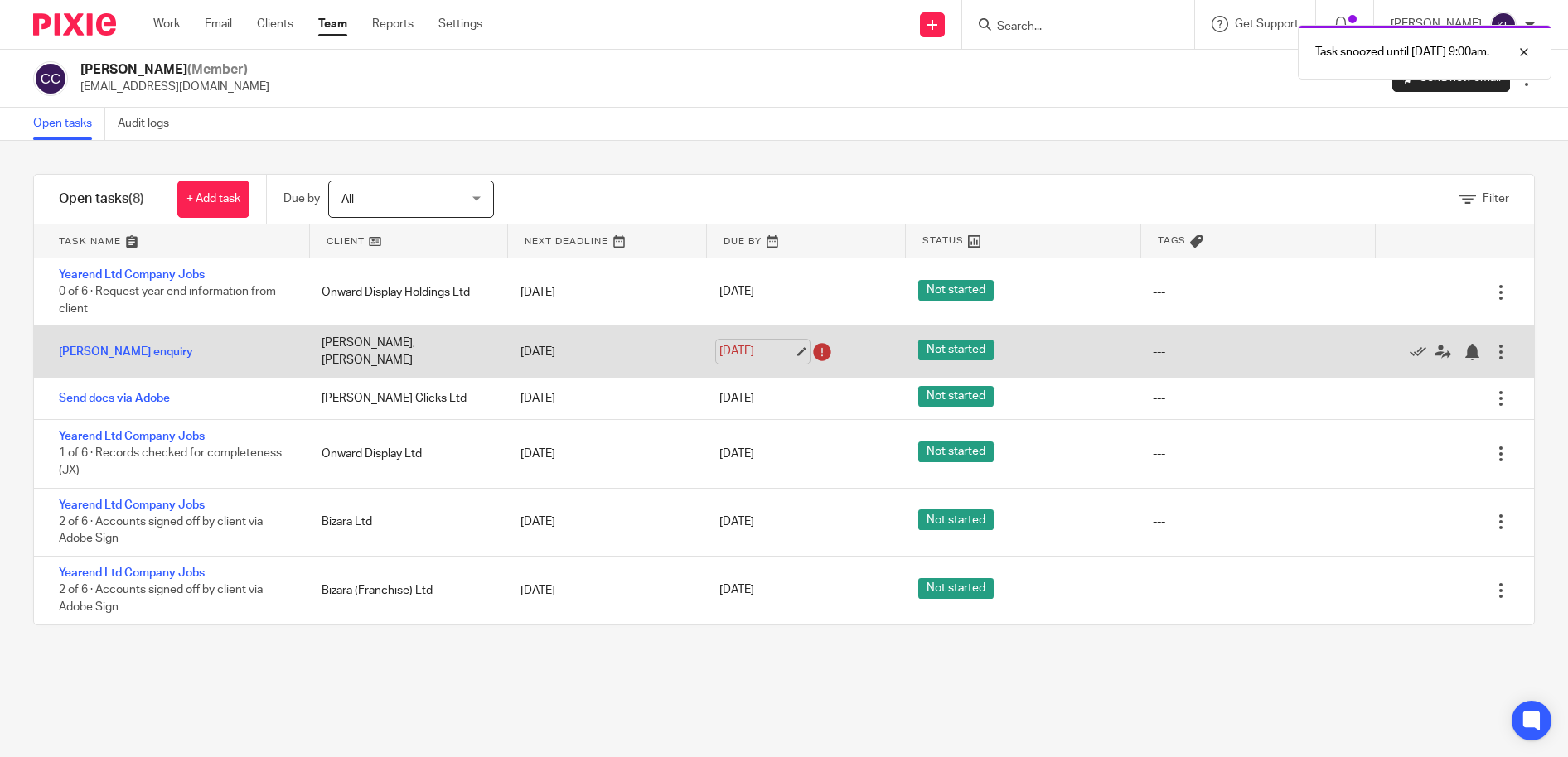
click at [747, 350] on link "15 Sep 2025" at bounding box center [756, 351] width 74 height 17
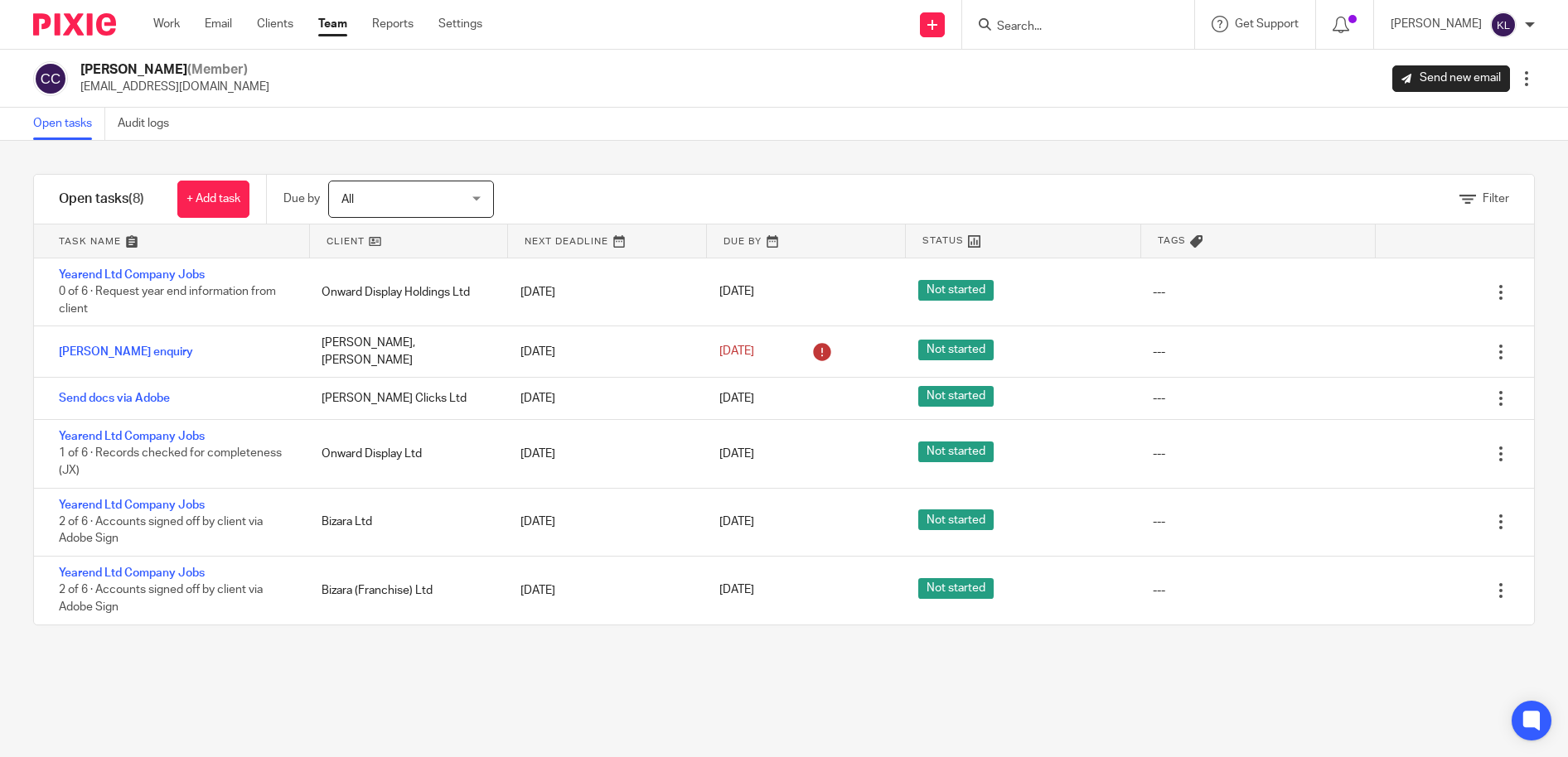
click at [330, 24] on link "Team" at bounding box center [333, 23] width 29 height 16
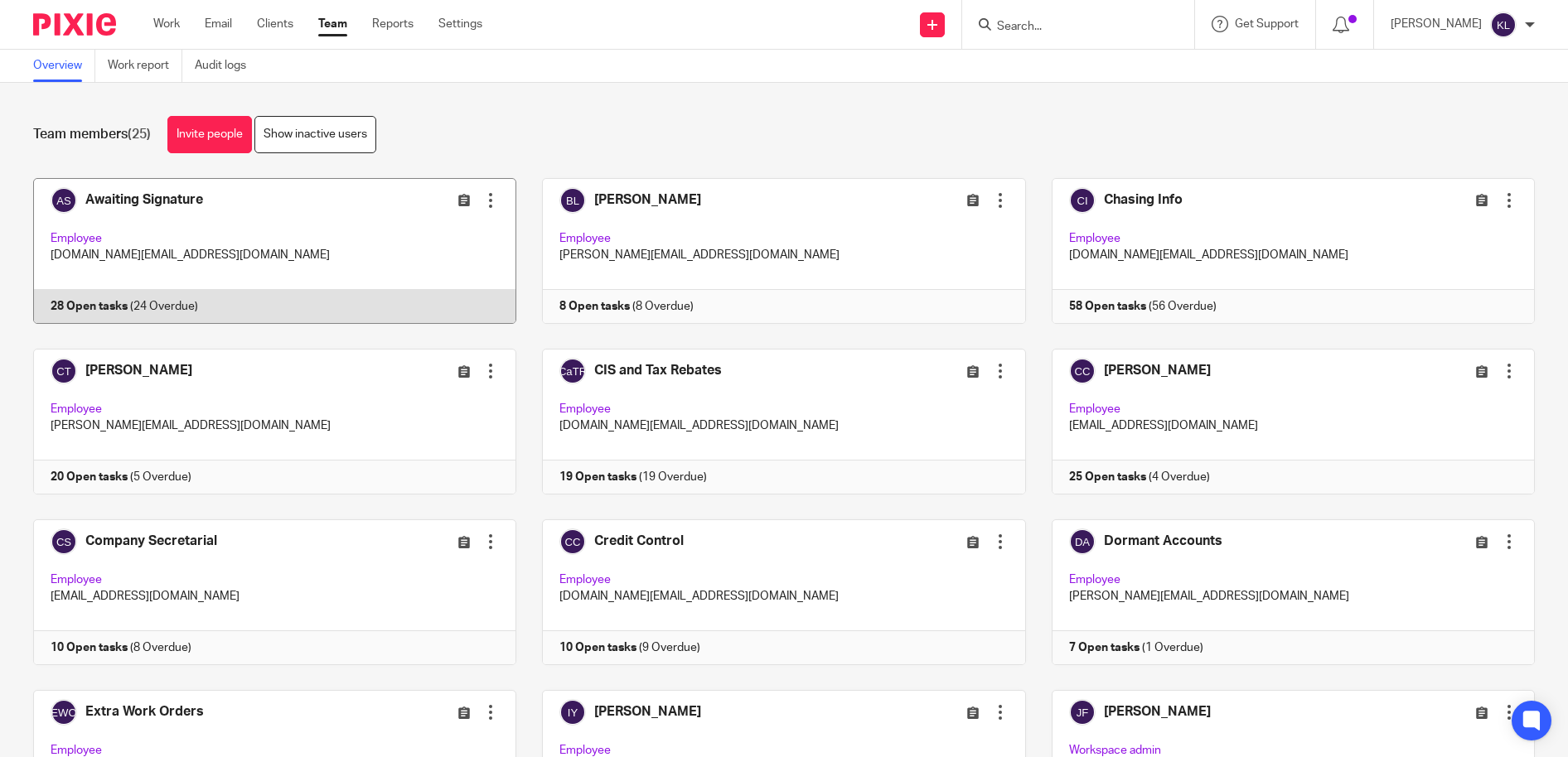
click at [287, 297] on link at bounding box center [262, 250] width 509 height 146
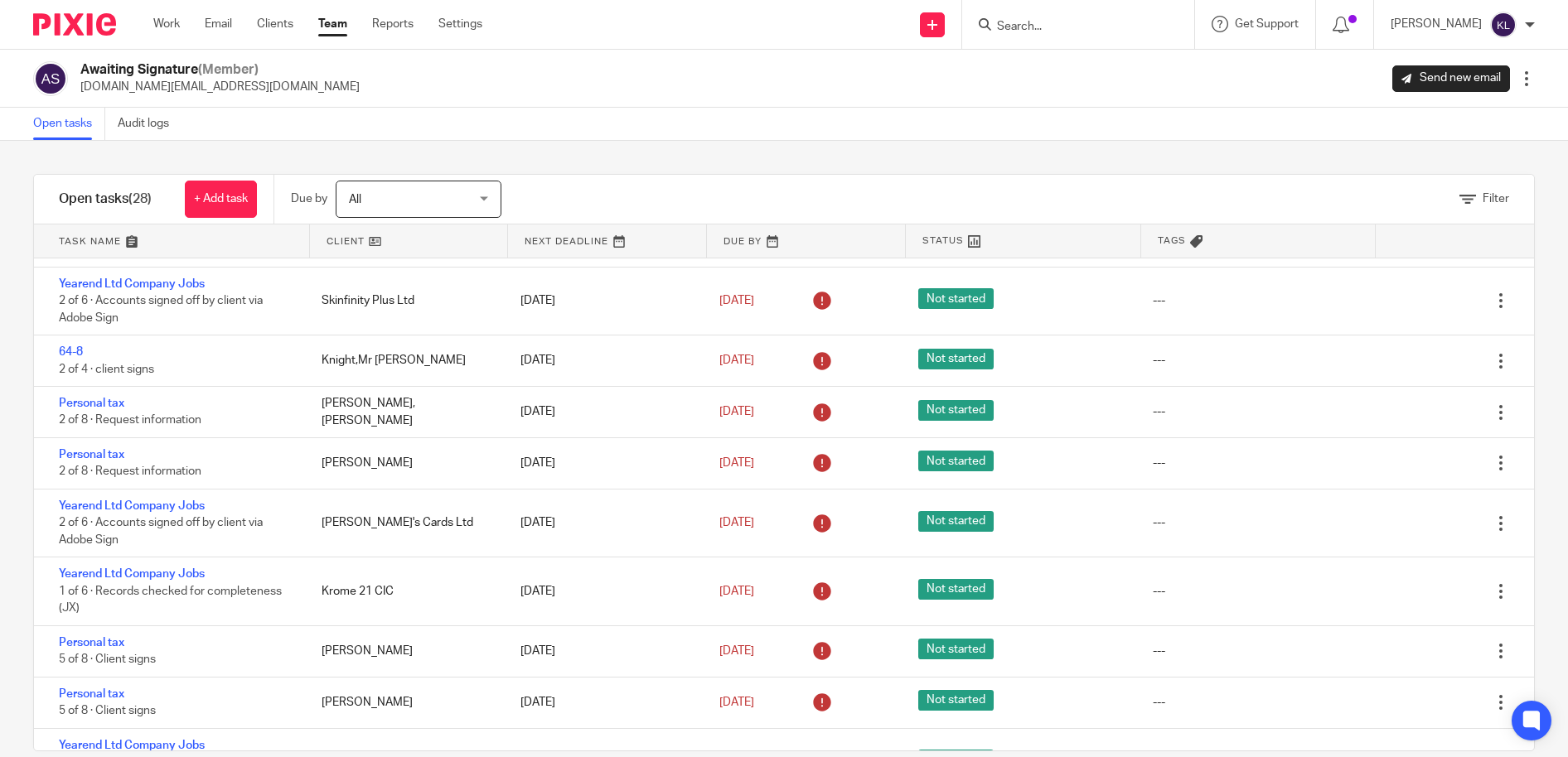
scroll to position [249, 0]
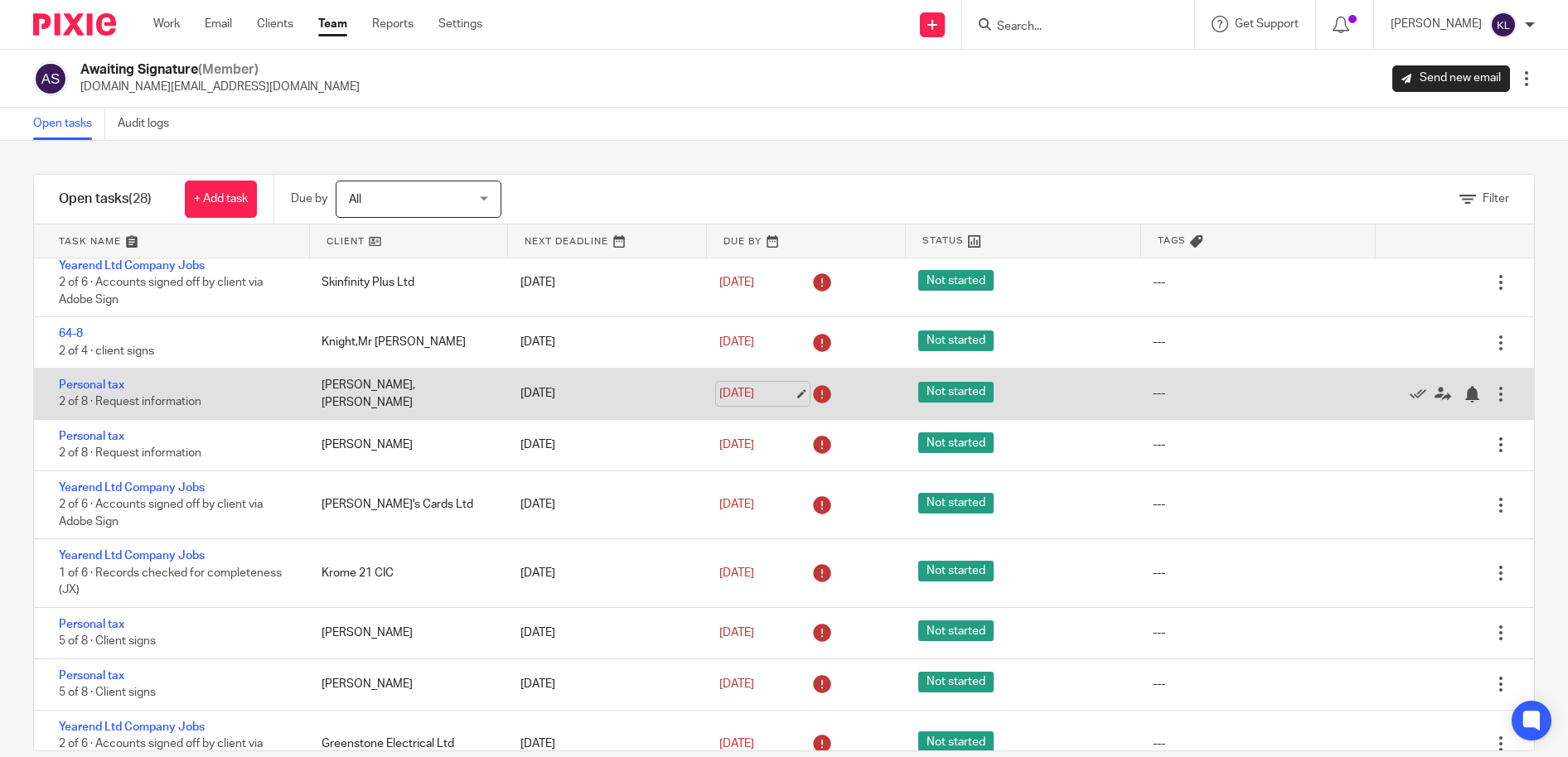
click at [730, 393] on link "13 Sep 2025" at bounding box center [756, 394] width 74 height 17
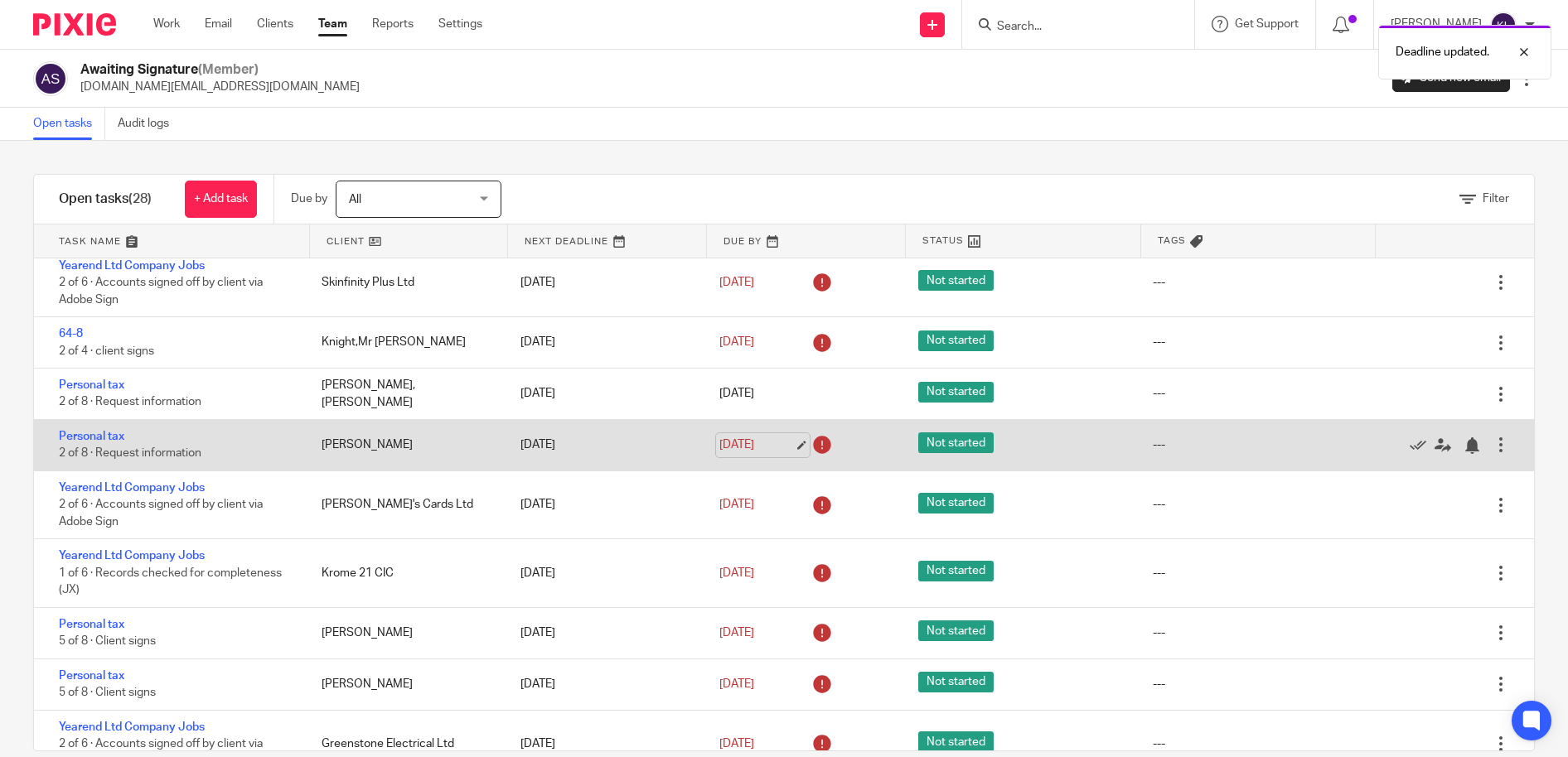
click at [739, 444] on link "13 Sep 2025" at bounding box center [756, 445] width 74 height 17
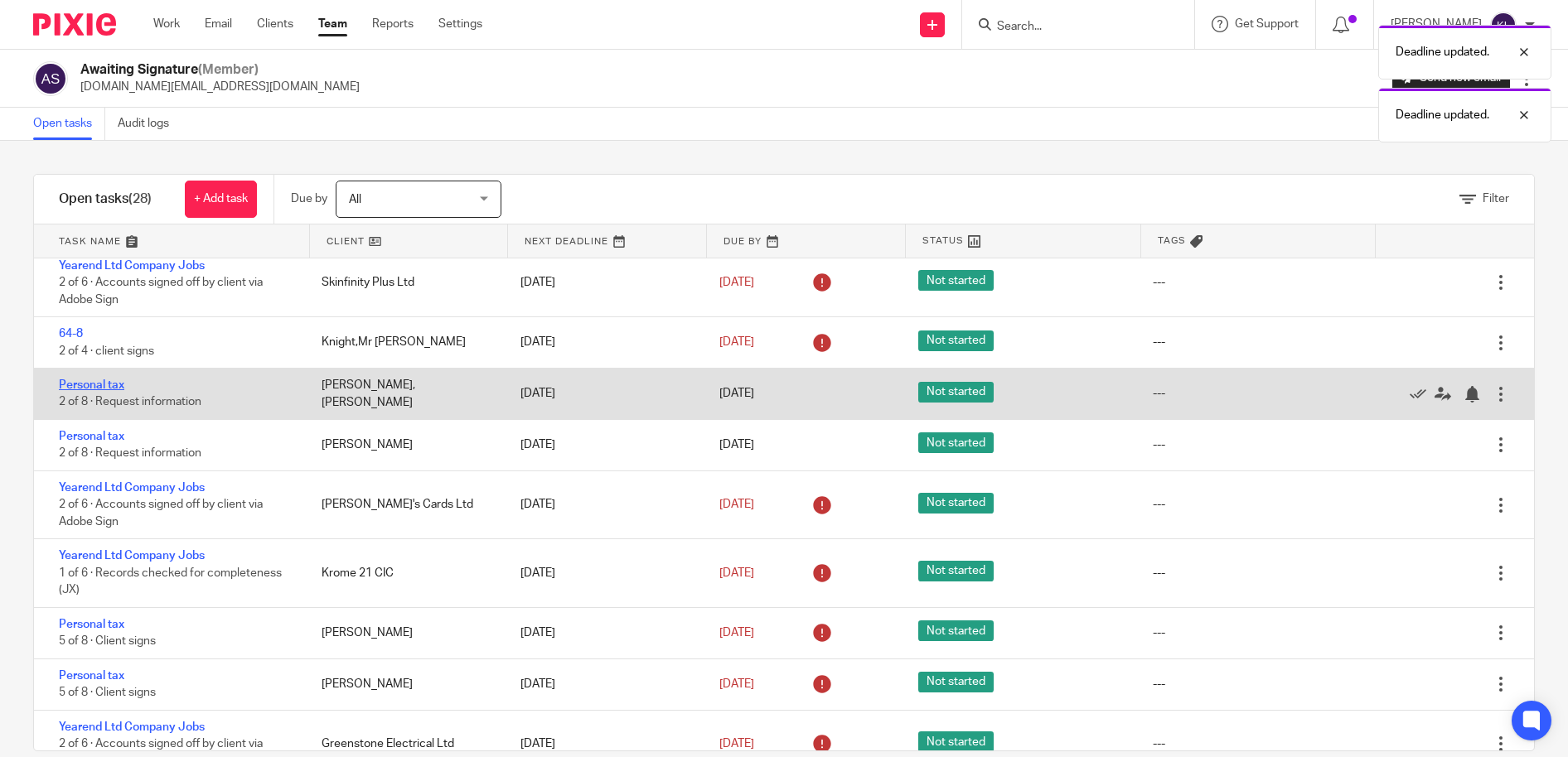
click at [85, 382] on link "Personal tax" at bounding box center [92, 385] width 66 height 11
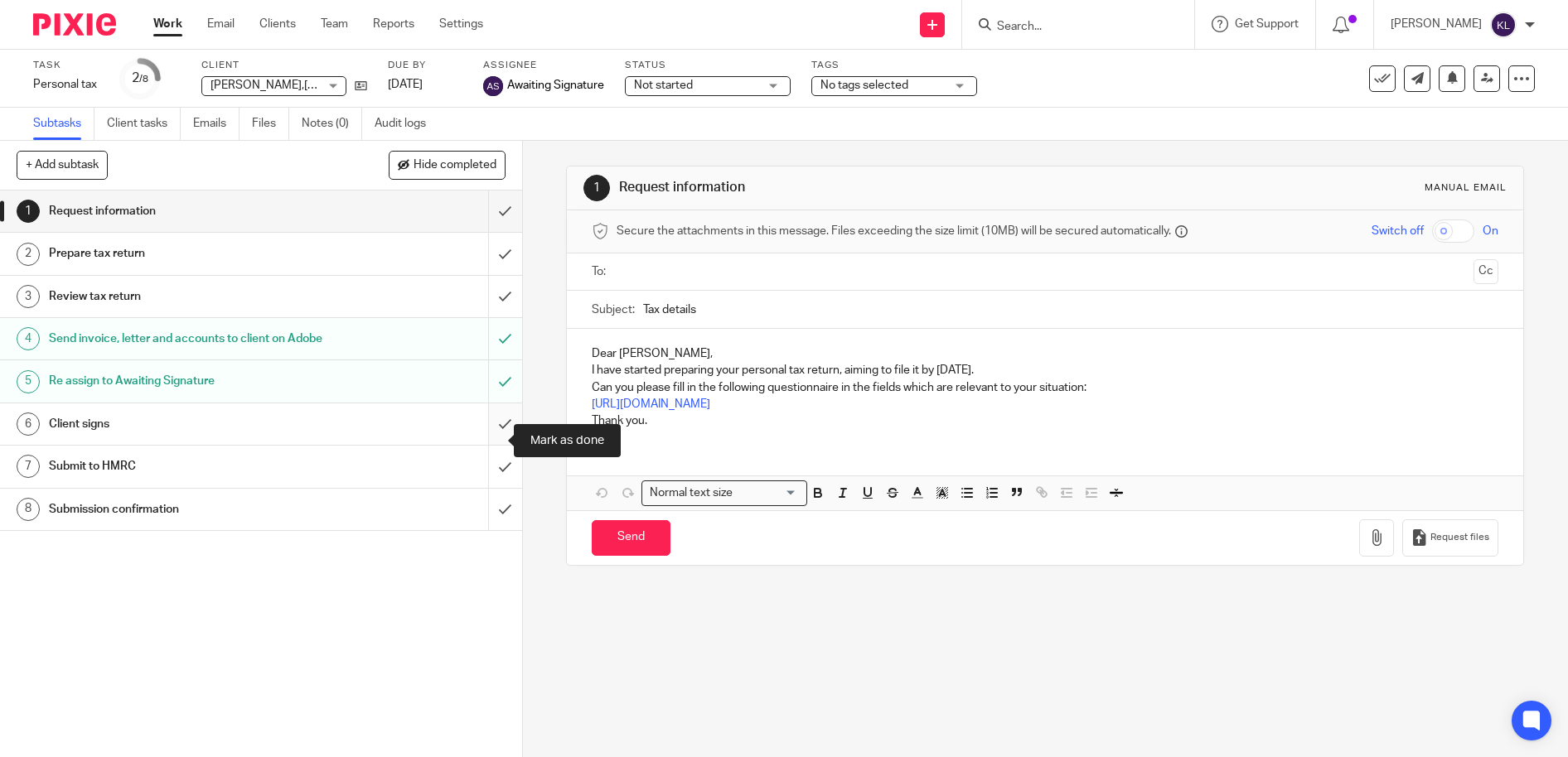
click at [490, 444] on input "submit" at bounding box center [261, 424] width 522 height 41
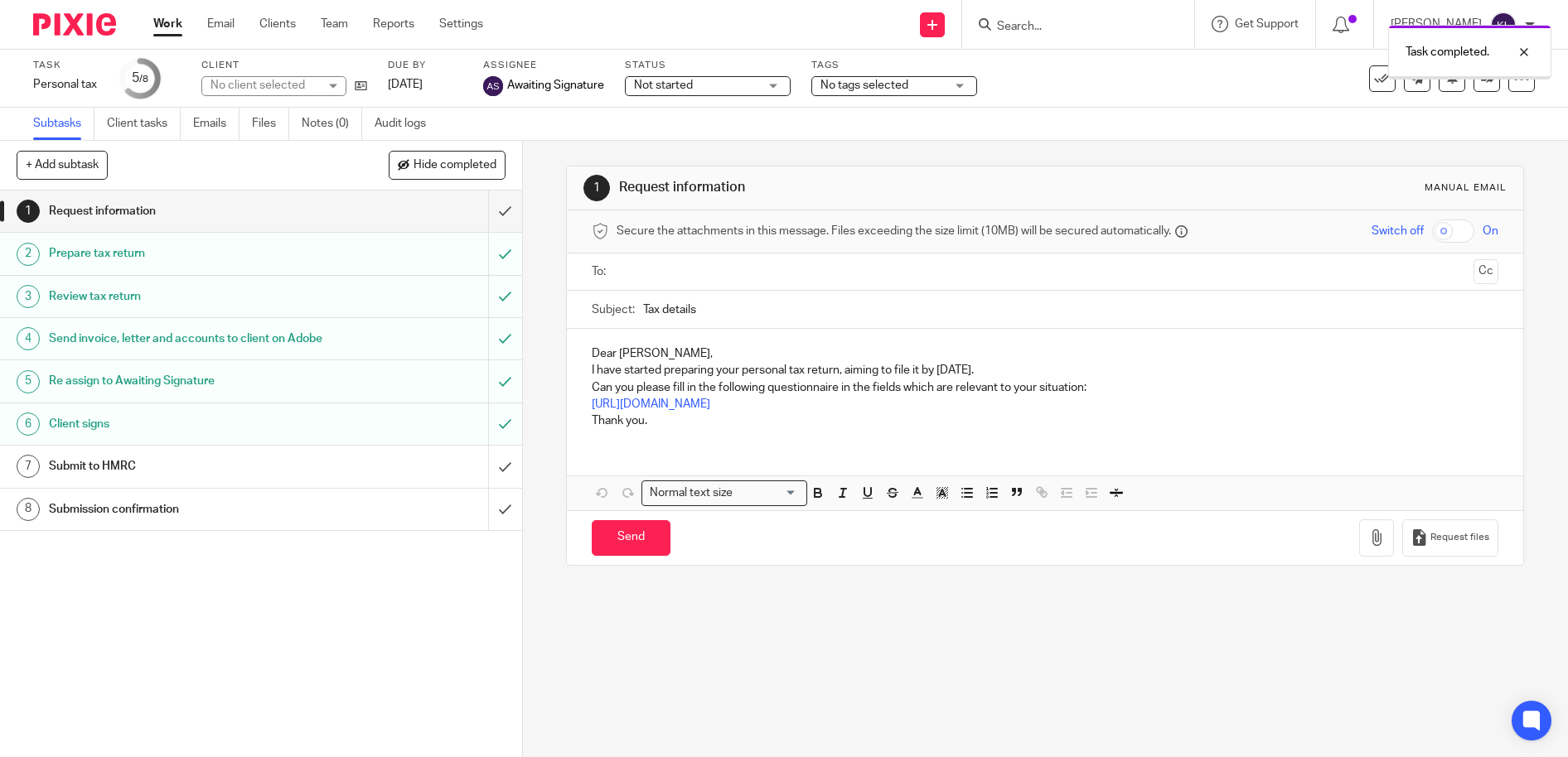
click at [492, 211] on input "submit" at bounding box center [261, 211] width 522 height 41
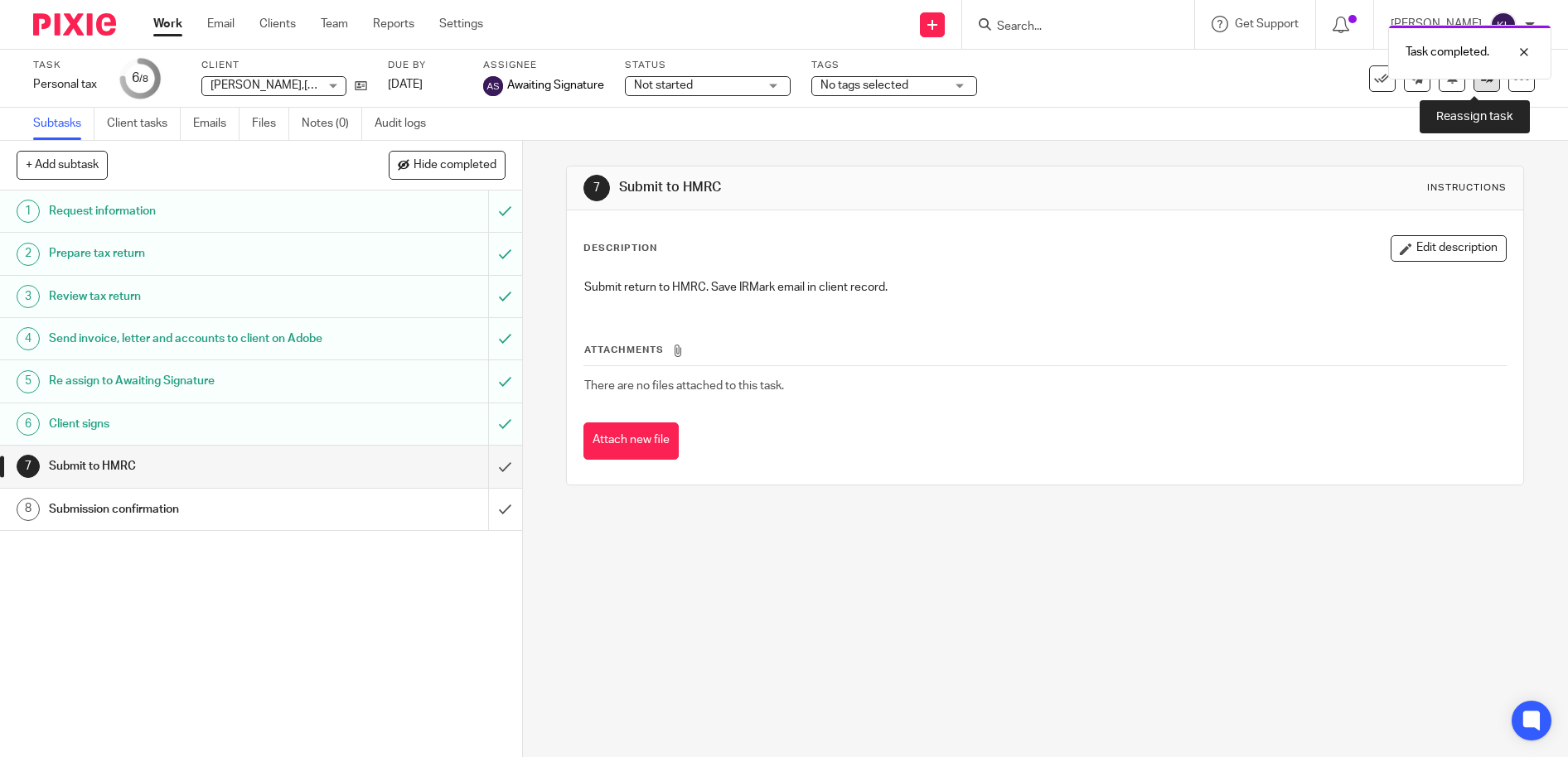
click at [1479, 87] on link at bounding box center [1487, 79] width 27 height 27
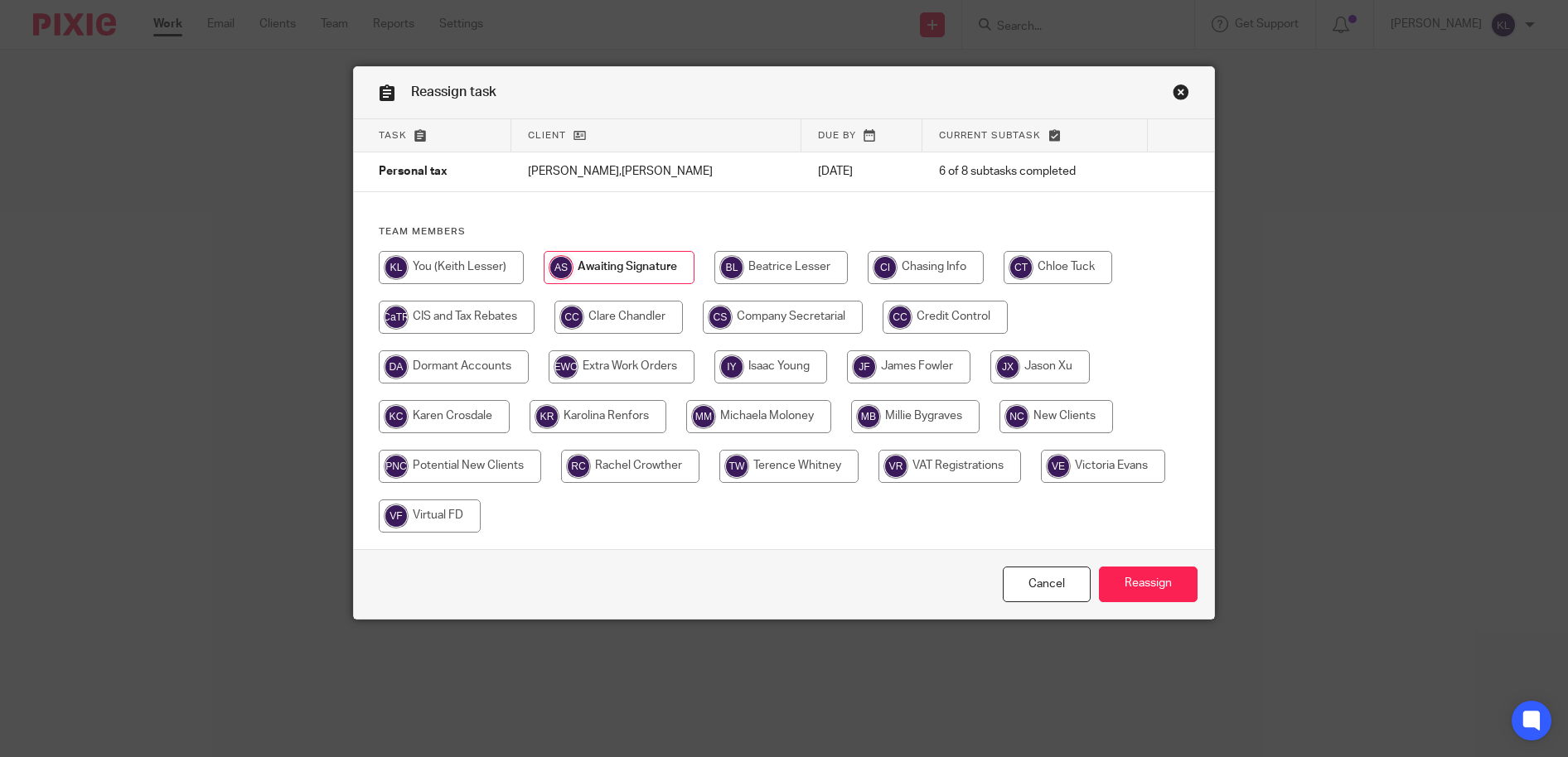
click at [792, 269] on input "radio" at bounding box center [781, 268] width 134 height 33
radio input "true"
click at [1137, 577] on input "Reassign" at bounding box center [1148, 584] width 98 height 35
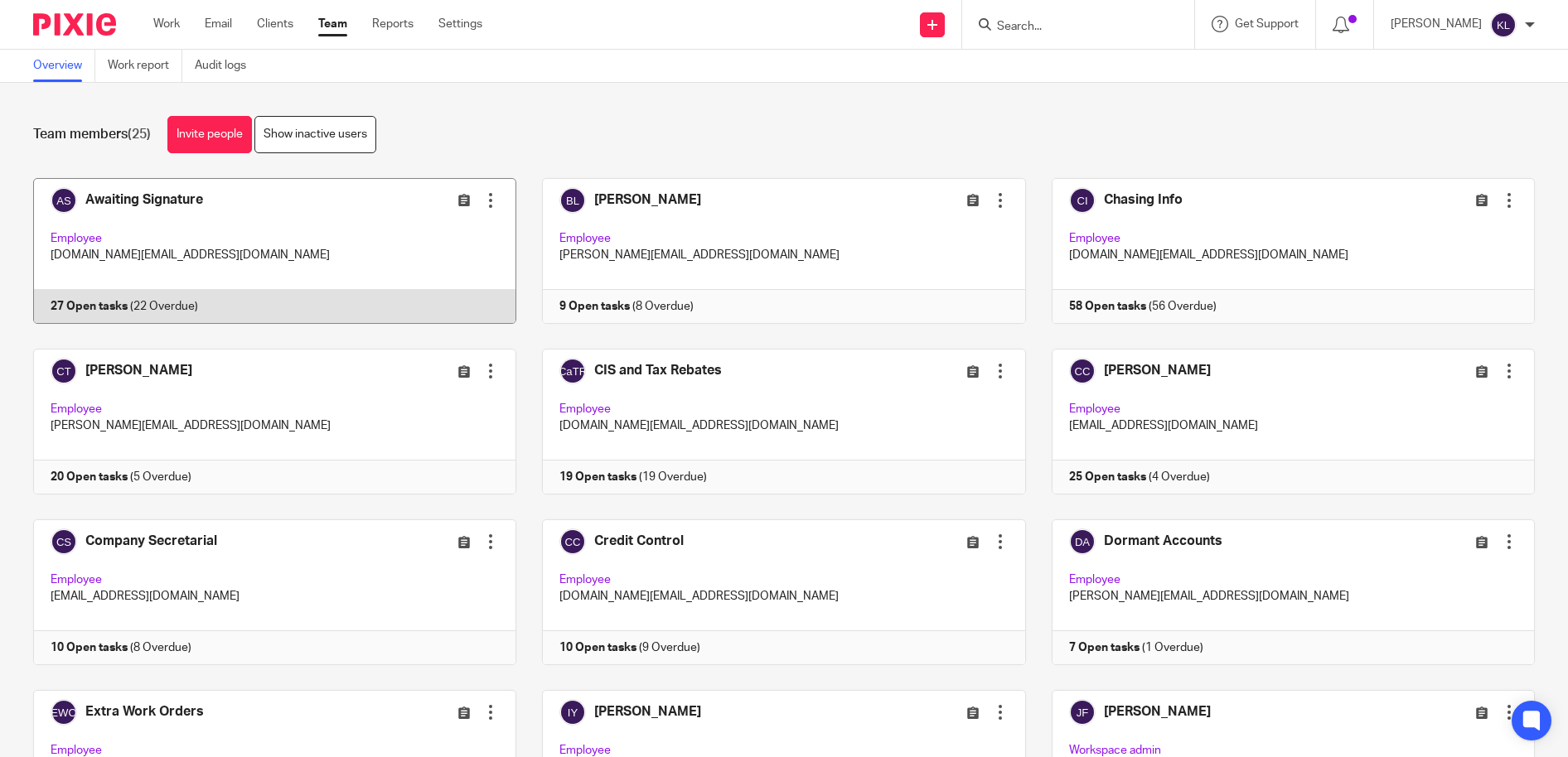
click at [258, 320] on link at bounding box center [262, 250] width 509 height 146
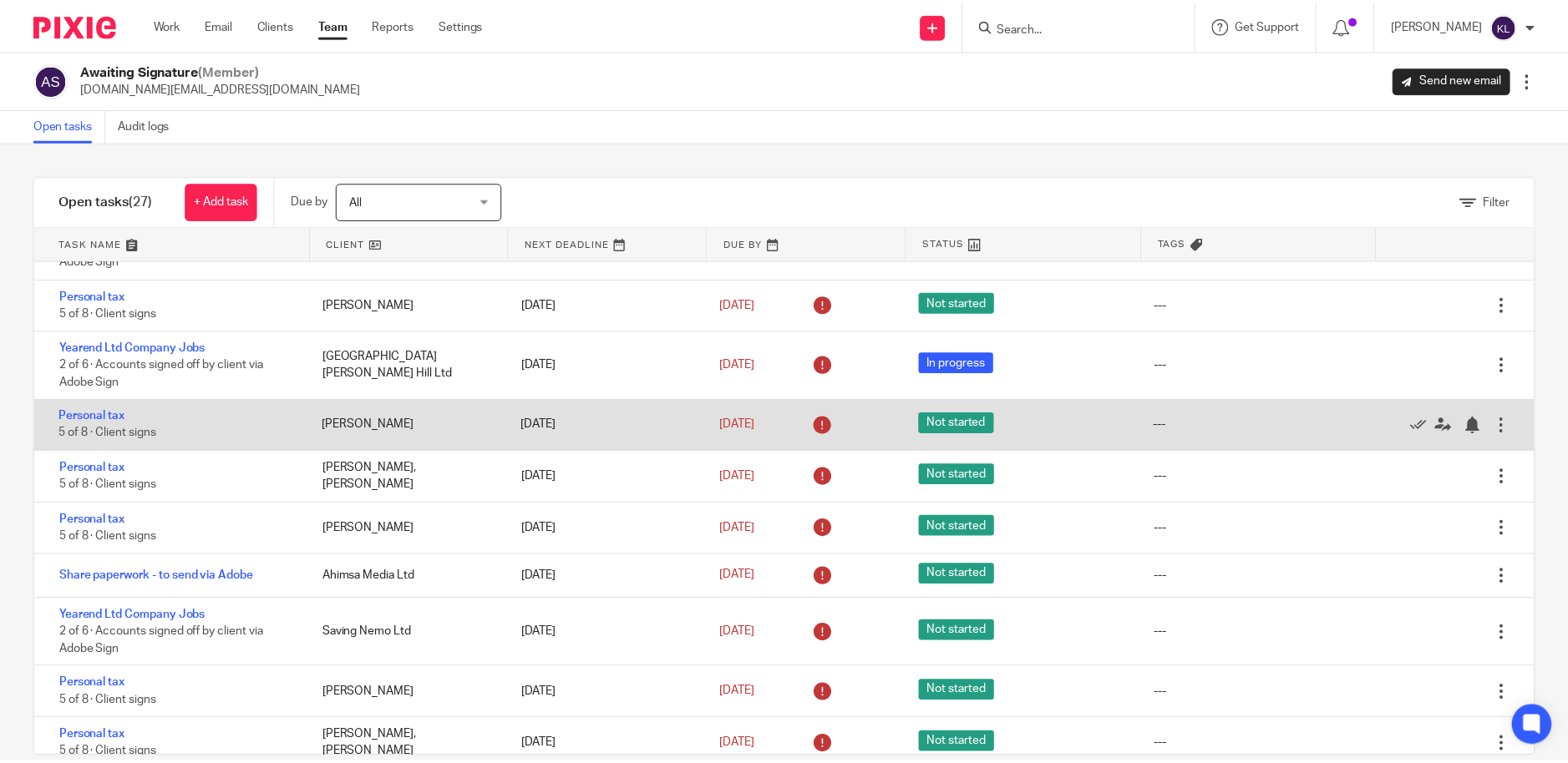
scroll to position [752, 0]
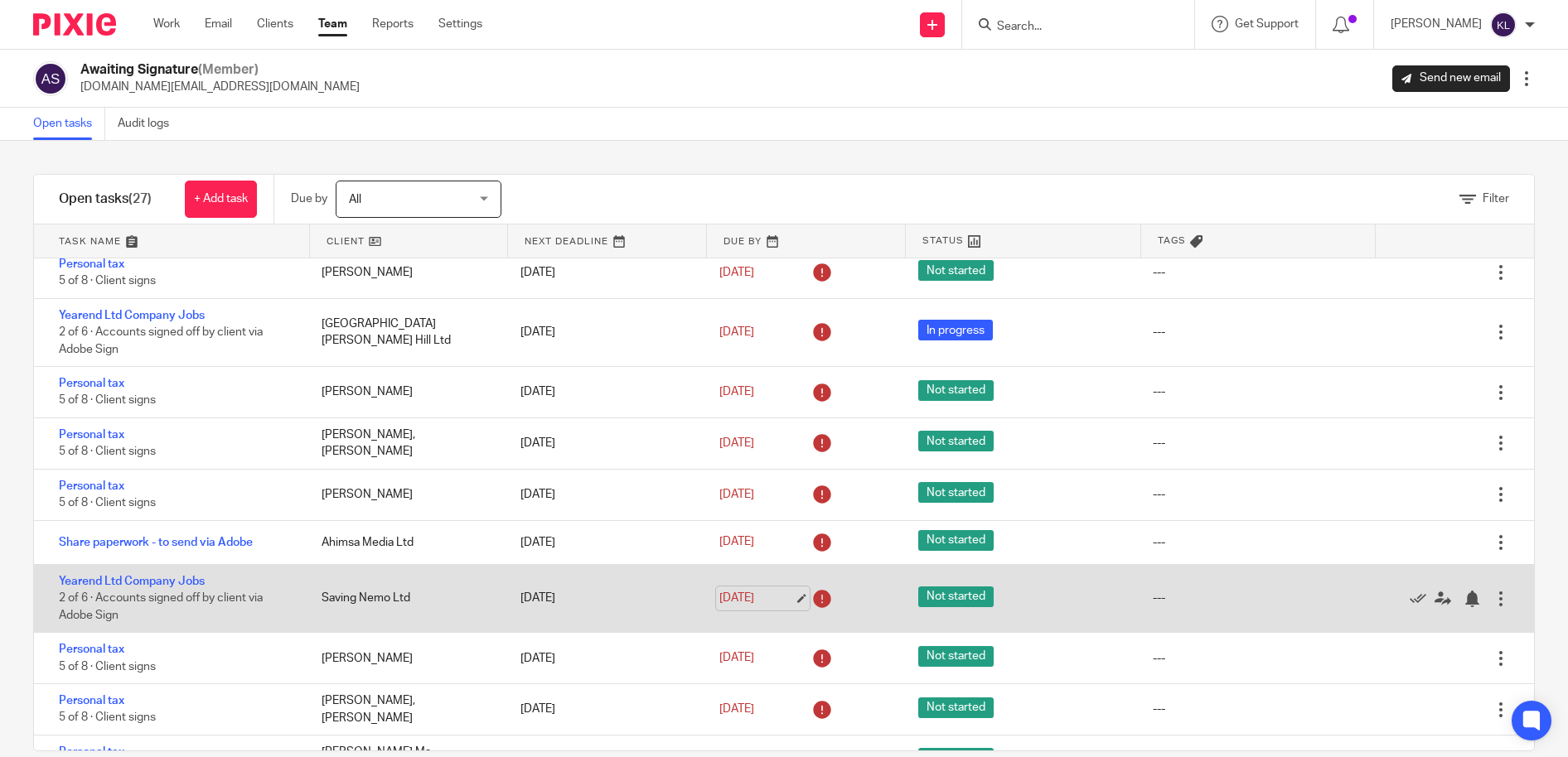
click at [741, 602] on link "8 Oct 2025" at bounding box center [756, 598] width 74 height 17
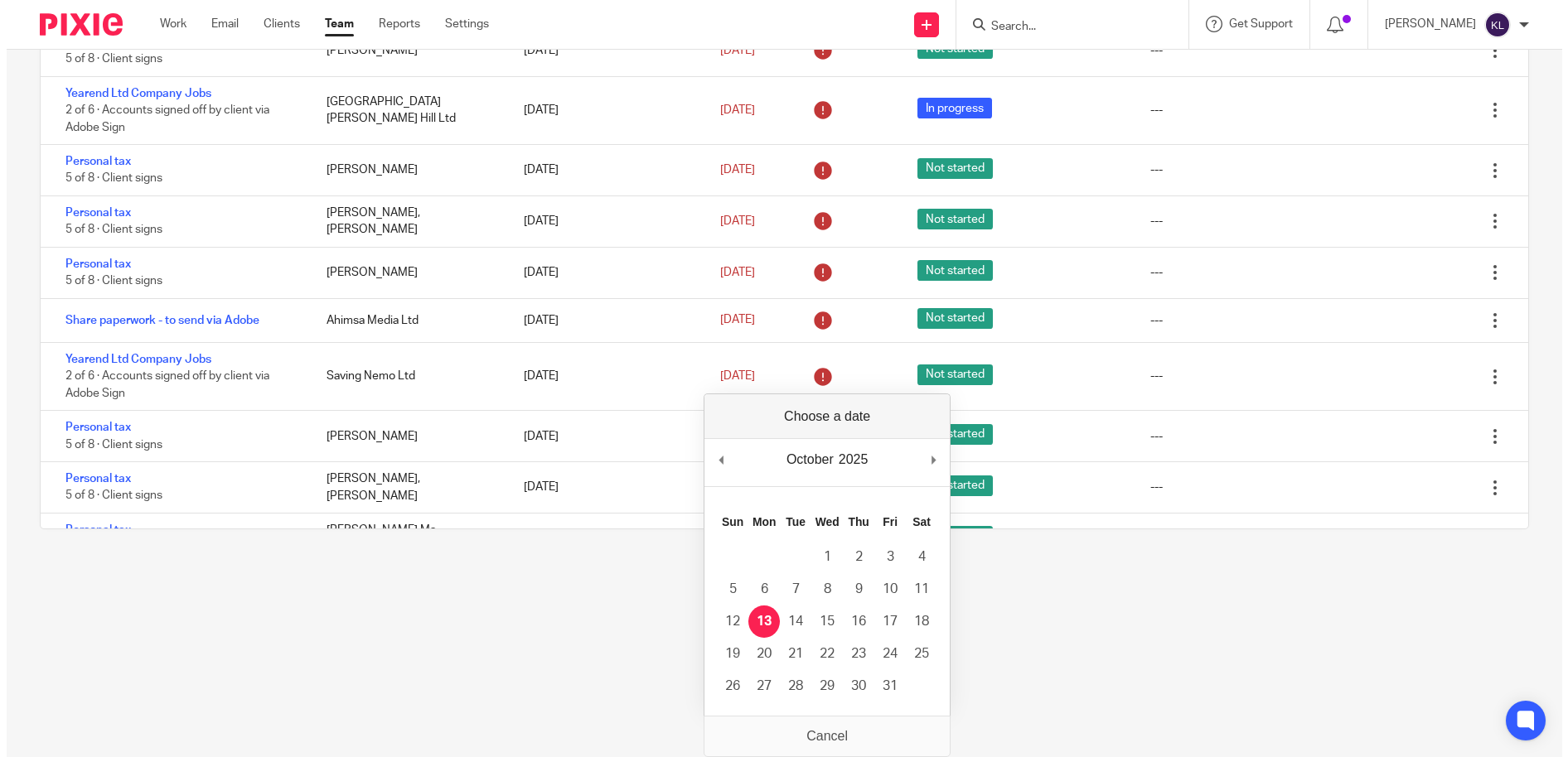
scroll to position [0, 0]
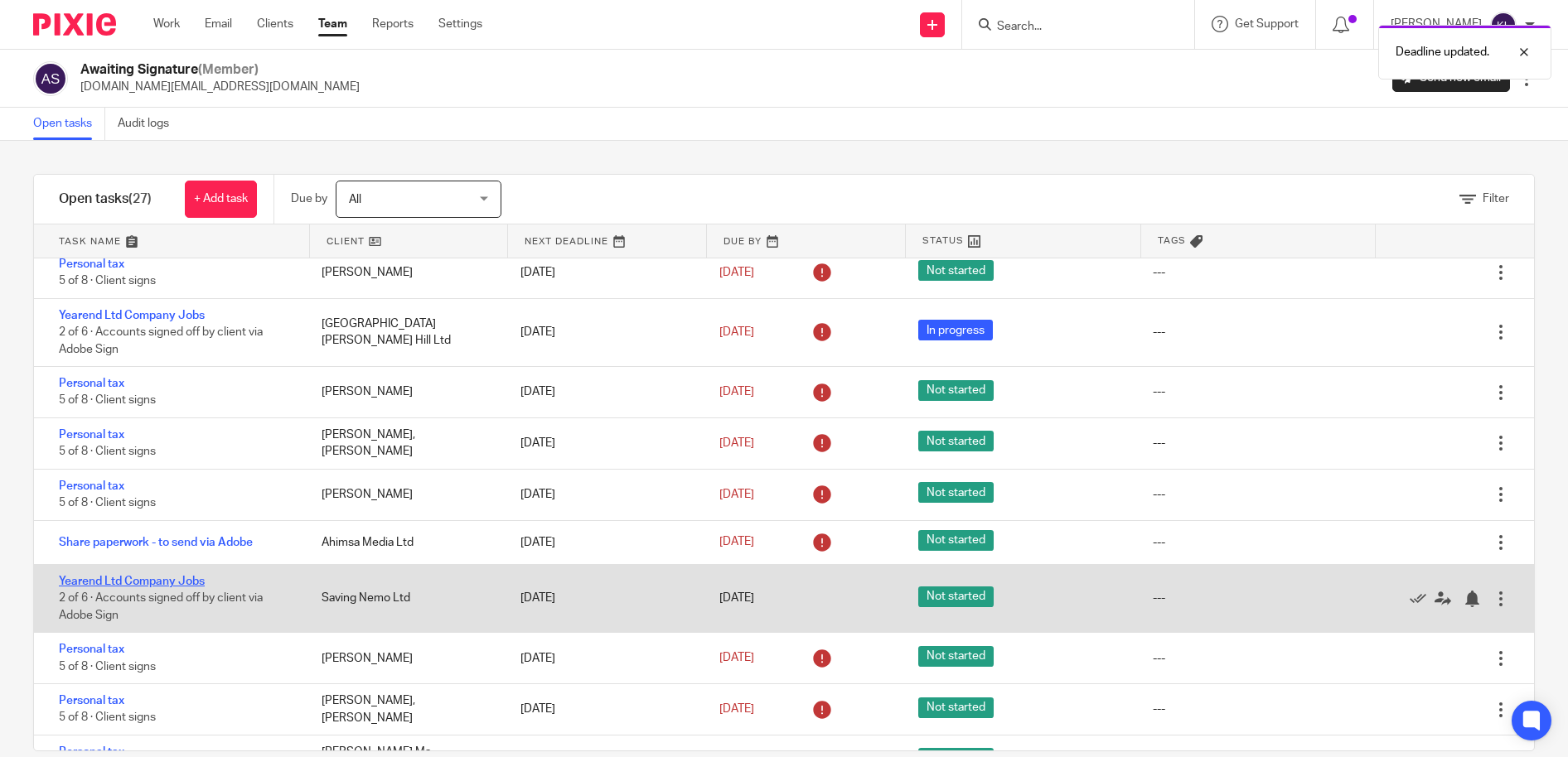
click at [174, 578] on link "Yearend Ltd Company Jobs" at bounding box center [131, 581] width 146 height 11
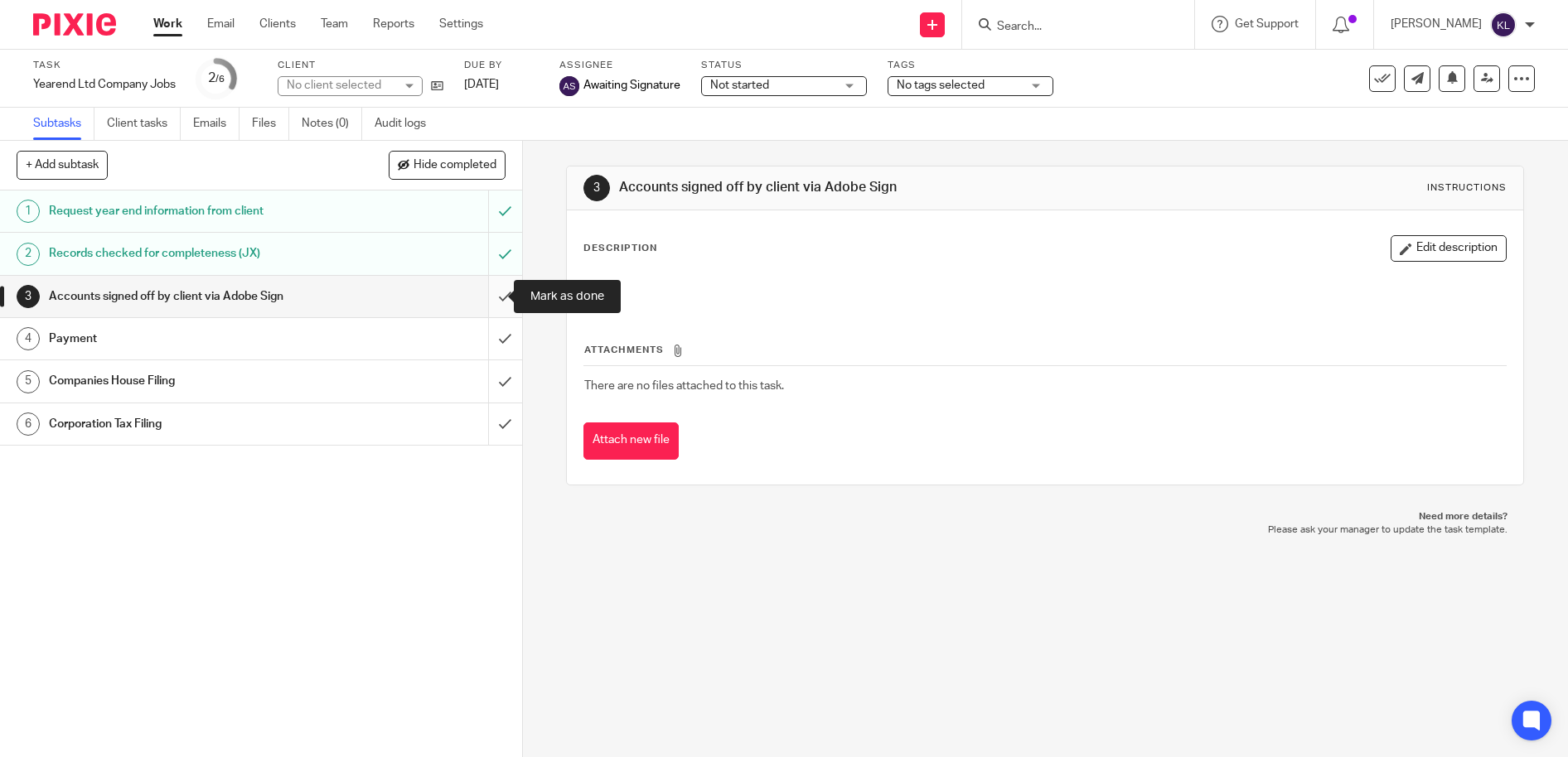
click at [490, 295] on input "submit" at bounding box center [261, 297] width 522 height 41
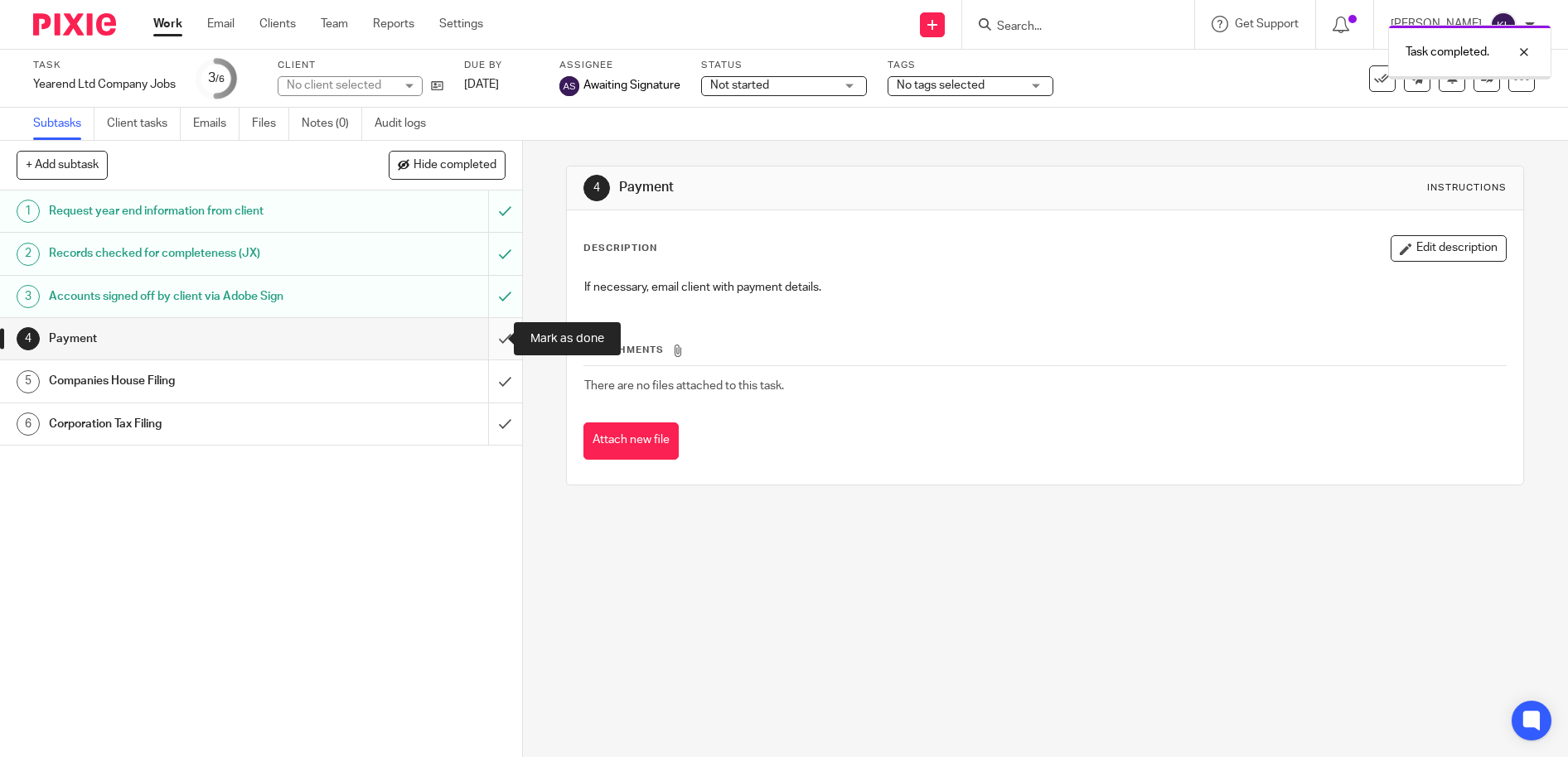
click at [488, 335] on input "submit" at bounding box center [261, 339] width 522 height 41
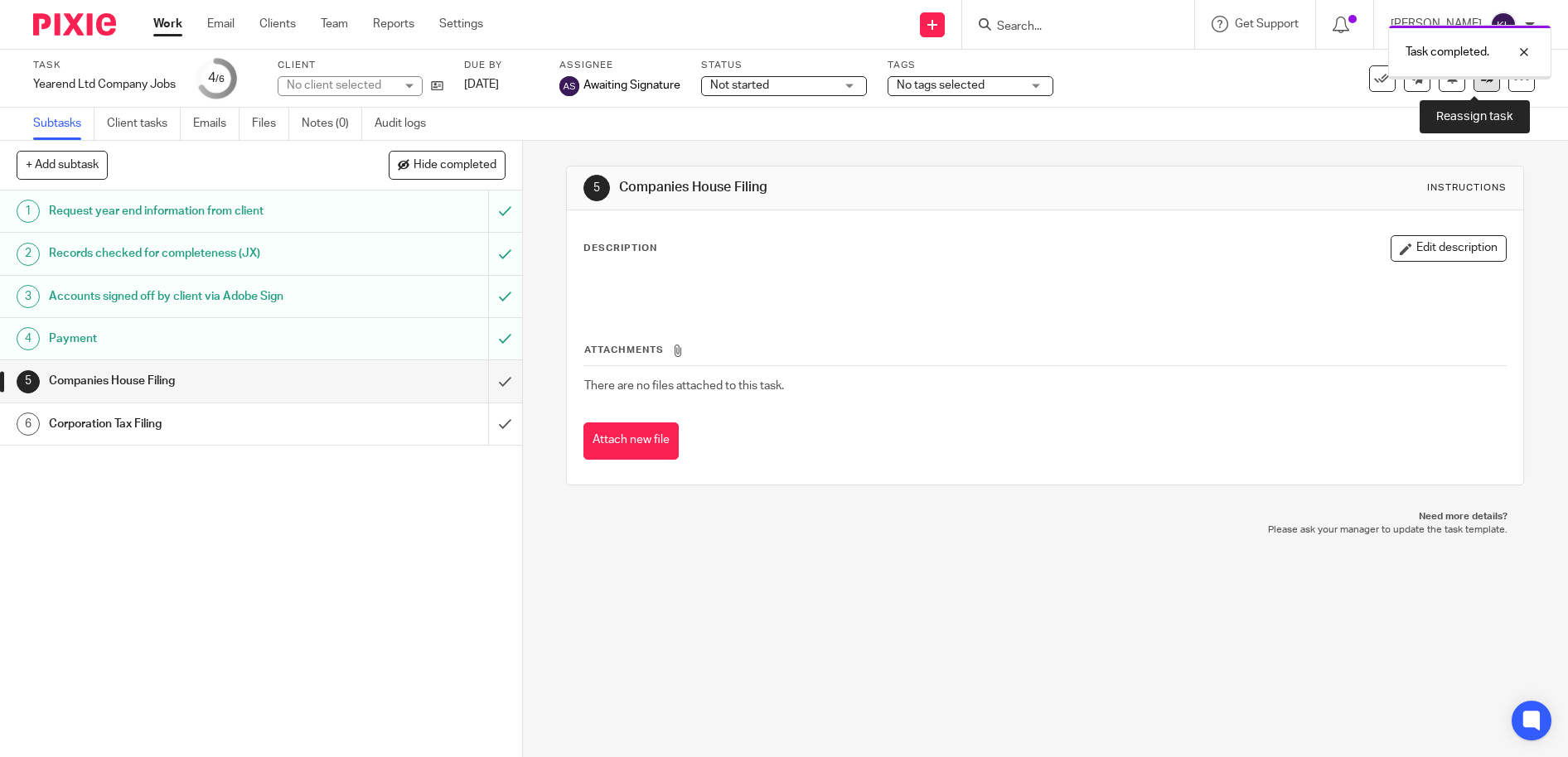
click at [1474, 87] on link at bounding box center [1487, 79] width 27 height 27
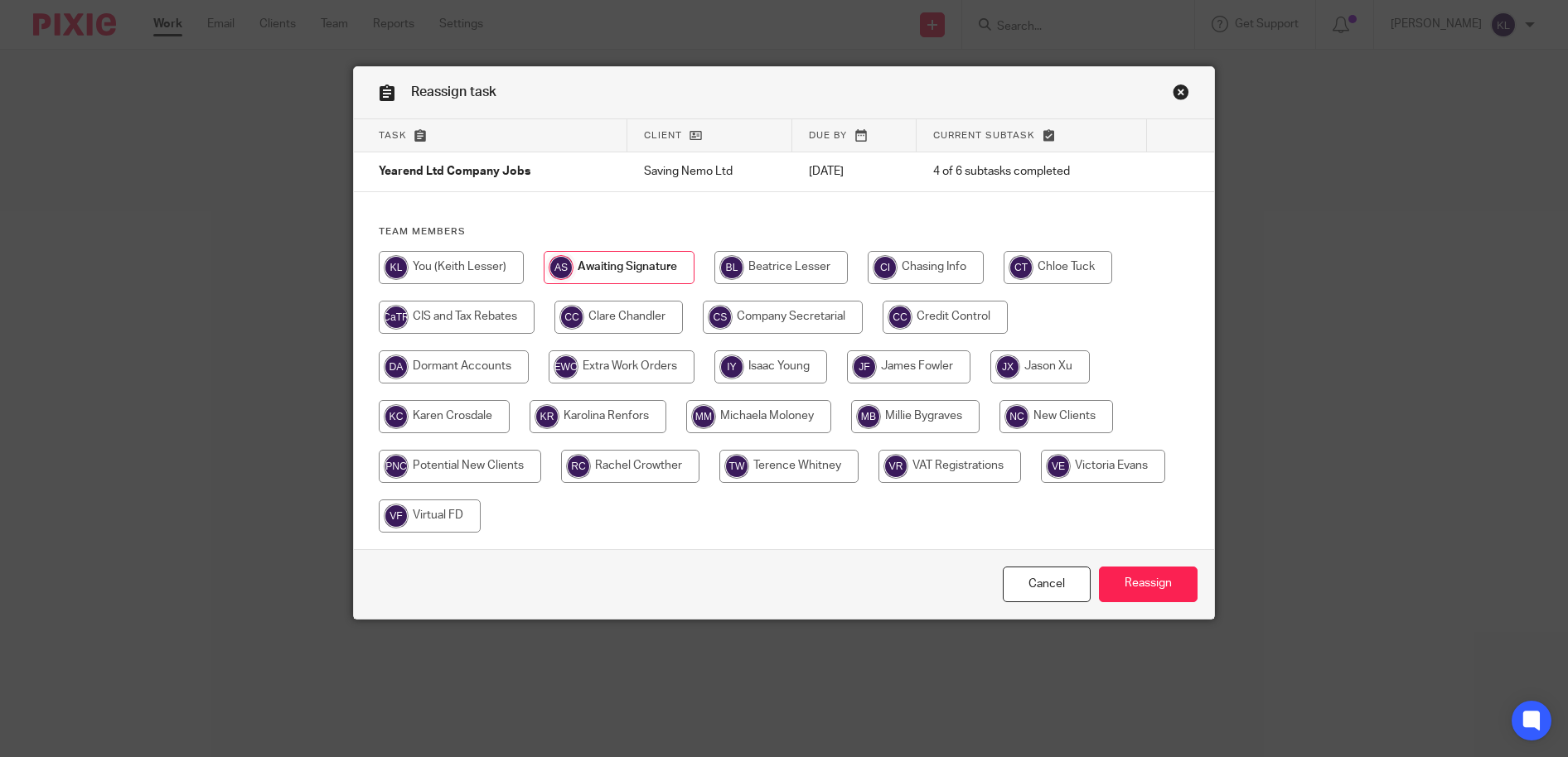
click at [967, 302] on input "radio" at bounding box center [945, 317] width 125 height 33
radio input "true"
click at [1124, 584] on input "Reassign" at bounding box center [1148, 584] width 98 height 35
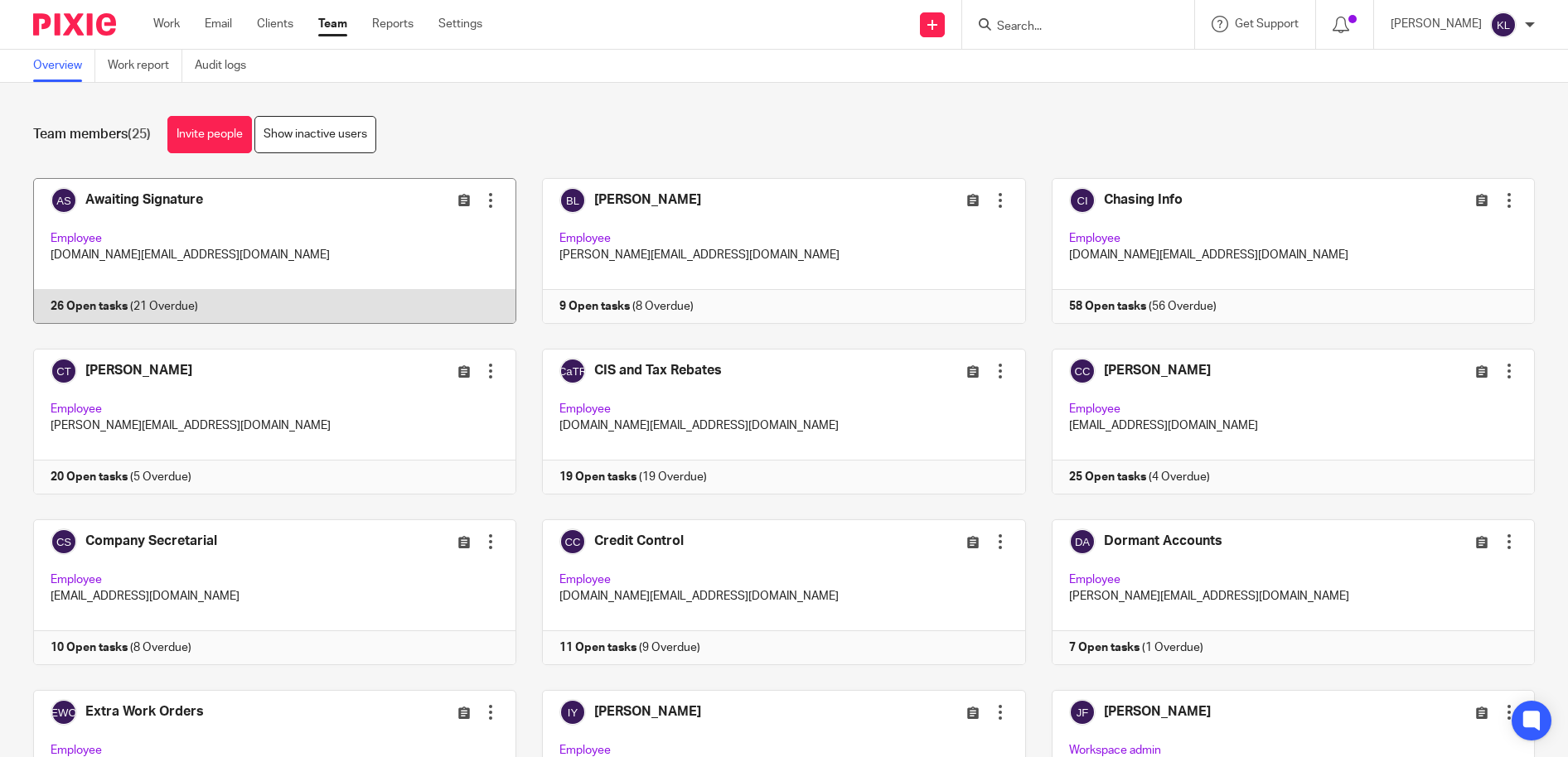
click at [212, 308] on link at bounding box center [262, 250] width 509 height 146
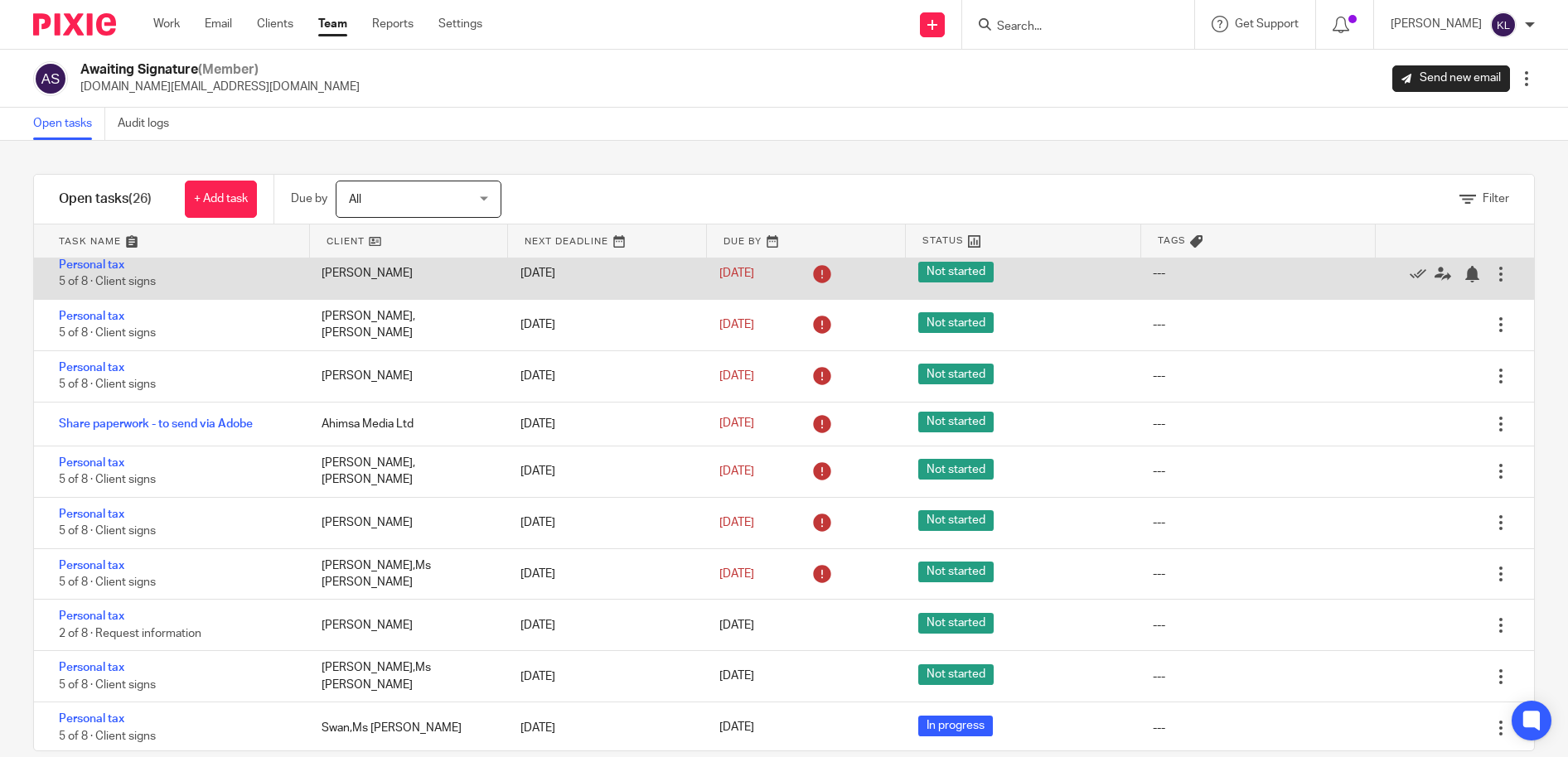
scroll to position [912, 0]
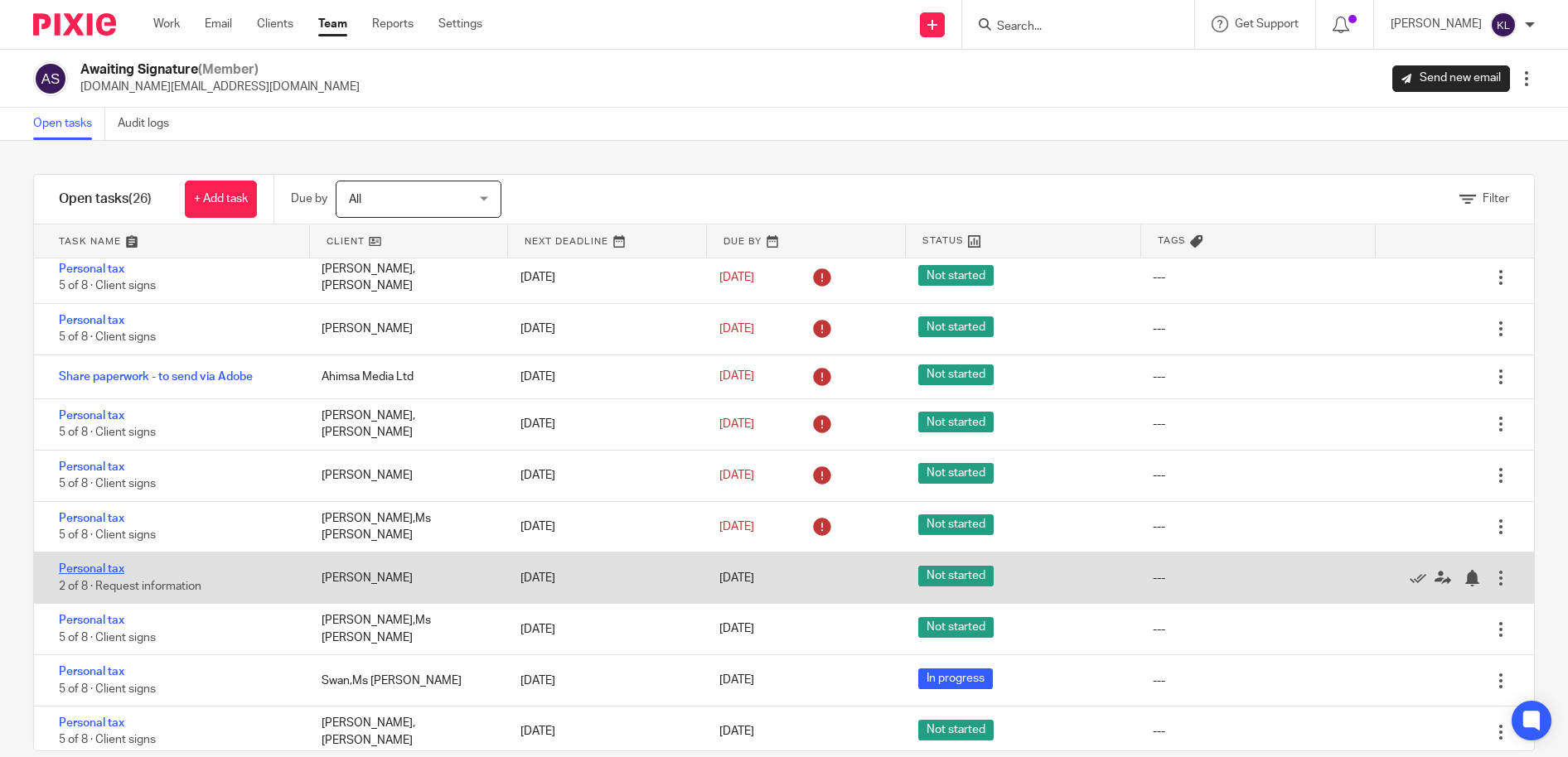
click at [100, 565] on link "Personal tax" at bounding box center [92, 569] width 66 height 11
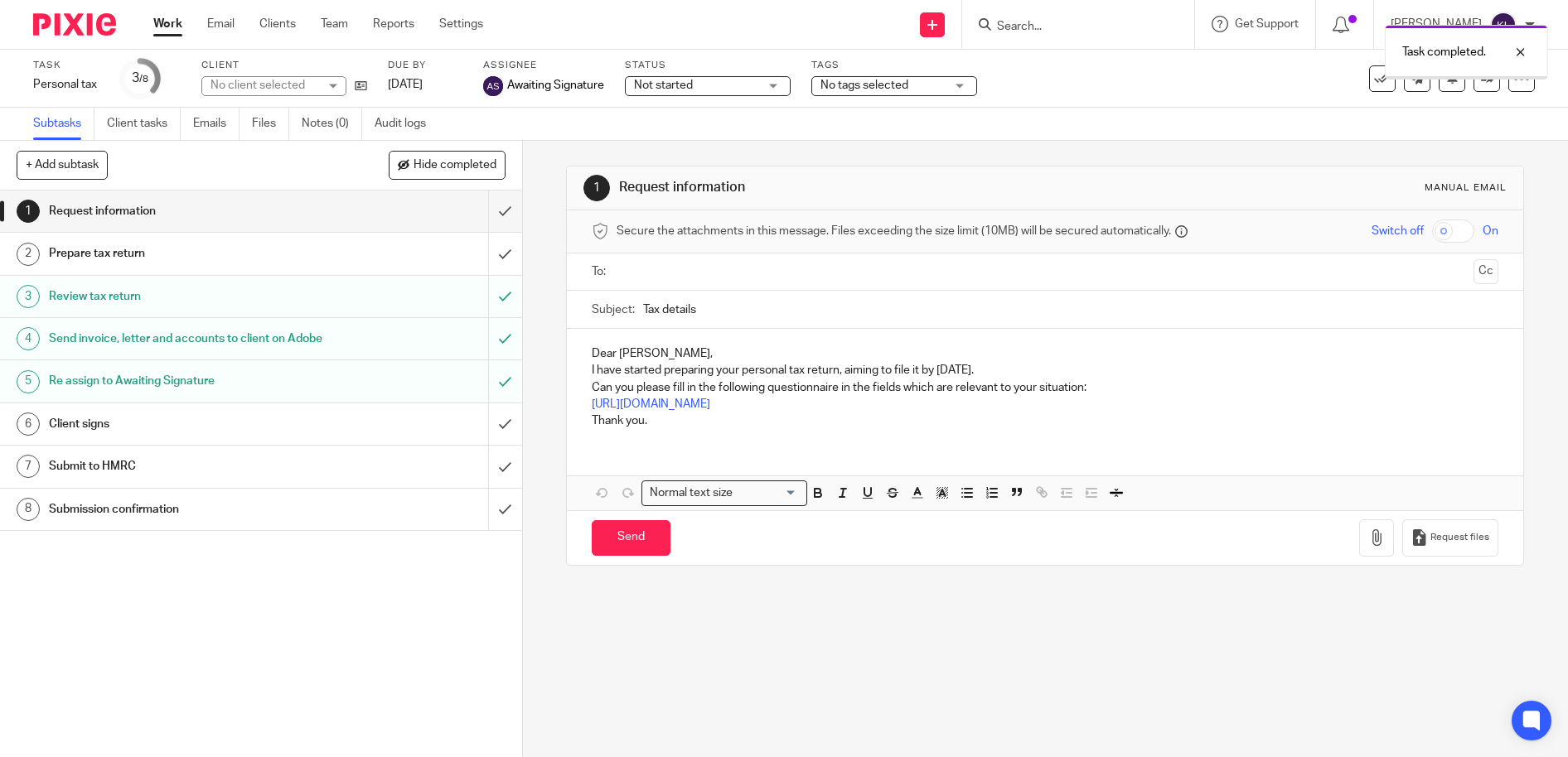
click at [490, 262] on input "submit" at bounding box center [261, 254] width 522 height 41
click at [489, 219] on input "submit" at bounding box center [261, 211] width 522 height 41
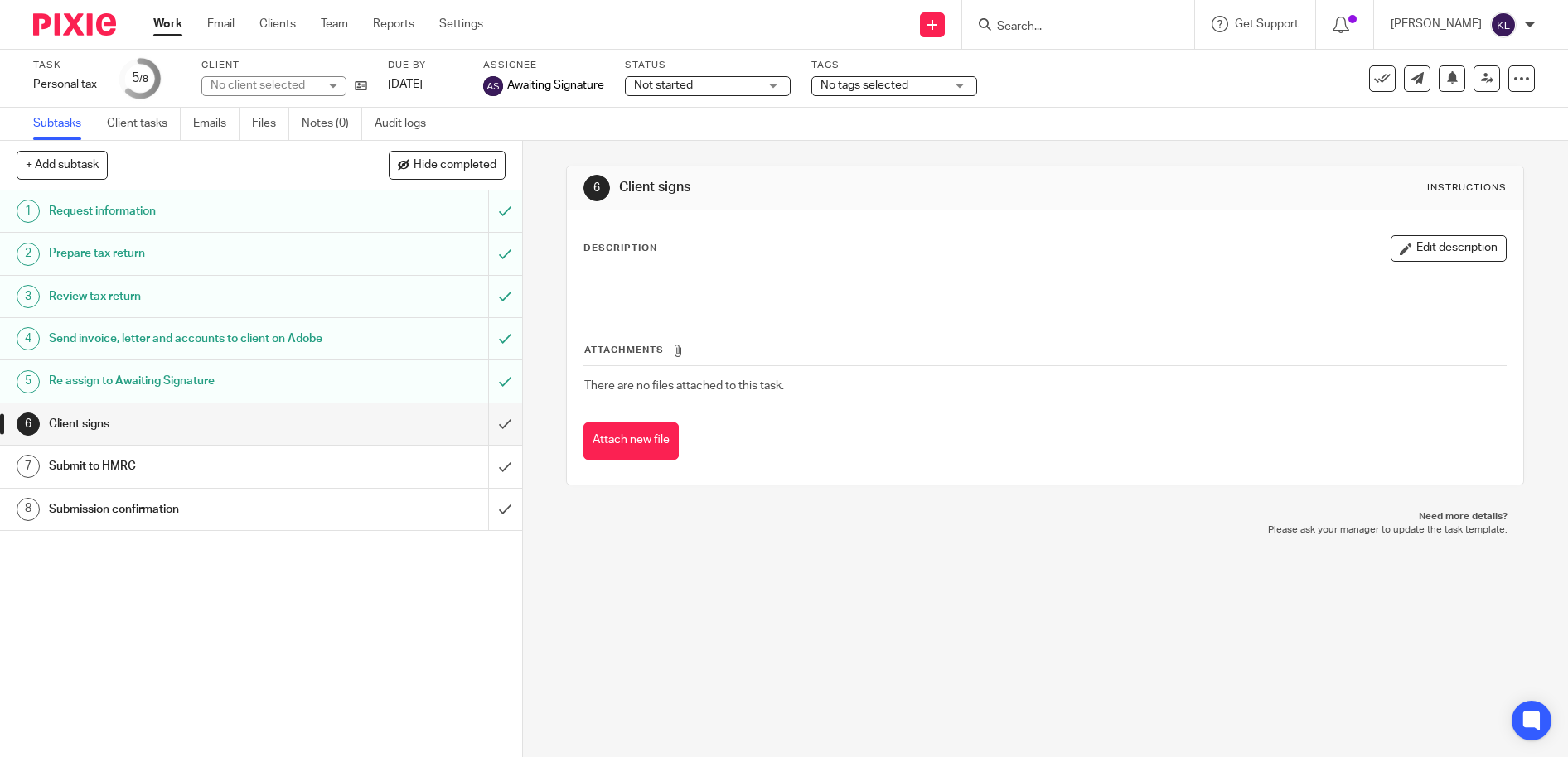
click at [416, 87] on link "[DATE]" at bounding box center [425, 85] width 74 height 17
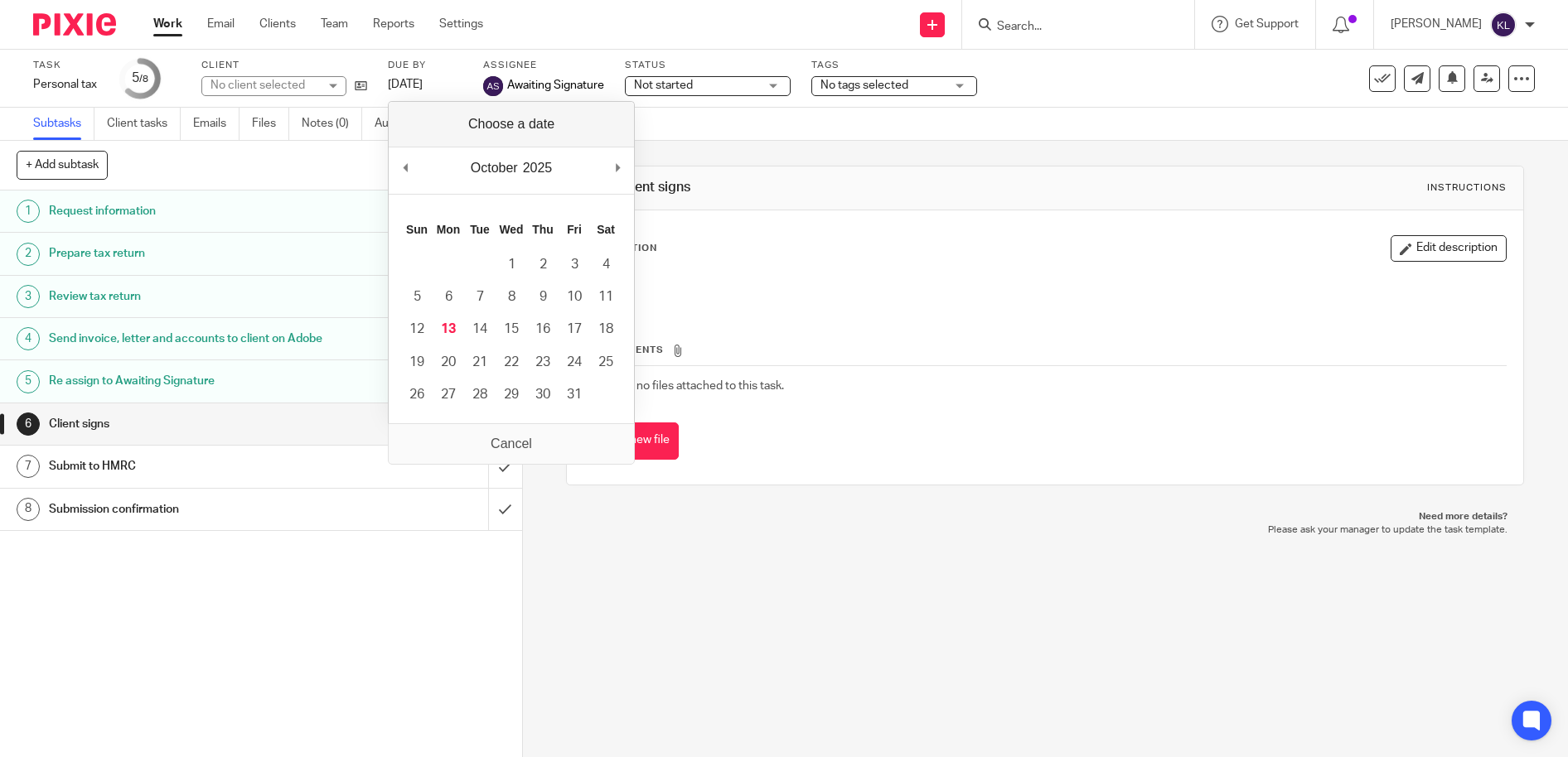
click at [416, 87] on link "[DATE]" at bounding box center [425, 85] width 74 height 17
click at [1477, 88] on link at bounding box center [1487, 79] width 27 height 27
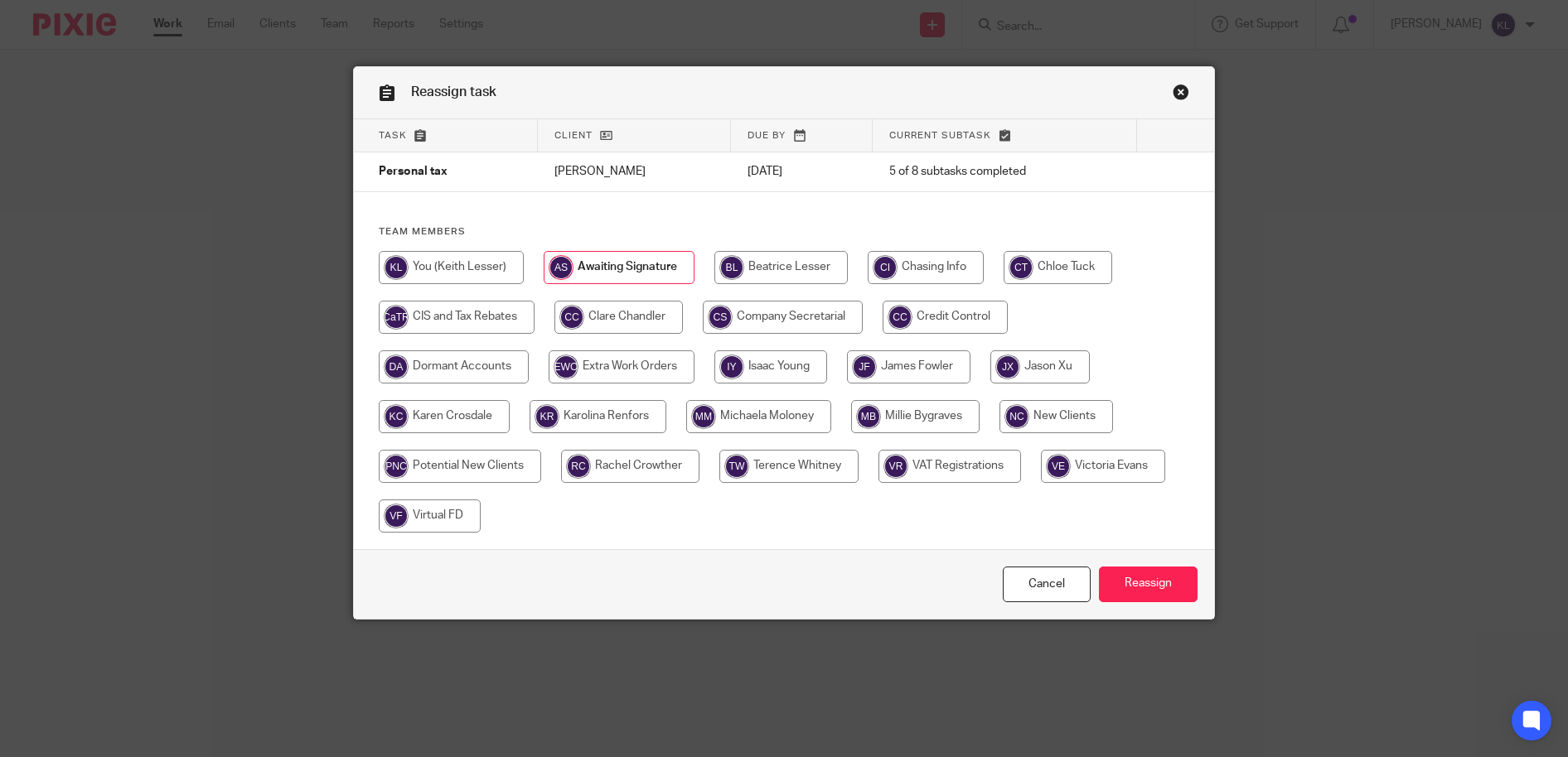
click at [787, 254] on input "radio" at bounding box center [781, 268] width 134 height 33
radio input "true"
click at [1156, 593] on input "Reassign" at bounding box center [1148, 584] width 98 height 35
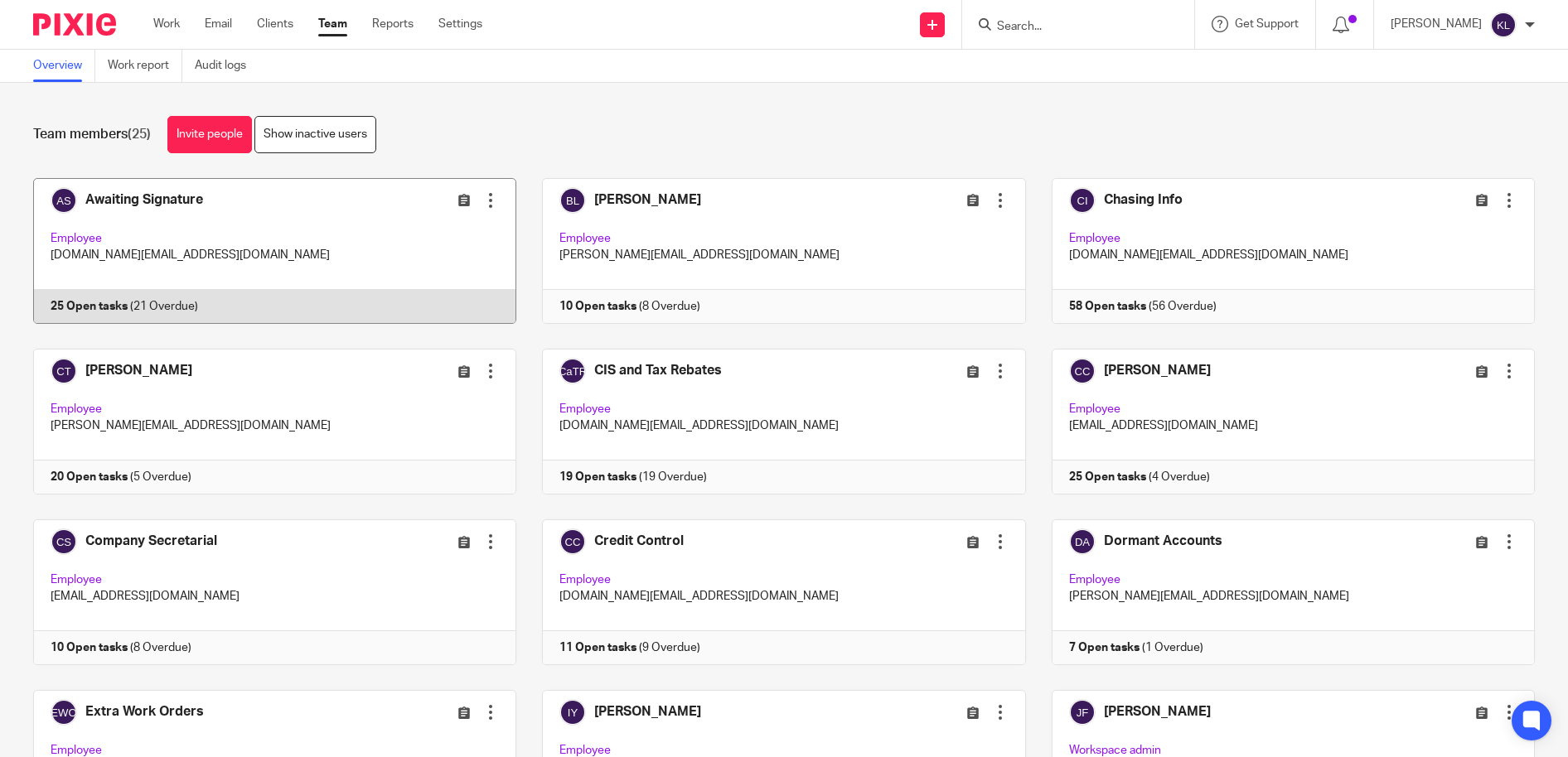
click at [132, 300] on link at bounding box center [262, 250] width 509 height 146
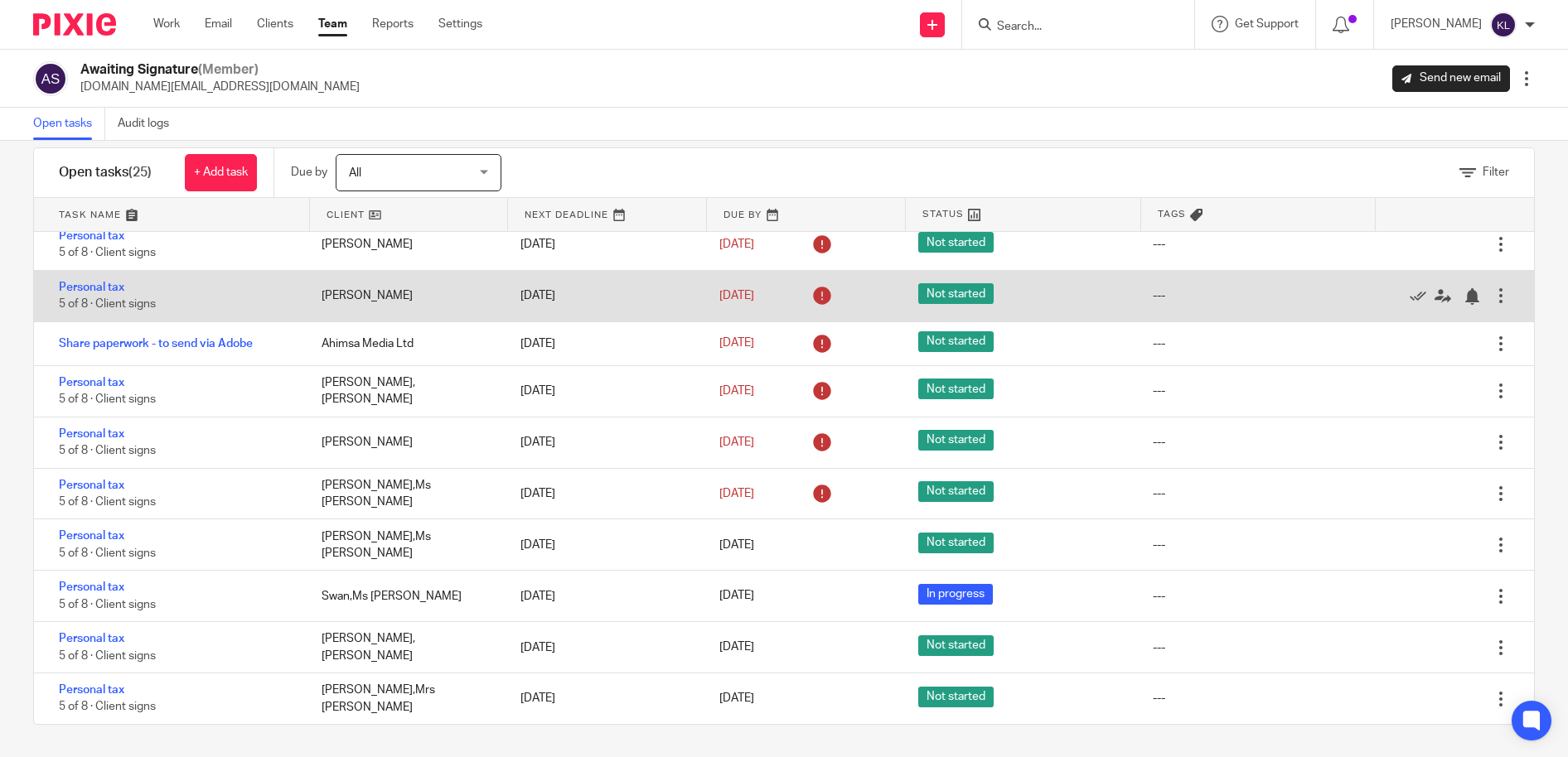
scroll to position [28, 0]
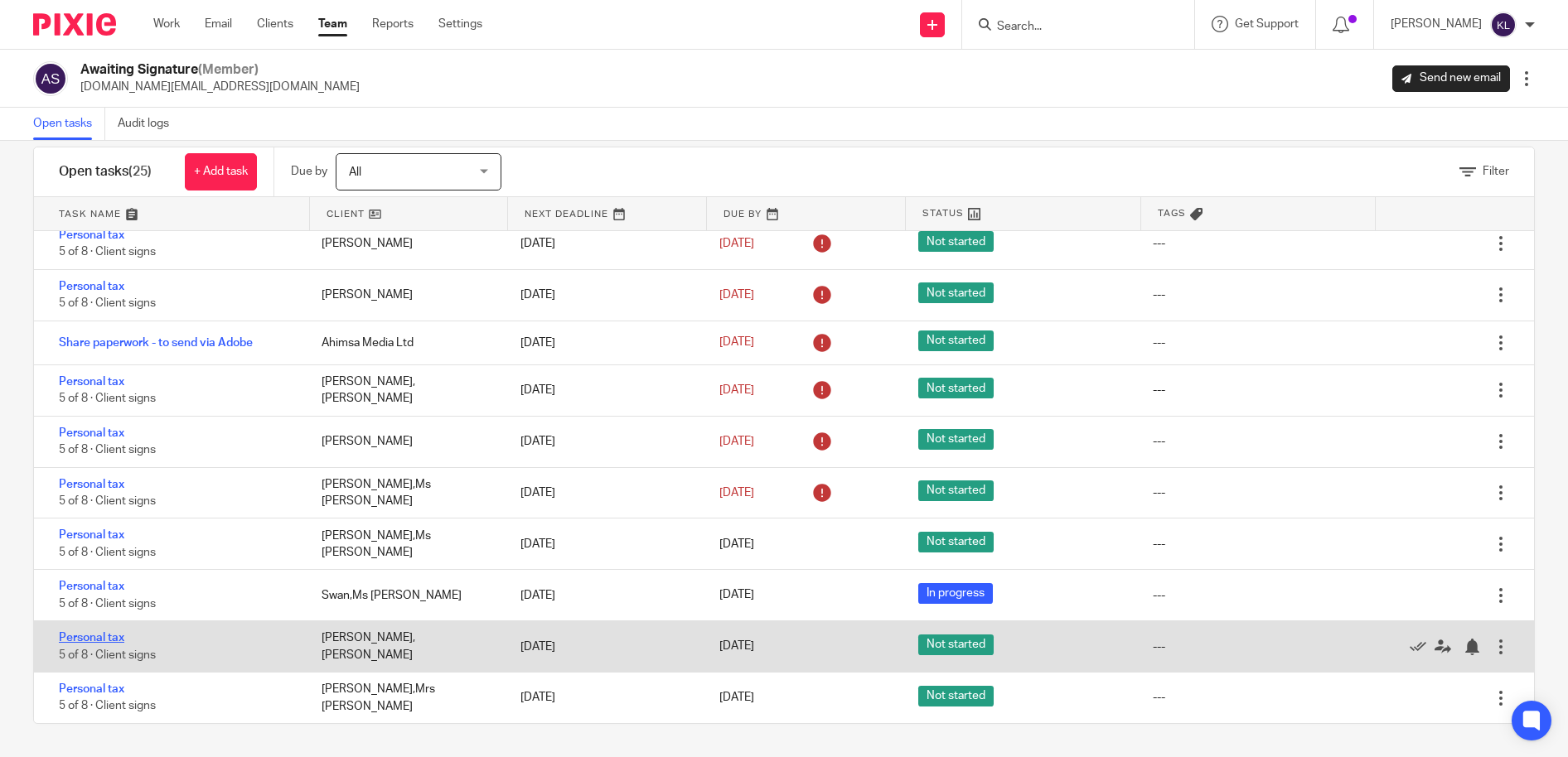
click at [93, 637] on link "Personal tax" at bounding box center [92, 637] width 66 height 11
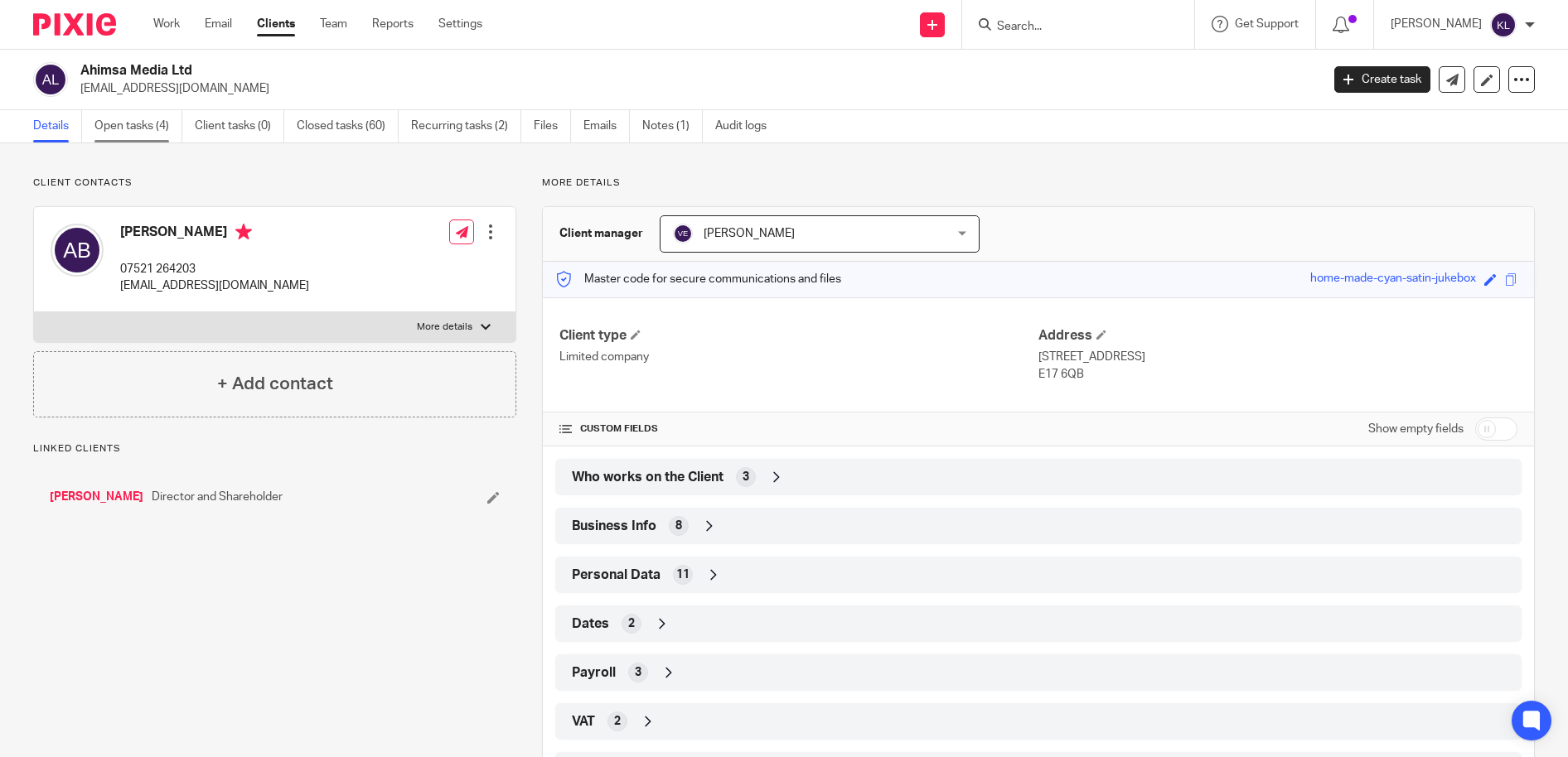
click at [123, 122] on link "Open tasks (4)" at bounding box center [138, 126] width 88 height 32
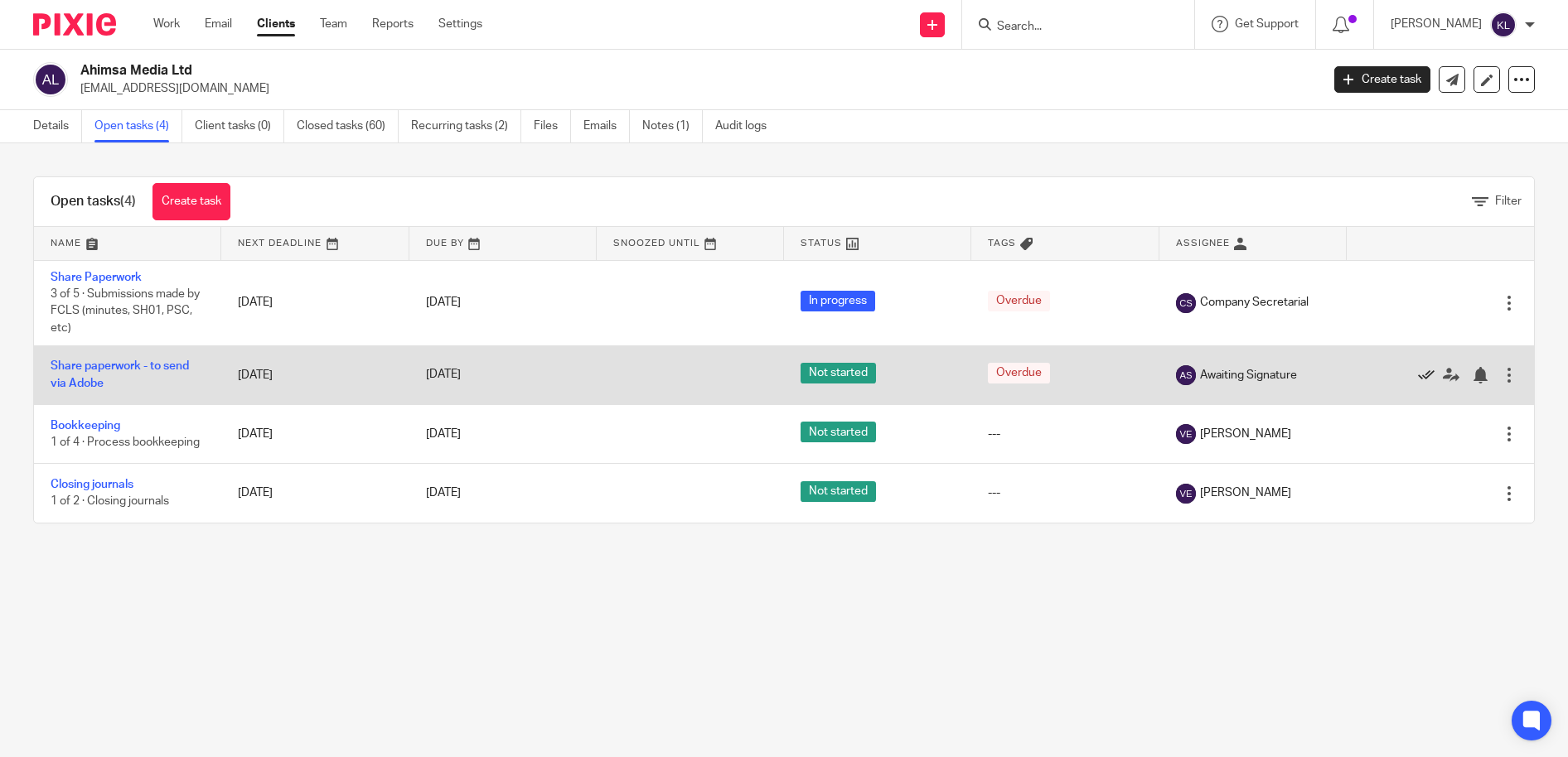
click at [1418, 373] on icon at bounding box center [1426, 375] width 16 height 16
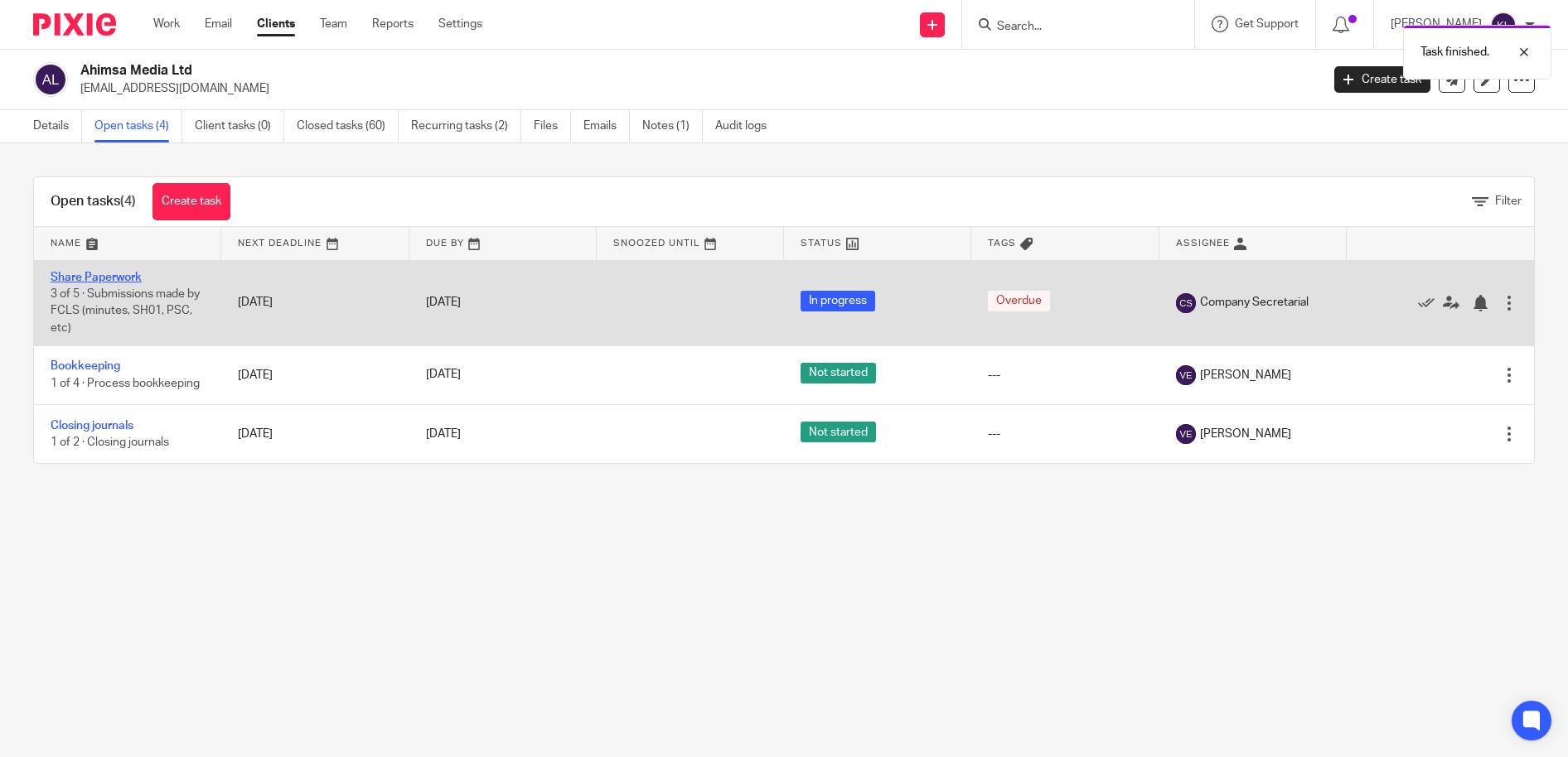
click at [92, 279] on link "Share Paperwork" at bounding box center [97, 277] width 92 height 11
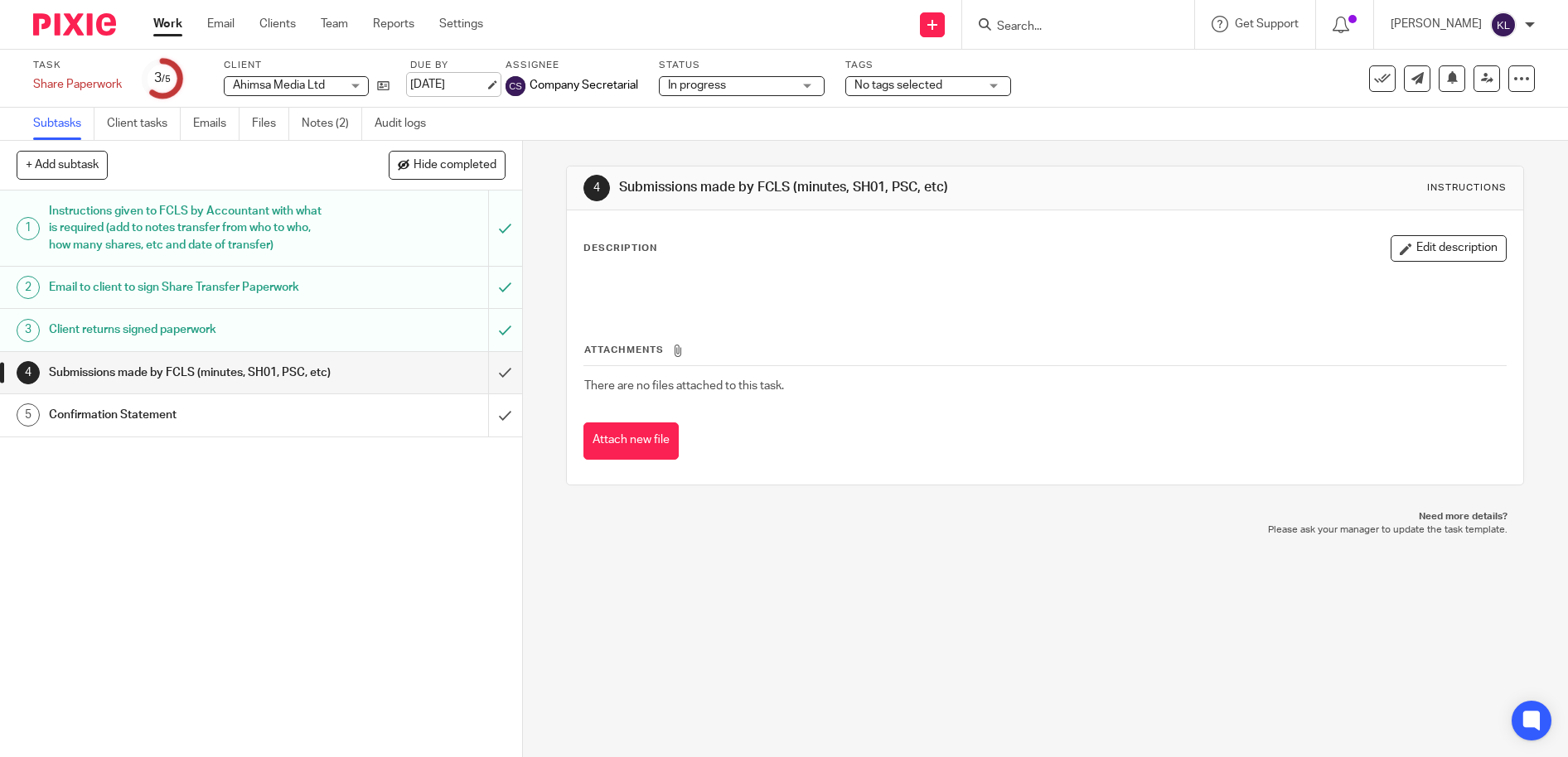
click at [446, 86] on link "[DATE]" at bounding box center [447, 85] width 74 height 17
click at [338, 25] on link "Team" at bounding box center [334, 23] width 28 height 16
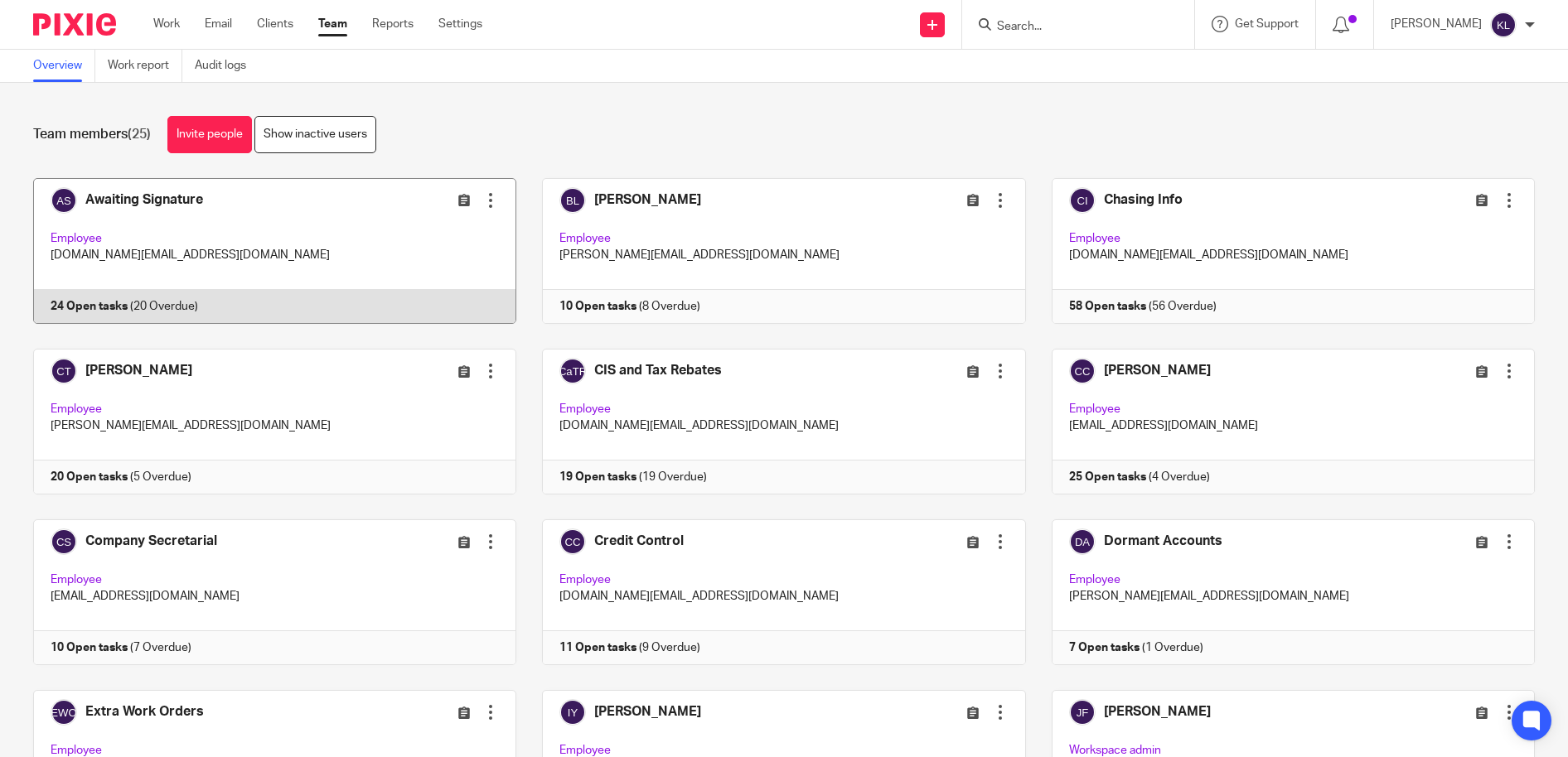
click at [213, 292] on link at bounding box center [262, 250] width 509 height 146
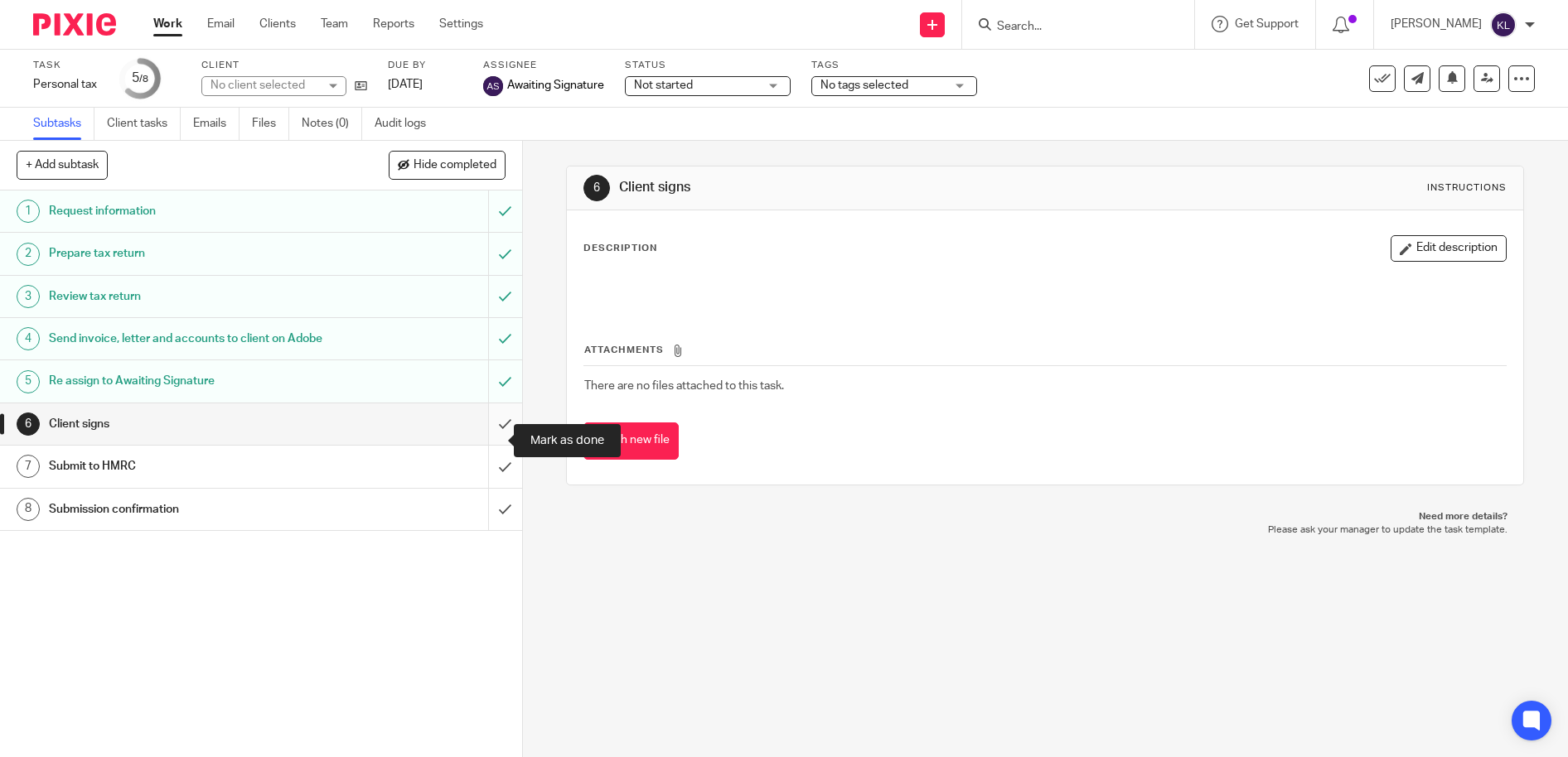
click at [485, 445] on input "submit" at bounding box center [261, 424] width 522 height 41
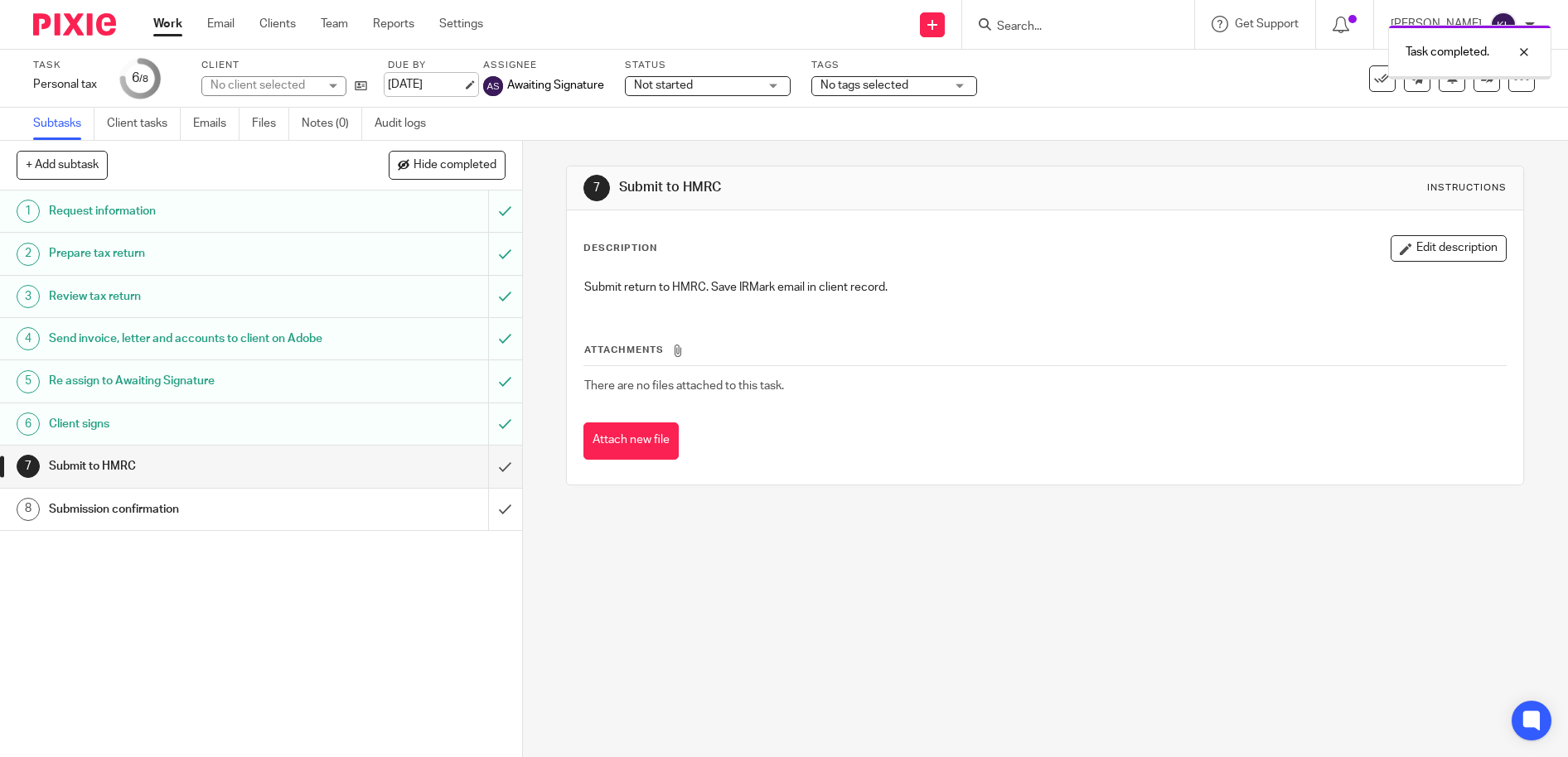
click at [414, 81] on link "[DATE]" at bounding box center [425, 85] width 74 height 17
click at [1521, 110] on div at bounding box center [1512, 115] width 45 height 20
click at [1529, 50] on div at bounding box center [1512, 52] width 45 height 20
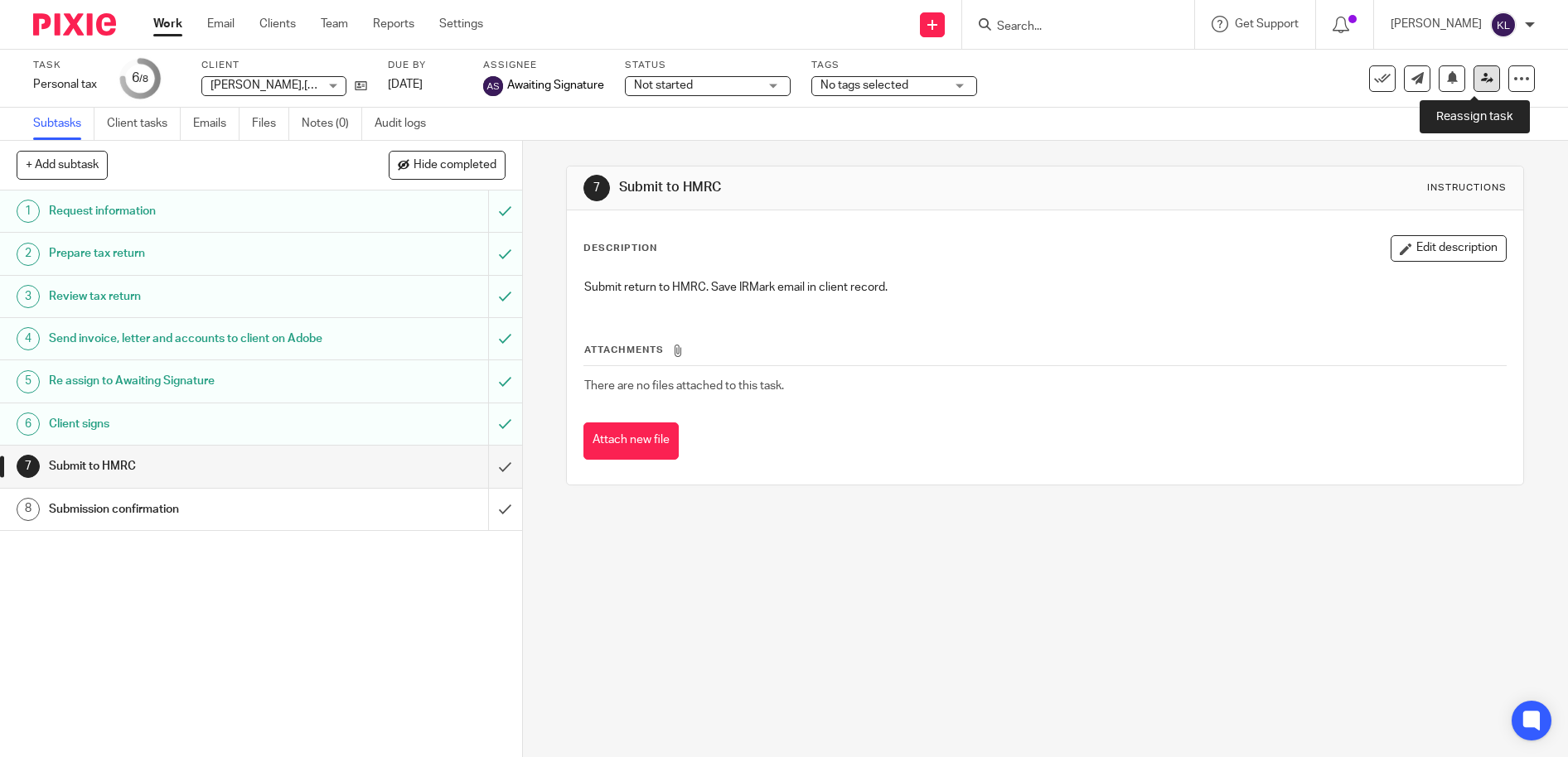
click at [1481, 81] on icon at bounding box center [1487, 79] width 12 height 12
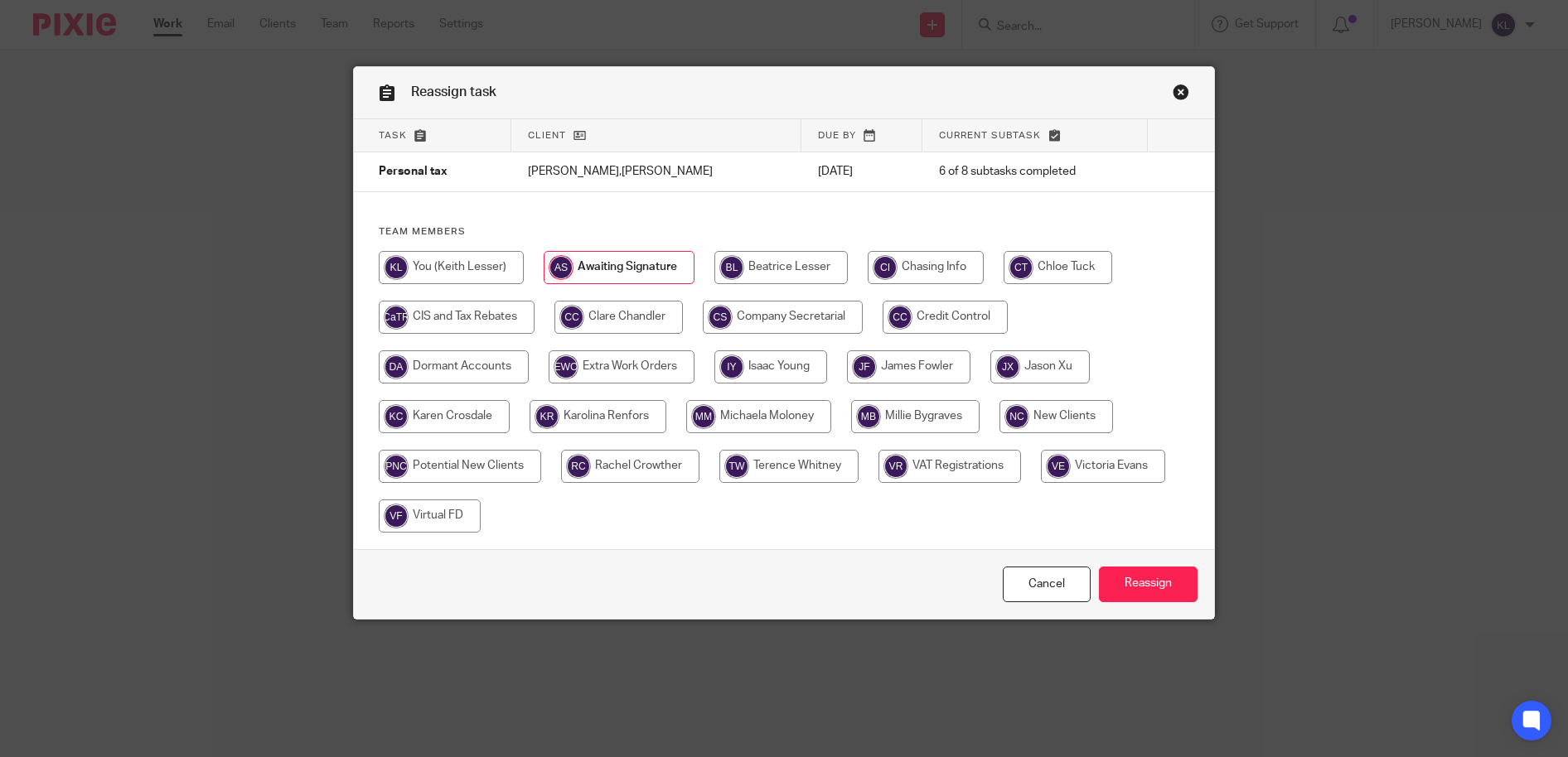
click at [779, 258] on input "radio" at bounding box center [781, 268] width 134 height 33
radio input "true"
click at [1118, 584] on input "Reassign" at bounding box center [1148, 584] width 98 height 35
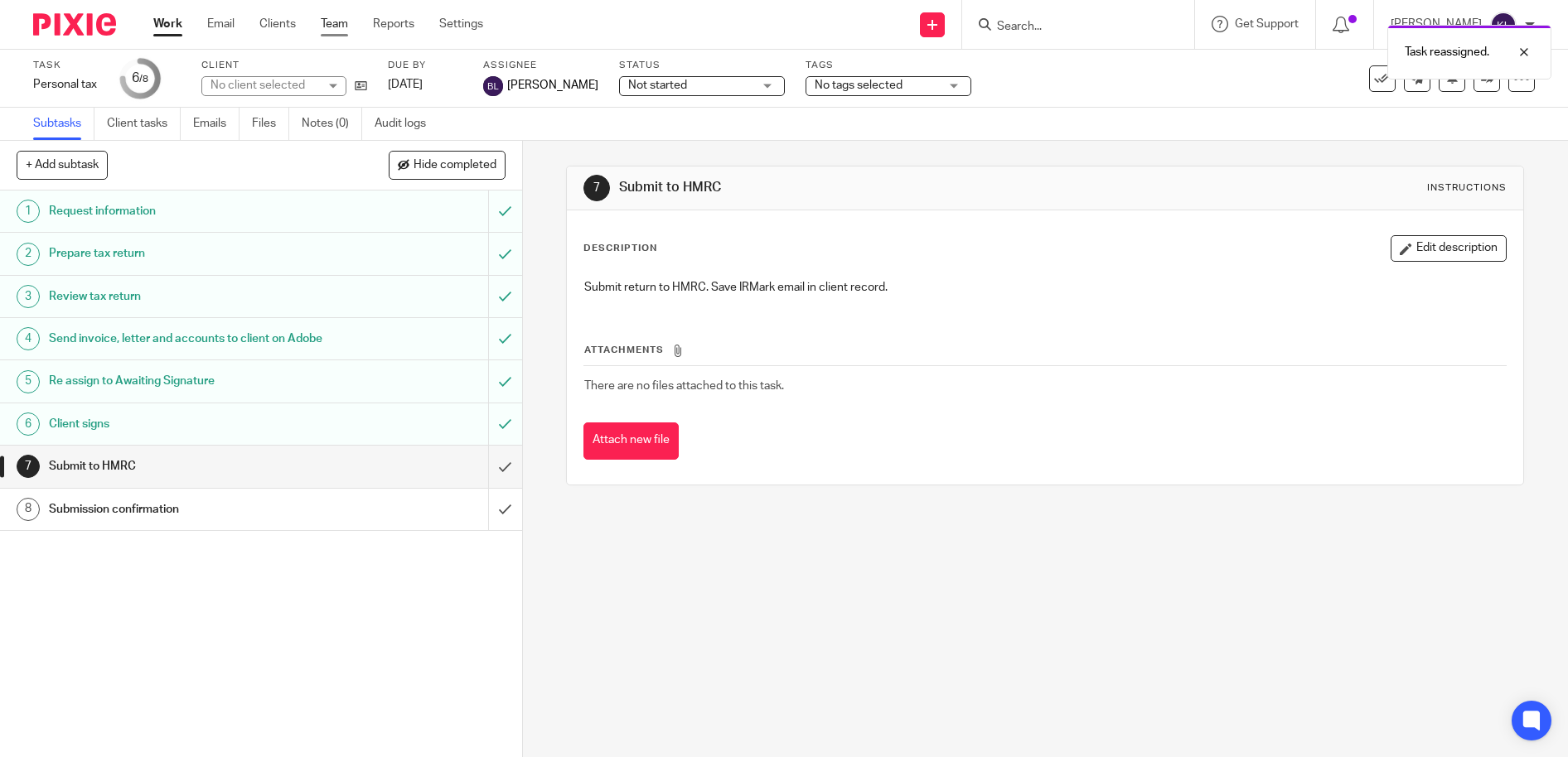
click at [332, 20] on link "Team" at bounding box center [334, 23] width 28 height 16
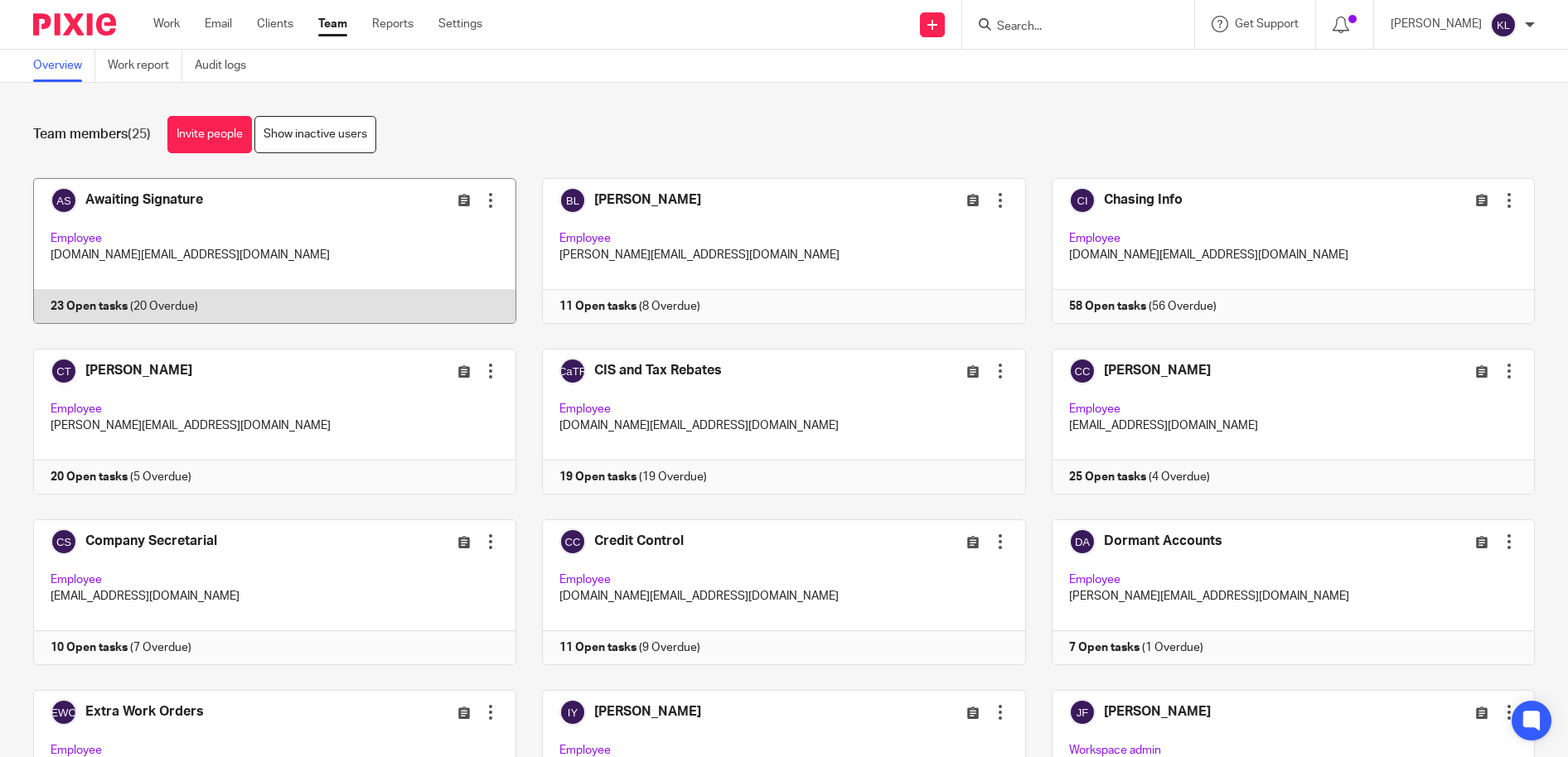
click at [122, 288] on link at bounding box center [262, 250] width 509 height 146
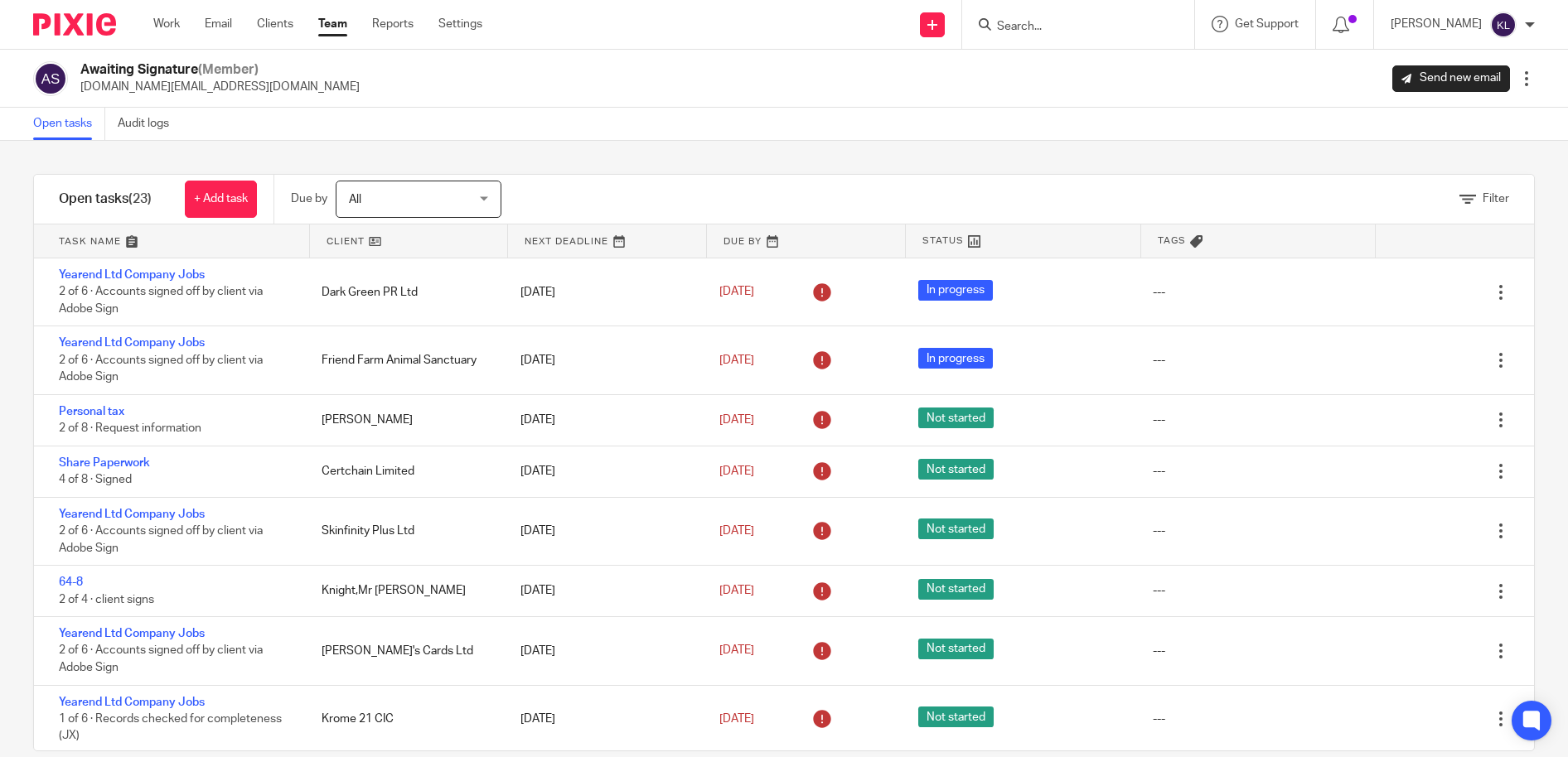
click at [345, 22] on link "Team" at bounding box center [333, 23] width 29 height 16
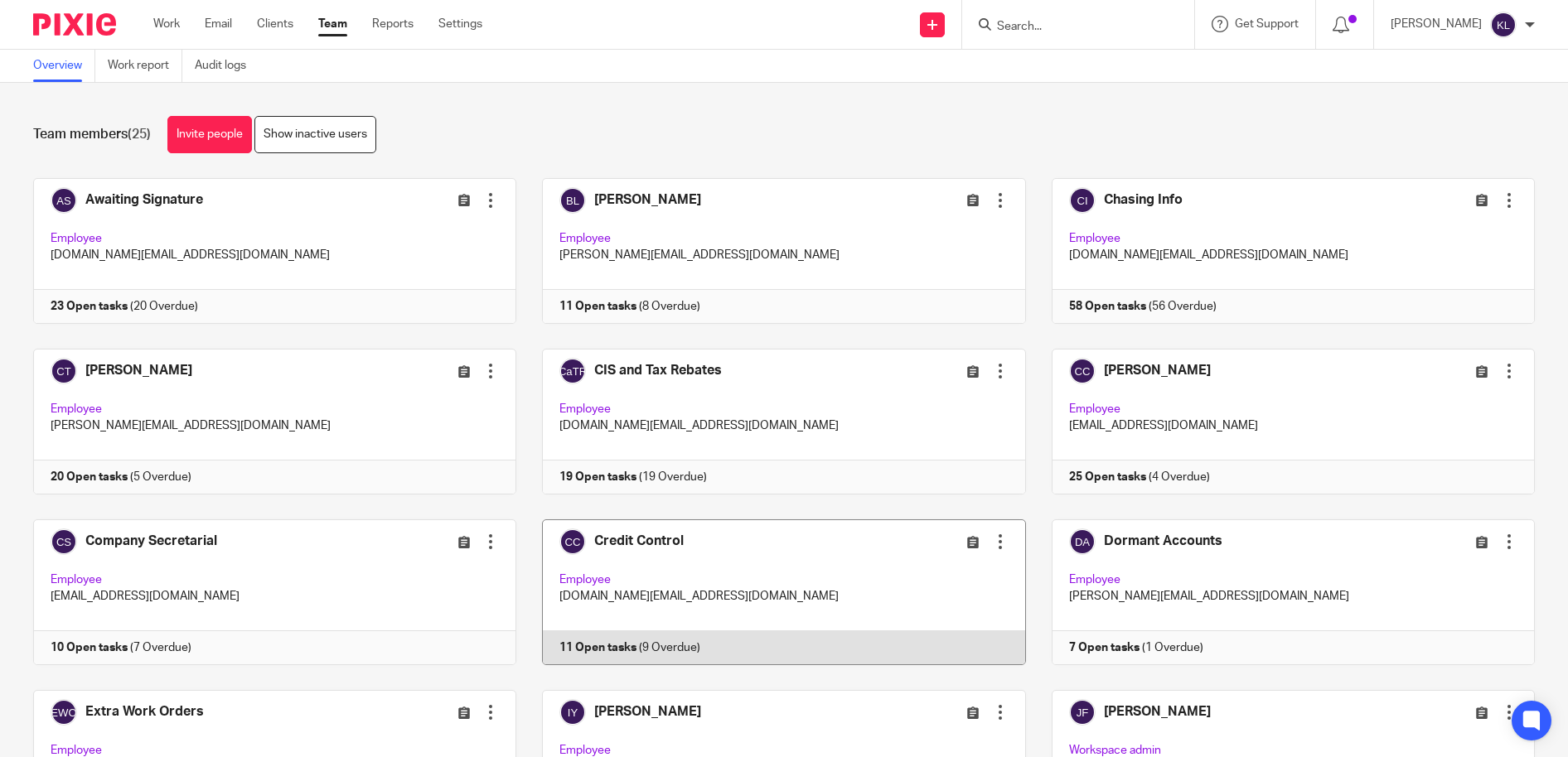
click at [683, 647] on link at bounding box center [770, 592] width 509 height 146
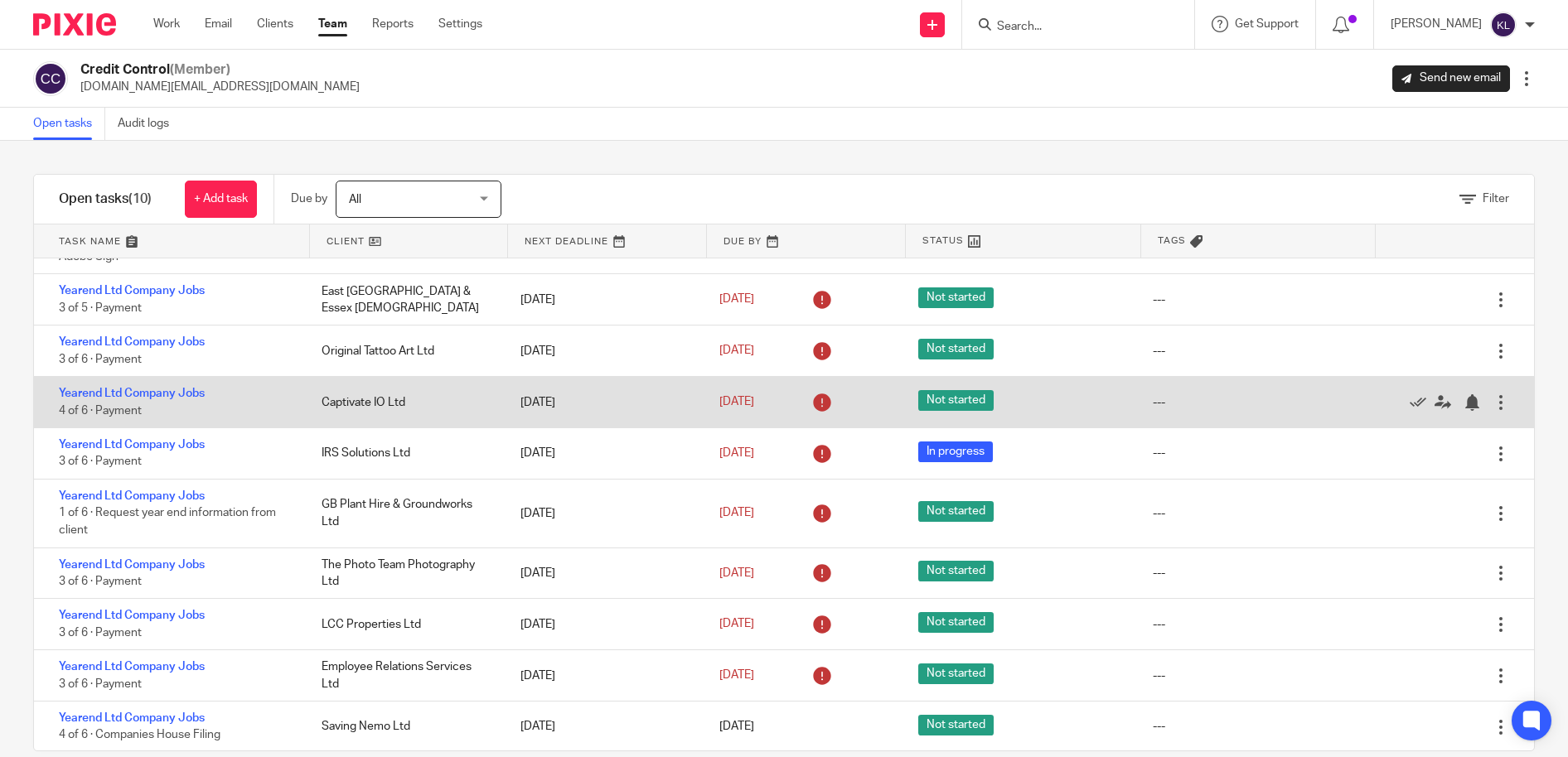
scroll to position [54, 0]
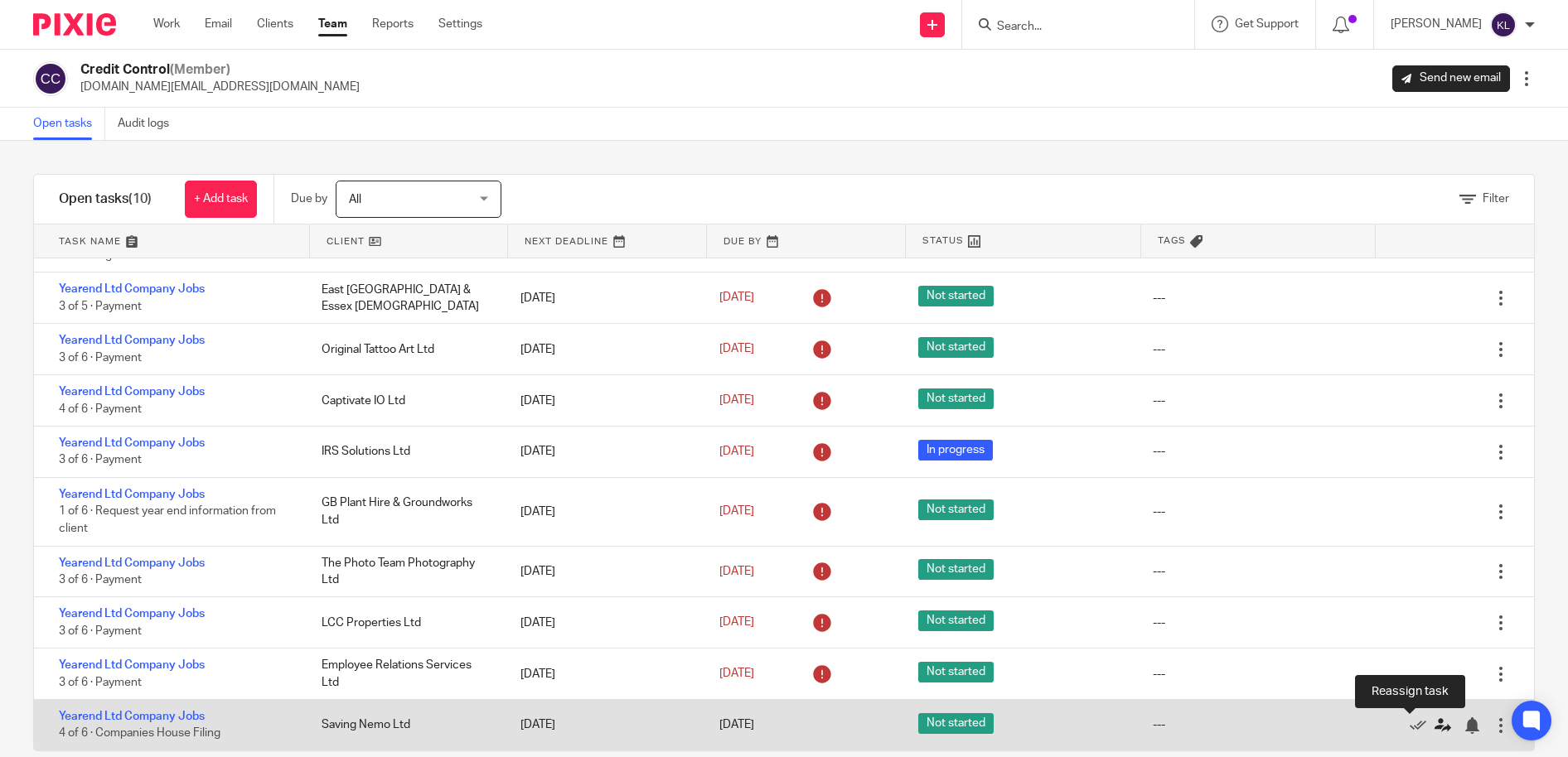
click at [1434, 721] on icon at bounding box center [1442, 725] width 16 height 16
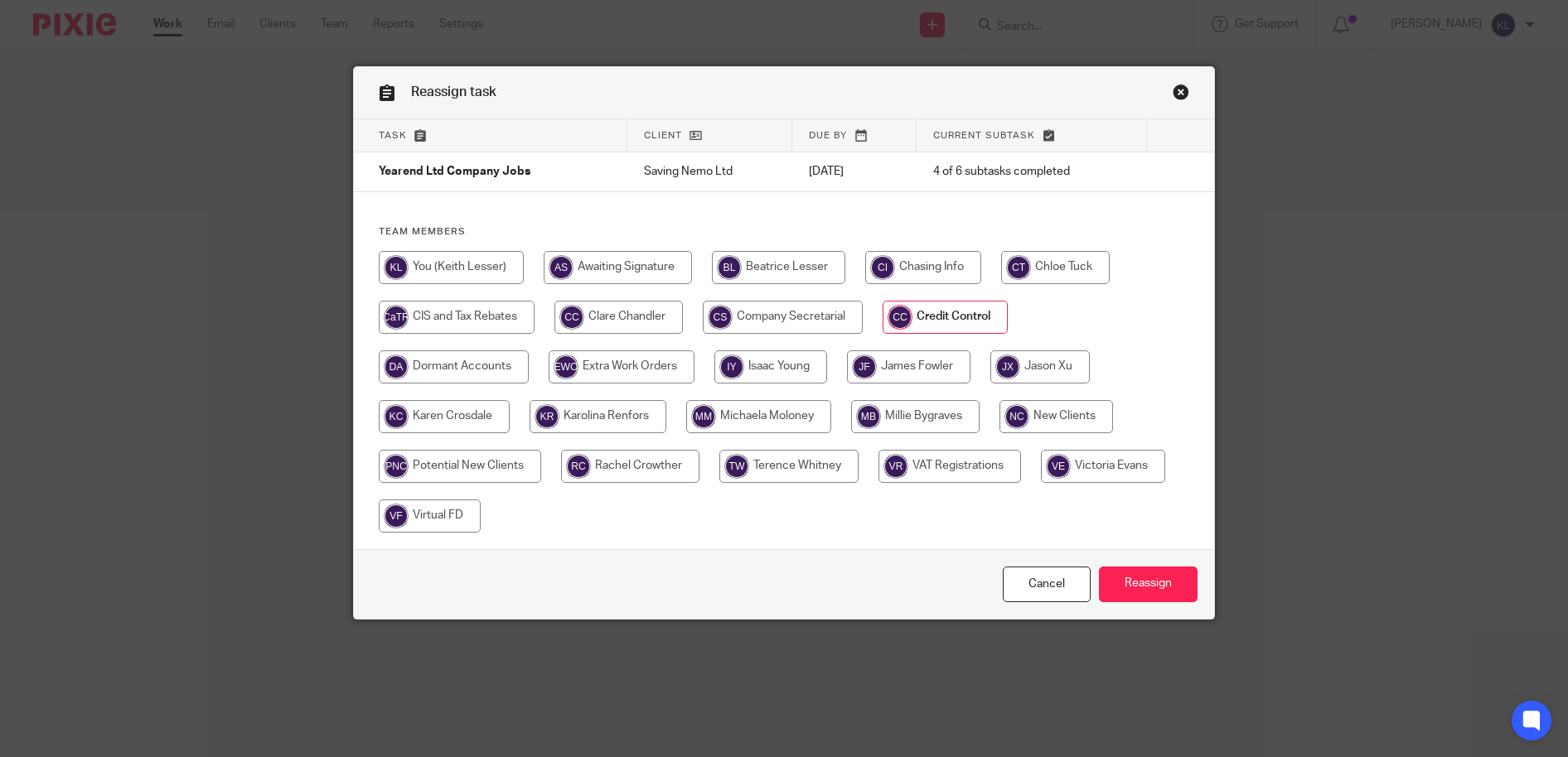
click at [1042, 369] on input "radio" at bounding box center [1040, 367] width 99 height 33
radio input "true"
click at [1151, 582] on input "Reassign" at bounding box center [1148, 584] width 98 height 35
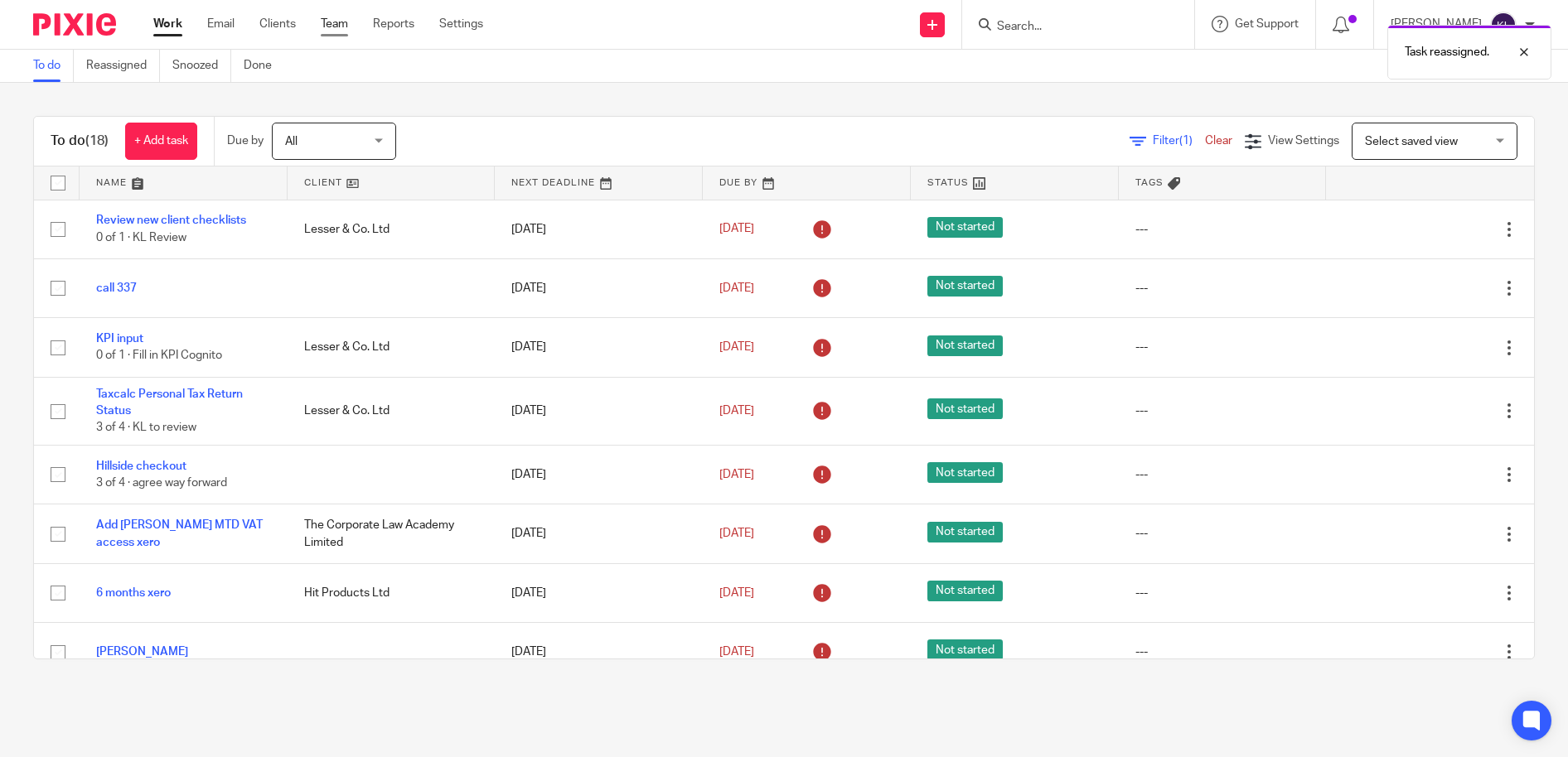
click at [326, 28] on link "Team" at bounding box center [334, 23] width 28 height 16
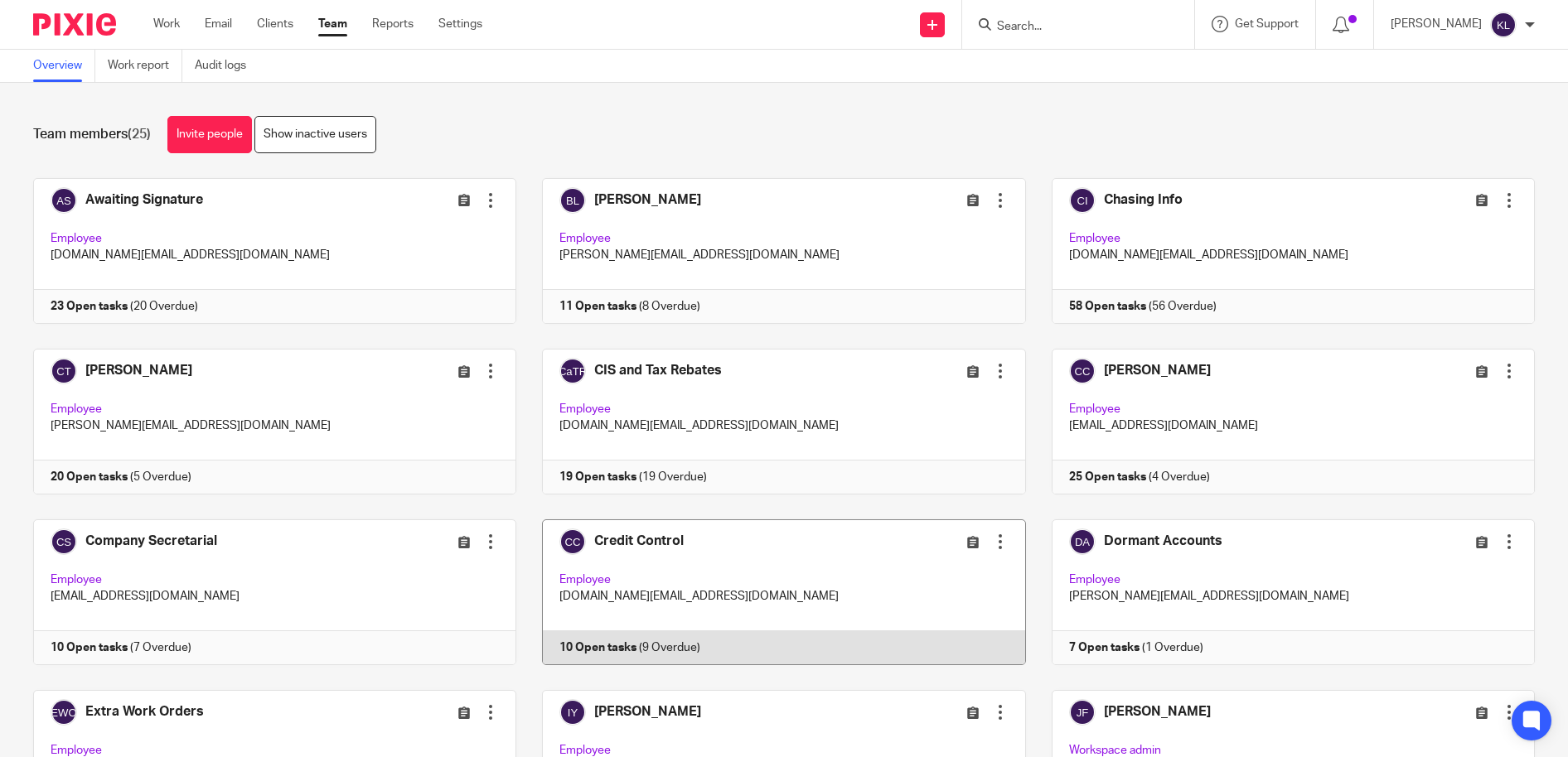
click at [724, 653] on link at bounding box center [770, 592] width 509 height 146
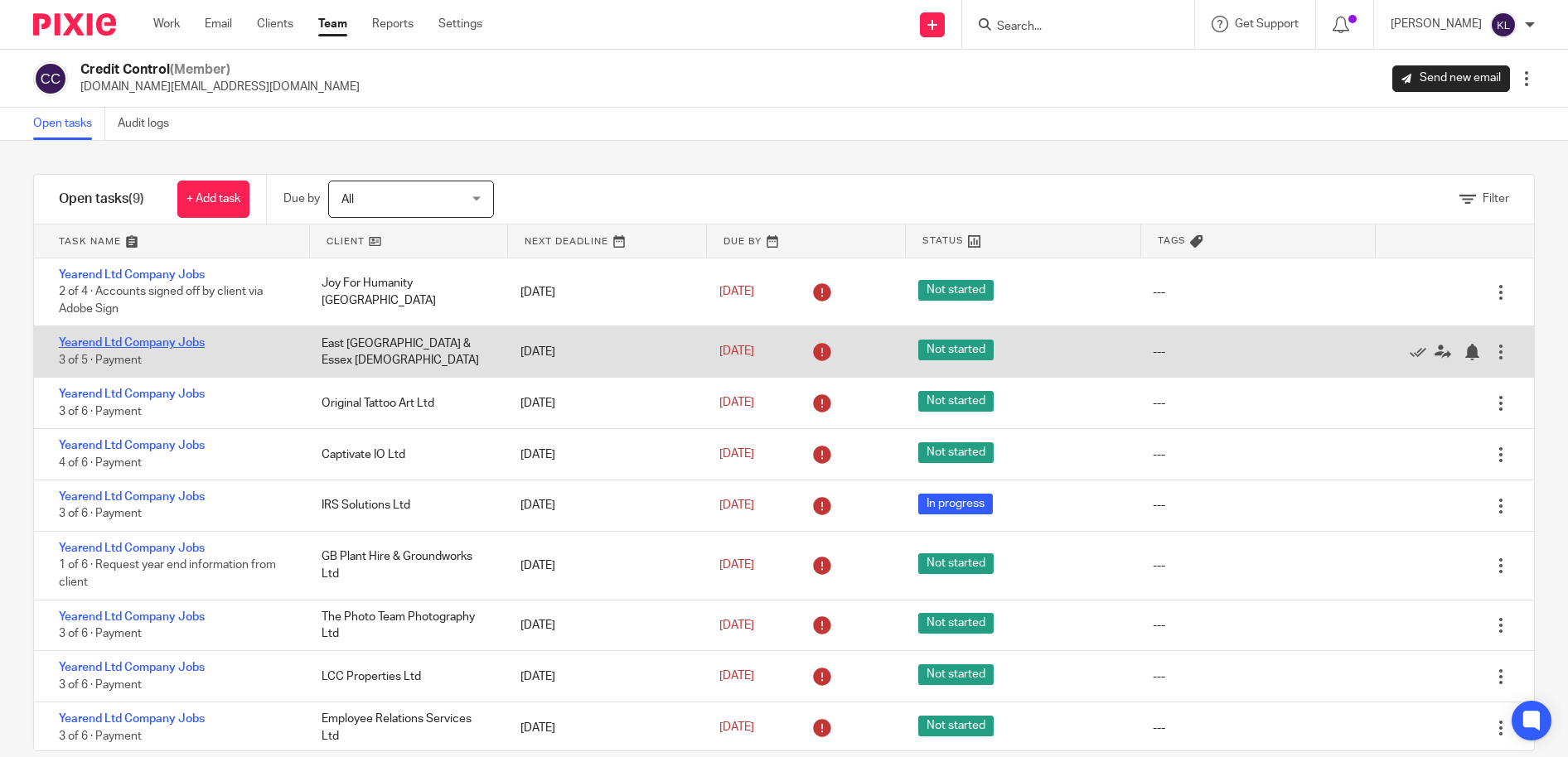
click at [149, 344] on link "Yearend Ltd Company Jobs" at bounding box center [131, 343] width 146 height 11
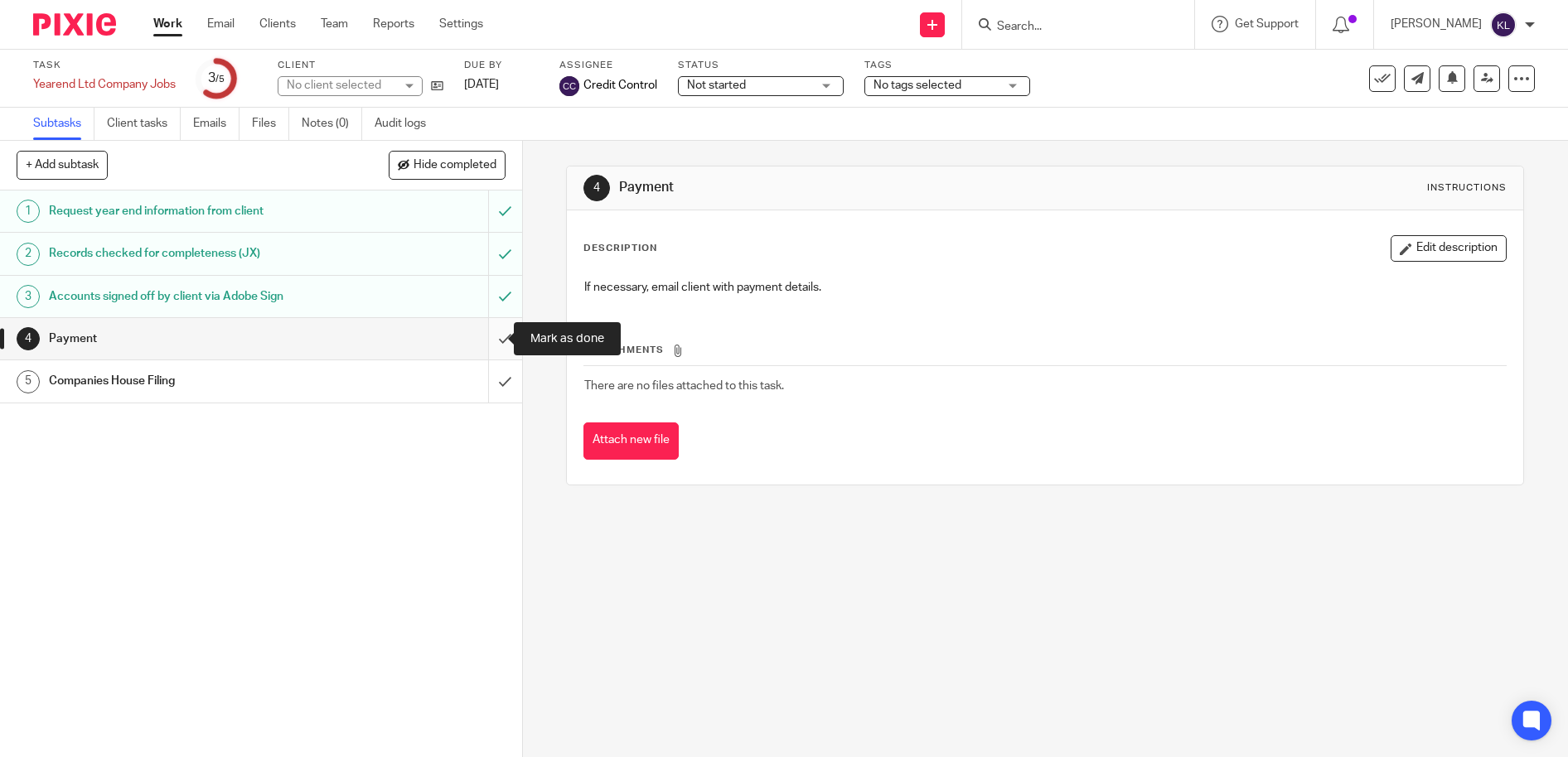
click at [486, 332] on input "submit" at bounding box center [261, 339] width 522 height 41
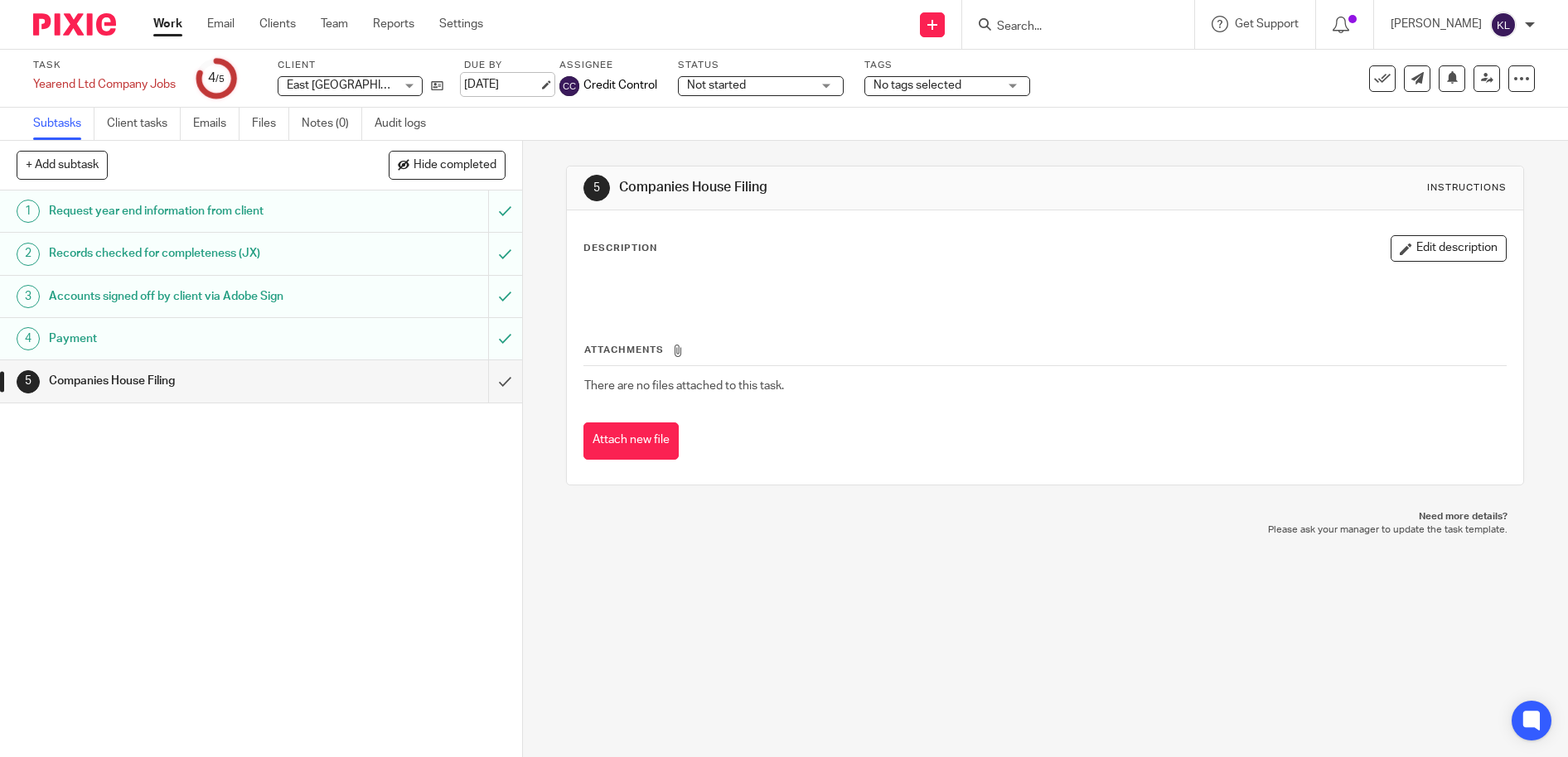
click at [477, 84] on link "[DATE]" at bounding box center [502, 85] width 74 height 17
